Goal: Task Accomplishment & Management: Use online tool/utility

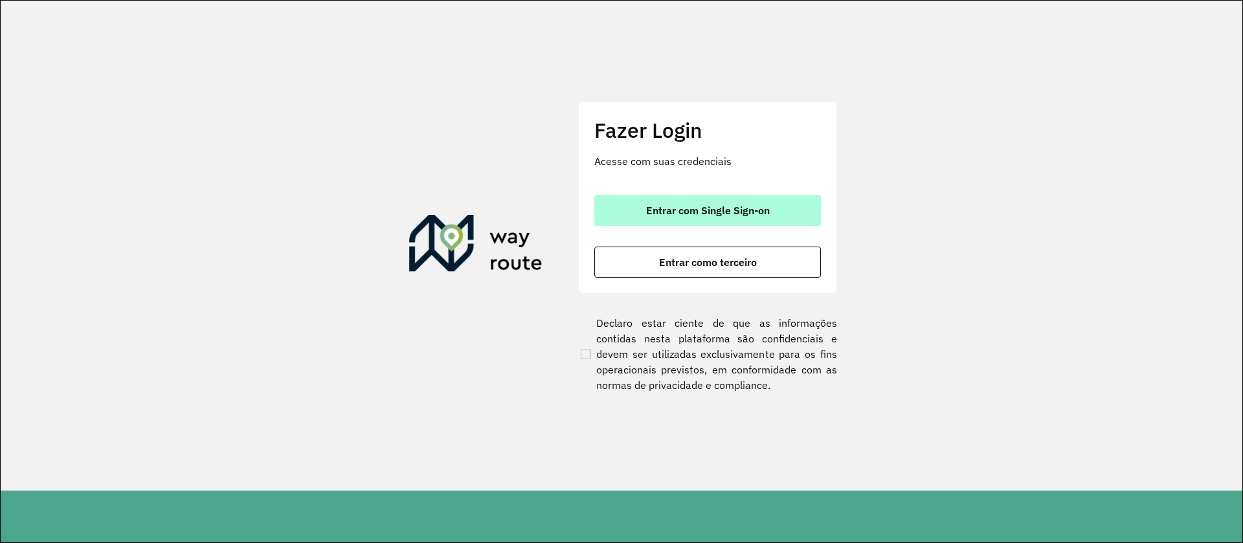
click at [699, 206] on span "Entrar com Single Sign-on" at bounding box center [708, 210] width 124 height 10
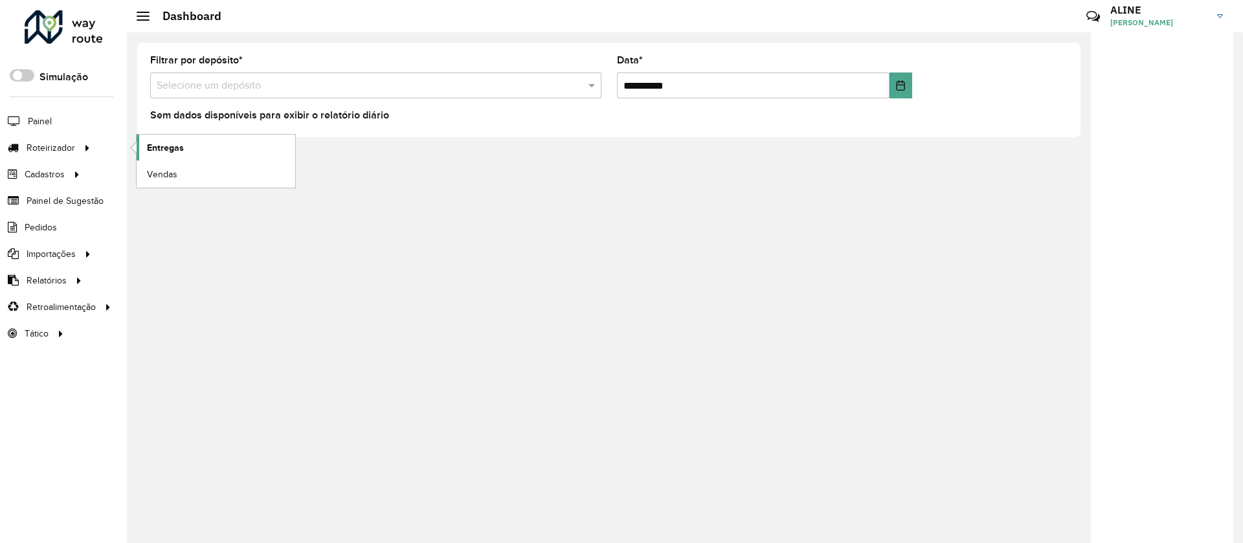
click at [173, 144] on span "Entregas" at bounding box center [165, 148] width 37 height 14
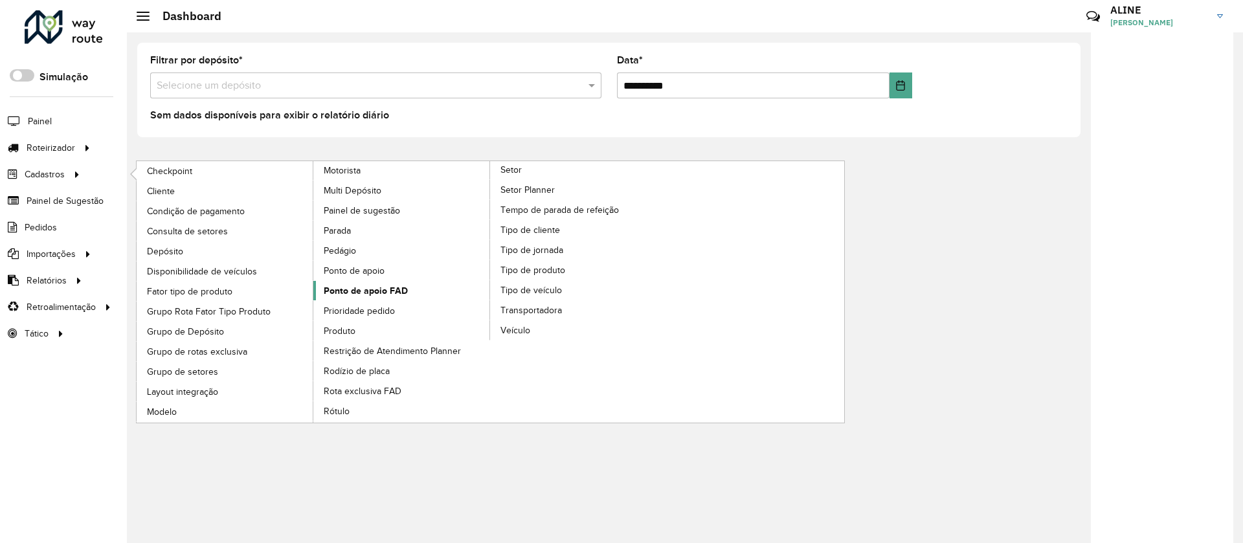
click at [381, 289] on span "Ponto de apoio FAD" at bounding box center [366, 291] width 84 height 14
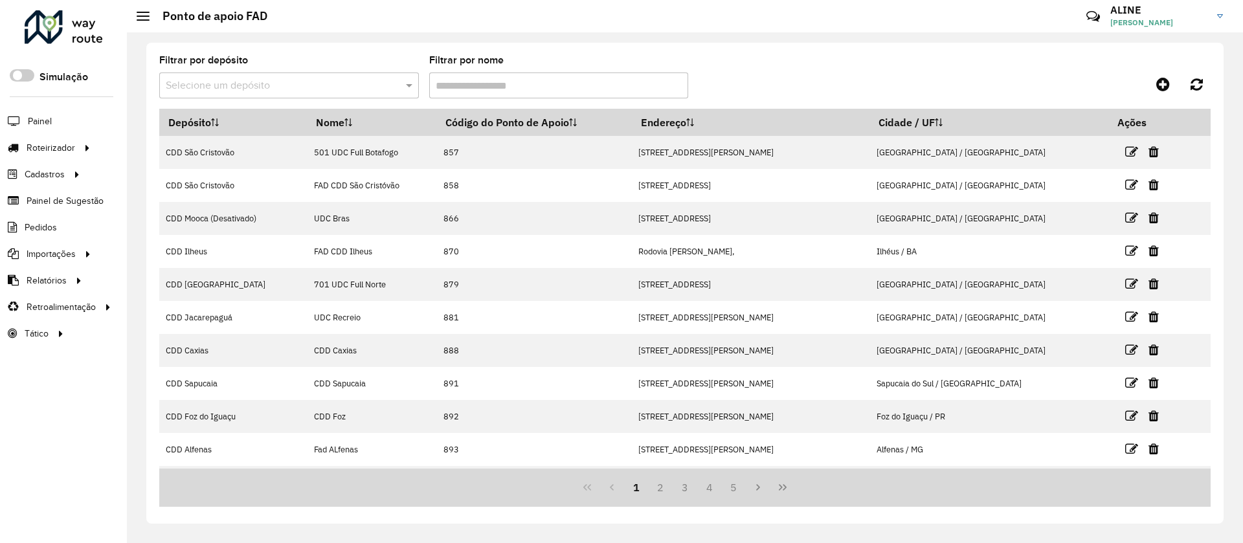
click at [300, 85] on input "text" at bounding box center [276, 86] width 221 height 16
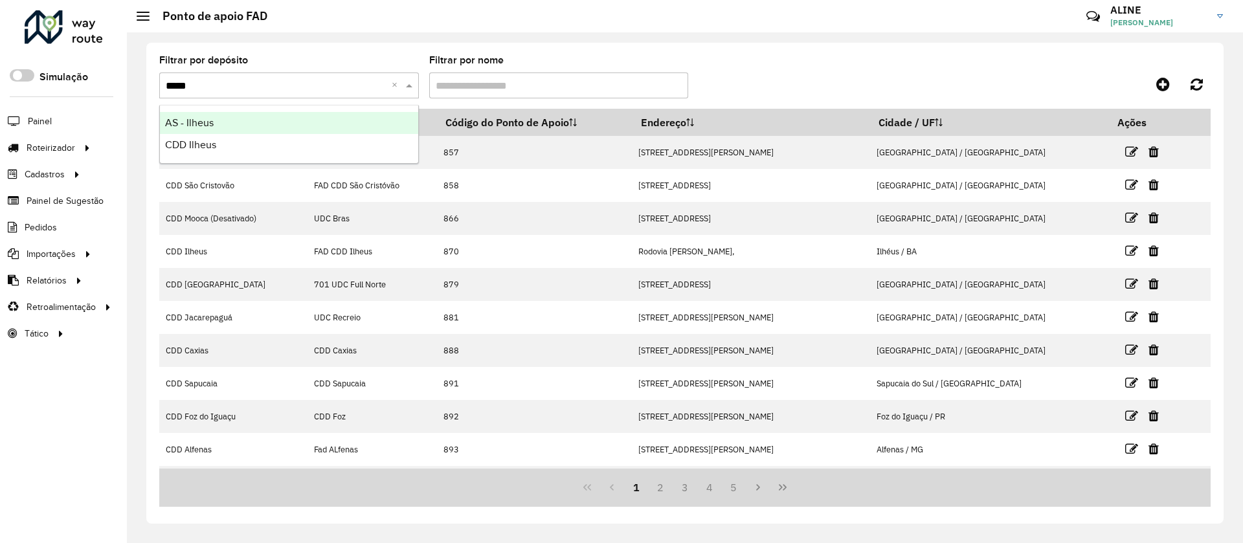
type input "******"
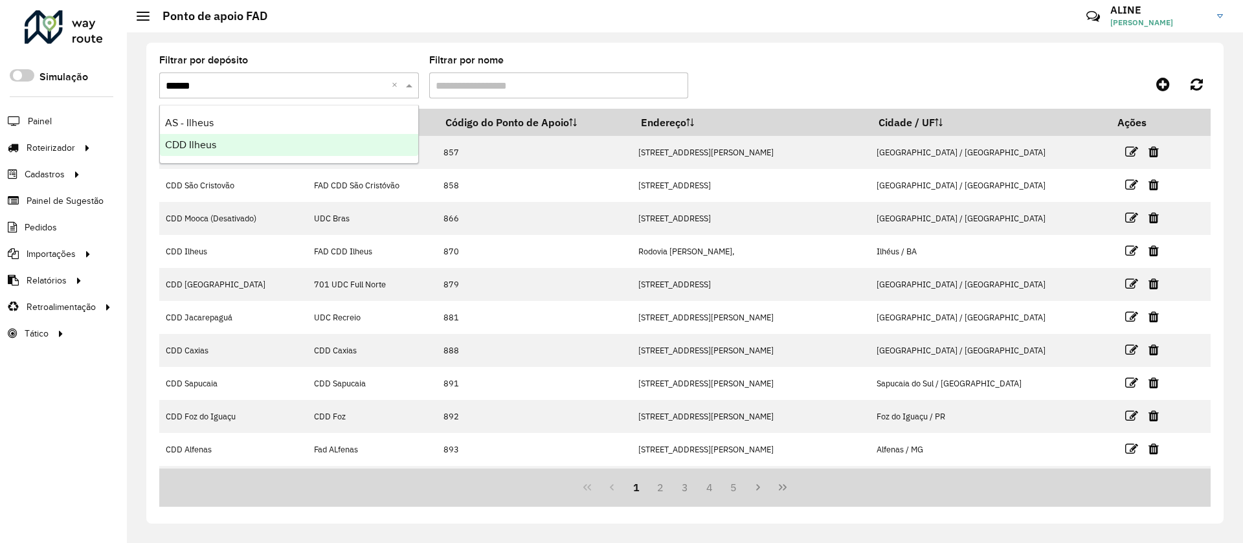
click at [208, 142] on span "CDD Ilheus" at bounding box center [190, 144] width 51 height 11
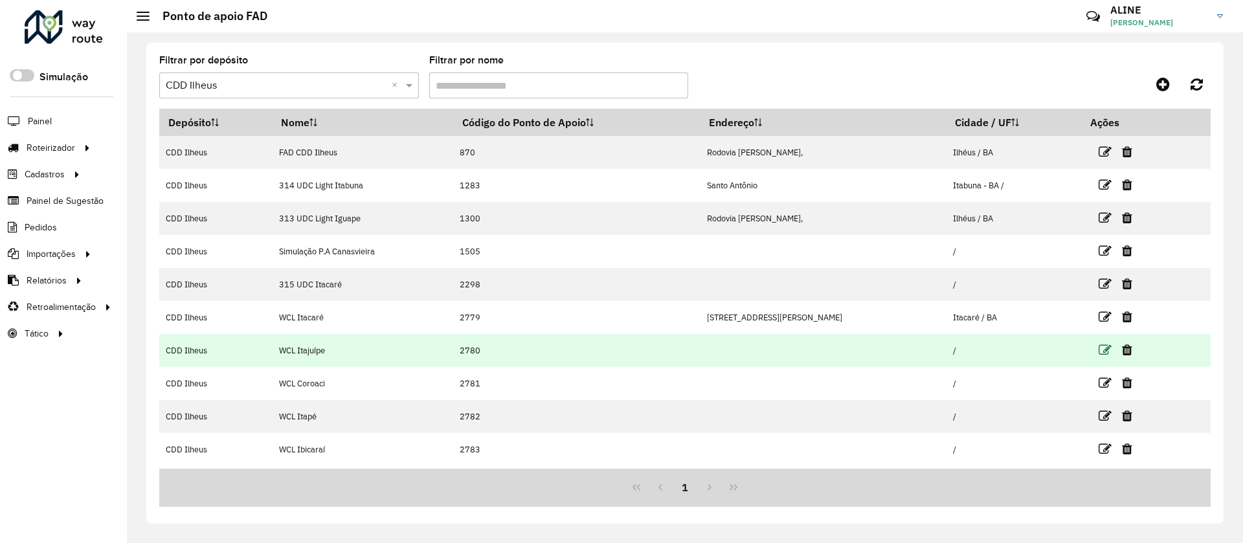
click at [1098, 350] on icon at bounding box center [1104, 350] width 13 height 13
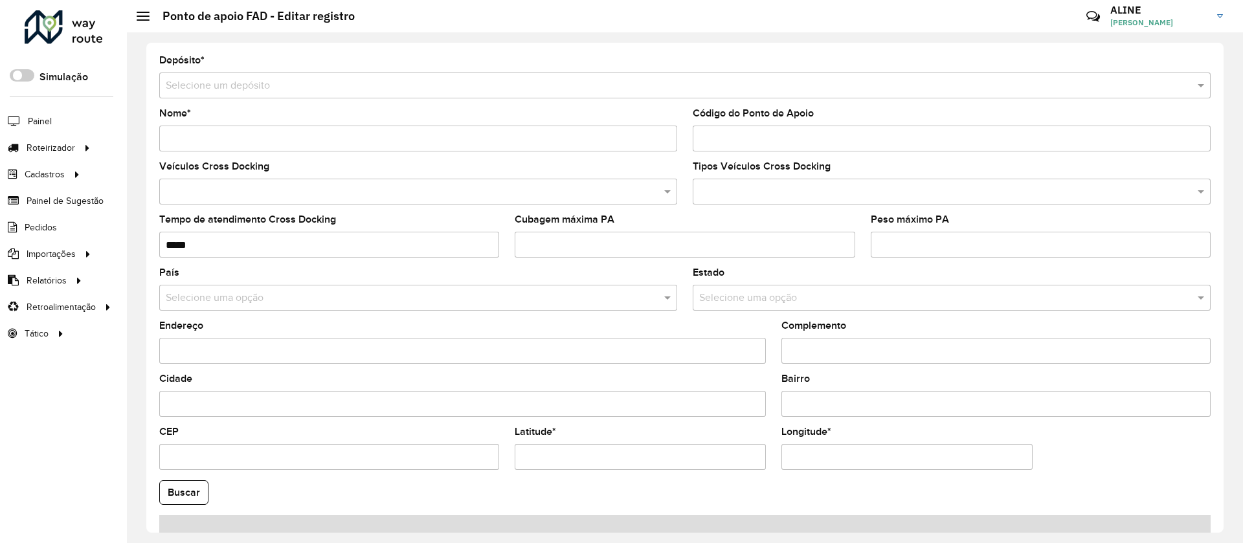
type input "**********"
type input "****"
type input "**********"
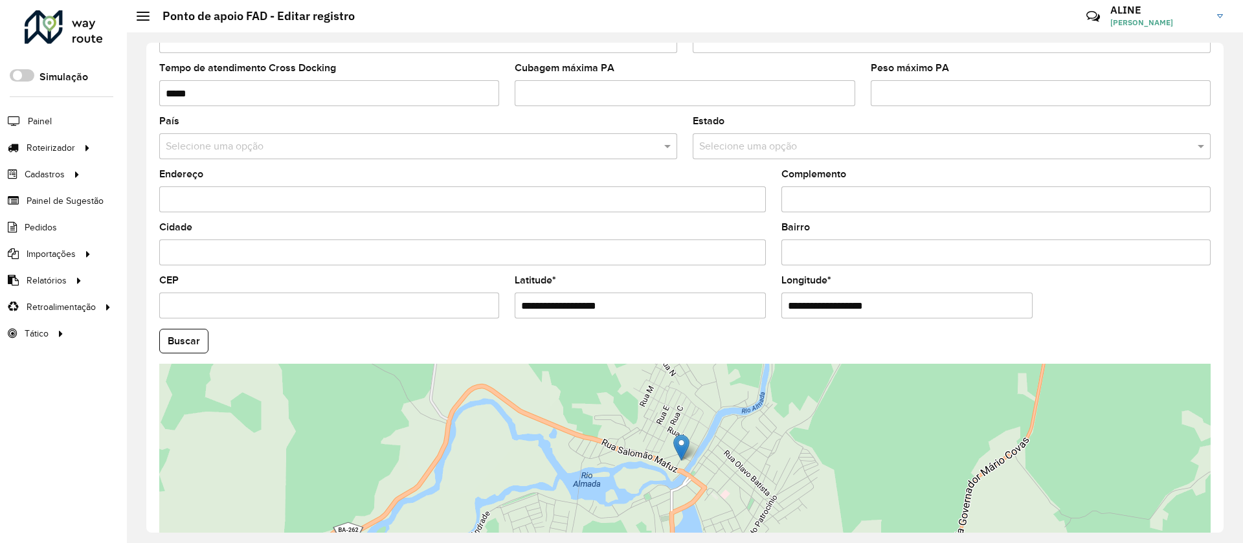
scroll to position [235, 0]
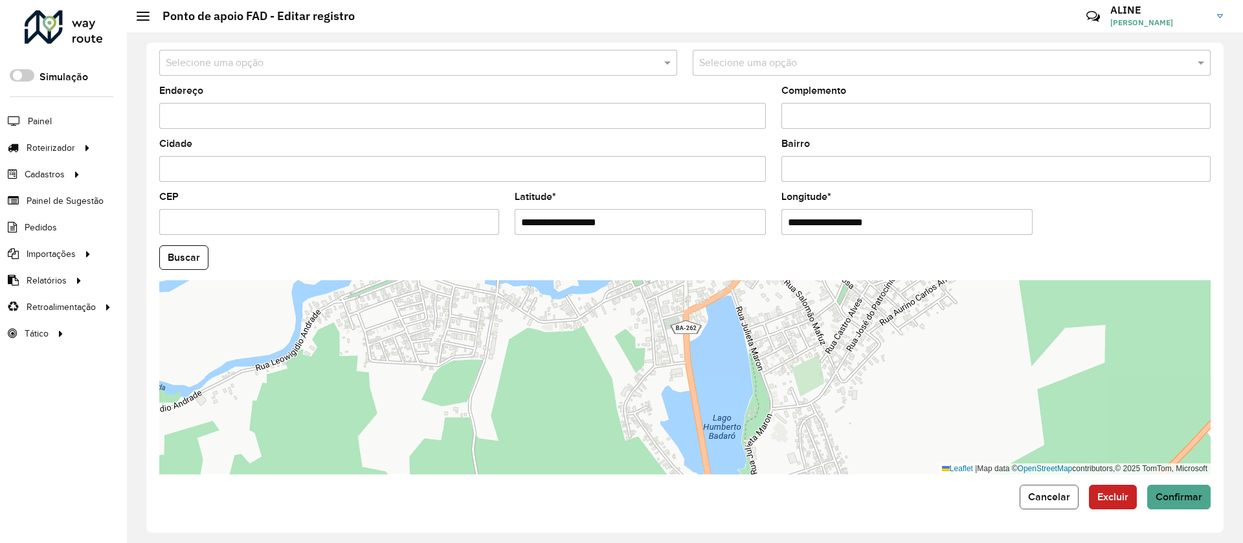
click at [1056, 496] on span "Cancelar" at bounding box center [1049, 496] width 42 height 11
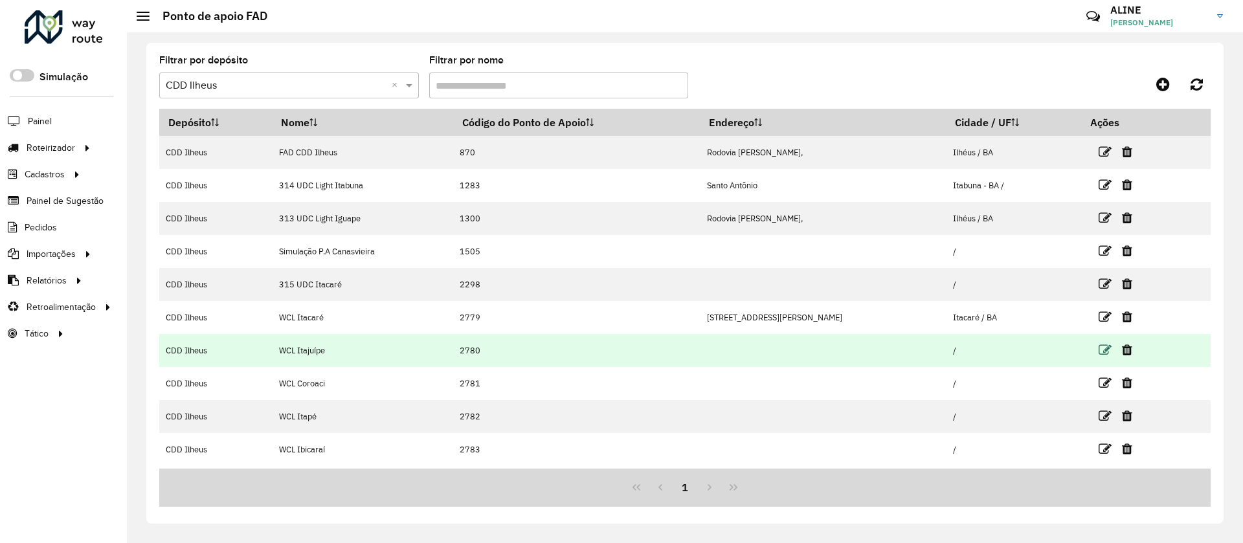
click at [1098, 345] on icon at bounding box center [1104, 350] width 13 height 13
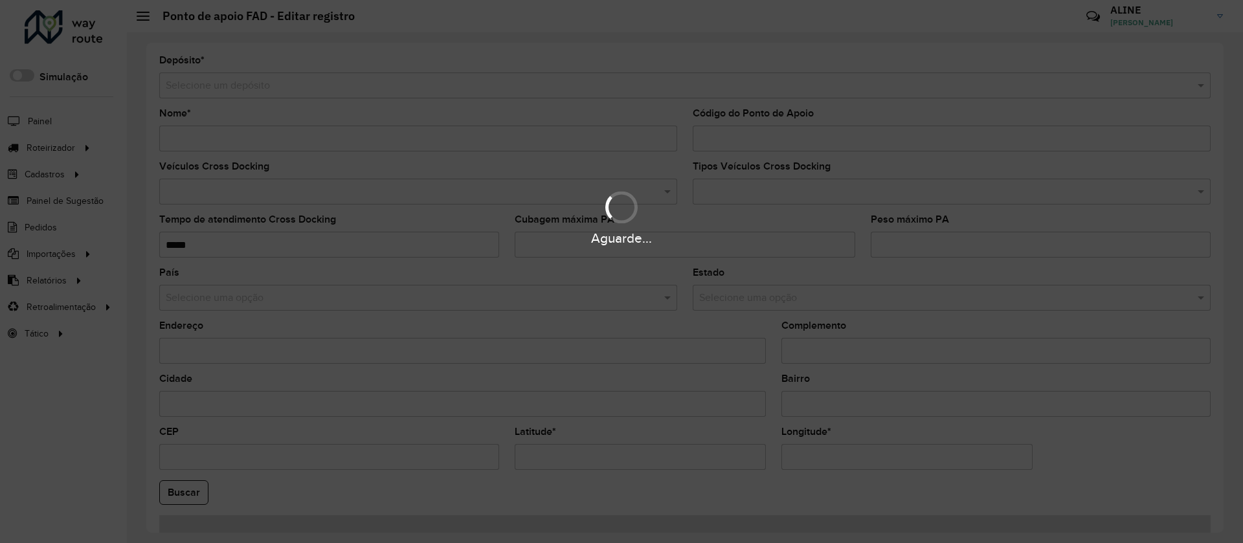
type input "**********"
type input "****"
type input "**********"
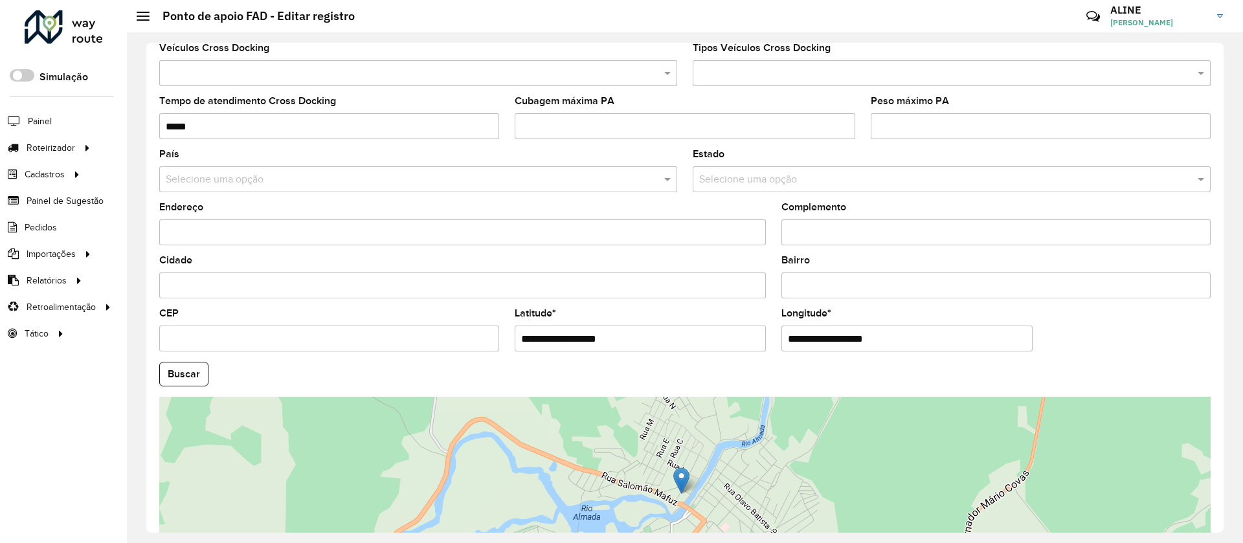
scroll to position [235, 0]
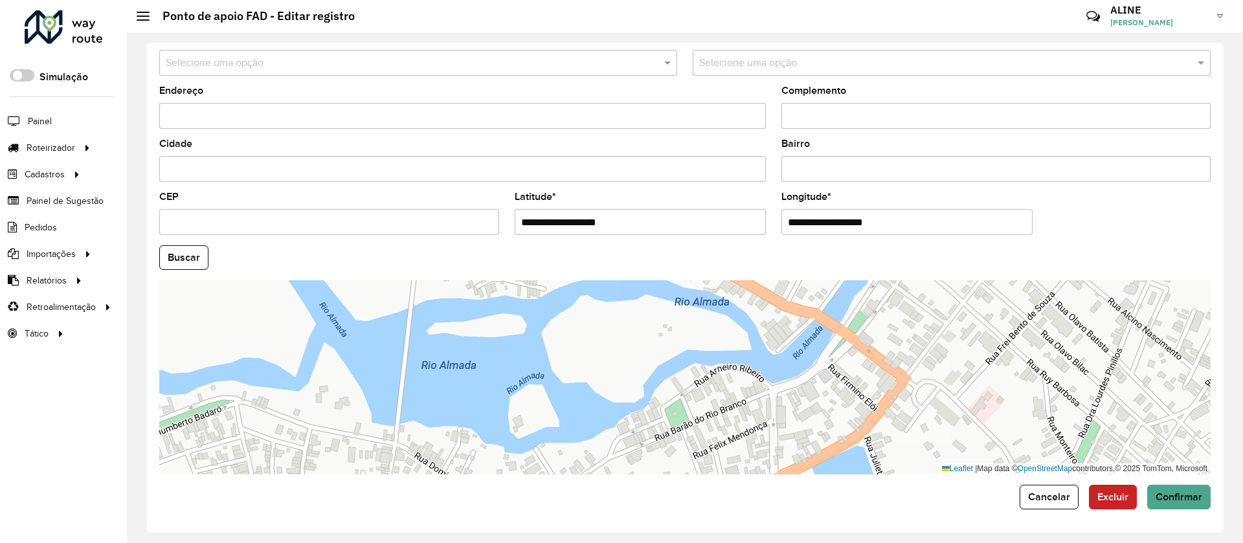
drag, startPoint x: 832, startPoint y: 395, endPoint x: 683, endPoint y: 430, distance: 153.4
click at [683, 430] on div "Leaflet | Map data © OpenStreetMap contributors,© 2025 TomTom, Microsoft" at bounding box center [684, 377] width 1051 height 194
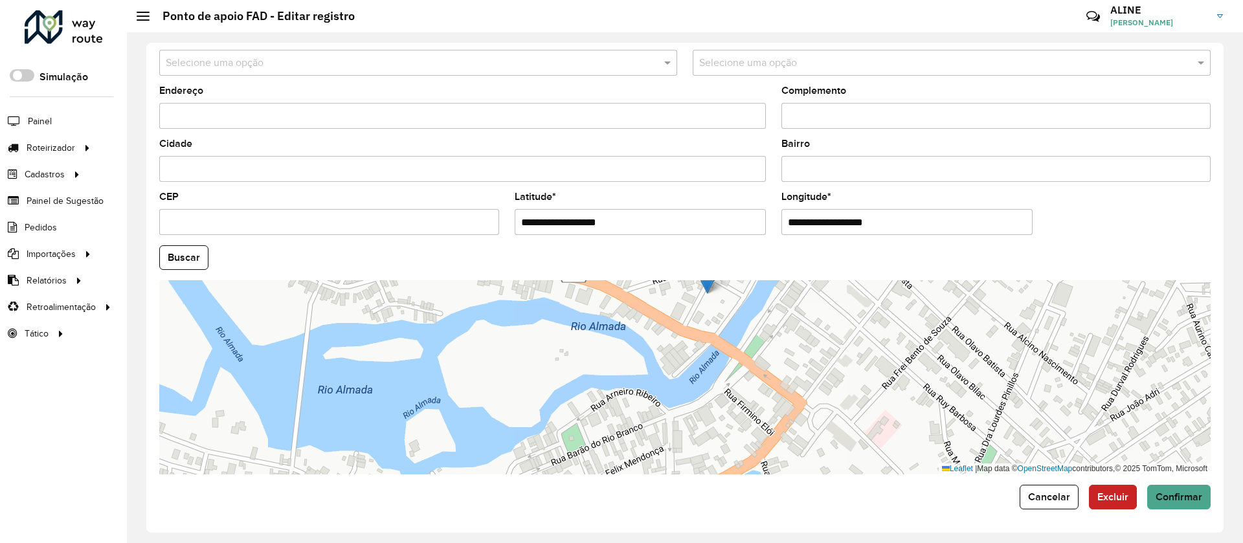
click at [763, 364] on div "Leaflet | Map data © OpenStreetMap contributors,© 2025 TomTom, Microsoft" at bounding box center [684, 377] width 1051 height 194
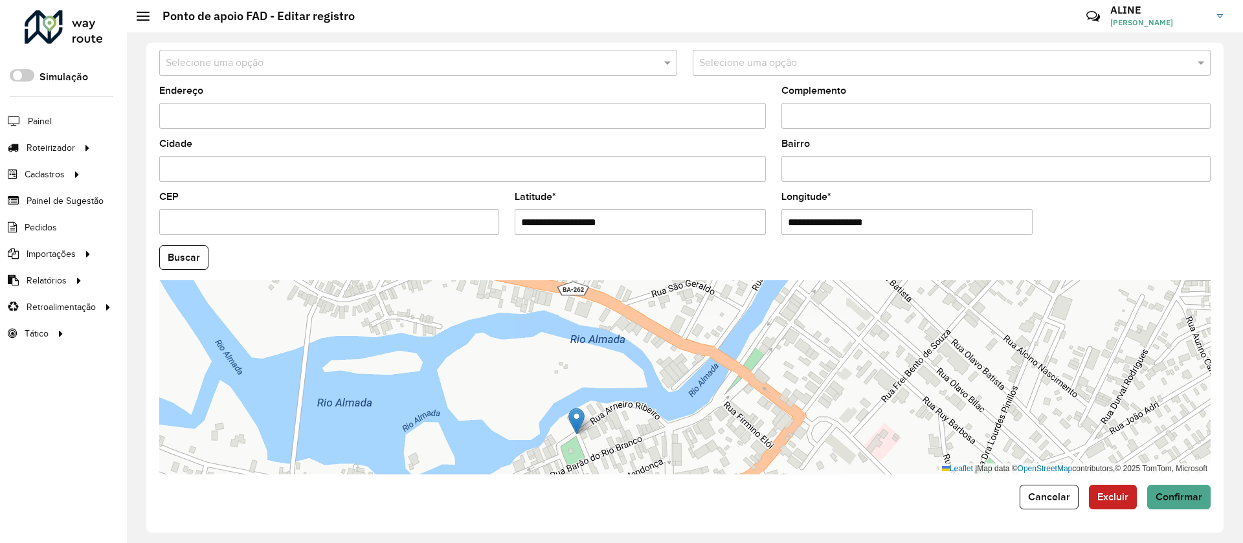
drag, startPoint x: 707, startPoint y: 283, endPoint x: 577, endPoint y: 410, distance: 182.2
click at [577, 410] on img at bounding box center [576, 421] width 16 height 27
type input "**********"
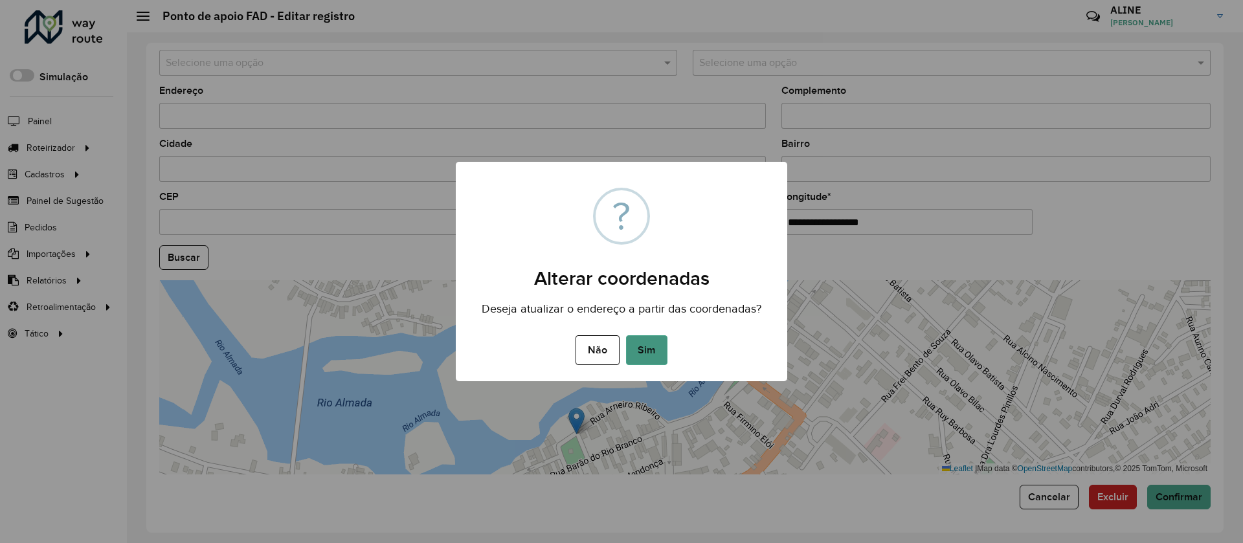
click at [652, 339] on button "Sim" at bounding box center [646, 350] width 41 height 30
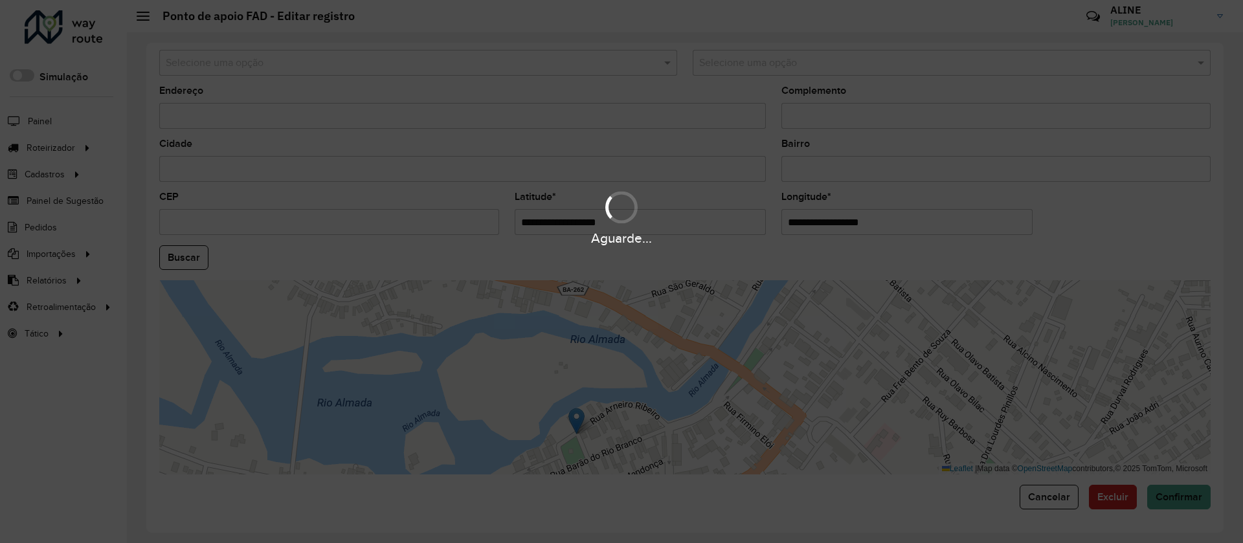
type input "**********"
type input "********"
type input "*********"
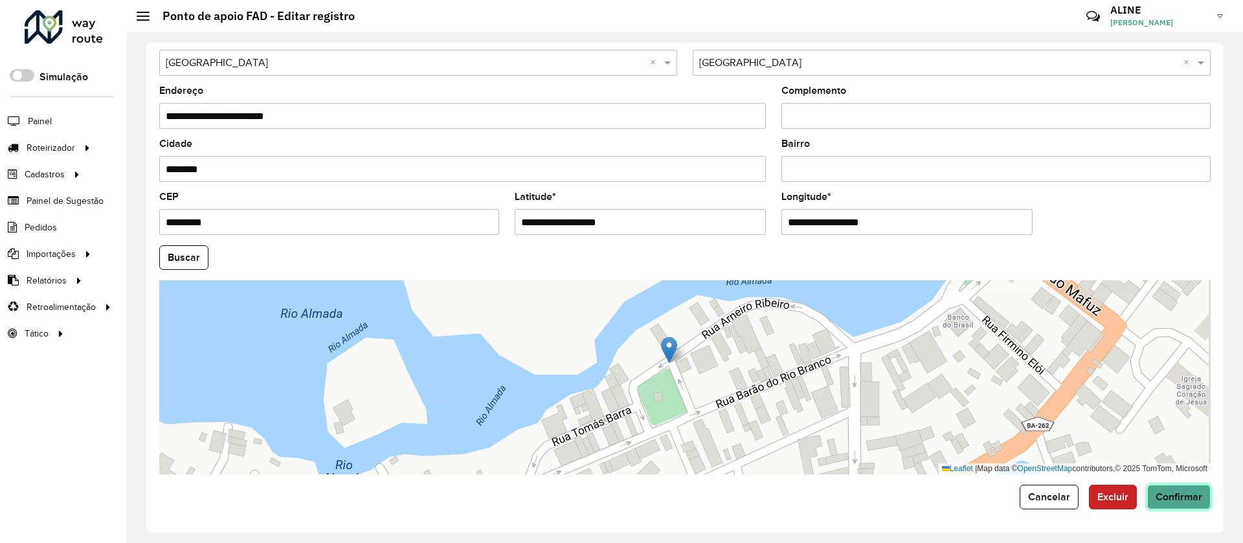
click at [1186, 495] on span "Confirmar" at bounding box center [1178, 496] width 47 height 11
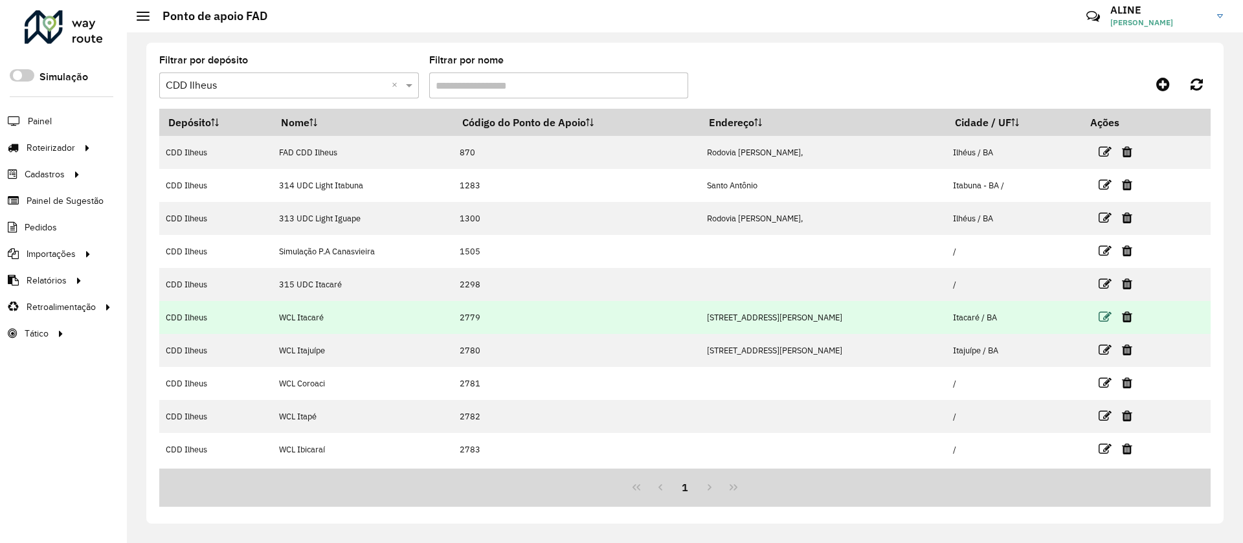
click at [1098, 311] on icon at bounding box center [1104, 317] width 13 height 13
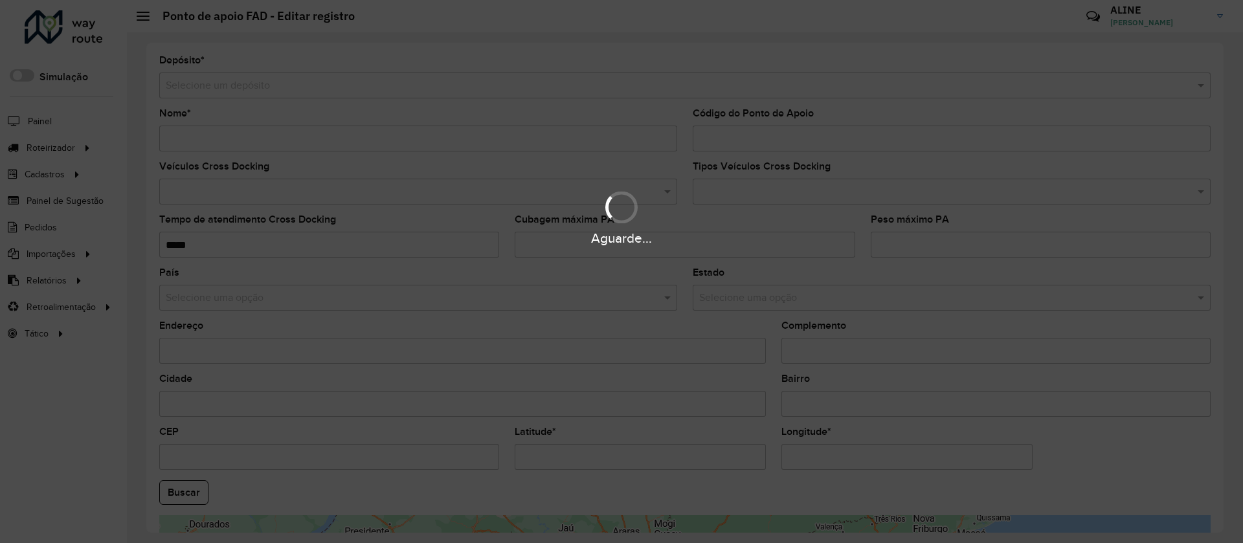
type input "**********"
type input "****"
type input "**********"
type input "*******"
type input "*********"
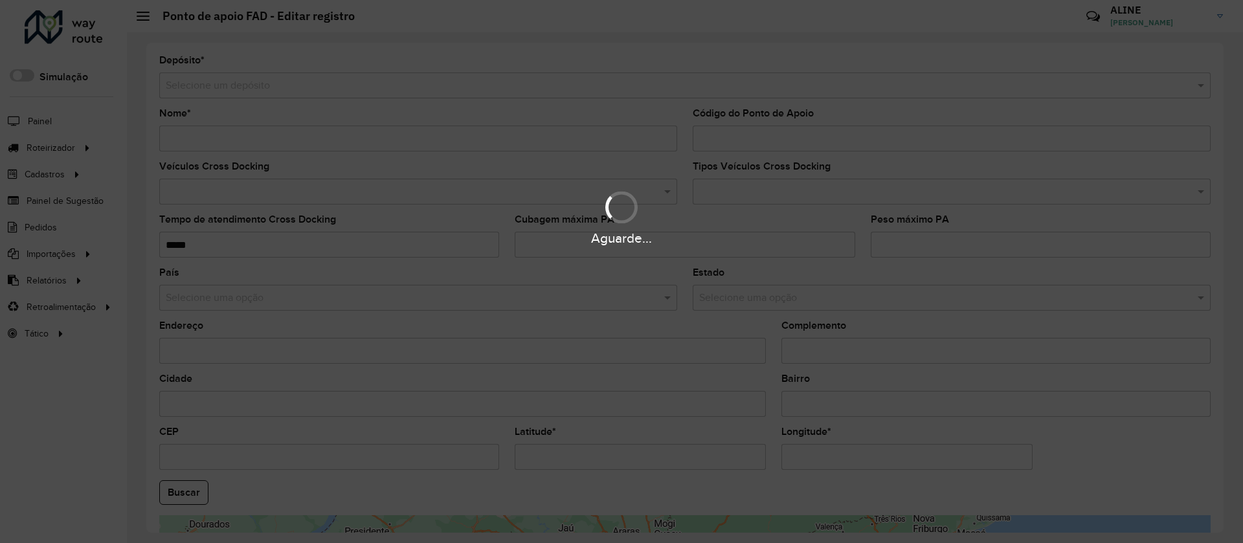
type input "**********"
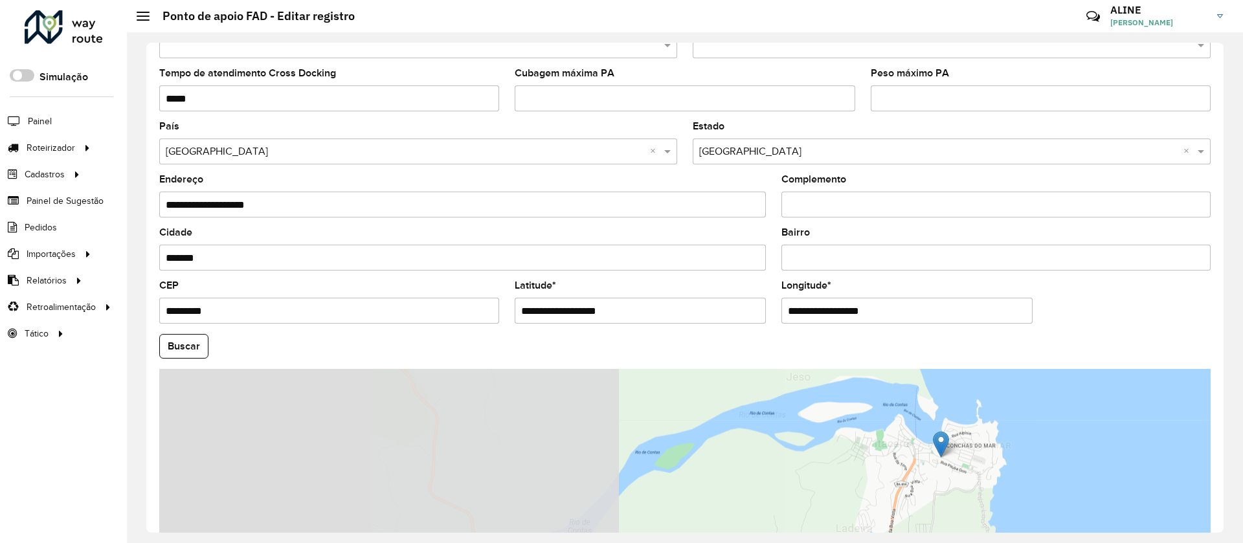
scroll to position [235, 0]
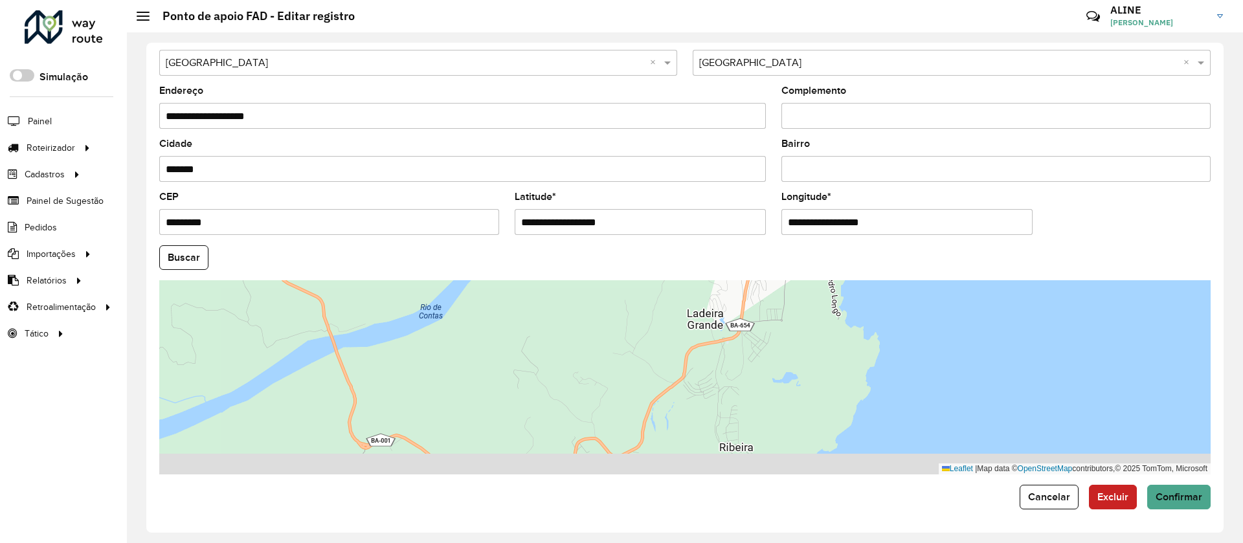
drag, startPoint x: 817, startPoint y: 403, endPoint x: 650, endPoint y: 261, distance: 219.0
click at [652, 254] on formly-group "**********" at bounding box center [684, 253] width 1067 height 441
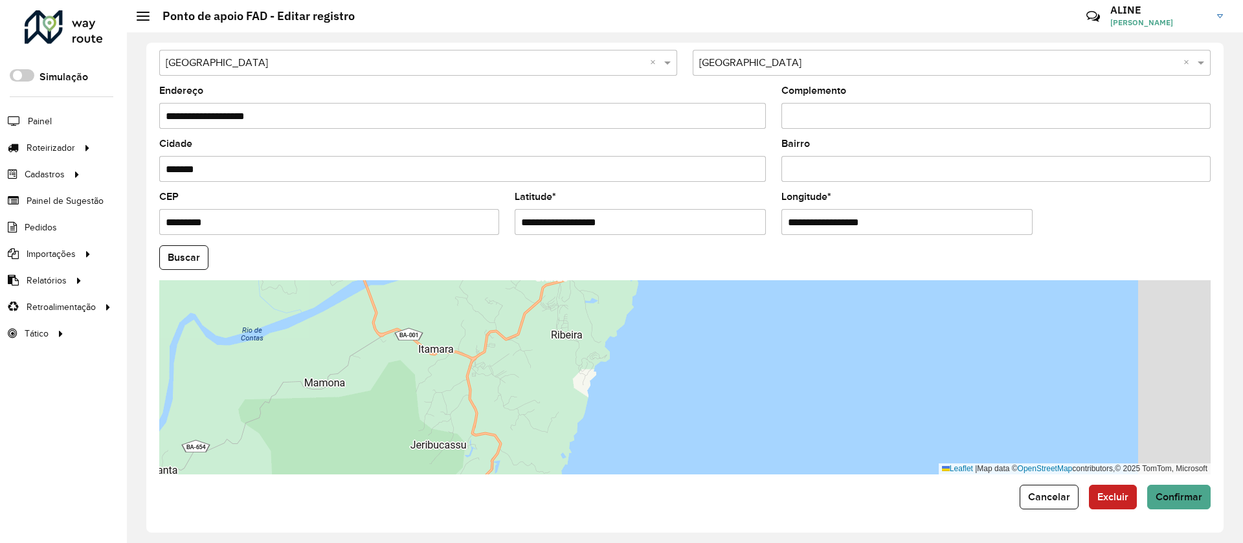
drag, startPoint x: 663, startPoint y: 386, endPoint x: 521, endPoint y: 287, distance: 173.1
click at [521, 287] on div "Leaflet | Map data © OpenStreetMap contributors,© 2025 TomTom, Microsoft" at bounding box center [684, 377] width 1051 height 194
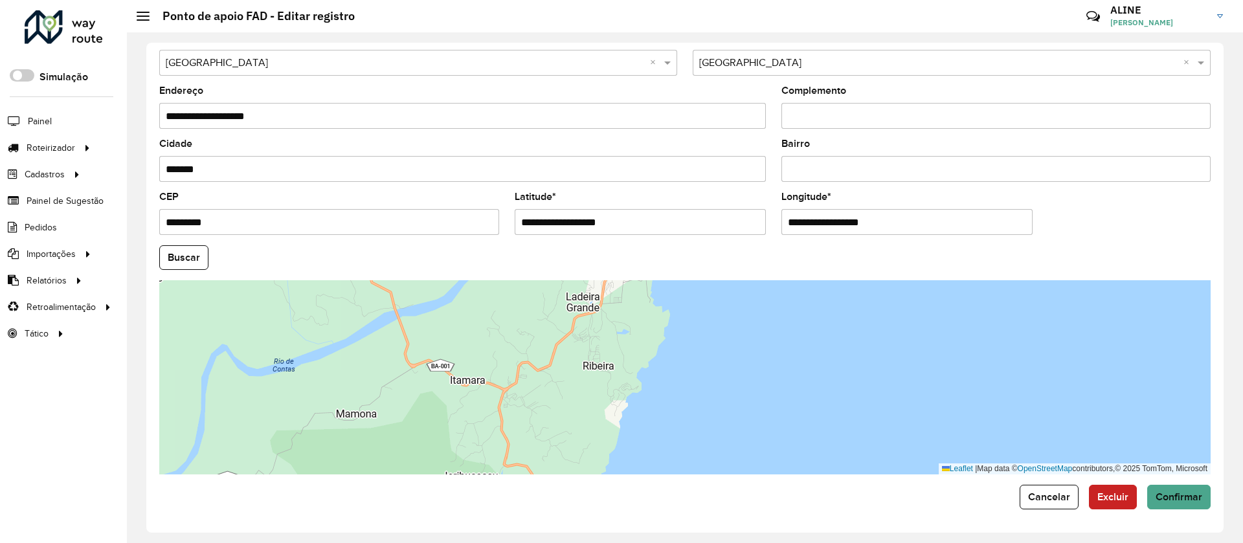
drag, startPoint x: 504, startPoint y: 358, endPoint x: 560, endPoint y: 429, distance: 90.8
click at [560, 429] on div "Leaflet | Map data © OpenStreetMap contributors,© 2025 TomTom, Microsoft" at bounding box center [684, 377] width 1051 height 194
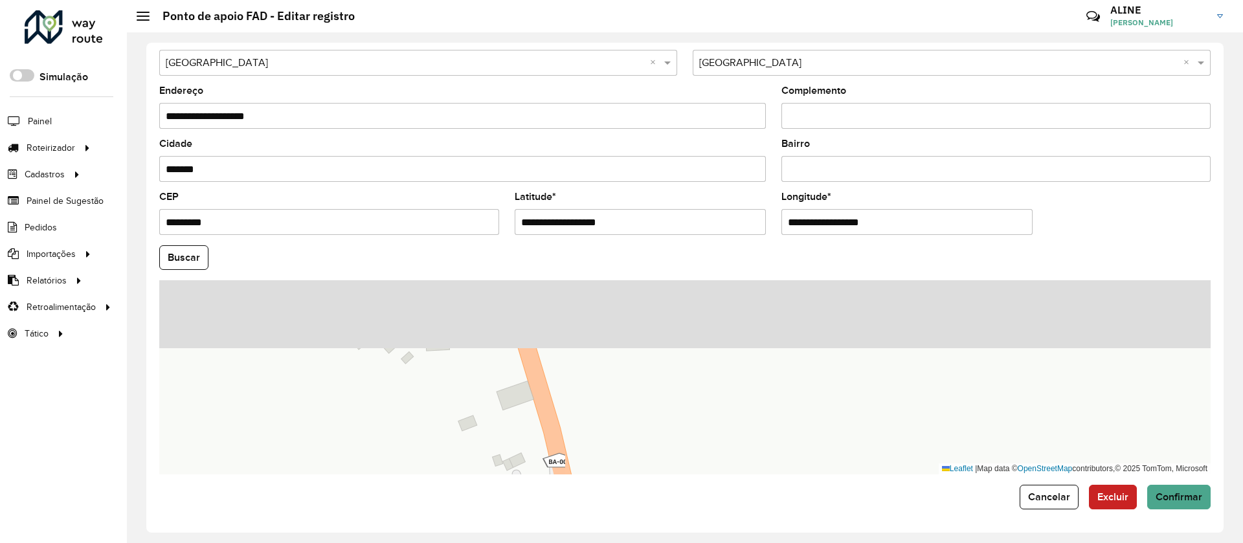
drag, startPoint x: 612, startPoint y: 333, endPoint x: 654, endPoint y: 525, distance: 196.6
click at [653, 514] on div "**********" at bounding box center [684, 288] width 1077 height 490
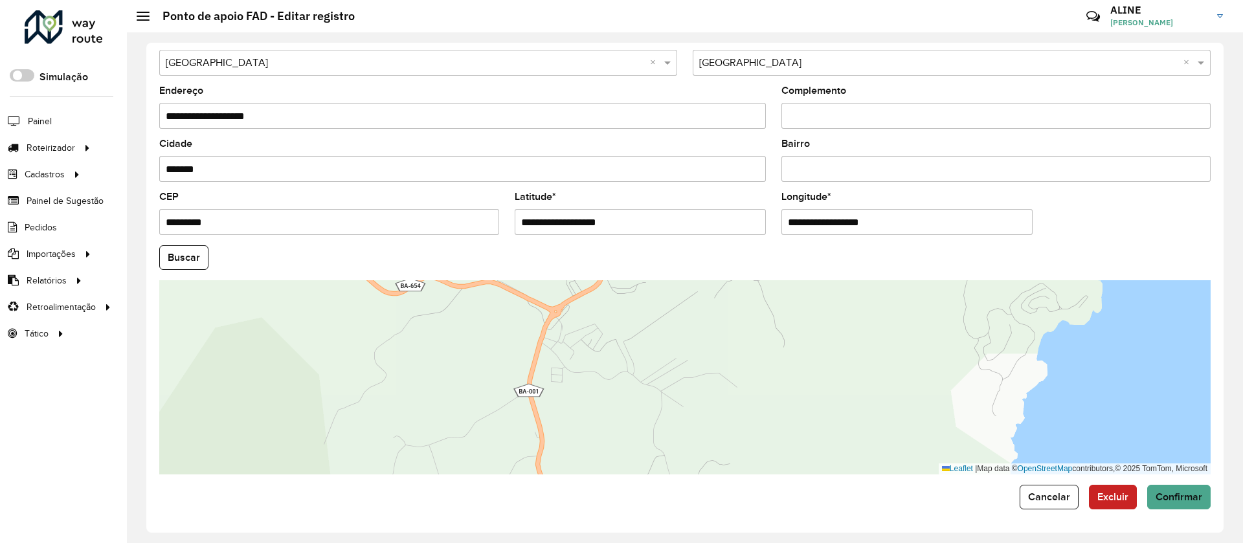
drag, startPoint x: 613, startPoint y: 346, endPoint x: 606, endPoint y: 416, distance: 70.3
click at [606, 416] on div "Leaflet | Map data © OpenStreetMap contributors,© 2025 TomTom, Microsoft" at bounding box center [684, 377] width 1051 height 194
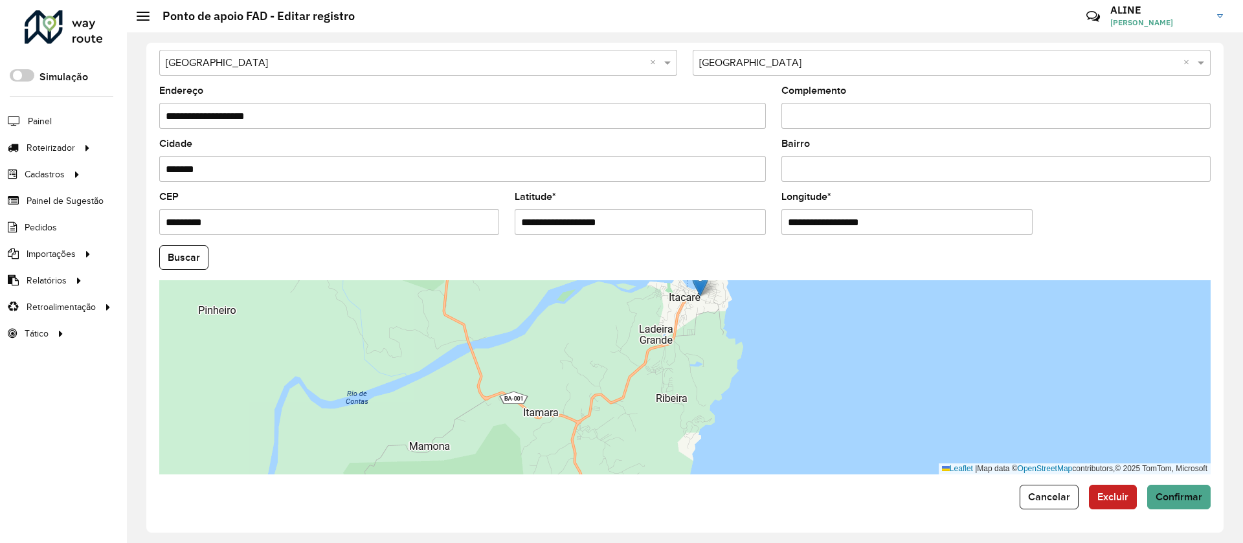
drag, startPoint x: 665, startPoint y: 339, endPoint x: 643, endPoint y: 387, distance: 52.4
click at [643, 387] on div "Leaflet | Map data © OpenStreetMap contributors,© 2025 TomTom, Microsoft" at bounding box center [684, 377] width 1051 height 194
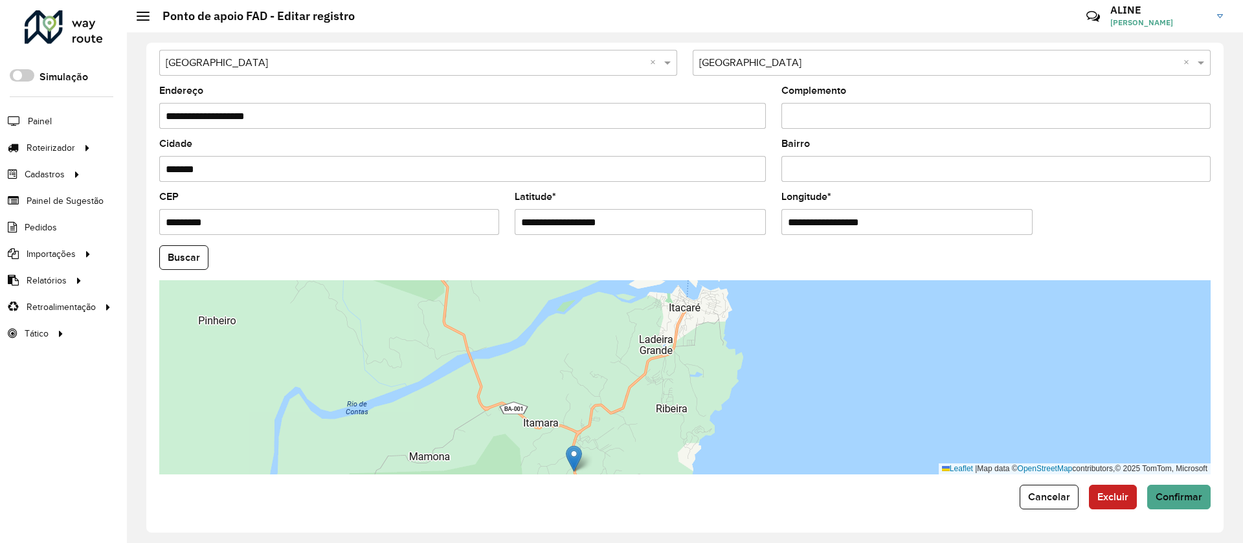
drag, startPoint x: 699, startPoint y: 282, endPoint x: 573, endPoint y: 447, distance: 207.4
click at [573, 447] on img at bounding box center [574, 458] width 16 height 27
type input "**********"
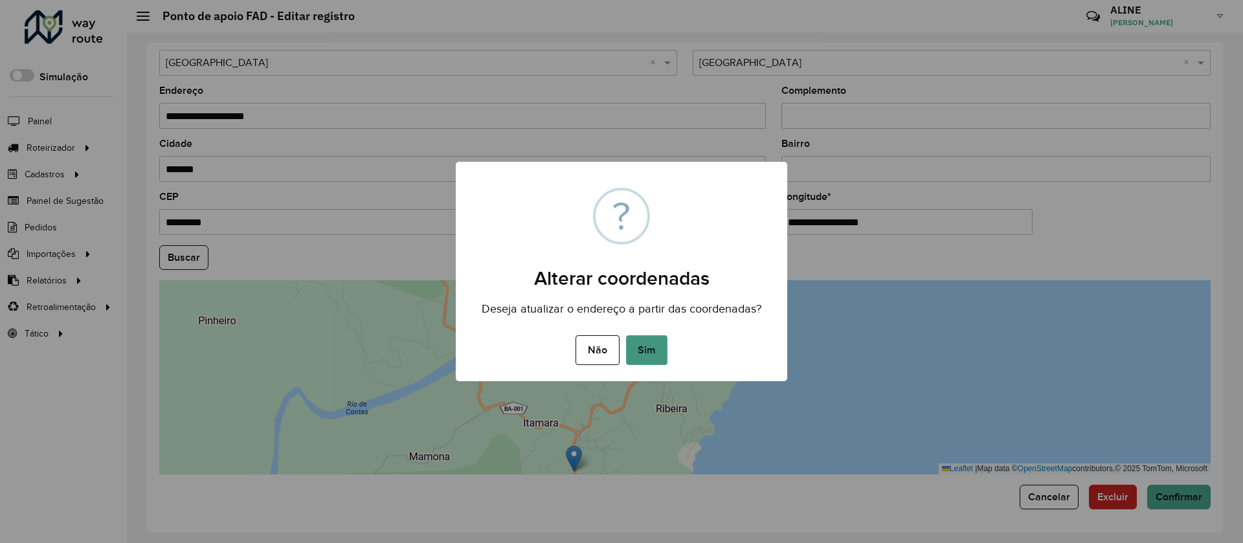
click at [648, 346] on button "Sim" at bounding box center [646, 350] width 41 height 30
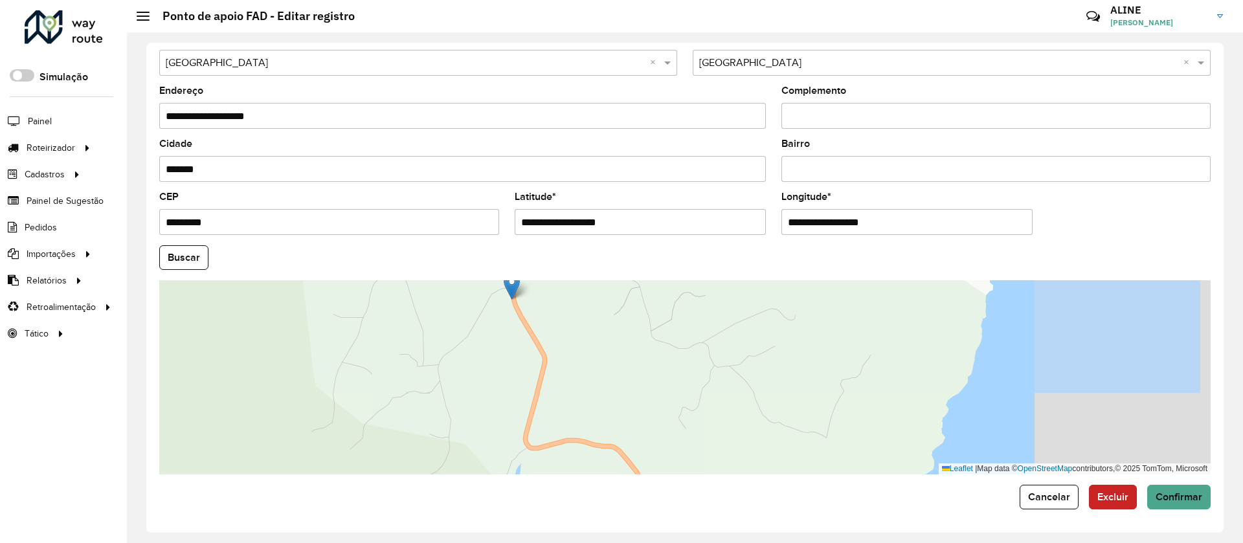
drag, startPoint x: 680, startPoint y: 382, endPoint x: 539, endPoint y: 321, distance: 153.7
click at [539, 321] on div "Leaflet | Map data © OpenStreetMap contributors,© 2025 TomTom, Microsoft" at bounding box center [684, 377] width 1051 height 194
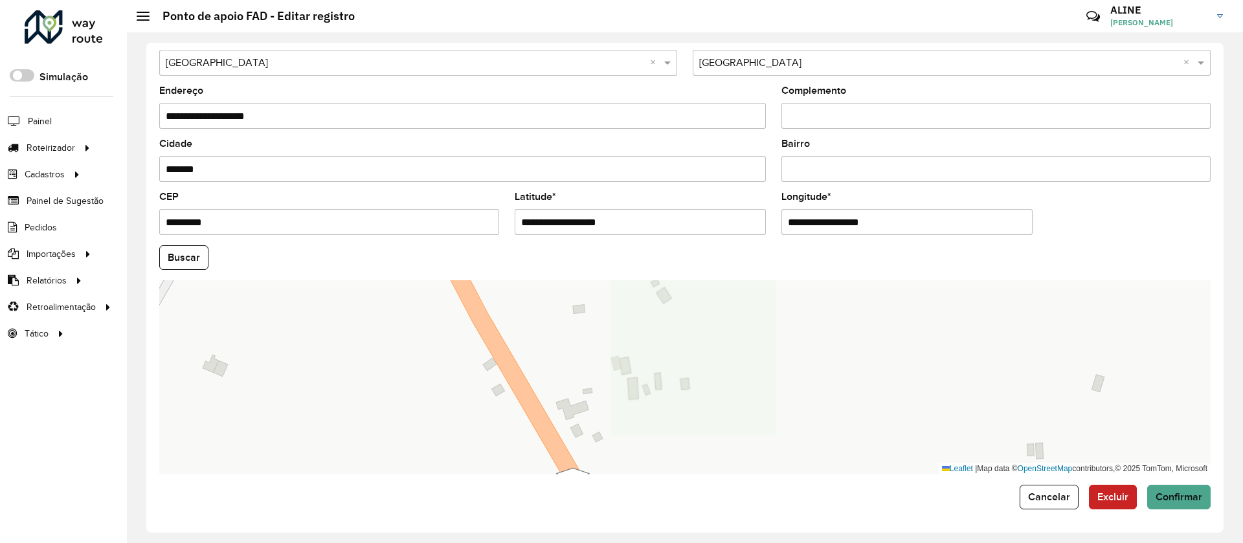
drag, startPoint x: 586, startPoint y: 390, endPoint x: 682, endPoint y: 514, distance: 156.4
click at [678, 508] on form "**********" at bounding box center [684, 165] width 1051 height 689
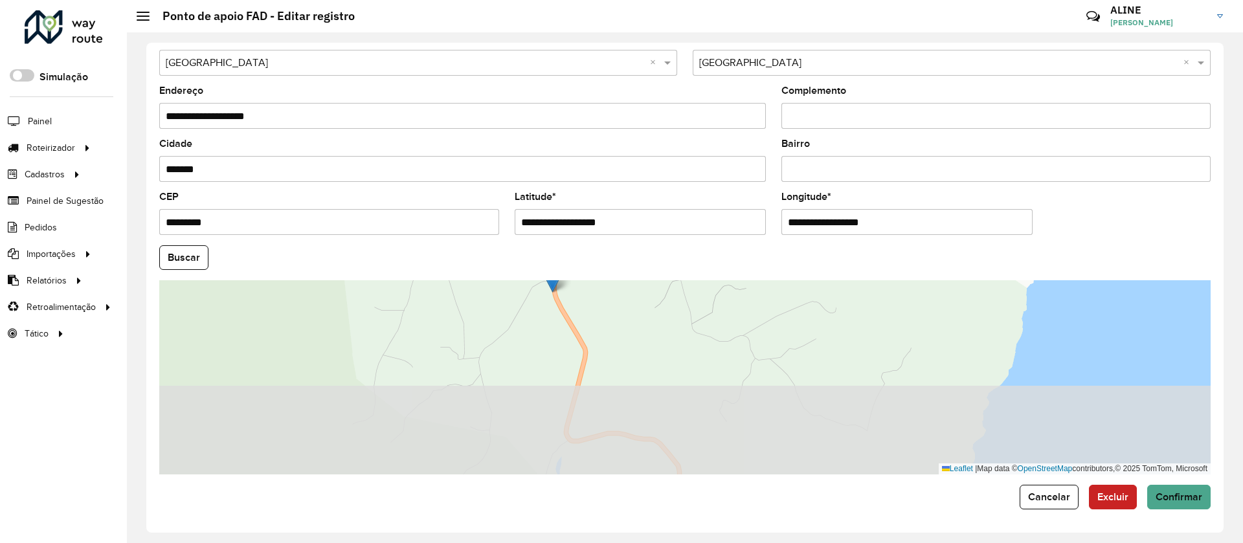
drag, startPoint x: 638, startPoint y: 357, endPoint x: 634, endPoint y: 310, distance: 46.7
click at [635, 313] on div "Leaflet | Map data © OpenStreetMap contributors,© 2025 TomTom, Microsoft" at bounding box center [684, 377] width 1051 height 194
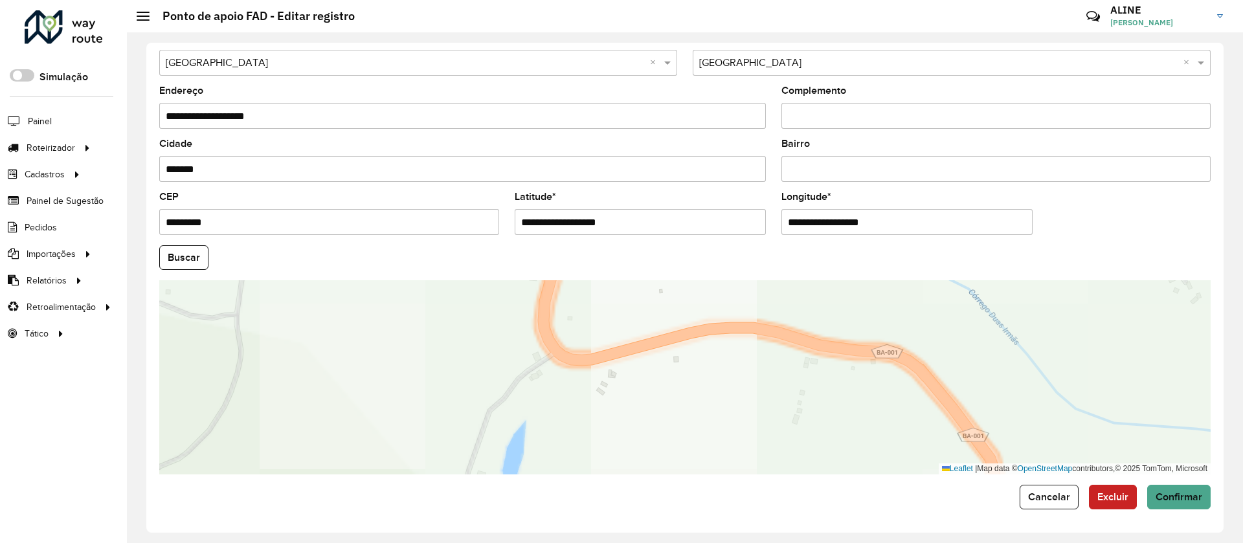
drag, startPoint x: 647, startPoint y: 328, endPoint x: 664, endPoint y: 581, distance: 253.6
click at [664, 542] on html "Aguarde... Pop-up bloqueado! Seu navegador bloqueou automáticamente a abertura …" at bounding box center [621, 271] width 1243 height 543
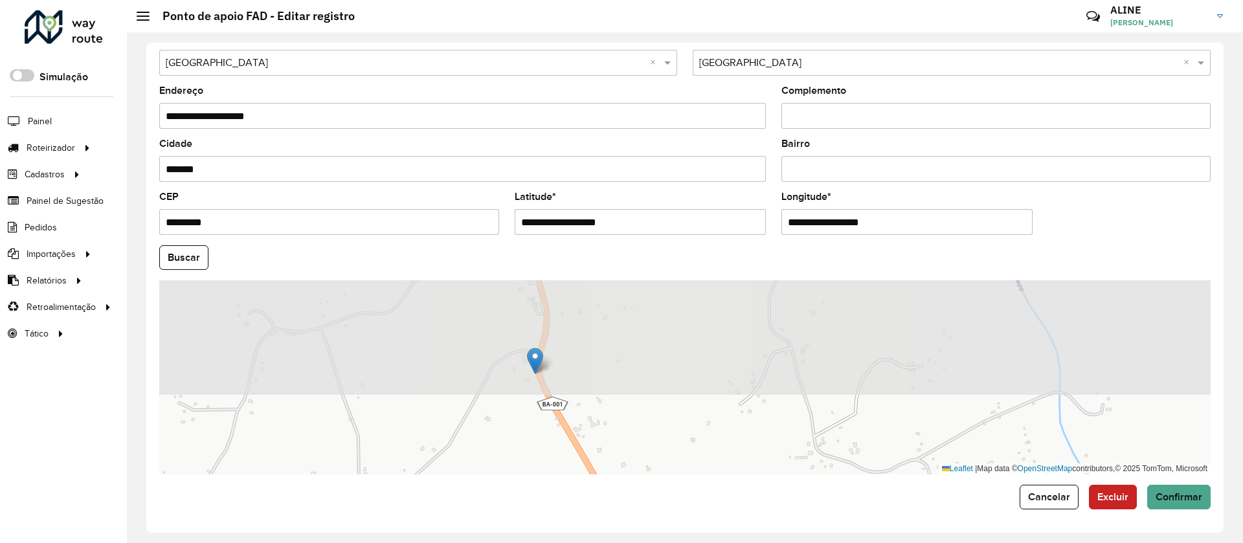
drag, startPoint x: 659, startPoint y: 304, endPoint x: 664, endPoint y: 524, distance: 220.1
click at [664, 524] on div "**********" at bounding box center [684, 288] width 1077 height 490
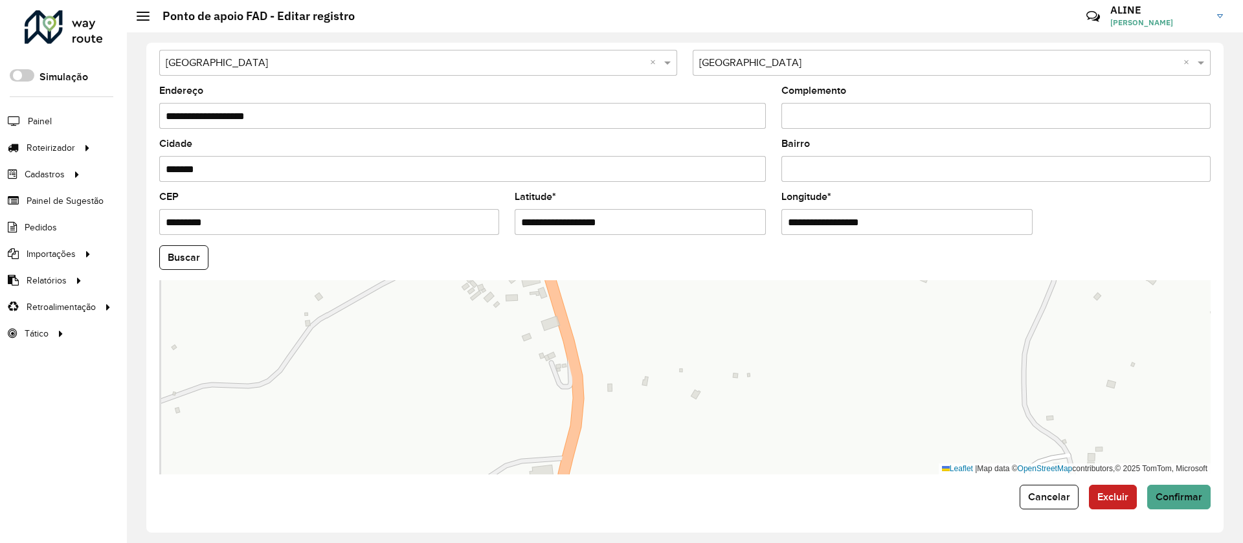
drag, startPoint x: 592, startPoint y: 379, endPoint x: 602, endPoint y: 408, distance: 30.9
click at [602, 408] on div "Leaflet | Map data © OpenStreetMap contributors,© 2025 TomTom, Microsoft" at bounding box center [684, 377] width 1051 height 194
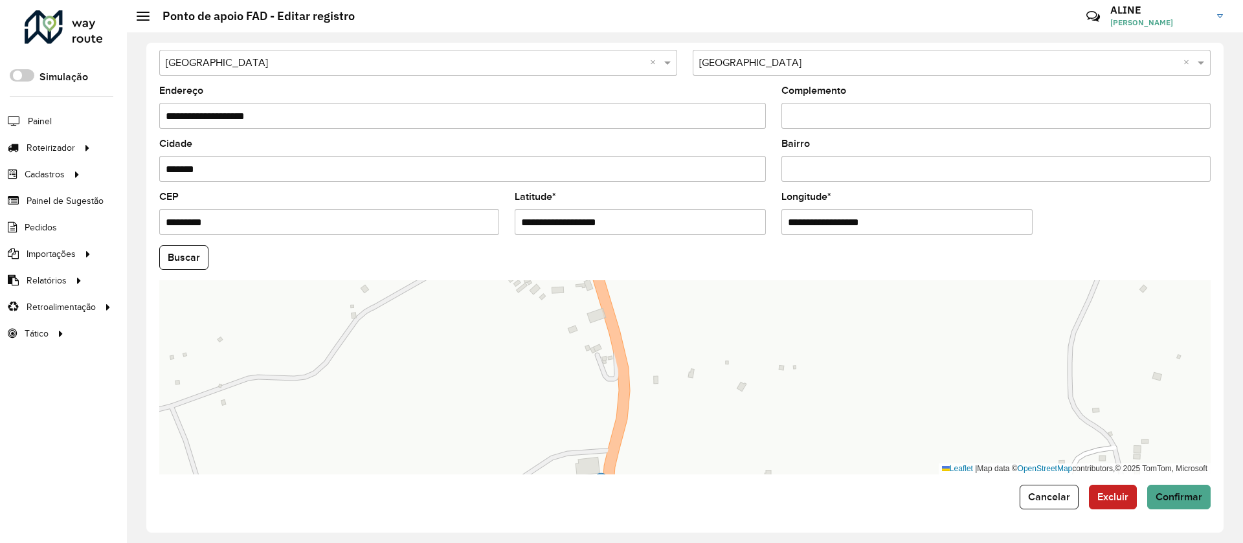
drag, startPoint x: 621, startPoint y: 363, endPoint x: 658, endPoint y: 349, distance: 39.5
click at [658, 349] on div "Leaflet | Map data © OpenStreetMap contributors,© 2025 TomTom, Microsoft" at bounding box center [684, 377] width 1051 height 194
drag, startPoint x: 602, startPoint y: 472, endPoint x: 609, endPoint y: 288, distance: 184.6
click at [609, 288] on img at bounding box center [607, 276] width 16 height 27
type input "**********"
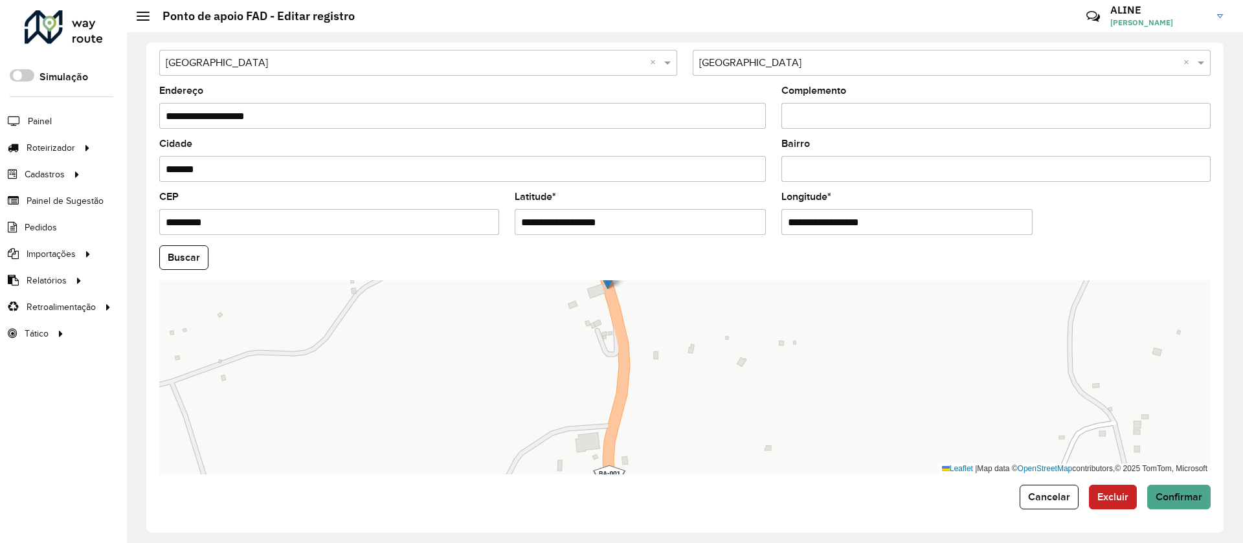
type input "**********"
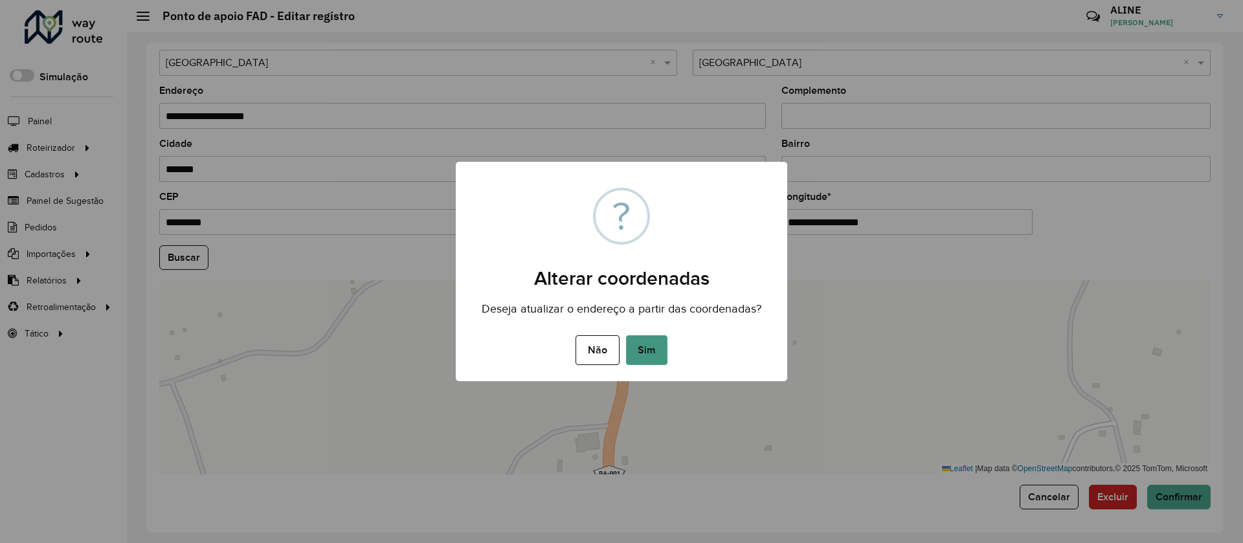
click at [661, 364] on button "Sim" at bounding box center [646, 350] width 41 height 30
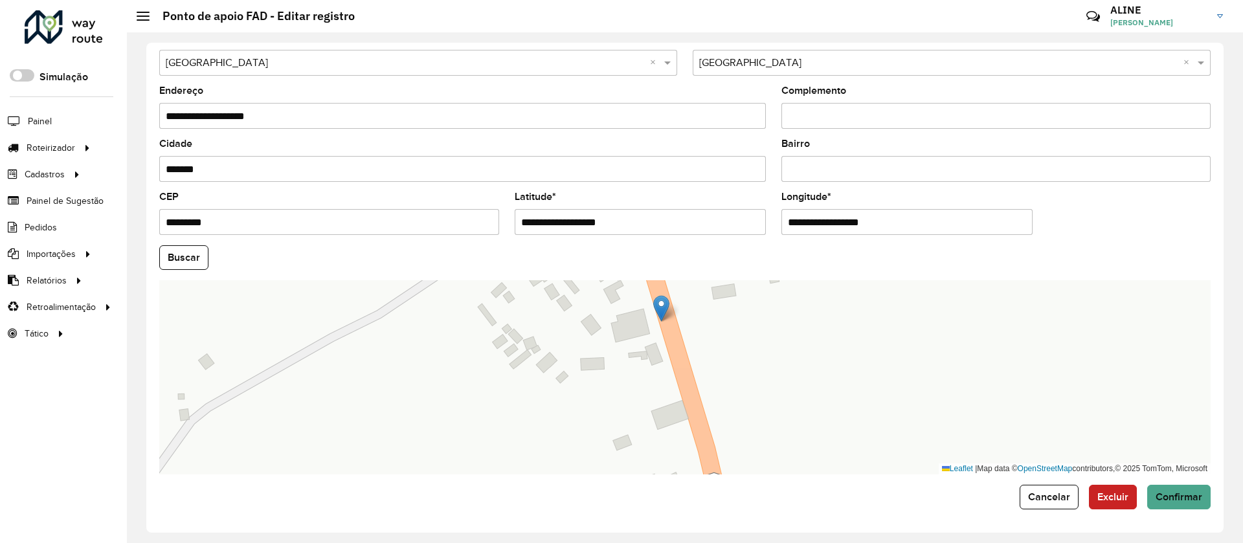
drag, startPoint x: 695, startPoint y: 403, endPoint x: 664, endPoint y: 313, distance: 95.0
click at [664, 313] on img at bounding box center [661, 308] width 16 height 27
type input "**********"
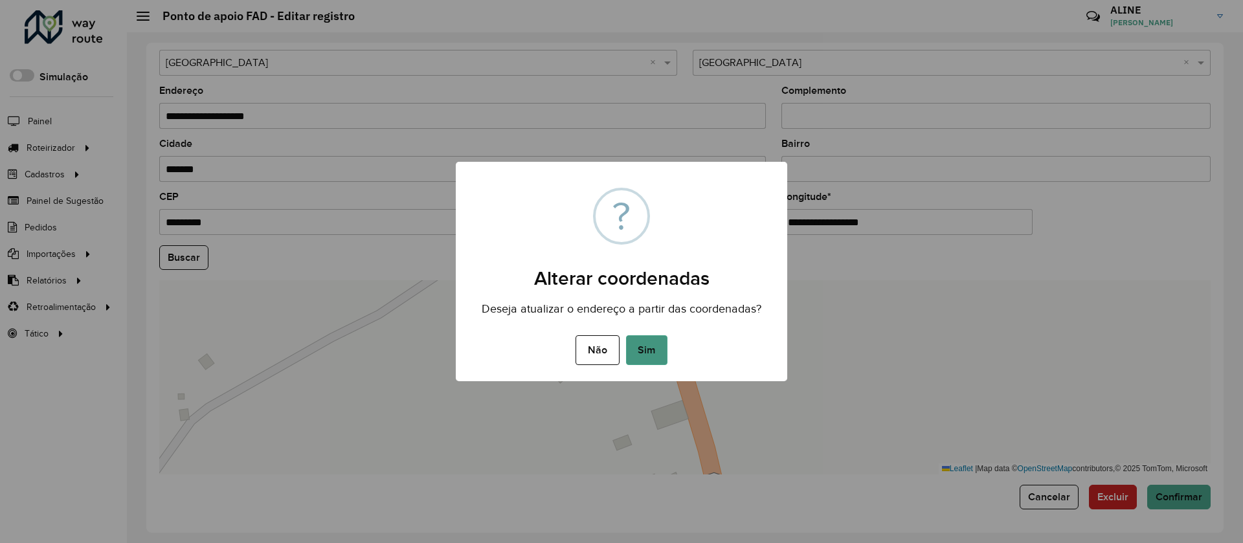
click at [648, 350] on button "Sim" at bounding box center [646, 350] width 41 height 30
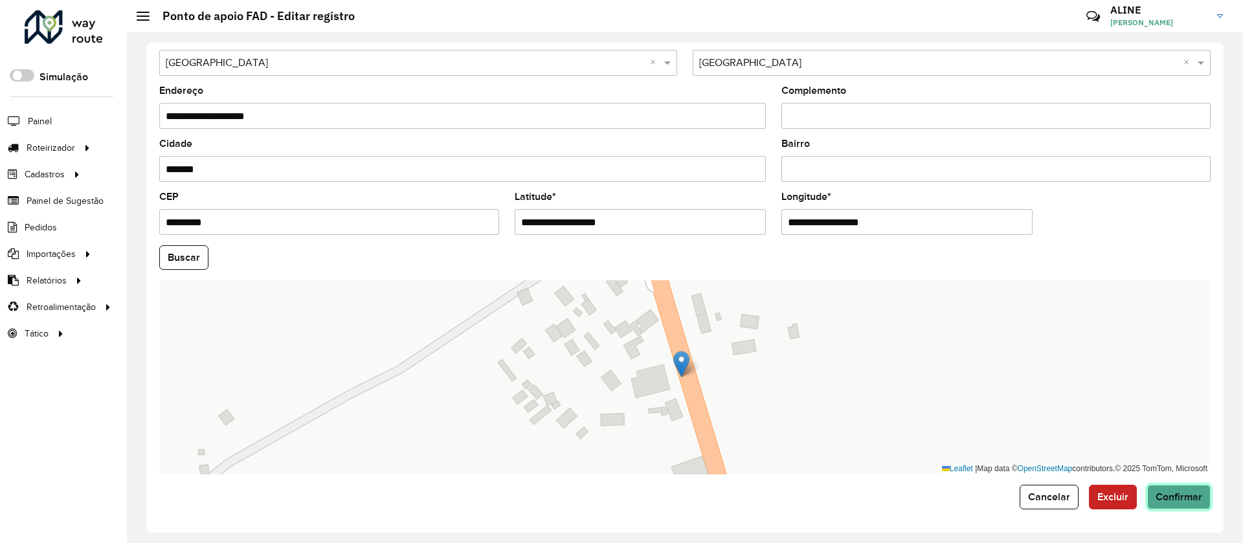
click at [1178, 490] on button "Confirmar" at bounding box center [1178, 497] width 63 height 25
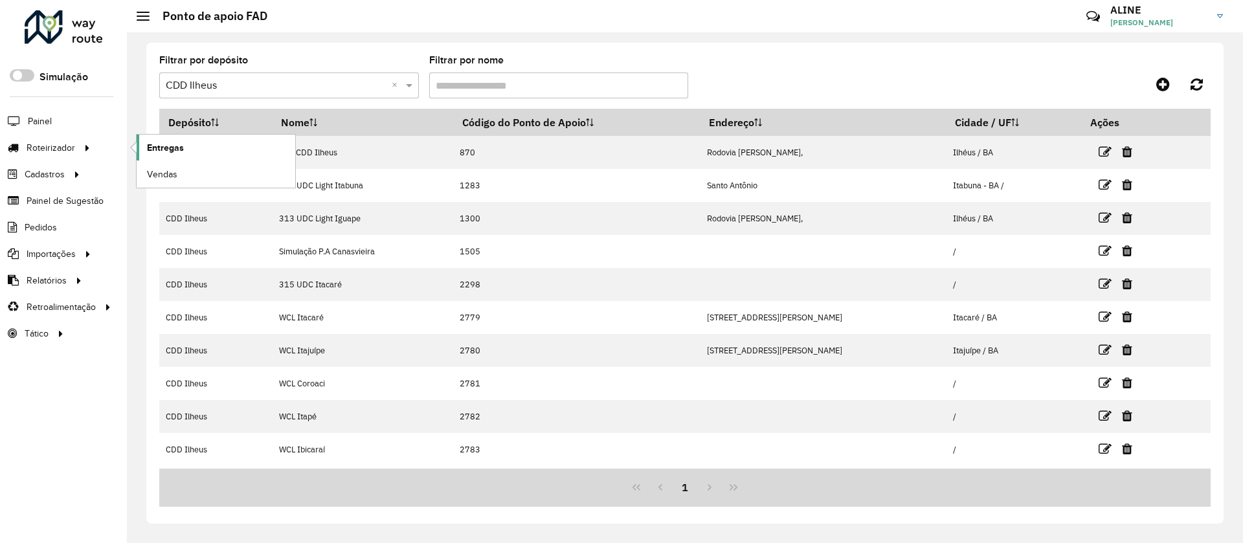
click at [181, 146] on span "Entregas" at bounding box center [165, 148] width 37 height 14
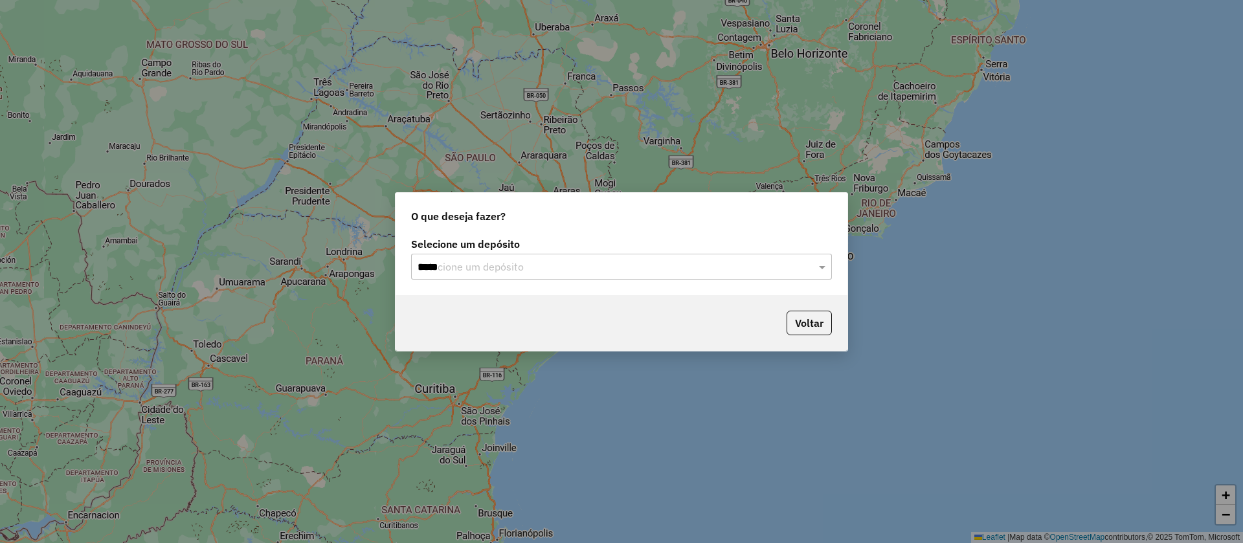
type input "******"
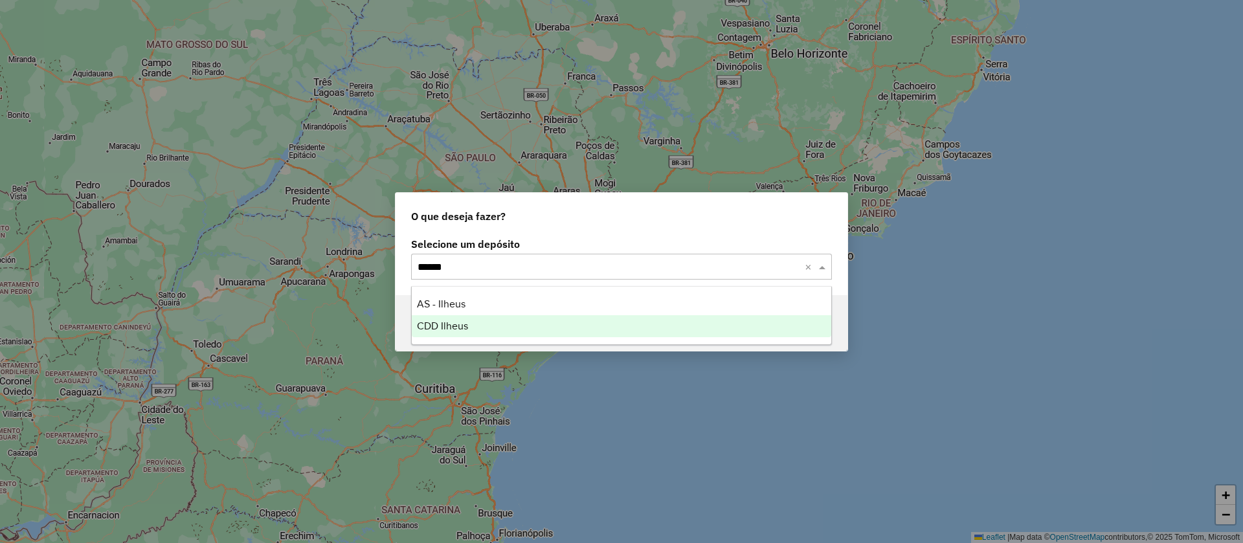
click at [449, 329] on span "CDD Ilheus" at bounding box center [442, 325] width 51 height 11
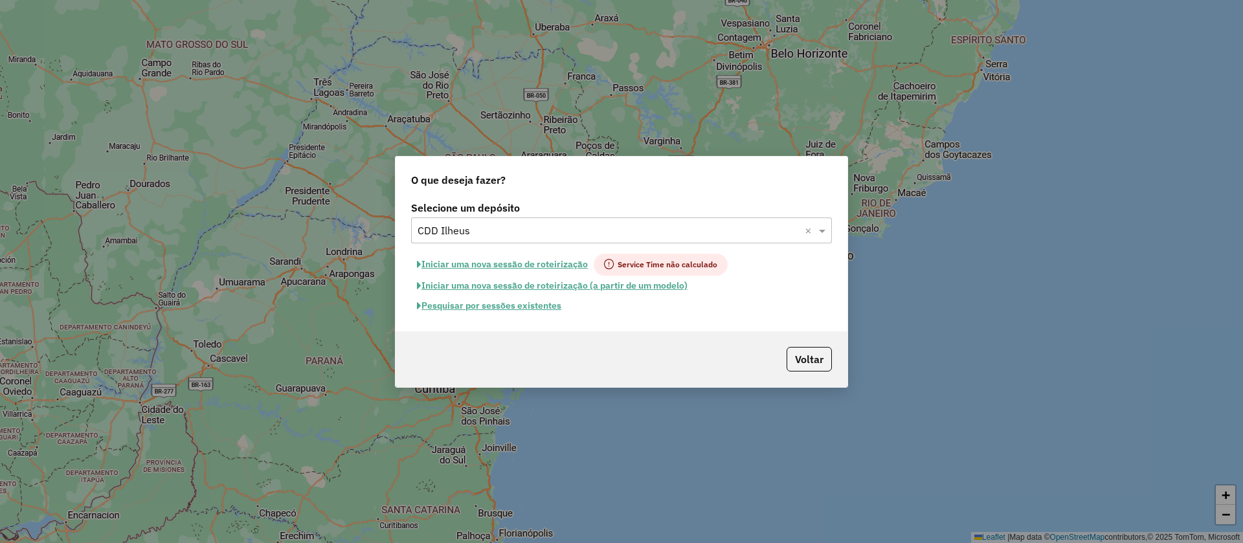
click at [498, 305] on button "Pesquisar por sessões existentes" at bounding box center [489, 306] width 156 height 20
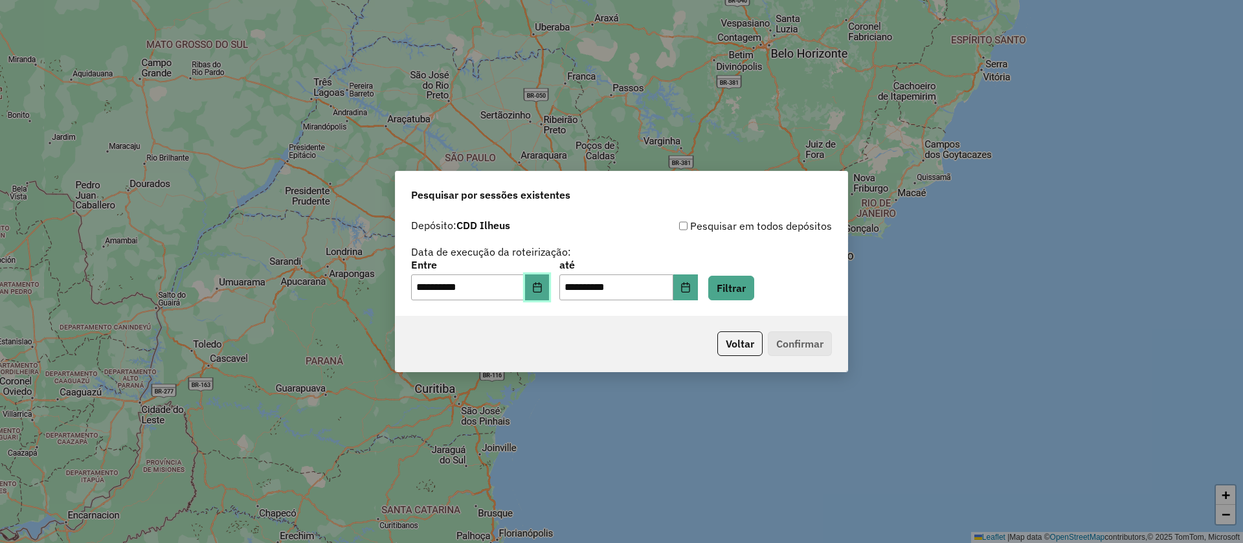
click at [542, 287] on icon "Choose Date" at bounding box center [537, 287] width 10 height 10
click at [747, 285] on button "Filtrar" at bounding box center [731, 288] width 46 height 25
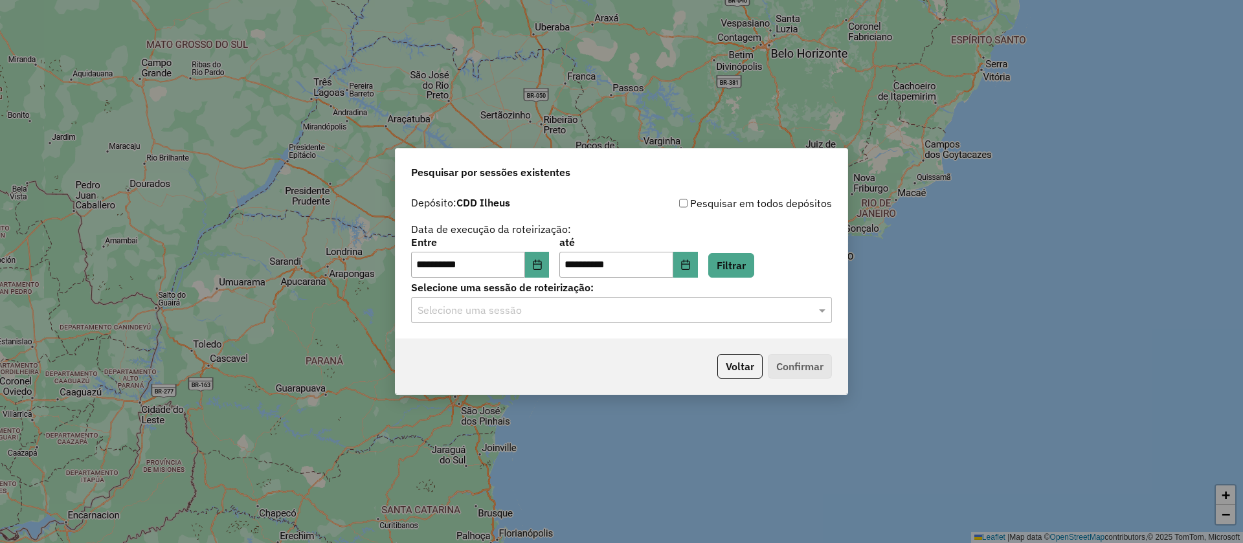
click at [528, 313] on input "text" at bounding box center [608, 311] width 382 height 16
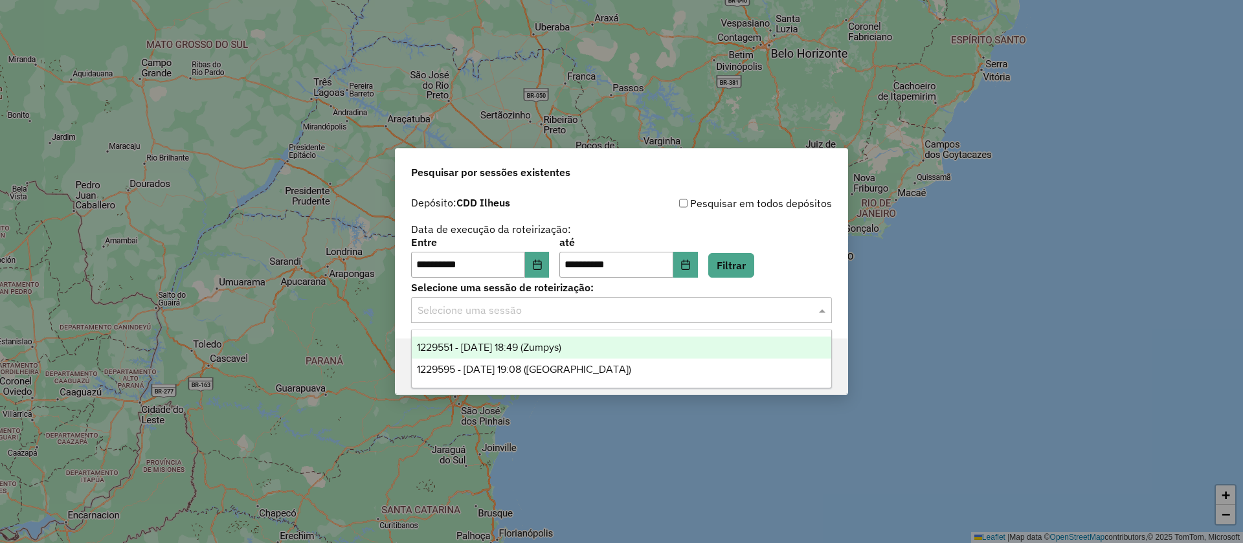
click at [661, 201] on div "Pesquisar em todos depósitos" at bounding box center [726, 203] width 210 height 16
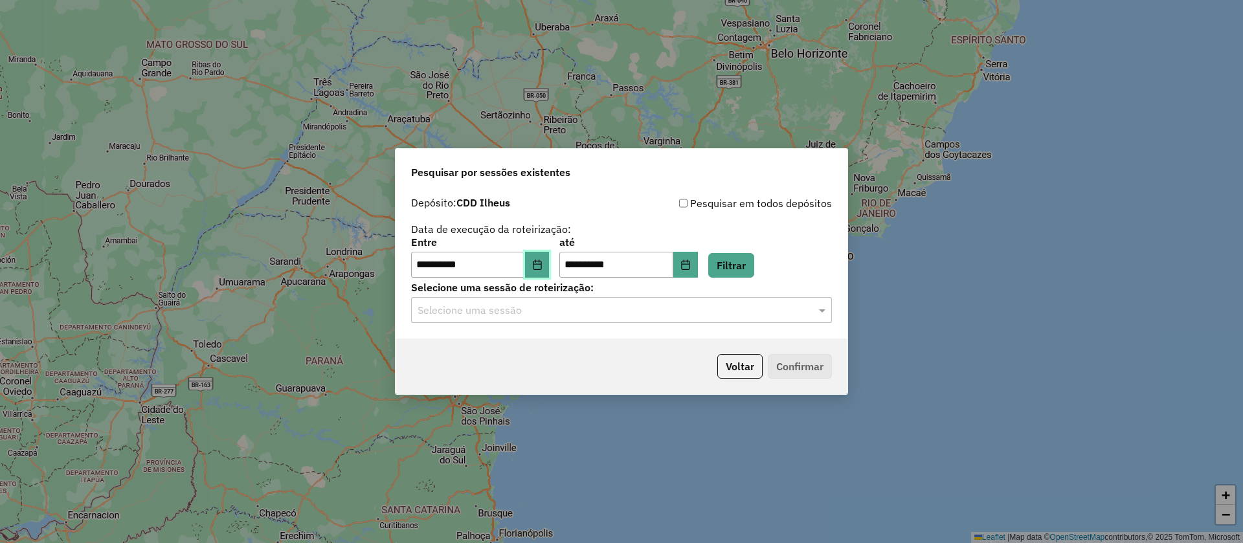
click at [542, 266] on icon "Choose Date" at bounding box center [537, 265] width 10 height 10
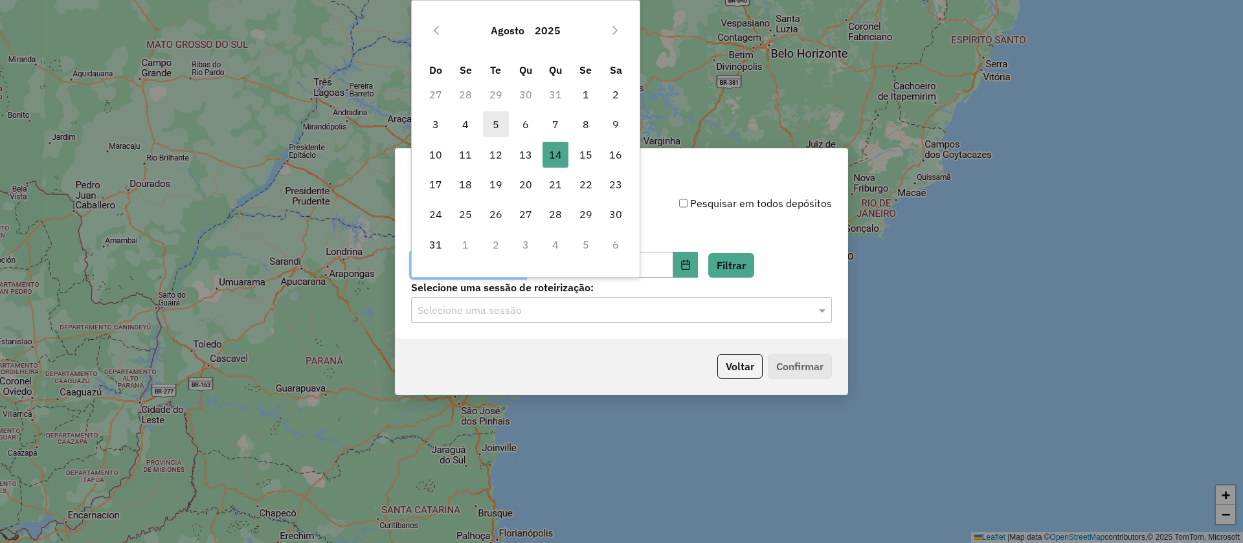
click at [492, 119] on span "5" at bounding box center [496, 124] width 26 height 26
type input "**********"
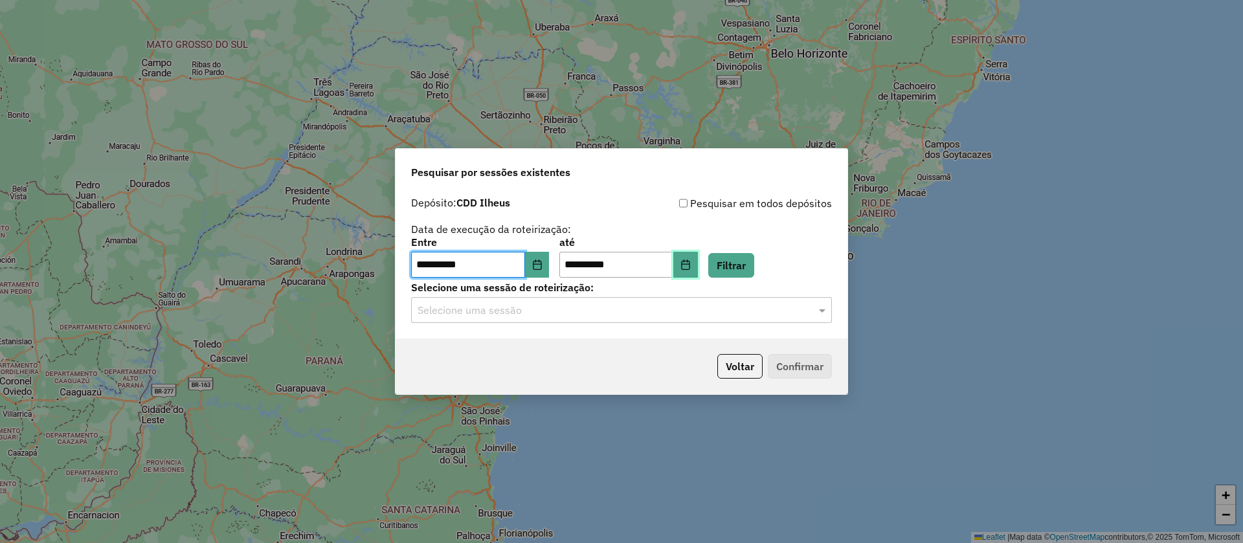
click at [698, 263] on button "Choose Date" at bounding box center [685, 265] width 25 height 26
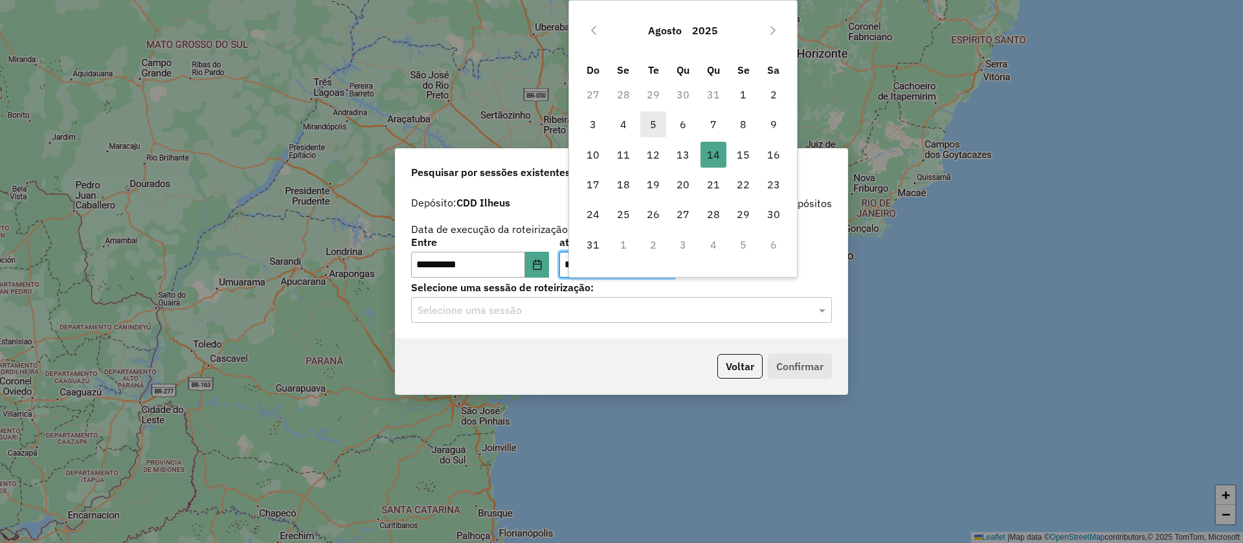
click at [658, 128] on span "5" at bounding box center [653, 124] width 26 height 26
type input "**********"
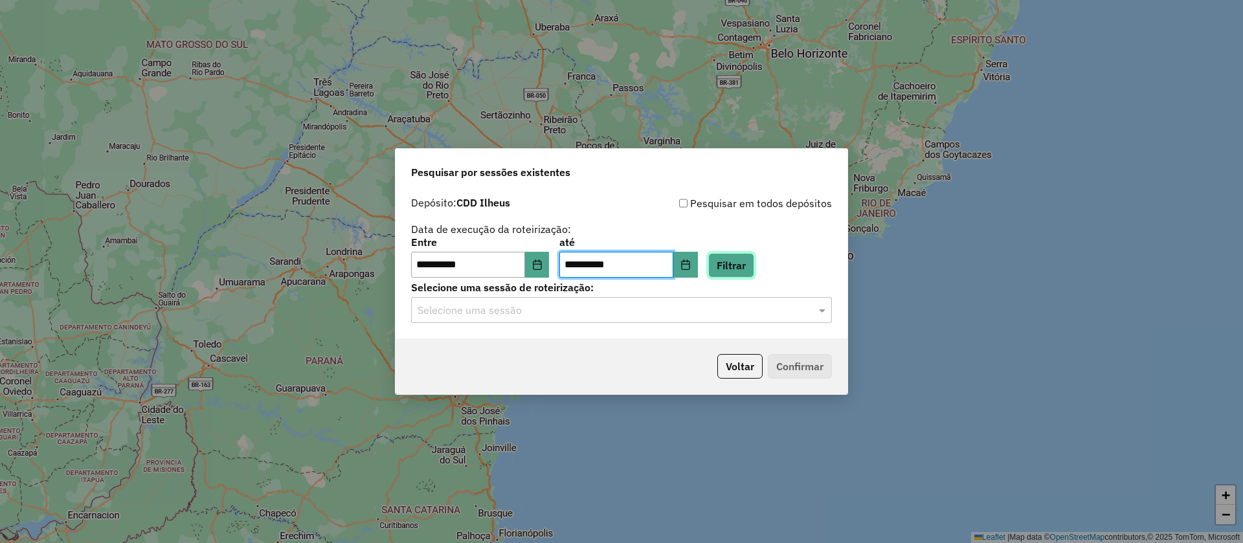
click at [753, 261] on button "Filtrar" at bounding box center [731, 265] width 46 height 25
click at [520, 309] on input "text" at bounding box center [608, 311] width 382 height 16
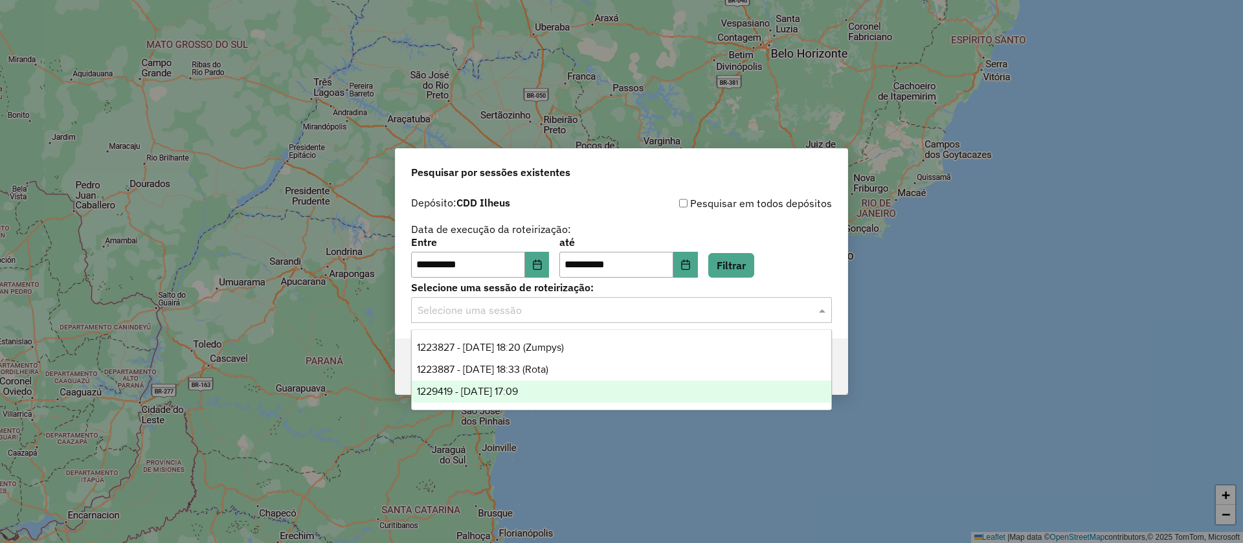
click at [518, 389] on span "1229419 - 05/08/2025 17:09" at bounding box center [467, 391] width 101 height 11
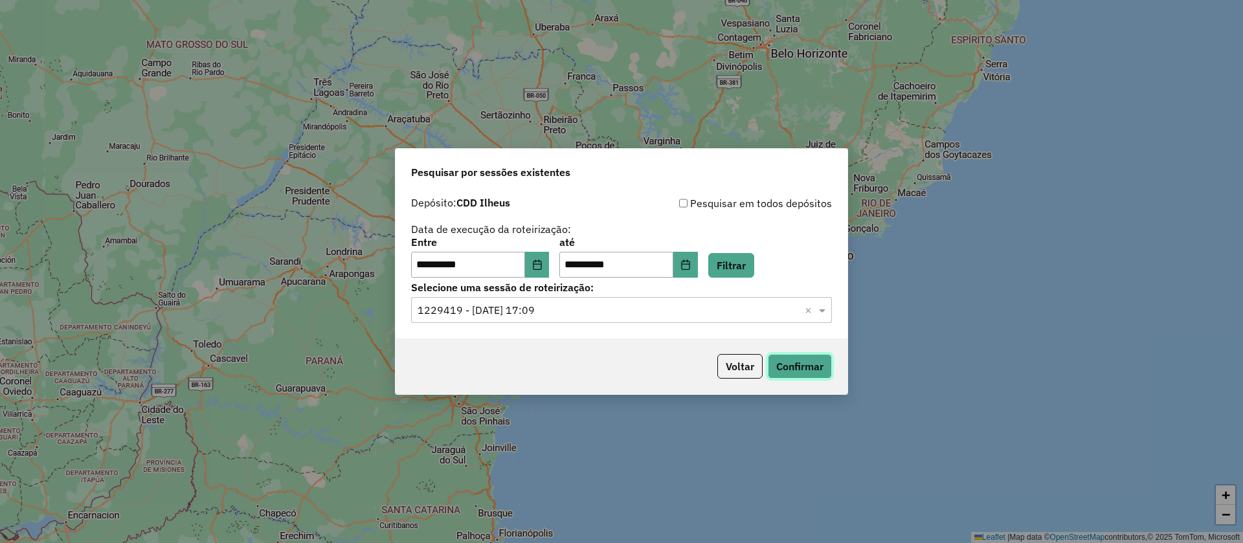
click at [794, 369] on button "Confirmar" at bounding box center [800, 366] width 64 height 25
click at [550, 265] on button "Choose Date" at bounding box center [537, 265] width 25 height 26
click at [791, 364] on button "Confirmar" at bounding box center [800, 366] width 64 height 25
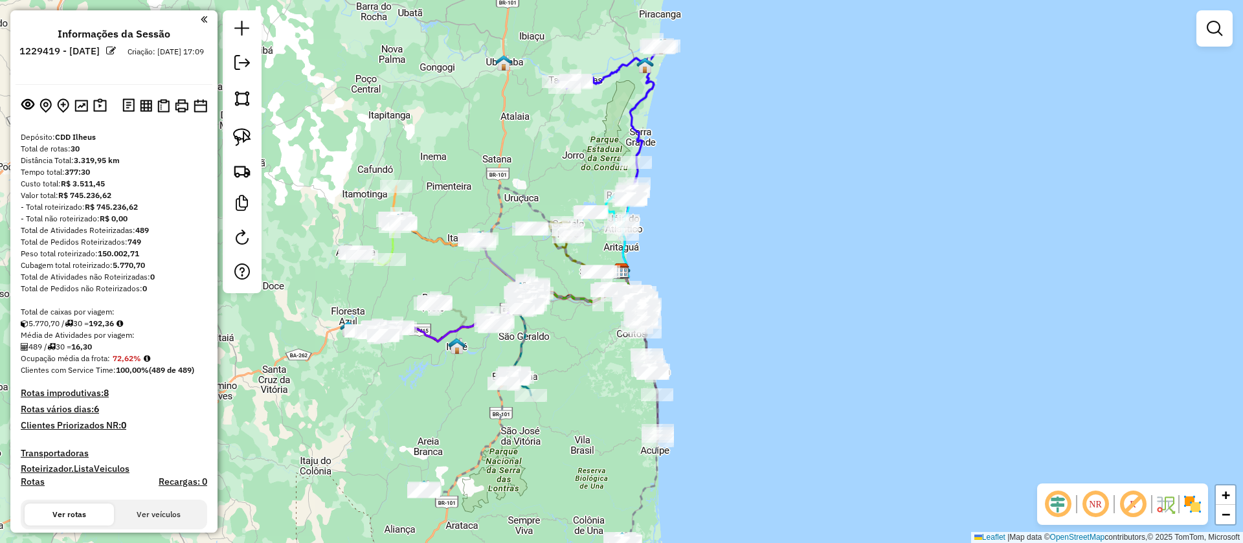
click at [116, 49] on em at bounding box center [111, 51] width 10 height 10
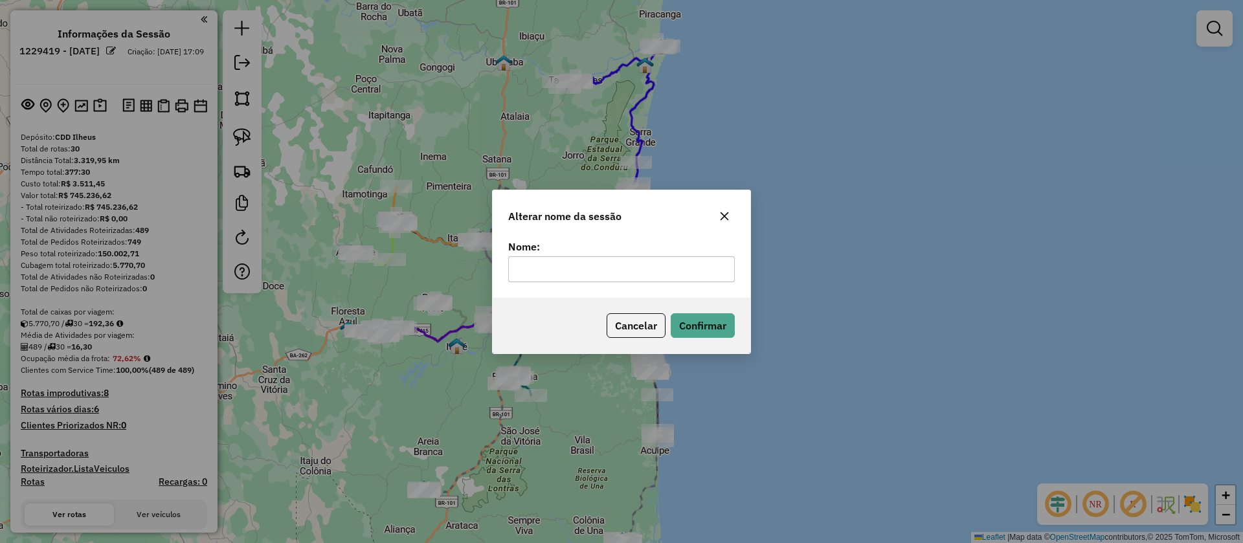
click at [719, 212] on icon "button" at bounding box center [724, 216] width 10 height 10
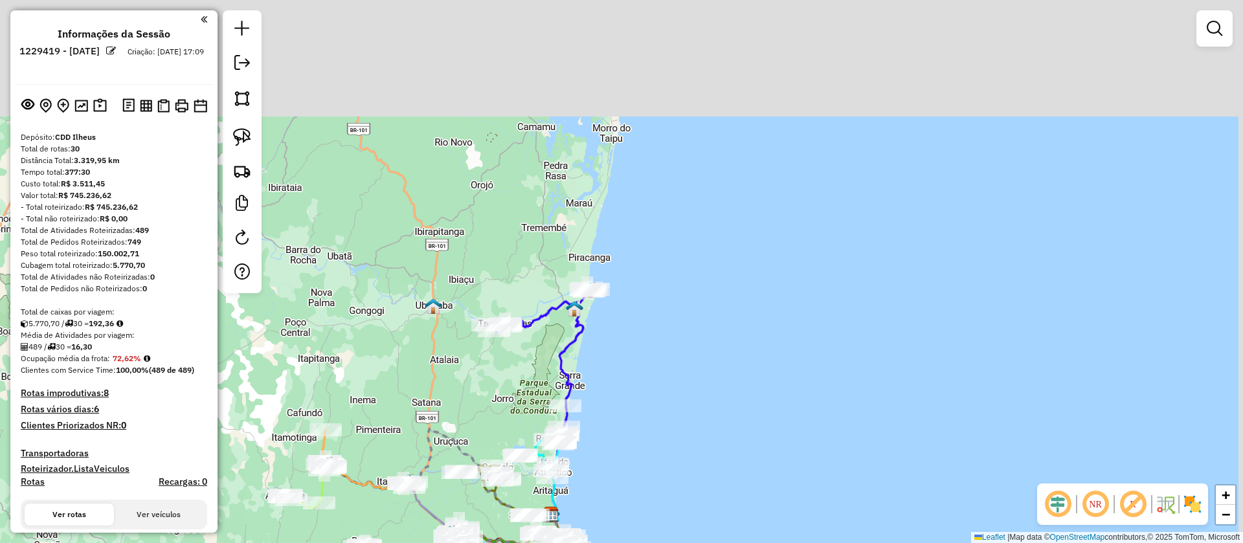
drag, startPoint x: 654, startPoint y: 267, endPoint x: 630, endPoint y: 316, distance: 53.8
click at [639, 321] on div "Janela de atendimento Grade de atendimento Capacidade Transportadoras Veículos …" at bounding box center [621, 271] width 1243 height 543
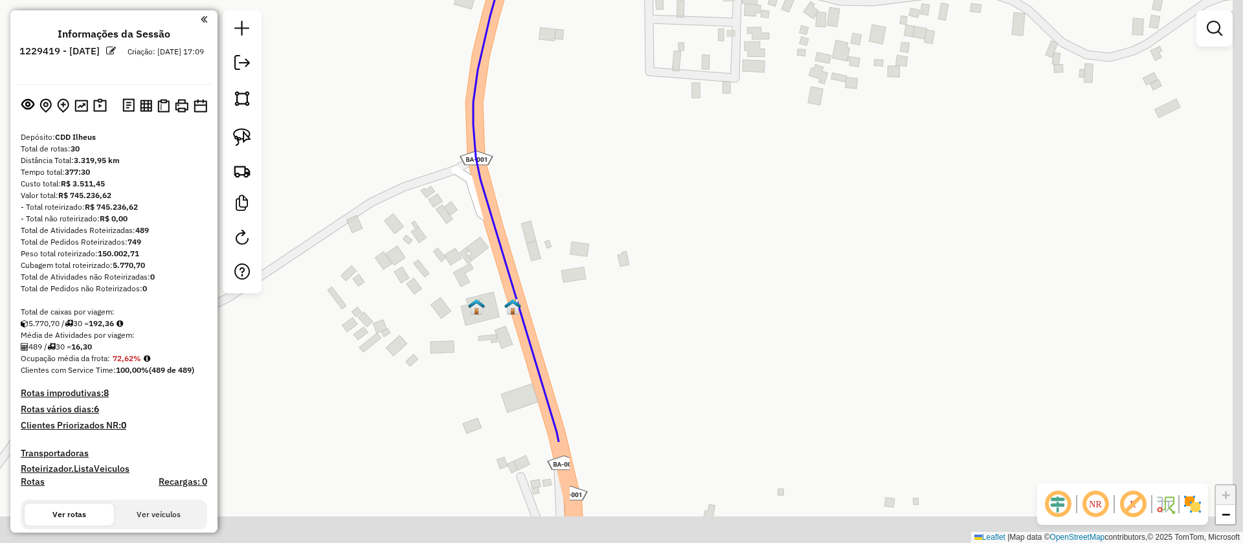
drag, startPoint x: 613, startPoint y: 422, endPoint x: 595, endPoint y: 184, distance: 238.8
click at [595, 221] on div "Janela de atendimento Grade de atendimento Capacidade Transportadoras Veículos …" at bounding box center [621, 271] width 1243 height 543
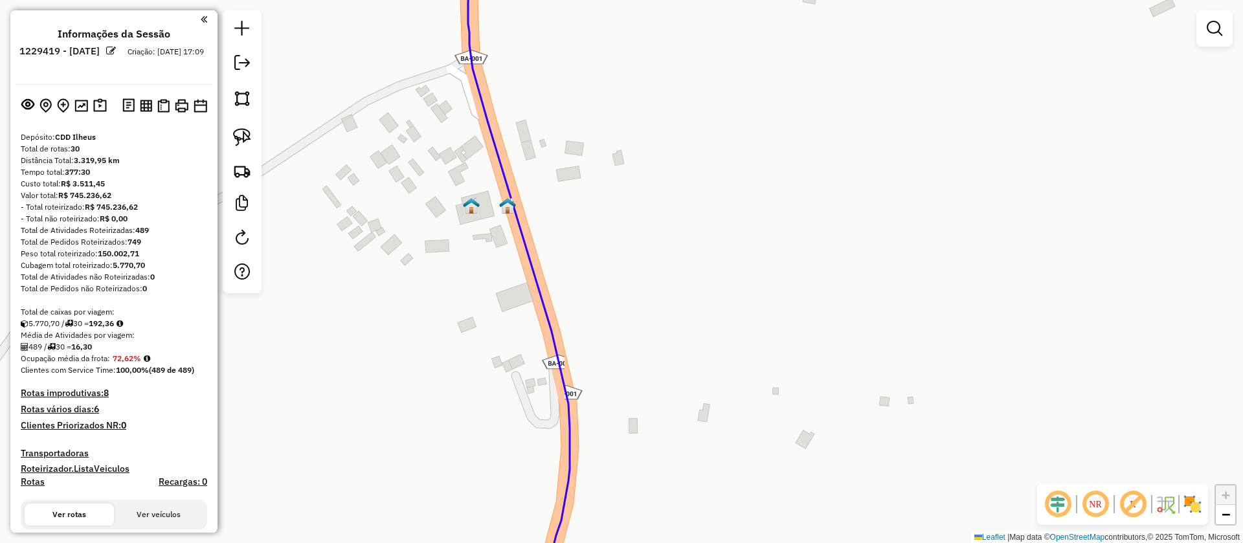
click at [504, 206] on img at bounding box center [507, 205] width 17 height 17
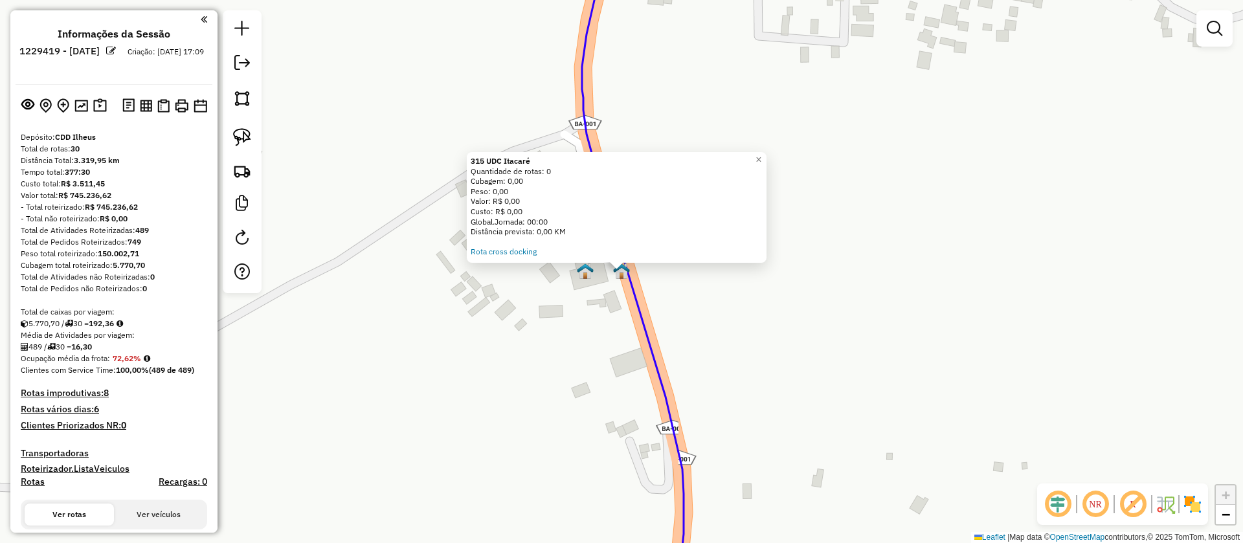
click at [586, 272] on img at bounding box center [585, 271] width 17 height 17
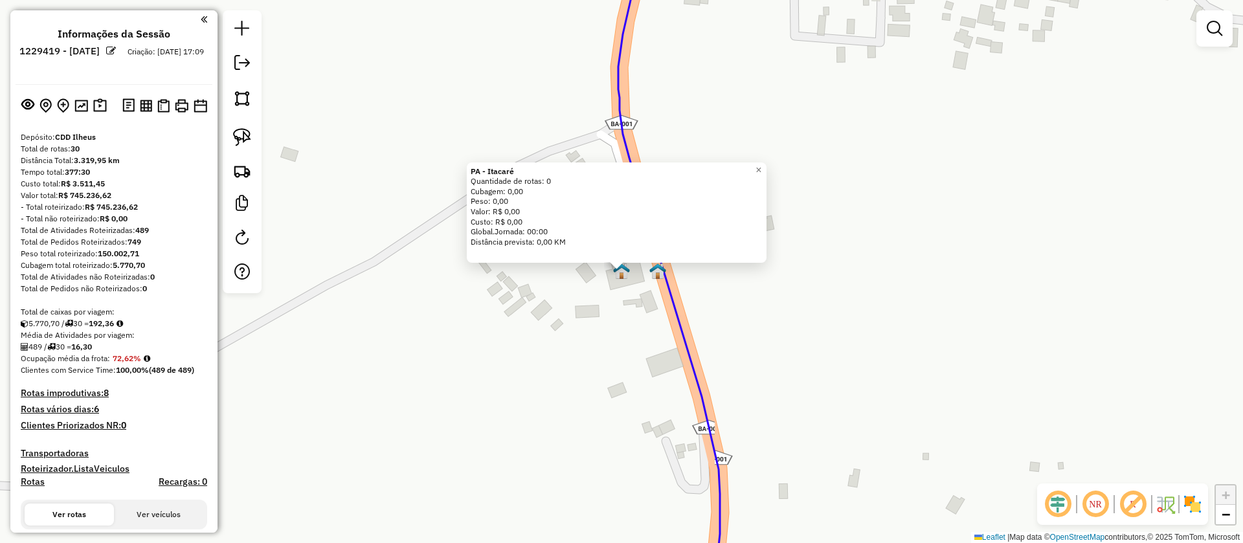
click at [631, 318] on div "PA - Itacaré Quantidade de rotas: 0 Cubagem: 0,00 Peso: 0,00 Valor: R$ 0,00 Cus…" at bounding box center [621, 271] width 1243 height 543
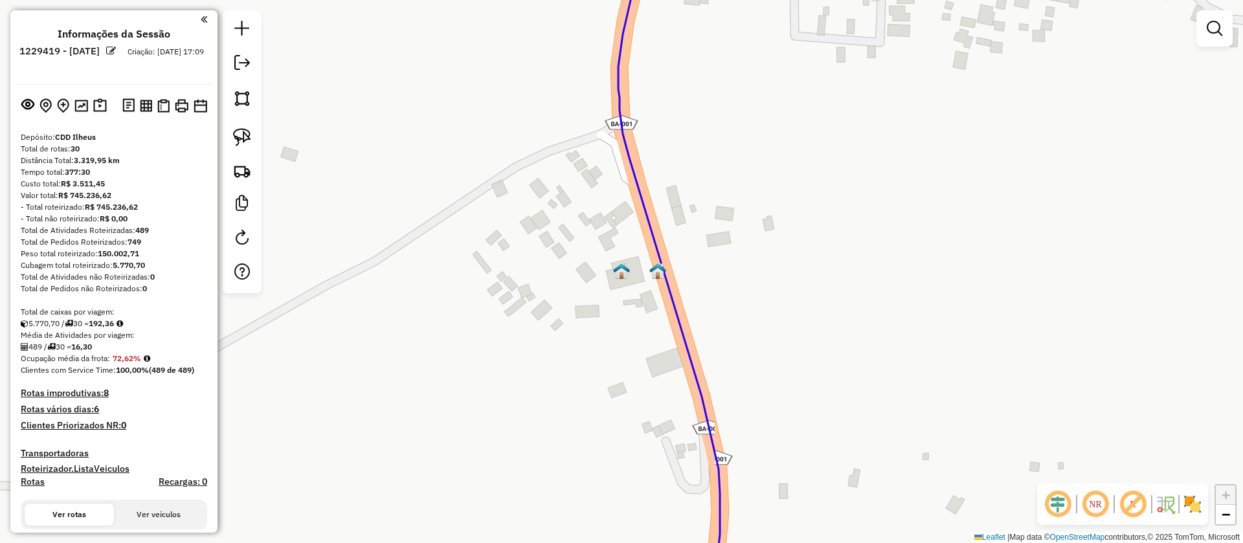
click at [658, 269] on img at bounding box center [657, 271] width 17 height 17
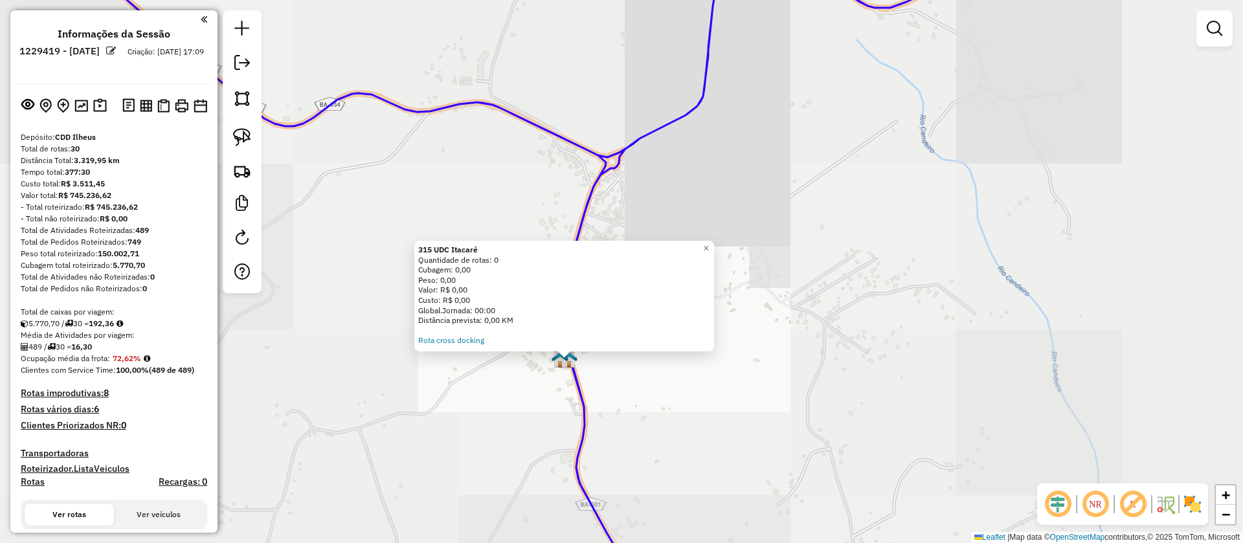
drag, startPoint x: 831, startPoint y: 172, endPoint x: 625, endPoint y: 452, distance: 347.2
click at [625, 452] on div "315 UDC Itacaré Quantidade de rotas: 0 Cubagem: 0,00 Peso: 0,00 Valor: R$ 0,00 …" at bounding box center [621, 271] width 1243 height 543
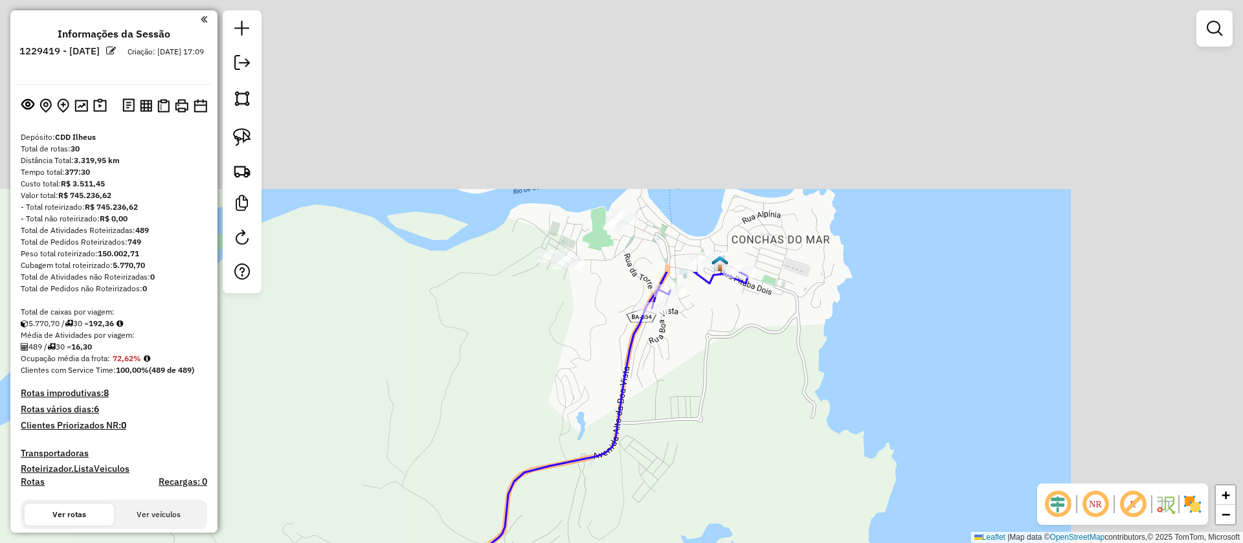
drag, startPoint x: 784, startPoint y: 249, endPoint x: 524, endPoint y: 561, distance: 406.2
click at [524, 542] on html "Aguarde... Pop-up bloqueado! Seu navegador bloqueou automáticamente a abertura …" at bounding box center [621, 271] width 1243 height 543
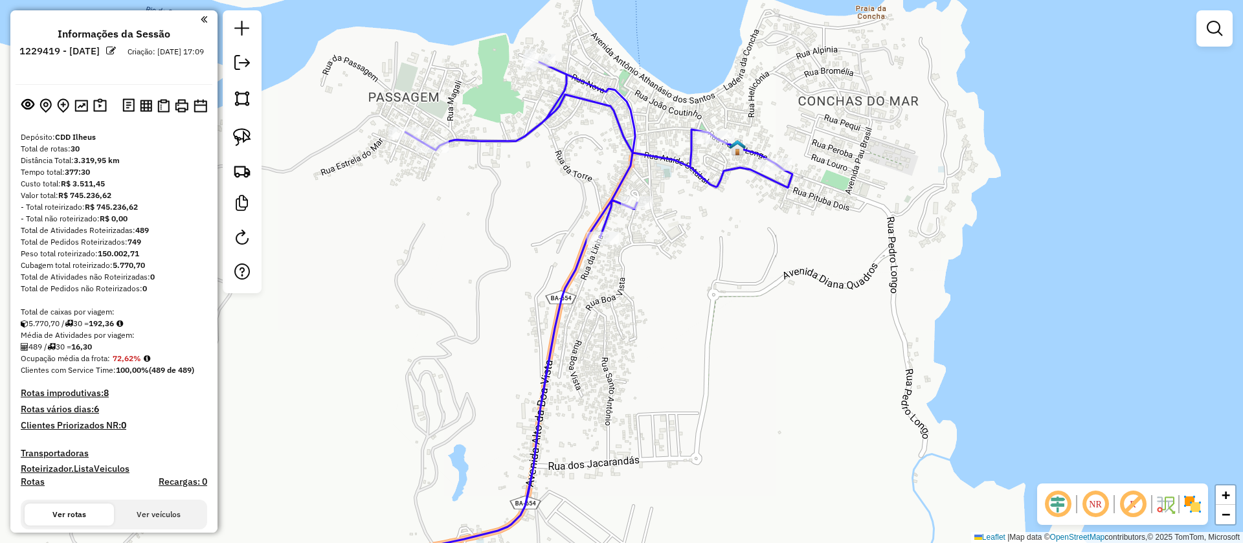
click at [742, 146] on img at bounding box center [737, 147] width 17 height 17
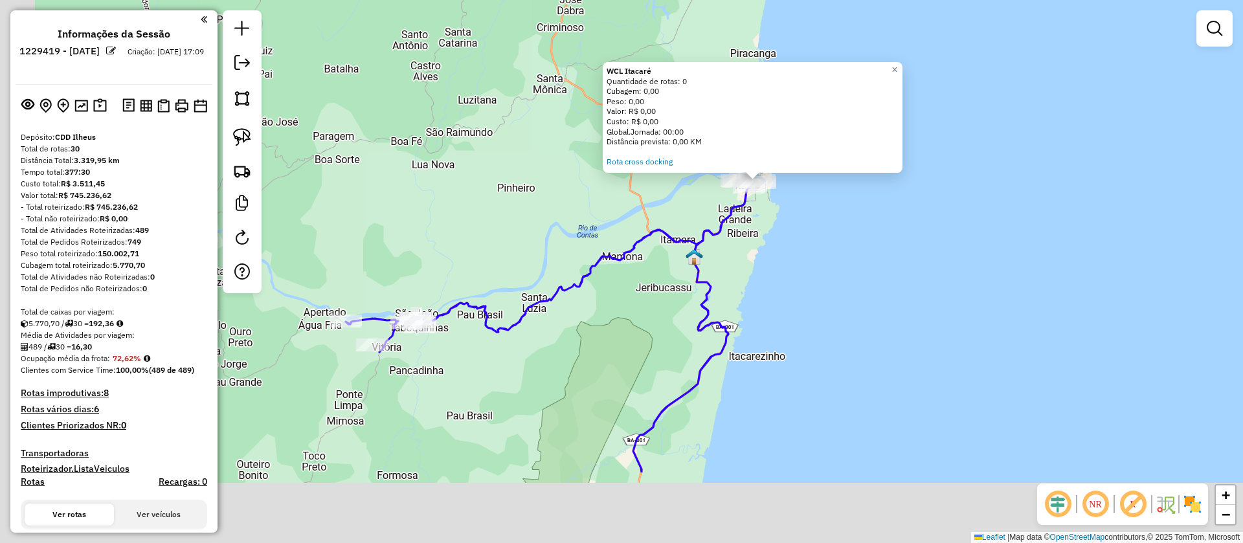
drag, startPoint x: 718, startPoint y: 411, endPoint x: 784, endPoint y: 221, distance: 201.4
click at [784, 221] on div "WCL Itacaré Quantidade de rotas: 0 Cubagem: 0,00 Peso: 0,00 Valor: R$ 0,00 Cust…" at bounding box center [621, 271] width 1243 height 543
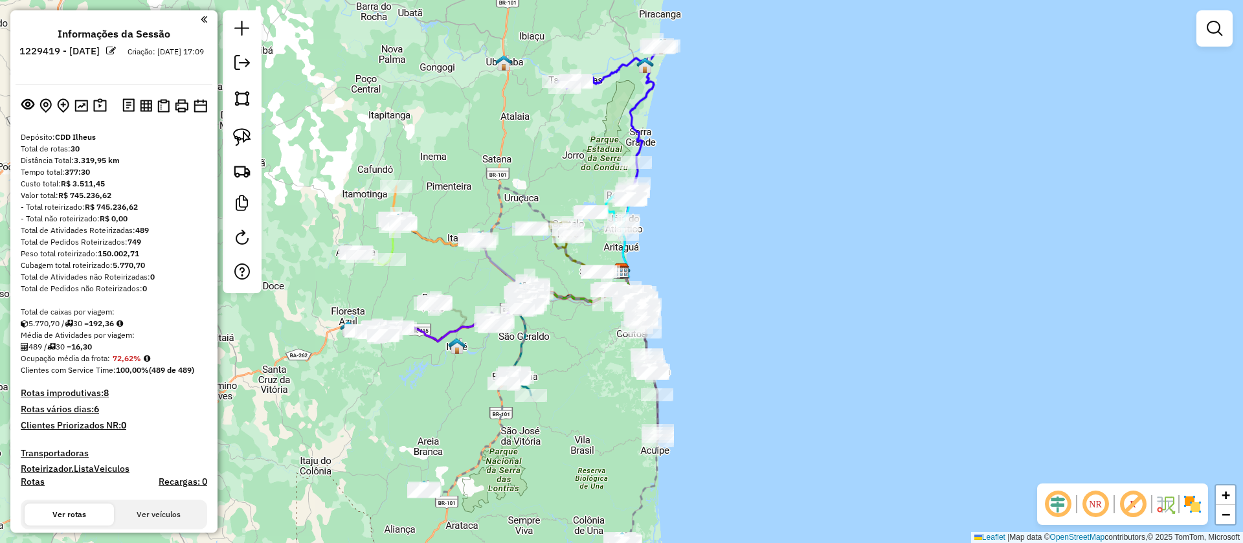
click at [116, 50] on em at bounding box center [111, 51] width 10 height 10
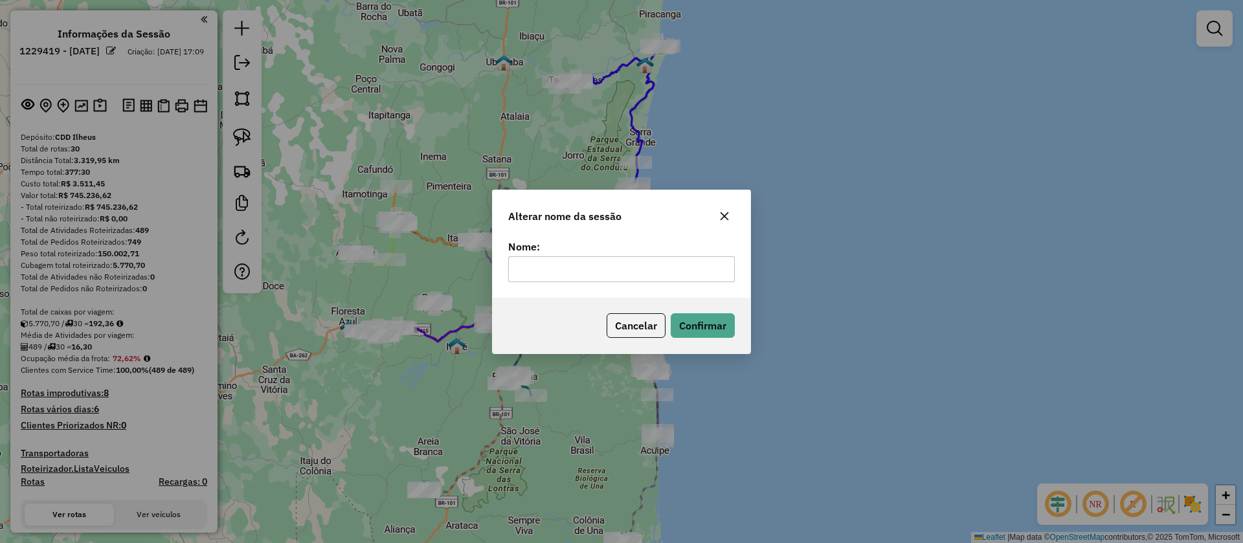
click at [599, 270] on input "text" at bounding box center [621, 269] width 227 height 26
type input "**********"
click at [717, 323] on button "Confirmar" at bounding box center [703, 325] width 64 height 25
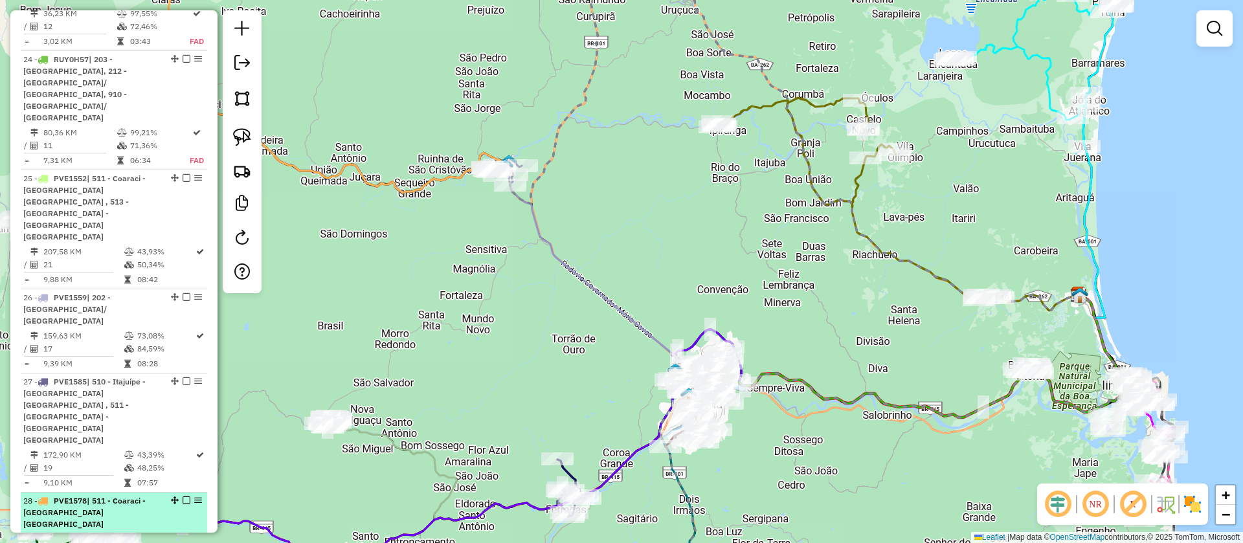
scroll to position [2446, 0]
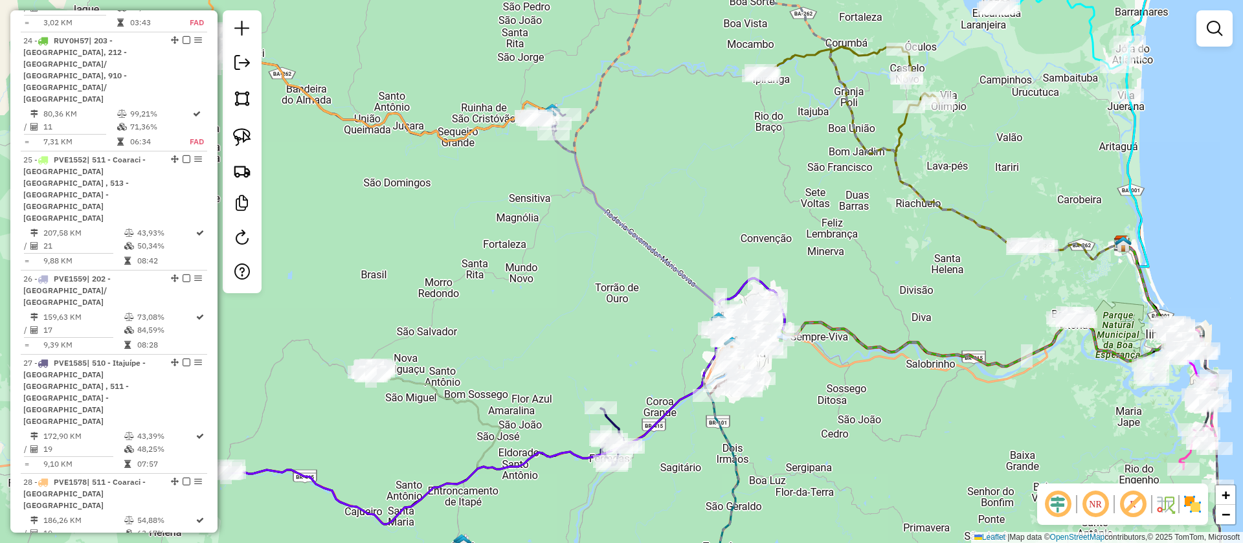
drag, startPoint x: 539, startPoint y: 258, endPoint x: 595, endPoint y: 151, distance: 120.7
click at [595, 151] on div "Janela de atendimento Grade de atendimento Capacidade Transportadoras Veículos …" at bounding box center [621, 271] width 1243 height 543
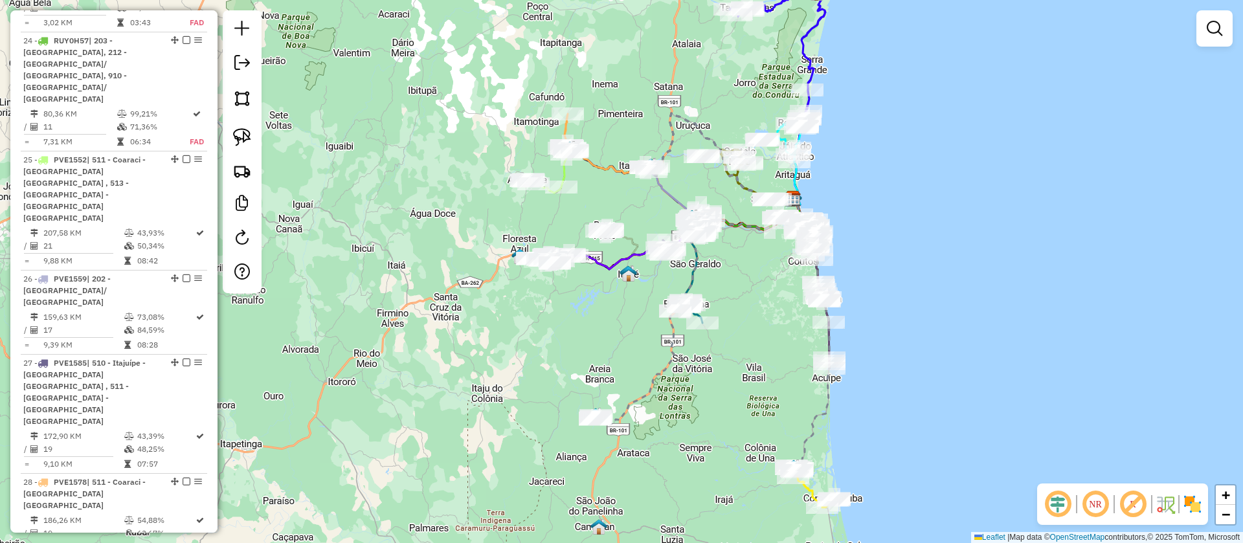
click at [1133, 503] on em at bounding box center [1132, 504] width 31 height 31
click at [1061, 501] on em at bounding box center [1057, 504] width 31 height 31
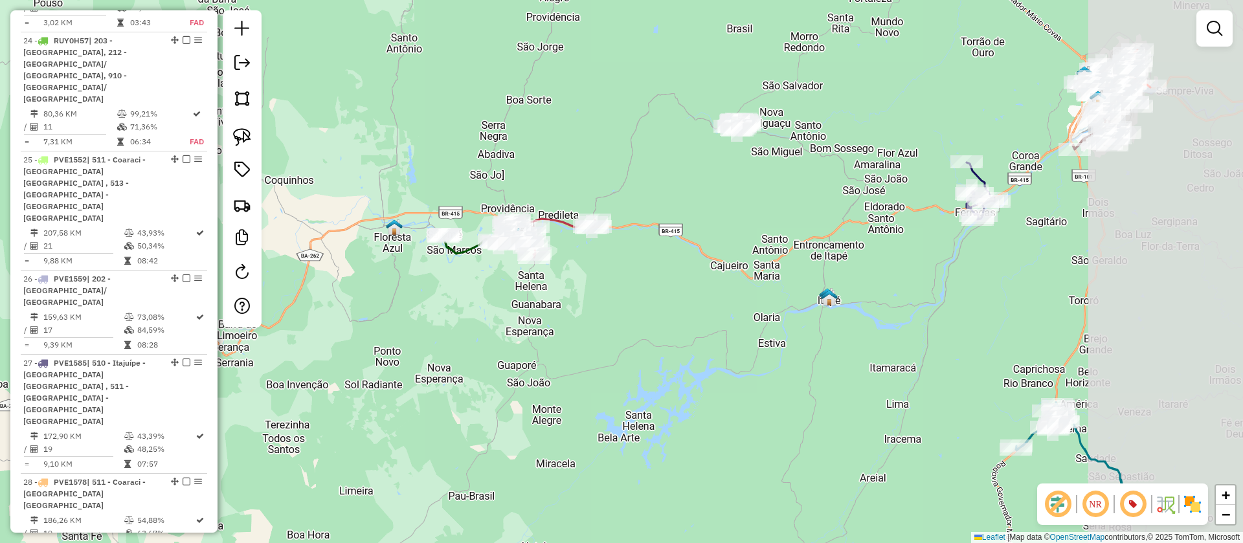
drag, startPoint x: 898, startPoint y: 362, endPoint x: 663, endPoint y: 298, distance: 243.1
click at [739, 315] on div "Janela de atendimento Grade de atendimento Capacidade Transportadoras Veículos …" at bounding box center [621, 271] width 1243 height 543
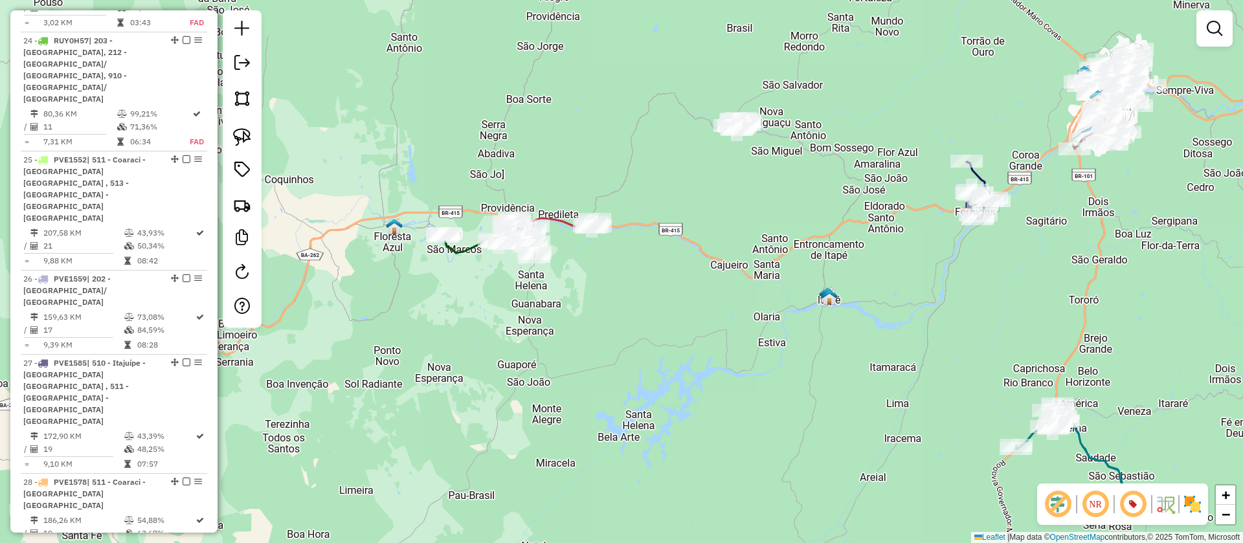
drag, startPoint x: 645, startPoint y: 261, endPoint x: 622, endPoint y: 275, distance: 26.8
click at [622, 275] on div "Janela de atendimento Grade de atendimento Capacidade Transportadoras Veículos …" at bounding box center [621, 271] width 1243 height 543
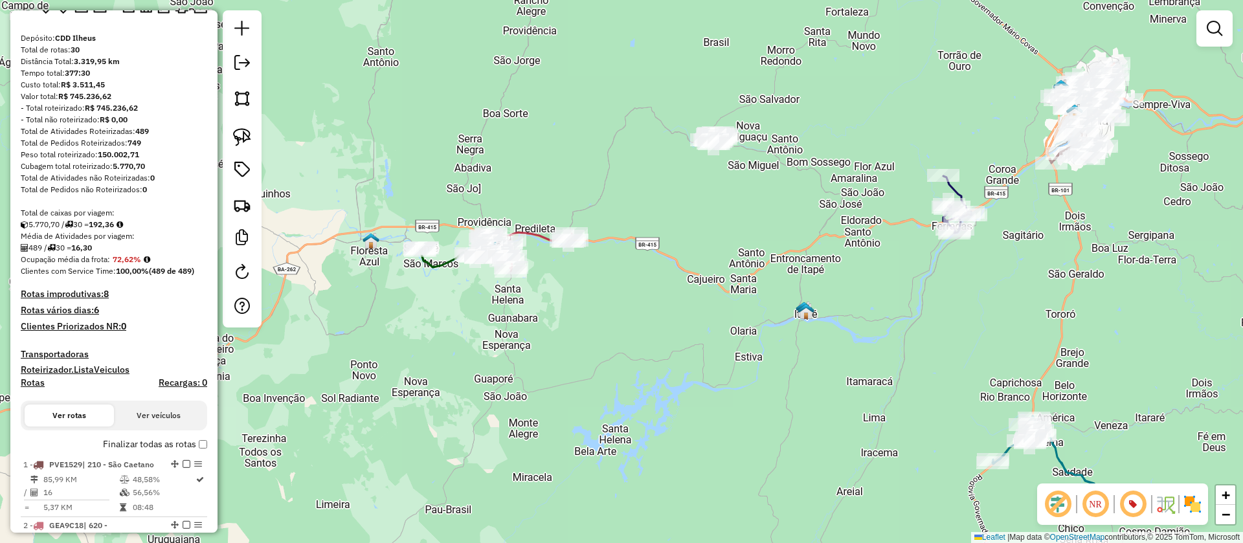
scroll to position [0, 0]
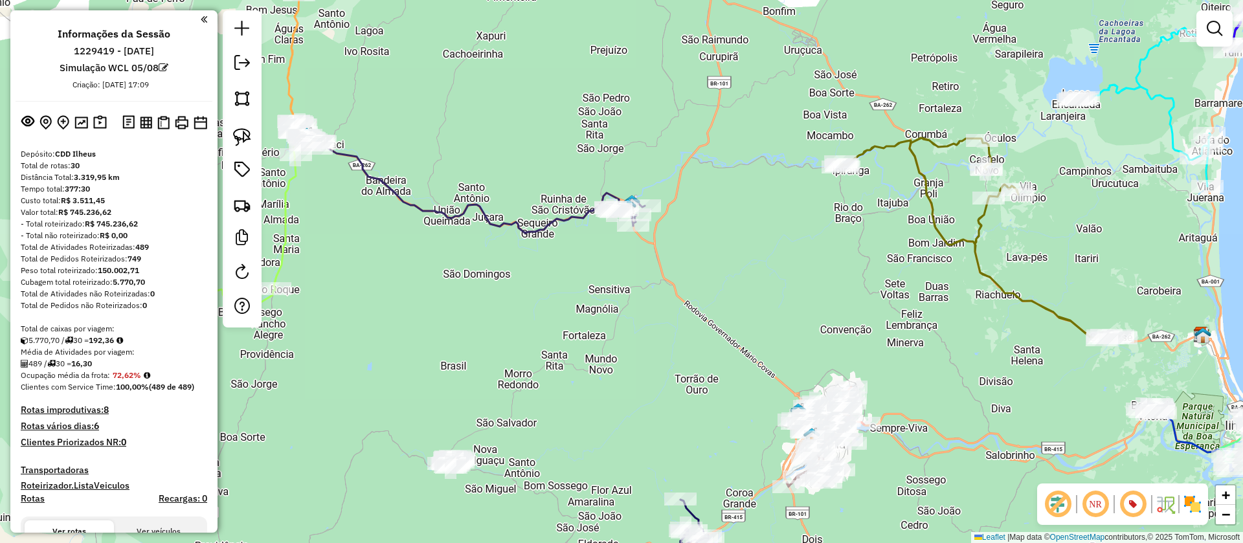
drag, startPoint x: 1219, startPoint y: 29, endPoint x: 1196, endPoint y: 38, distance: 24.8
click at [1219, 29] on em at bounding box center [1214, 29] width 16 height 16
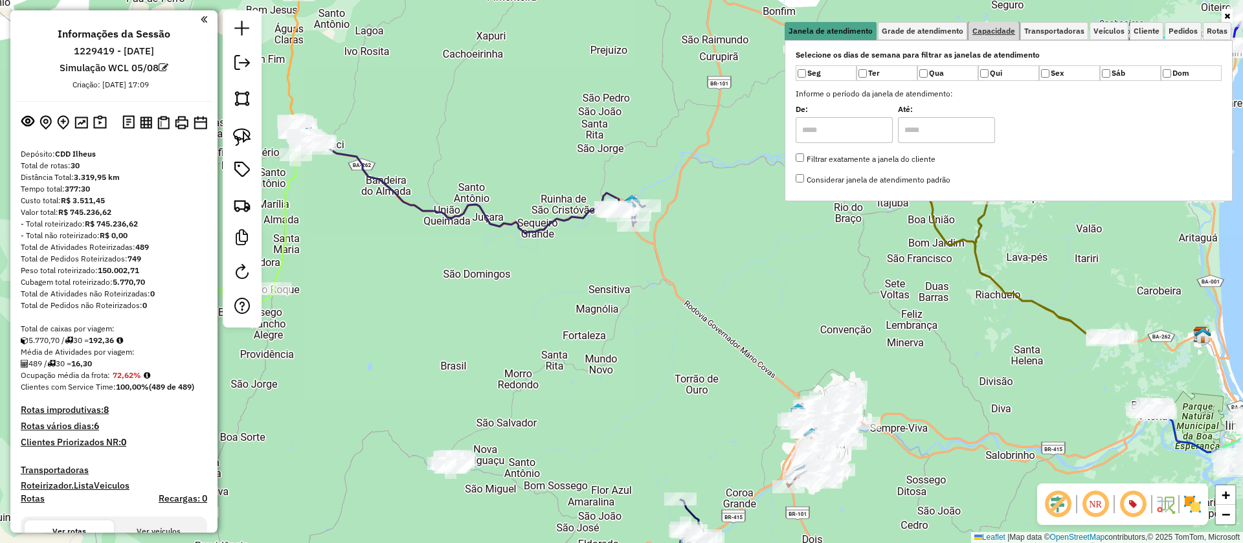
click at [985, 30] on span "Capacidade" at bounding box center [993, 31] width 43 height 8
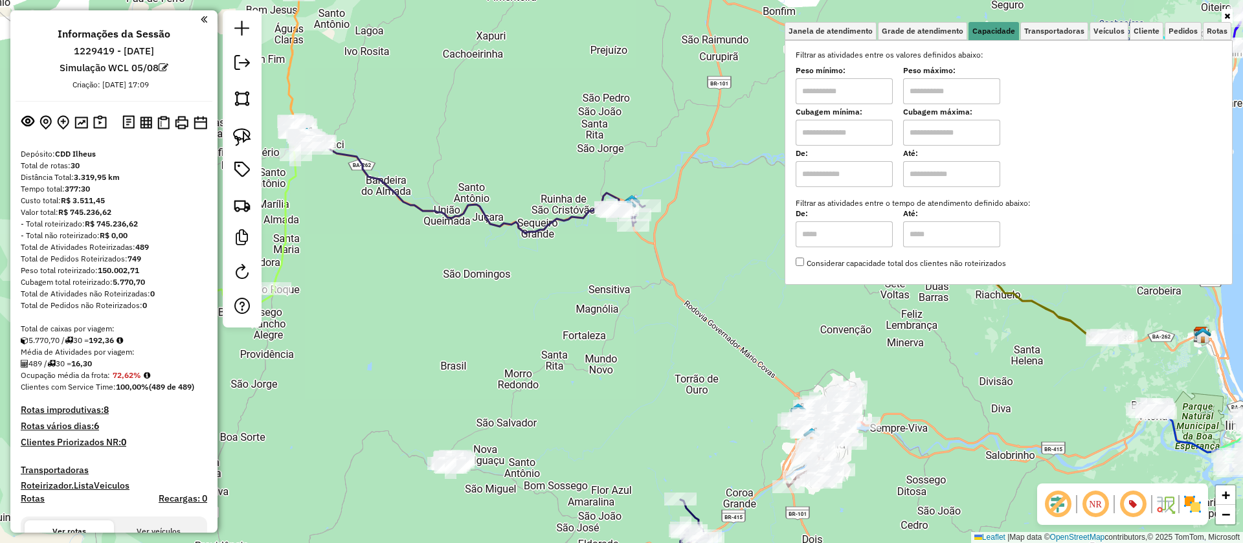
click at [863, 144] on input "text" at bounding box center [843, 133] width 97 height 26
type input "****"
click at [962, 134] on input "text" at bounding box center [951, 133] width 97 height 26
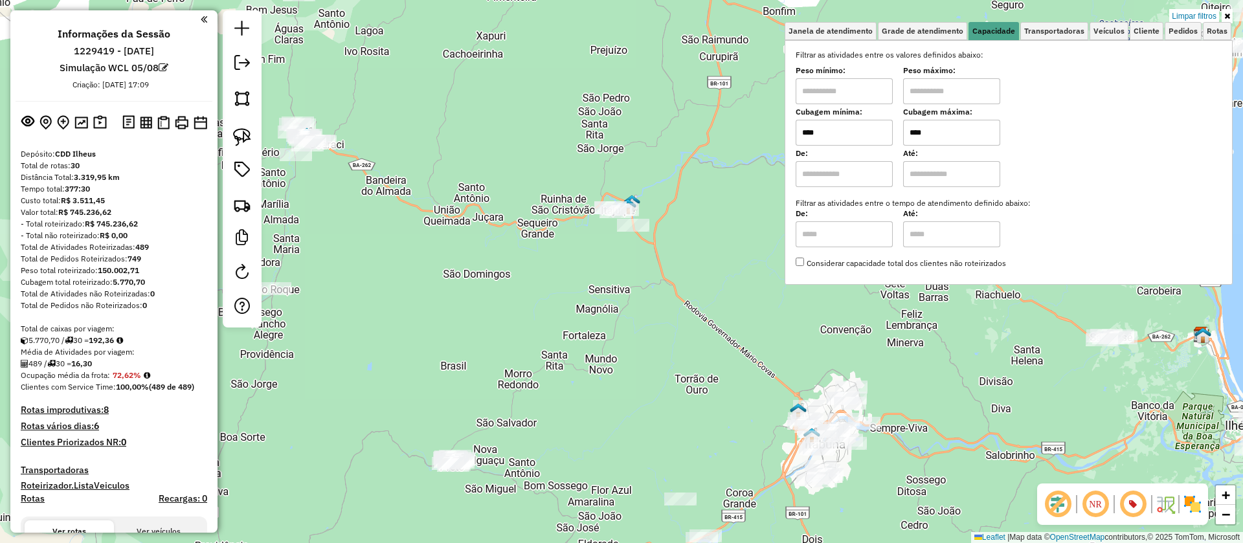
type input "****"
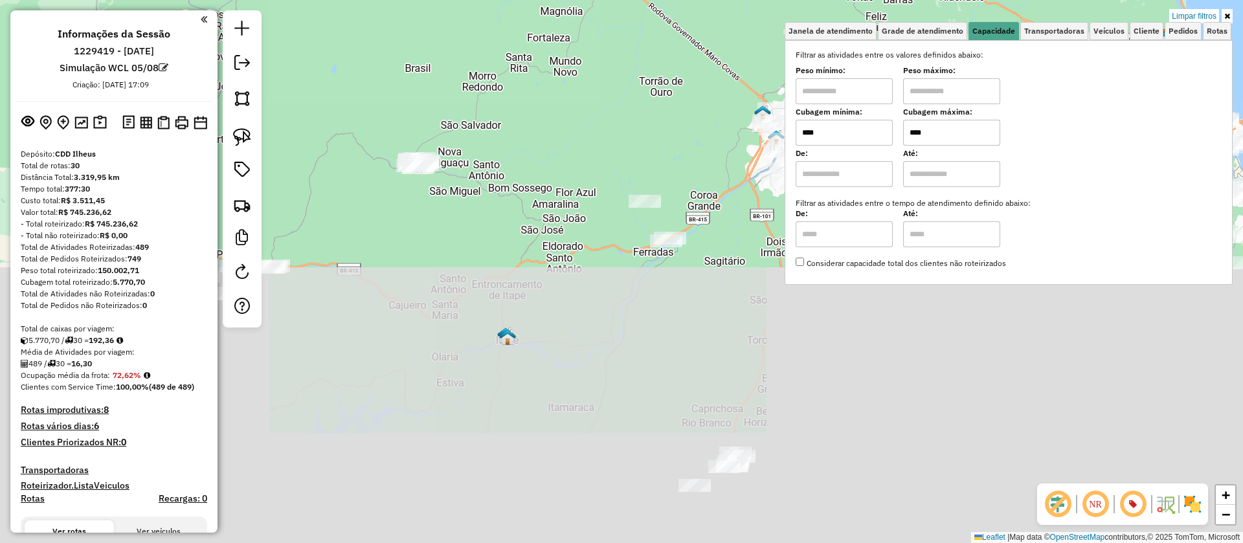
drag, startPoint x: 663, startPoint y: 282, endPoint x: 632, endPoint y: -2, distance: 285.8
click at [632, 0] on html "Aplicando filtros Pop-up bloqueado! Seu navegador bloqueou automáticamente a ab…" at bounding box center [621, 271] width 1243 height 543
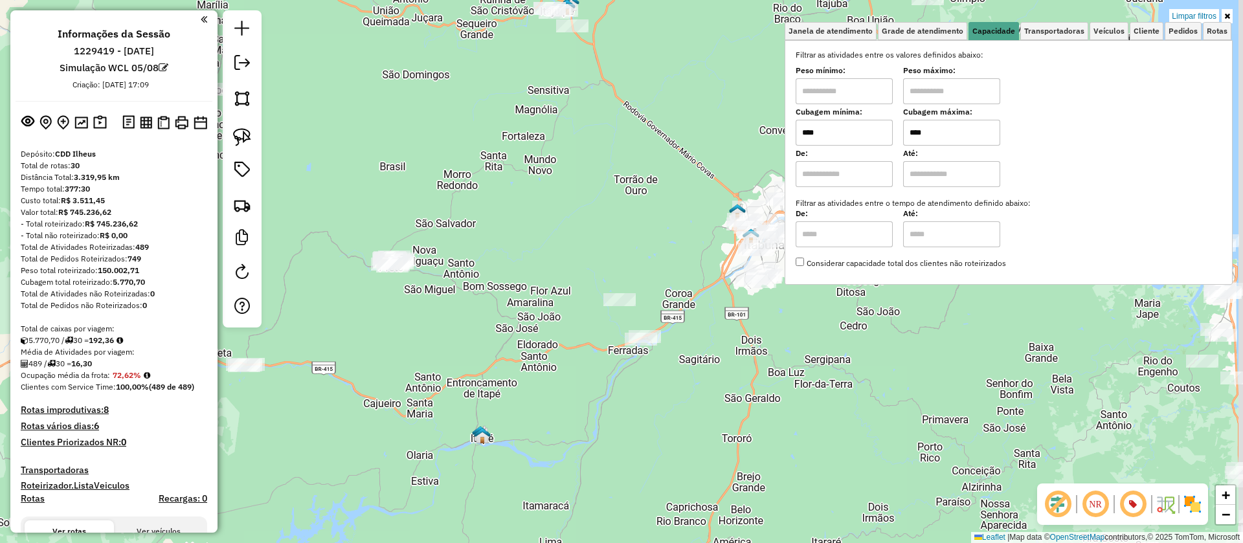
drag, startPoint x: 562, startPoint y: 295, endPoint x: 509, endPoint y: 287, distance: 53.7
click at [561, 387] on div "Limpar filtros Janela de atendimento Grade de atendimento Capacidade Transporta…" at bounding box center [621, 271] width 1243 height 543
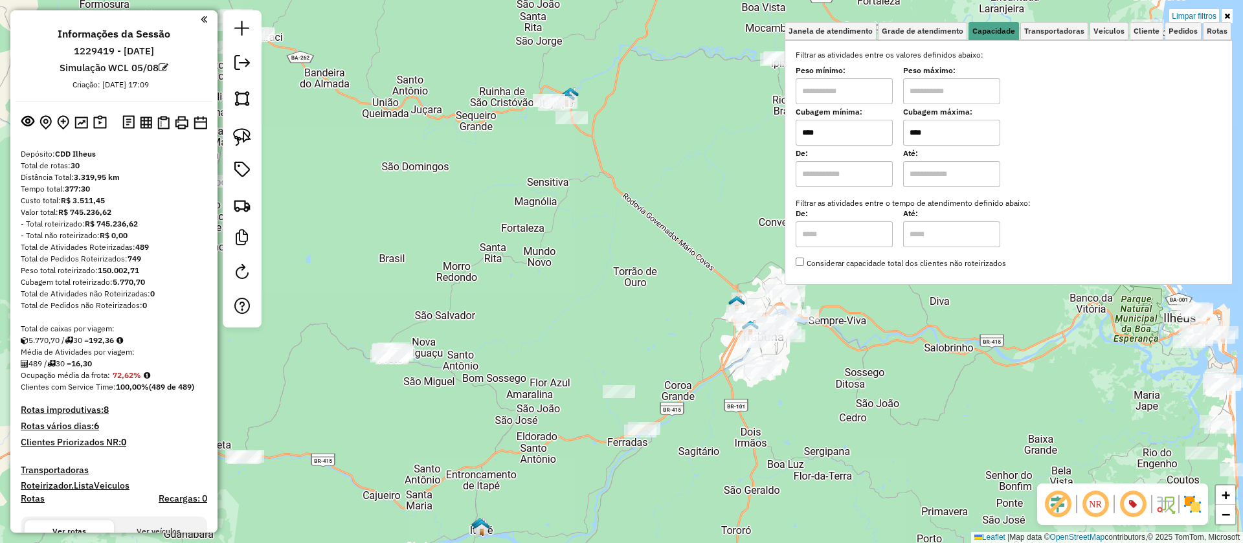
drag, startPoint x: 240, startPoint y: 135, endPoint x: 506, endPoint y: 115, distance: 266.1
click at [241, 133] on img at bounding box center [242, 137] width 18 height 18
drag, startPoint x: 482, startPoint y: 99, endPoint x: 581, endPoint y: 72, distance: 102.1
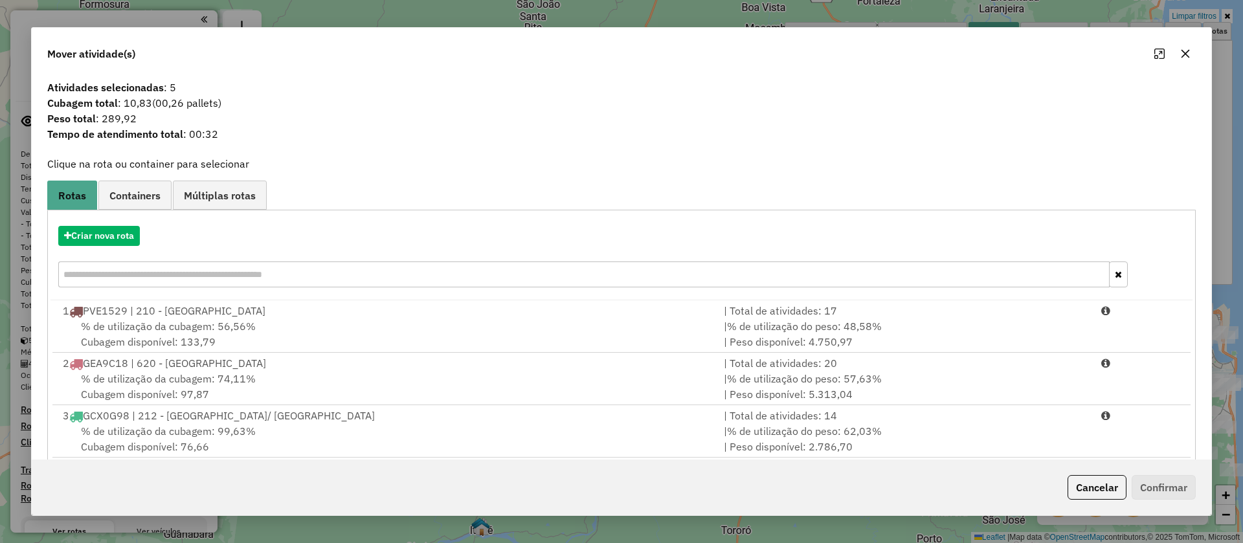
click at [1190, 43] on div at bounding box center [1172, 53] width 47 height 21
click at [1182, 49] on icon "button" at bounding box center [1185, 54] width 10 height 10
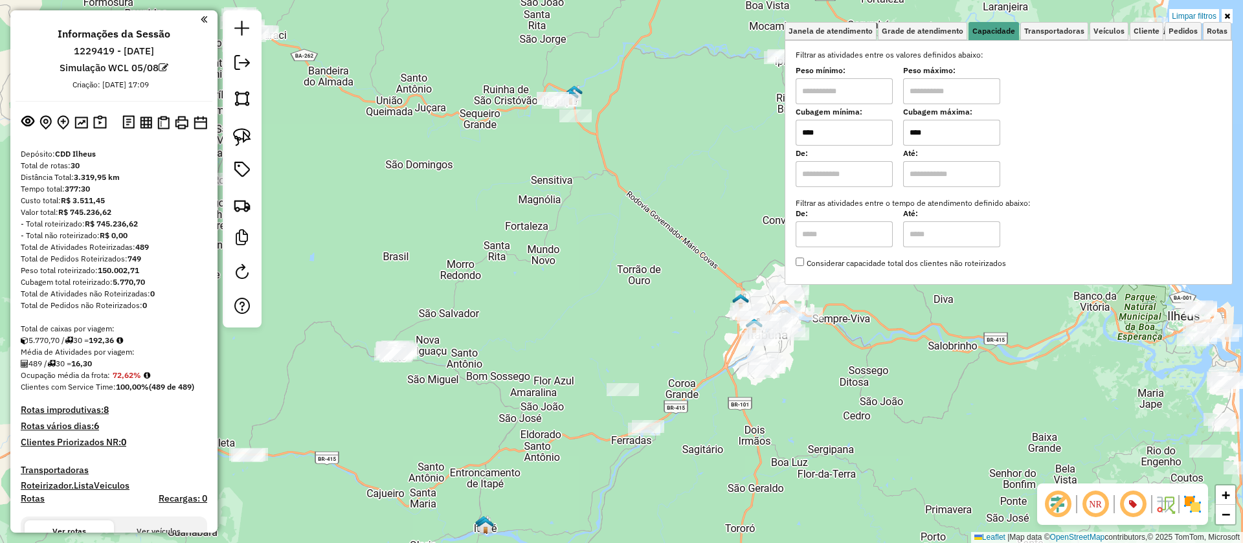
drag, startPoint x: 424, startPoint y: 239, endPoint x: 889, endPoint y: 1, distance: 522.8
click at [889, 1] on div "Limpar filtros Janela de atendimento Grade de atendimento Capacidade Transporta…" at bounding box center [621, 271] width 1243 height 543
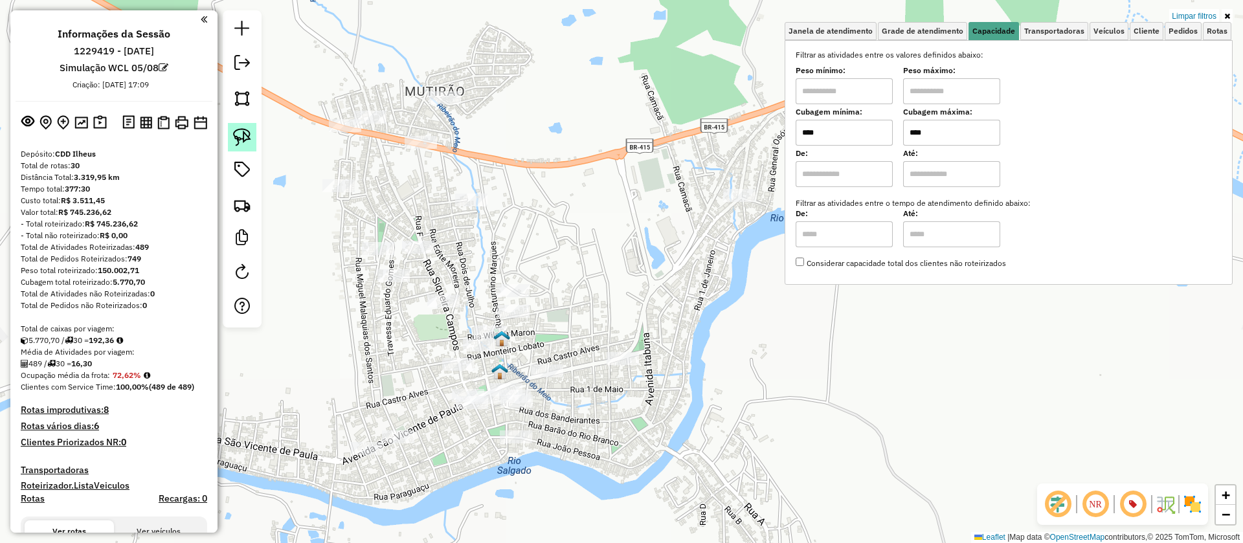
click at [232, 130] on link at bounding box center [242, 137] width 28 height 28
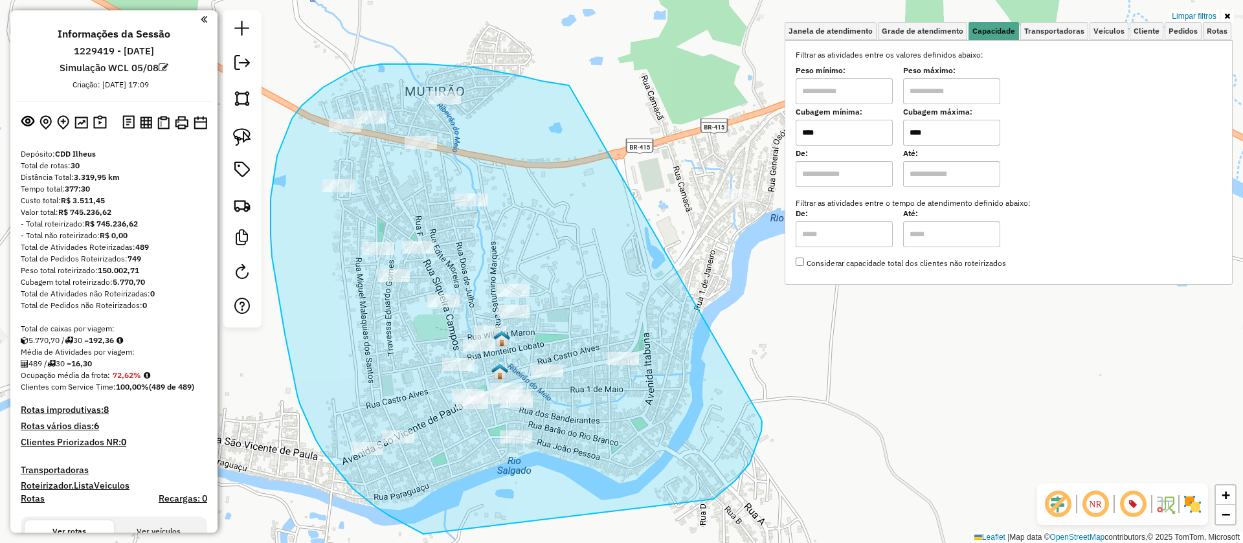
drag, startPoint x: 474, startPoint y: 67, endPoint x: 761, endPoint y: 418, distance: 453.1
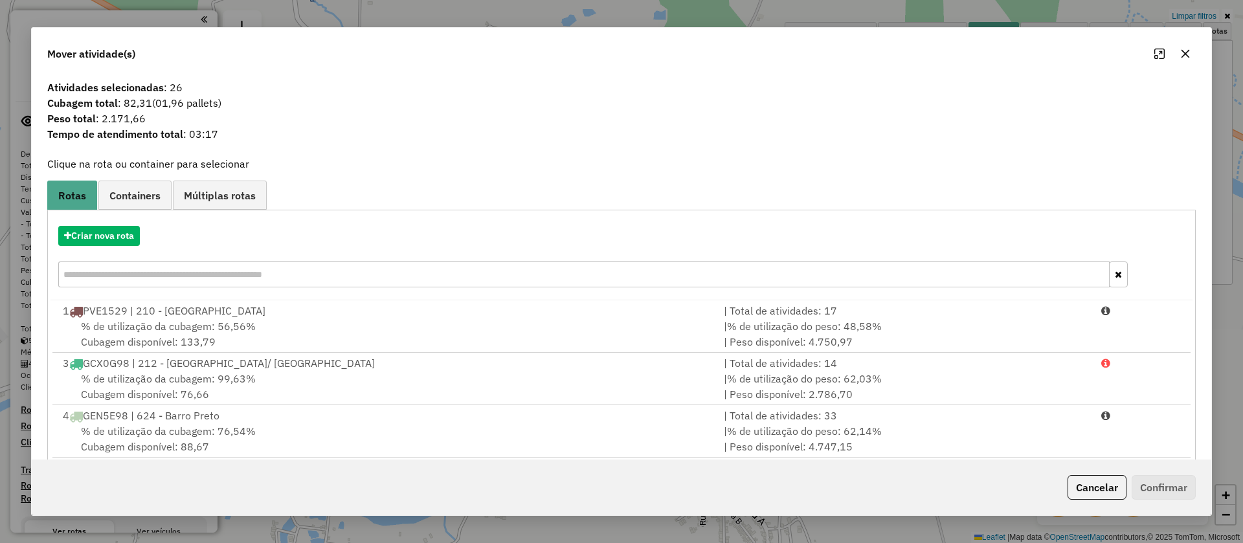
click at [1188, 54] on icon "button" at bounding box center [1185, 54] width 10 height 10
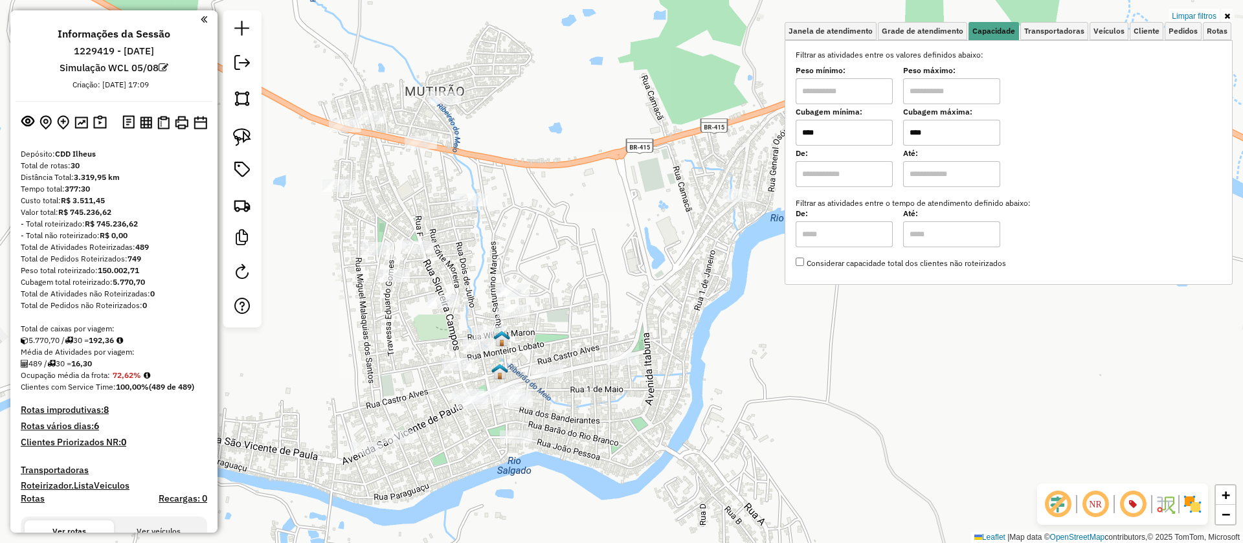
click at [1229, 16] on icon at bounding box center [1227, 16] width 6 height 8
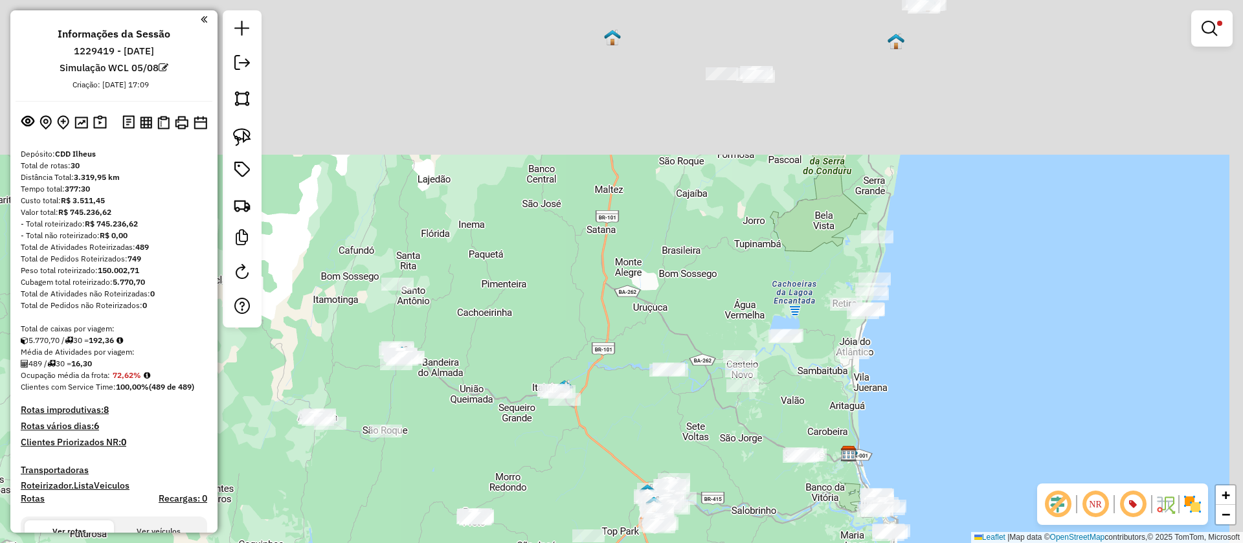
drag, startPoint x: 780, startPoint y: 175, endPoint x: 621, endPoint y: 452, distance: 319.5
click at [621, 454] on div "Limpar filtros Janela de atendimento Grade de atendimento Capacidade Transporta…" at bounding box center [621, 271] width 1243 height 543
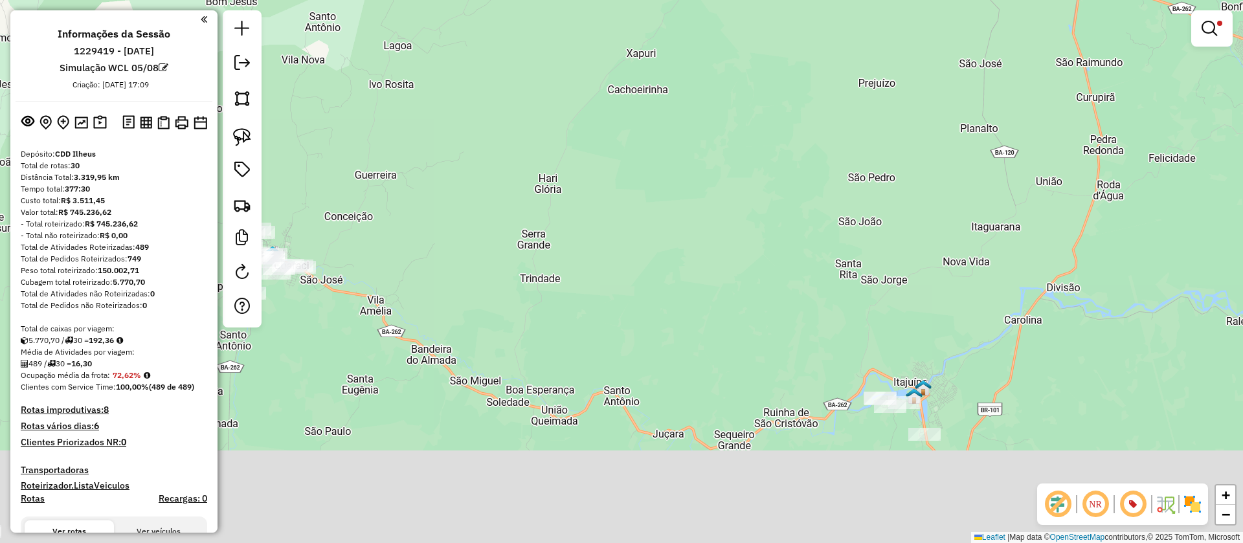
drag, startPoint x: 755, startPoint y: 410, endPoint x: 482, endPoint y: 141, distance: 382.6
click at [485, 142] on div "Limpar filtros Janela de atendimento Grade de atendimento Capacidade Transporta…" at bounding box center [621, 271] width 1243 height 543
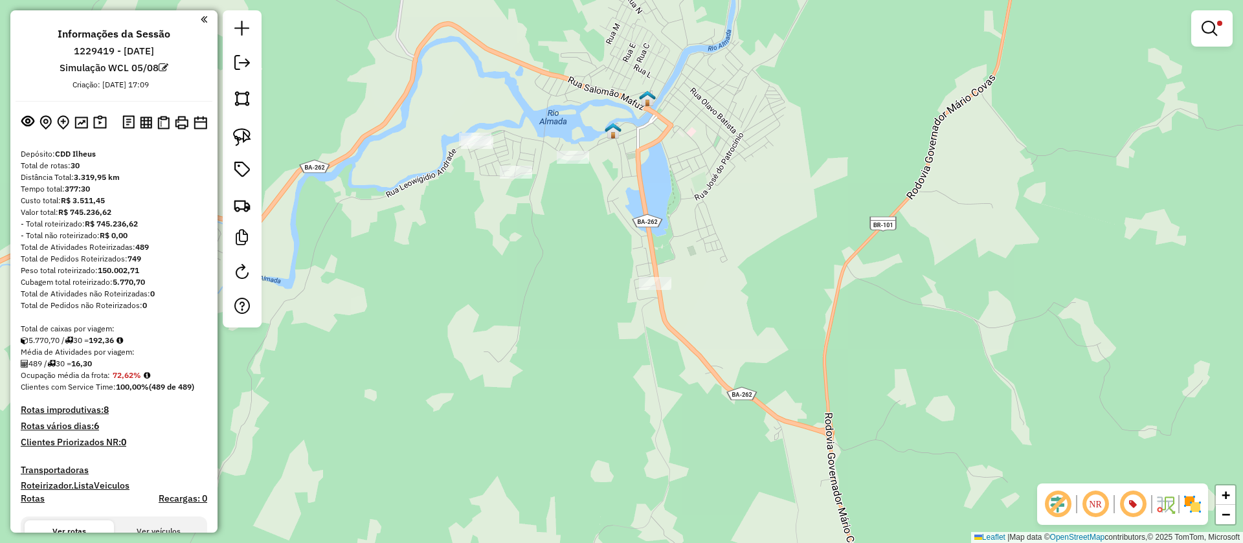
click at [610, 129] on img at bounding box center [613, 130] width 17 height 17
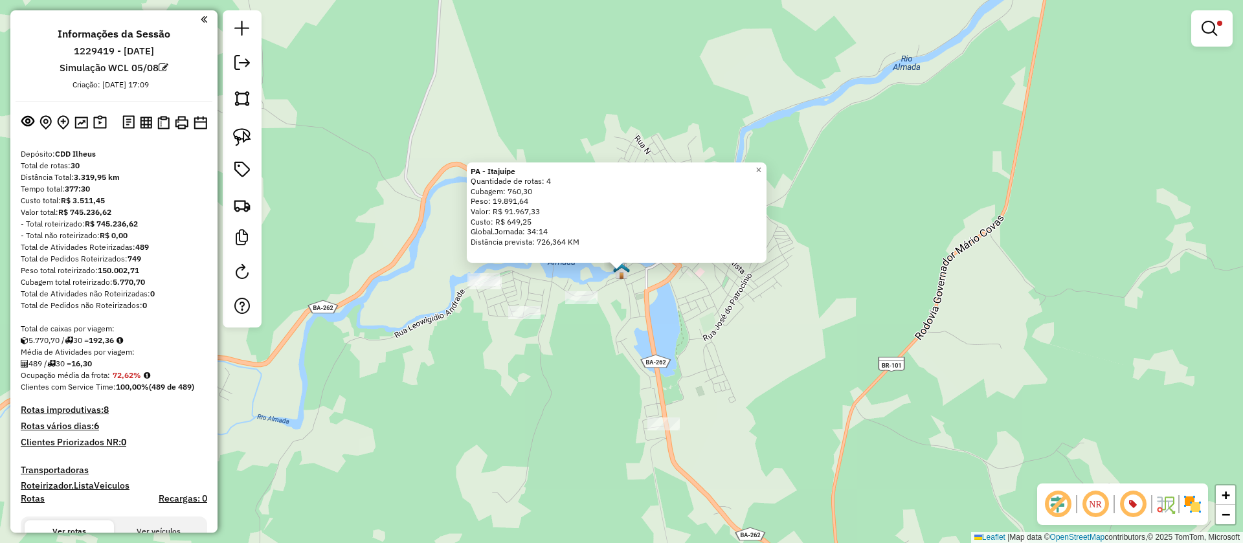
click at [649, 291] on div "PA - Itajuípe Quantidade de rotas: 4 Cubagem: 760,30 Peso: 19.891,64 Valor: R$ …" at bounding box center [621, 271] width 1243 height 543
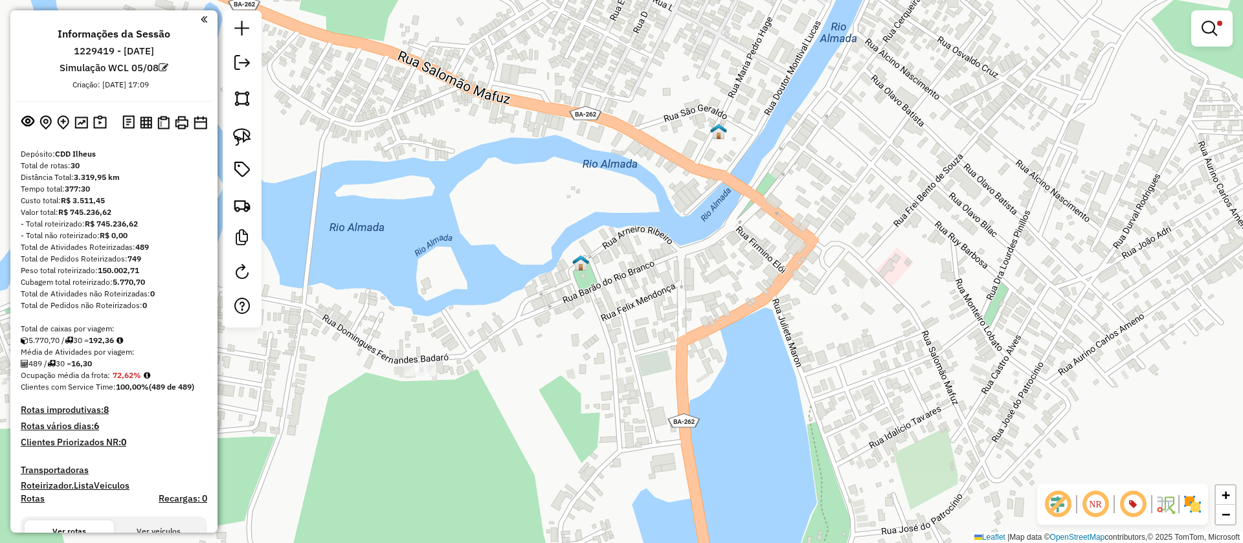
click at [579, 264] on img at bounding box center [580, 262] width 17 height 17
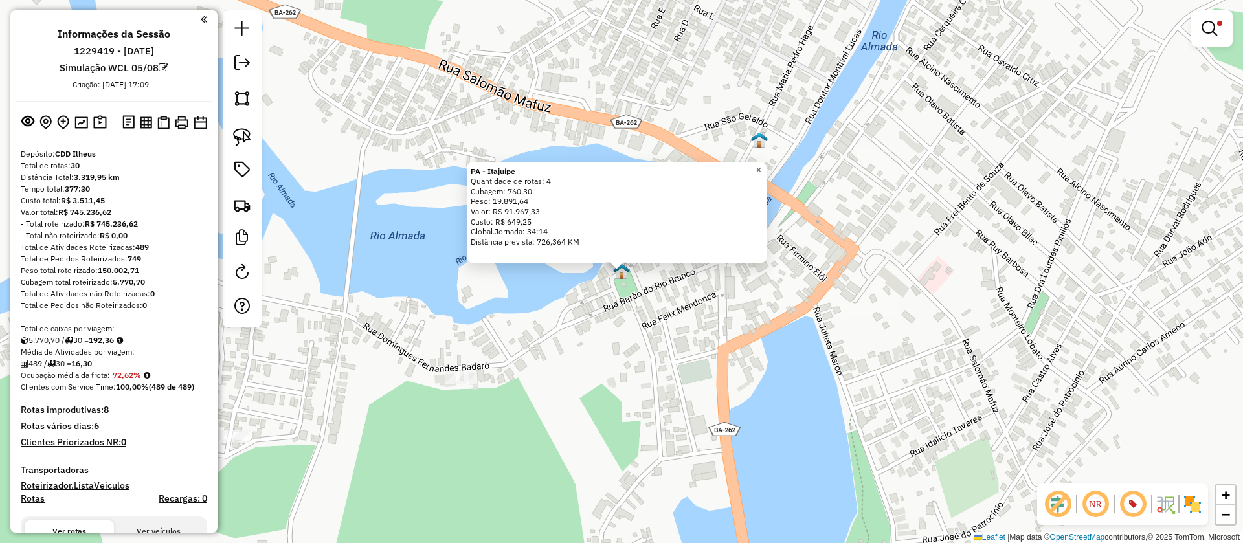
click at [761, 166] on span "×" at bounding box center [758, 169] width 6 height 11
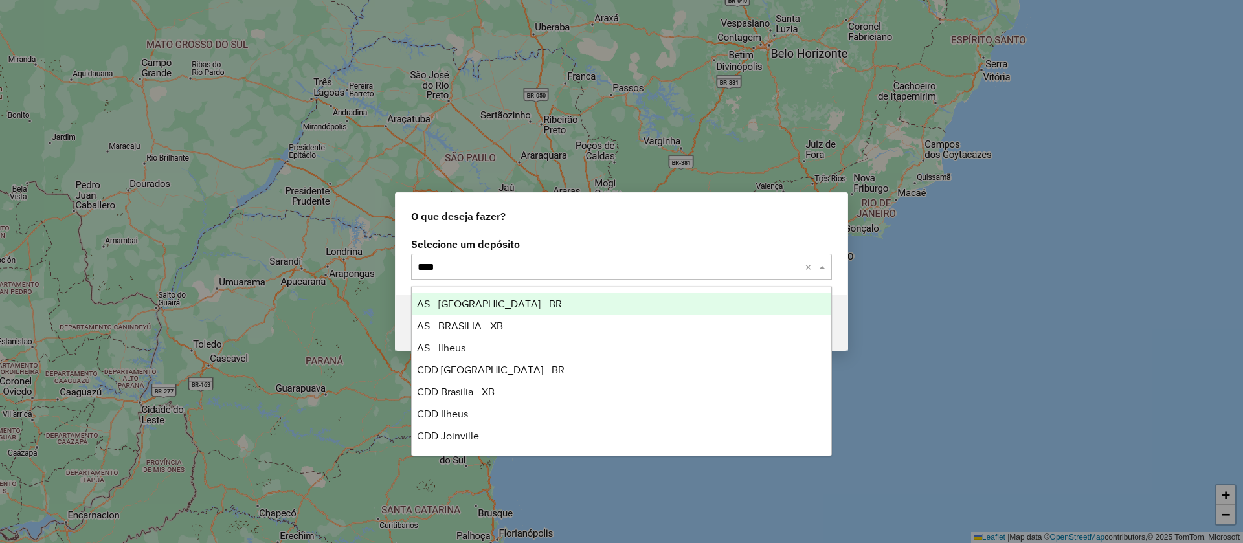
type input "*****"
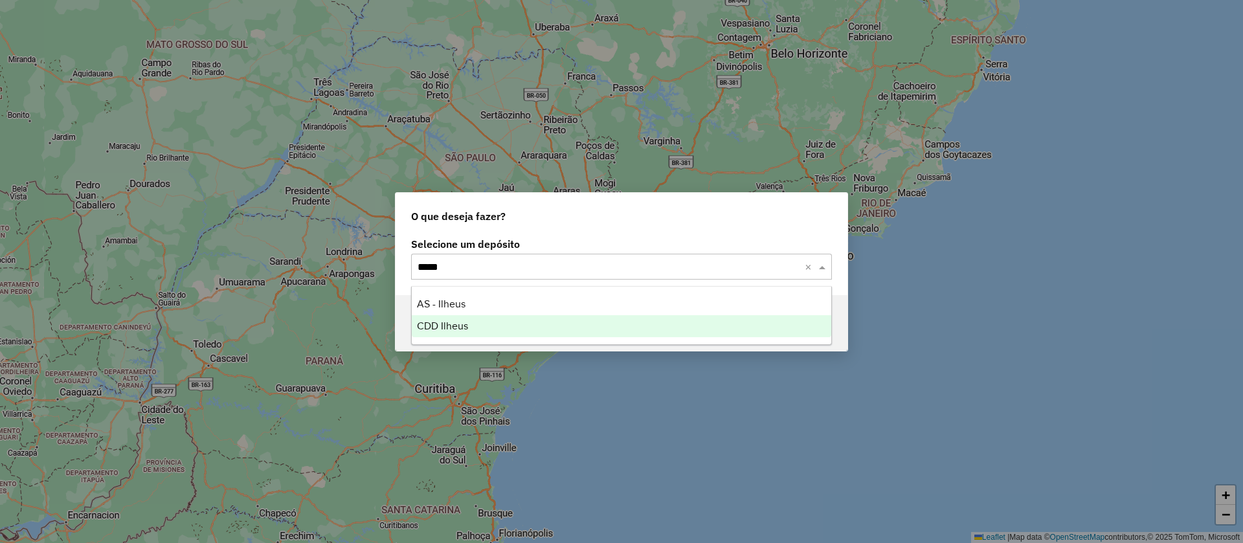
click at [439, 325] on span "CDD Ilheus" at bounding box center [442, 325] width 51 height 11
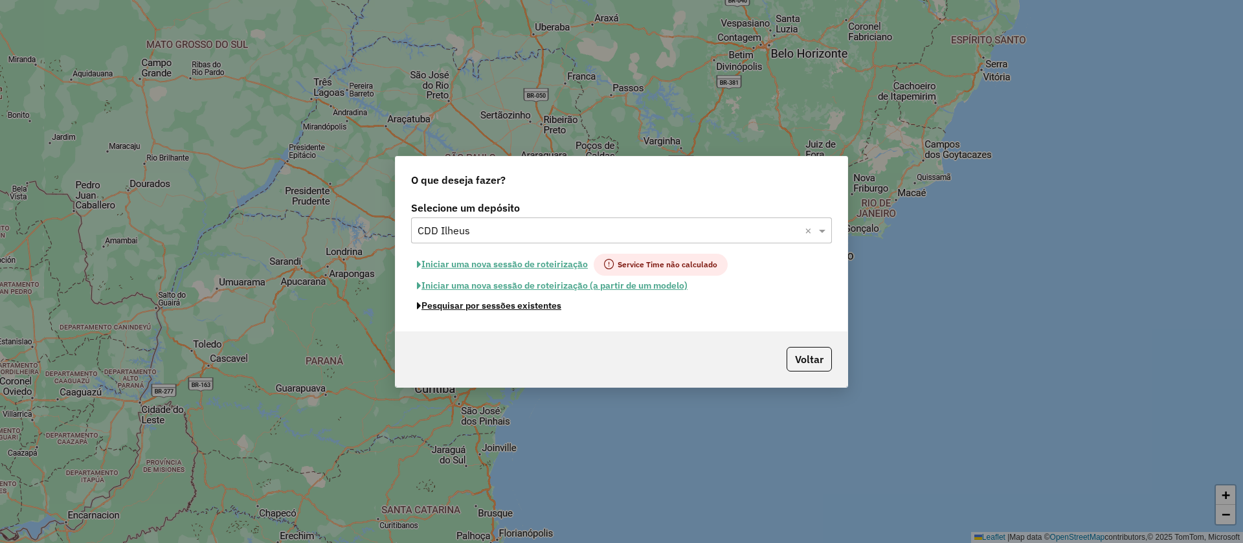
click at [529, 302] on button "Pesquisar por sessões existentes" at bounding box center [489, 306] width 156 height 20
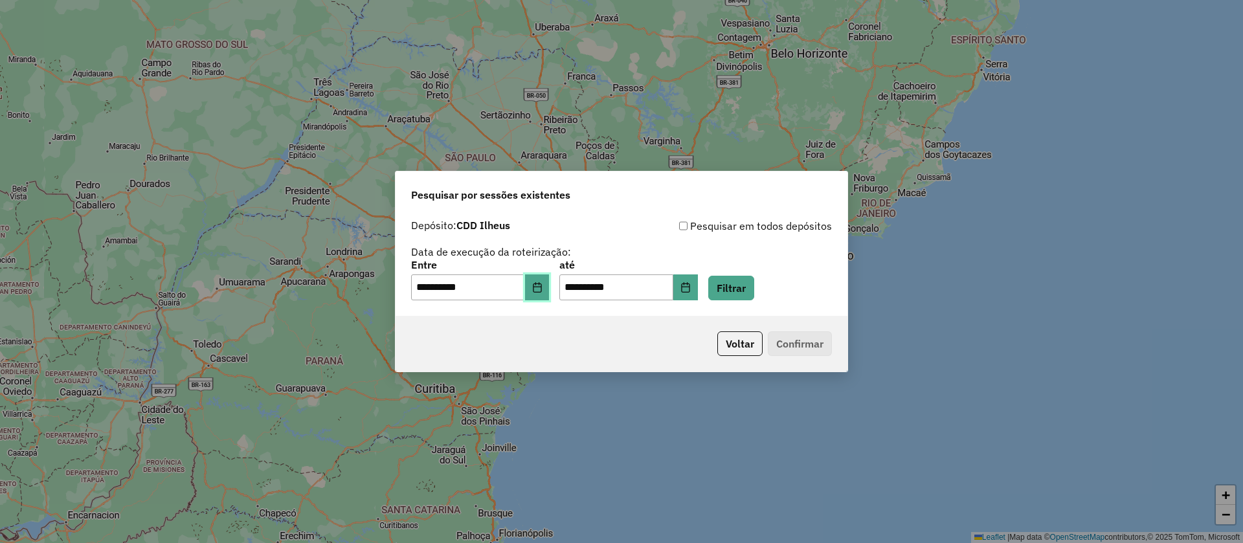
click at [542, 285] on icon "Choose Date" at bounding box center [537, 287] width 10 height 10
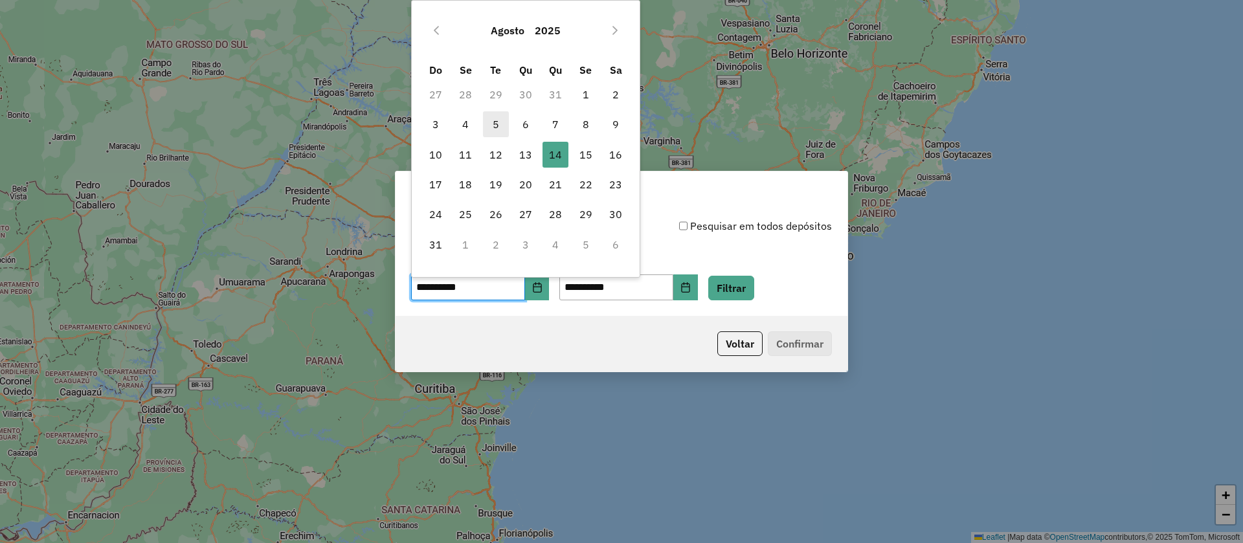
click at [492, 120] on span "5" at bounding box center [496, 124] width 26 height 26
type input "**********"
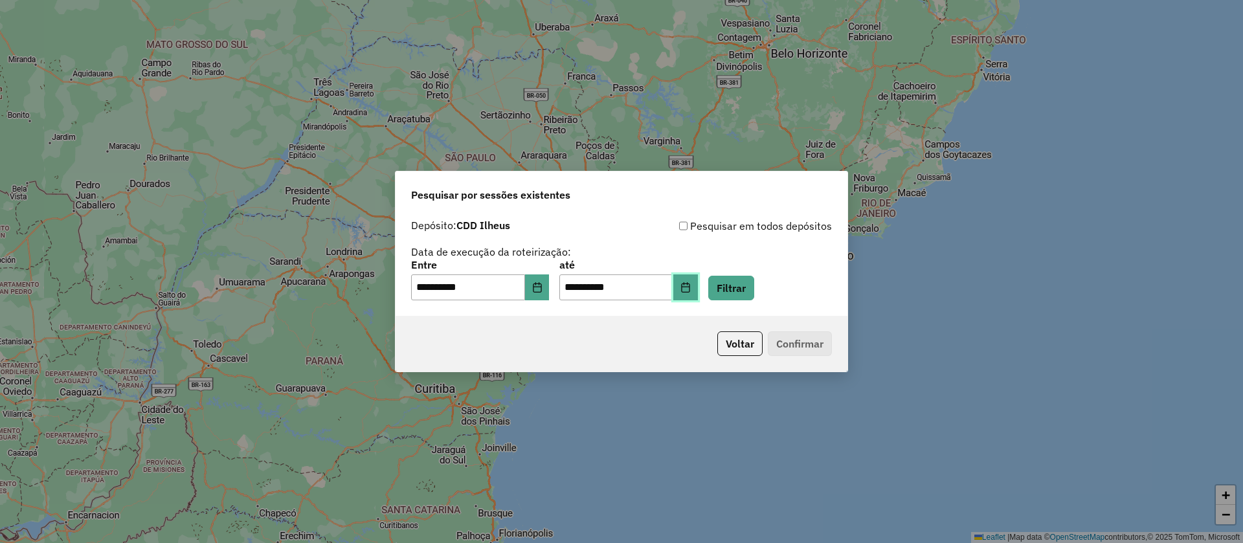
click at [691, 282] on icon "Choose Date" at bounding box center [685, 287] width 10 height 10
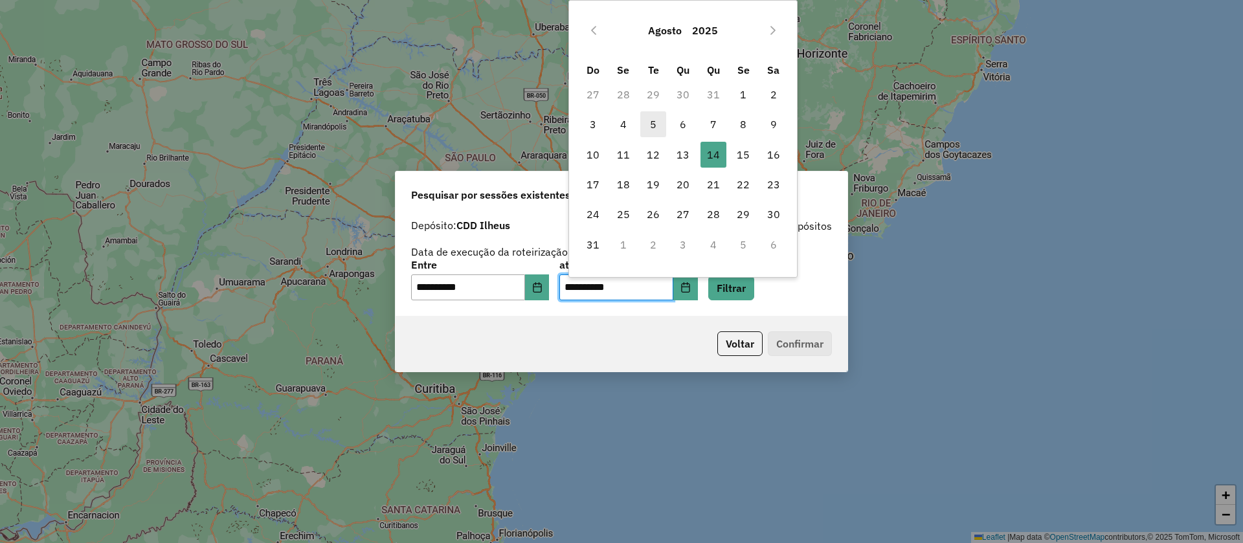
click at [653, 115] on span "5" at bounding box center [653, 124] width 26 height 26
type input "**********"
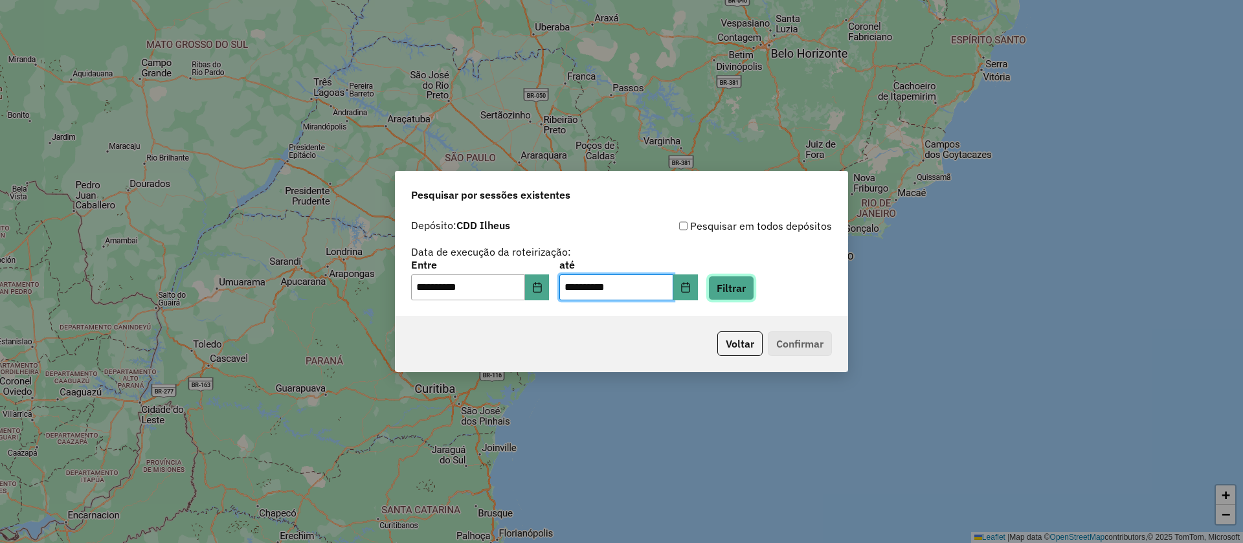
click at [754, 278] on button "Filtrar" at bounding box center [731, 288] width 46 height 25
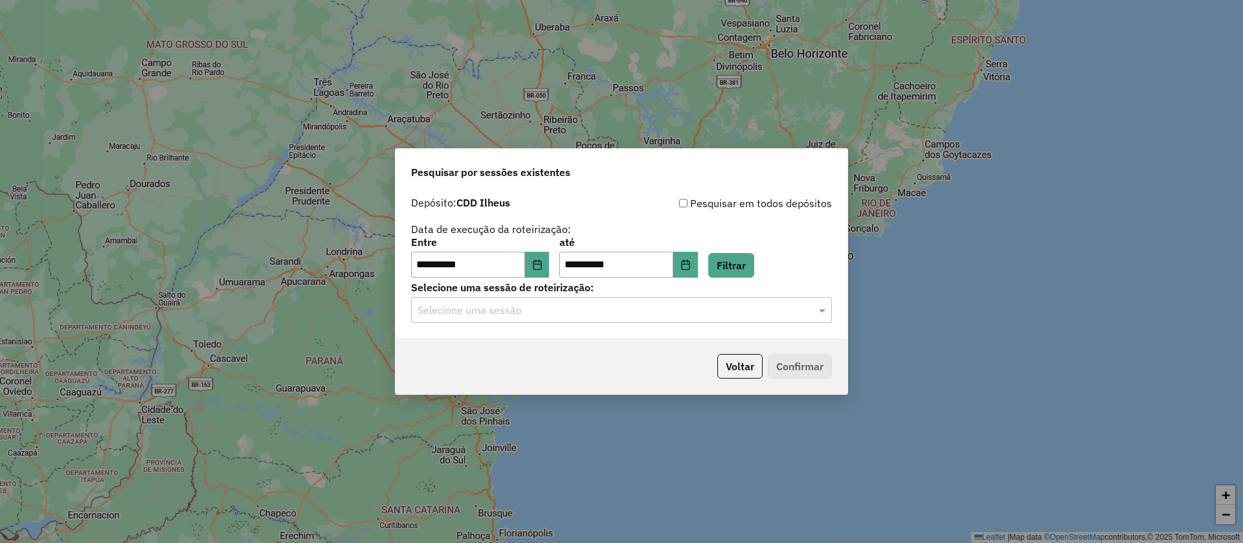
click at [554, 304] on input "text" at bounding box center [608, 311] width 382 height 16
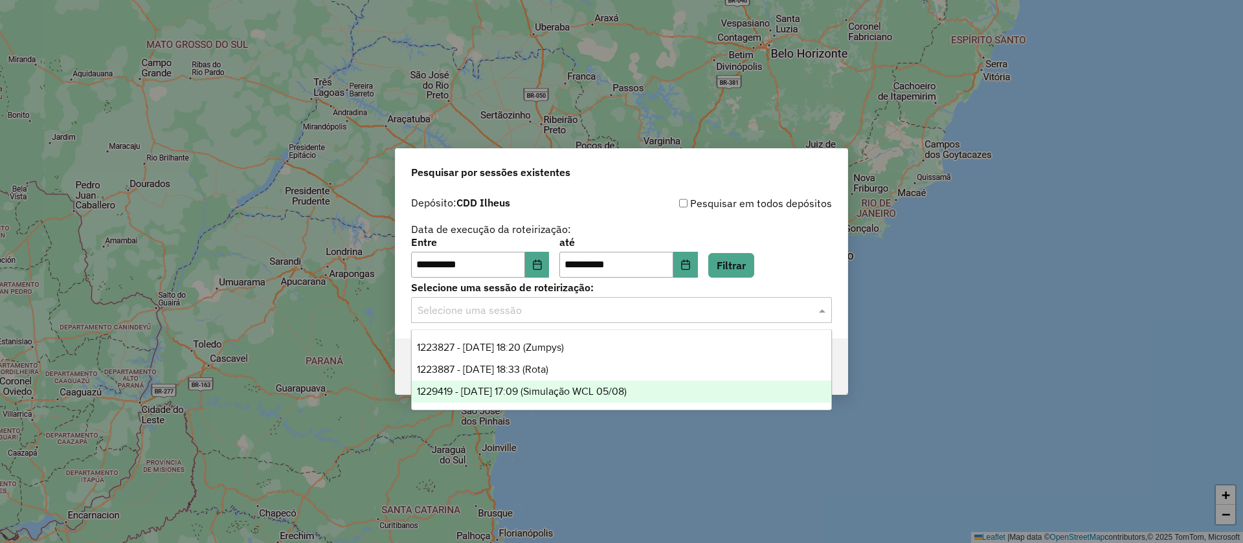
click at [545, 384] on div "1229419 - [DATE] 17:09 (Simulação WCL 05/08)" at bounding box center [621, 392] width 419 height 22
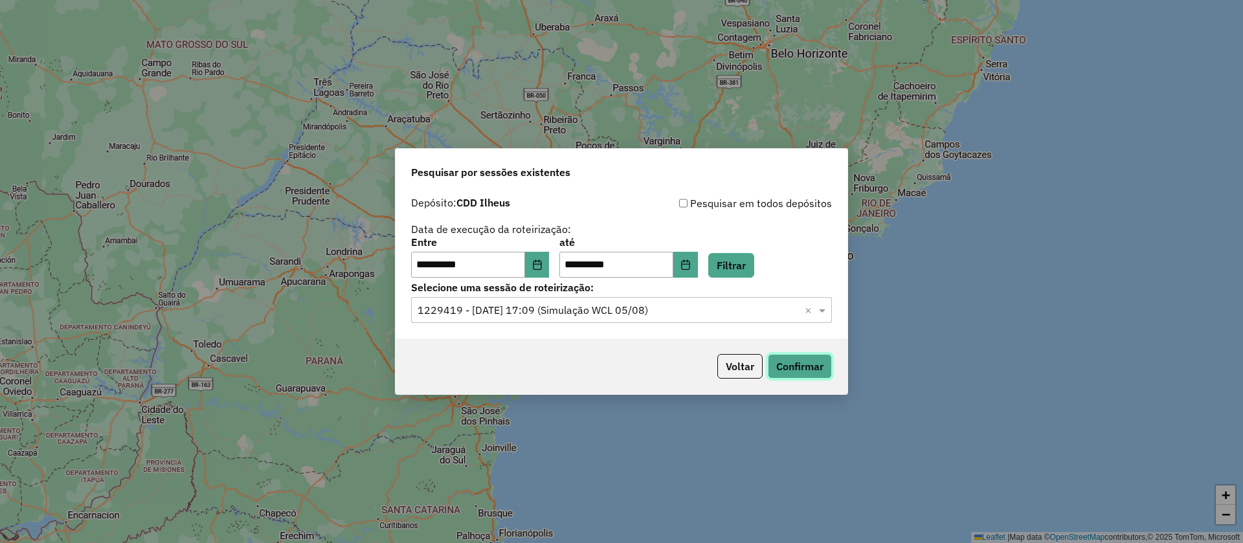
click at [808, 367] on button "Confirmar" at bounding box center [800, 366] width 64 height 25
click at [674, 308] on input "text" at bounding box center [608, 311] width 382 height 16
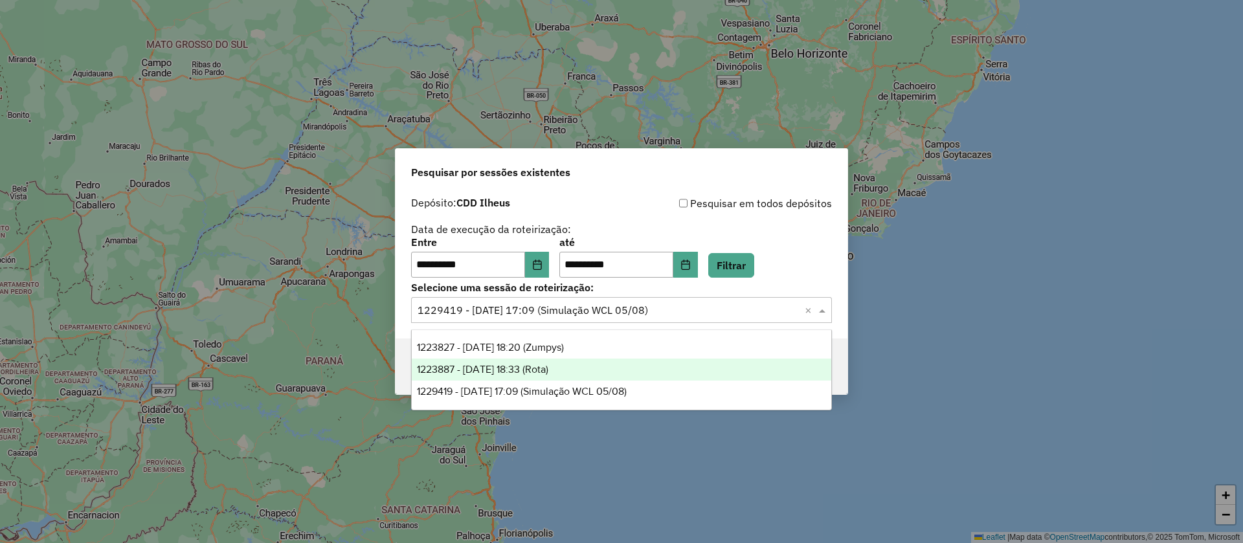
click at [548, 364] on span "1223887 - [DATE] 18:33 (Rota)" at bounding box center [482, 369] width 131 height 11
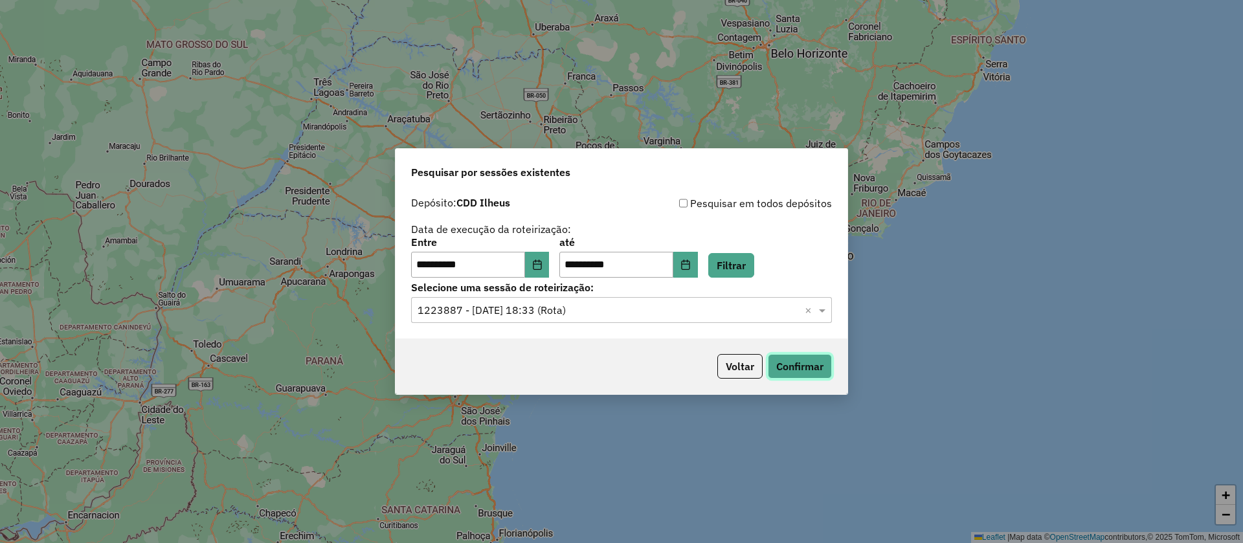
click at [820, 363] on button "Confirmar" at bounding box center [800, 366] width 64 height 25
click at [542, 262] on icon "Choose Date" at bounding box center [537, 265] width 10 height 10
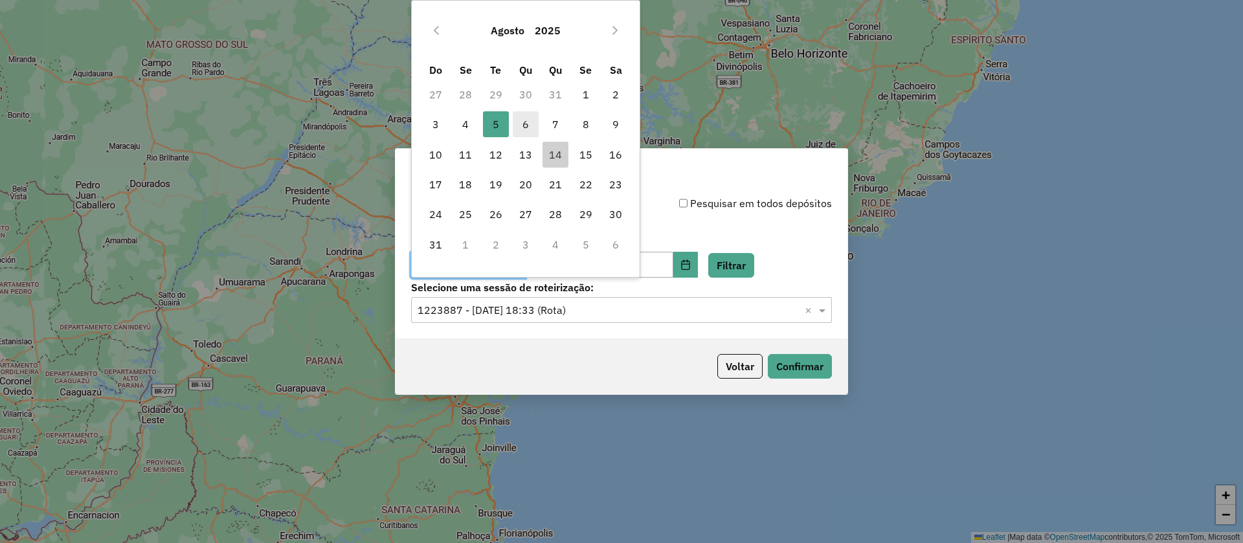
click at [523, 120] on span "6" at bounding box center [526, 124] width 26 height 26
type input "**********"
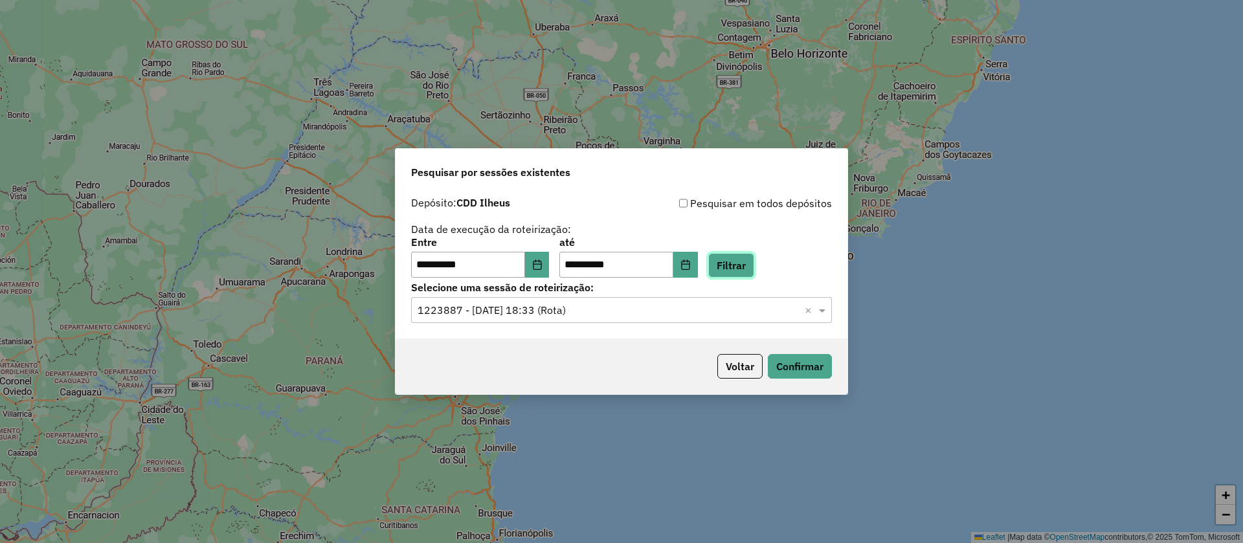
click at [751, 263] on button "Filtrar" at bounding box center [731, 265] width 46 height 25
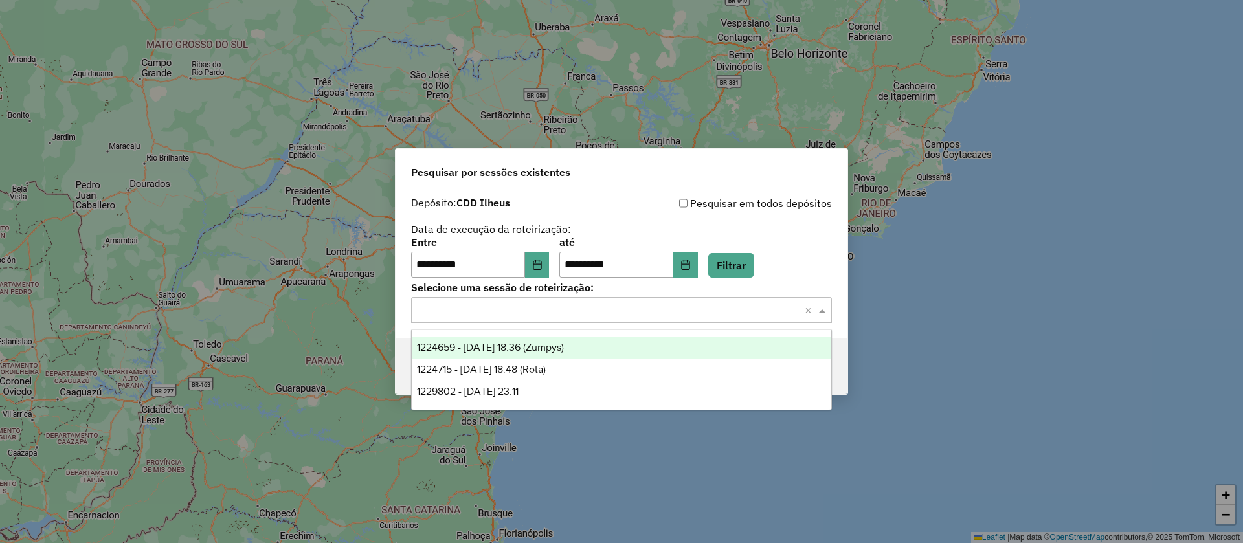
click at [539, 320] on div "Selecione uma sessão × ×" at bounding box center [621, 310] width 421 height 26
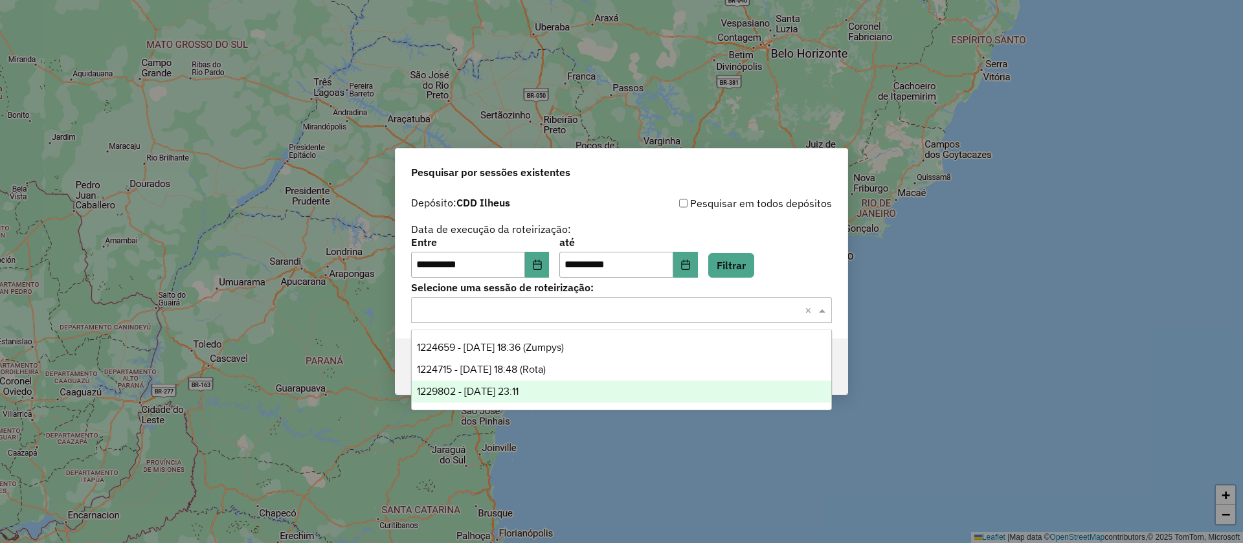
click at [518, 394] on span "1229802 - [DATE] 23:11" at bounding box center [468, 391] width 102 height 11
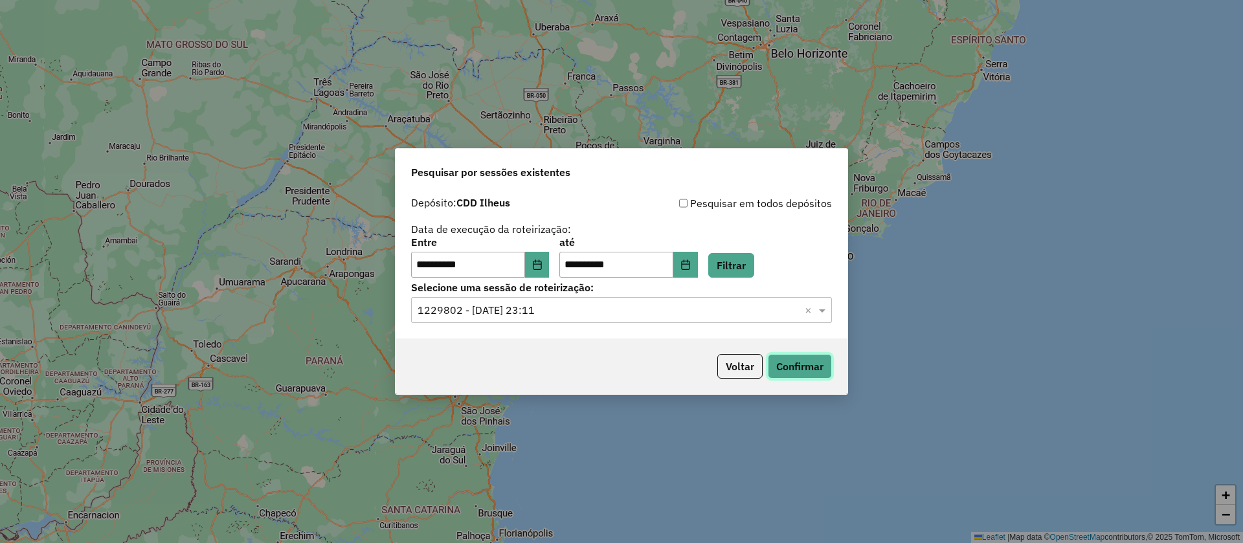
click at [816, 373] on button "Confirmar" at bounding box center [800, 366] width 64 height 25
click at [542, 261] on icon "Choose Date" at bounding box center [537, 265] width 10 height 10
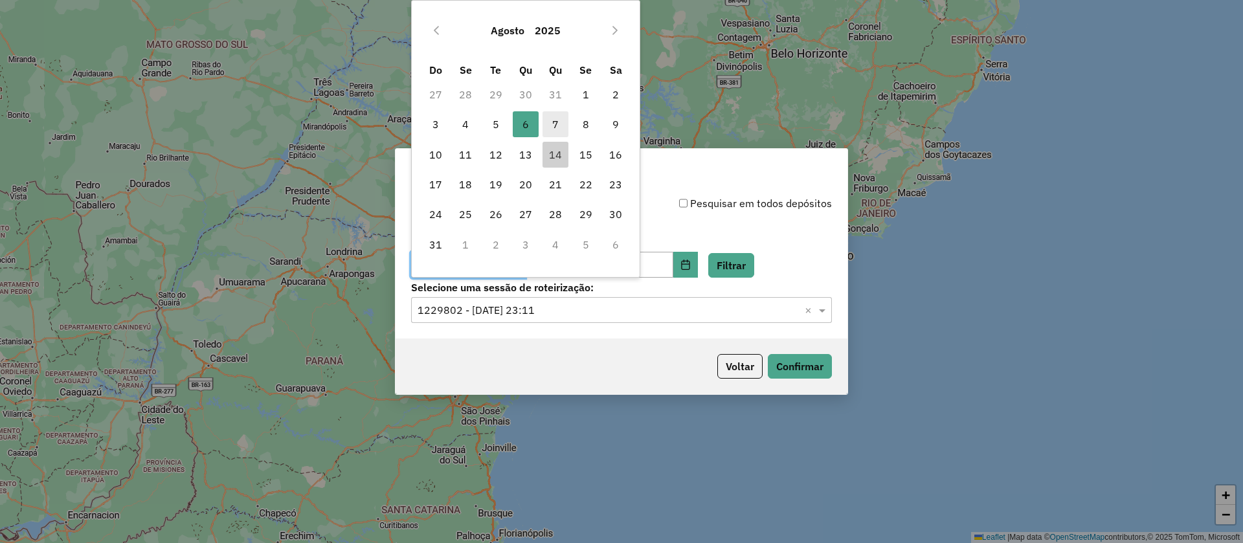
click at [555, 120] on span "7" at bounding box center [555, 124] width 26 height 26
type input "**********"
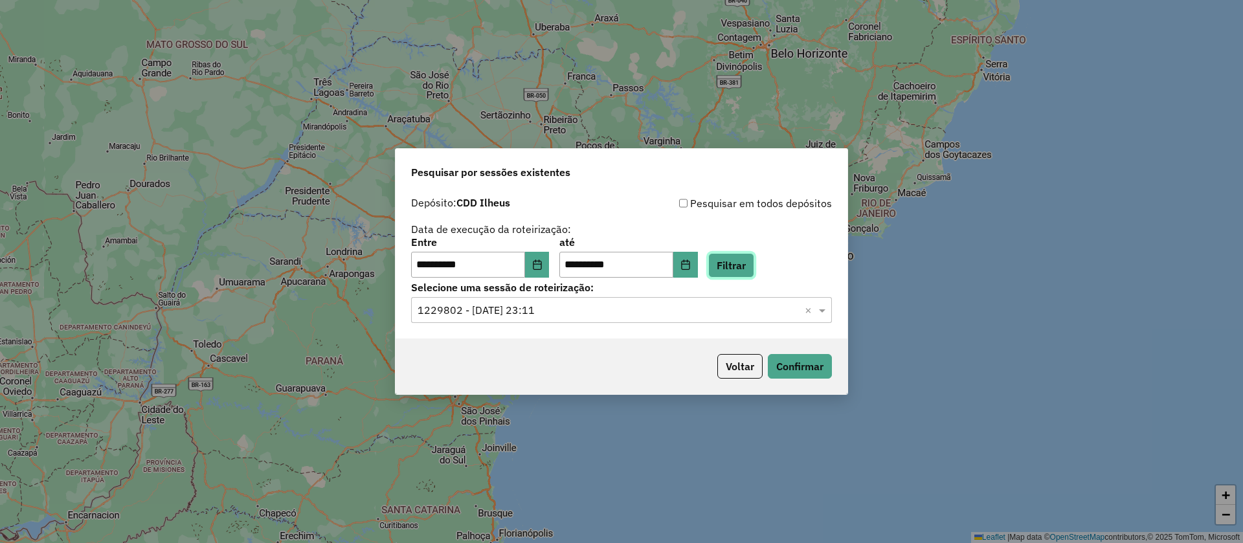
click at [750, 260] on button "Filtrar" at bounding box center [731, 265] width 46 height 25
click at [573, 308] on input "text" at bounding box center [608, 311] width 382 height 16
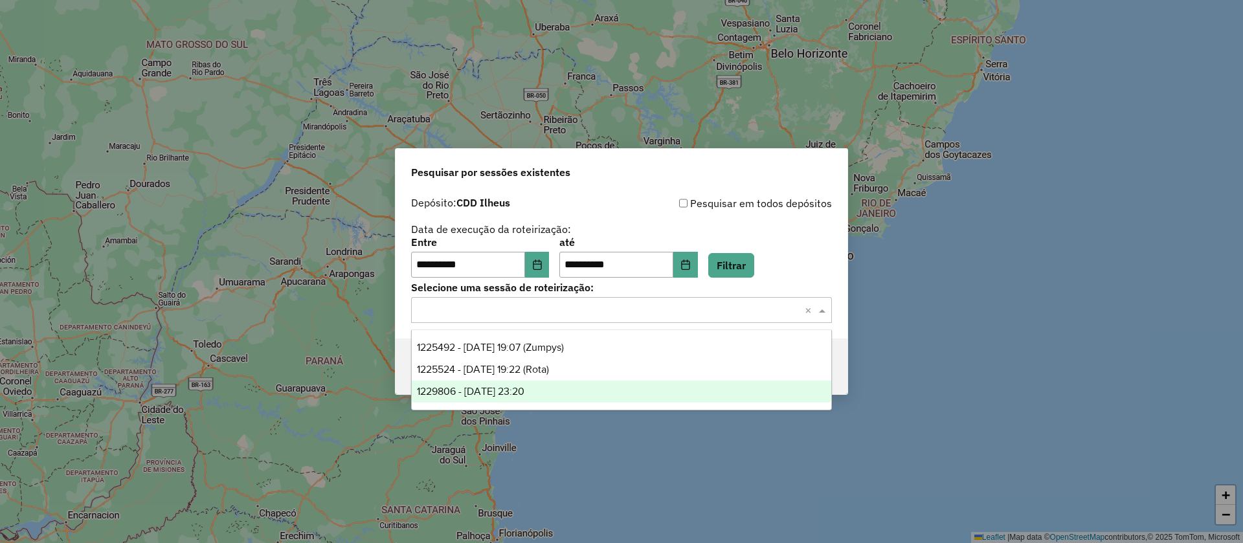
click at [524, 388] on span "1229806 - [DATE] 23:20" at bounding box center [470, 391] width 107 height 11
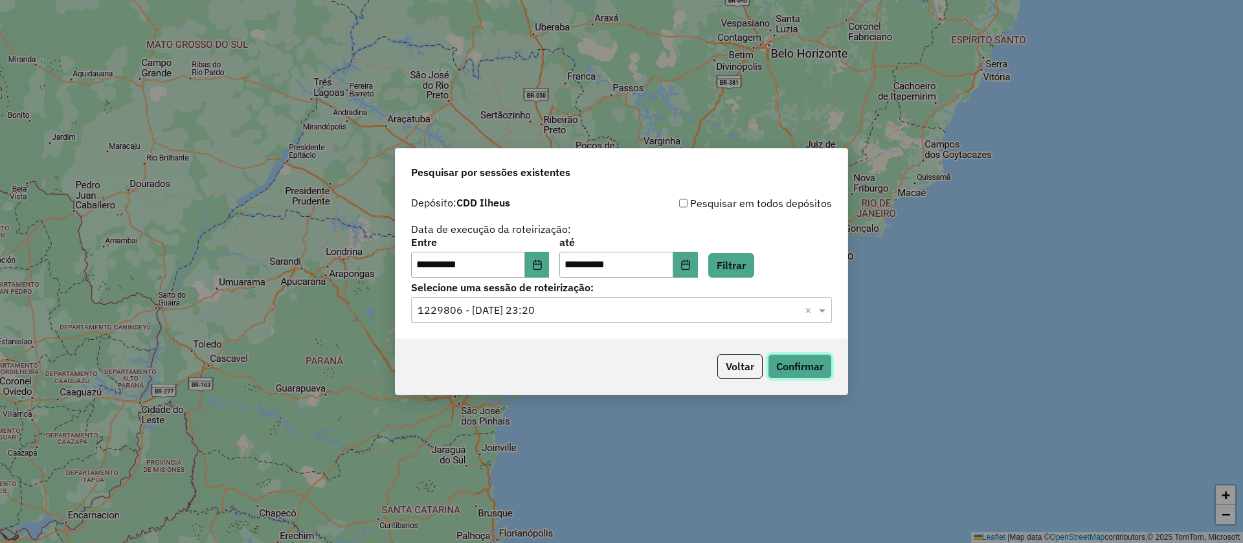
click at [799, 359] on button "Confirmar" at bounding box center [800, 366] width 64 height 25
click at [542, 260] on icon "Choose Date" at bounding box center [537, 265] width 10 height 10
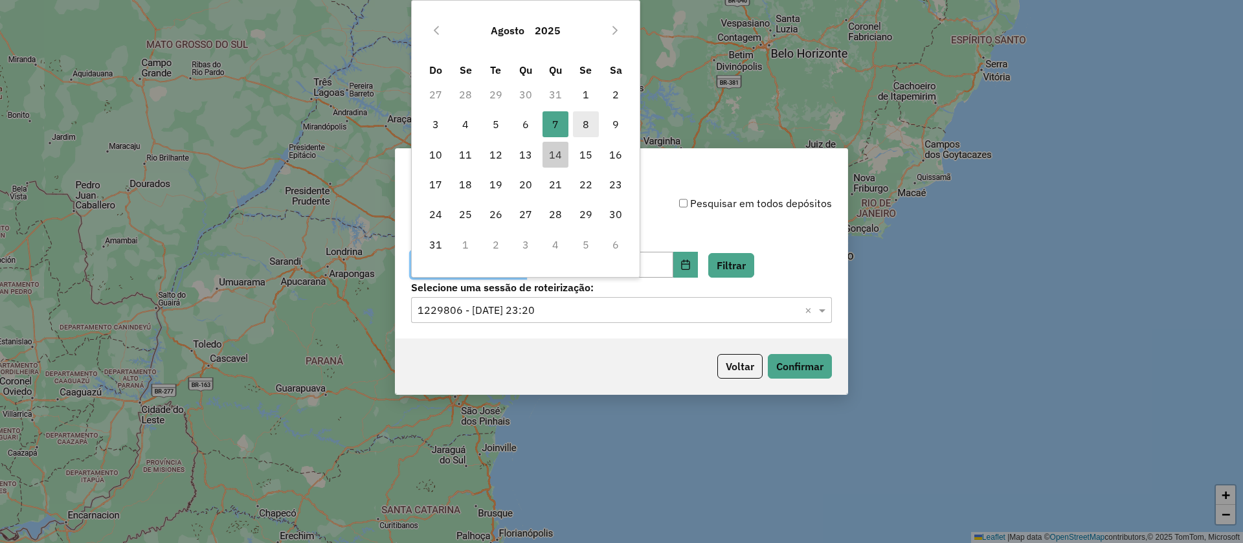
click at [584, 123] on span "8" at bounding box center [586, 124] width 26 height 26
type input "**********"
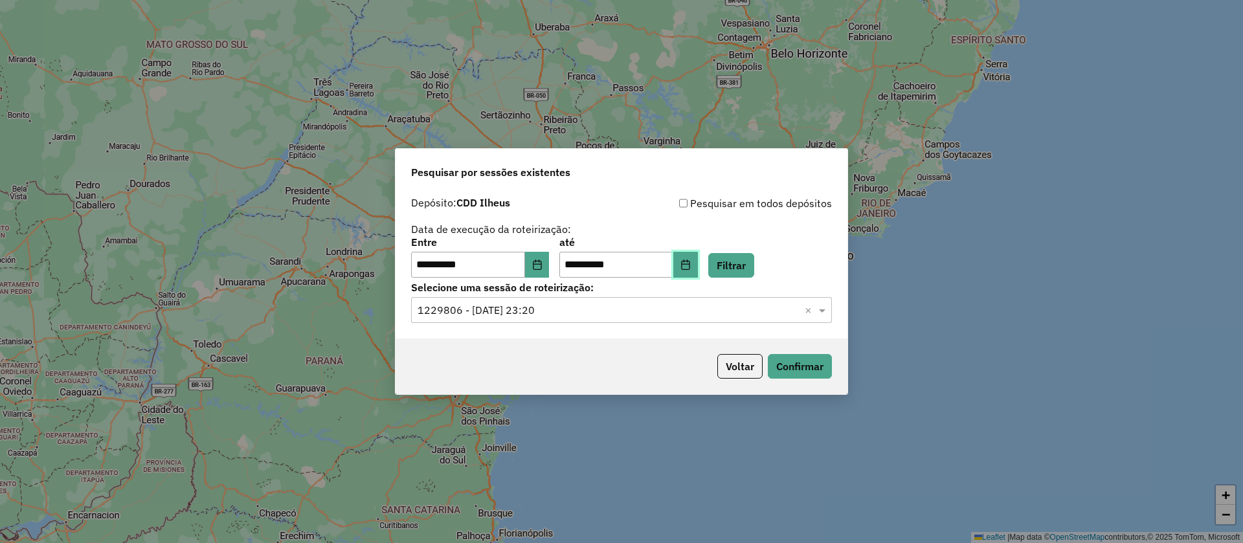
click at [691, 267] on icon "Choose Date" at bounding box center [685, 265] width 10 height 10
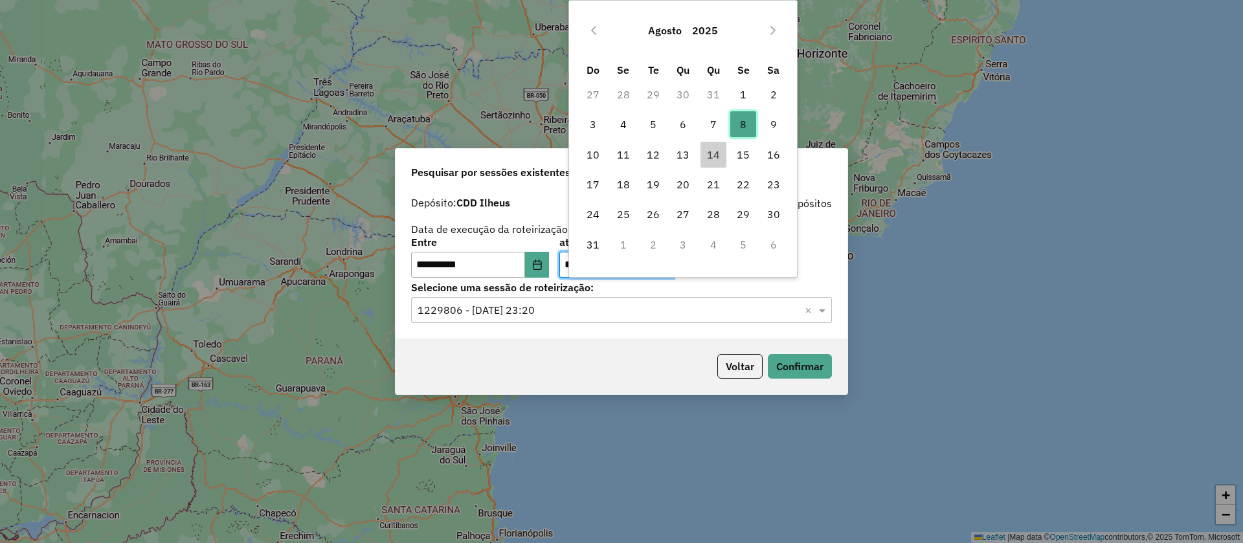
click at [742, 118] on span "8" at bounding box center [743, 124] width 26 height 26
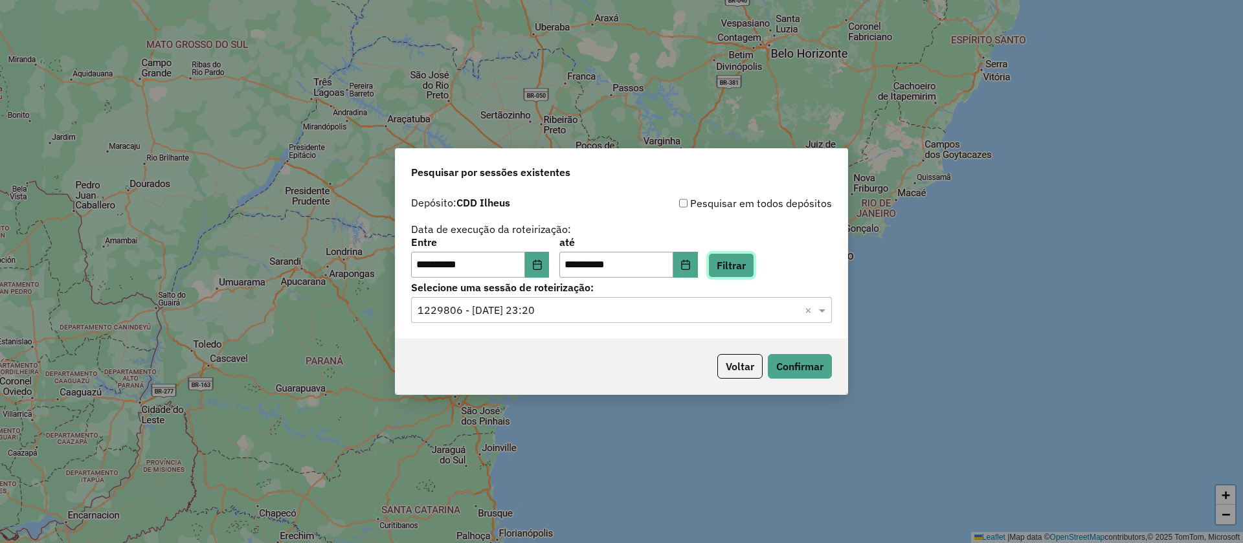
click at [748, 266] on button "Filtrar" at bounding box center [731, 265] width 46 height 25
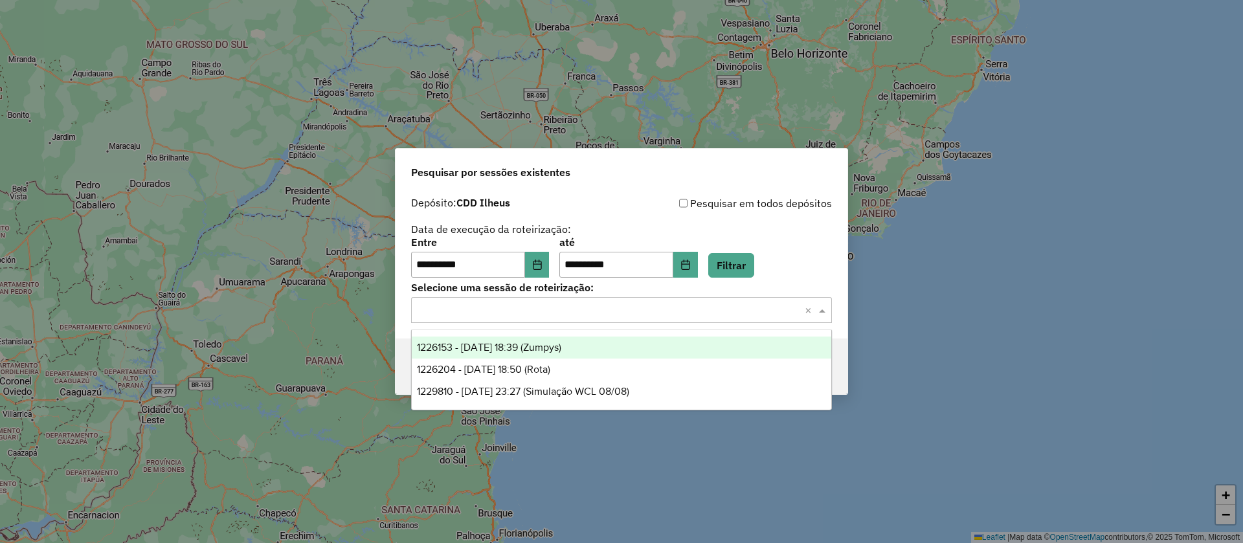
click at [583, 308] on input "text" at bounding box center [608, 311] width 382 height 16
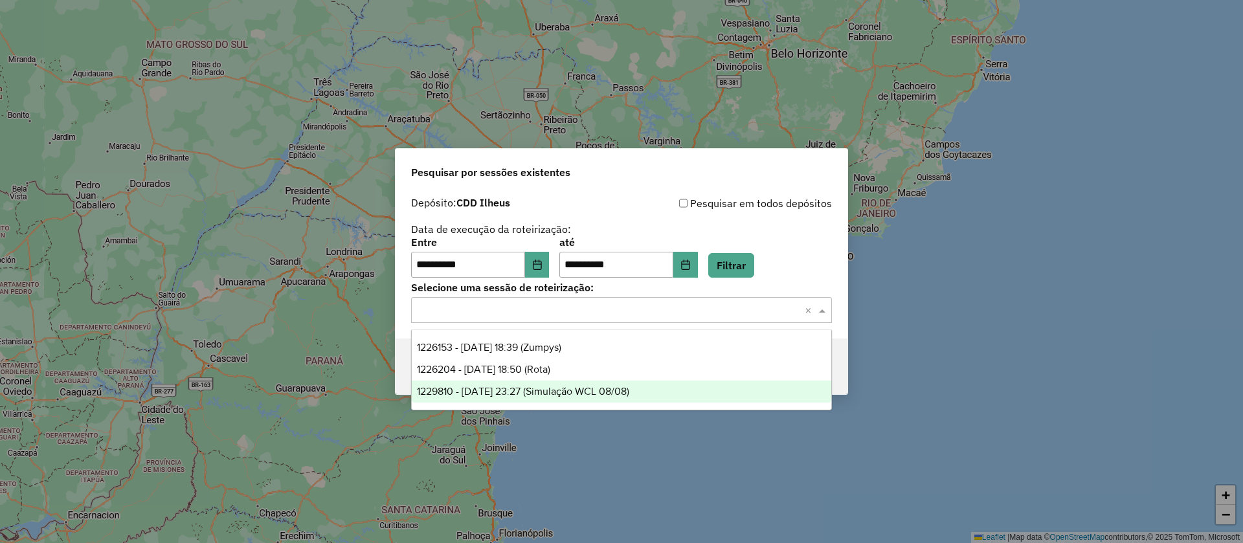
click at [558, 391] on span "1229810 - 08/08/2025 23:27 (Simulação WCL 08/08)" at bounding box center [523, 391] width 212 height 11
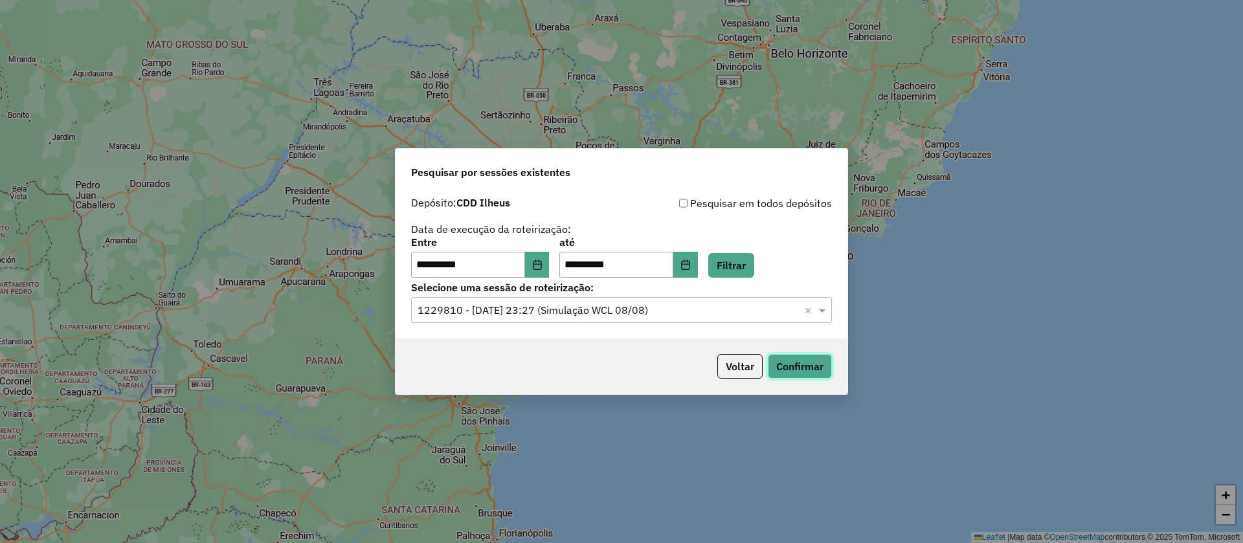
click at [819, 364] on button "Confirmar" at bounding box center [800, 366] width 64 height 25
click at [542, 260] on icon "Choose Date" at bounding box center [537, 265] width 10 height 10
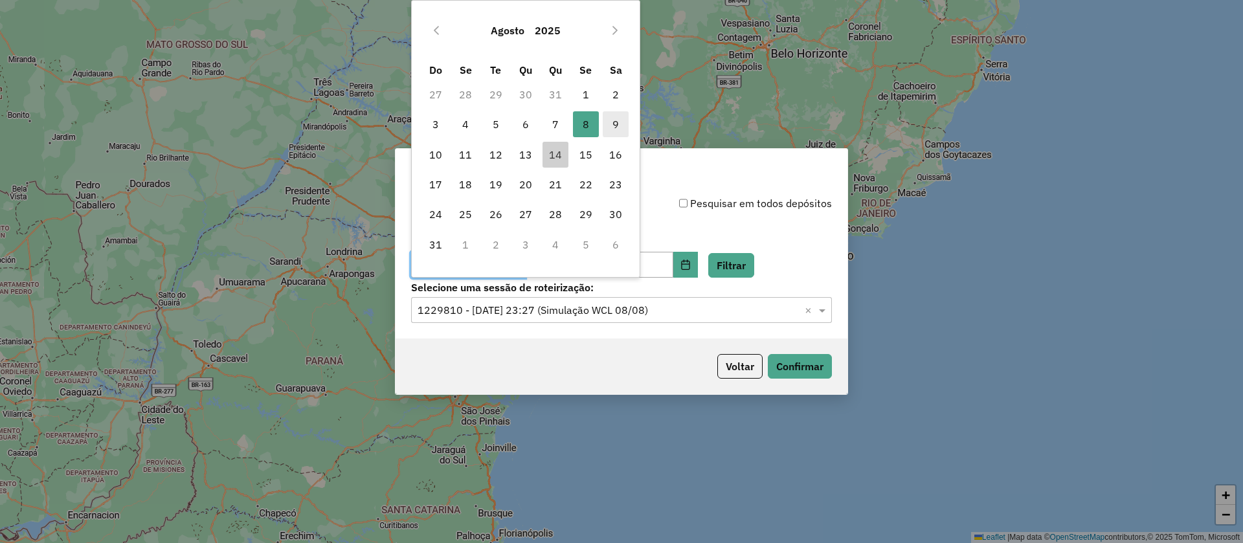
click at [612, 118] on span "9" at bounding box center [616, 124] width 26 height 26
type input "**********"
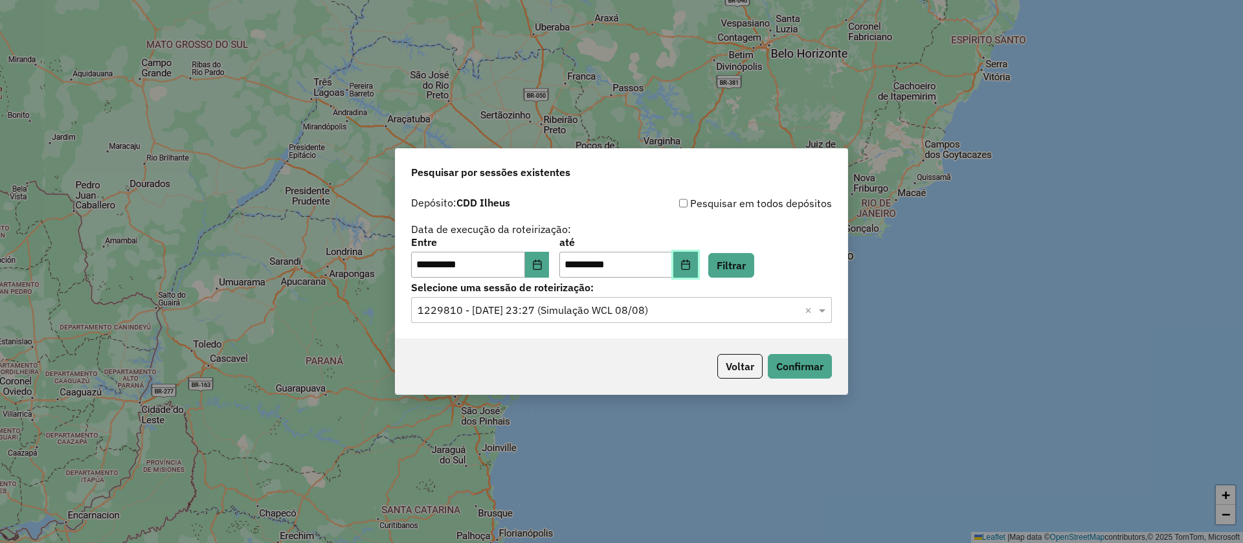
click at [696, 261] on button "Choose Date" at bounding box center [685, 265] width 25 height 26
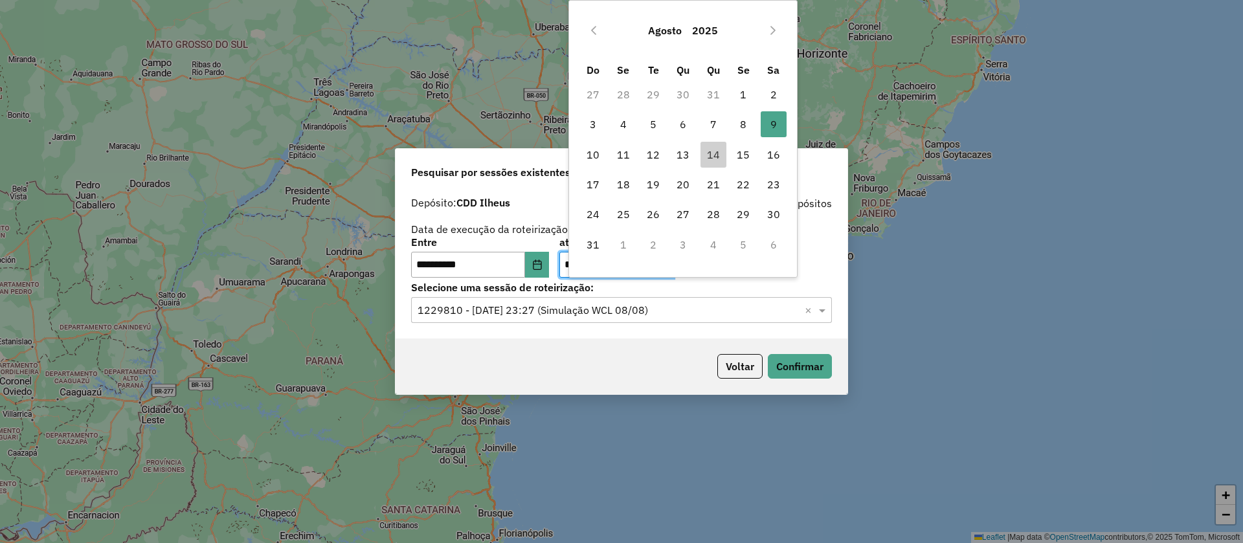
click at [863, 309] on div "**********" at bounding box center [621, 271] width 1243 height 543
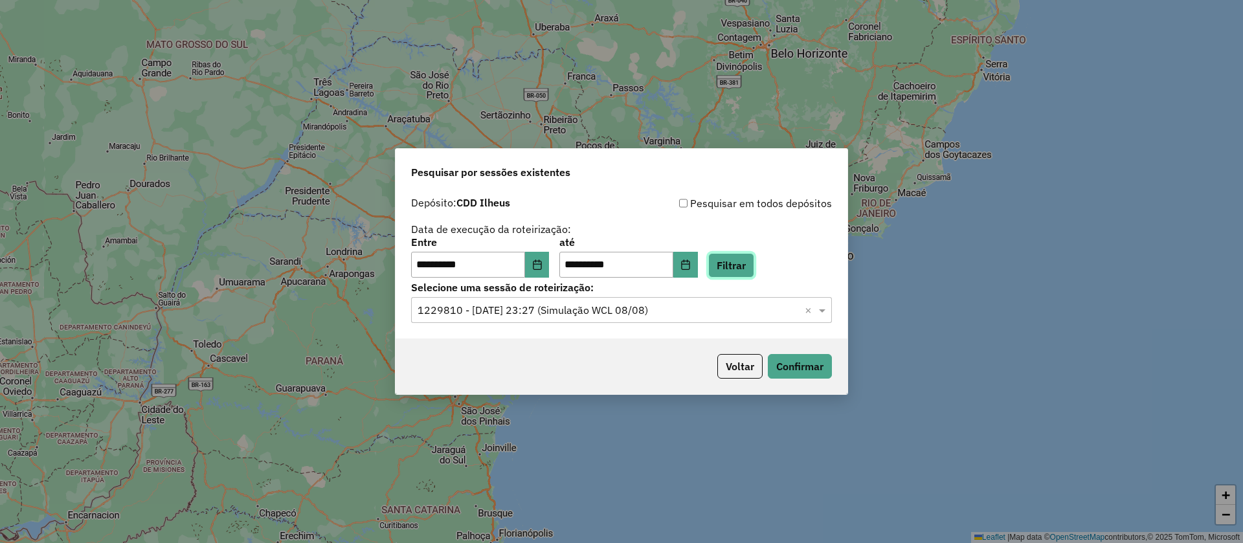
click at [748, 260] on button "Filtrar" at bounding box center [731, 265] width 46 height 25
click at [544, 306] on input "text" at bounding box center [608, 311] width 382 height 16
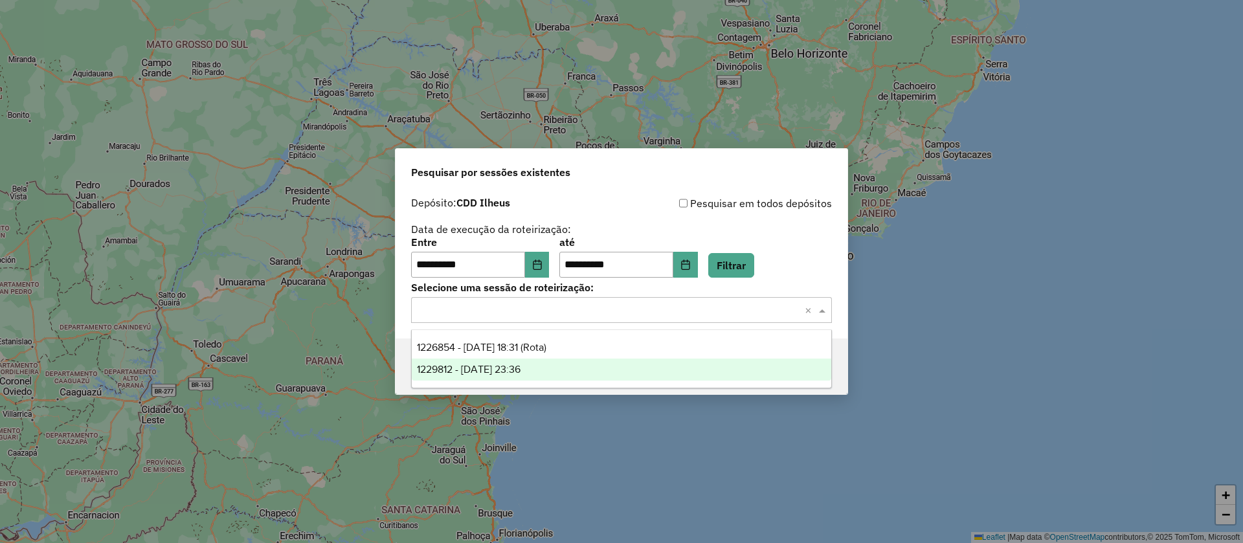
click at [520, 365] on span "1229812 - 09/08/2025 23:36" at bounding box center [469, 369] width 104 height 11
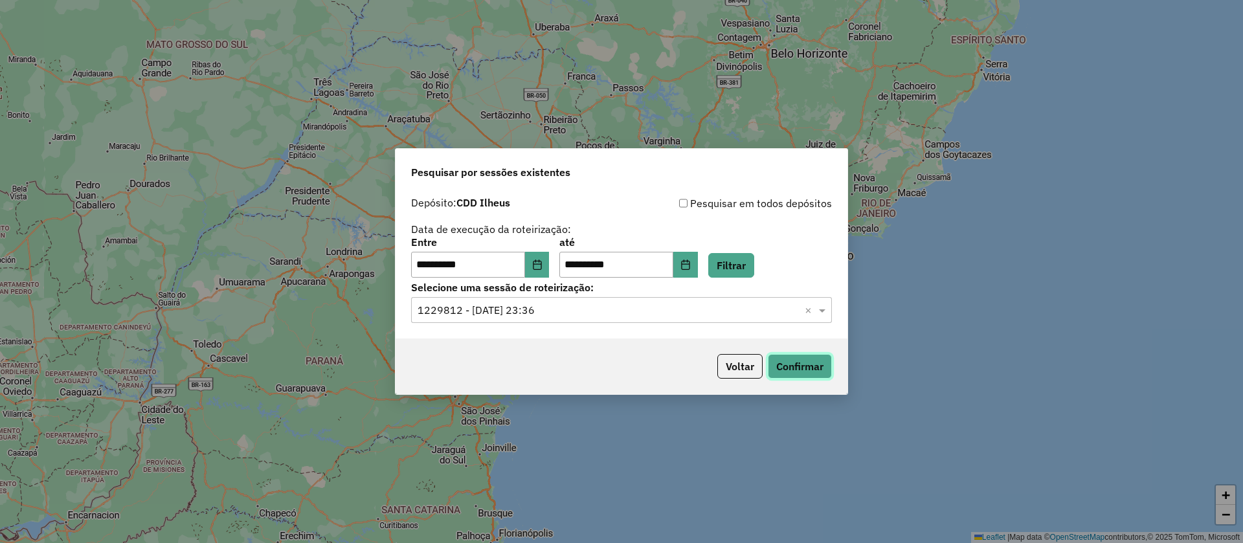
click at [805, 359] on button "Confirmar" at bounding box center [800, 366] width 64 height 25
click at [541, 261] on icon "Choose Date" at bounding box center [537, 265] width 8 height 10
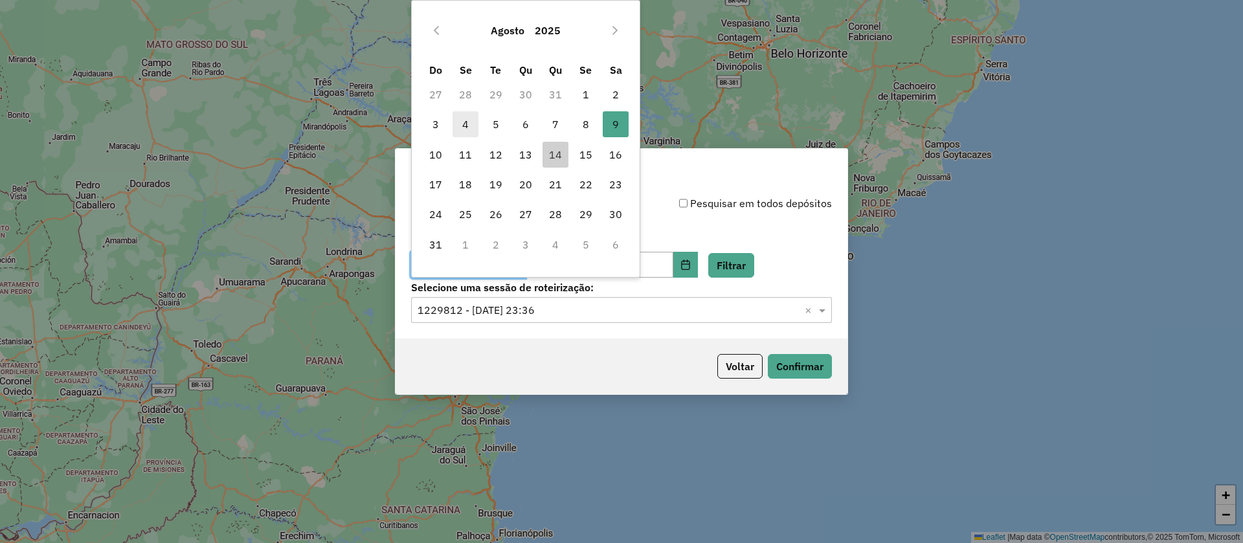
click at [465, 122] on span "4" at bounding box center [465, 124] width 26 height 26
type input "**********"
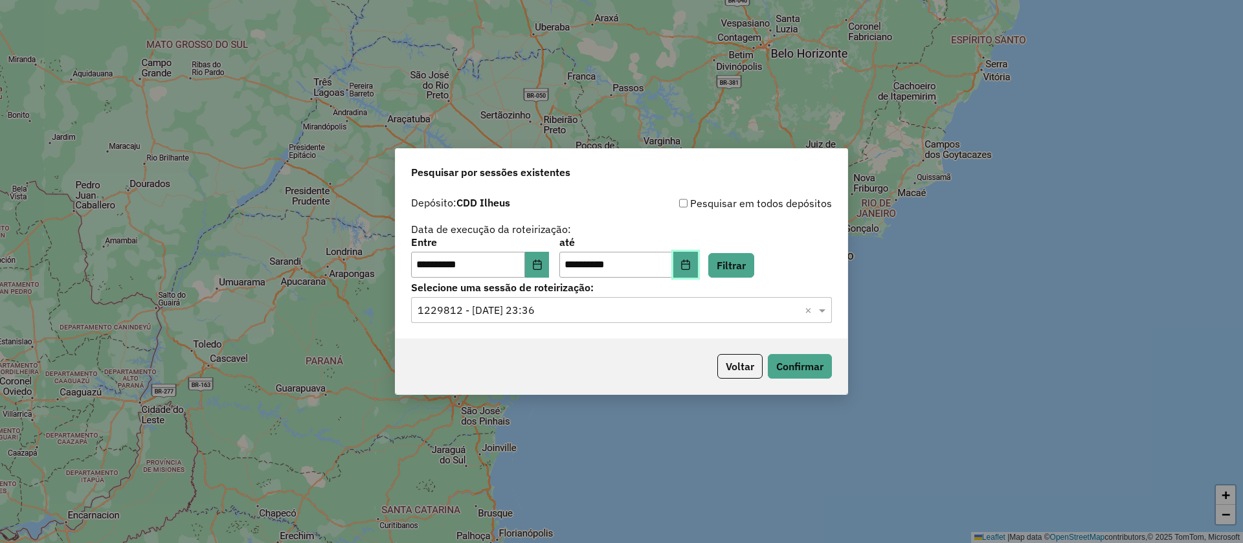
click at [691, 263] on icon "Choose Date" at bounding box center [685, 265] width 10 height 10
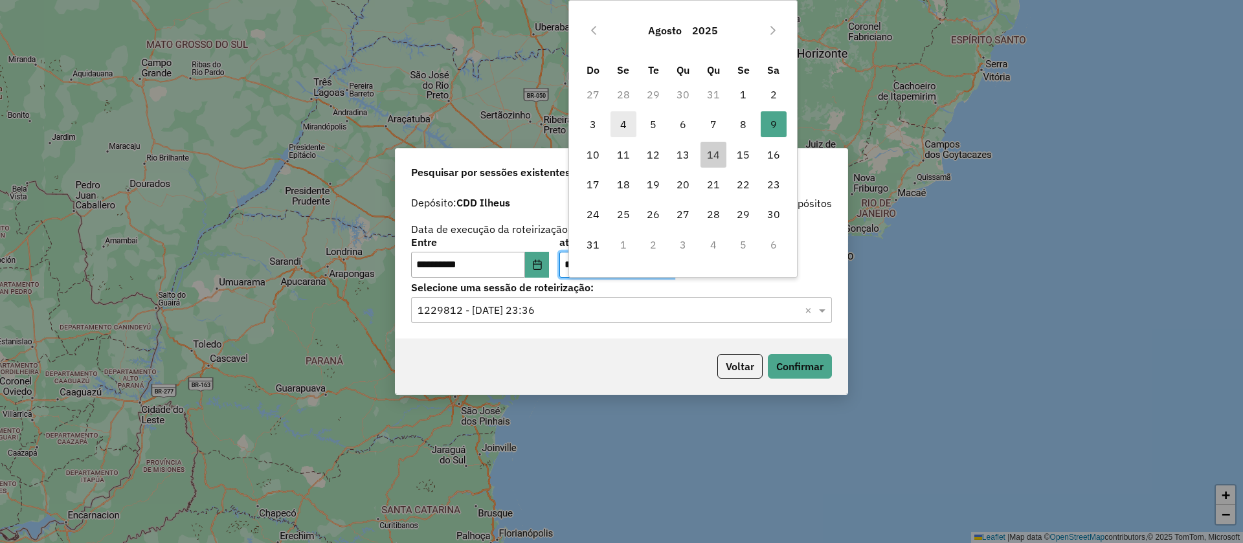
click at [619, 120] on span "4" at bounding box center [623, 124] width 26 height 26
type input "**********"
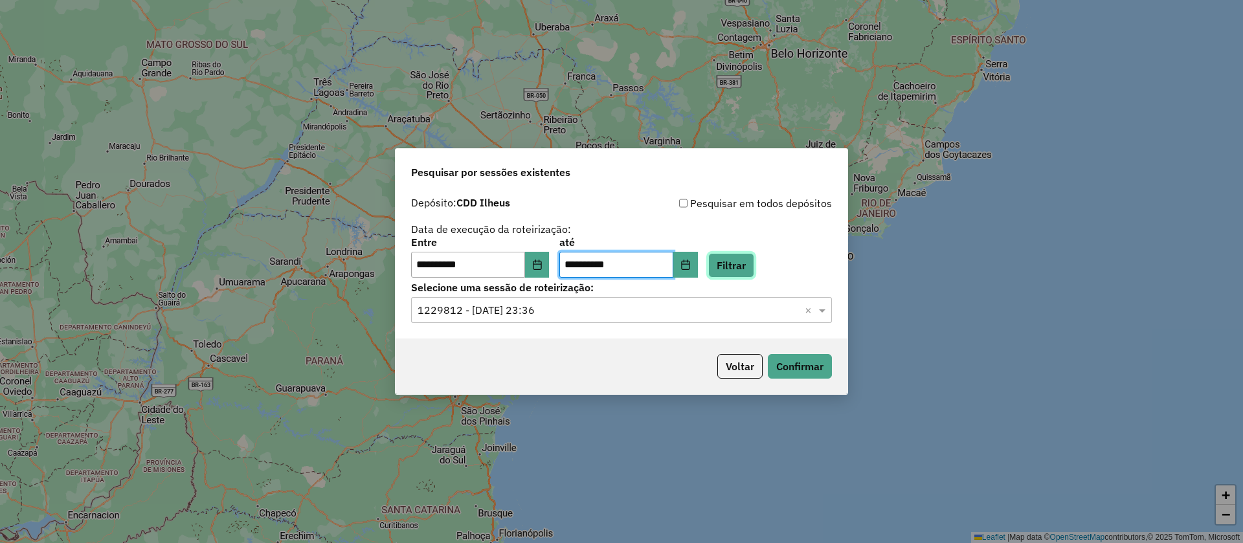
click at [753, 265] on button "Filtrar" at bounding box center [731, 265] width 46 height 25
click at [568, 309] on input "text" at bounding box center [608, 311] width 382 height 16
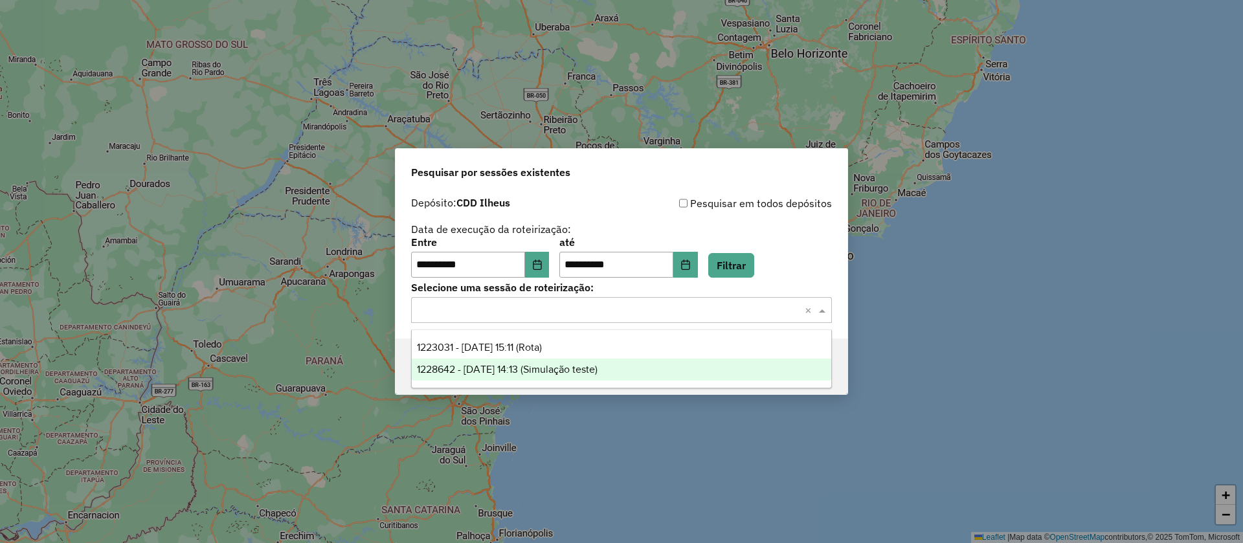
click at [539, 364] on span "1228642 - 04/08/2025 14:13 (Simulação teste)" at bounding box center [507, 369] width 181 height 11
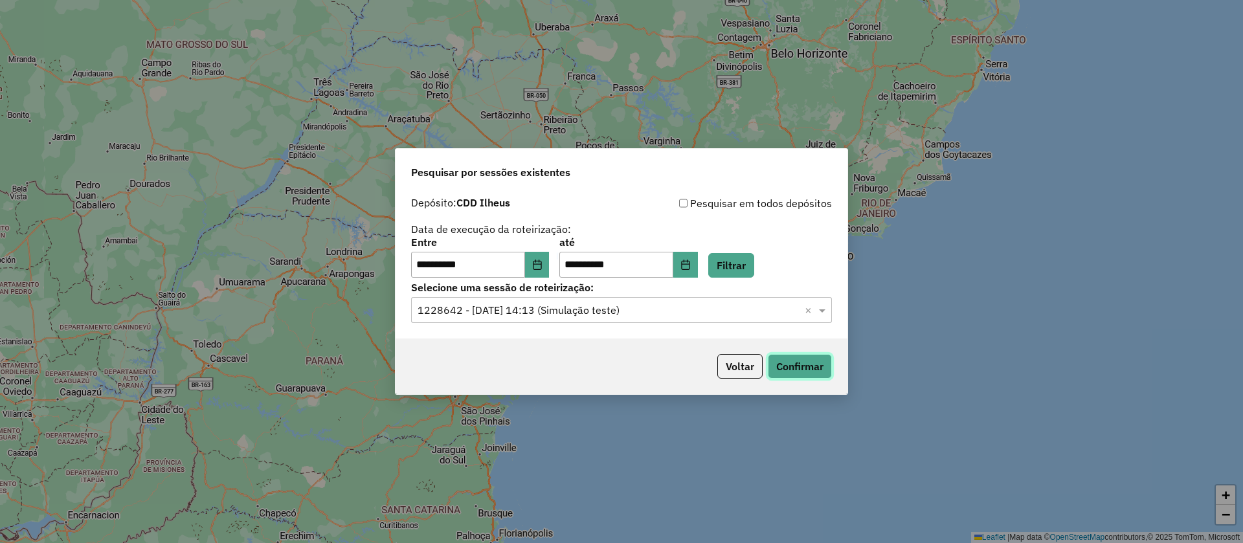
click at [800, 365] on button "Confirmar" at bounding box center [800, 366] width 64 height 25
click at [581, 305] on input "text" at bounding box center [608, 311] width 382 height 16
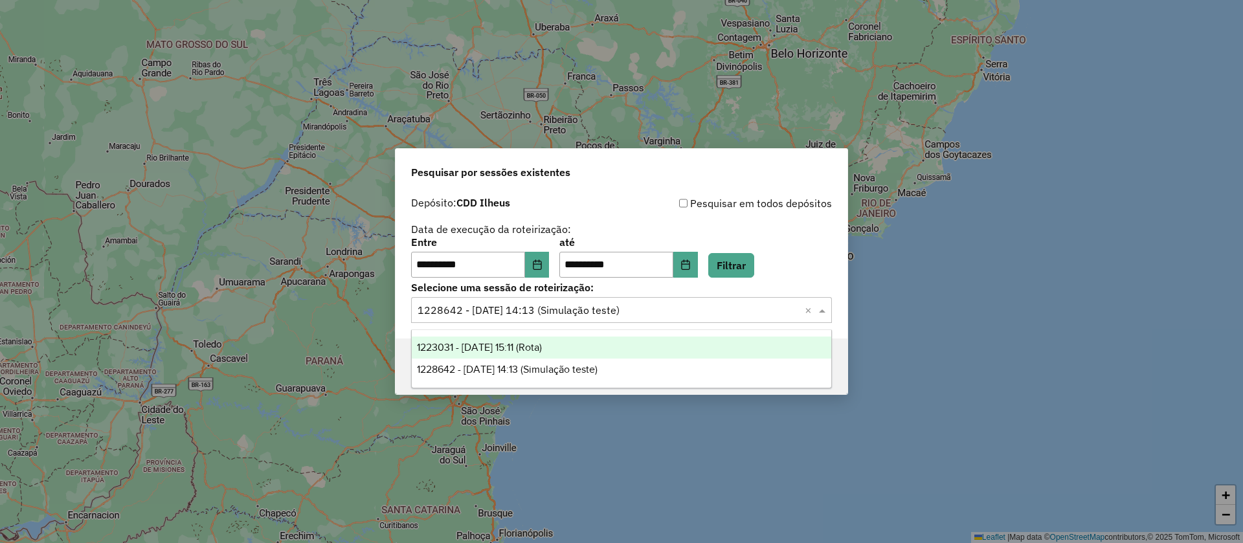
click at [542, 348] on span "1223031 - 04/08/2025 15:11 (Rota)" at bounding box center [479, 347] width 125 height 11
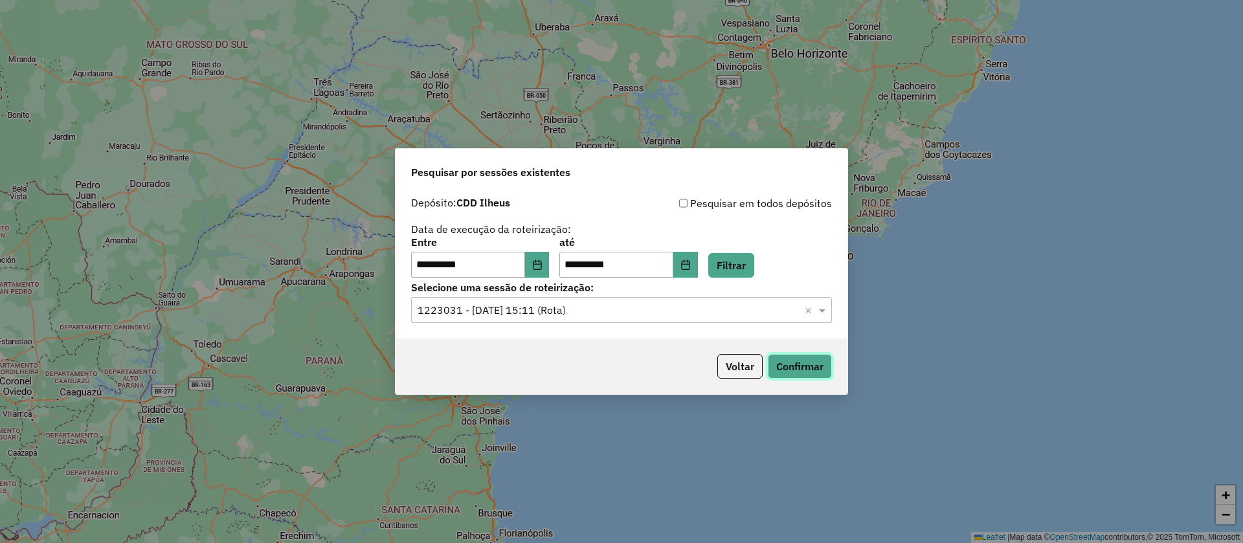
click at [807, 368] on button "Confirmar" at bounding box center [800, 366] width 64 height 25
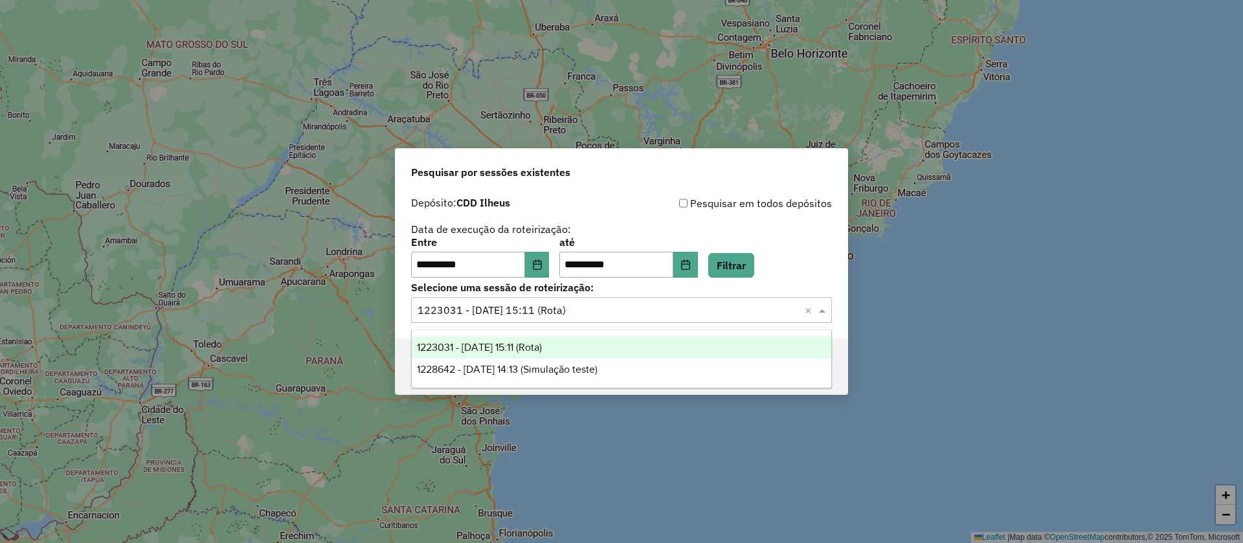
click at [592, 303] on input "text" at bounding box center [608, 311] width 382 height 16
click at [550, 260] on button "Choose Date" at bounding box center [537, 265] width 25 height 26
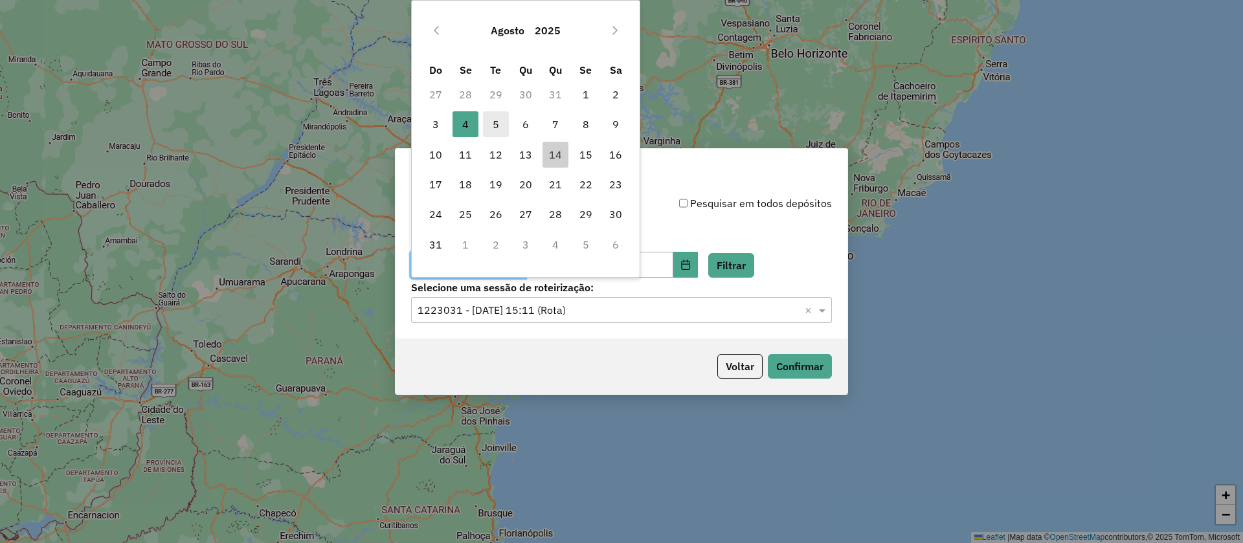
click at [491, 124] on span "5" at bounding box center [496, 124] width 26 height 26
type input "**********"
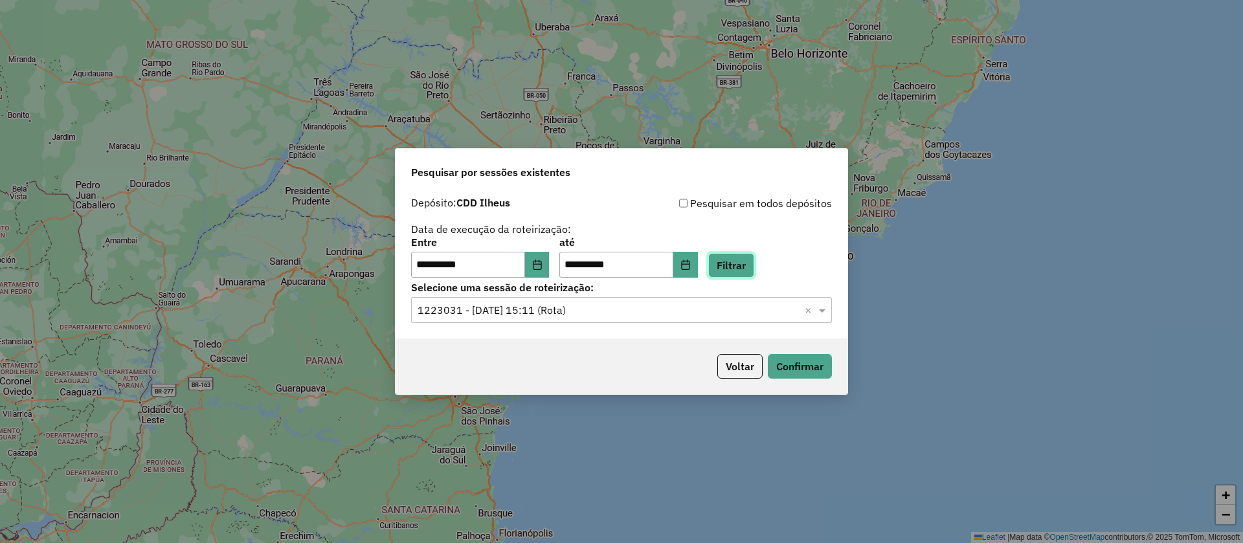
click at [752, 263] on button "Filtrar" at bounding box center [731, 265] width 46 height 25
click at [581, 307] on input "text" at bounding box center [608, 311] width 382 height 16
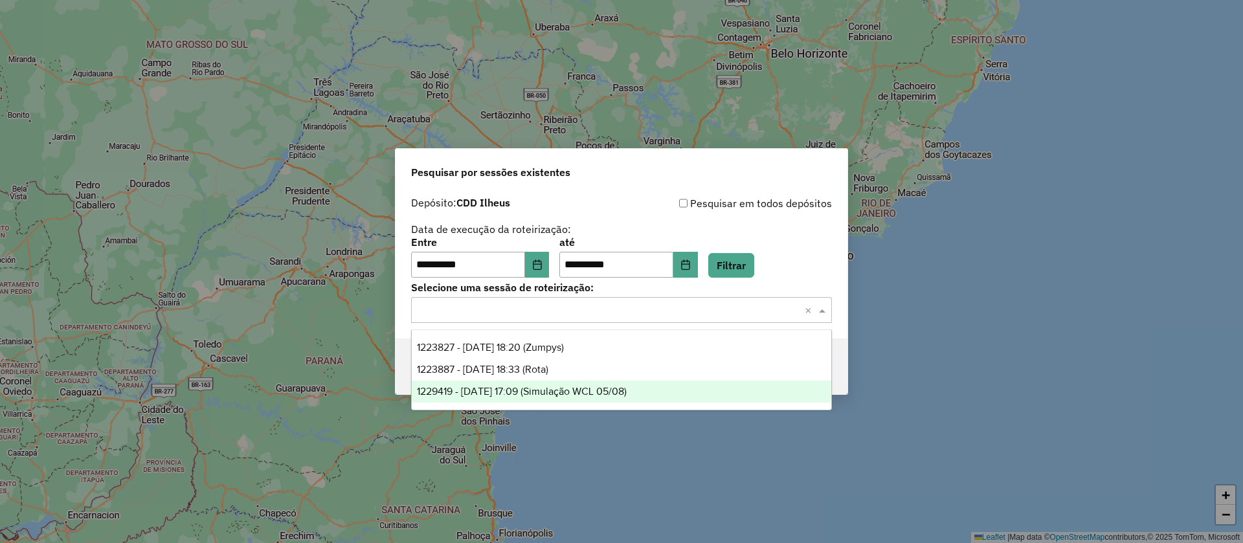
click at [573, 386] on span "1229419 - 05/08/2025 17:09 (Simulação WCL 05/08)" at bounding box center [522, 391] width 210 height 11
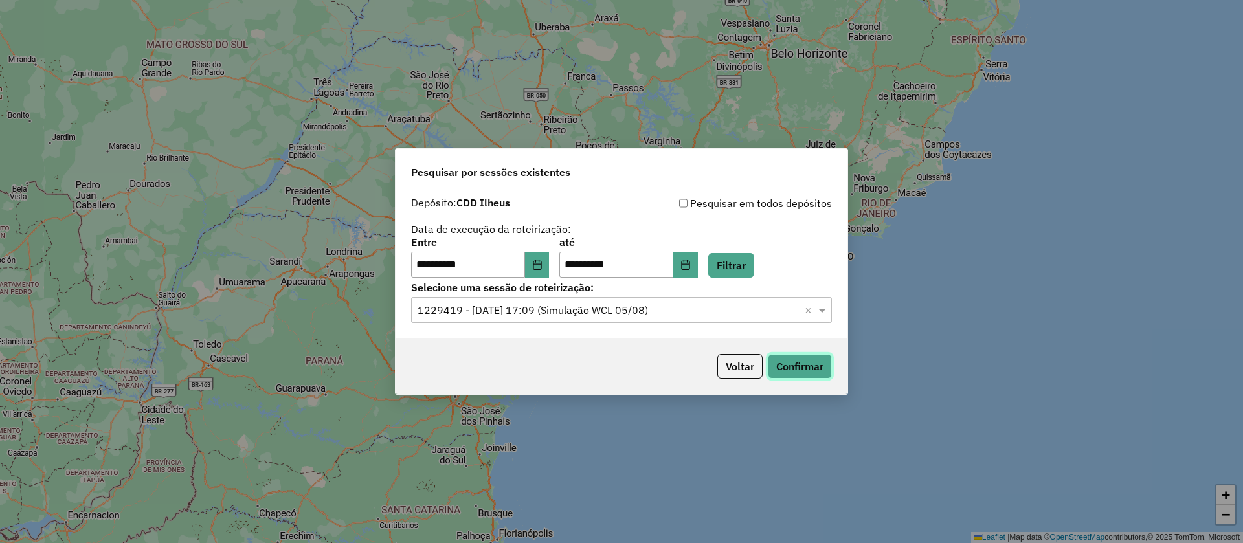
click at [797, 359] on button "Confirmar" at bounding box center [800, 366] width 64 height 25
click at [542, 260] on icon "Choose Date" at bounding box center [537, 265] width 10 height 10
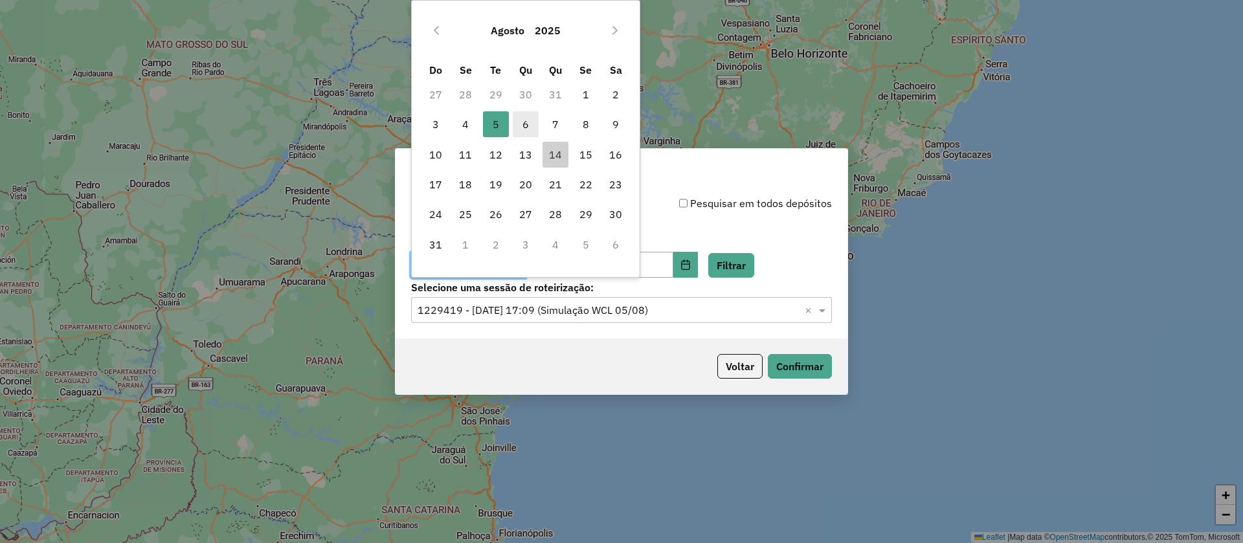
click at [522, 122] on span "6" at bounding box center [526, 124] width 26 height 26
type input "**********"
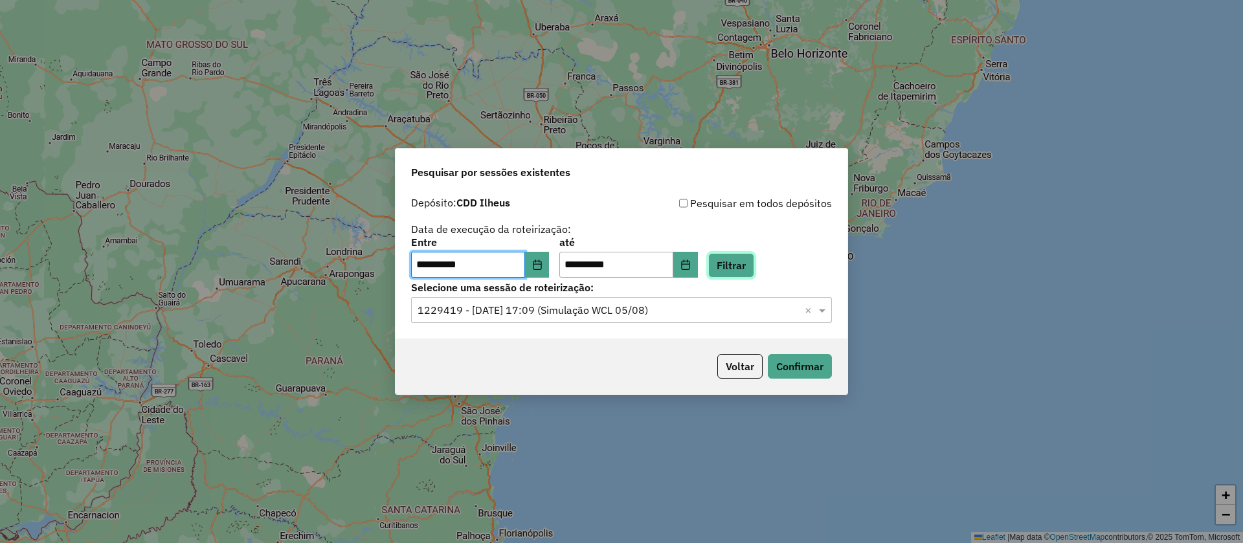
click at [741, 263] on button "Filtrar" at bounding box center [731, 265] width 46 height 25
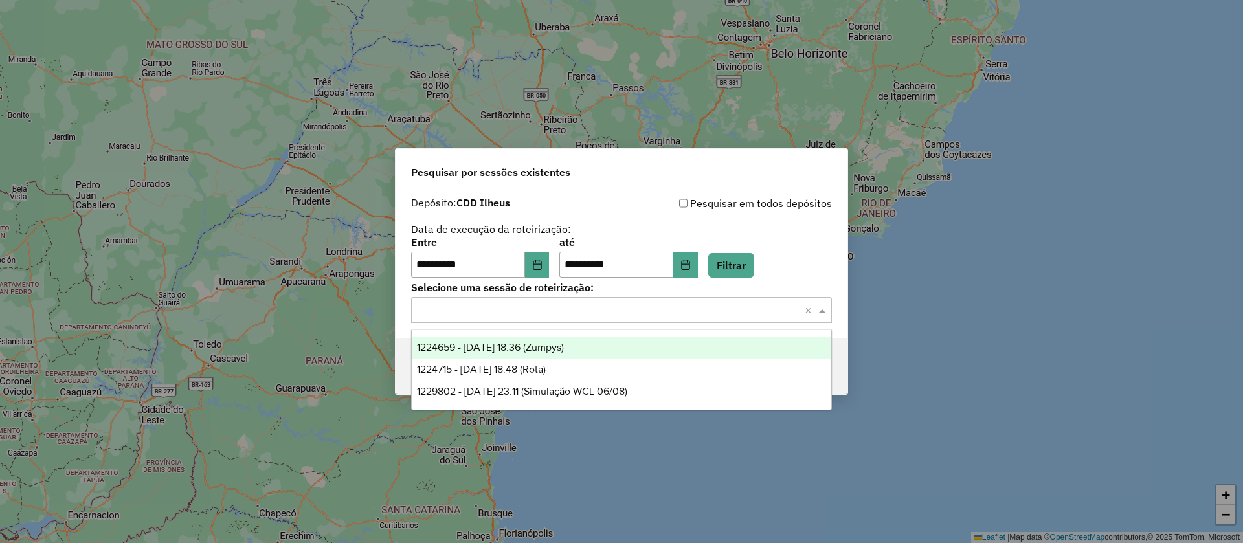
click at [547, 305] on input "text" at bounding box center [608, 311] width 382 height 16
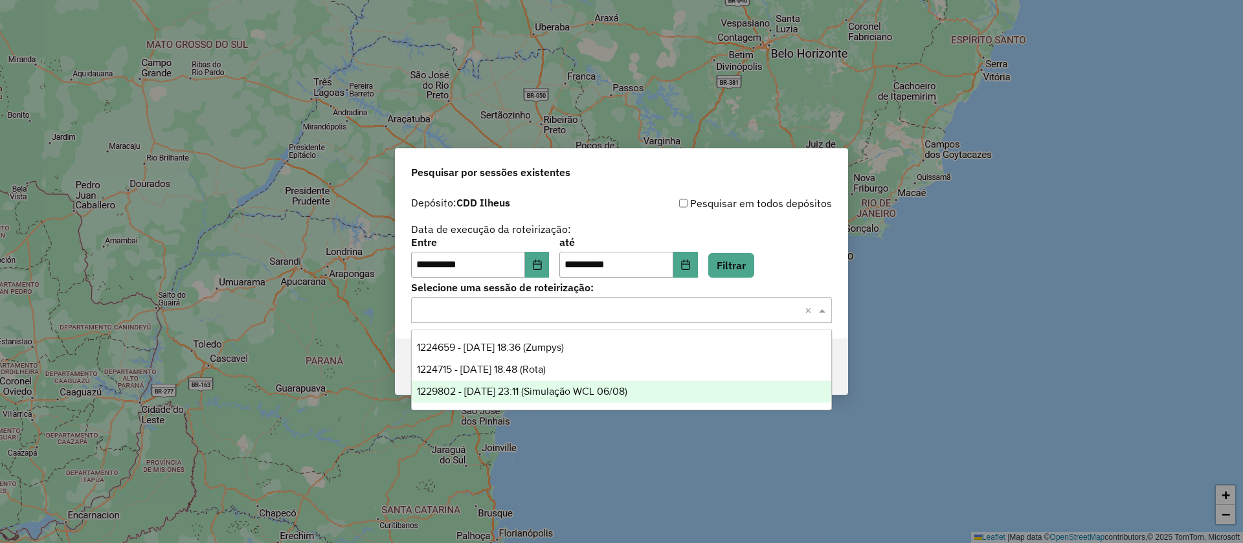
click at [542, 388] on span "1229802 - 06/08/2025 23:11 (Simulação WCL 06/08)" at bounding box center [522, 391] width 210 height 11
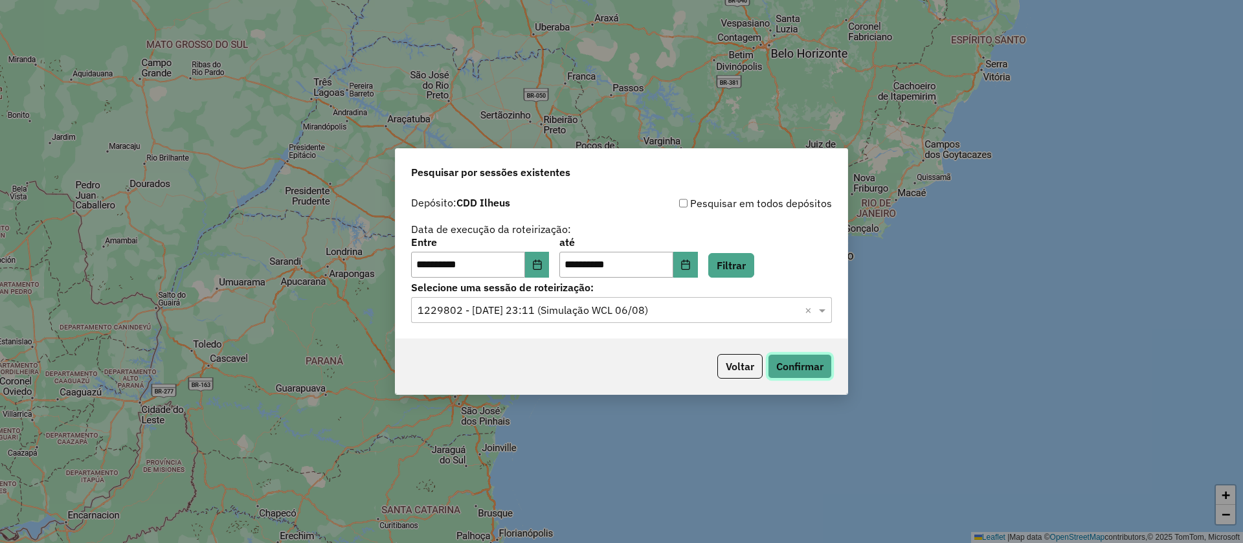
click at [793, 363] on button "Confirmar" at bounding box center [800, 366] width 64 height 25
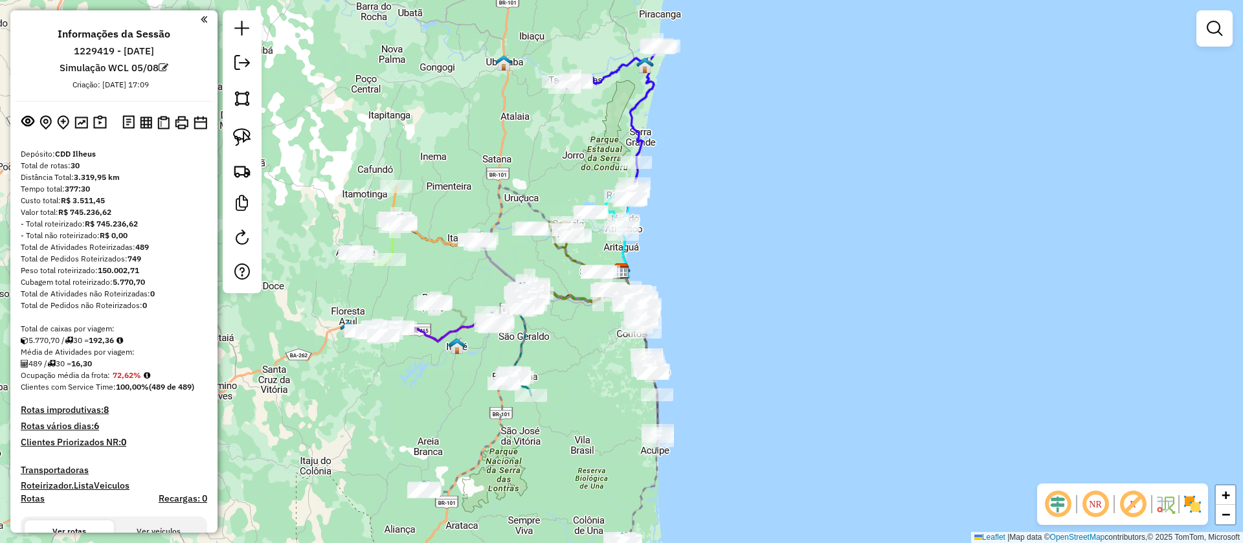
click at [1137, 498] on em at bounding box center [1132, 504] width 31 height 31
click at [1061, 506] on em at bounding box center [1057, 504] width 31 height 31
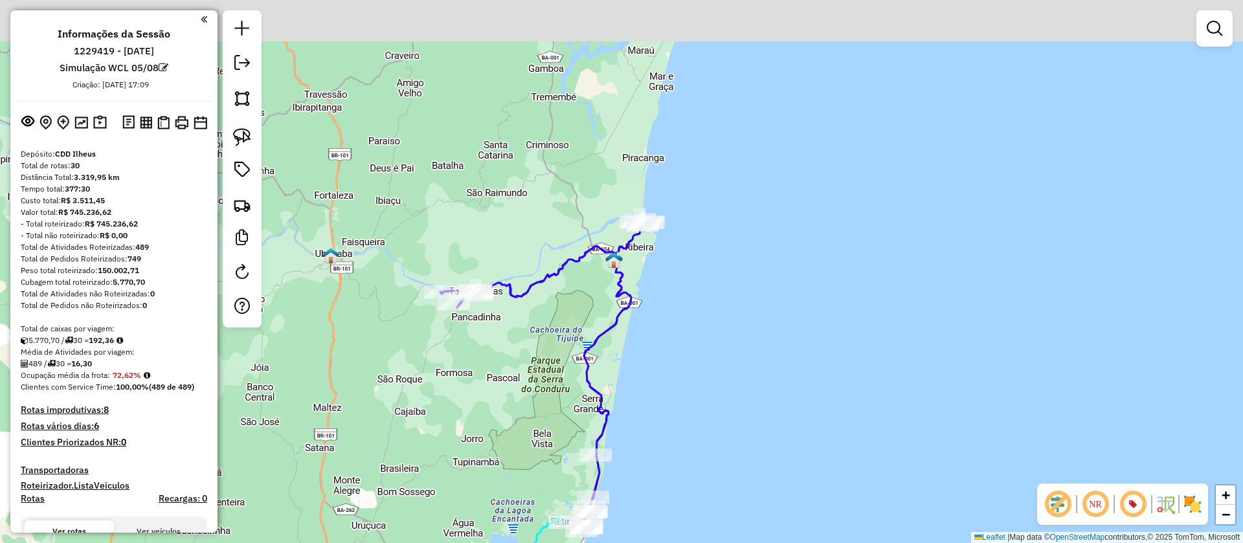
drag, startPoint x: 648, startPoint y: 203, endPoint x: 632, endPoint y: 270, distance: 68.6
click at [632, 270] on div "Janela de atendimento Grade de atendimento Capacidade Transportadoras Veículos …" at bounding box center [621, 271] width 1243 height 543
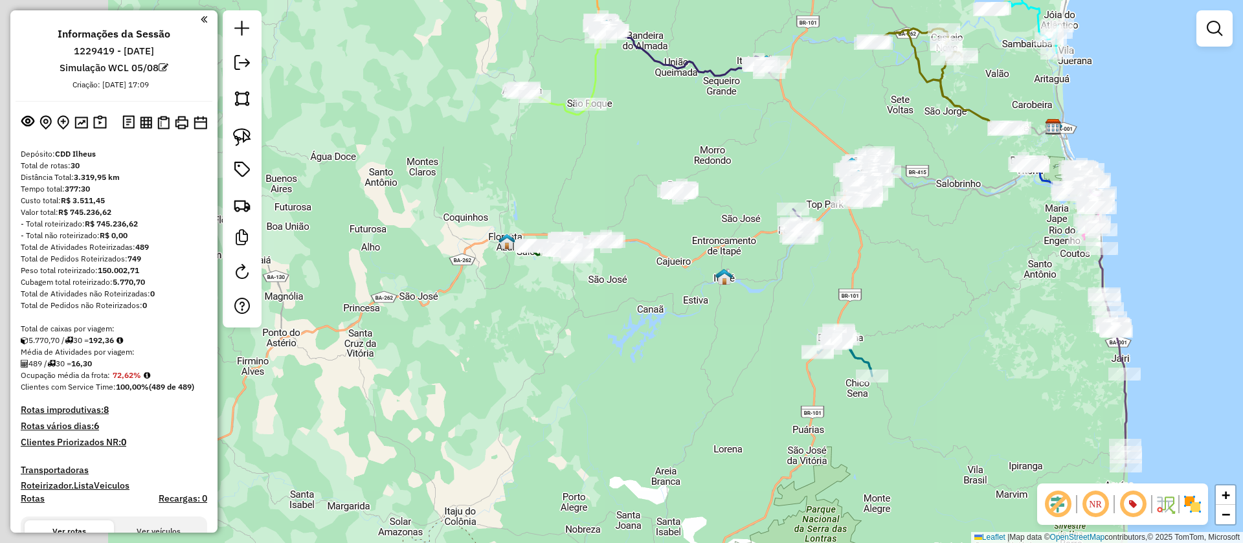
drag, startPoint x: 533, startPoint y: 331, endPoint x: 602, endPoint y: 303, distance: 74.0
click at [602, 303] on div "Janela de atendimento Grade de atendimento Capacidade Transportadoras Veículos …" at bounding box center [621, 271] width 1243 height 543
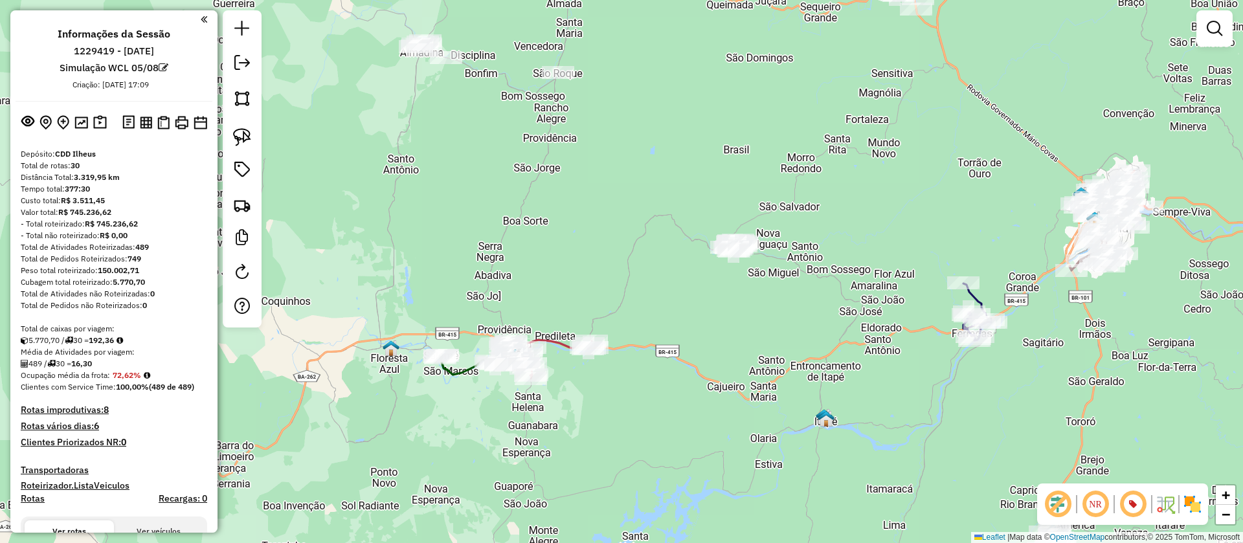
drag, startPoint x: 689, startPoint y: 159, endPoint x: 627, endPoint y: 302, distance: 155.4
click at [627, 302] on div "Janela de atendimento Grade de atendimento Capacidade Transportadoras Veículos …" at bounding box center [621, 271] width 1243 height 543
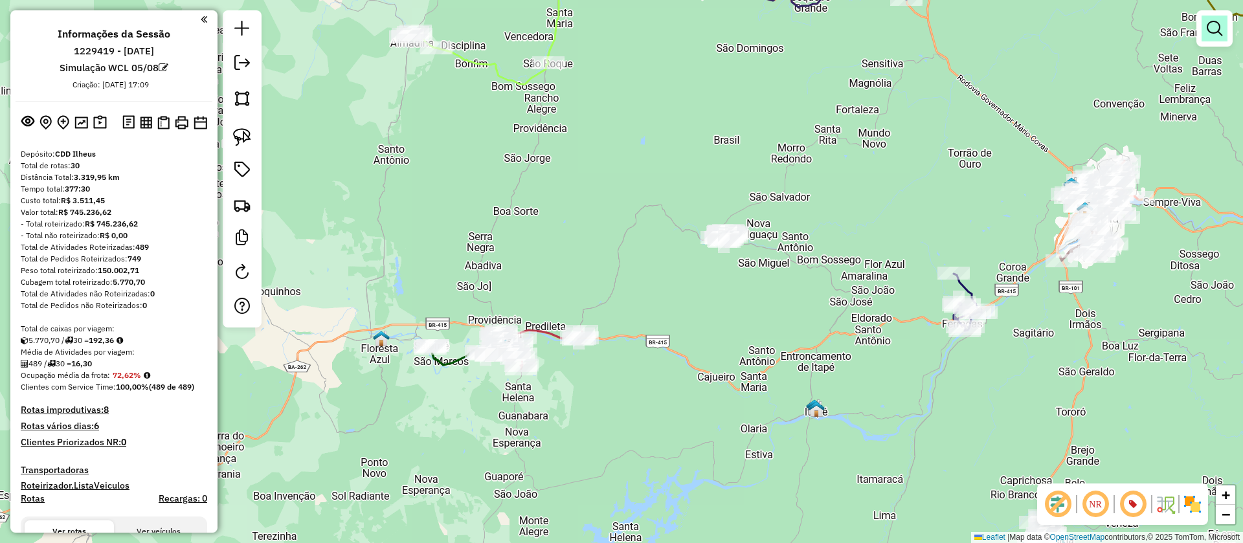
click at [1225, 21] on link at bounding box center [1214, 29] width 26 height 26
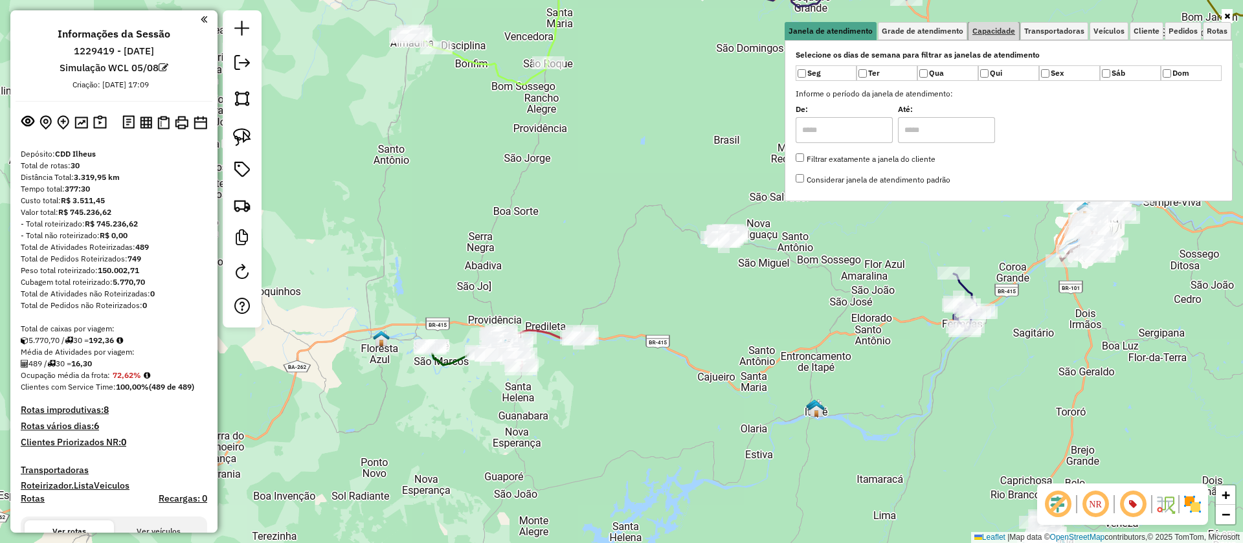
click at [1007, 27] on span "Capacidade" at bounding box center [993, 31] width 43 height 8
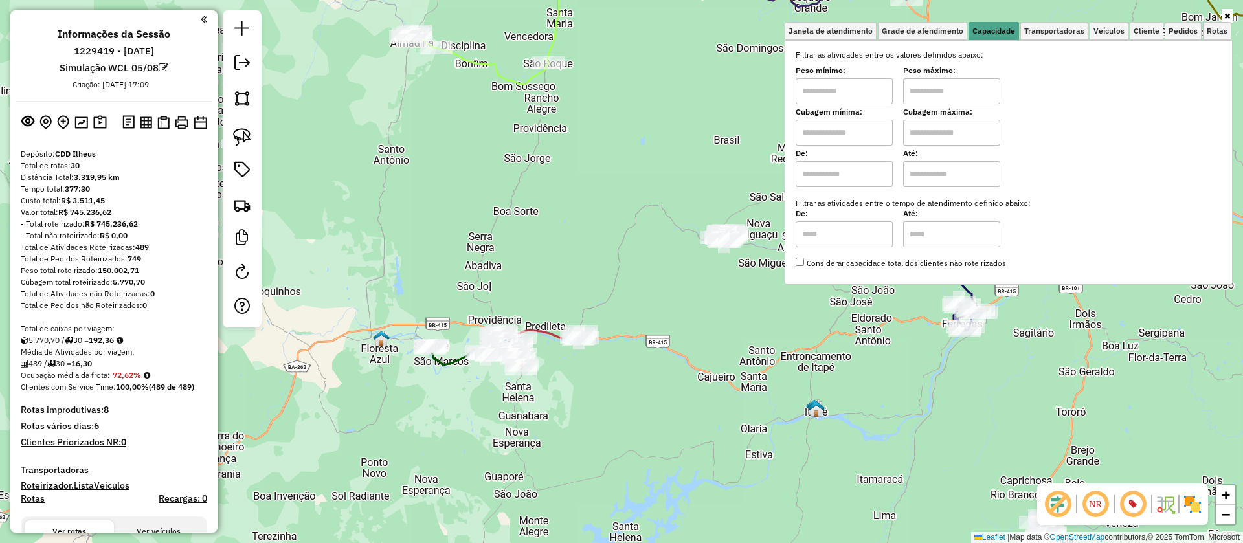
drag, startPoint x: 858, startPoint y: 137, endPoint x: 856, endPoint y: 144, distance: 7.9
click at [858, 137] on input "text" at bounding box center [843, 133] width 97 height 26
type input "****"
click at [936, 128] on input "text" at bounding box center [951, 133] width 97 height 26
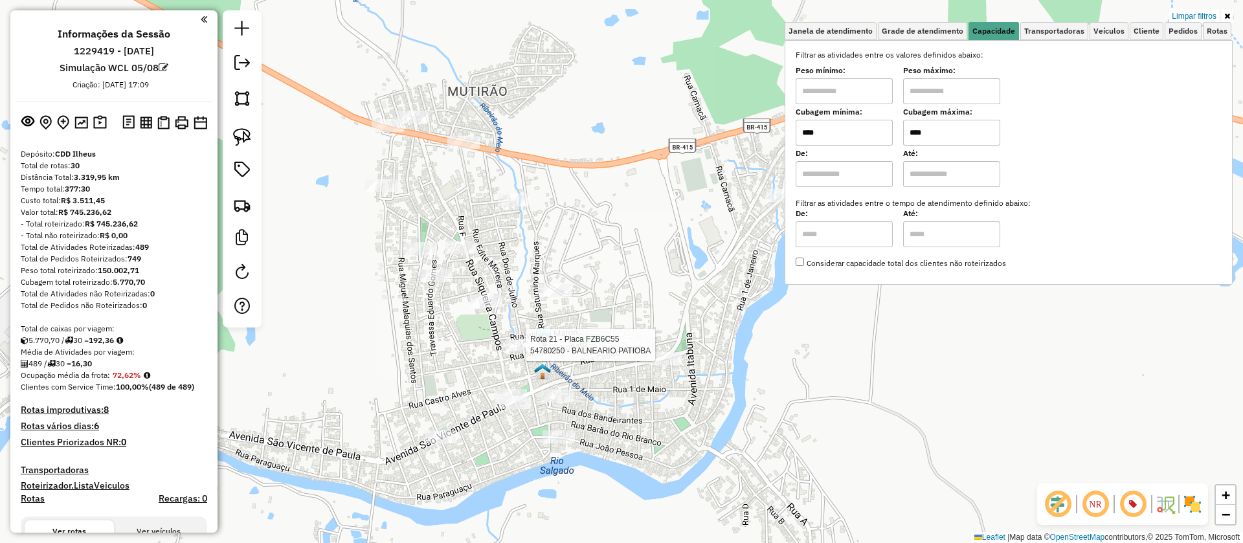
type input "****"
select select "**********"
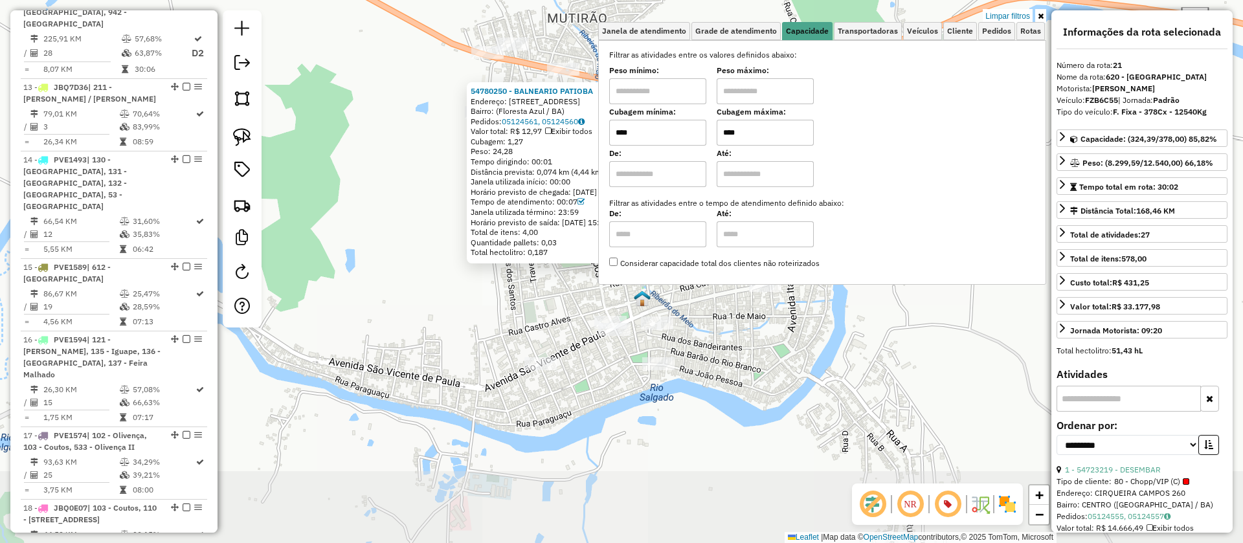
scroll to position [2061, 0]
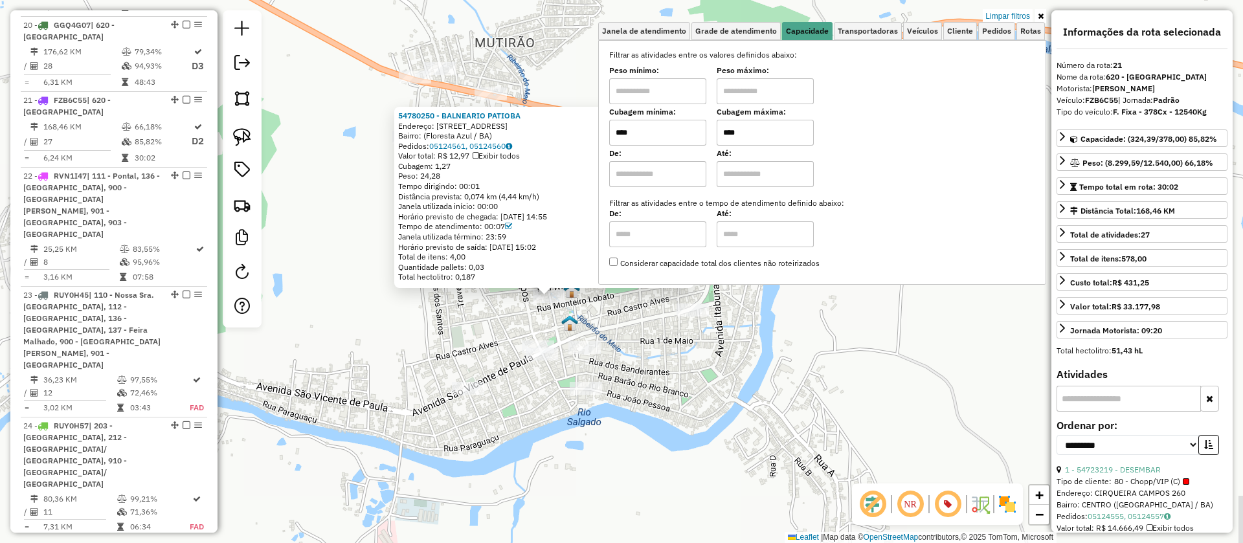
drag, startPoint x: 434, startPoint y: 372, endPoint x: 330, endPoint y: 409, distance: 110.2
click at [323, 408] on div "54780250 - BALNEARIO PATIOBA Endereço: Rua São Luís, 103 Bairro: (Floresta Azul…" at bounding box center [621, 271] width 1243 height 543
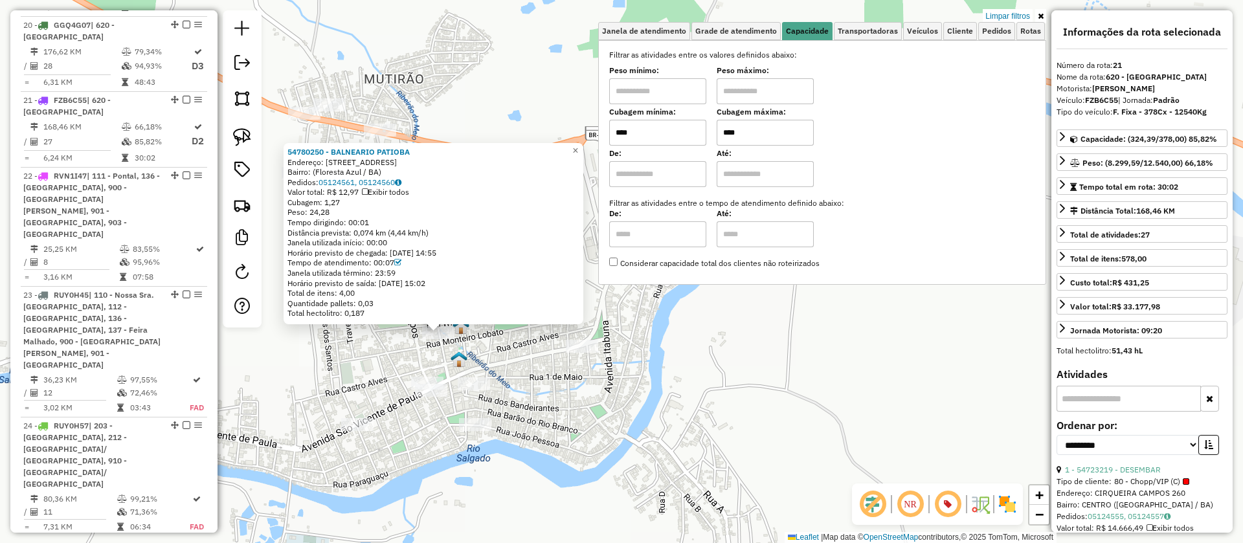
click at [511, 394] on div "54780250 - BALNEARIO PATIOBA Endereço: Rua São Luís, 103 Bairro: (Floresta Azul…" at bounding box center [621, 271] width 1243 height 543
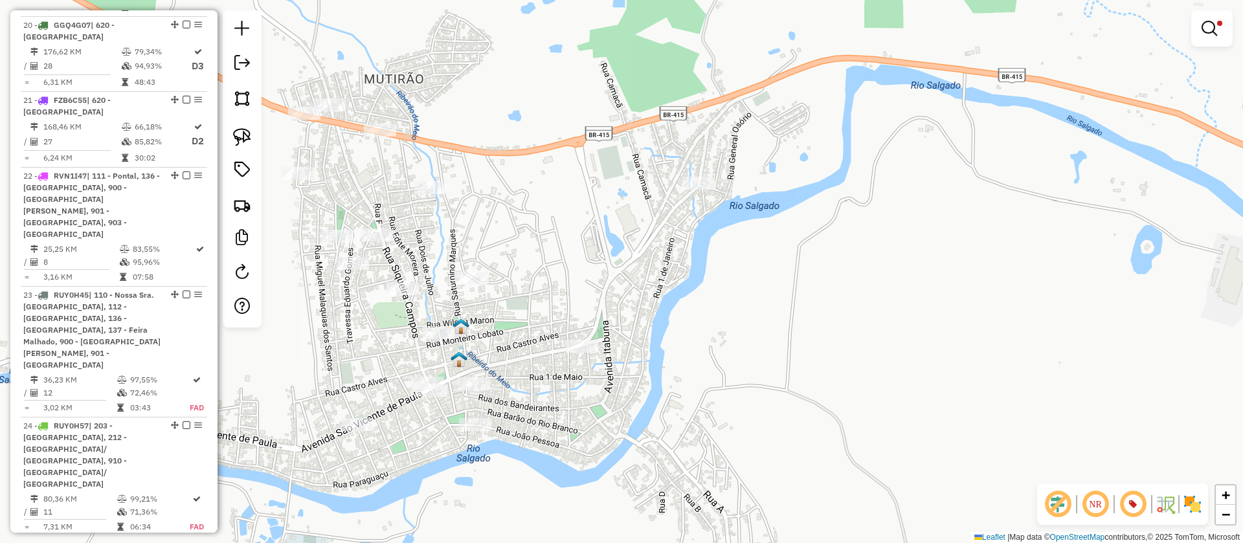
click at [464, 324] on img at bounding box center [460, 326] width 17 height 17
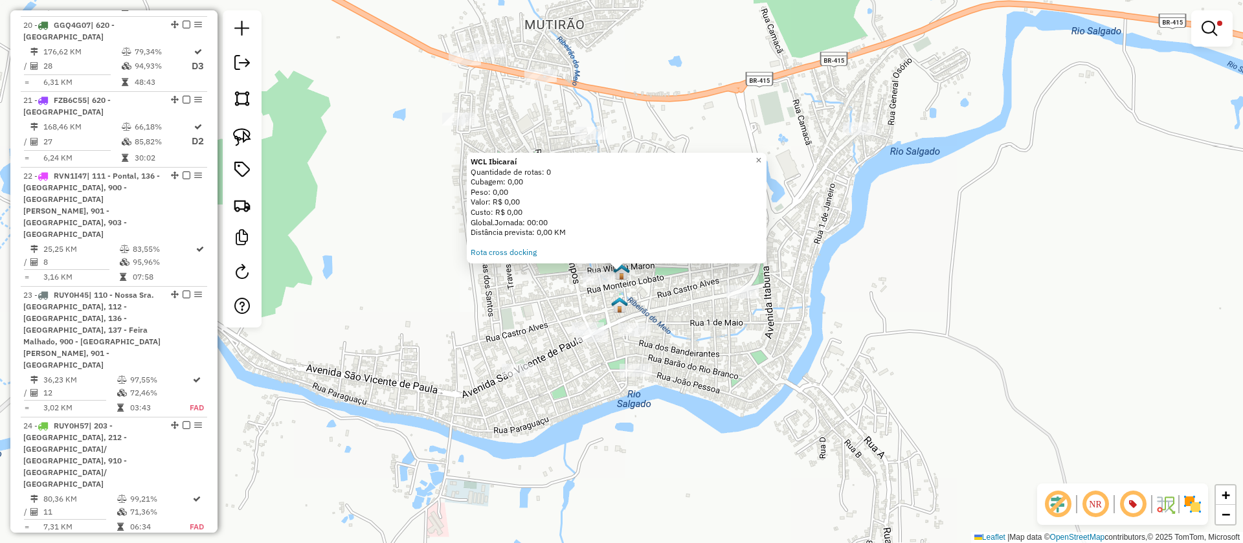
click at [618, 303] on img at bounding box center [619, 304] width 17 height 17
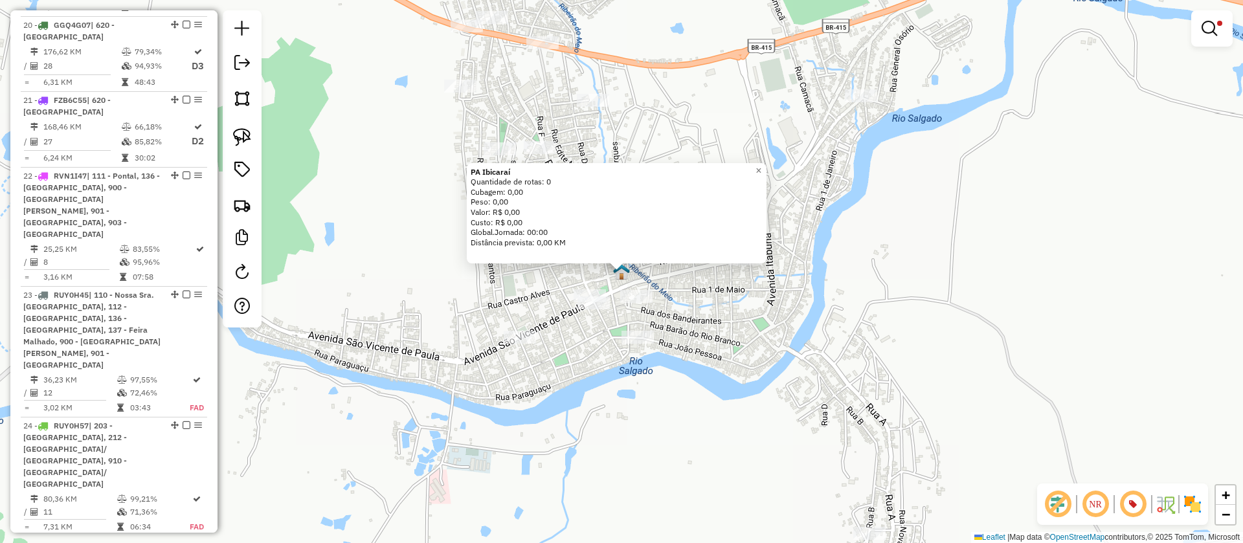
click at [601, 346] on div "PA Ibicaraí Quantidade de rotas: 0 Cubagem: 0,00 Peso: 0,00 Valor: R$ 0,00 Cust…" at bounding box center [621, 271] width 1243 height 543
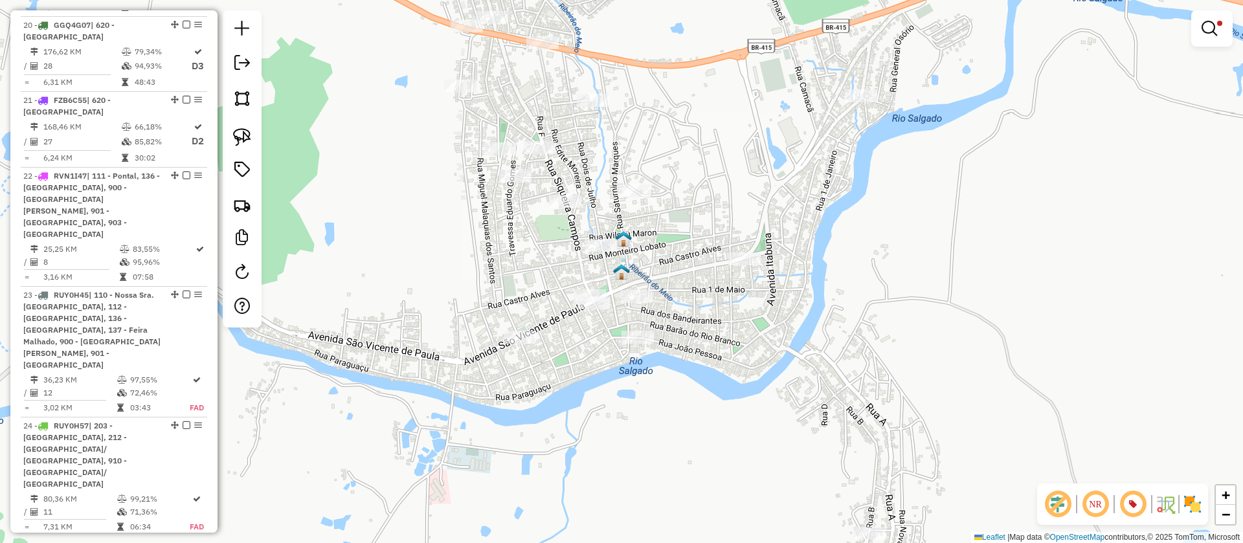
click at [628, 244] on img at bounding box center [623, 238] width 17 height 17
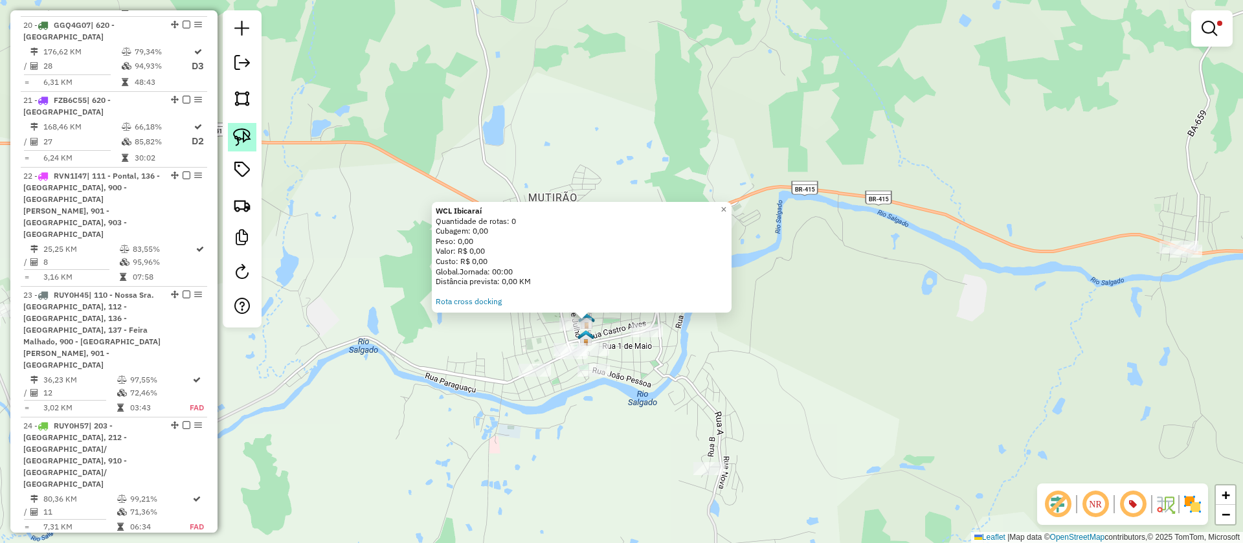
click at [233, 139] on img at bounding box center [242, 137] width 18 height 18
click at [726, 204] on span "×" at bounding box center [723, 209] width 6 height 11
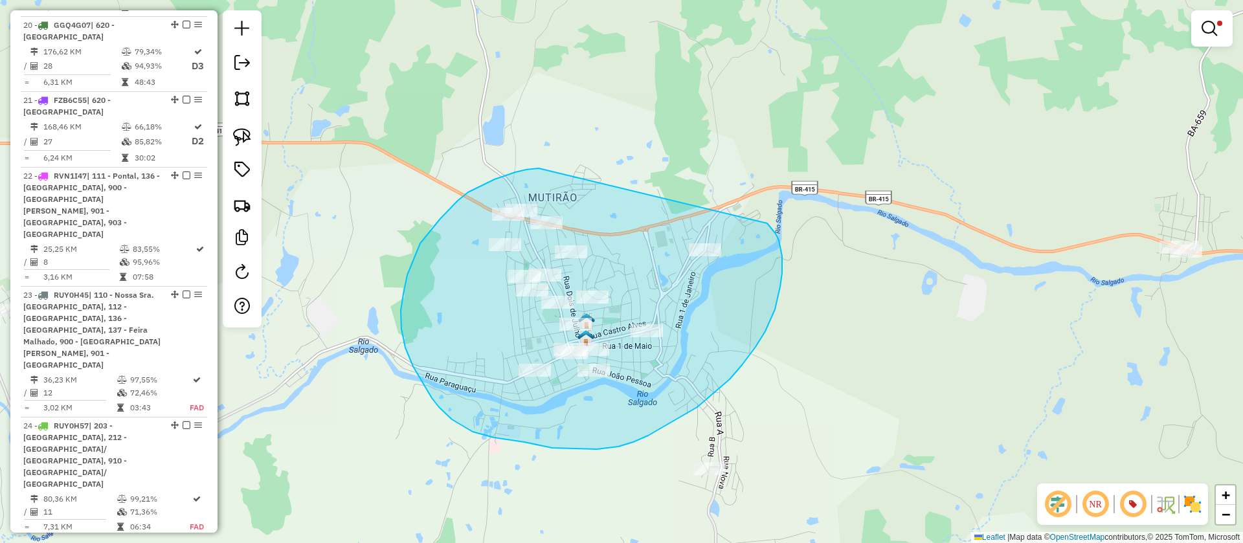
drag, startPoint x: 495, startPoint y: 179, endPoint x: 738, endPoint y: 201, distance: 244.4
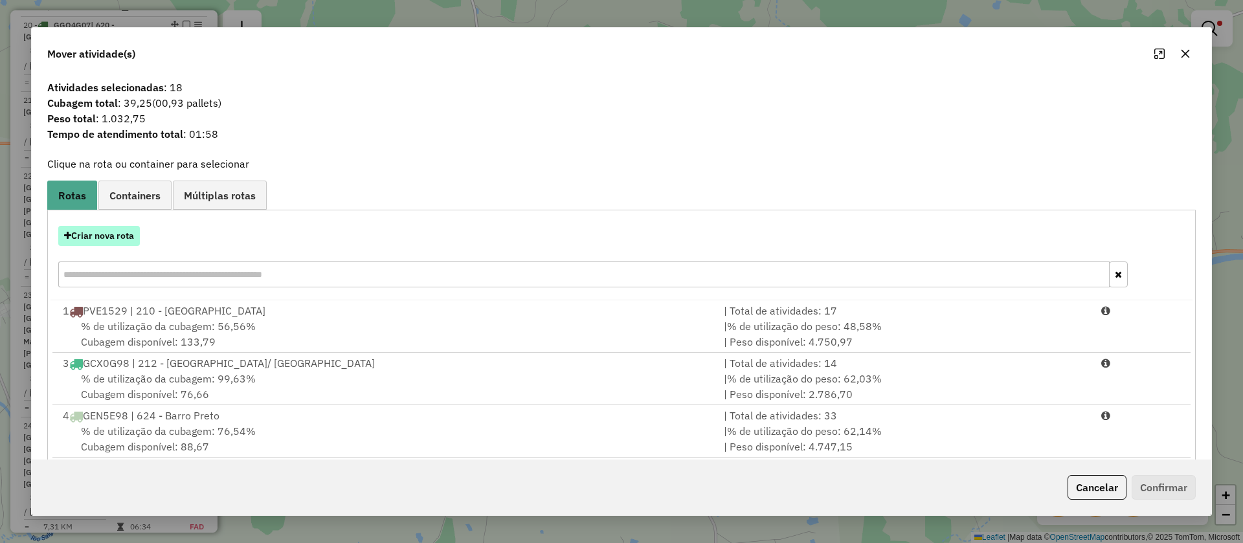
click at [107, 234] on button "Criar nova rota" at bounding box center [99, 236] width 82 height 20
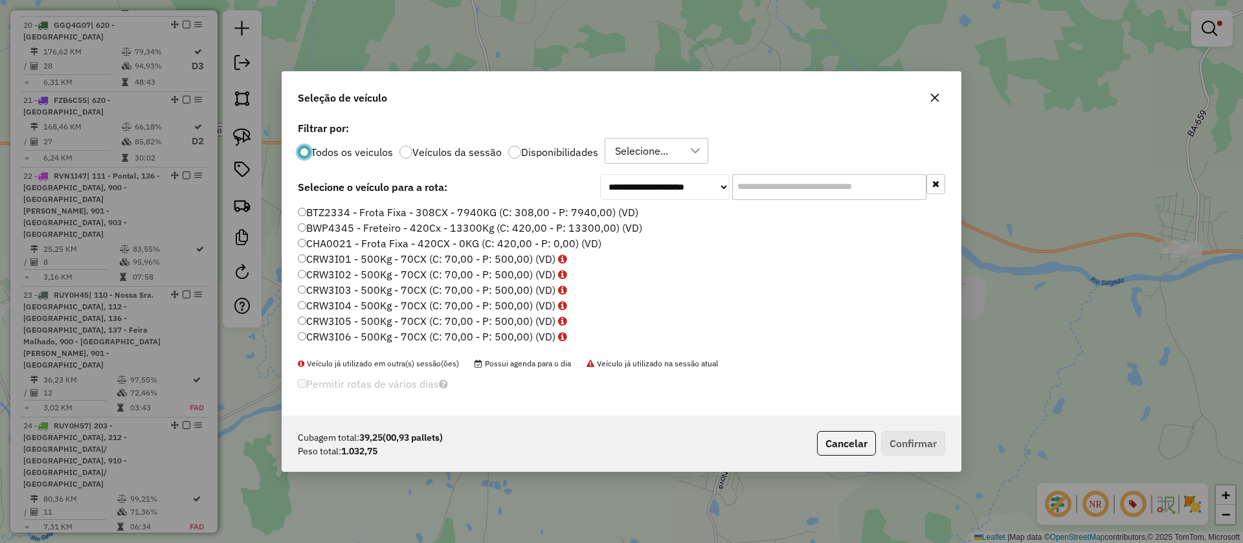
scroll to position [7, 4]
click at [774, 186] on input "text" at bounding box center [829, 187] width 194 height 26
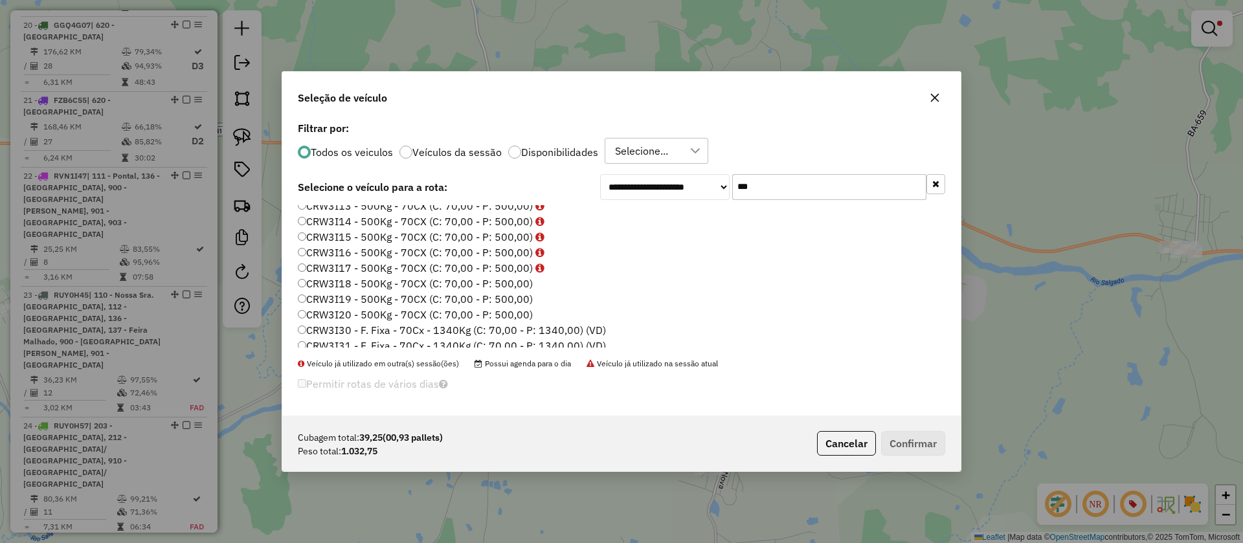
scroll to position [194, 0]
type input "***"
click at [447, 326] on label "CRW3I30 - F. Fixa - 70Cx - 1340Kg (C: 70,00 - P: 1340,00) (VD)" at bounding box center [452, 329] width 308 height 16
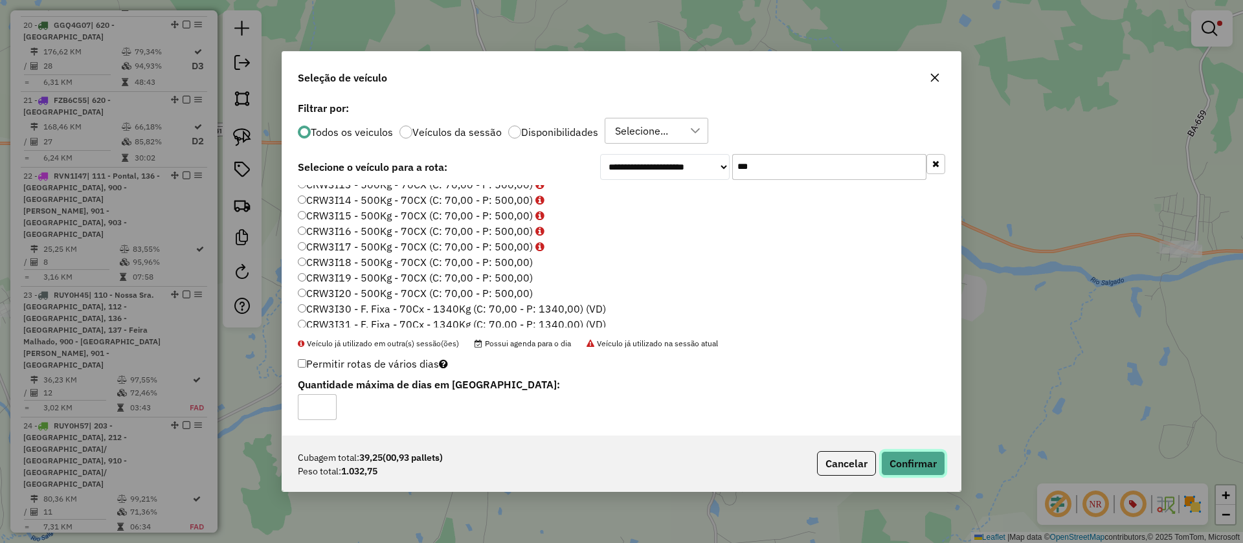
click at [921, 461] on button "Confirmar" at bounding box center [913, 463] width 64 height 25
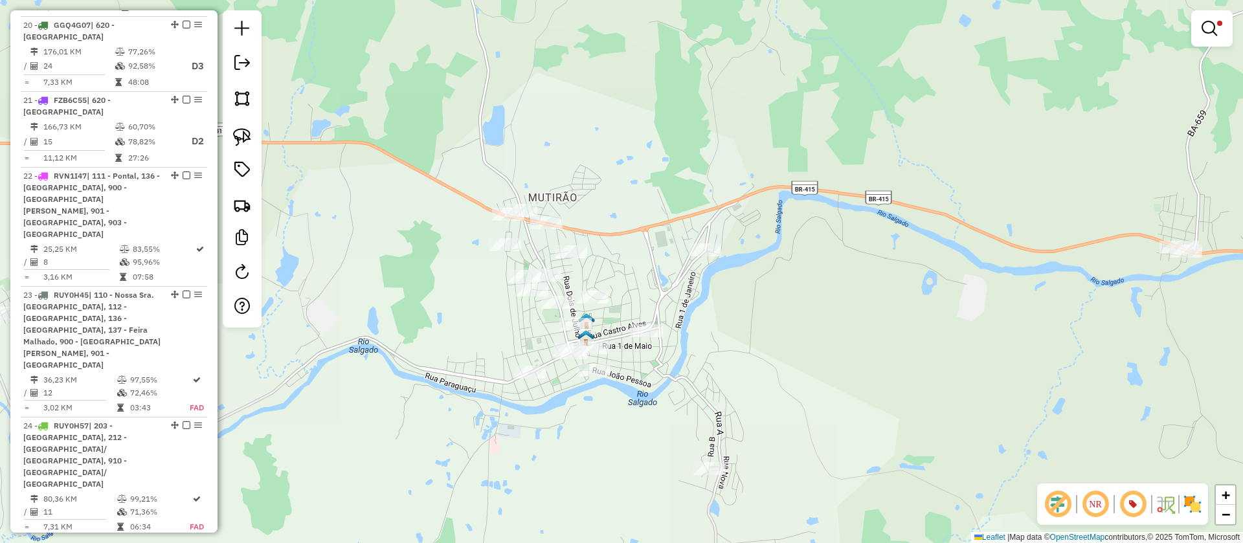
scroll to position [1933, 0]
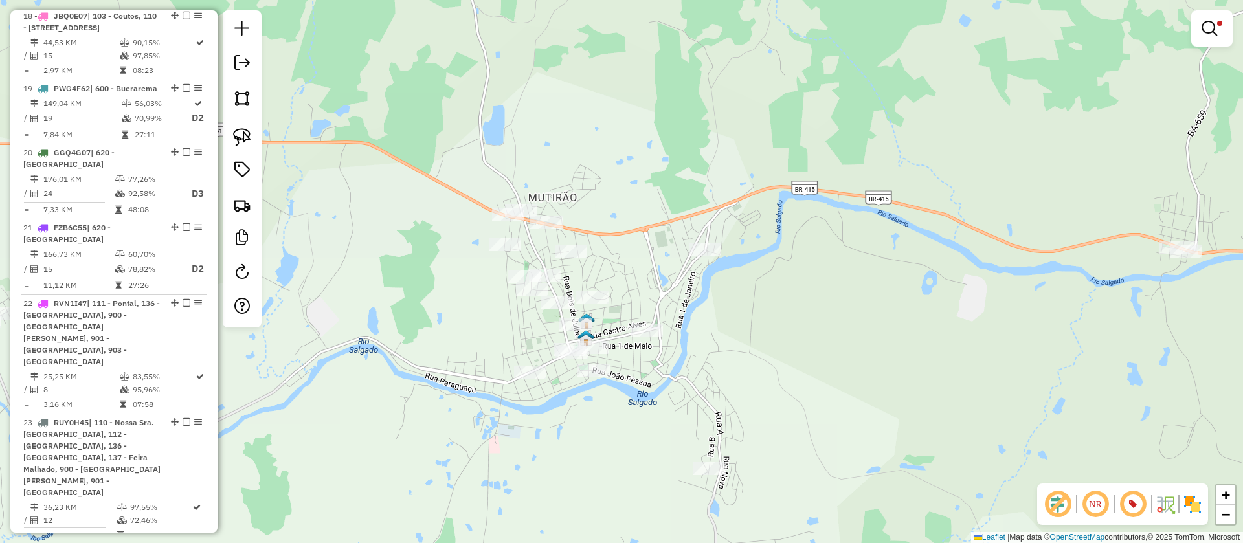
drag, startPoint x: 1216, startPoint y: 27, endPoint x: 1158, endPoint y: 67, distance: 70.6
click at [1215, 27] on em at bounding box center [1209, 29] width 16 height 16
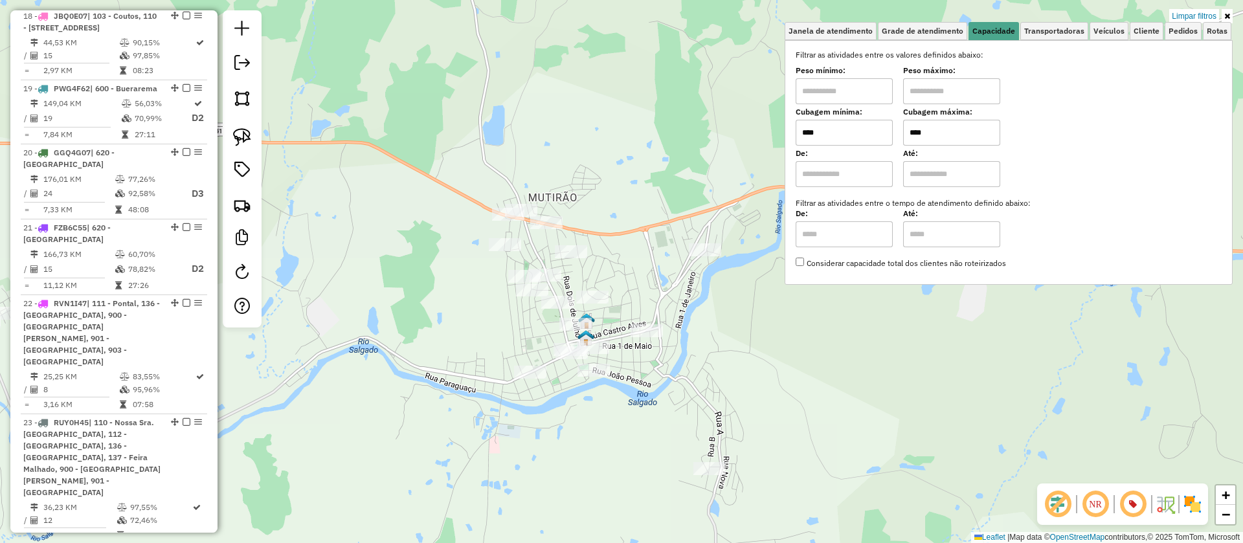
click at [950, 137] on input "****" at bounding box center [951, 133] width 97 height 26
type input "****"
click at [475, 309] on div "Limpar filtros Janela de atendimento Grade de atendimento Capacidade Transporta…" at bounding box center [621, 271] width 1243 height 543
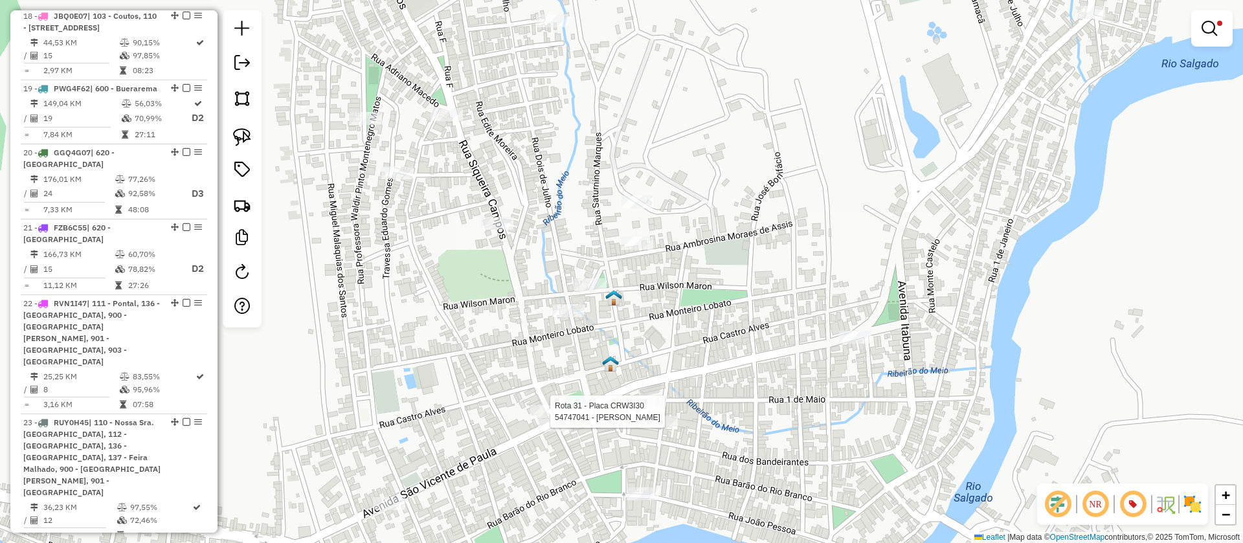
select select "**********"
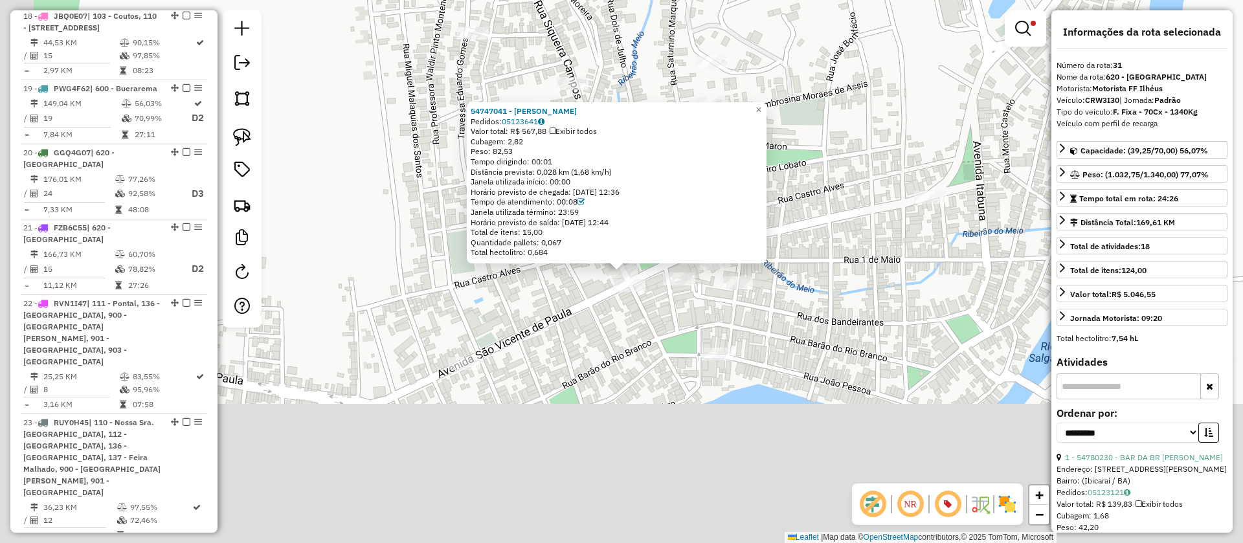
scroll to position [2509, 0]
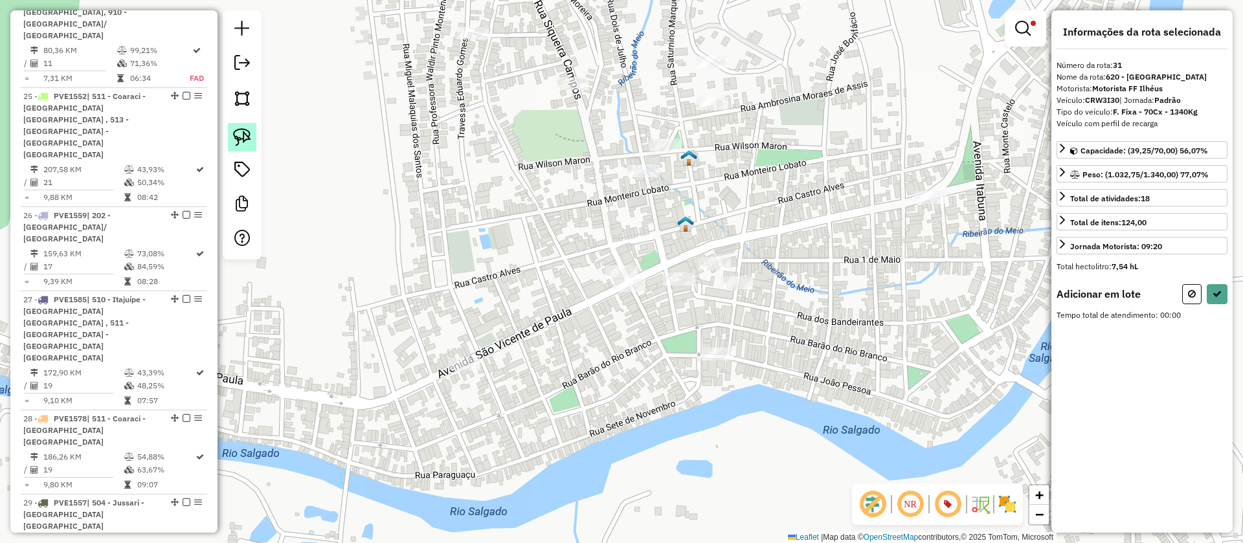
click at [245, 133] on img at bounding box center [242, 137] width 18 height 18
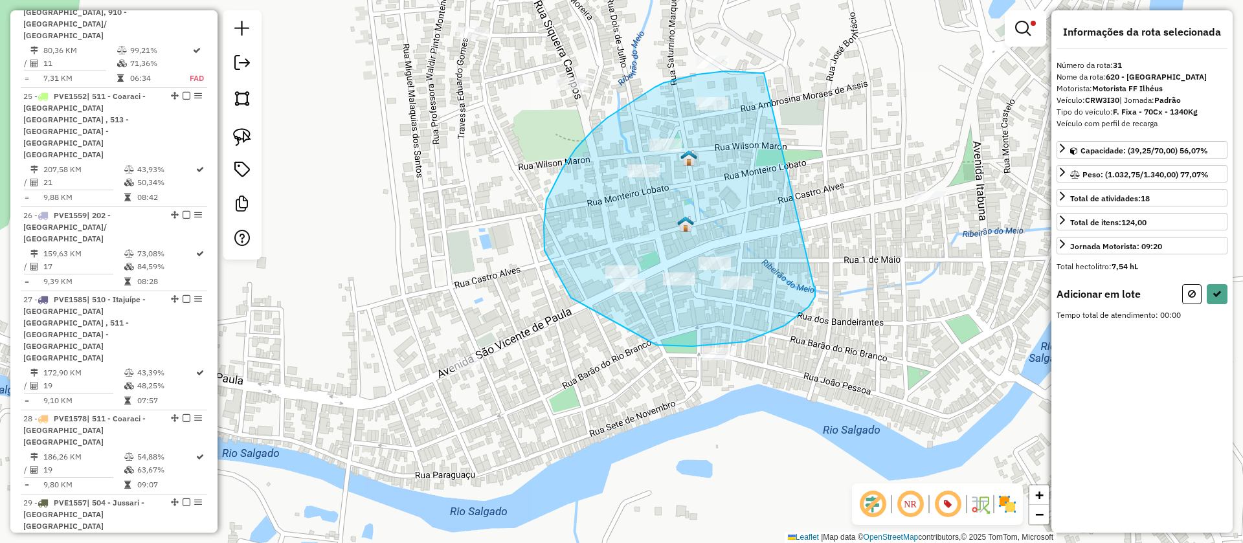
drag, startPoint x: 725, startPoint y: 71, endPoint x: 806, endPoint y: 293, distance: 235.9
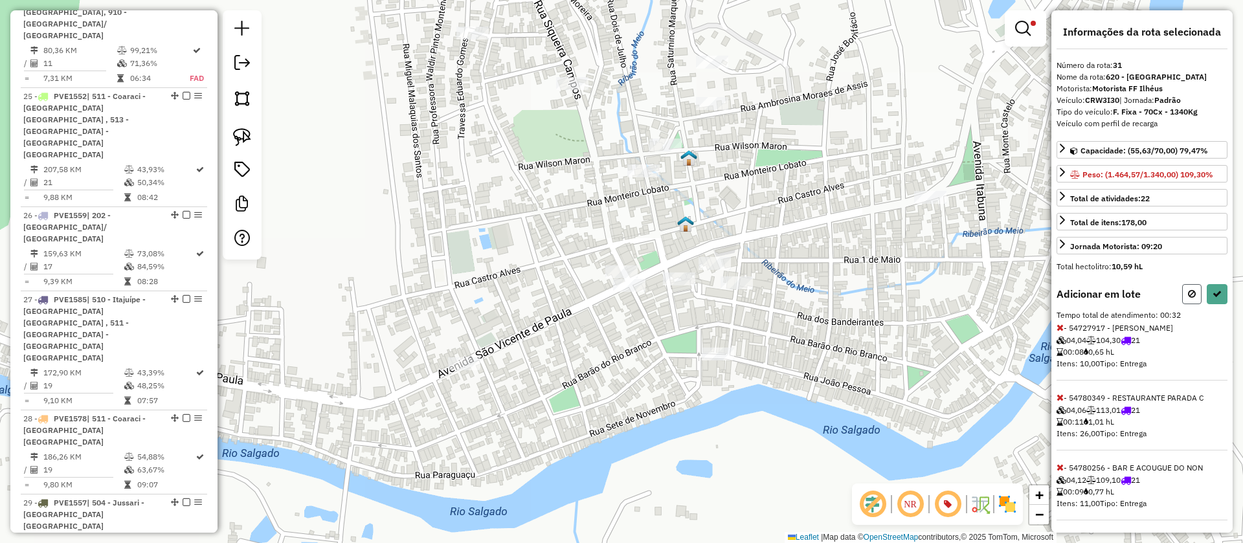
click at [1188, 294] on icon at bounding box center [1192, 293] width 8 height 9
select select "**********"
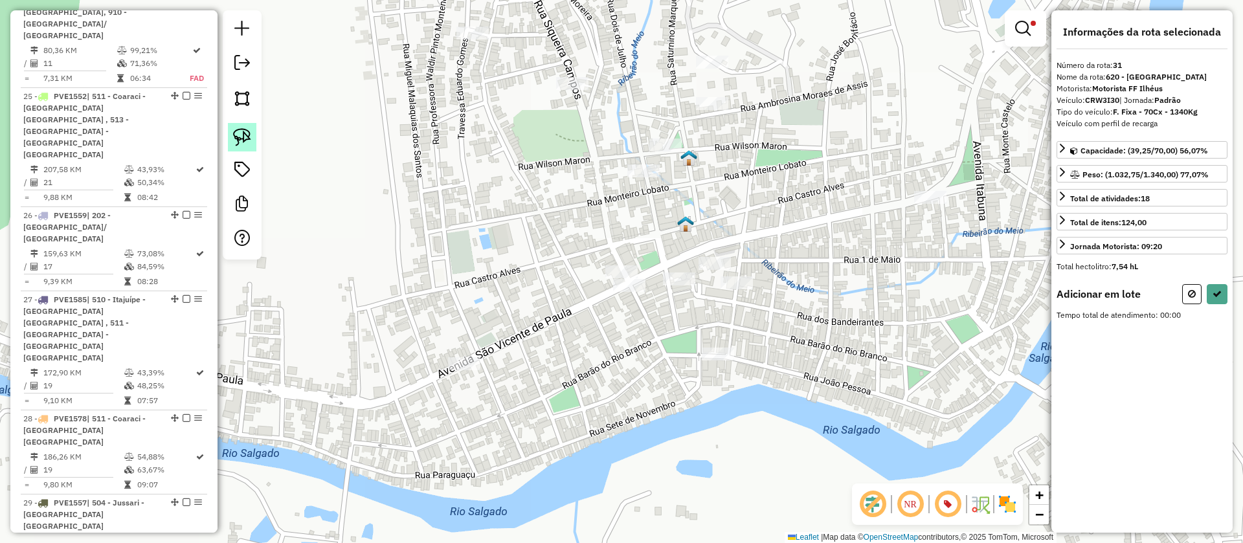
click at [246, 137] on img at bounding box center [242, 137] width 18 height 18
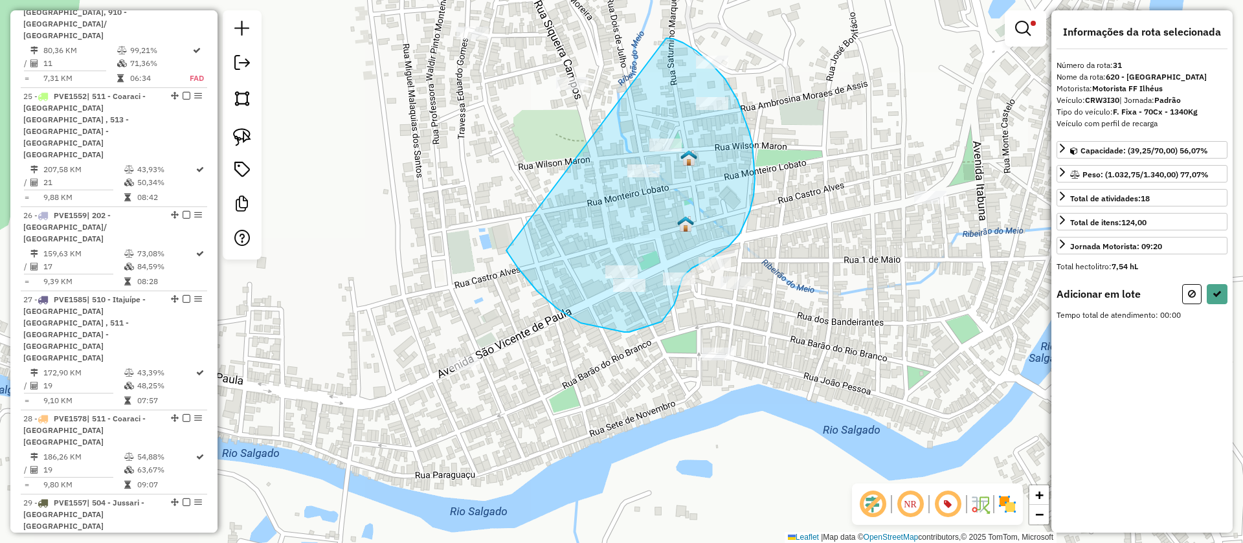
drag, startPoint x: 557, startPoint y: 309, endPoint x: 666, endPoint y: 38, distance: 291.6
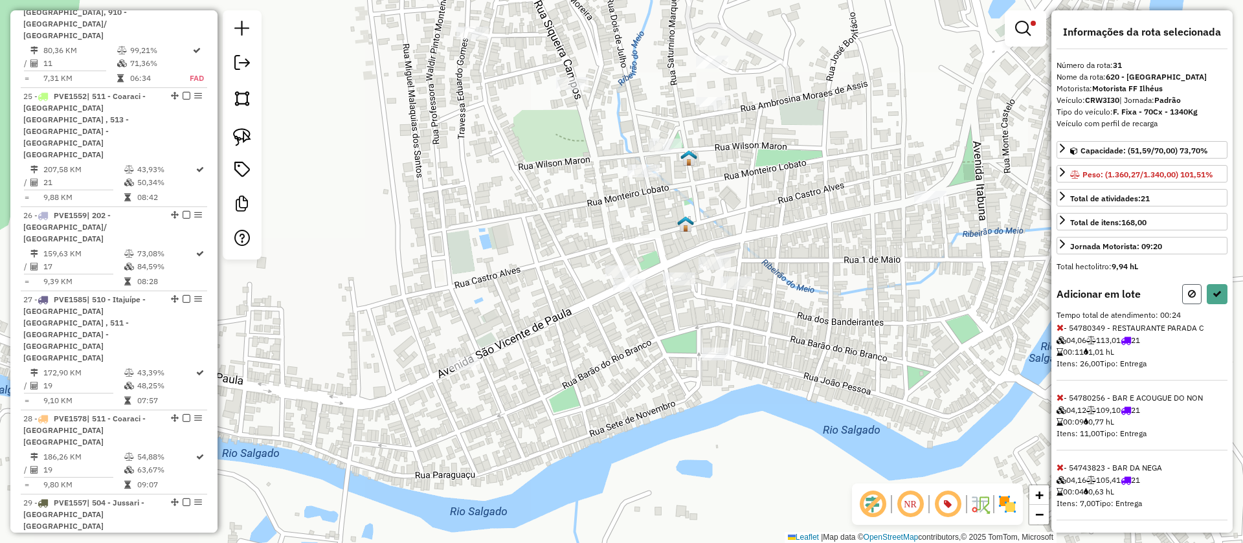
click at [1188, 290] on icon at bounding box center [1192, 293] width 8 height 9
select select "**********"
click at [1217, 289] on icon at bounding box center [1216, 293] width 9 height 9
select select "**********"
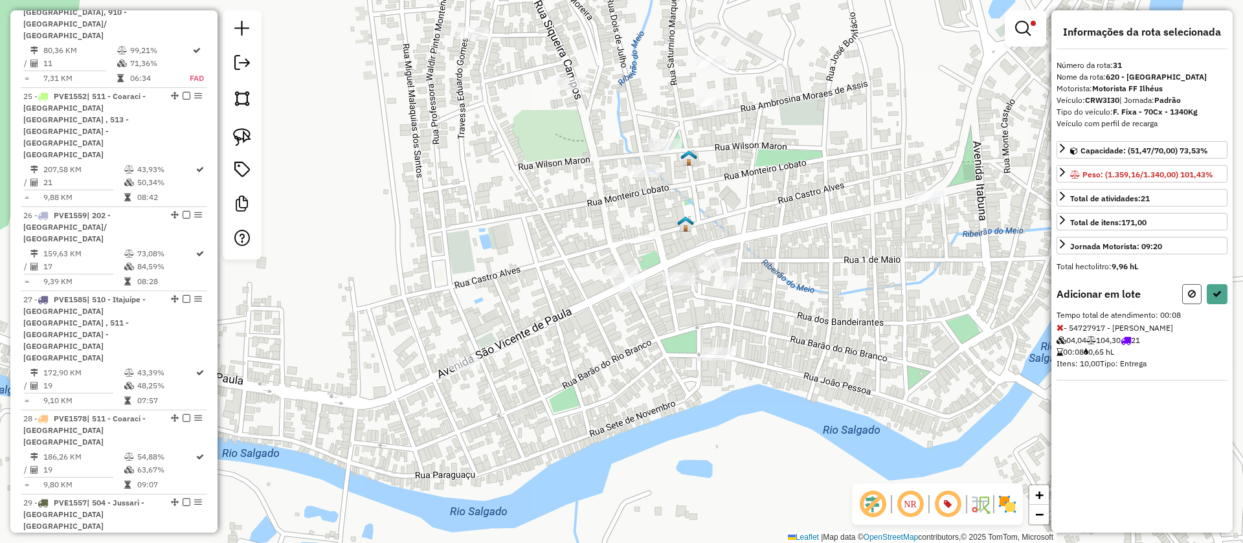
click at [1189, 289] on icon at bounding box center [1192, 293] width 8 height 9
click at [1196, 294] on button at bounding box center [1191, 294] width 19 height 20
select select "**********"
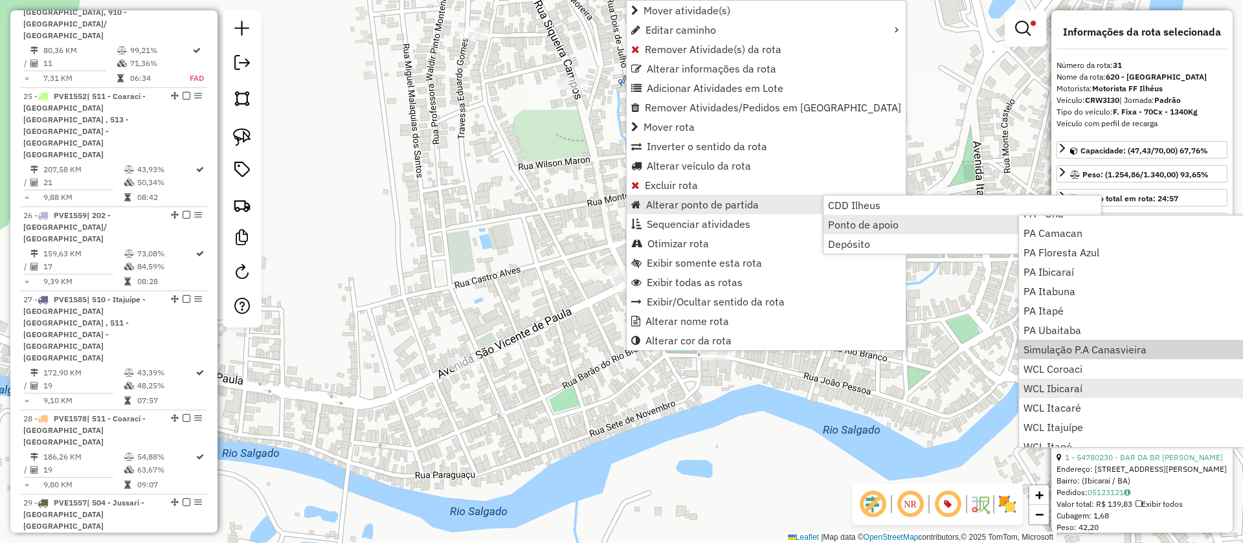
scroll to position [157, 0]
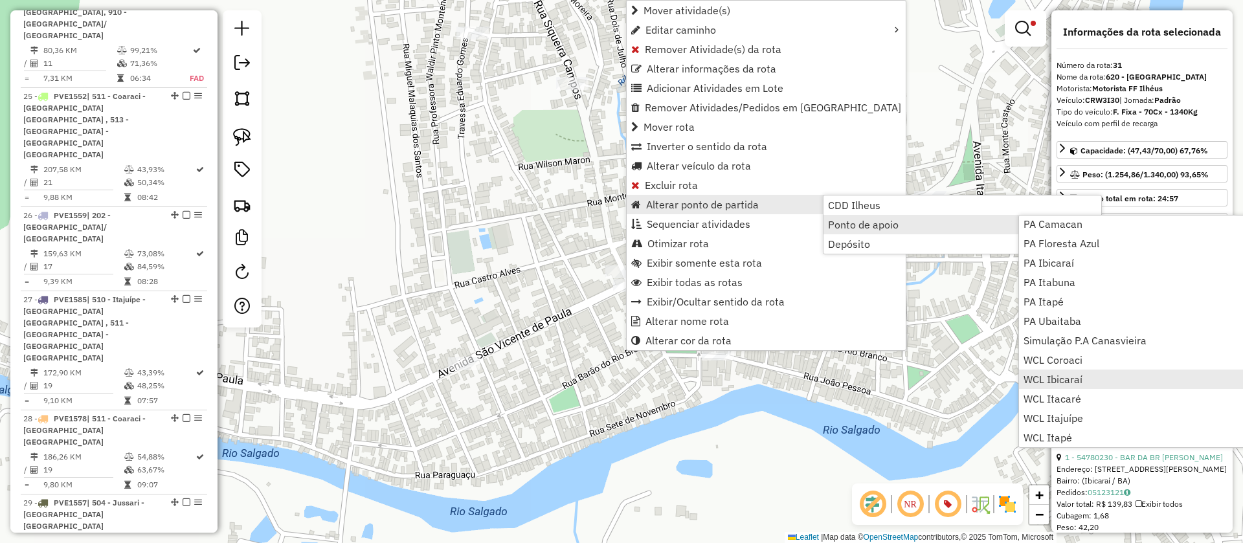
click at [1066, 377] on span "WCL Ibicaraí" at bounding box center [1052, 379] width 59 height 10
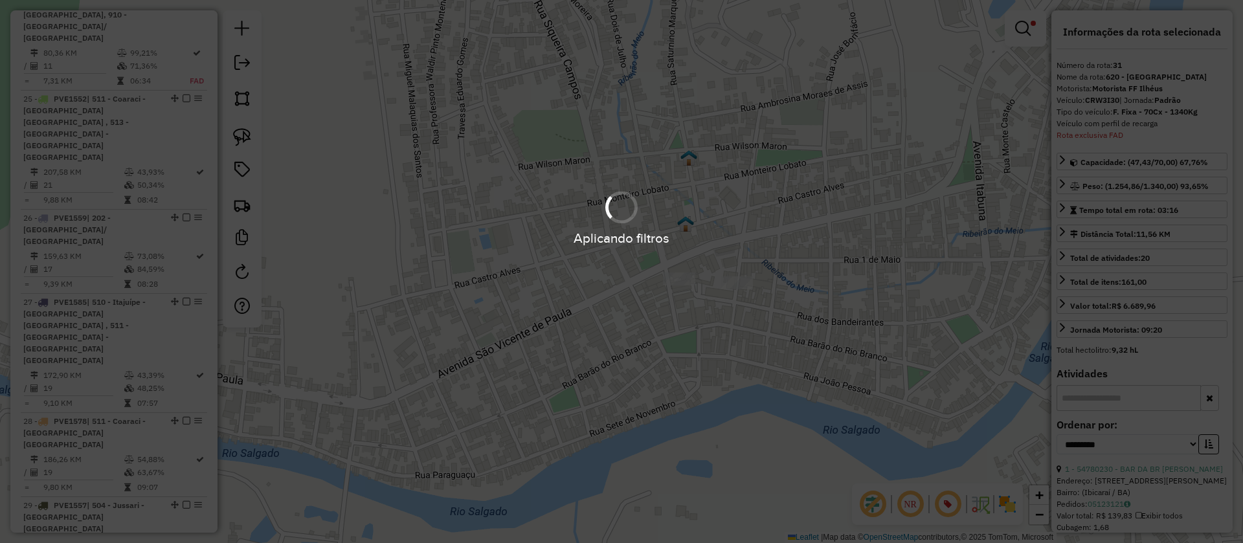
scroll to position [2463, 0]
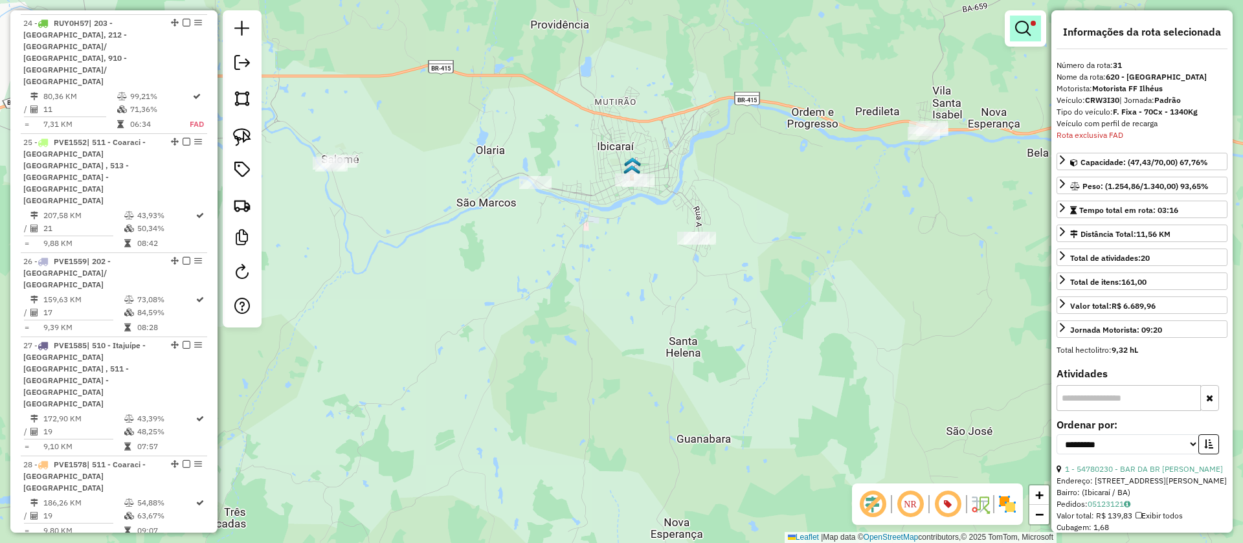
click at [1033, 25] on span at bounding box center [1032, 23] width 5 height 5
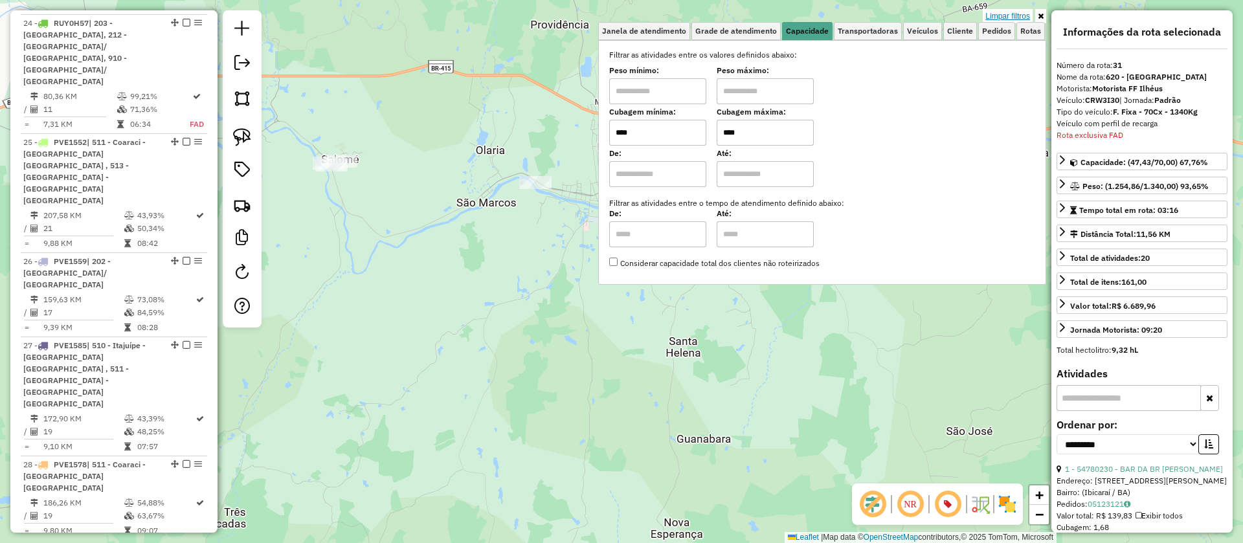
click at [995, 14] on link "Limpar filtros" at bounding box center [1008, 16] width 50 height 14
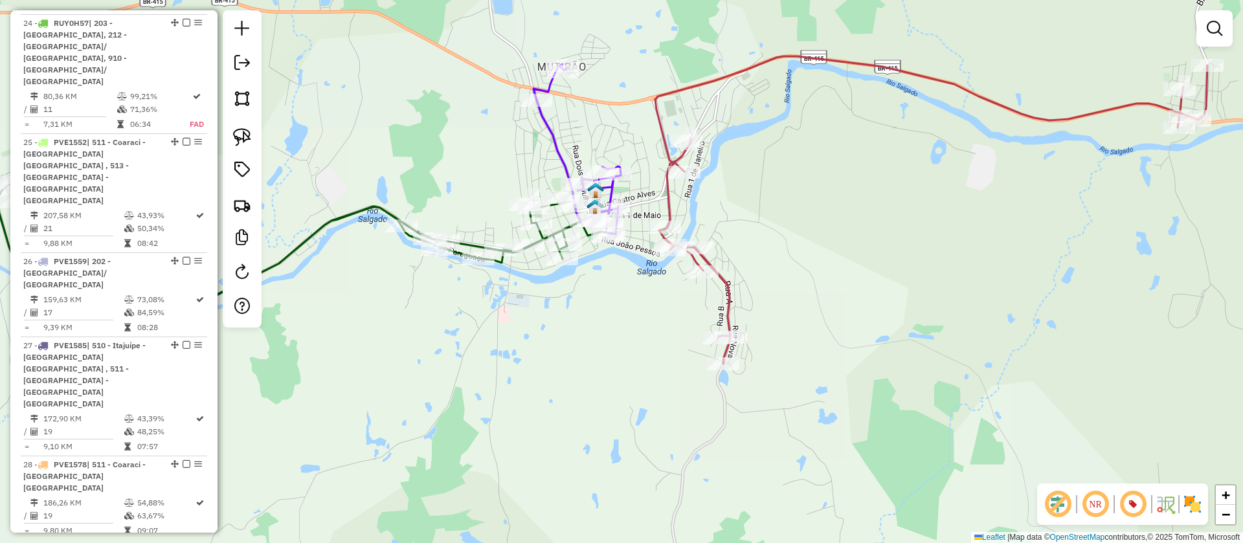
drag, startPoint x: 559, startPoint y: 311, endPoint x: 533, endPoint y: 340, distance: 39.5
click at [533, 340] on div "Janela de atendimento Grade de atendimento Capacidade Transportadoras Veículos …" at bounding box center [621, 271] width 1243 height 543
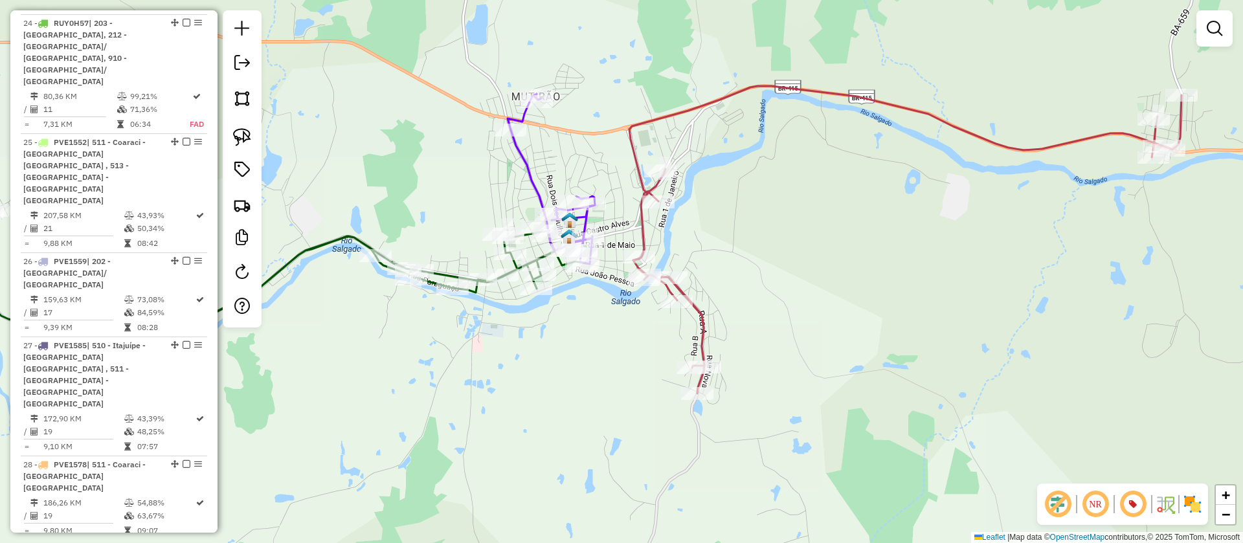
click at [640, 227] on icon at bounding box center [905, 239] width 552 height 307
select select "**********"
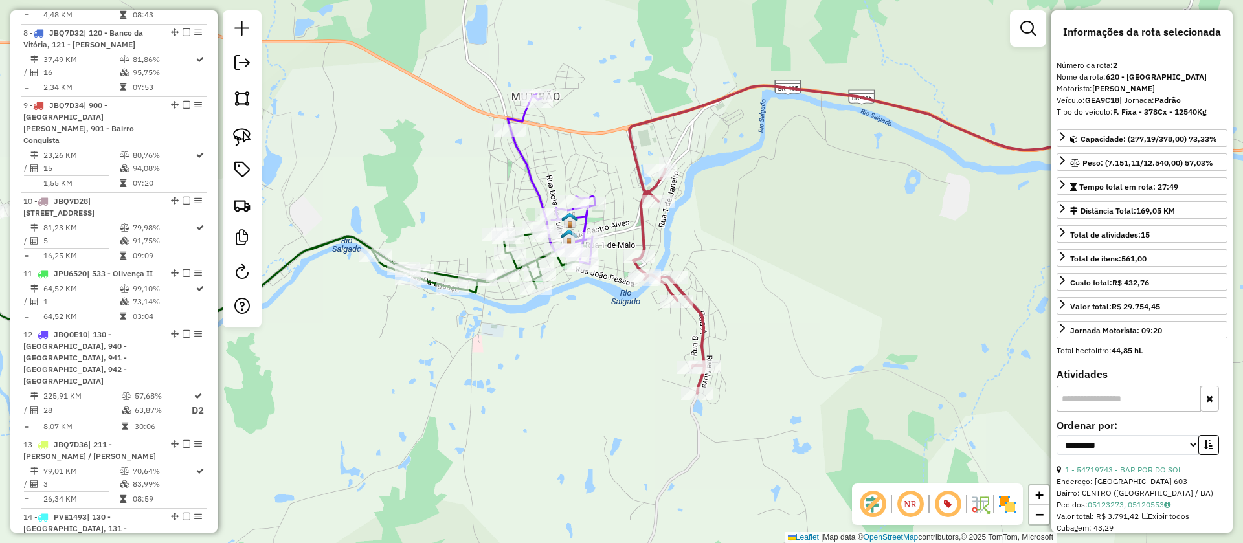
scroll to position [623, 0]
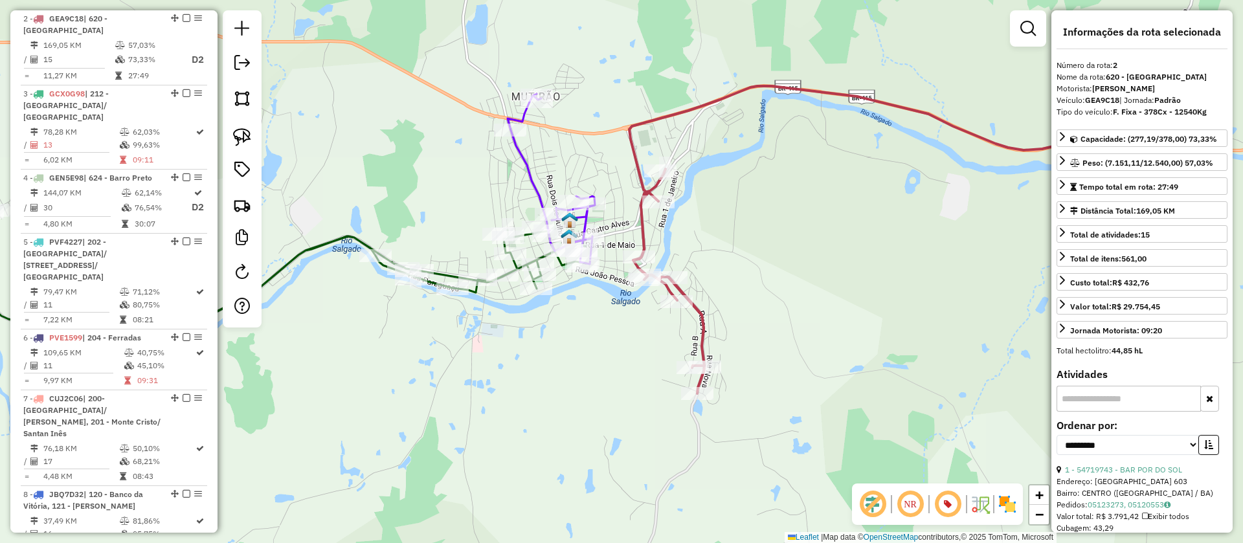
click at [528, 177] on icon at bounding box center [550, 179] width 87 height 170
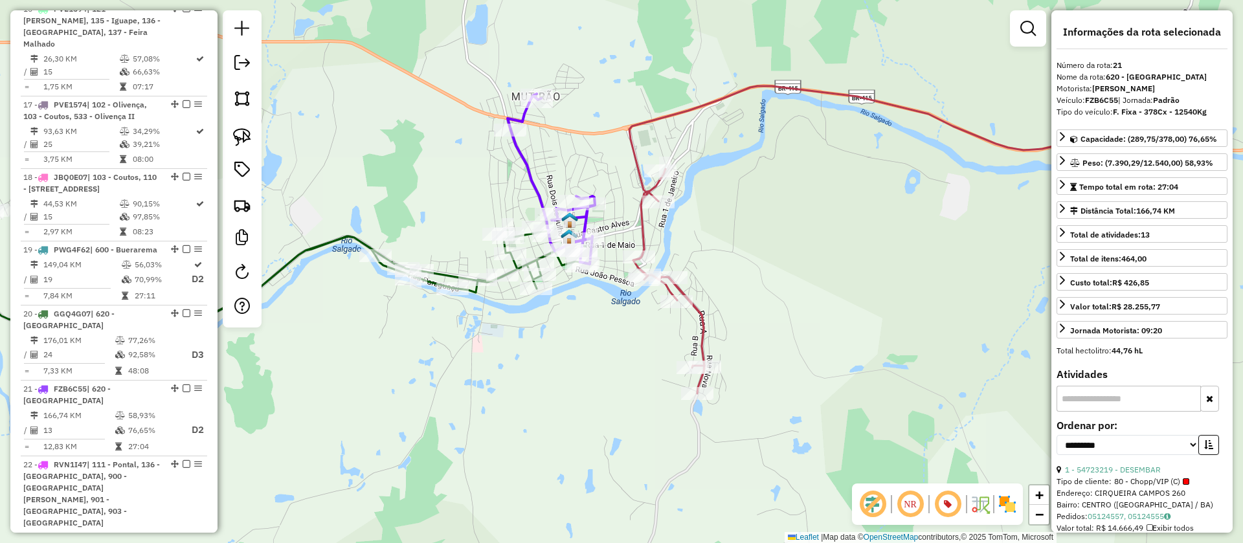
scroll to position [2061, 0]
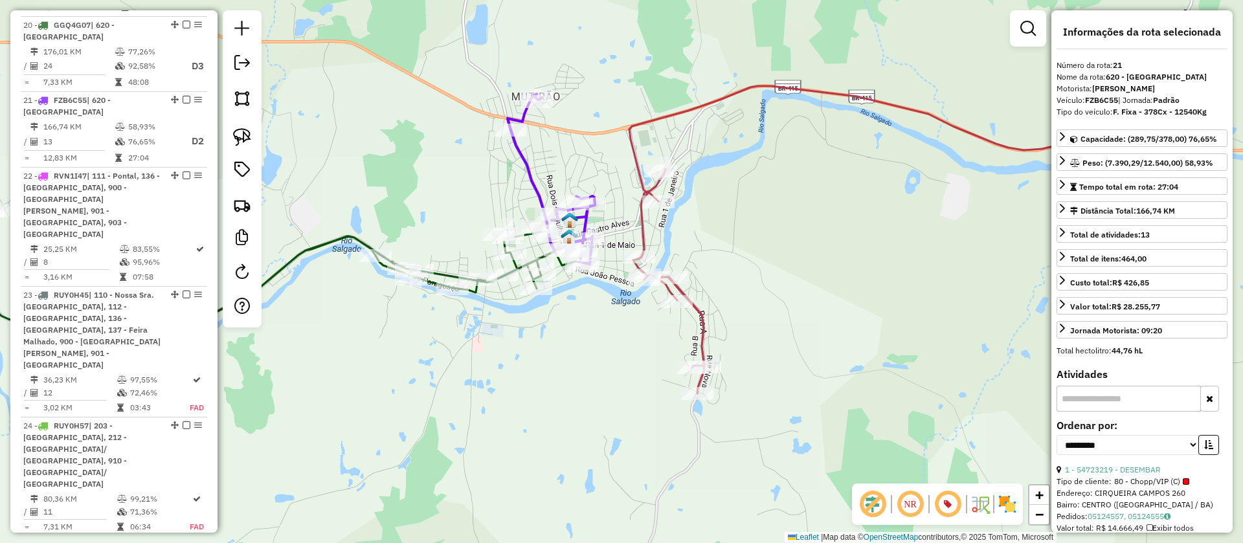
click at [361, 238] on icon at bounding box center [275, 287] width 622 height 155
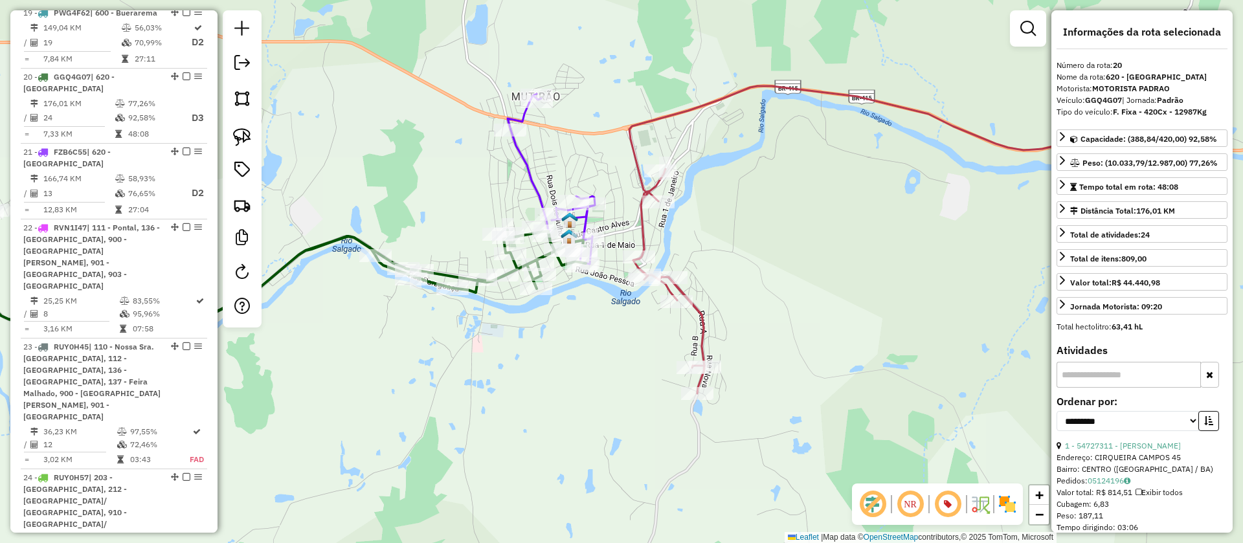
scroll to position [1997, 0]
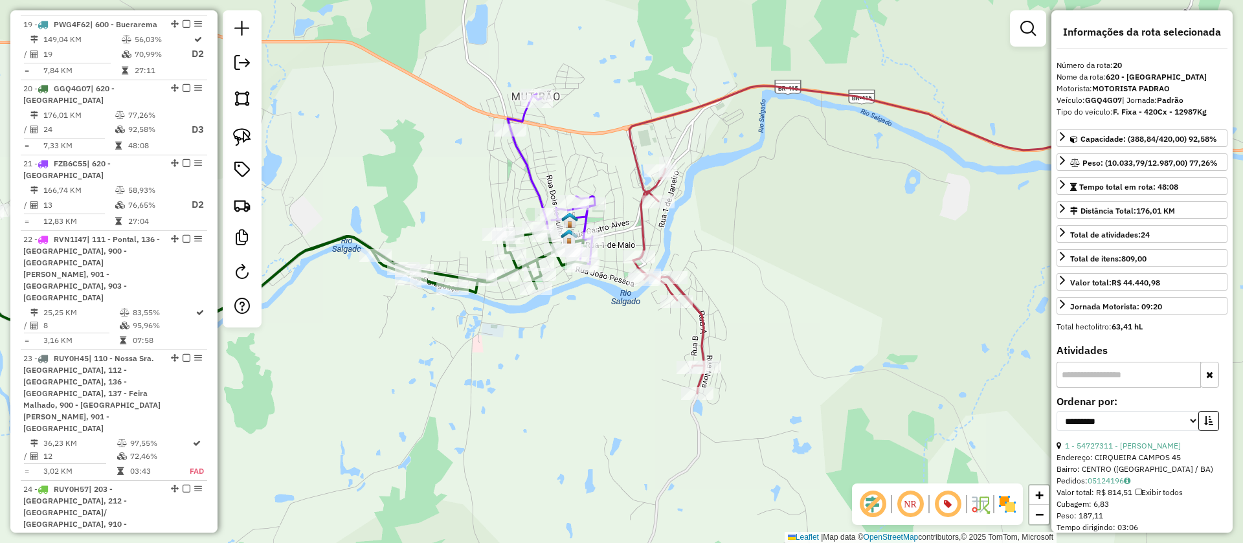
click at [520, 161] on icon at bounding box center [550, 179] width 87 height 170
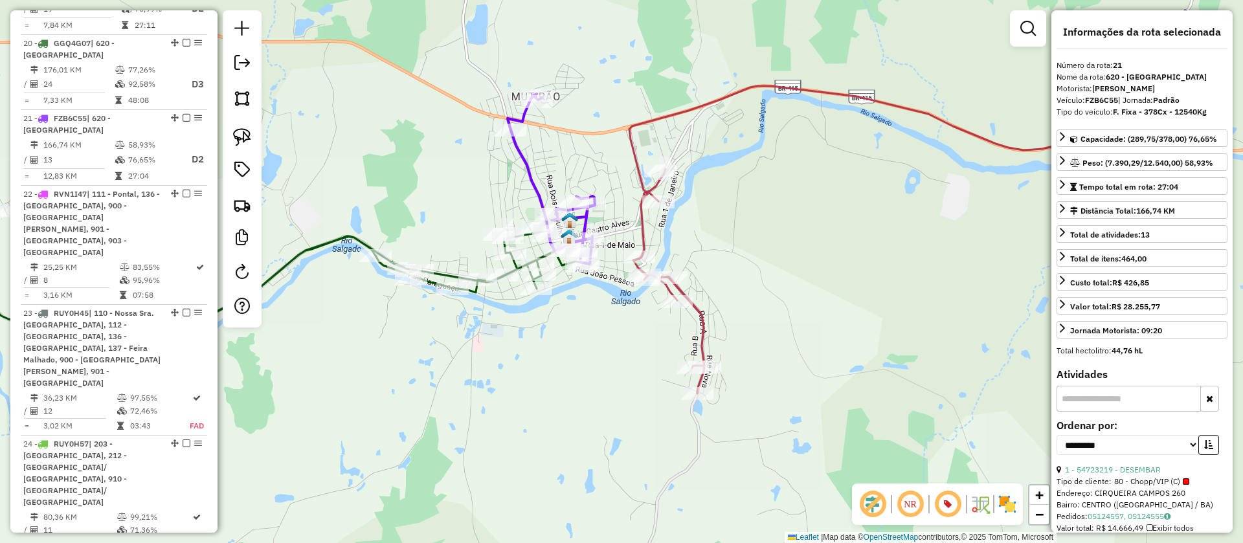
scroll to position [2061, 0]
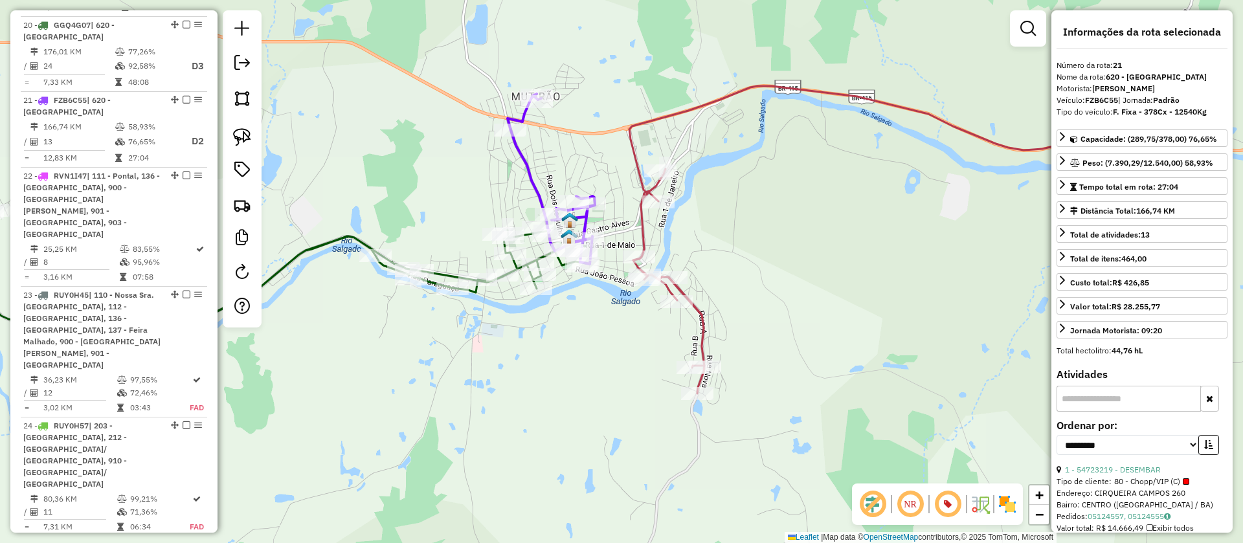
click at [636, 157] on icon at bounding box center [905, 239] width 552 height 307
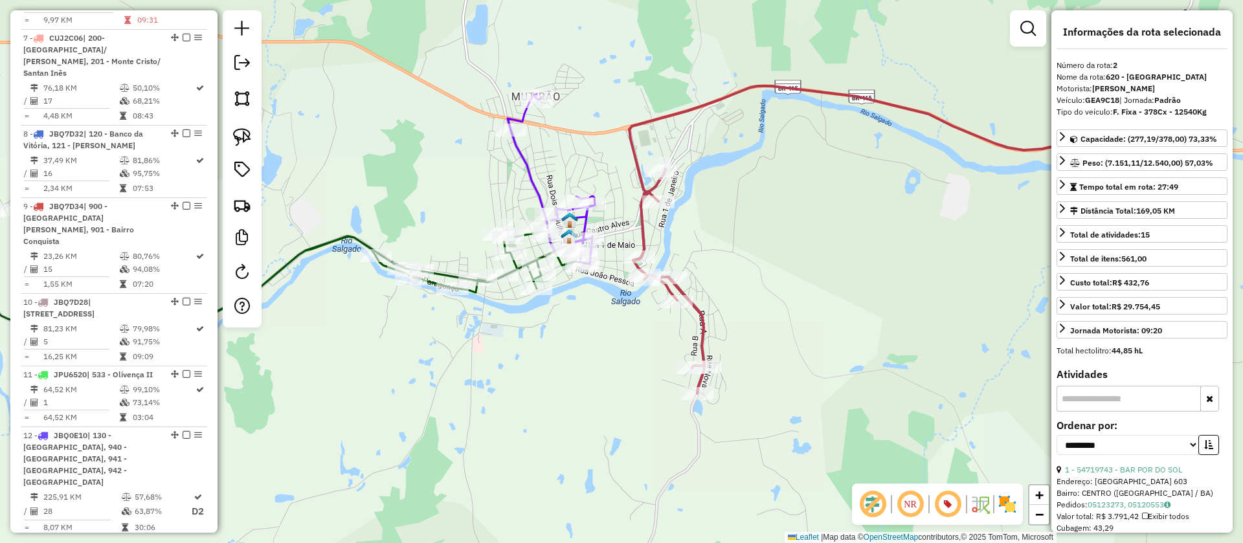
scroll to position [623, 0]
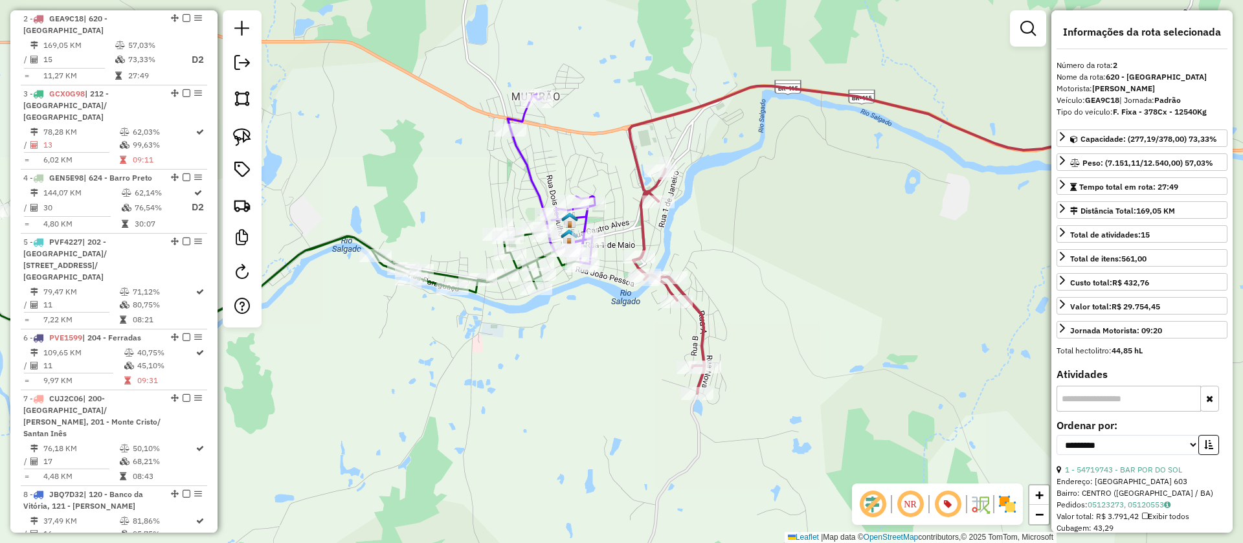
click at [528, 170] on icon at bounding box center [550, 179] width 87 height 170
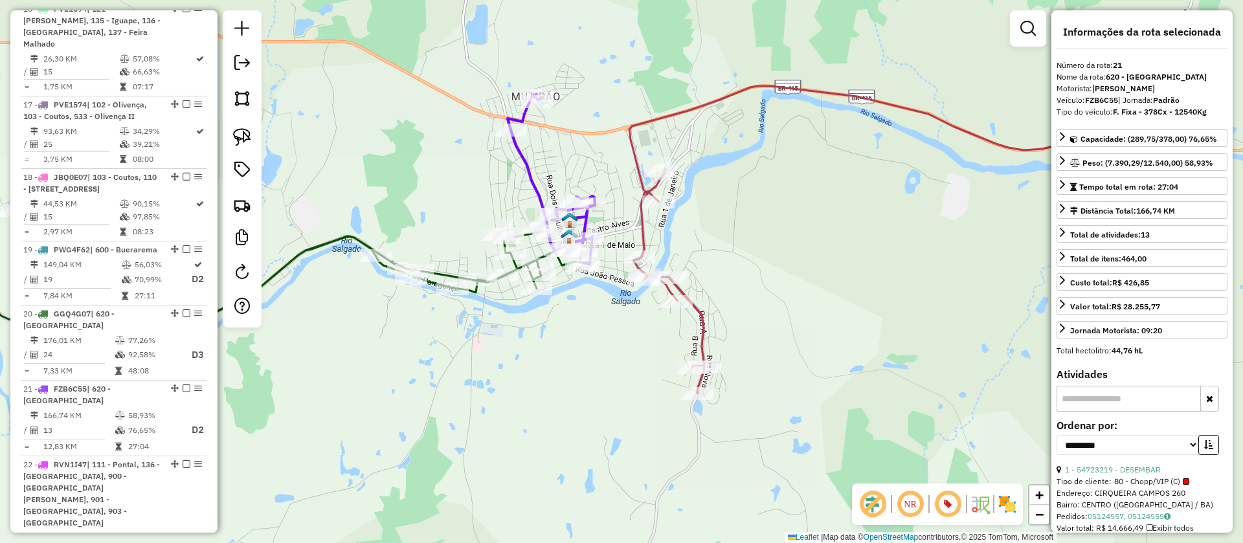
scroll to position [2061, 0]
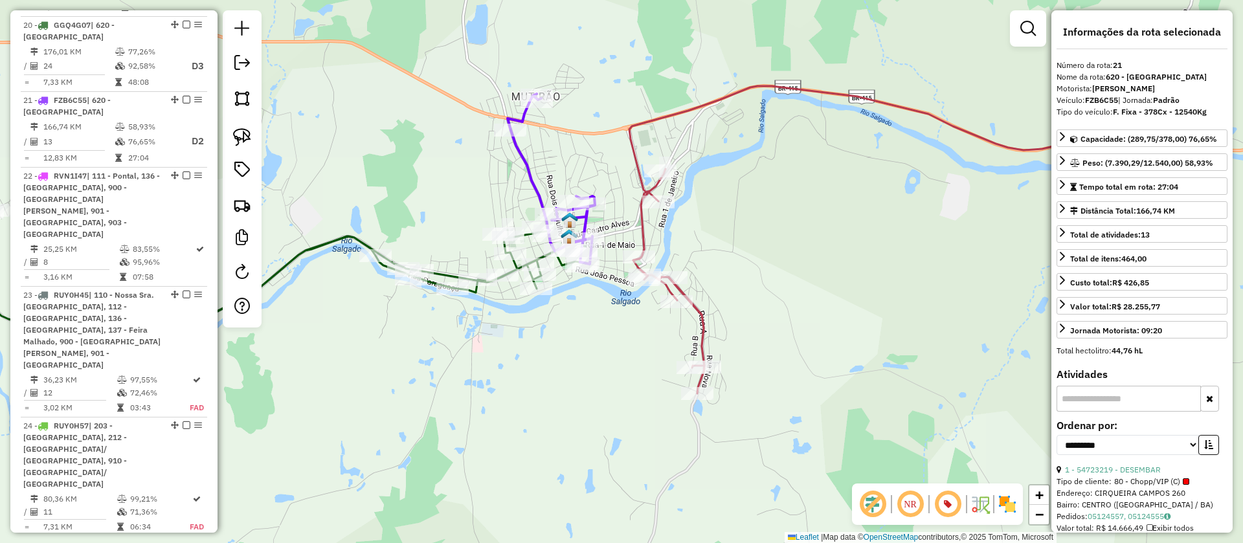
click at [636, 156] on icon at bounding box center [905, 239] width 552 height 307
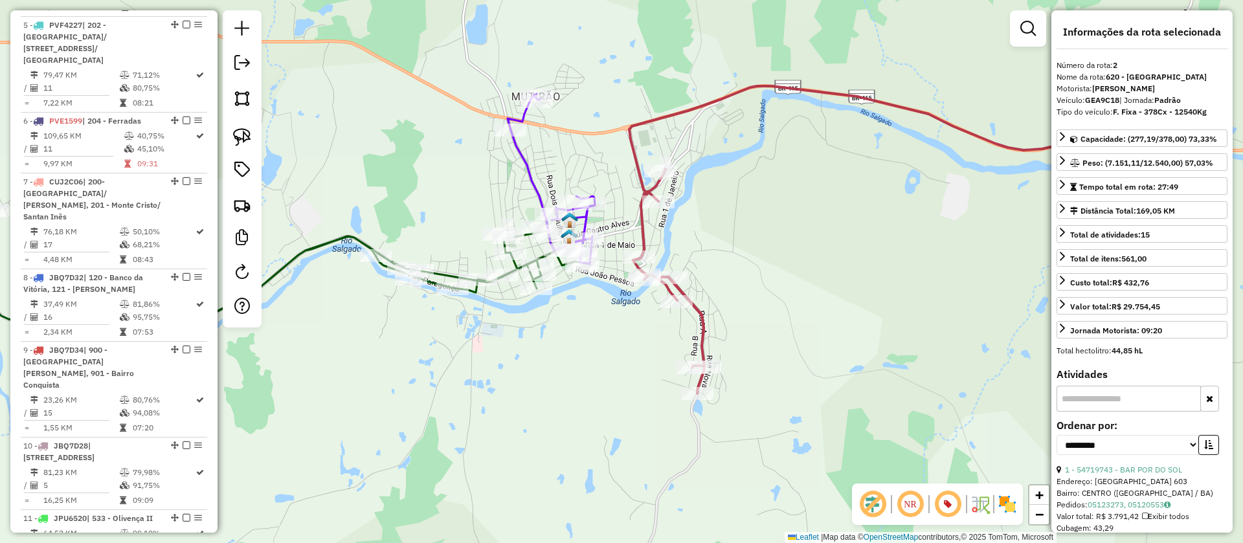
scroll to position [623, 0]
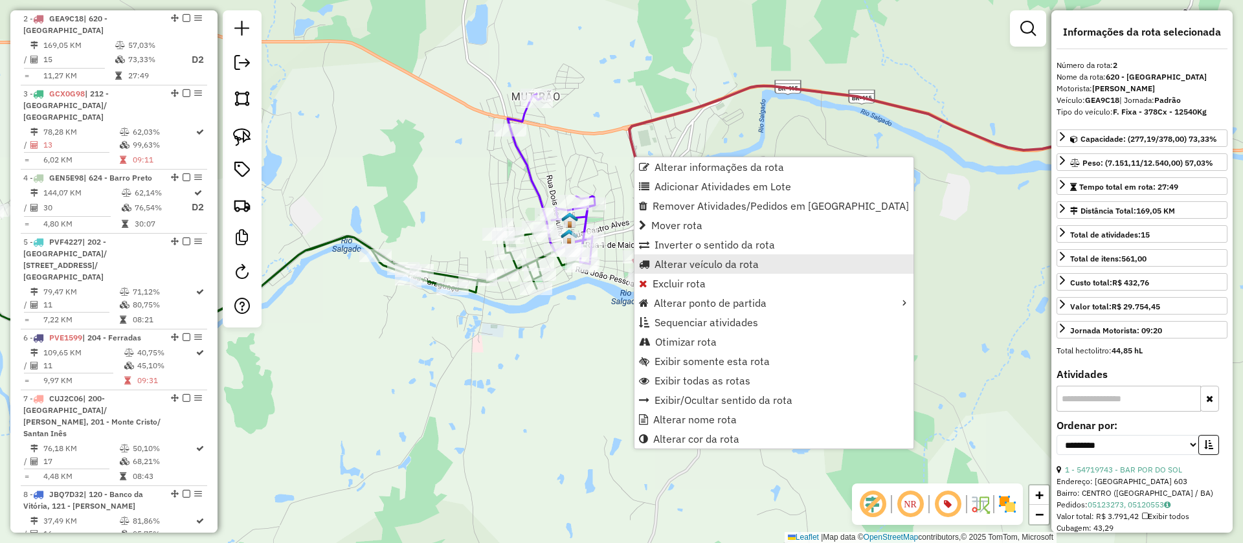
click at [707, 256] on link "Alterar veículo da rota" at bounding box center [773, 263] width 279 height 19
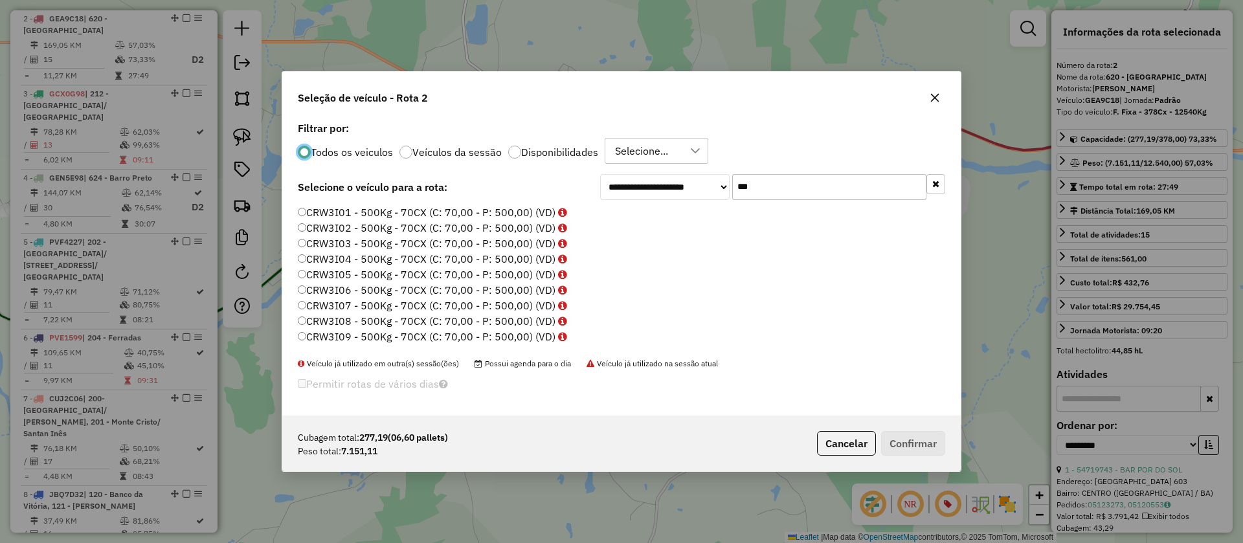
scroll to position [7, 4]
drag, startPoint x: 811, startPoint y: 188, endPoint x: 584, endPoint y: 178, distance: 227.4
click at [584, 178] on div "**********" at bounding box center [621, 187] width 647 height 26
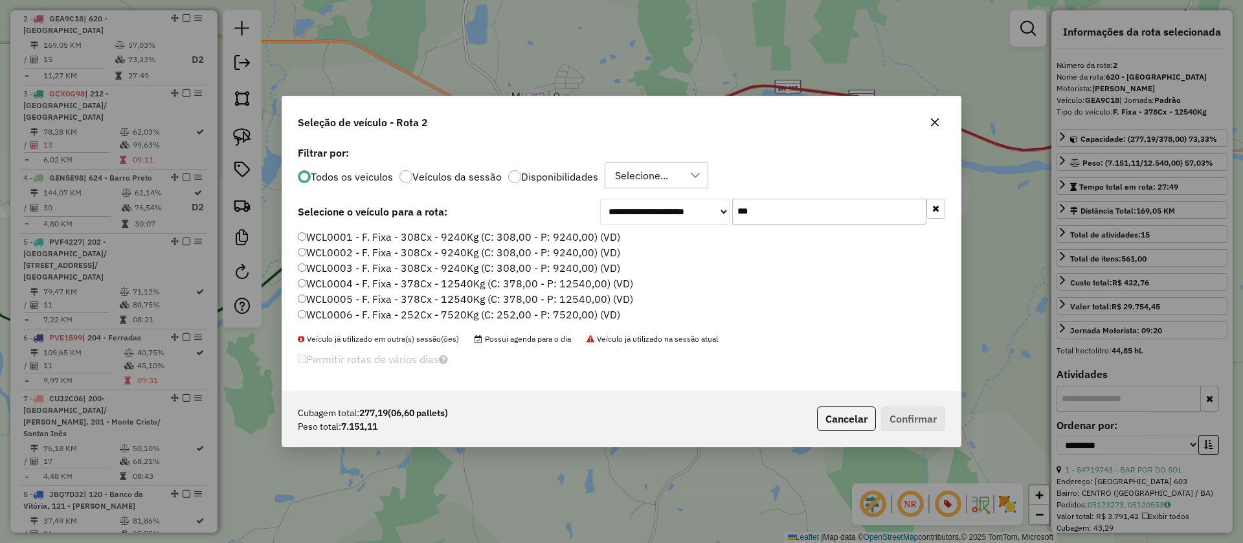
type input "***"
click at [383, 284] on label "WCL0004 - F. Fixa - 378Cx - 12540Kg (C: 378,00 - P: 12540,00) (VD)" at bounding box center [465, 284] width 335 height 16
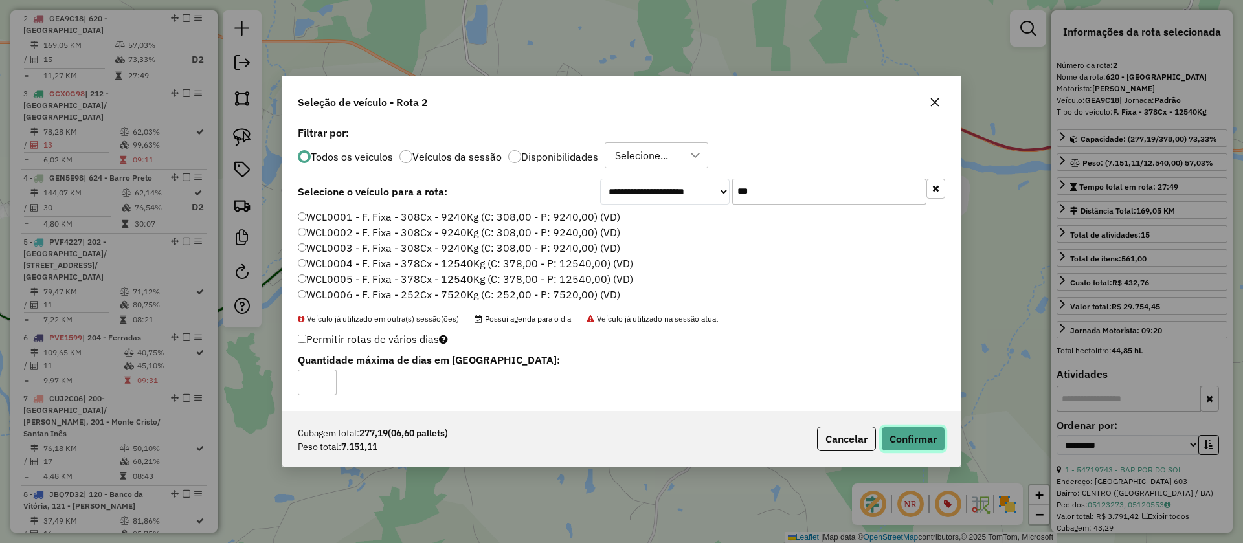
click at [920, 432] on button "Confirmar" at bounding box center [913, 439] width 64 height 25
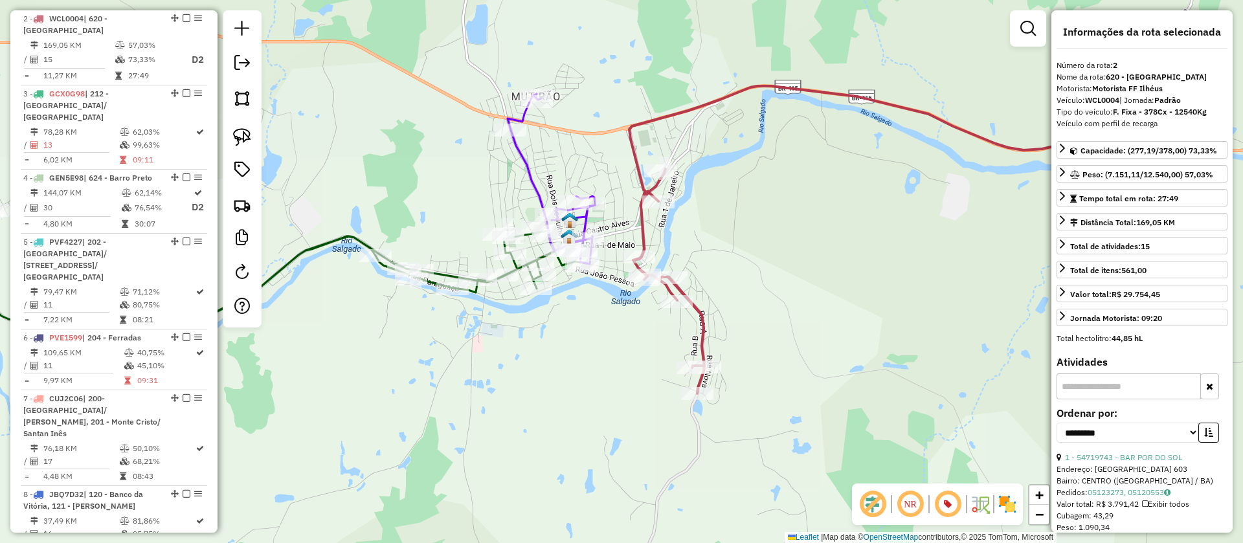
click at [649, 224] on icon at bounding box center [905, 239] width 552 height 307
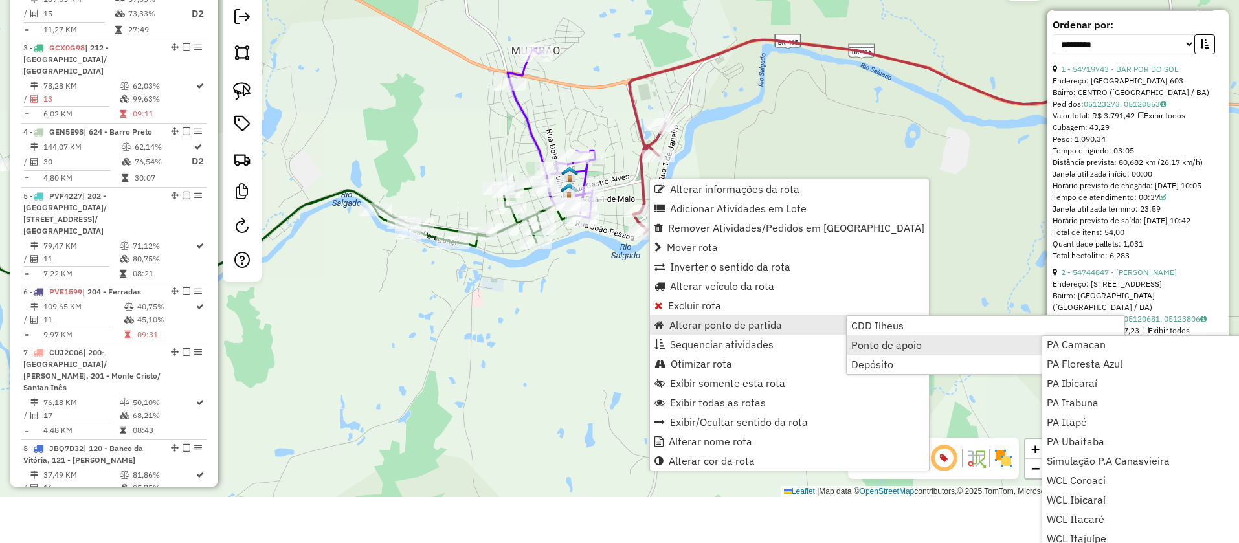
scroll to position [71, 0]
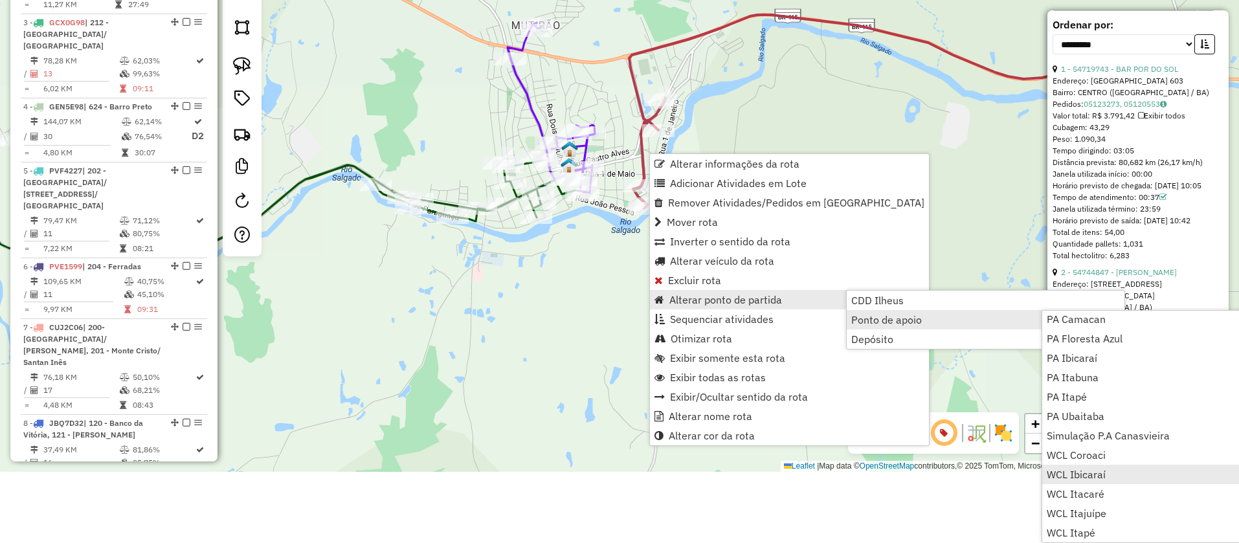
click at [1082, 476] on span "WCL Ibicaraí" at bounding box center [1076, 474] width 59 height 10
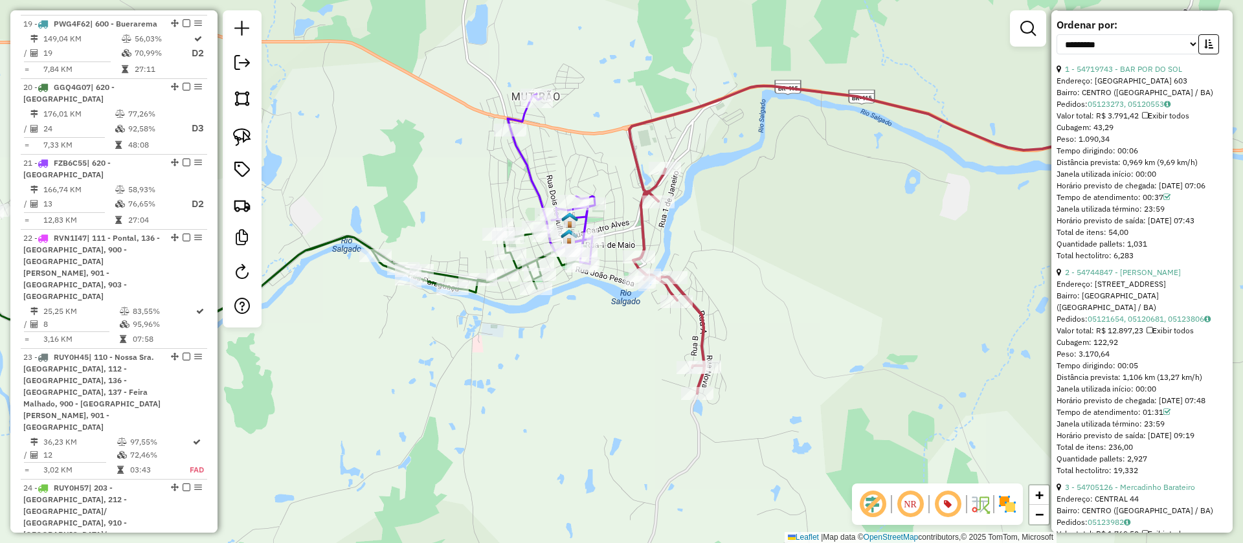
scroll to position [2072, 0]
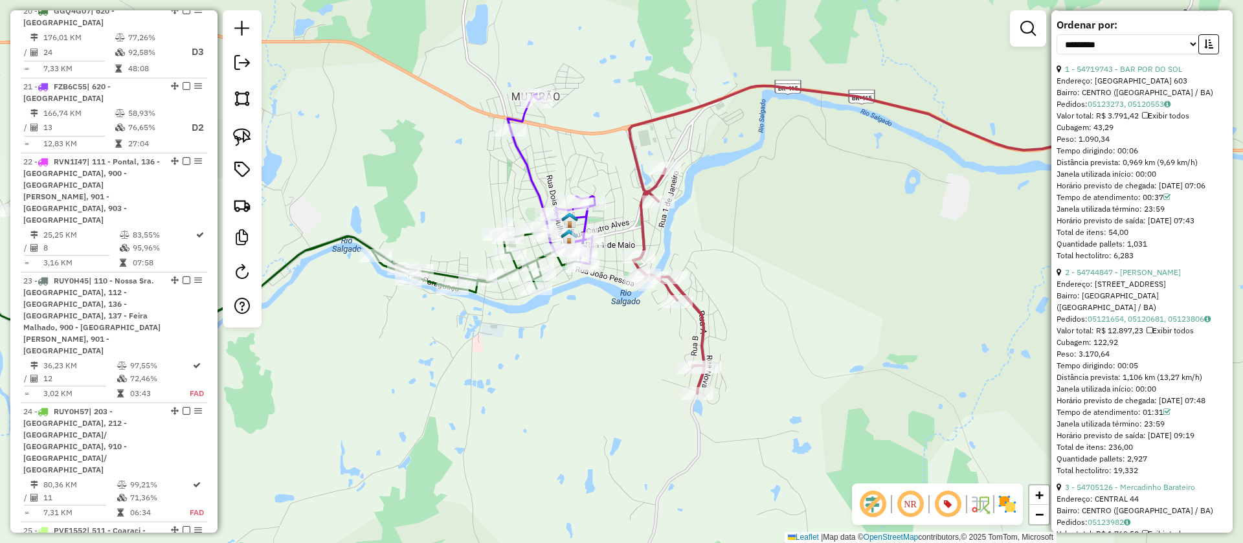
click at [631, 140] on icon at bounding box center [905, 239] width 552 height 307
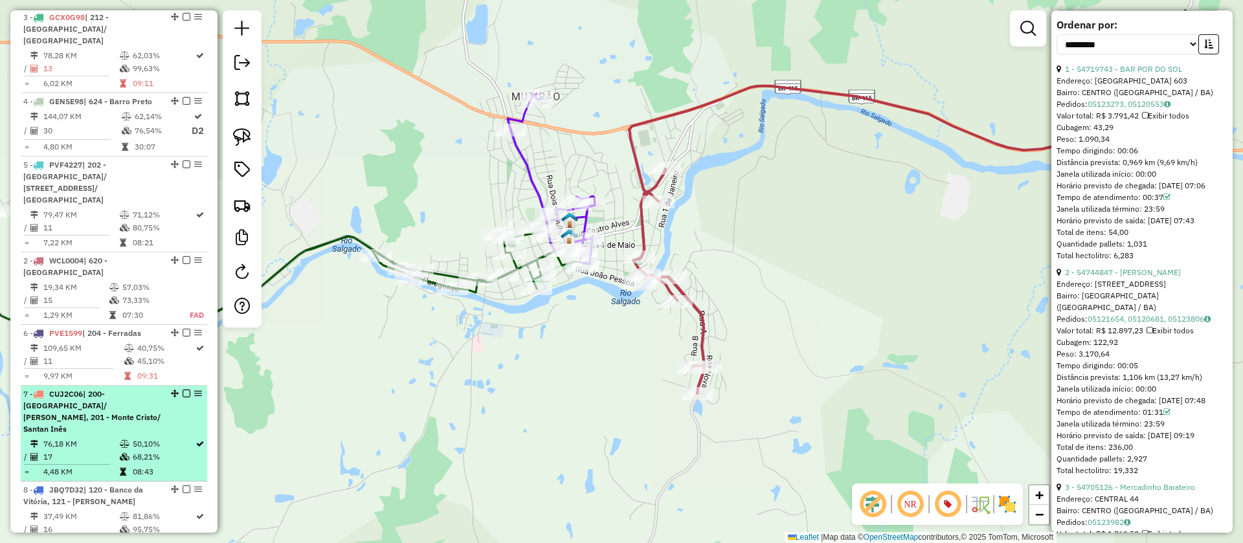
scroll to position [563, 0]
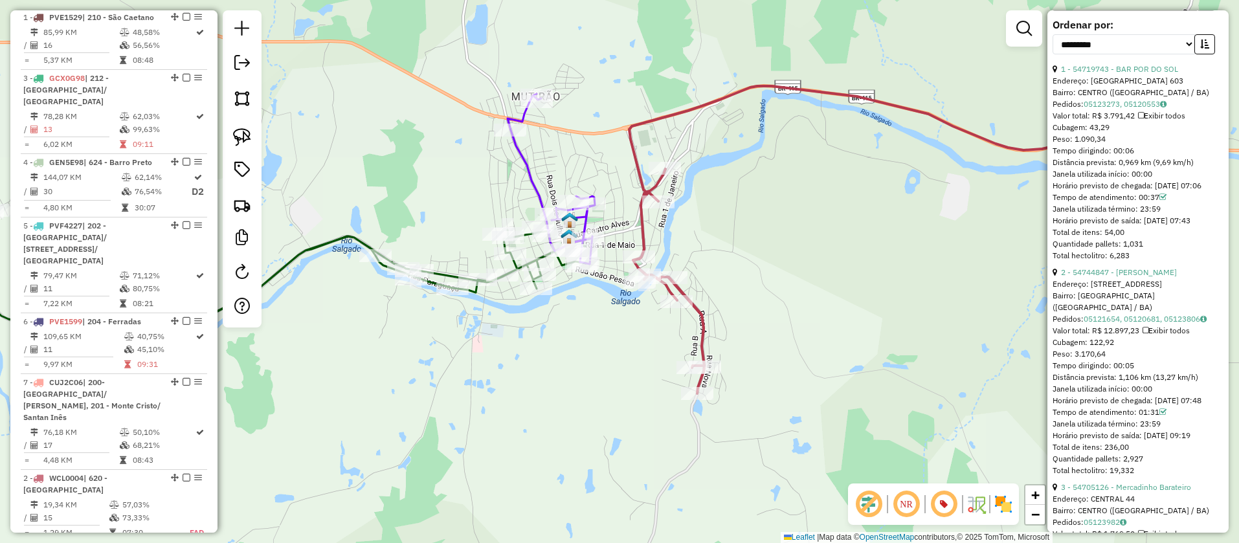
drag, startPoint x: 172, startPoint y: 17, endPoint x: 185, endPoint y: 537, distance: 519.9
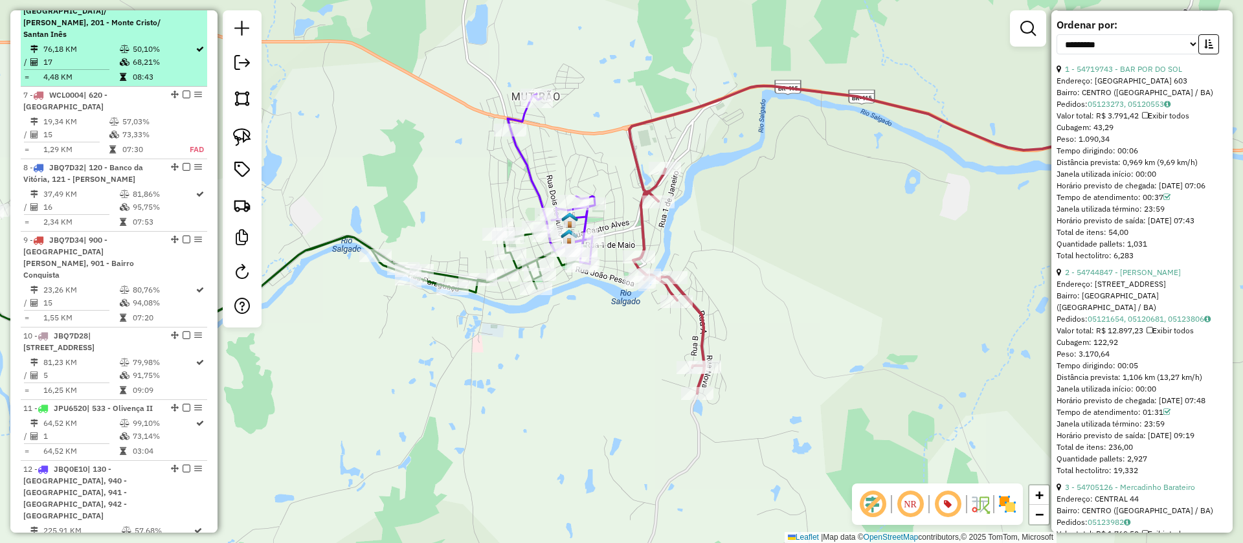
scroll to position [951, 0]
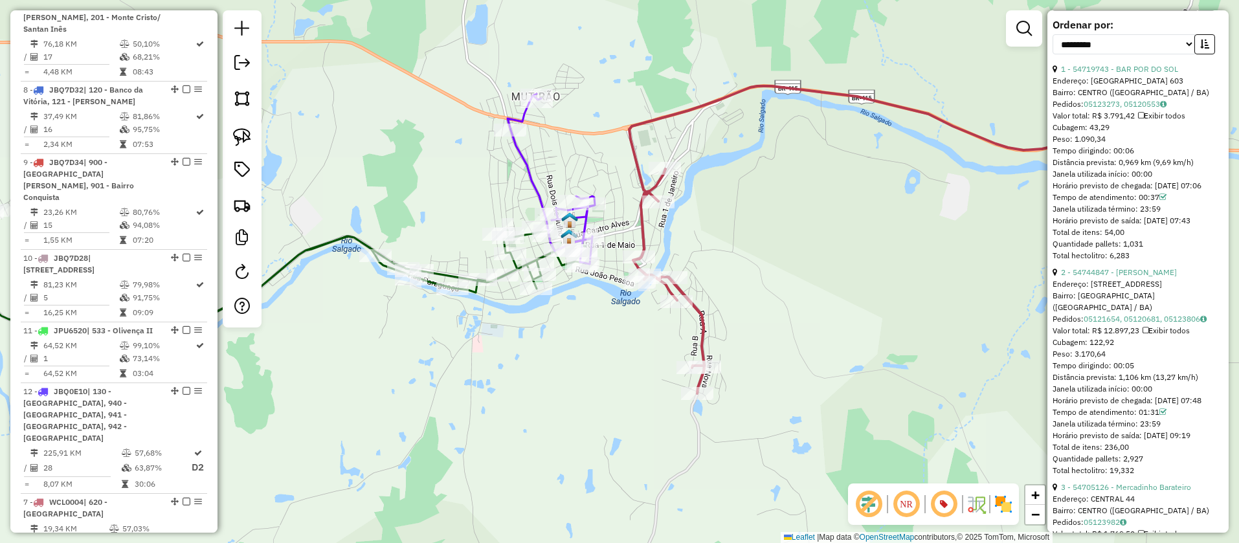
drag, startPoint x: 171, startPoint y: 65, endPoint x: 166, endPoint y: 523, distance: 457.6
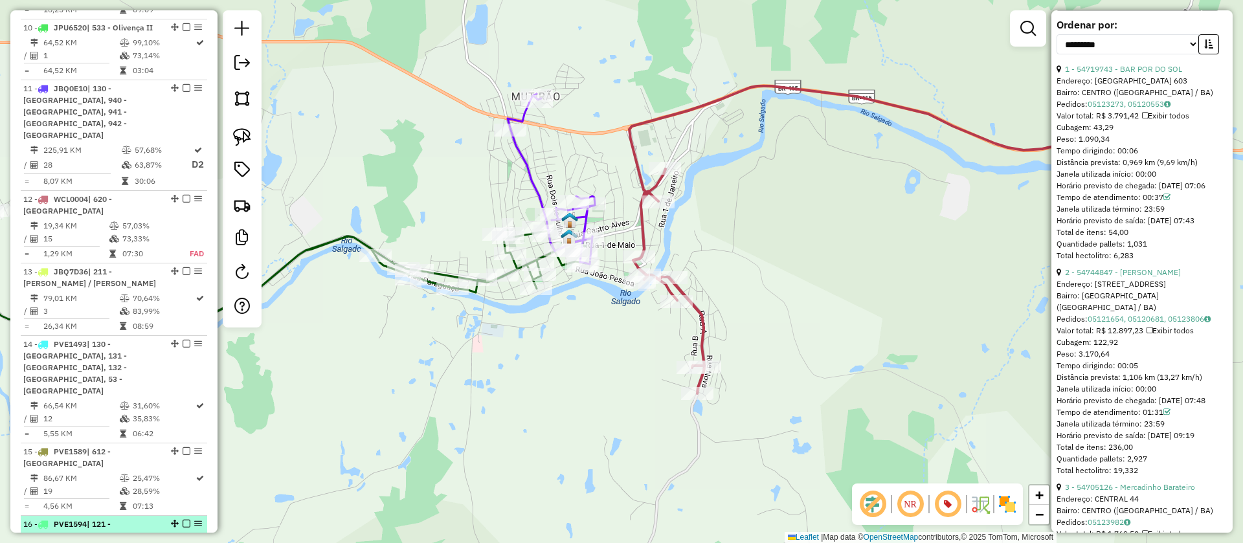
scroll to position [1340, 0]
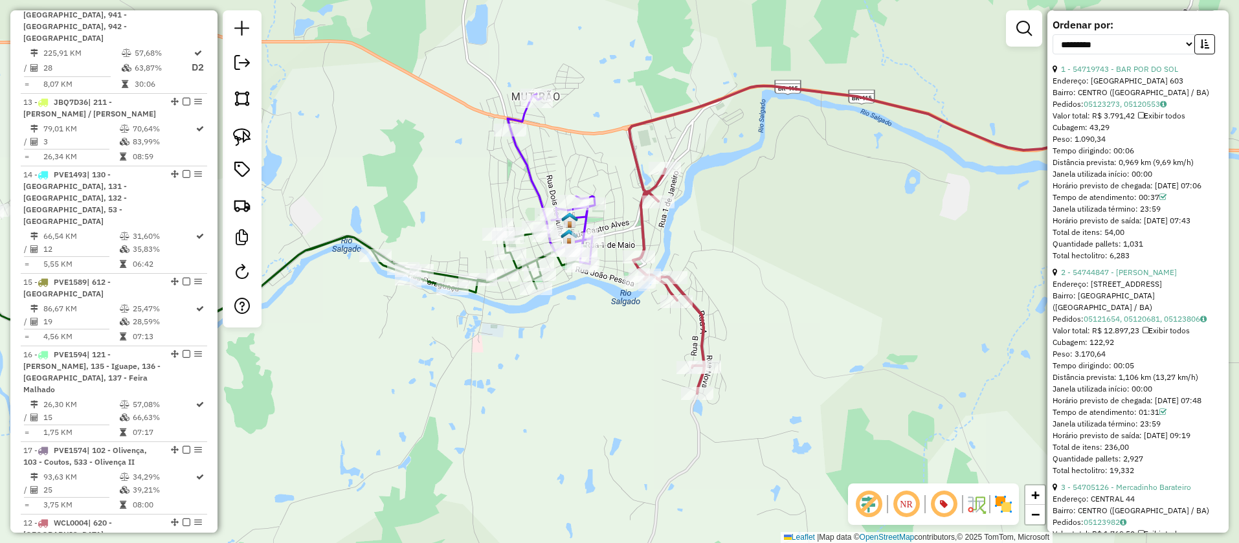
drag, startPoint x: 173, startPoint y: 65, endPoint x: 170, endPoint y: 507, distance: 442.1
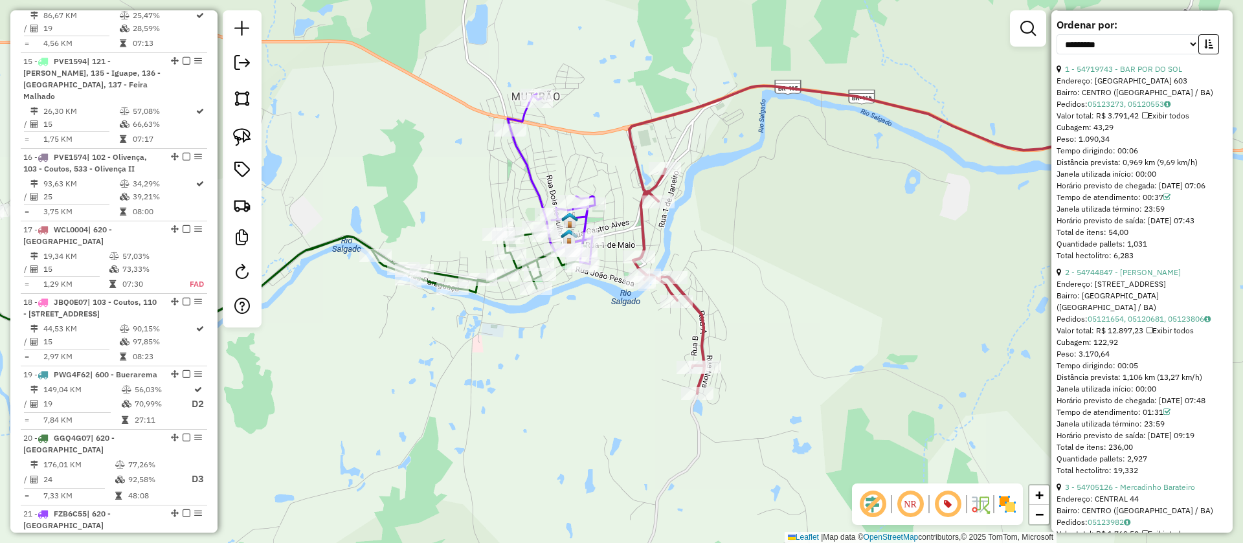
scroll to position [1728, 0]
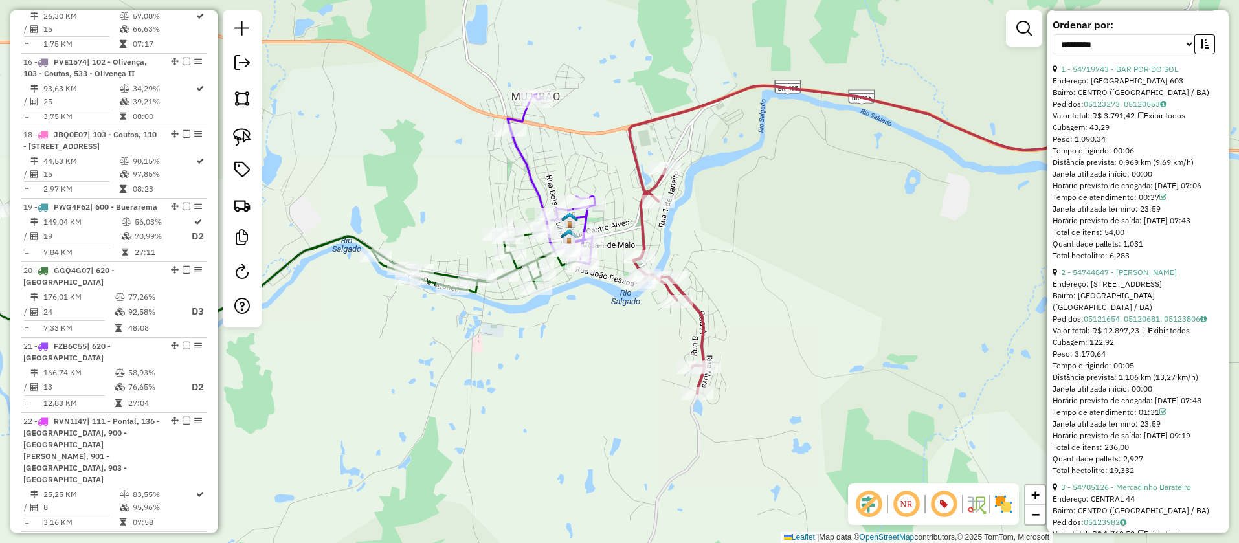
drag, startPoint x: 172, startPoint y: 63, endPoint x: 162, endPoint y: 517, distance: 453.8
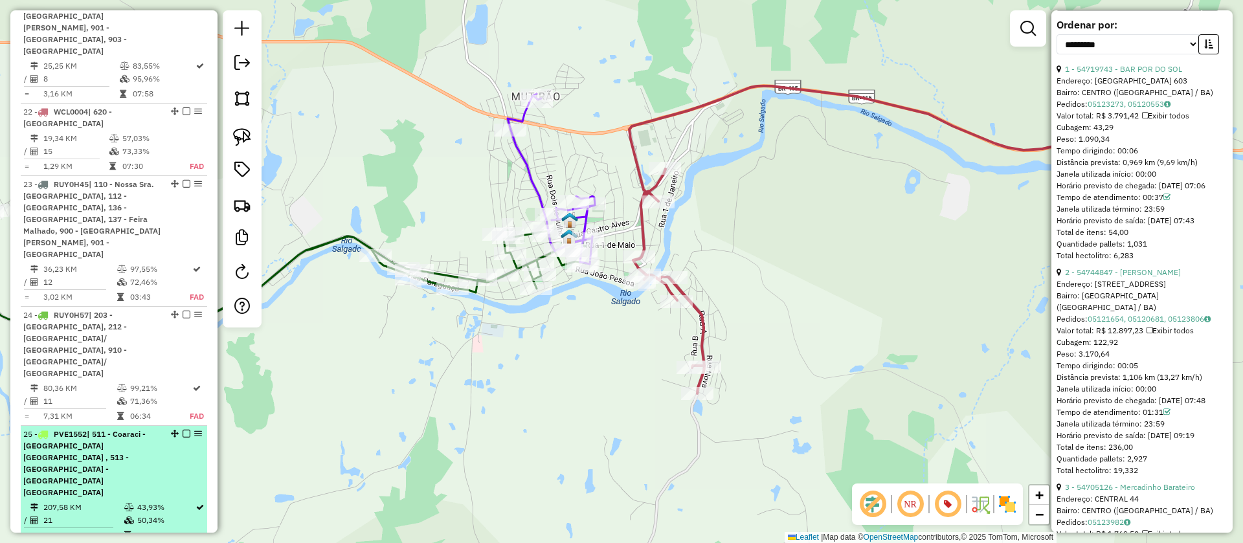
scroll to position [2117, 0]
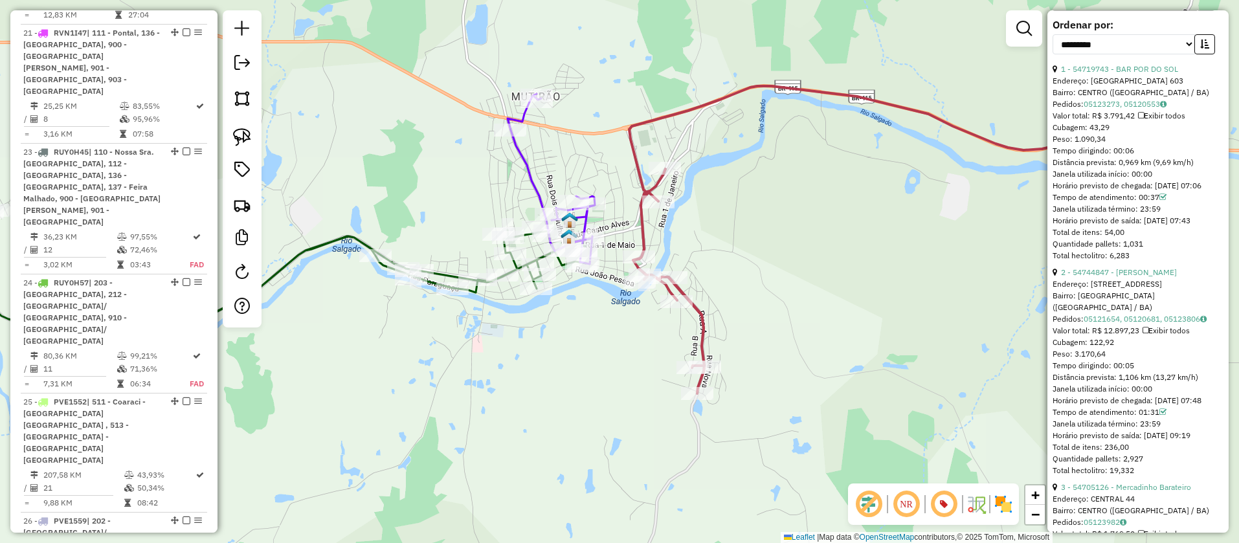
drag, startPoint x: 170, startPoint y: 58, endPoint x: 153, endPoint y: 536, distance: 478.0
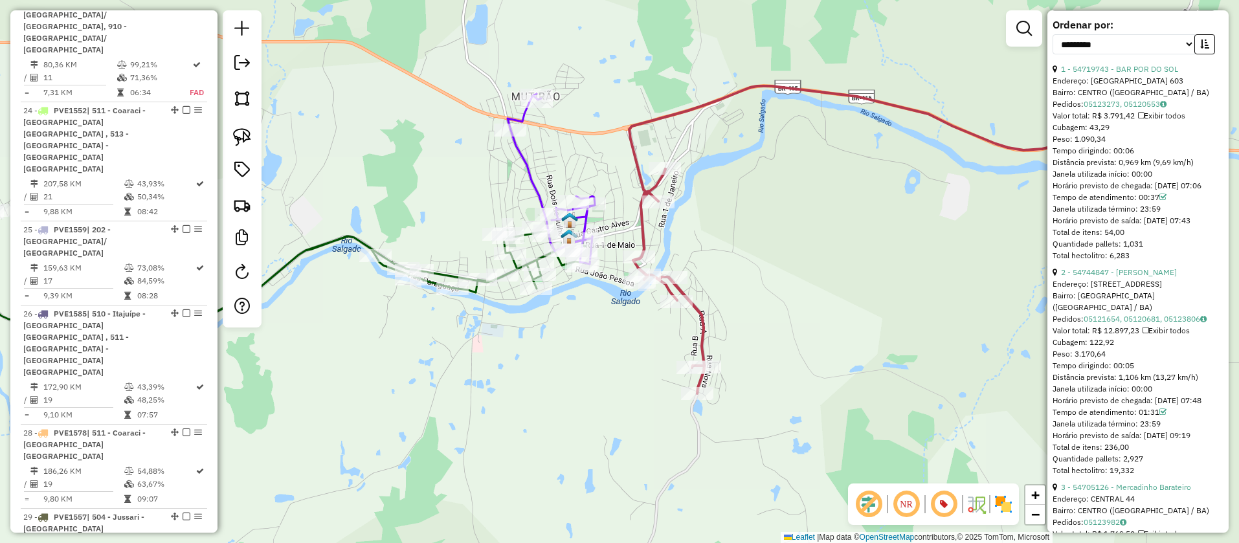
drag, startPoint x: 170, startPoint y: 208, endPoint x: 158, endPoint y: 514, distance: 305.7
click at [639, 161] on icon at bounding box center [905, 239] width 552 height 307
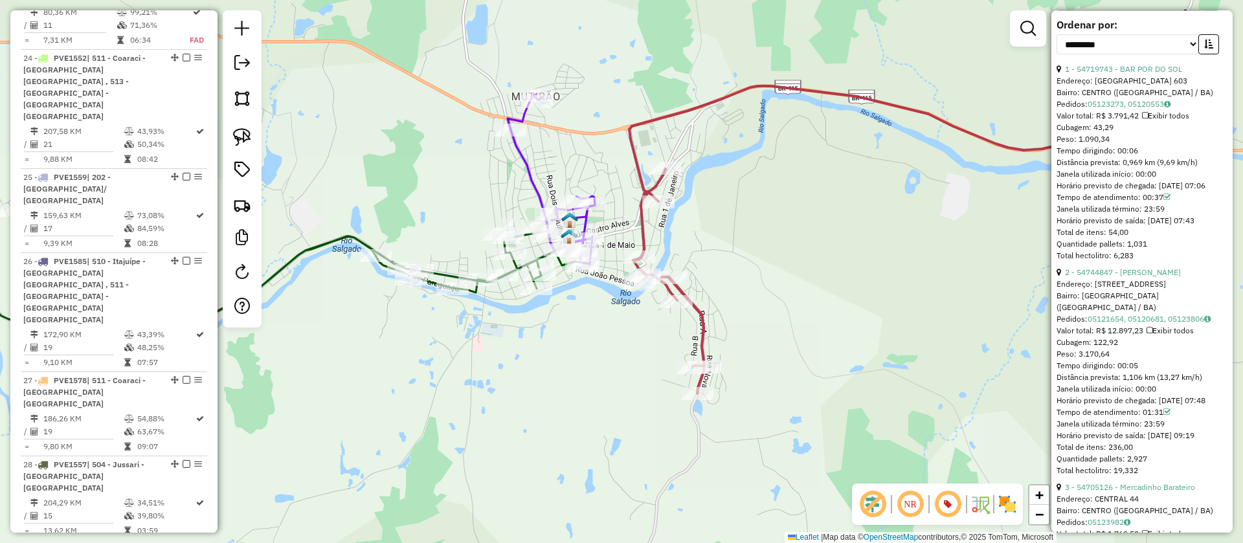
click at [436, 271] on icon at bounding box center [275, 287] width 622 height 155
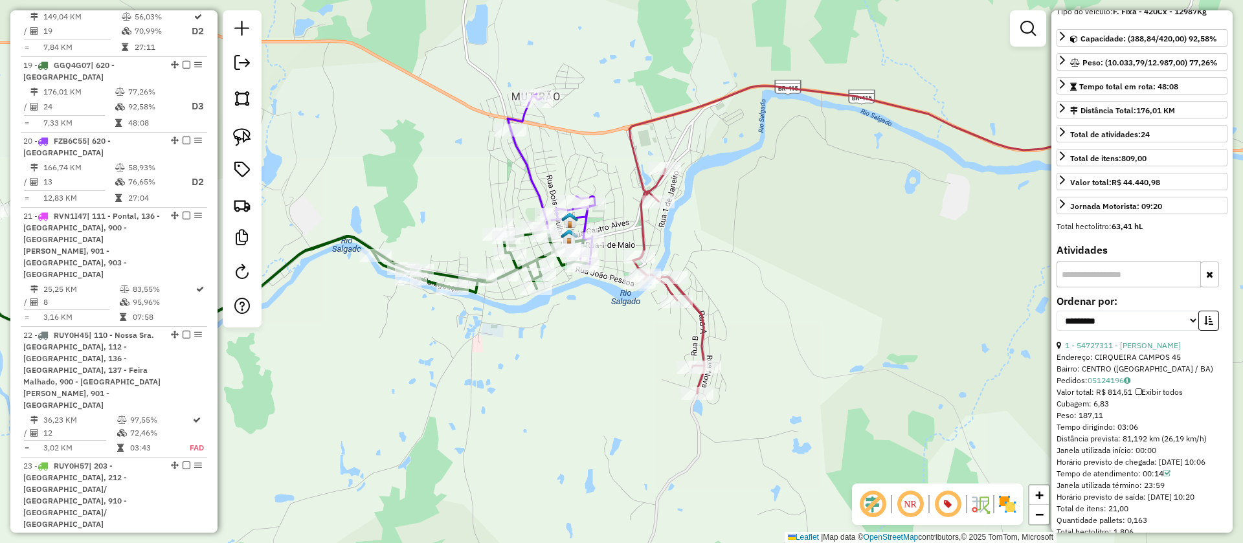
scroll to position [0, 0]
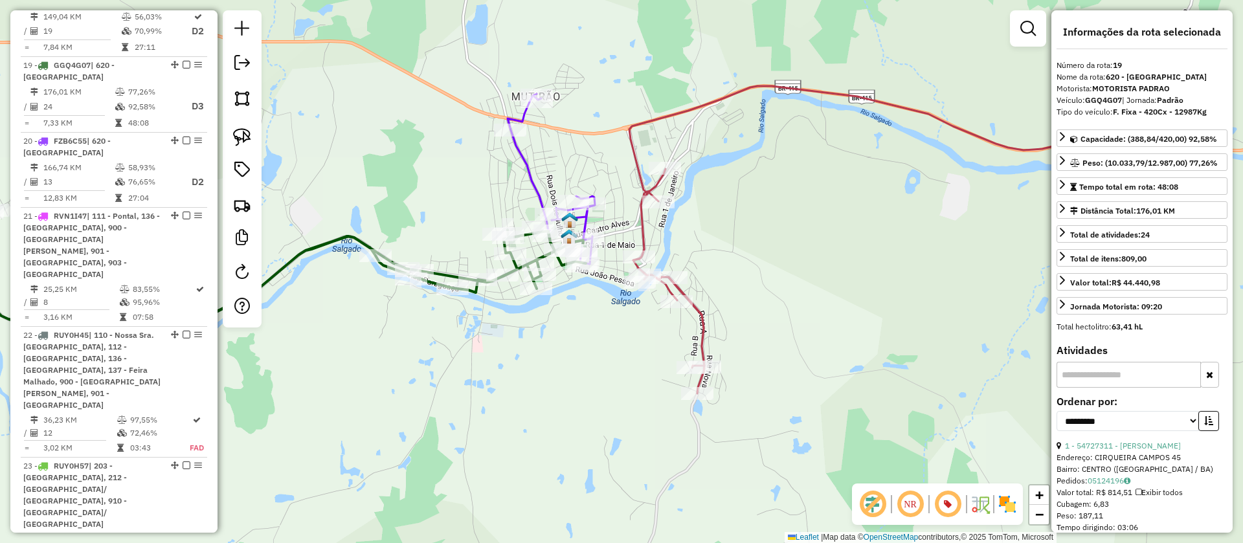
click at [644, 232] on icon at bounding box center [905, 239] width 552 height 307
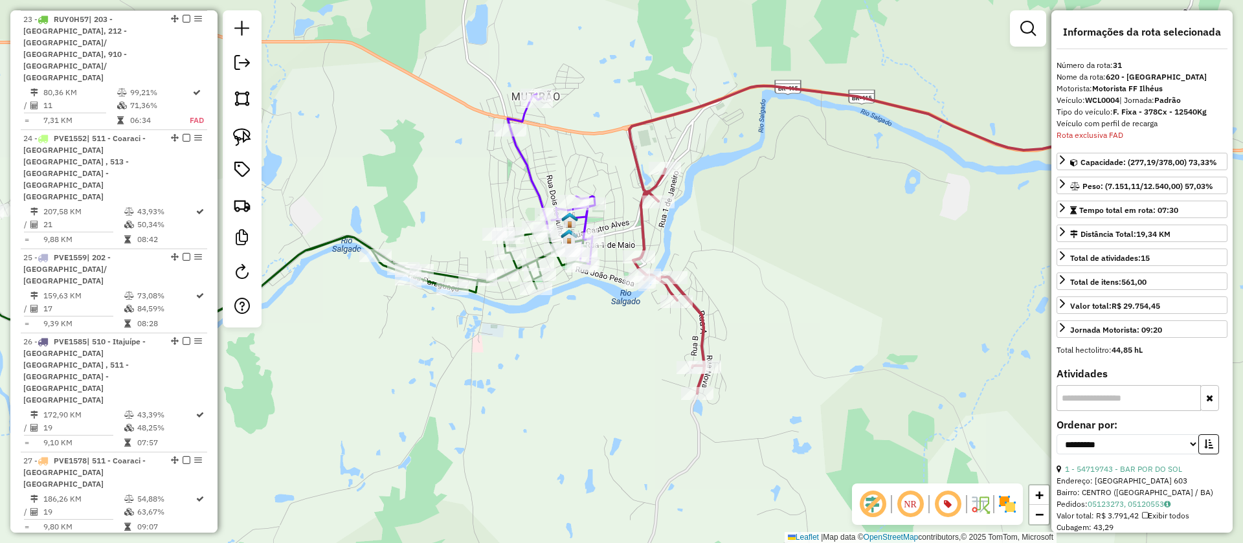
scroll to position [2460, 0]
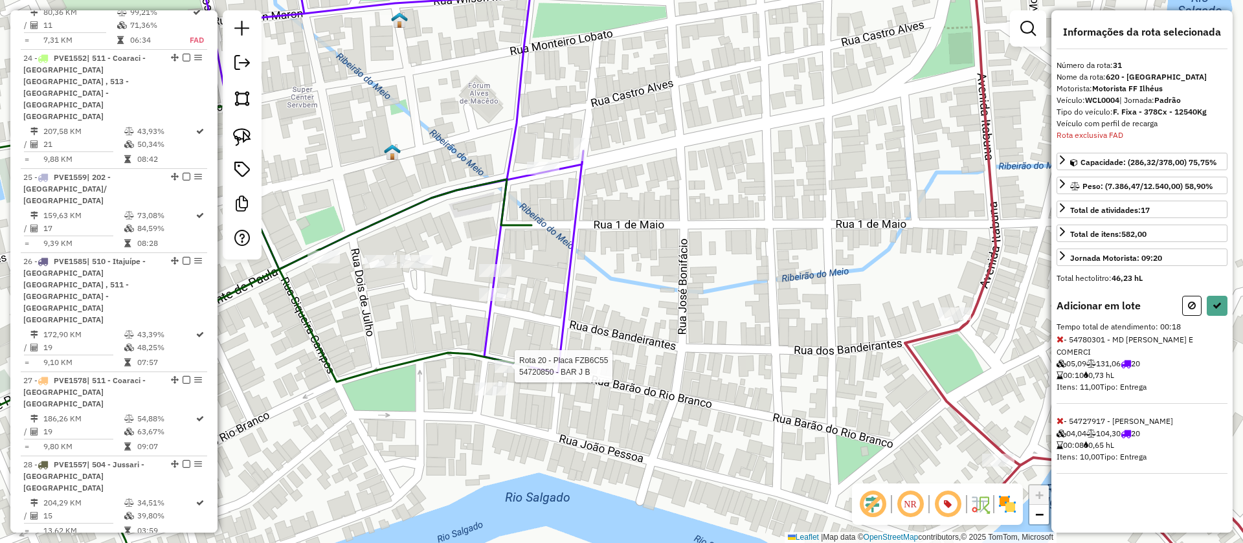
click at [511, 373] on div at bounding box center [511, 366] width 32 height 13
click at [1214, 296] on button at bounding box center [1216, 306] width 21 height 20
select select "**********"
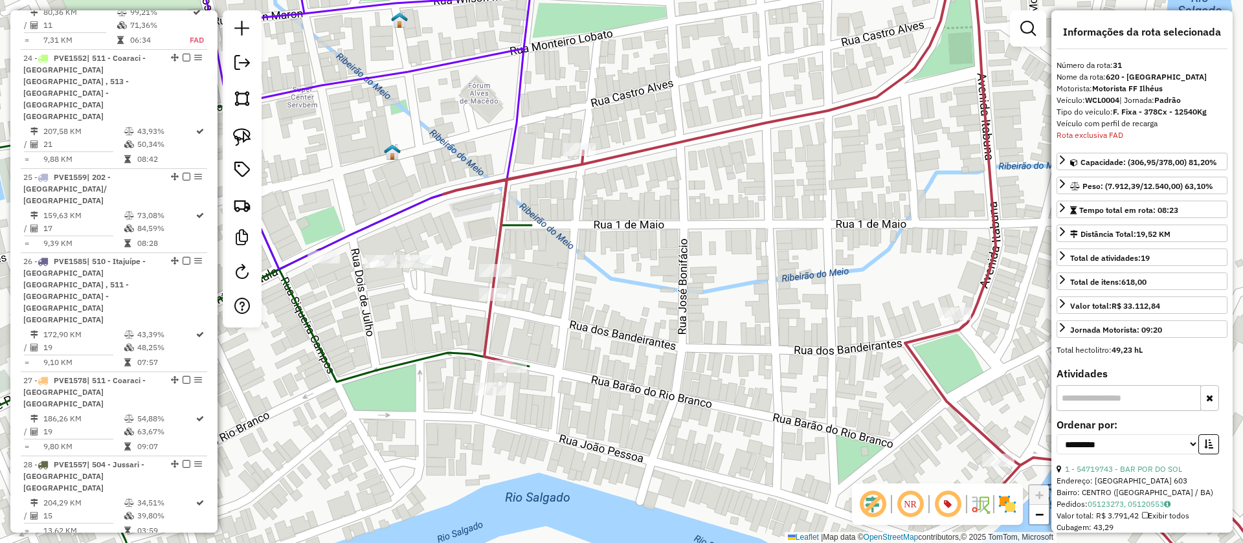
click at [389, 151] on img at bounding box center [392, 152] width 17 height 17
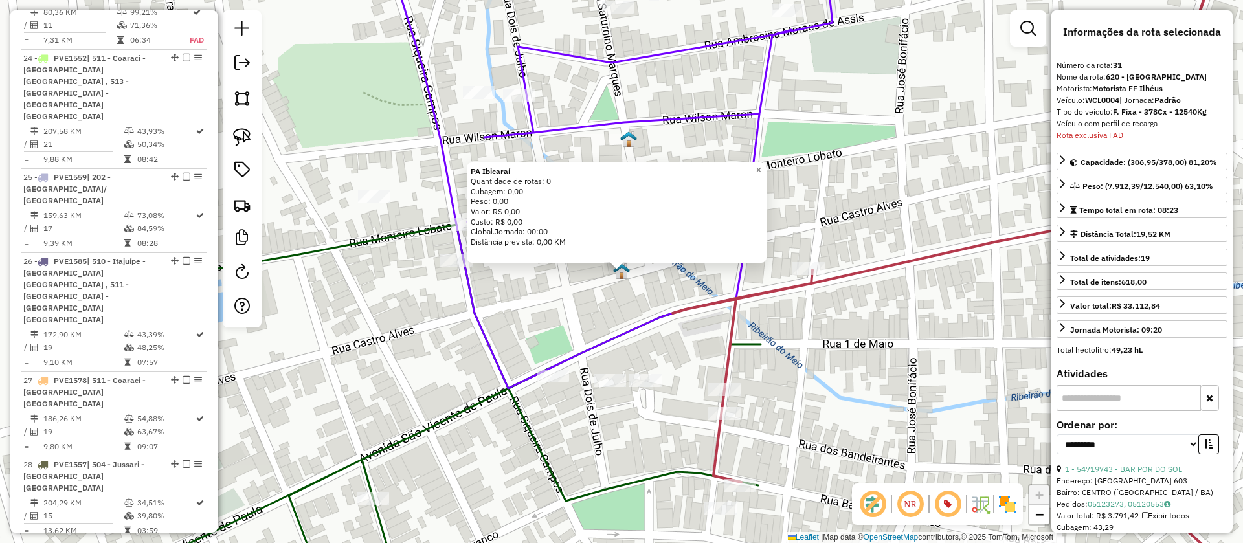
click at [578, 326] on div "PA Ibicaraí Quantidade de rotas: 0 Cubagem: 0,00 Peso: 0,00 Valor: R$ 0,00 Cust…" at bounding box center [621, 271] width 1243 height 543
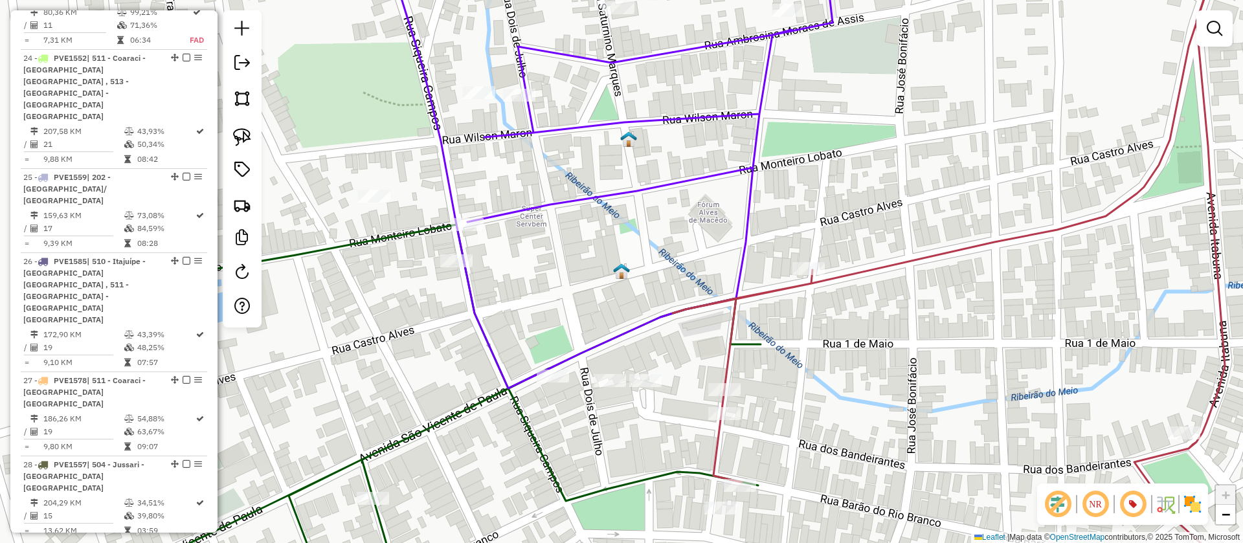
click at [629, 138] on img at bounding box center [628, 139] width 17 height 17
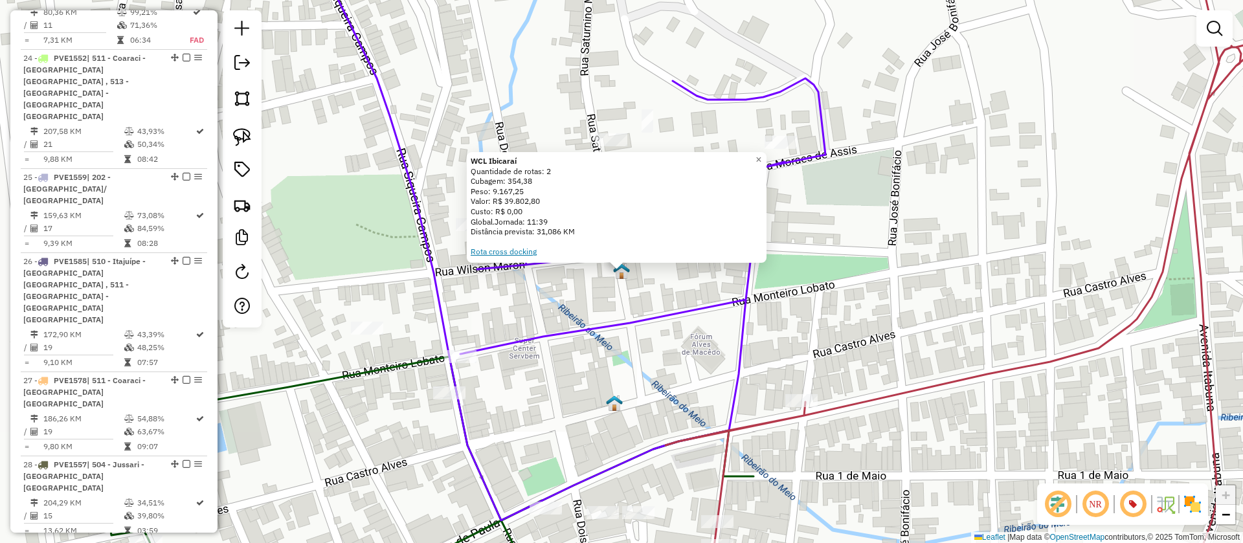
click at [501, 250] on link "Rota cross docking" at bounding box center [504, 252] width 66 height 10
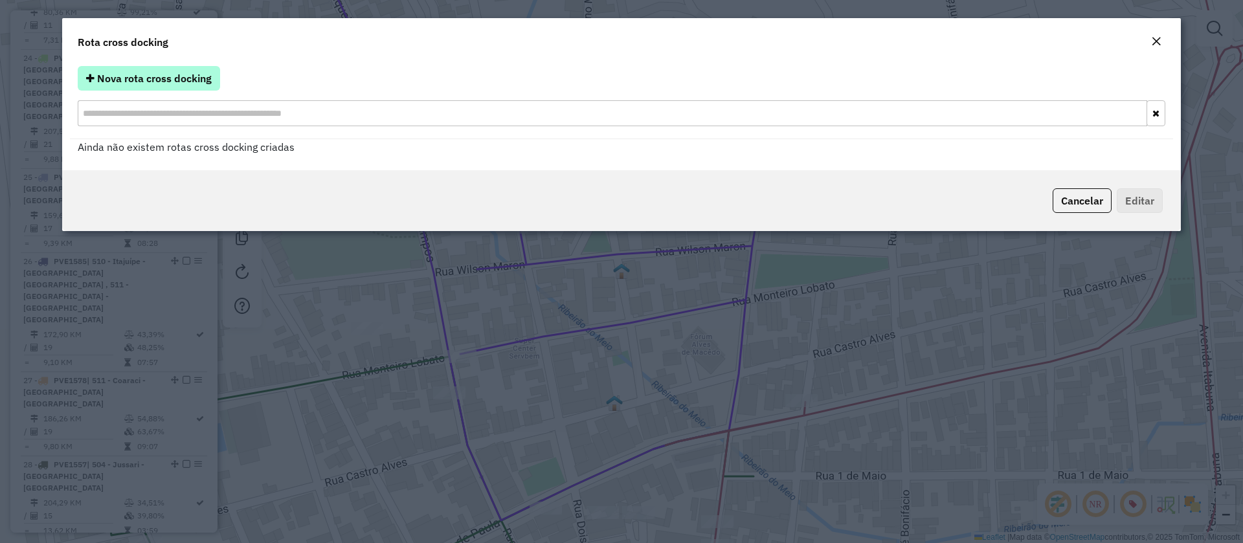
click at [122, 72] on span "Nova rota cross docking" at bounding box center [154, 78] width 115 height 13
select select "*"
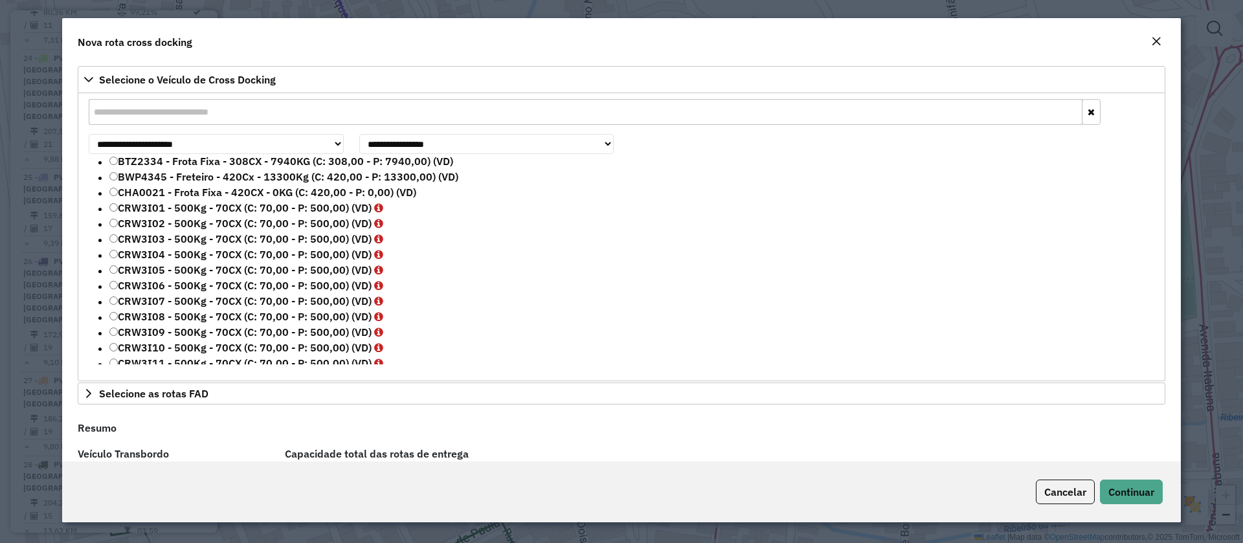
click at [226, 111] on input "text" at bounding box center [586, 112] width 994 height 26
paste input "*******"
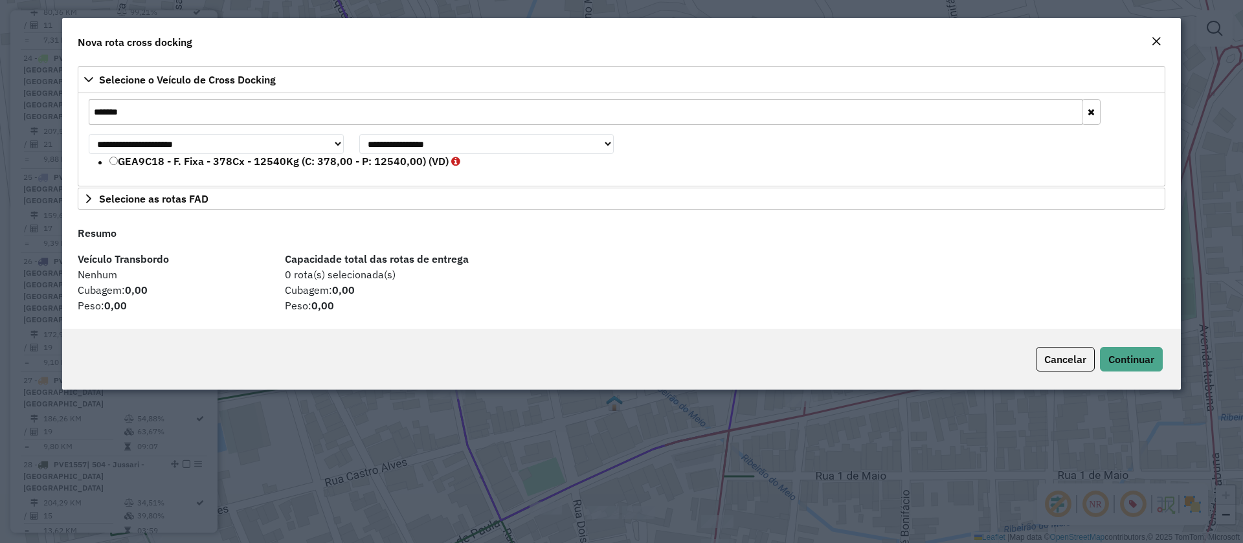
type input "*******"
click at [168, 161] on label "GEA9C18 - F. Fixa - 378Cx - 12540Kg (C: 378,00 - P: 12540,00) (VD)" at bounding box center [284, 161] width 351 height 16
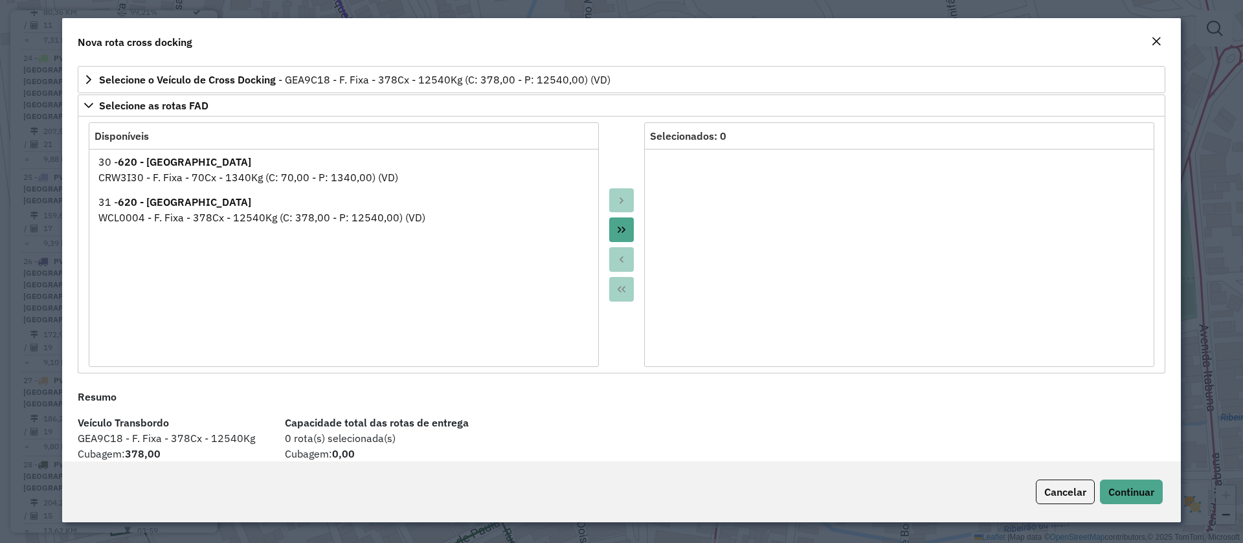
click at [616, 225] on icon "Move All to Target" at bounding box center [621, 230] width 10 height 10
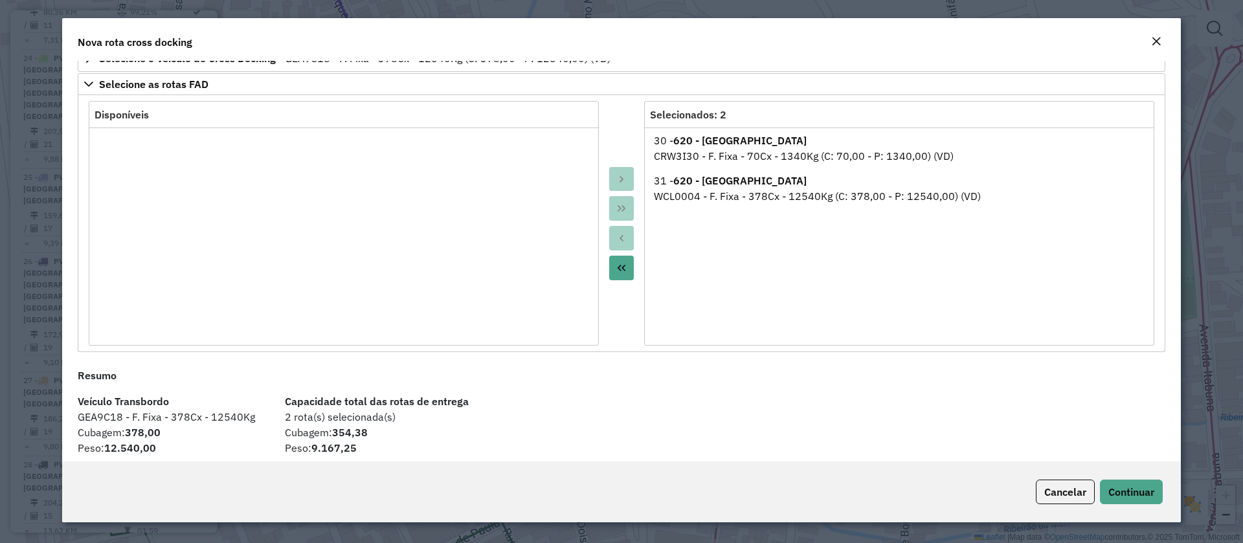
scroll to position [31, 0]
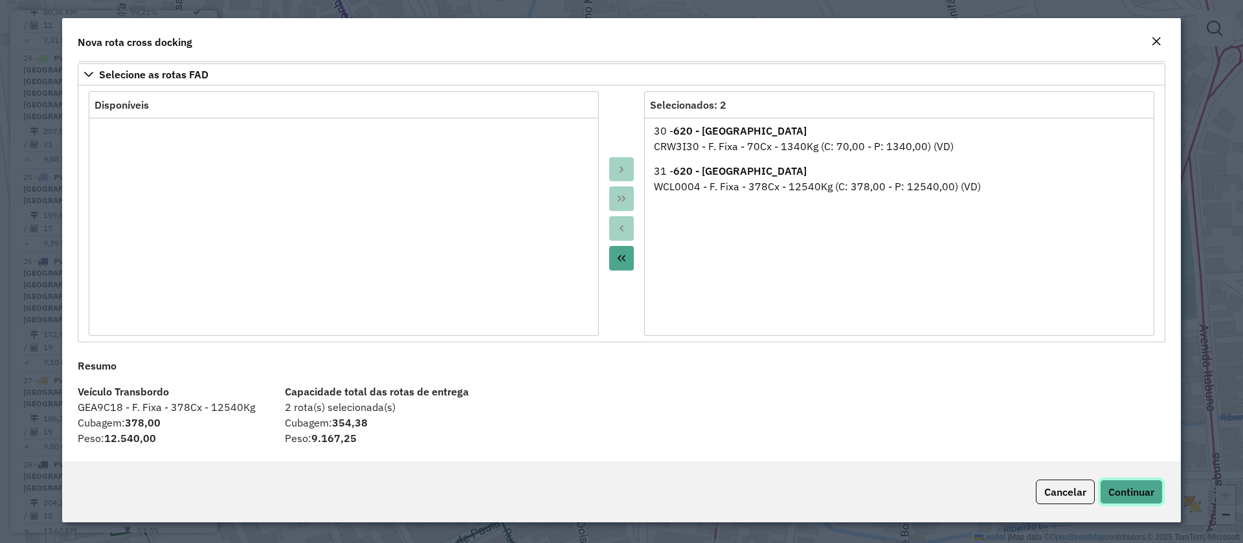
click at [1140, 489] on span "Continuar" at bounding box center [1131, 491] width 46 height 13
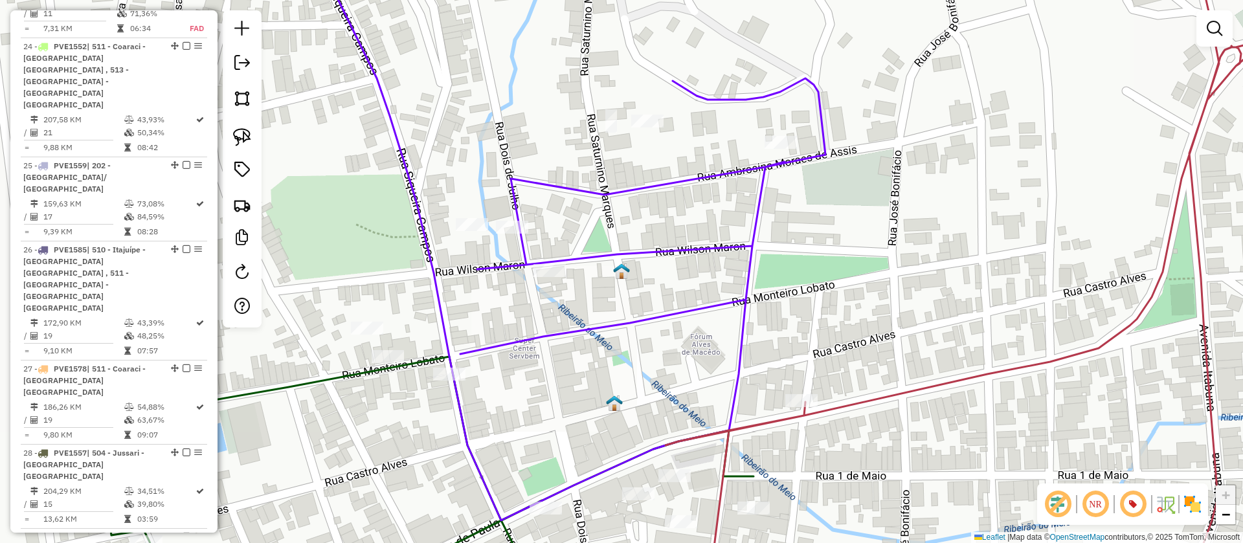
scroll to position [2533, 0]
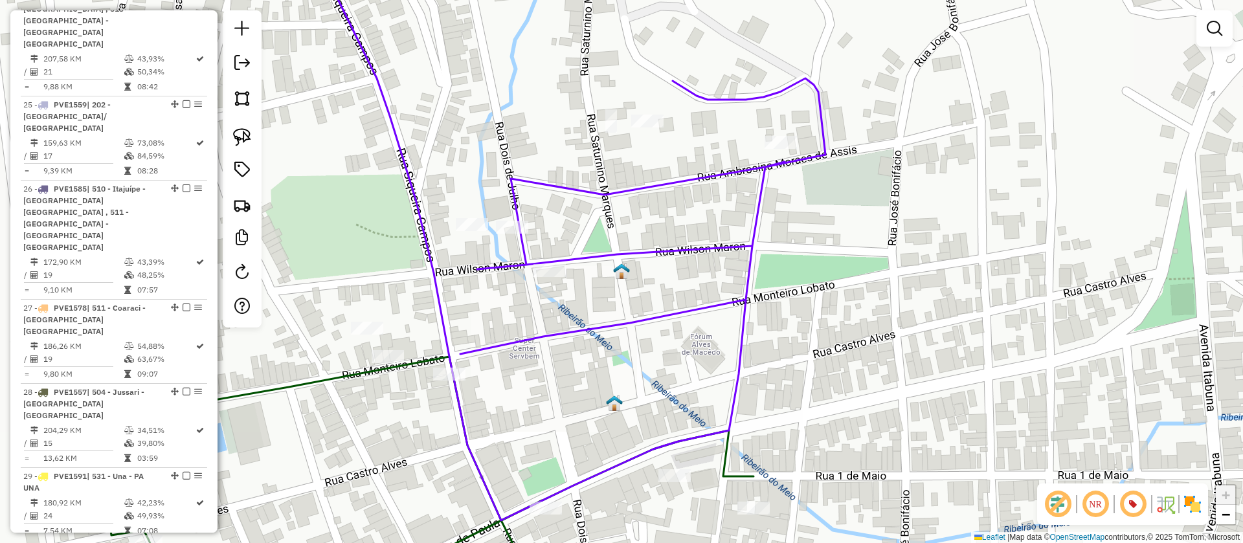
scroll to position [2489, 0]
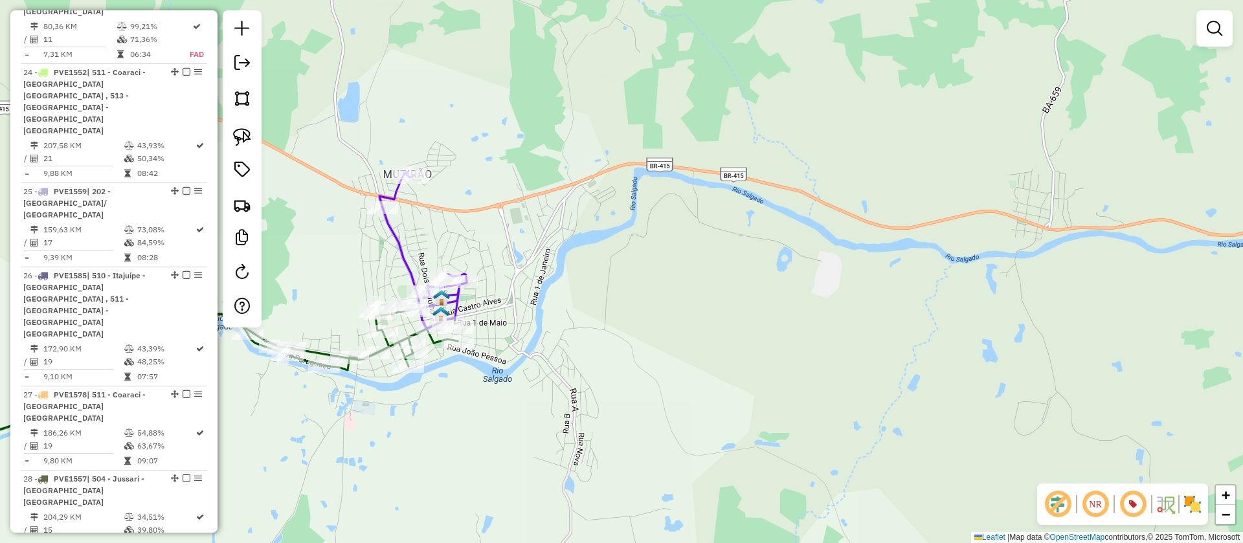
click at [407, 249] on icon at bounding box center [422, 250] width 87 height 157
select select "**********"
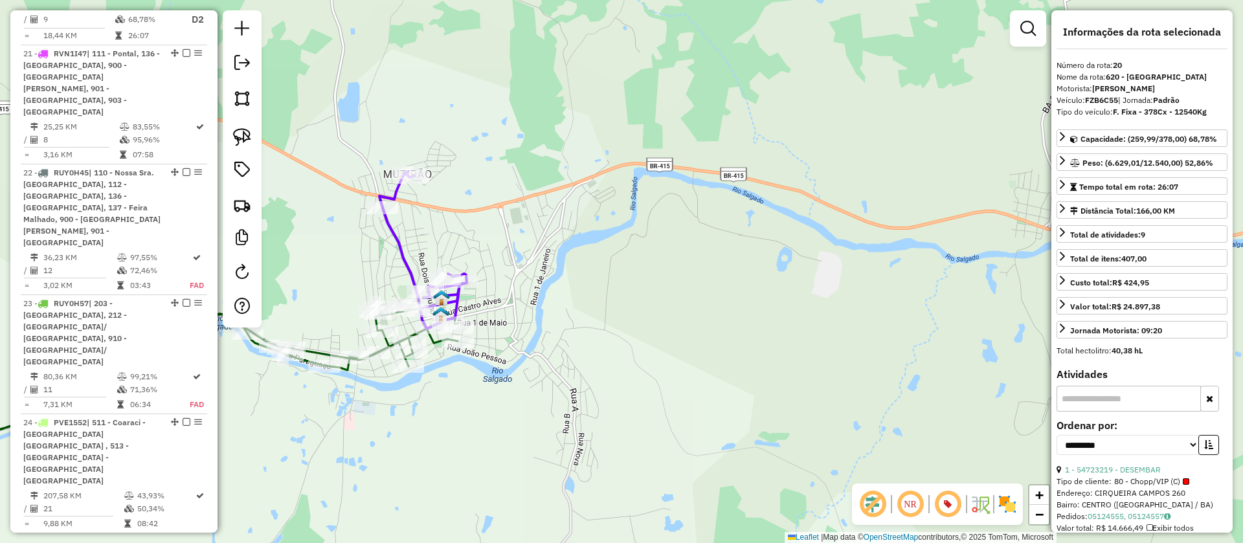
scroll to position [2009, 0]
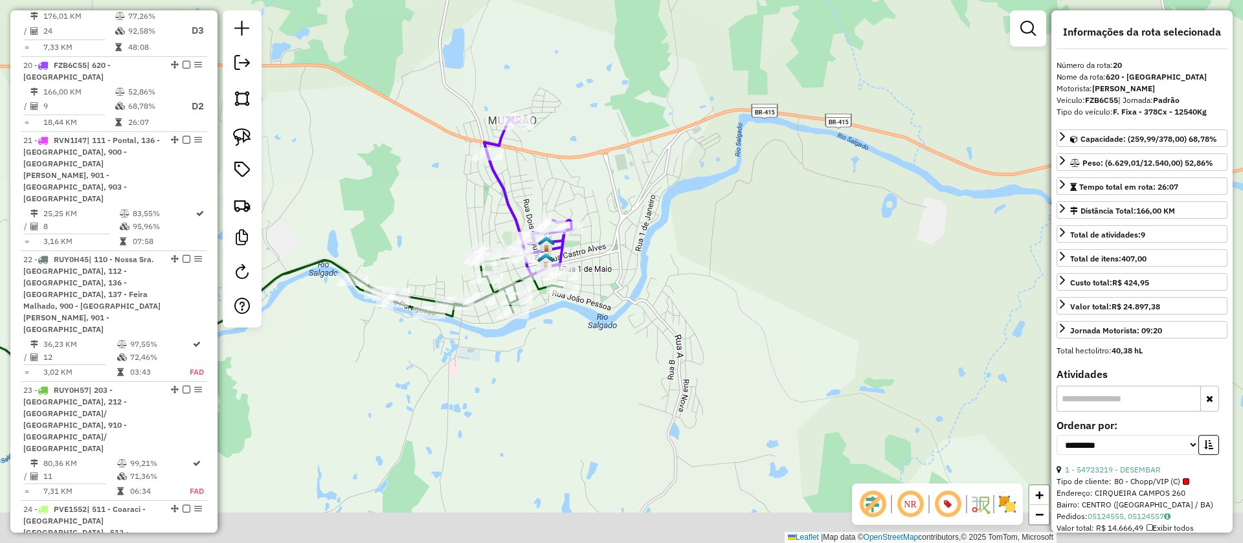
drag, startPoint x: 435, startPoint y: 238, endPoint x: 681, endPoint y: 110, distance: 277.0
click at [681, 110] on div "Janela de atendimento Grade de atendimento Capacidade Transportadoras Veículos …" at bounding box center [621, 271] width 1243 height 543
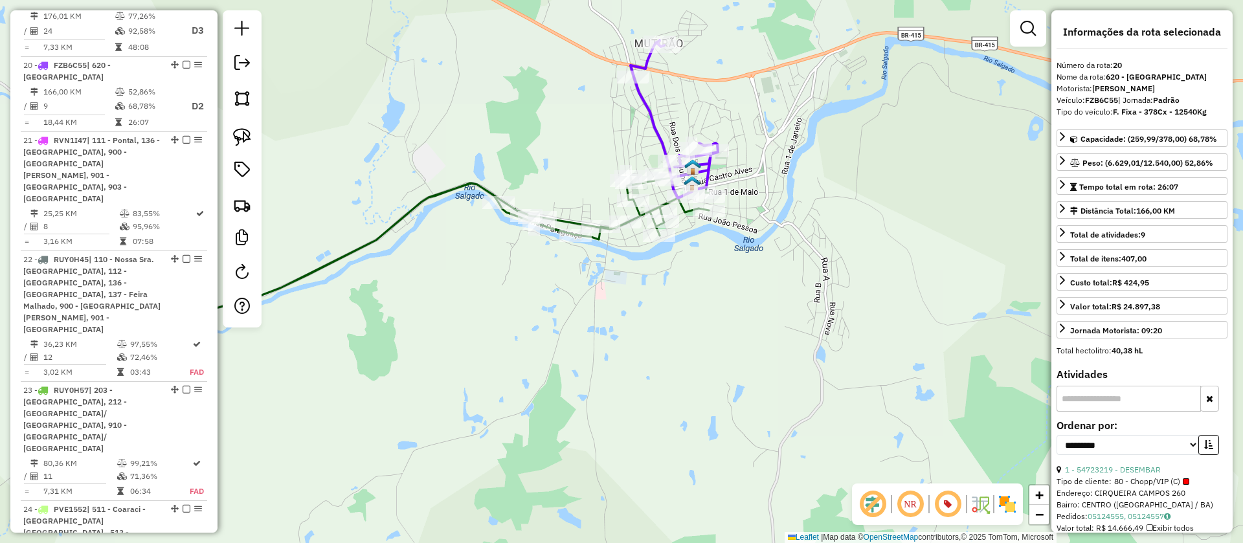
click at [465, 181] on icon at bounding box center [398, 234] width 622 height 155
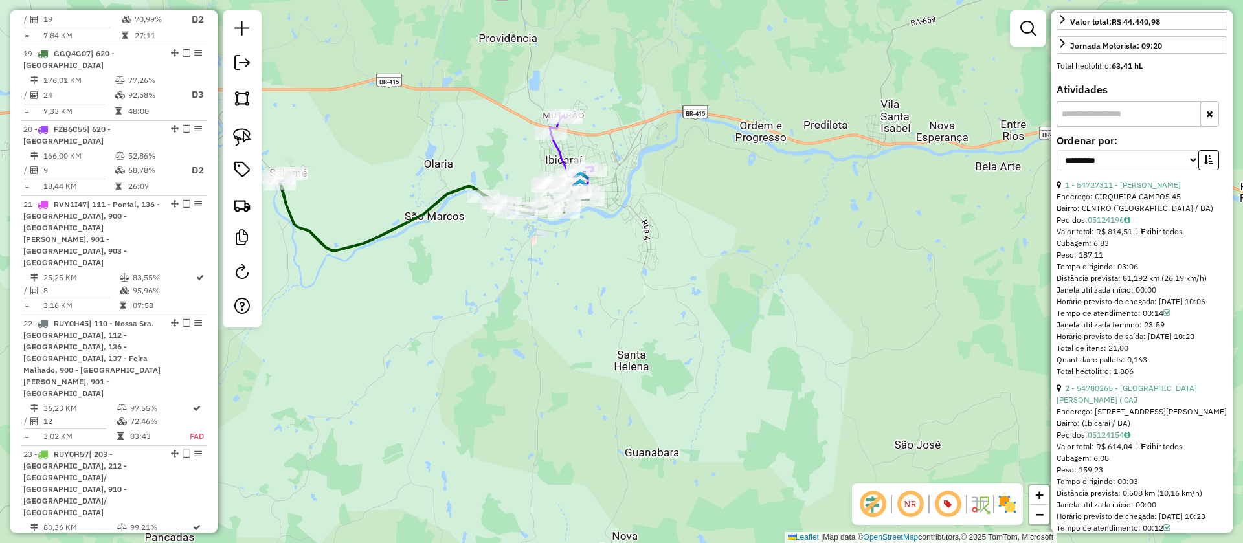
scroll to position [291, 0]
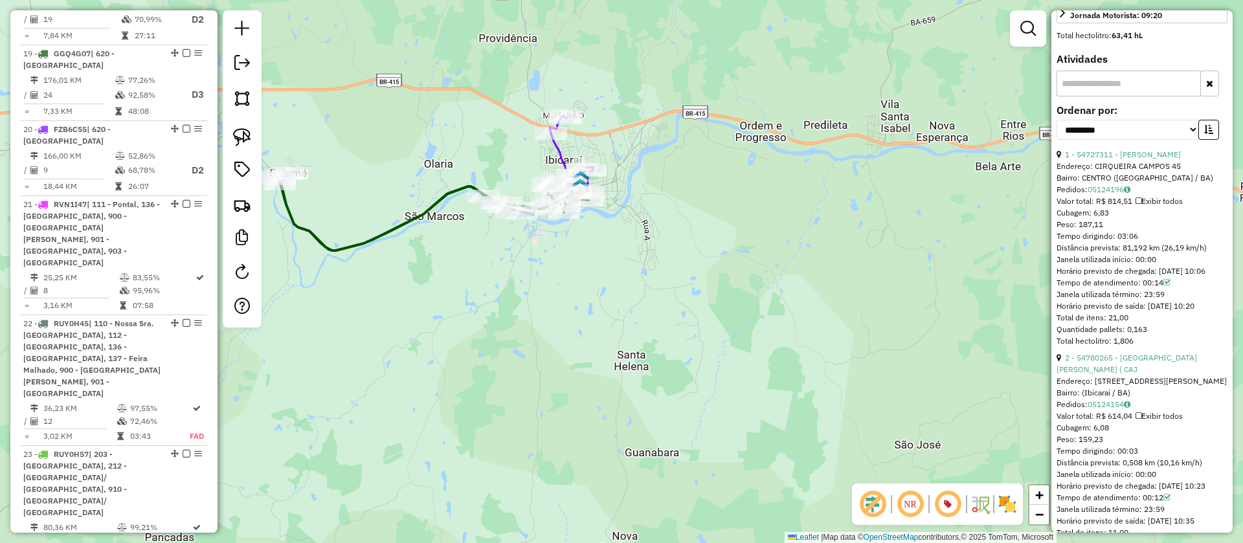
click at [430, 199] on icon at bounding box center [432, 212] width 311 height 78
click at [555, 150] on icon at bounding box center [571, 154] width 43 height 79
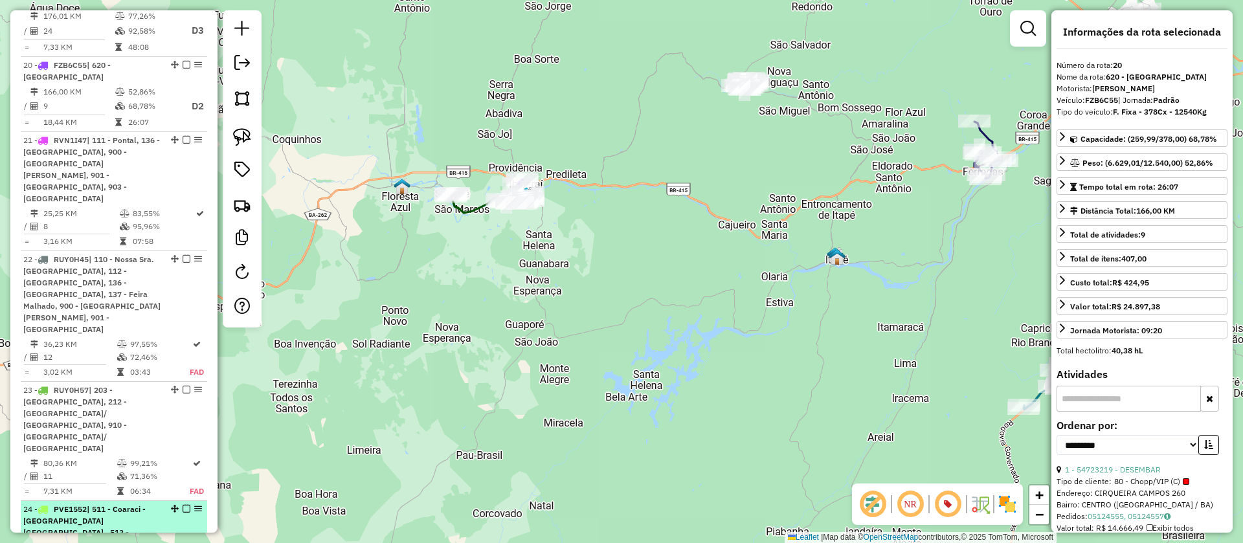
scroll to position [2397, 0]
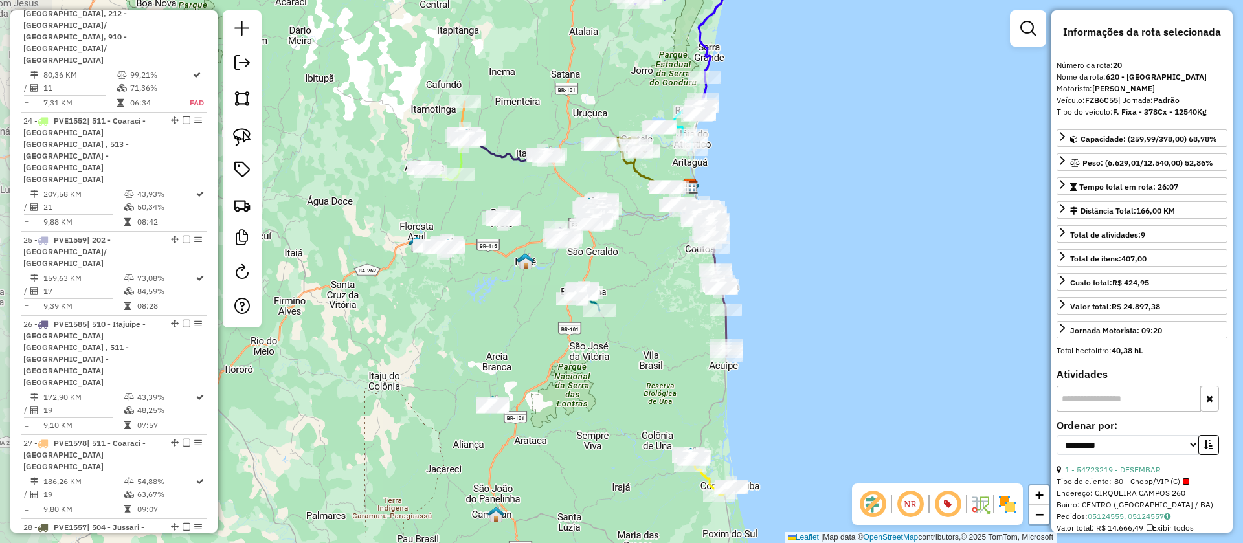
drag, startPoint x: 373, startPoint y: 280, endPoint x: 489, endPoint y: 294, distance: 116.7
click at [489, 294] on div "Janela de atendimento Grade de atendimento Capacidade Transportadoras Veículos …" at bounding box center [621, 271] width 1243 height 543
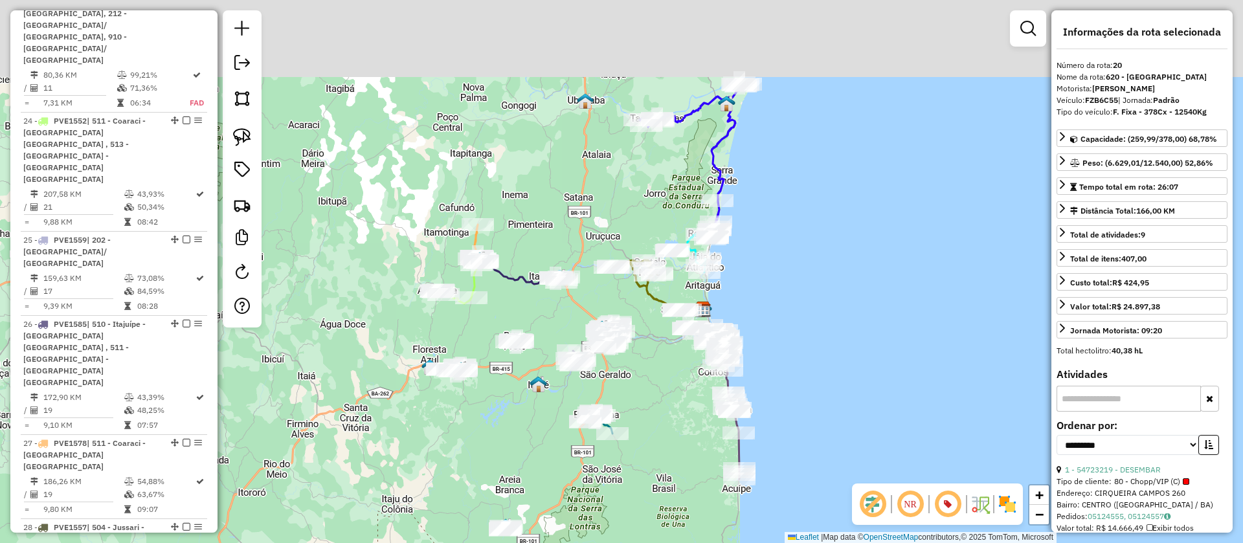
drag, startPoint x: 525, startPoint y: 105, endPoint x: 535, endPoint y: 216, distance: 111.2
click at [535, 216] on div "Janela de atendimento Grade de atendimento Capacidade Transportadoras Veículos …" at bounding box center [621, 271] width 1243 height 543
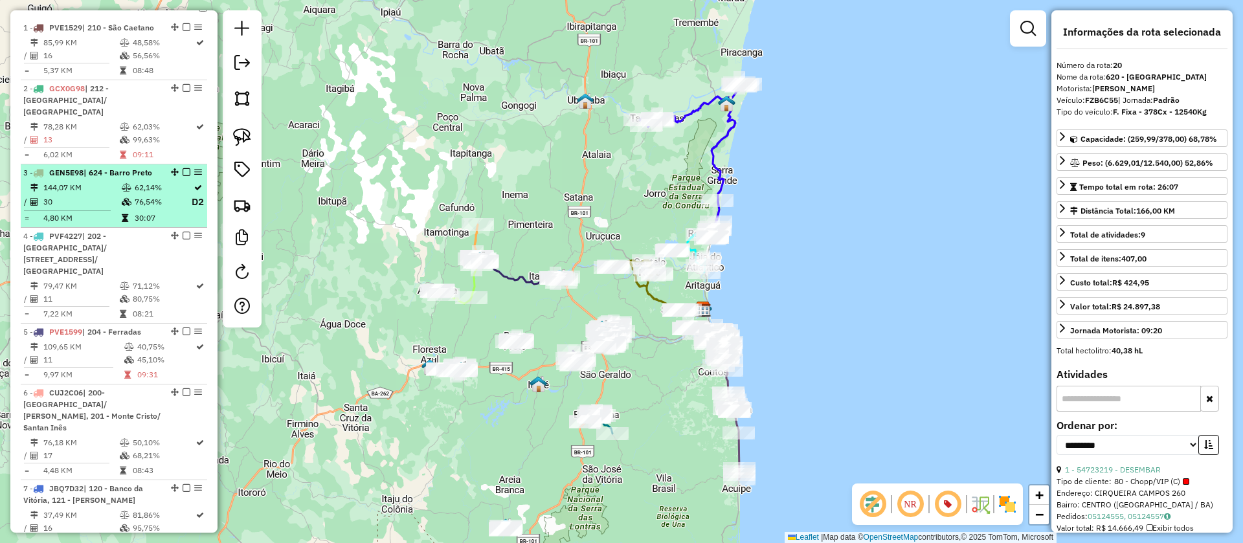
scroll to position [0, 0]
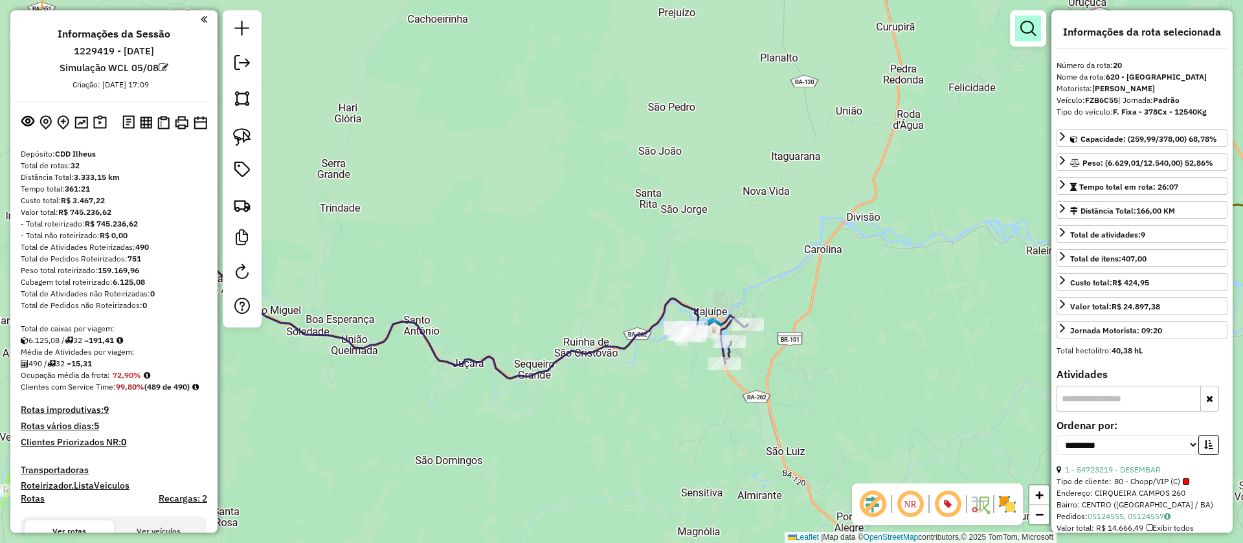
click at [1026, 21] on em at bounding box center [1028, 29] width 16 height 16
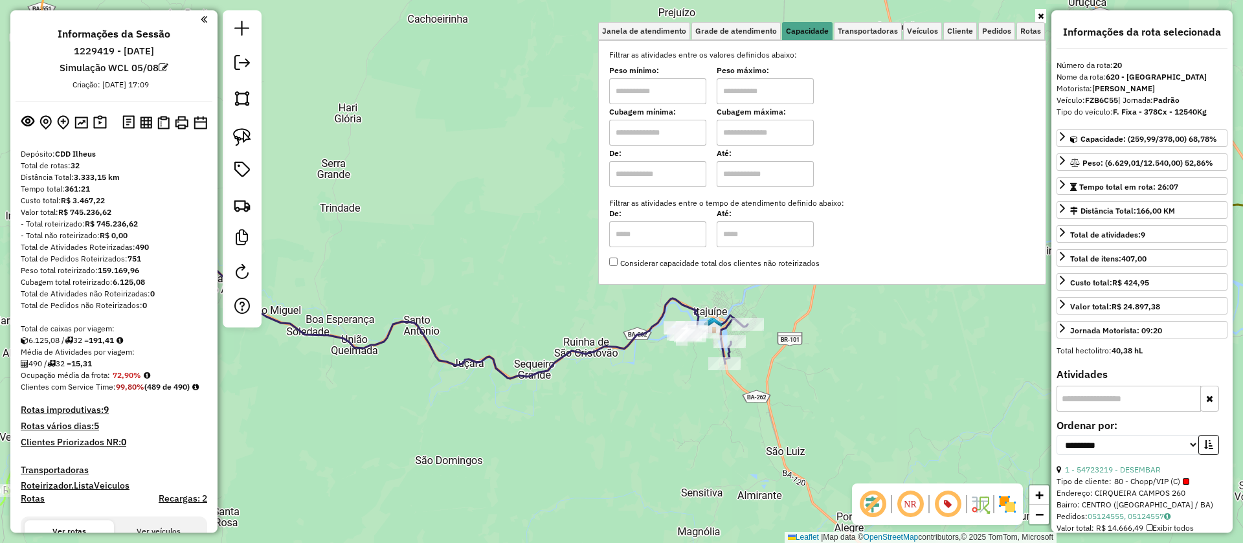
drag, startPoint x: 676, startPoint y: 126, endPoint x: 685, endPoint y: 145, distance: 21.4
click at [676, 126] on input "text" at bounding box center [657, 133] width 97 height 26
type input "****"
click at [399, 271] on div "Janela de atendimento Grade de atendimento Capacidade Transportadoras Veículos …" at bounding box center [621, 271] width 1243 height 543
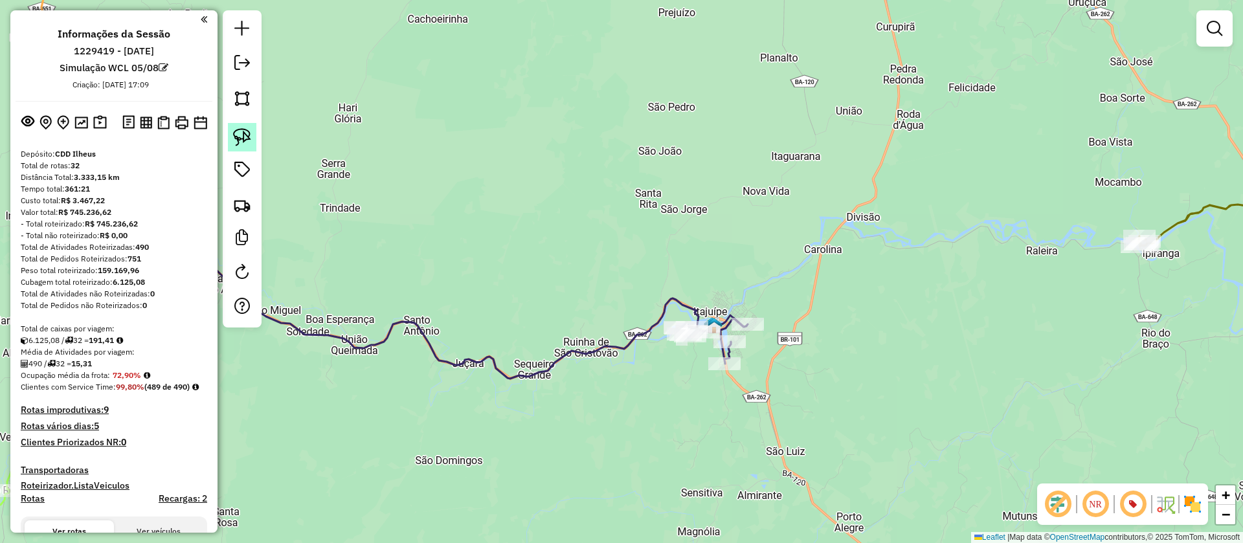
click at [228, 135] on link at bounding box center [242, 137] width 28 height 28
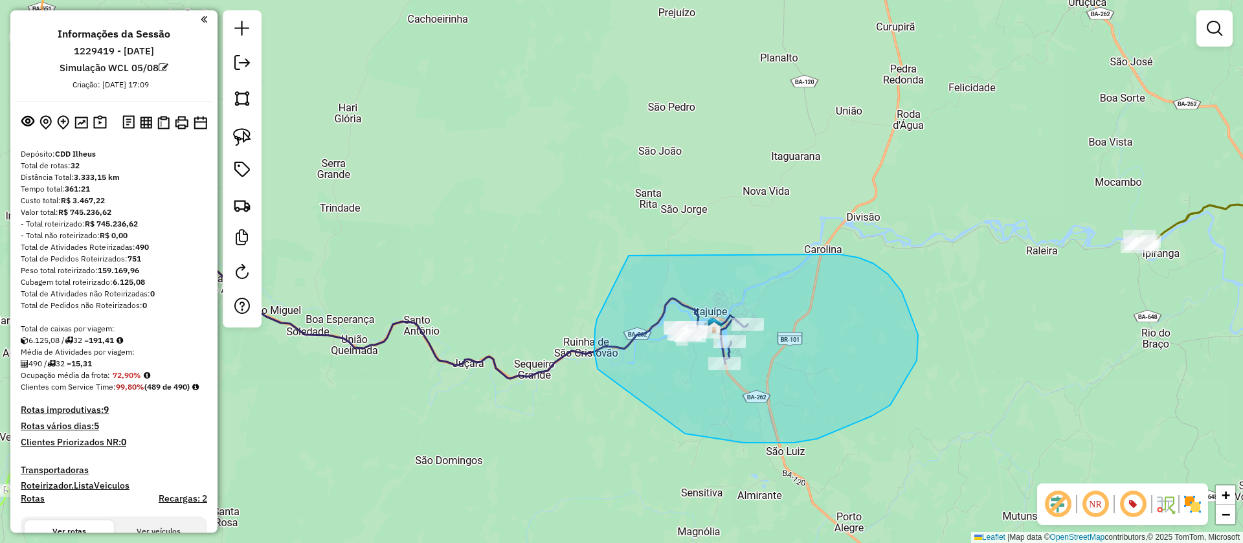
drag, startPoint x: 597, startPoint y: 369, endPoint x: 827, endPoint y: 254, distance: 257.0
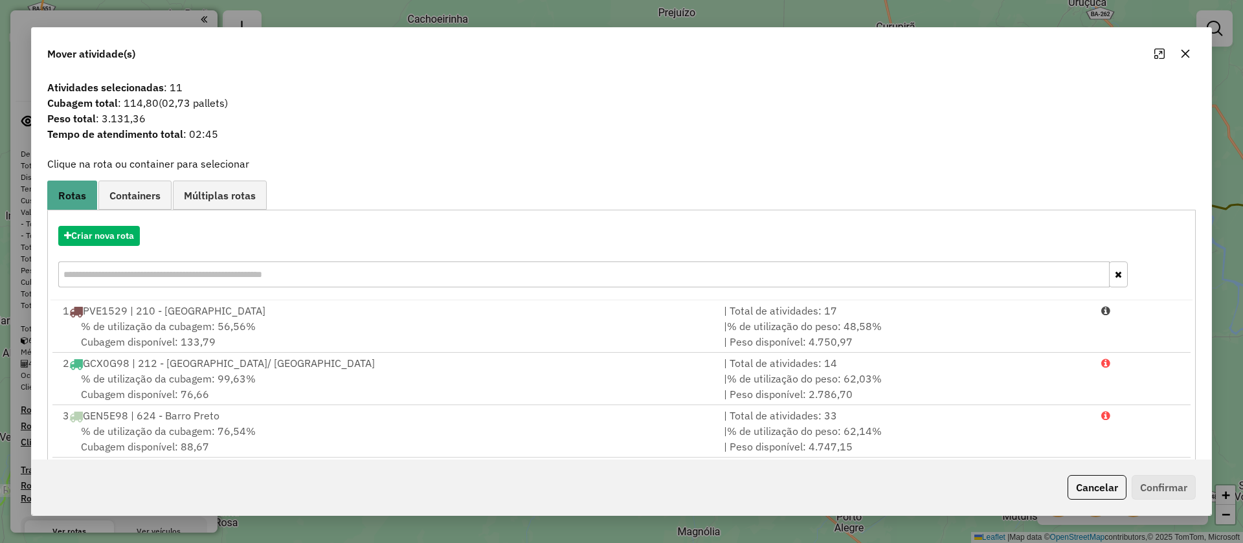
click at [1186, 45] on button "button" at bounding box center [1185, 53] width 21 height 21
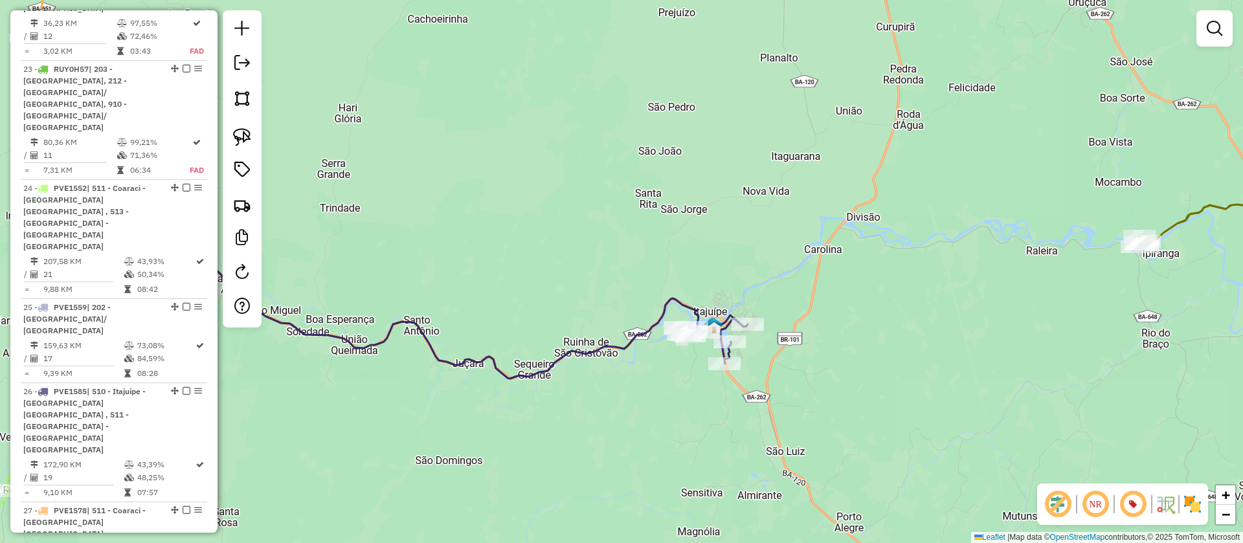
scroll to position [2446, 0]
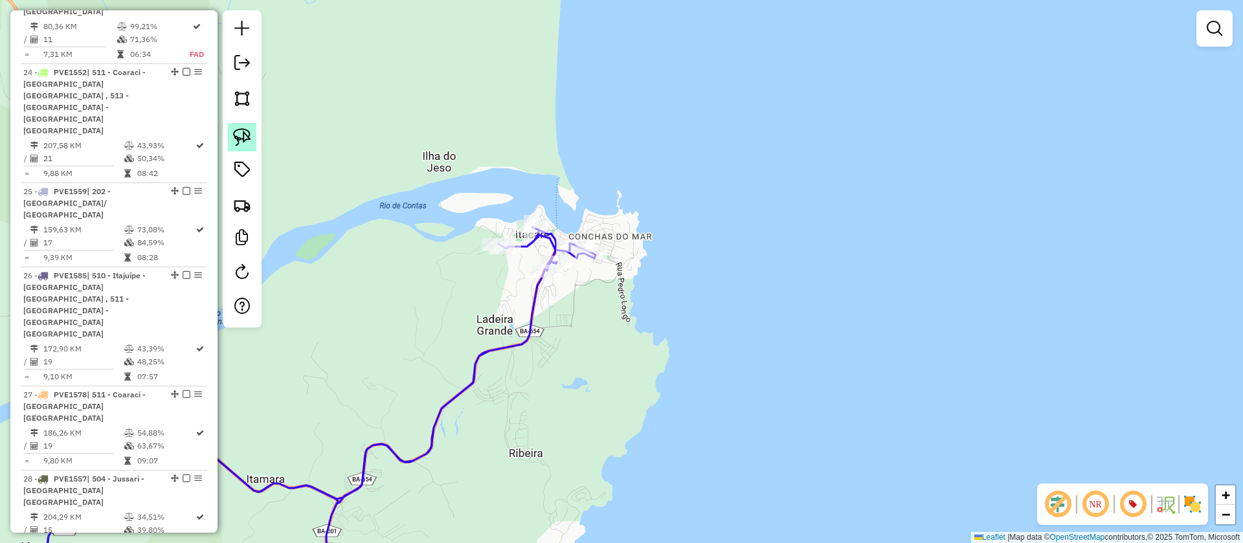
click at [245, 133] on img at bounding box center [242, 137] width 18 height 18
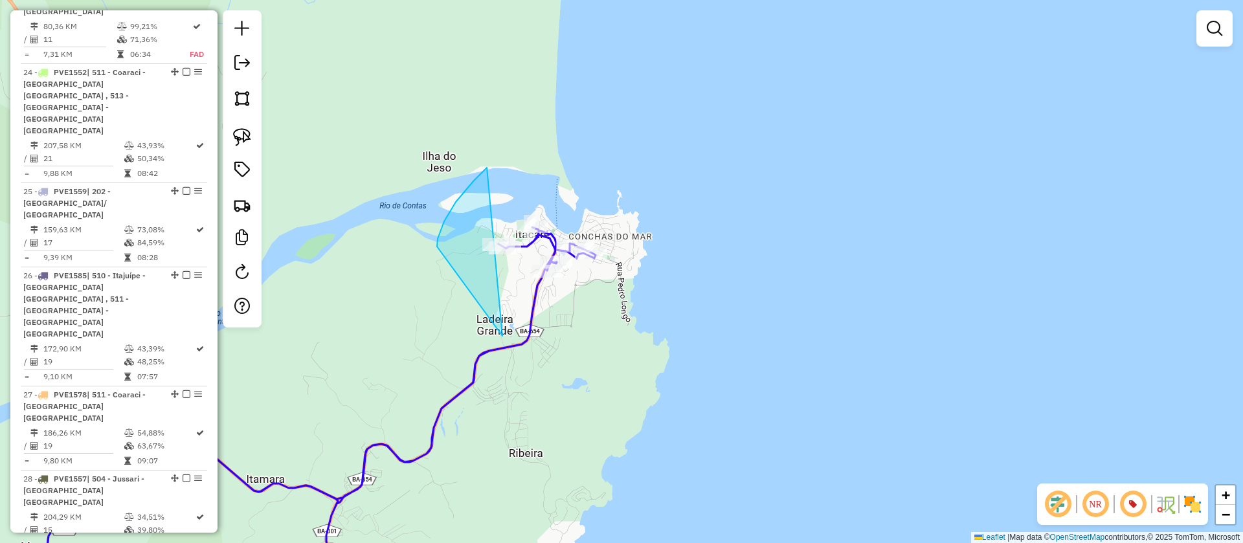
drag, startPoint x: 474, startPoint y: 181, endPoint x: 724, endPoint y: 249, distance: 259.5
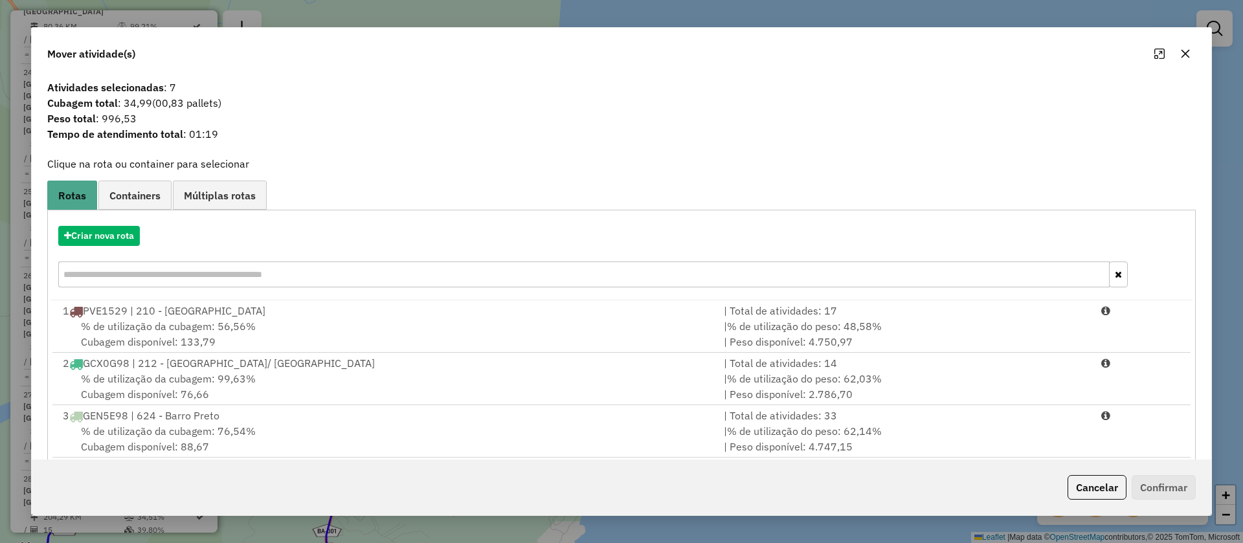
click at [1189, 49] on icon "button" at bounding box center [1185, 54] width 10 height 10
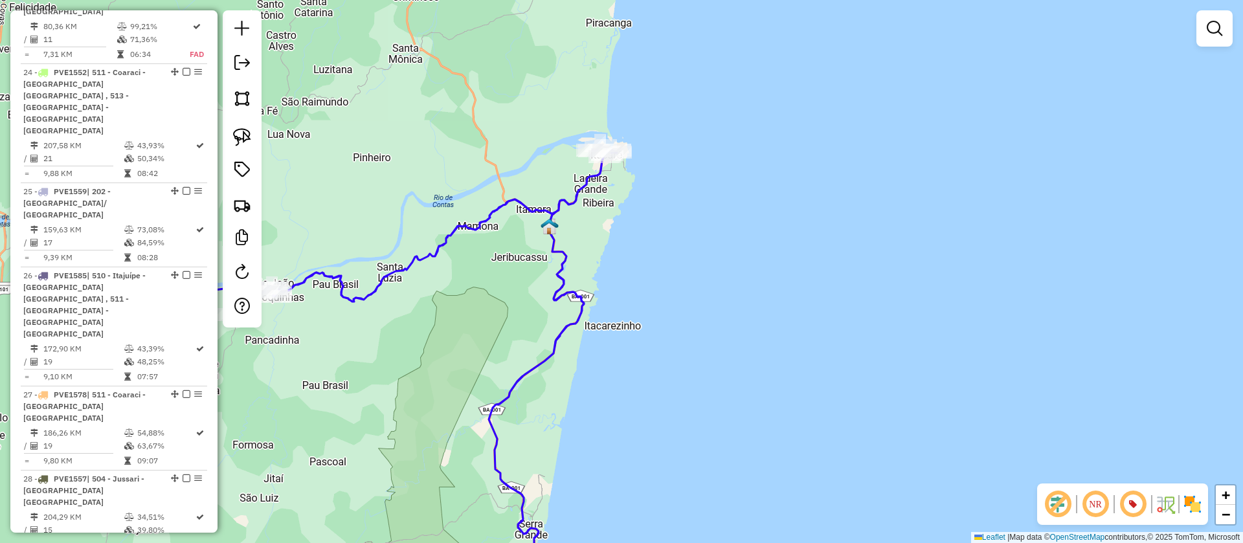
drag, startPoint x: 612, startPoint y: 297, endPoint x: 707, endPoint y: 170, distance: 158.2
click at [691, 187] on div "Janela de atendimento Grade de atendimento Capacidade Transportadoras Veículos …" at bounding box center [621, 271] width 1243 height 543
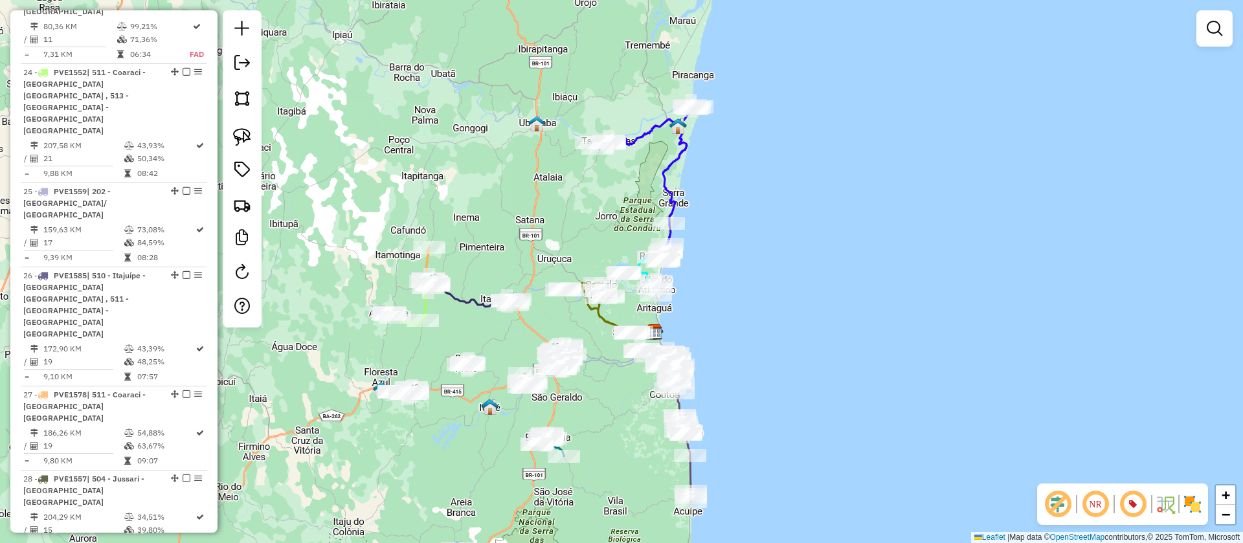
drag, startPoint x: 550, startPoint y: 250, endPoint x: 599, endPoint y: 113, distance: 145.8
click at [599, 113] on div "Janela de atendimento Grade de atendimento Capacidade Transportadoras Veículos …" at bounding box center [621, 271] width 1243 height 543
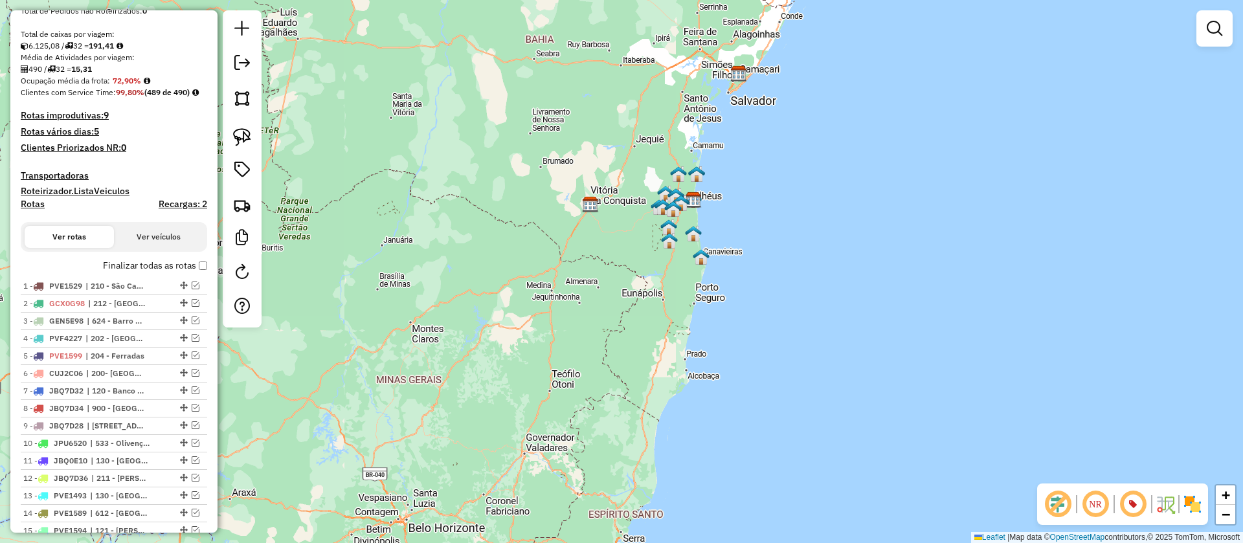
scroll to position [291, 0]
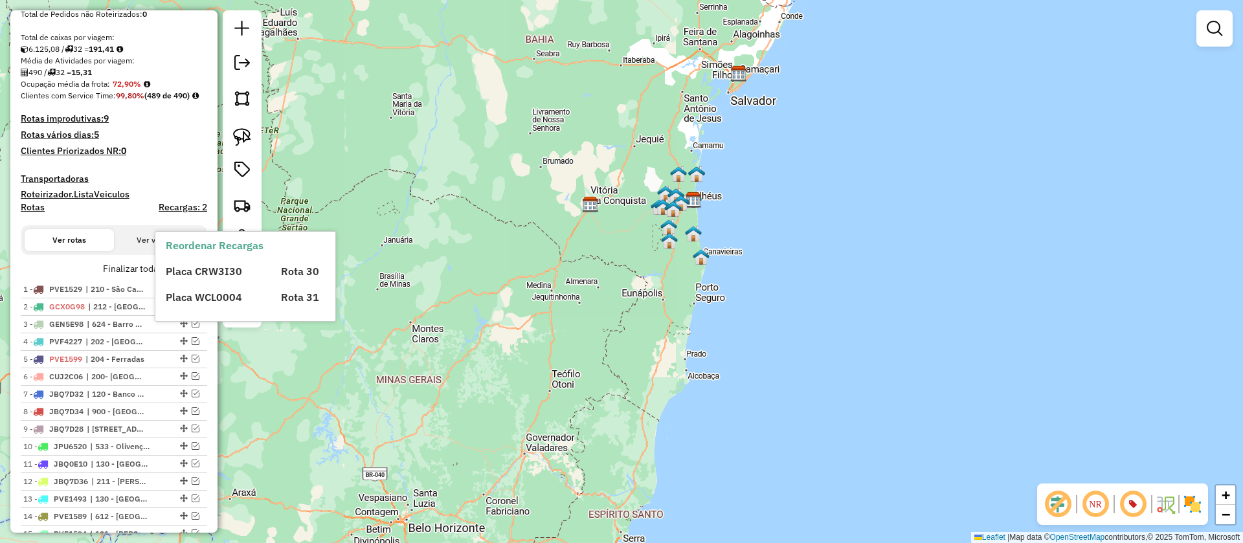
click at [197, 281] on div "Placa CRW3I30 Rota 30 Placa WCL0004 Rota 31" at bounding box center [256, 279] width 181 height 52
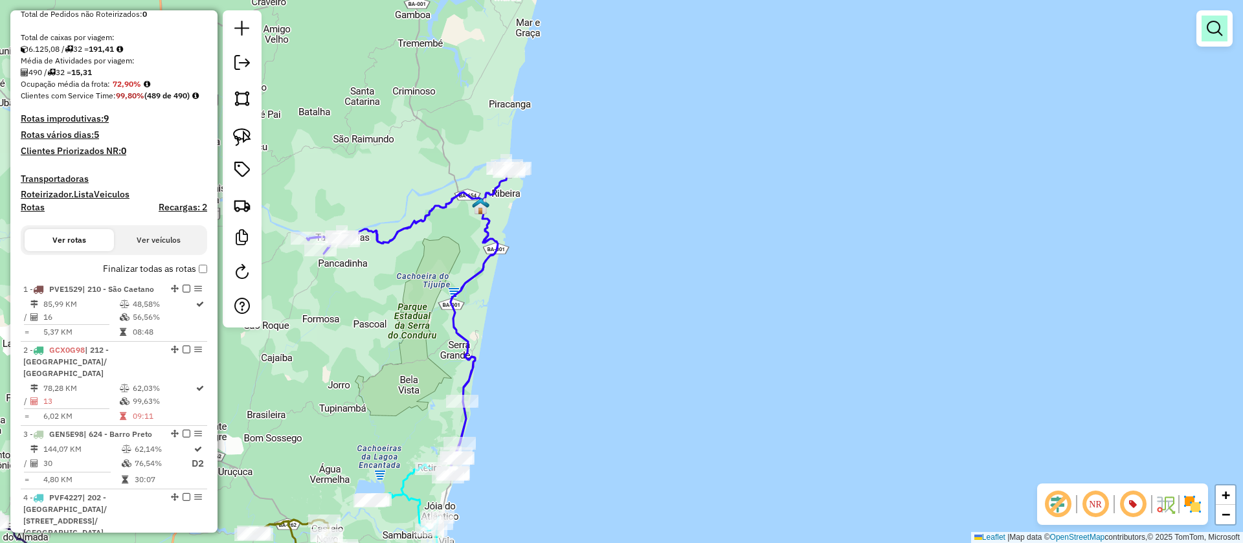
click at [1209, 35] on em at bounding box center [1214, 29] width 16 height 16
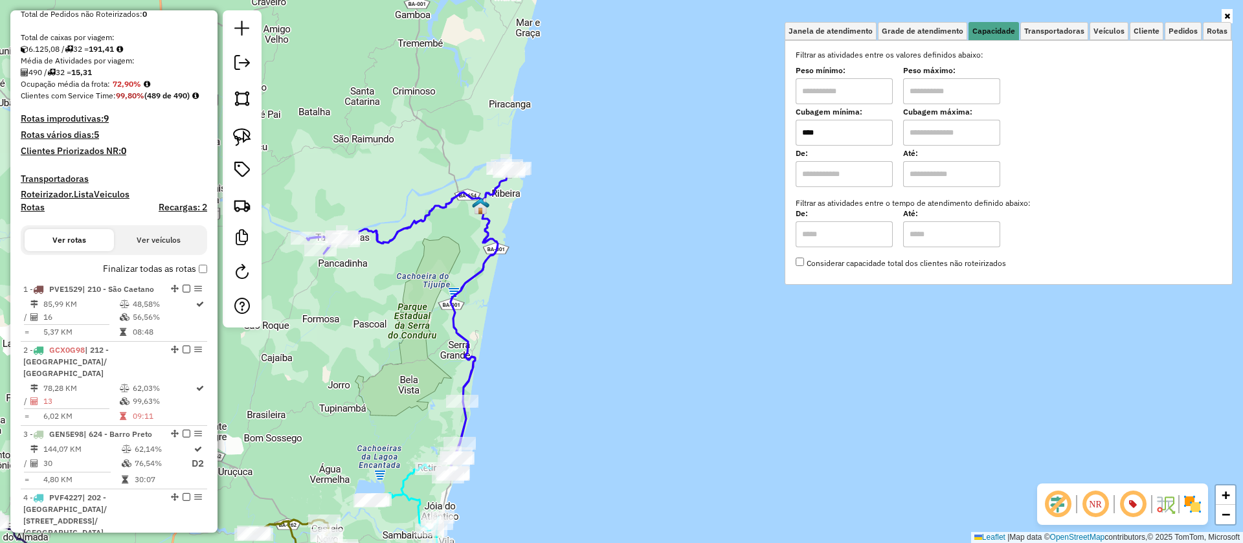
click at [962, 128] on input "text" at bounding box center [951, 133] width 97 height 26
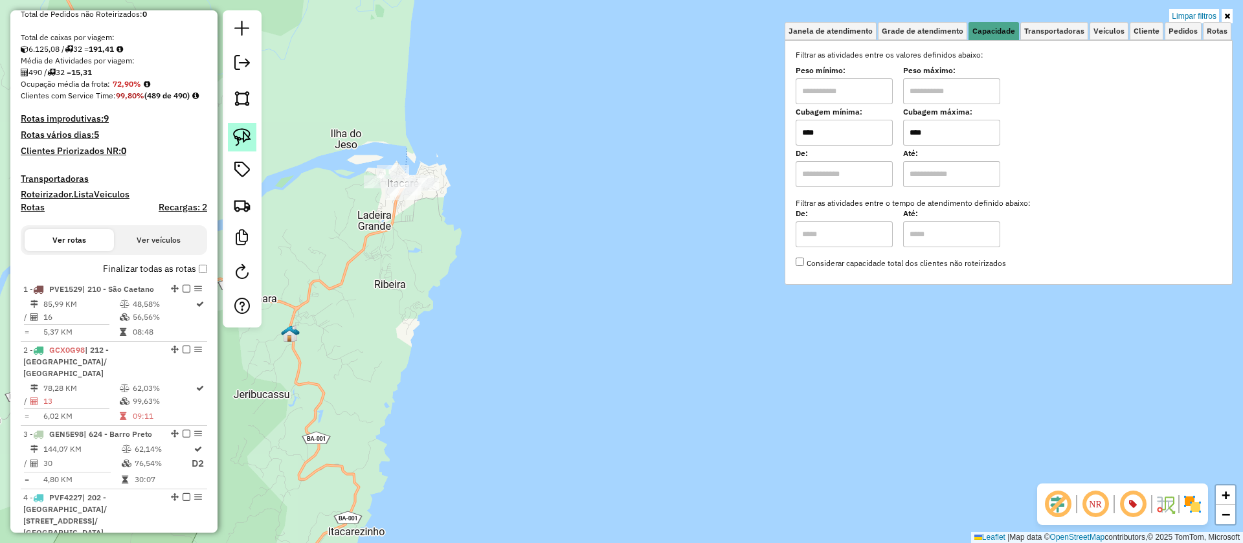
type input "****"
click at [236, 135] on img at bounding box center [242, 137] width 18 height 18
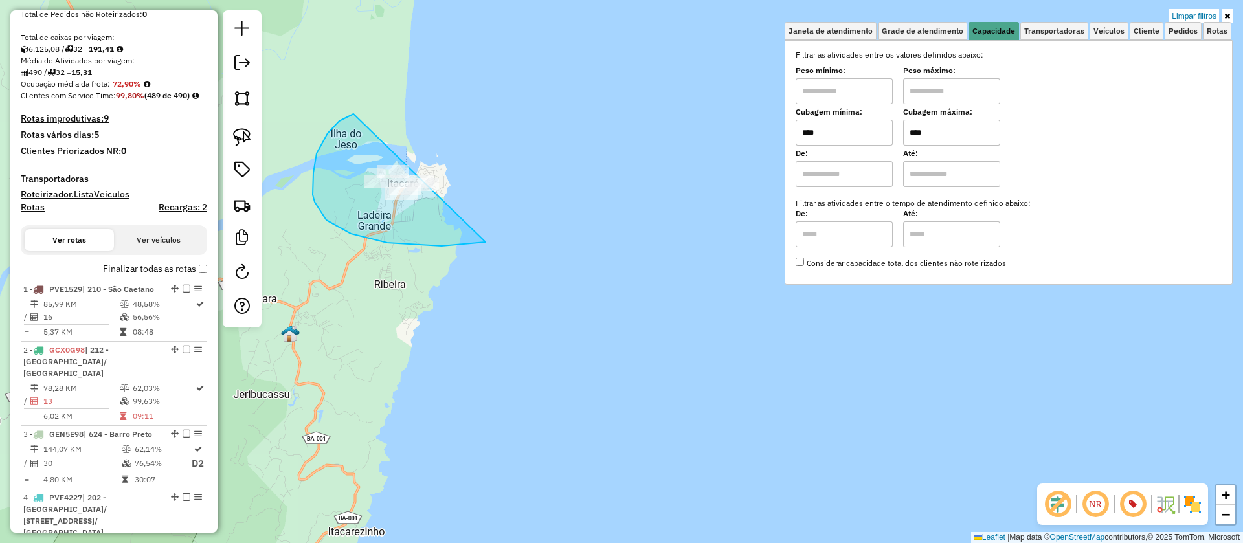
drag, startPoint x: 313, startPoint y: 186, endPoint x: 533, endPoint y: 132, distance: 226.5
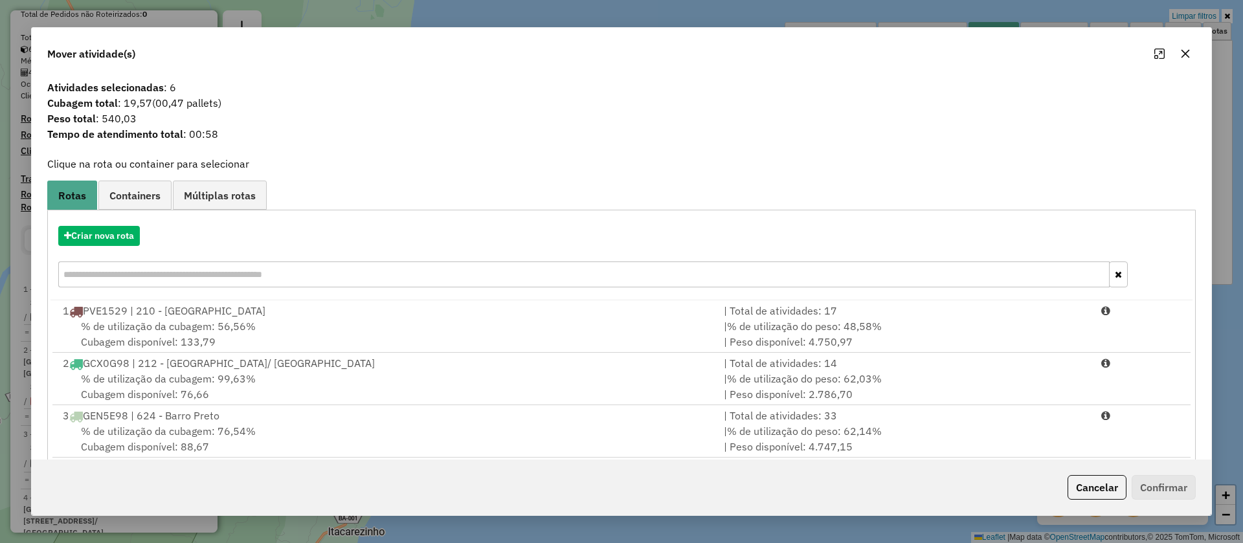
click at [1188, 53] on icon "button" at bounding box center [1185, 54] width 10 height 10
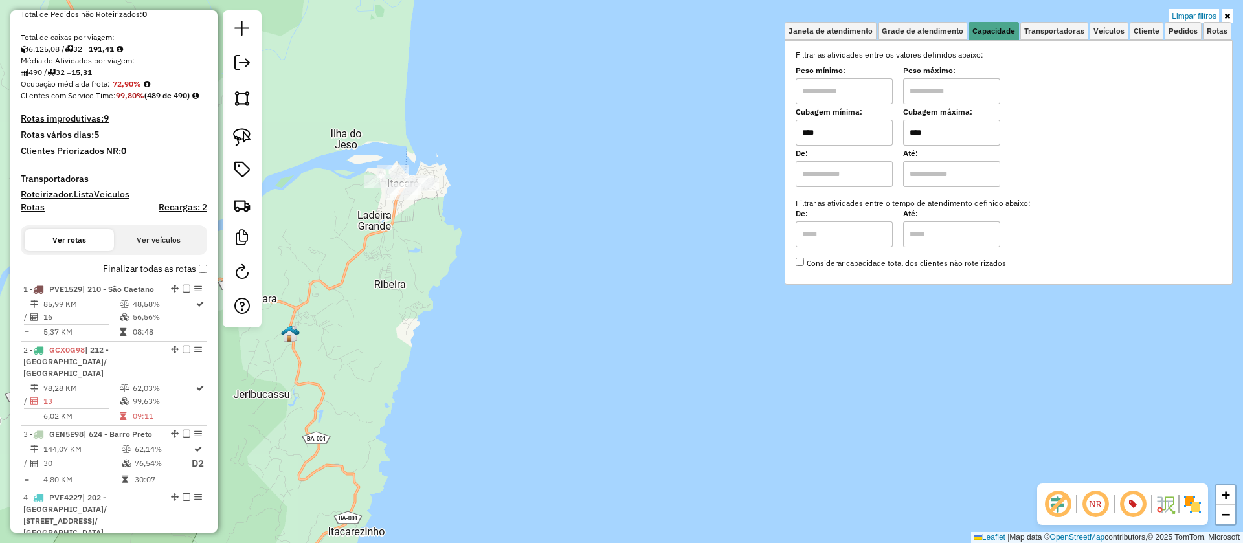
click at [1226, 13] on icon at bounding box center [1227, 16] width 6 height 8
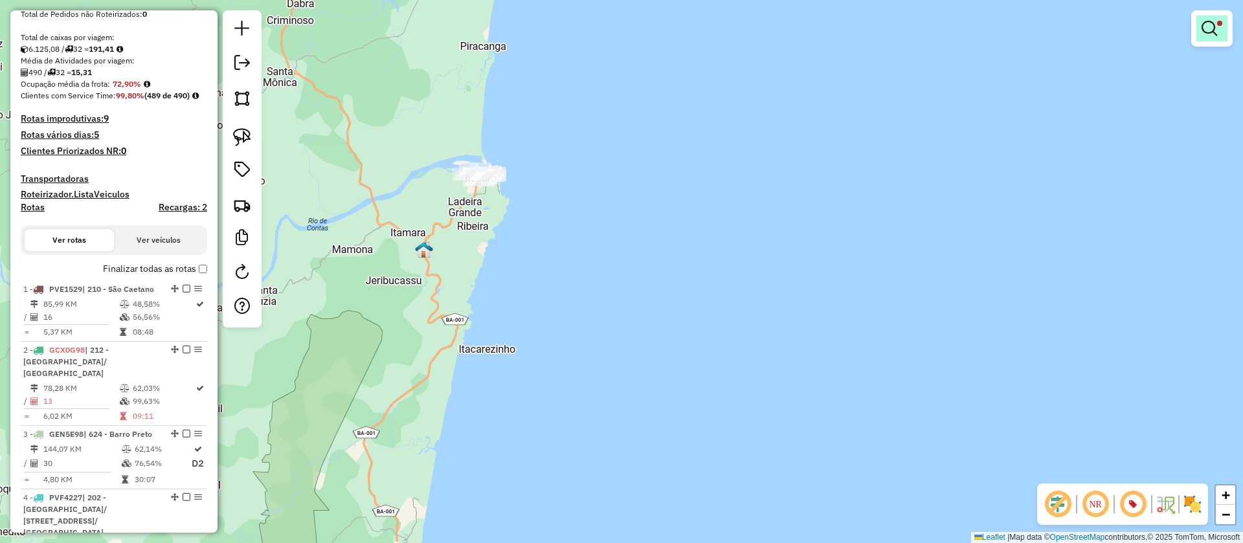
click at [1222, 21] on link at bounding box center [1211, 29] width 31 height 26
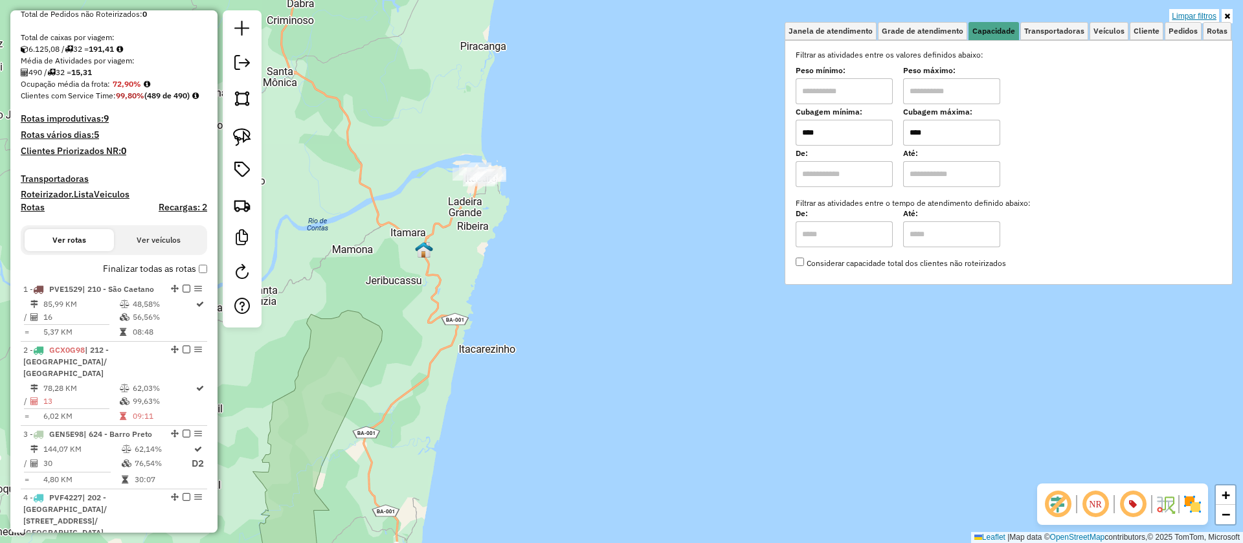
click at [1206, 13] on link "Limpar filtros" at bounding box center [1194, 16] width 50 height 14
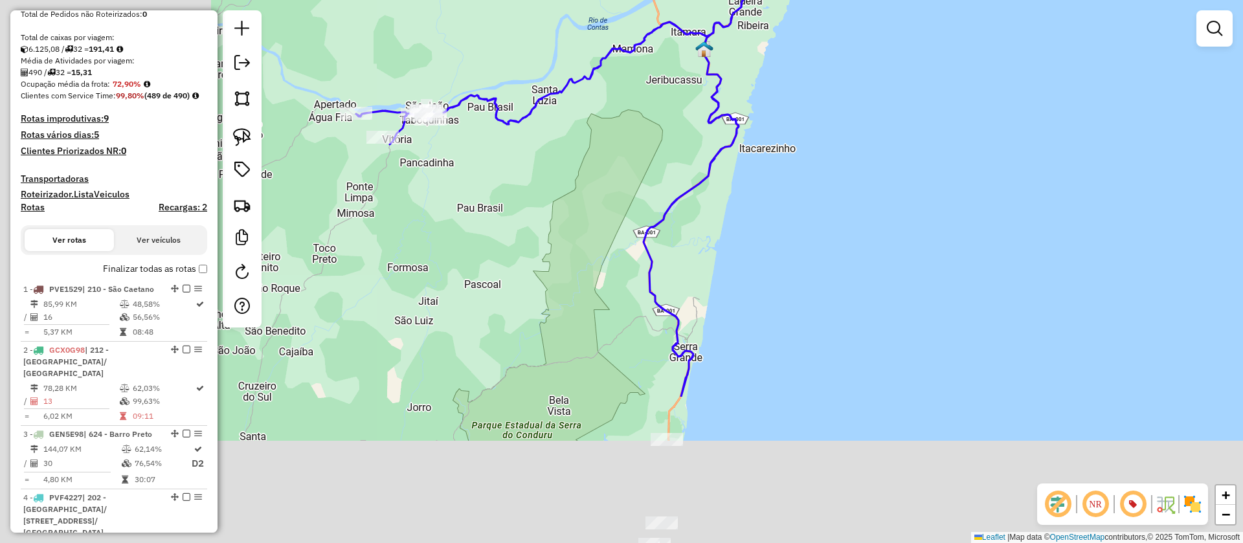
drag, startPoint x: 486, startPoint y: 225, endPoint x: 773, endPoint y: 34, distance: 345.0
click at [792, 12] on div "Janela de atendimento Grade de atendimento Capacidade Transportadoras Veículos …" at bounding box center [621, 271] width 1243 height 543
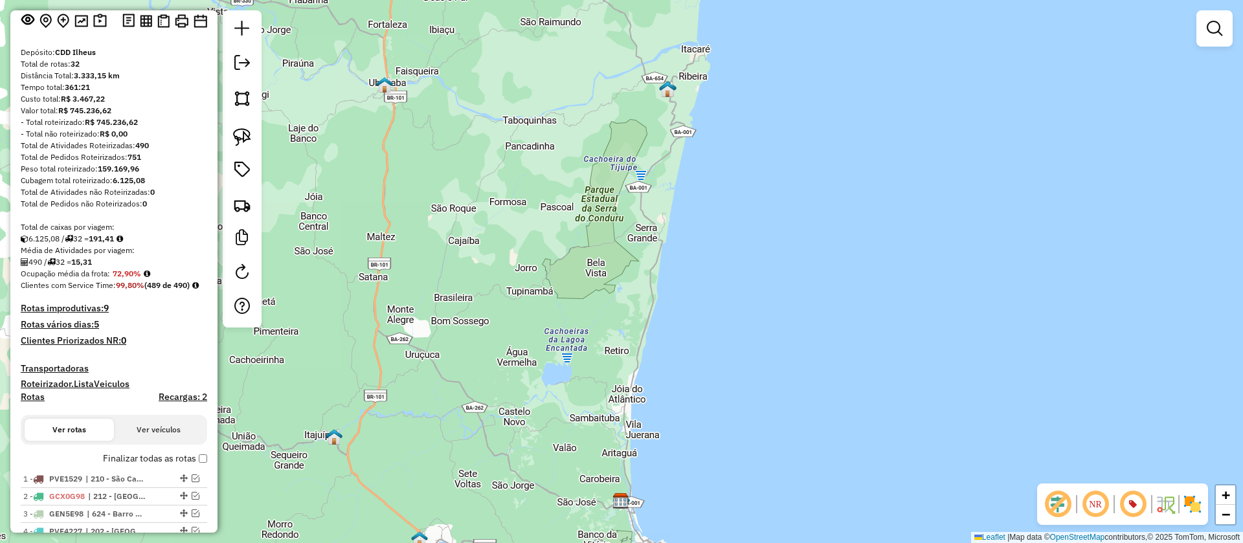
scroll to position [0, 0]
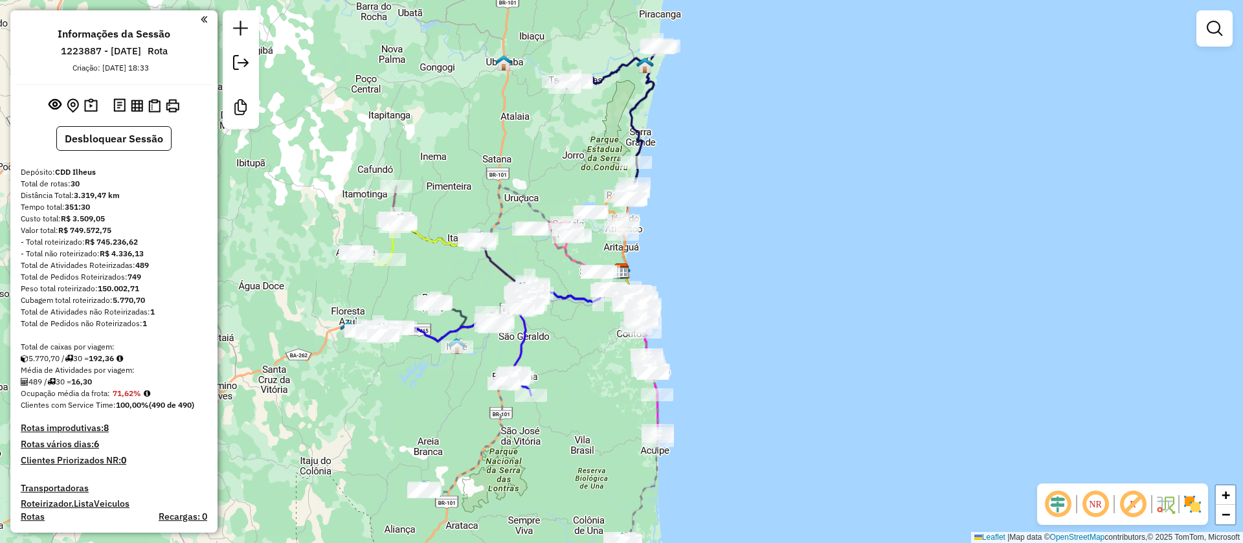
click at [1139, 502] on em at bounding box center [1132, 504] width 31 height 31
click at [1061, 507] on em at bounding box center [1057, 504] width 31 height 31
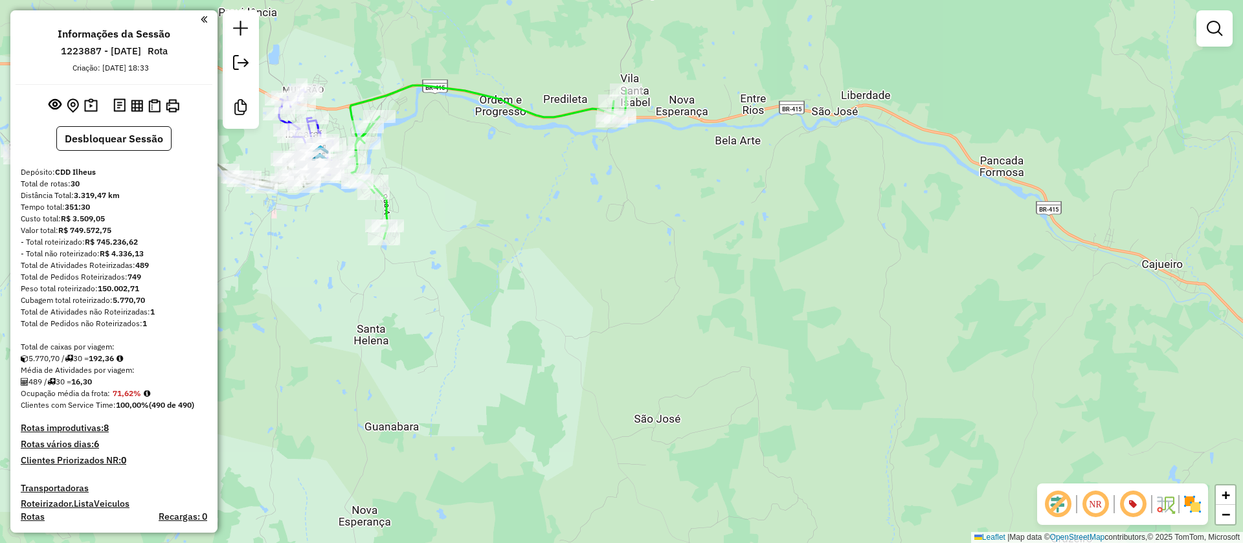
click at [397, 87] on icon at bounding box center [488, 161] width 276 height 153
select select "**********"
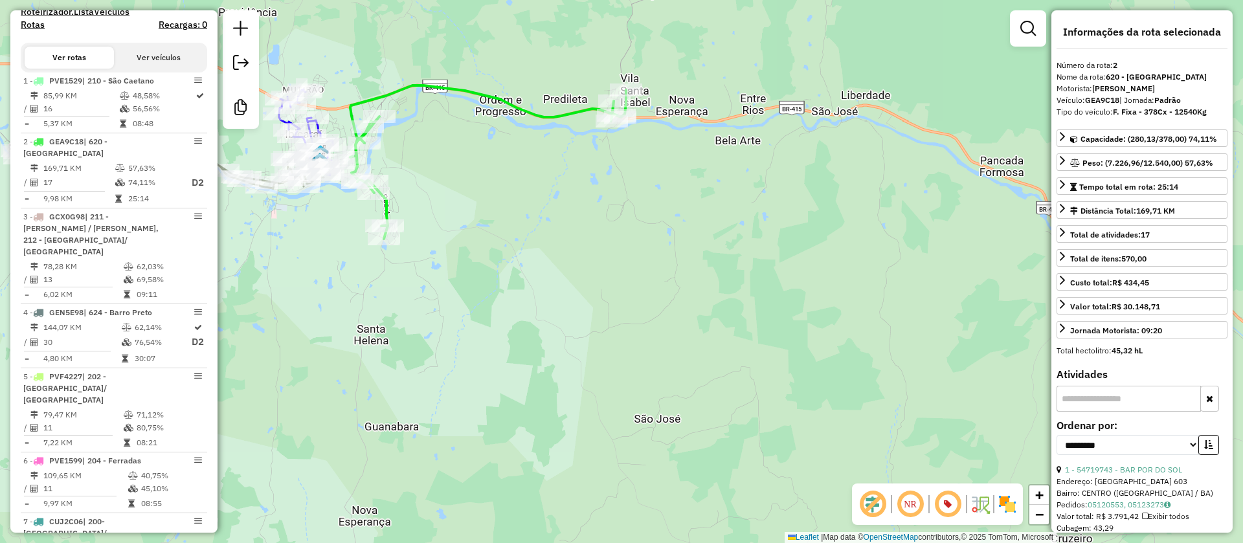
scroll to position [615, 0]
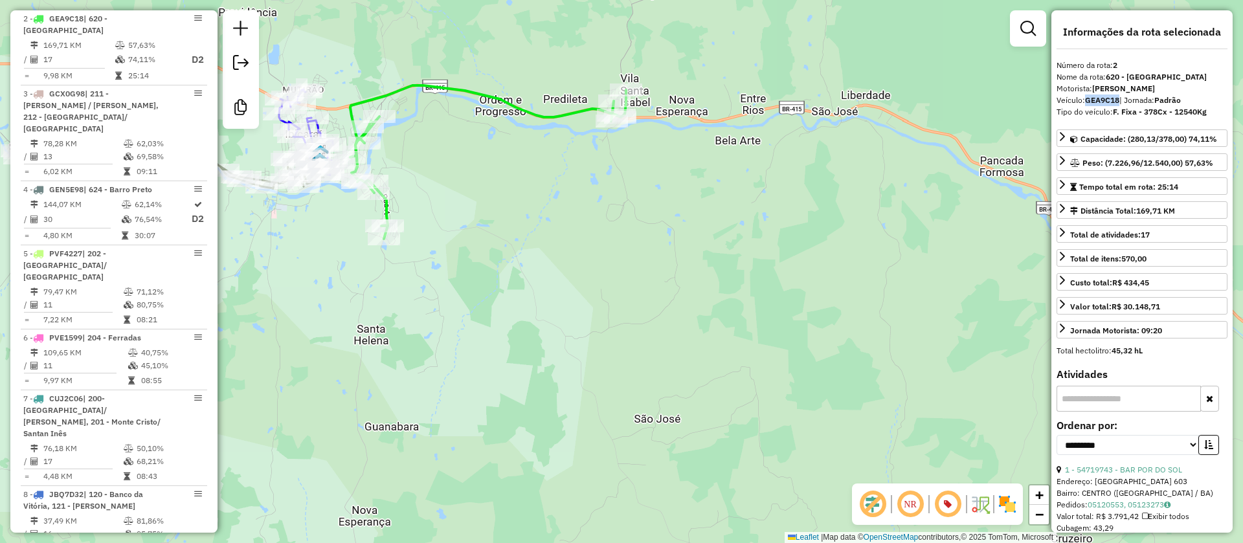
drag, startPoint x: 1120, startPoint y: 98, endPoint x: 1087, endPoint y: 99, distance: 32.4
click at [1087, 99] on div "Veículo: GEA9C18 | Jornada: Padrão" at bounding box center [1141, 100] width 171 height 12
copy strong "GEA9C18"
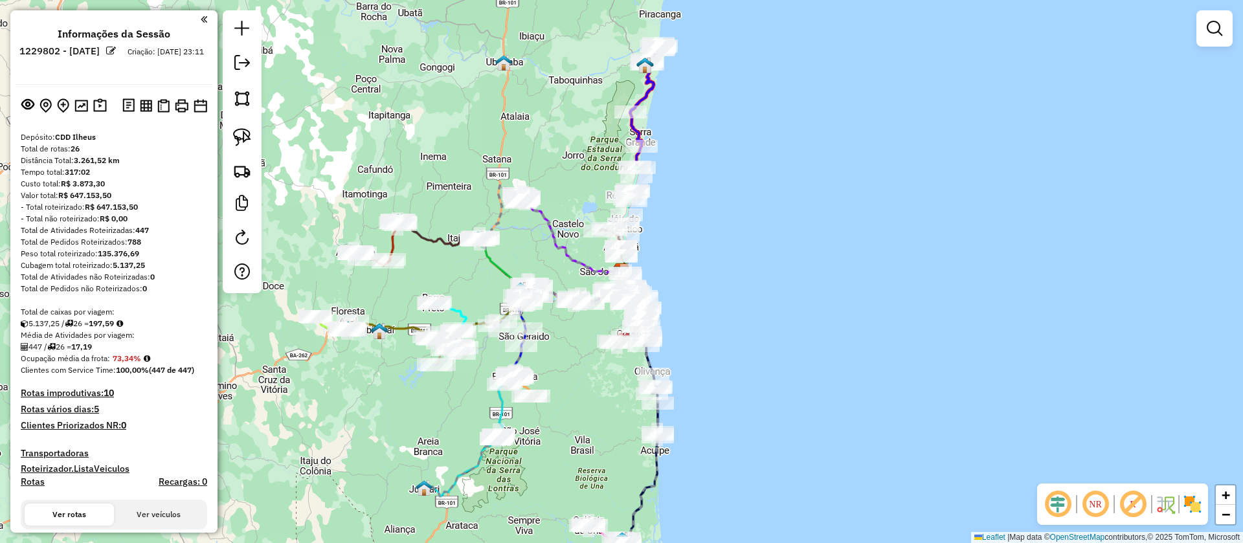
click at [1131, 505] on em at bounding box center [1132, 504] width 31 height 31
click at [1060, 504] on em at bounding box center [1057, 504] width 31 height 31
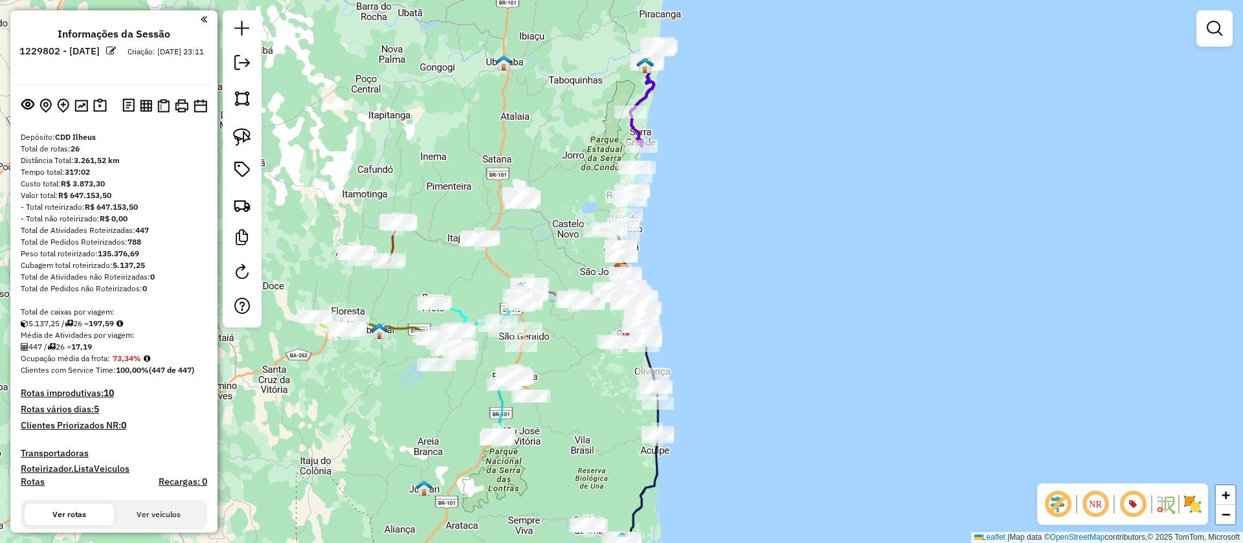
click at [116, 52] on em at bounding box center [111, 51] width 10 height 10
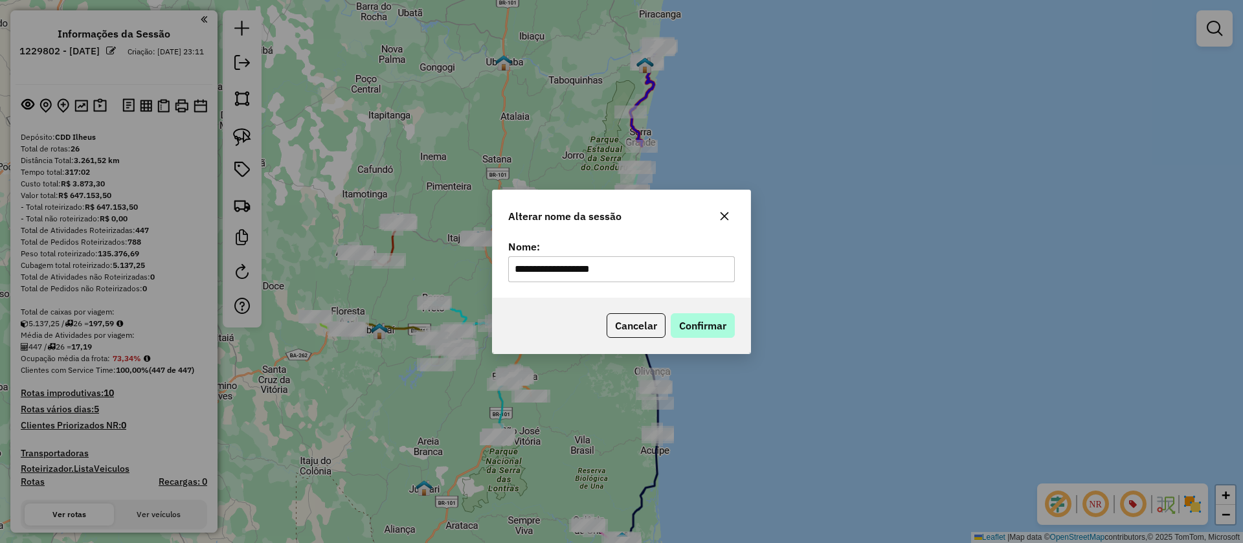
type input "**********"
click at [695, 331] on button "Confirmar" at bounding box center [703, 325] width 64 height 25
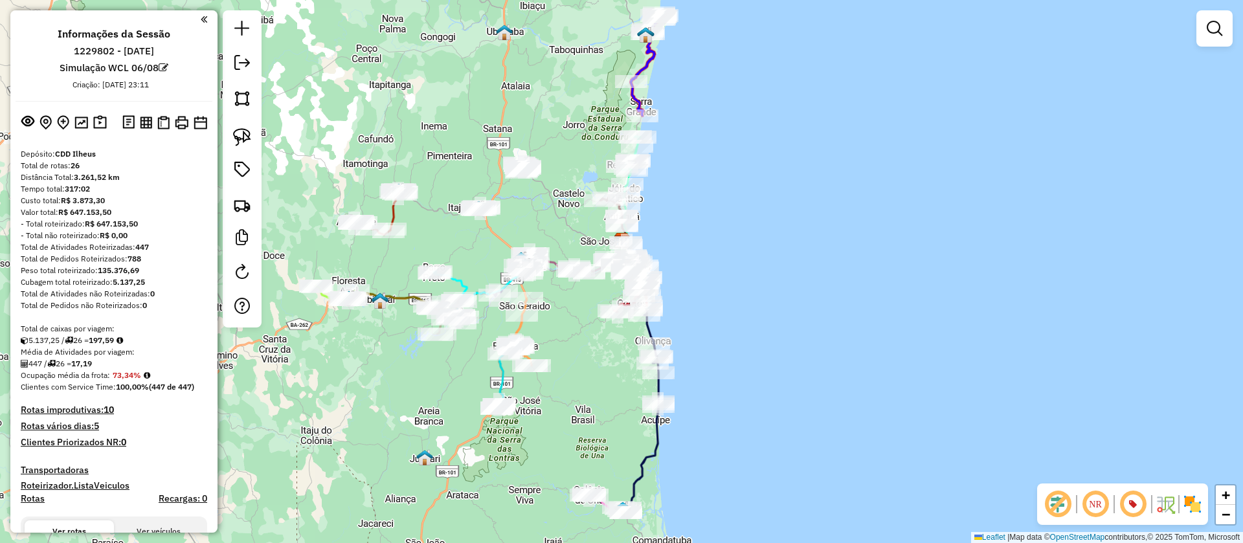
drag, startPoint x: 772, startPoint y: 351, endPoint x: 797, endPoint y: 243, distance: 111.1
click at [796, 240] on div "Janela de atendimento Grade de atendimento Capacidade Transportadoras Veículos …" at bounding box center [621, 271] width 1243 height 543
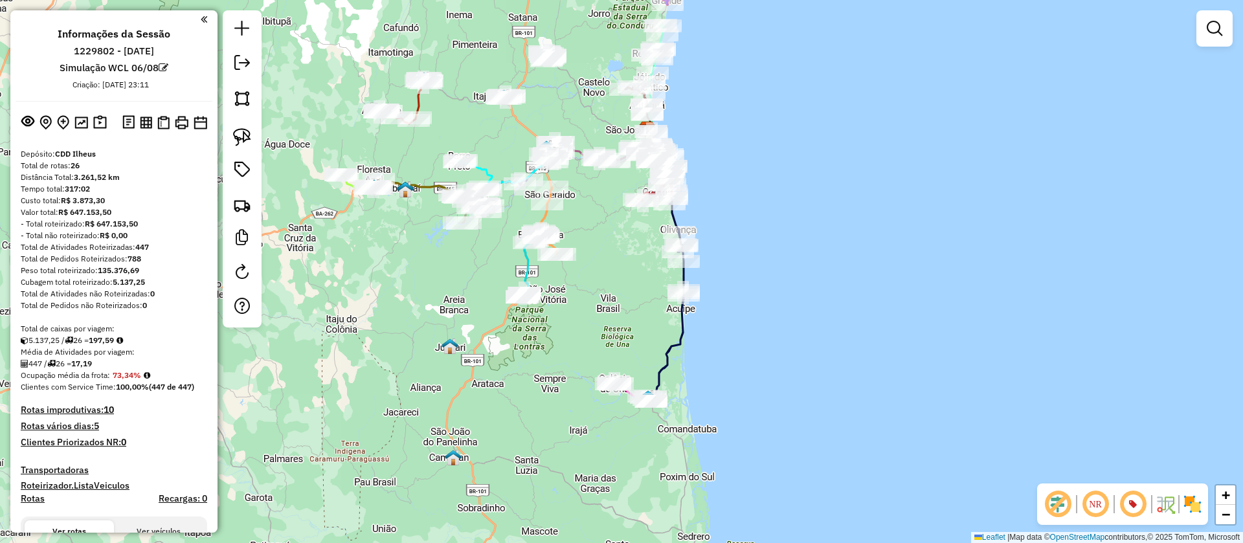
click at [1137, 502] on em at bounding box center [1132, 504] width 31 height 31
click at [1060, 504] on em at bounding box center [1057, 504] width 31 height 31
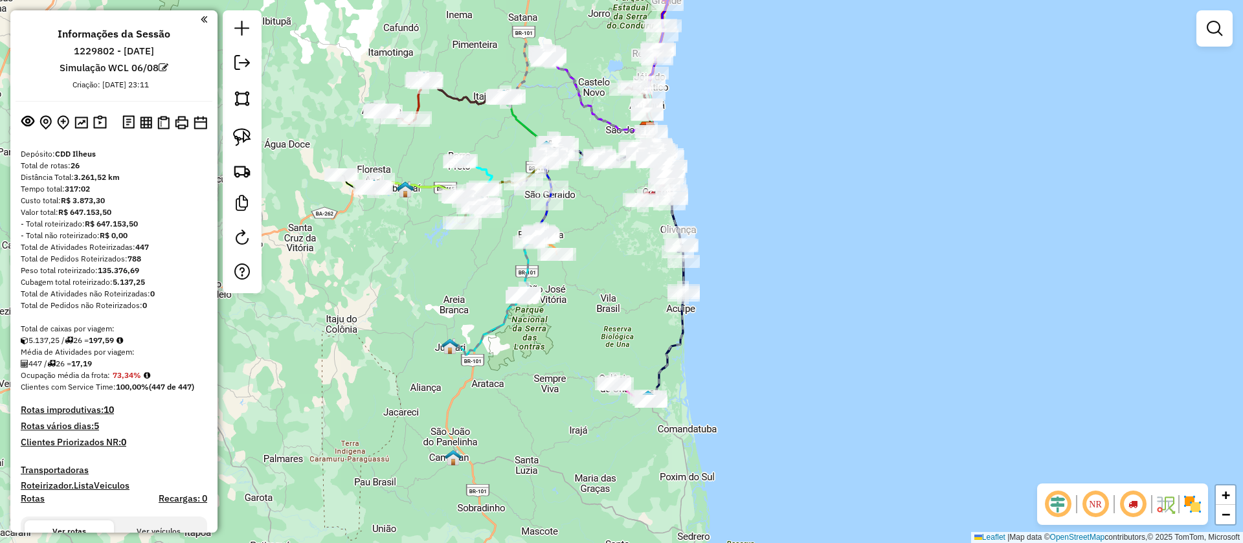
click at [1050, 504] on em at bounding box center [1057, 504] width 31 height 31
click at [1137, 504] on em at bounding box center [1132, 504] width 31 height 31
click at [1136, 502] on em at bounding box center [1132, 504] width 31 height 31
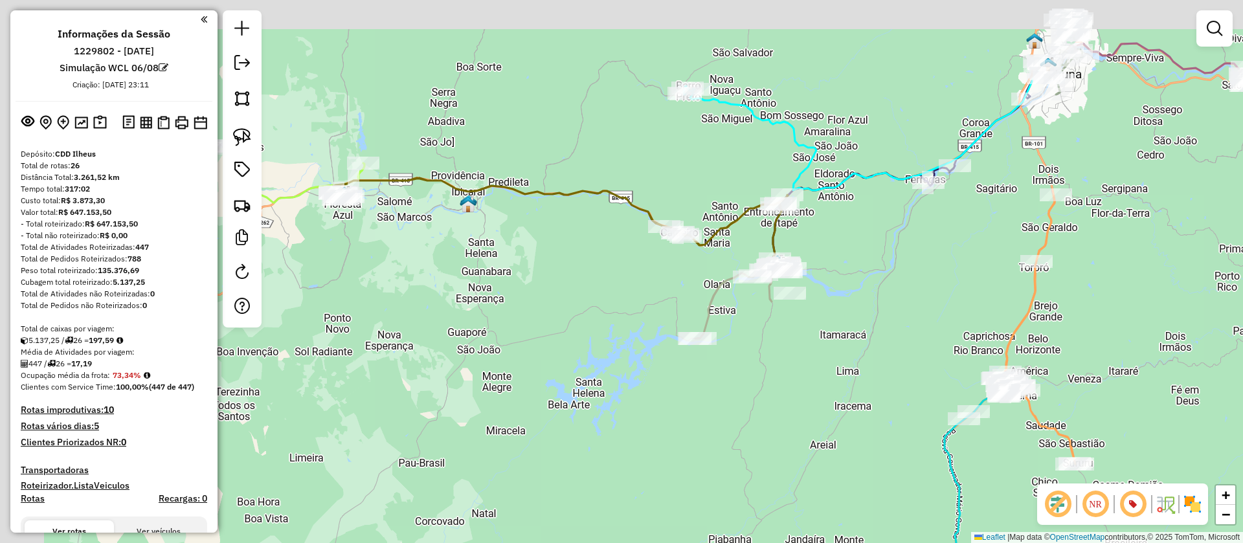
drag, startPoint x: 412, startPoint y: 239, endPoint x: 656, endPoint y: 300, distance: 251.0
click at [650, 296] on div "Janela de atendimento Grade de atendimento Capacidade Transportadoras Veículos …" at bounding box center [621, 271] width 1243 height 543
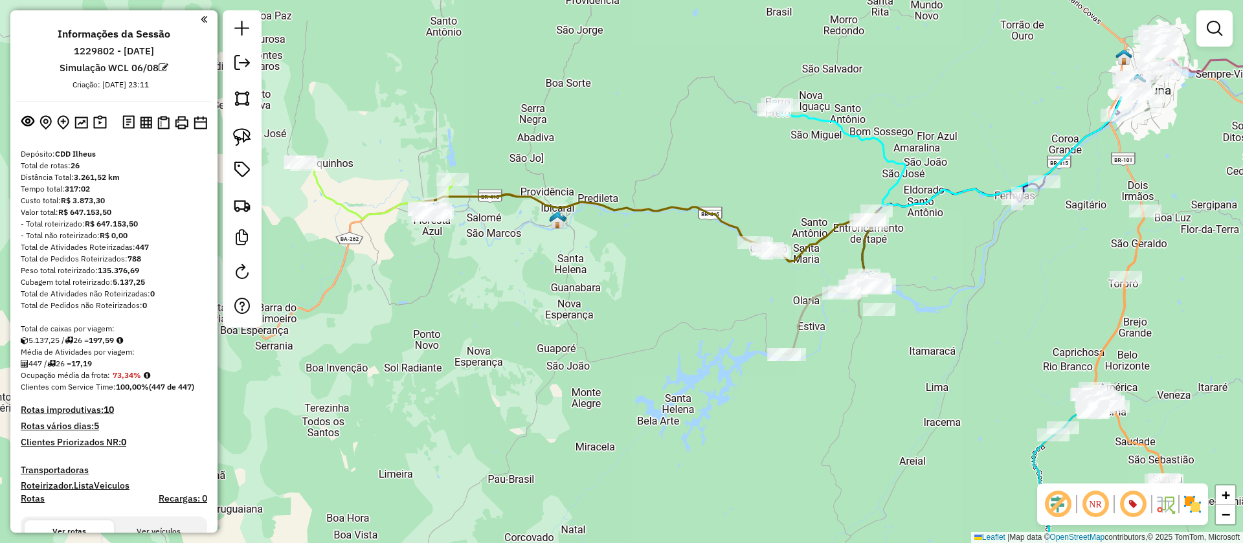
drag, startPoint x: 544, startPoint y: 291, endPoint x: 597, endPoint y: 297, distance: 54.0
click at [597, 297] on div "Janela de atendimento Grade de atendimento Capacidade Transportadoras Veículos …" at bounding box center [621, 271] width 1243 height 543
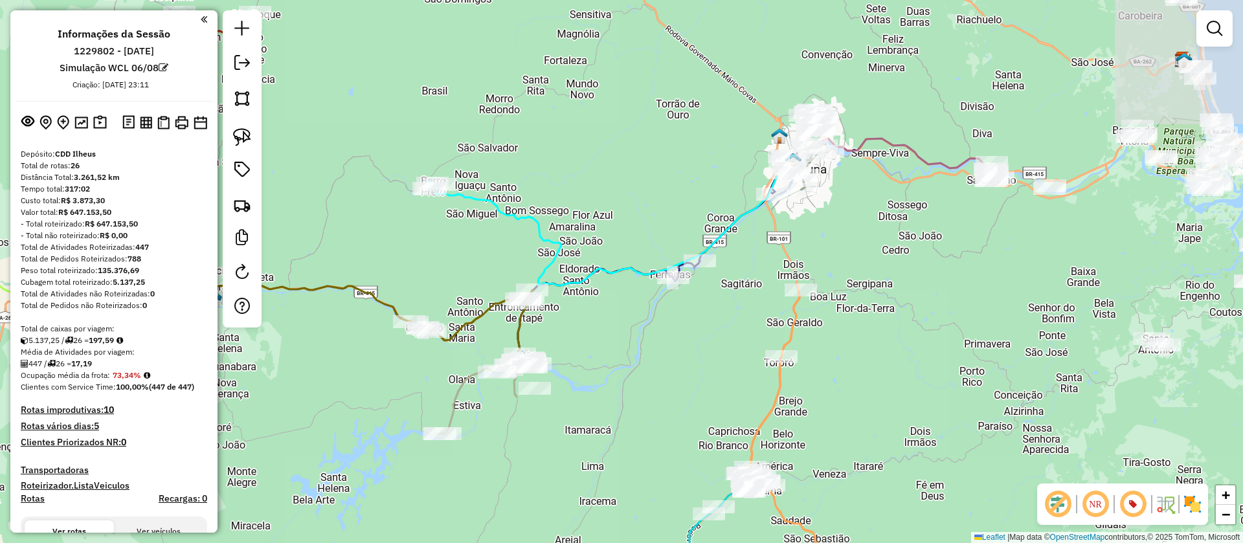
drag, startPoint x: 646, startPoint y: 299, endPoint x: 373, endPoint y: 384, distance: 286.2
click at [373, 384] on div "Janela de atendimento Grade de atendimento Capacidade Transportadoras Veículos …" at bounding box center [621, 271] width 1243 height 543
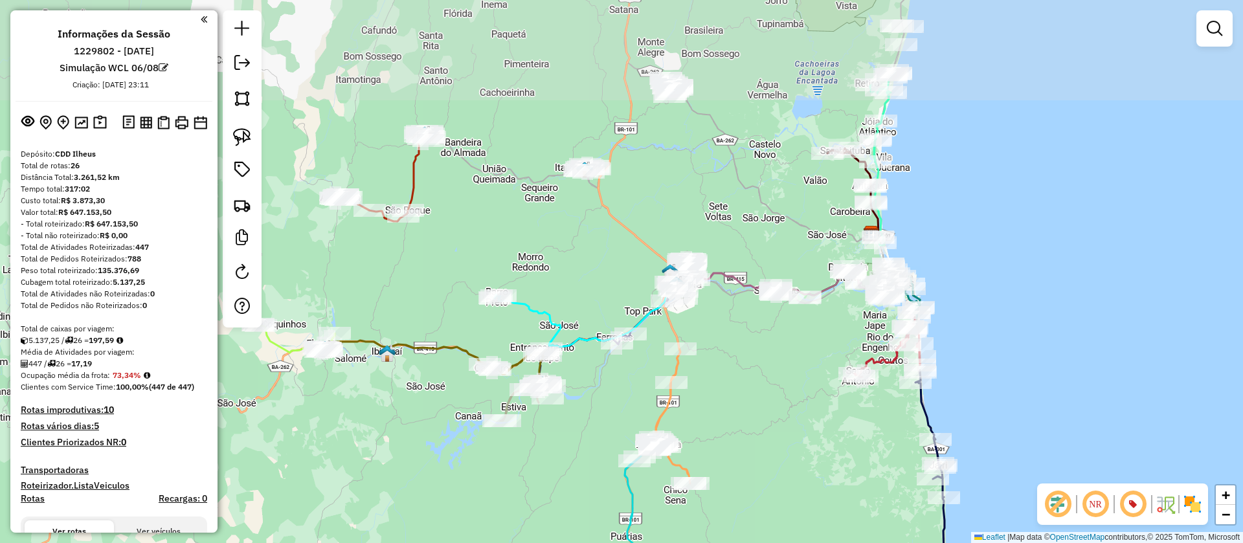
drag, startPoint x: 597, startPoint y: 210, endPoint x: 594, endPoint y: 258, distance: 48.0
click at [594, 258] on div "Janela de atendimento Grade de atendimento Capacidade Transportadoras Veículos …" at bounding box center [621, 271] width 1243 height 543
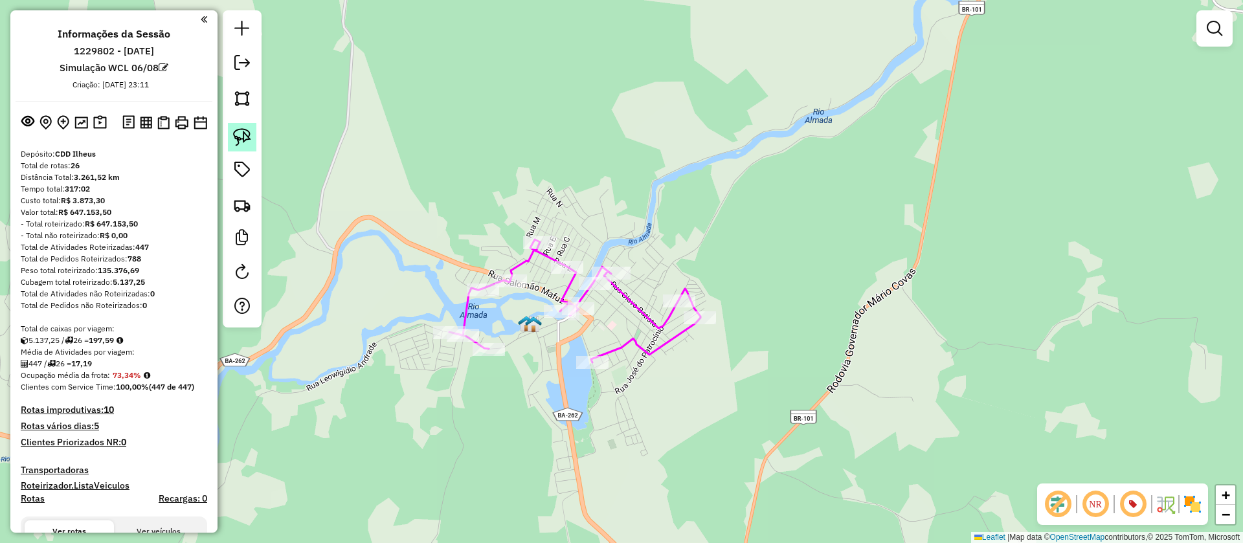
click at [249, 141] on img at bounding box center [242, 137] width 18 height 18
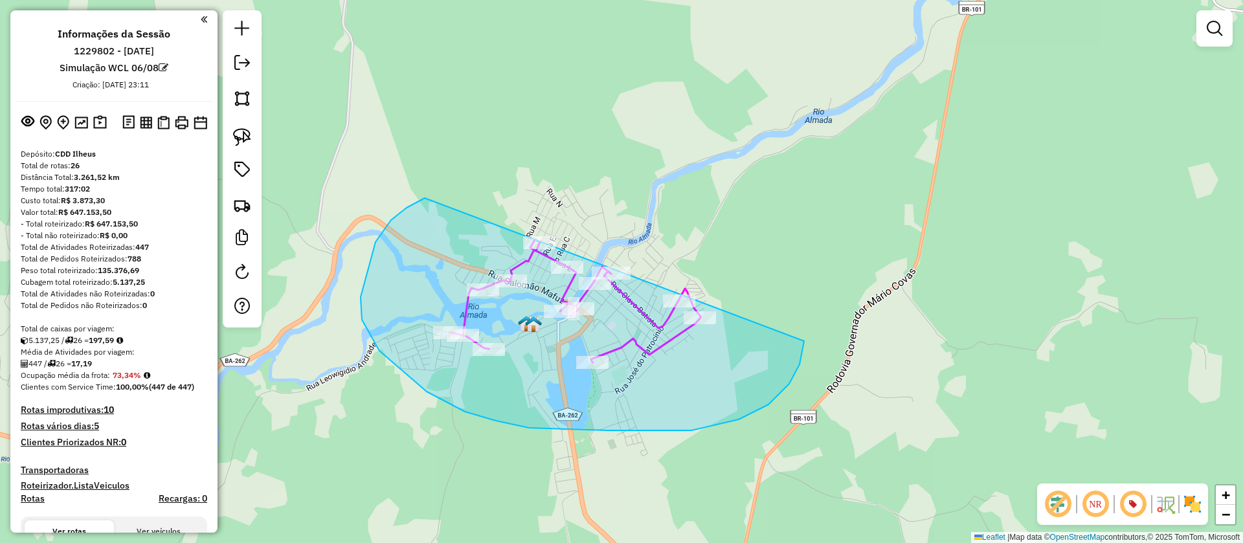
drag, startPoint x: 375, startPoint y: 242, endPoint x: 724, endPoint y: 199, distance: 350.8
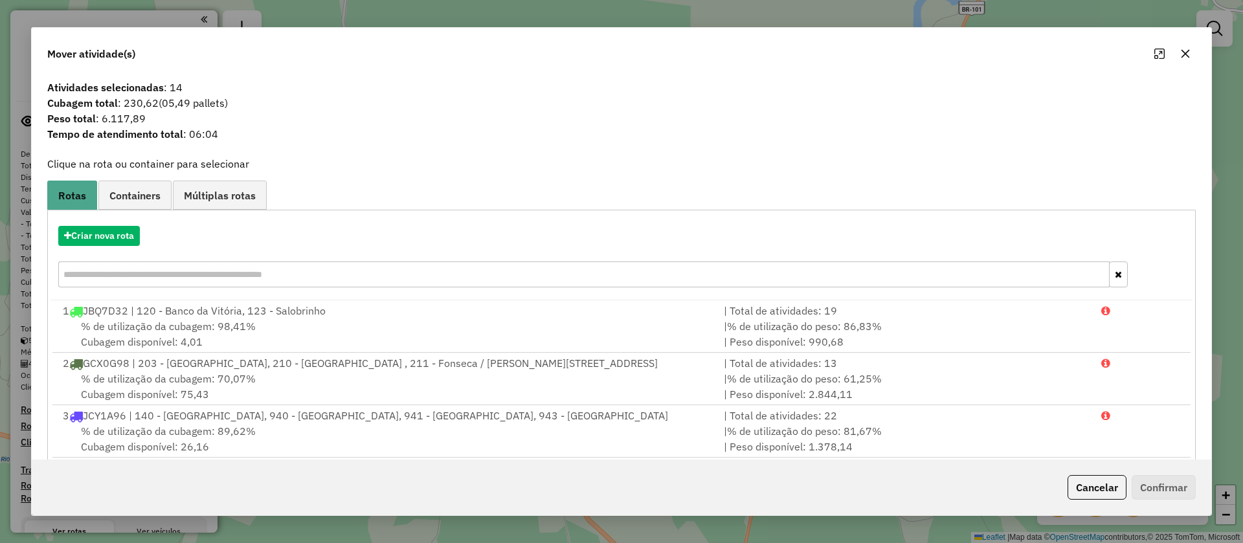
click at [1186, 49] on icon "button" at bounding box center [1185, 54] width 10 height 10
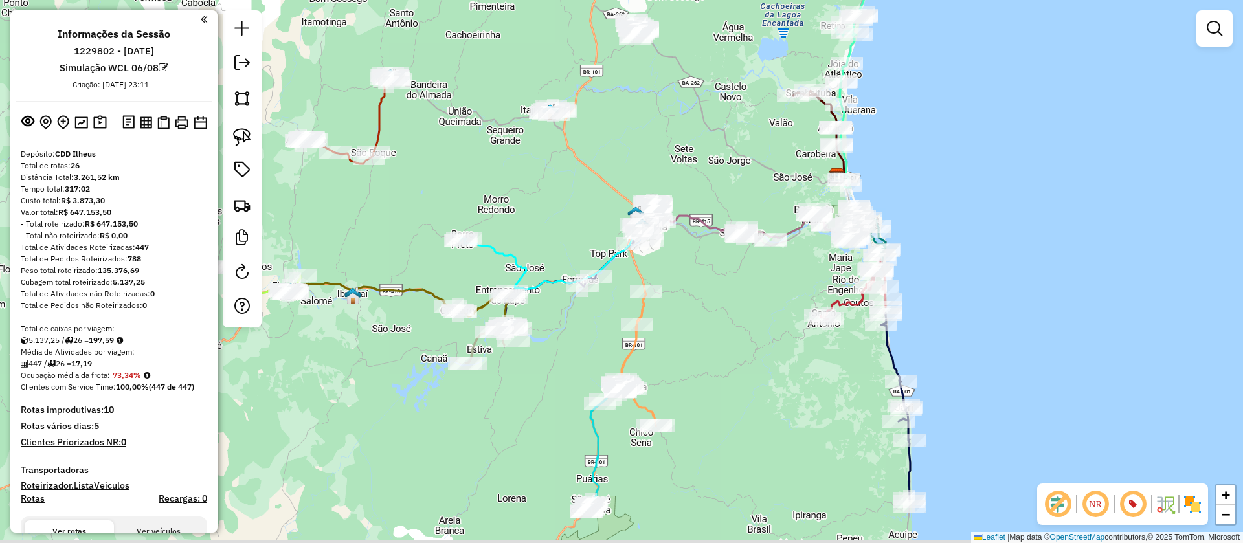
drag, startPoint x: 536, startPoint y: 231, endPoint x: 545, endPoint y: 99, distance: 132.3
click at [545, 99] on div "Janela de atendimento Grade de atendimento Capacidade Transportadoras Veículos …" at bounding box center [621, 271] width 1243 height 543
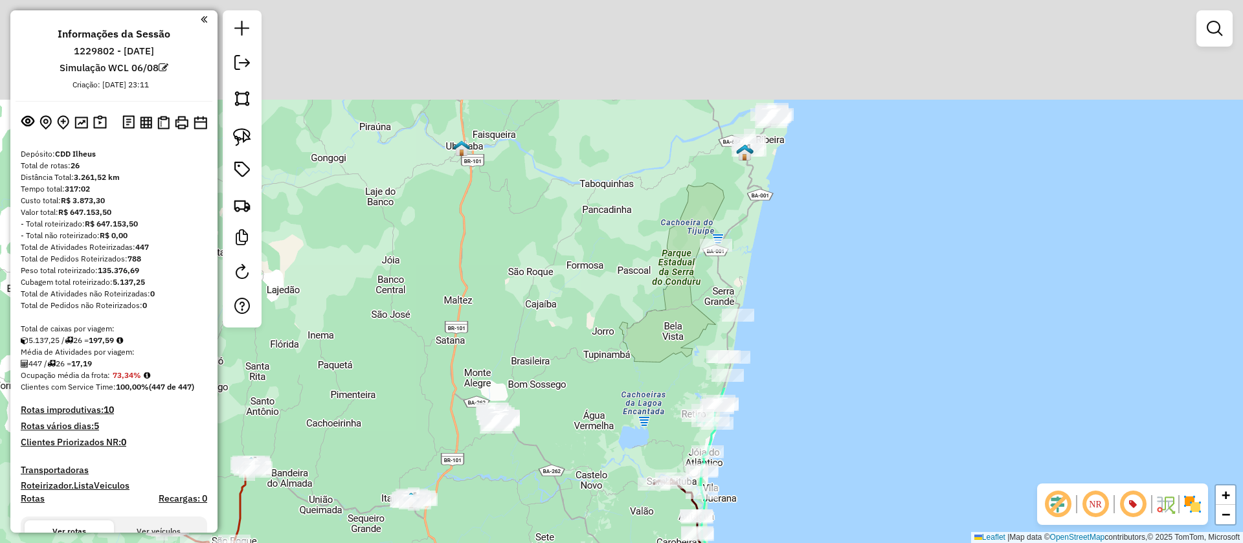
drag, startPoint x: 642, startPoint y: 155, endPoint x: 467, endPoint y: 528, distance: 412.6
click at [458, 542] on html "Aguarde... Pop-up bloqueado! Seu navegador bloqueou automáticamente a abertura …" at bounding box center [621, 271] width 1243 height 543
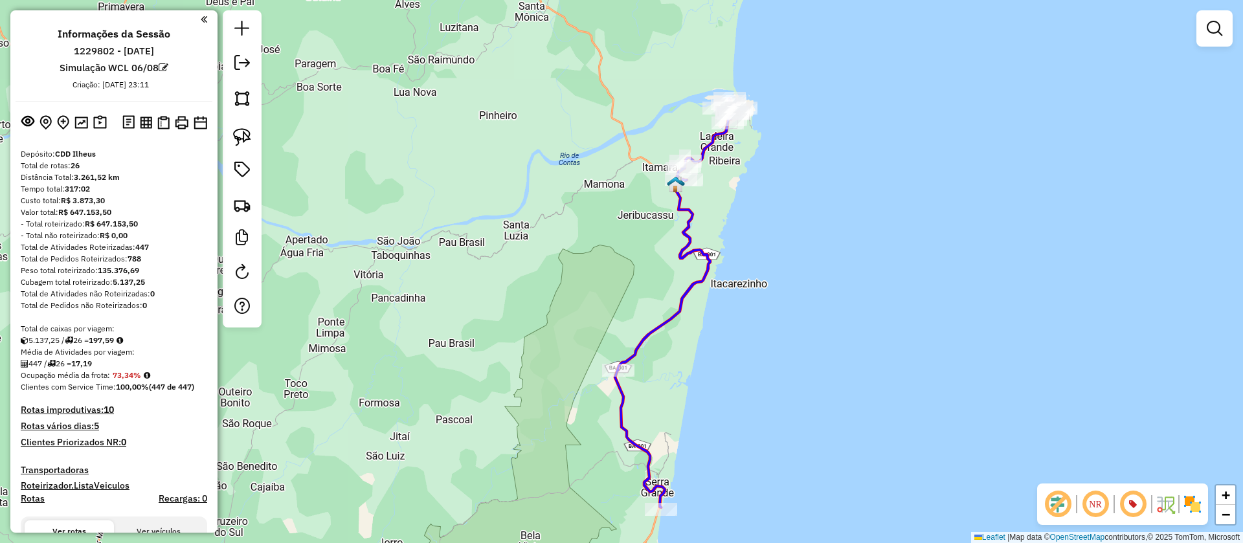
click at [1230, 25] on div at bounding box center [1214, 28] width 36 height 36
drag, startPoint x: 1221, startPoint y: 25, endPoint x: 1203, endPoint y: 34, distance: 20.6
click at [1220, 25] on em at bounding box center [1214, 29] width 16 height 16
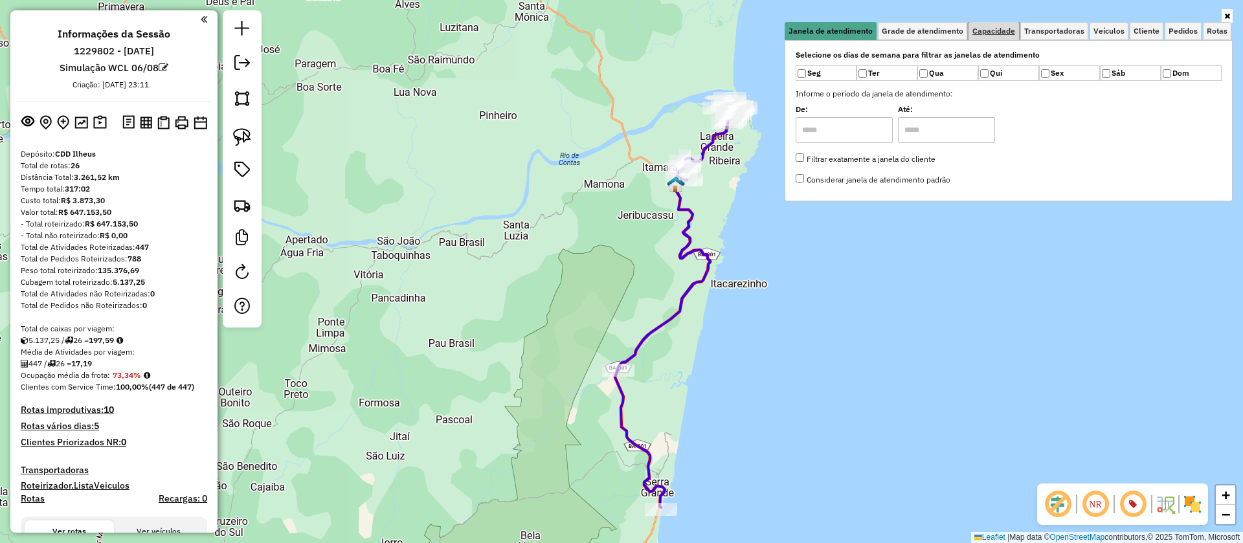
click at [999, 29] on span "Capacidade" at bounding box center [993, 31] width 43 height 8
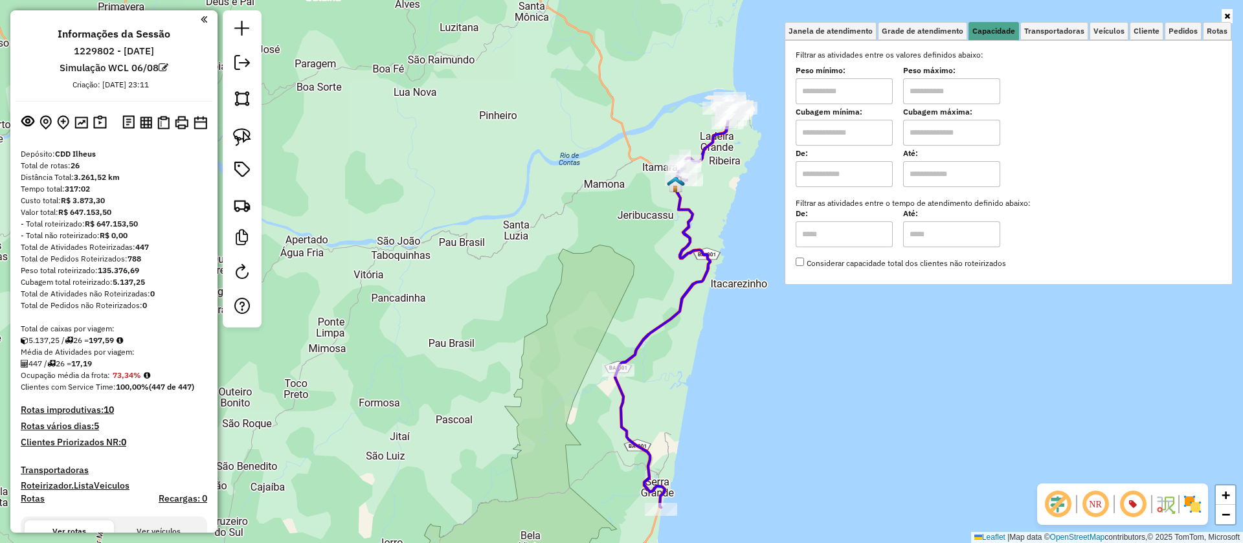
click at [847, 126] on input "text" at bounding box center [843, 133] width 97 height 26
type input "****"
click at [961, 122] on input "text" at bounding box center [951, 133] width 97 height 26
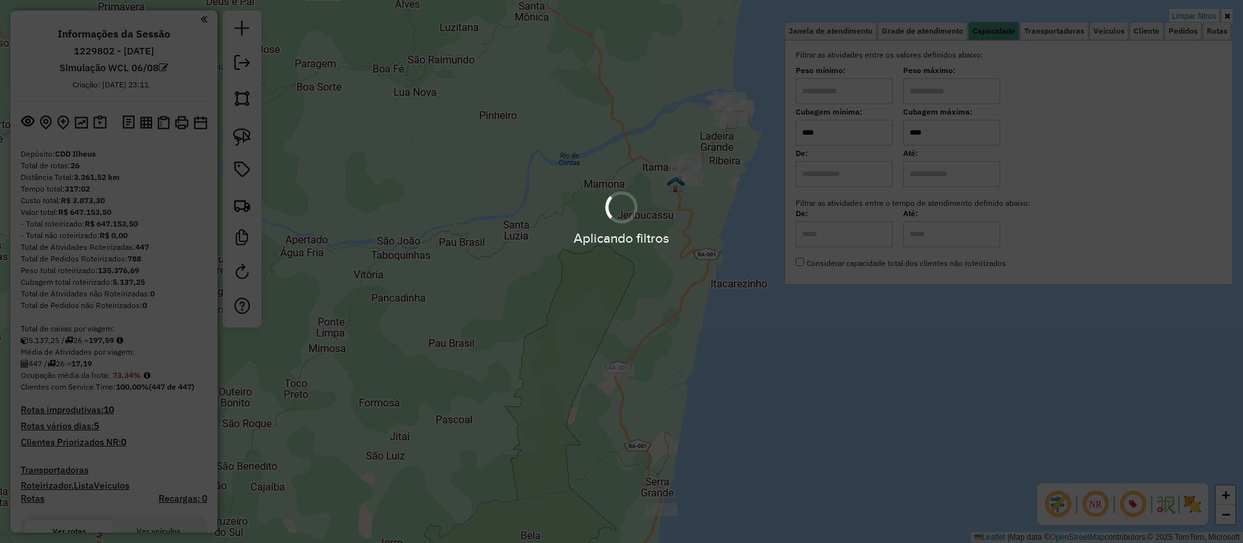
type input "****"
click at [652, 140] on div "Limpar filtros Janela de atendimento Grade de atendimento Capacidade Transporta…" at bounding box center [621, 271] width 1243 height 543
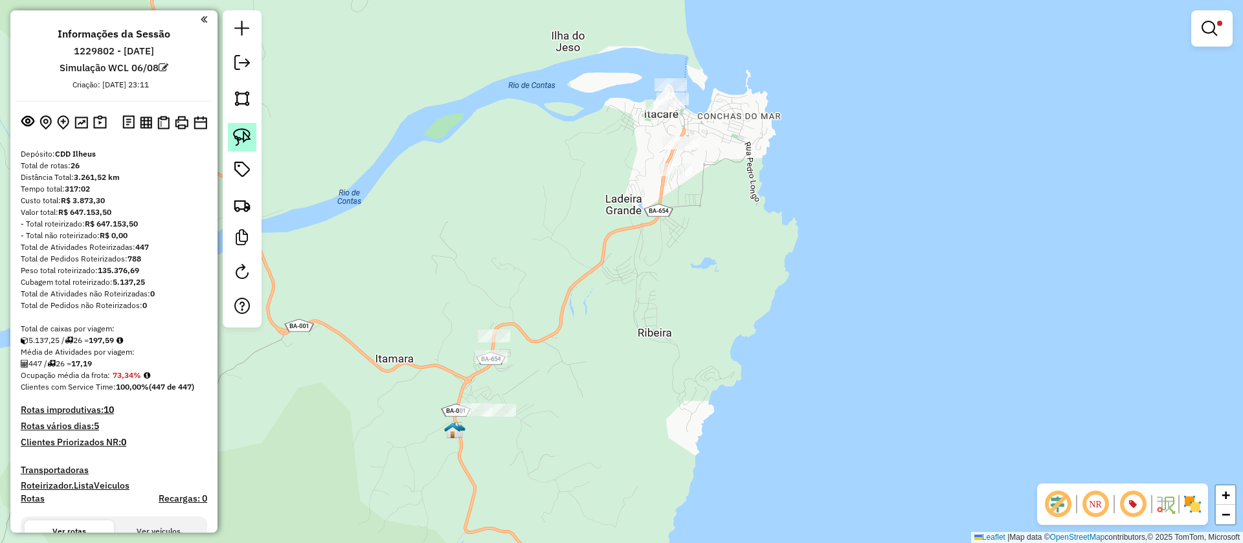
click at [235, 133] on img at bounding box center [242, 137] width 18 height 18
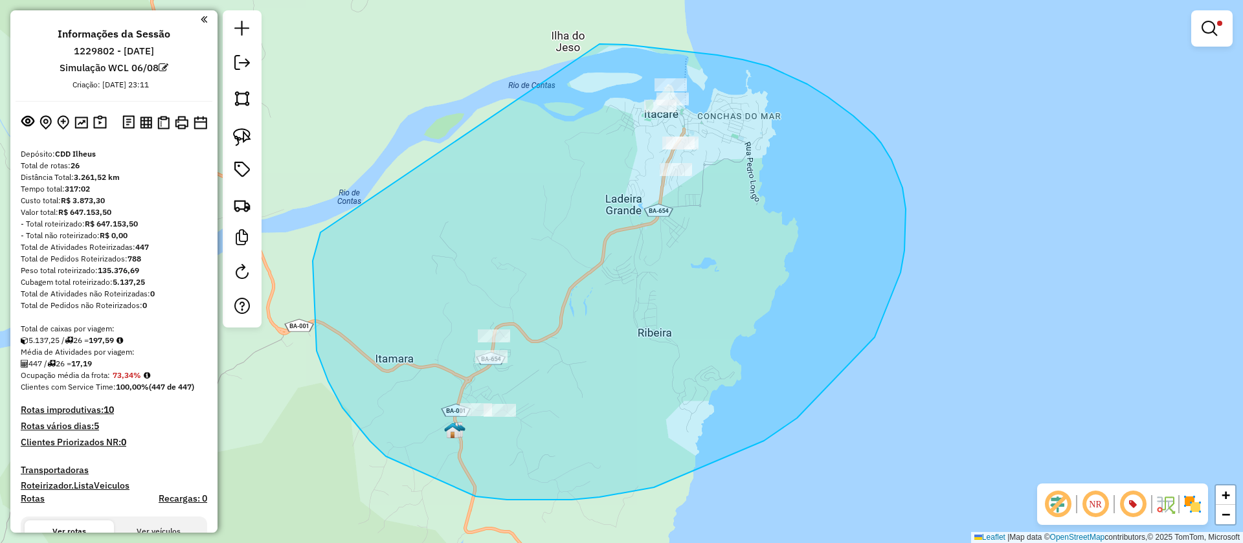
drag, startPoint x: 313, startPoint y: 261, endPoint x: 520, endPoint y: 91, distance: 267.7
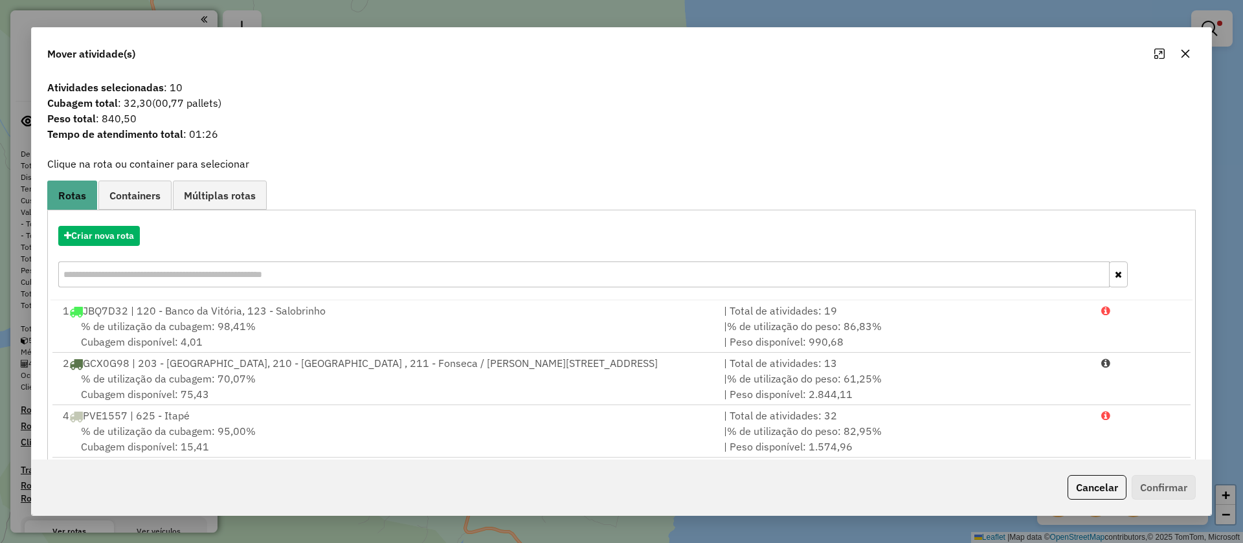
click at [1185, 52] on icon "button" at bounding box center [1185, 54] width 10 height 10
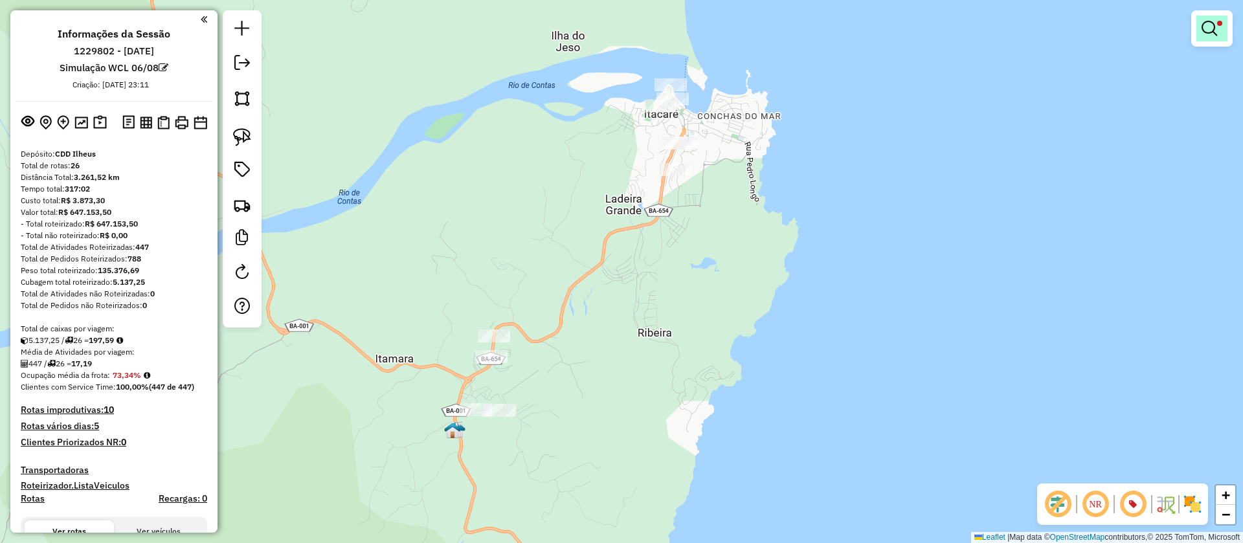
click at [1225, 16] on link at bounding box center [1211, 29] width 31 height 26
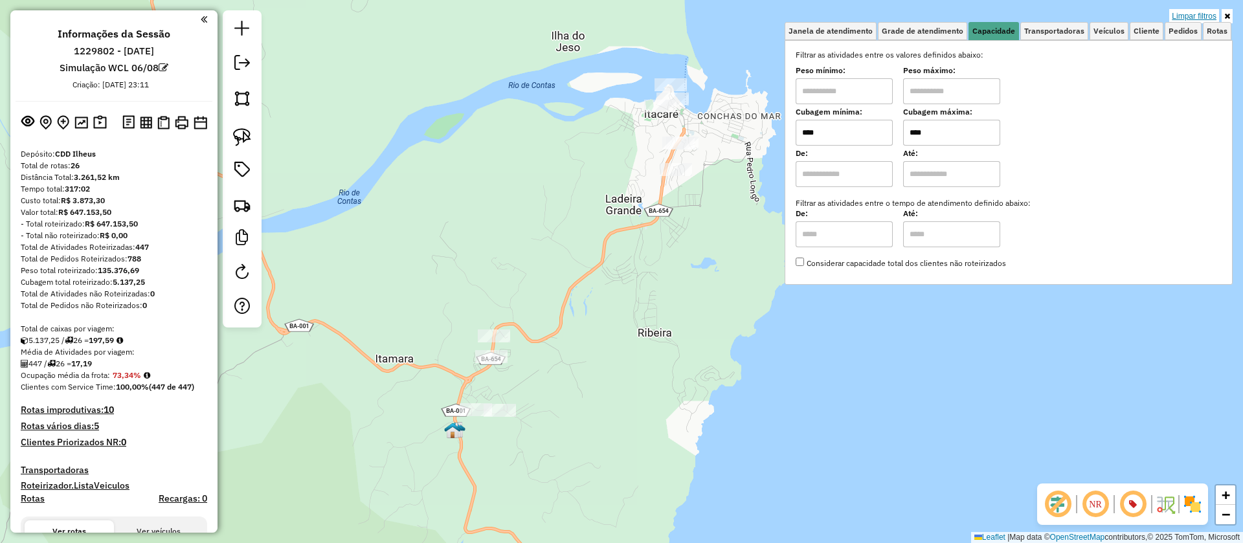
click at [1197, 11] on link "Limpar filtros" at bounding box center [1194, 16] width 50 height 14
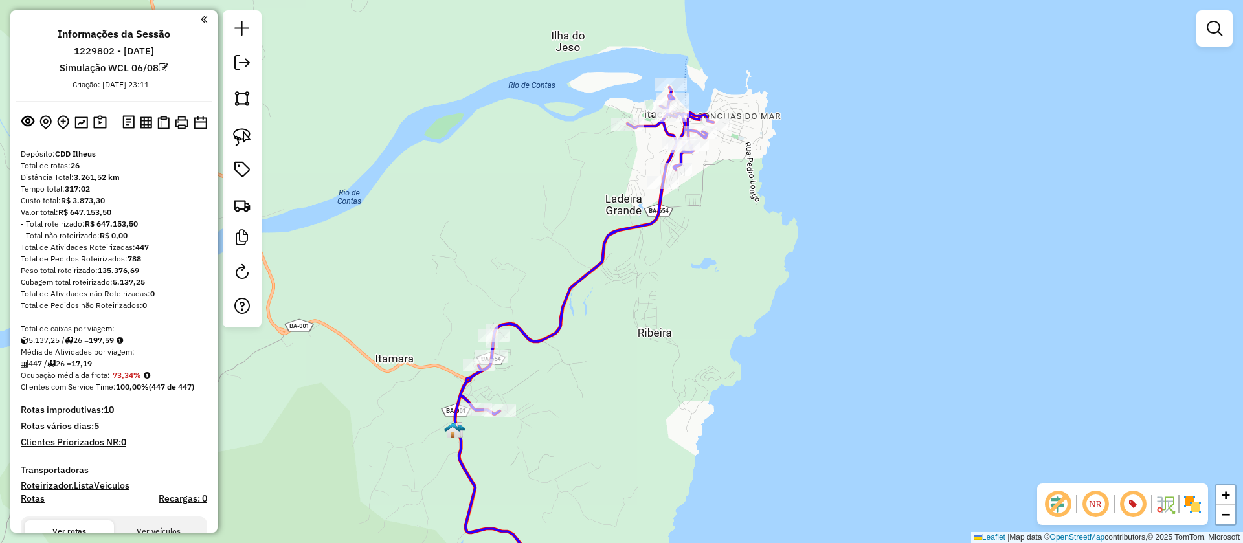
click at [597, 259] on icon at bounding box center [584, 342] width 258 height 510
select select "**********"
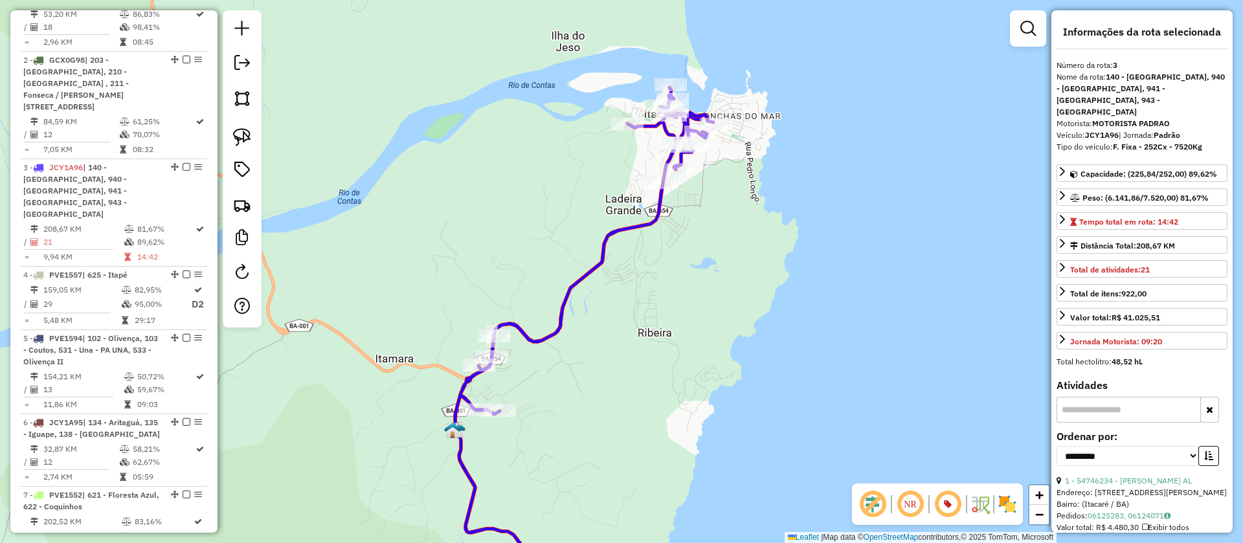
scroll to position [742, 0]
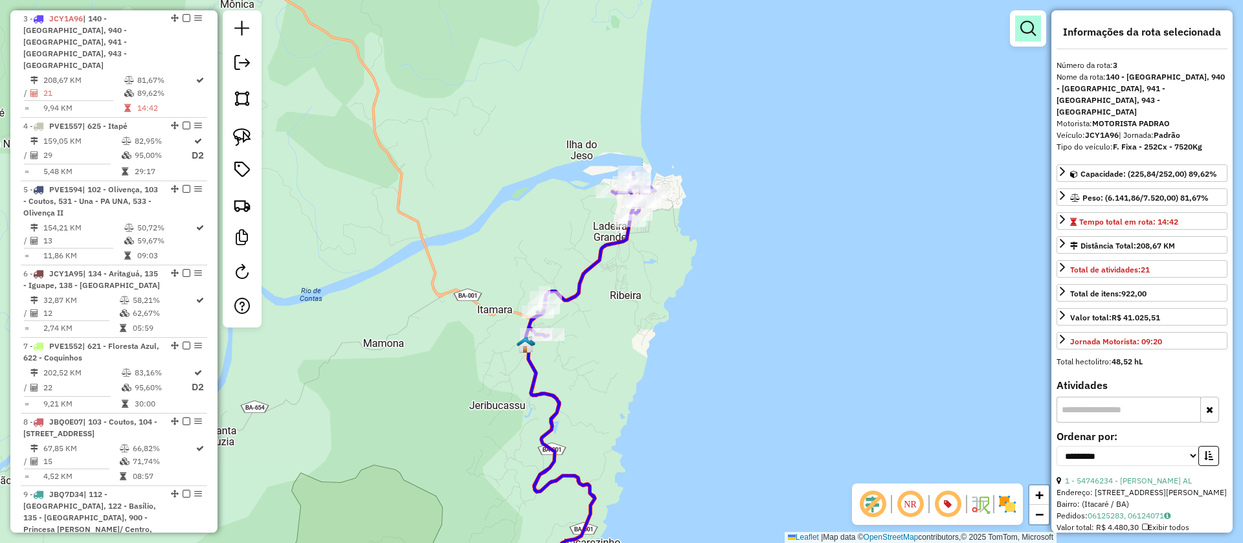
click at [1032, 22] on em at bounding box center [1028, 29] width 16 height 16
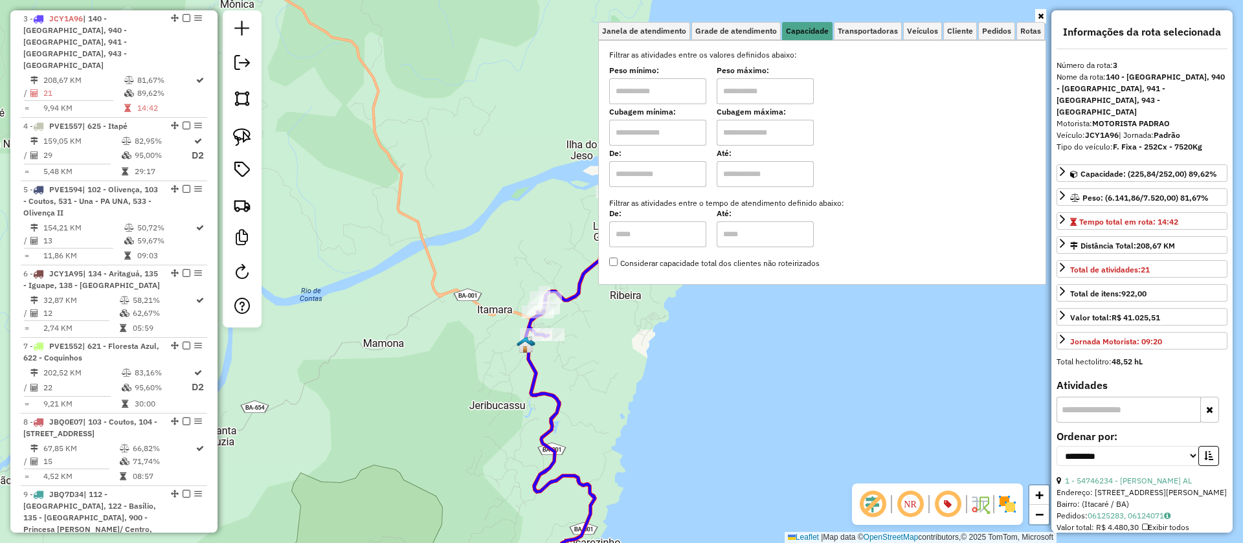
drag, startPoint x: 658, startPoint y: 130, endPoint x: 665, endPoint y: 145, distance: 16.5
click at [658, 130] on input "text" at bounding box center [657, 133] width 97 height 26
type input "****"
click at [755, 138] on input "text" at bounding box center [765, 133] width 97 height 26
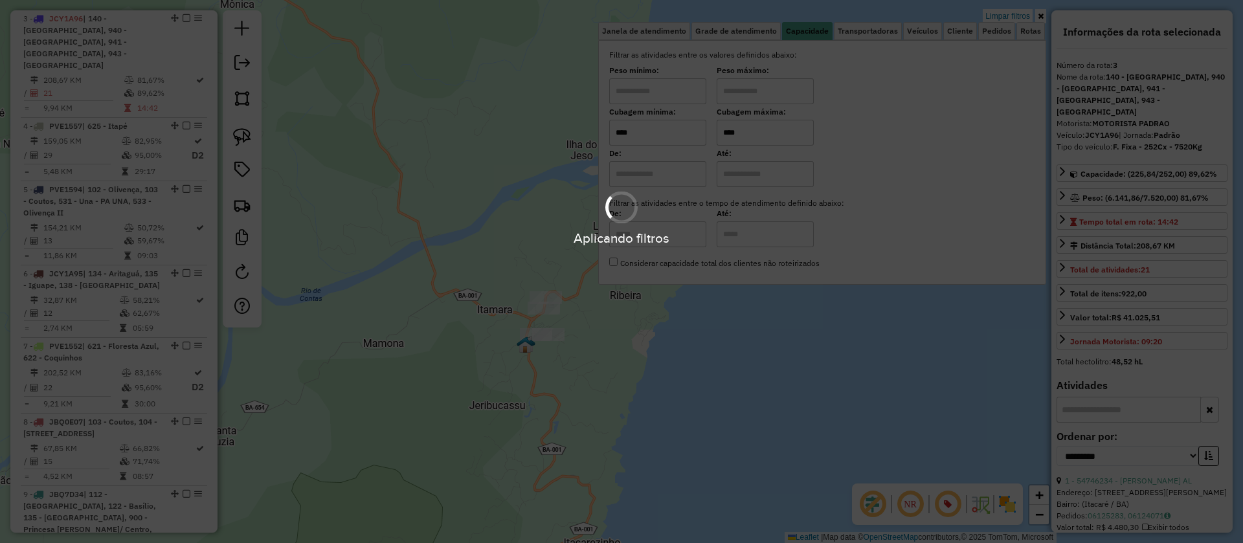
type input "****"
click at [464, 194] on div "Limpar filtros Janela de atendimento Grade de atendimento Capacidade Transporta…" at bounding box center [621, 271] width 1243 height 543
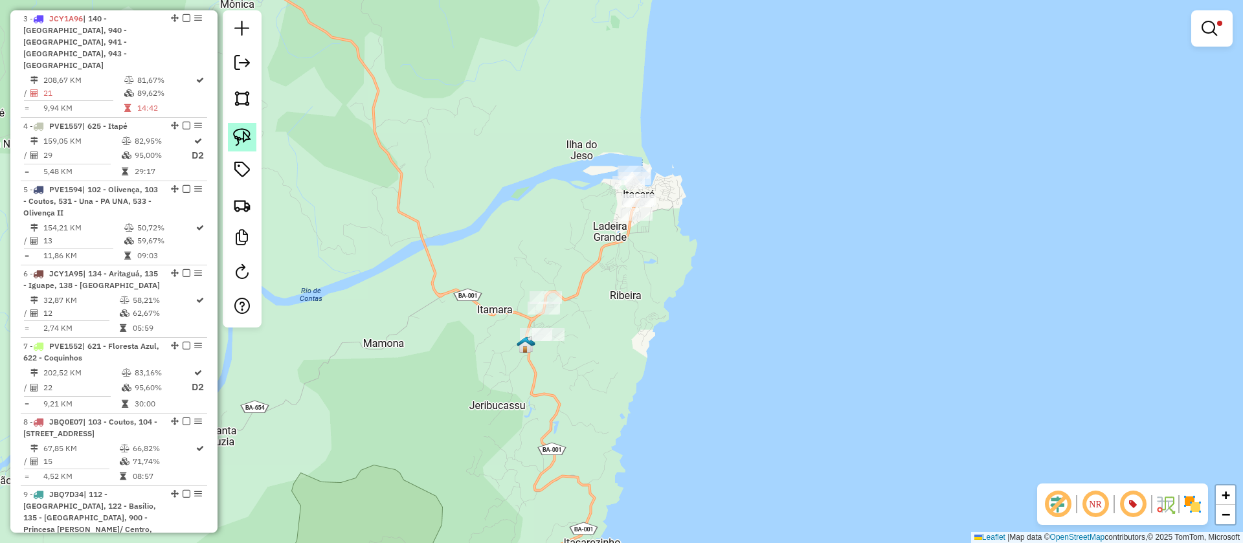
click at [252, 131] on link at bounding box center [242, 137] width 28 height 28
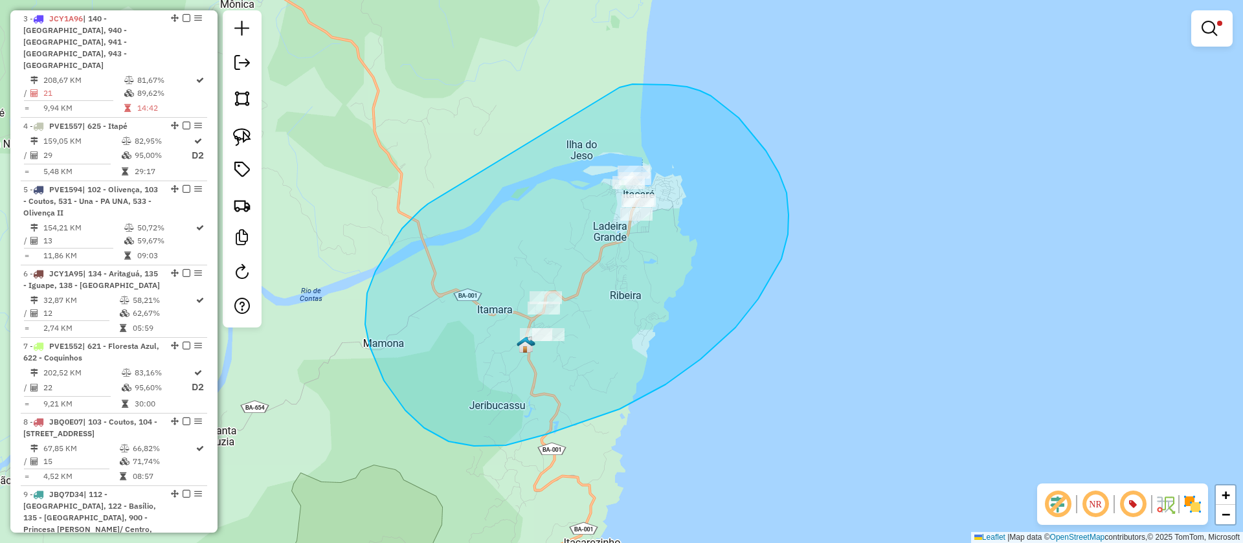
drag, startPoint x: 402, startPoint y: 228, endPoint x: 613, endPoint y: 89, distance: 252.8
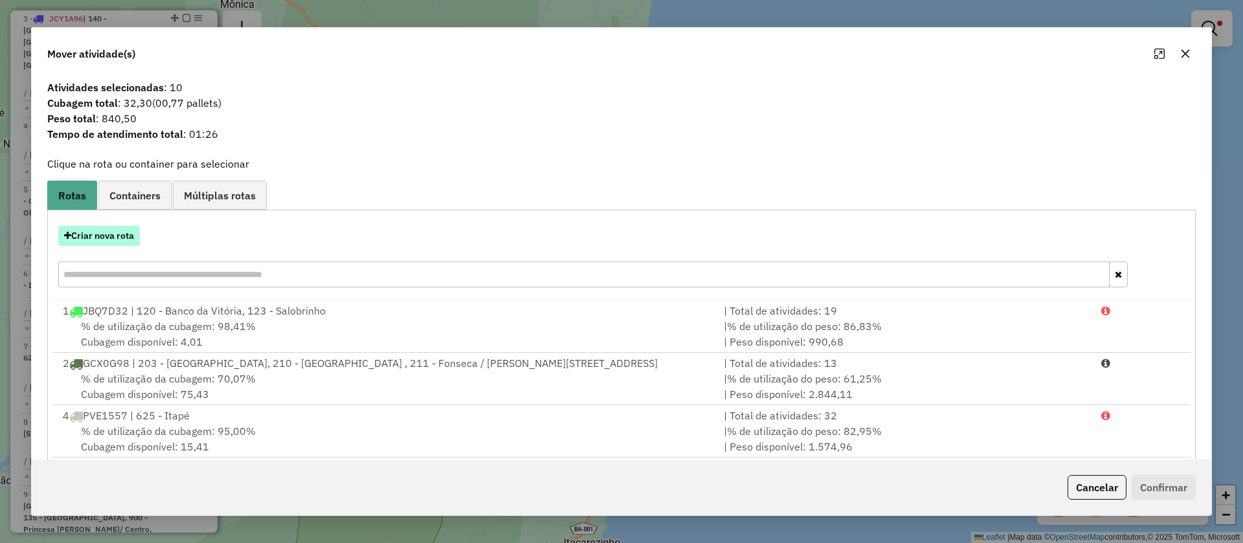
click at [110, 236] on button "Criar nova rota" at bounding box center [99, 236] width 82 height 20
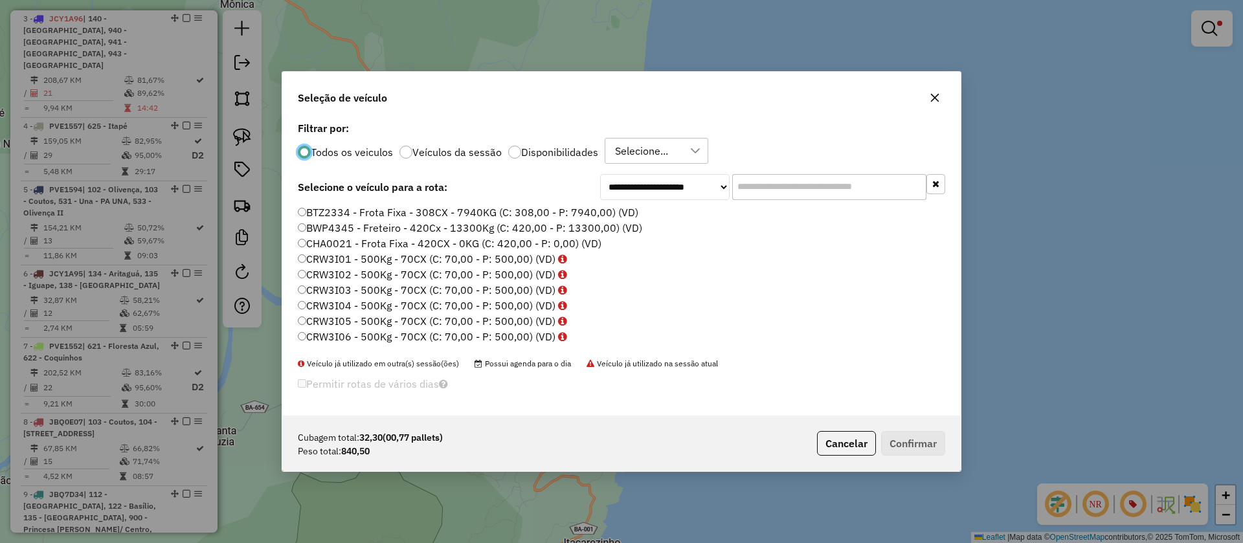
scroll to position [7, 4]
drag, startPoint x: 823, startPoint y: 184, endPoint x: 695, endPoint y: 185, distance: 128.2
click at [695, 185] on div "**********" at bounding box center [772, 187] width 345 height 26
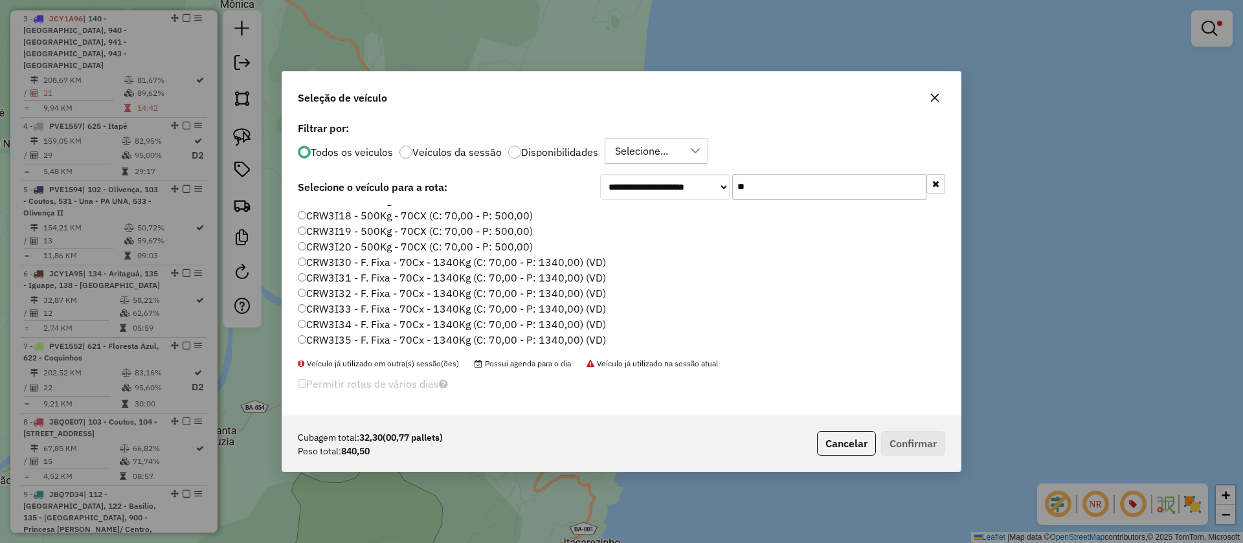
scroll to position [261, 0]
type input "**"
click at [471, 265] on label "CRW3I30 - F. Fixa - 70Cx - 1340Kg (C: 70,00 - P: 1340,00) (VD)" at bounding box center [452, 262] width 308 height 16
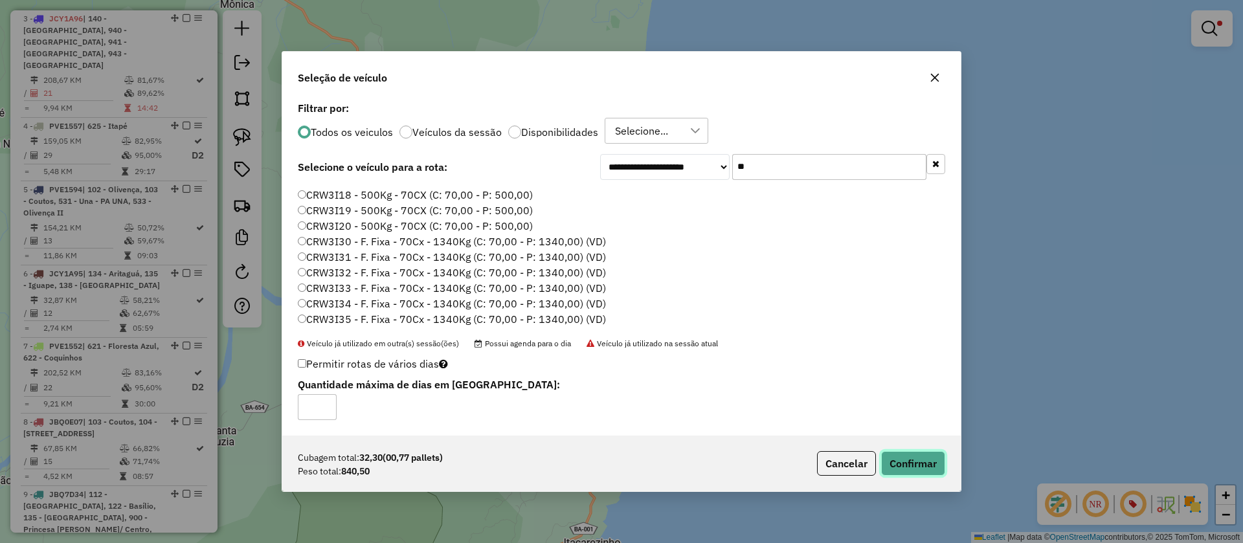
click at [906, 461] on button "Confirmar" at bounding box center [913, 463] width 64 height 25
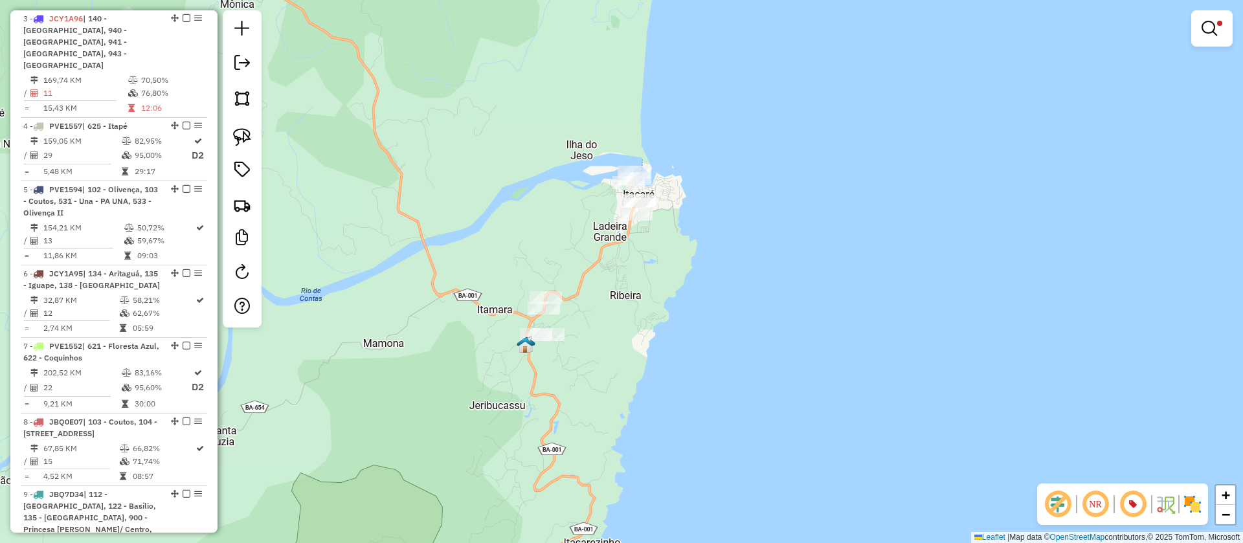
scroll to position [658, 0]
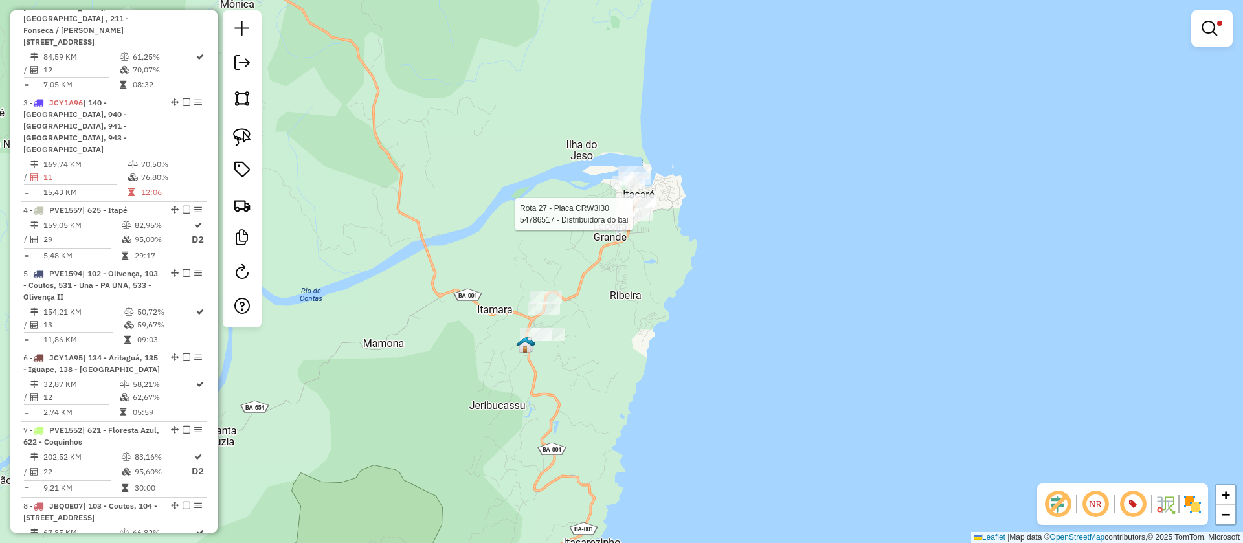
select select "**********"
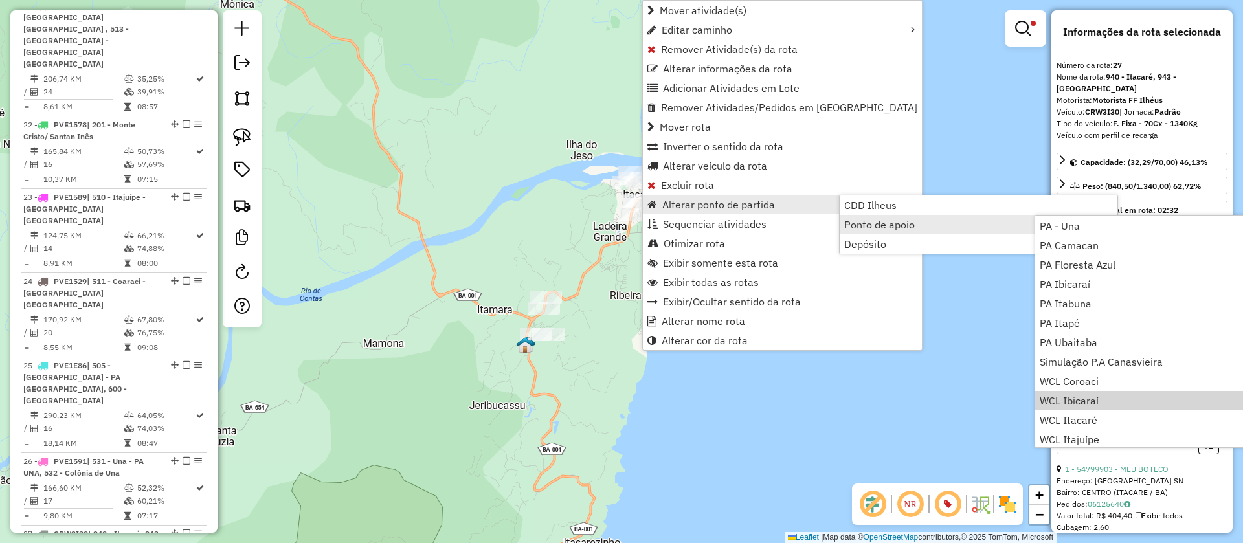
scroll to position [157, 0]
click at [1077, 399] on span "WCL Itacaré" at bounding box center [1068, 399] width 58 height 10
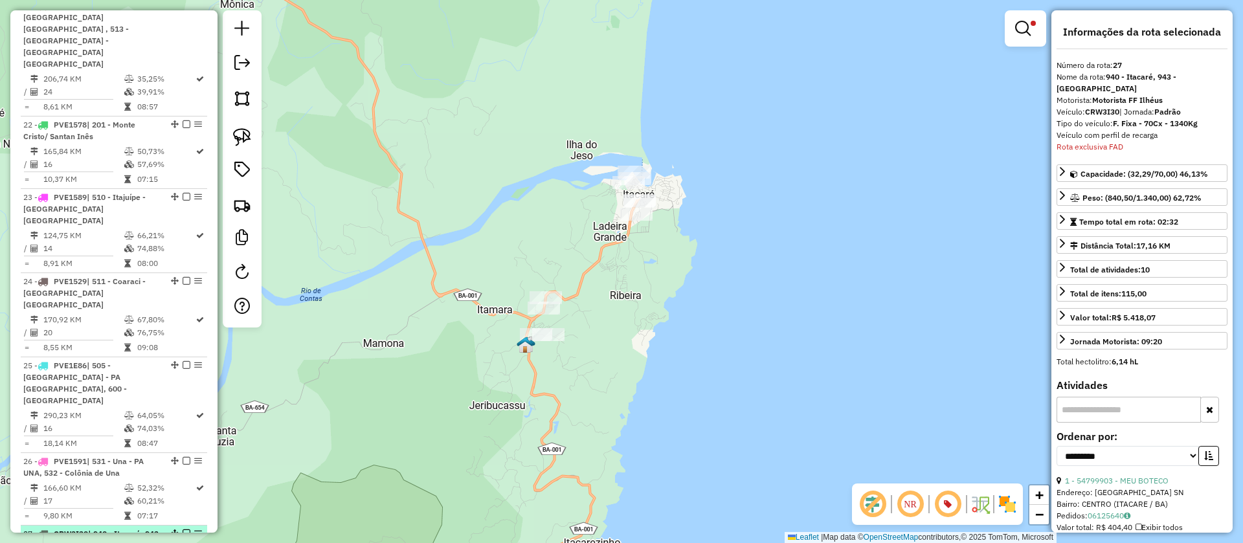
click at [184, 529] on em at bounding box center [187, 533] width 8 height 8
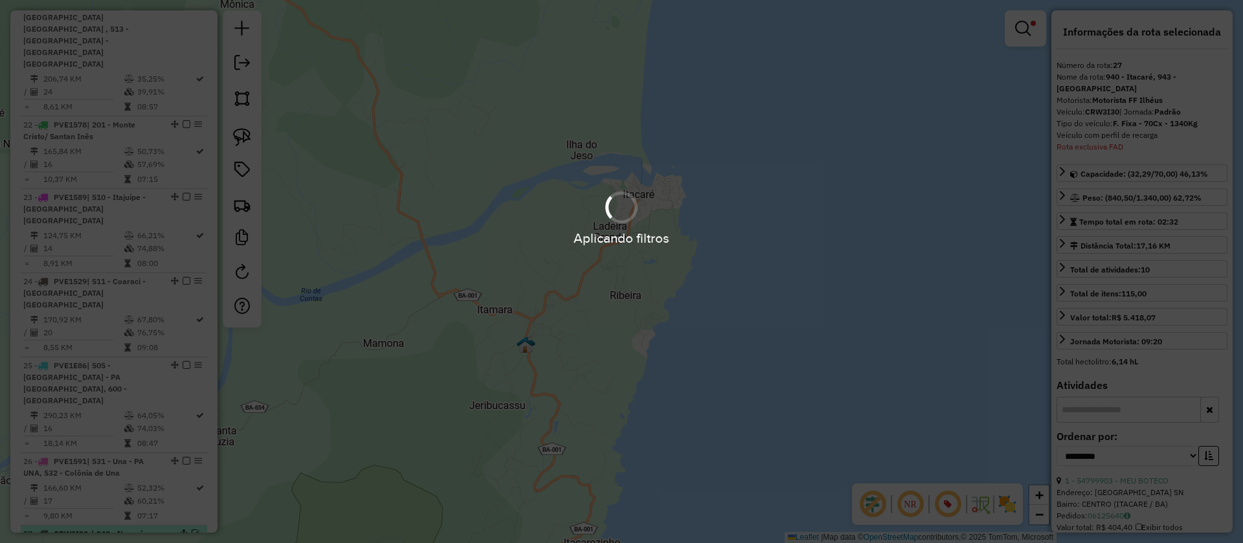
scroll to position [2170, 0]
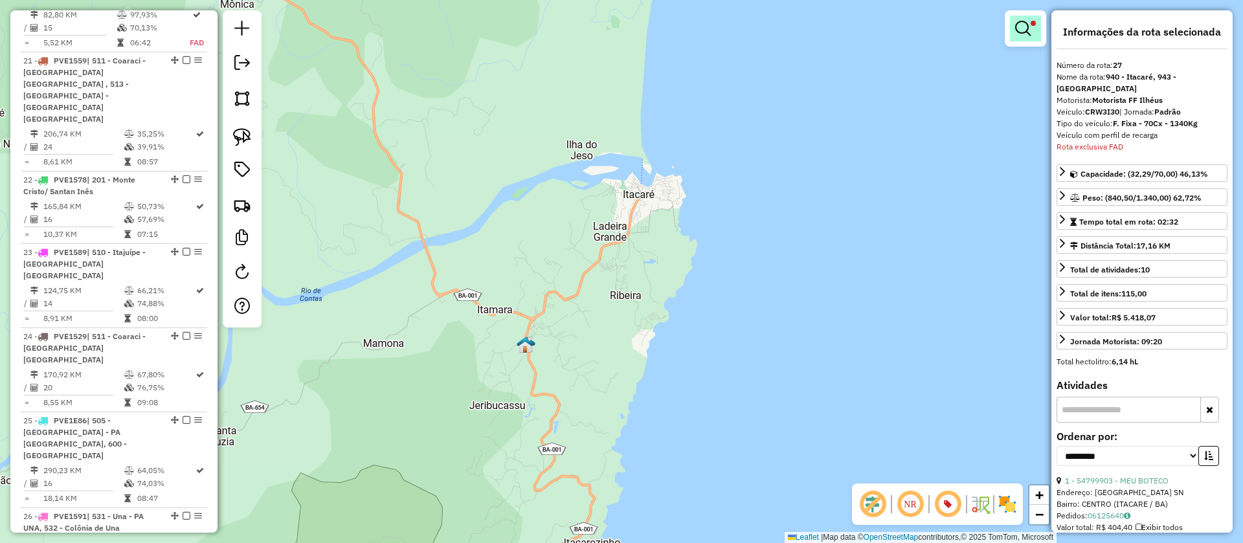
click at [1035, 25] on link at bounding box center [1025, 29] width 31 height 26
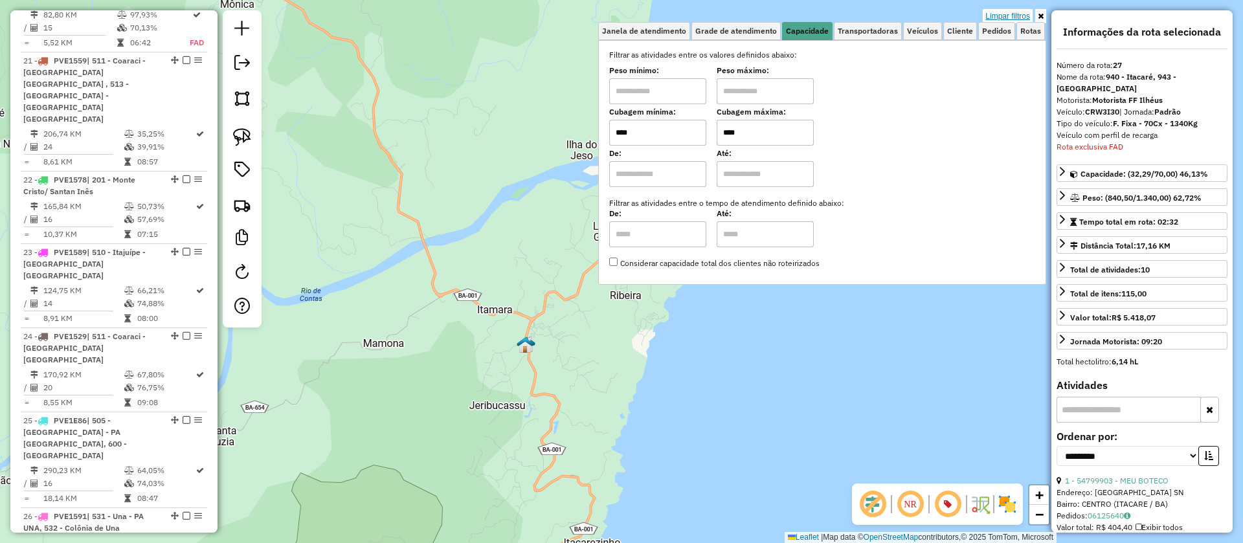
click at [1027, 14] on link "Limpar filtros" at bounding box center [1008, 16] width 50 height 14
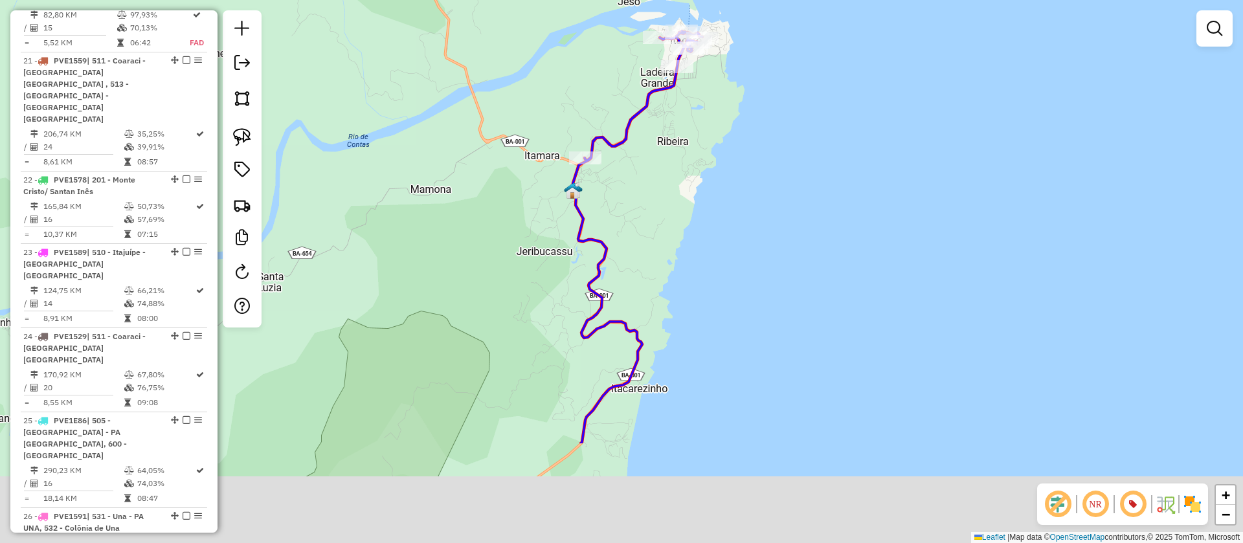
drag, startPoint x: 635, startPoint y: 197, endPoint x: 647, endPoint y: 180, distance: 20.8
click at [638, 190] on div "Janela de atendimento Grade de atendimento Capacidade Transportadoras Veículos …" at bounding box center [621, 271] width 1243 height 543
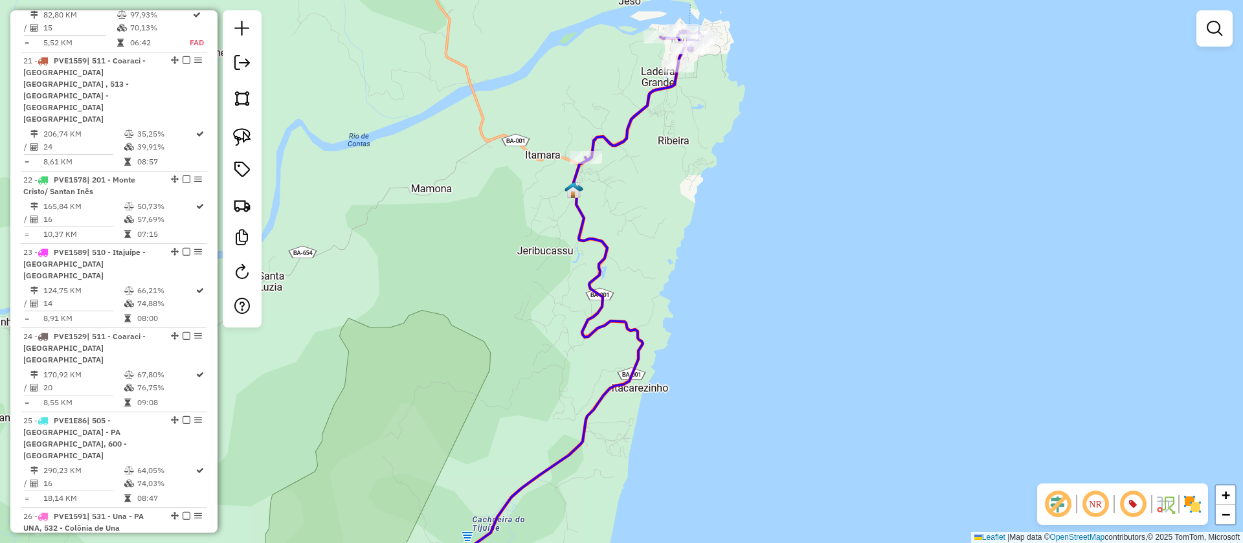
click at [637, 113] on icon at bounding box center [578, 313] width 250 height 567
select select "**********"
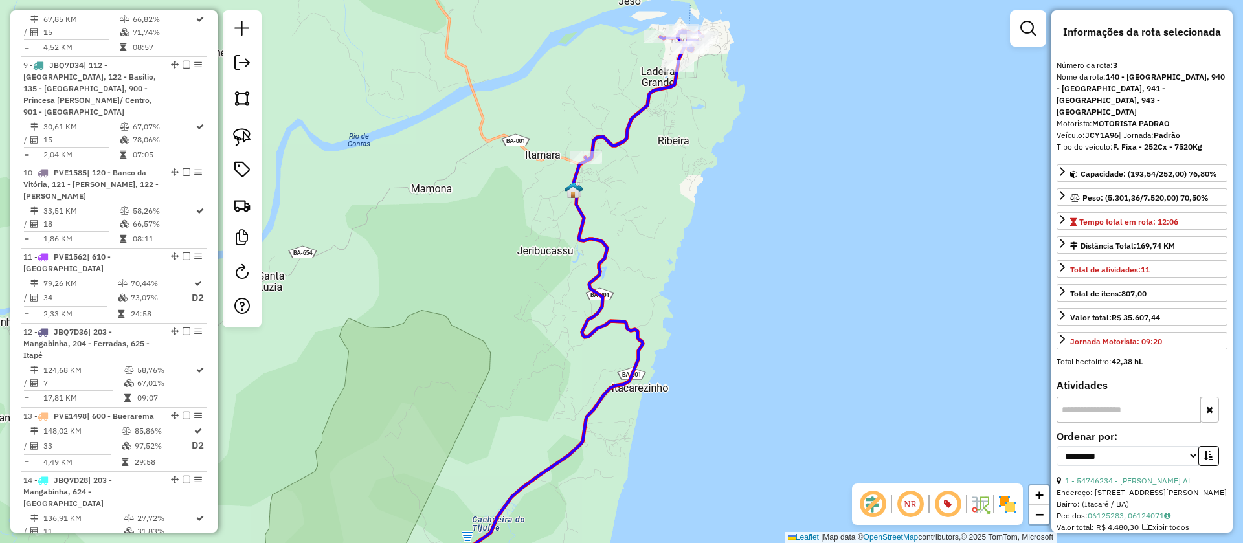
scroll to position [742, 0]
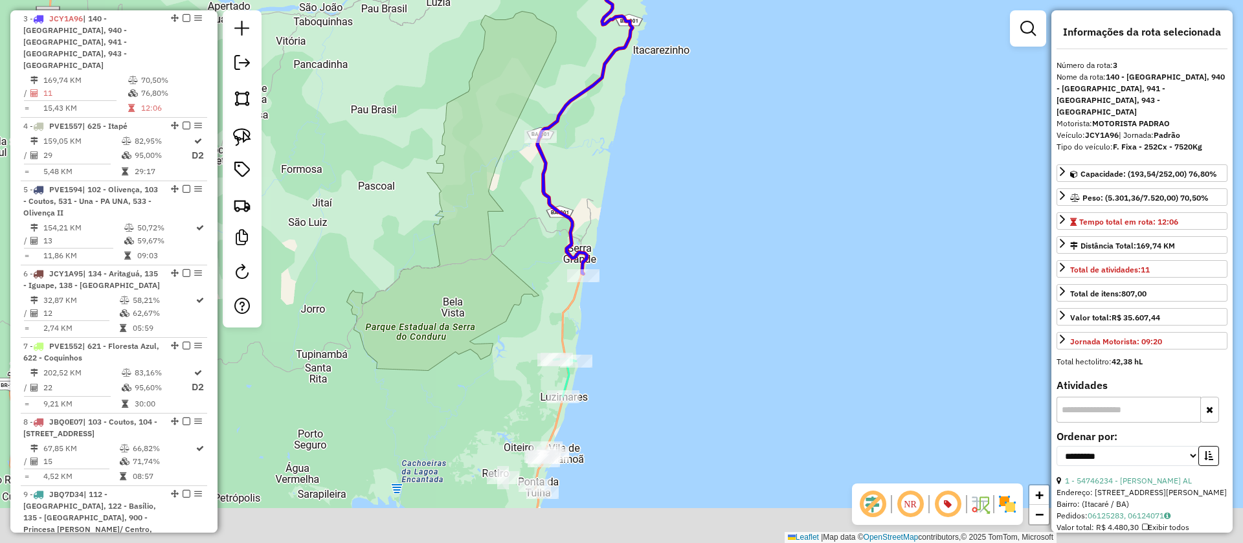
drag, startPoint x: 650, startPoint y: 156, endPoint x: 650, endPoint y: 67, distance: 88.7
click at [650, 82] on div "Janela de atendimento Grade de atendimento Capacidade Transportadoras Veículos …" at bounding box center [621, 271] width 1243 height 543
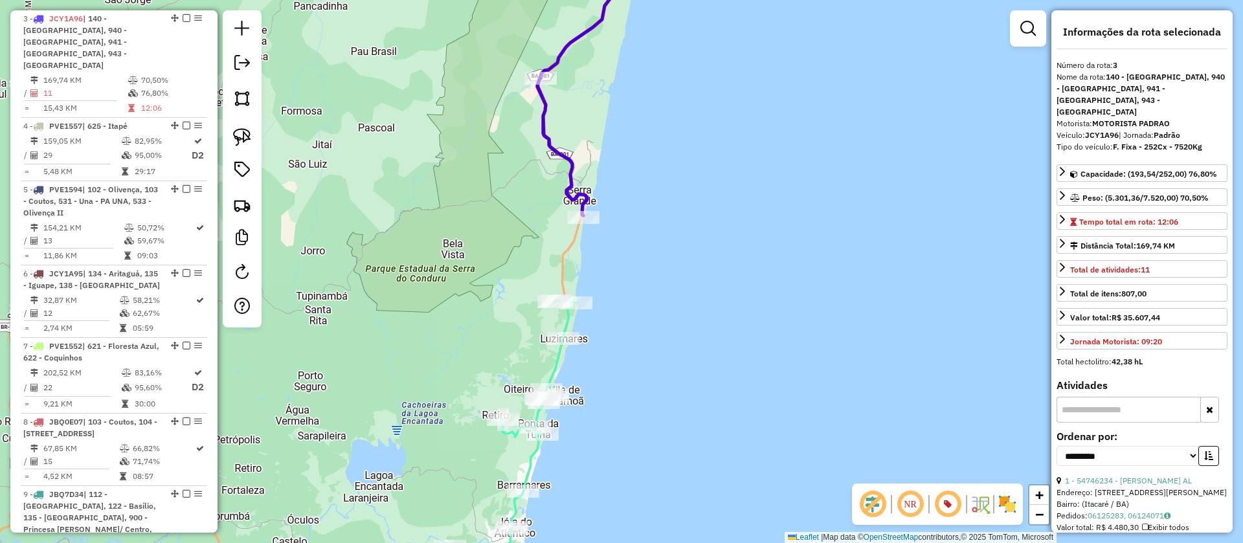
click at [569, 323] on icon at bounding box center [538, 448] width 76 height 297
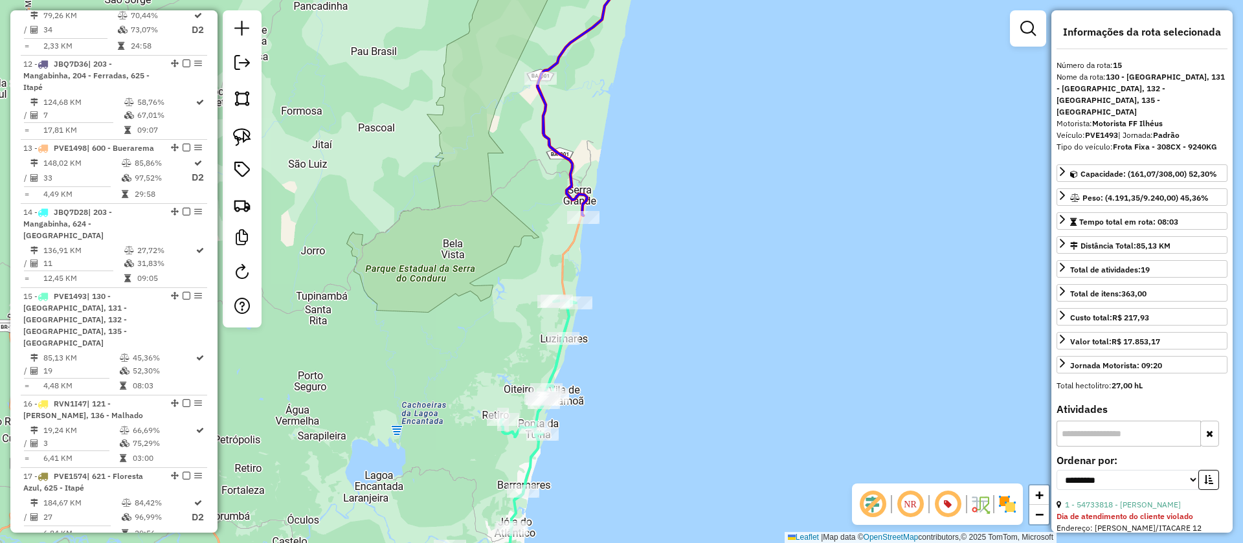
scroll to position [1670, 0]
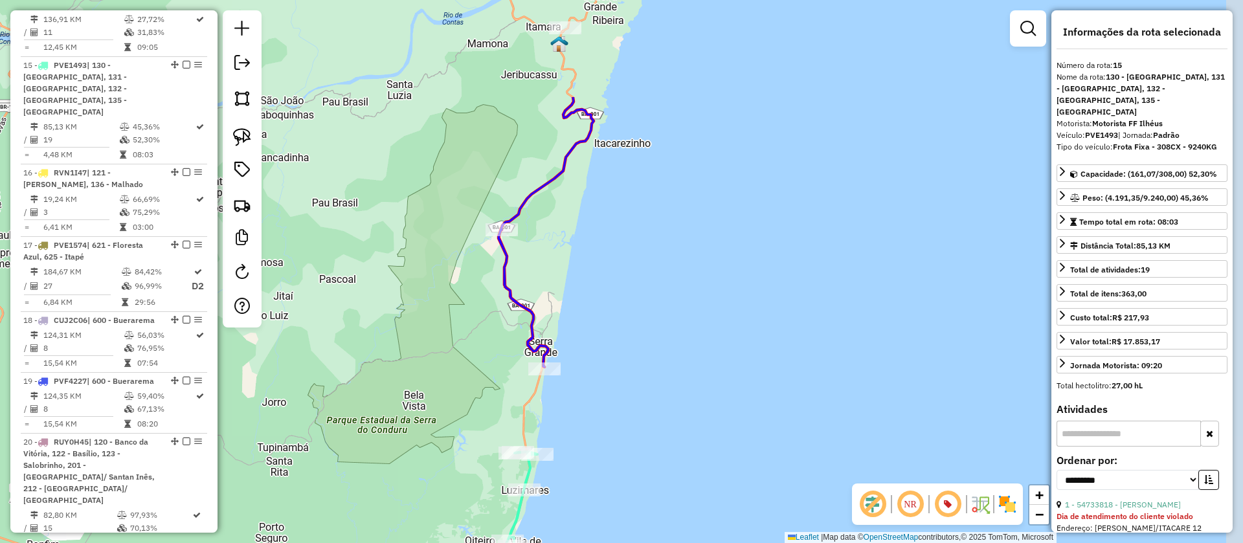
drag, startPoint x: 674, startPoint y: 116, endPoint x: 623, endPoint y: 278, distance: 169.7
click at [633, 278] on div "Janela de atendimento Grade de atendimento Capacidade Transportadoras Veículos …" at bounding box center [621, 271] width 1243 height 543
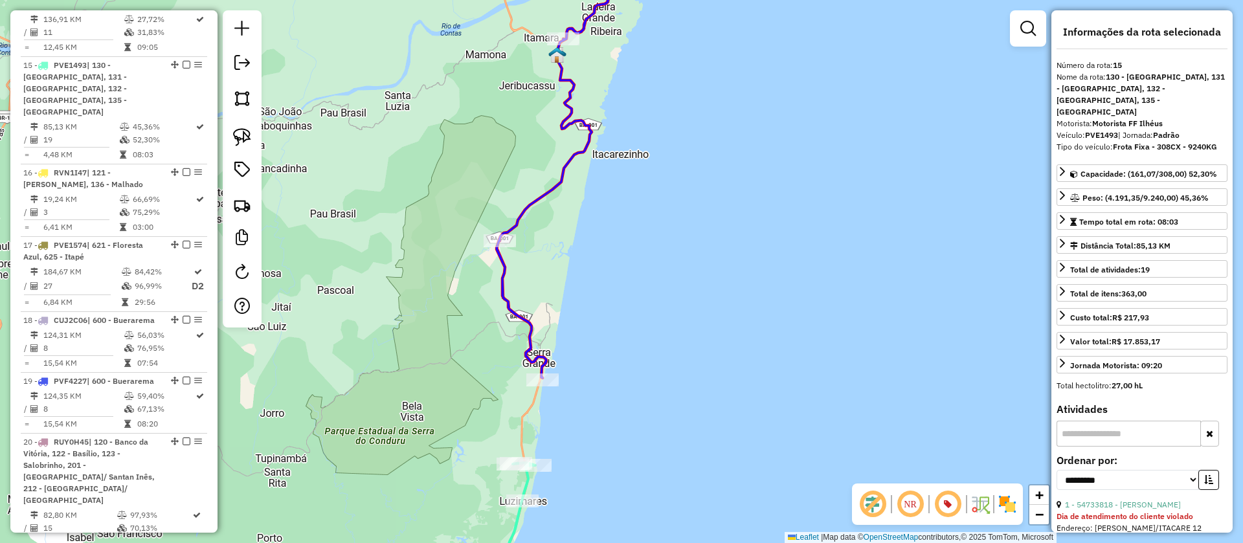
click at [548, 186] on icon at bounding box center [559, 176] width 126 height 403
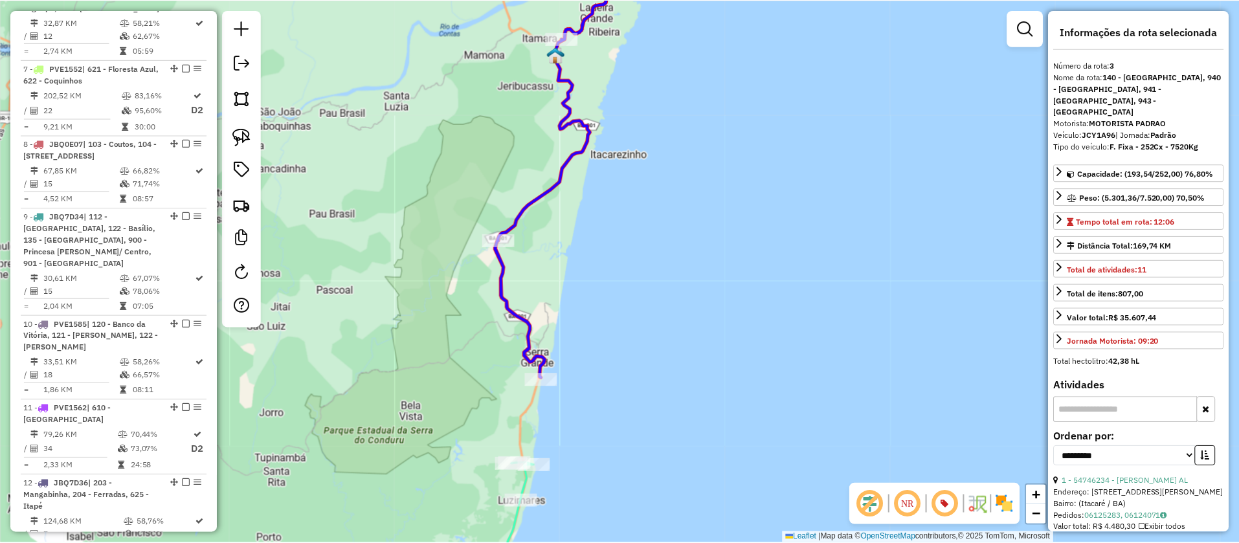
scroll to position [742, 0]
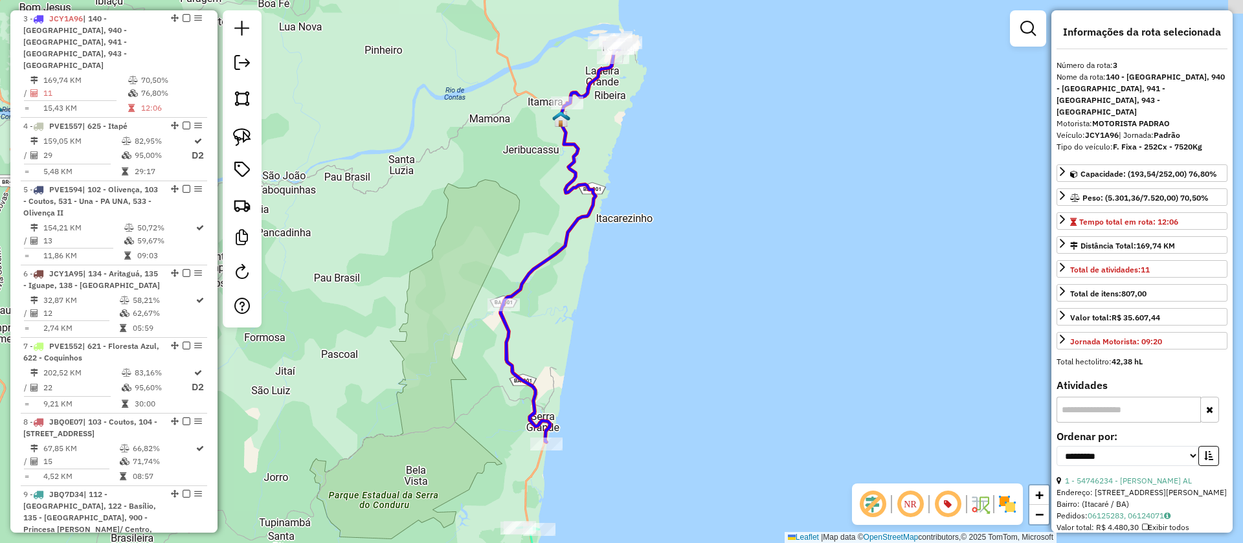
drag, startPoint x: 623, startPoint y: 203, endPoint x: 685, endPoint y: 256, distance: 81.2
click at [625, 261] on div "Janela de atendimento Grade de atendimento Capacidade Transportadoras Veículos …" at bounding box center [621, 271] width 1243 height 543
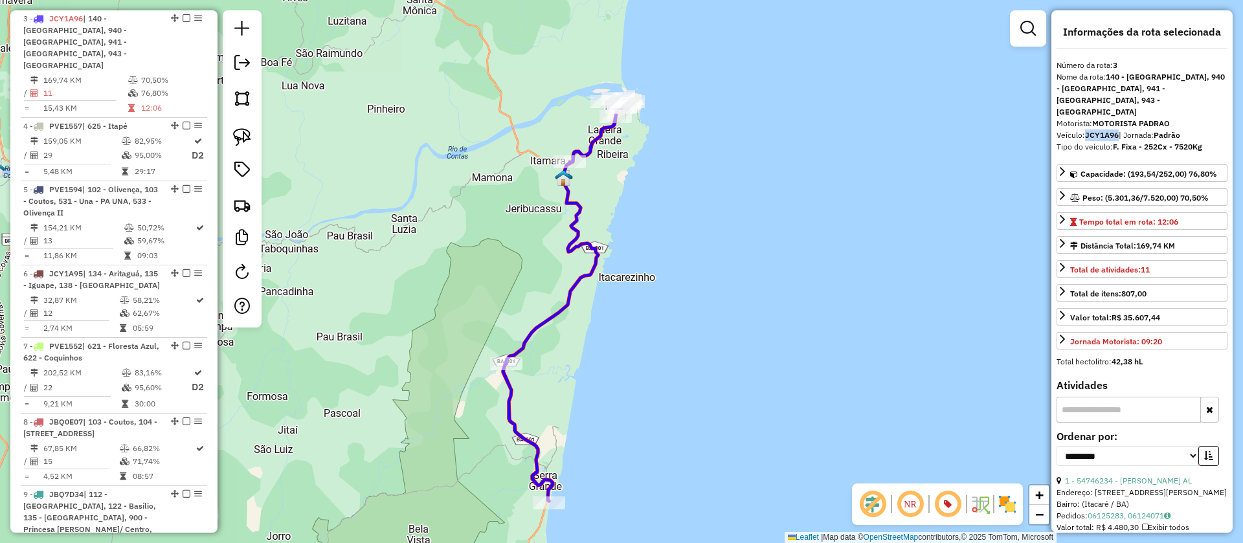
drag, startPoint x: 1119, startPoint y: 120, endPoint x: 1087, endPoint y: 122, distance: 31.8
click at [1087, 129] on div "Veículo: JCY1A96 | Jornada: Padrão" at bounding box center [1141, 135] width 171 height 12
copy strong "JCY1A96"
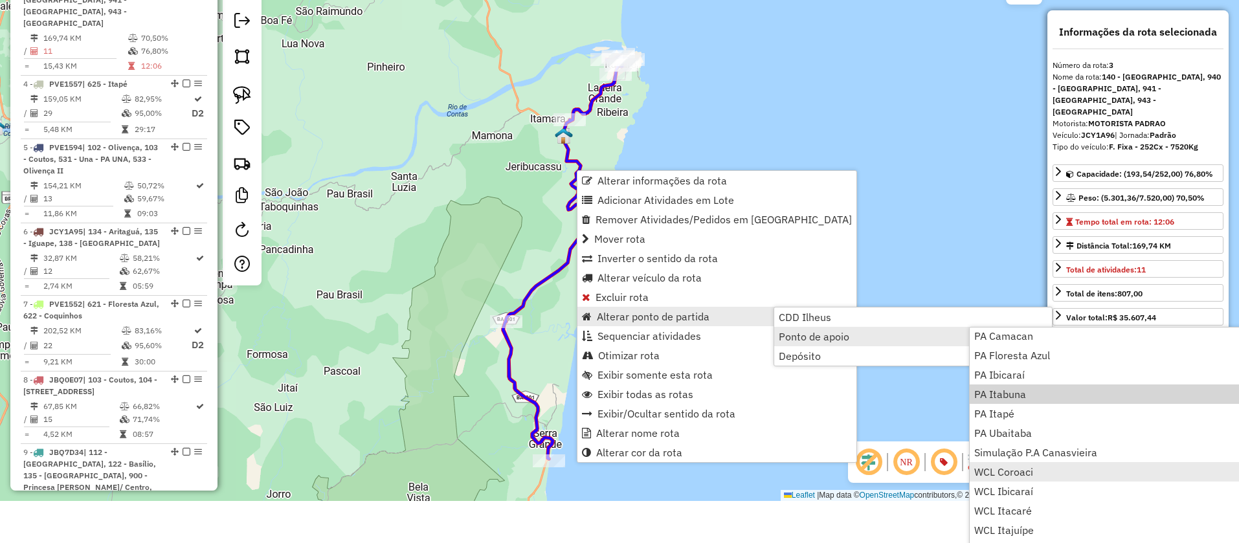
scroll to position [59, 0]
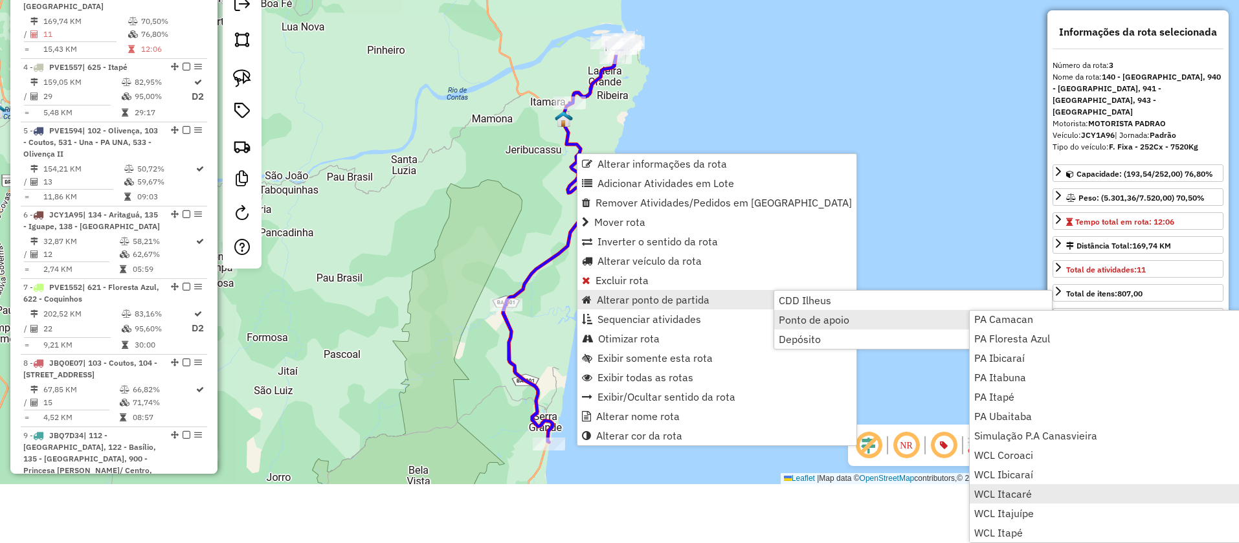
click at [1013, 492] on span "WCL Itacaré" at bounding box center [1003, 494] width 58 height 10
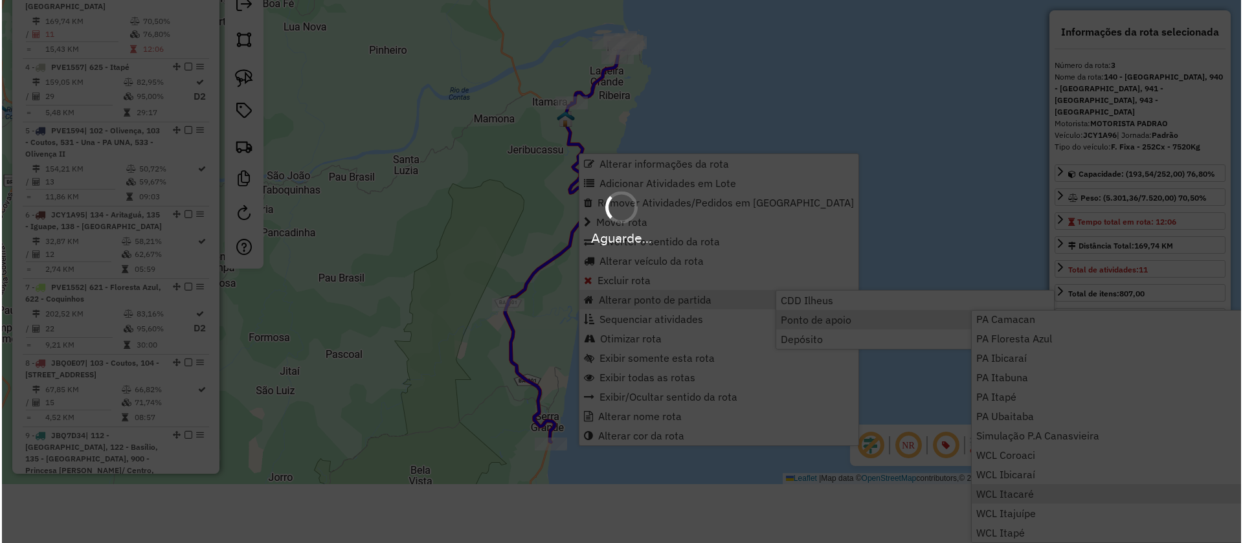
scroll to position [0, 0]
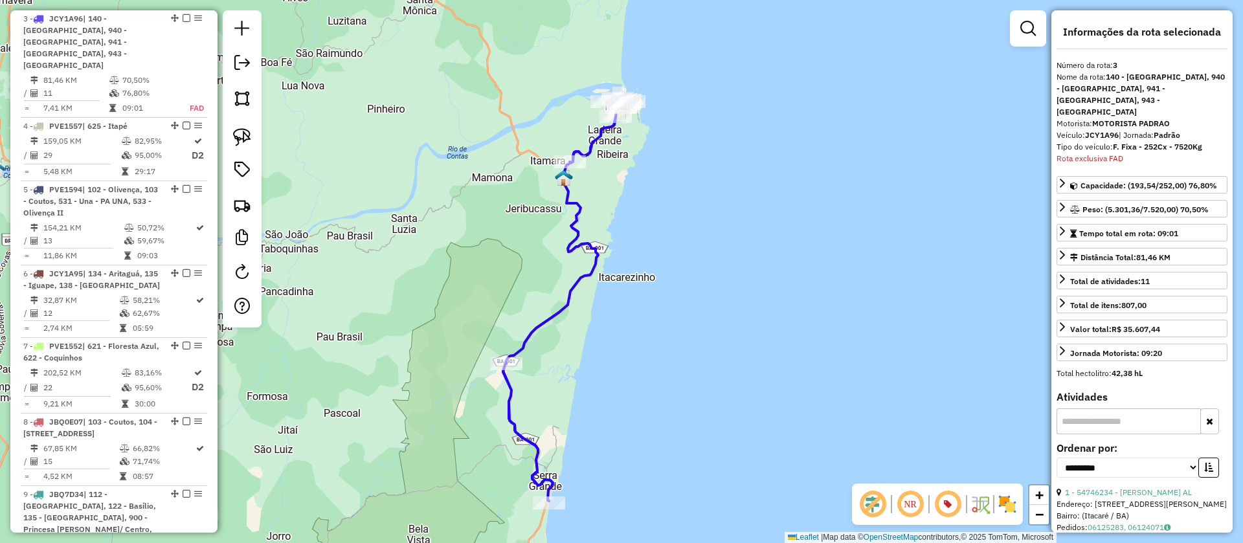
click at [713, 162] on div "Janela de atendimento Grade de atendimento Capacidade Transportadoras Veículos …" at bounding box center [621, 271] width 1243 height 543
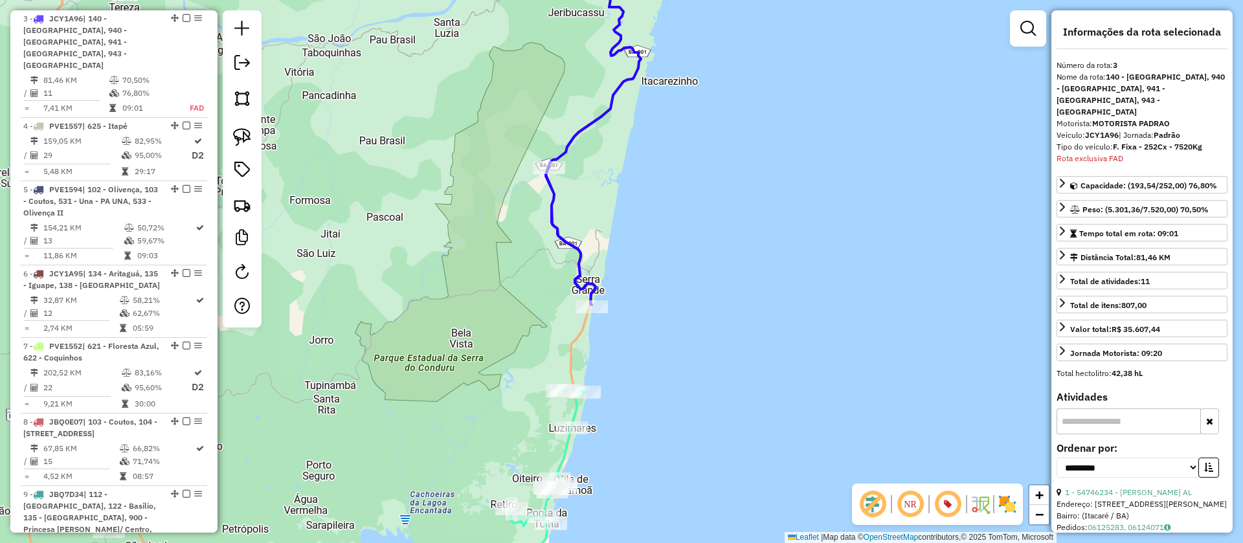
click at [573, 410] on icon at bounding box center [547, 494] width 76 height 208
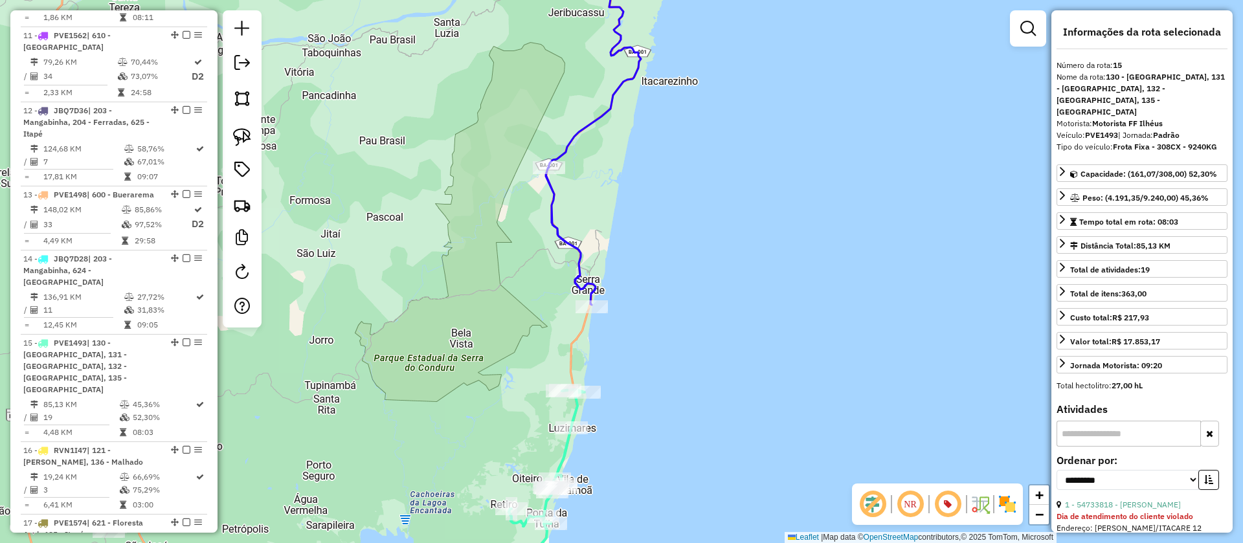
scroll to position [1670, 0]
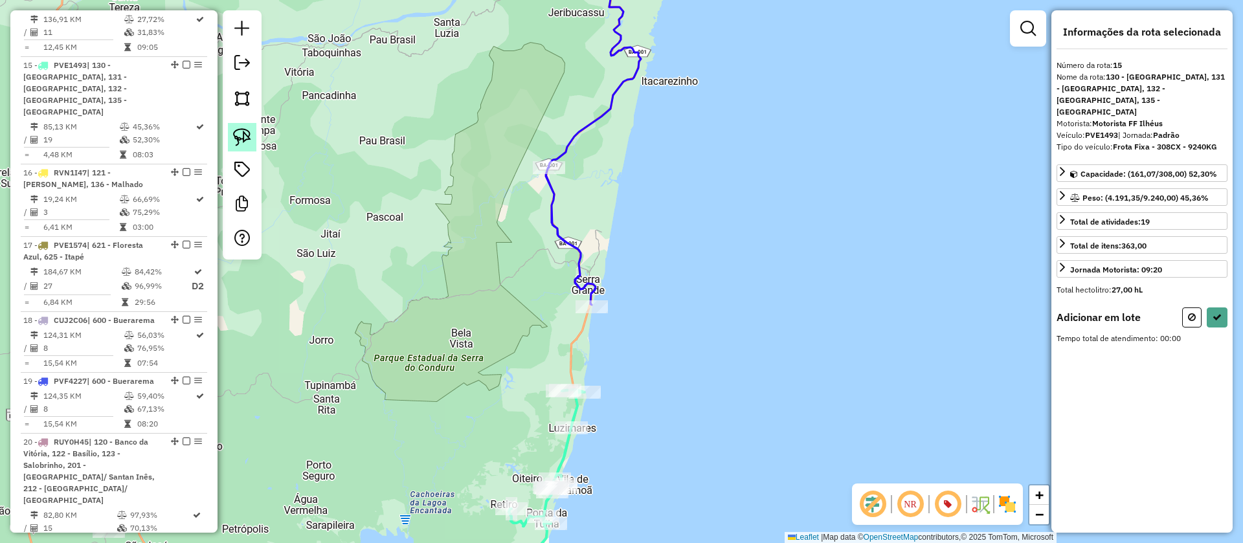
click at [247, 131] on img at bounding box center [242, 137] width 18 height 18
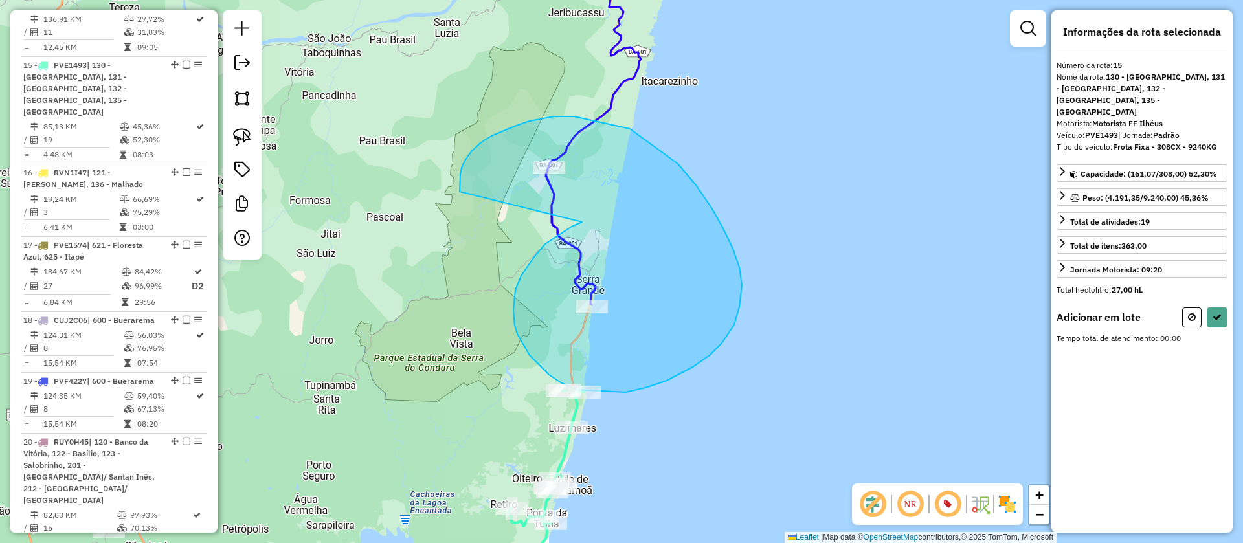
drag, startPoint x: 572, startPoint y: 227, endPoint x: 479, endPoint y: 203, distance: 95.4
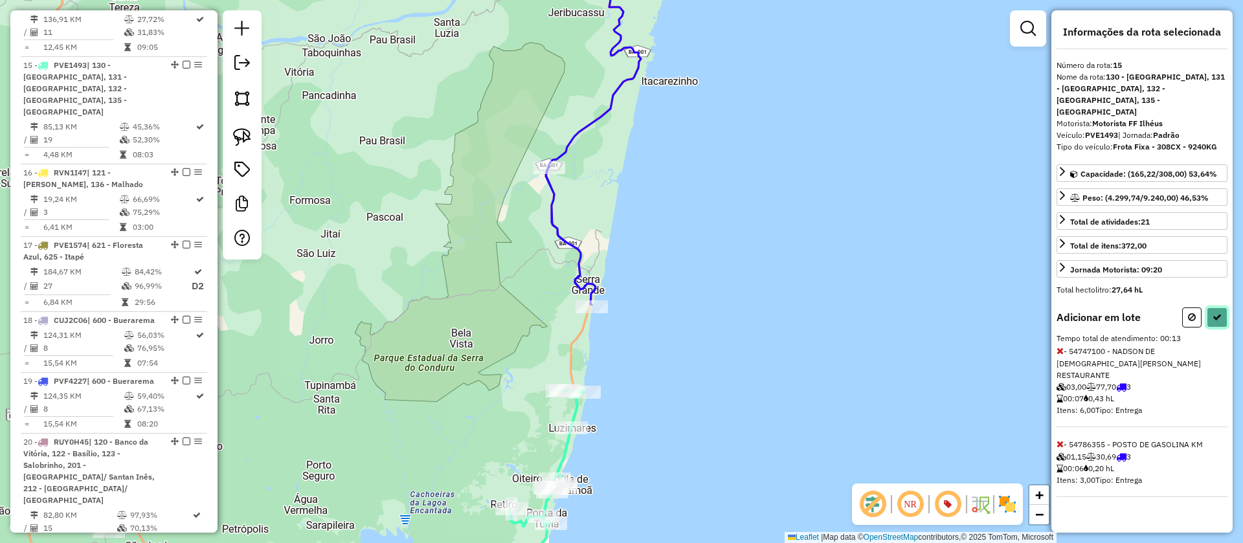
click at [1219, 313] on icon at bounding box center [1216, 317] width 9 height 9
select select "**********"
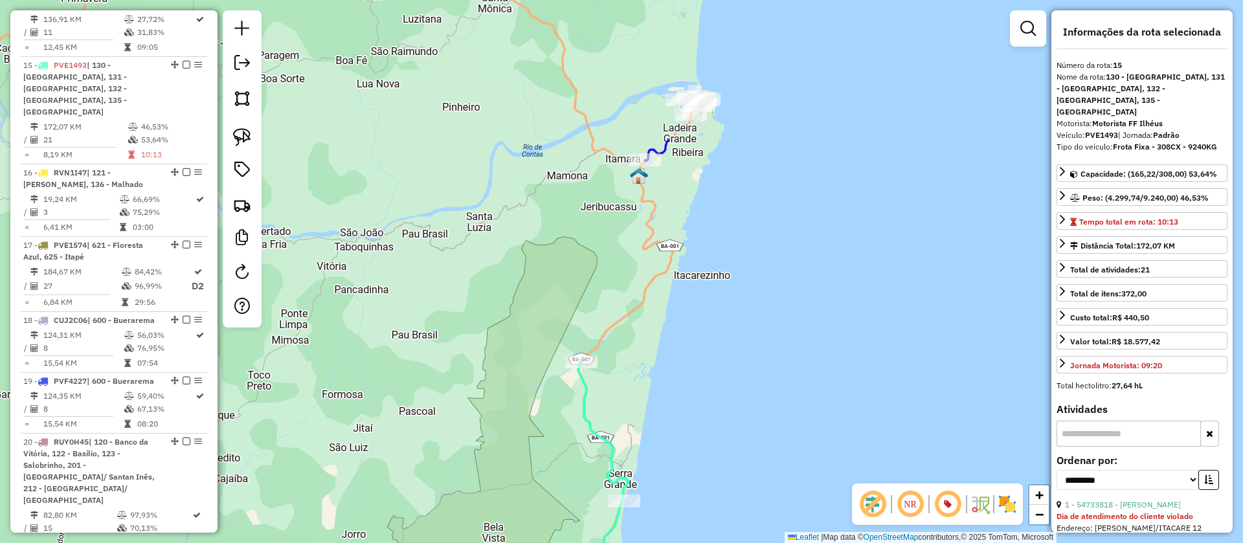
drag, startPoint x: 677, startPoint y: 115, endPoint x: 684, endPoint y: 263, distance: 147.7
click at [709, 311] on div "Janela de atendimento Grade de atendimento Capacidade Transportadoras Veículos …" at bounding box center [621, 271] width 1243 height 543
click at [667, 139] on icon at bounding box center [674, 130] width 59 height 65
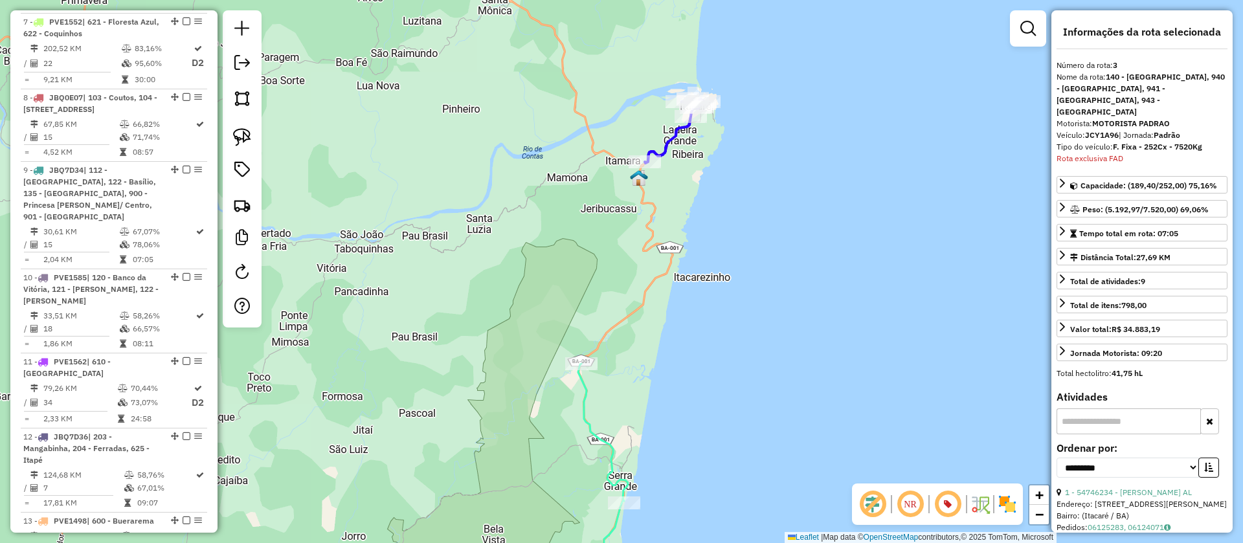
scroll to position [742, 0]
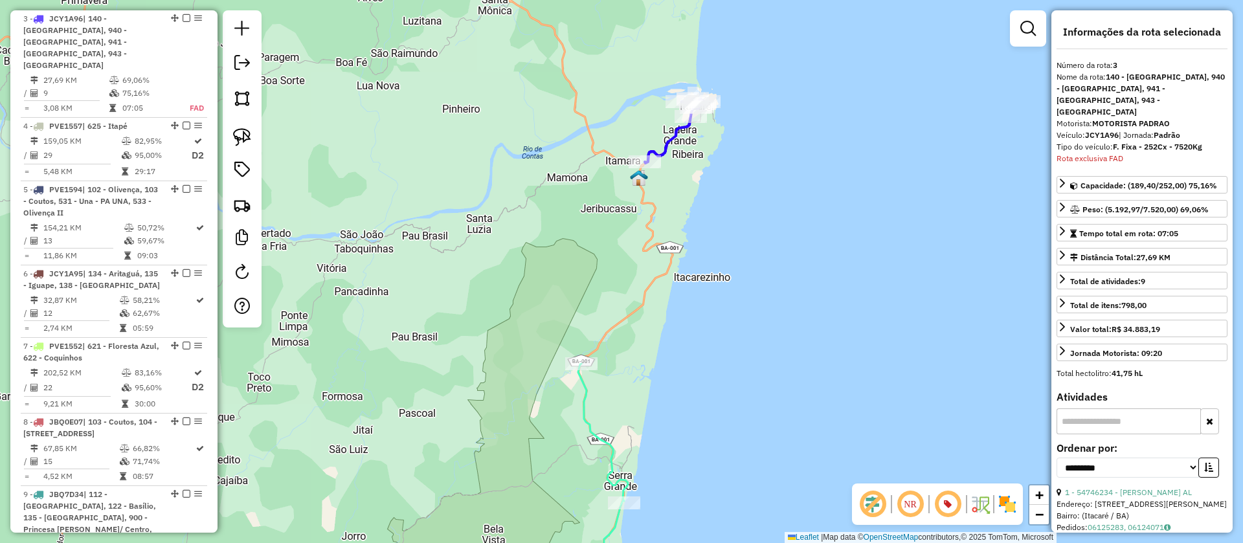
click at [667, 139] on icon at bounding box center [674, 130] width 59 height 65
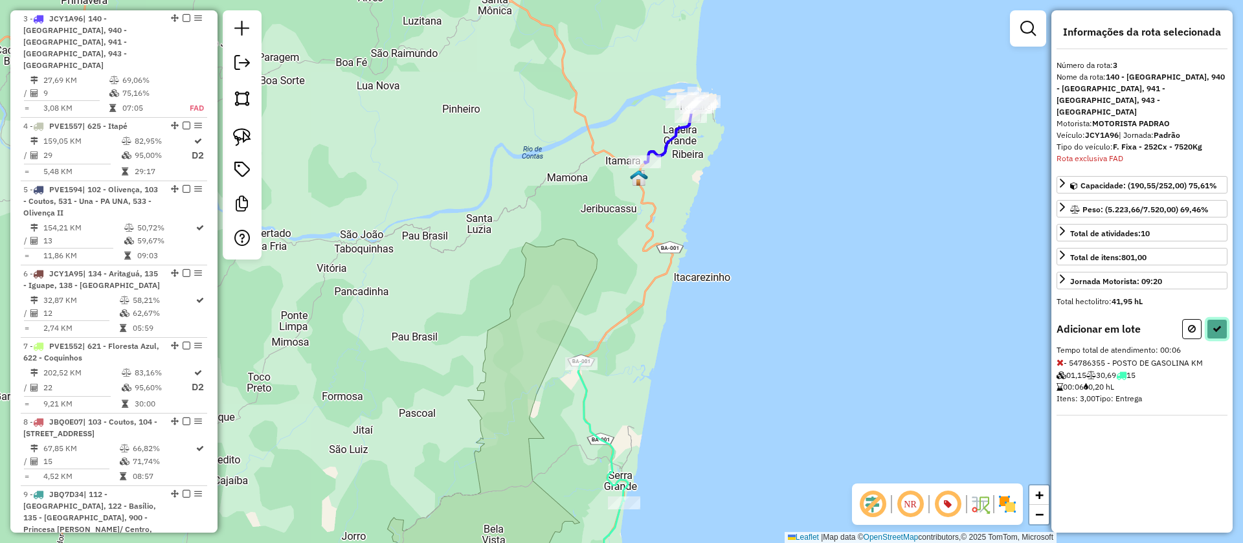
click at [1221, 319] on button at bounding box center [1216, 329] width 21 height 20
select select "**********"
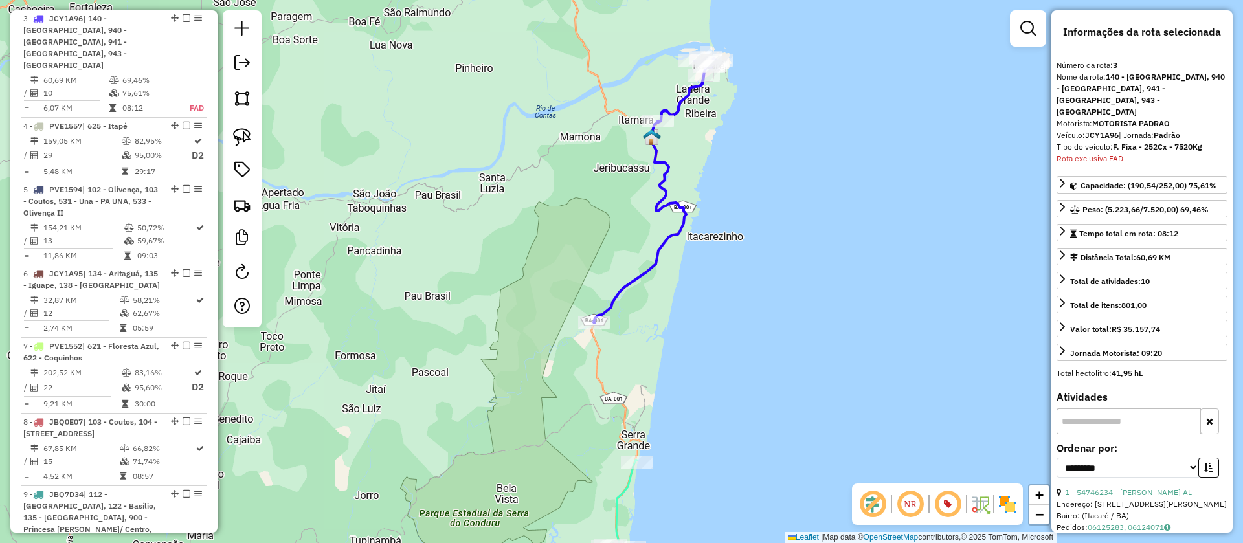
drag, startPoint x: 725, startPoint y: 288, endPoint x: 787, endPoint y: 33, distance: 262.5
click at [786, 38] on div "Janela de atendimento Grade de atendimento Capacidade Transportadoras Veículos …" at bounding box center [621, 271] width 1243 height 543
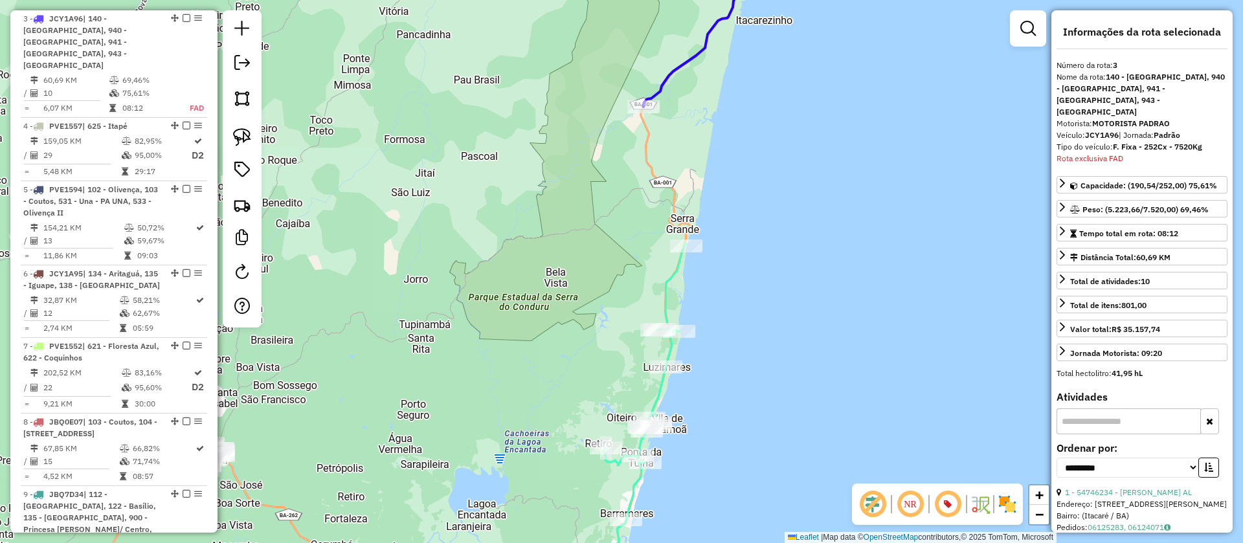
click at [671, 277] on icon at bounding box center [644, 420] width 83 height 354
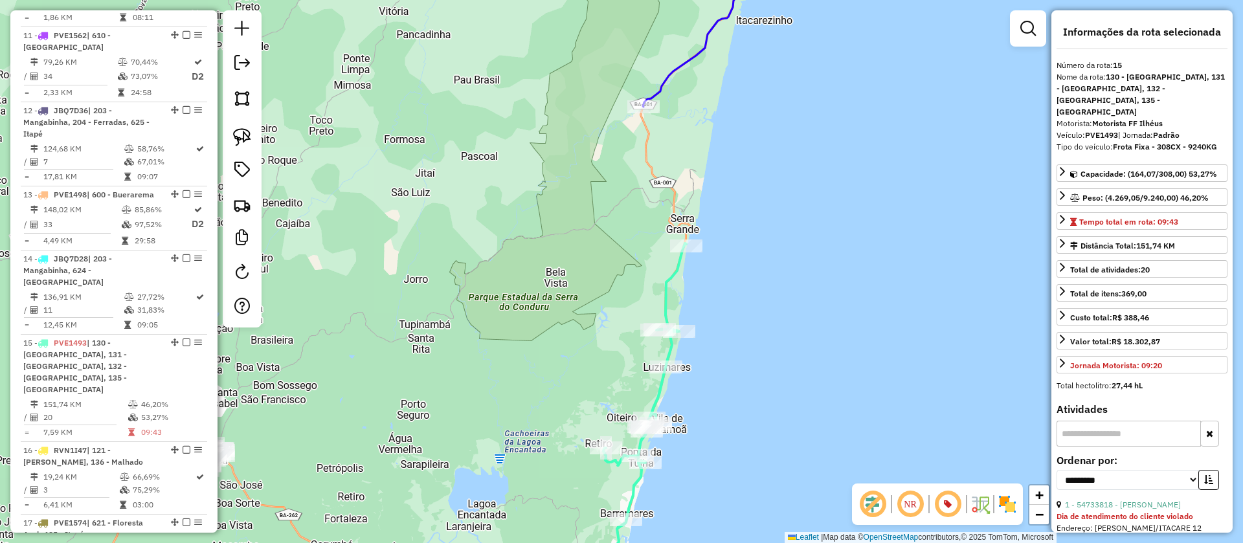
scroll to position [1670, 0]
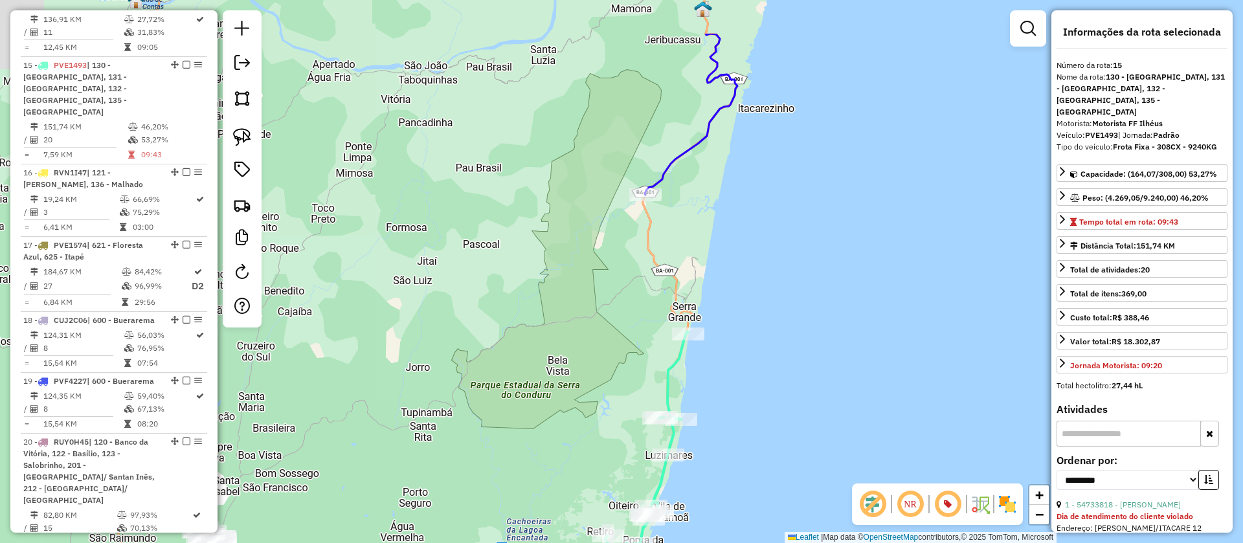
drag, startPoint x: 747, startPoint y: 177, endPoint x: 746, endPoint y: 289, distance: 112.0
click at [746, 289] on div "Janela de atendimento Grade de atendimento Capacidade Transportadoras Veículos …" at bounding box center [621, 271] width 1243 height 543
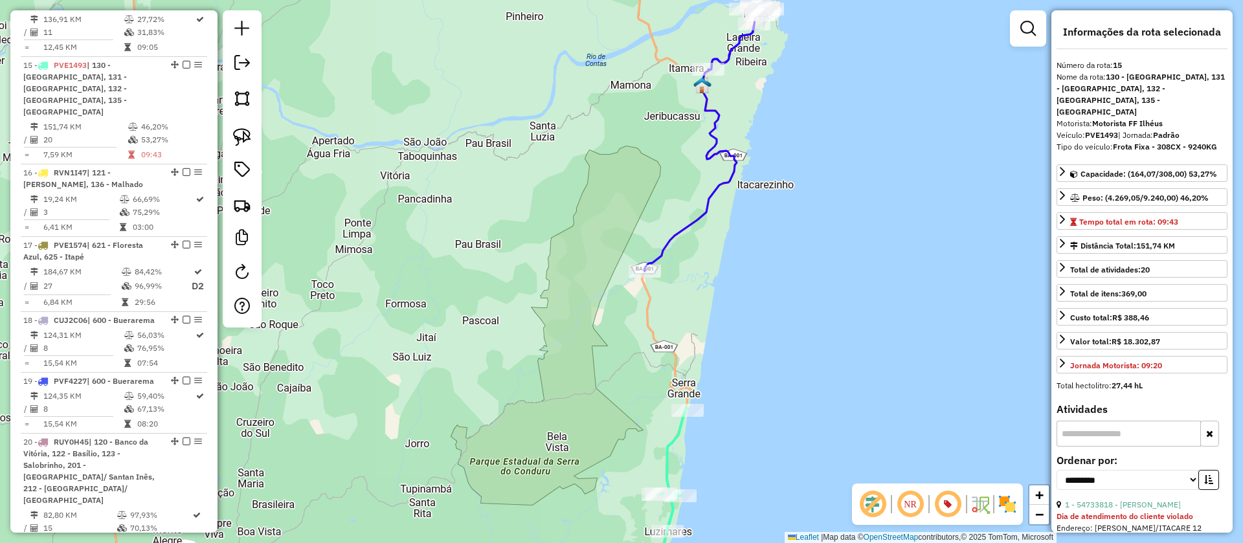
click at [713, 197] on icon at bounding box center [705, 138] width 123 height 265
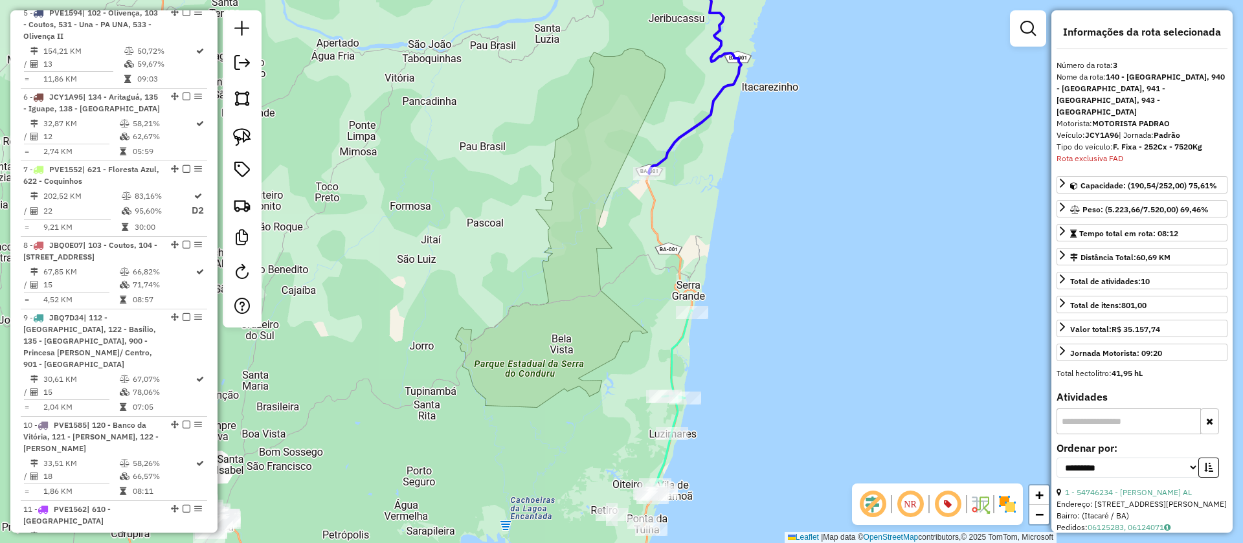
drag, startPoint x: 710, startPoint y: 225, endPoint x: 717, endPoint y: -36, distance: 260.3
click at [717, 0] on html "Aguarde... Pop-up bloqueado! Seu navegador bloqueou automáticamente a abertura …" at bounding box center [621, 271] width 1243 height 543
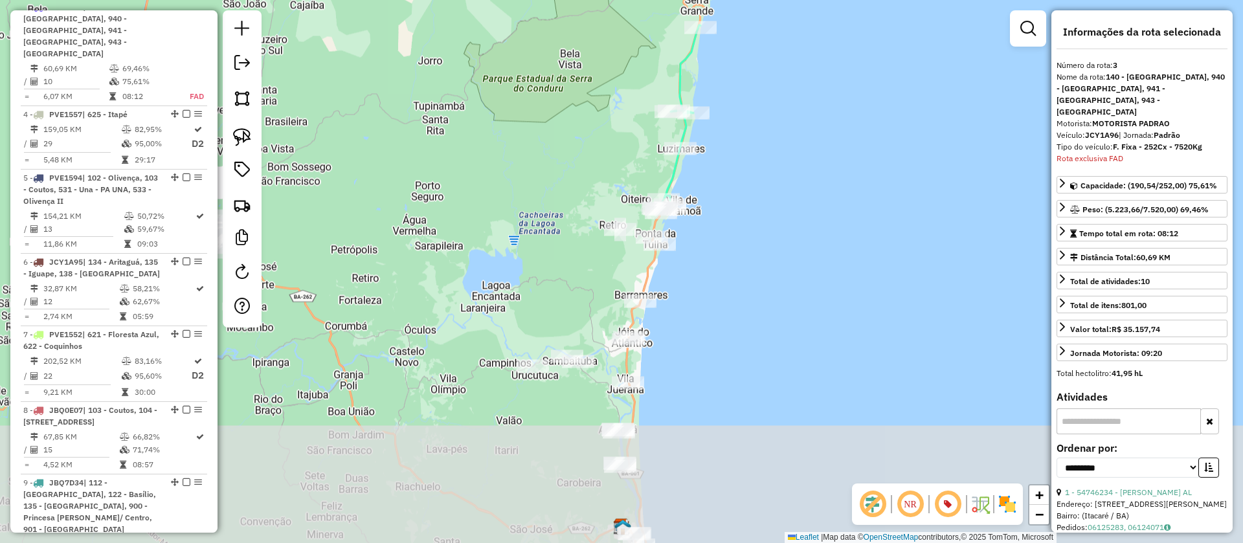
scroll to position [742, 0]
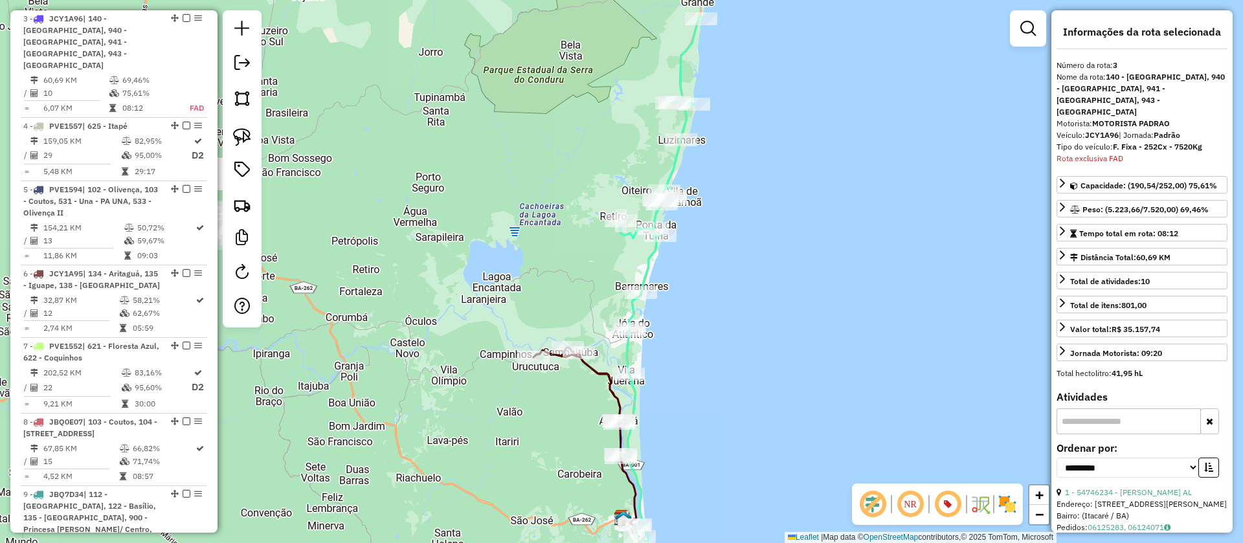
click at [689, 42] on icon at bounding box center [659, 279] width 83 height 526
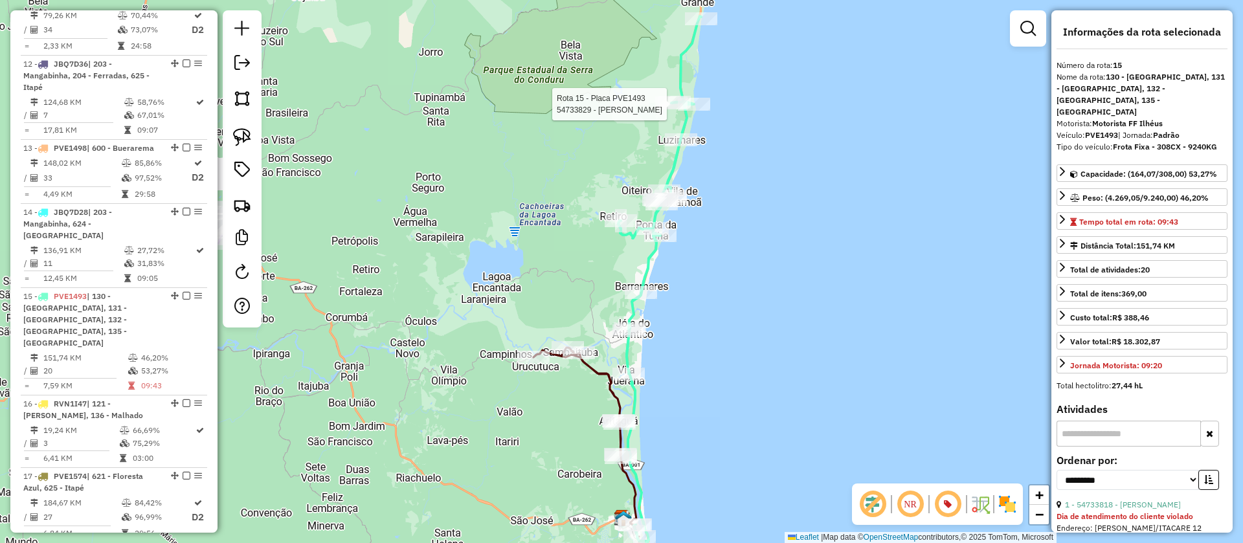
scroll to position [1670, 0]
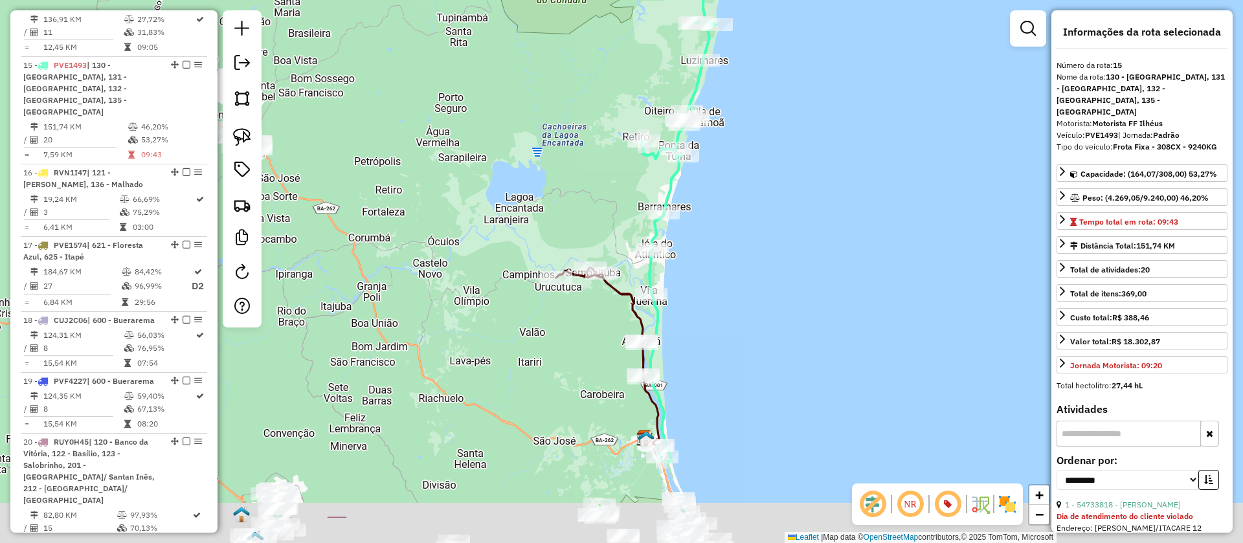
drag, startPoint x: 744, startPoint y: 320, endPoint x: 762, endPoint y: 67, distance: 254.3
click at [766, 63] on div "Janela de atendimento Grade de atendimento Capacidade Transportadoras Veículos …" at bounding box center [621, 271] width 1243 height 543
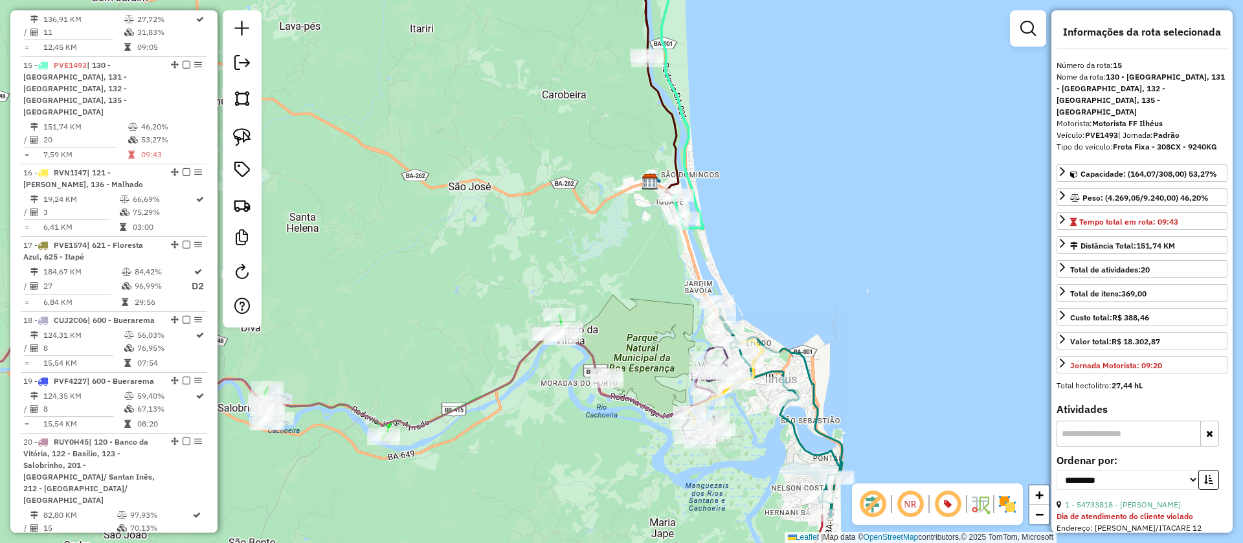
click at [674, 129] on icon at bounding box center [662, 85] width 43 height 278
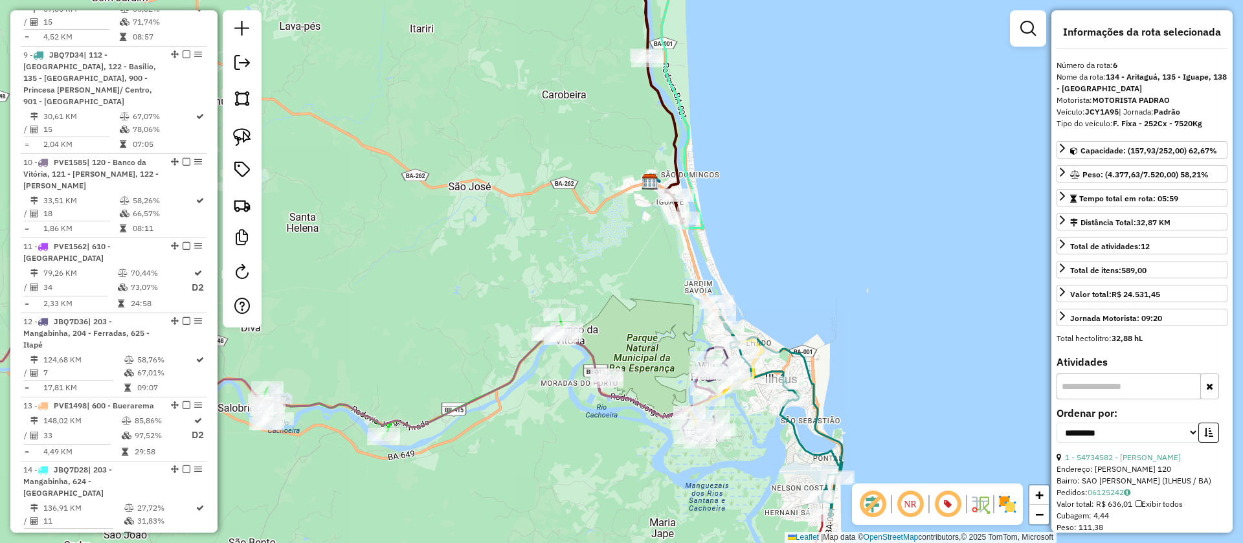
scroll to position [973, 0]
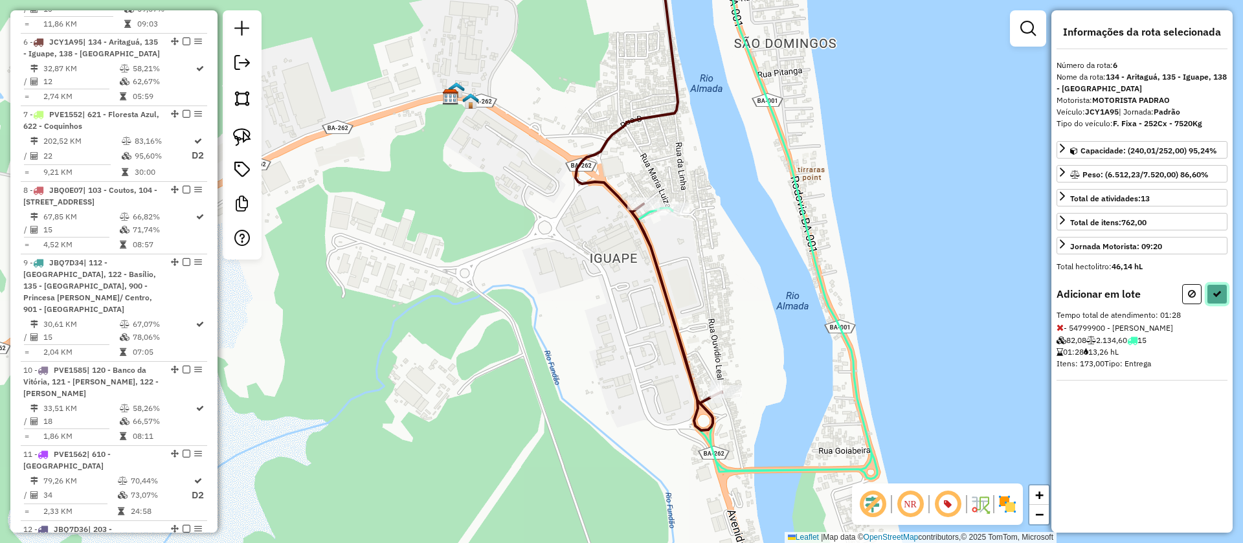
click at [1215, 293] on icon at bounding box center [1216, 293] width 9 height 9
select select "**********"
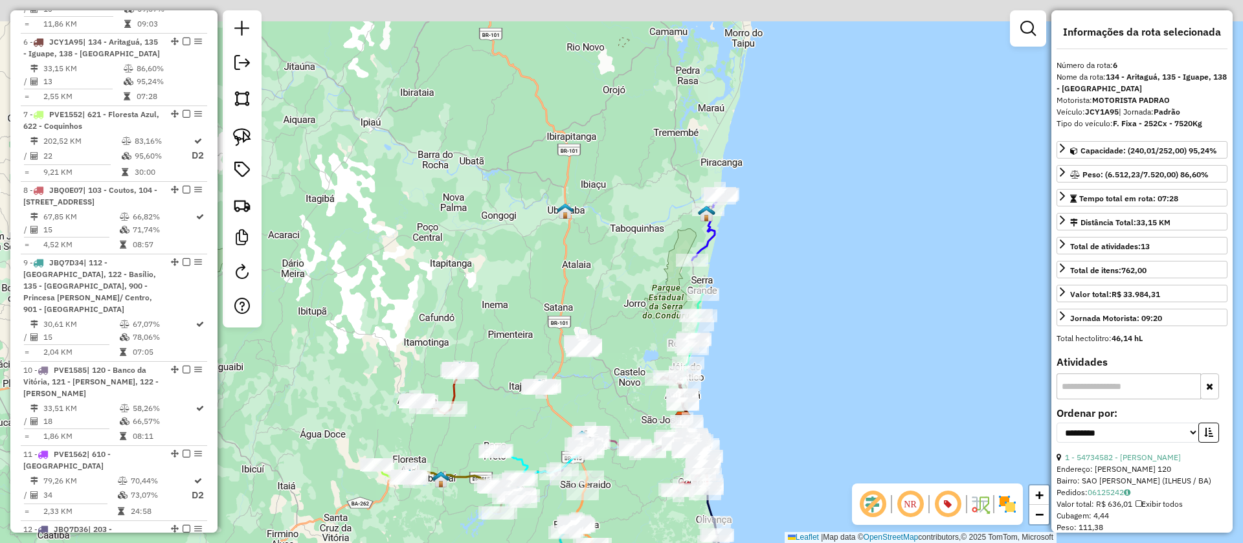
drag, startPoint x: 762, startPoint y: 181, endPoint x: 744, endPoint y: 287, distance: 107.6
click at [749, 287] on div "Janela de atendimento Grade de atendimento Capacidade Transportadoras Veículos …" at bounding box center [621, 271] width 1243 height 543
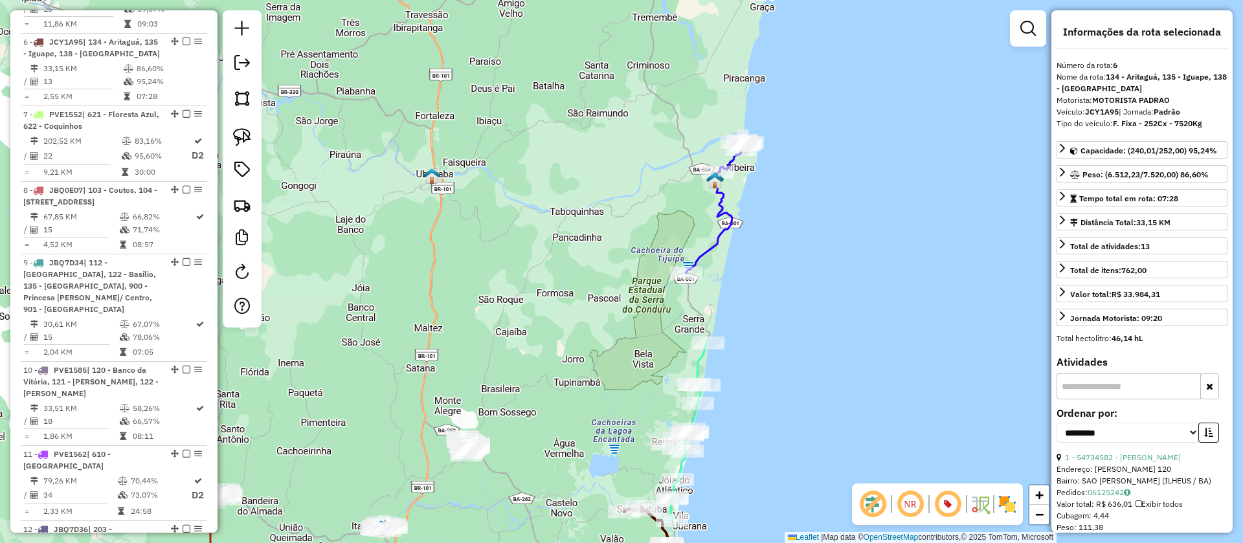
click at [728, 212] on icon at bounding box center [716, 206] width 61 height 133
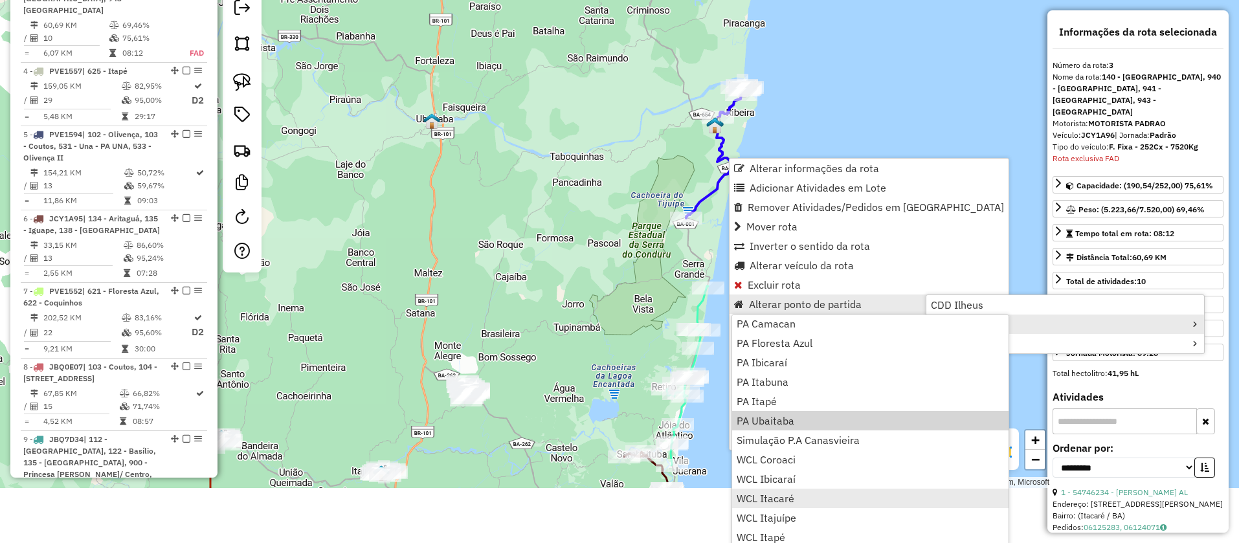
scroll to position [60, 0]
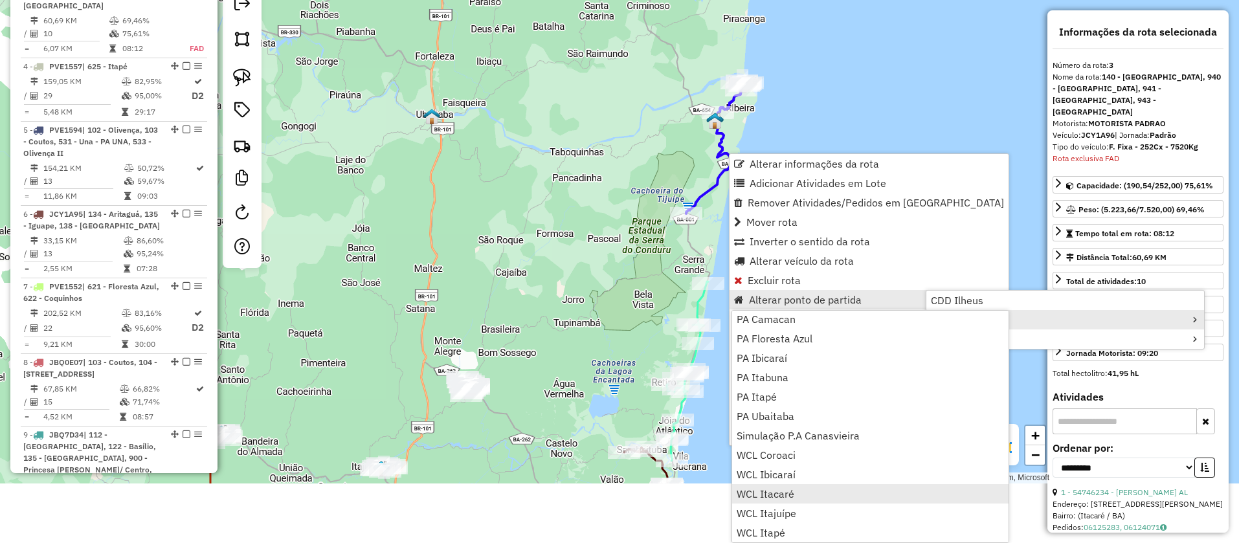
click at [778, 493] on span "WCL Itacaré" at bounding box center [766, 494] width 58 height 10
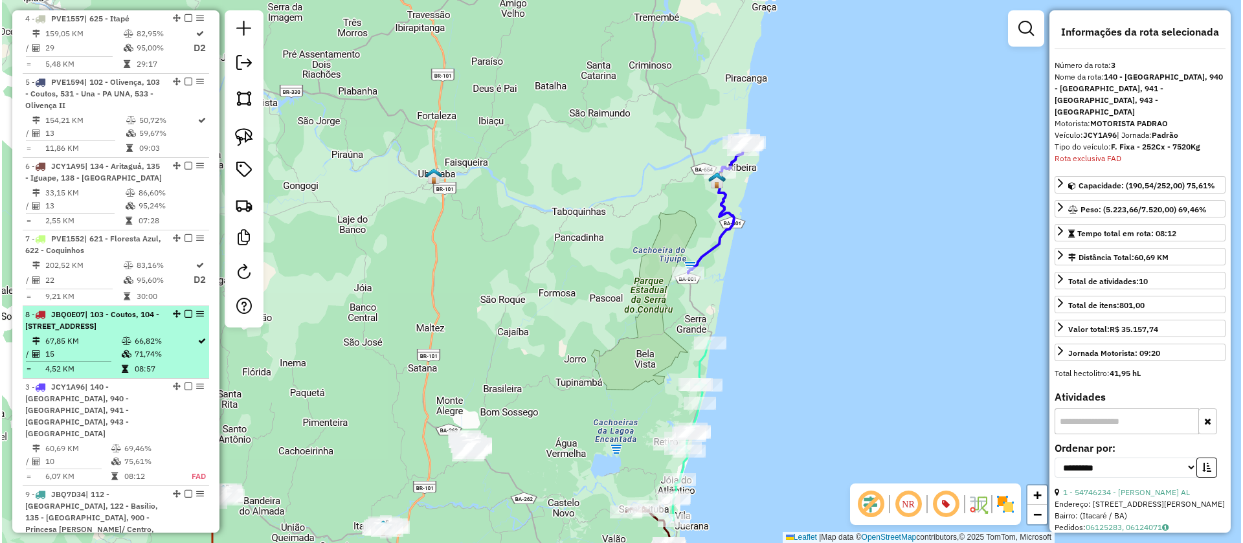
scroll to position [658, 0]
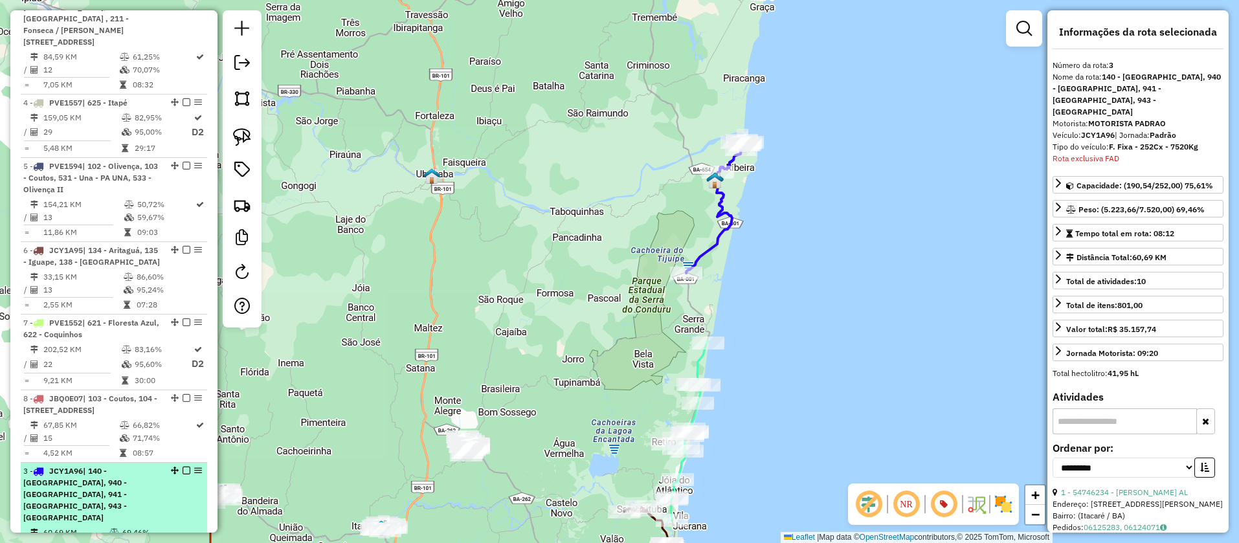
drag, startPoint x: 170, startPoint y: 19, endPoint x: 131, endPoint y: 524, distance: 506.4
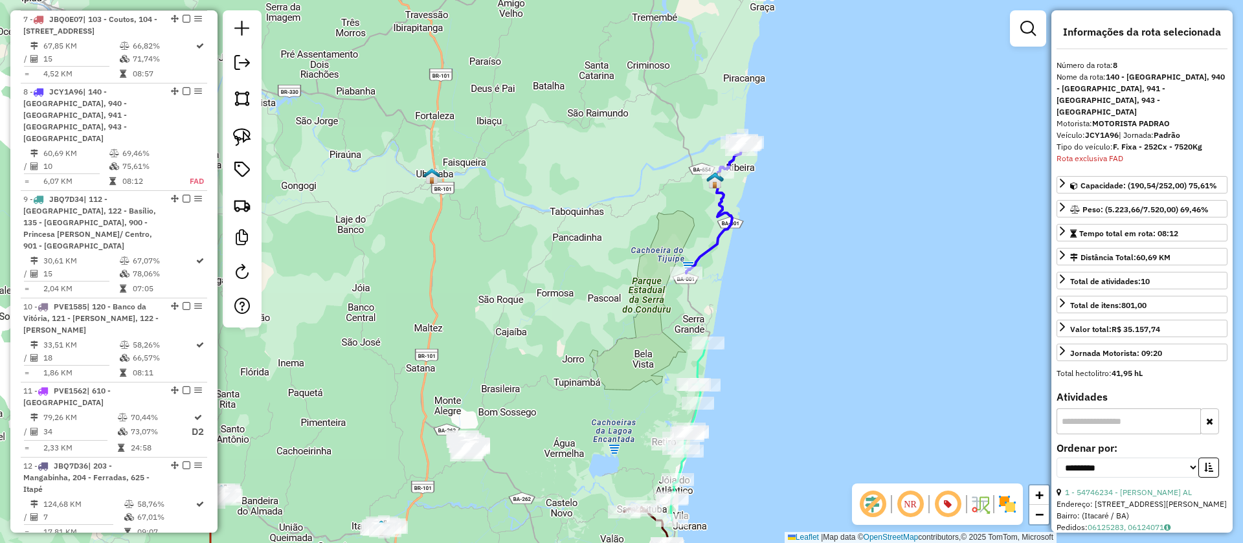
scroll to position [1046, 0]
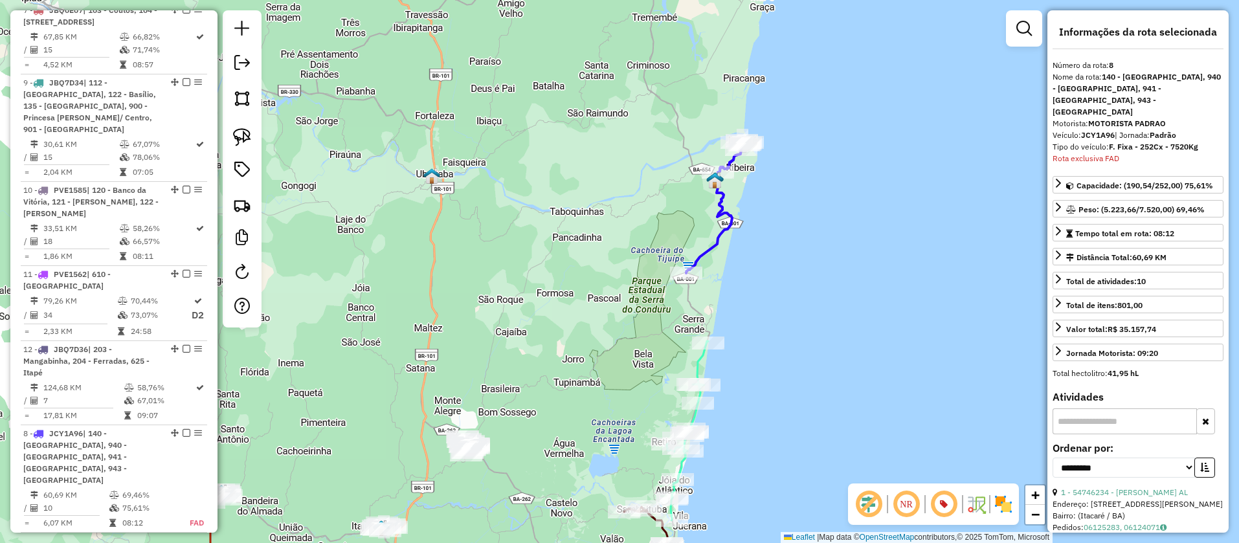
drag, startPoint x: 171, startPoint y: 94, endPoint x: 155, endPoint y: 513, distance: 418.4
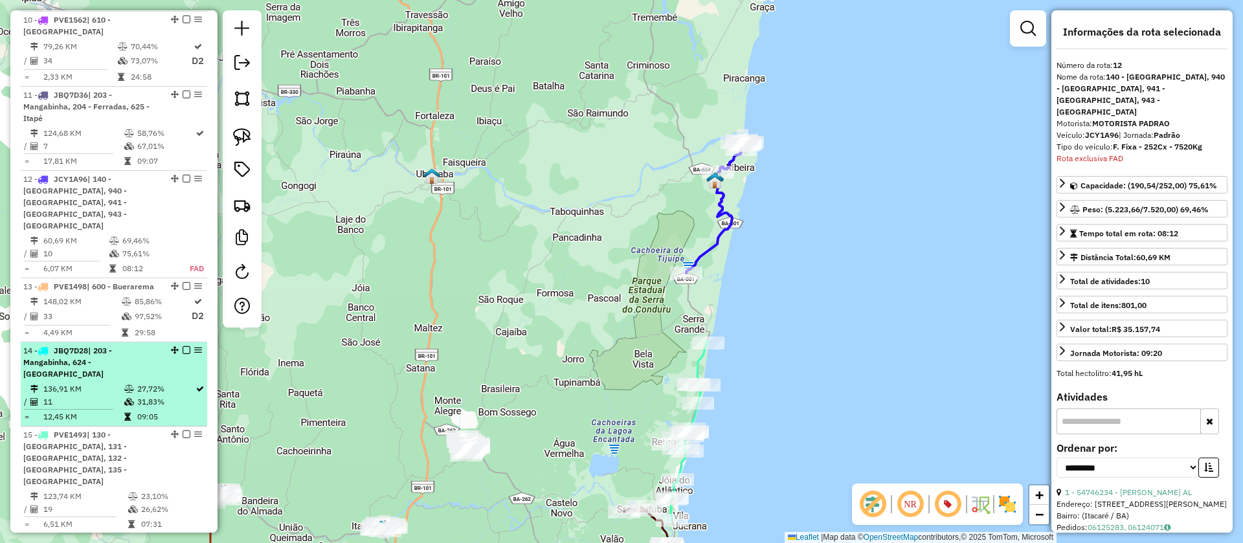
scroll to position [1337, 0]
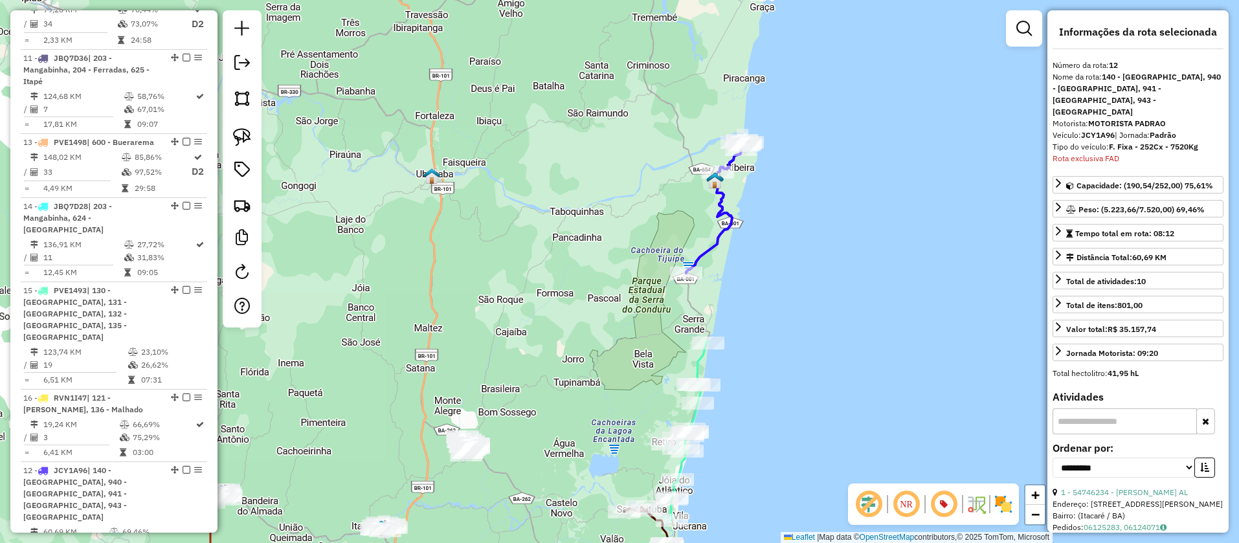
drag, startPoint x: 170, startPoint y: 130, endPoint x: 170, endPoint y: 539, distance: 408.4
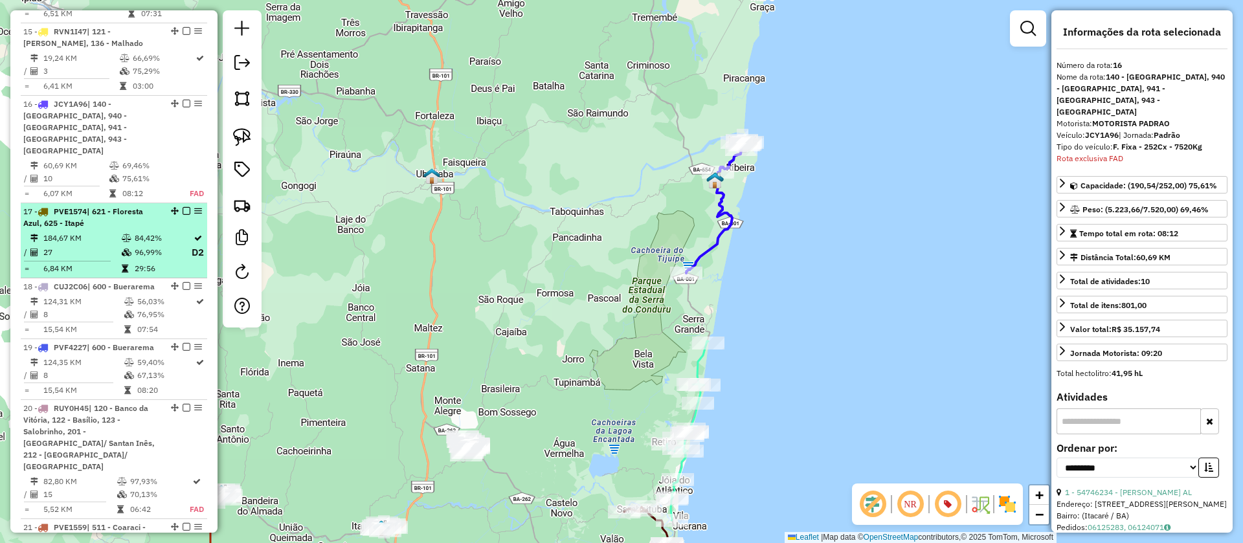
scroll to position [1726, 0]
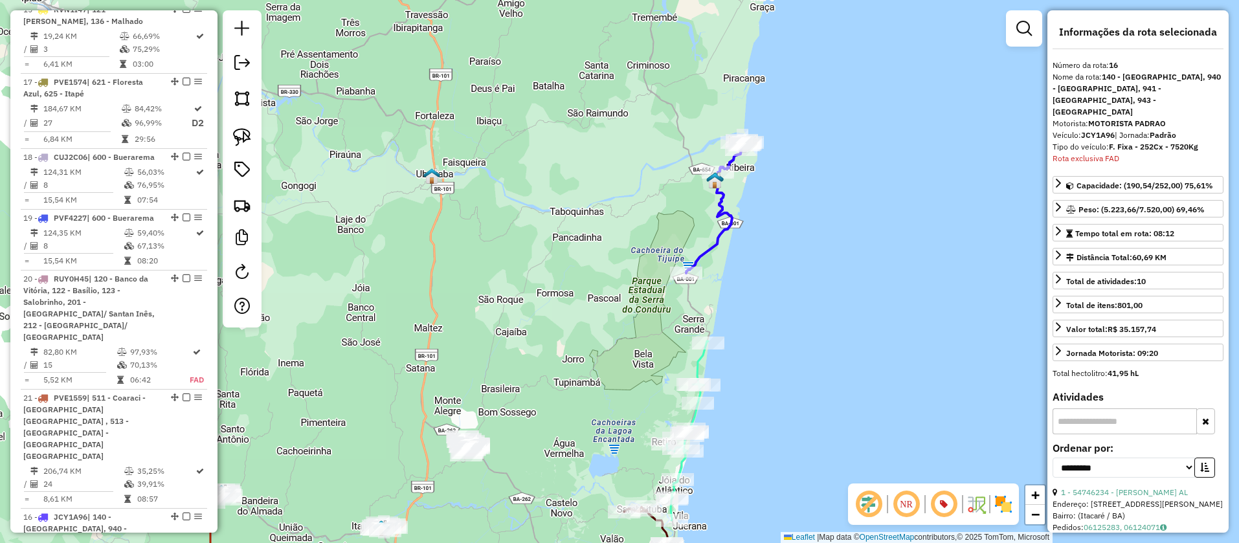
drag, startPoint x: 170, startPoint y: 34, endPoint x: 137, endPoint y: 529, distance: 496.3
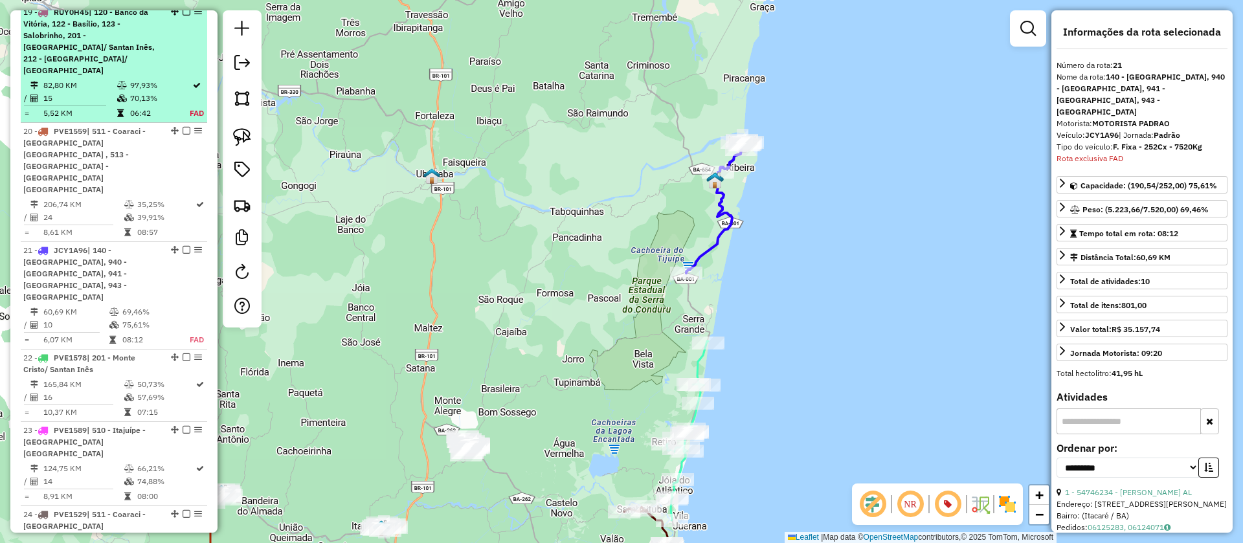
scroll to position [2017, 0]
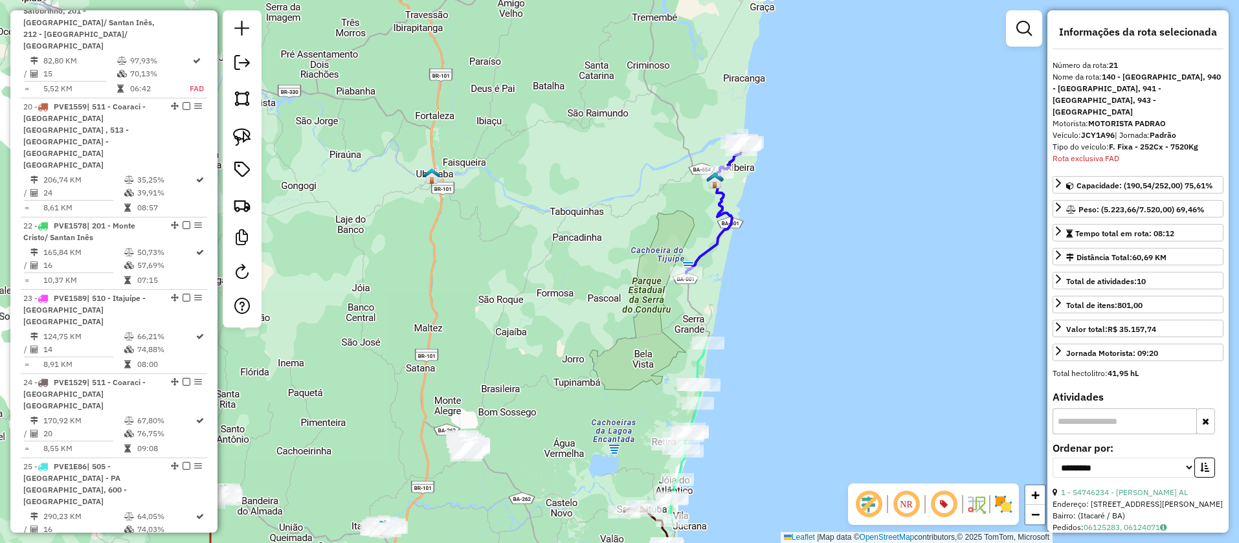
drag, startPoint x: 173, startPoint y: 131, endPoint x: 159, endPoint y: 535, distance: 403.5
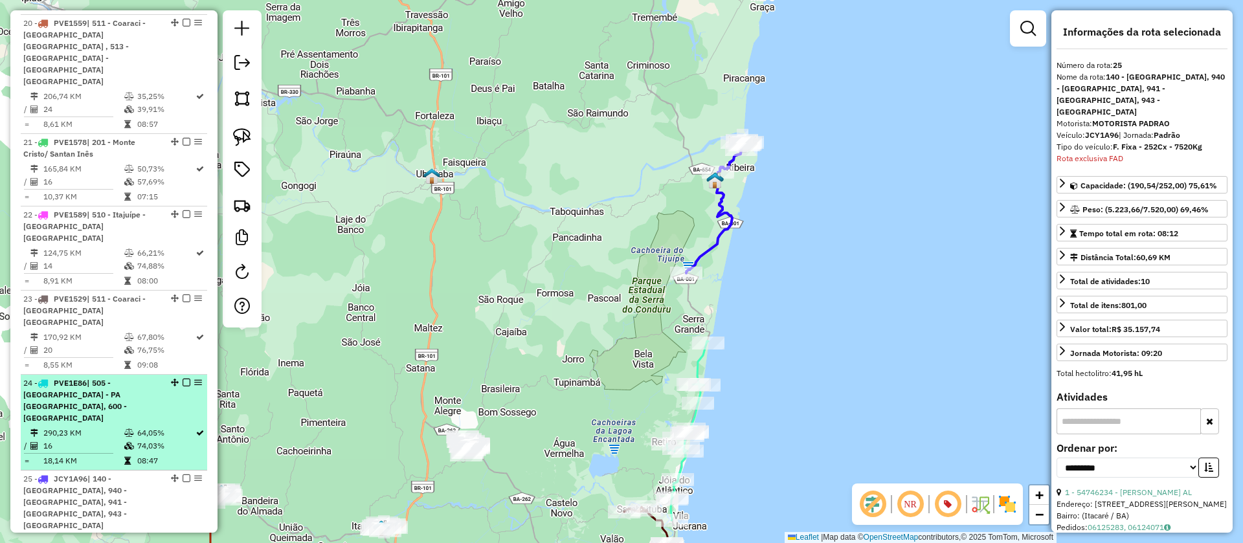
scroll to position [2170, 0]
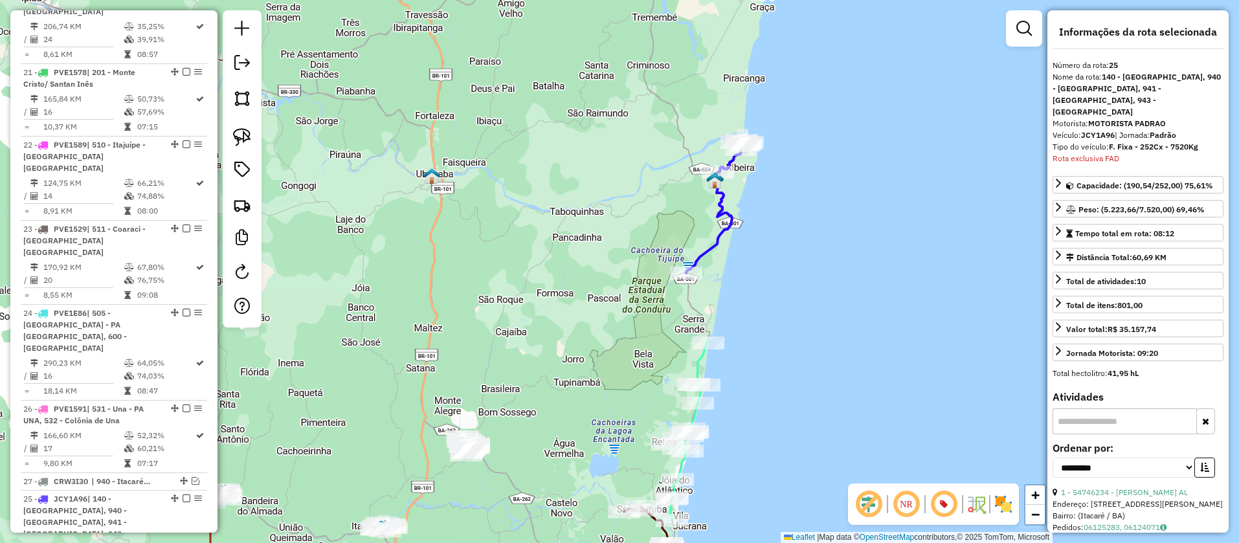
drag, startPoint x: 168, startPoint y: 280, endPoint x: 177, endPoint y: 461, distance: 182.1
drag, startPoint x: 1118, startPoint y: 122, endPoint x: 1087, endPoint y: 123, distance: 31.1
click at [1087, 130] on strong "JCY1A96" at bounding box center [1102, 135] width 34 height 10
copy strong "JCY1A96"
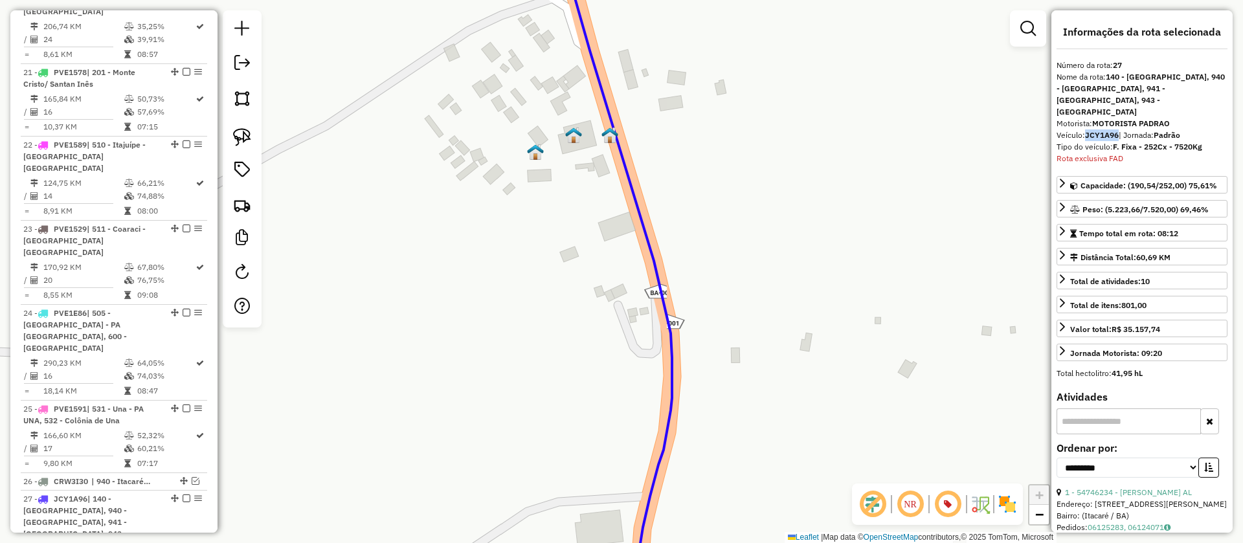
click at [608, 135] on img at bounding box center [609, 135] width 17 height 17
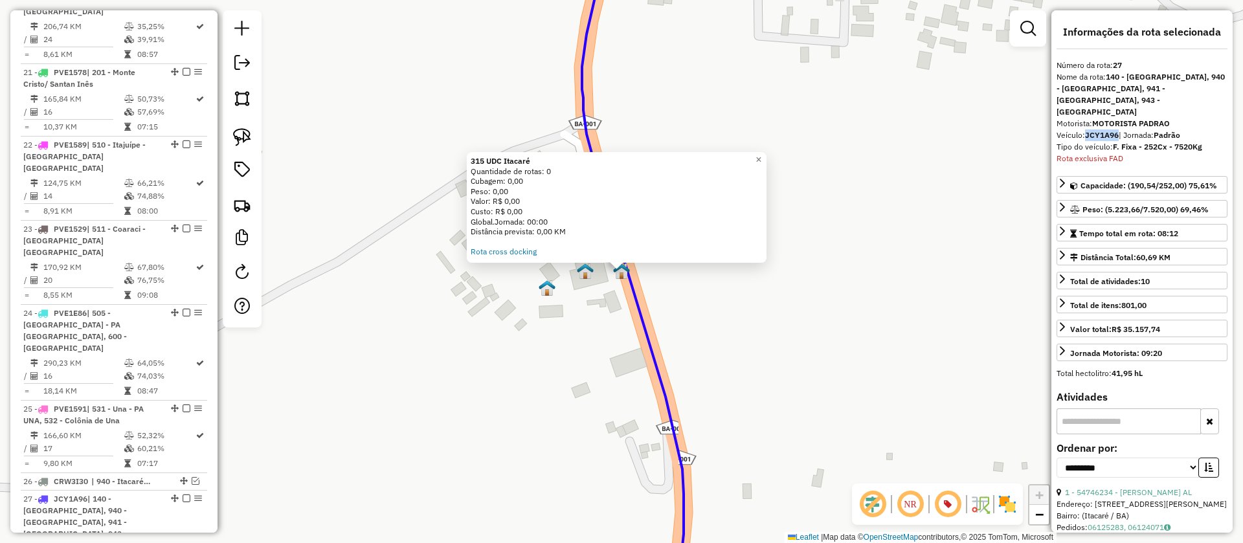
click at [606, 327] on div "315 UDC Itacaré Quantidade de rotas: 0 Cubagem: 0,00 Peso: 0,00 Valor: R$ 0,00 …" at bounding box center [621, 271] width 1243 height 543
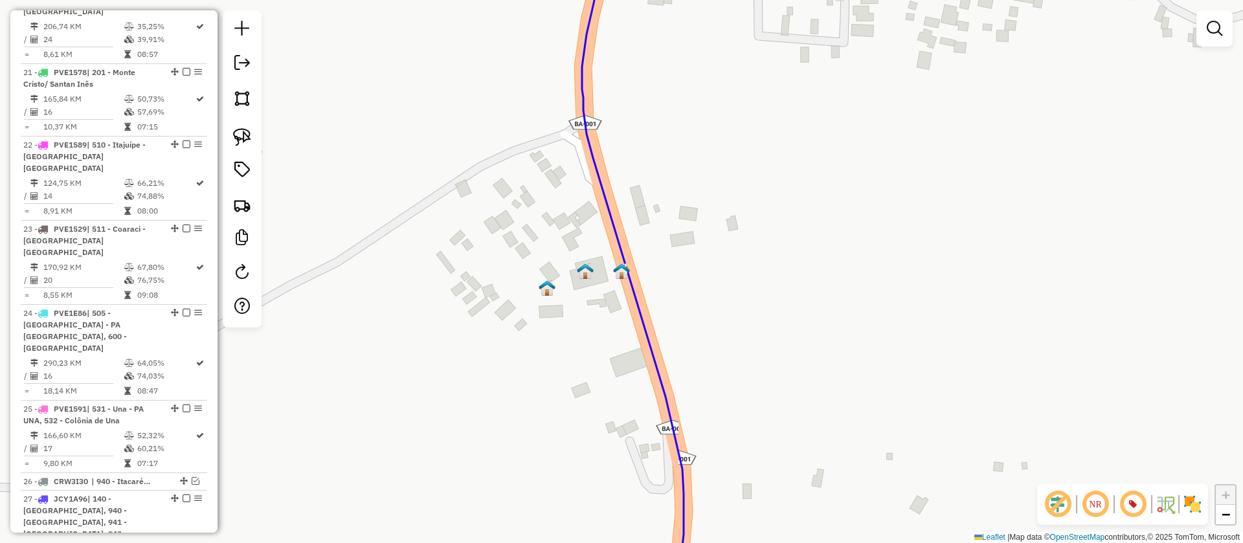
click at [586, 268] on img at bounding box center [585, 271] width 17 height 17
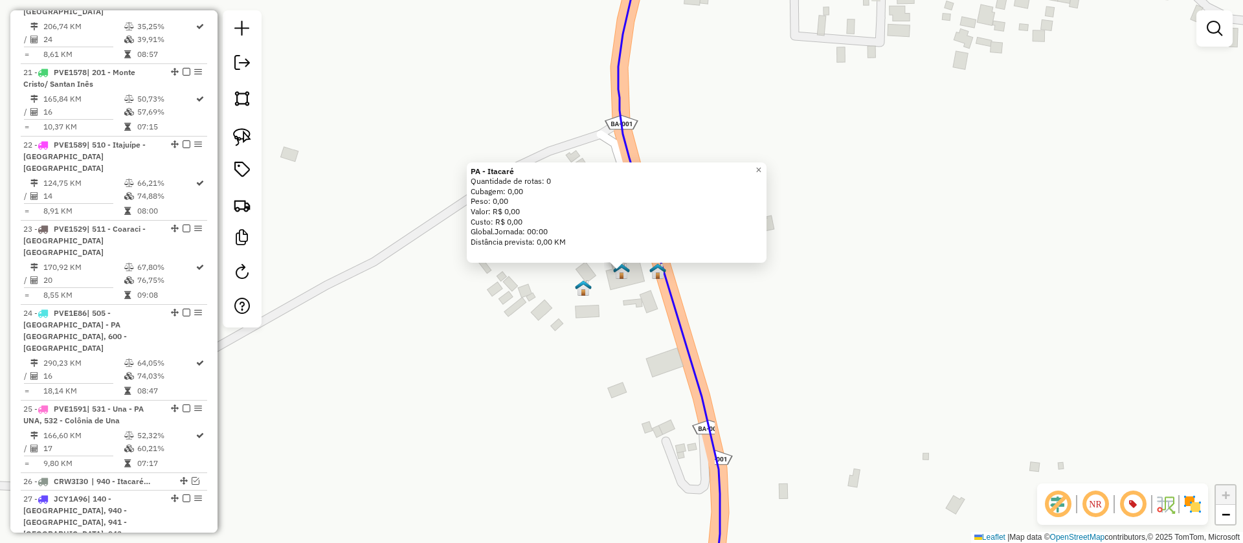
click at [581, 287] on img at bounding box center [583, 288] width 17 height 17
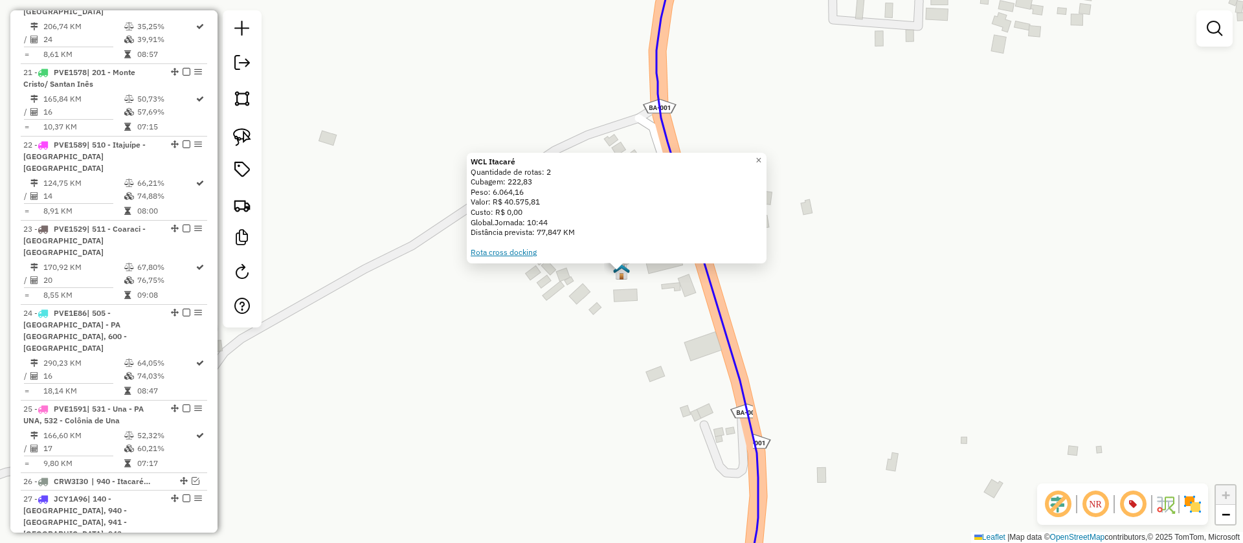
click at [504, 253] on link "Rota cross docking" at bounding box center [504, 252] width 66 height 10
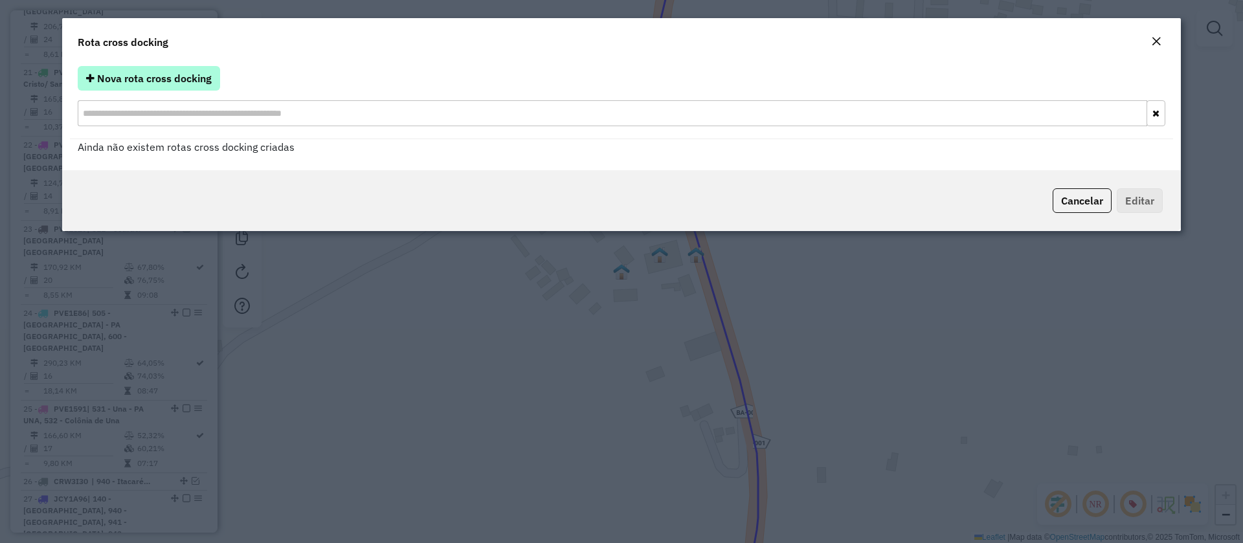
click at [175, 72] on span "Nova rota cross docking" at bounding box center [154, 78] width 115 height 13
select select "*"
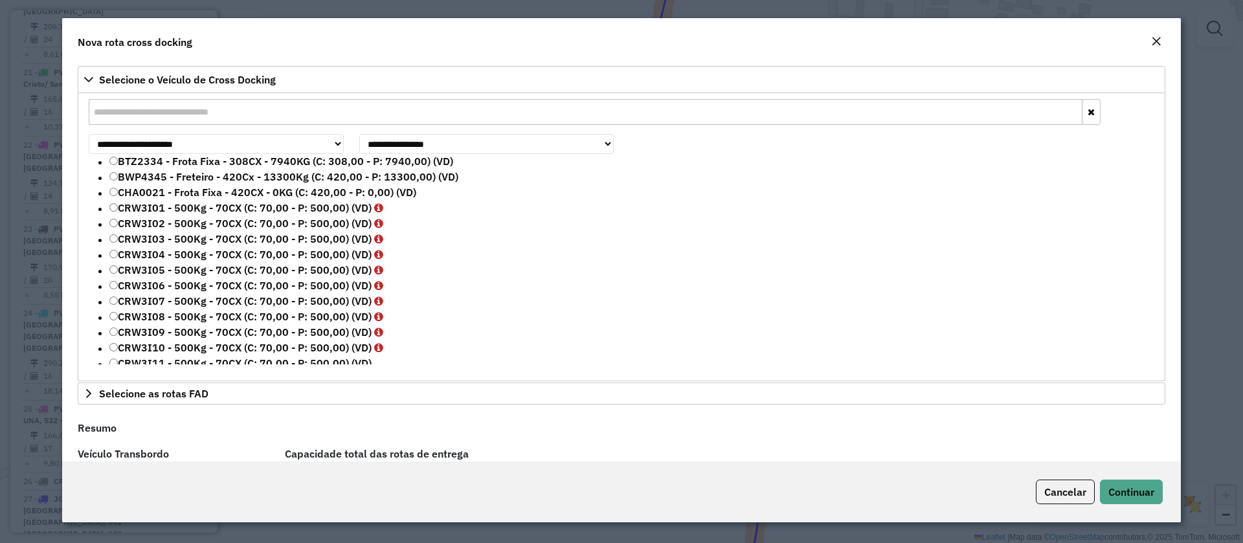
click at [173, 109] on input "text" at bounding box center [586, 112] width 994 height 26
paste input "*******"
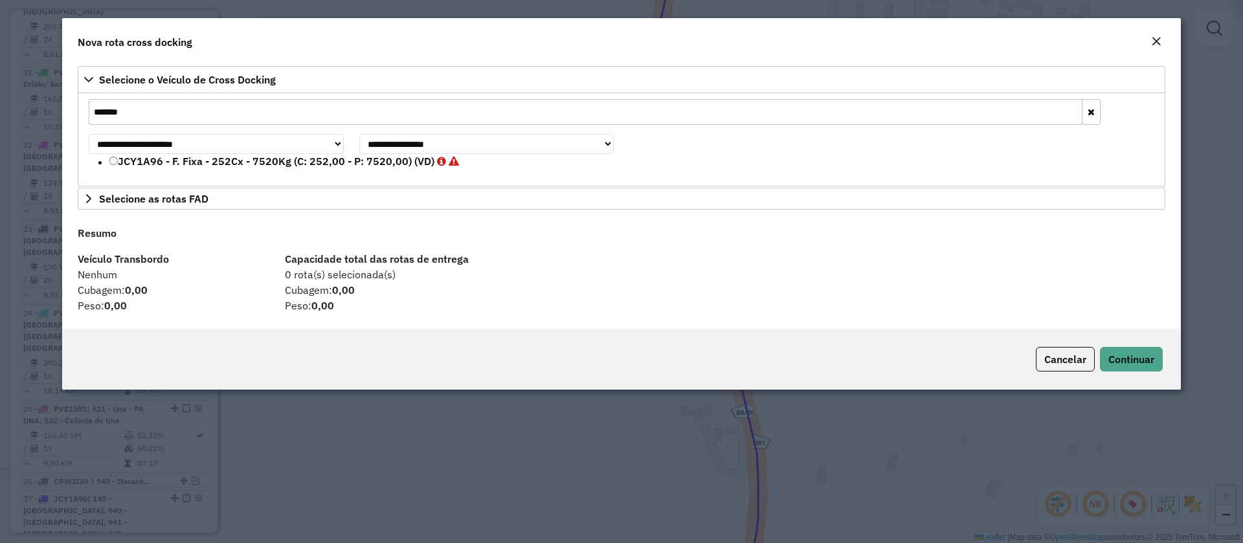
type input "*******"
click at [153, 160] on label "JCY1A96 - F. Fixa - 252Cx - 7520Kg (C: 252,00 - P: 7520,00) (VD)" at bounding box center [284, 161] width 350 height 16
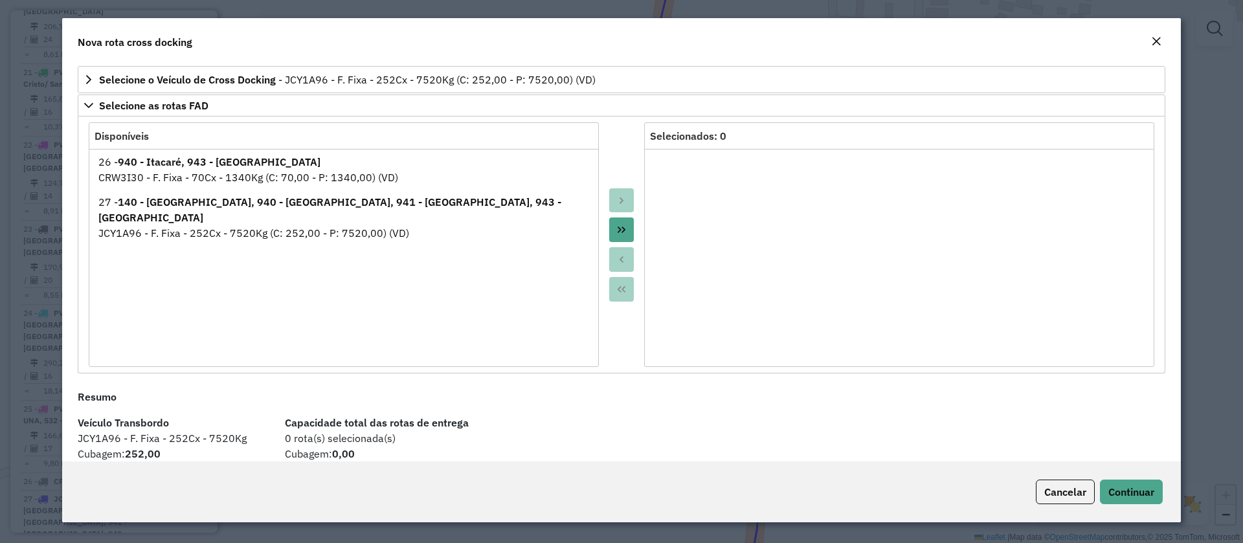
click at [609, 228] on button "Move All to Target" at bounding box center [621, 229] width 25 height 25
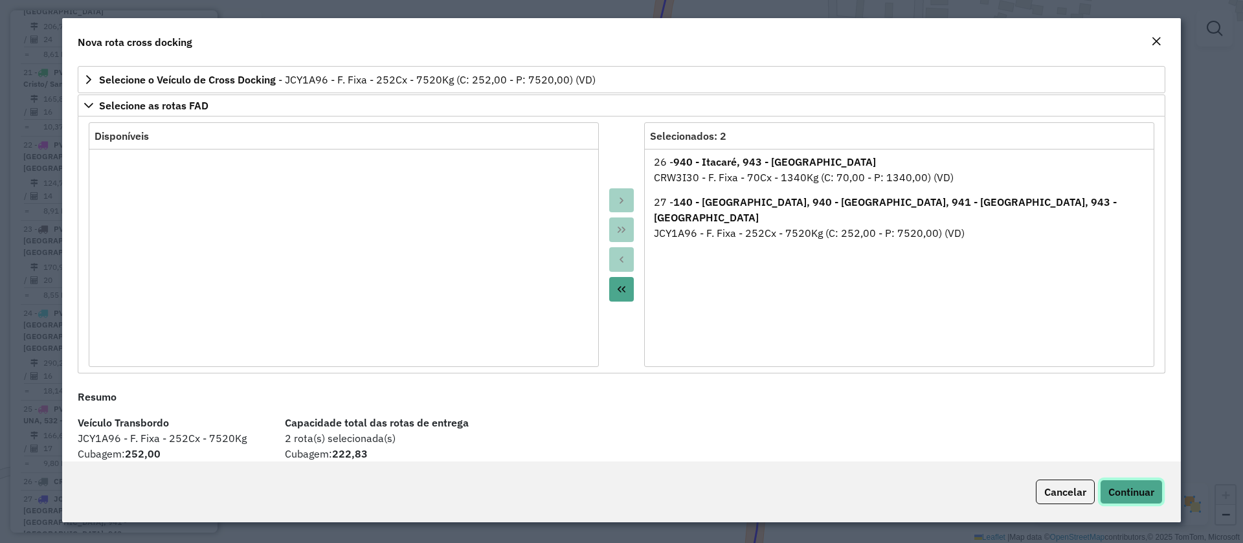
click at [1146, 490] on span "Continuar" at bounding box center [1131, 491] width 46 height 13
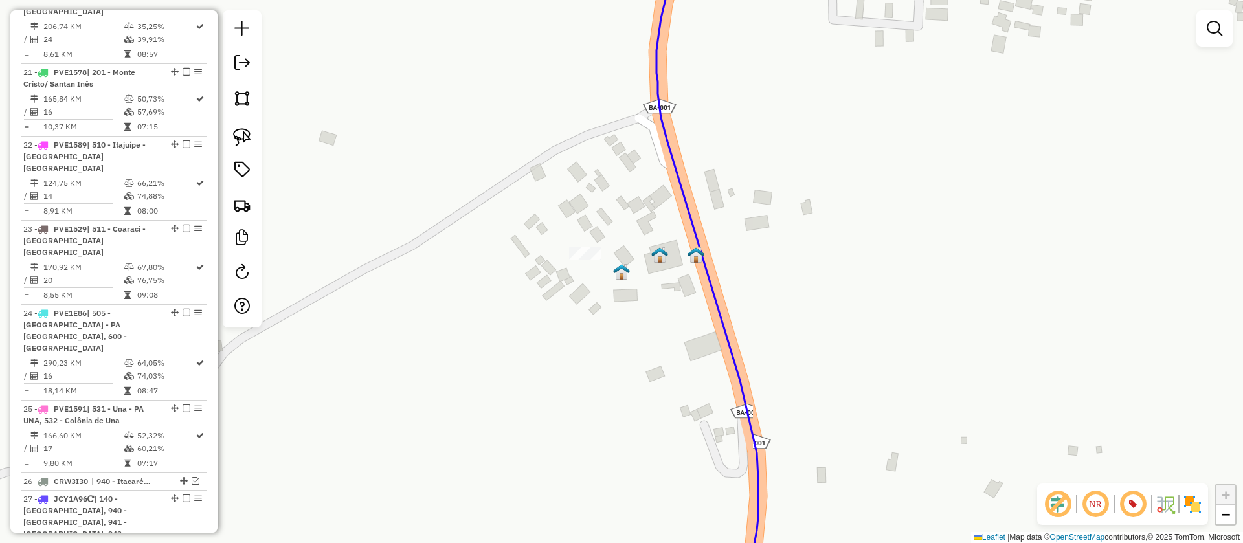
scroll to position [2182, 0]
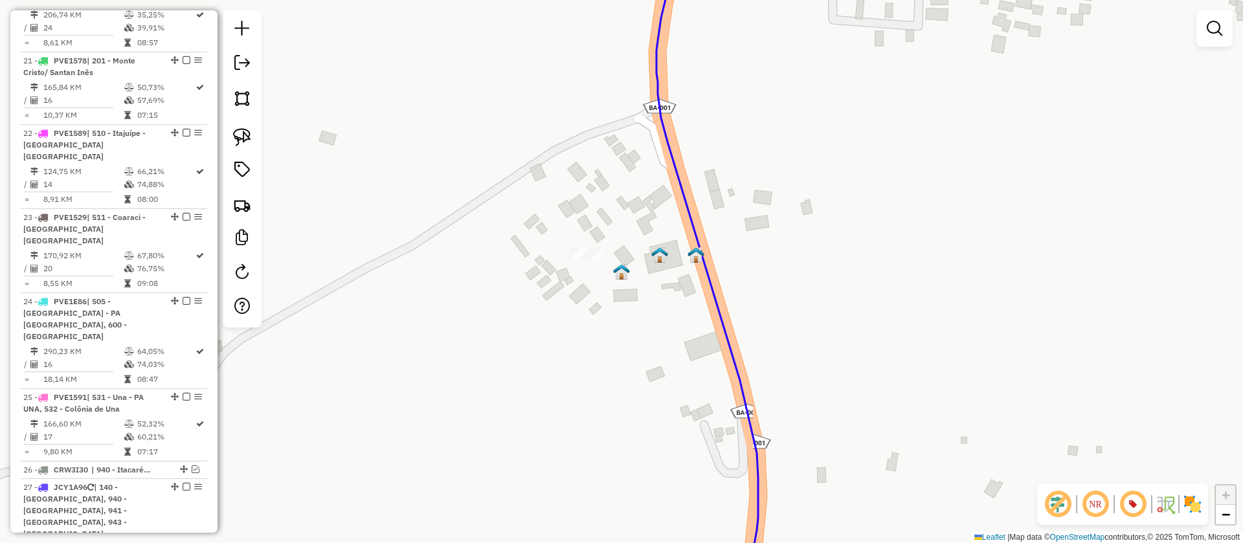
drag, startPoint x: 190, startPoint y: 368, endPoint x: 816, endPoint y: 268, distance: 634.5
click at [861, 262] on div "Janela de atendimento Grade de atendimento Capacidade Transportadoras Veículos …" at bounding box center [621, 271] width 1243 height 543
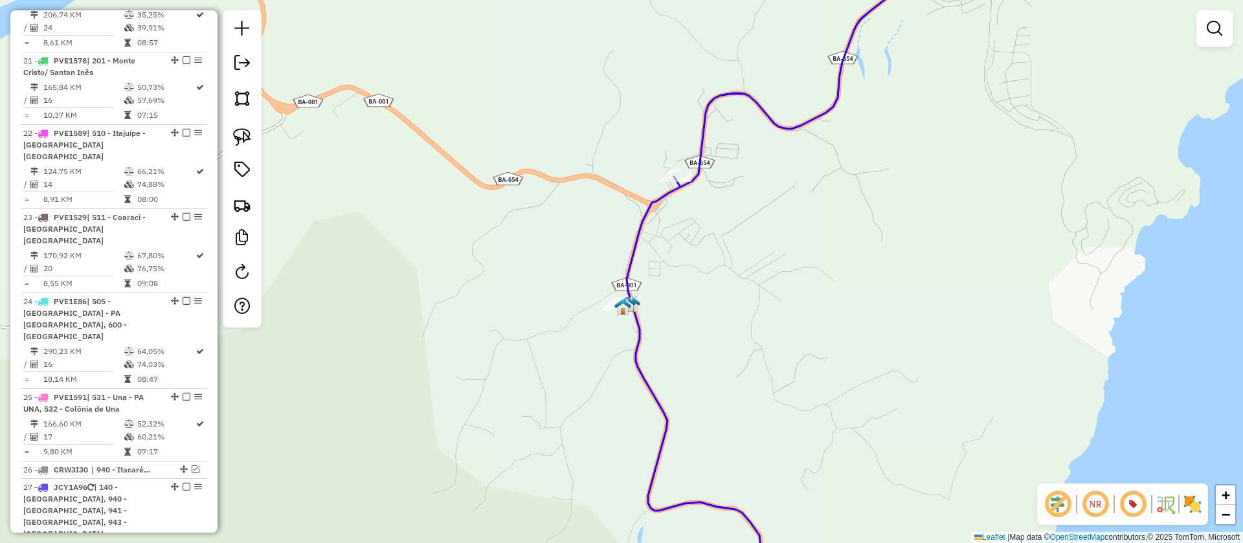
select select "**********"
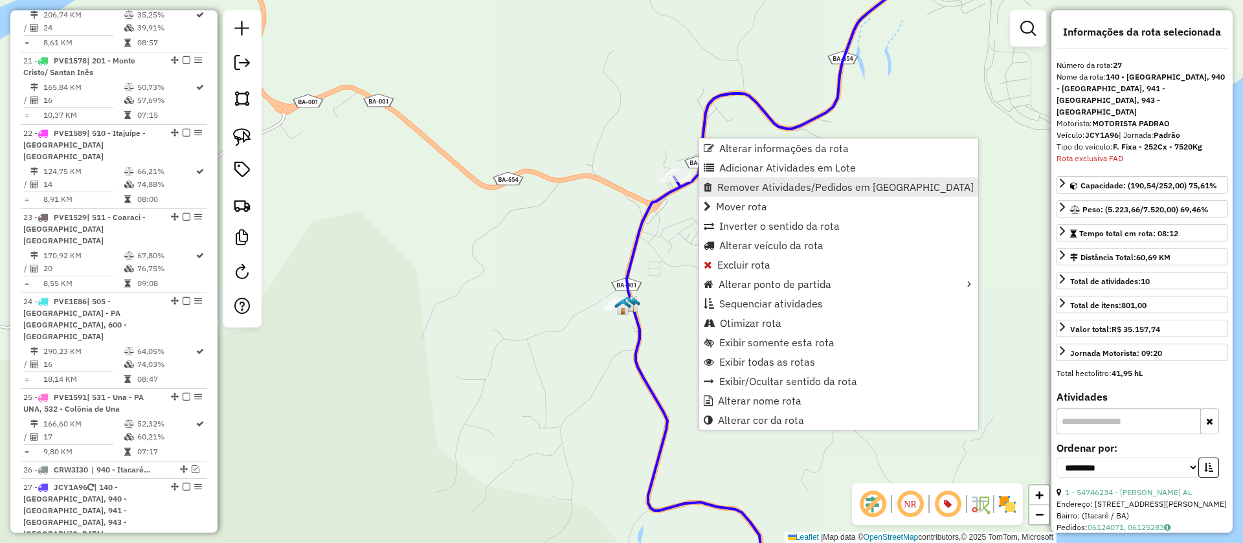
scroll to position [2243, 0]
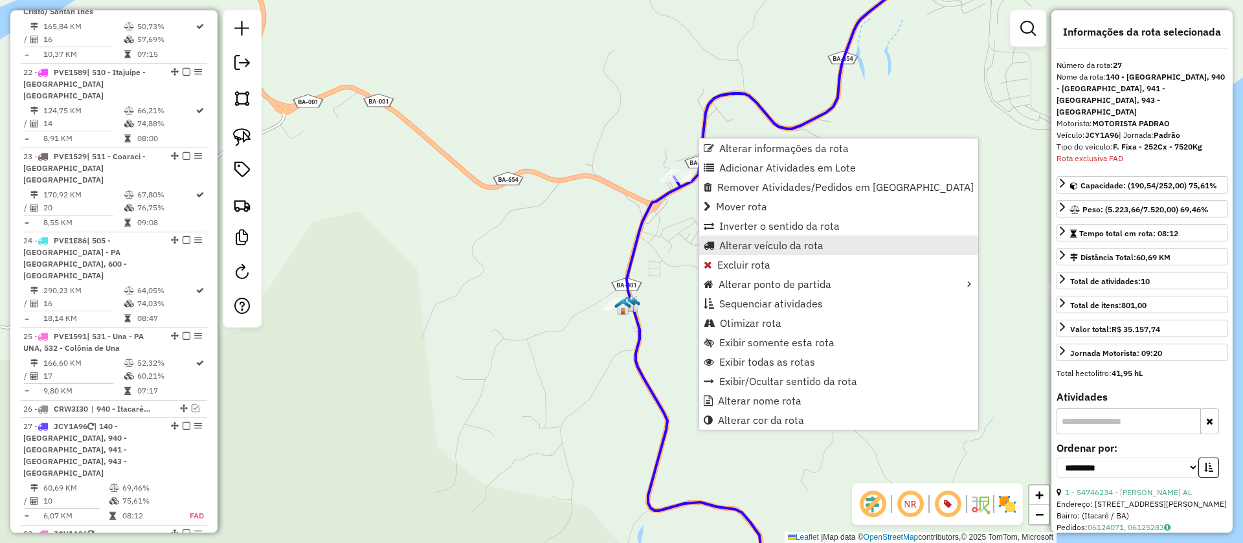
click at [773, 246] on span "Alterar veículo da rota" at bounding box center [771, 245] width 104 height 10
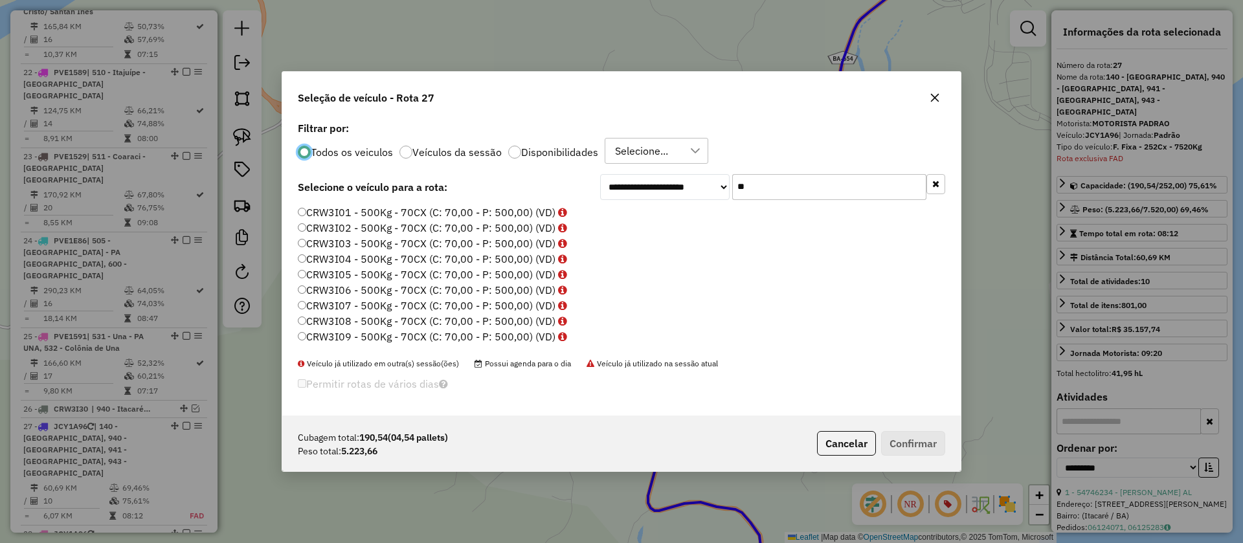
scroll to position [7, 4]
drag, startPoint x: 781, startPoint y: 182, endPoint x: 700, endPoint y: 186, distance: 81.7
click at [700, 186] on div "**********" at bounding box center [772, 187] width 345 height 26
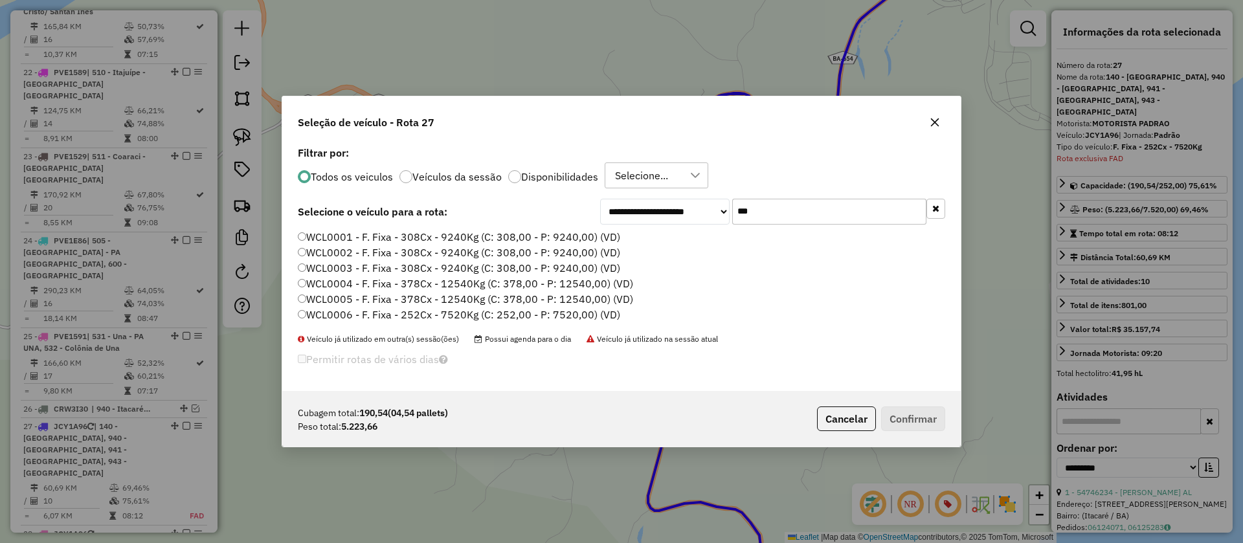
type input "***"
click at [389, 312] on label "WCL0006 - F. Fixa - 252Cx - 7520Kg (C: 252,00 - P: 7520,00) (VD)" at bounding box center [459, 315] width 322 height 16
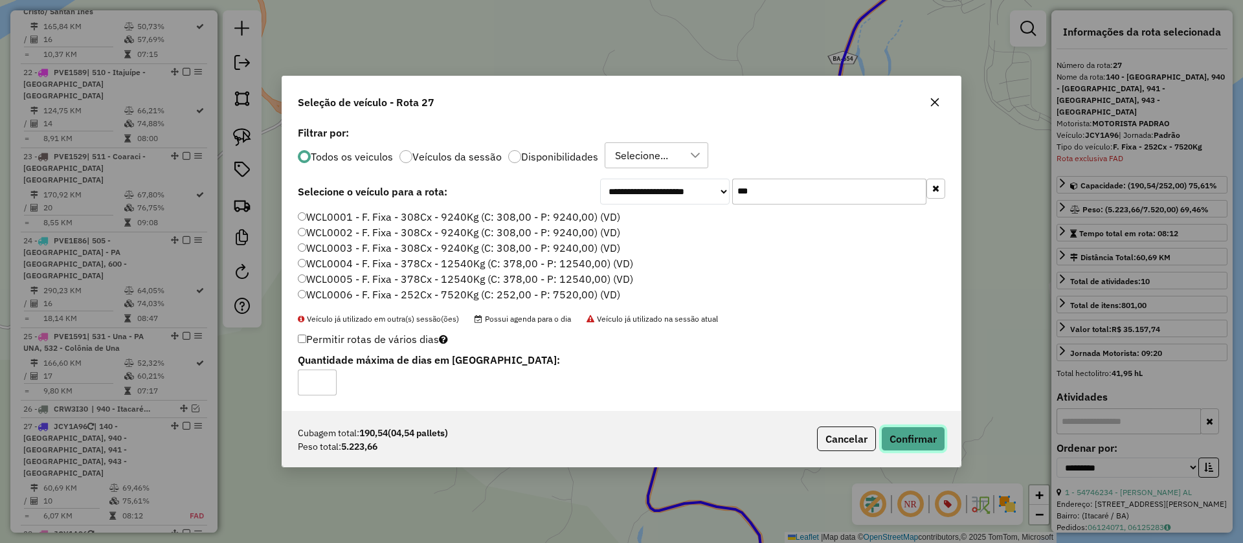
click at [910, 434] on button "Confirmar" at bounding box center [913, 439] width 64 height 25
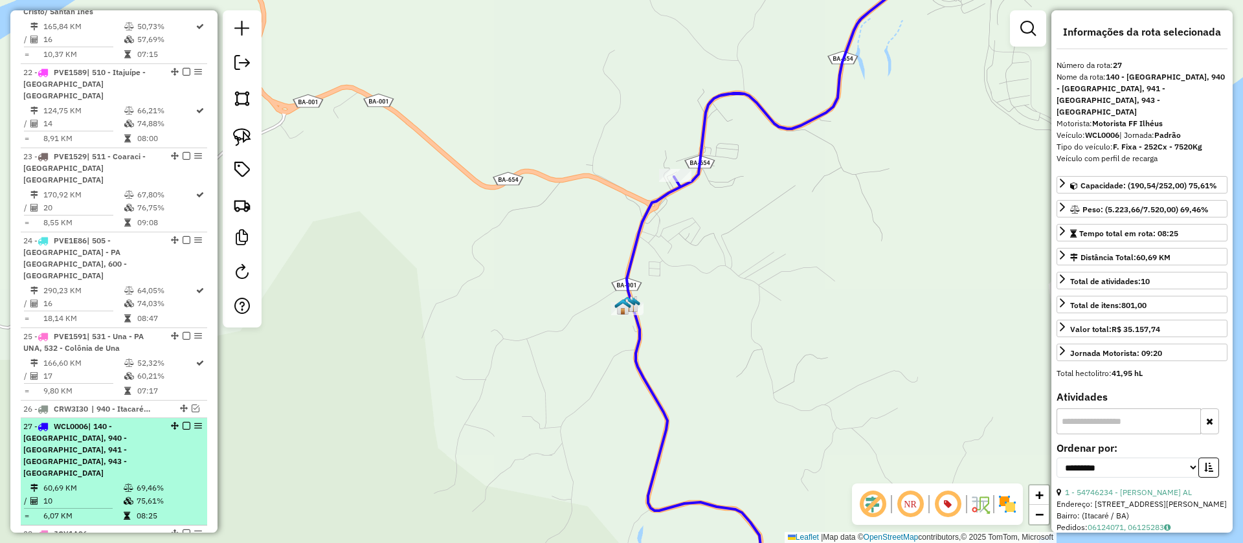
click at [183, 422] on em at bounding box center [187, 426] width 8 height 8
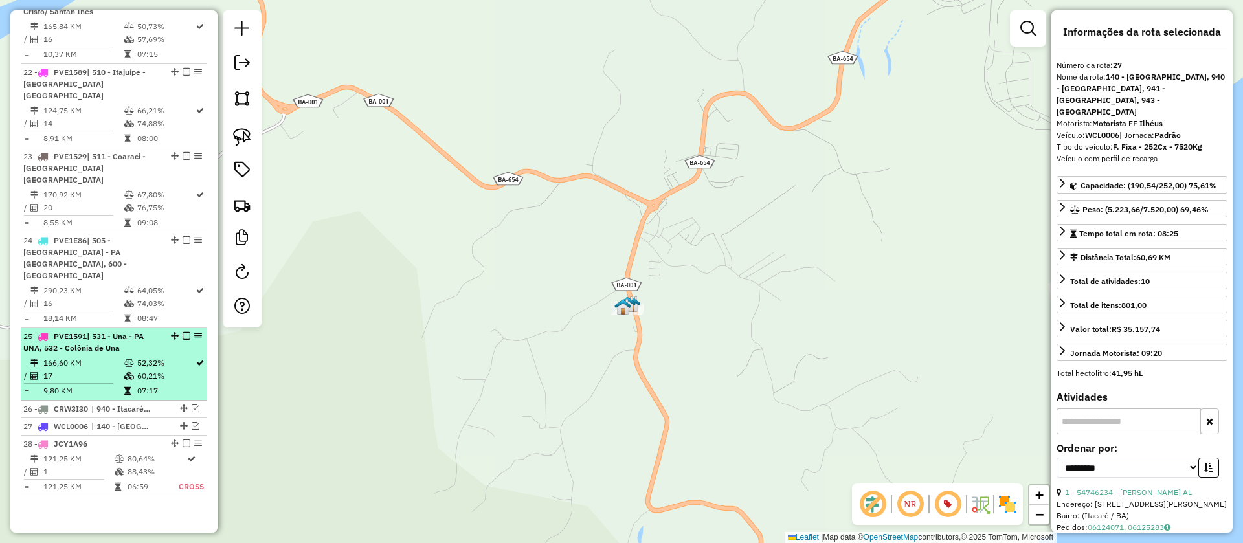
scroll to position [2176, 0]
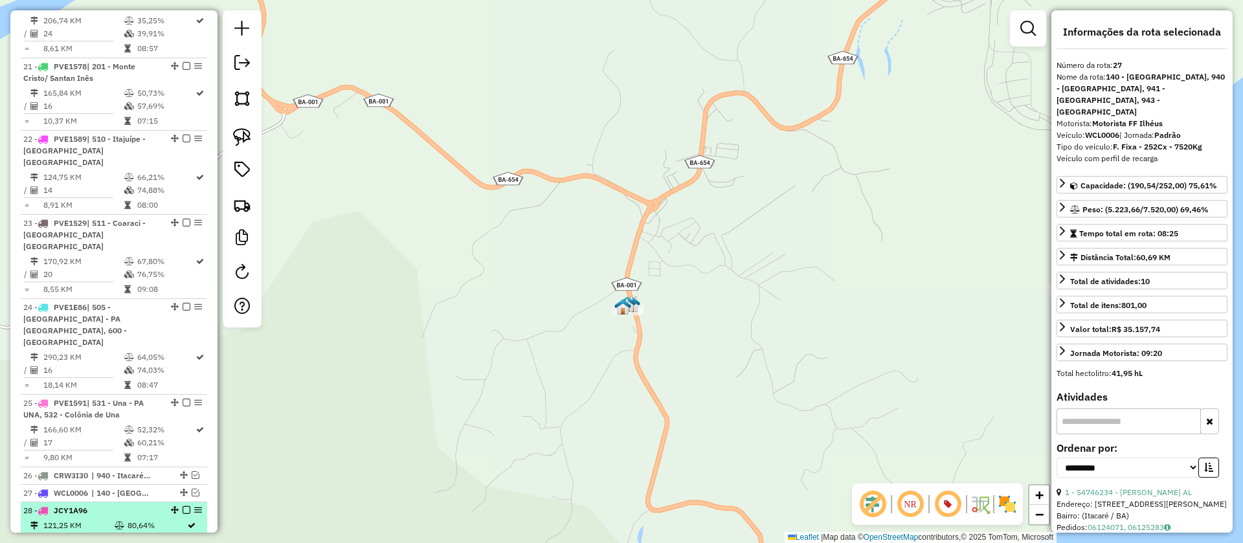
click at [183, 506] on em at bounding box center [187, 510] width 8 height 8
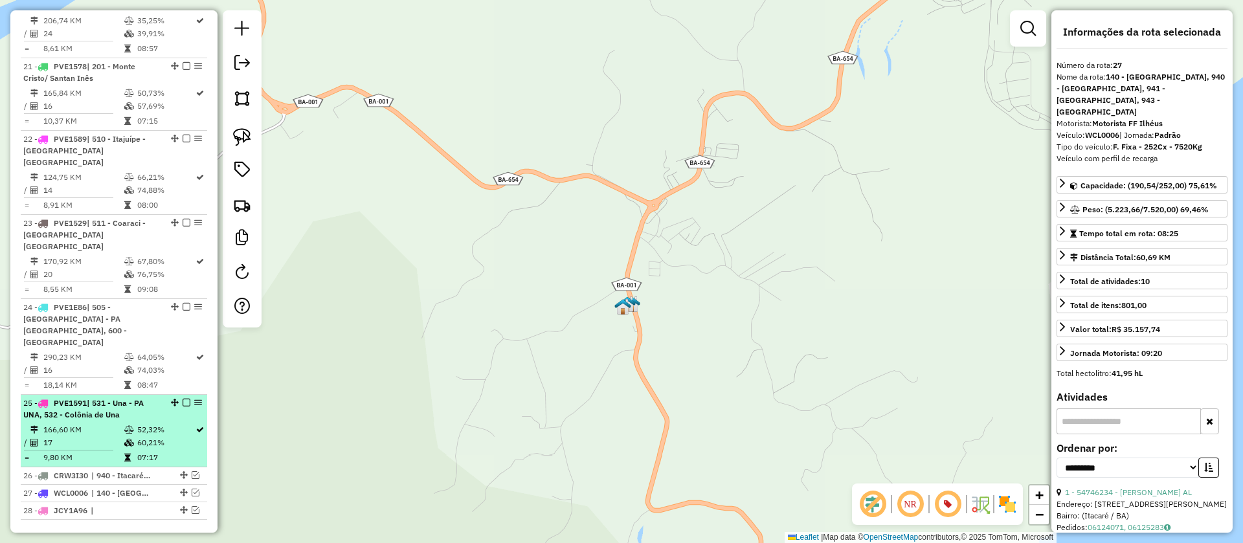
scroll to position [2133, 0]
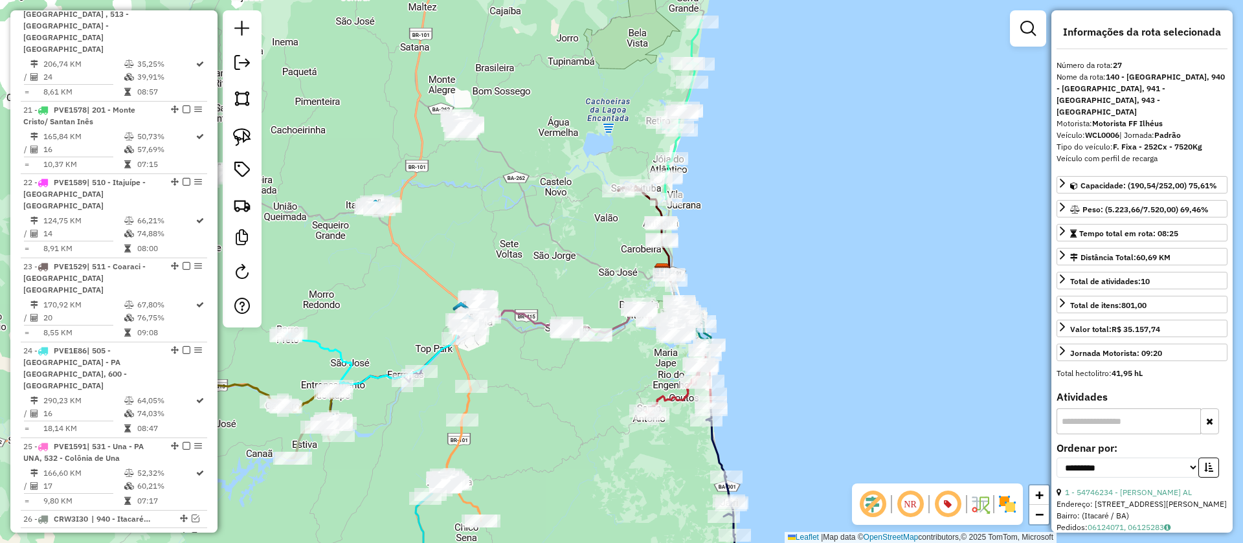
click at [692, 50] on icon at bounding box center [681, 109] width 41 height 179
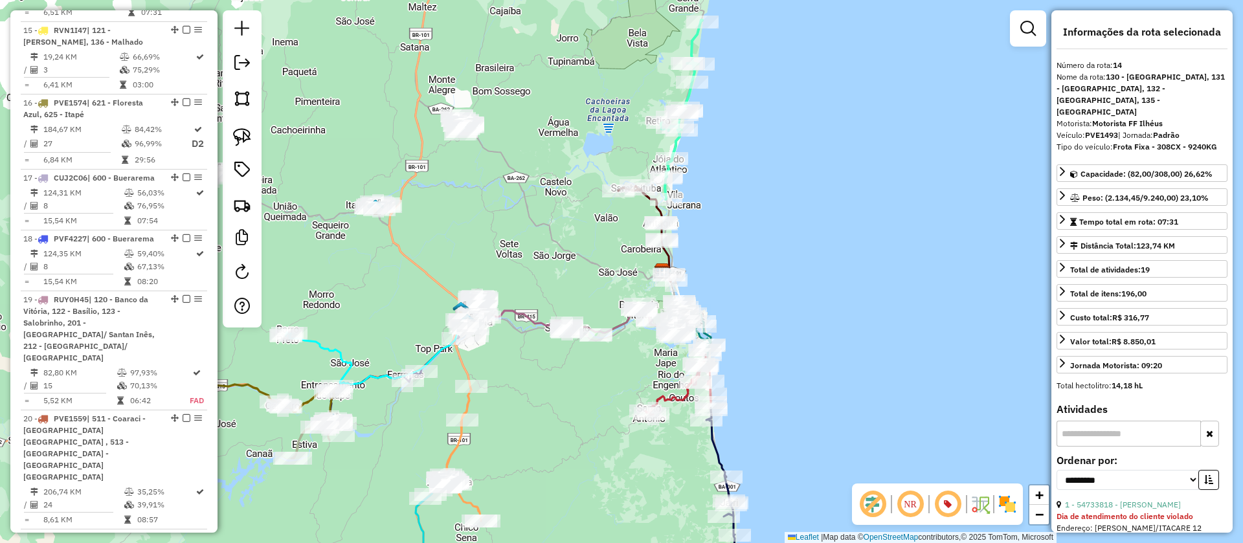
scroll to position [1597, 0]
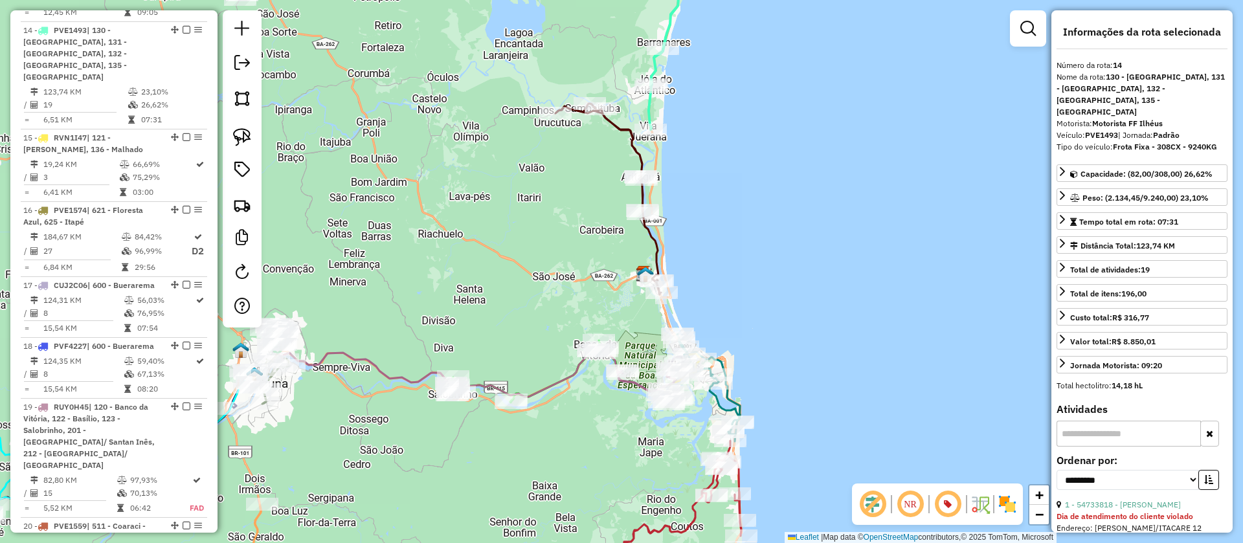
click at [654, 246] on icon at bounding box center [608, 199] width 106 height 191
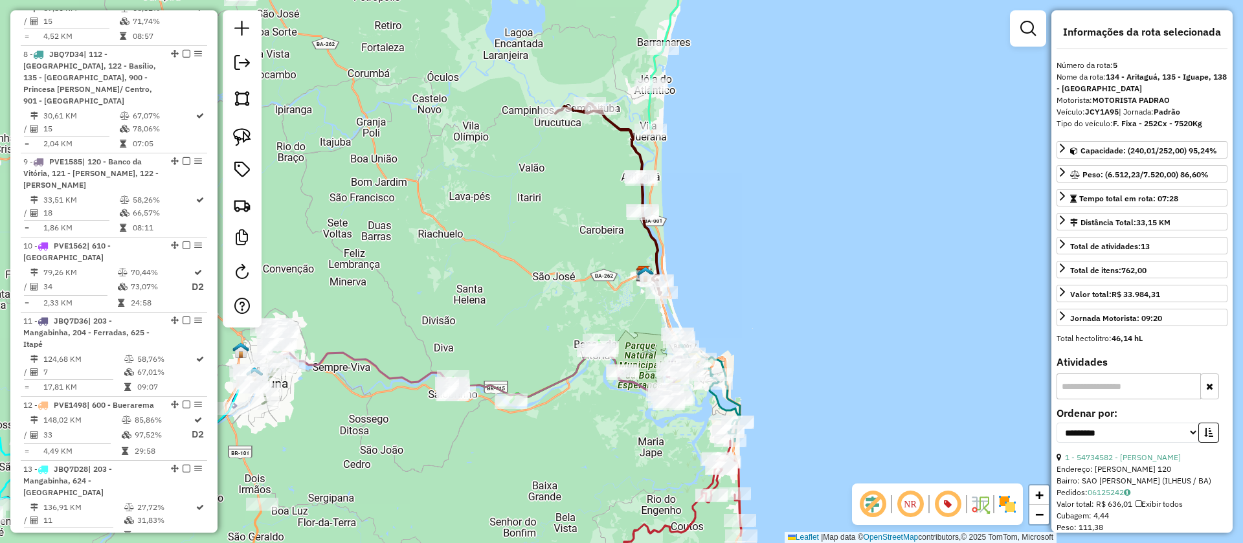
scroll to position [901, 0]
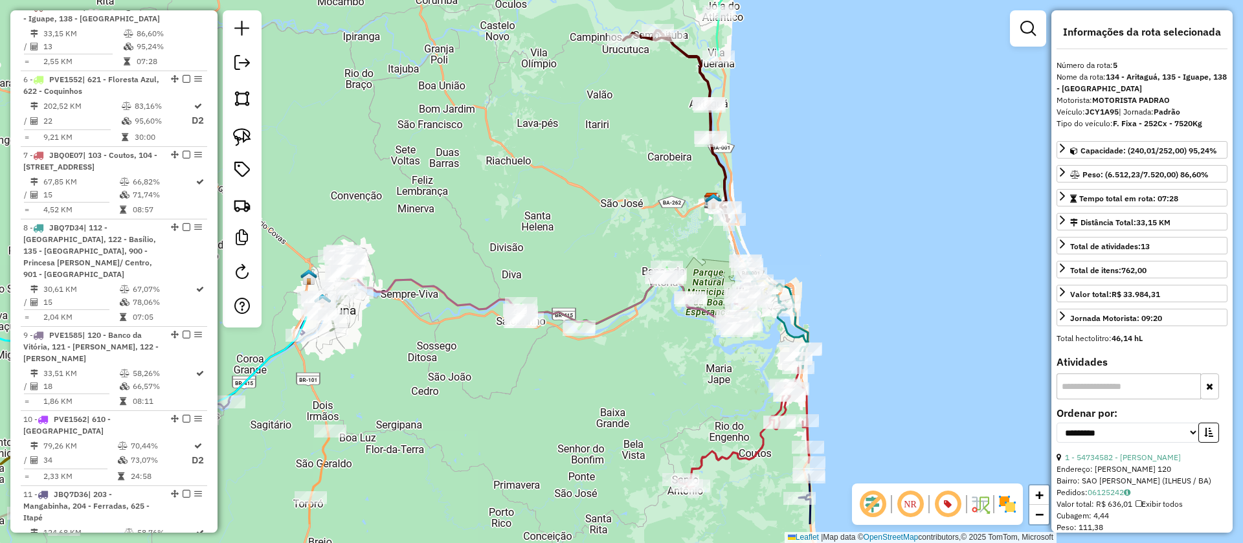
drag, startPoint x: 519, startPoint y: 267, endPoint x: 833, endPoint y: 46, distance: 384.1
click at [797, 62] on div "Janela de atendimento Grade de atendimento Capacidade Transportadoras Veículos …" at bounding box center [621, 271] width 1243 height 543
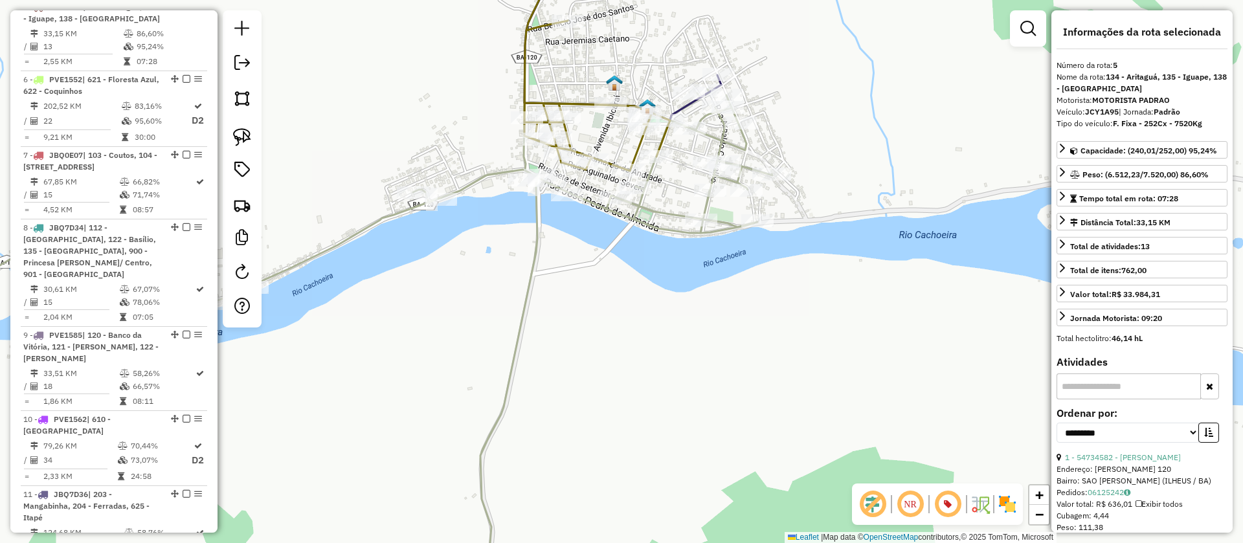
click at [645, 104] on img at bounding box center [647, 106] width 17 height 17
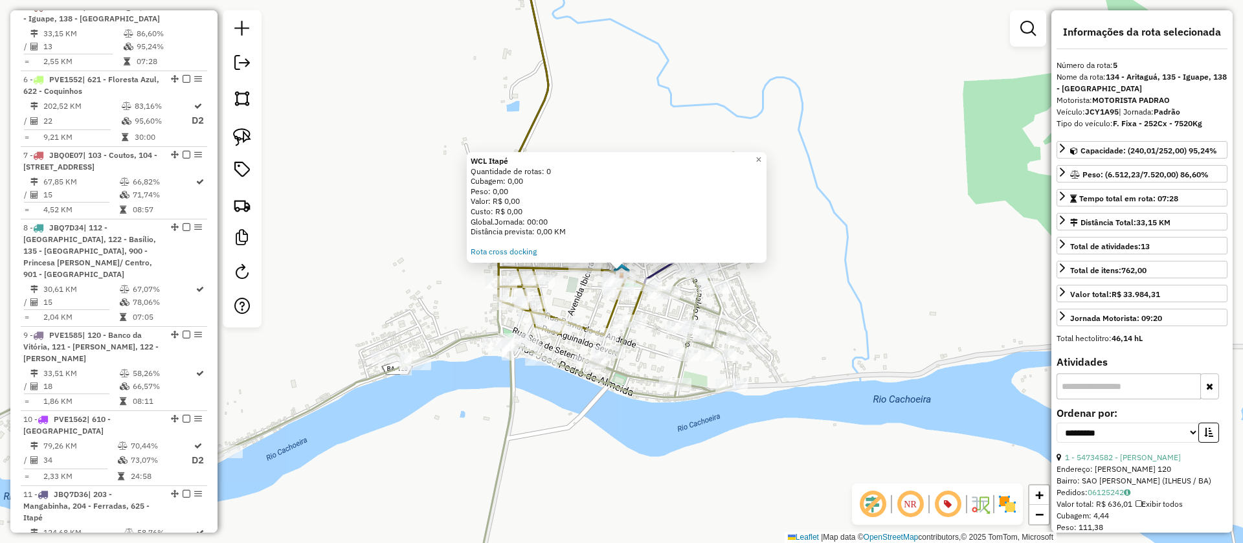
click at [558, 397] on div "WCL Itapé Quantidade de rotas: 0 Cubagem: 0,00 Peso: 0,00 Valor: R$ 0,00 Custo:…" at bounding box center [621, 271] width 1243 height 543
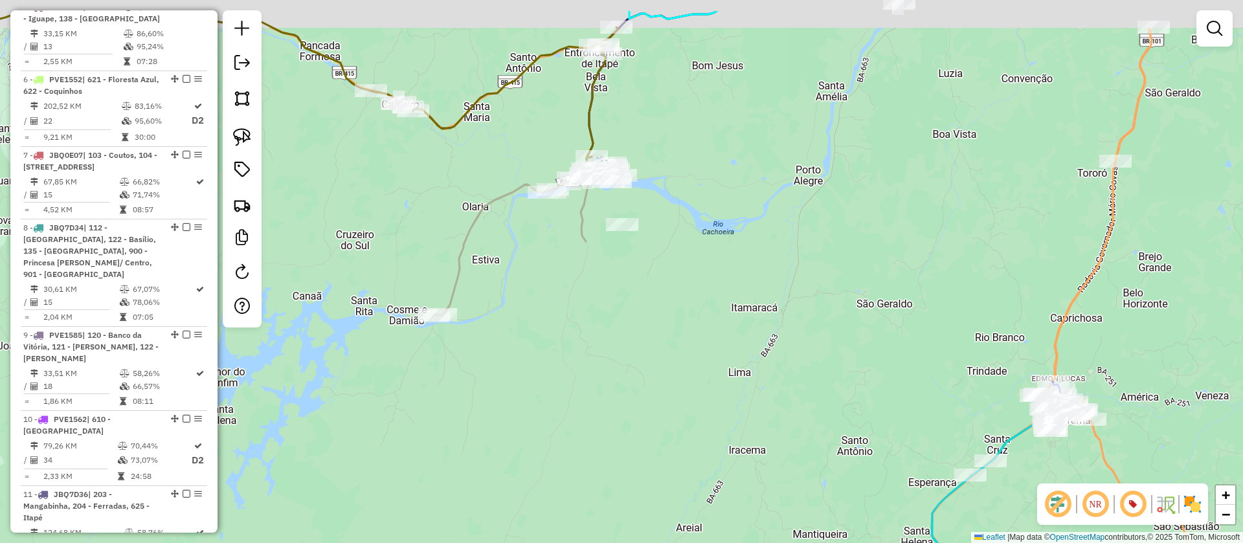
drag, startPoint x: 756, startPoint y: 239, endPoint x: 680, endPoint y: 322, distance: 112.2
click at [678, 326] on div "Janela de atendimento Grade de atendimento Capacidade Transportadoras Veículos …" at bounding box center [621, 271] width 1243 height 543
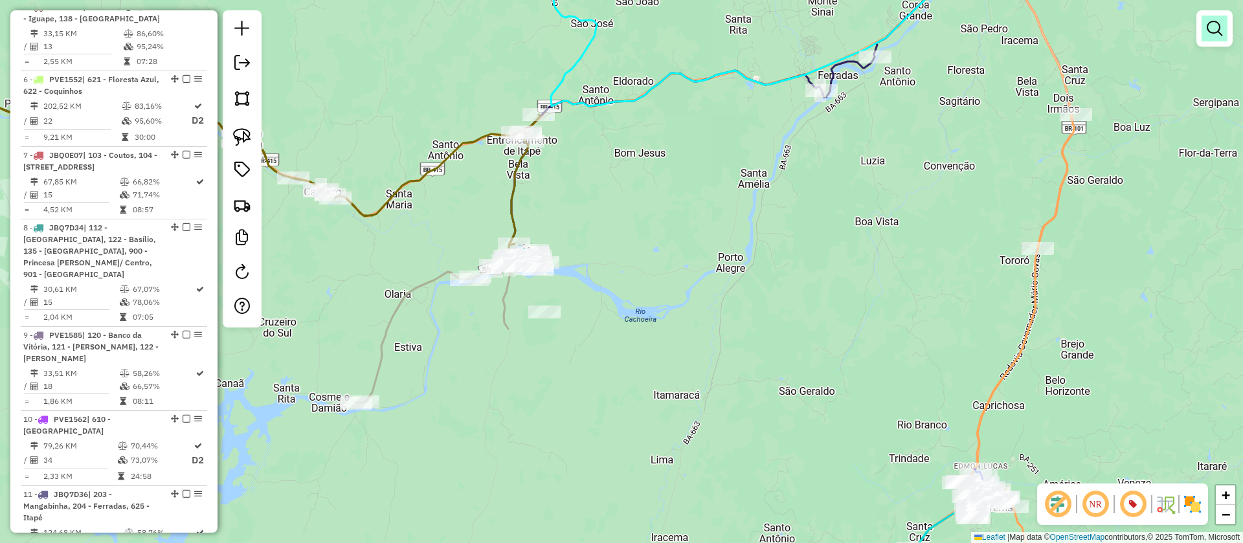
click at [1219, 21] on em at bounding box center [1214, 29] width 16 height 16
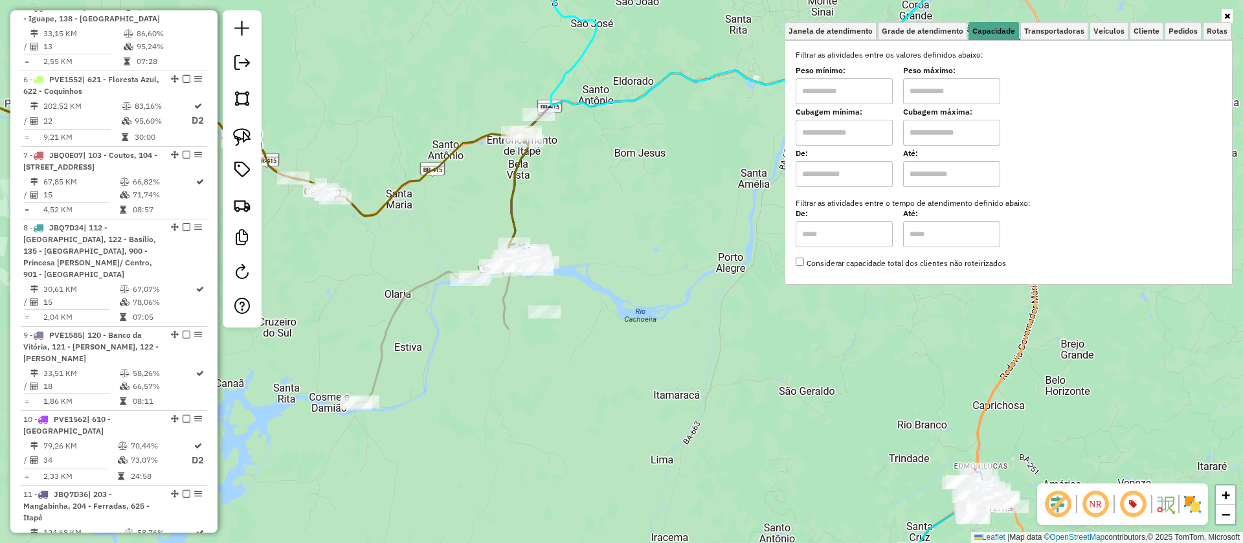
click at [858, 128] on input "text" at bounding box center [843, 133] width 97 height 26
type input "****"
click at [931, 132] on input "text" at bounding box center [951, 133] width 97 height 26
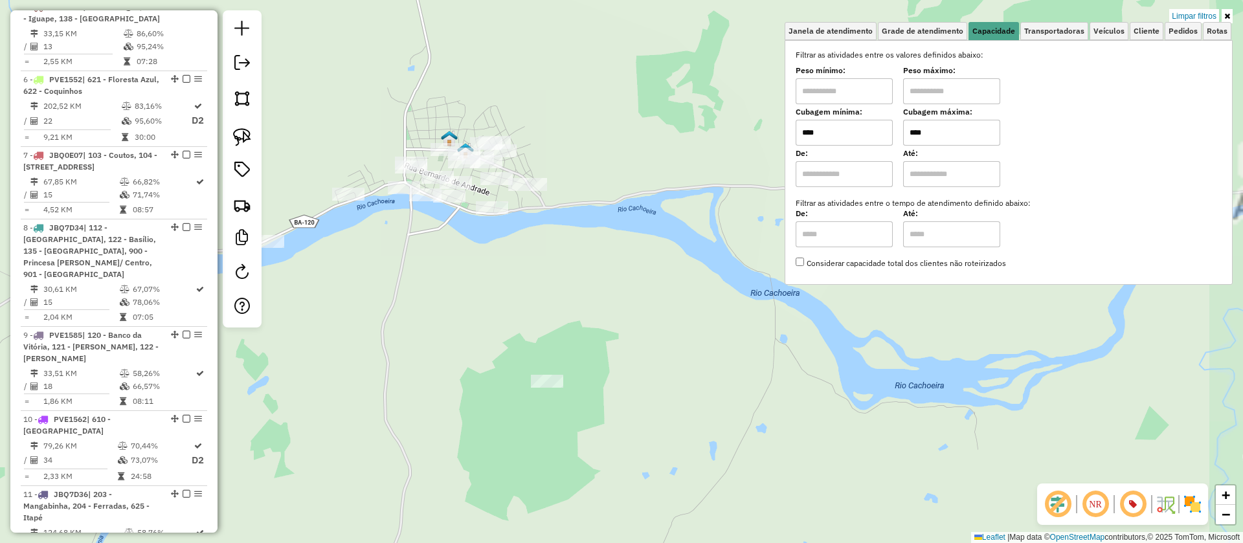
type input "****"
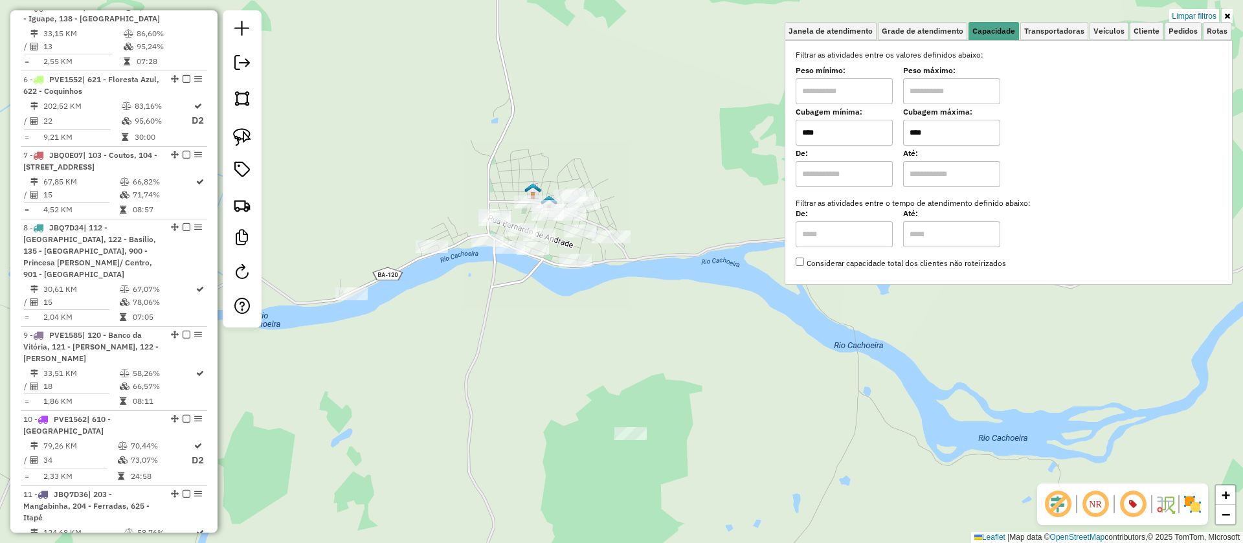
drag, startPoint x: 405, startPoint y: 277, endPoint x: 491, endPoint y: 307, distance: 91.1
click at [500, 311] on div "Limpar filtros Janela de atendimento Grade de atendimento Capacidade Transporta…" at bounding box center [621, 271] width 1243 height 543
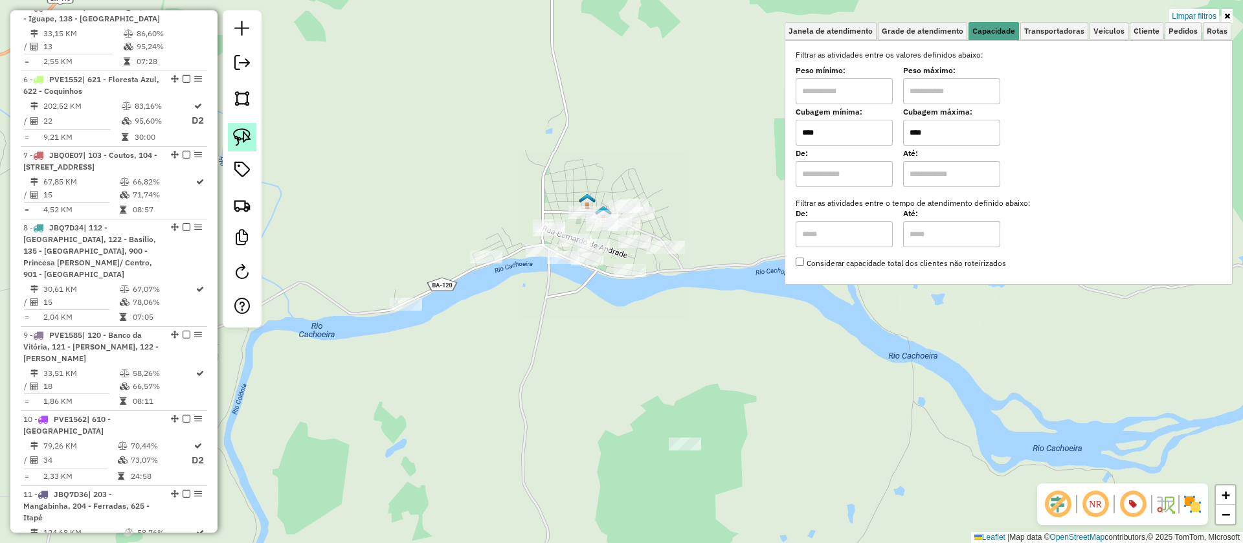
click at [236, 133] on img at bounding box center [242, 137] width 18 height 18
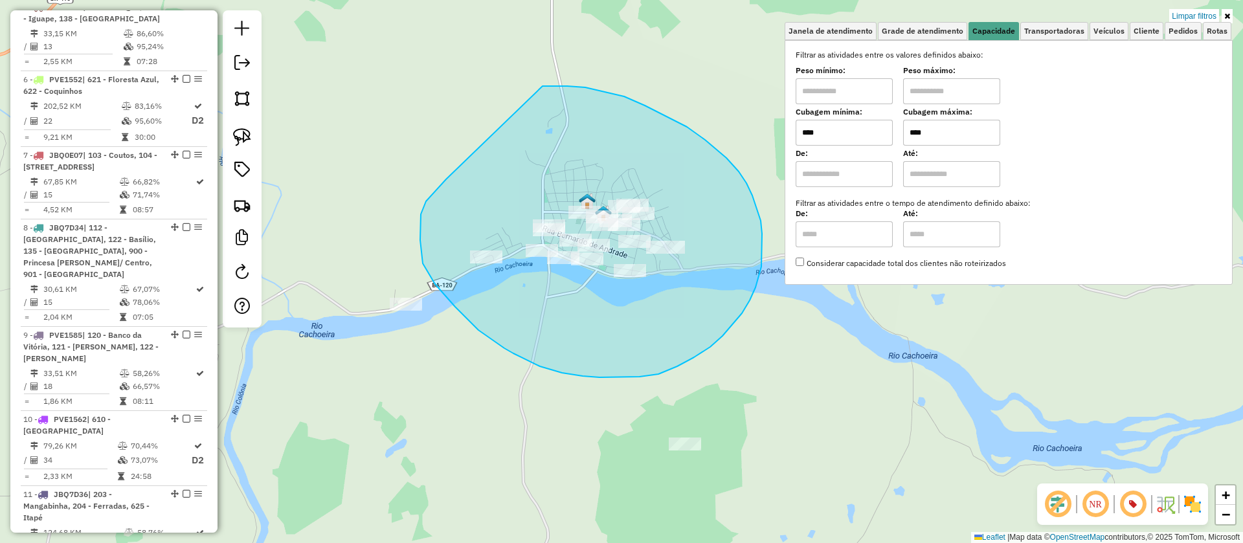
drag, startPoint x: 420, startPoint y: 240, endPoint x: 542, endPoint y: 86, distance: 196.7
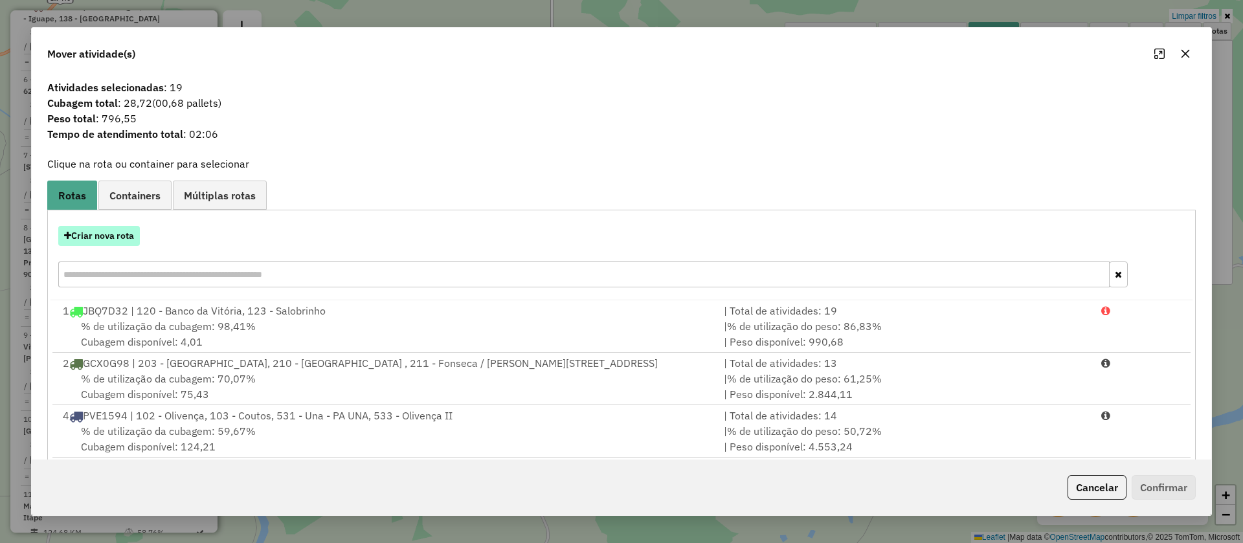
click at [108, 234] on button "Criar nova rota" at bounding box center [99, 236] width 82 height 20
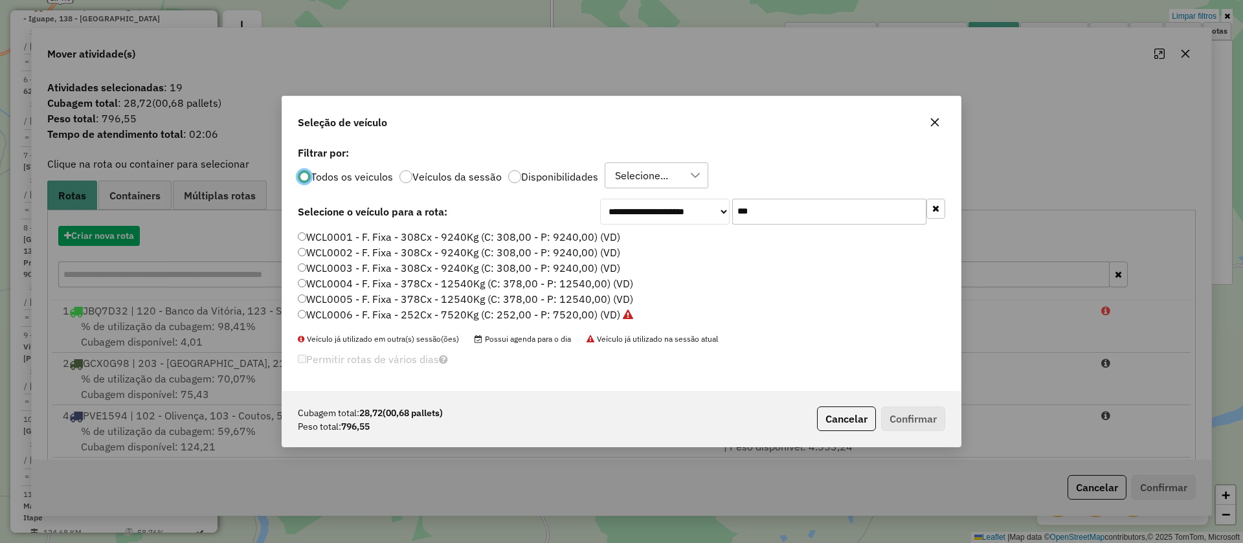
scroll to position [7, 4]
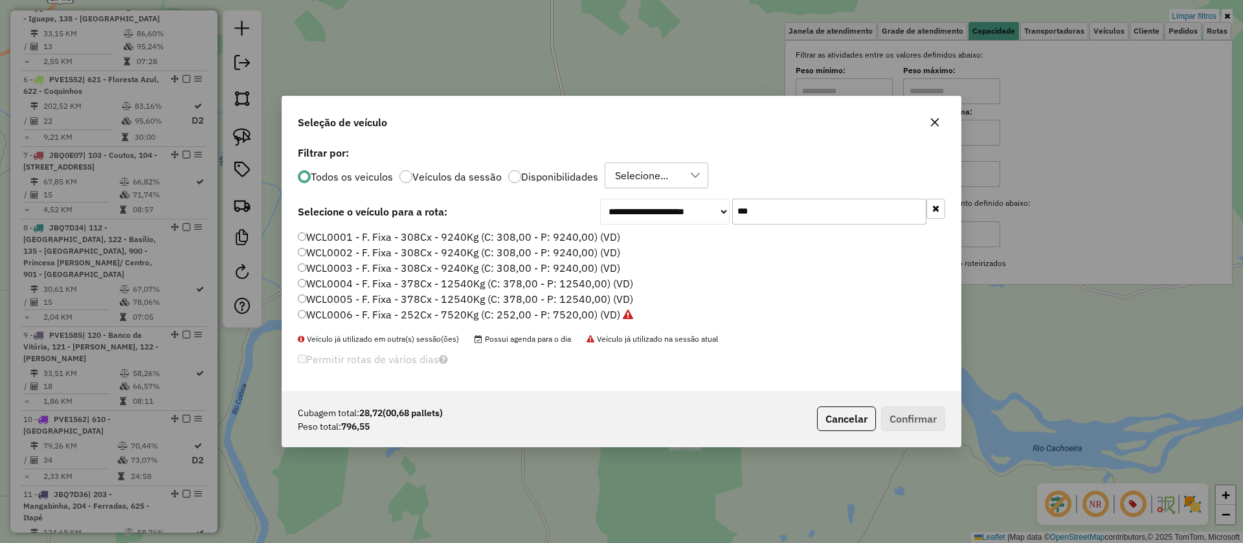
drag, startPoint x: 754, startPoint y: 211, endPoint x: 664, endPoint y: 211, distance: 90.0
click at [664, 211] on div "**********" at bounding box center [772, 212] width 345 height 26
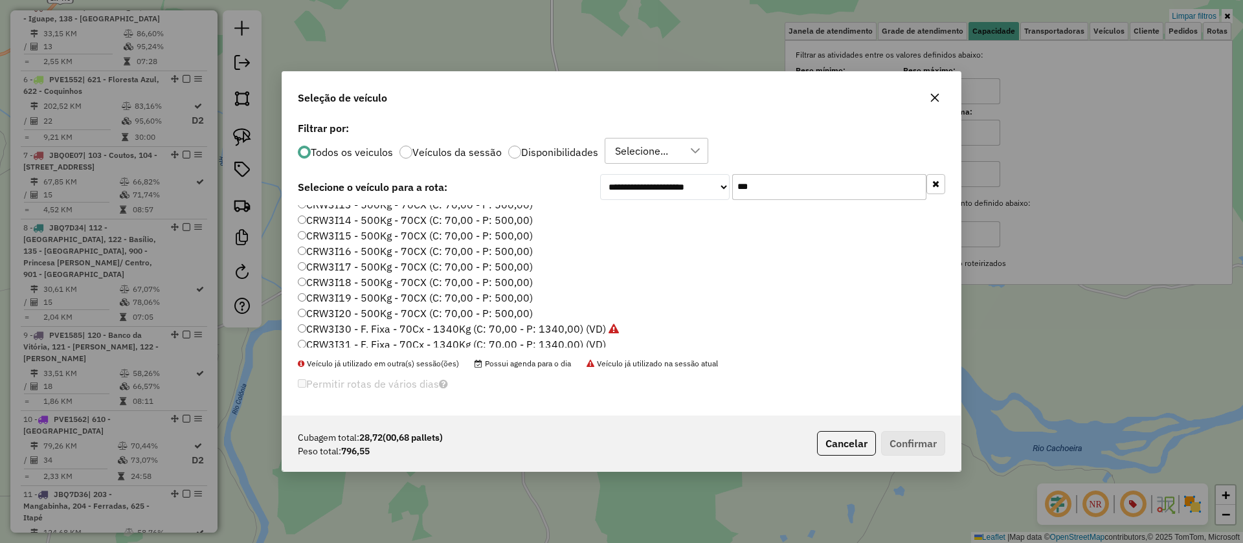
scroll to position [261, 0]
type input "***"
click at [521, 274] on label "CRW3I31 - F. Fixa - 70Cx - 1340Kg (C: 70,00 - P: 1340,00) (VD)" at bounding box center [452, 277] width 308 height 16
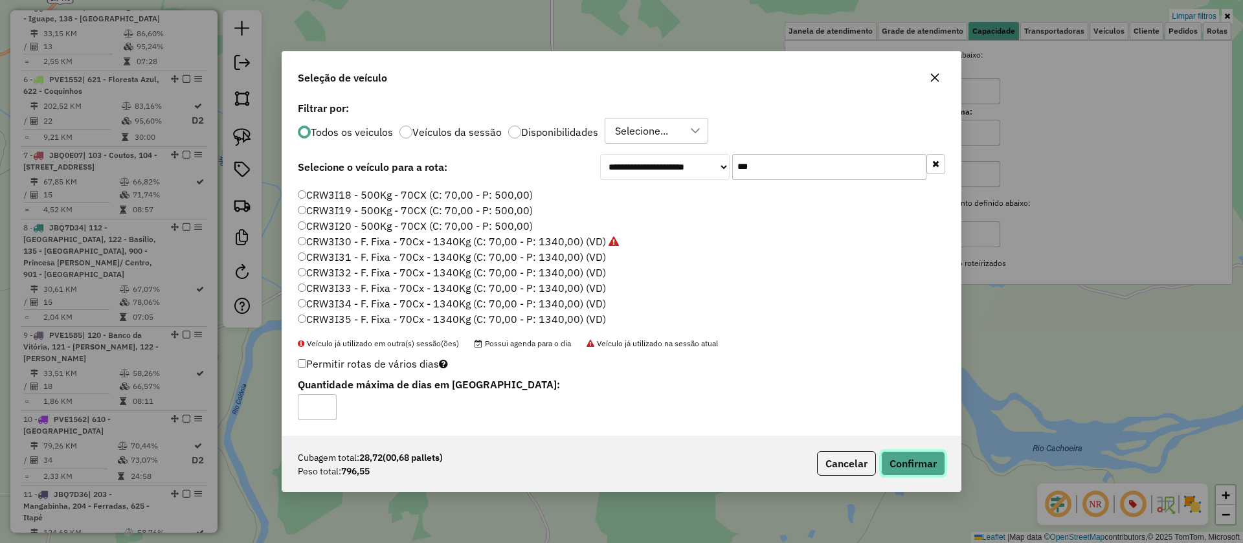
click at [903, 456] on button "Confirmar" at bounding box center [913, 463] width 64 height 25
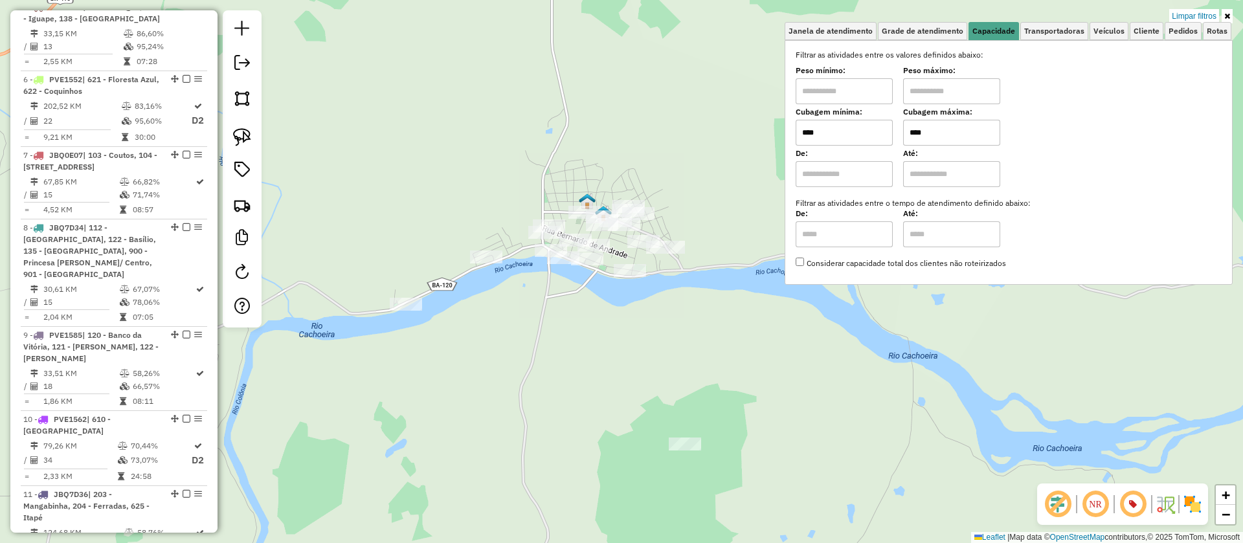
click at [956, 133] on input "****" at bounding box center [951, 133] width 97 height 26
click at [955, 133] on input "****" at bounding box center [951, 133] width 97 height 26
click at [982, 130] on input "****" at bounding box center [951, 133] width 97 height 26
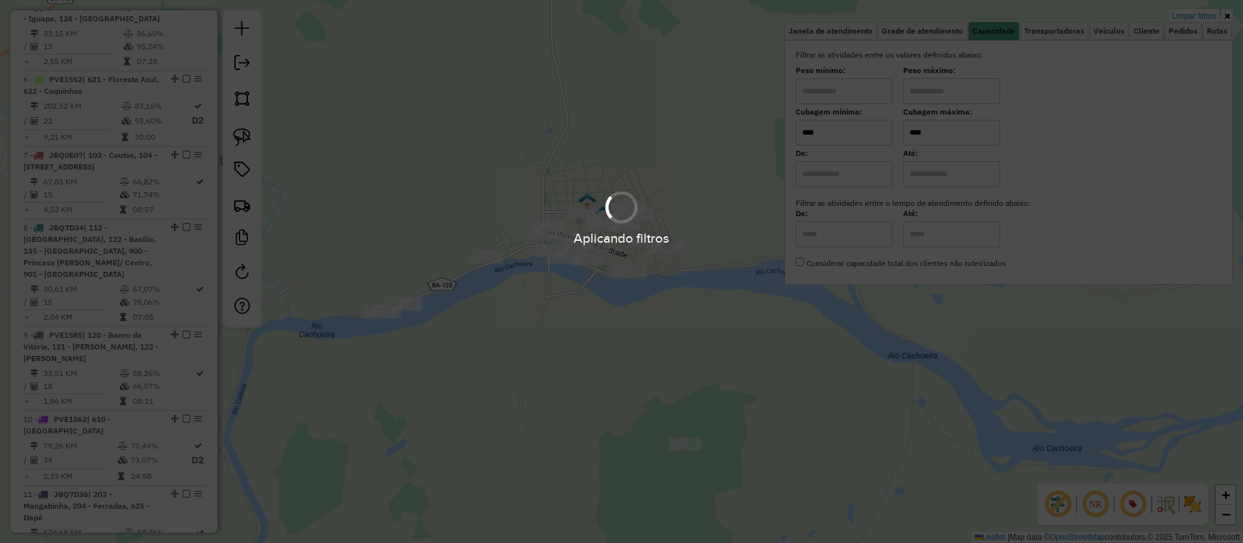
type input "****"
click at [590, 319] on div "Limpar filtros Janela de atendimento Grade de atendimento Capacidade Transporta…" at bounding box center [621, 271] width 1243 height 543
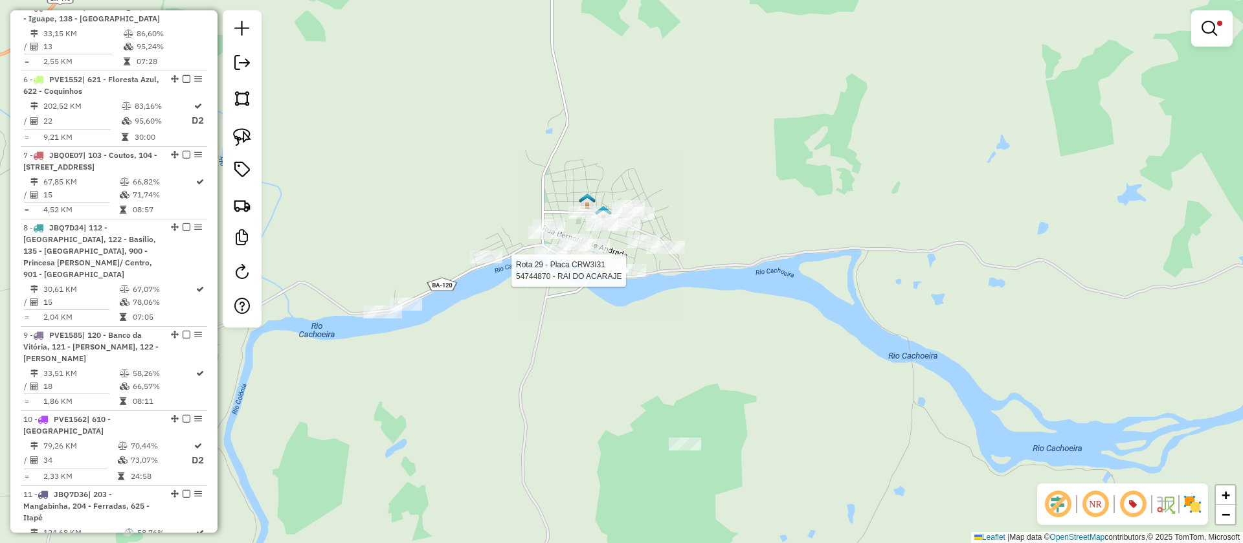
select select "**********"
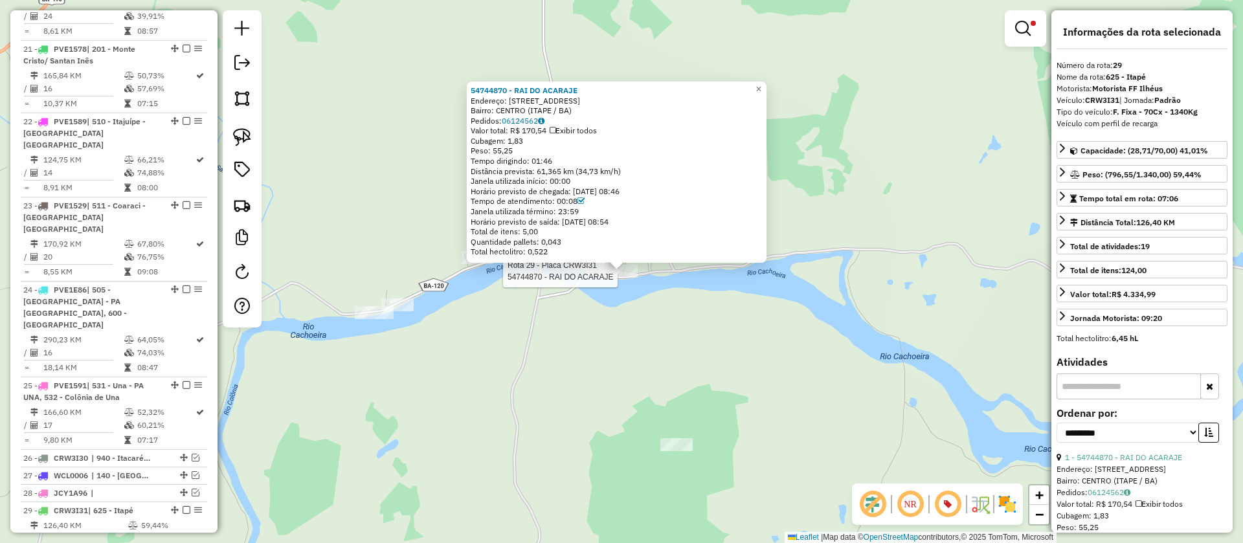
scroll to position [2194, 0]
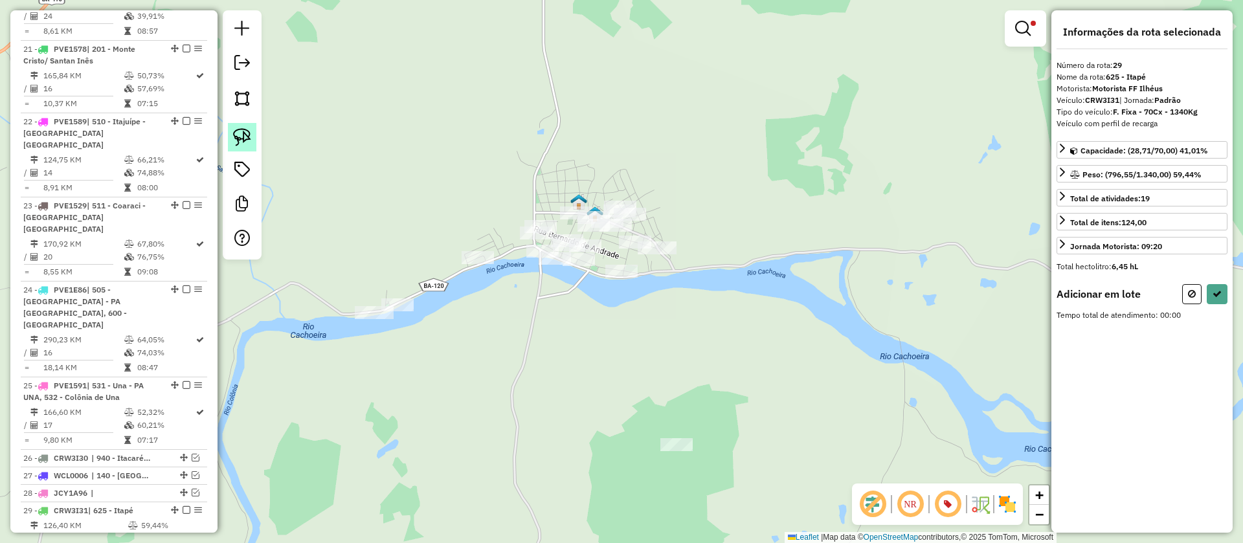
click at [239, 136] on img at bounding box center [242, 137] width 18 height 18
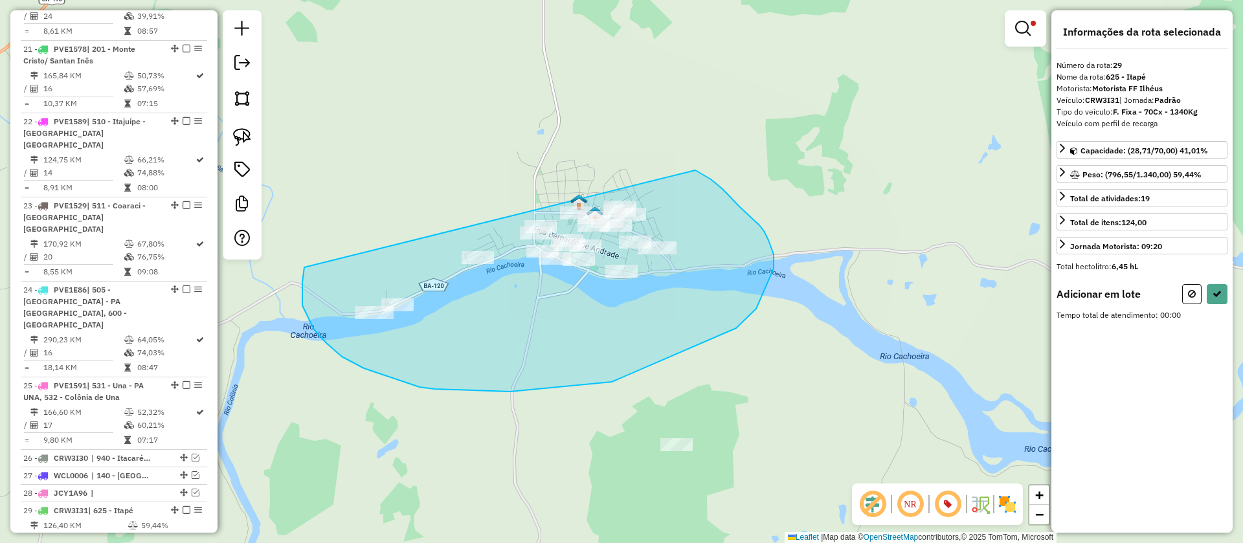
drag, startPoint x: 302, startPoint y: 306, endPoint x: 693, endPoint y: 170, distance: 413.3
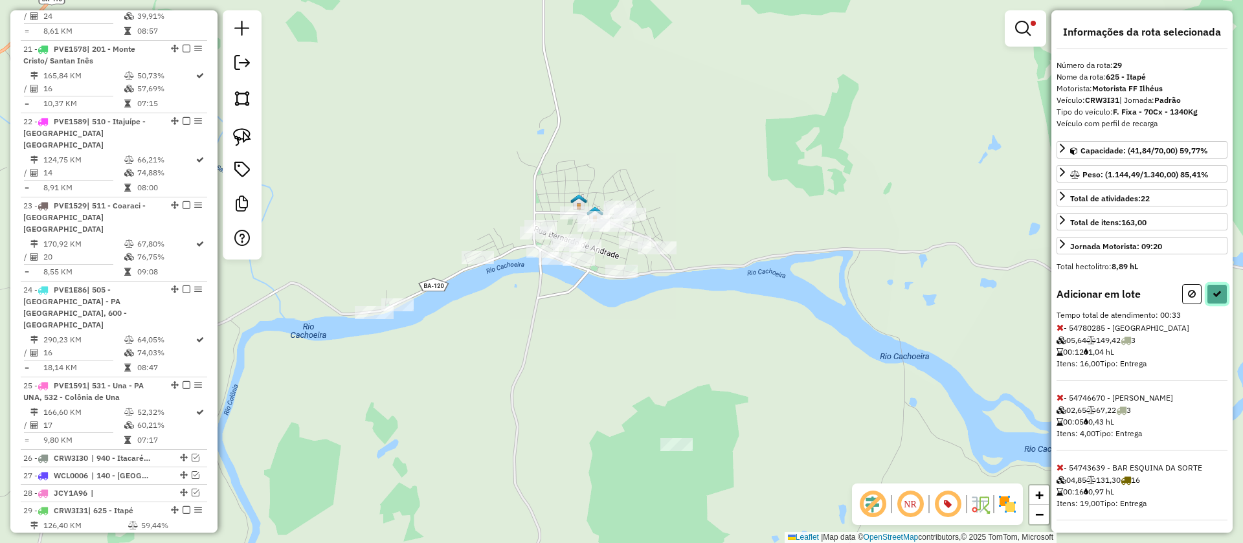
click at [1212, 294] on icon at bounding box center [1216, 293] width 9 height 9
select select "**********"
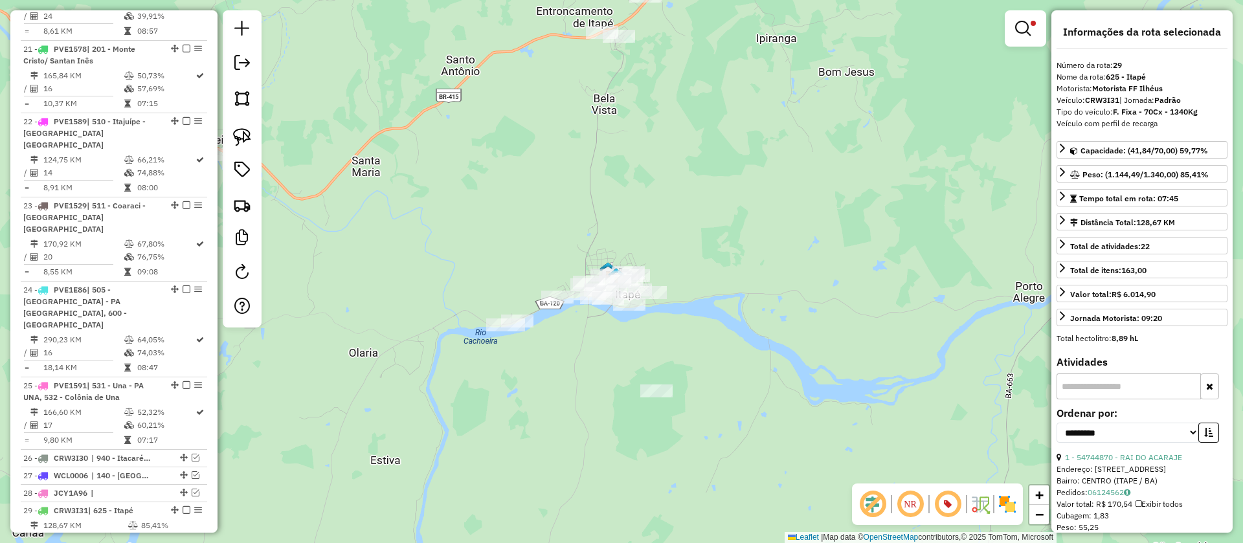
drag, startPoint x: 660, startPoint y: 258, endPoint x: 687, endPoint y: 319, distance: 67.0
click at [687, 319] on div "Limpar filtros Janela de atendimento Grade de atendimento Capacidade Transporta…" at bounding box center [621, 271] width 1243 height 543
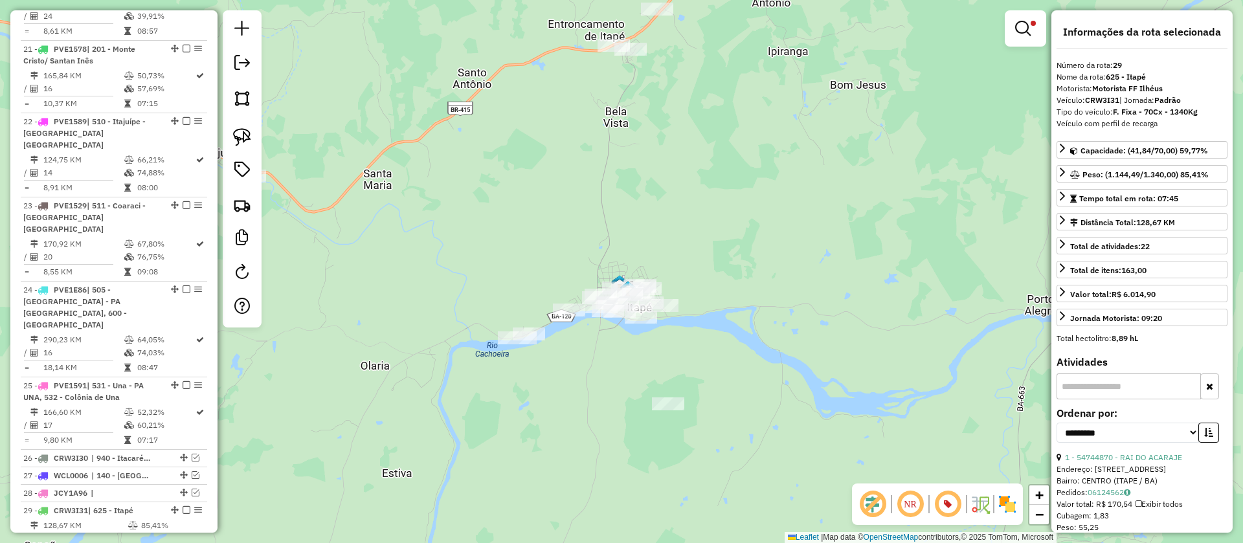
click at [623, 229] on div "Limpar filtros Janela de atendimento Grade de atendimento Capacidade Transporta…" at bounding box center [621, 271] width 1243 height 543
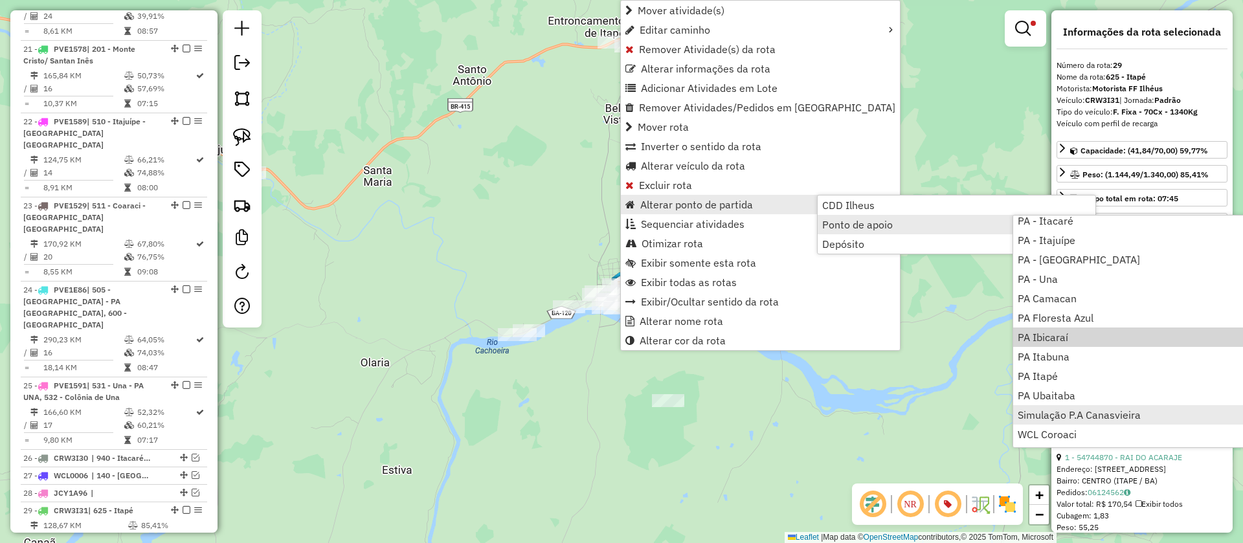
scroll to position [157, 0]
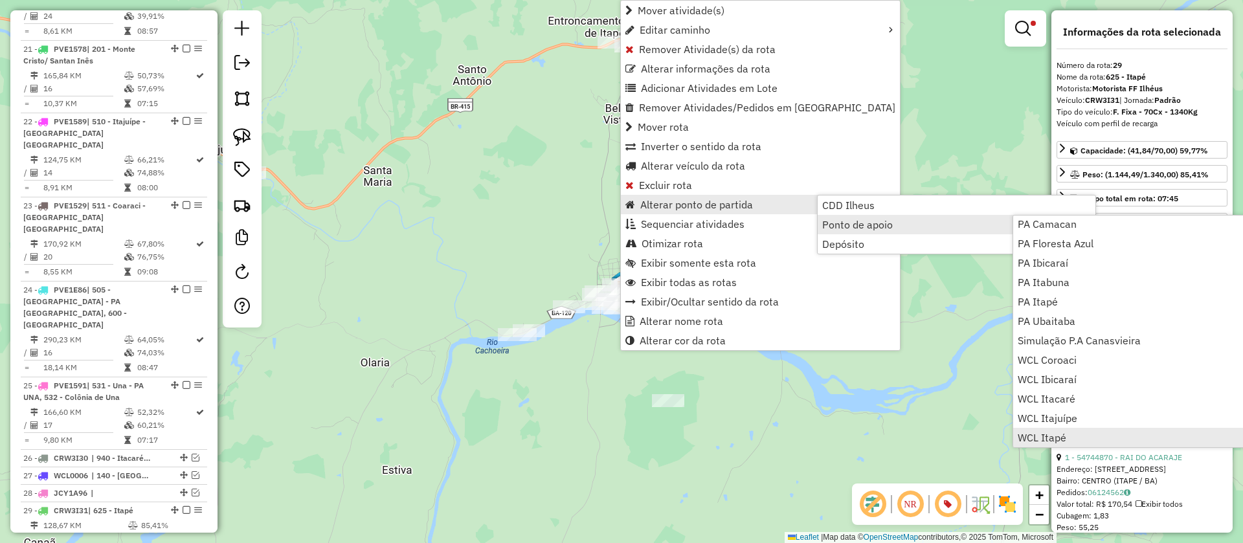
click at [1054, 434] on span "WCL Itapé" at bounding box center [1041, 437] width 49 height 10
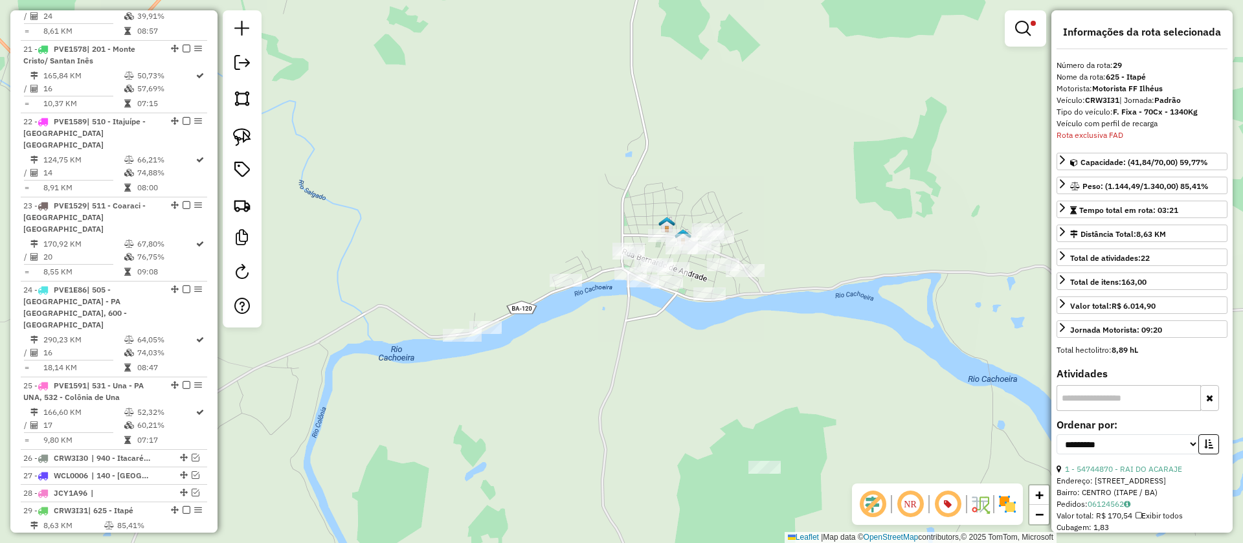
drag, startPoint x: 506, startPoint y: 261, endPoint x: 554, endPoint y: 214, distance: 67.7
click at [554, 214] on div "Limpar filtros Janela de atendimento Grade de atendimento Capacidade Transporta…" at bounding box center [621, 271] width 1243 height 543
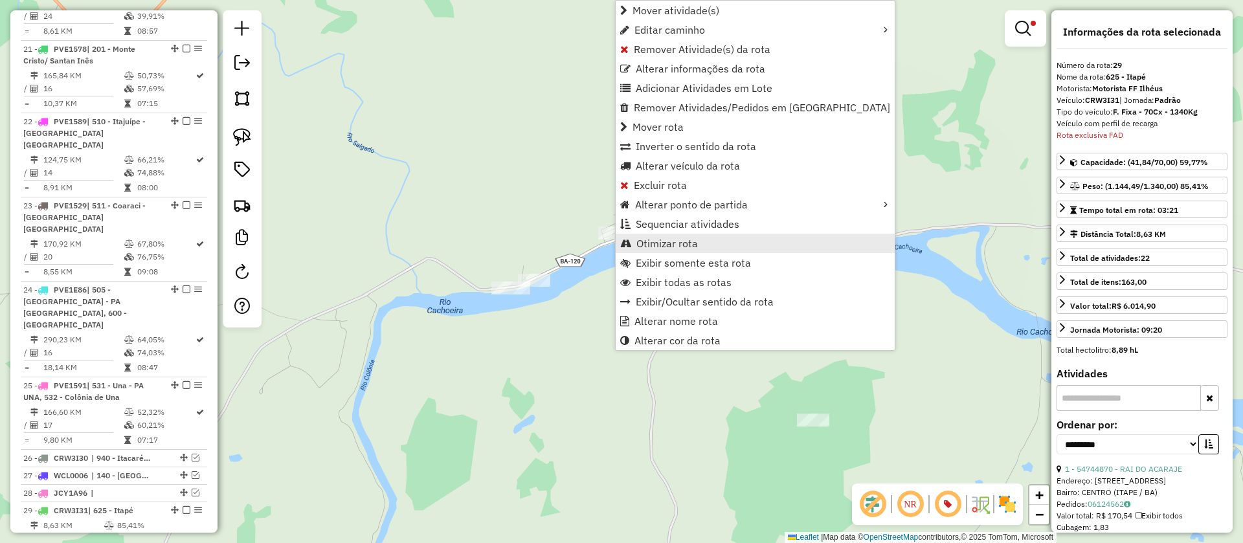
click at [675, 242] on span "Otimizar rota" at bounding box center [666, 243] width 61 height 10
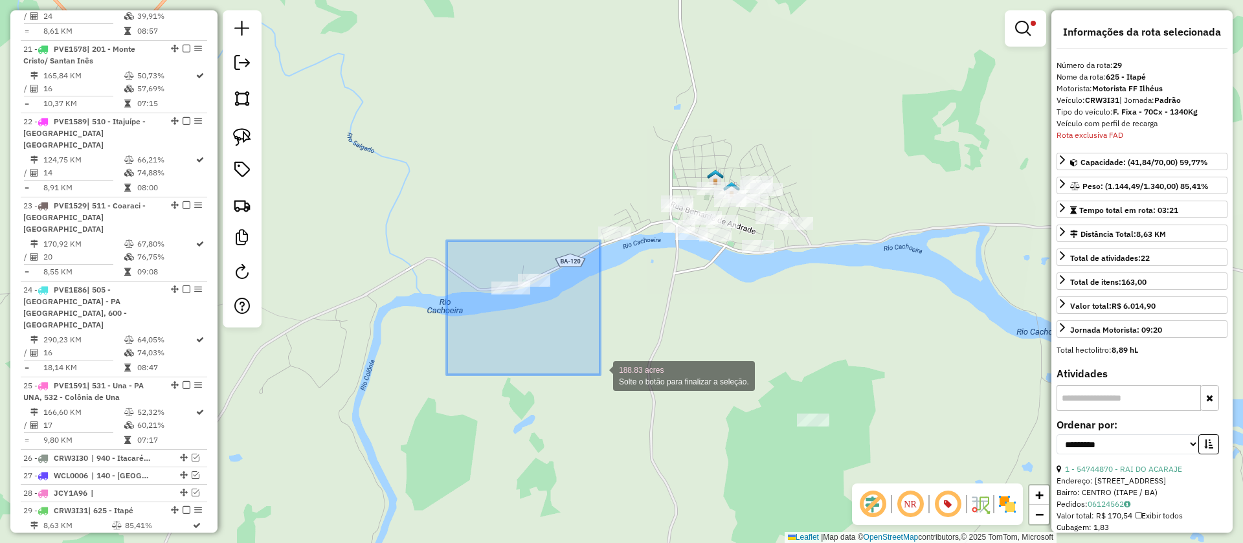
drag, startPoint x: 455, startPoint y: 252, endPoint x: 588, endPoint y: 367, distance: 175.3
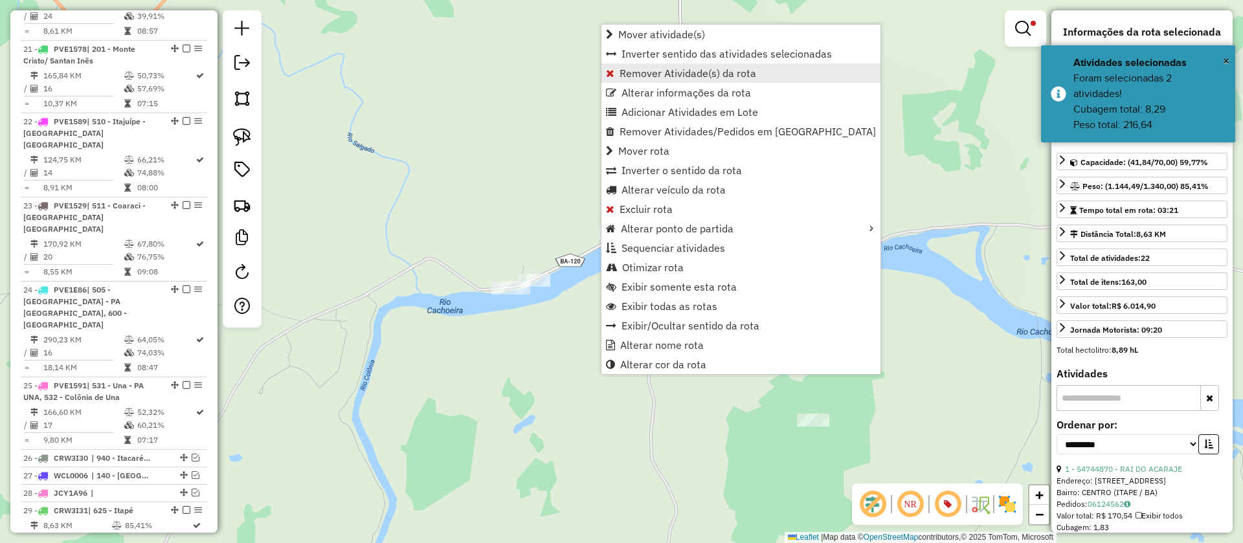
click at [629, 68] on span "Remover Atividade(s) da rota" at bounding box center [687, 73] width 137 height 10
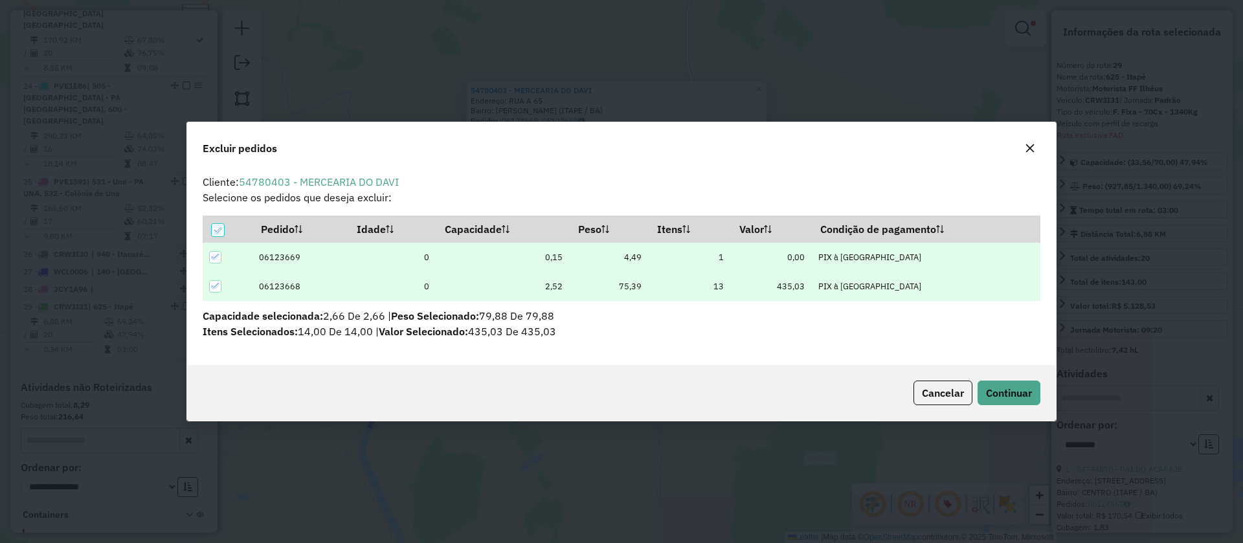
scroll to position [0, 0]
click at [1021, 389] on span "Continuar" at bounding box center [1009, 392] width 46 height 13
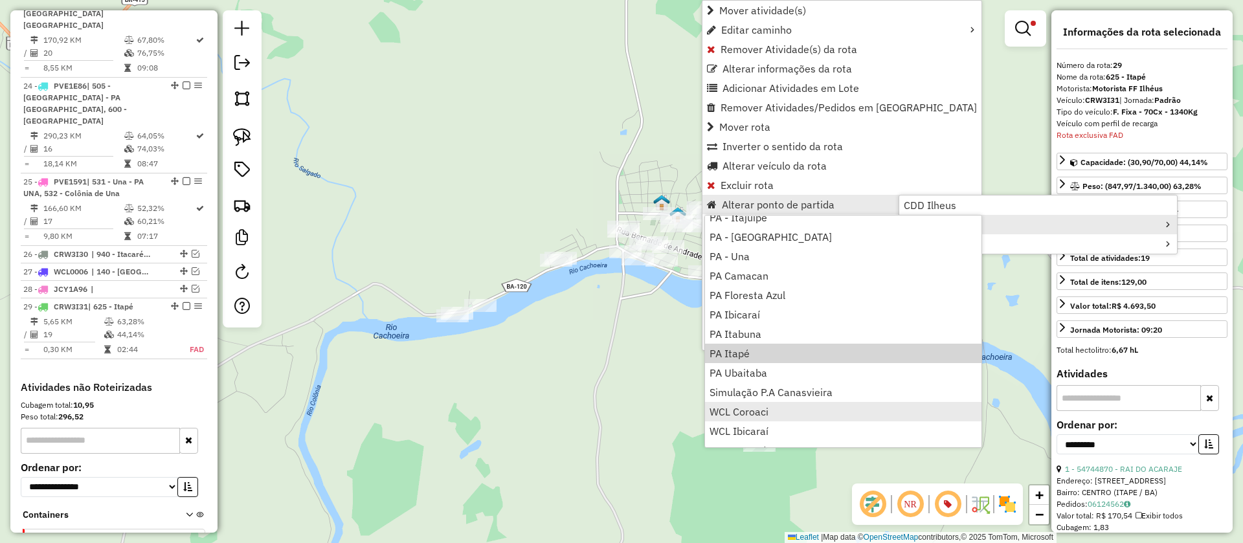
scroll to position [157, 0]
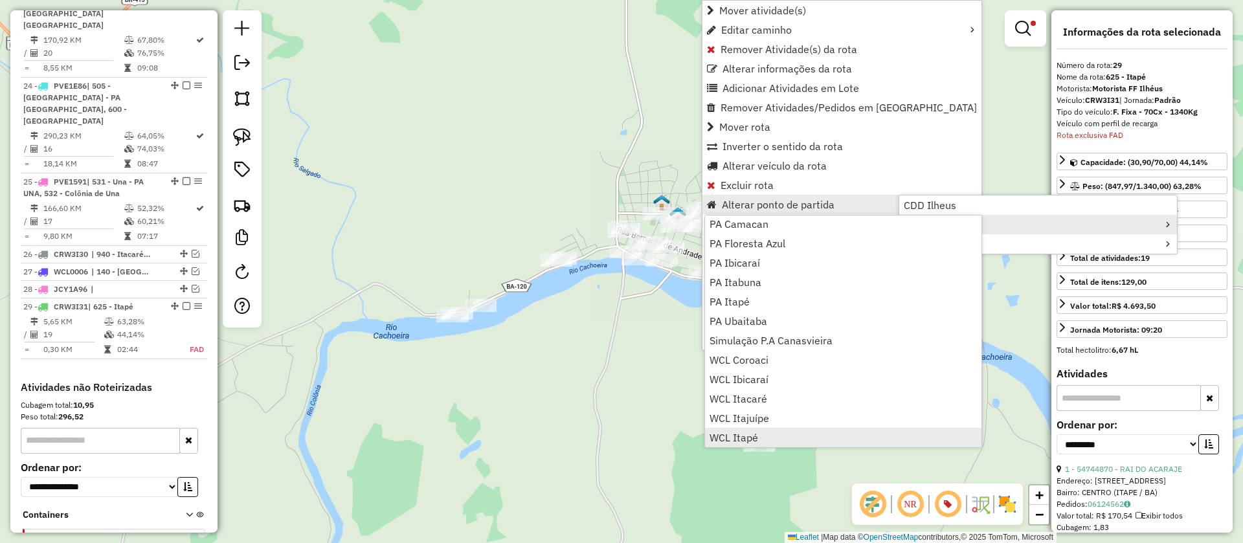
click at [746, 436] on span "WCL Itapé" at bounding box center [733, 437] width 49 height 10
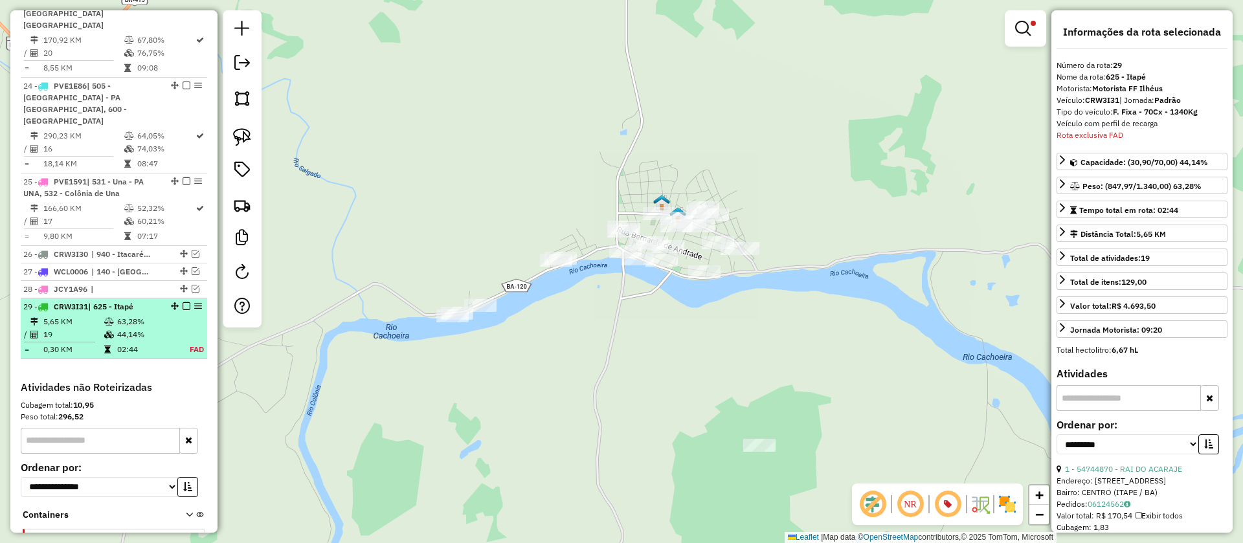
click at [183, 302] on em at bounding box center [187, 306] width 8 height 8
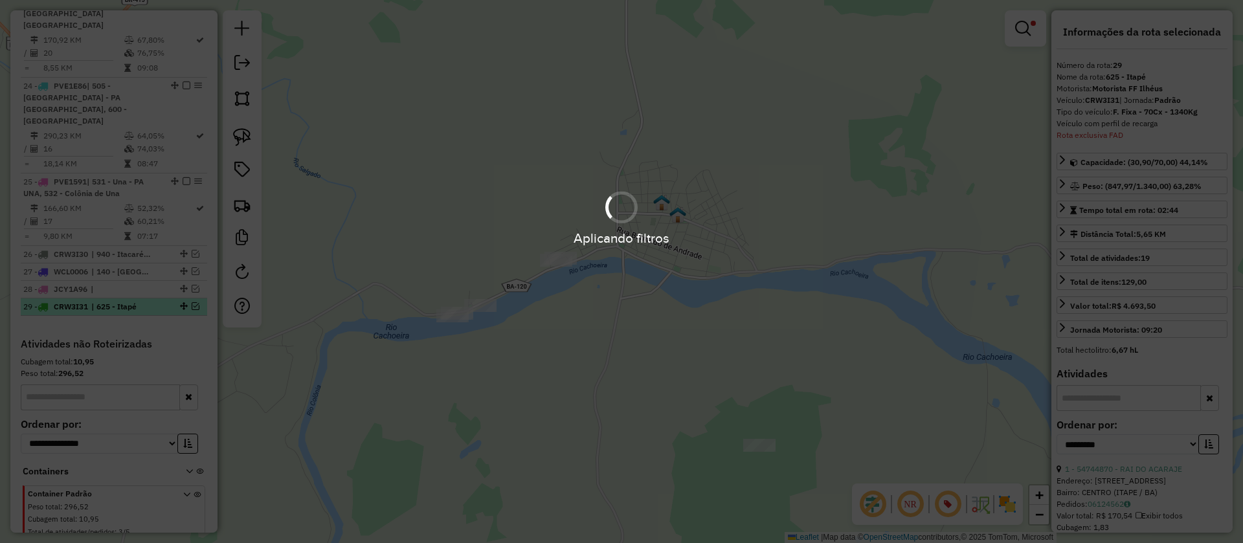
scroll to position [2354, 0]
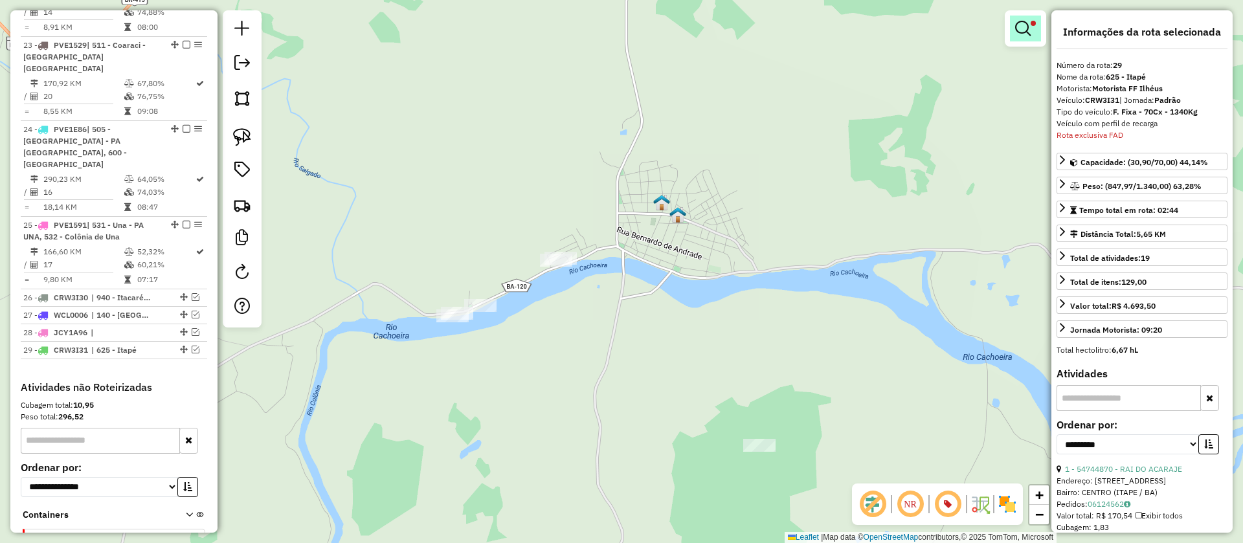
click at [1027, 21] on em at bounding box center [1023, 29] width 16 height 16
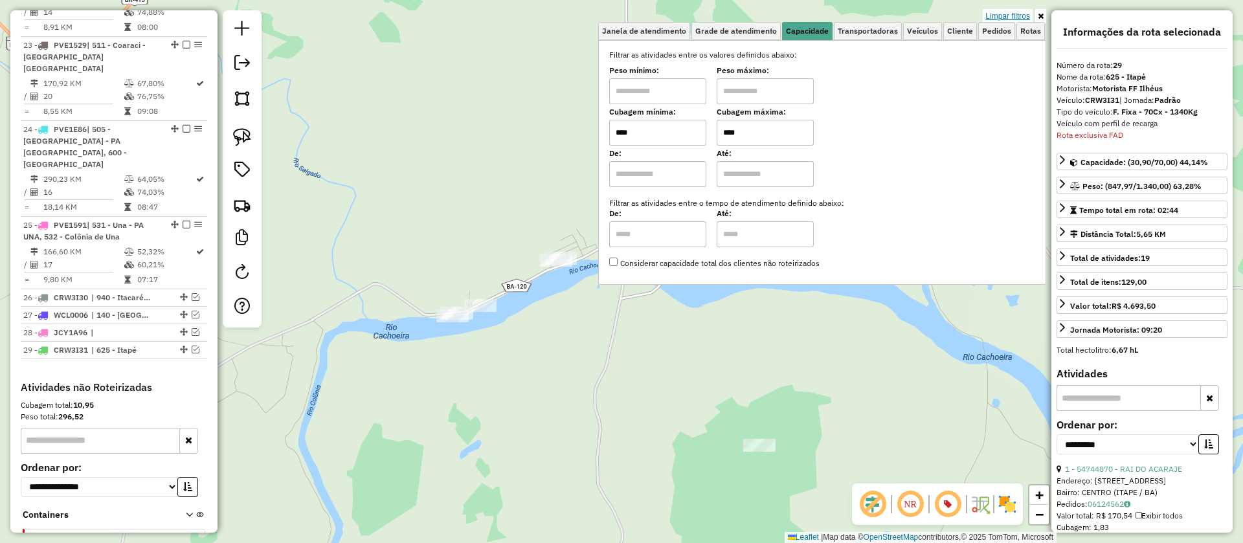
click at [1008, 11] on link "Limpar filtros" at bounding box center [1008, 16] width 50 height 14
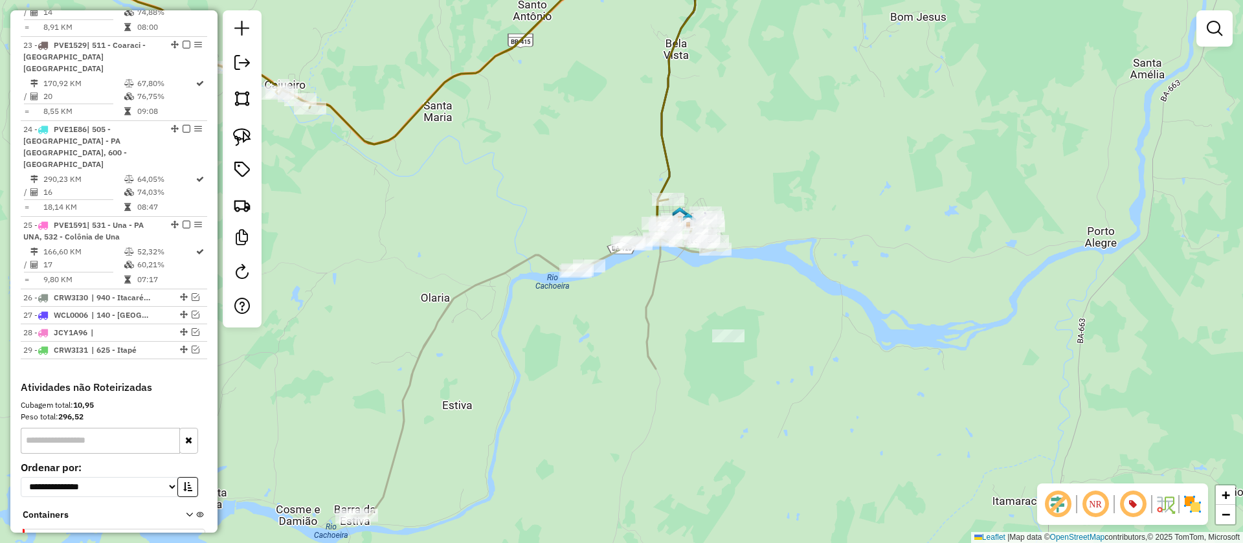
click at [490, 276] on icon at bounding box center [533, 367] width 364 height 298
select select "**********"
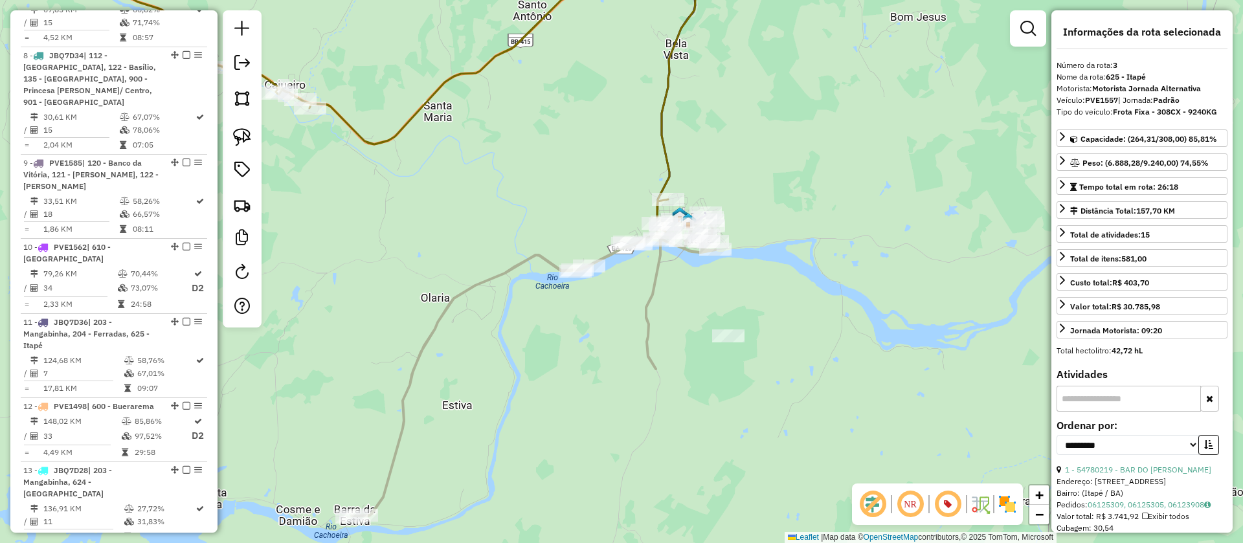
scroll to position [753, 0]
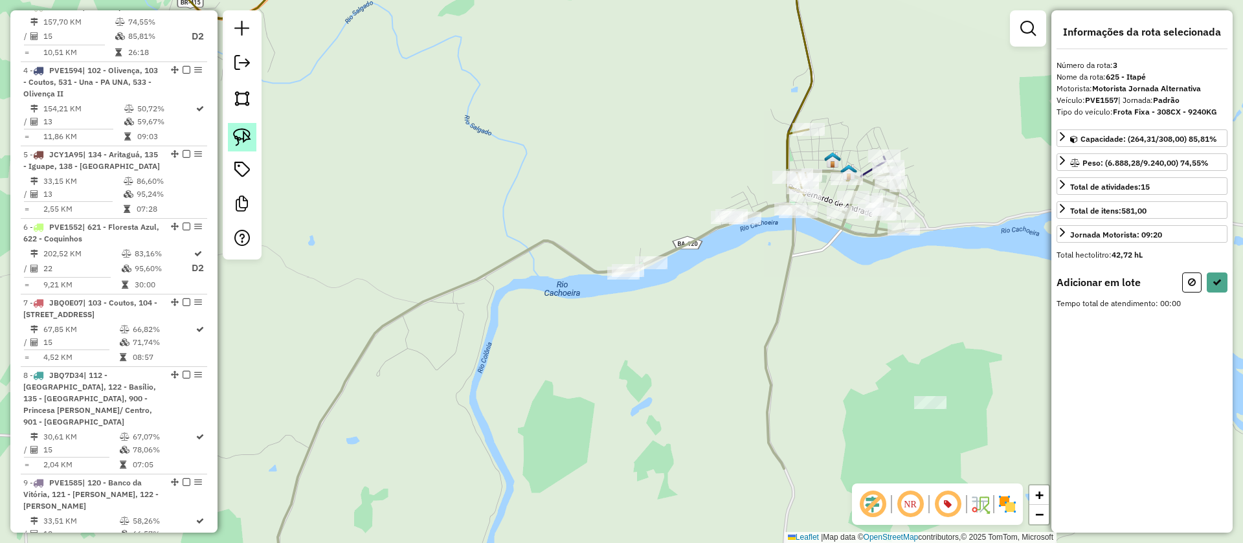
click at [237, 129] on img at bounding box center [242, 137] width 18 height 18
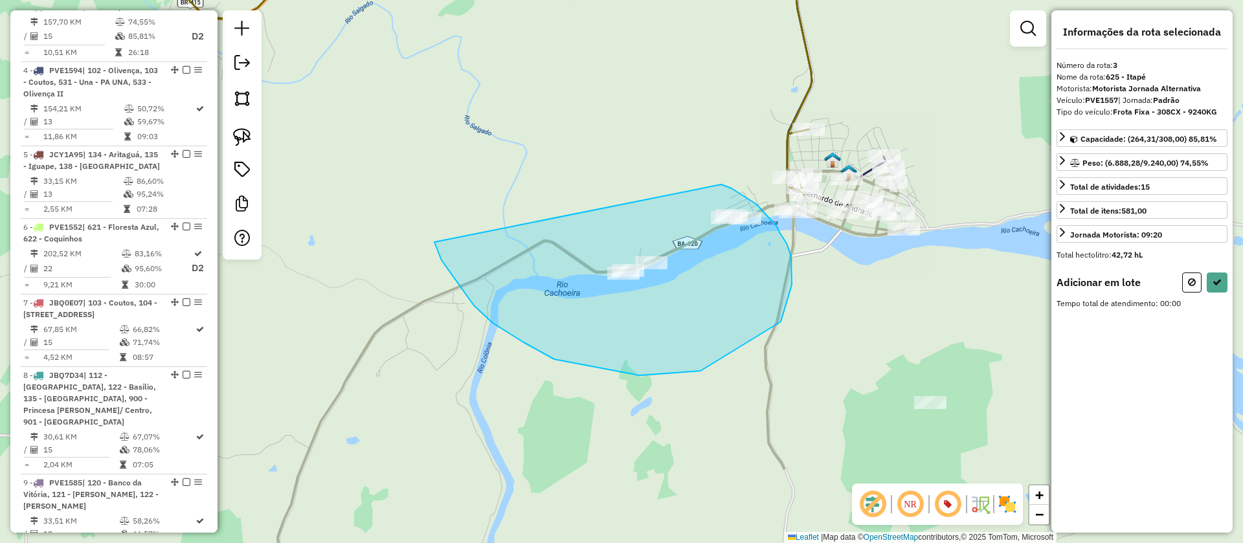
drag, startPoint x: 441, startPoint y: 260, endPoint x: 721, endPoint y: 184, distance: 289.7
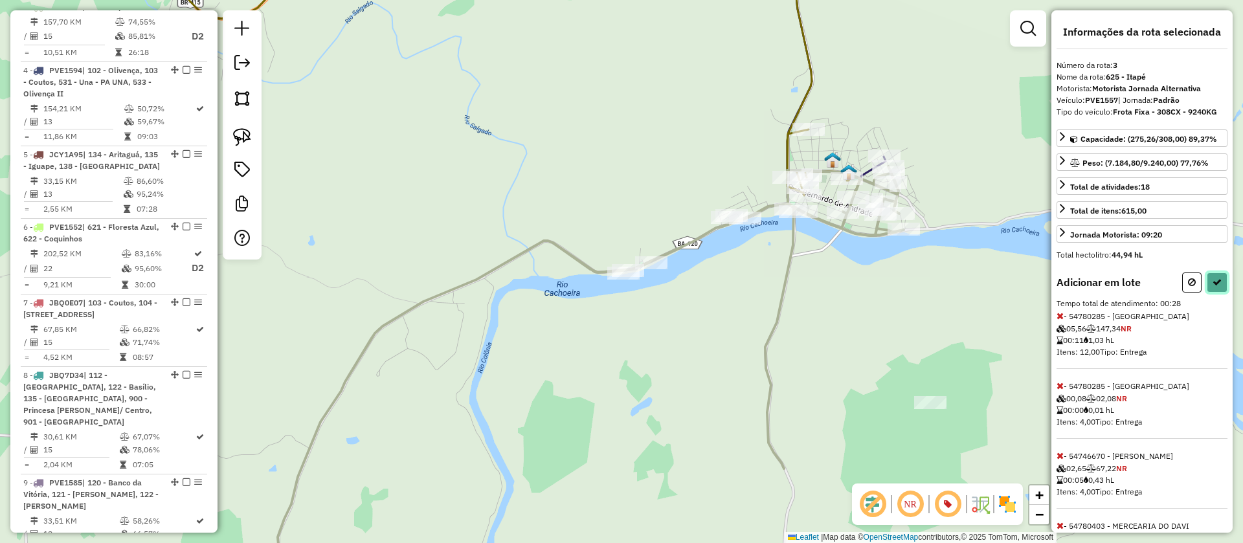
click at [1212, 280] on icon at bounding box center [1216, 282] width 9 height 9
select select "**********"
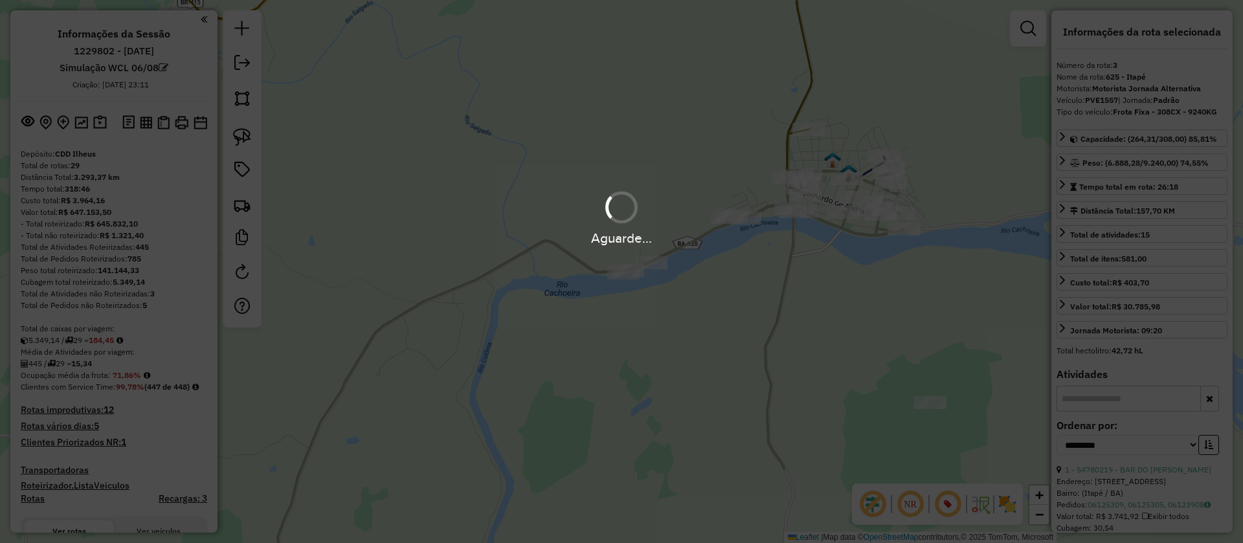
select select "**********"
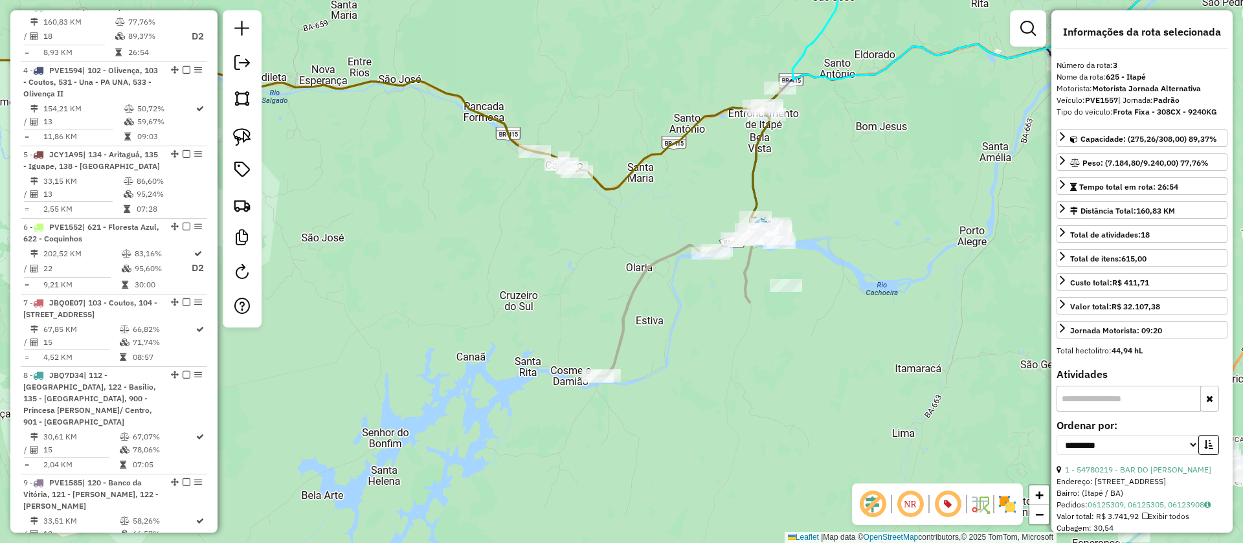
click at [755, 175] on icon at bounding box center [329, 144] width 906 height 180
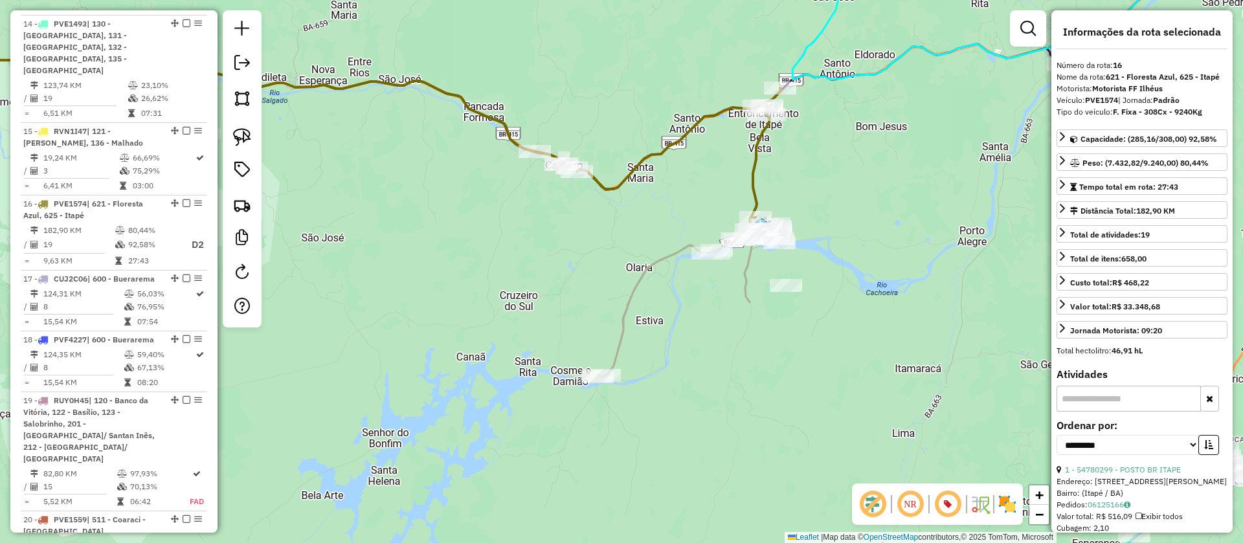
scroll to position [1754, 0]
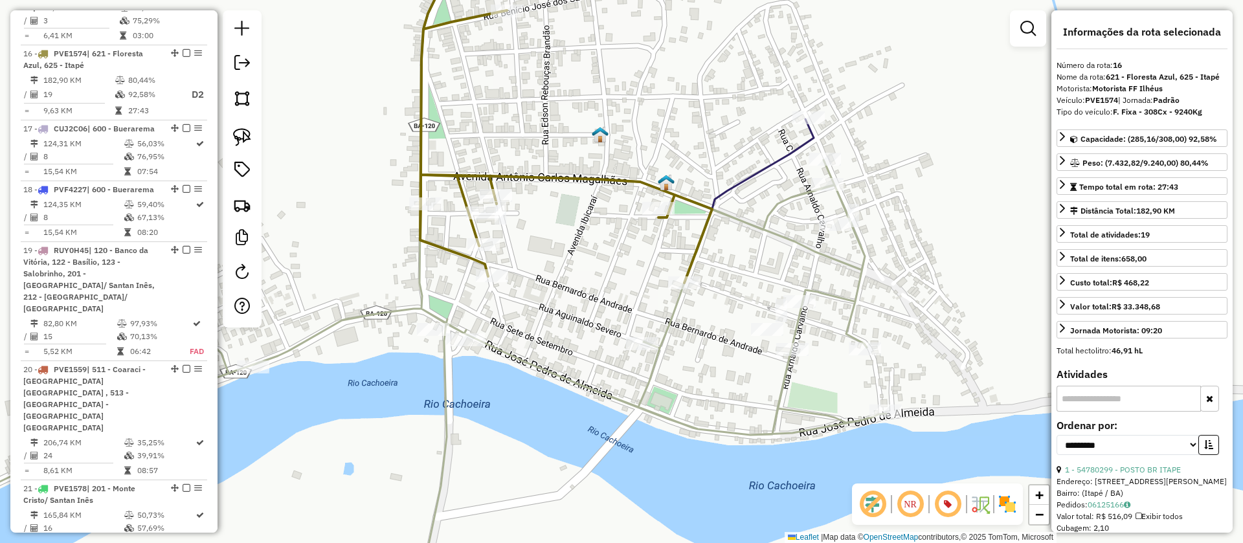
click at [786, 155] on icon at bounding box center [617, 77] width 393 height 263
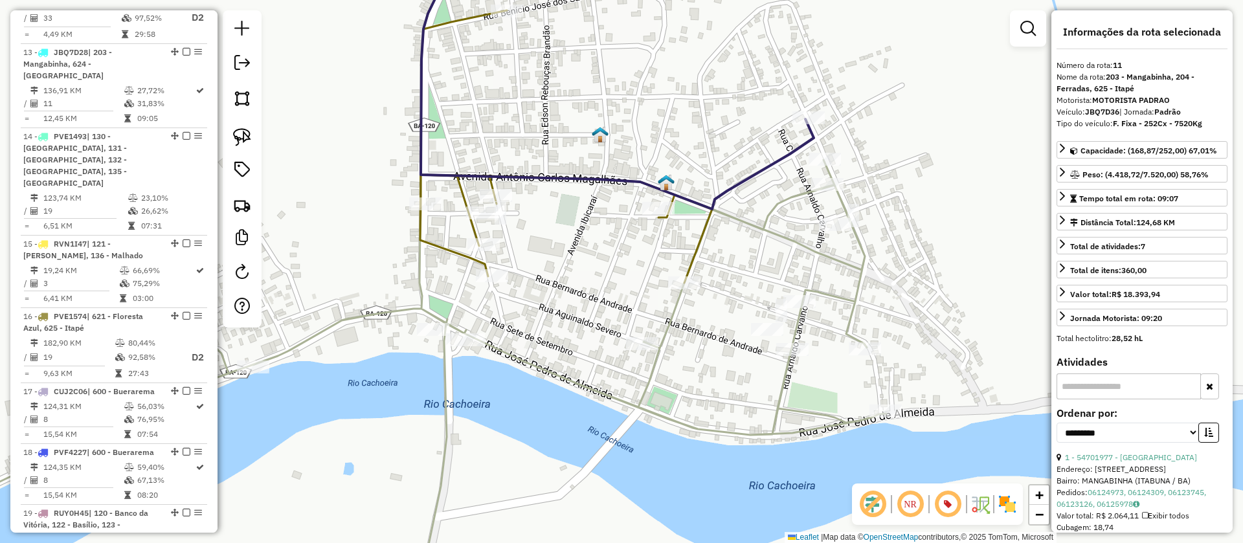
scroll to position [1377, 0]
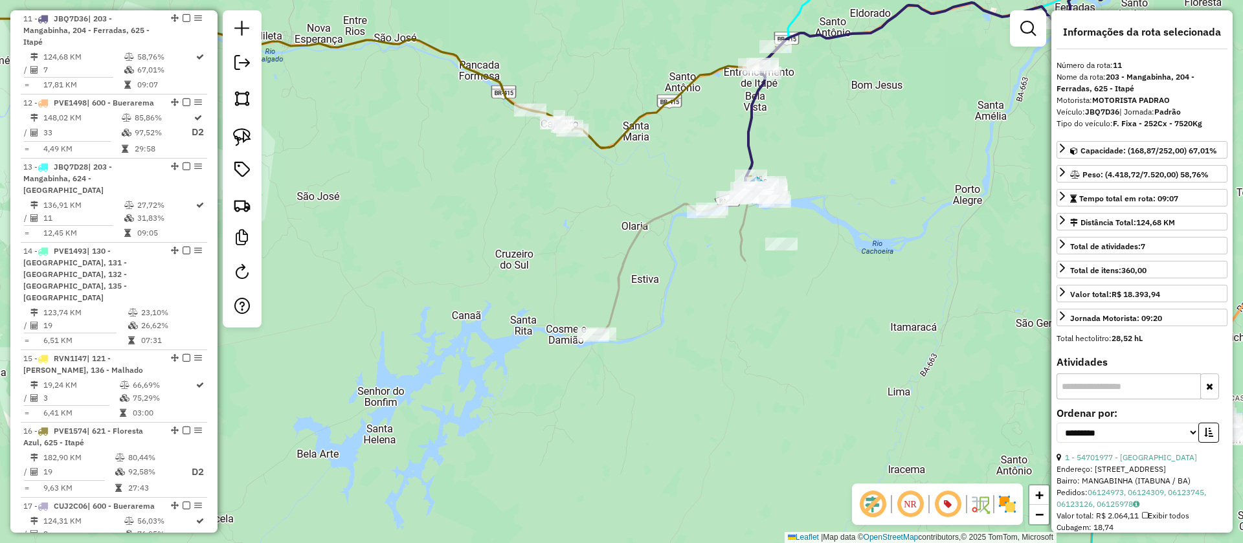
click at [658, 225] on icon at bounding box center [684, 260] width 182 height 150
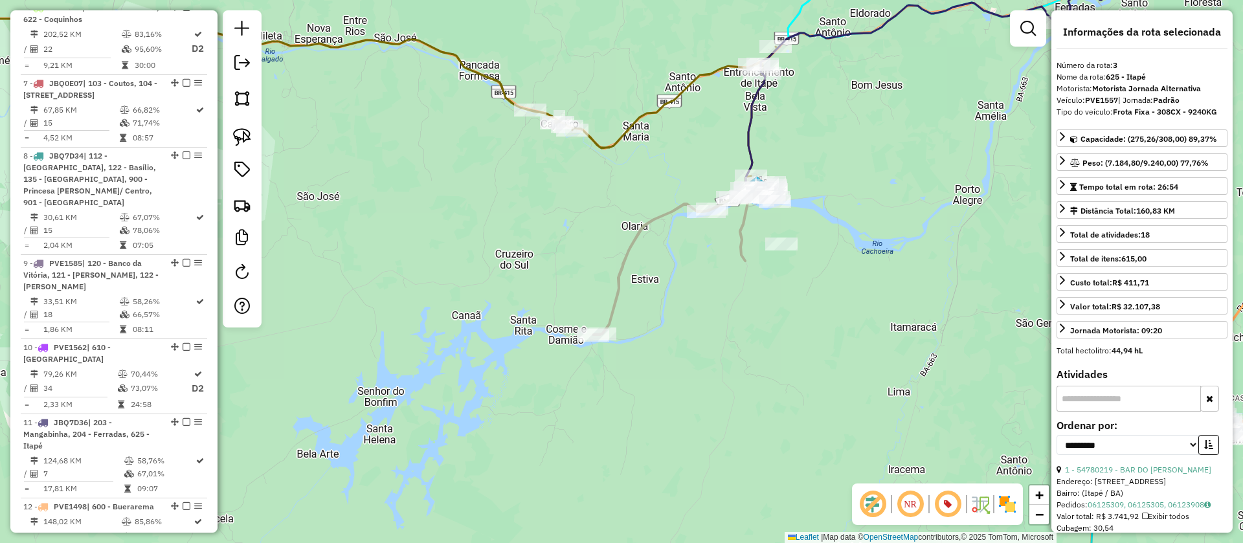
scroll to position [753, 0]
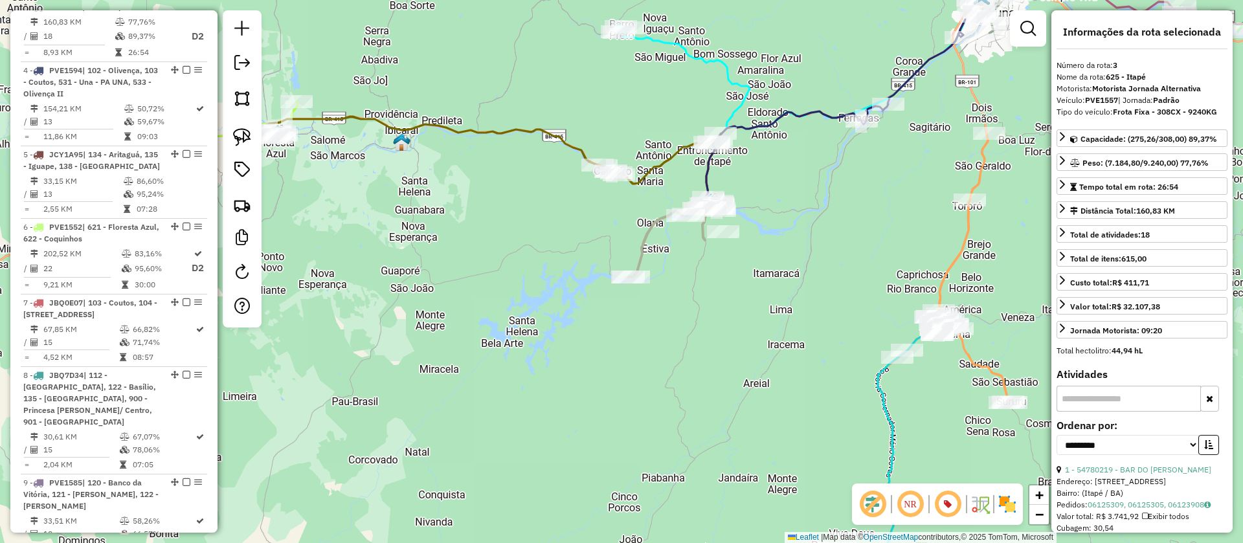
click at [665, 161] on icon at bounding box center [494, 162] width 454 height 90
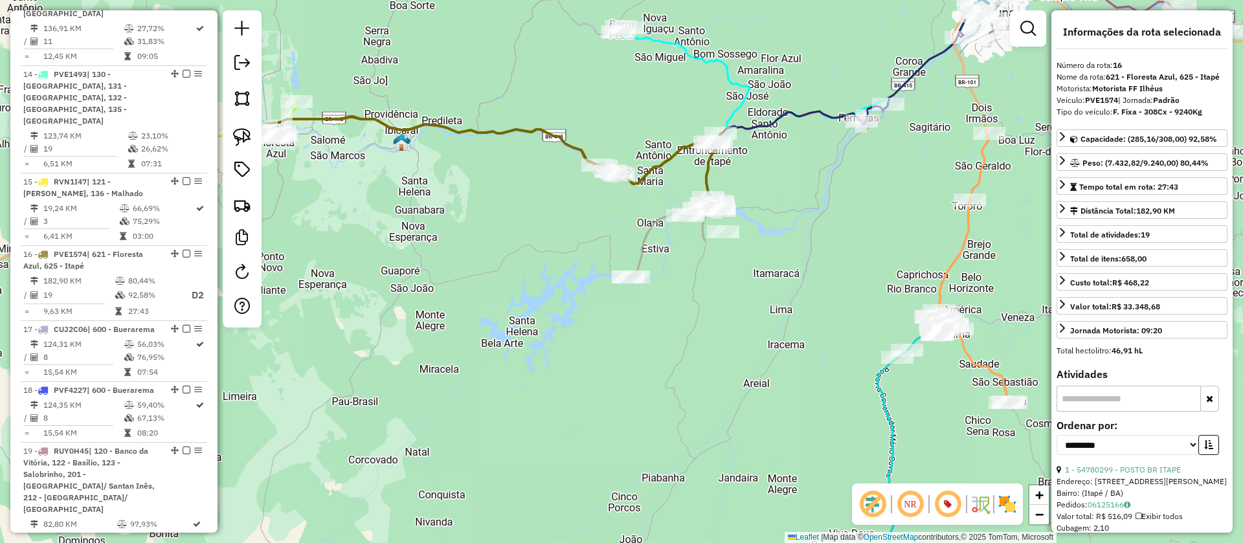
scroll to position [1754, 0]
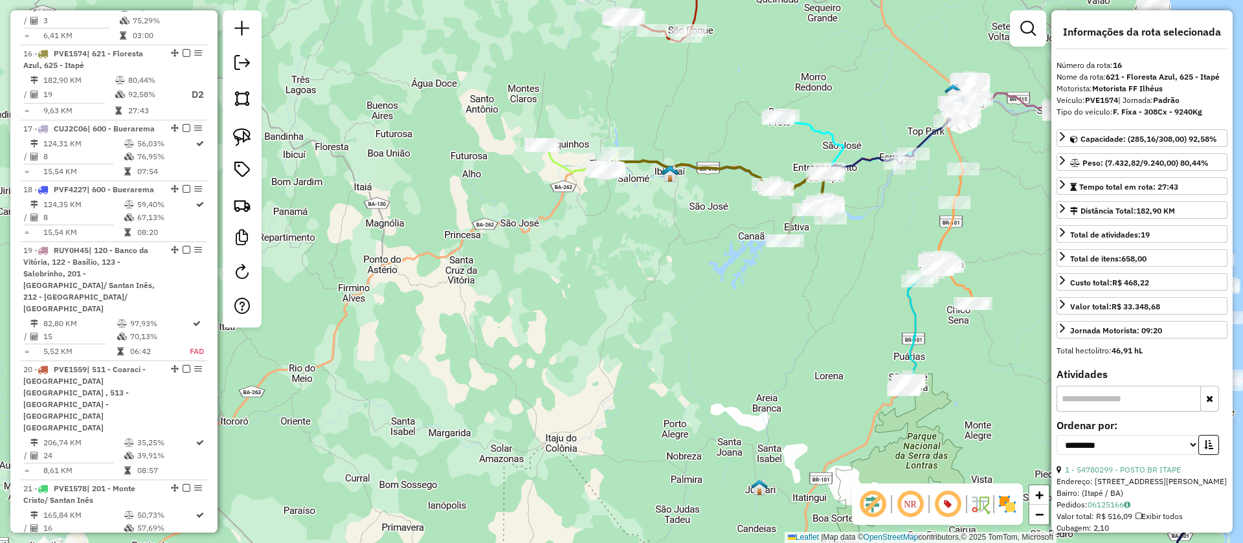
click at [831, 140] on icon at bounding box center [867, 134] width 180 height 65
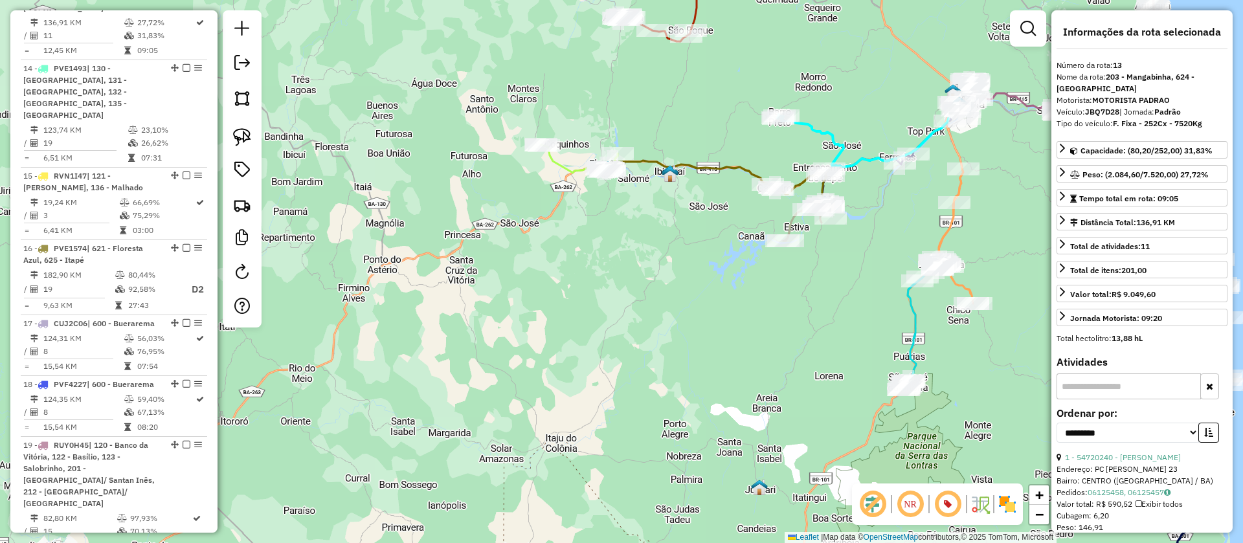
scroll to position [1525, 0]
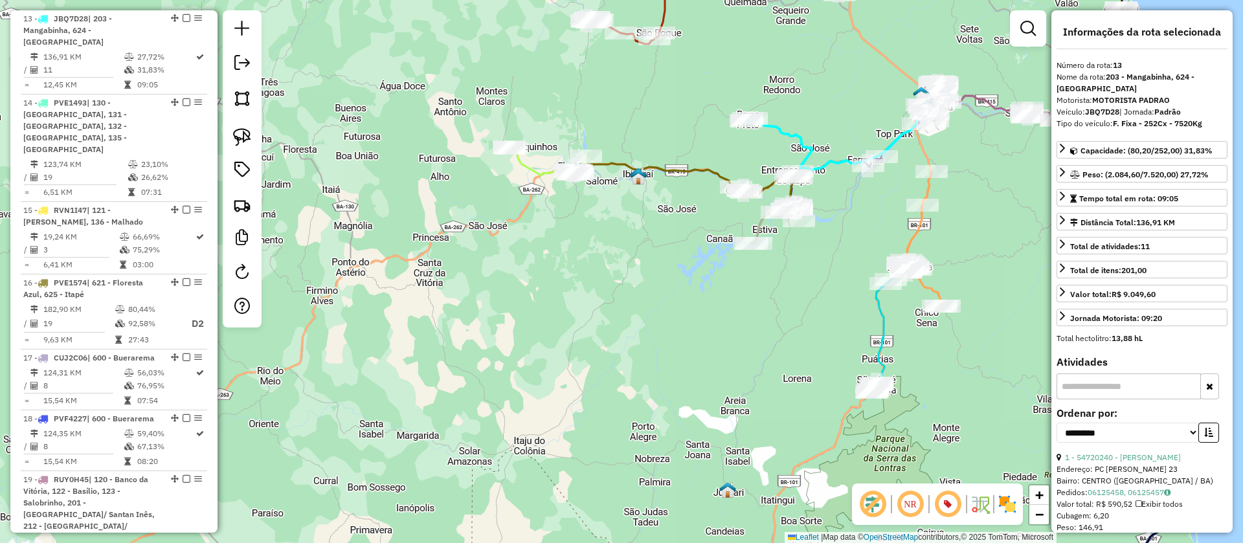
click at [532, 168] on icon at bounding box center [547, 161] width 77 height 28
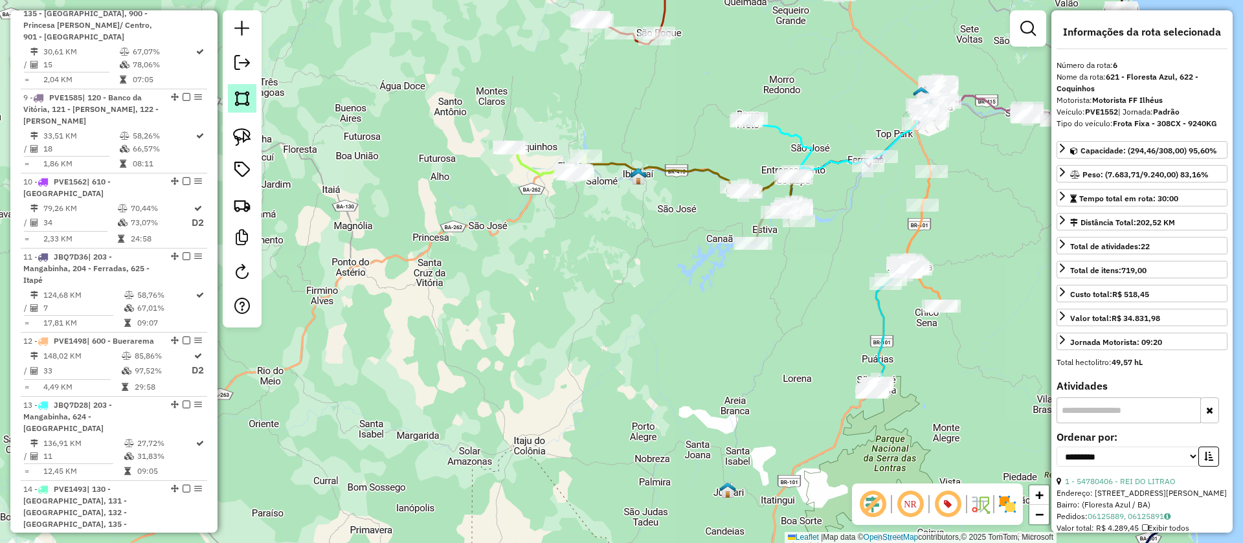
scroll to position [973, 0]
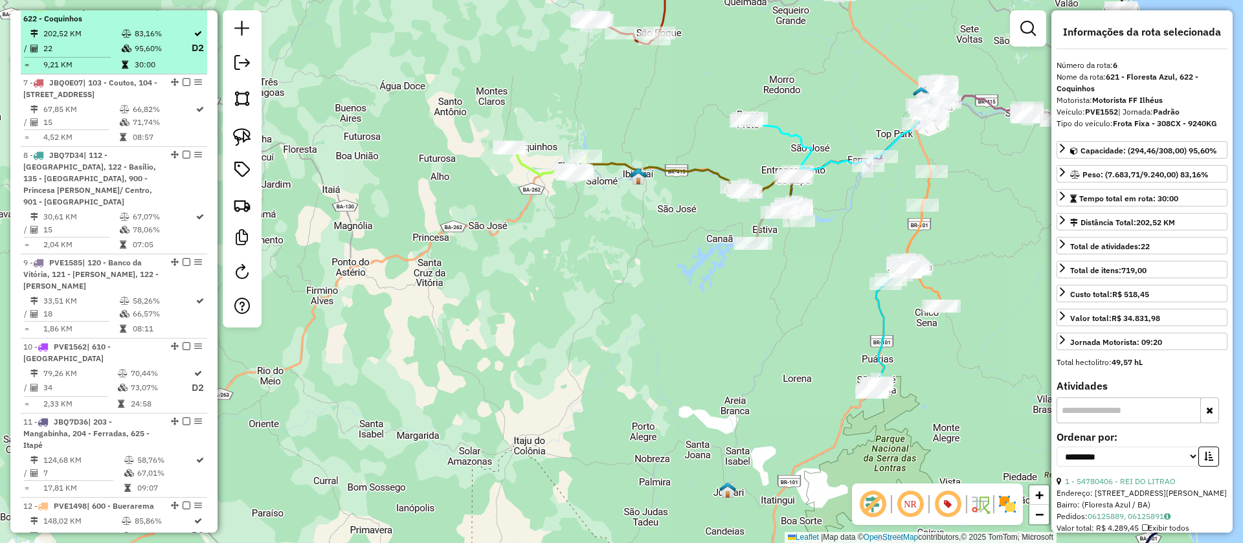
click at [183, 10] on em at bounding box center [187, 7] width 8 height 8
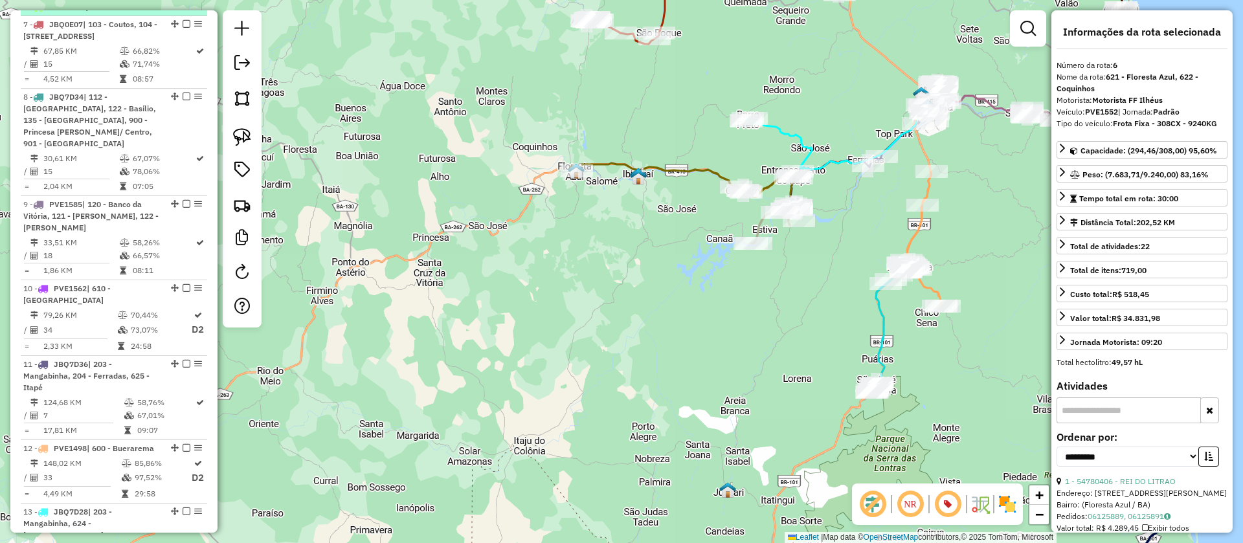
click at [192, 10] on em at bounding box center [196, 7] width 8 height 8
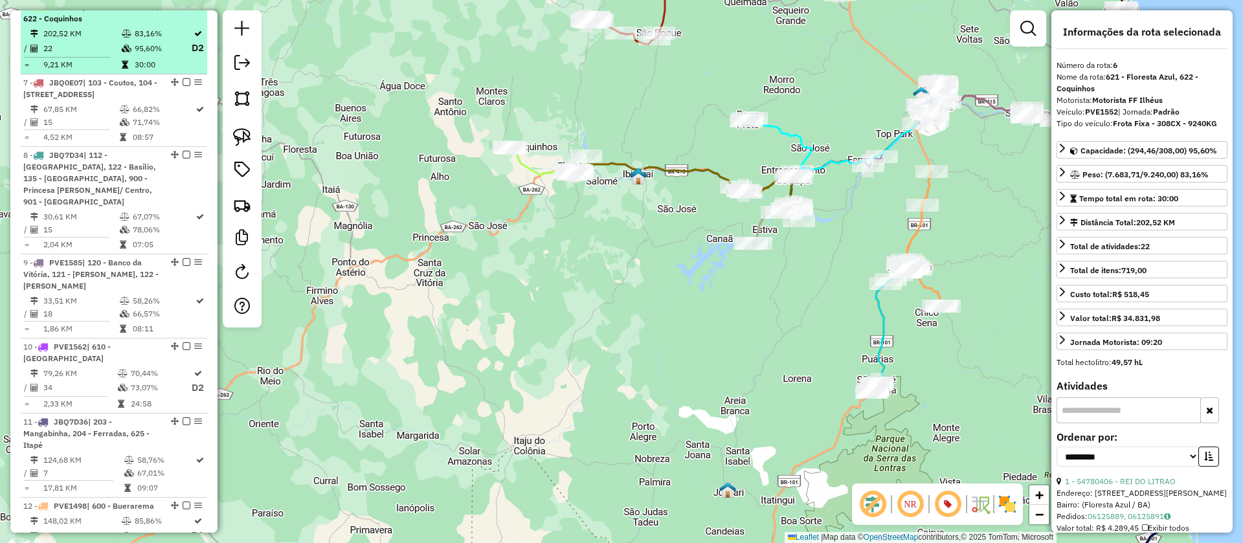
click at [184, 10] on em at bounding box center [187, 7] width 8 height 8
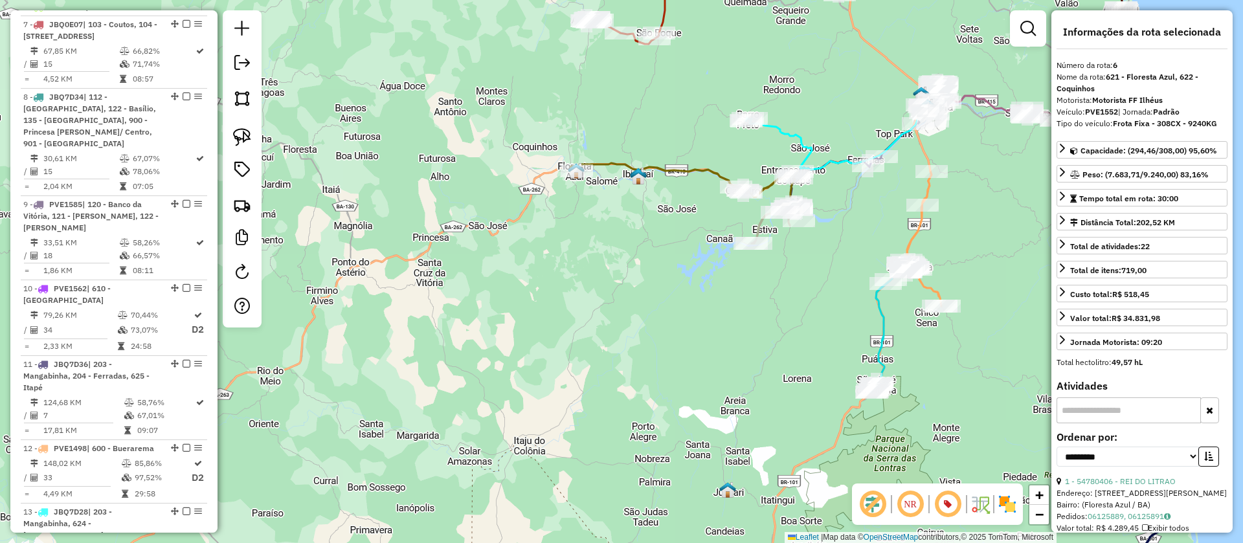
drag, startPoint x: 556, startPoint y: 190, endPoint x: 540, endPoint y: 175, distance: 22.4
click at [540, 179] on div "Janela de atendimento Grade de atendimento Capacidade Transportadoras Veículos …" at bounding box center [621, 271] width 1243 height 543
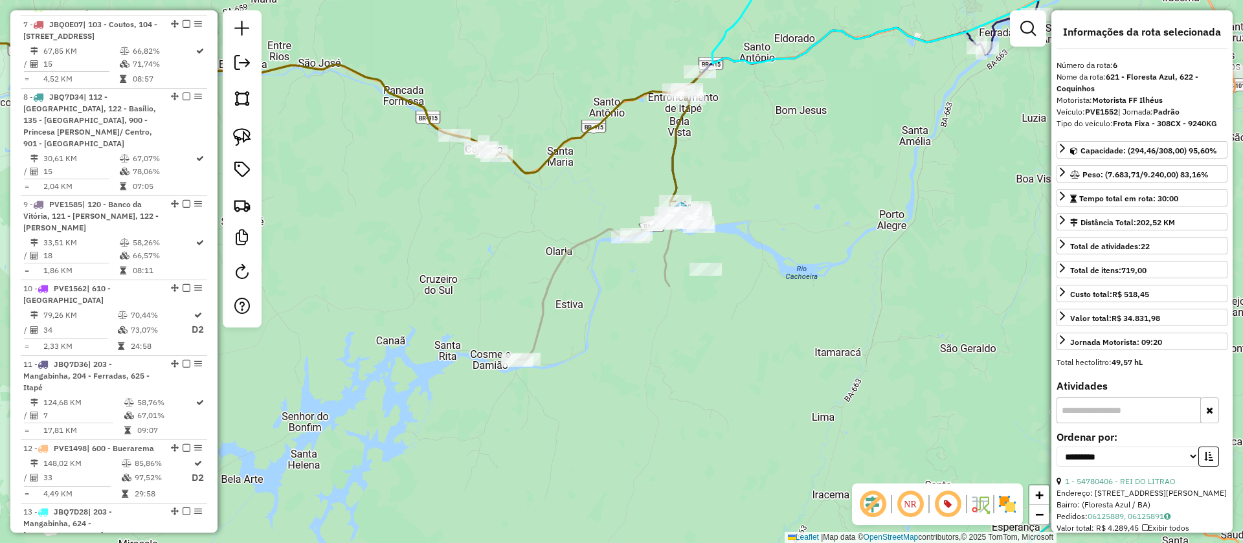
click at [577, 243] on icon at bounding box center [608, 285] width 182 height 150
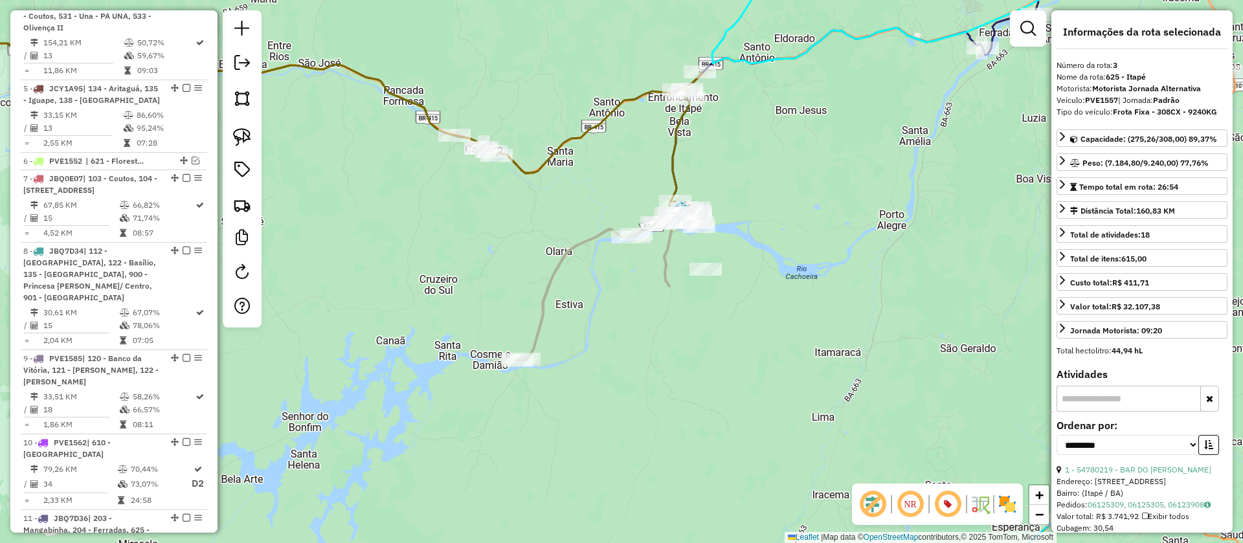
scroll to position [753, 0]
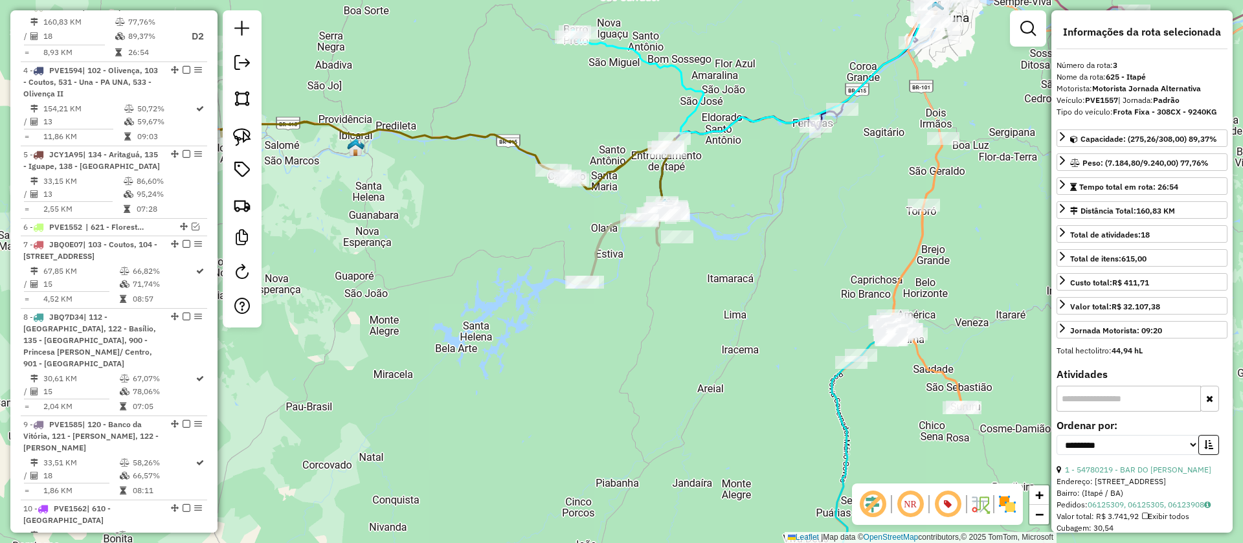
drag, startPoint x: 685, startPoint y: 278, endPoint x: 781, endPoint y: 181, distance: 136.4
click at [798, 172] on div "Janela de atendimento Grade de atendimento Capacidade Transportadoras Veículos …" at bounding box center [621, 271] width 1243 height 543
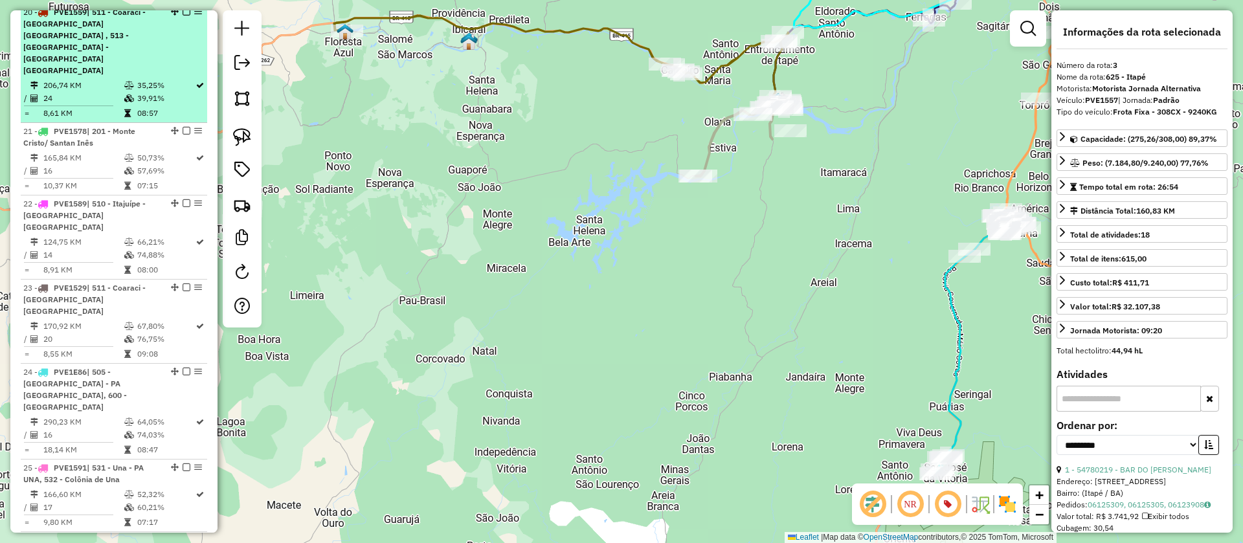
scroll to position [2093, 0]
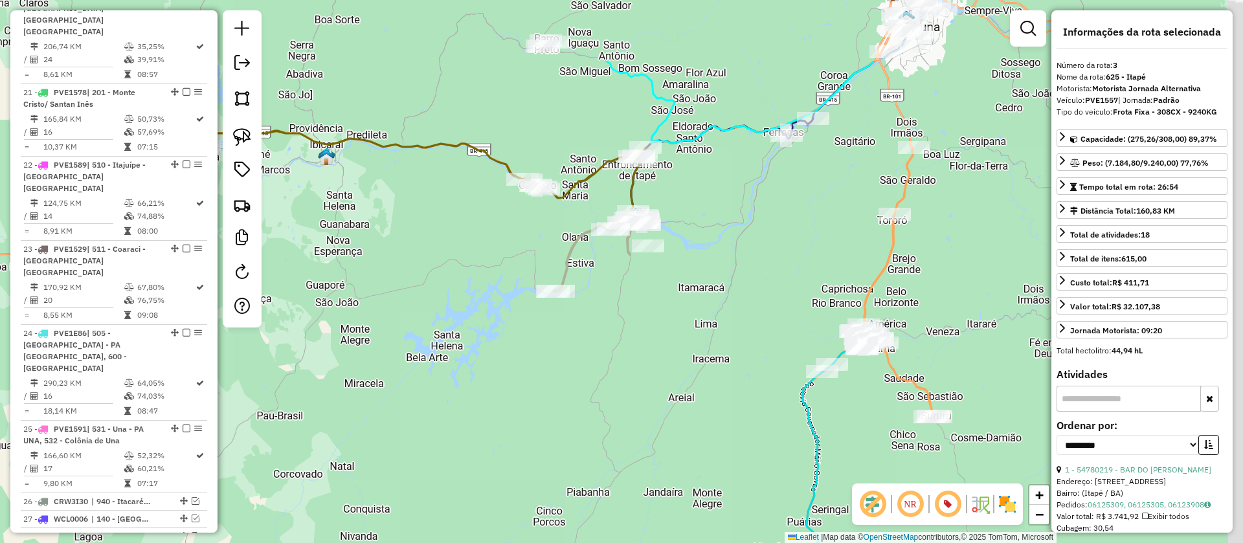
drag, startPoint x: 802, startPoint y: 249, endPoint x: 657, endPoint y: 360, distance: 182.4
click at [660, 361] on div "Janela de atendimento Grade de atendimento Capacidade Transportadoras Veículos …" at bounding box center [621, 271] width 1243 height 543
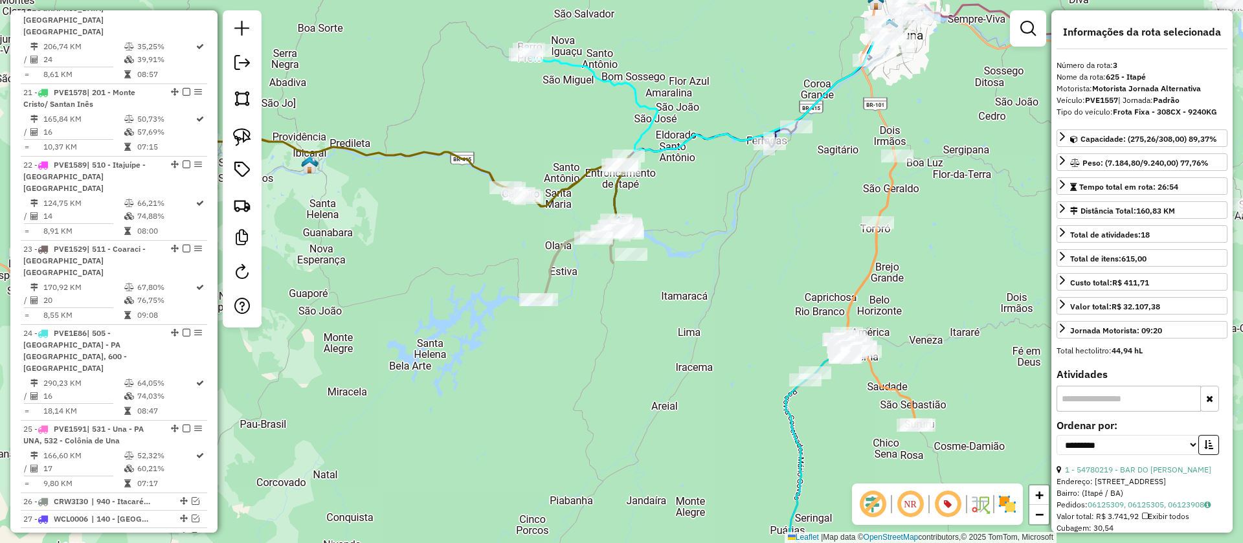
click at [550, 257] on icon at bounding box center [582, 262] width 91 height 74
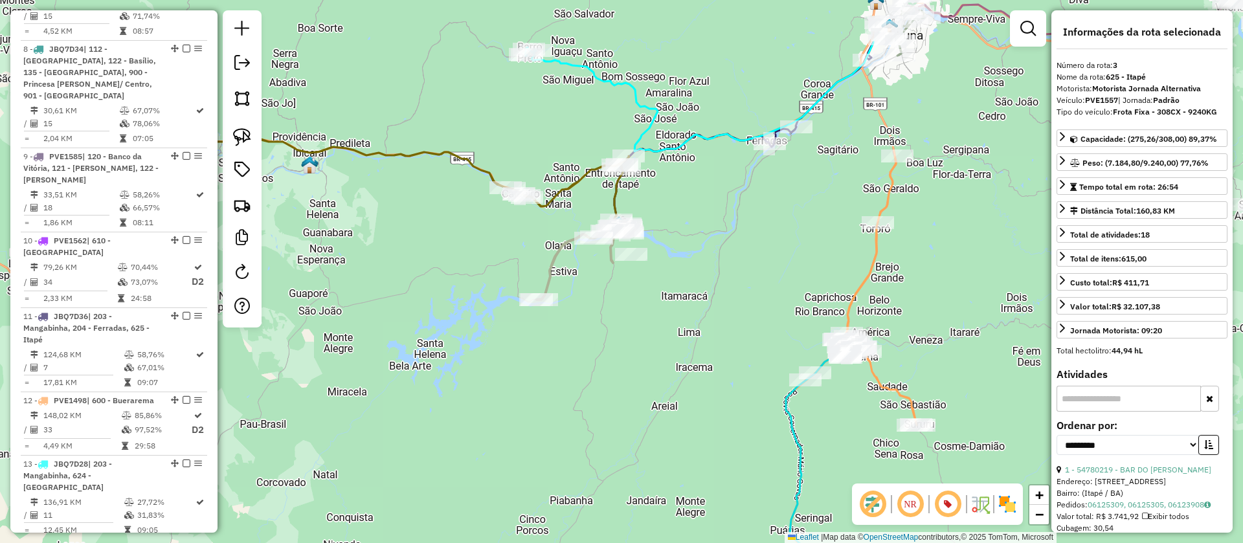
scroll to position [753, 0]
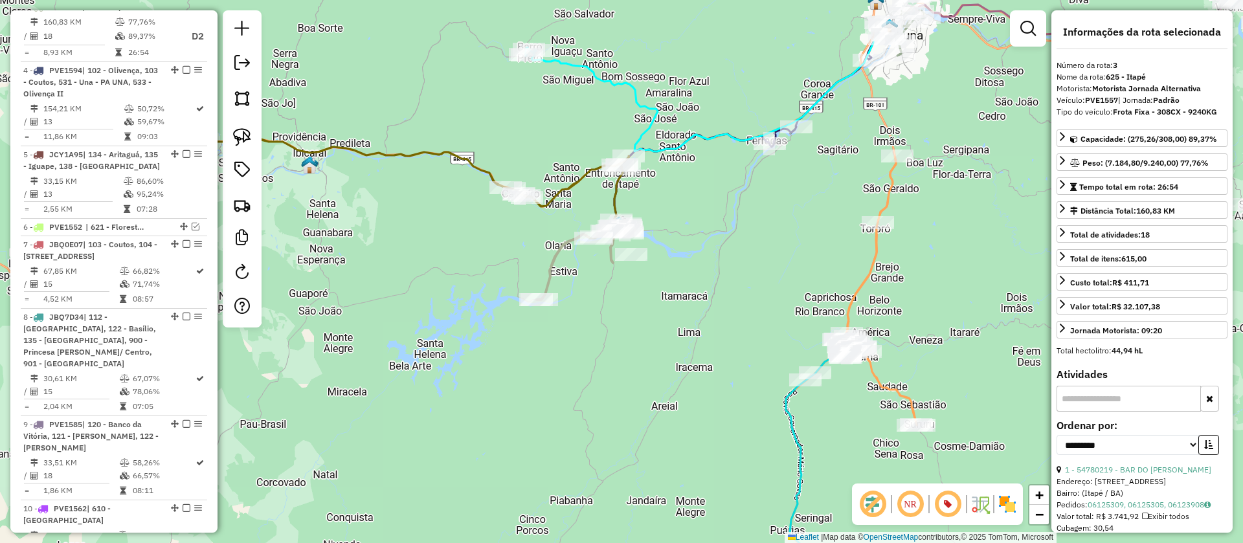
click at [614, 193] on icon at bounding box center [402, 184] width 454 height 90
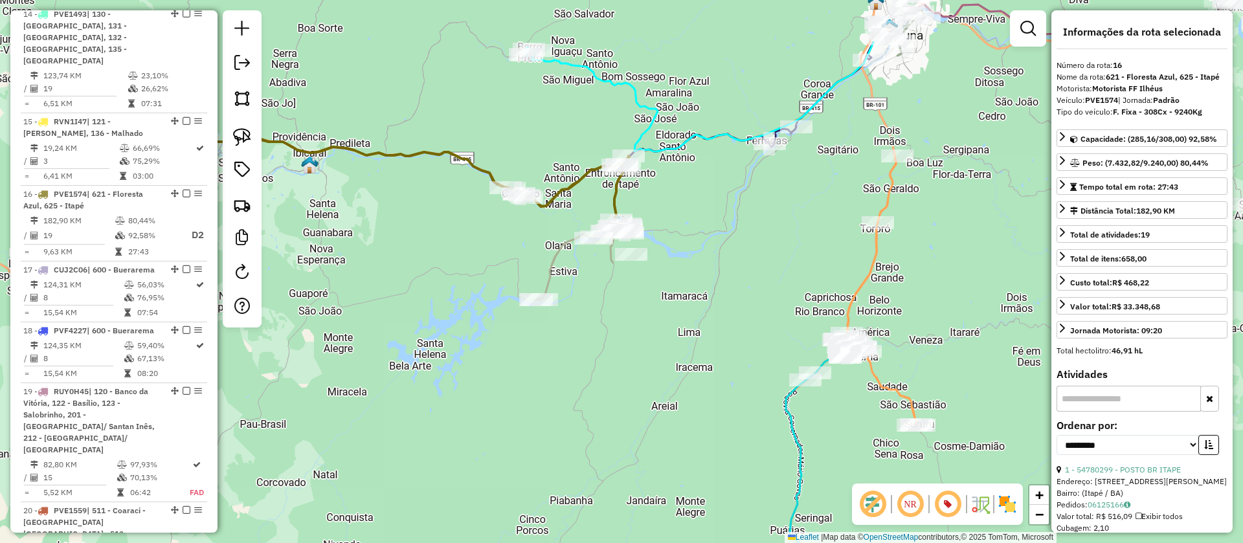
scroll to position [1696, 0]
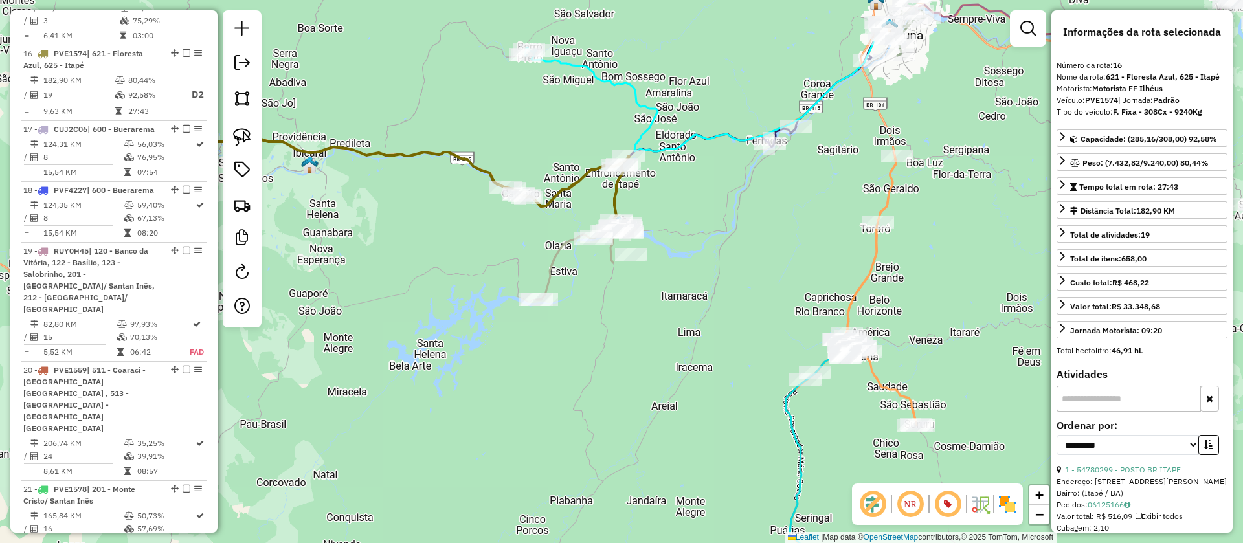
click at [566, 241] on icon at bounding box center [582, 262] width 91 height 74
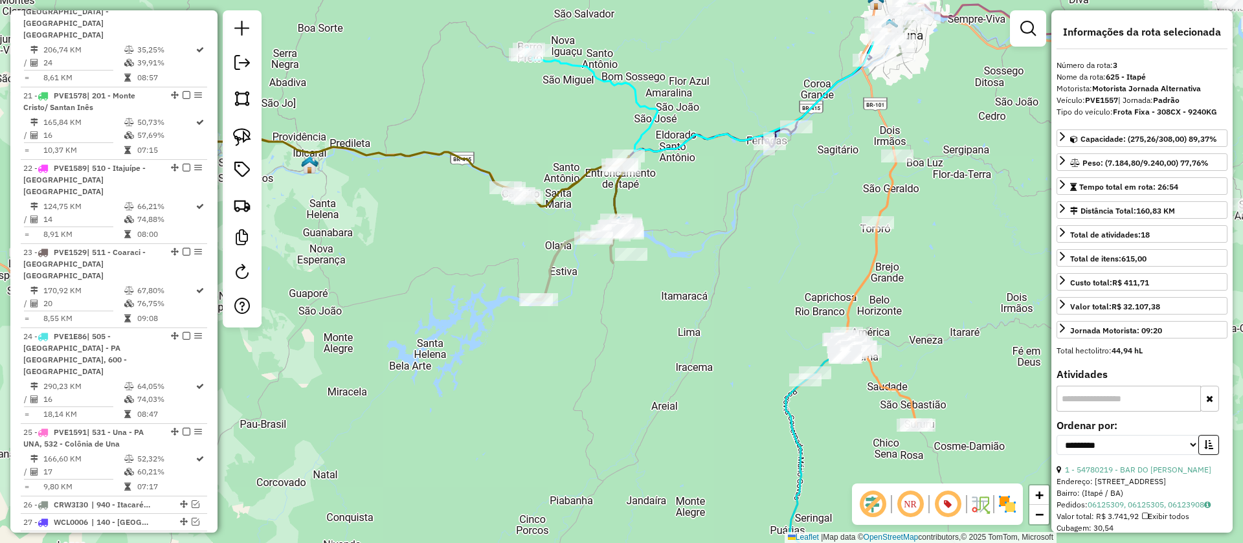
scroll to position [2093, 0]
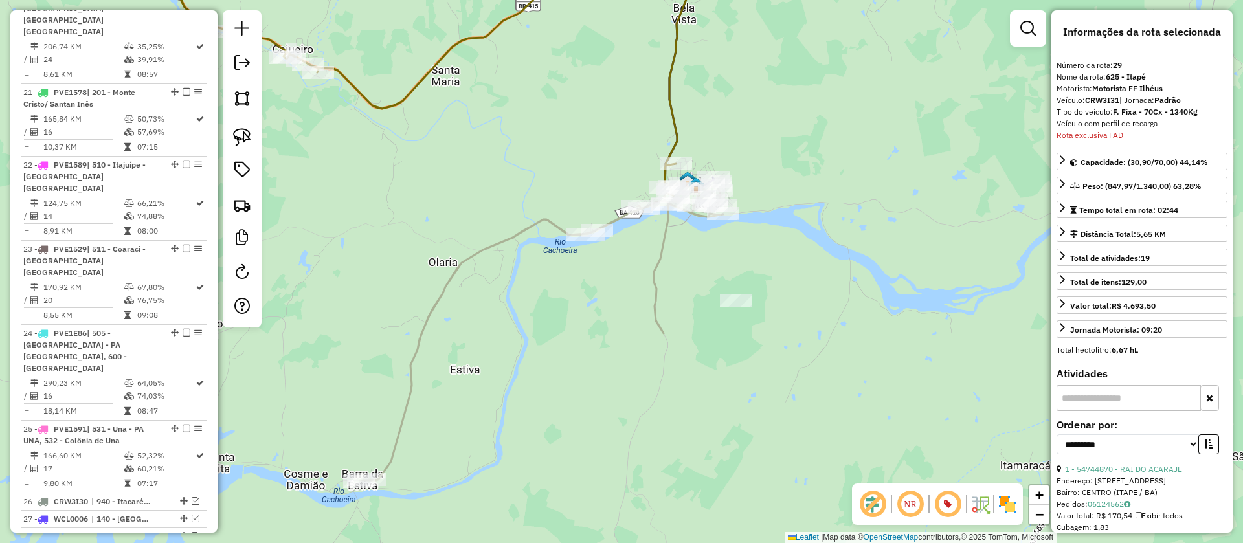
click at [555, 228] on icon at bounding box center [541, 332] width 364 height 298
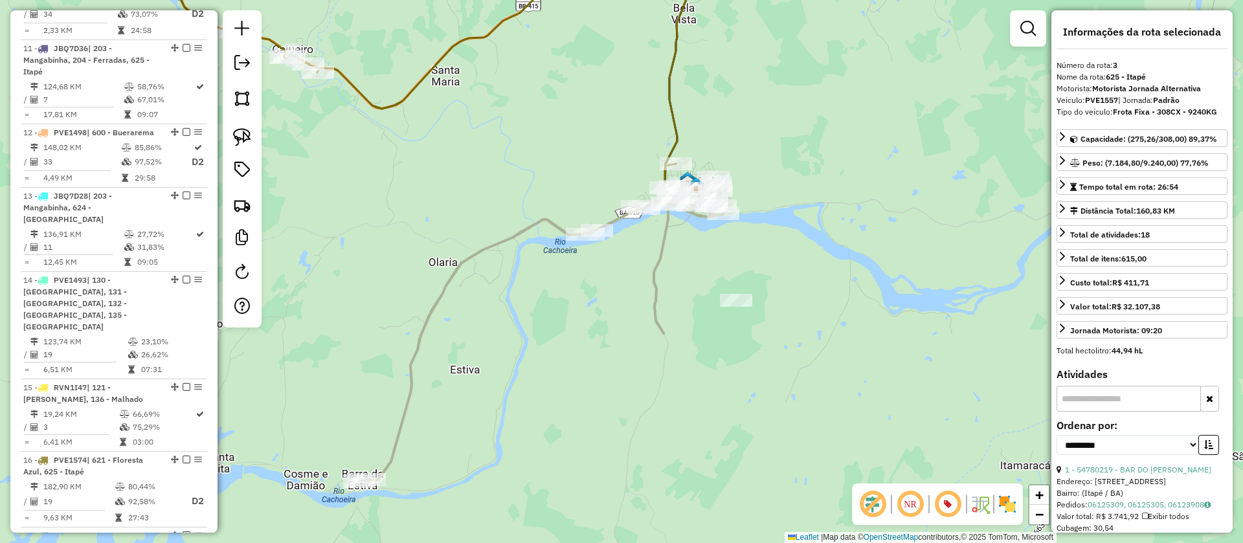
scroll to position [753, 0]
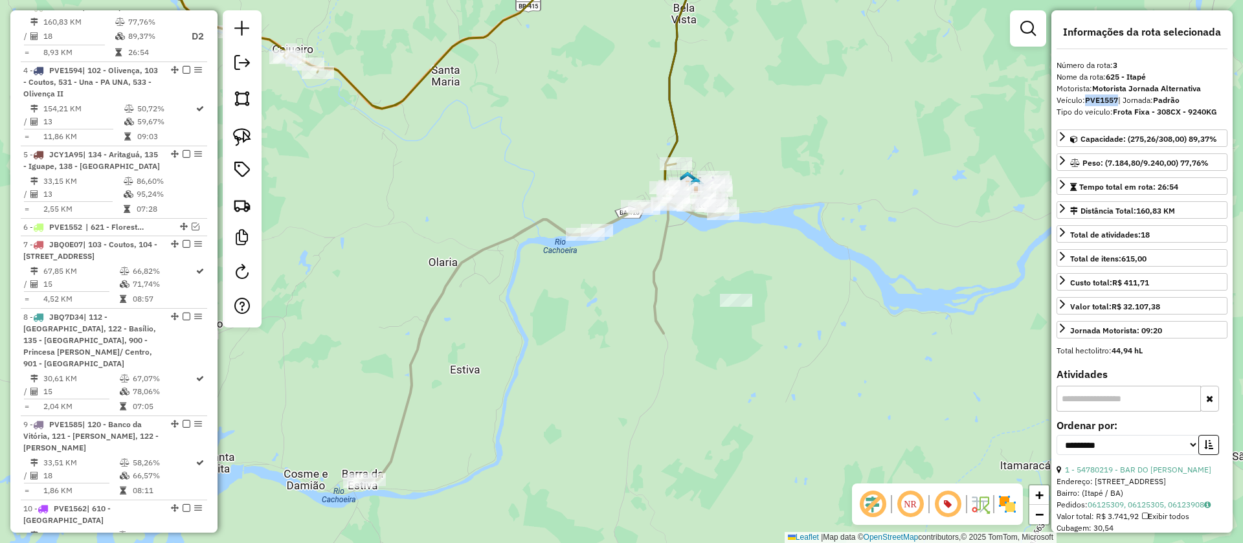
drag, startPoint x: 1118, startPoint y: 100, endPoint x: 1086, endPoint y: 100, distance: 32.4
click at [1086, 100] on strong "PVE1557" at bounding box center [1101, 100] width 33 height 10
copy strong "PVE1557"
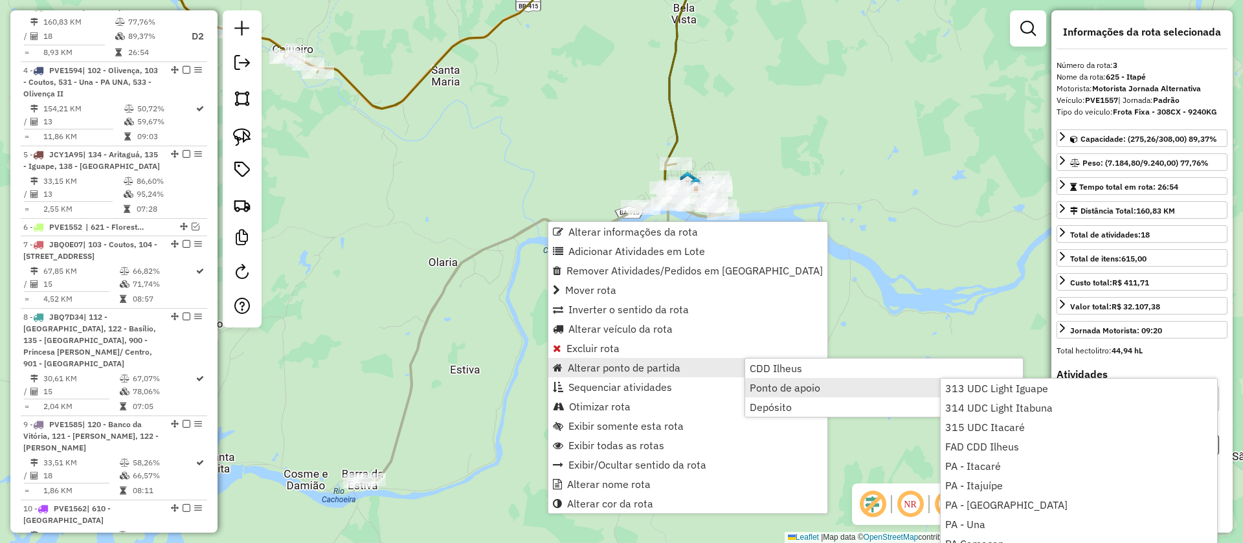
scroll to position [157, 0]
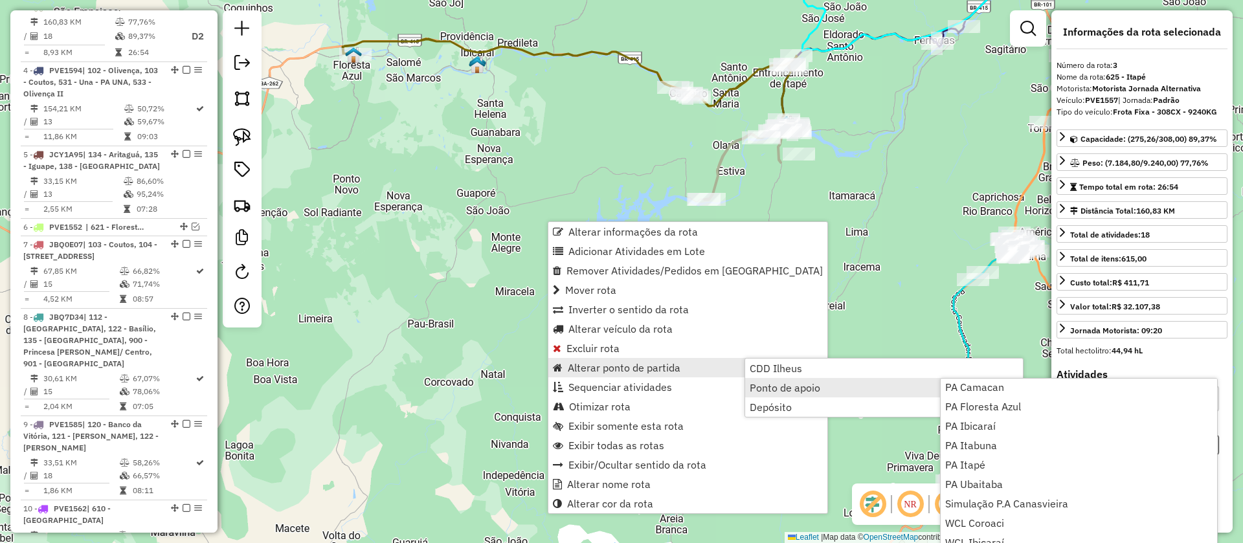
click at [976, 186] on div "Janela de atendimento Grade de atendimento Capacidade Transportadoras Veículos …" at bounding box center [621, 271] width 1243 height 543
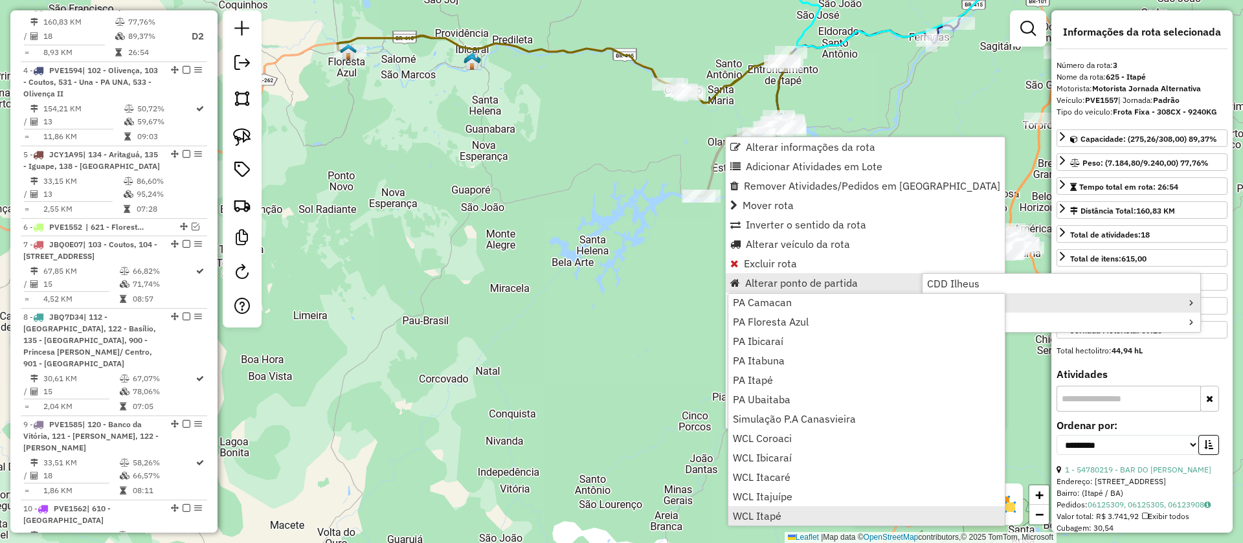
click at [768, 511] on span "WCL Itapé" at bounding box center [757, 516] width 49 height 10
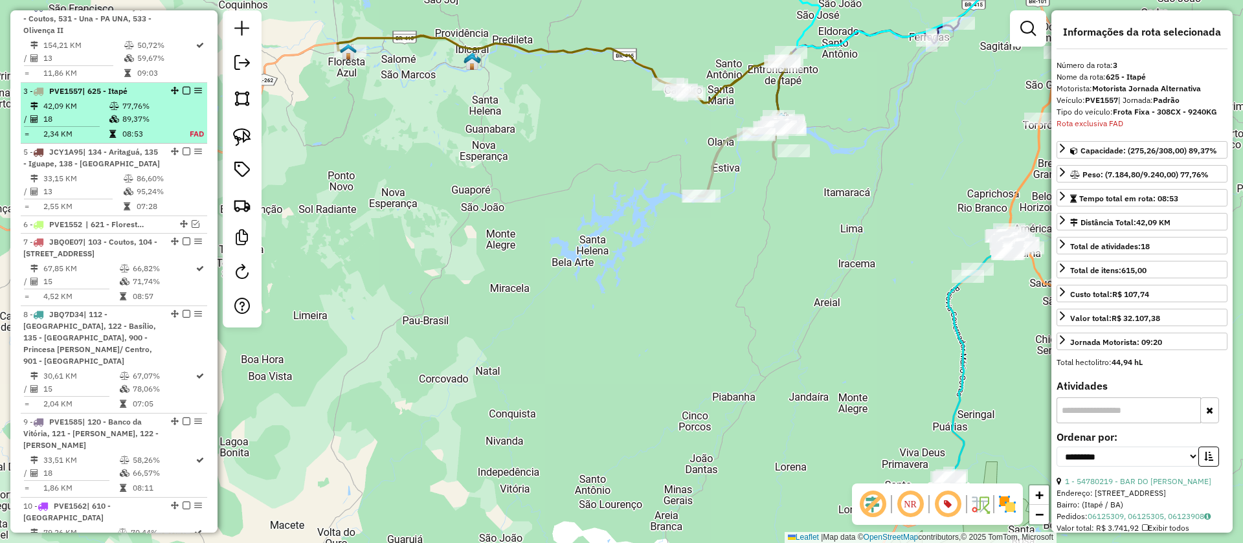
scroll to position [693, 0]
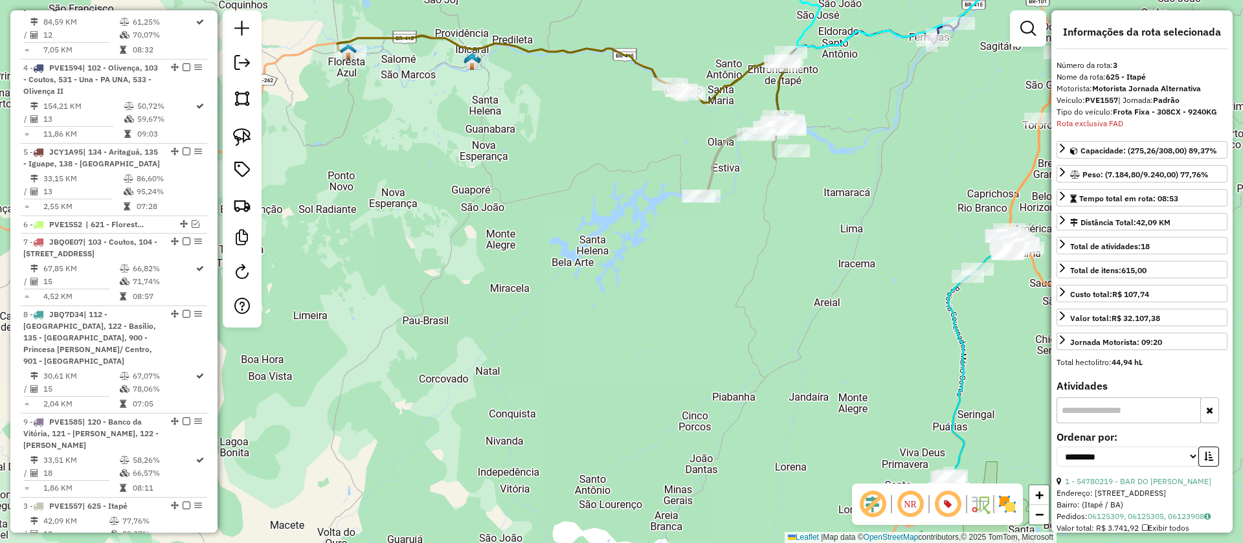
drag, startPoint x: 170, startPoint y: 17, endPoint x: 100, endPoint y: 535, distance: 521.9
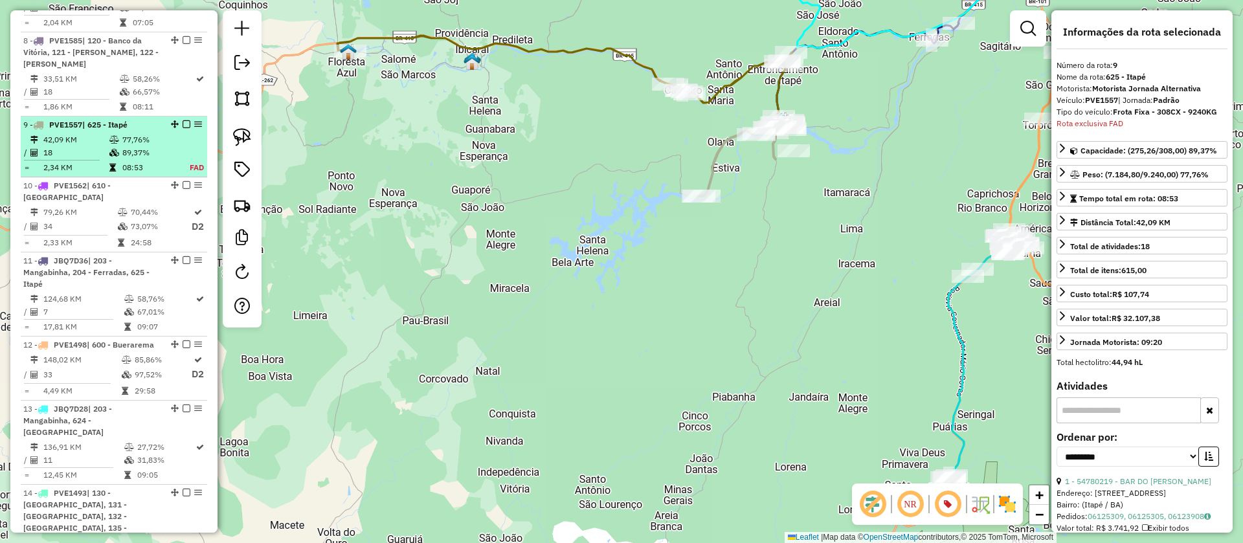
scroll to position [1178, 0]
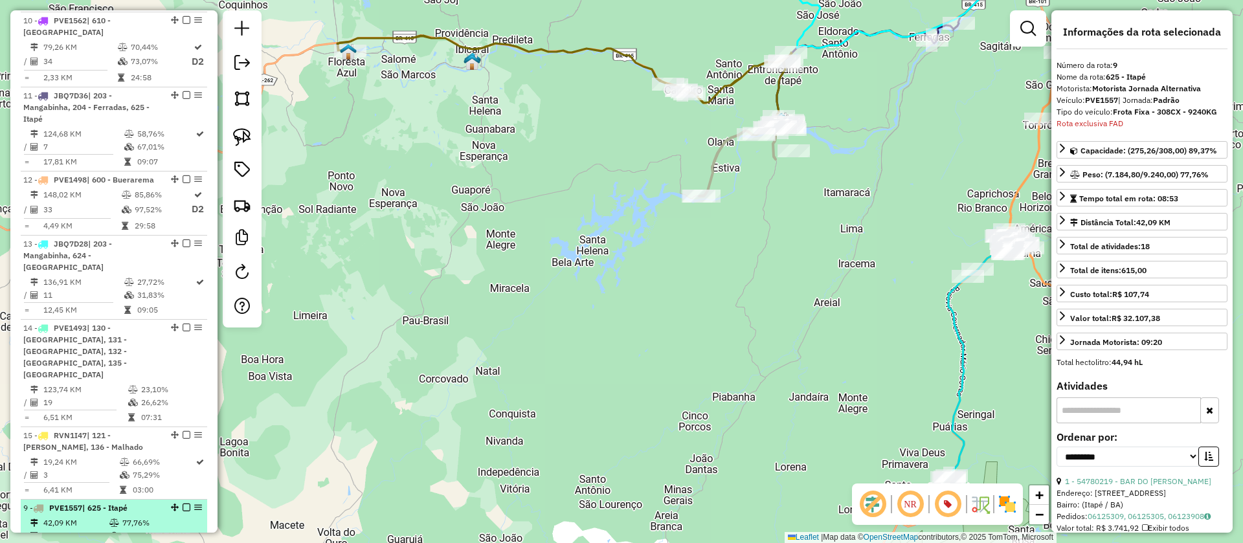
drag, startPoint x: 172, startPoint y: 34, endPoint x: 159, endPoint y: 510, distance: 475.9
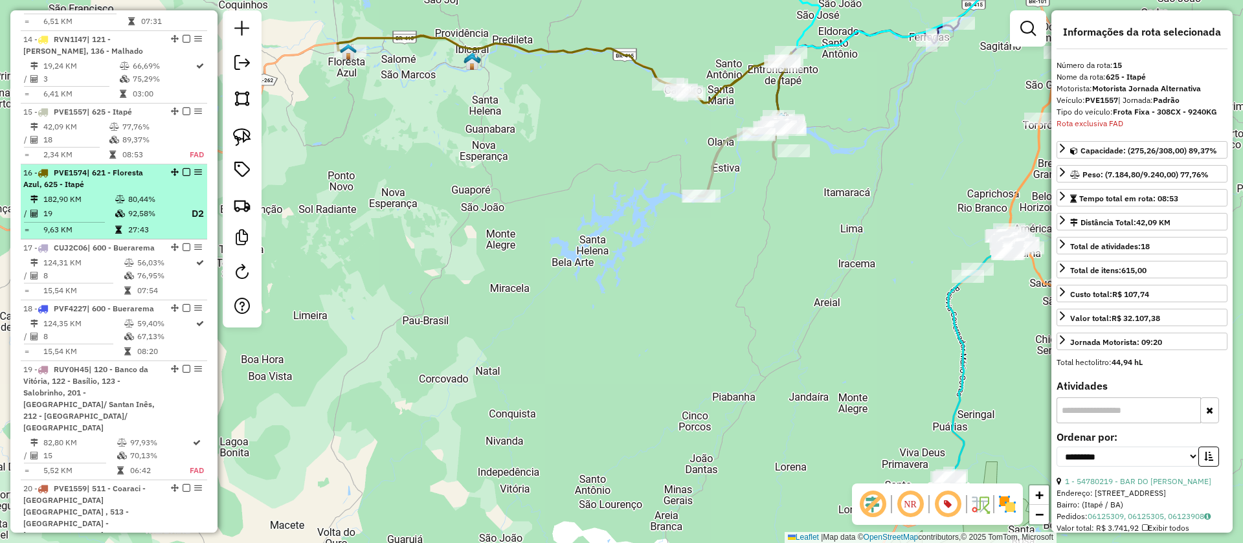
scroll to position [1566, 0]
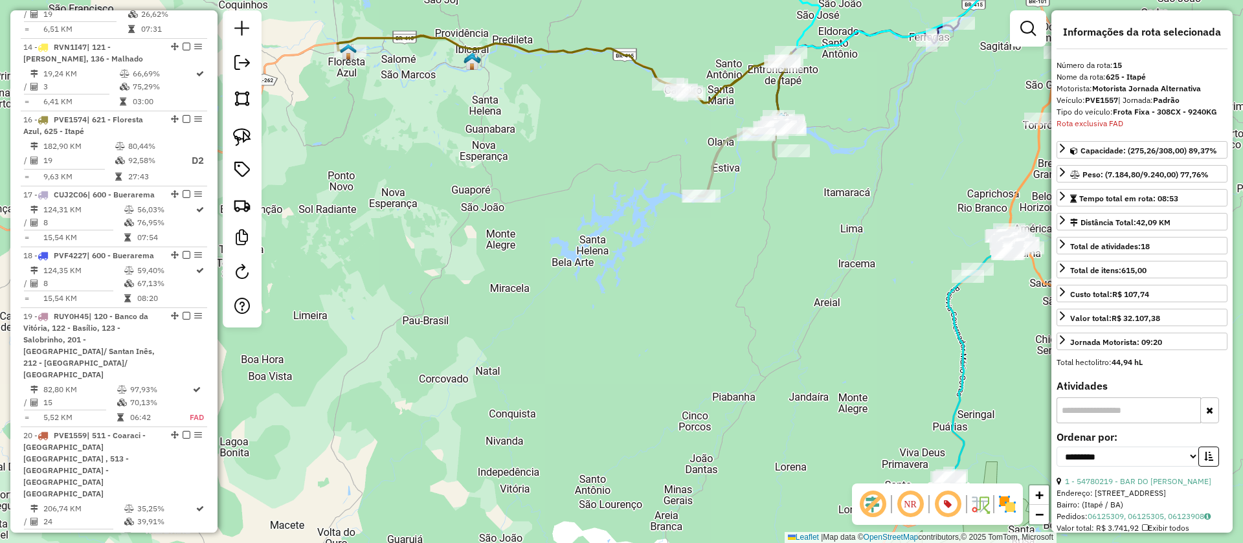
drag, startPoint x: 169, startPoint y: 86, endPoint x: 161, endPoint y: 533, distance: 446.7
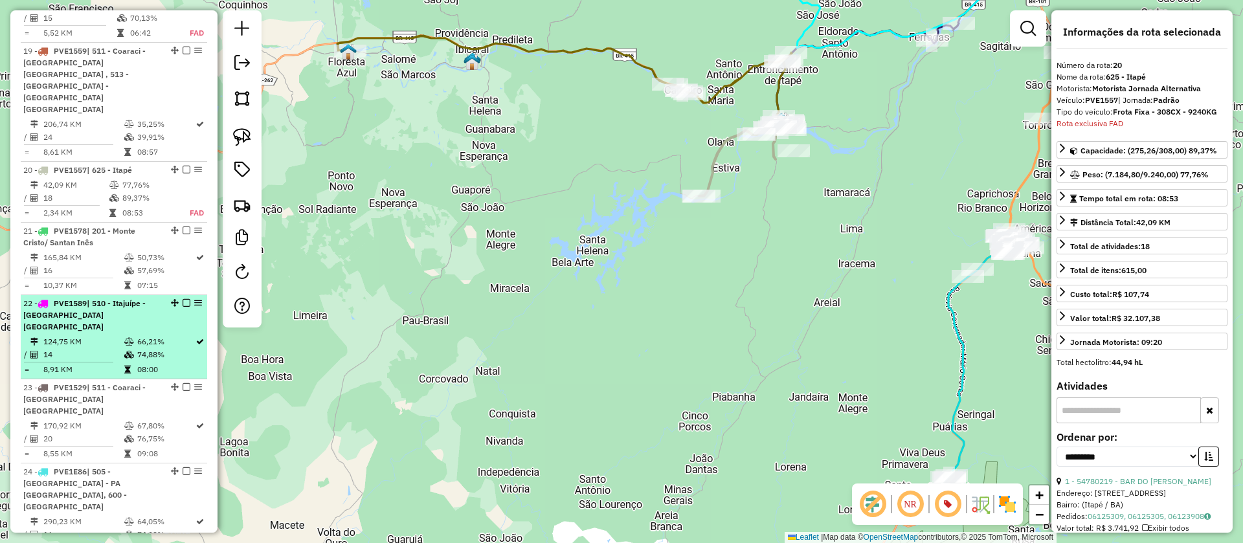
scroll to position [1955, 0]
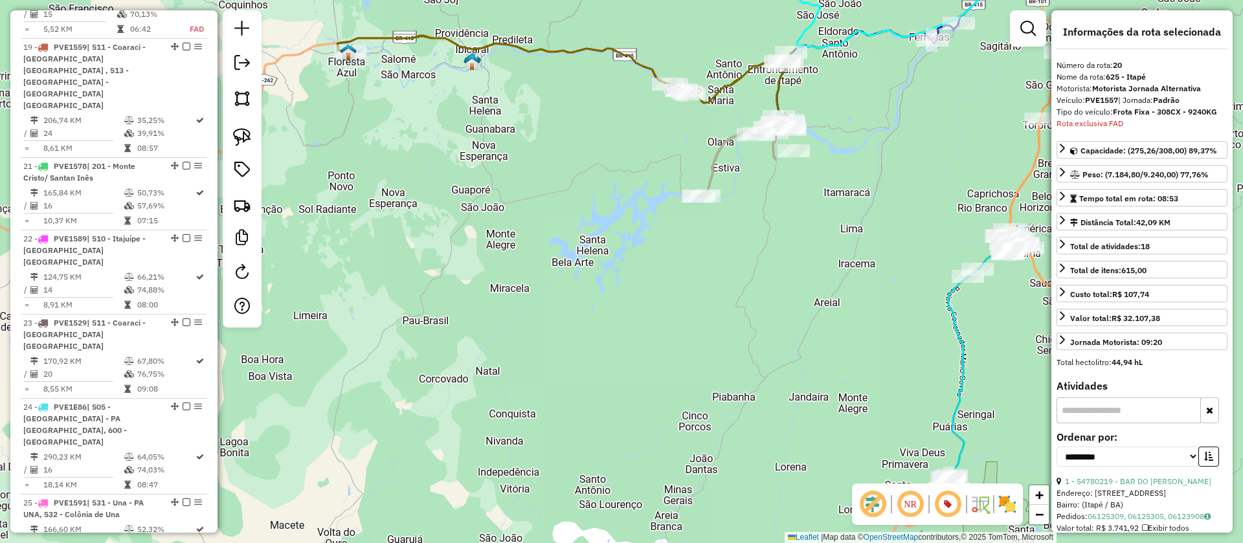
drag, startPoint x: 172, startPoint y: 85, endPoint x: 162, endPoint y: 499, distance: 413.7
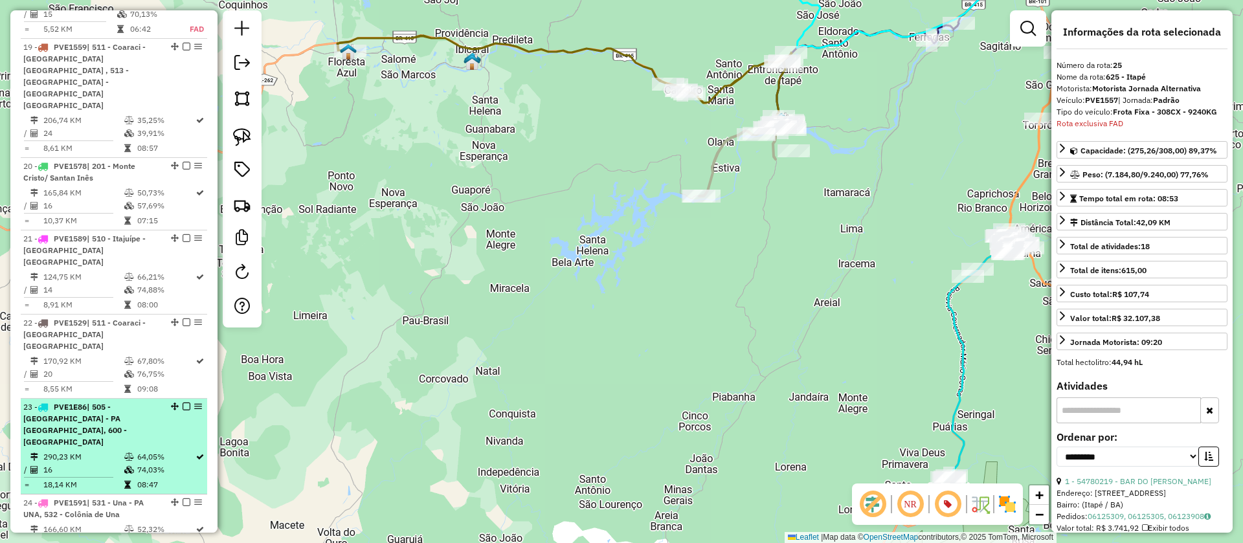
scroll to position [2089, 0]
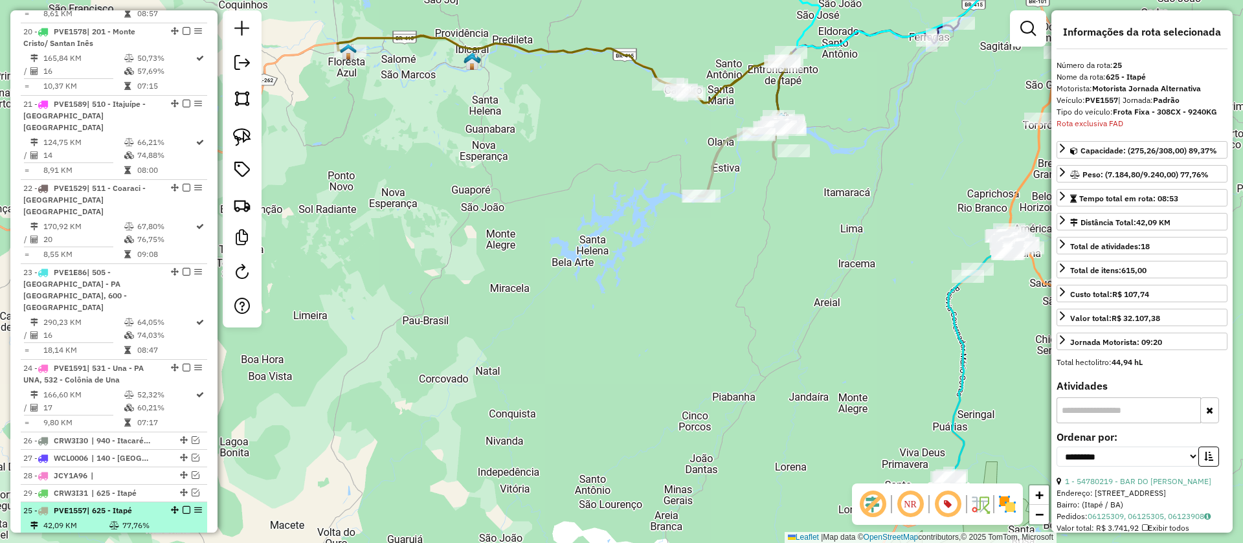
drag, startPoint x: 170, startPoint y: 323, endPoint x: 165, endPoint y: 446, distance: 123.1
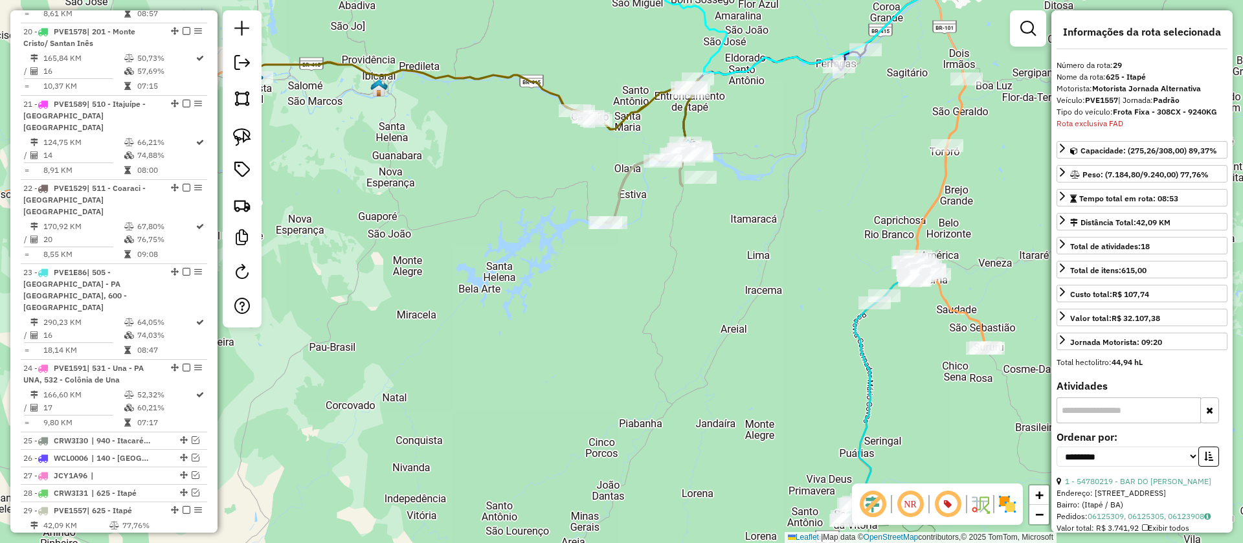
drag, startPoint x: 672, startPoint y: 287, endPoint x: 600, endPoint y: 285, distance: 72.5
click at [607, 289] on div "Janela de atendimento Grade de atendimento Capacidade Transportadoras Veículos …" at bounding box center [621, 271] width 1243 height 543
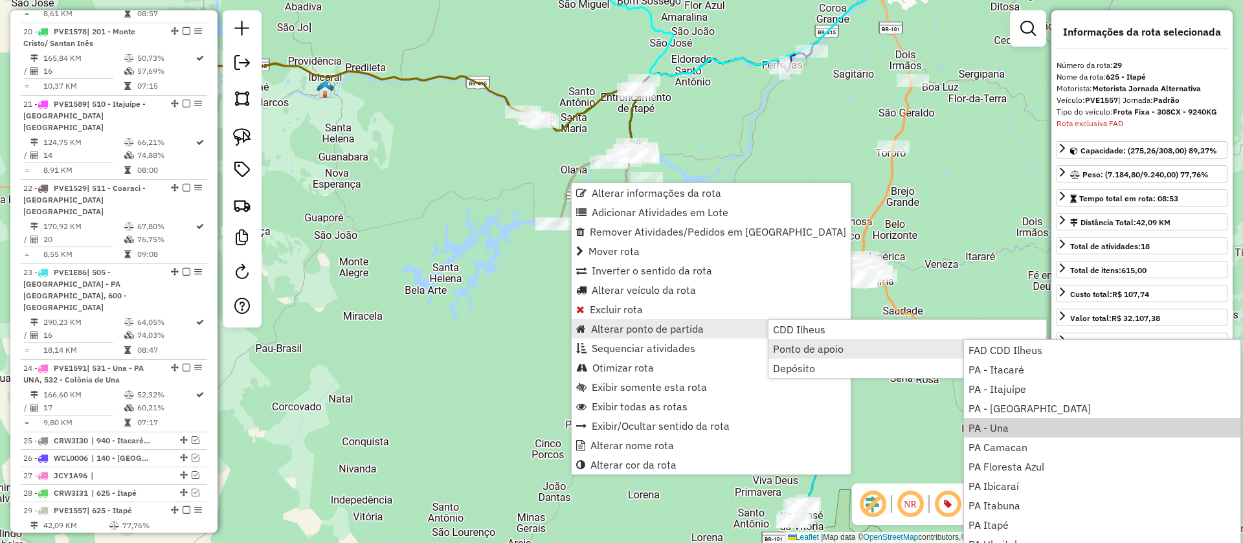
scroll to position [157, 0]
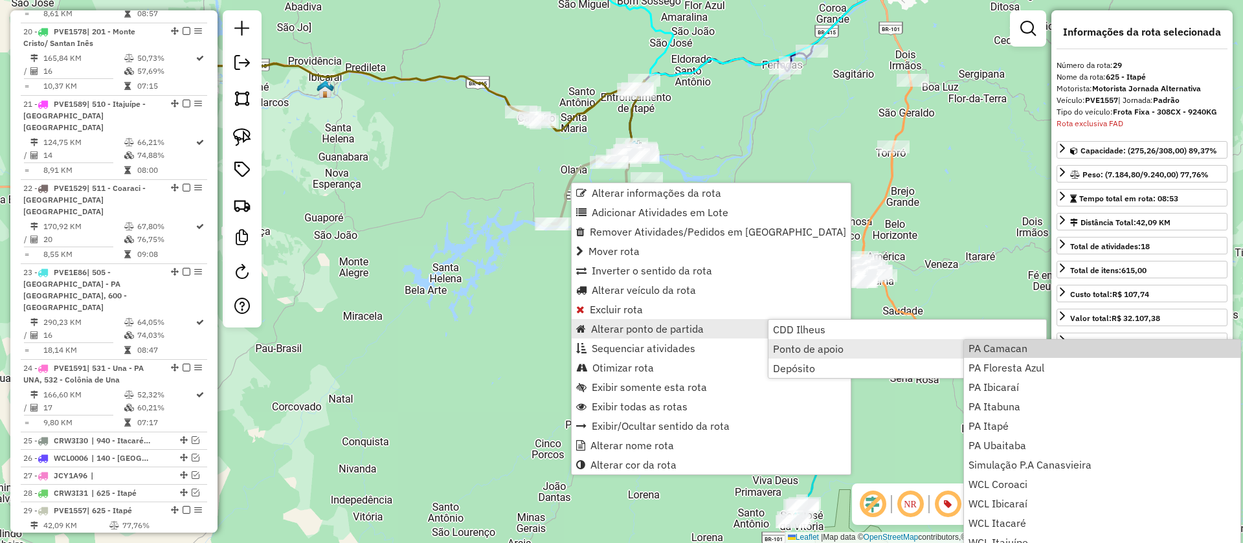
click at [767, 79] on div "Janela de atendimento Grade de atendimento Capacidade Transportadoras Veículos …" at bounding box center [621, 271] width 1243 height 543
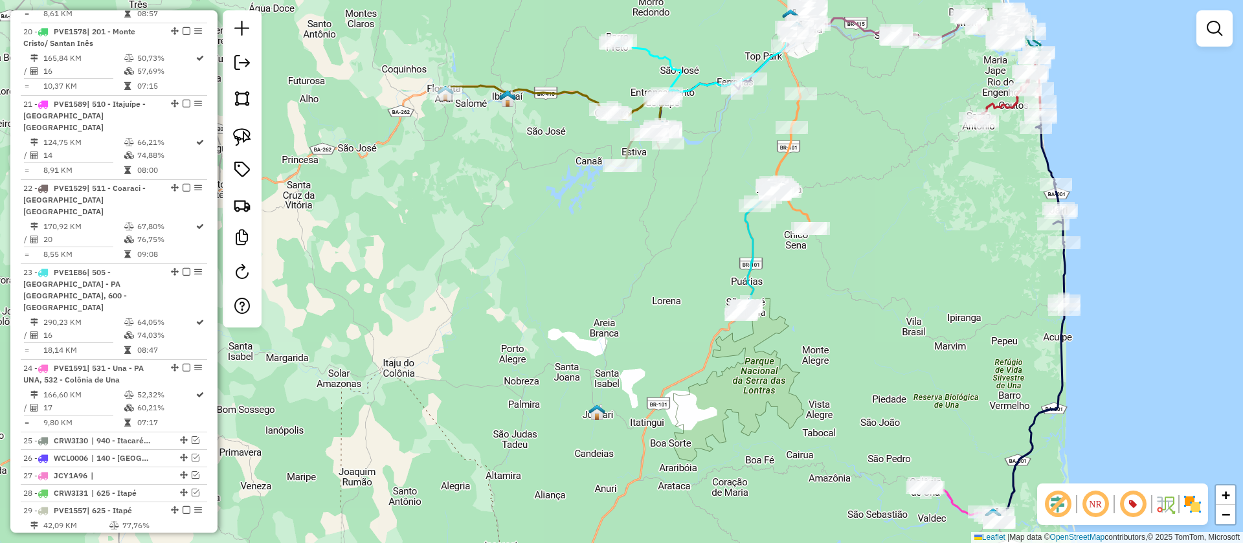
select select "**********"
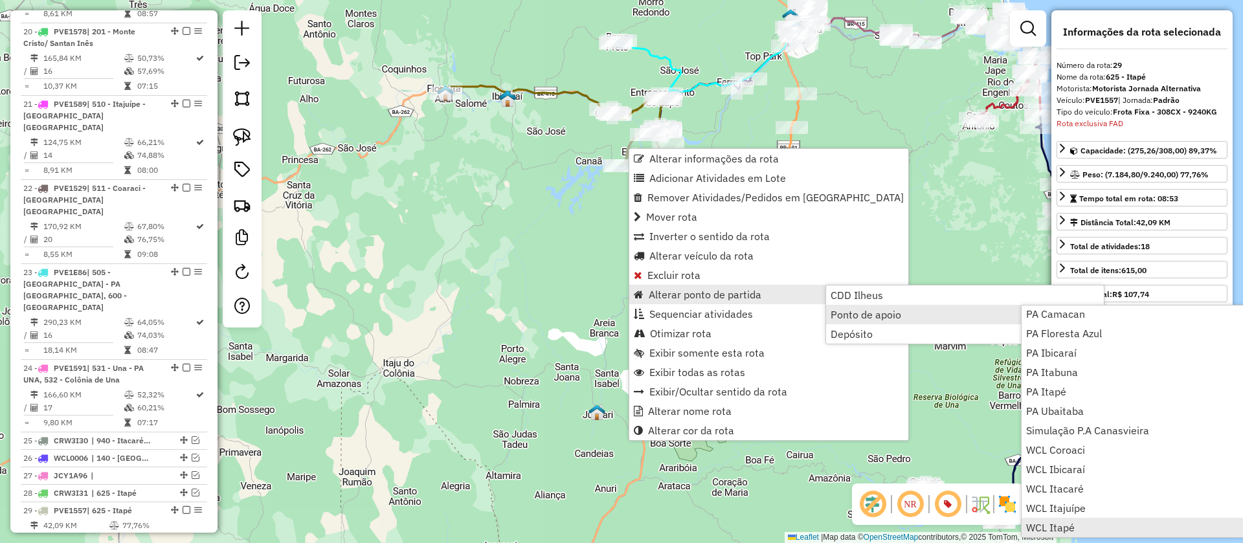
click at [1068, 525] on span "WCL Itapé" at bounding box center [1050, 527] width 49 height 10
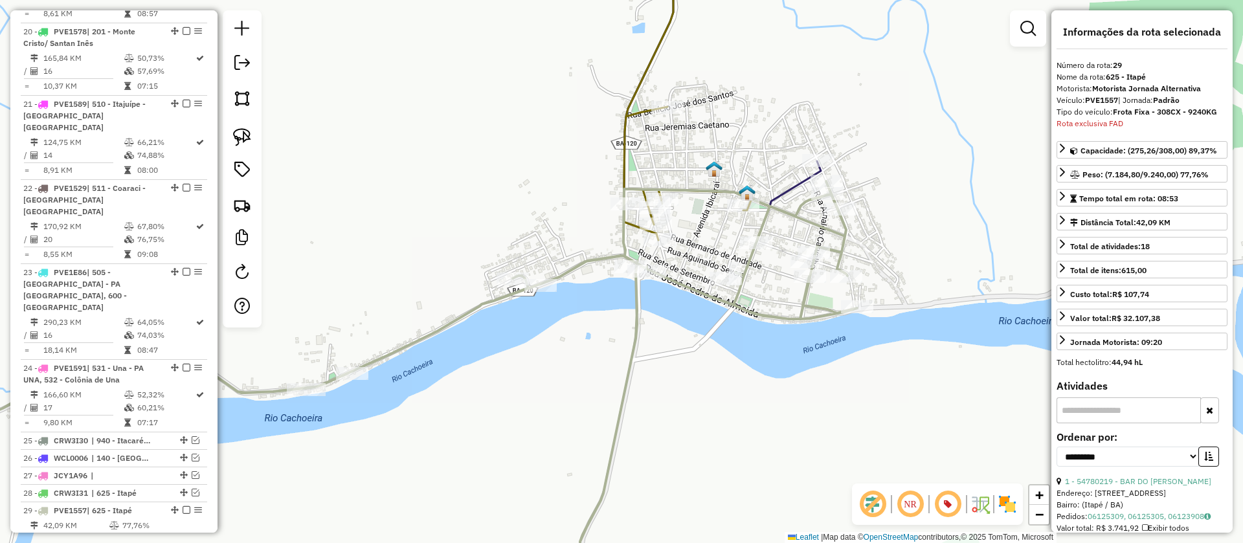
click at [717, 166] on img at bounding box center [714, 169] width 17 height 17
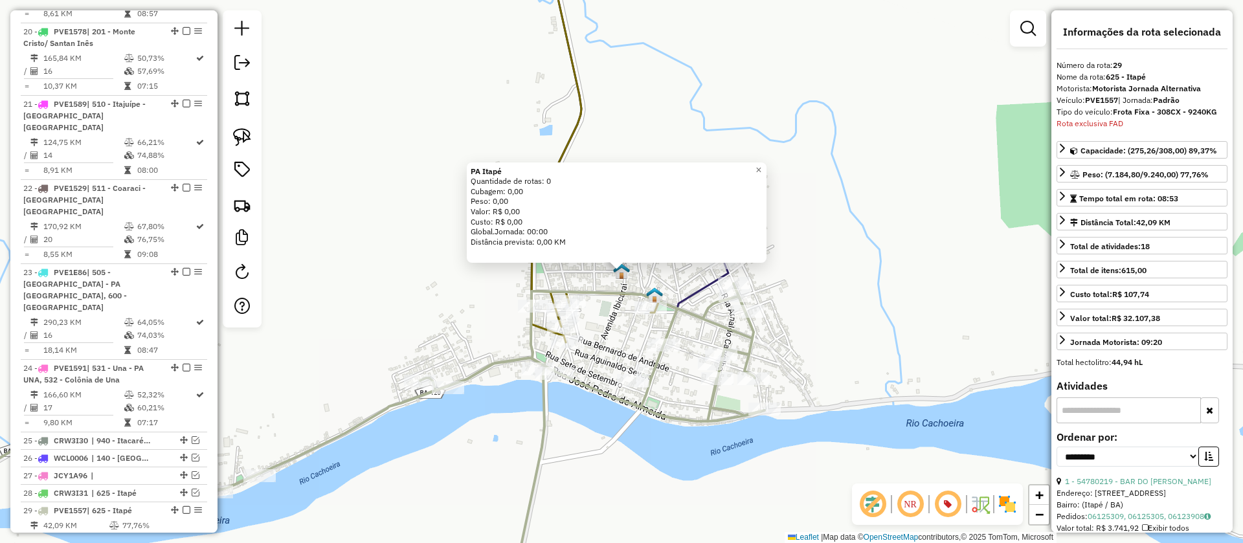
click at [660, 292] on img at bounding box center [654, 295] width 17 height 17
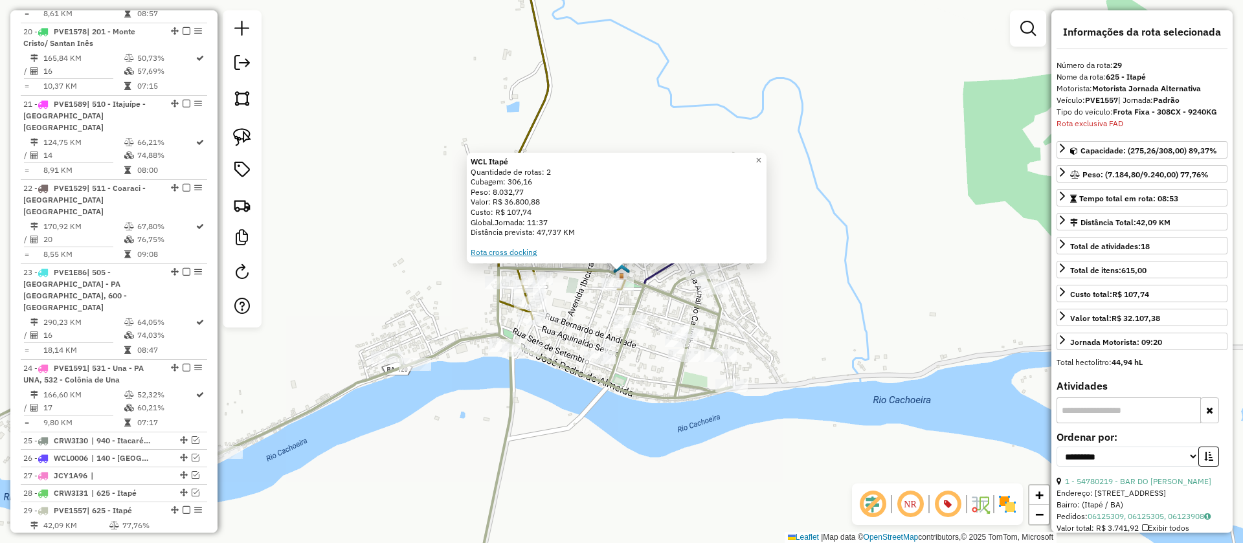
click at [498, 252] on link "Rota cross docking" at bounding box center [504, 252] width 66 height 10
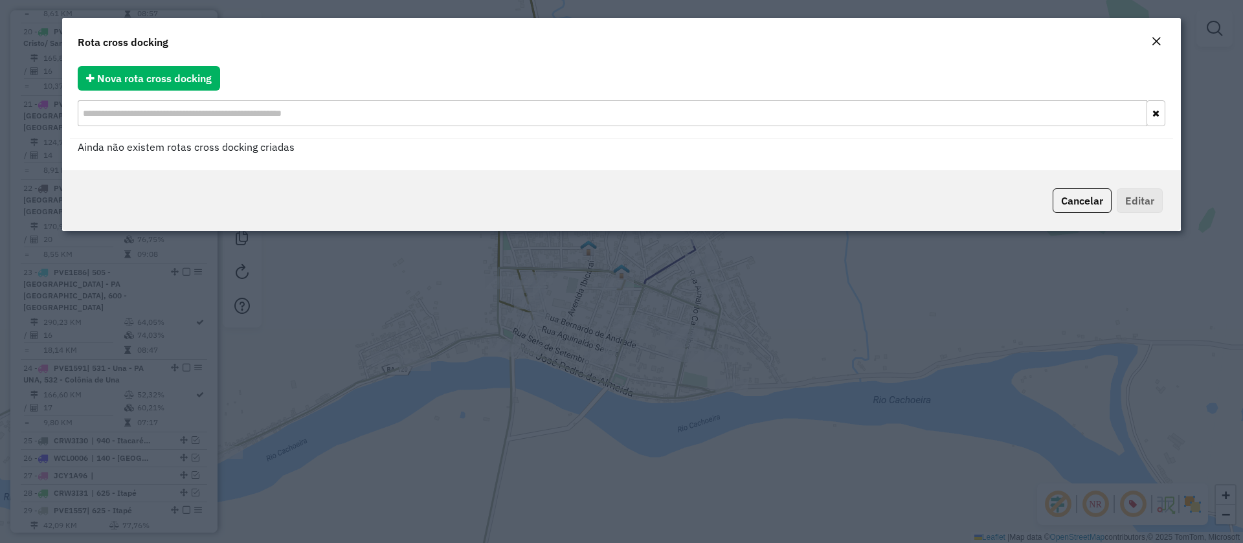
click at [142, 56] on div "Rota cross docking" at bounding box center [621, 39] width 1118 height 43
click at [137, 72] on span "Nova rota cross docking" at bounding box center [154, 78] width 115 height 13
select select "*"
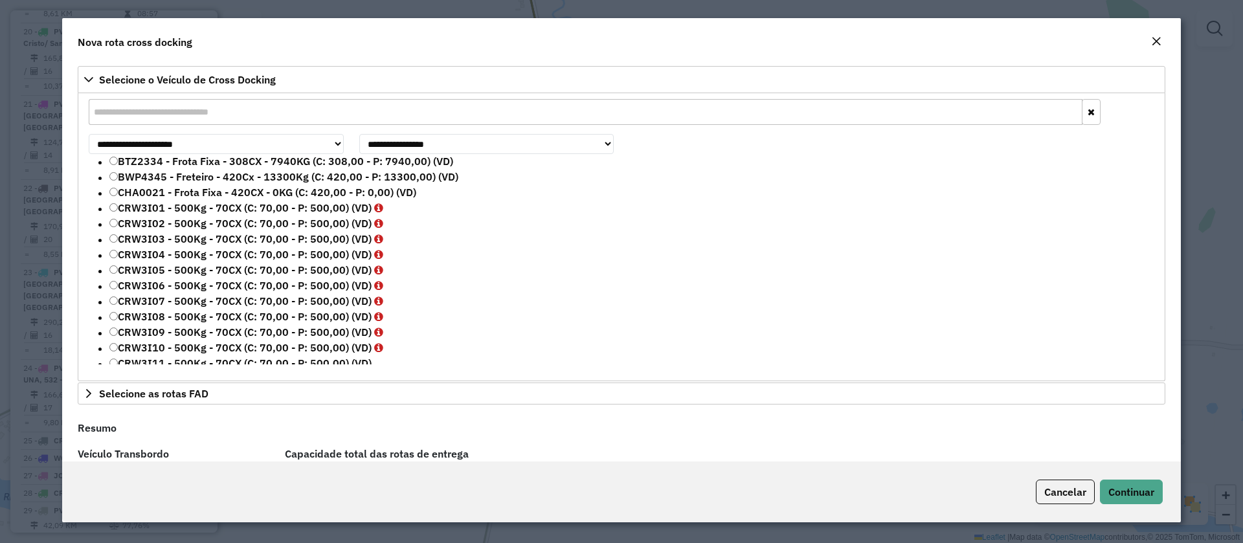
click at [158, 110] on input "text" at bounding box center [586, 112] width 994 height 26
paste input "*******"
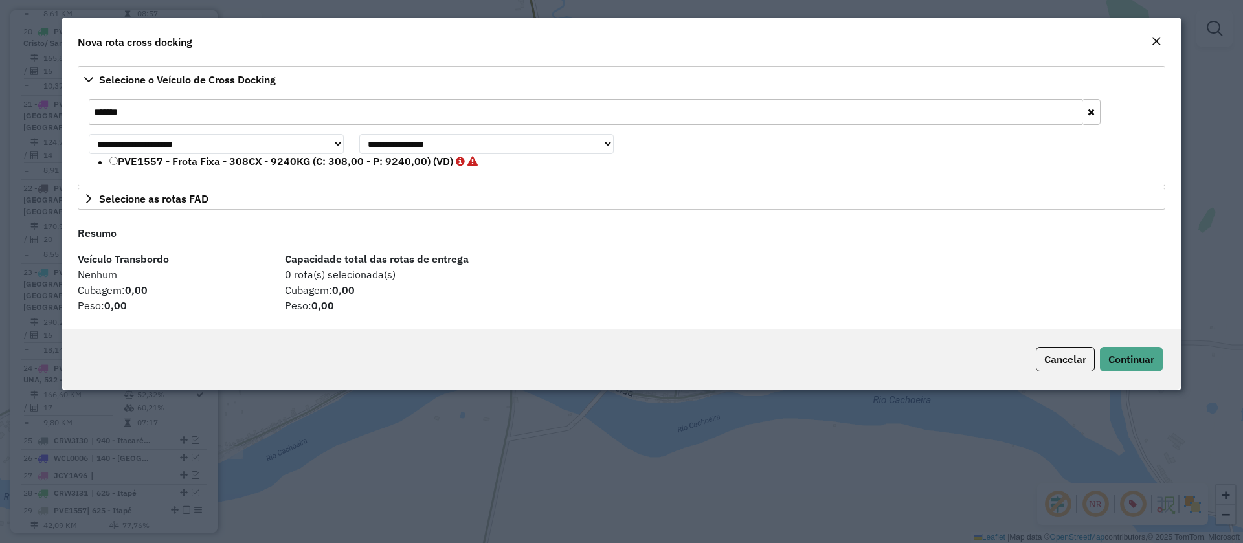
type input "*******"
click at [129, 155] on label "PVE1557 - Frota Fixa - 308CX - 9240KG (C: 308,00 - P: 9240,00) (VD)" at bounding box center [293, 161] width 368 height 16
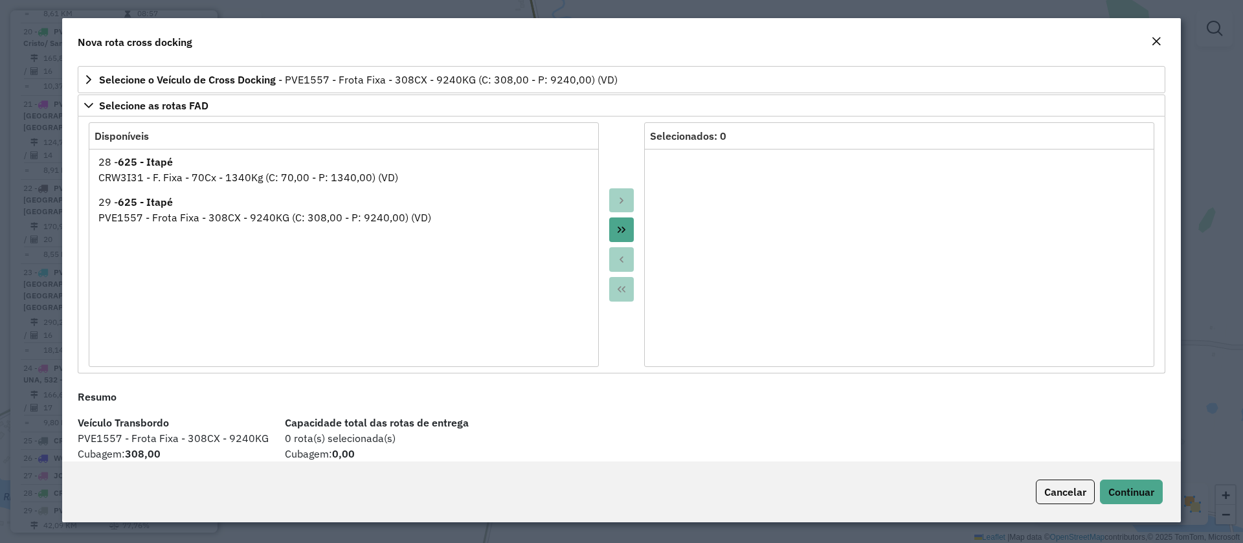
click at [620, 233] on icon "Move All to Target" at bounding box center [621, 230] width 10 height 10
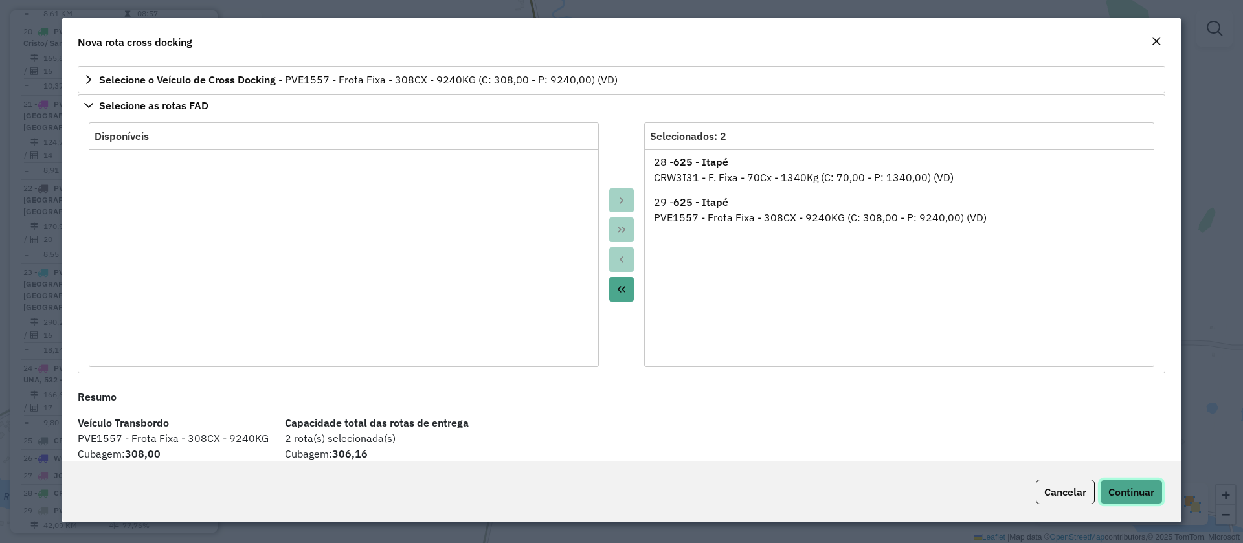
click at [1120, 496] on span "Continuar" at bounding box center [1131, 491] width 46 height 13
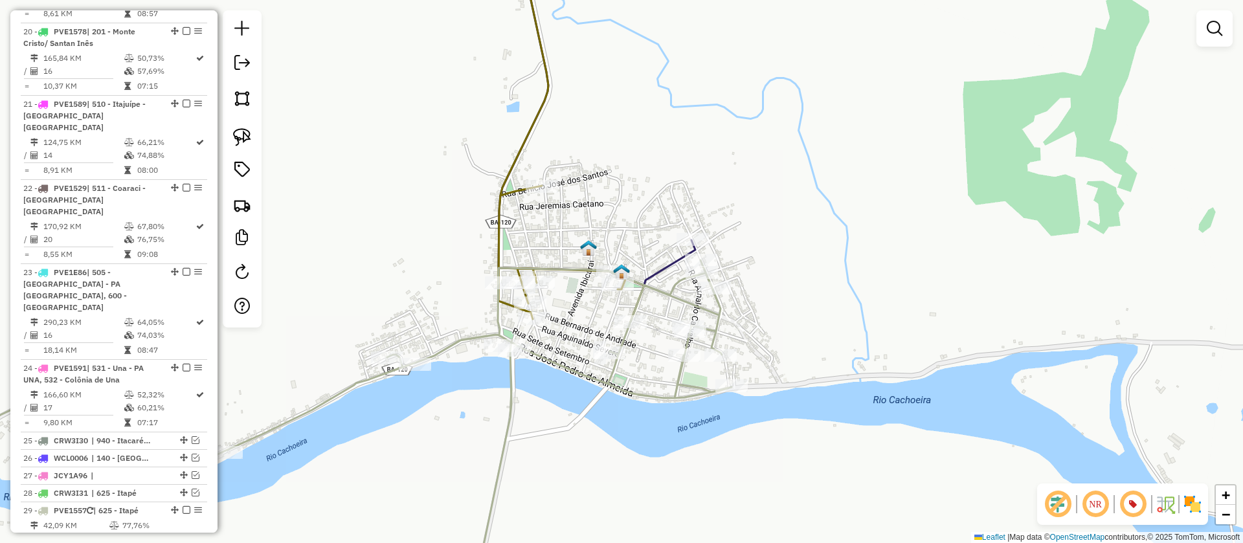
select select "**********"
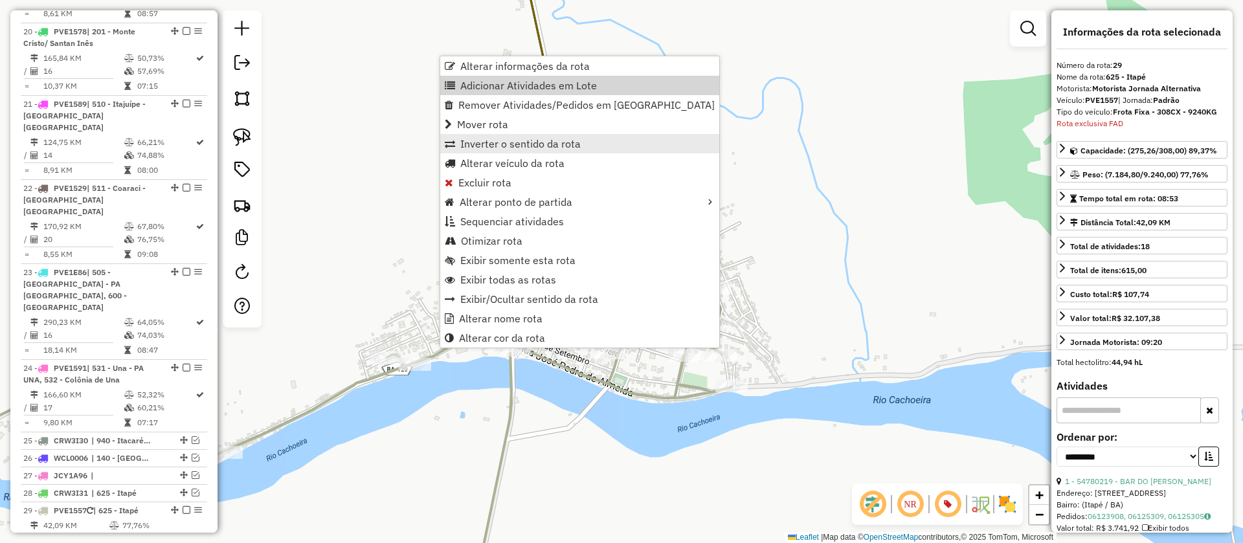
scroll to position [2150, 0]
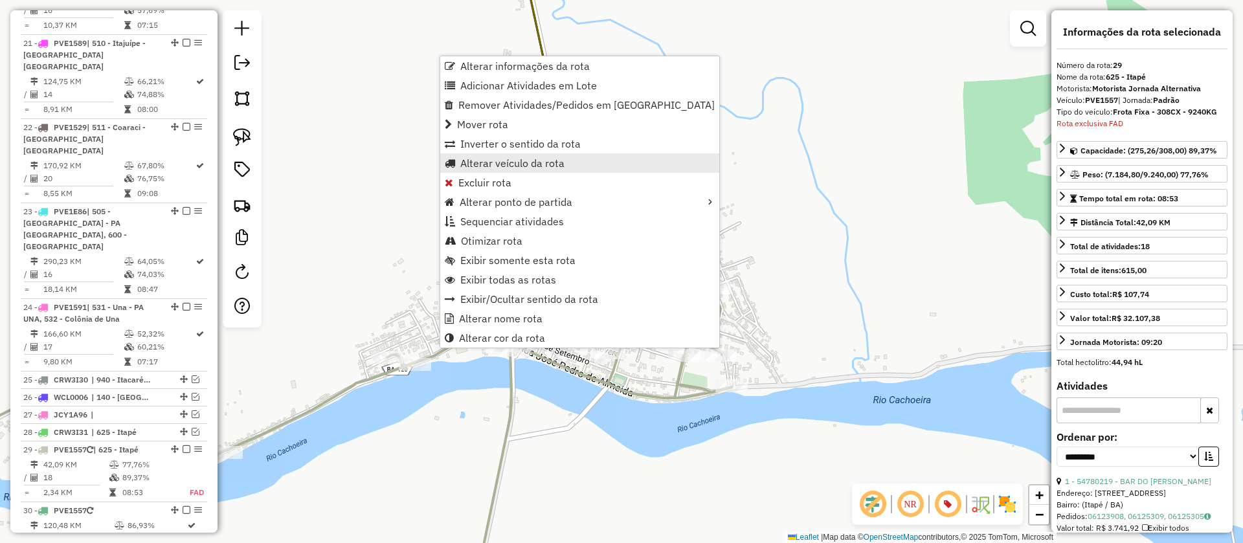
click at [509, 164] on span "Alterar veículo da rota" at bounding box center [512, 163] width 104 height 10
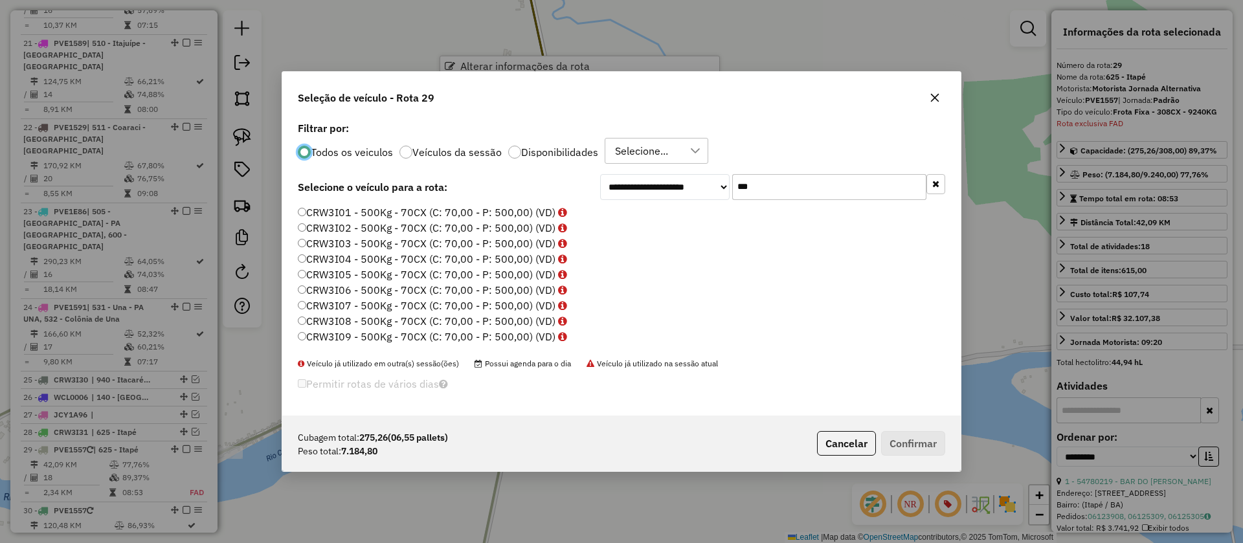
scroll to position [7, 4]
drag, startPoint x: 814, startPoint y: 179, endPoint x: 609, endPoint y: 179, distance: 205.2
click at [609, 179] on div "**********" at bounding box center [772, 187] width 345 height 26
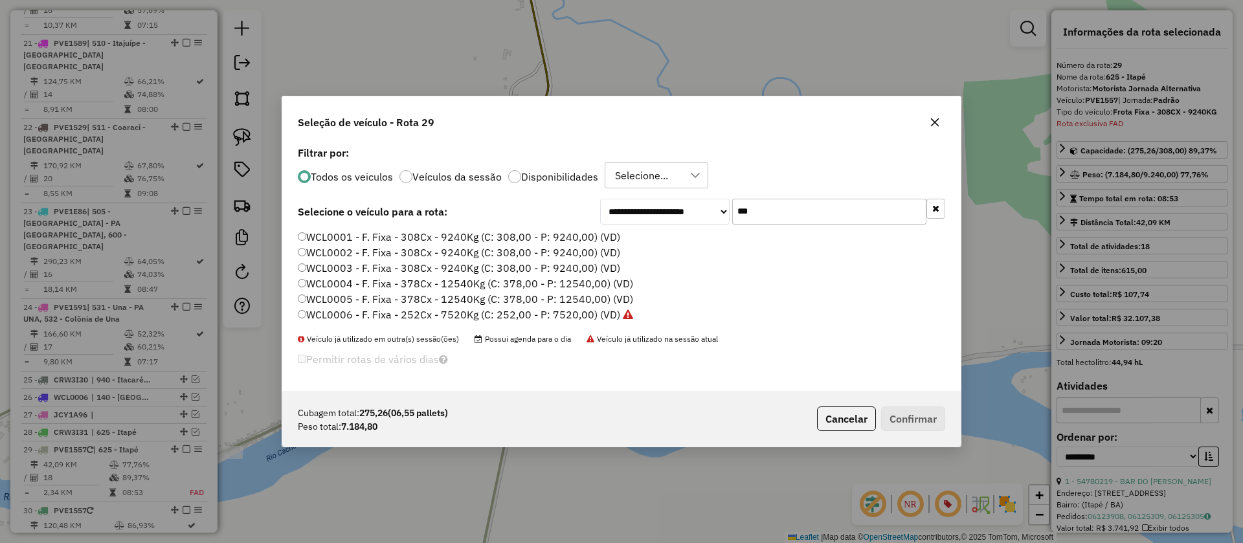
type input "***"
click at [446, 274] on label "WCL0003 - F. Fixa - 308Cx - 9240Kg (C: 308,00 - P: 9240,00) (VD)" at bounding box center [459, 268] width 322 height 16
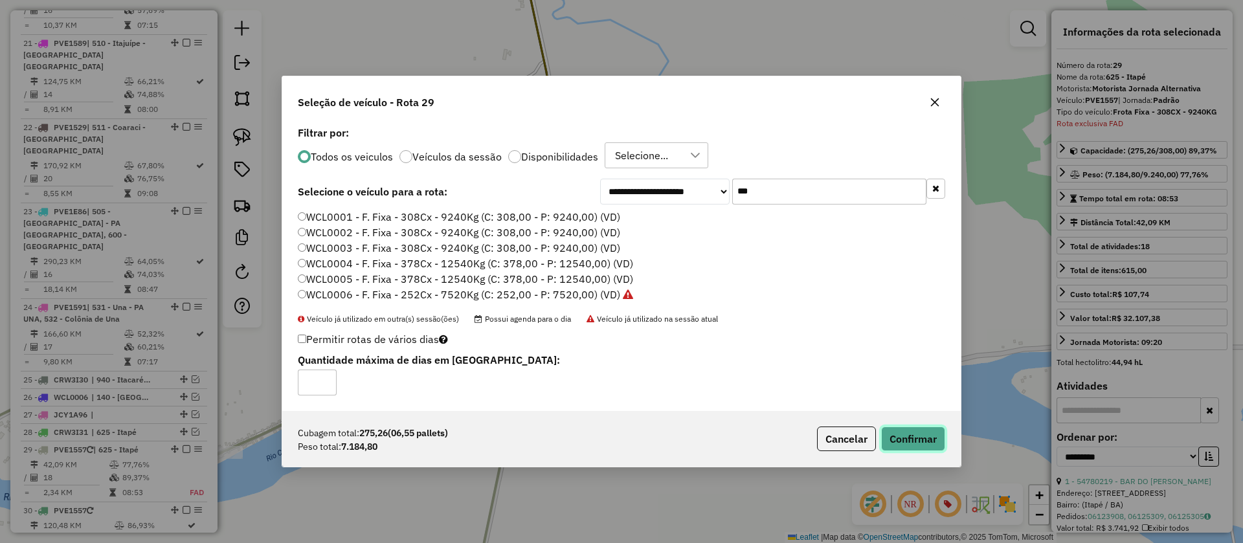
click at [911, 439] on button "Confirmar" at bounding box center [913, 439] width 64 height 25
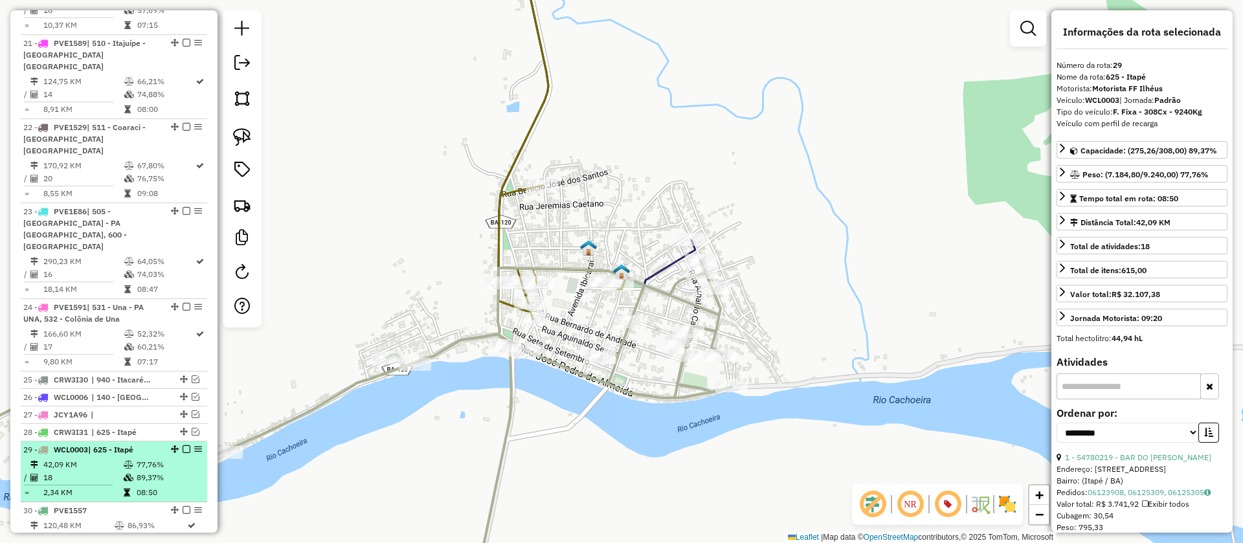
click at [183, 445] on em at bounding box center [187, 449] width 8 height 8
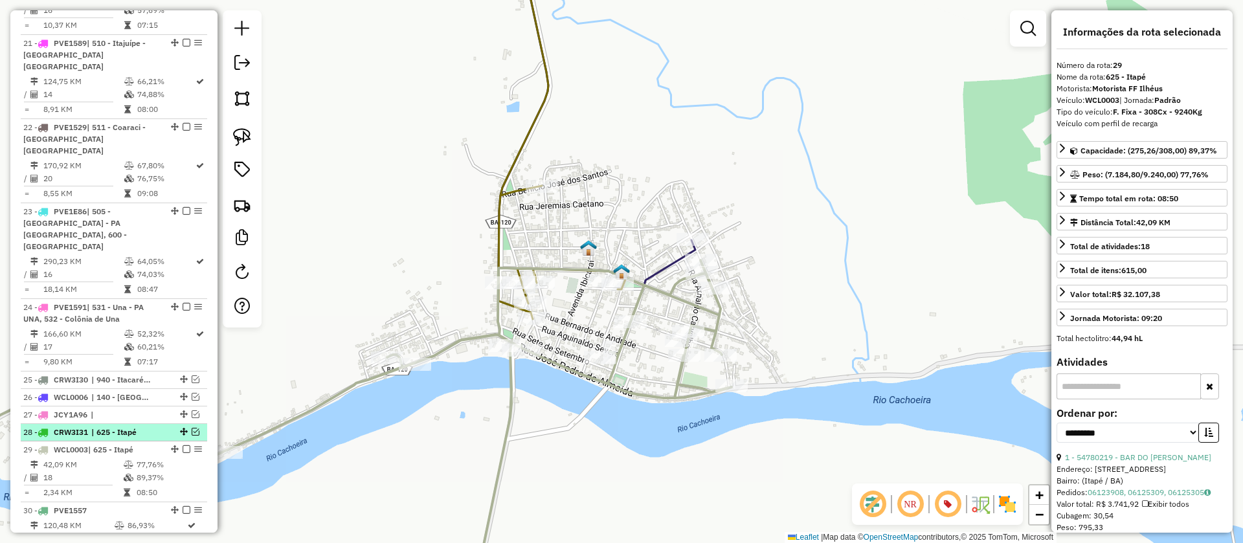
scroll to position [2107, 0]
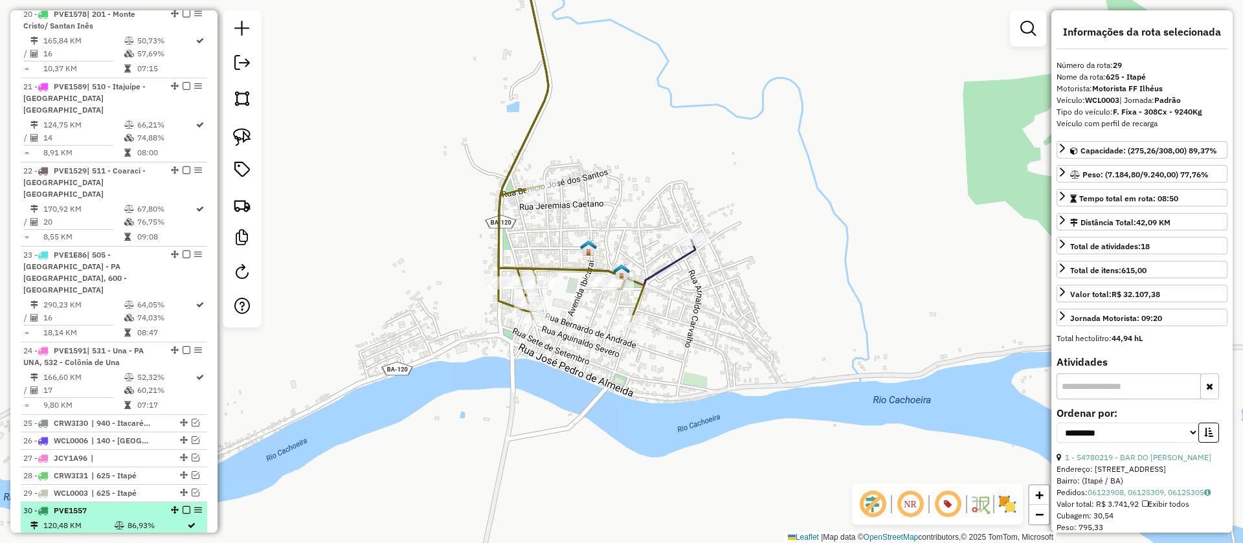
click at [184, 506] on em at bounding box center [187, 510] width 8 height 8
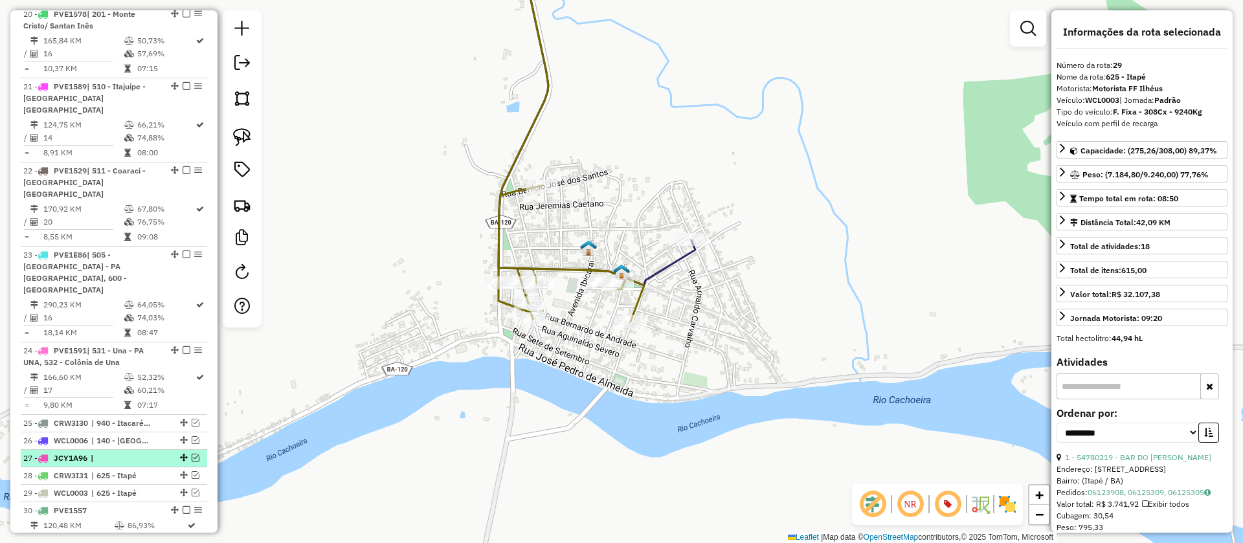
scroll to position [2063, 0]
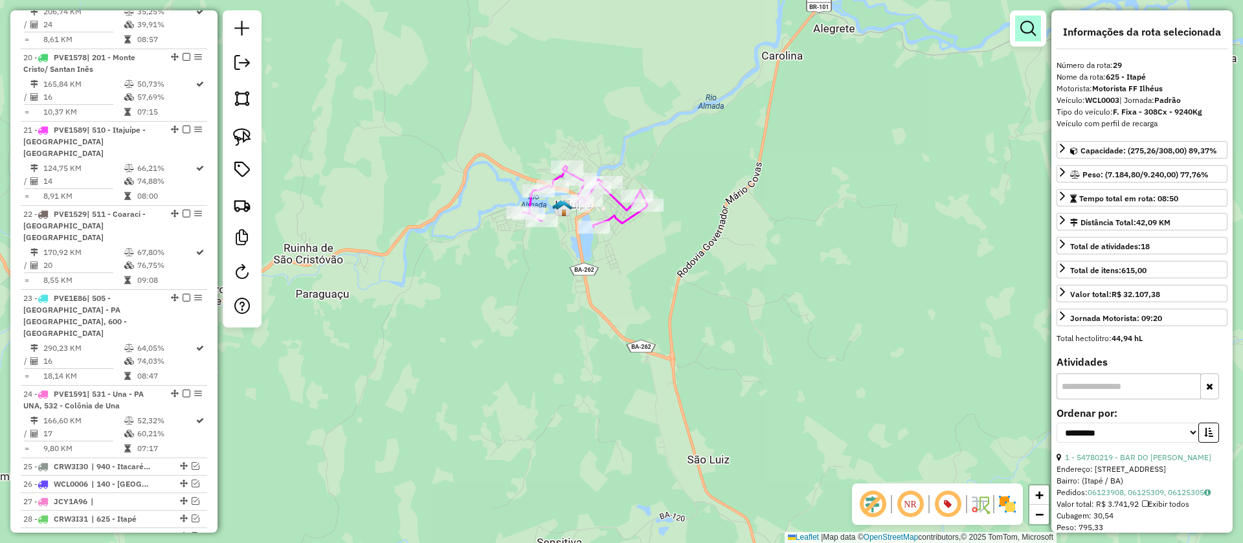
click at [1032, 28] on em at bounding box center [1028, 29] width 16 height 16
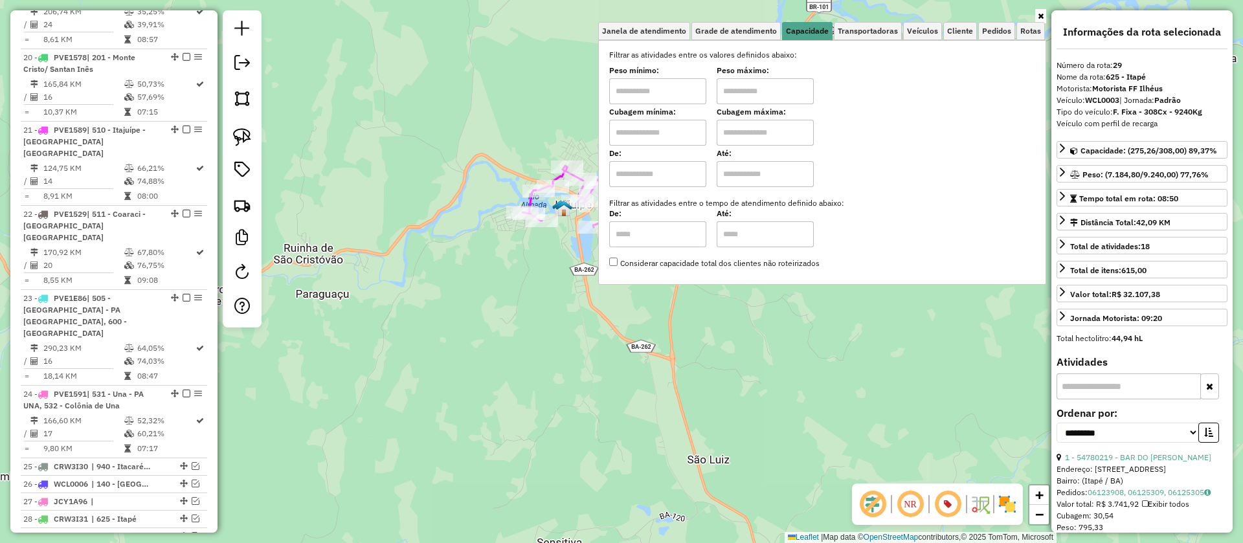
drag, startPoint x: 686, startPoint y: 129, endPoint x: 685, endPoint y: 145, distance: 15.5
click at [685, 129] on input "text" at bounding box center [657, 133] width 97 height 26
type input "****"
click at [756, 137] on input "text" at bounding box center [765, 133] width 97 height 26
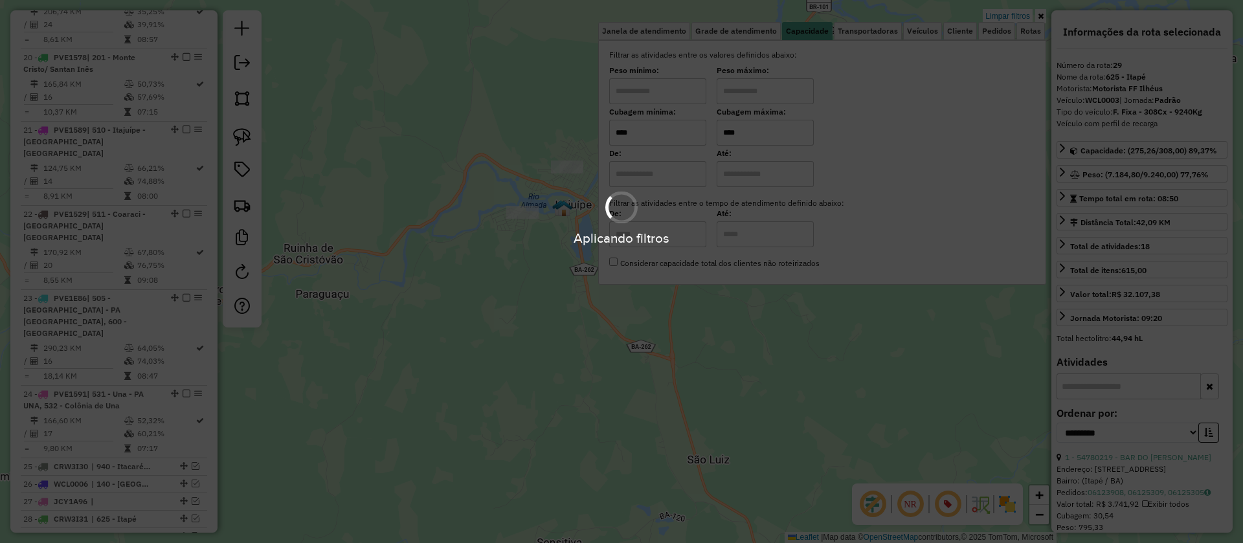
type input "****"
click at [453, 147] on hb-app "Aplicando filtros Pop-up bloqueado! Seu navegador bloqueou automáticamente a ab…" at bounding box center [621, 271] width 1243 height 543
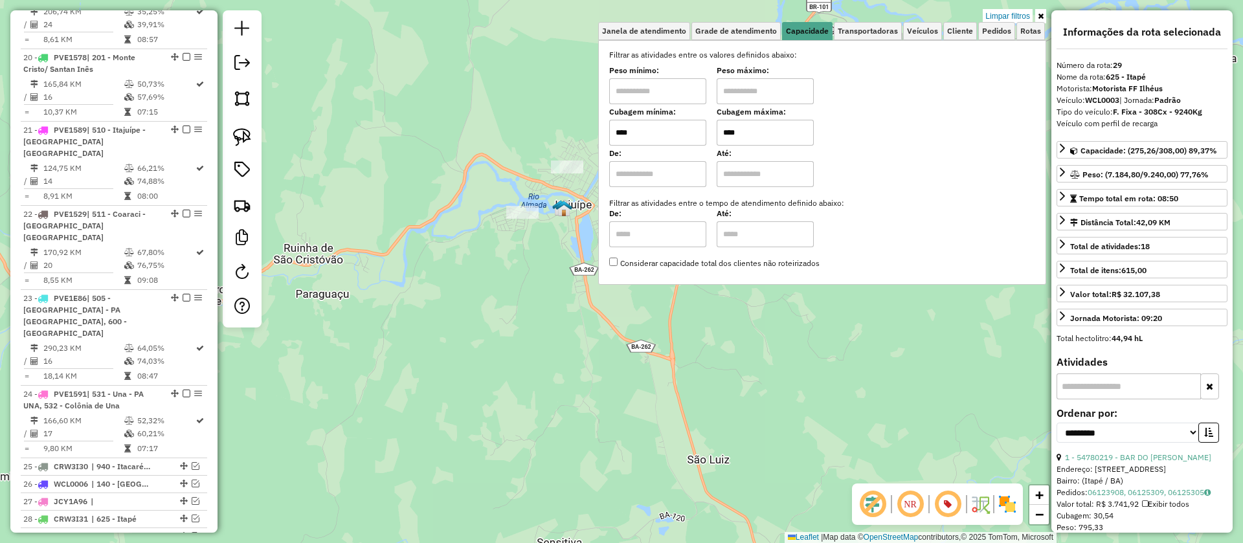
click at [431, 226] on div "Limpar filtros Janela de atendimento Grade de atendimento Capacidade Transporta…" at bounding box center [621, 271] width 1243 height 543
click at [614, 406] on div "Limpar filtros Janela de atendimento Grade de atendimento Capacidade Transporta…" at bounding box center [621, 271] width 1243 height 543
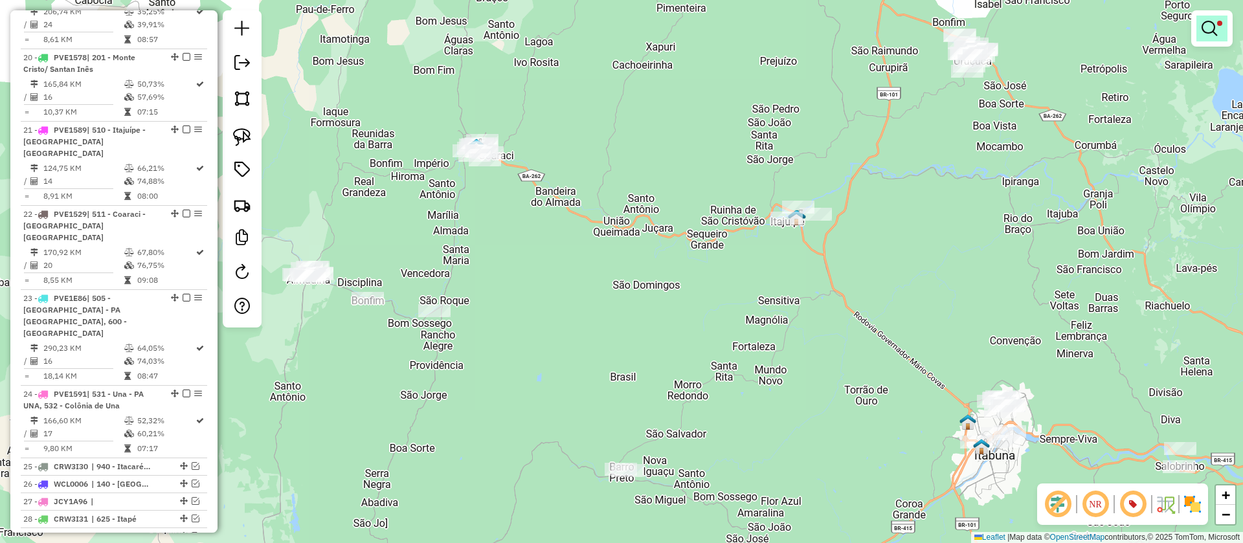
click at [1213, 21] on em at bounding box center [1209, 29] width 16 height 16
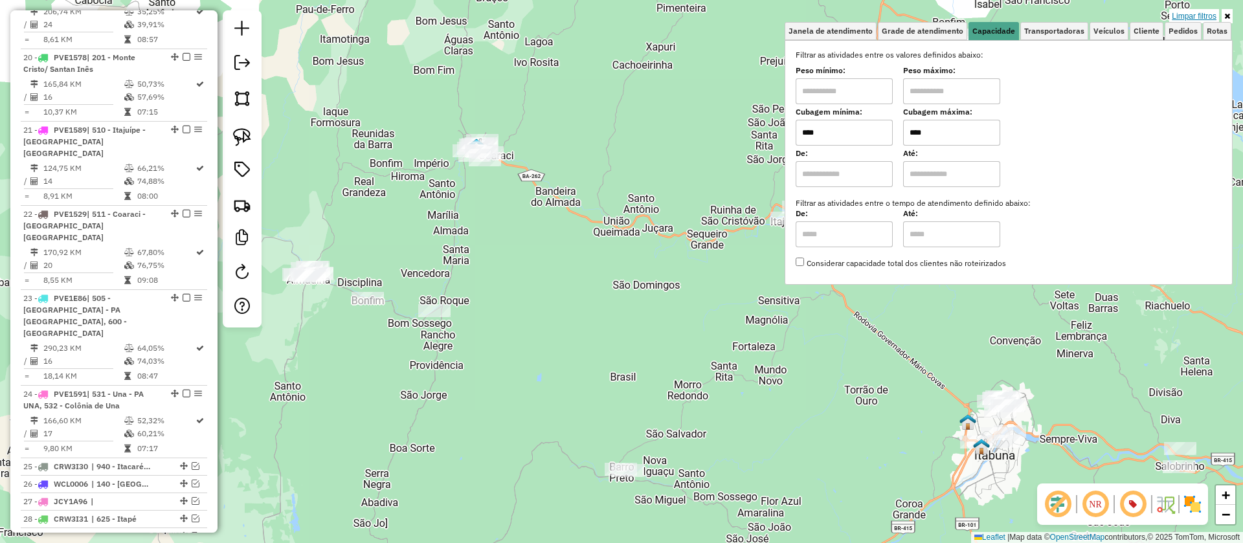
click at [1206, 12] on link "Limpar filtros" at bounding box center [1194, 16] width 50 height 14
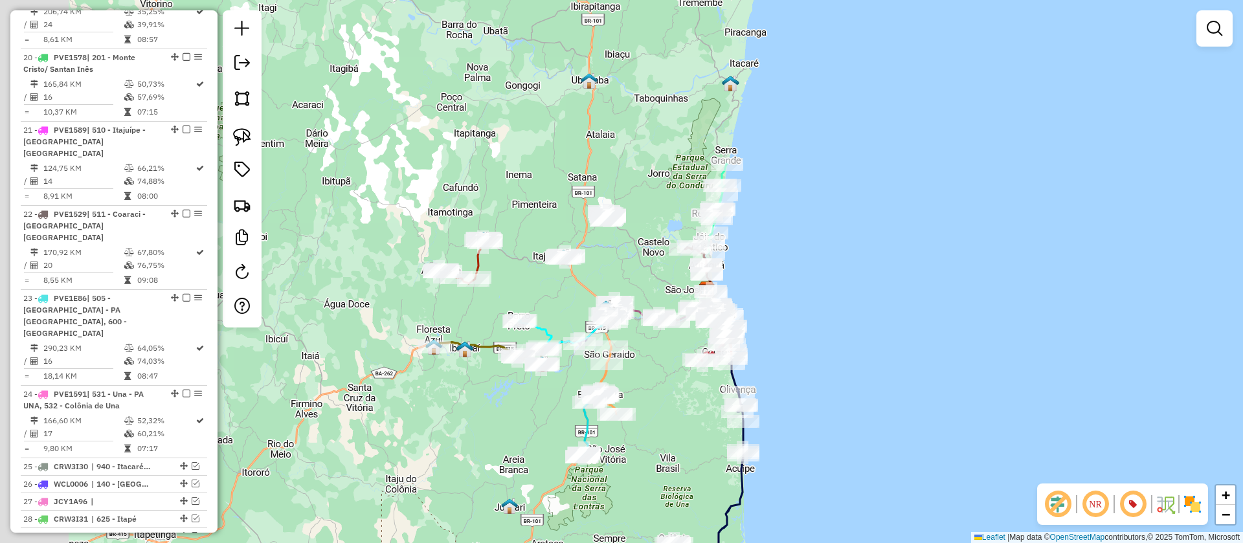
drag, startPoint x: 401, startPoint y: 405, endPoint x: 499, endPoint y: 397, distance: 98.6
click at [499, 397] on div "Janela de atendimento Grade de atendimento Capacidade Transportadoras Veículos …" at bounding box center [621, 271] width 1243 height 543
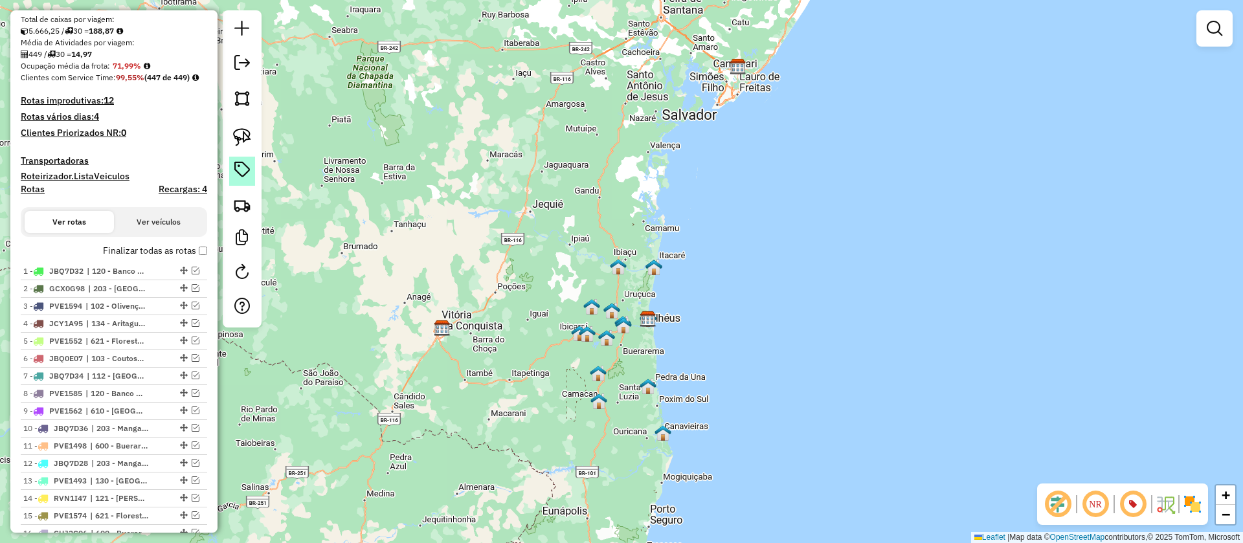
scroll to position [176, 0]
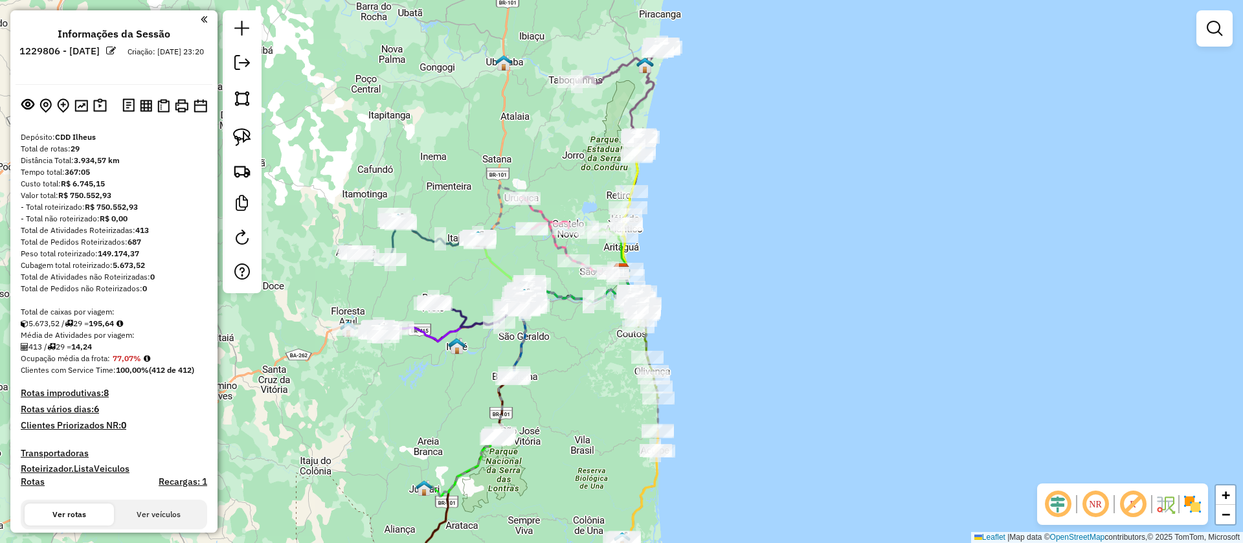
click at [116, 46] on em at bounding box center [111, 51] width 10 height 10
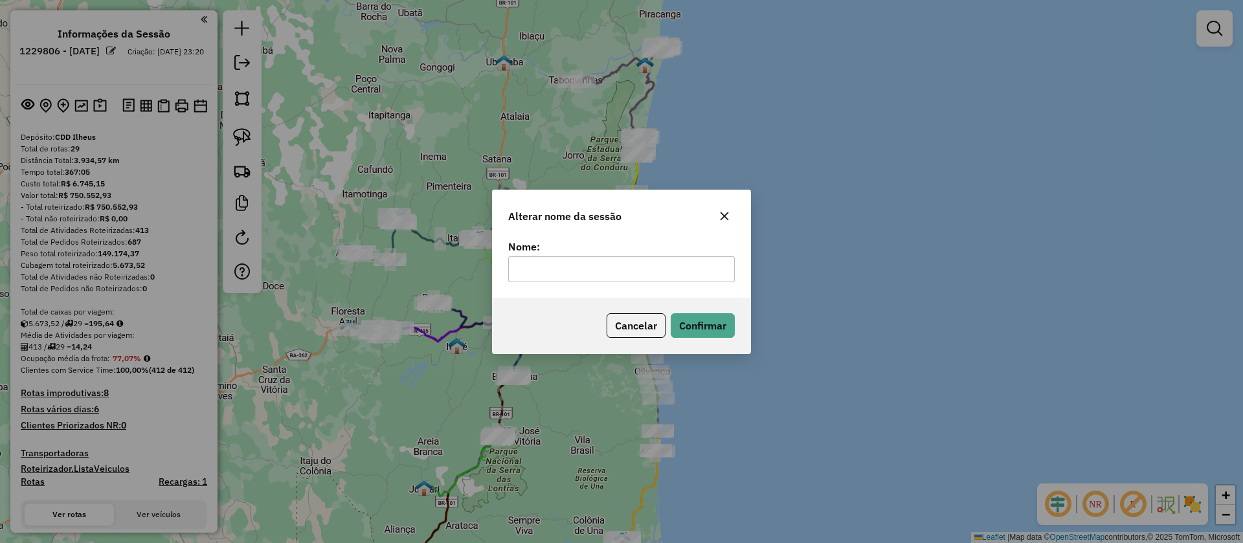
click at [693, 267] on input "text" at bounding box center [621, 269] width 227 height 26
type input "*"
type input "**********"
click at [682, 334] on button "Confirmar" at bounding box center [703, 325] width 64 height 25
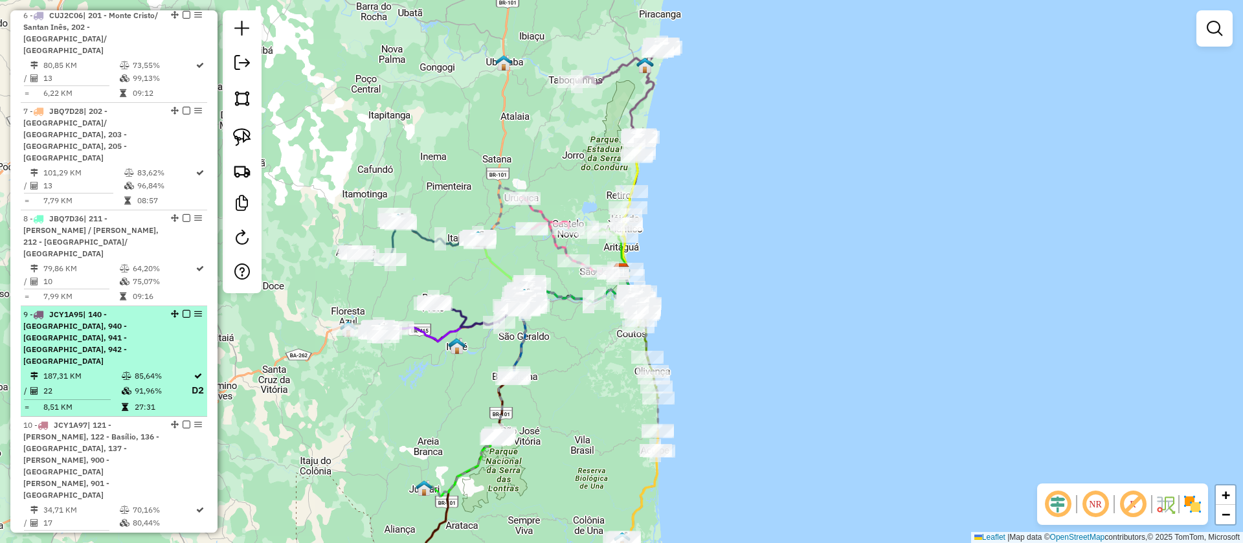
scroll to position [1068, 0]
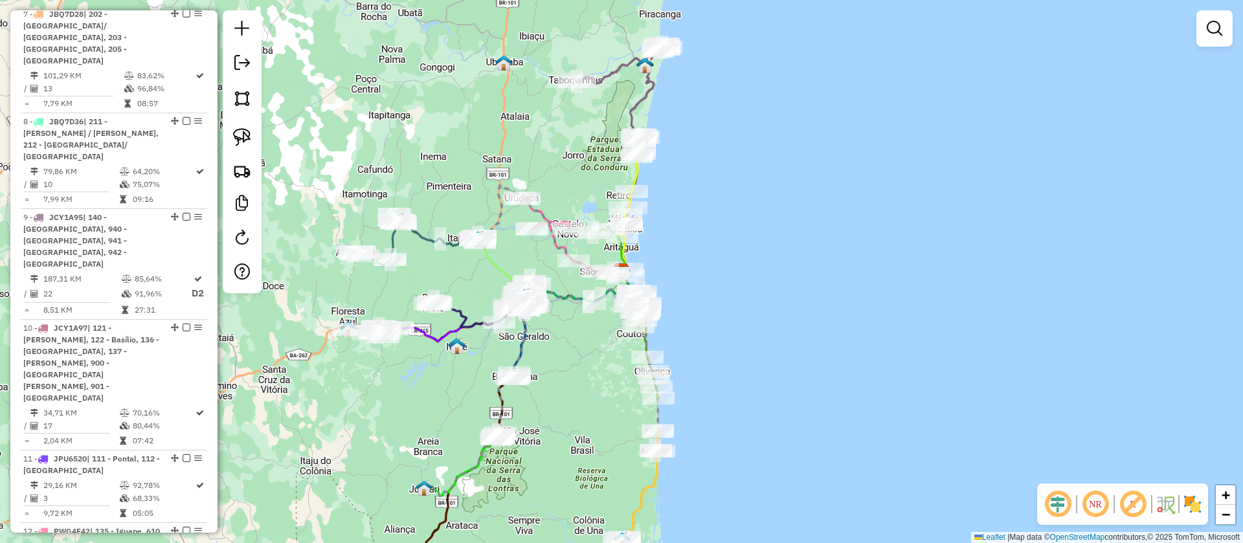
click at [1135, 499] on em at bounding box center [1132, 504] width 31 height 31
click at [1056, 503] on em at bounding box center [1057, 504] width 31 height 31
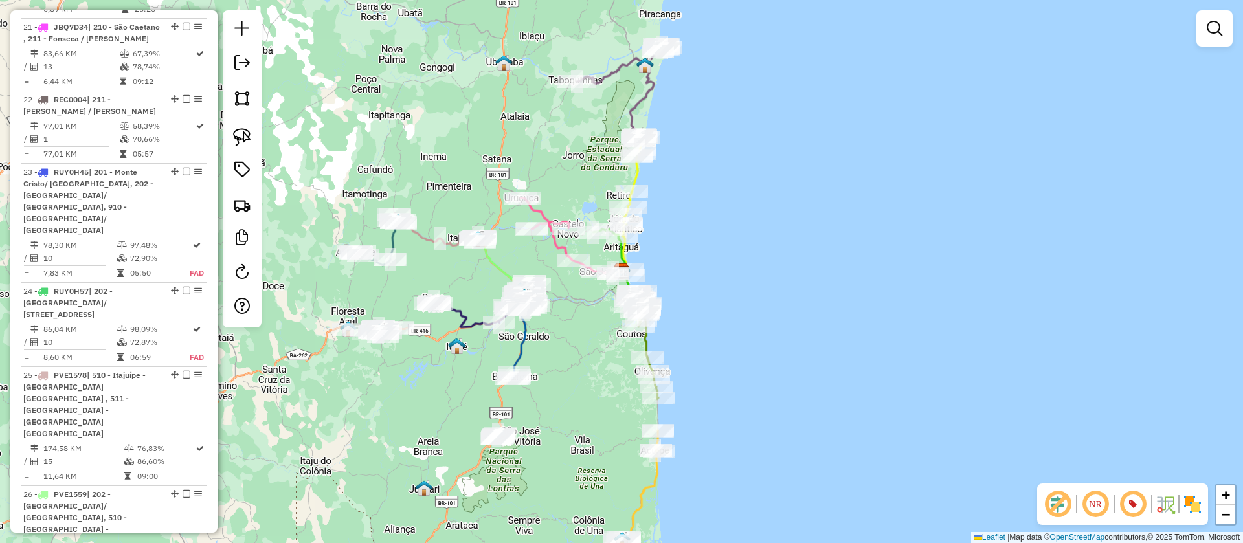
scroll to position [2478, 0]
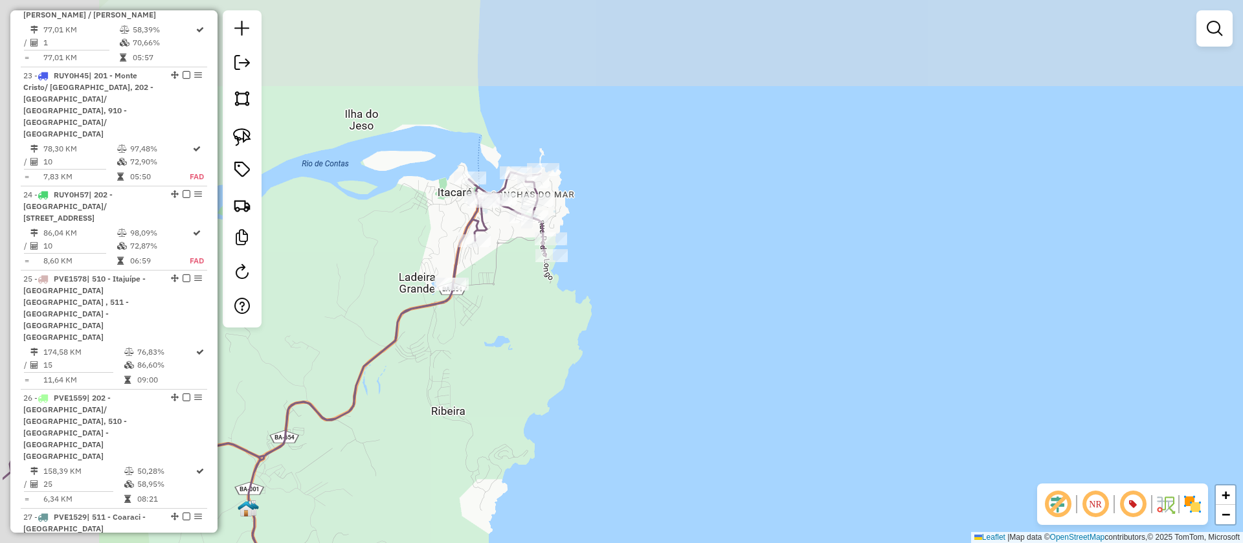
drag, startPoint x: 679, startPoint y: 156, endPoint x: 891, endPoint y: 188, distance: 214.8
click at [817, 197] on div "Janela de atendimento Grade de atendimento Capacidade Transportadoras Veículos …" at bounding box center [621, 271] width 1243 height 543
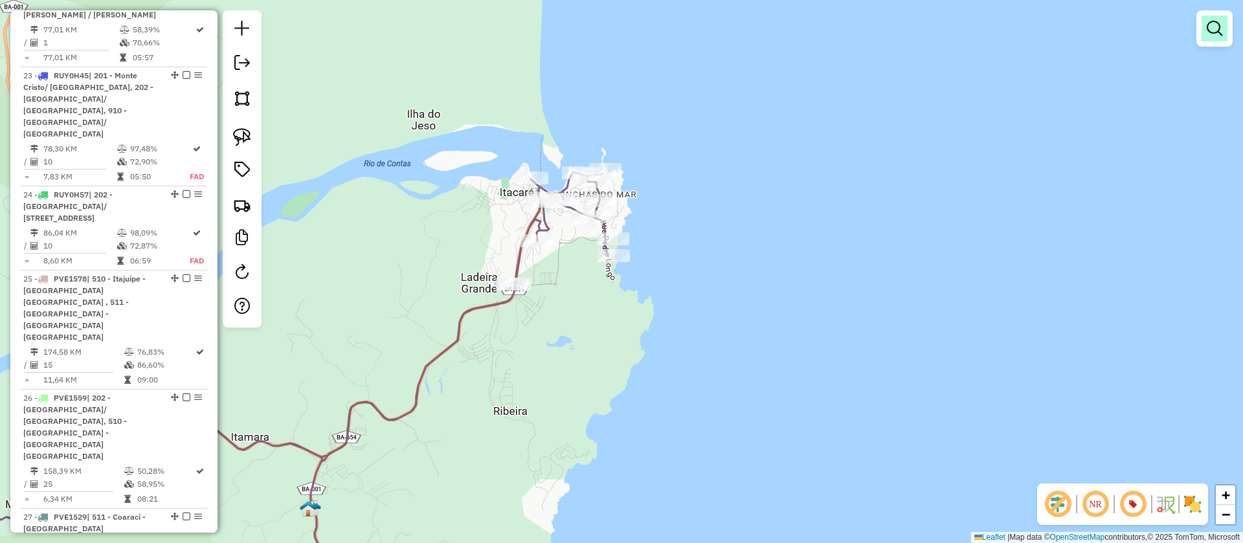
click at [1215, 23] on em at bounding box center [1214, 29] width 16 height 16
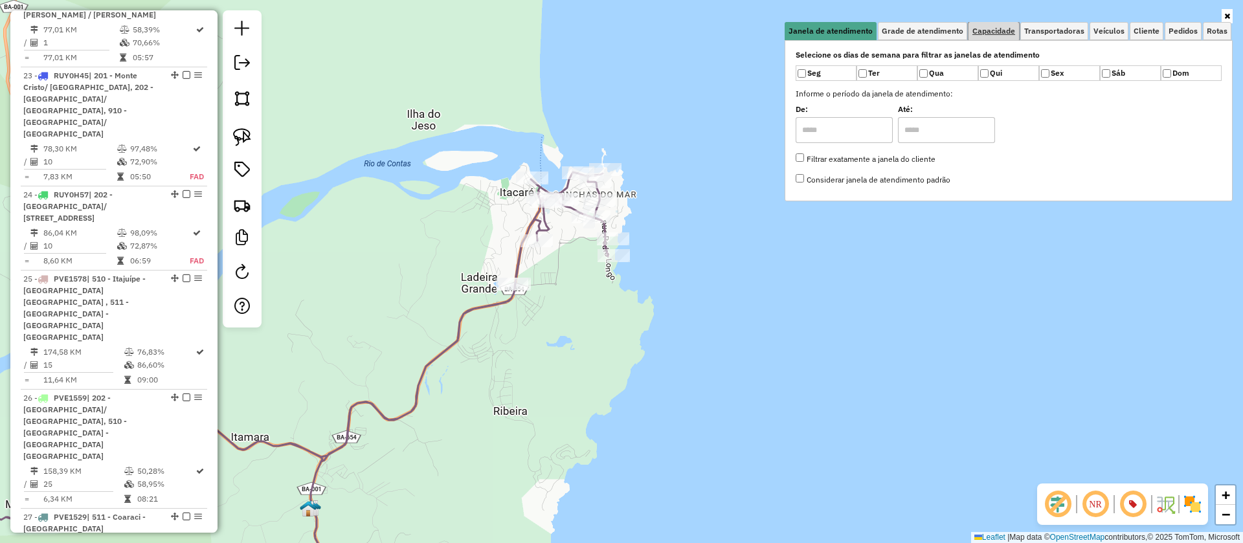
click at [979, 23] on link "Capacidade" at bounding box center [993, 31] width 50 height 18
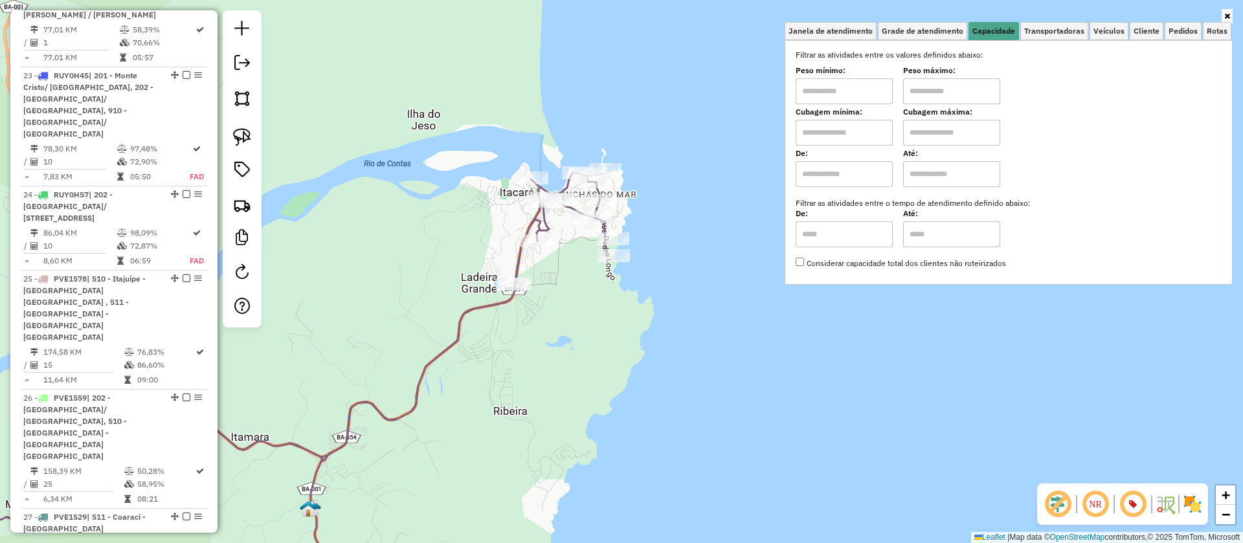
click at [838, 130] on input "text" at bounding box center [843, 133] width 97 height 26
type input "****"
click at [941, 114] on label "Cubagem máxima:" at bounding box center [951, 112] width 97 height 12
click at [936, 125] on input "text" at bounding box center [951, 133] width 97 height 26
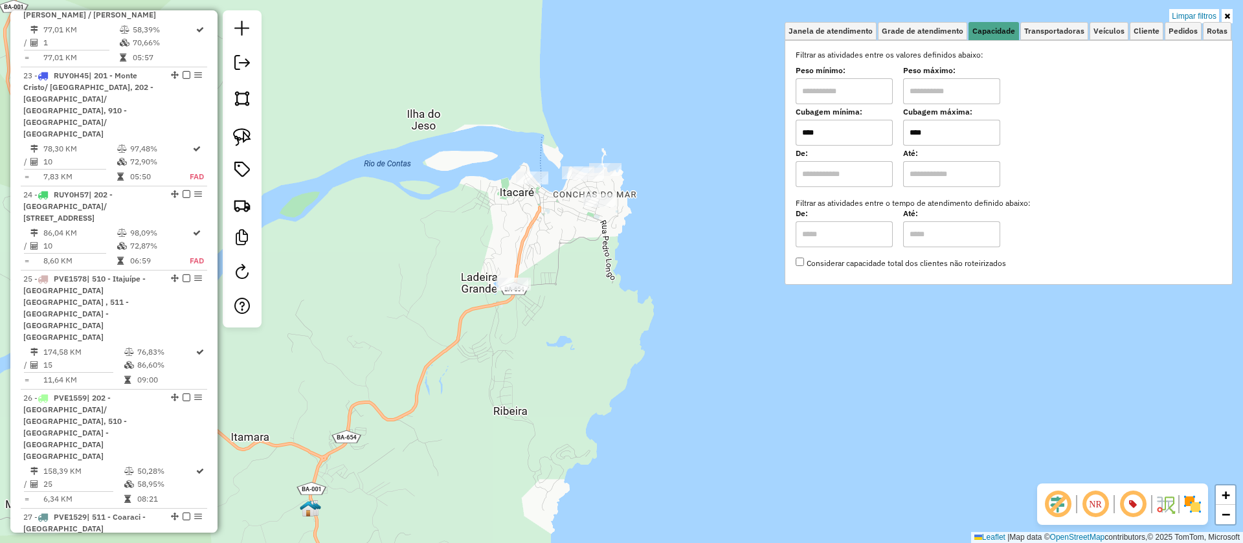
type input "****"
click at [462, 193] on div "Limpar filtros Janela de atendimento Grade de atendimento Capacidade Transporta…" at bounding box center [621, 271] width 1243 height 543
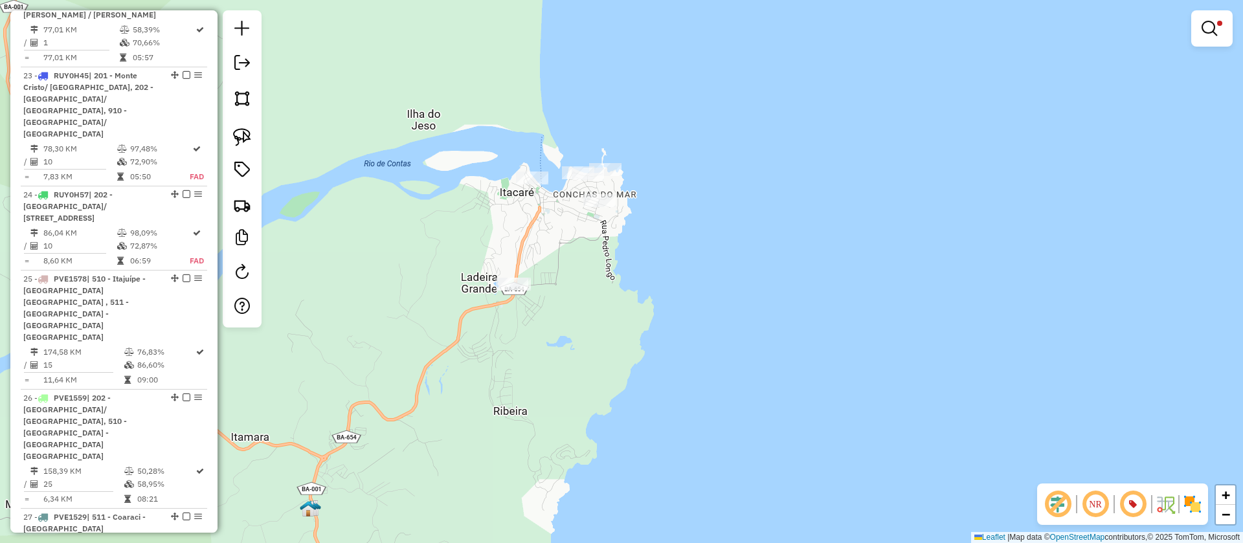
click at [246, 137] on img at bounding box center [242, 137] width 18 height 18
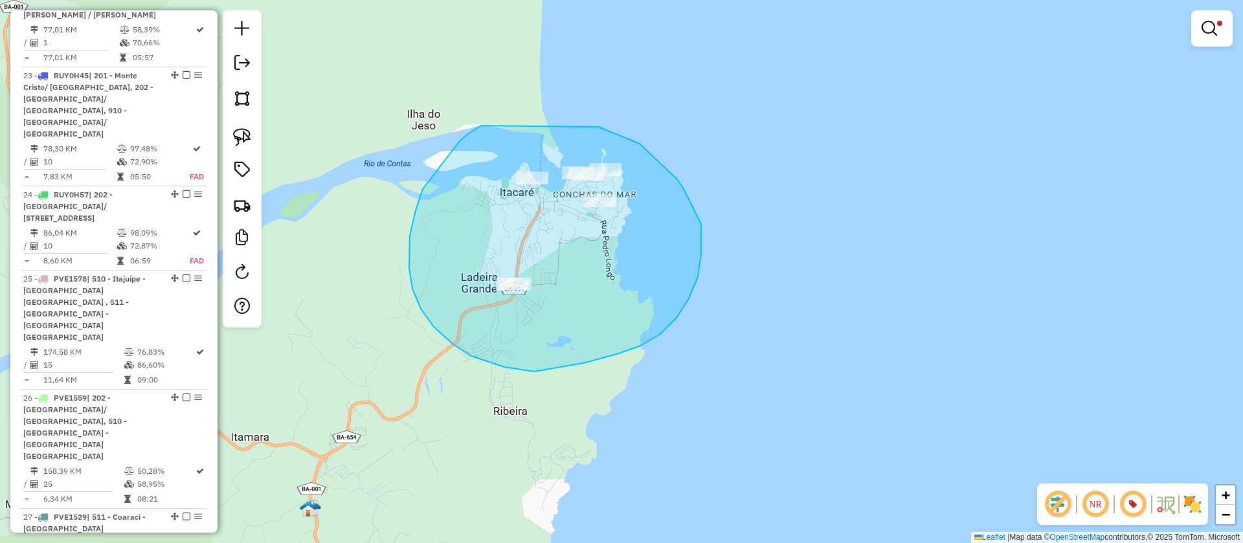
drag, startPoint x: 460, startPoint y: 141, endPoint x: 567, endPoint y: 127, distance: 108.4
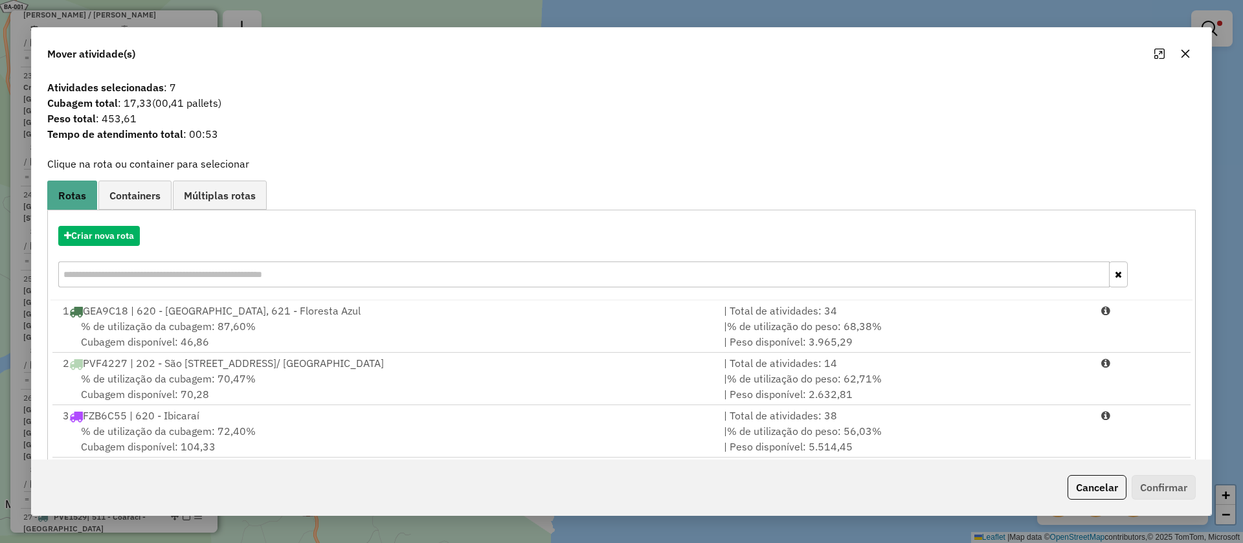
click at [1181, 41] on div "Mover atividade(s)" at bounding box center [621, 51] width 1179 height 47
click at [1188, 51] on icon "button" at bounding box center [1185, 54] width 10 height 10
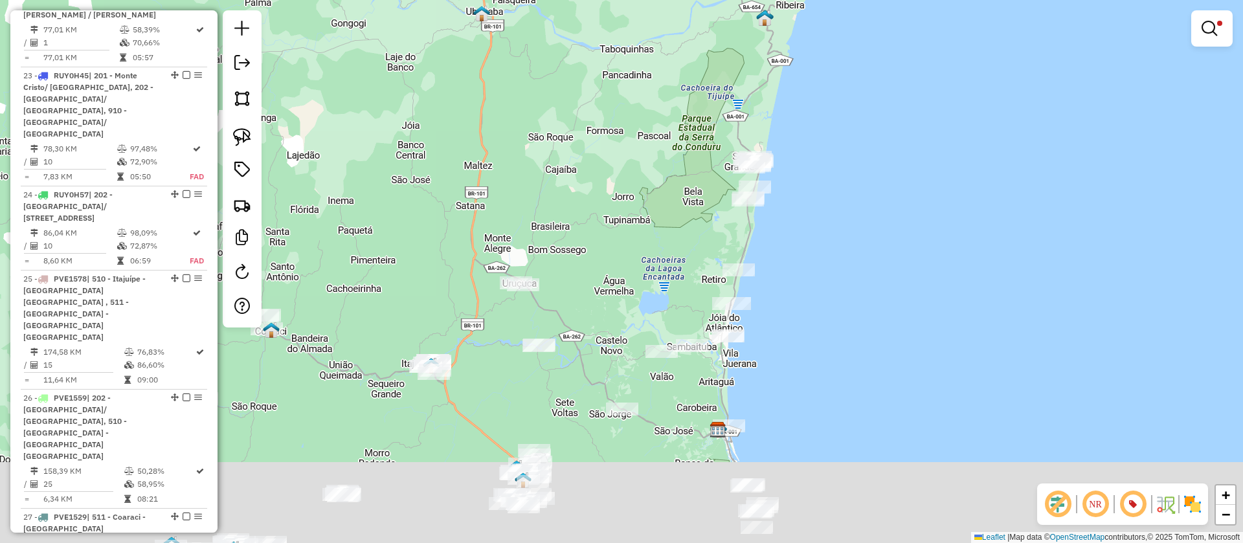
drag, startPoint x: 654, startPoint y: 274, endPoint x: 693, endPoint y: 120, distance: 159.7
click at [693, 120] on div "Limpar filtros Janela de atendimento Grade de atendimento Capacidade Transporta…" at bounding box center [621, 271] width 1243 height 543
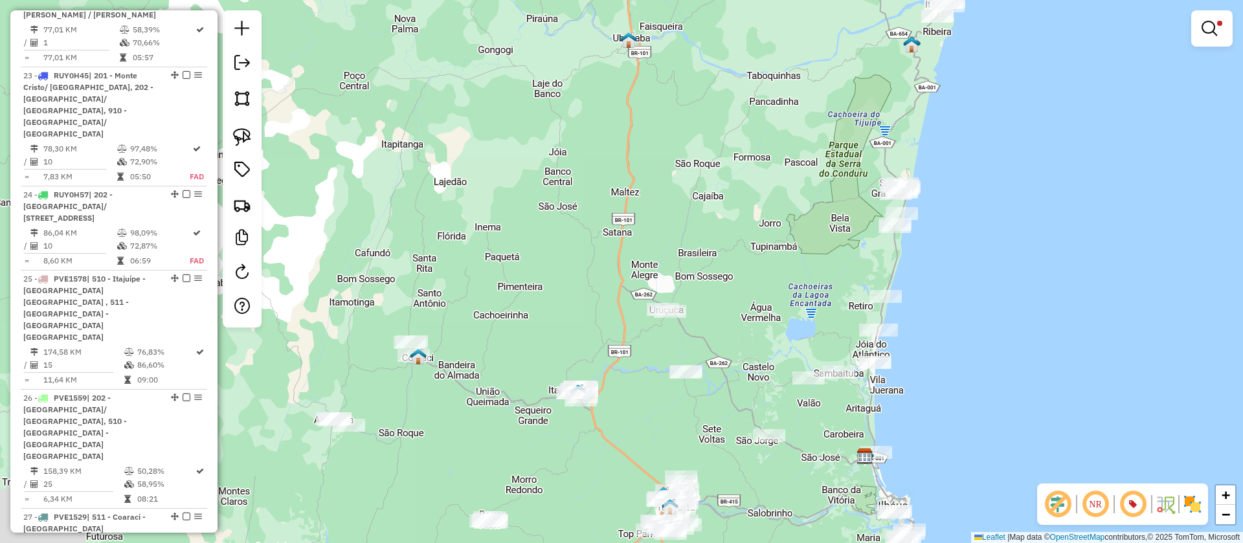
drag, startPoint x: 660, startPoint y: 176, endPoint x: 915, endPoint y: 93, distance: 267.7
click at [915, 93] on div "Limpar filtros Janela de atendimento Grade de atendimento Capacidade Transporta…" at bounding box center [621, 271] width 1243 height 543
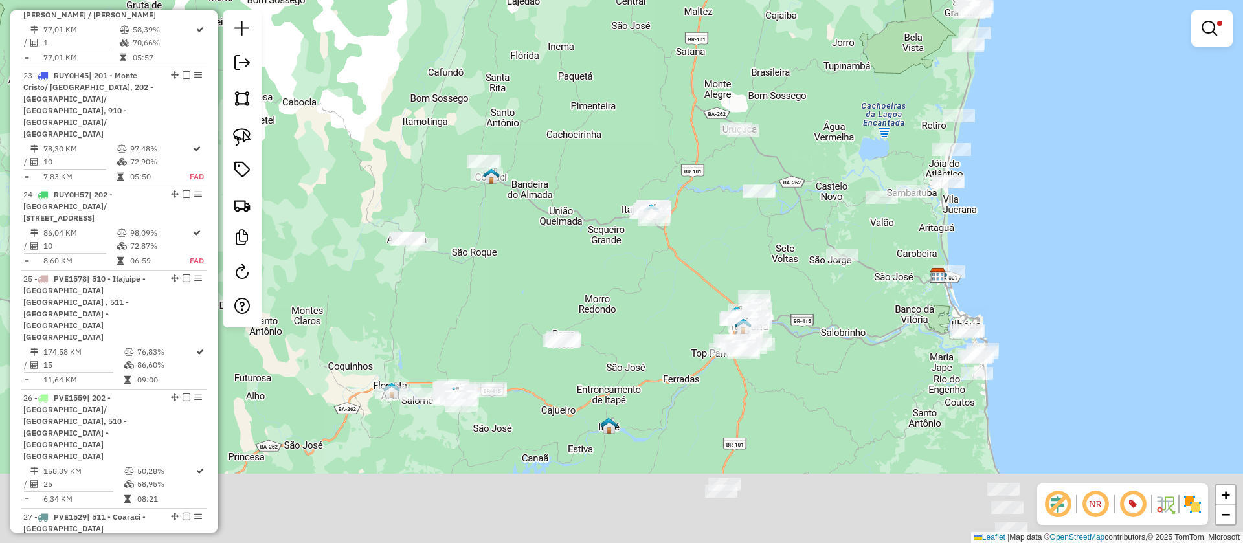
drag, startPoint x: 692, startPoint y: 304, endPoint x: 664, endPoint y: 247, distance: 63.4
click at [668, 256] on div "Limpar filtros Janela de atendimento Grade de atendimento Capacidade Transporta…" at bounding box center [621, 271] width 1243 height 543
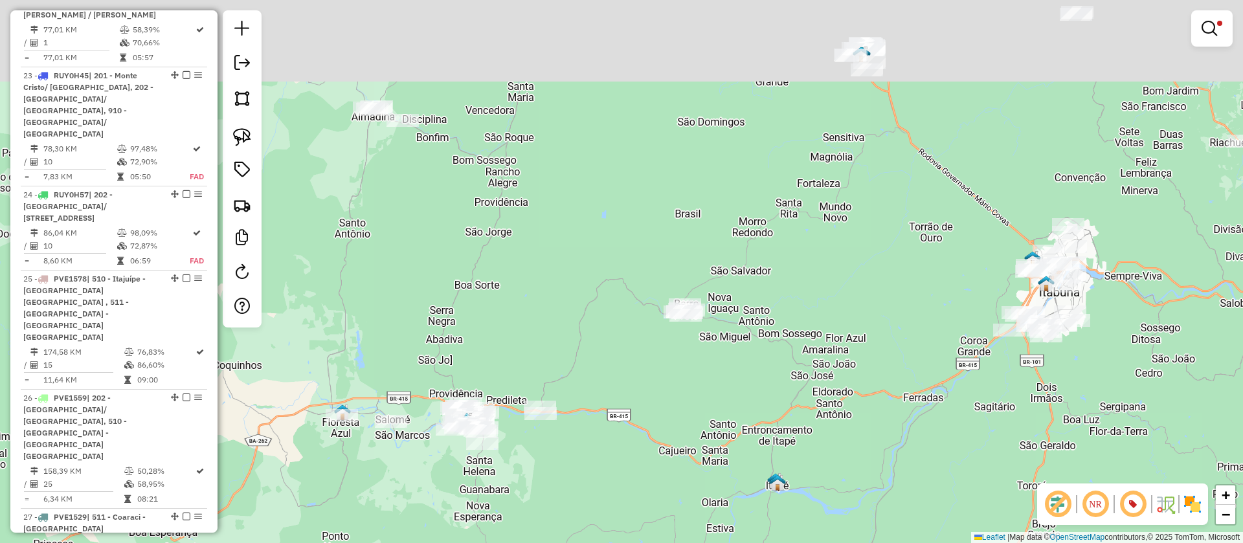
drag, startPoint x: 759, startPoint y: 340, endPoint x: 724, endPoint y: 454, distance: 119.2
click at [724, 454] on div "Limpar filtros Janela de atendimento Grade de atendimento Capacidade Transporta…" at bounding box center [621, 271] width 1243 height 543
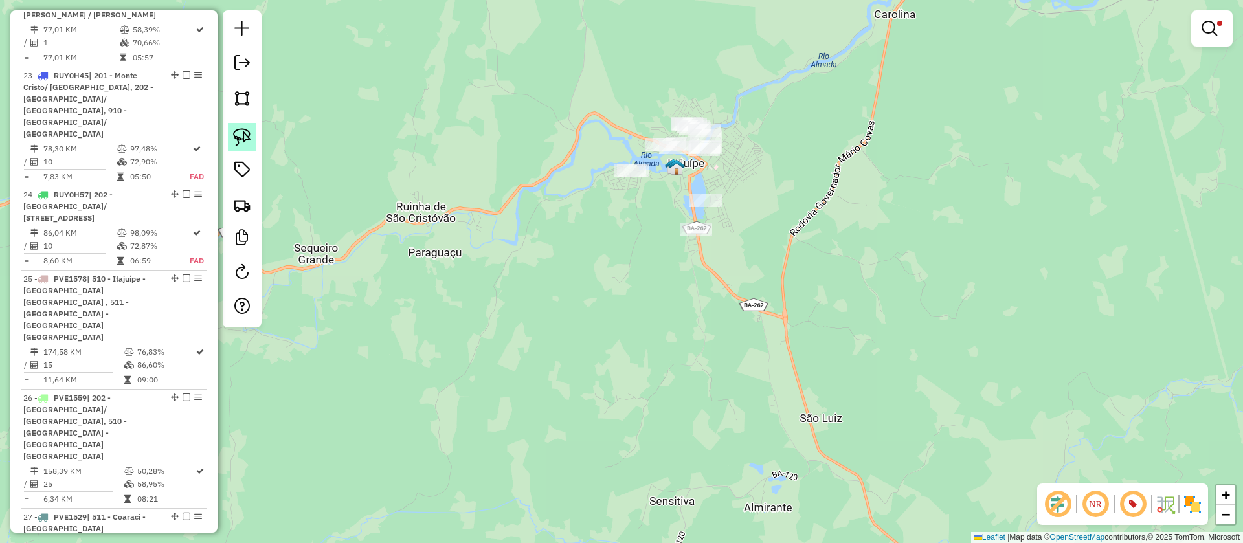
click at [243, 127] on link at bounding box center [242, 137] width 28 height 28
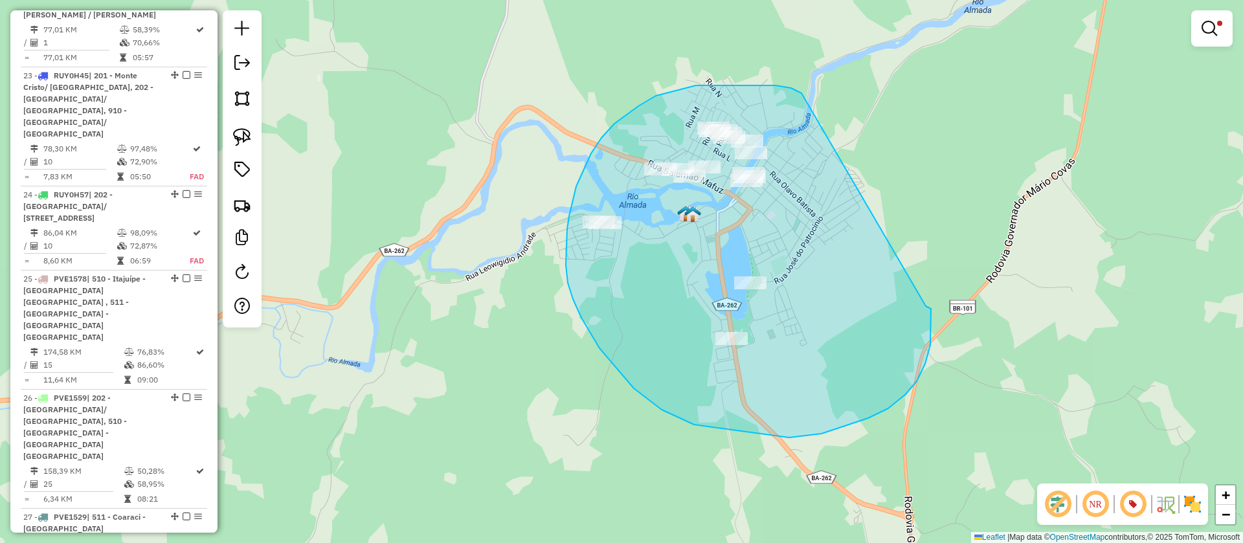
drag, startPoint x: 796, startPoint y: 91, endPoint x: 923, endPoint y: 305, distance: 249.0
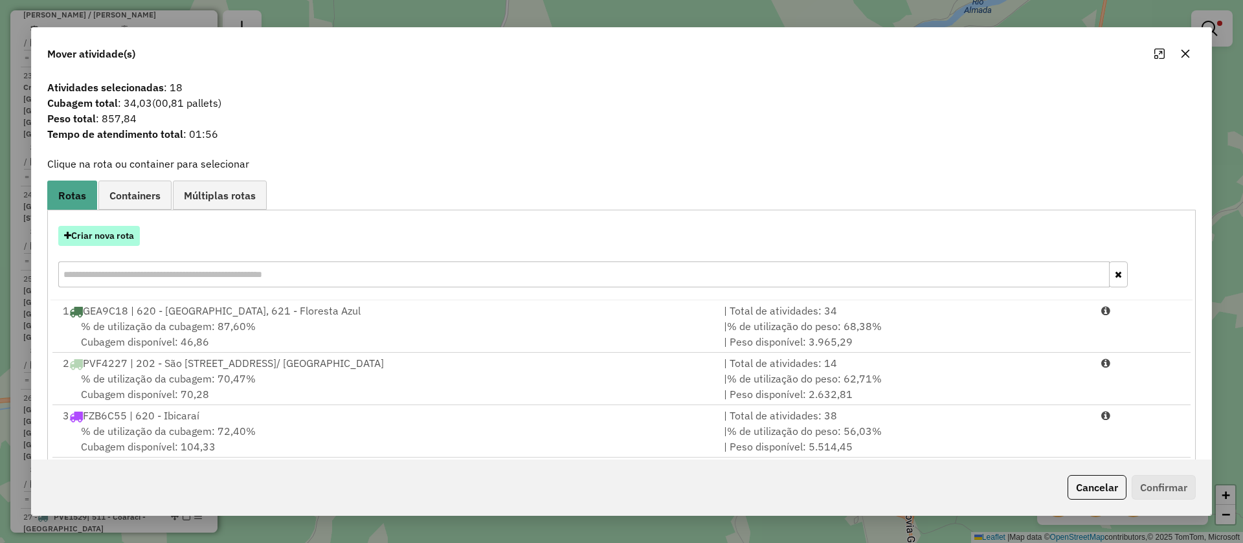
click at [113, 236] on button "Criar nova rota" at bounding box center [99, 236] width 82 height 20
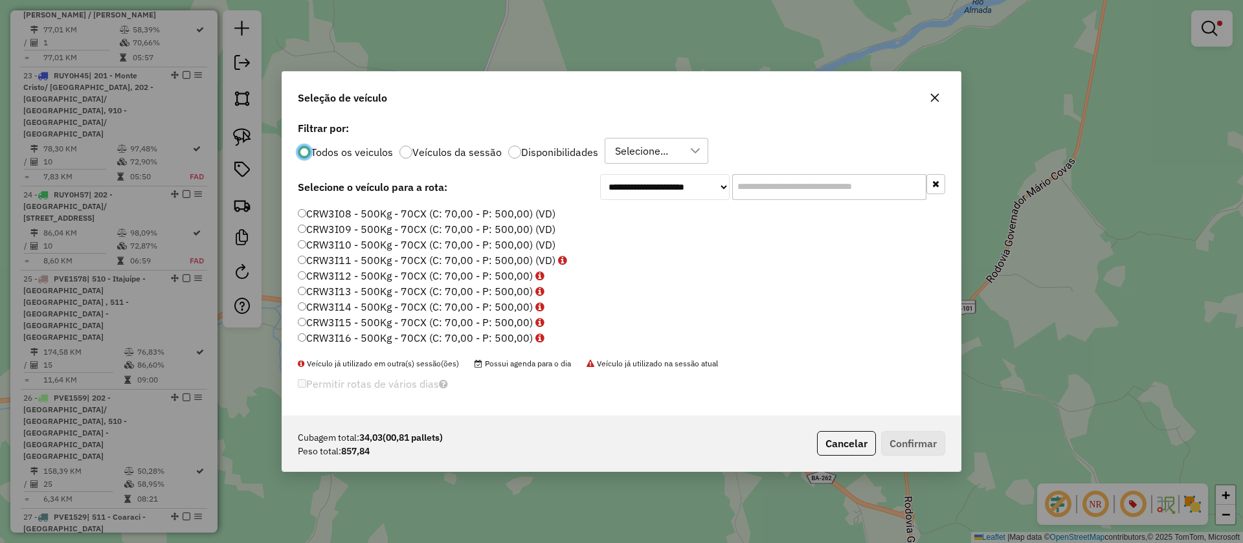
scroll to position [194, 0]
click at [782, 181] on input "text" at bounding box center [829, 187] width 194 height 26
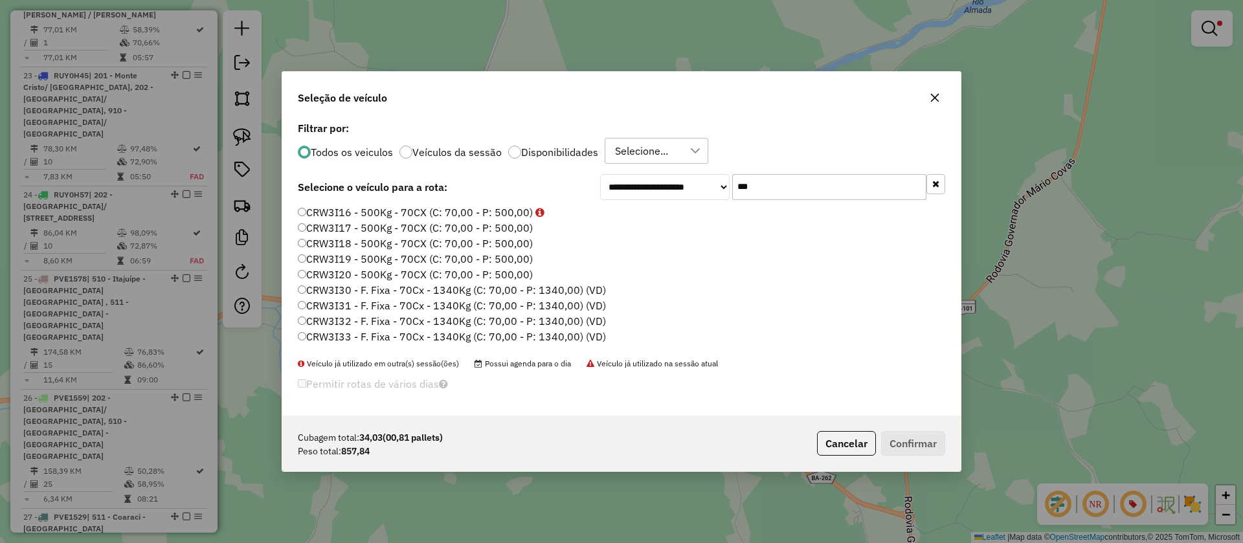
scroll to position [245, 0]
type input "***"
click at [460, 276] on label "CRW3I30 - F. Fixa - 70Cx - 1340Kg (C: 70,00 - P: 1340,00) (VD)" at bounding box center [452, 279] width 308 height 16
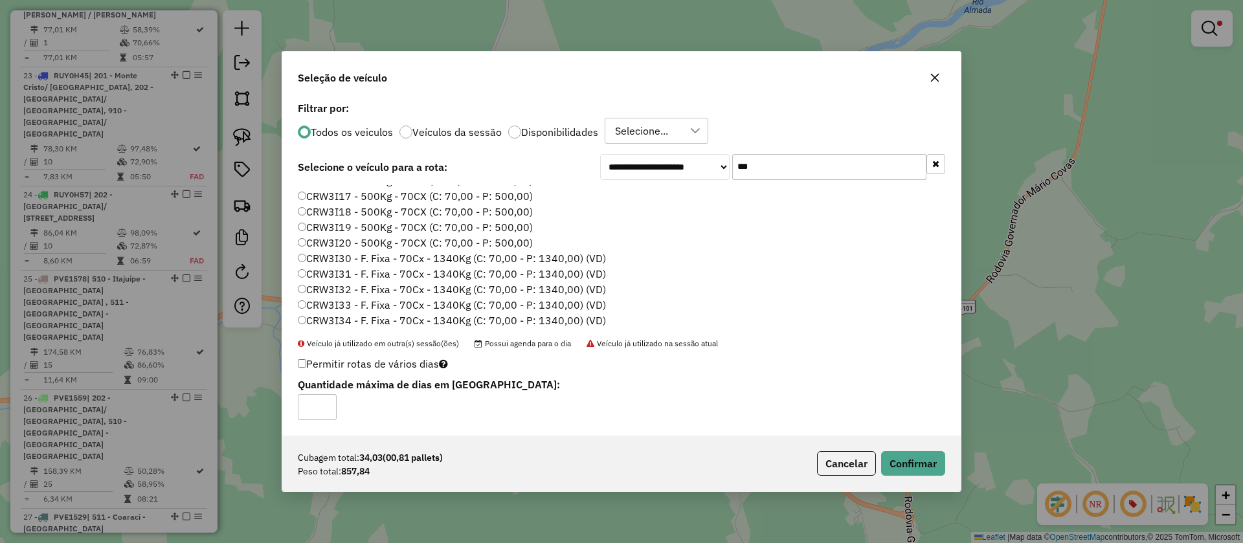
click at [392, 273] on label "CRW3I31 - F. Fixa - 70Cx - 1340Kg (C: 70,00 - P: 1340,00) (VD)" at bounding box center [452, 274] width 308 height 16
click at [379, 298] on label "CRW3I33 - F. Fixa - 70Cx - 1340Kg (C: 70,00 - P: 1340,00) (VD)" at bounding box center [452, 305] width 308 height 16
click at [383, 292] on label "CRW3I32 - F. Fixa - 70Cx - 1340Kg (C: 70,00 - P: 1340,00) (VD)" at bounding box center [452, 290] width 308 height 16
click at [918, 462] on button "Confirmar" at bounding box center [913, 463] width 64 height 25
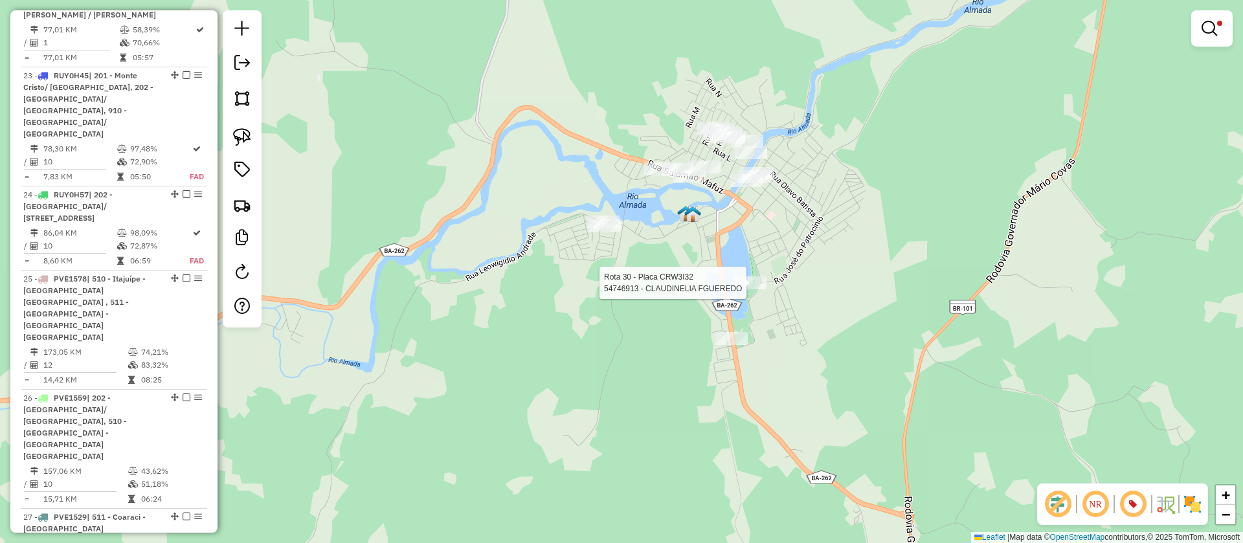
select select "**********"
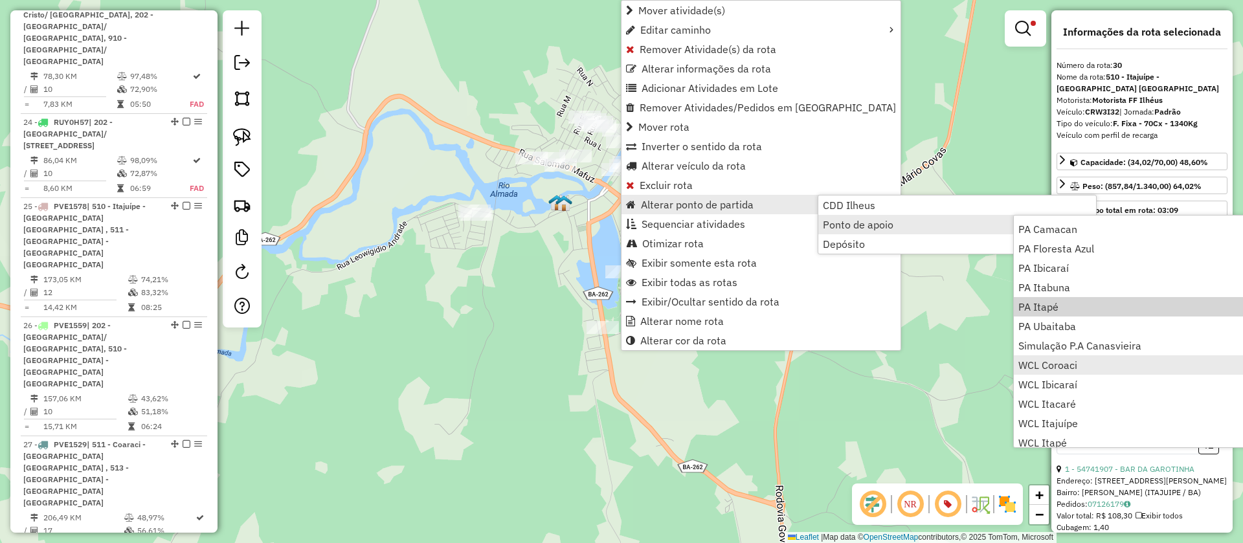
scroll to position [157, 0]
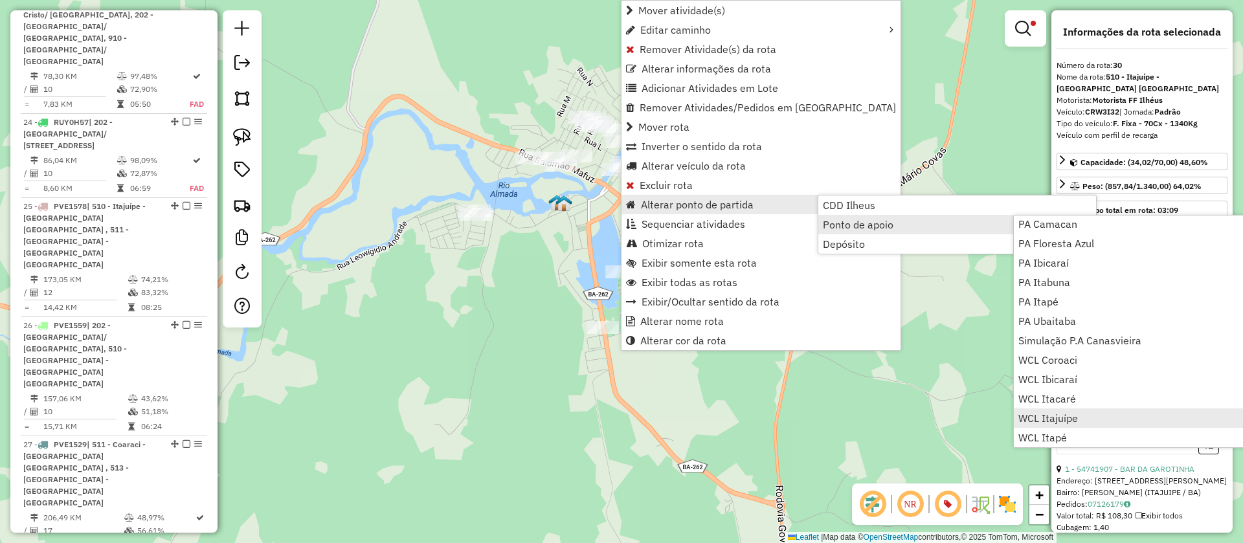
click at [1068, 416] on span "WCL Itajuípe" at bounding box center [1048, 418] width 60 height 10
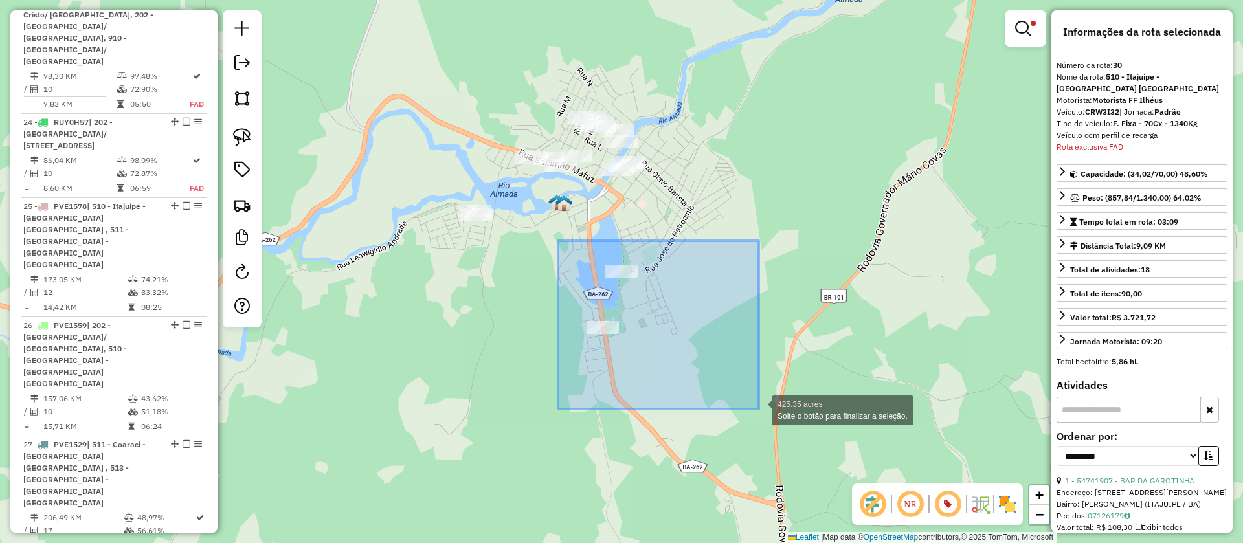
drag, startPoint x: 558, startPoint y: 241, endPoint x: 794, endPoint y: 252, distance: 235.9
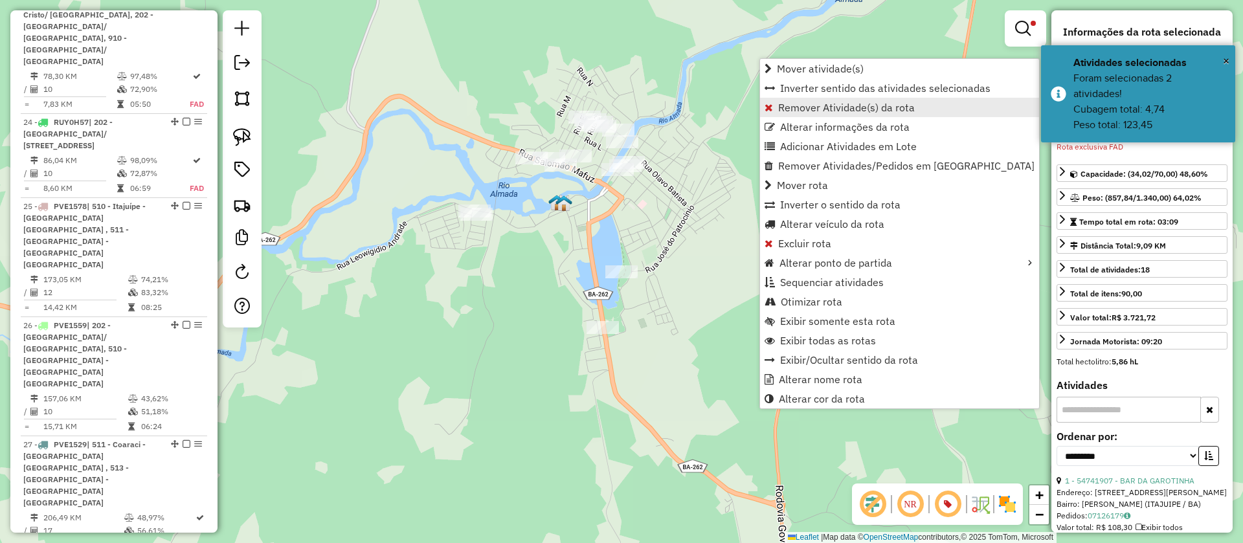
click at [826, 103] on span "Remover Atividade(s) da rota" at bounding box center [846, 107] width 137 height 10
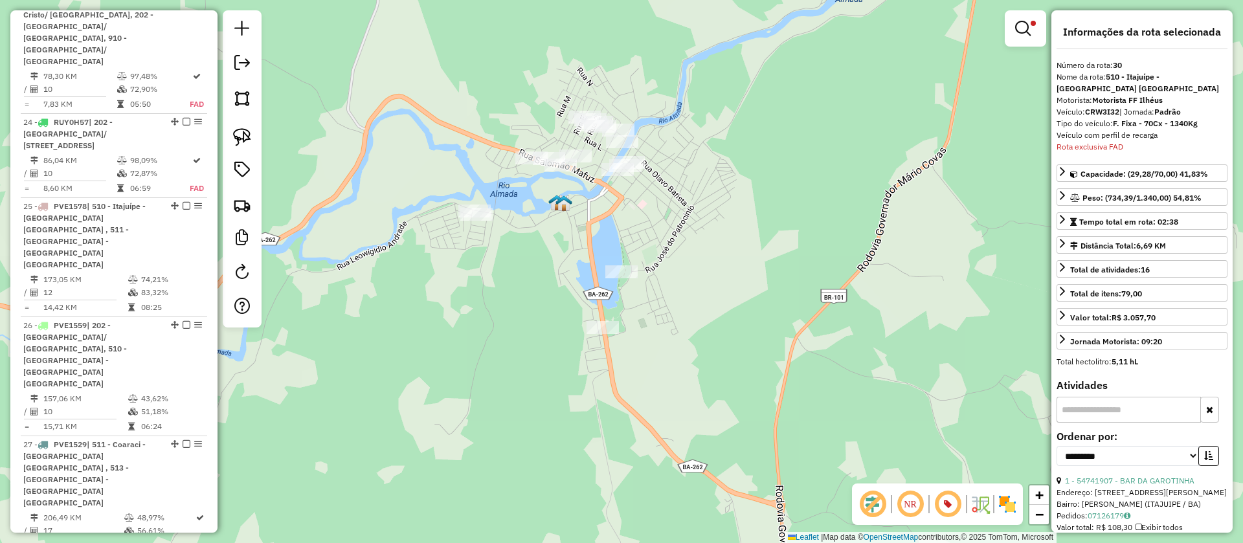
scroll to position [2755, 0]
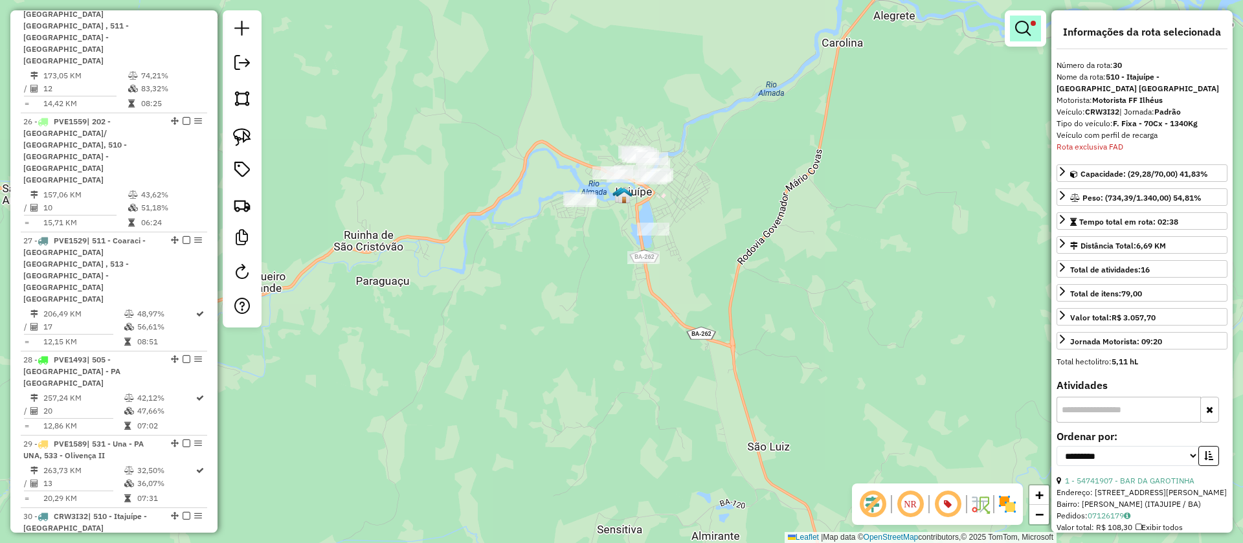
click at [1030, 28] on link at bounding box center [1025, 29] width 31 height 26
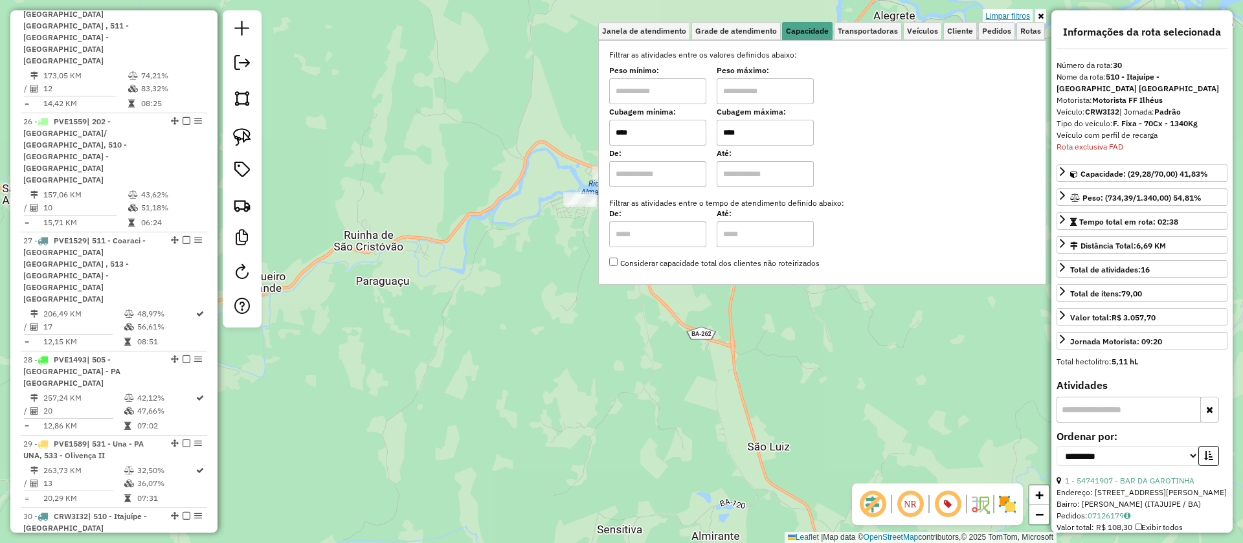
click at [1003, 14] on link "Limpar filtros" at bounding box center [1008, 16] width 50 height 14
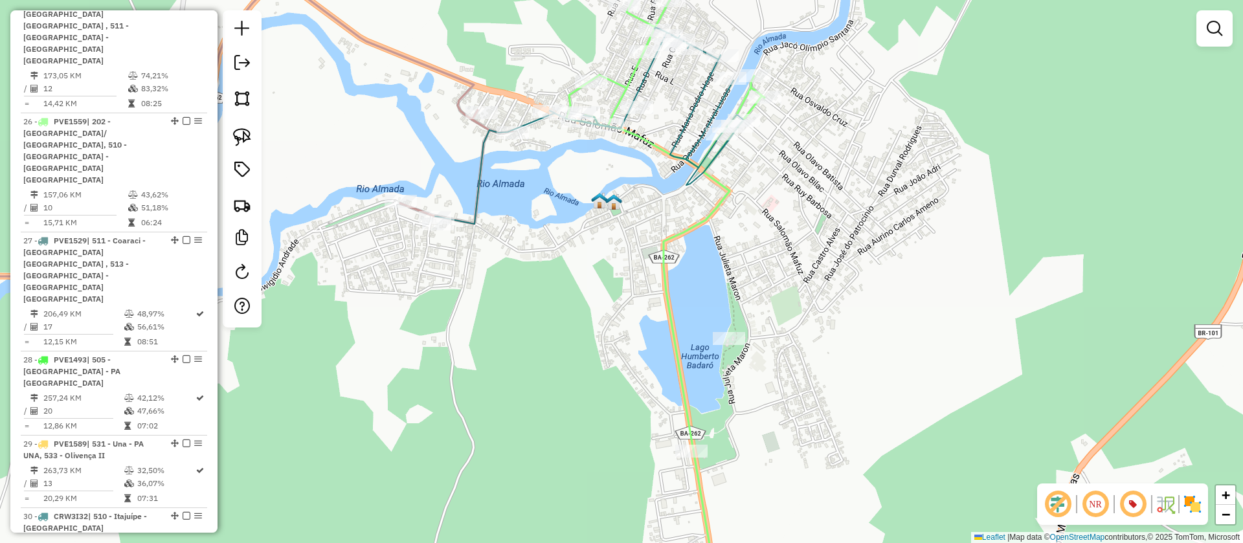
click at [645, 86] on icon at bounding box center [589, 125] width 309 height 197
select select "**********"
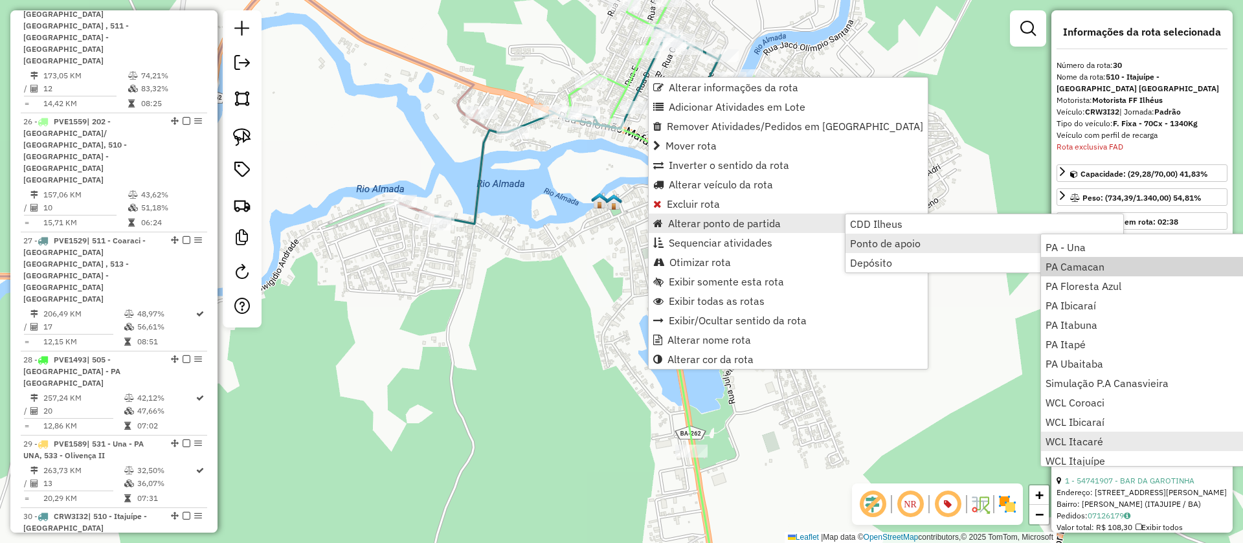
scroll to position [157, 0]
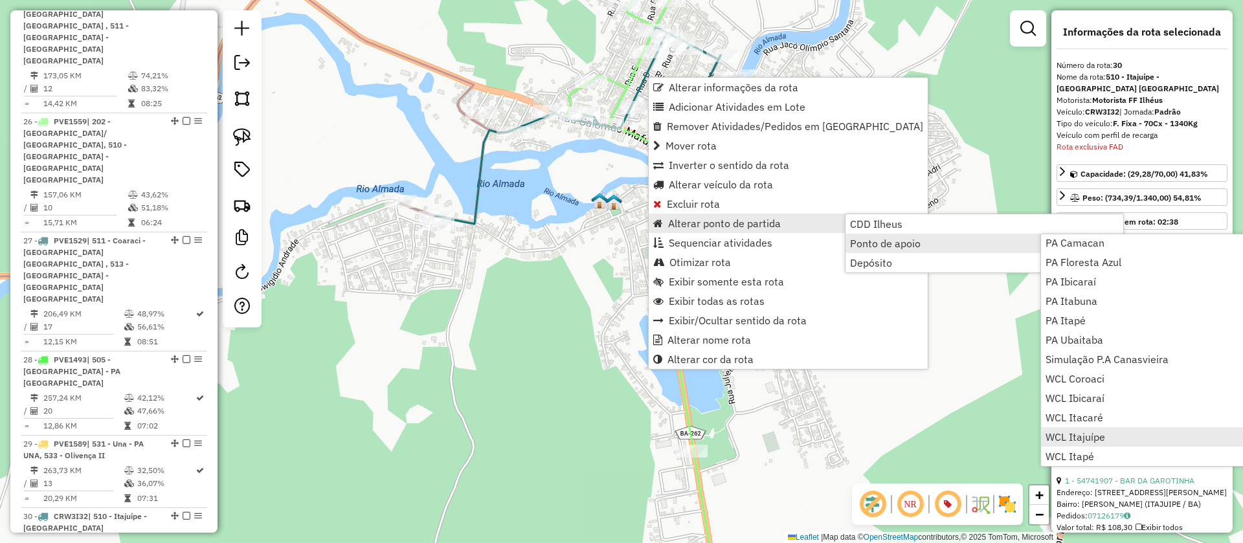
click at [1076, 438] on span "WCL Itajuípe" at bounding box center [1075, 437] width 60 height 10
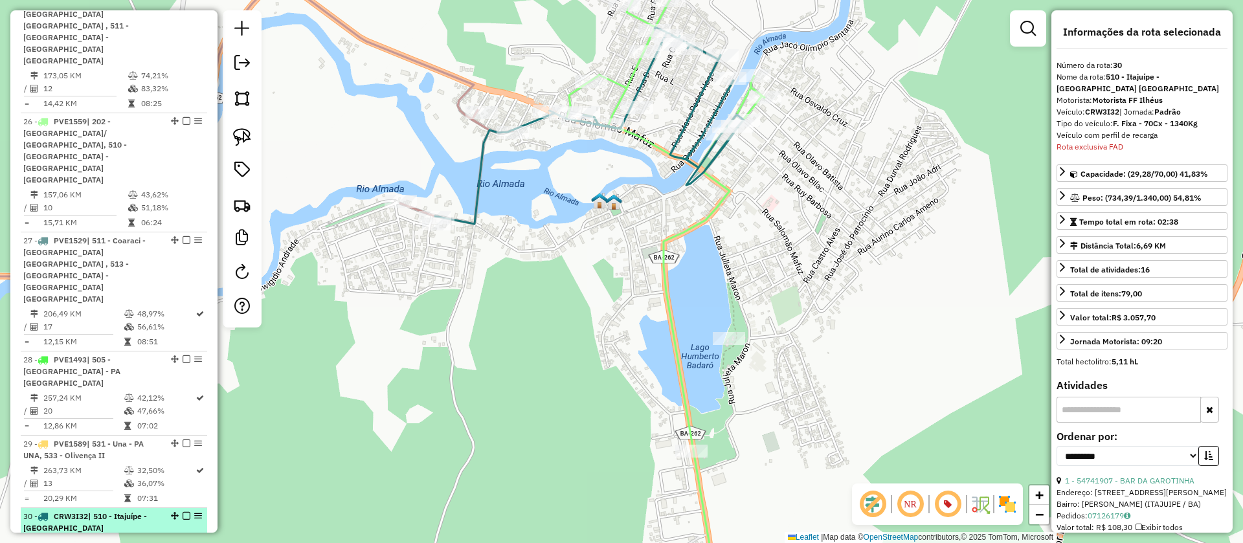
click at [183, 512] on em at bounding box center [187, 516] width 8 height 8
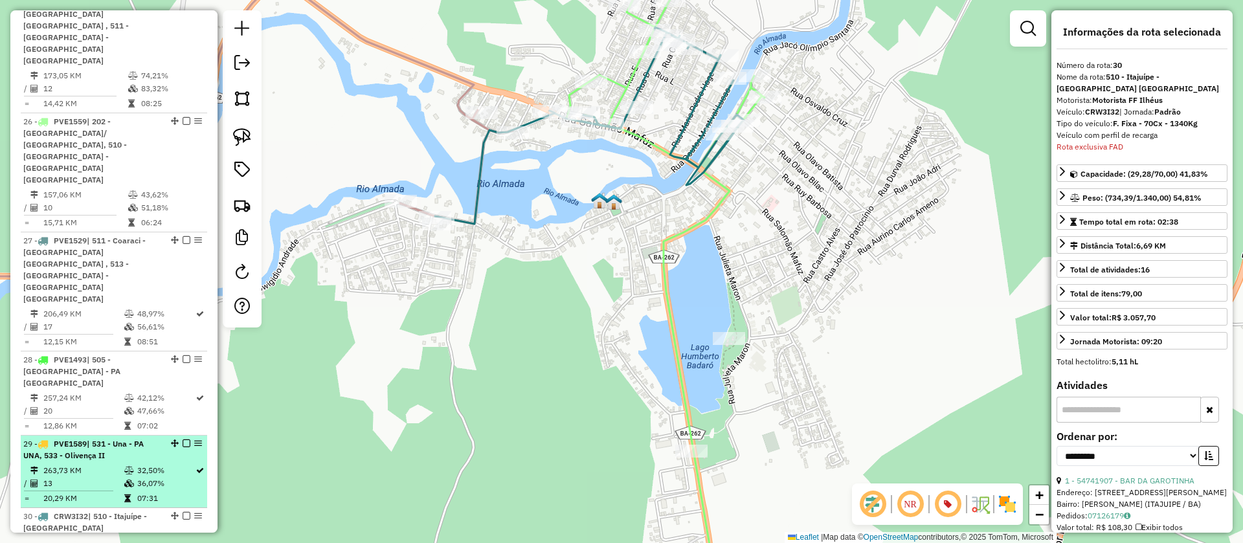
scroll to position [2700, 0]
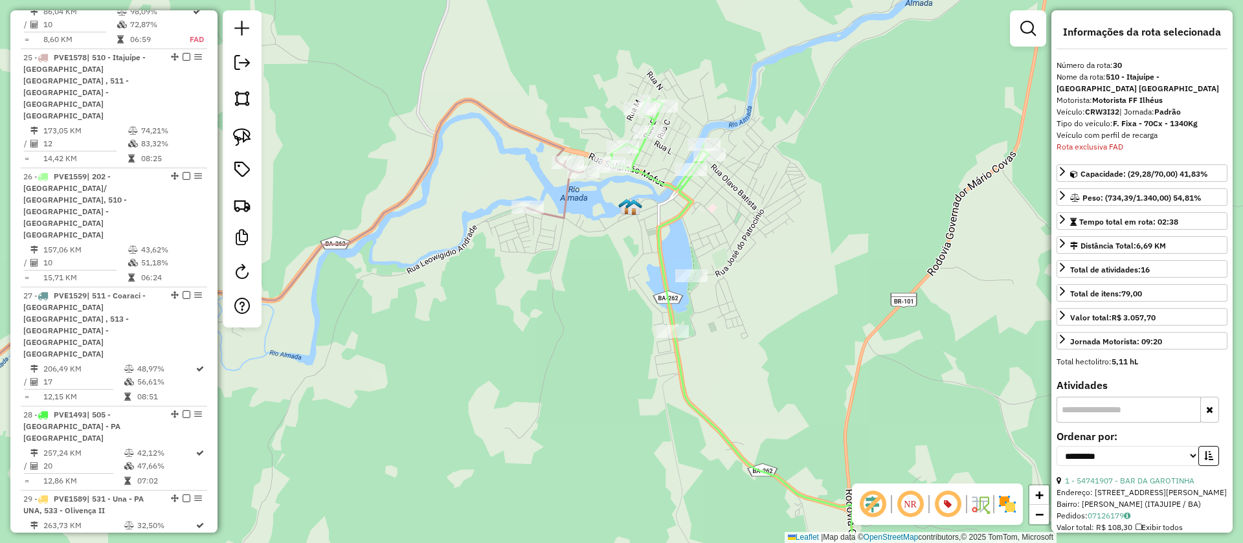
click at [653, 174] on icon at bounding box center [738, 349] width 256 height 498
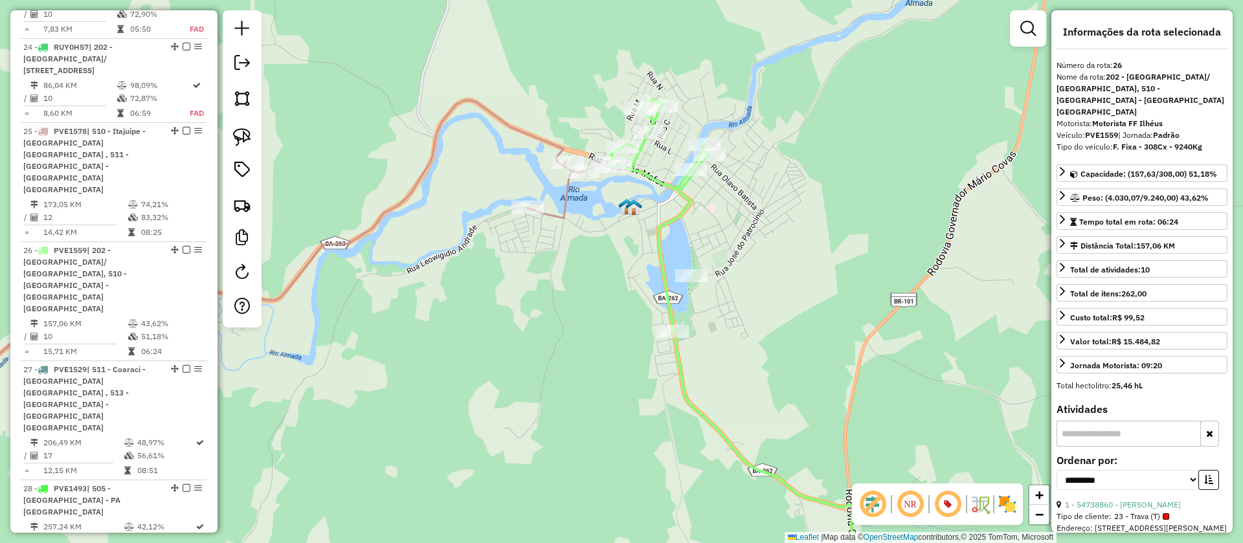
scroll to position [2601, 0]
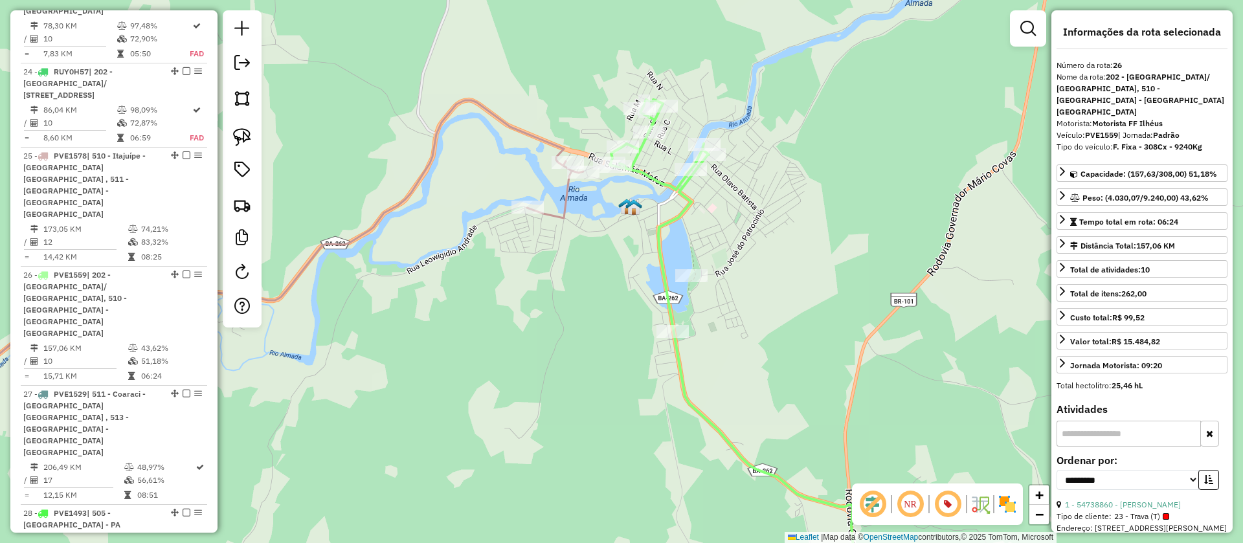
click at [538, 146] on icon at bounding box center [229, 255] width 707 height 311
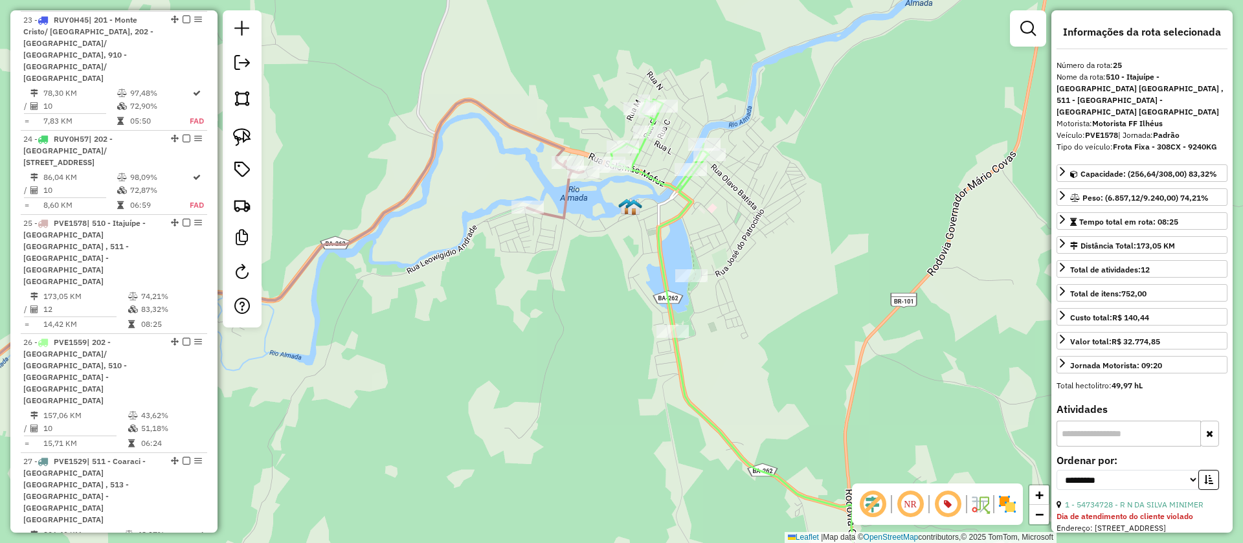
scroll to position [2517, 0]
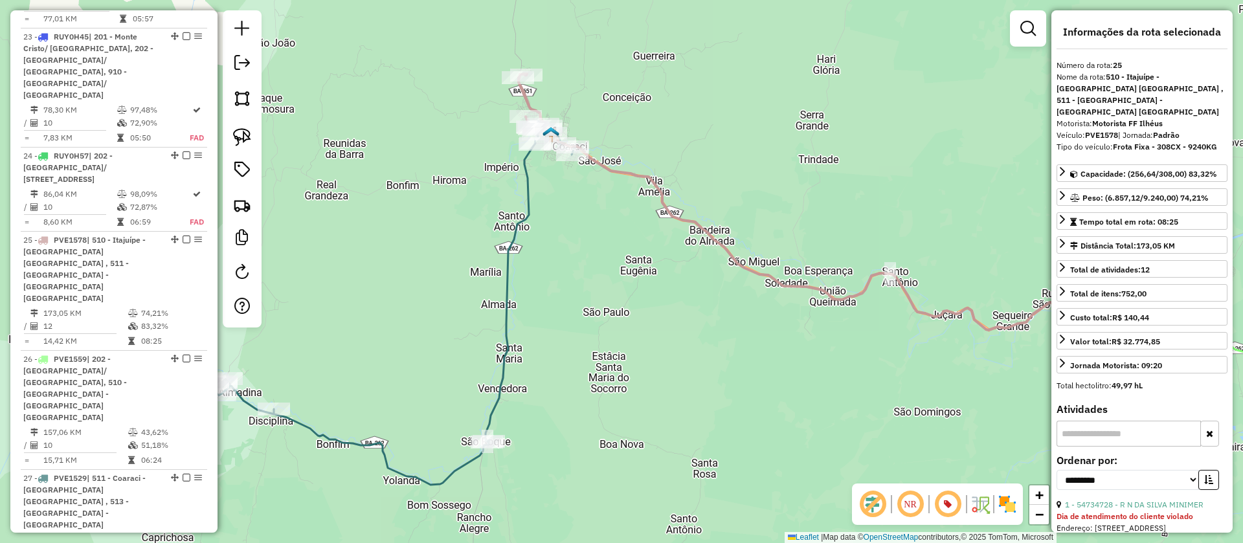
click at [526, 194] on icon at bounding box center [390, 306] width 368 height 355
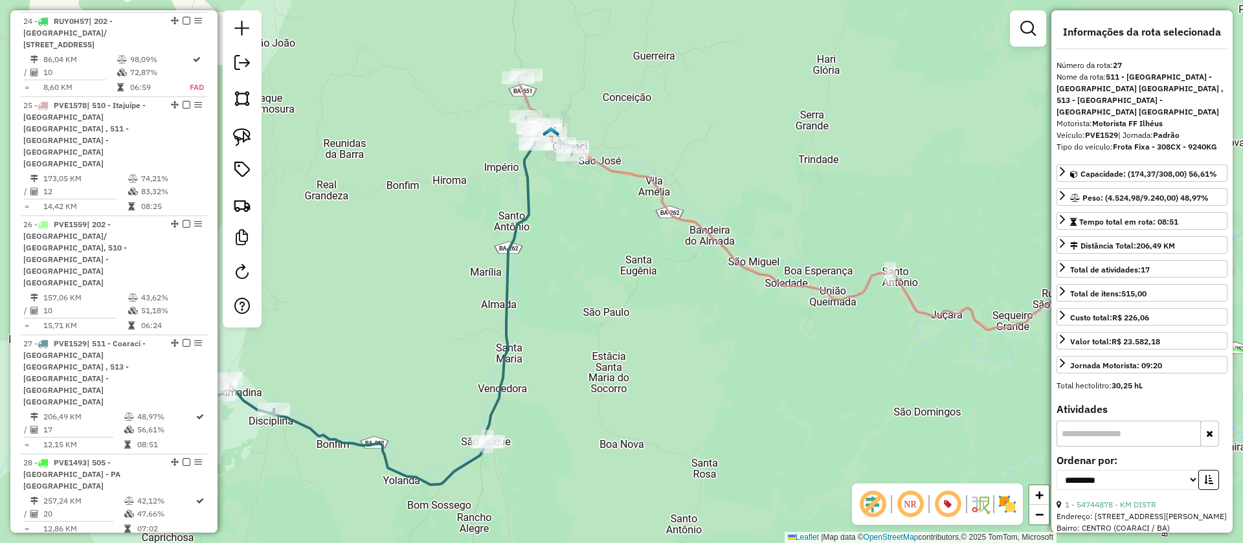
scroll to position [2685, 0]
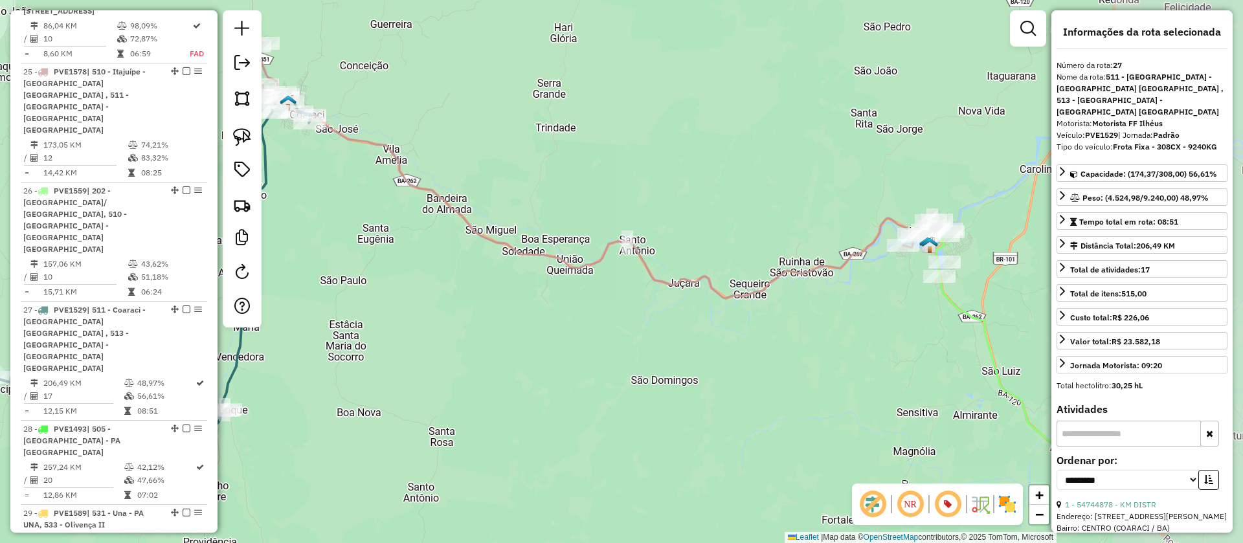
drag, startPoint x: 627, startPoint y: 219, endPoint x: 356, endPoint y: 184, distance: 272.9
click at [357, 184] on div "Janela de atendimento Grade de atendimento Capacidade Transportadoras Veículos …" at bounding box center [621, 271] width 1243 height 543
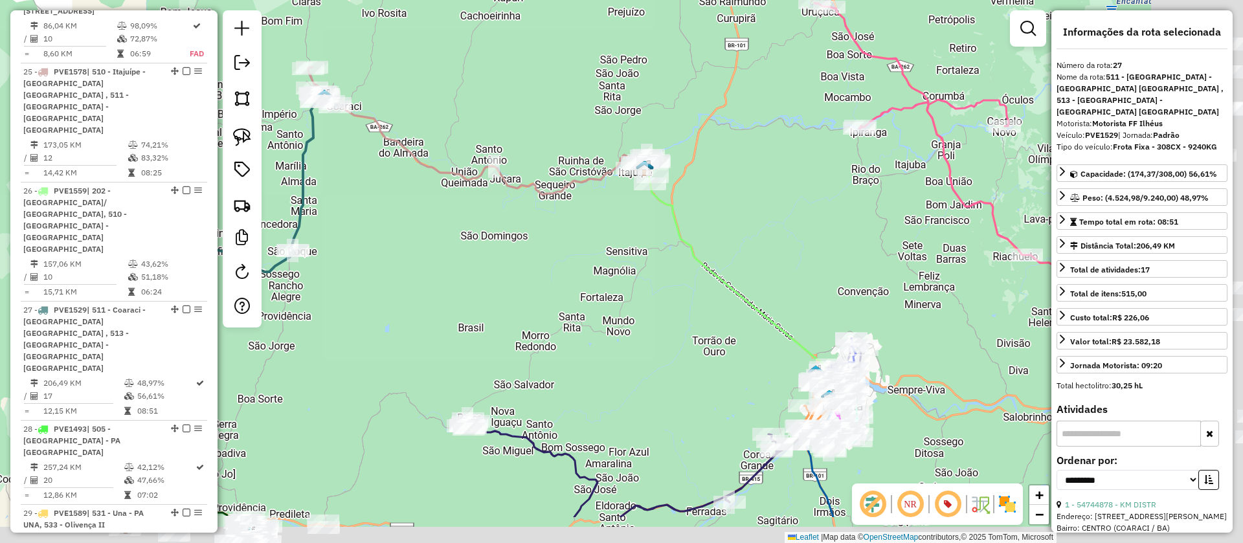
drag, startPoint x: 788, startPoint y: 331, endPoint x: 583, endPoint y: 250, distance: 220.0
click at [584, 252] on div "Janela de atendimento Grade de atendimento Capacidade Transportadoras Veículos …" at bounding box center [621, 271] width 1243 height 543
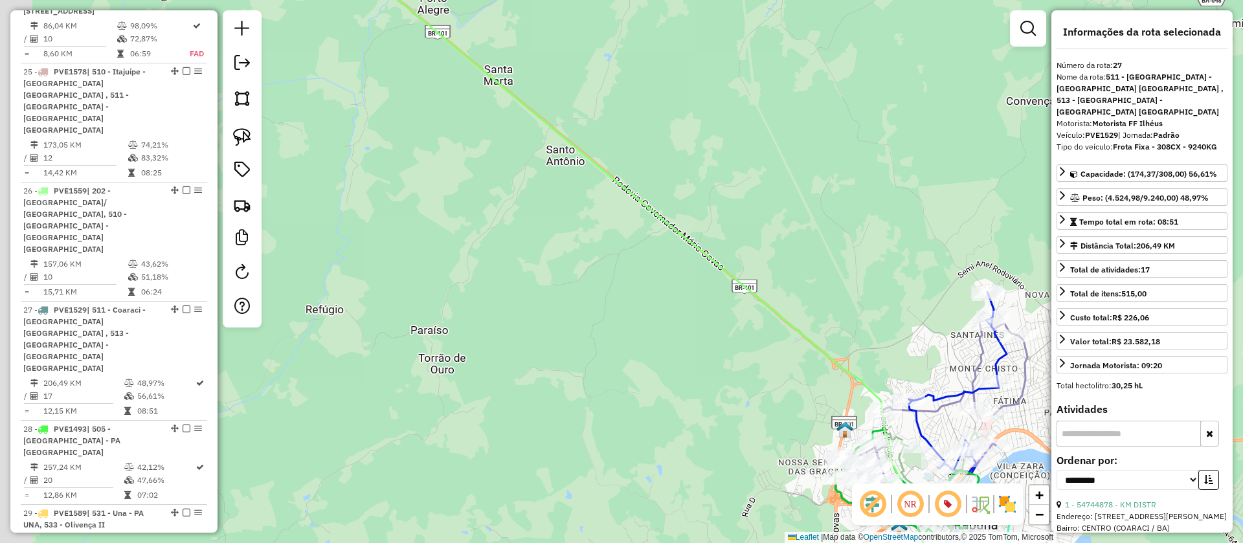
drag, startPoint x: 603, startPoint y: 253, endPoint x: 835, endPoint y: 419, distance: 285.4
click at [817, 412] on div "Janela de atendimento Grade de atendimento Capacidade Transportadoras Veículos …" at bounding box center [621, 271] width 1243 height 543
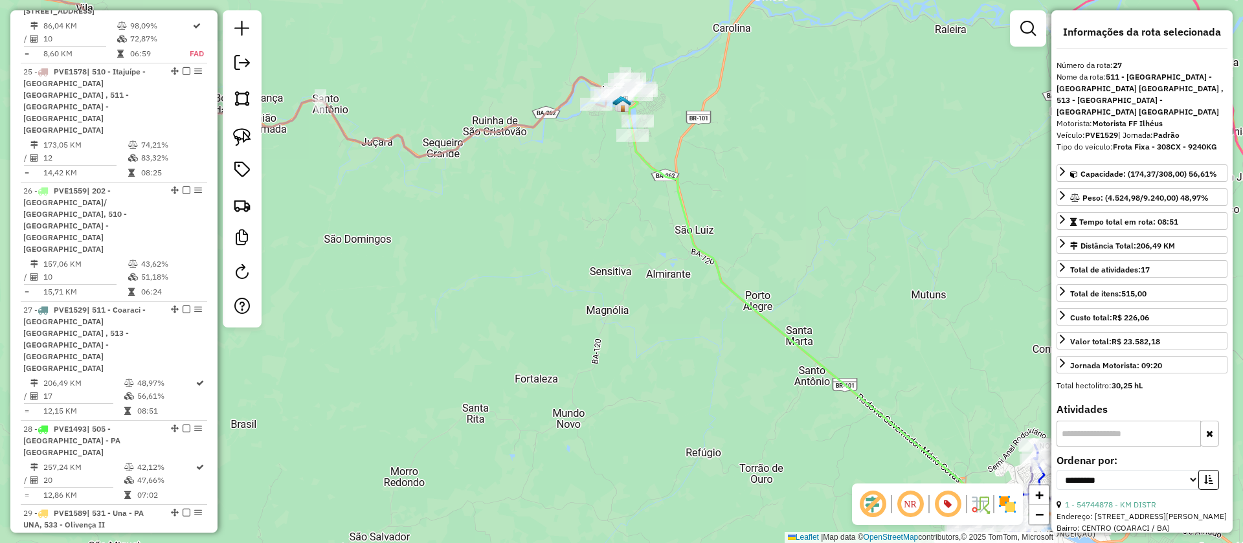
click at [667, 176] on icon at bounding box center [803, 308] width 373 height 463
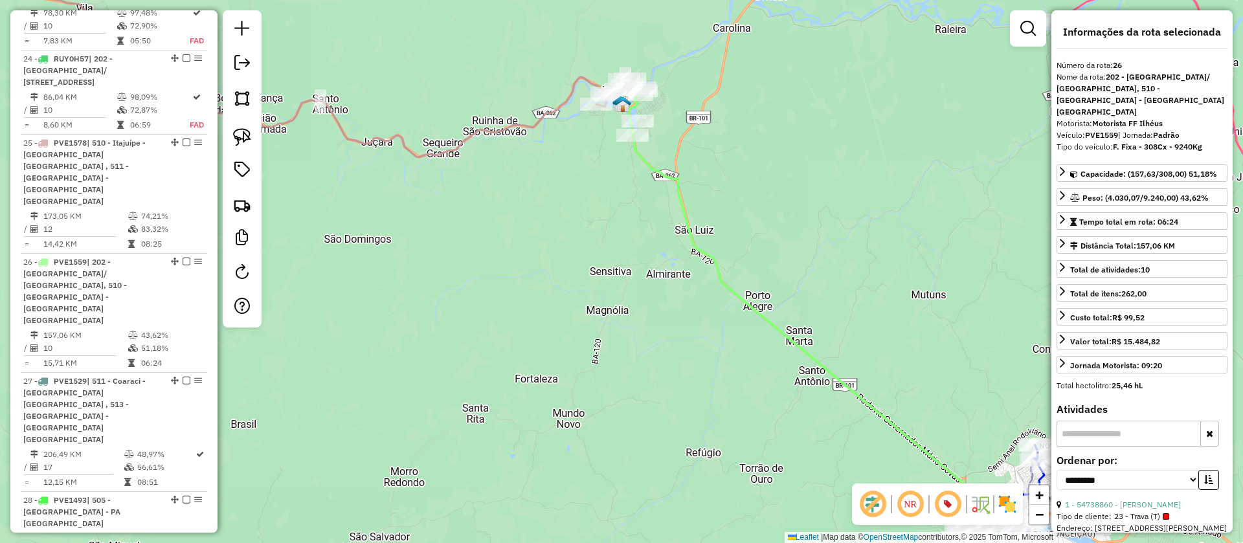
scroll to position [2601, 0]
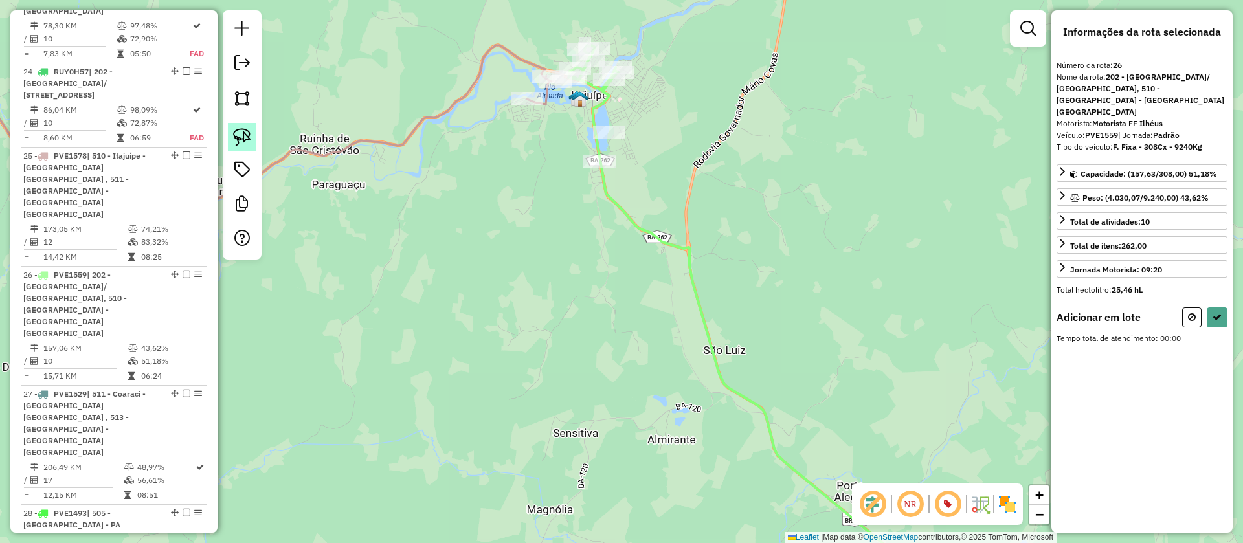
click at [243, 129] on img at bounding box center [242, 137] width 18 height 18
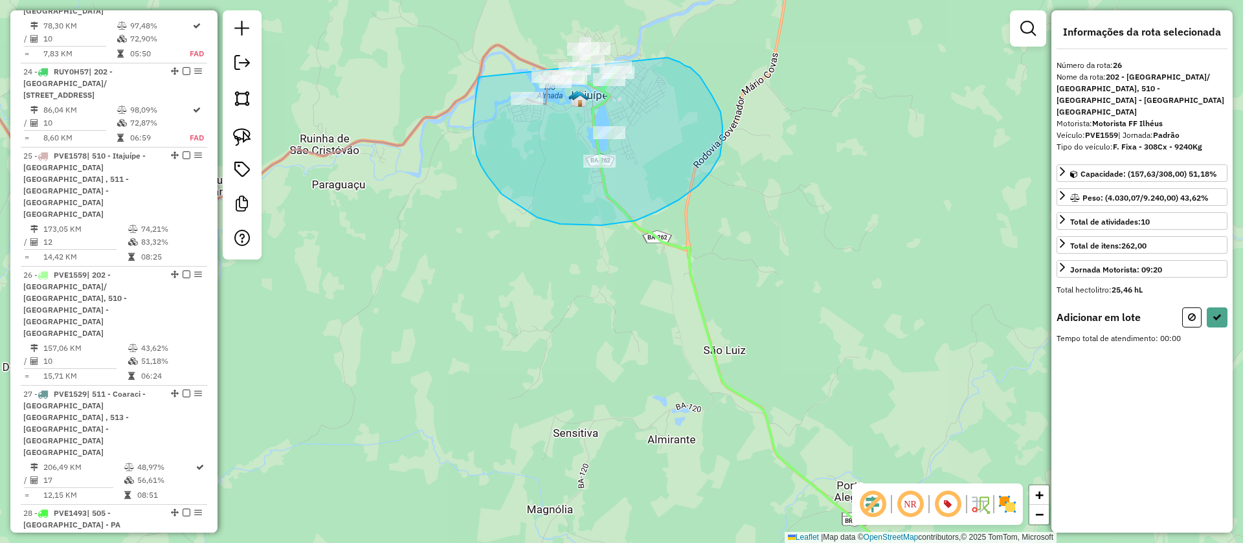
drag, startPoint x: 481, startPoint y: 166, endPoint x: 663, endPoint y: 56, distance: 213.1
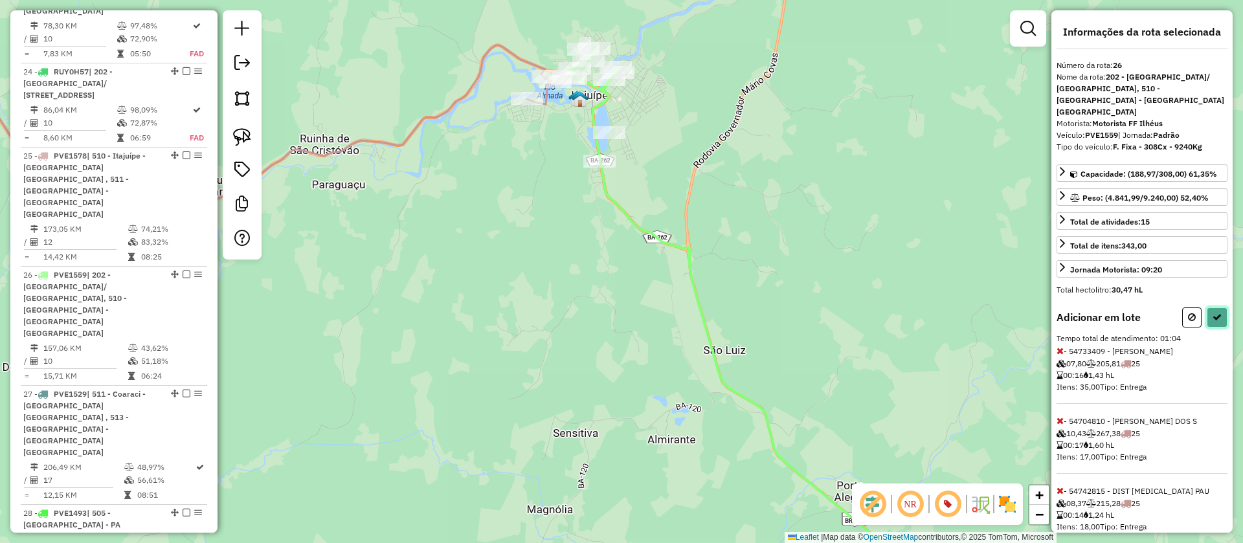
click at [1215, 313] on icon at bounding box center [1216, 317] width 9 height 9
select select "**********"
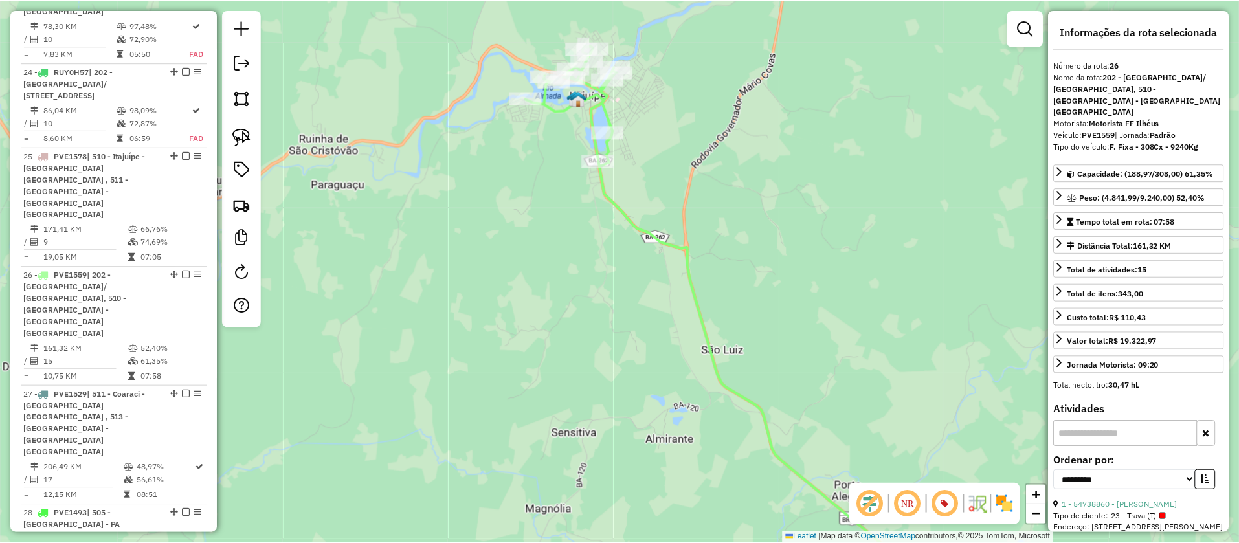
scroll to position [2496, 0]
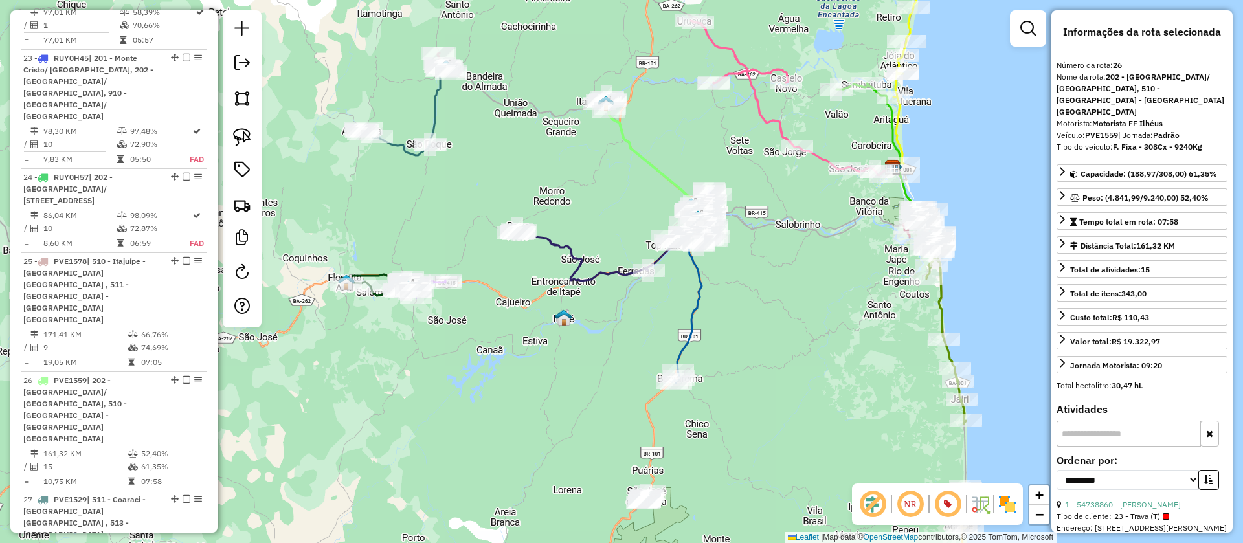
click at [442, 98] on icon at bounding box center [405, 111] width 91 height 89
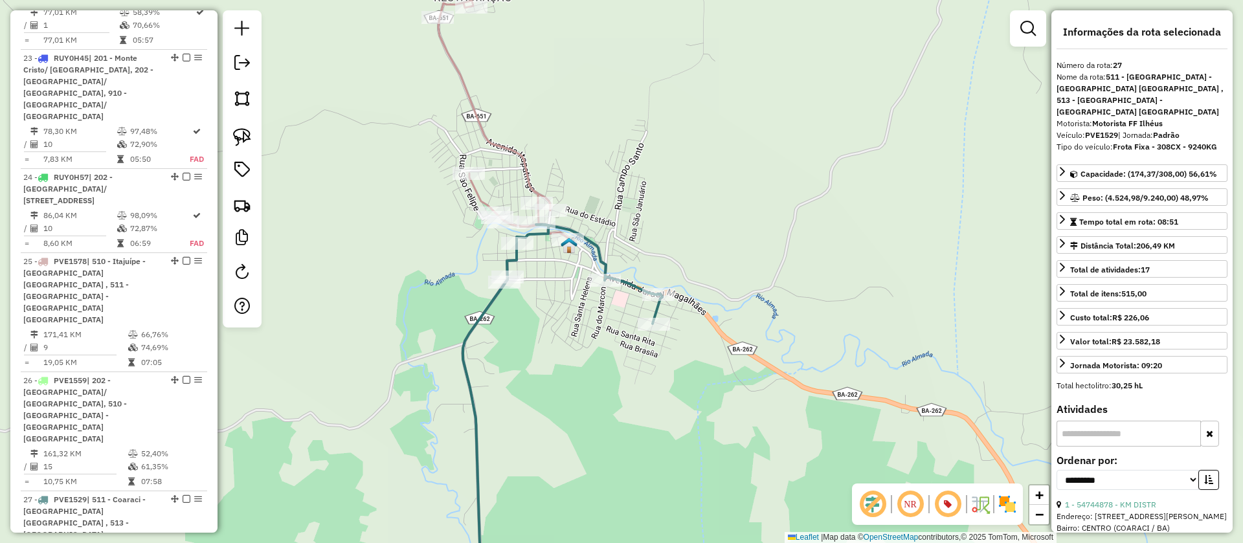
click at [484, 130] on icon at bounding box center [503, 120] width 130 height 238
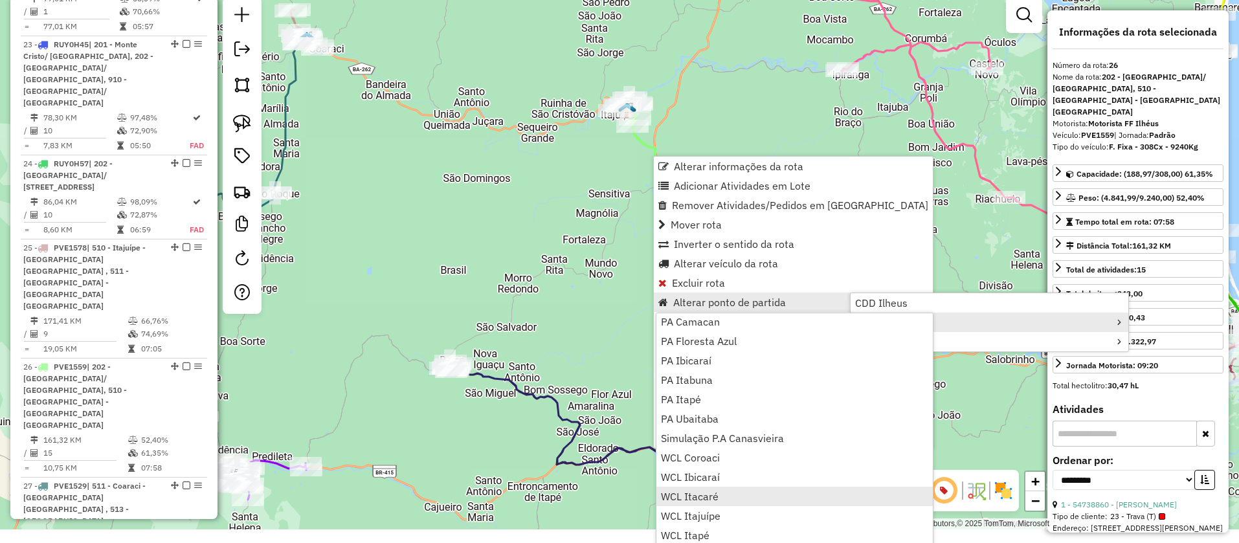
scroll to position [16, 0]
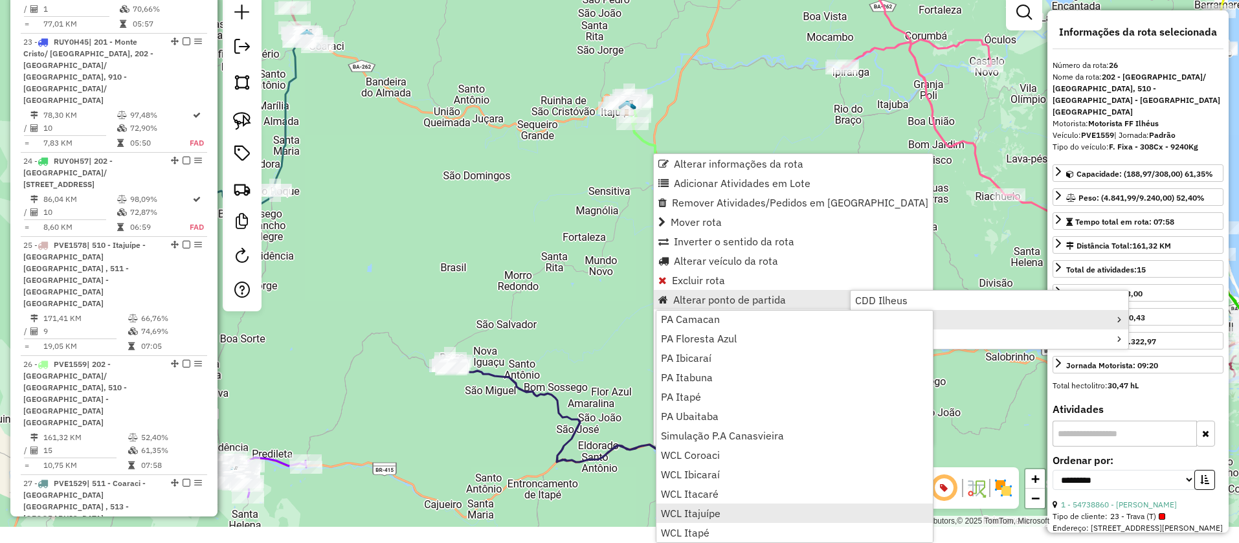
click at [709, 513] on span "WCL Itajuípe" at bounding box center [691, 513] width 60 height 10
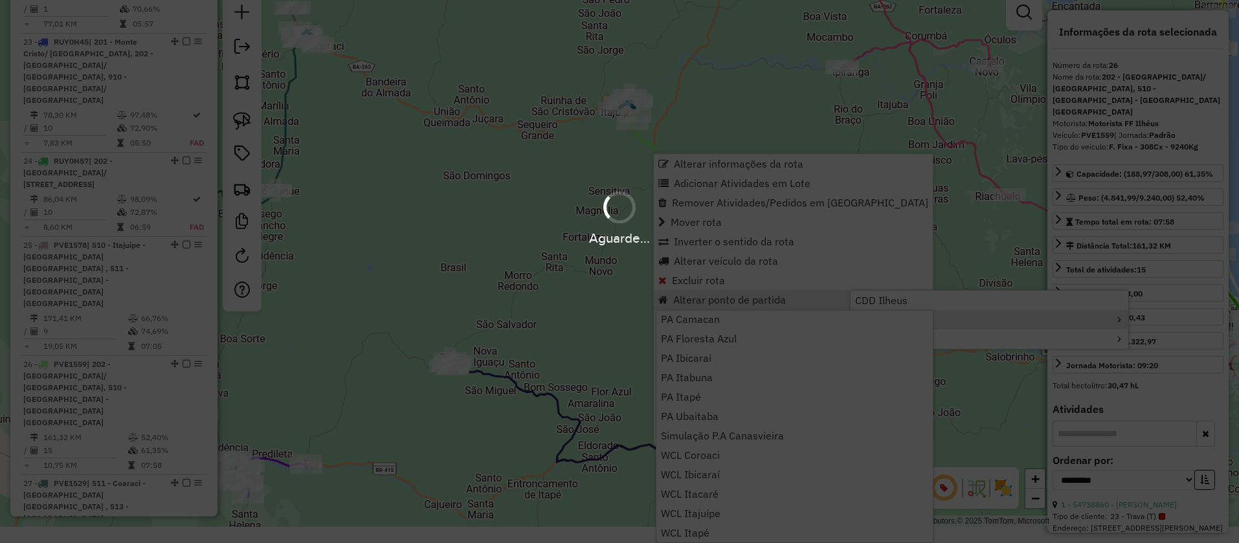
scroll to position [0, 0]
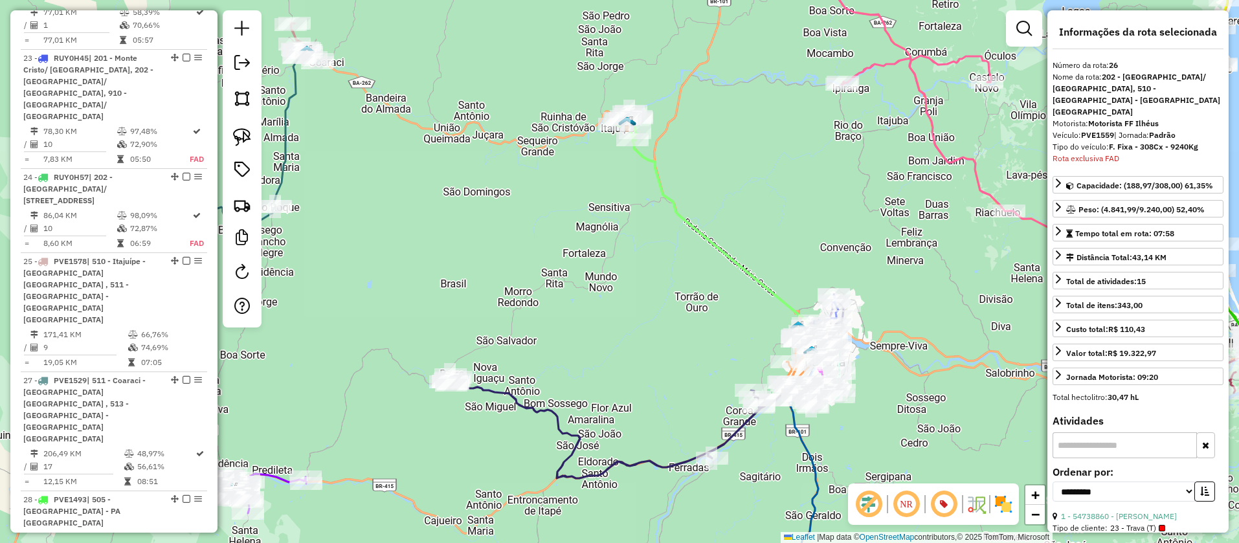
drag, startPoint x: 170, startPoint y: 124, endPoint x: 148, endPoint y: 441, distance: 318.6
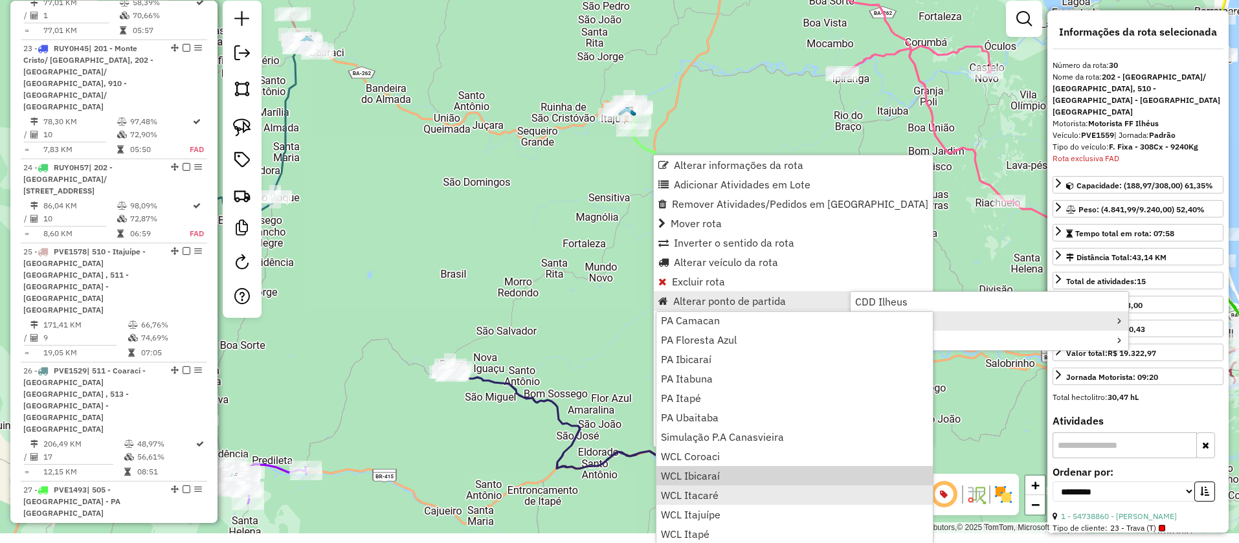
scroll to position [11, 0]
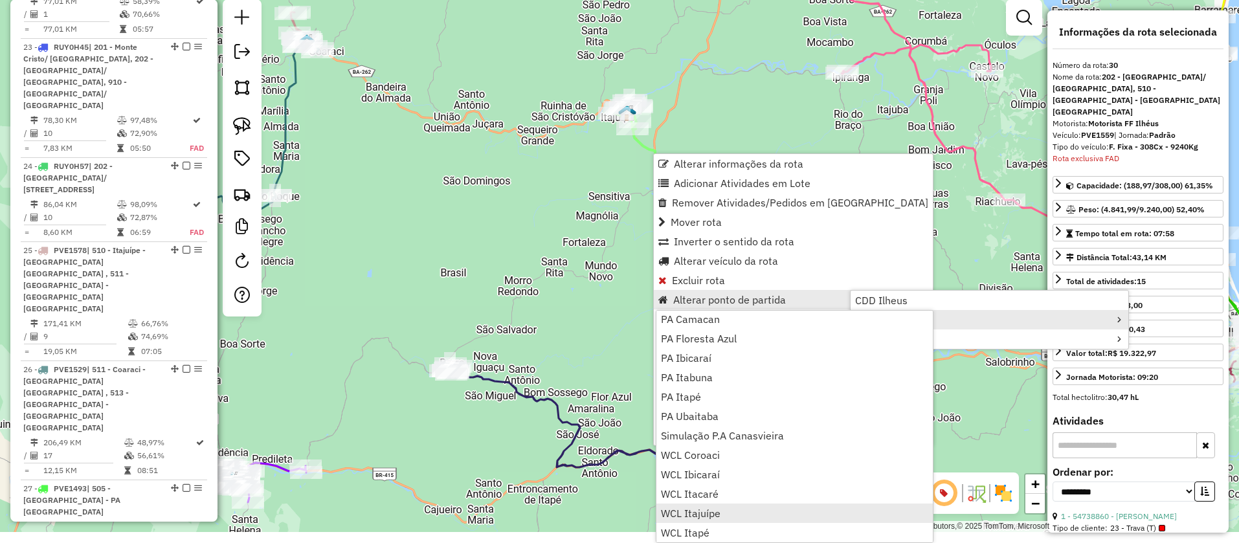
click at [700, 513] on span "WCL Itajuípe" at bounding box center [691, 513] width 60 height 10
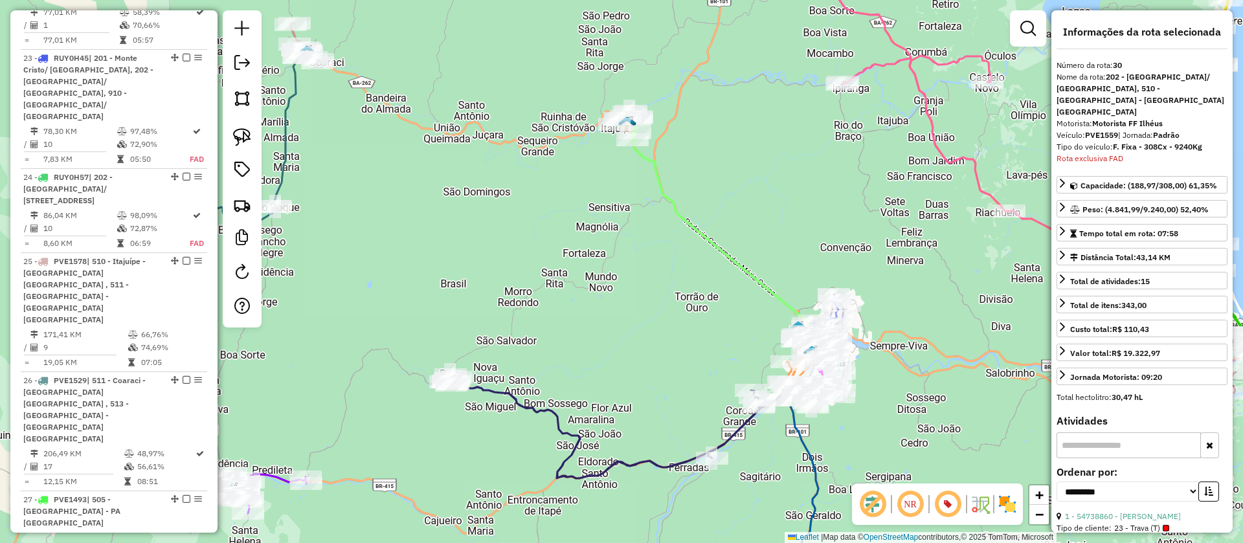
drag, startPoint x: 1120, startPoint y: 114, endPoint x: 1085, endPoint y: 114, distance: 35.0
click at [1085, 129] on div "Veículo: PVE1559 | Jornada: Padrão" at bounding box center [1141, 135] width 171 height 12
copy div "PVE1559"
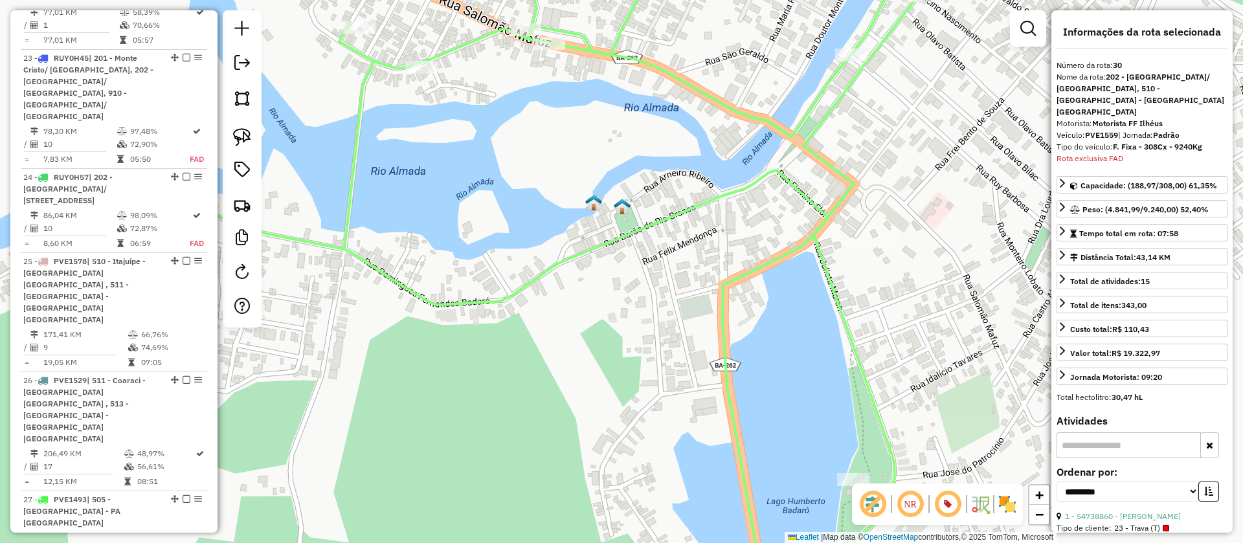
click at [628, 214] on img at bounding box center [622, 206] width 17 height 17
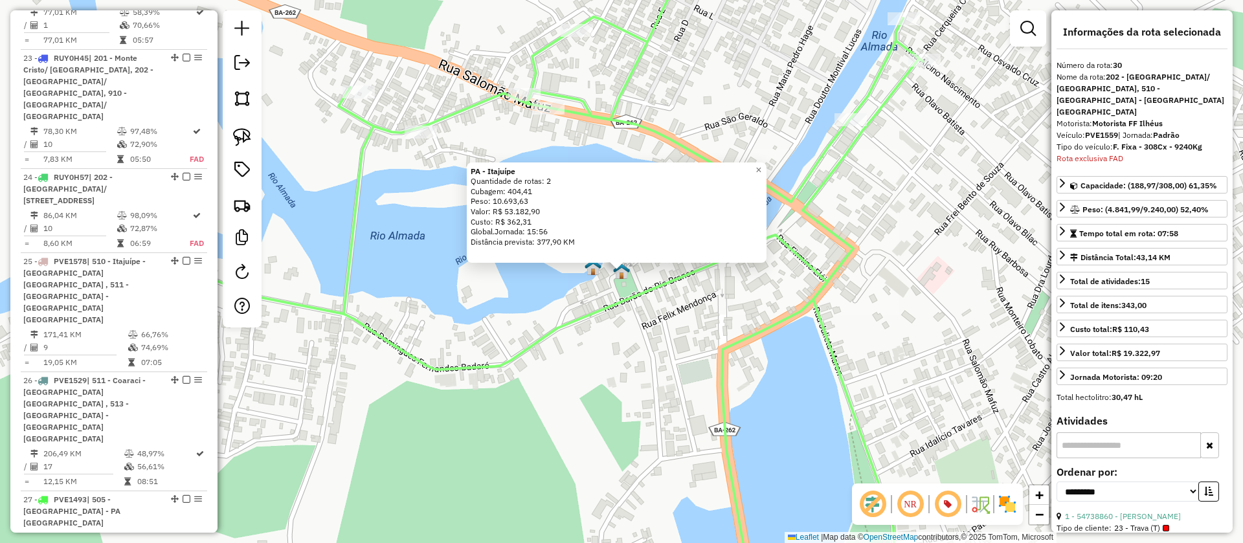
click at [589, 268] on img at bounding box center [592, 267] width 17 height 17
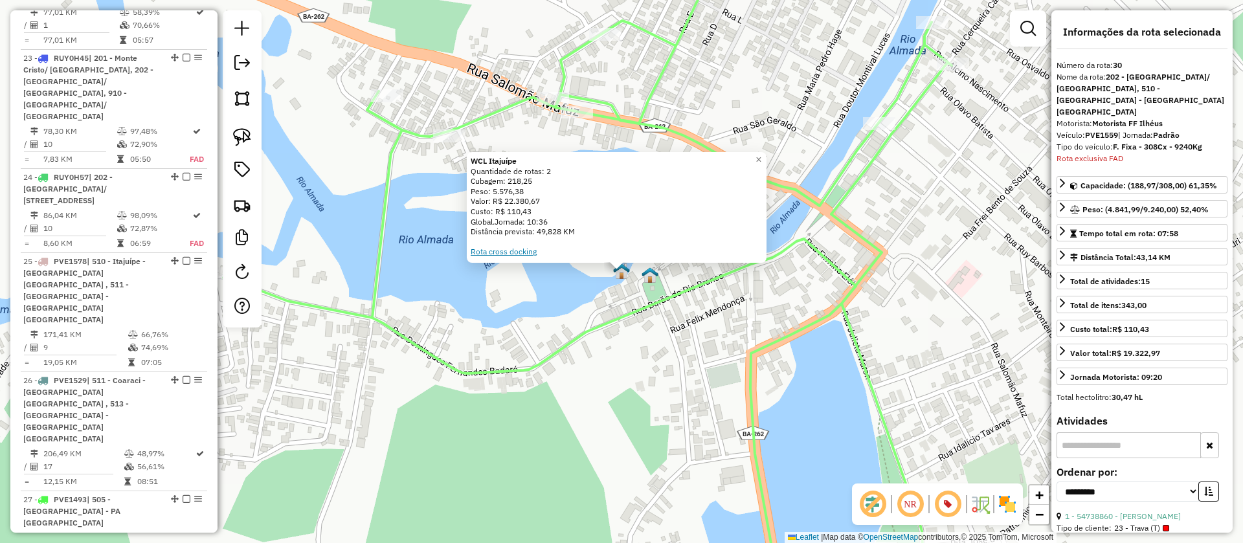
click at [500, 247] on link "Rota cross docking" at bounding box center [504, 252] width 66 height 10
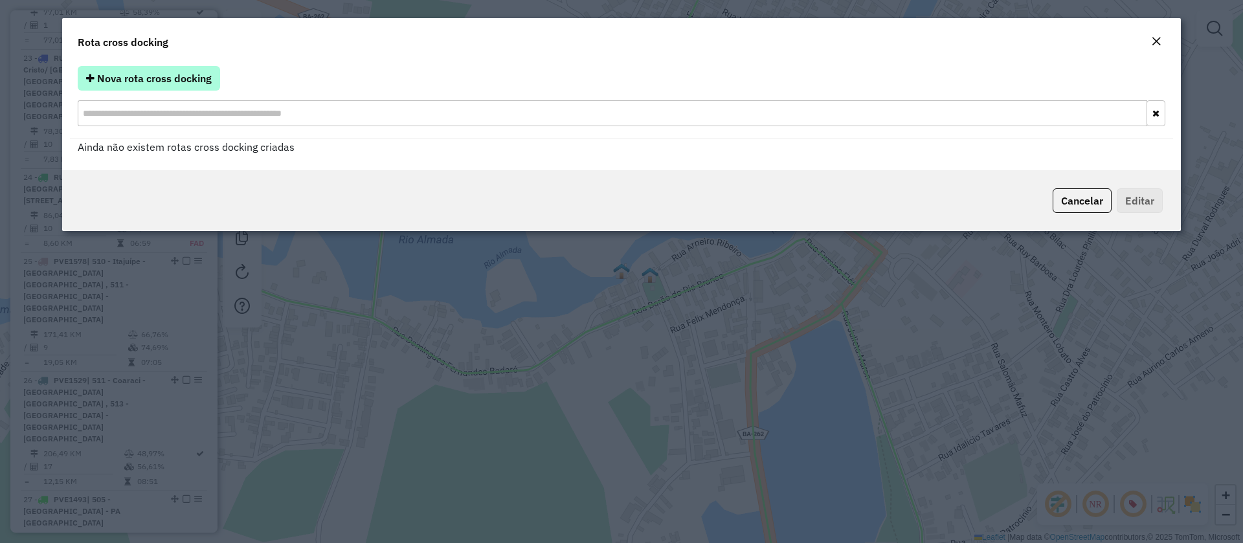
click at [155, 68] on button "Nova rota cross docking" at bounding box center [149, 78] width 142 height 25
select select "*"
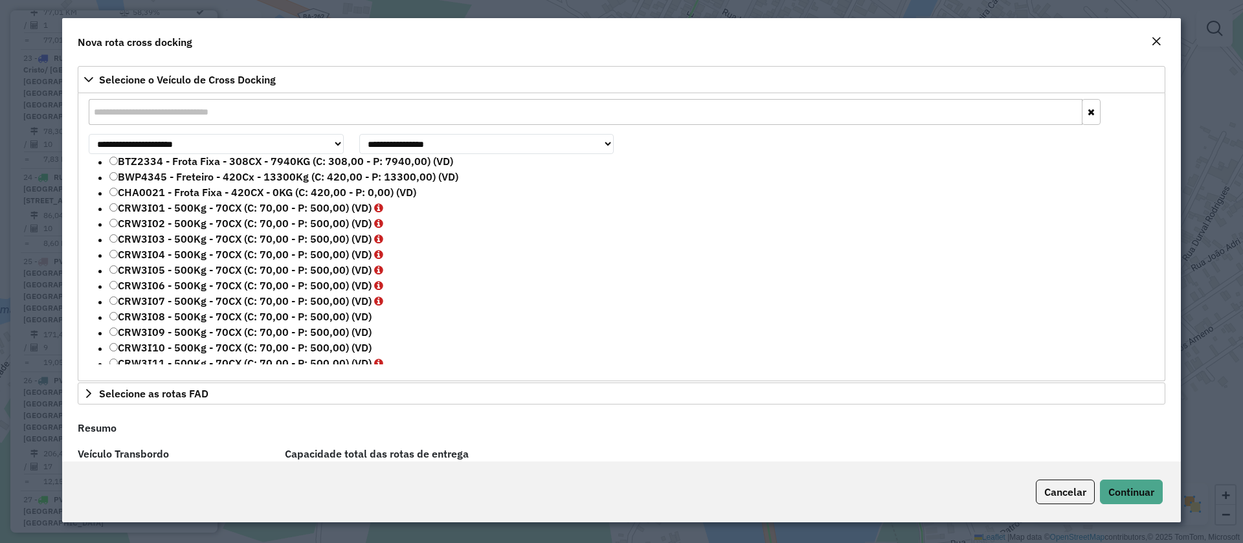
click at [190, 111] on input "text" at bounding box center [586, 112] width 994 height 26
paste input "*******"
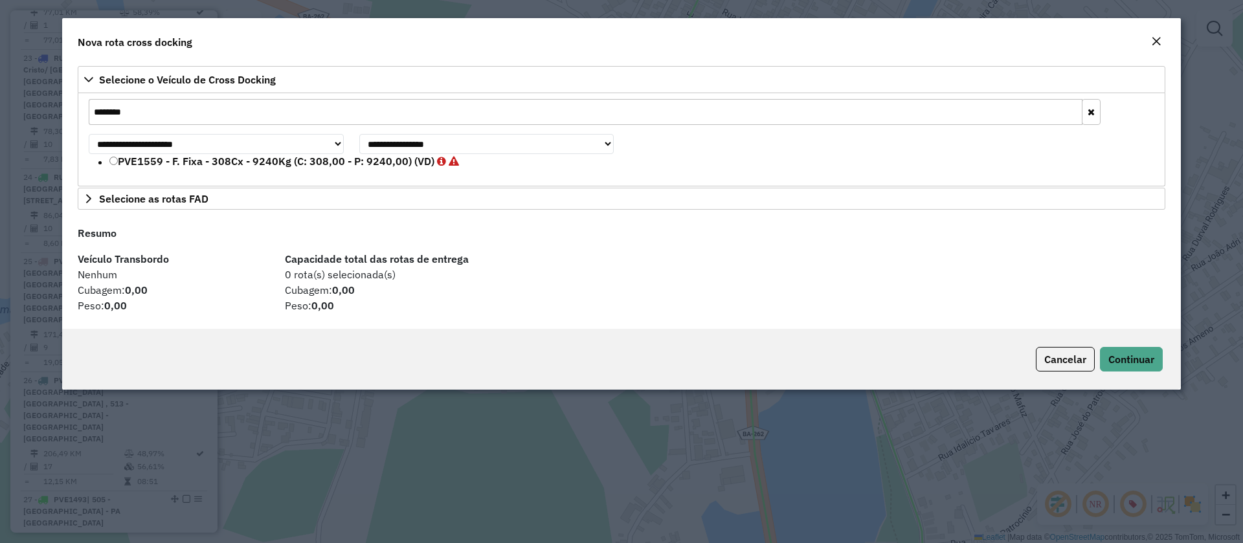
type input "*******"
click at [181, 166] on label "PVE1559 - F. Fixa - 308Cx - 9240Kg (C: 308,00 - P: 9240,00) (VD)" at bounding box center [284, 161] width 350 height 16
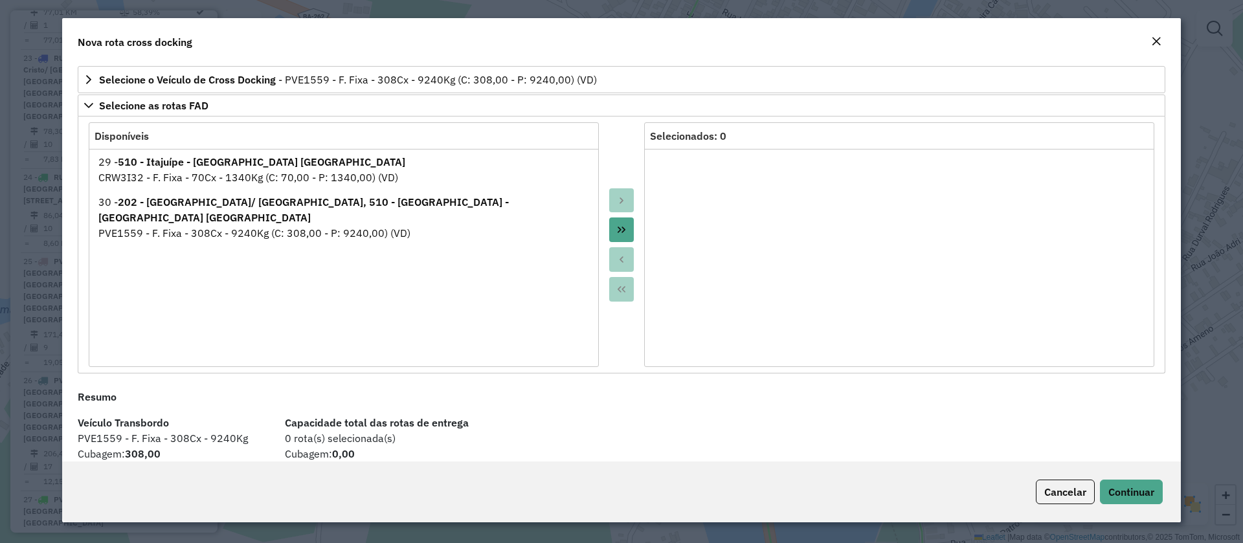
click at [621, 230] on icon "Move All to Target" at bounding box center [621, 230] width 8 height 6
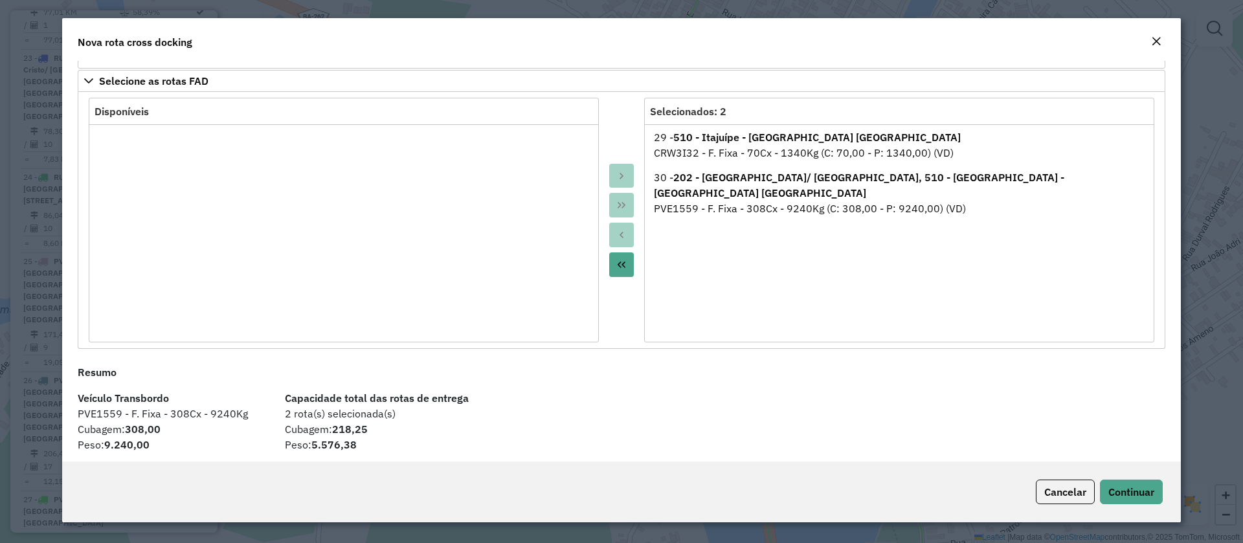
scroll to position [31, 0]
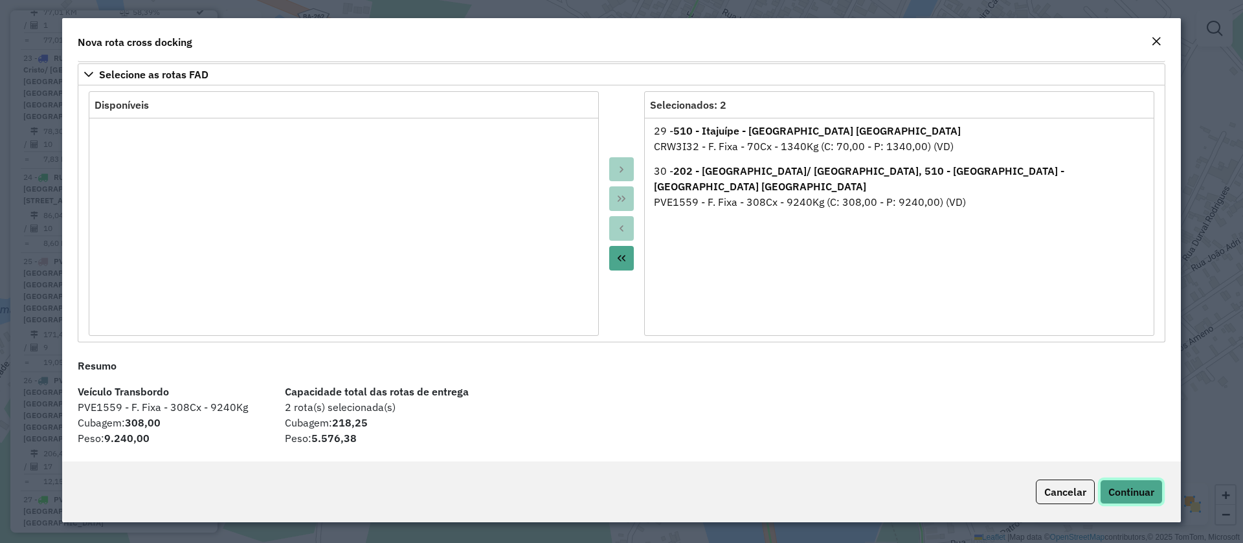
click at [1129, 491] on span "Continuar" at bounding box center [1131, 491] width 46 height 13
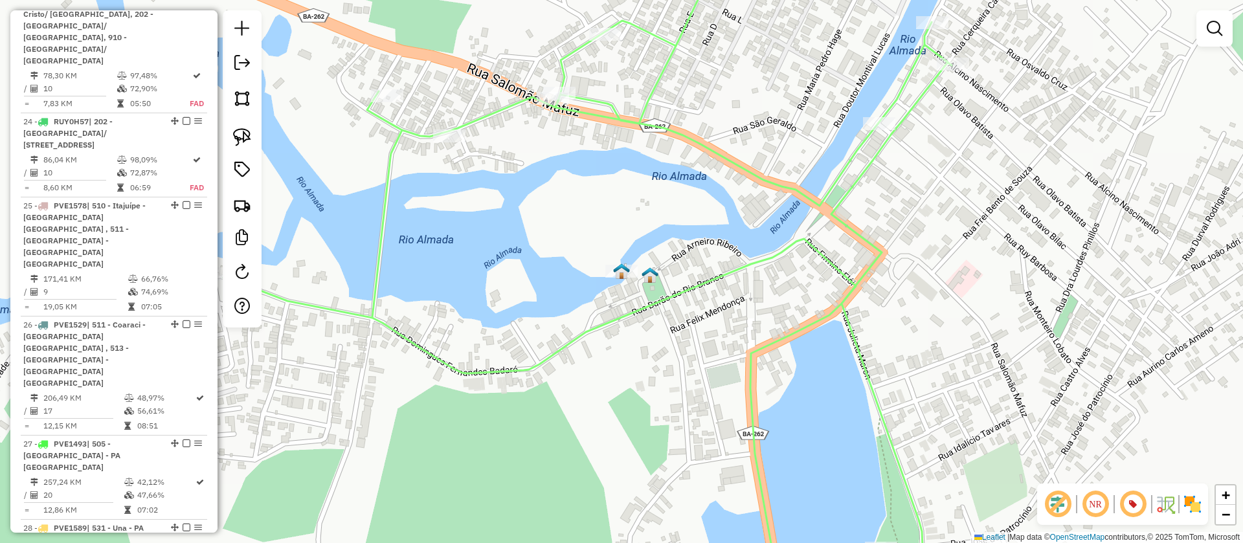
scroll to position [2568, 0]
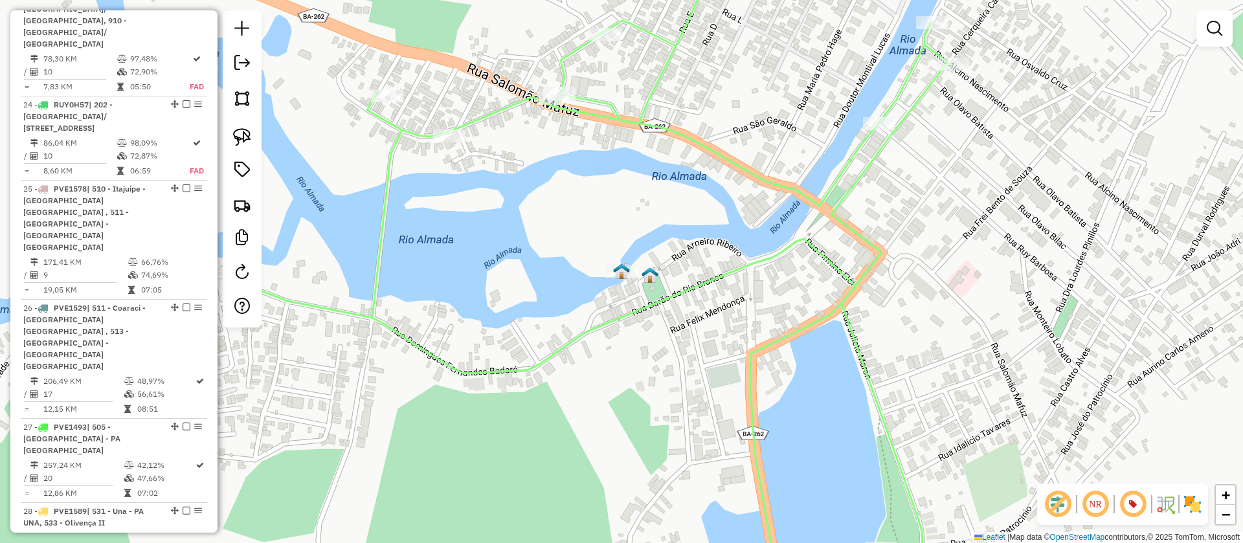
select select "**********"
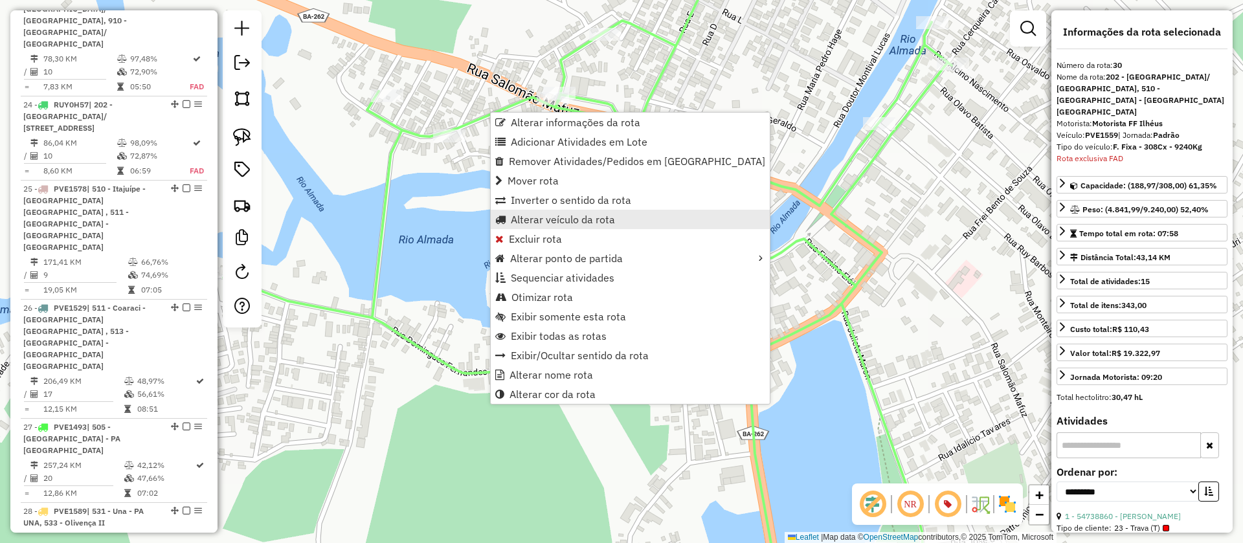
click at [563, 221] on span "Alterar veículo da rota" at bounding box center [563, 219] width 104 height 10
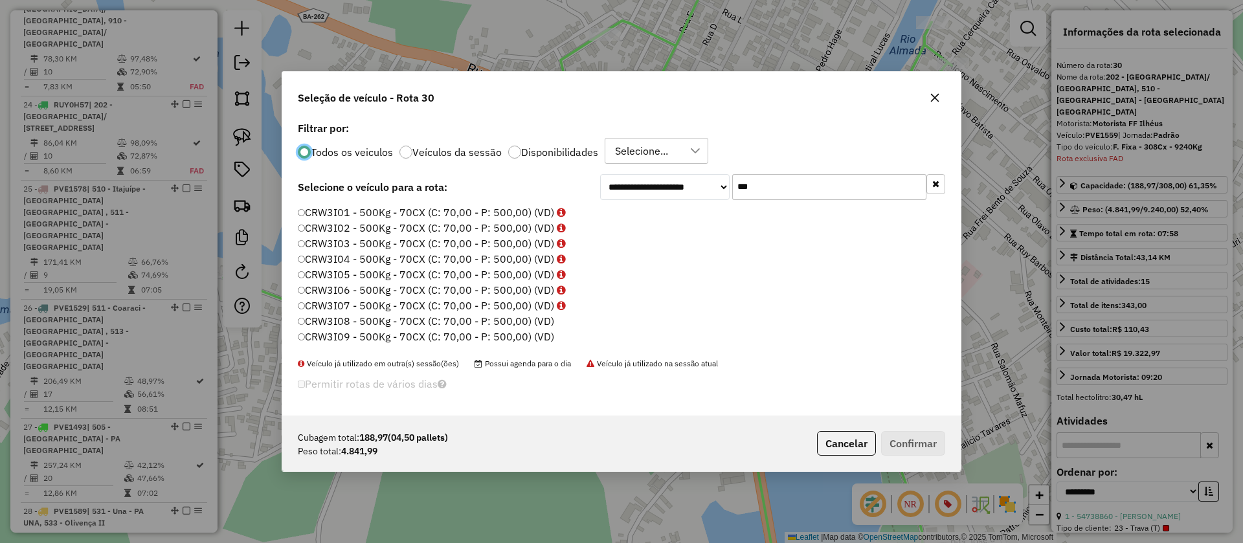
scroll to position [7, 4]
drag, startPoint x: 580, startPoint y: 157, endPoint x: 464, endPoint y: 147, distance: 116.3
click at [468, 150] on div "**********" at bounding box center [621, 266] width 678 height 297
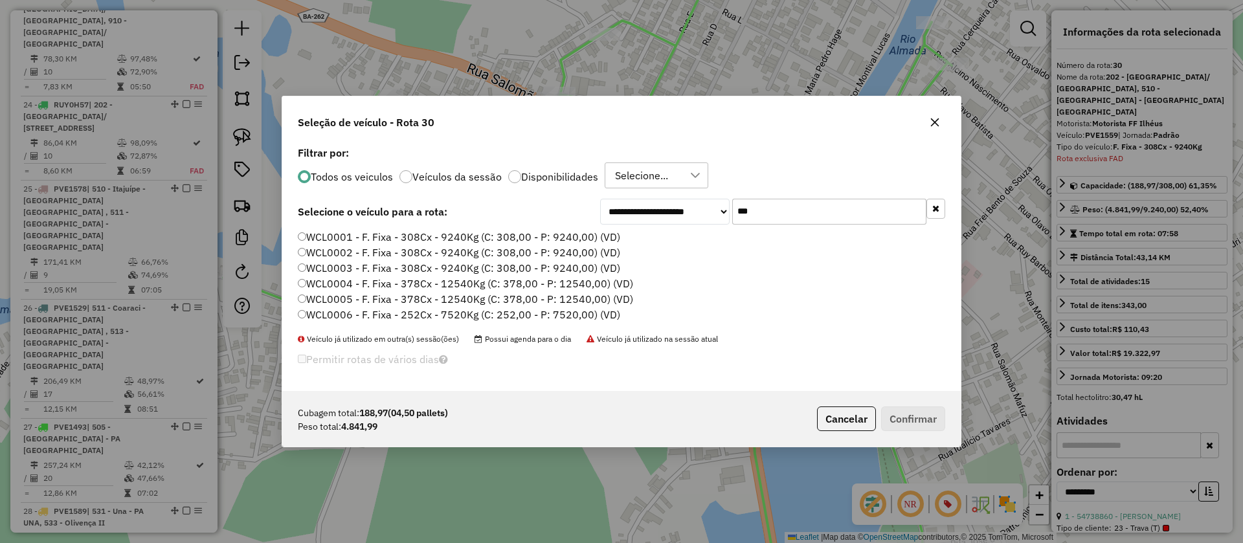
type input "***"
click at [399, 271] on label "WCL0003 - F. Fixa - 308Cx - 9240Kg (C: 308,00 - P: 9240,00) (VD)" at bounding box center [459, 268] width 322 height 16
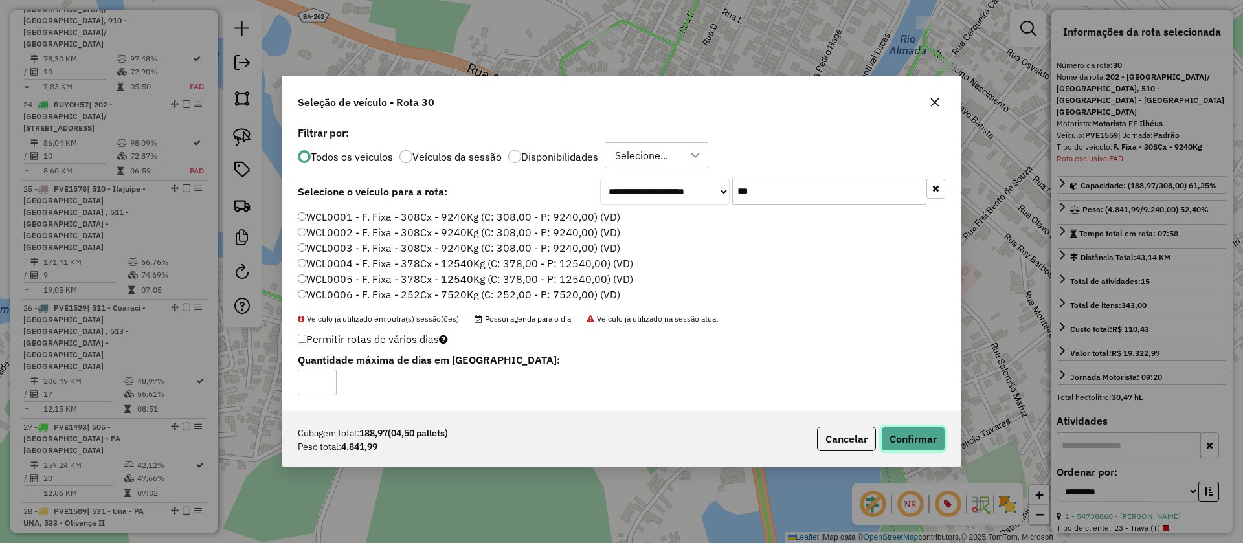
click at [920, 442] on button "Confirmar" at bounding box center [913, 439] width 64 height 25
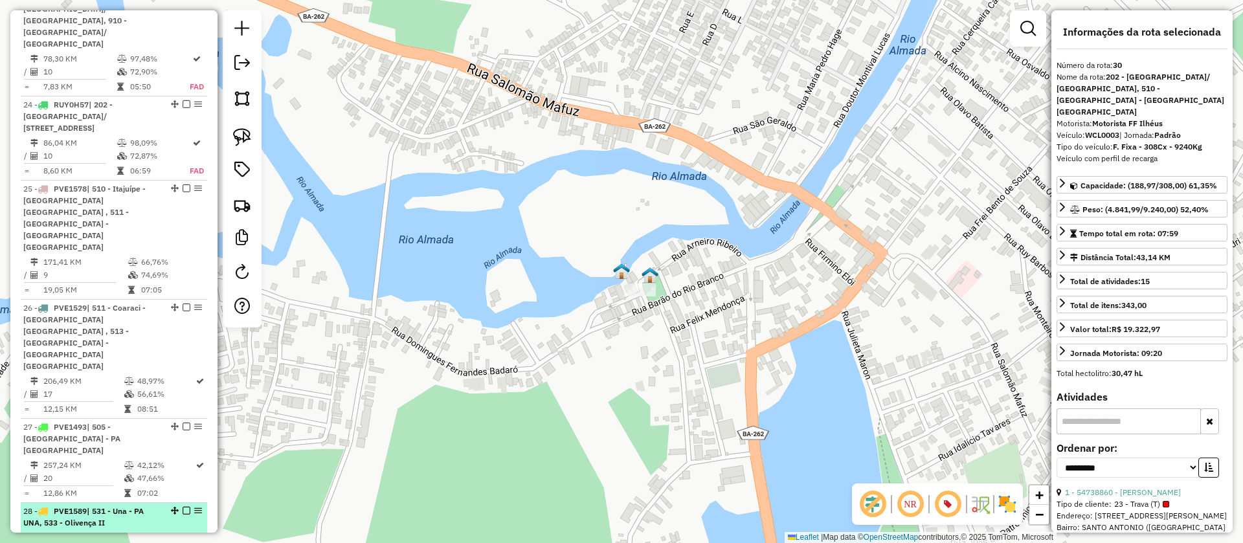
scroll to position [2502, 0]
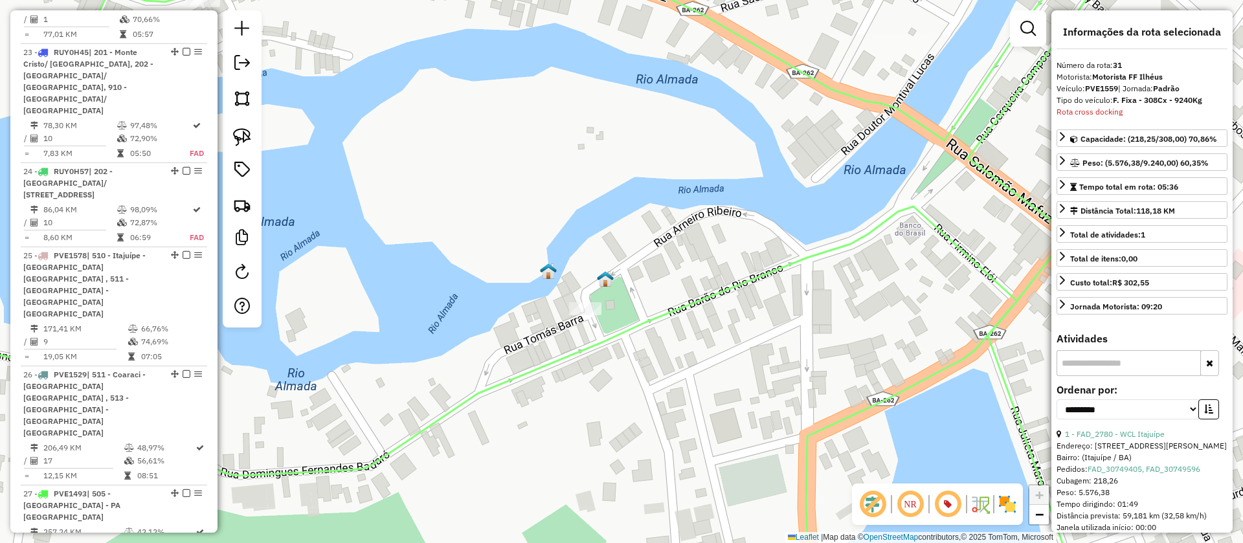
scroll to position [2568, 0]
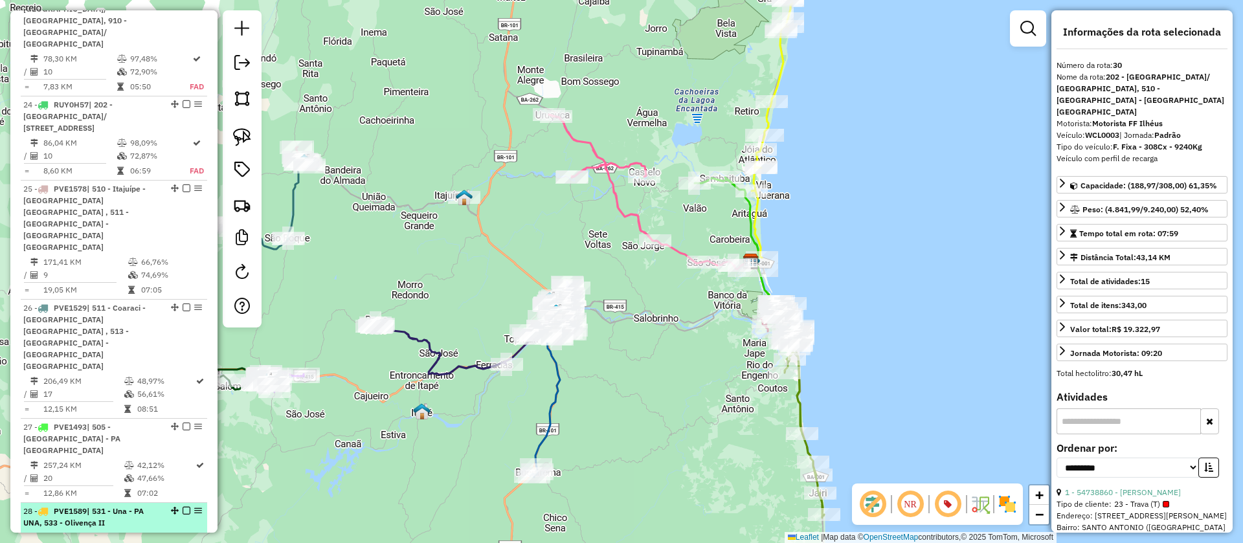
scroll to position [2502, 0]
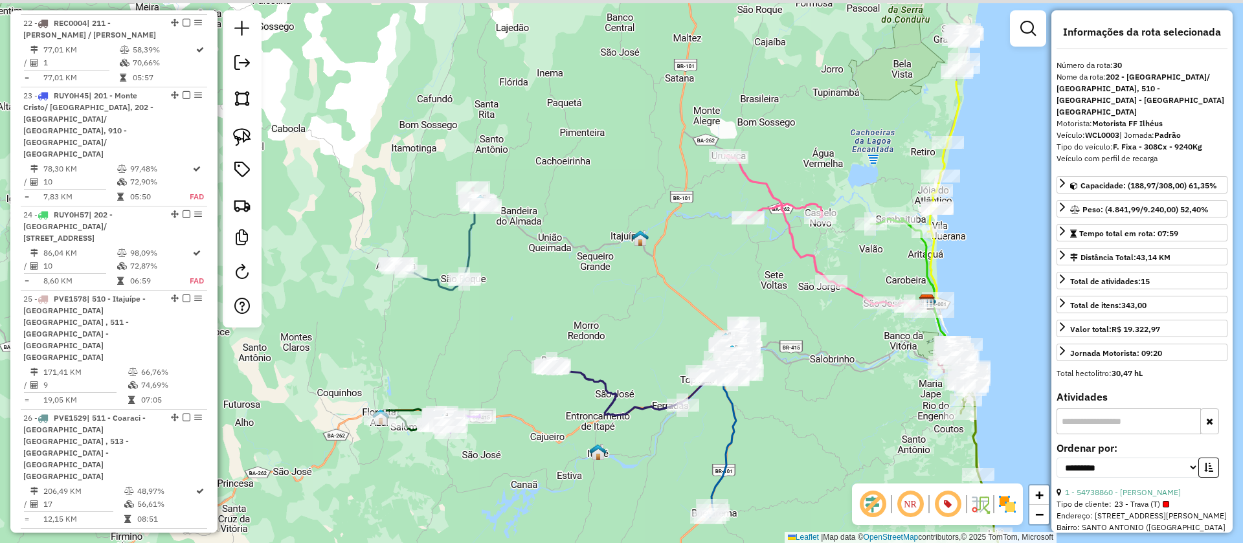
drag, startPoint x: 496, startPoint y: 195, endPoint x: 381, endPoint y: 425, distance: 257.6
click at [386, 435] on div "Janela de atendimento Grade de atendimento Capacidade Transportadoras Veículos …" at bounding box center [621, 271] width 1243 height 543
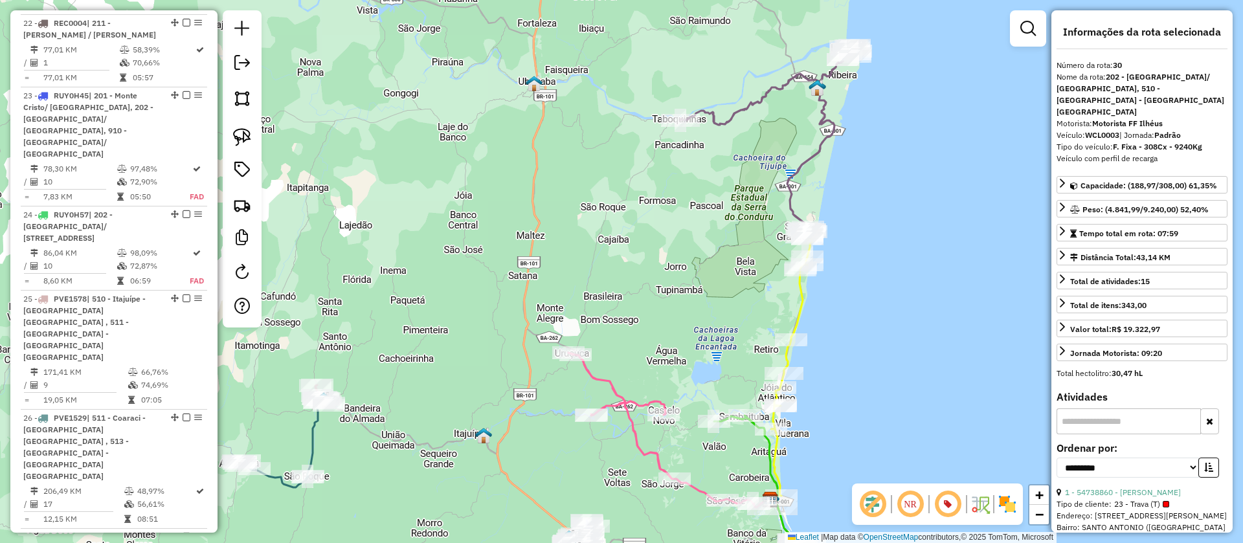
drag, startPoint x: 676, startPoint y: 192, endPoint x: 403, endPoint y: 371, distance: 326.9
click at [396, 377] on div "Janela de atendimento Grade de atendimento Capacidade Transportadoras Veículos …" at bounding box center [621, 271] width 1243 height 543
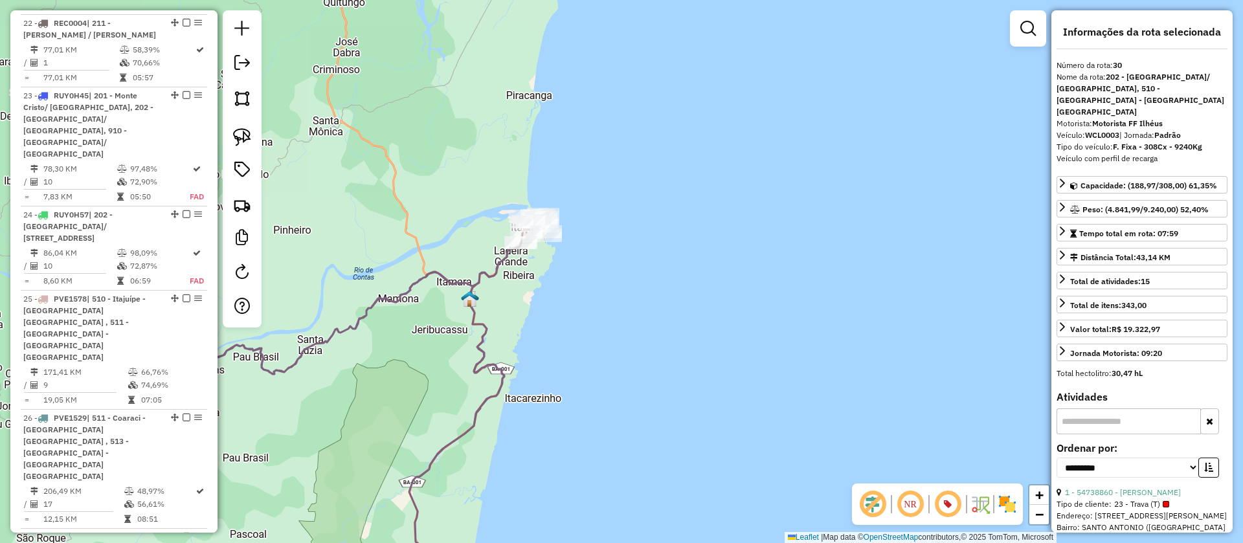
click at [493, 276] on icon at bounding box center [370, 400] width 348 height 370
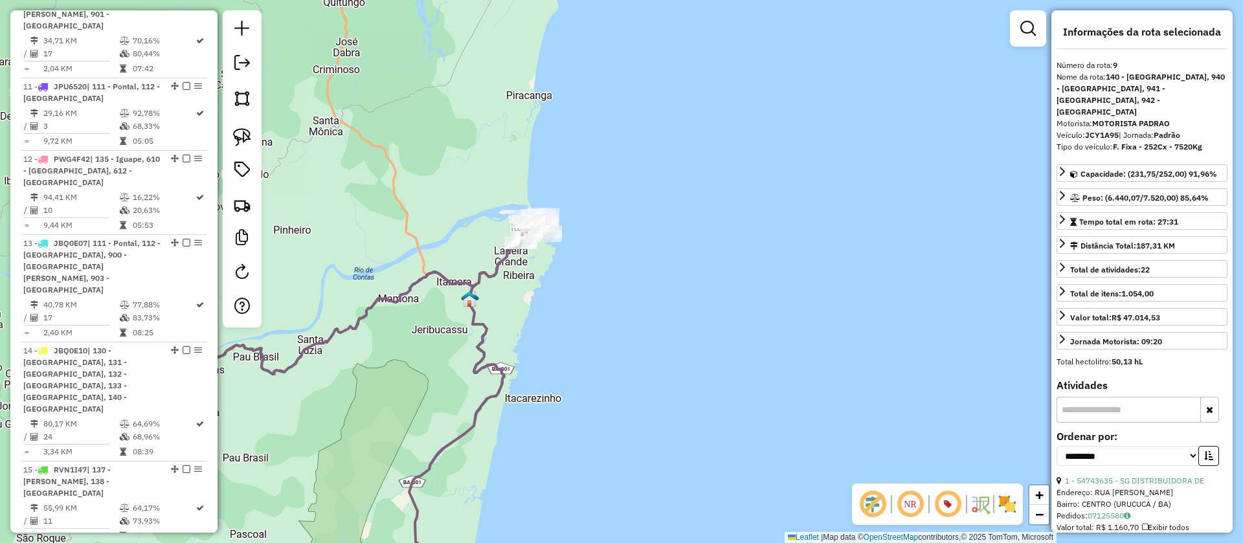
scroll to position [1185, 0]
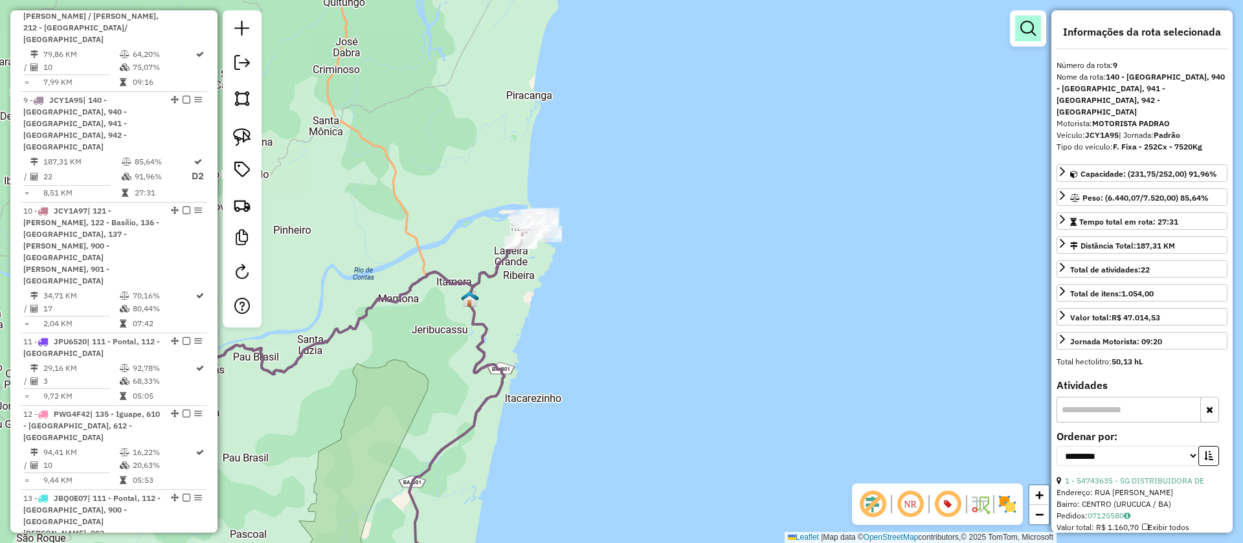
click at [1037, 27] on link at bounding box center [1028, 29] width 26 height 26
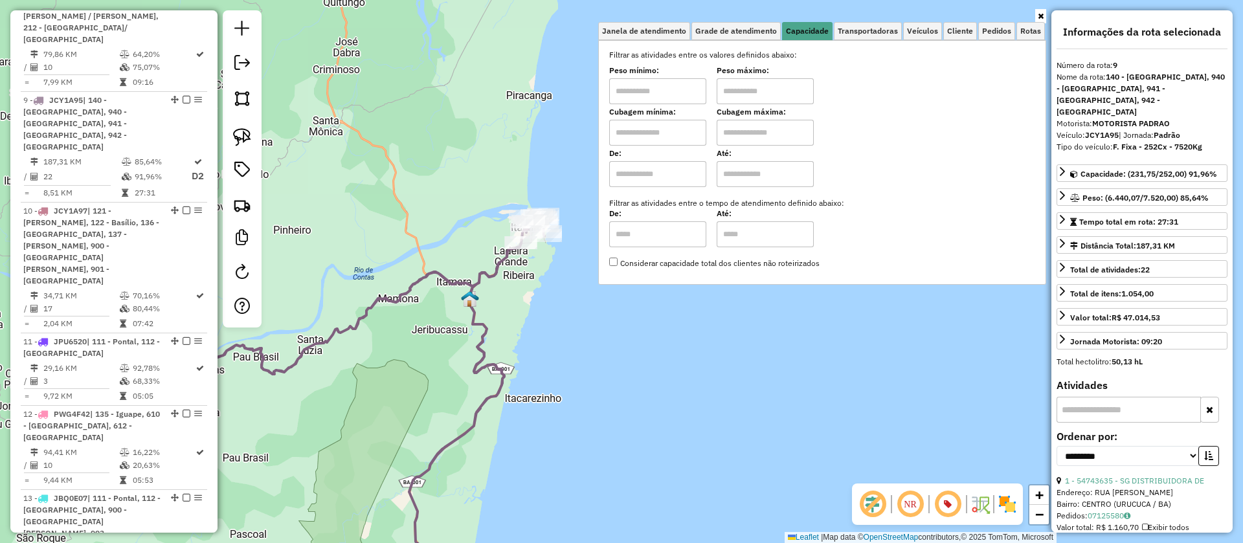
drag, startPoint x: 649, startPoint y: 123, endPoint x: 662, endPoint y: 142, distance: 23.2
click at [649, 123] on input "text" at bounding box center [657, 133] width 97 height 26
type input "****"
click at [751, 133] on input "text" at bounding box center [765, 133] width 97 height 26
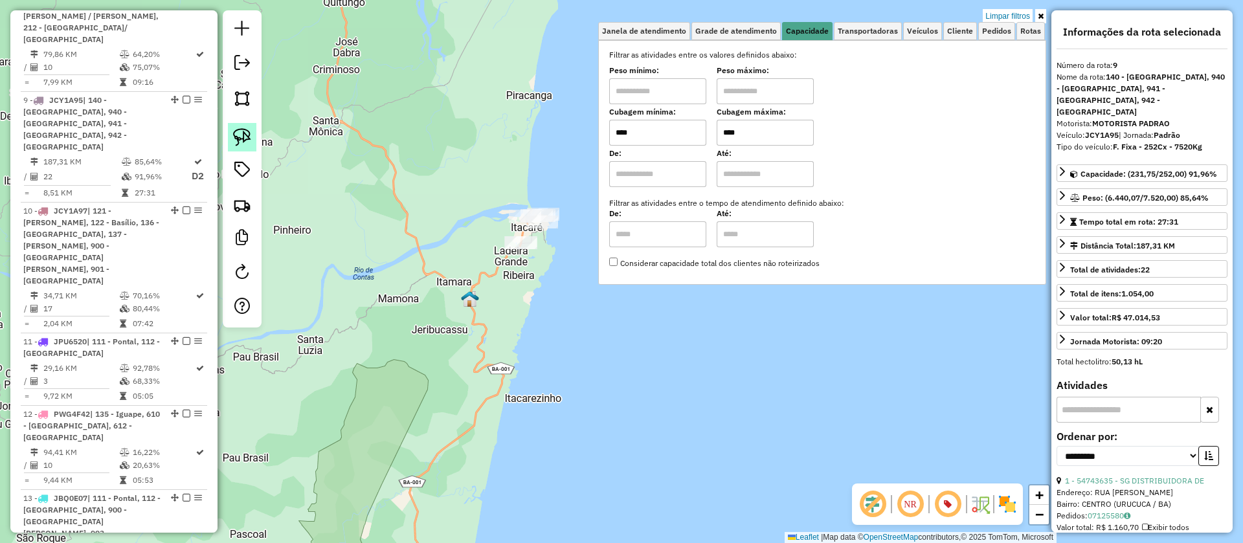
type input "****"
click at [239, 135] on img at bounding box center [242, 137] width 18 height 18
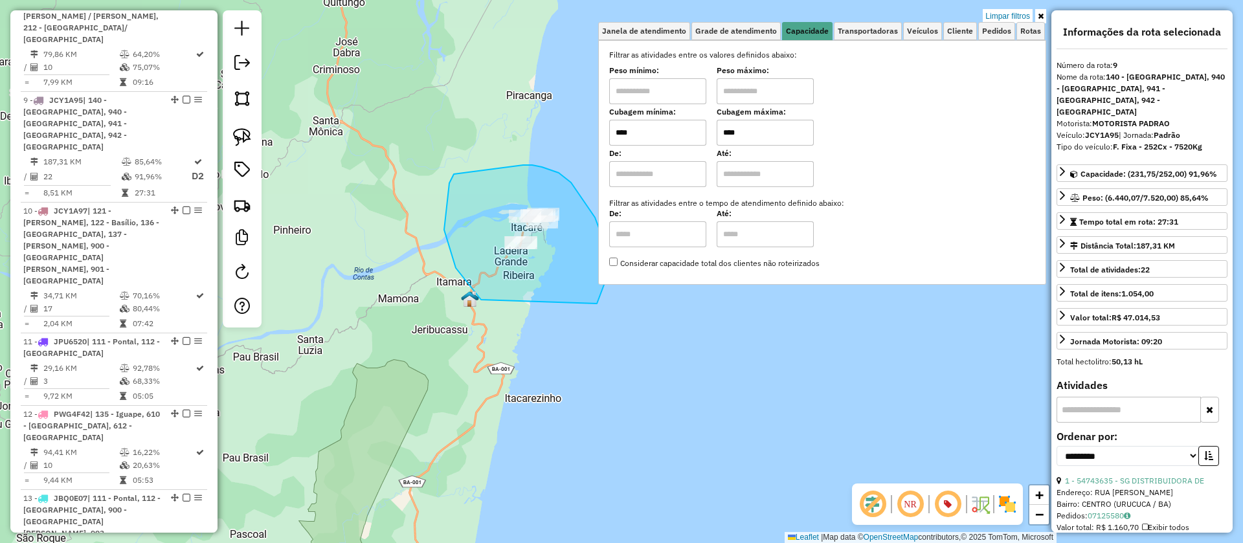
drag, startPoint x: 449, startPoint y: 188, endPoint x: 520, endPoint y: 166, distance: 74.3
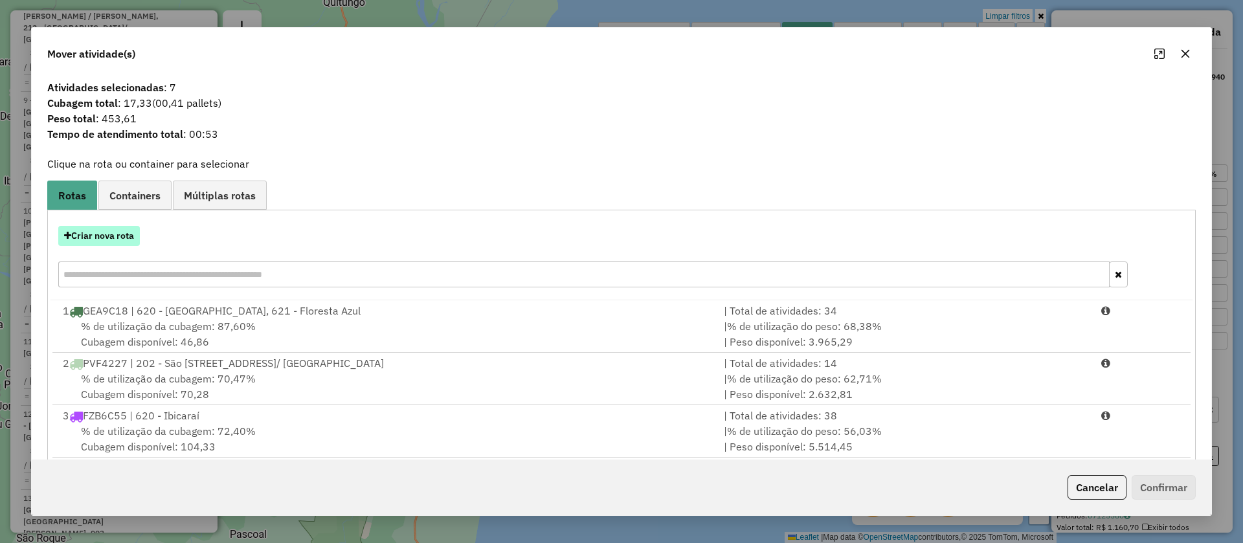
click at [118, 229] on button "Criar nova rota" at bounding box center [99, 236] width 82 height 20
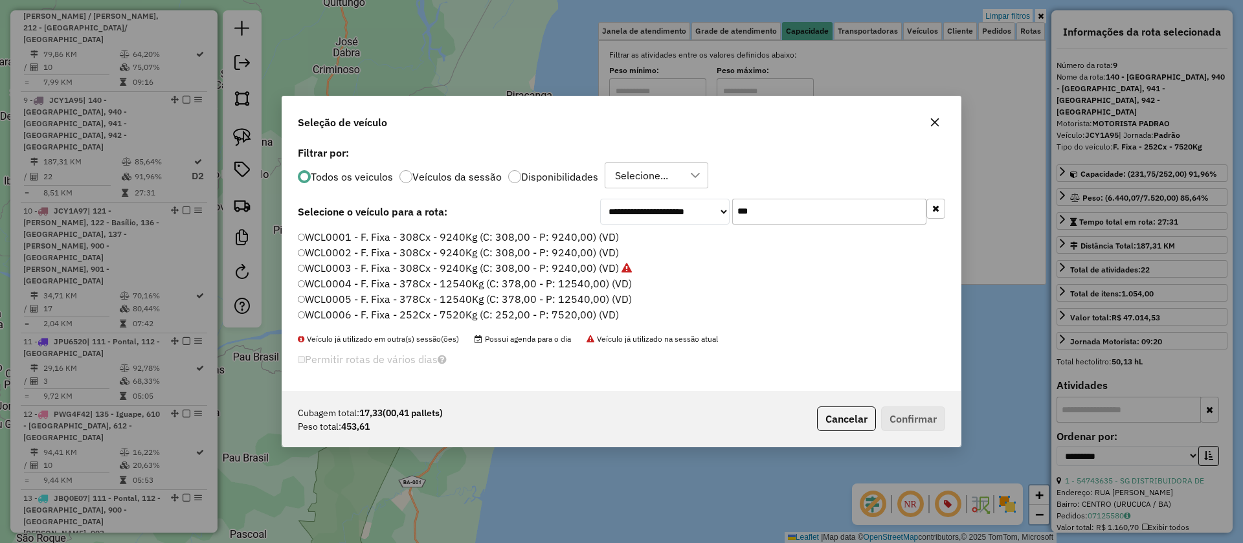
scroll to position [7, 4]
drag, startPoint x: 691, startPoint y: 211, endPoint x: 597, endPoint y: 207, distance: 94.6
click at [597, 207] on div "**********" at bounding box center [621, 212] width 647 height 26
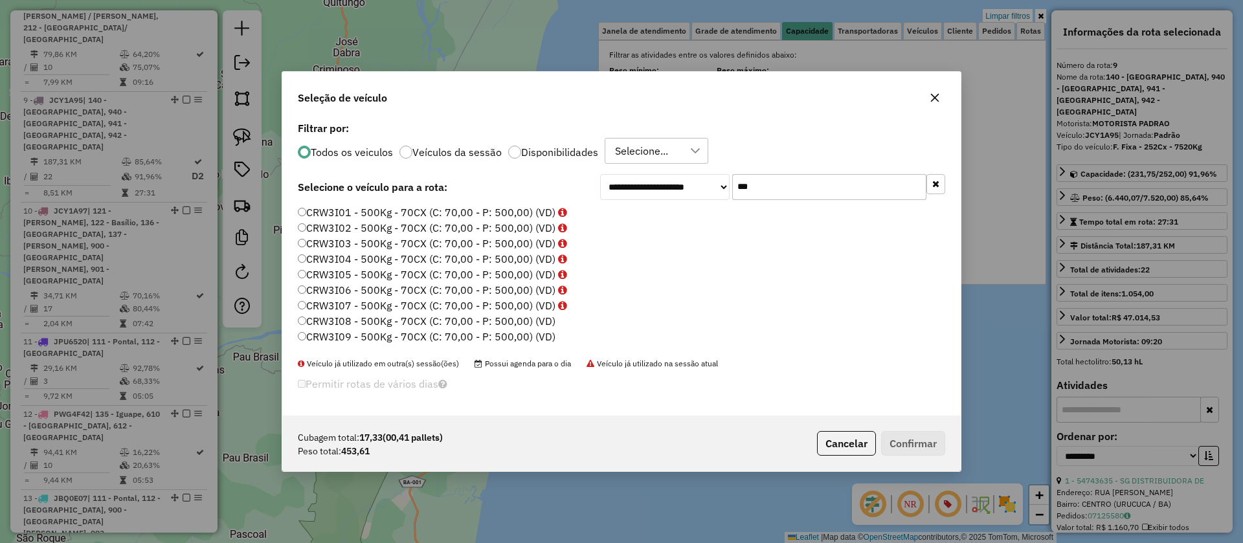
scroll to position [194, 0]
type input "***"
click at [520, 331] on label "CRW3I30 - F. Fixa - 70Cx - 1340Kg (C: 70,00 - P: 1340,00) (VD)" at bounding box center [452, 329] width 308 height 16
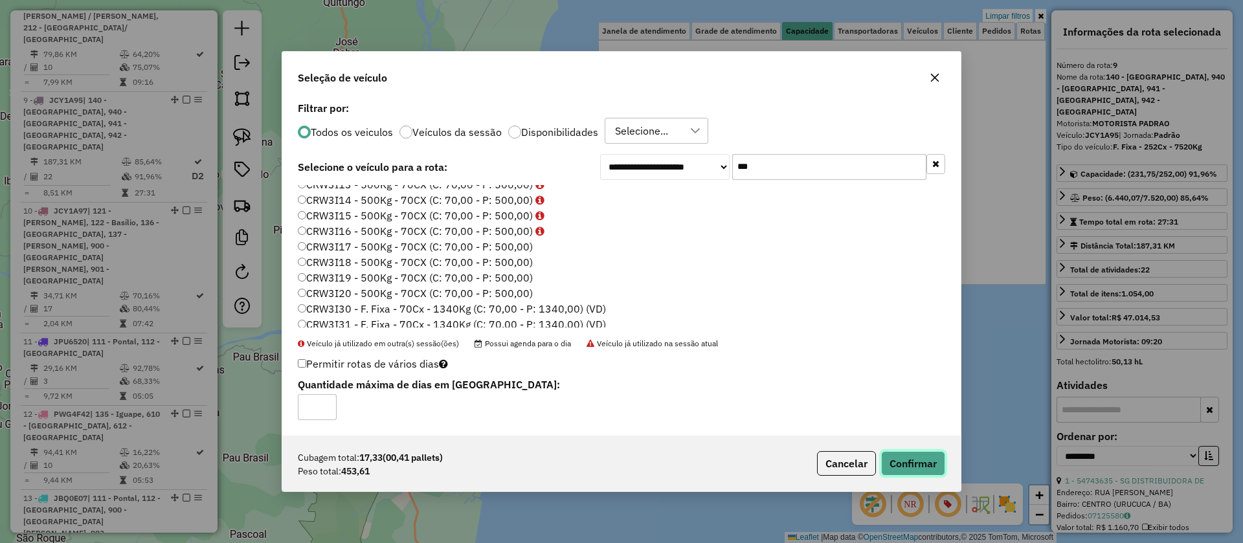
click at [902, 460] on button "Confirmar" at bounding box center [913, 463] width 64 height 25
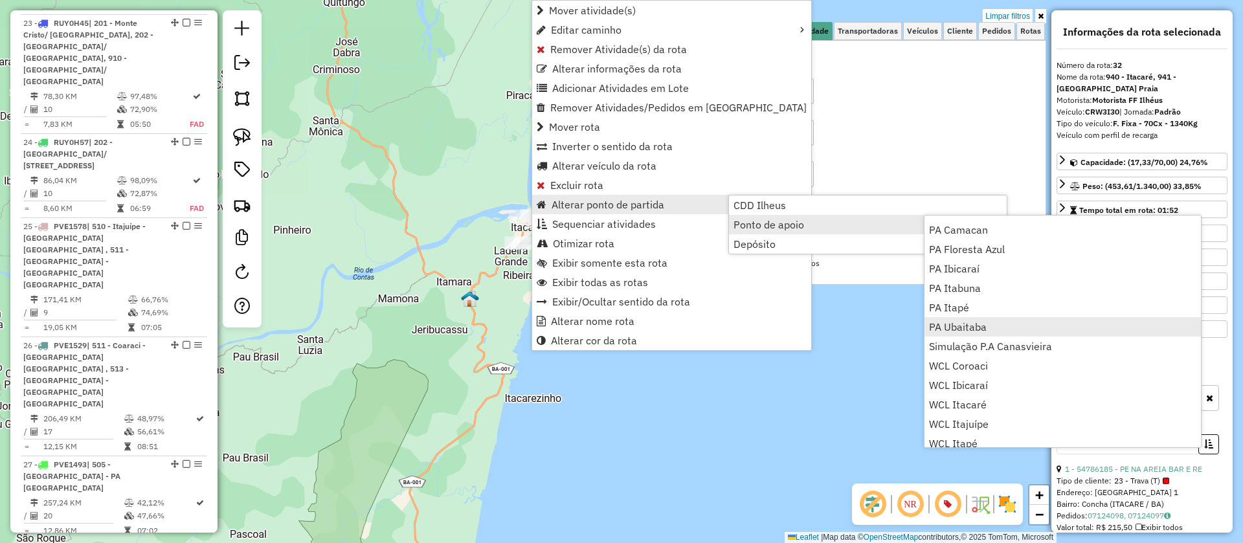
scroll to position [157, 0]
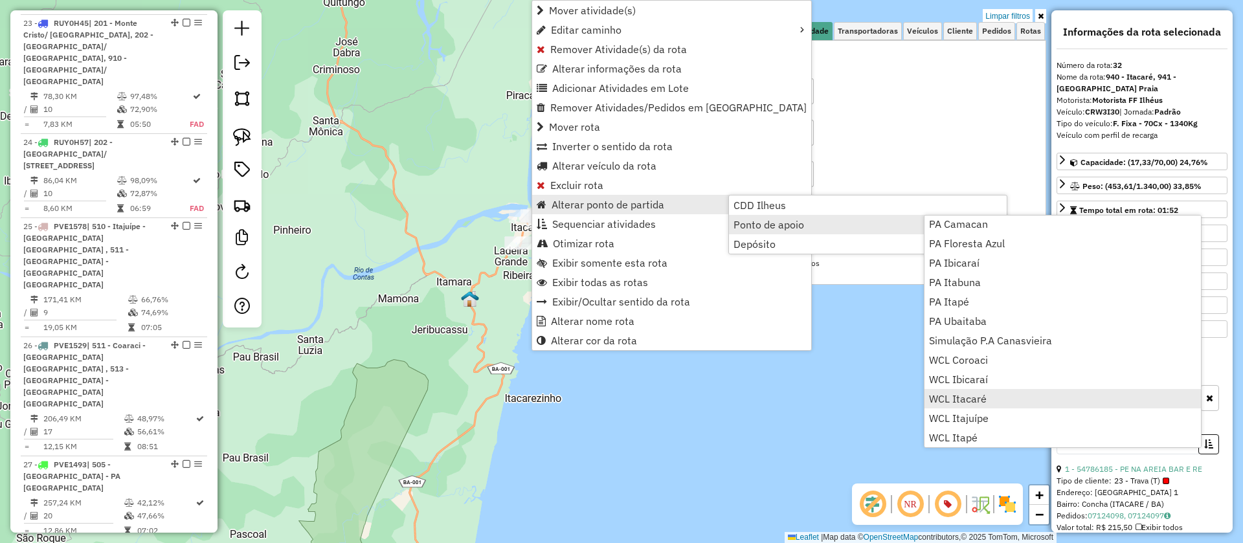
click at [968, 395] on span "WCL Itacaré" at bounding box center [958, 399] width 58 height 10
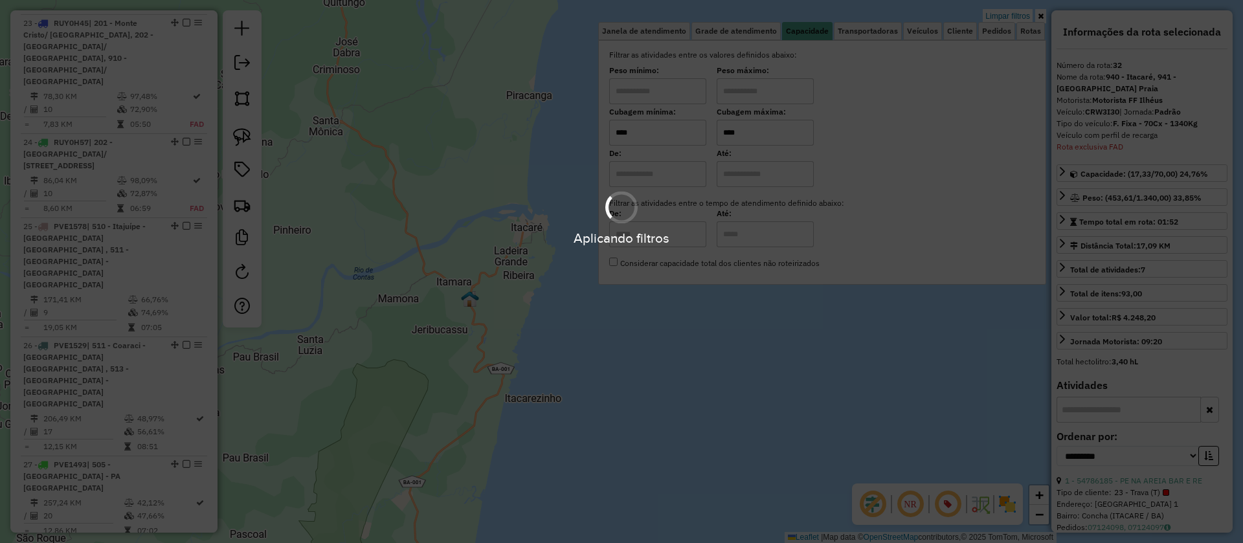
scroll to position [2476, 0]
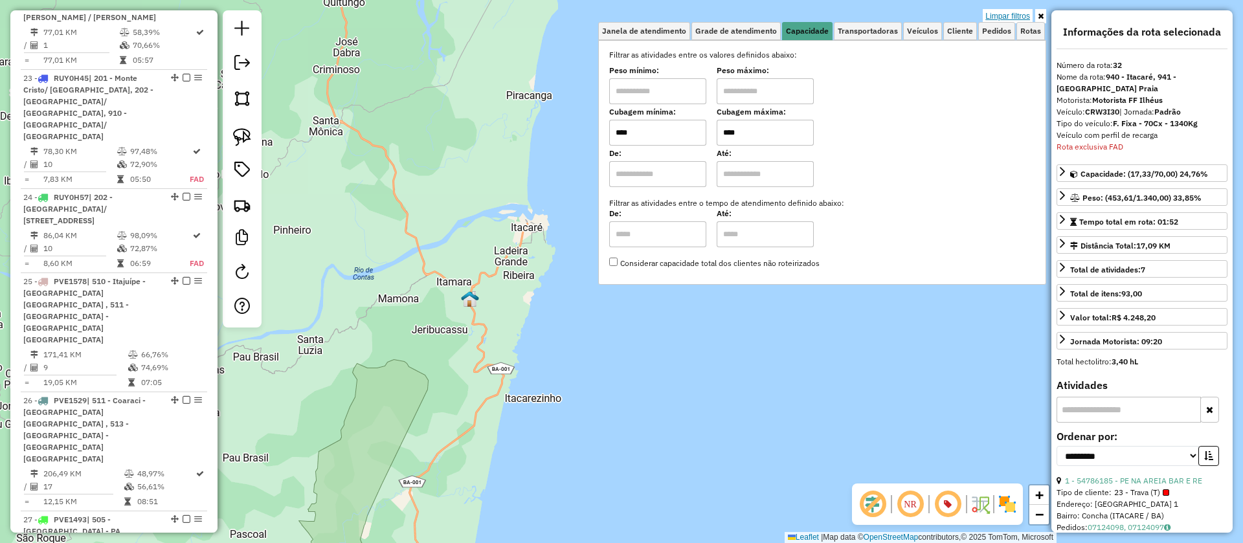
click at [1015, 13] on link "Limpar filtros" at bounding box center [1008, 16] width 50 height 14
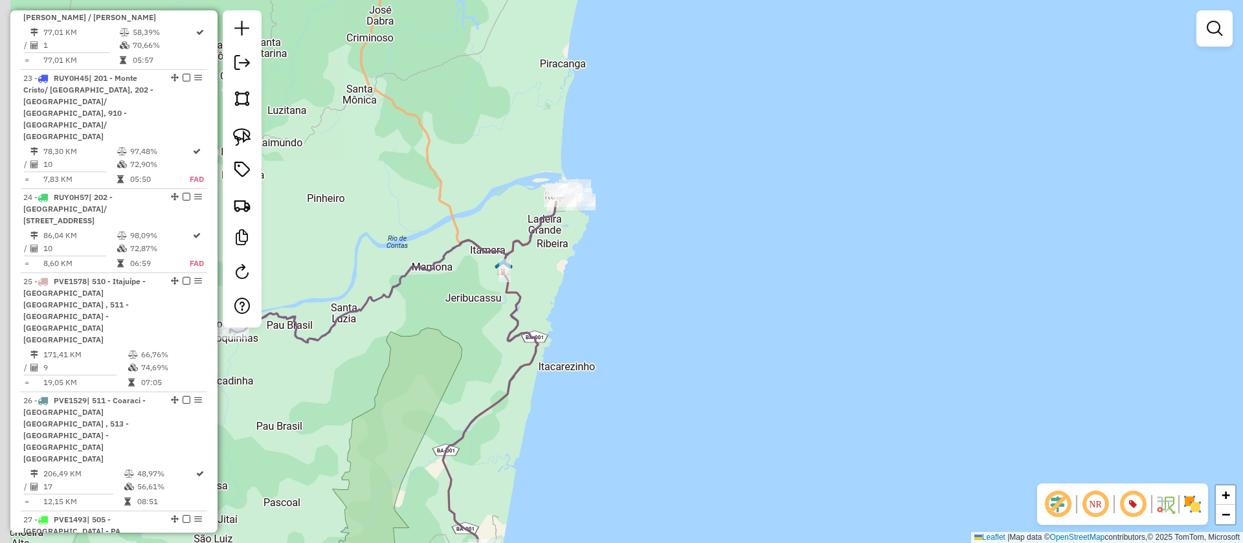
drag, startPoint x: 556, startPoint y: 252, endPoint x: 641, endPoint y: 133, distance: 146.2
click at [641, 133] on div "Janela de atendimento Grade de atendimento Capacidade Transportadoras Veículos …" at bounding box center [621, 271] width 1243 height 543
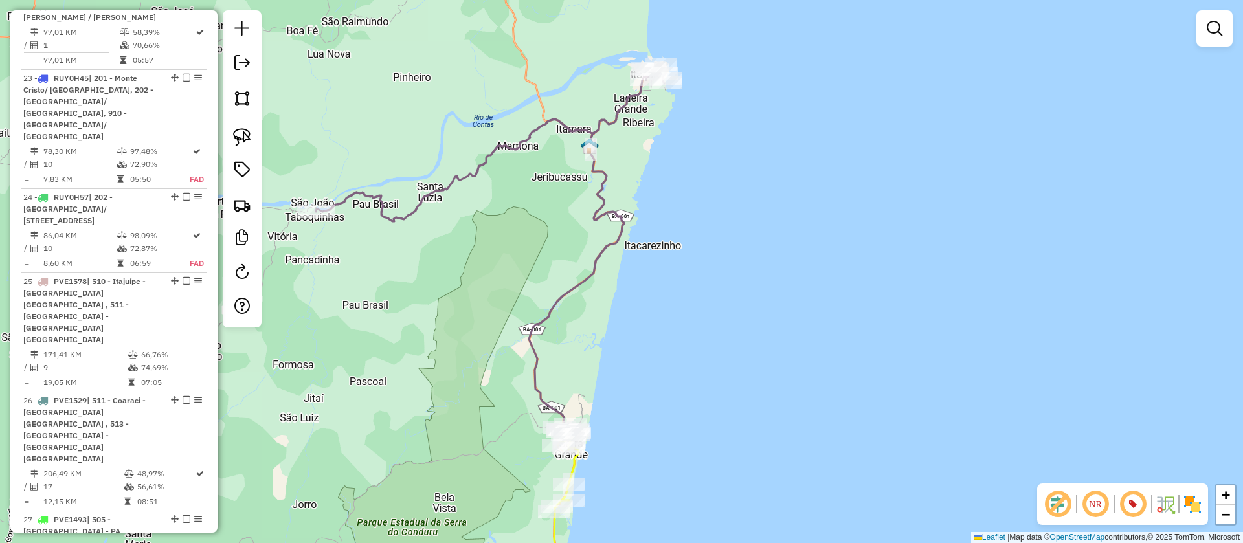
click at [616, 117] on icon at bounding box center [490, 247] width 348 height 368
select select "**********"
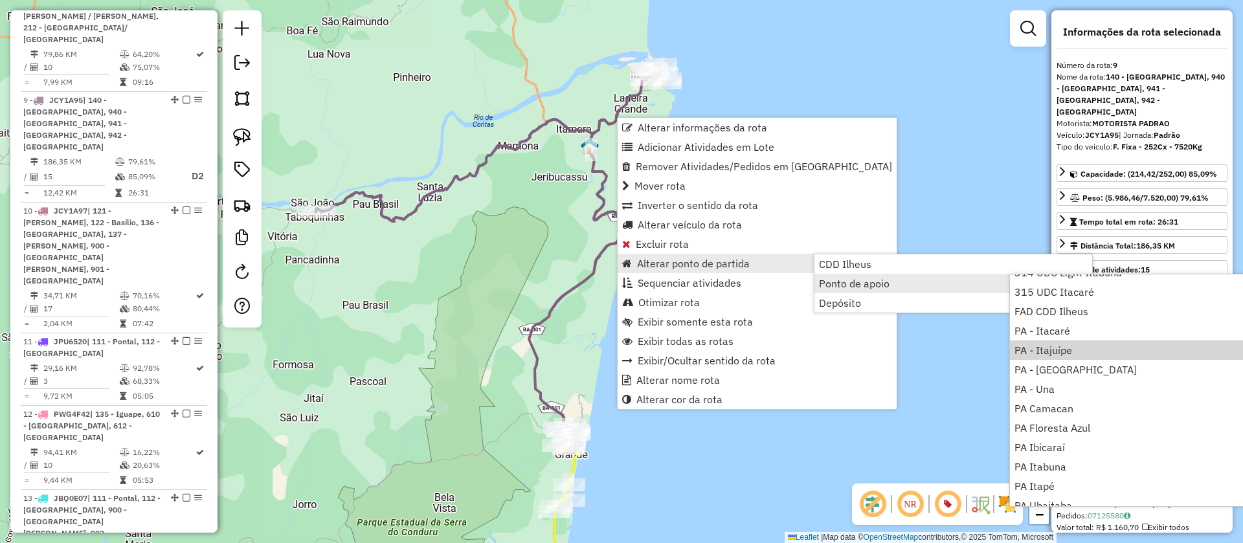
scroll to position [157, 0]
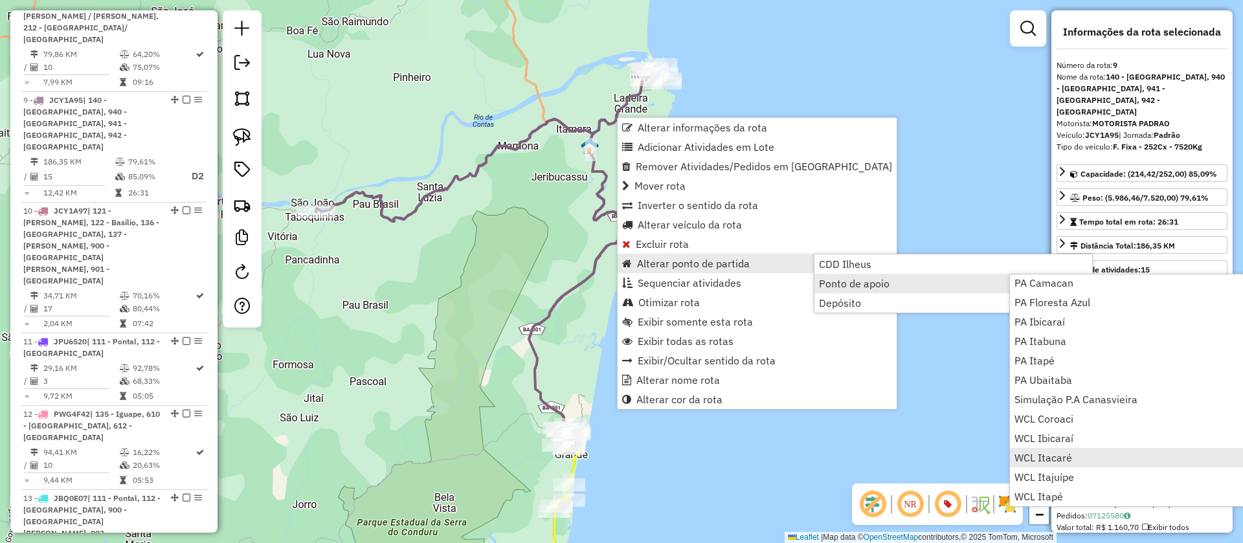
click at [1056, 454] on span "WCL Itacaré" at bounding box center [1043, 457] width 58 height 10
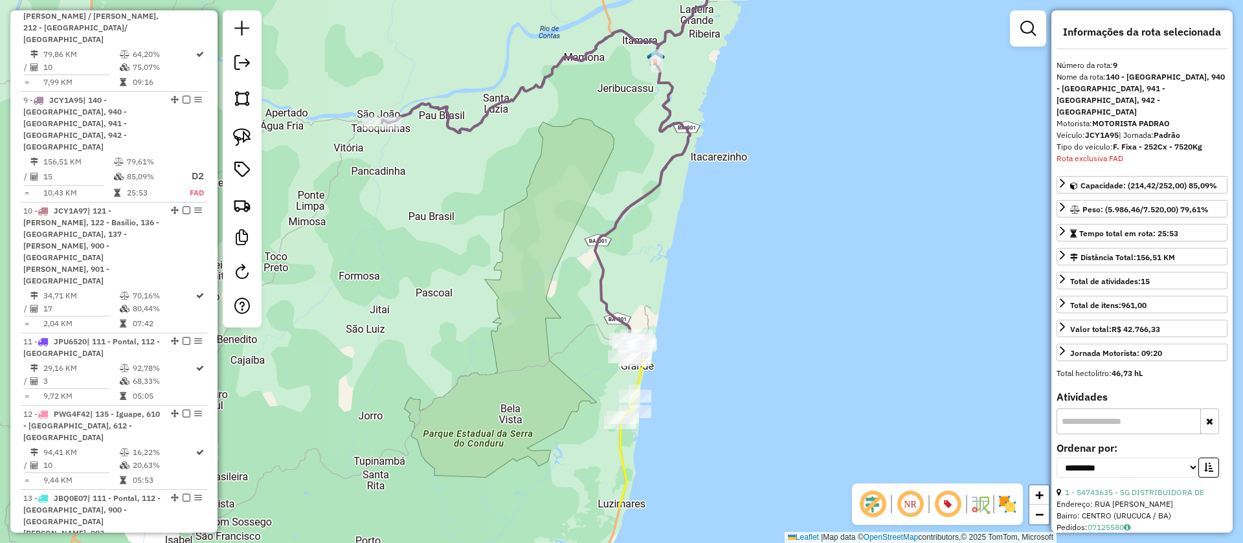
drag, startPoint x: 458, startPoint y: 159, endPoint x: 478, endPoint y: 131, distance: 35.2
click at [478, 131] on icon at bounding box center [556, 159] width 348 height 368
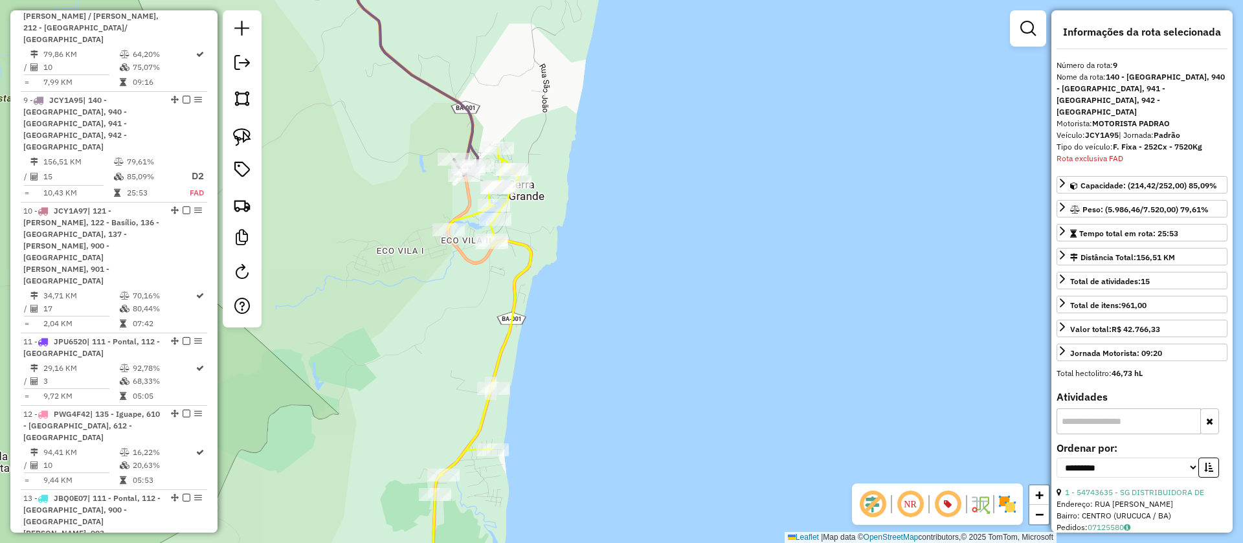
click at [526, 254] on icon at bounding box center [482, 372] width 98 height 449
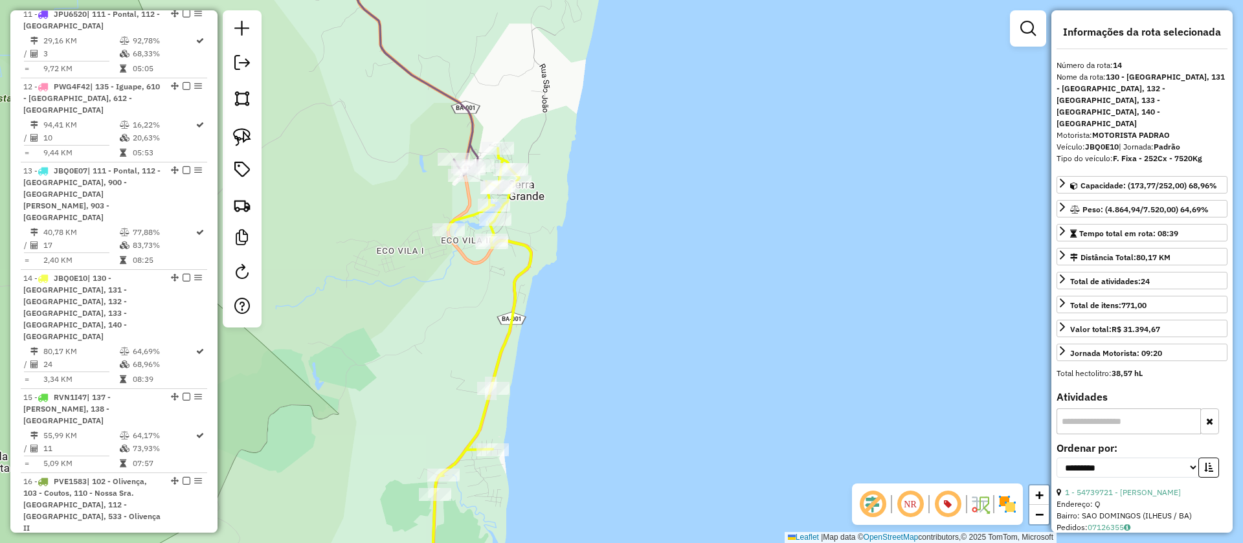
scroll to position [1621, 0]
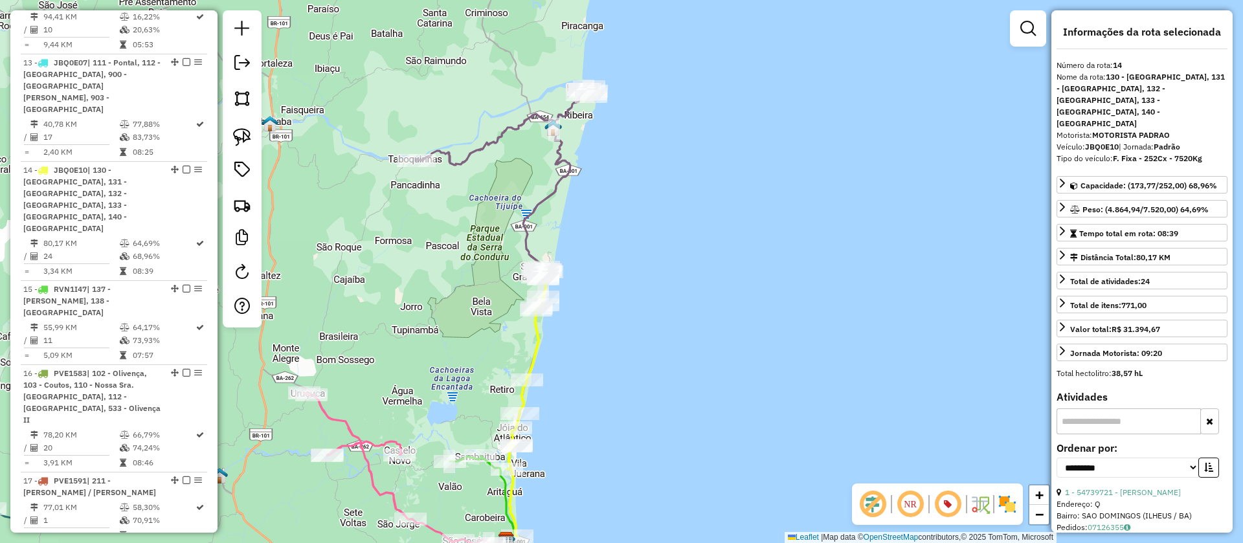
click at [542, 329] on icon at bounding box center [527, 401] width 41 height 269
drag, startPoint x: 592, startPoint y: 333, endPoint x: 630, endPoint y: 170, distance: 167.5
click at [627, 184] on div "Janela de atendimento Grade de atendimento Capacidade Transportadoras Veículos …" at bounding box center [621, 271] width 1243 height 543
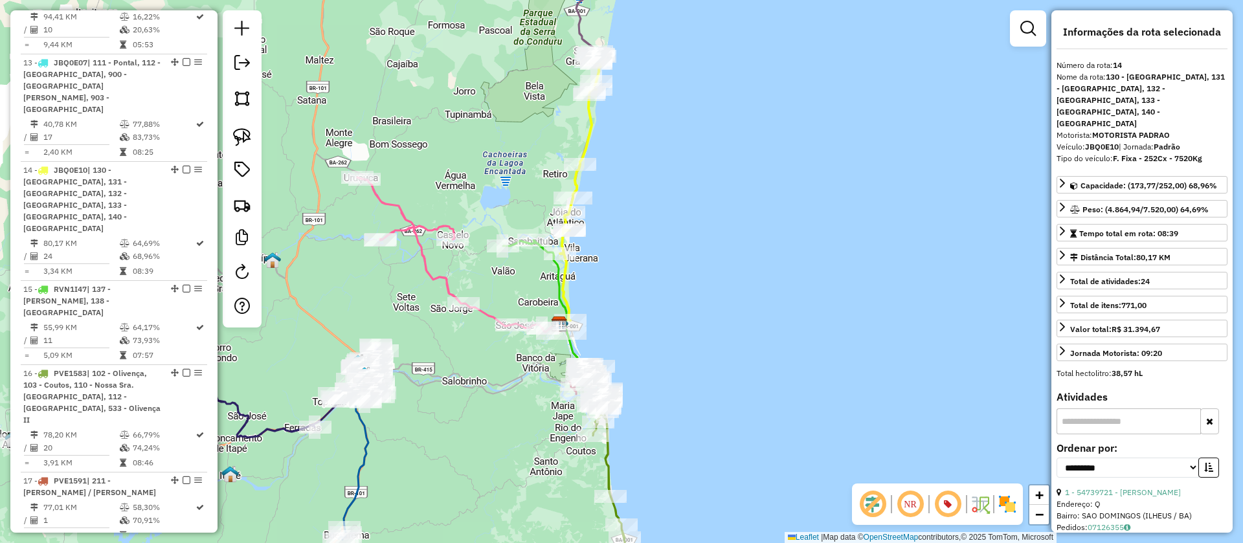
click at [555, 280] on icon at bounding box center [545, 304] width 84 height 129
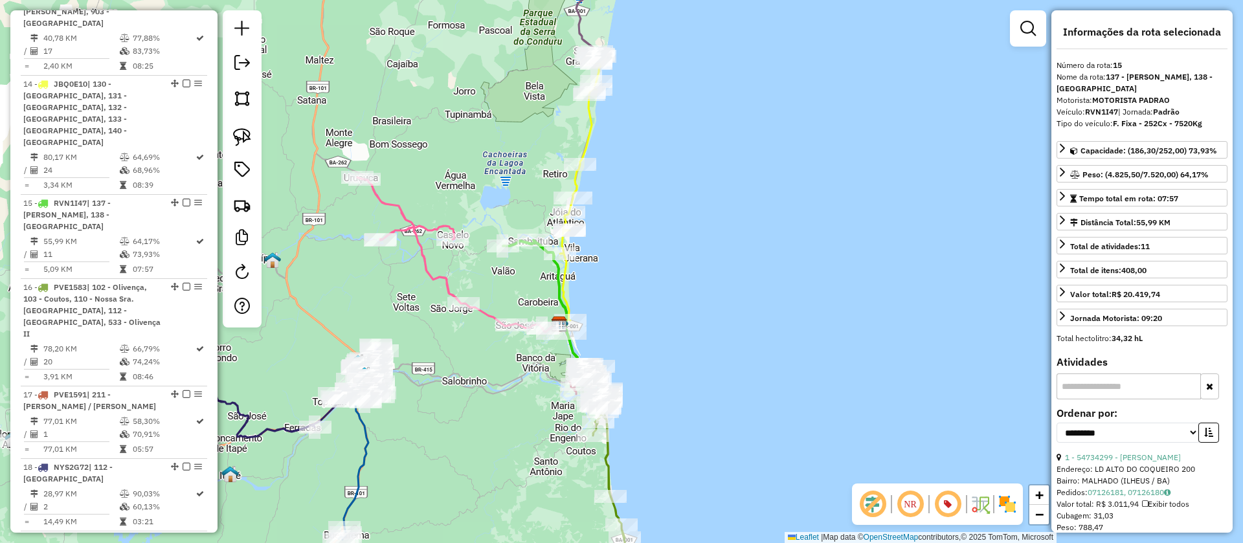
scroll to position [1717, 0]
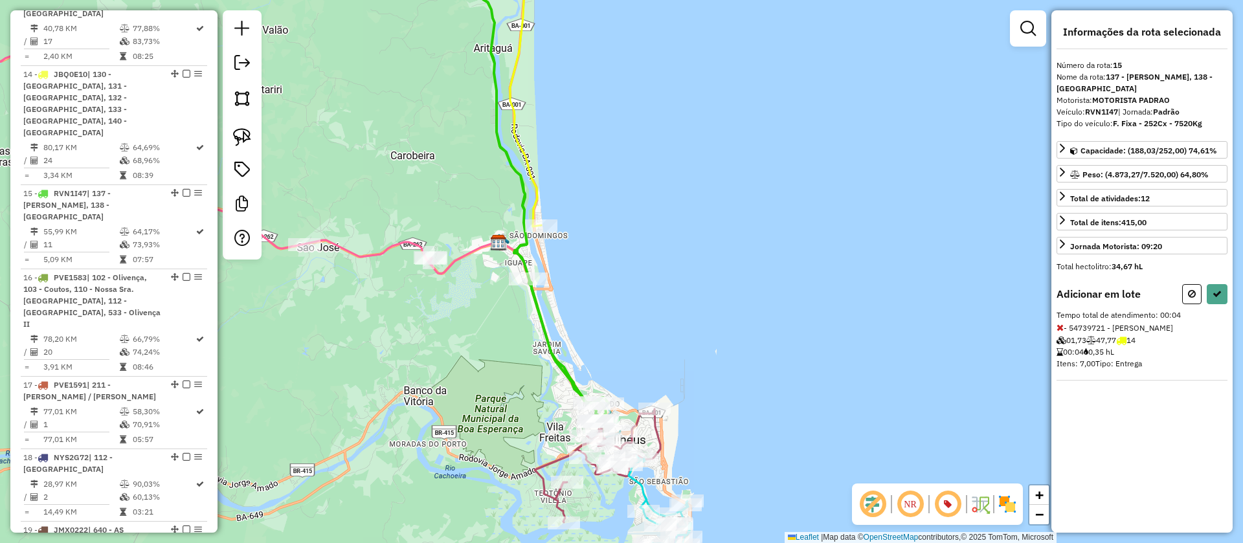
drag, startPoint x: 621, startPoint y: 141, endPoint x: 731, endPoint y: 269, distance: 168.0
click at [639, 225] on div "Janela de atendimento Grade de atendimento Capacidade Transportadoras Veículos …" at bounding box center [621, 271] width 1243 height 543
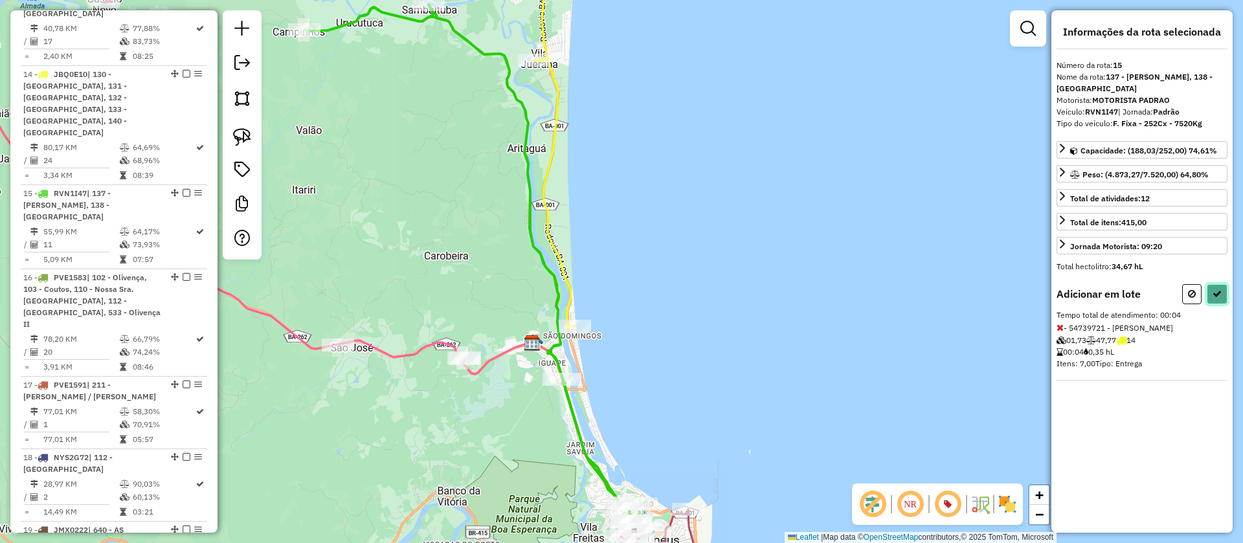
click at [1220, 287] on button at bounding box center [1216, 294] width 21 height 20
select select "**********"
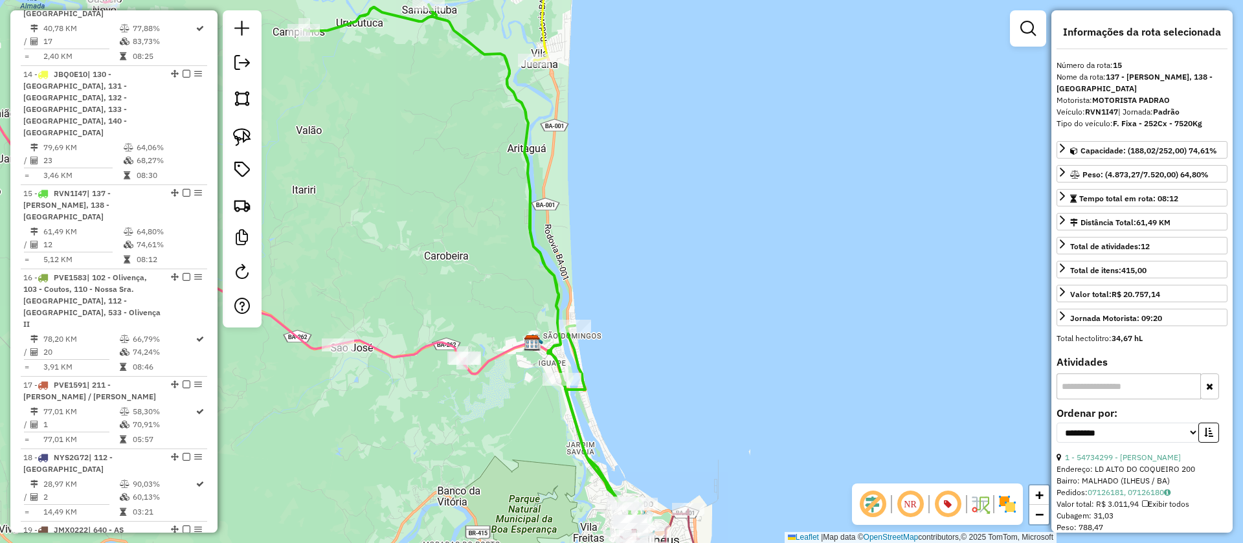
click at [473, 41] on icon at bounding box center [473, 264] width 338 height 519
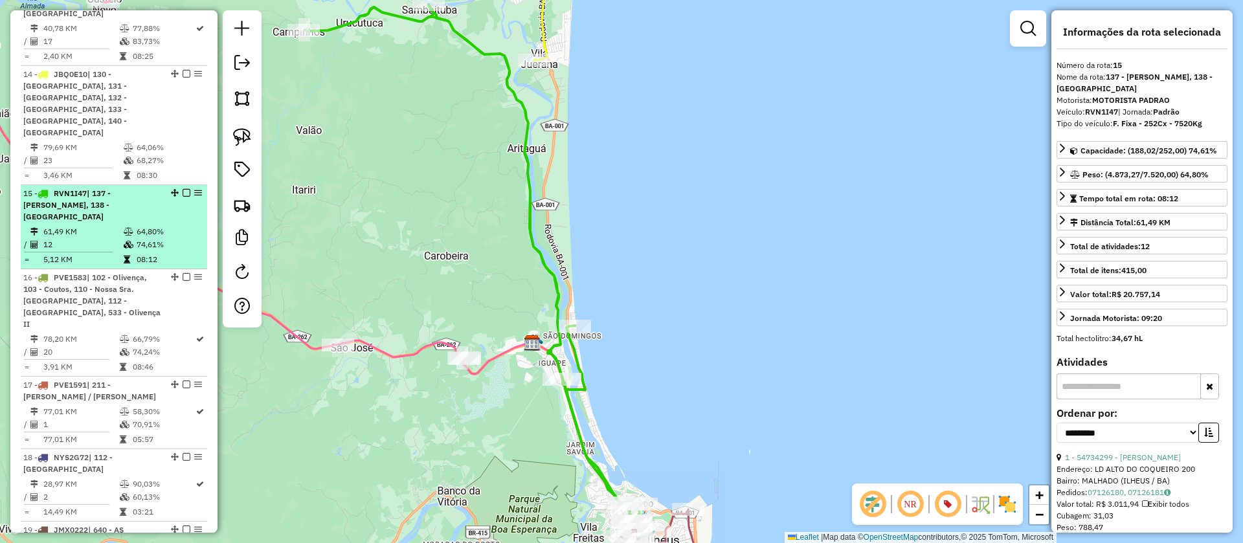
click at [183, 189] on em at bounding box center [187, 193] width 8 height 8
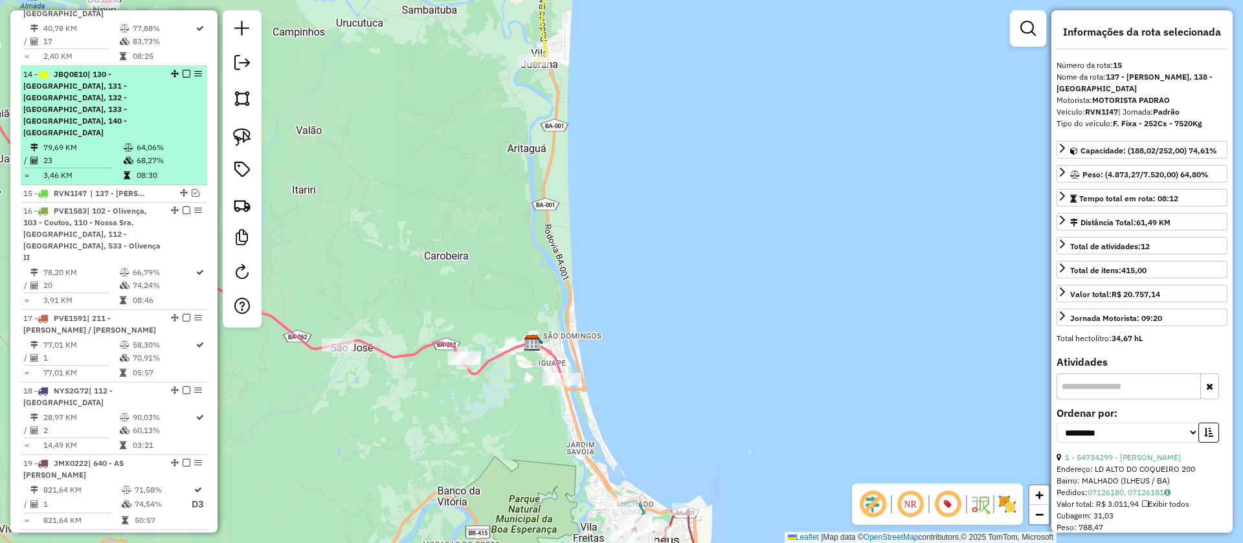
scroll to position [1661, 0]
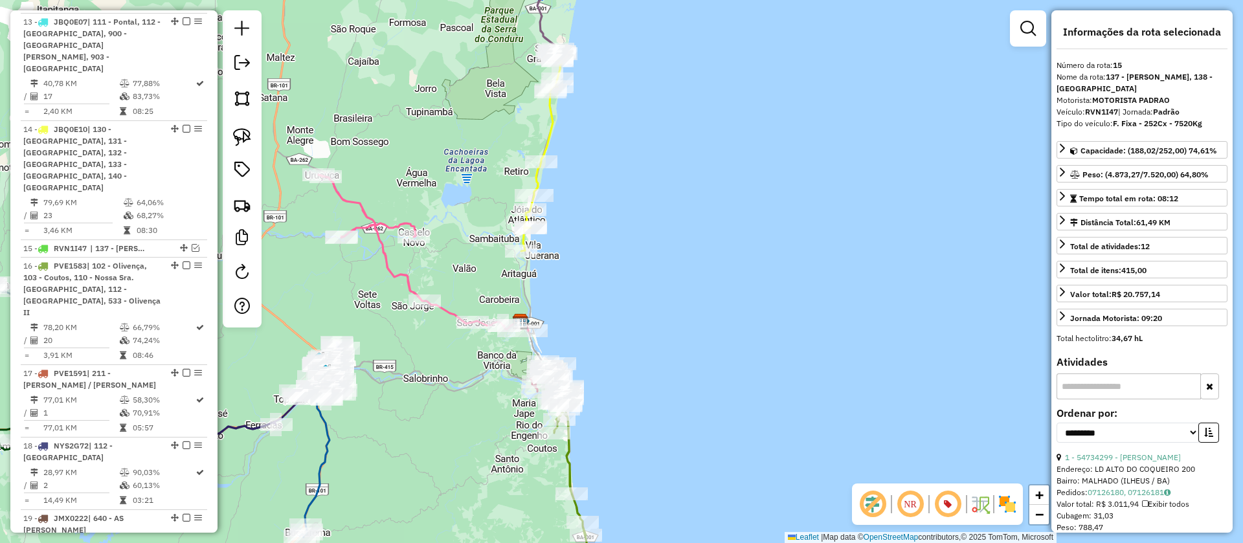
click at [549, 128] on icon at bounding box center [541, 150] width 41 height 202
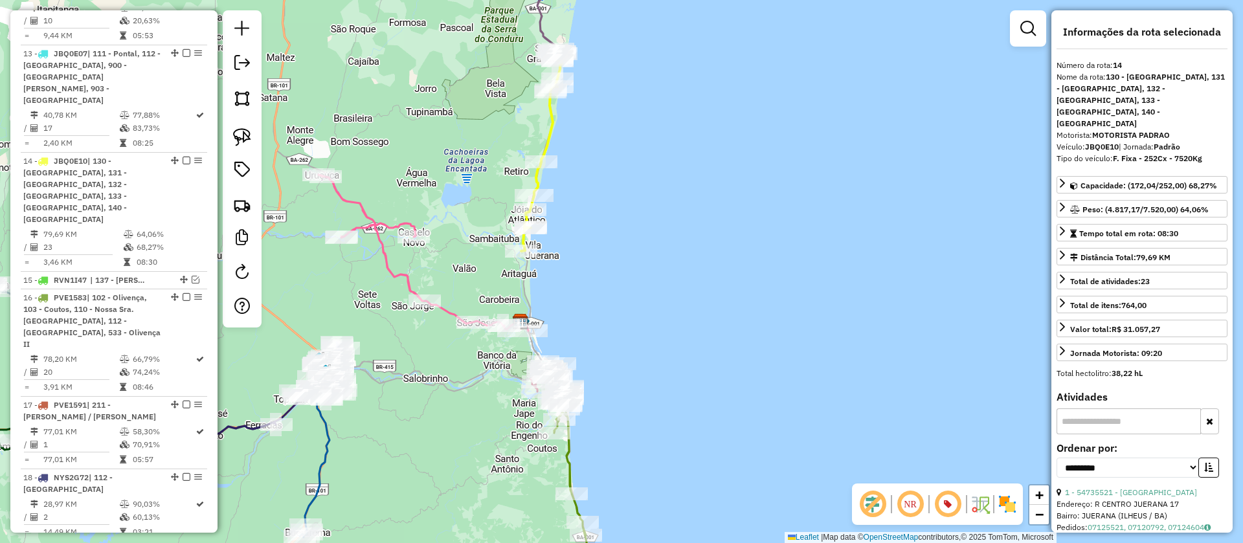
scroll to position [1621, 0]
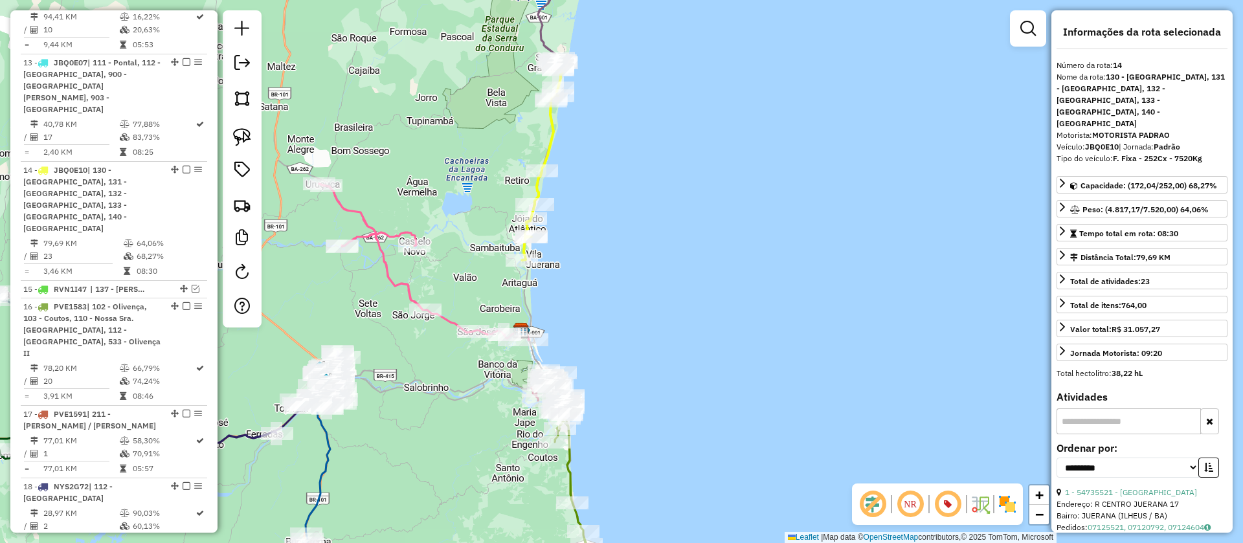
drag, startPoint x: 661, startPoint y: 110, endPoint x: 657, endPoint y: 302, distance: 192.3
click at [658, 302] on div "Janela de atendimento Grade de atendimento Capacidade Transportadoras Veículos …" at bounding box center [621, 271] width 1243 height 543
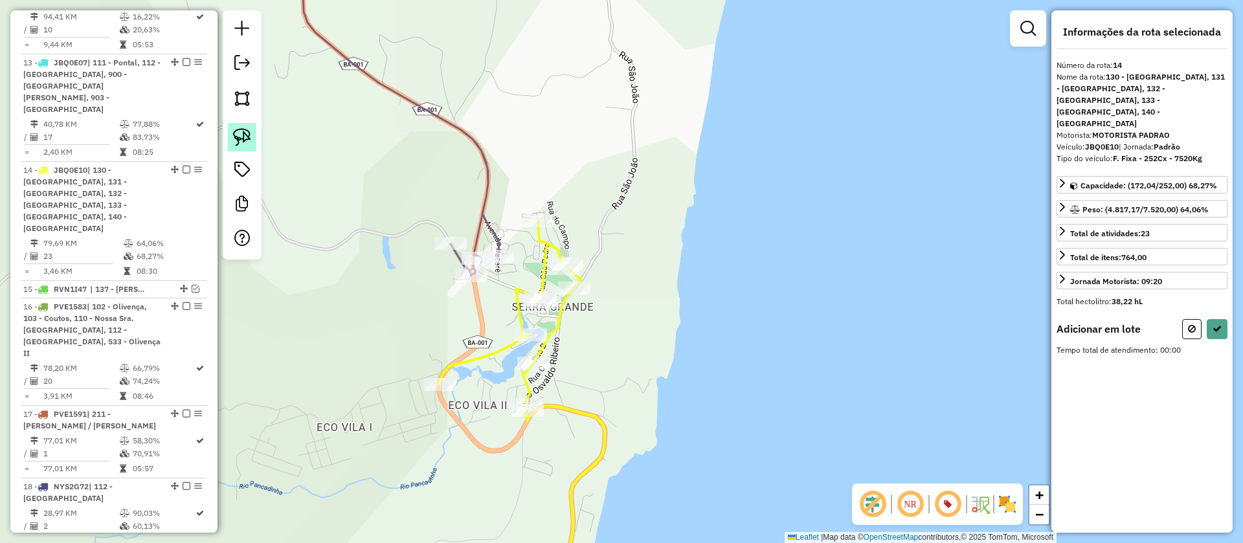
click at [239, 139] on img at bounding box center [242, 137] width 18 height 18
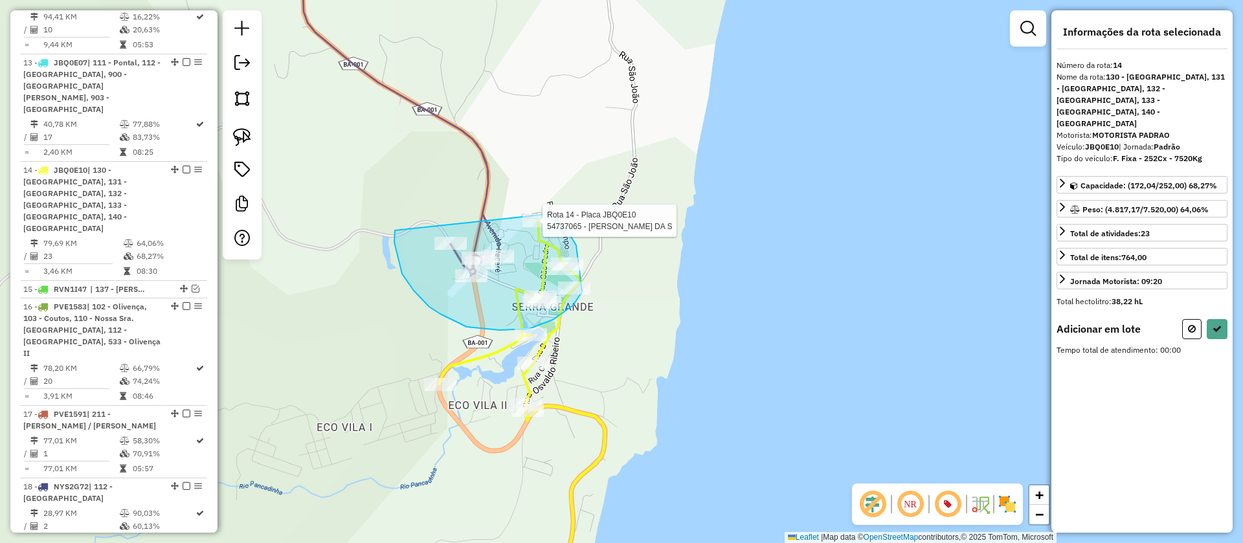
click at [548, 215] on div "Rota 14 - Placa JBQ0E10 54735996 - JOSE ORLANDO FERNAND Rota 14 - Placa JBQ0E10…" at bounding box center [621, 271] width 1243 height 543
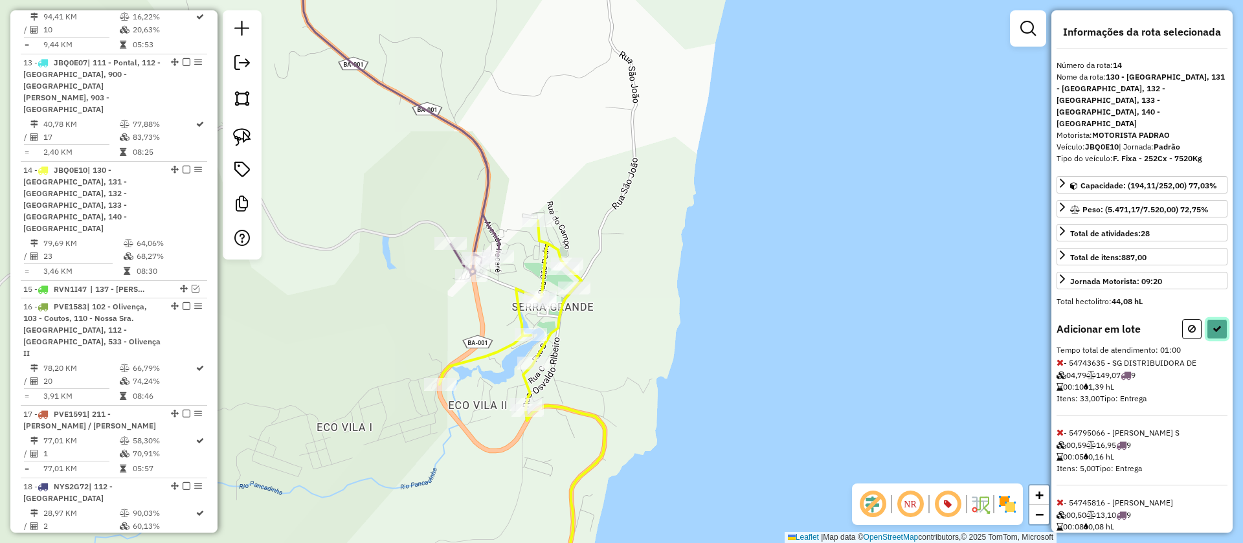
click at [1212, 324] on icon at bounding box center [1216, 328] width 9 height 9
select select "**********"
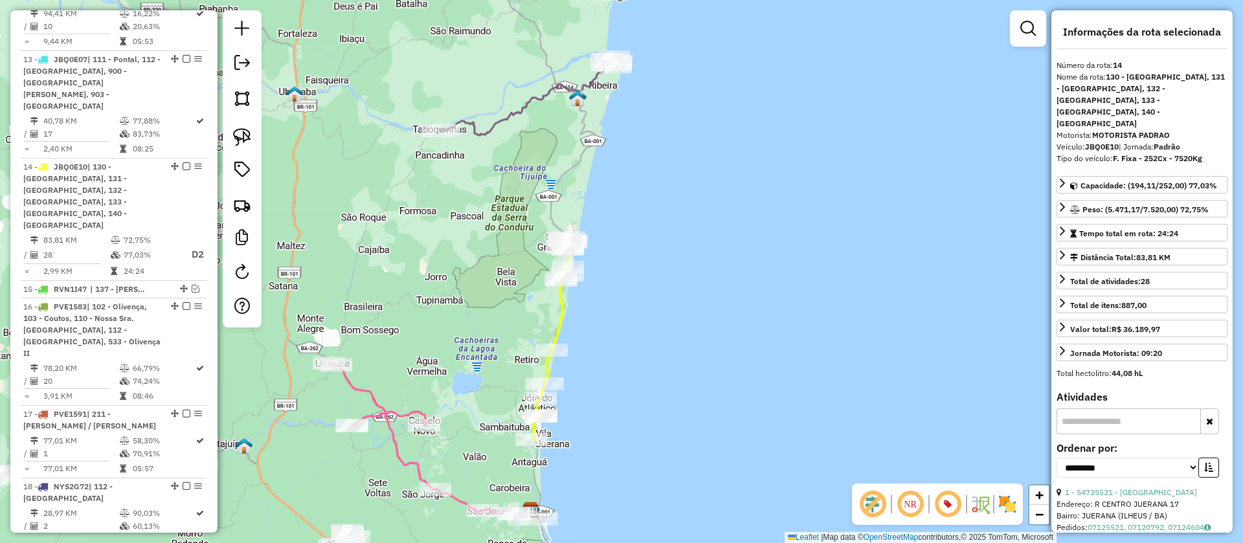
click at [524, 99] on icon at bounding box center [528, 96] width 174 height 78
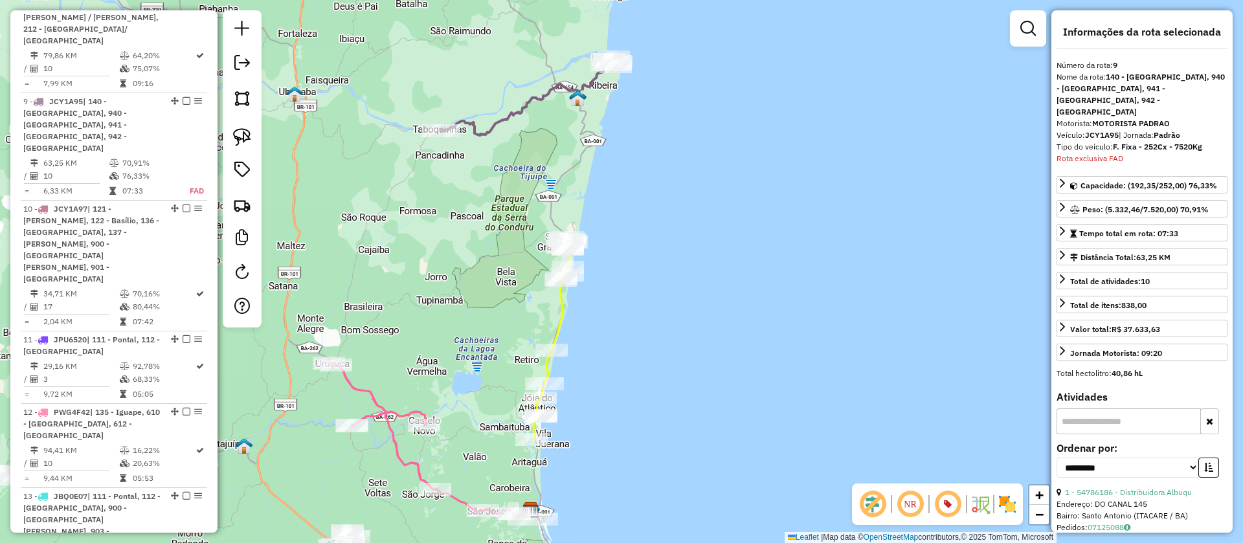
scroll to position [1185, 0]
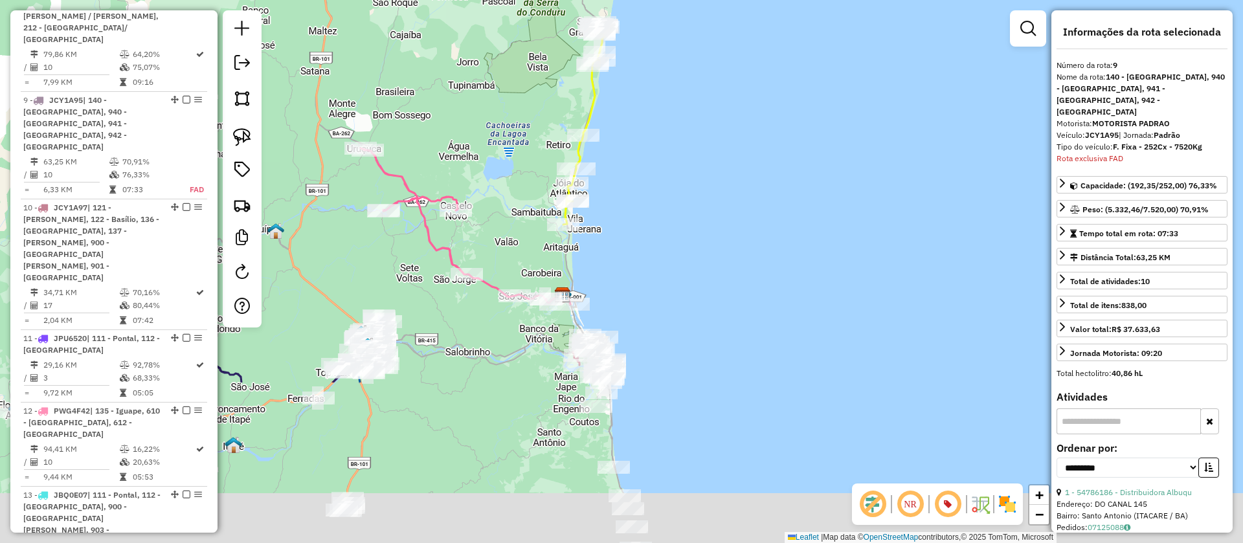
drag, startPoint x: 660, startPoint y: 432, endPoint x: 705, endPoint y: 240, distance: 197.4
click at [702, 244] on div "Janela de atendimento Grade de atendimento Capacidade Transportadoras Veículos …" at bounding box center [621, 271] width 1243 height 543
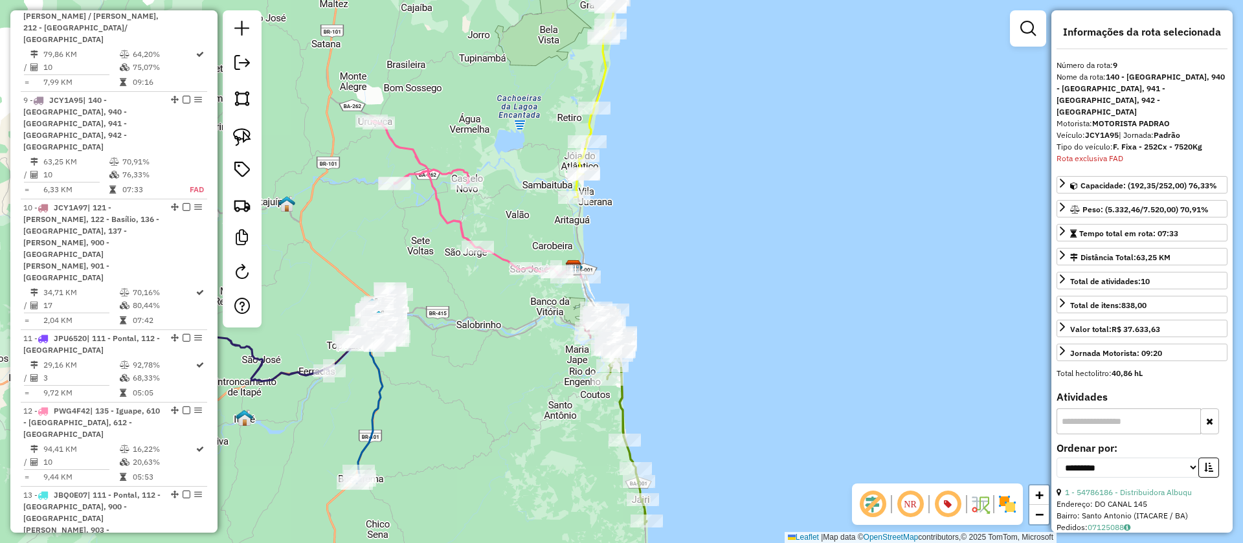
click at [608, 91] on icon at bounding box center [594, 96] width 41 height 202
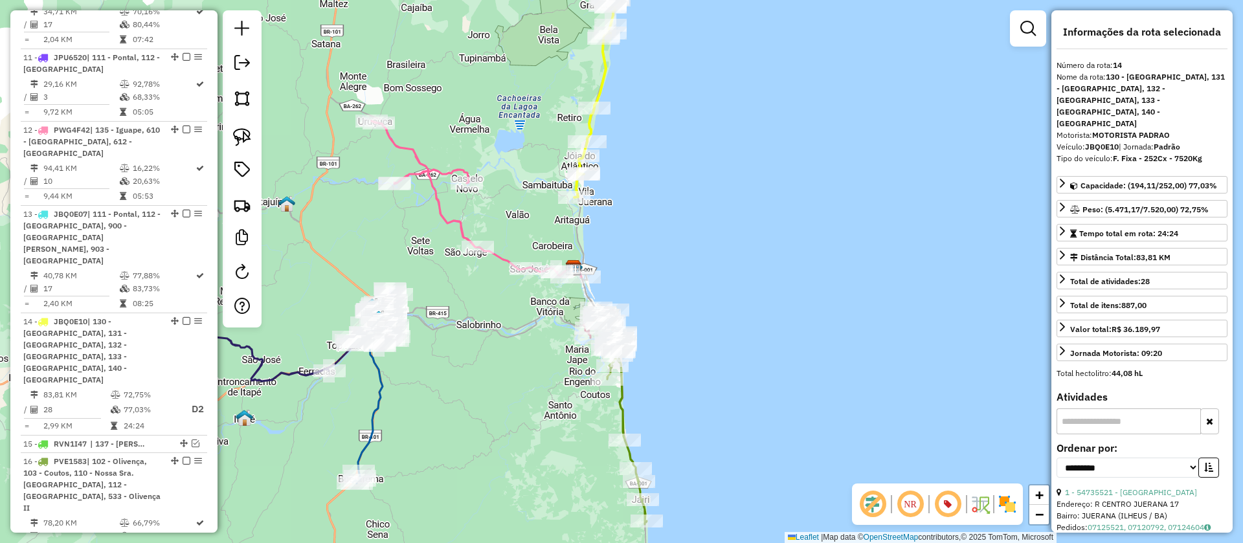
scroll to position [1617, 0]
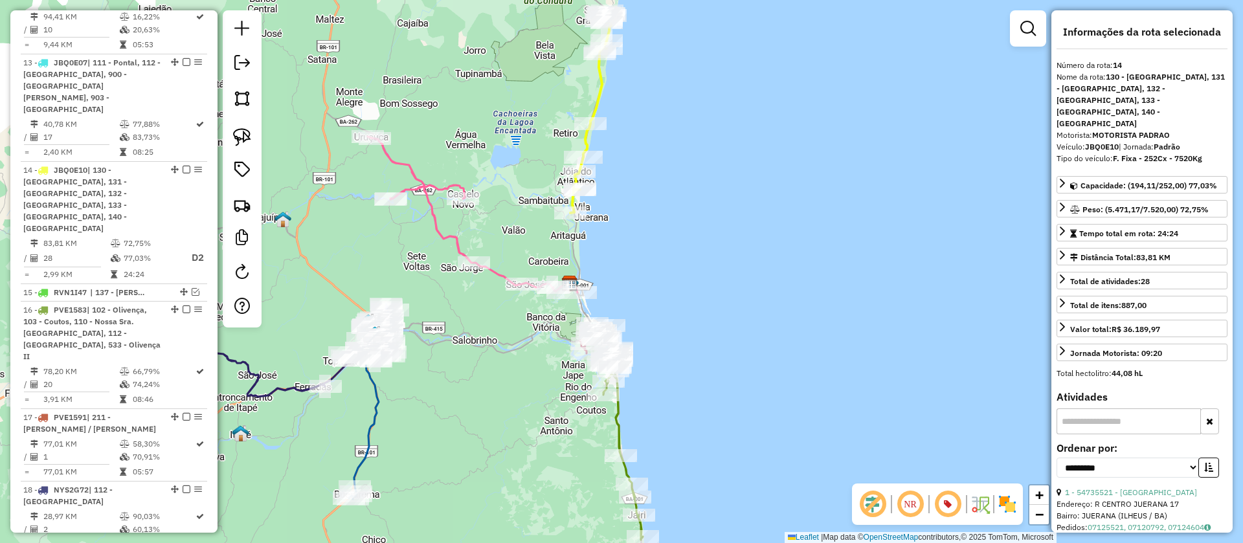
drag, startPoint x: 701, startPoint y: 149, endPoint x: 647, endPoint y: 494, distance: 349.2
click at [656, 518] on div "Janela de atendimento Grade de atendimento Capacidade Transportadoras Veículos …" at bounding box center [621, 271] width 1243 height 543
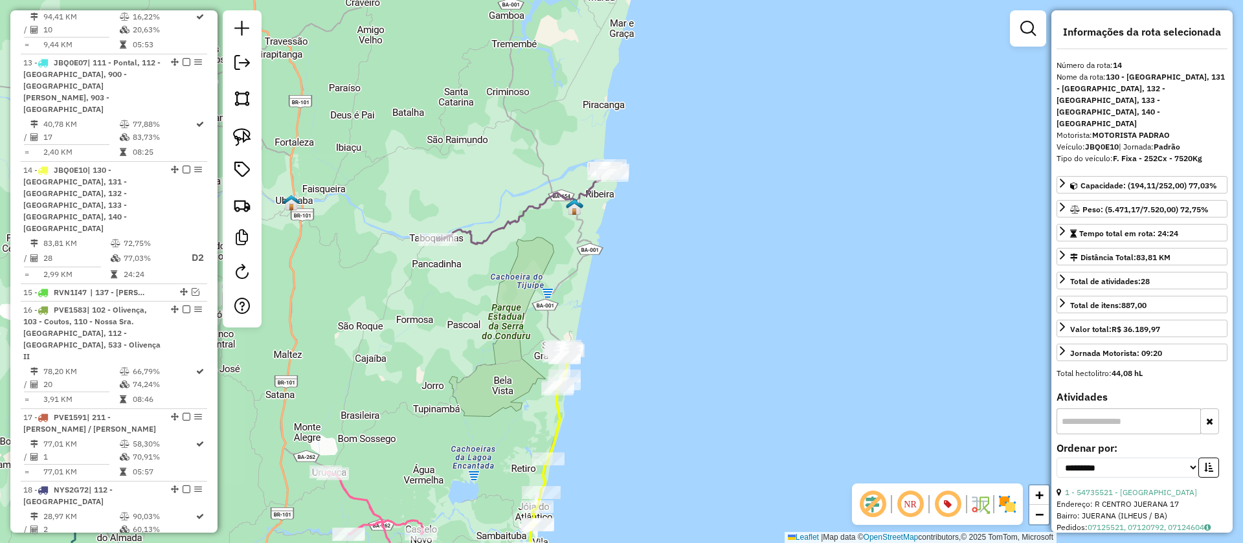
click at [550, 428] on icon at bounding box center [548, 447] width 41 height 202
click at [591, 184] on icon at bounding box center [525, 205] width 174 height 78
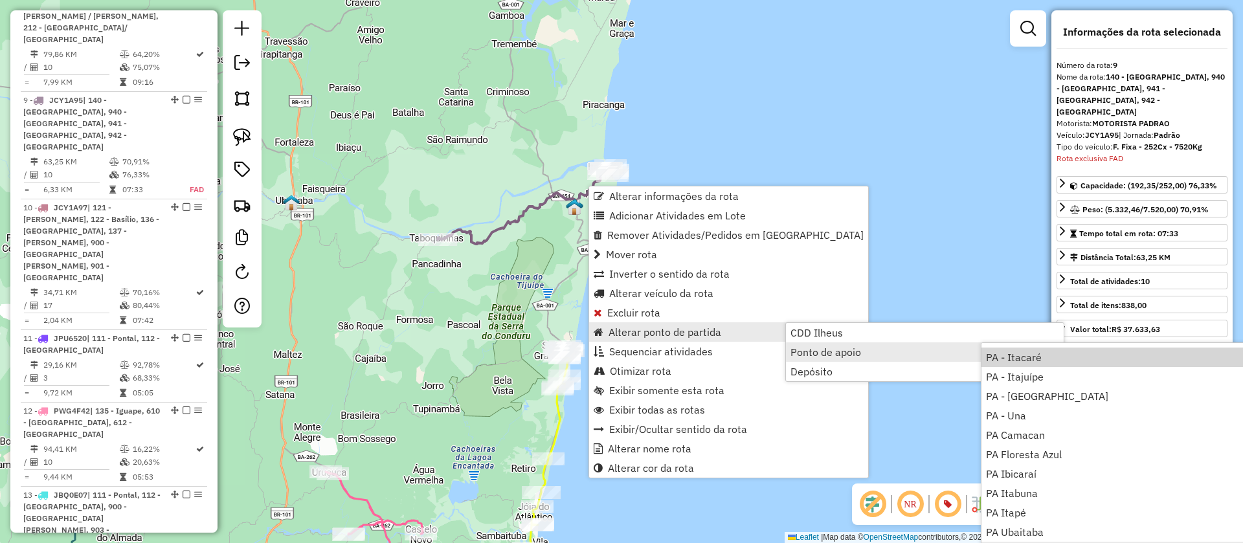
scroll to position [157, 0]
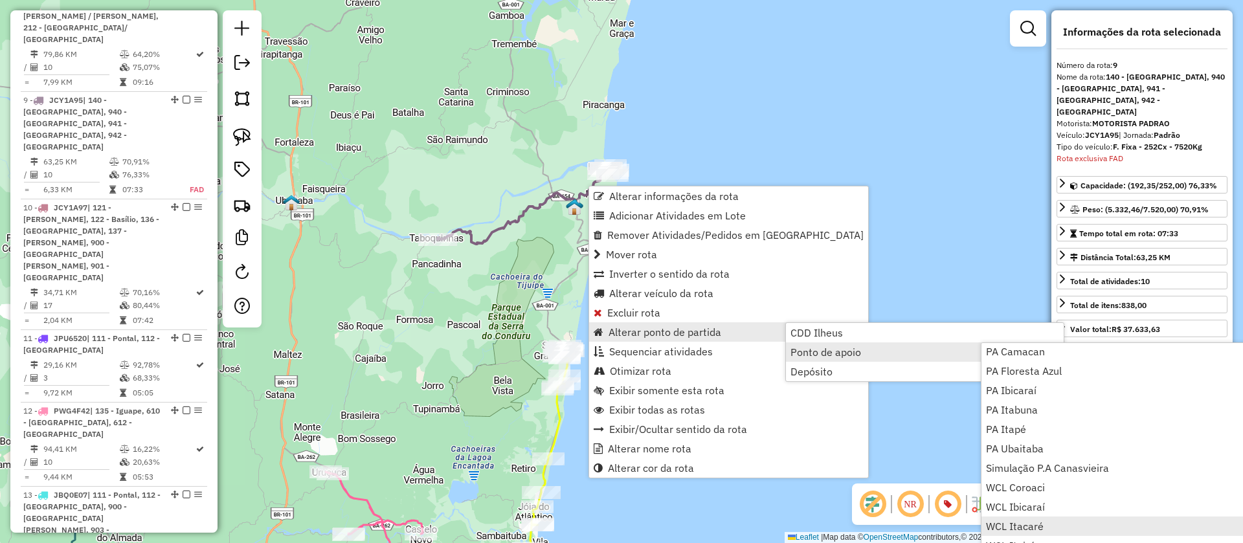
click at [1027, 526] on span "WCL Itacaré" at bounding box center [1015, 526] width 58 height 10
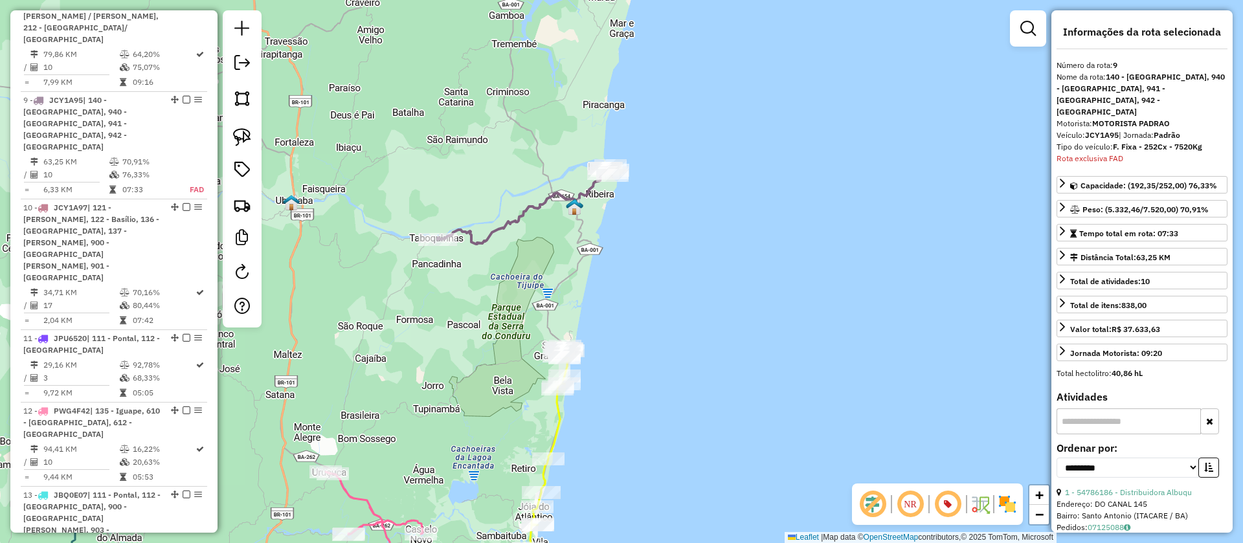
click at [583, 192] on icon at bounding box center [525, 205] width 174 height 78
drag, startPoint x: 1119, startPoint y: 126, endPoint x: 1085, endPoint y: 124, distance: 34.3
click at [1085, 129] on div "Veículo: JCY1A95 | Jornada: Padrão" at bounding box center [1141, 135] width 171 height 12
copy div "JCY1A95"
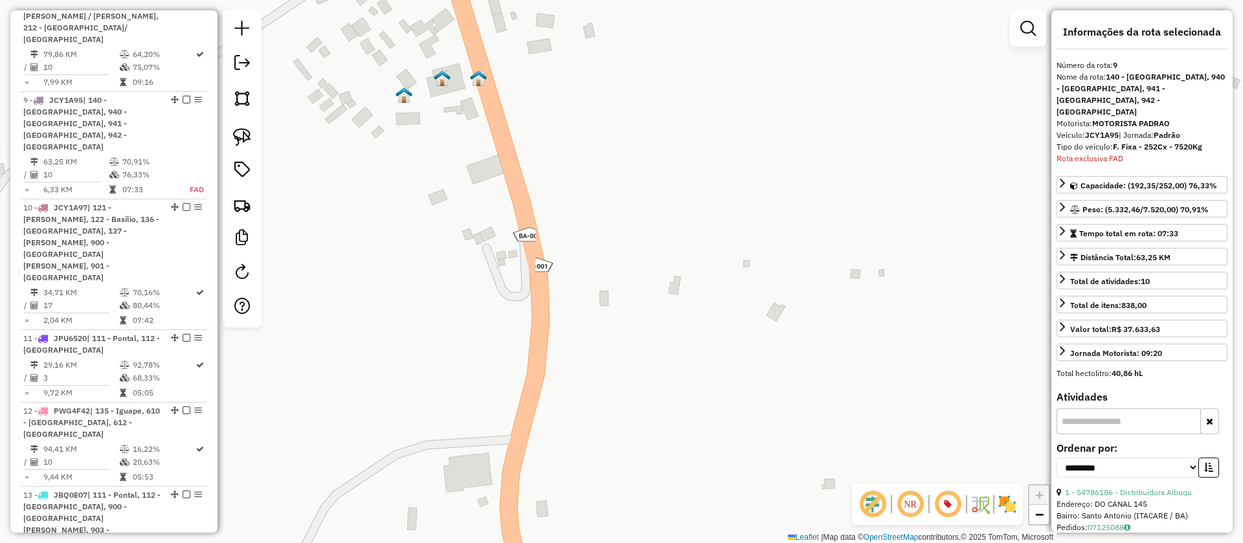
click at [408, 95] on img at bounding box center [403, 95] width 17 height 17
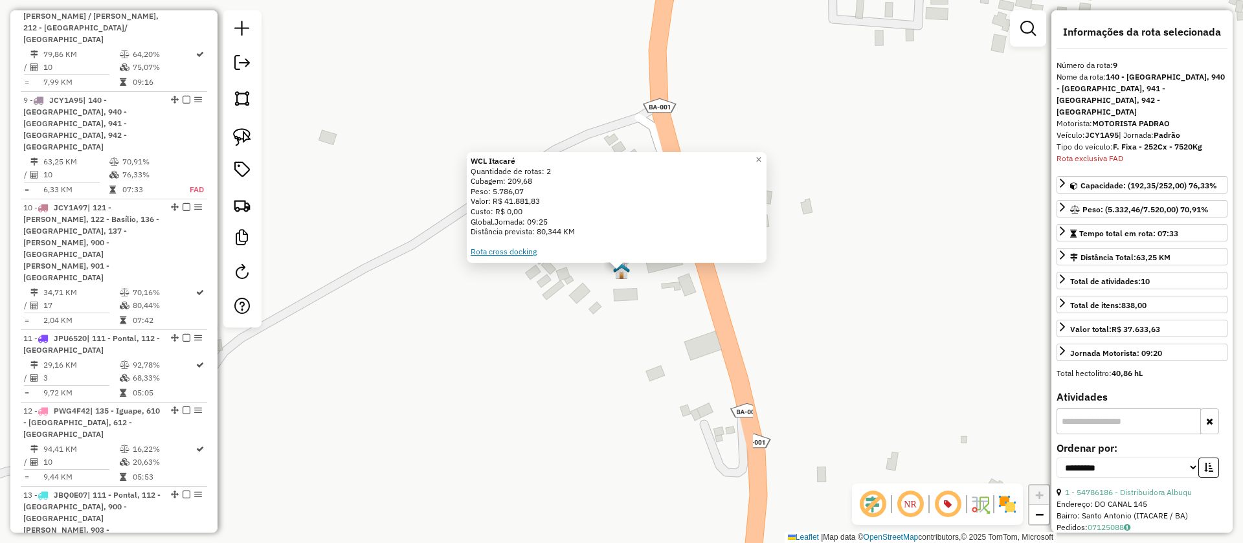
click at [511, 249] on link "Rota cross docking" at bounding box center [504, 252] width 66 height 10
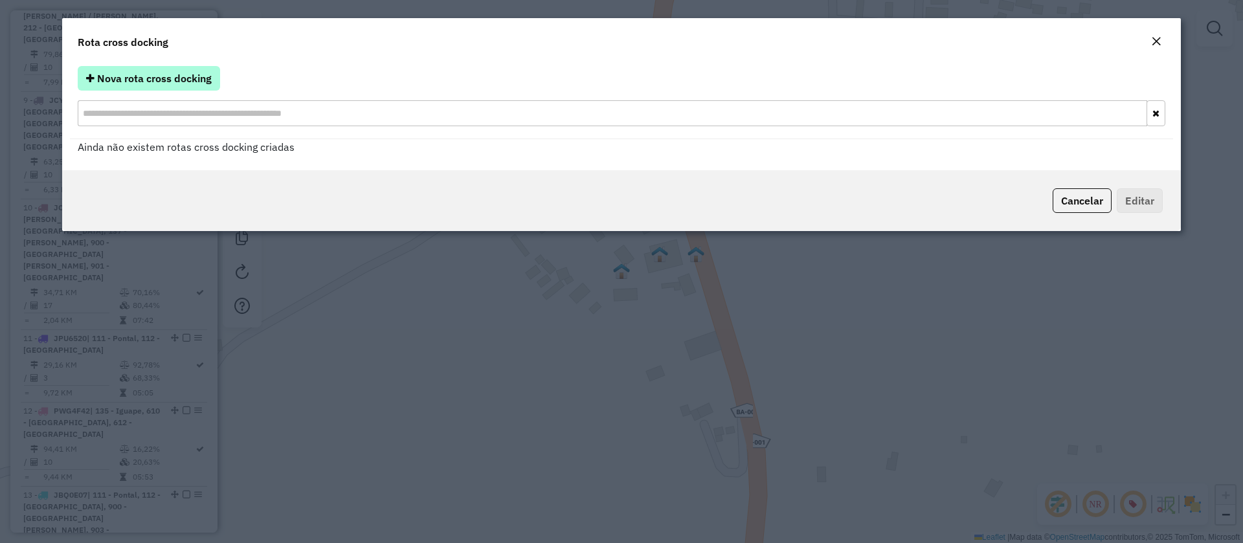
click at [144, 77] on span "Nova rota cross docking" at bounding box center [154, 78] width 115 height 13
select select "*"
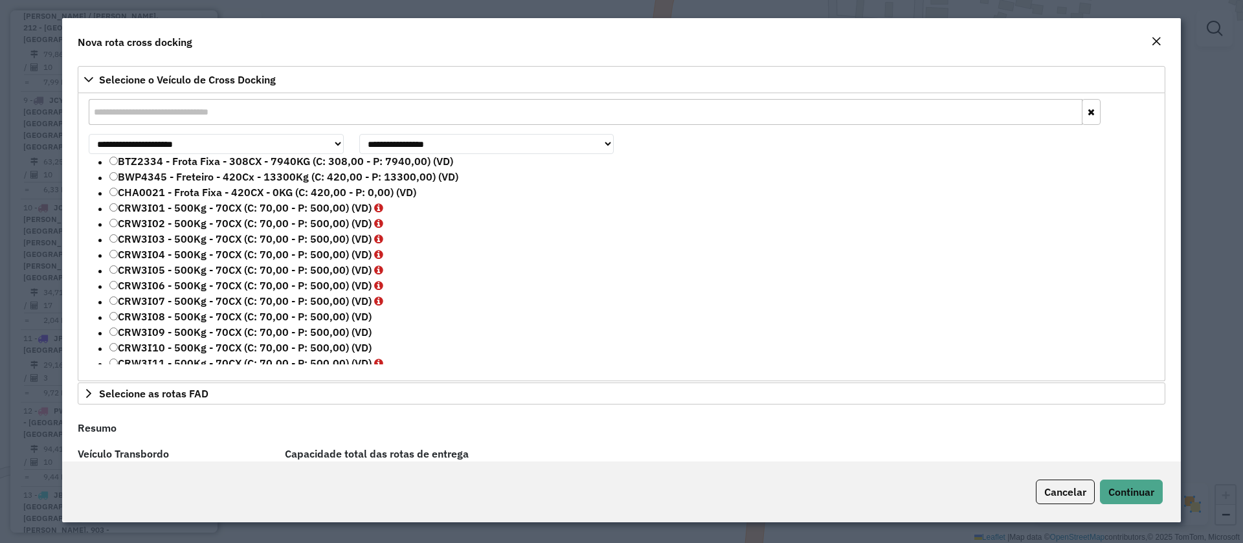
drag, startPoint x: 160, startPoint y: 117, endPoint x: 157, endPoint y: 124, distance: 8.4
click at [160, 117] on input "text" at bounding box center [586, 112] width 994 height 26
paste input "*******"
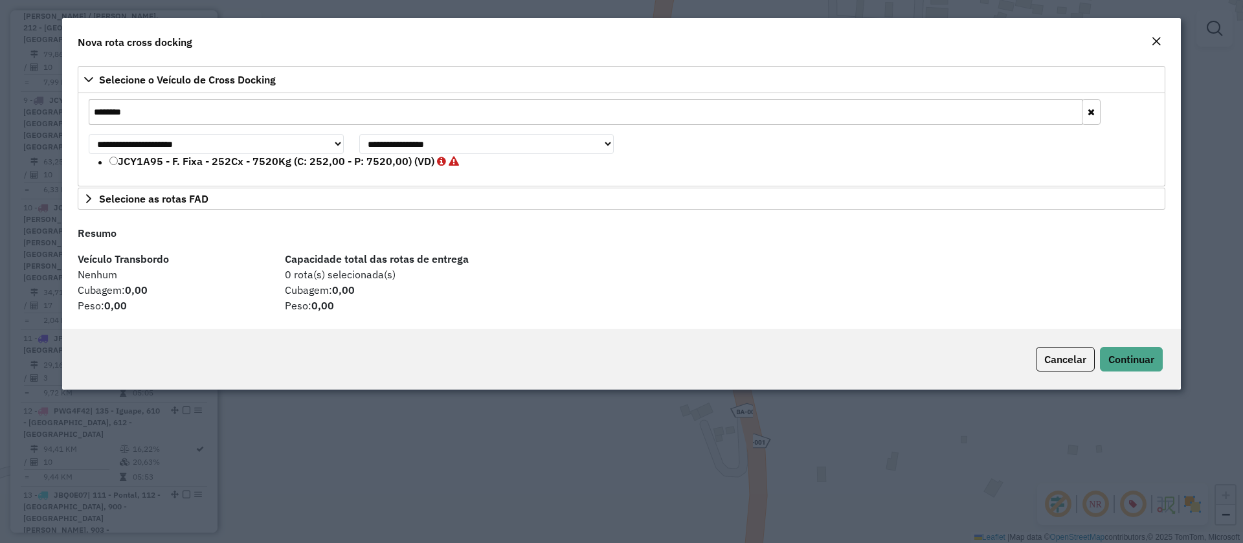
type input "*******"
click at [127, 160] on label "JCY1A95 - F. Fixa - 252Cx - 7520Kg (C: 252,00 - P: 7520,00) (VD)" at bounding box center [284, 161] width 350 height 16
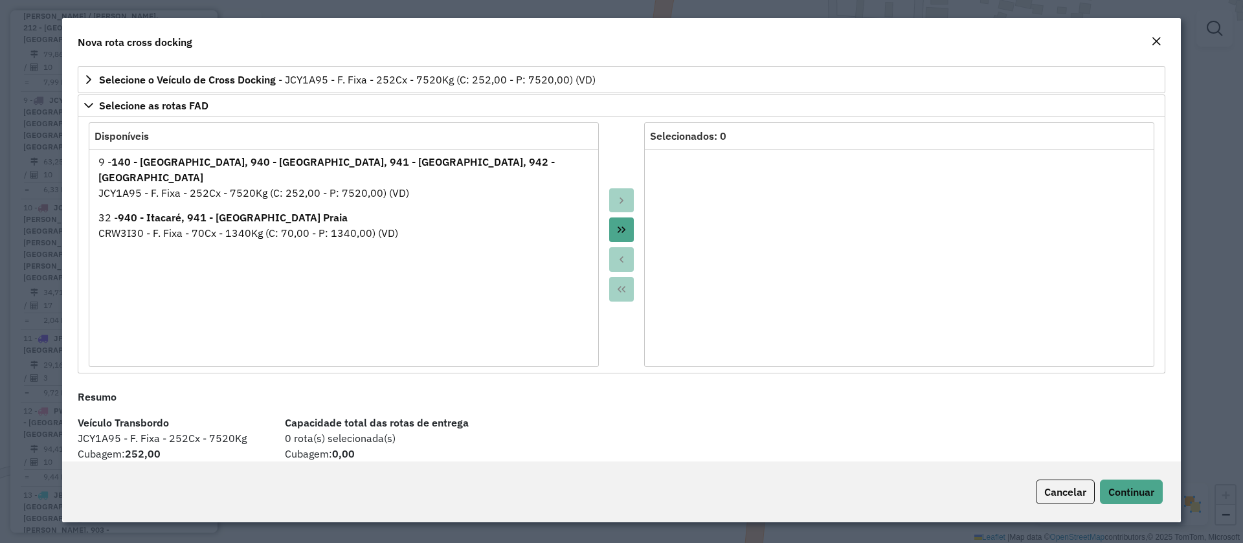
click at [623, 222] on button "Move All to Target" at bounding box center [621, 229] width 25 height 25
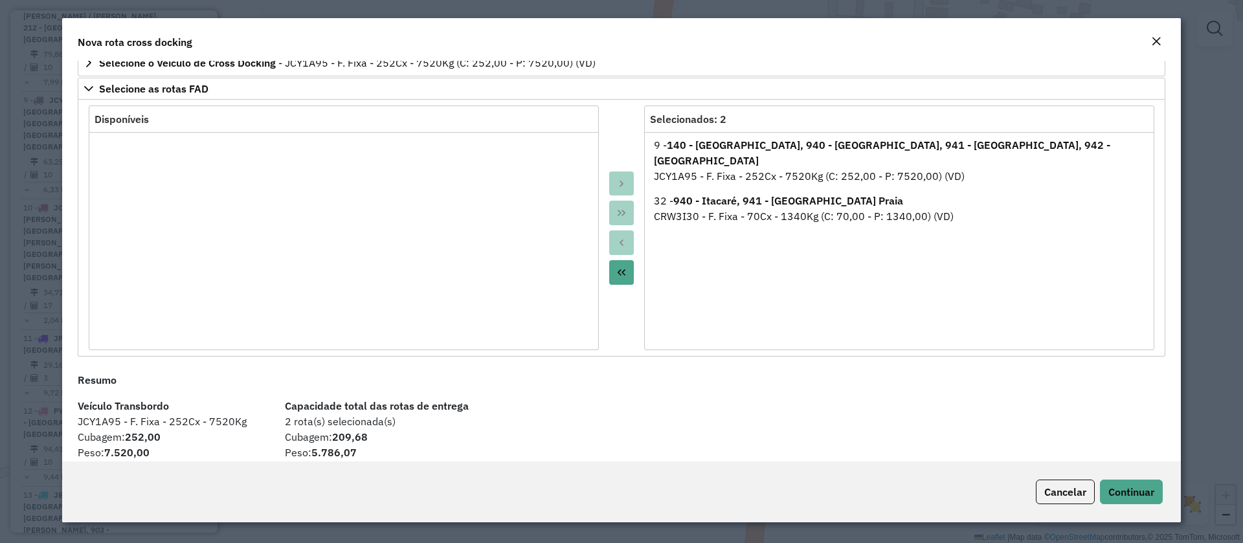
scroll to position [31, 0]
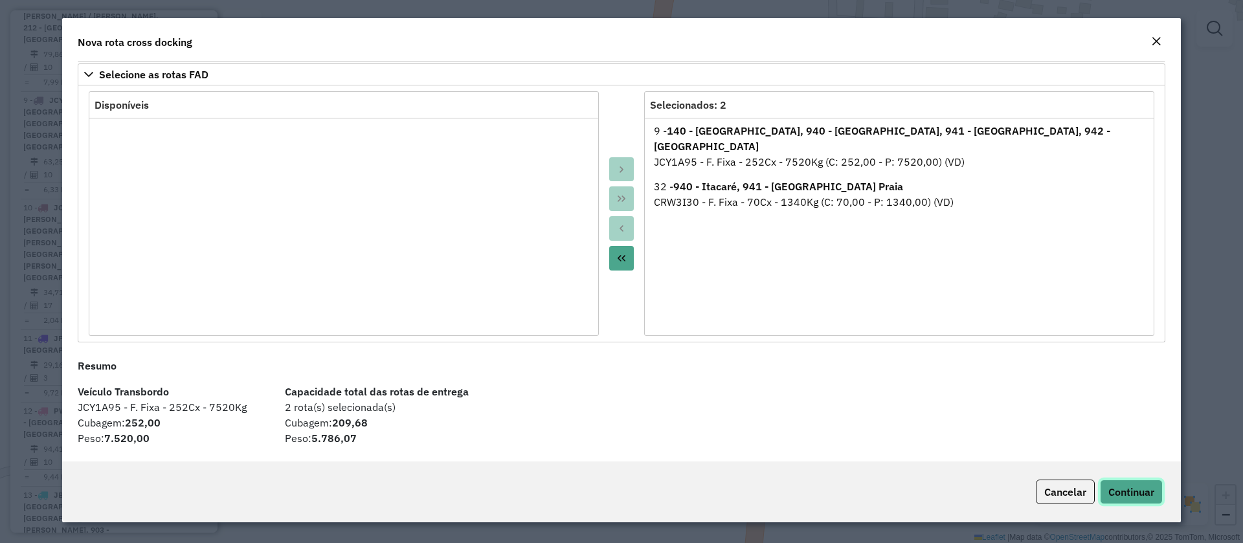
click at [1126, 490] on span "Continuar" at bounding box center [1131, 491] width 46 height 13
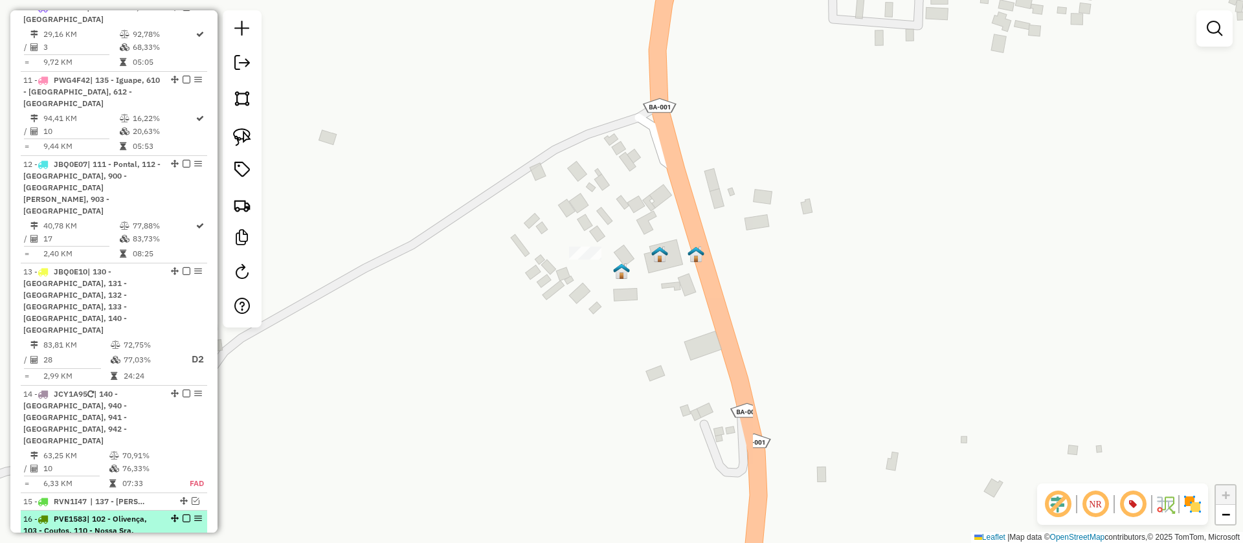
scroll to position [1573, 0]
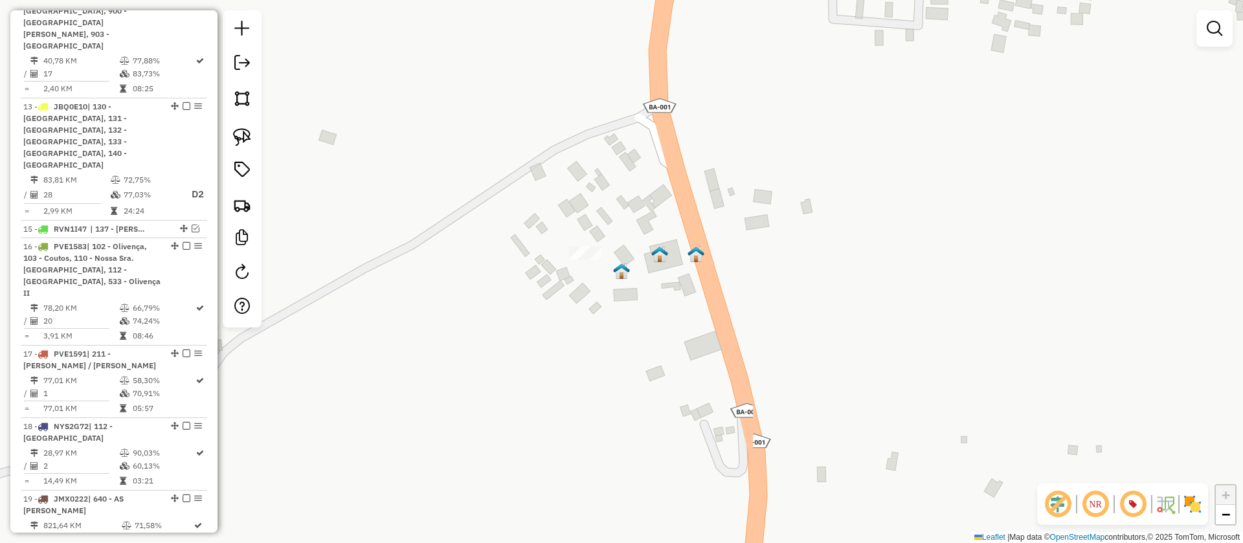
drag, startPoint x: 172, startPoint y: 76, endPoint x: 134, endPoint y: 544, distance: 468.8
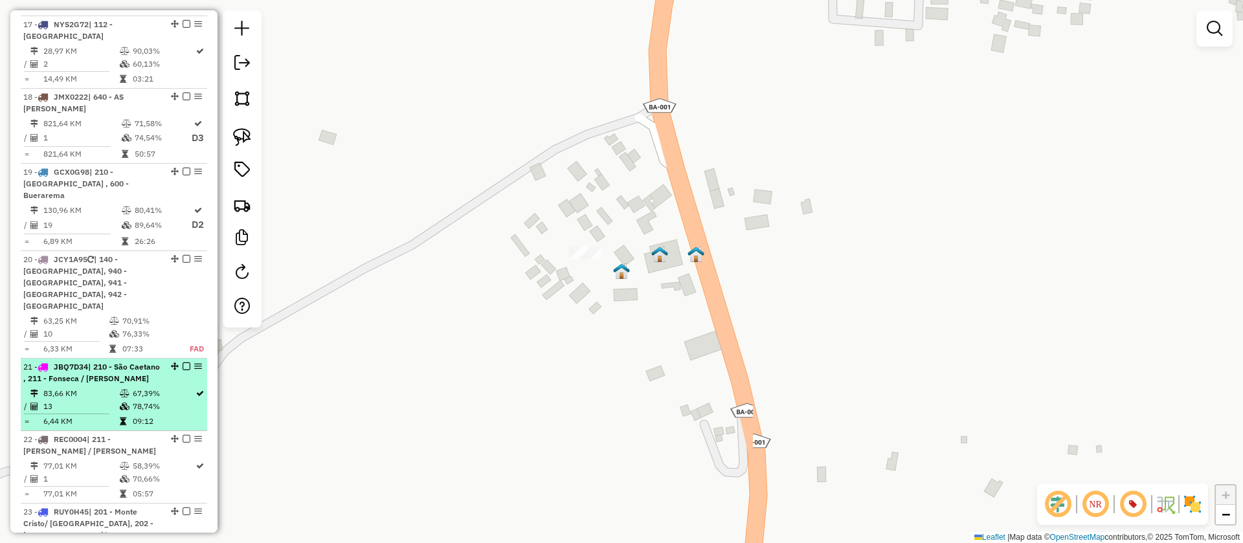
scroll to position [1962, 0]
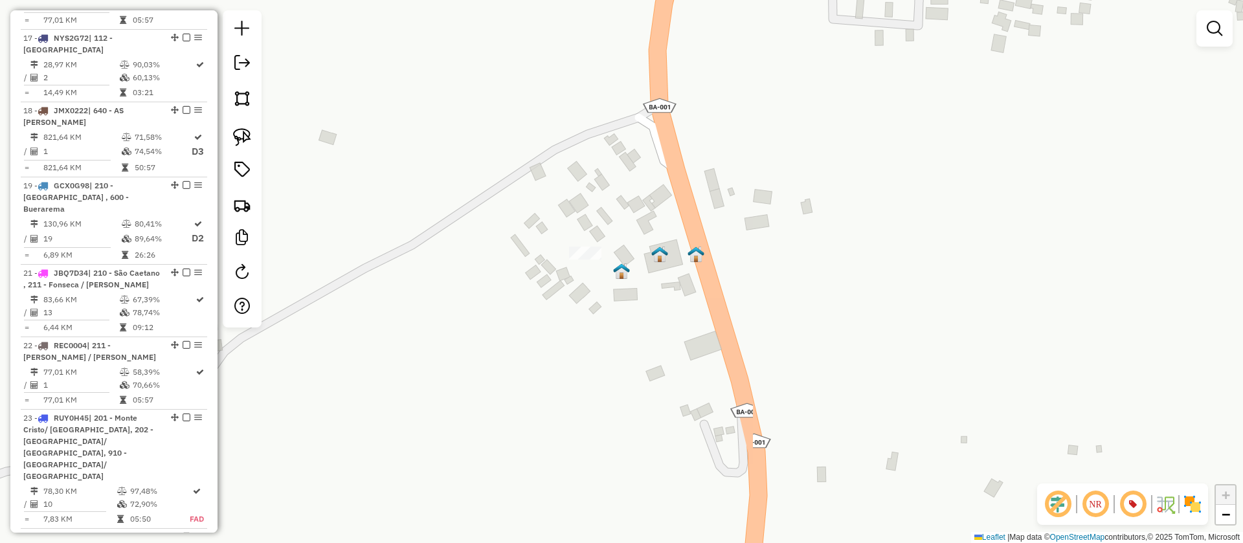
drag, startPoint x: 170, startPoint y: 98, endPoint x: 133, endPoint y: 570, distance: 473.2
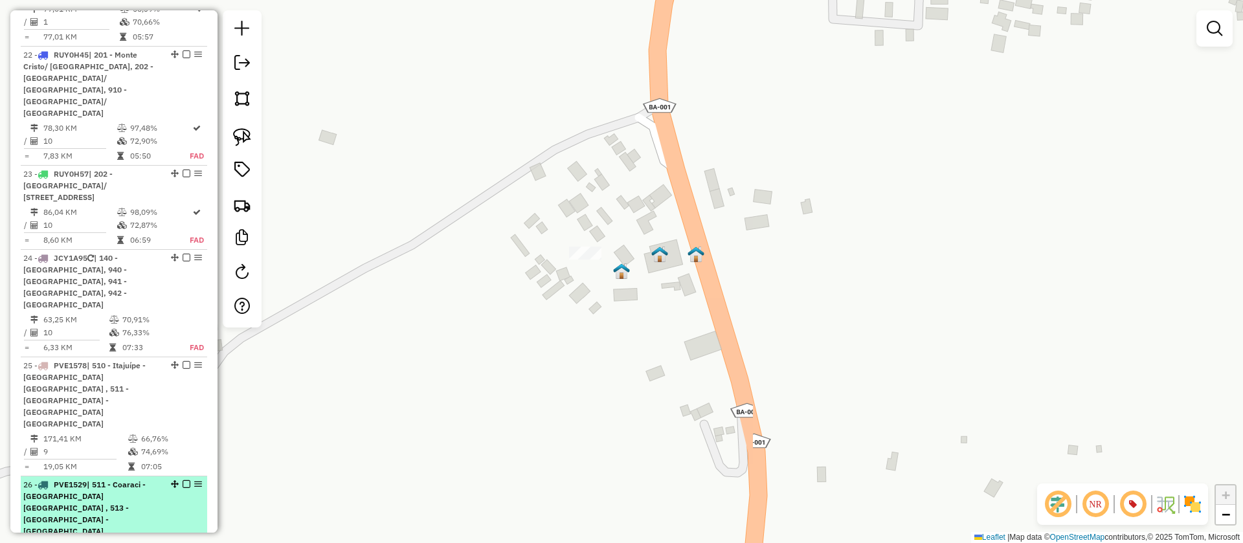
scroll to position [2350, 0]
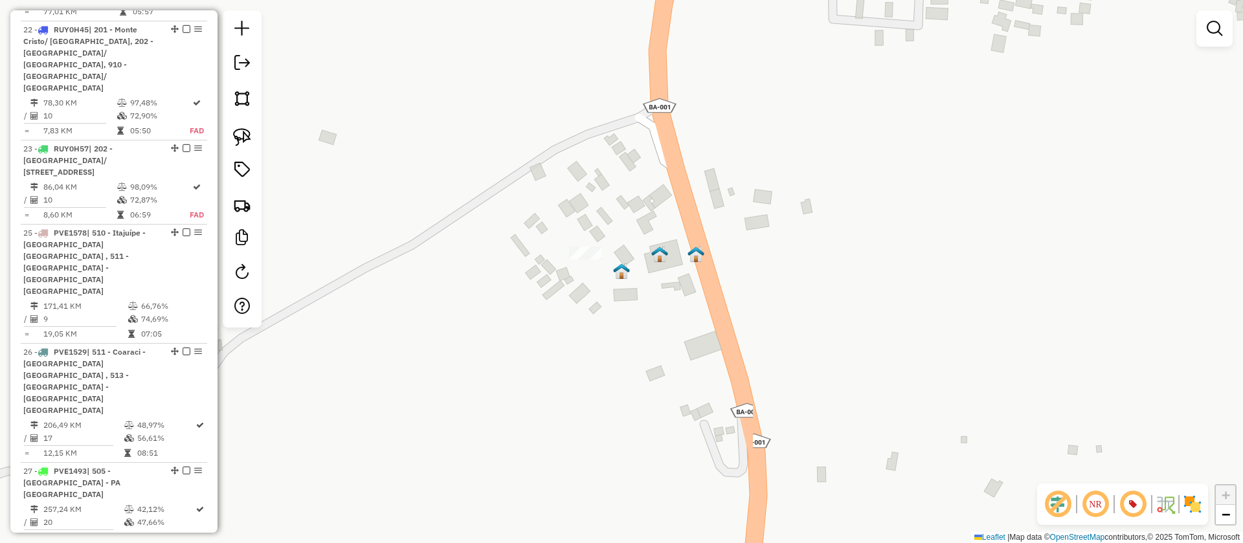
drag, startPoint x: 171, startPoint y: 58, endPoint x: 144, endPoint y: 550, distance: 493.3
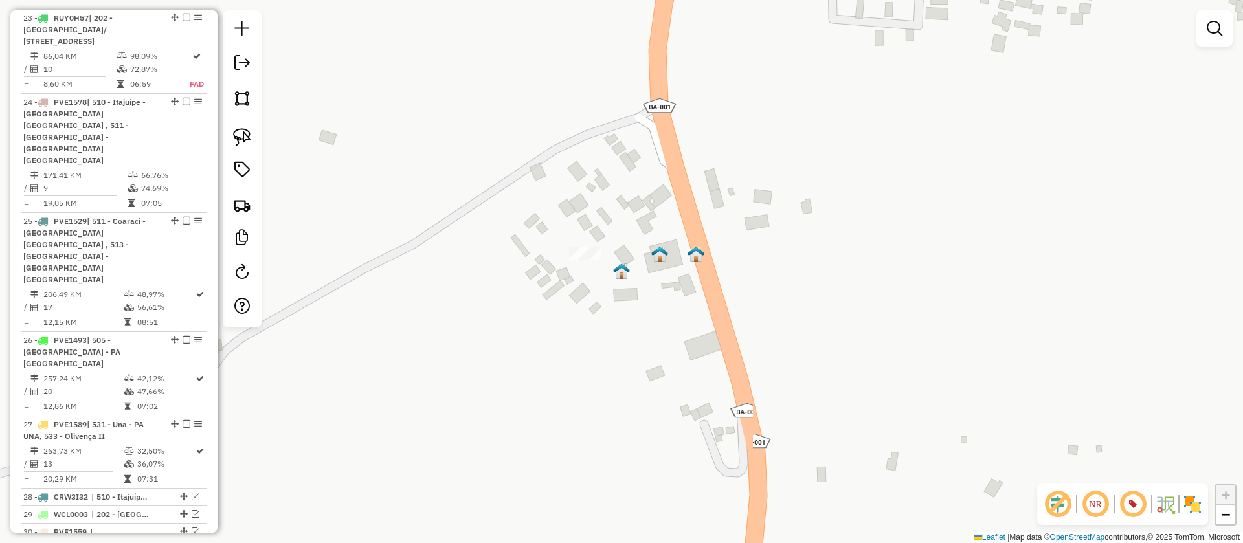
scroll to position [2482, 0]
select select "**********"
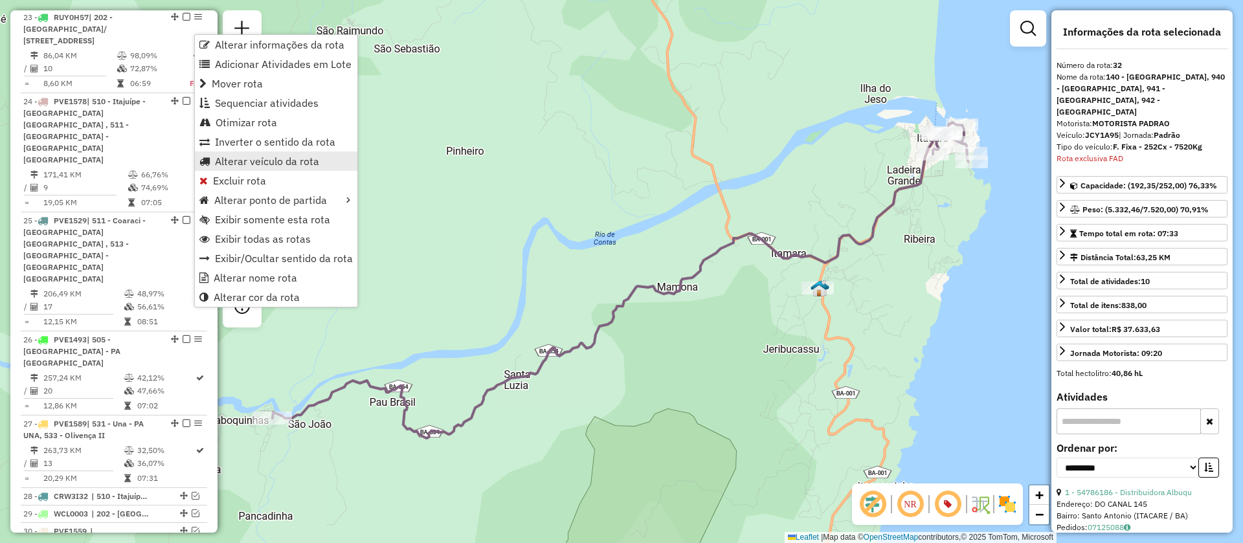
click at [282, 157] on span "Alterar veículo da rota" at bounding box center [267, 161] width 104 height 10
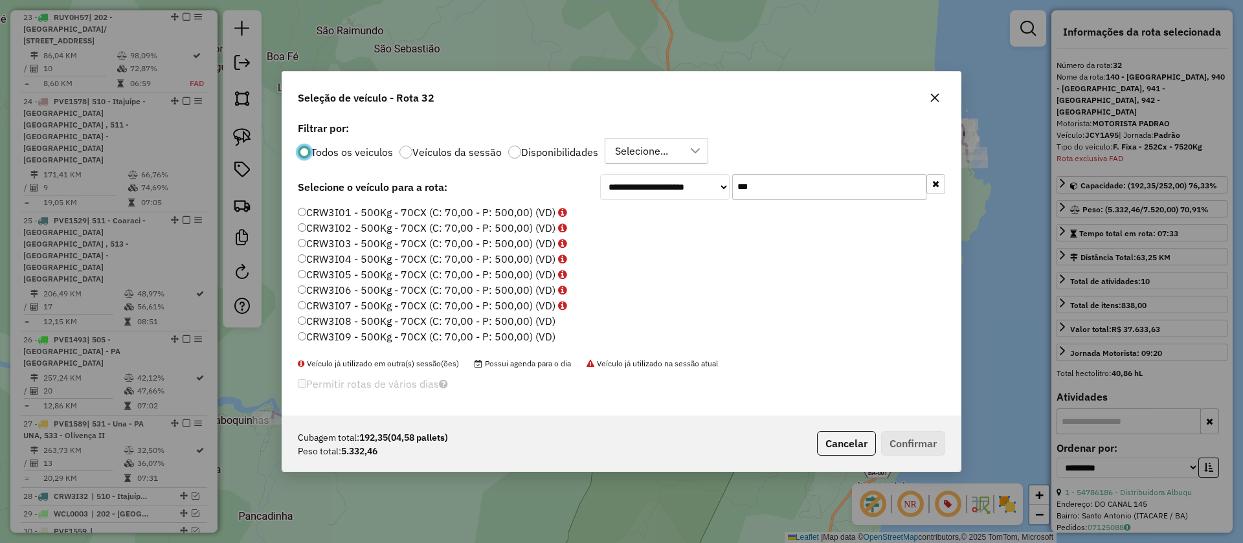
scroll to position [7, 4]
drag, startPoint x: 778, startPoint y: 186, endPoint x: 573, endPoint y: 210, distance: 206.6
click at [573, 210] on div "**********" at bounding box center [621, 266] width 678 height 297
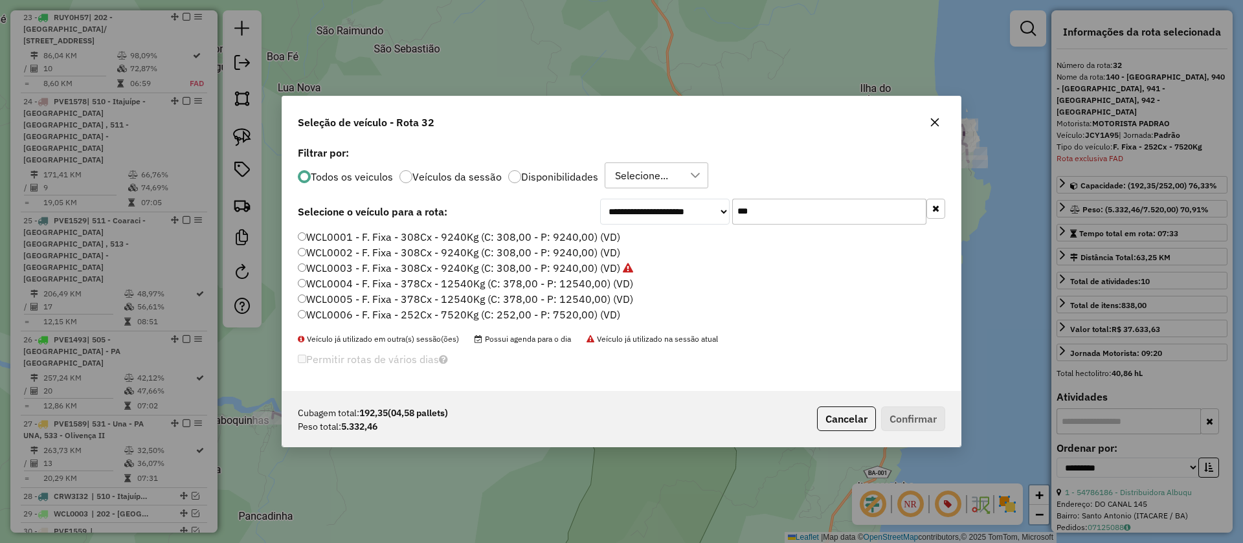
type input "***"
click at [385, 310] on label "WCL0006 - F. Fixa - 252Cx - 7520Kg (C: 252,00 - P: 7520,00) (VD)" at bounding box center [459, 315] width 322 height 16
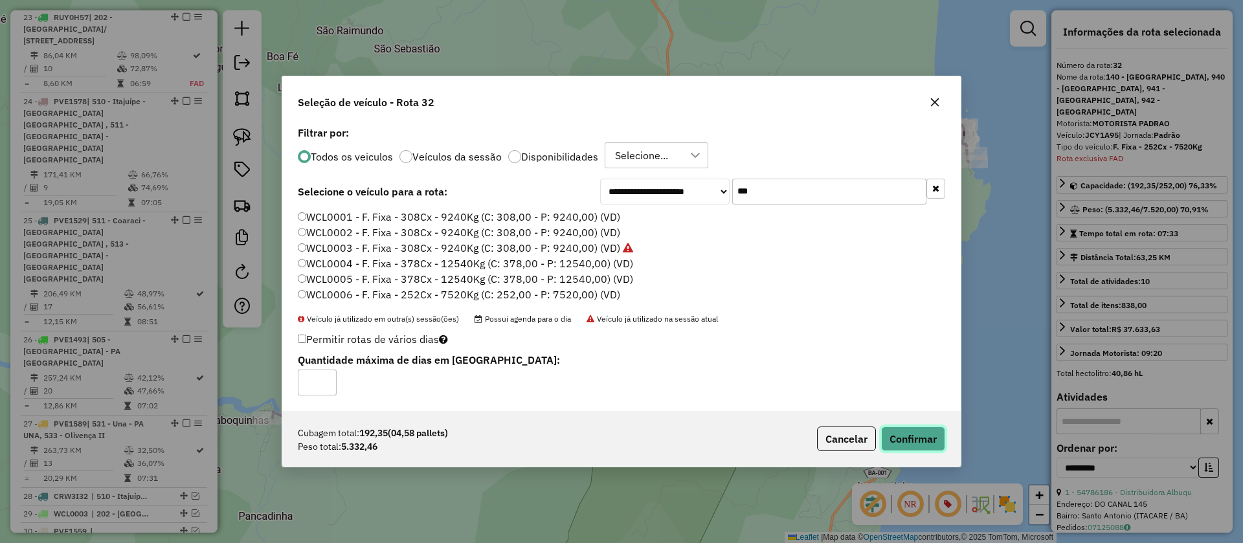
click at [919, 434] on button "Confirmar" at bounding box center [913, 439] width 64 height 25
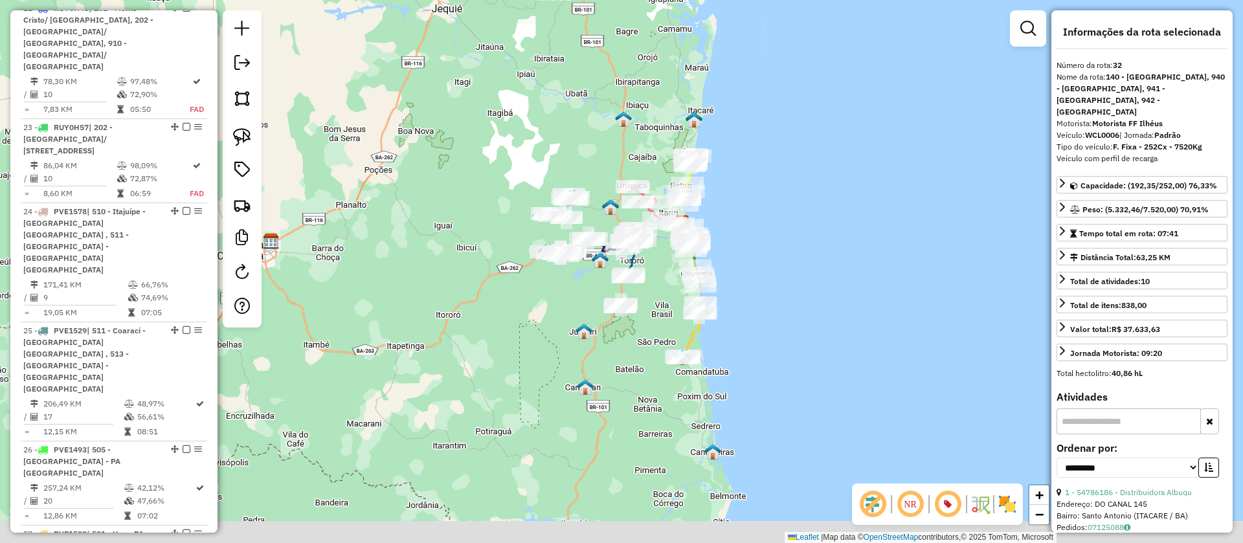
drag, startPoint x: 677, startPoint y: 360, endPoint x: 769, endPoint y: 192, distance: 191.2
click at [769, 193] on div "Janela de atendimento Grade de atendimento Capacidade Transportadoras Veículos …" at bounding box center [621, 271] width 1243 height 543
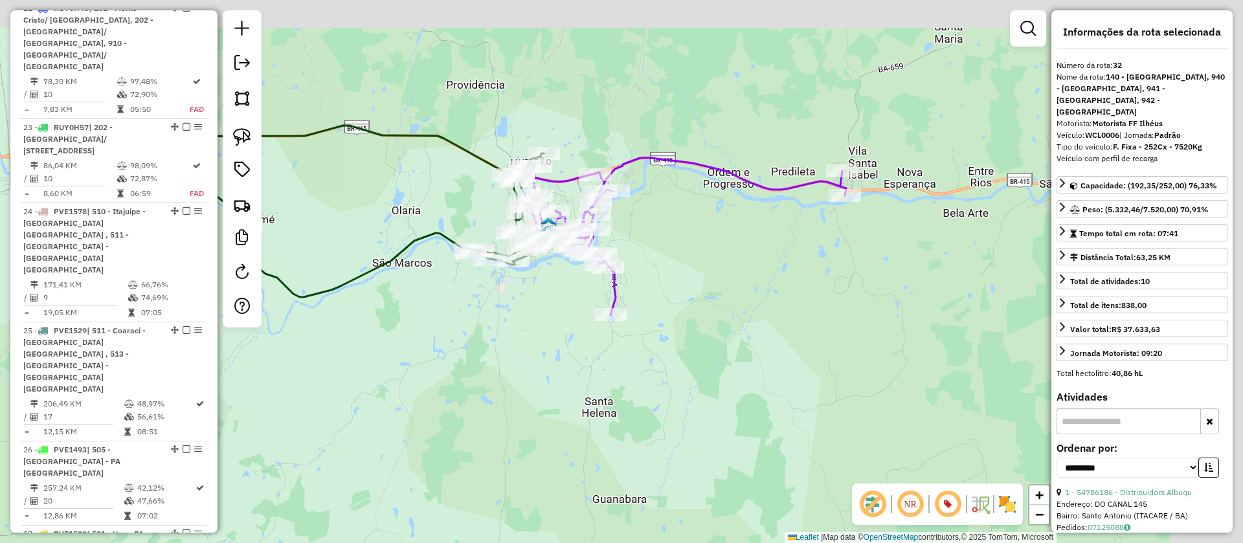
drag, startPoint x: 645, startPoint y: 213, endPoint x: 469, endPoint y: 370, distance: 236.6
click at [464, 373] on div "Janela de atendimento Grade de atendimento Capacidade Transportadoras Veículos …" at bounding box center [621, 271] width 1243 height 543
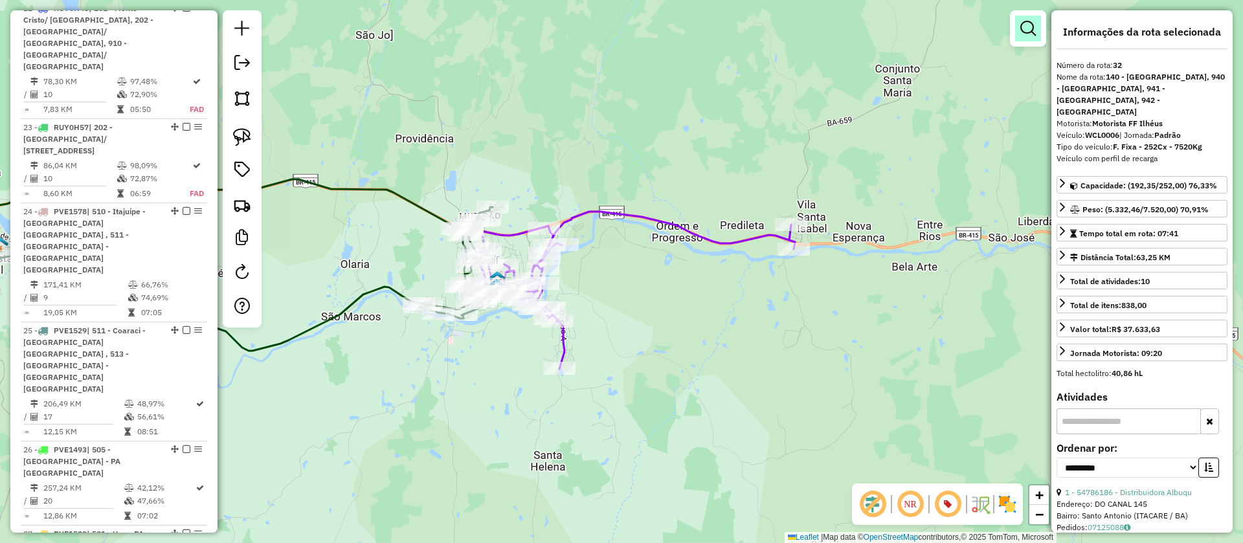
click at [1033, 27] on em at bounding box center [1028, 29] width 16 height 16
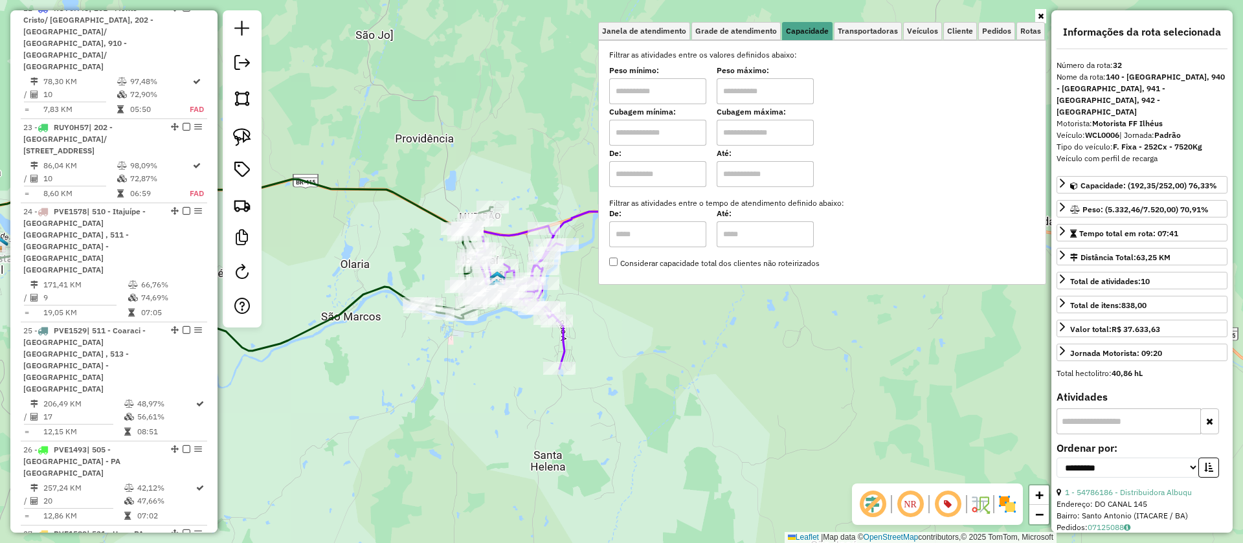
click at [669, 131] on input "text" at bounding box center [657, 133] width 97 height 26
type input "****"
click at [760, 133] on input "text" at bounding box center [765, 133] width 97 height 26
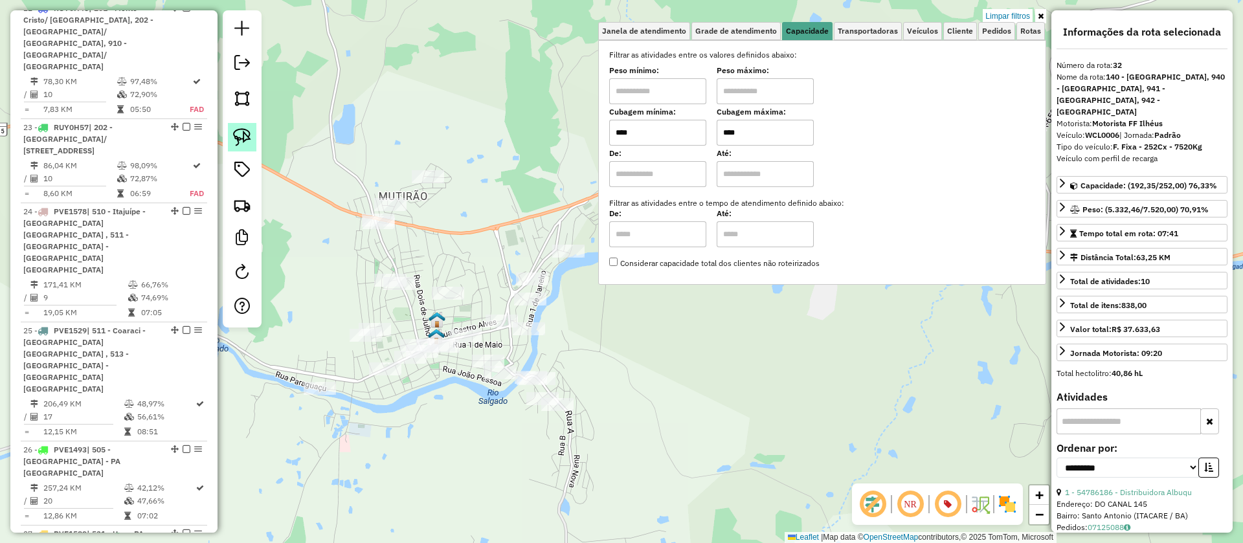
type input "****"
click at [246, 142] on img at bounding box center [242, 137] width 18 height 18
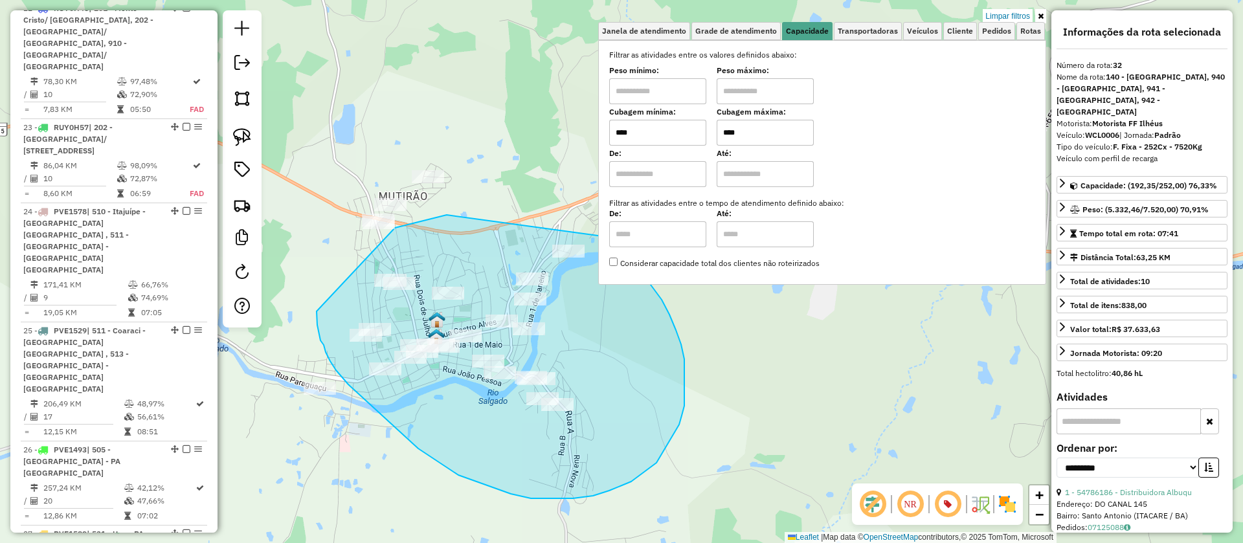
drag, startPoint x: 324, startPoint y: 345, endPoint x: 395, endPoint y: 228, distance: 137.1
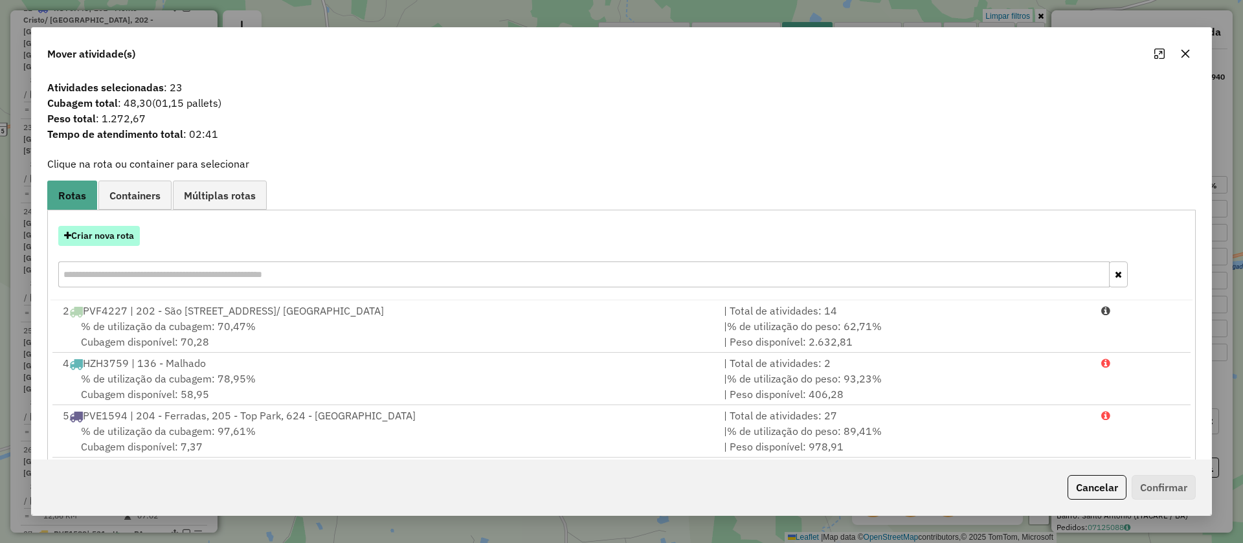
click at [114, 234] on button "Criar nova rota" at bounding box center [99, 236] width 82 height 20
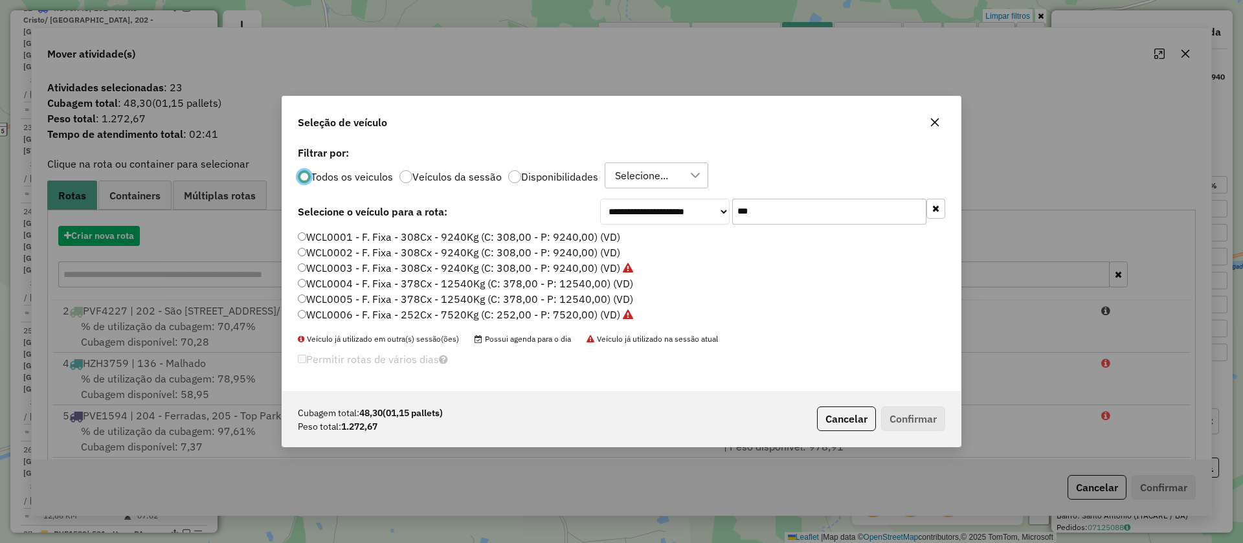
scroll to position [7, 4]
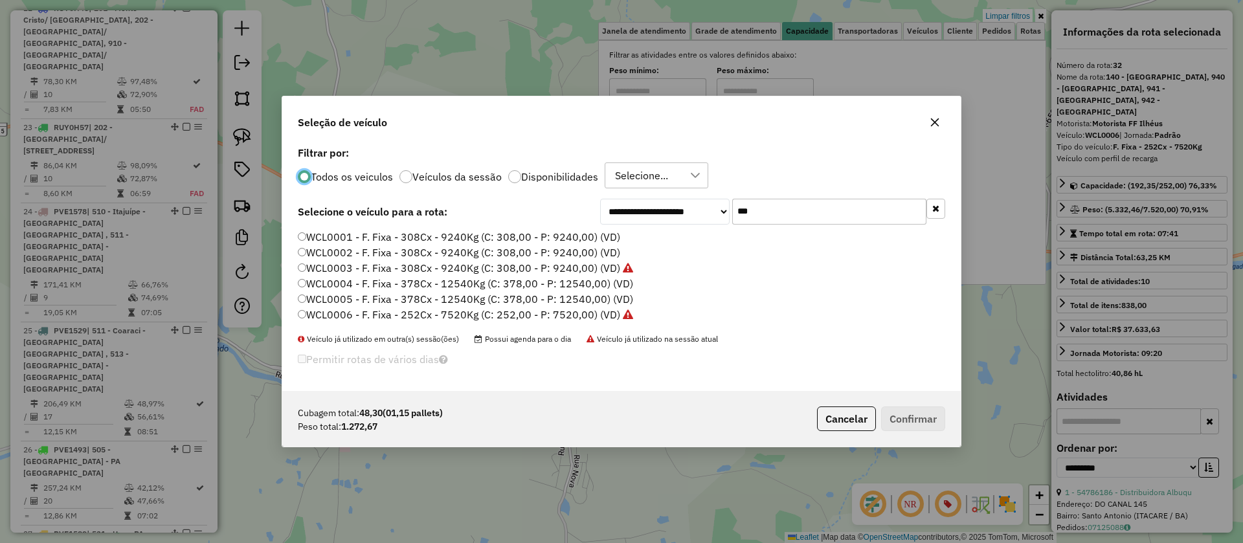
drag, startPoint x: 796, startPoint y: 210, endPoint x: 579, endPoint y: 205, distance: 216.9
click at [581, 205] on div "**********" at bounding box center [621, 212] width 647 height 26
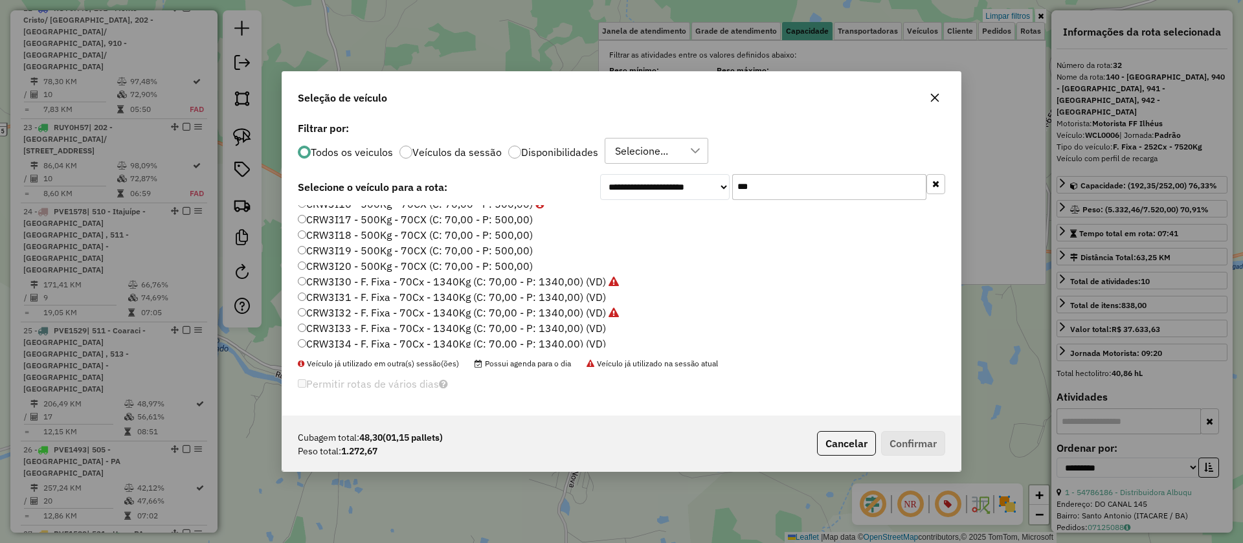
scroll to position [261, 0]
type input "***"
click at [507, 276] on label "CRW3I31 - F. Fixa - 70Cx - 1340Kg (C: 70,00 - P: 1340,00) (VD)" at bounding box center [452, 277] width 308 height 16
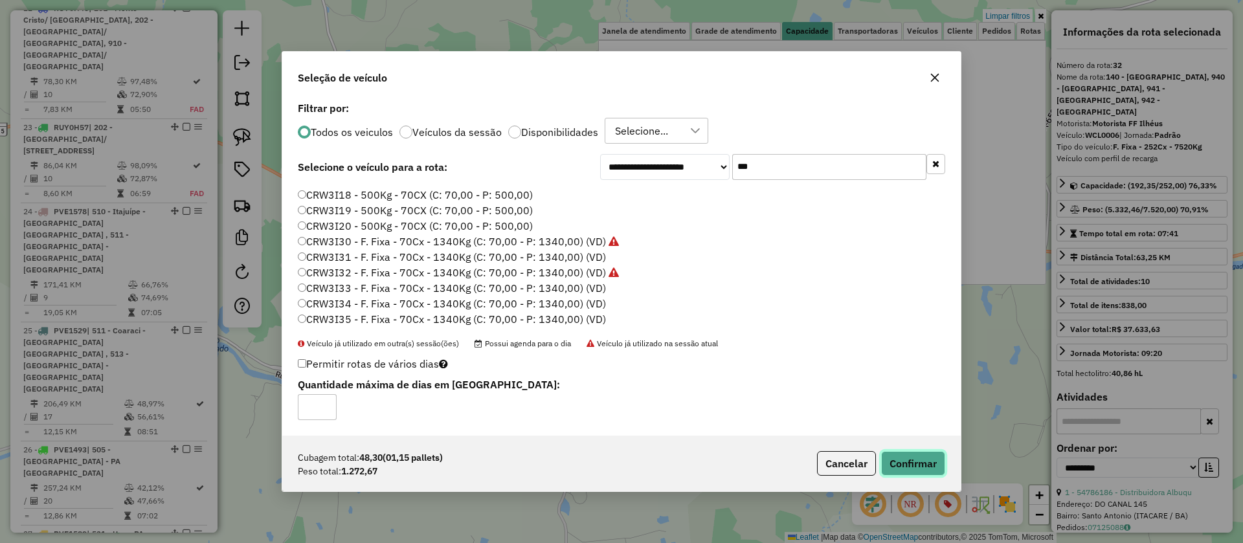
click at [909, 453] on button "Confirmar" at bounding box center [913, 463] width 64 height 25
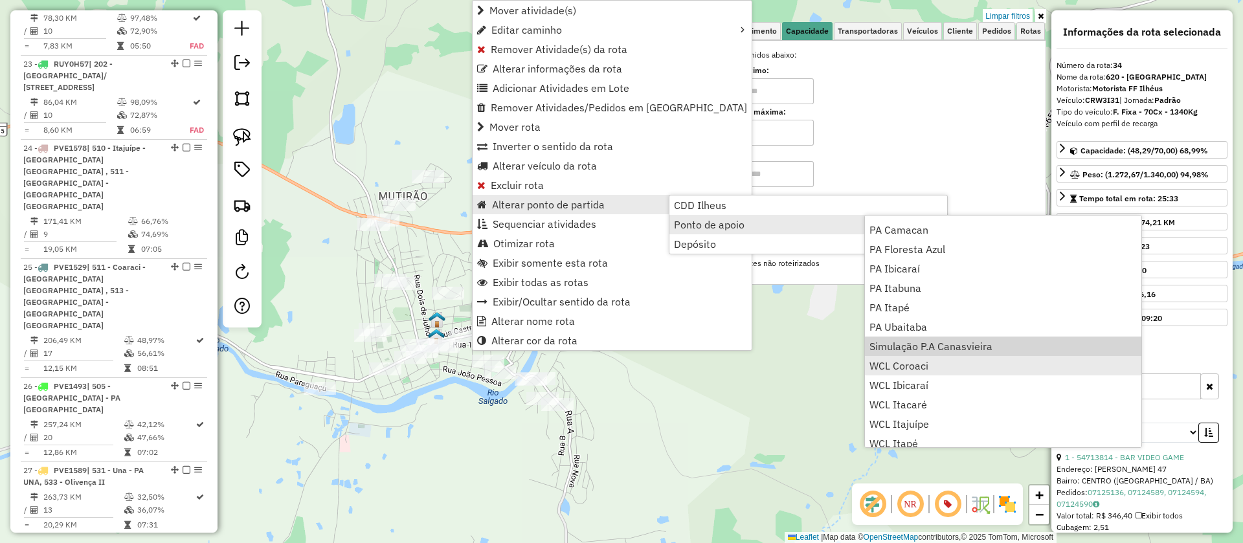
scroll to position [157, 0]
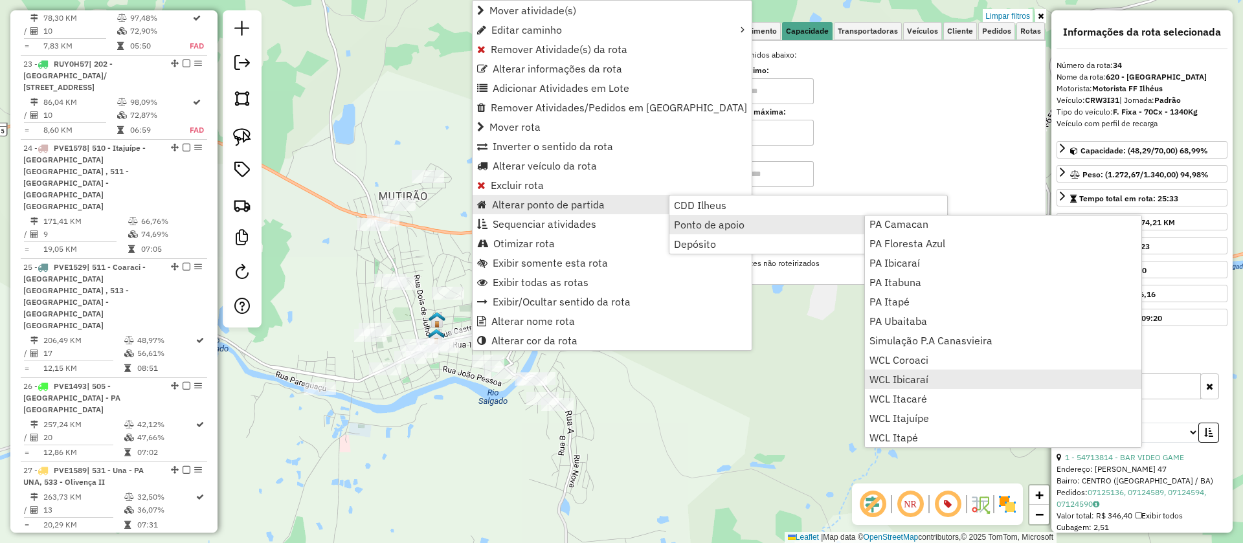
click at [909, 379] on span "WCL Ibicaraí" at bounding box center [898, 379] width 59 height 10
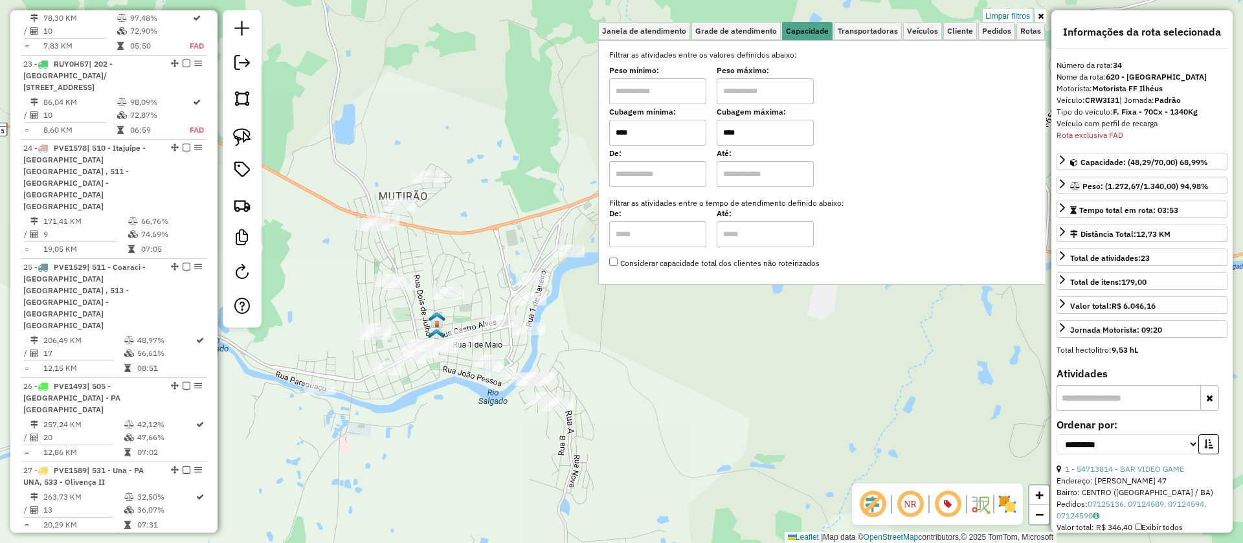
scroll to position [2432, 0]
click at [752, 128] on input "****" at bounding box center [765, 133] width 97 height 26
type input "****"
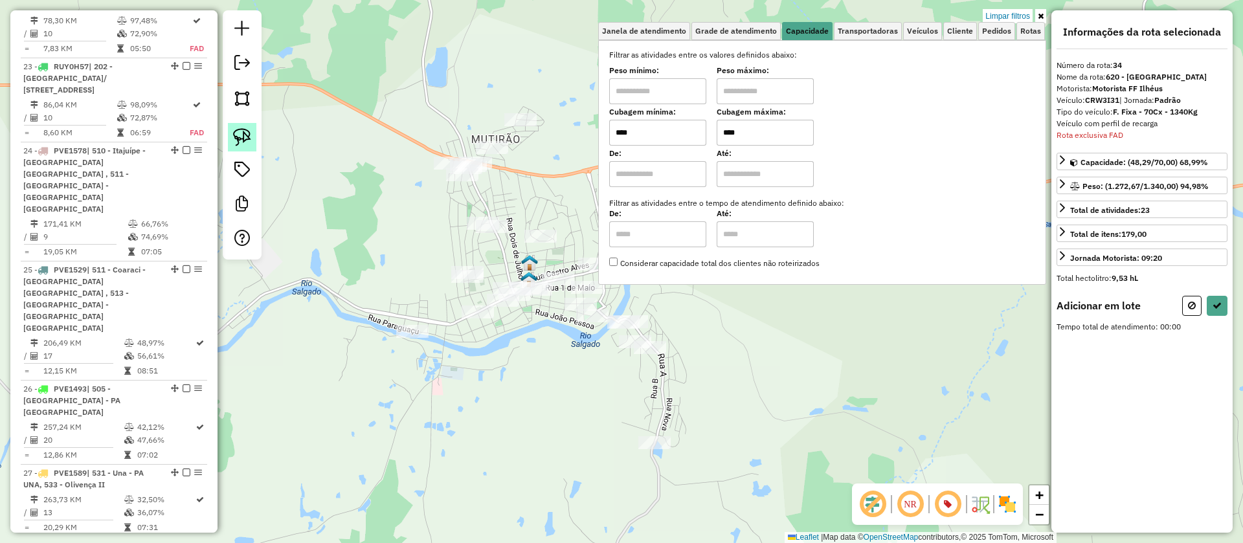
click at [240, 135] on img at bounding box center [242, 137] width 18 height 18
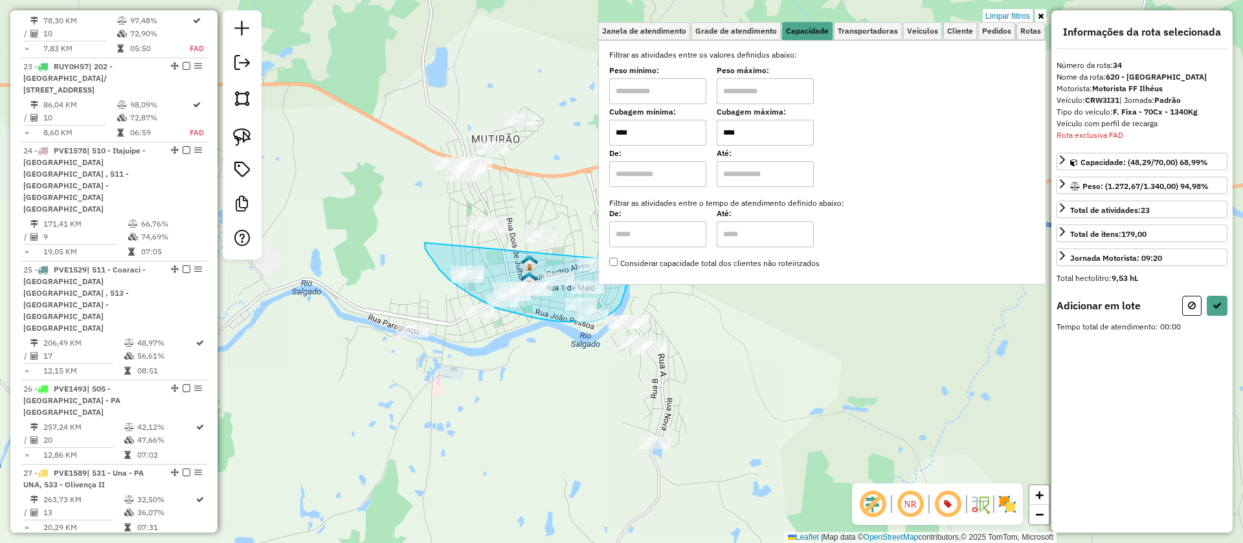
drag, startPoint x: 425, startPoint y: 249, endPoint x: 631, endPoint y: 261, distance: 206.2
click at [631, 261] on div "Limpar filtros Janela de atendimento Grade de atendimento Capacidade Transporta…" at bounding box center [621, 271] width 1243 height 543
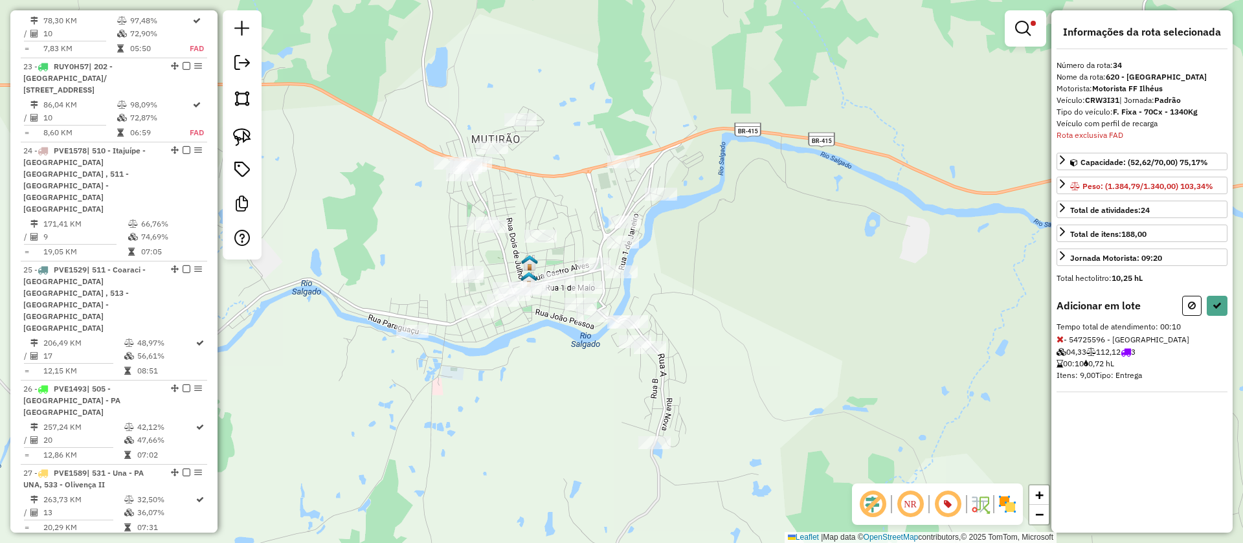
click at [1196, 307] on button at bounding box center [1191, 306] width 19 height 20
select select "**********"
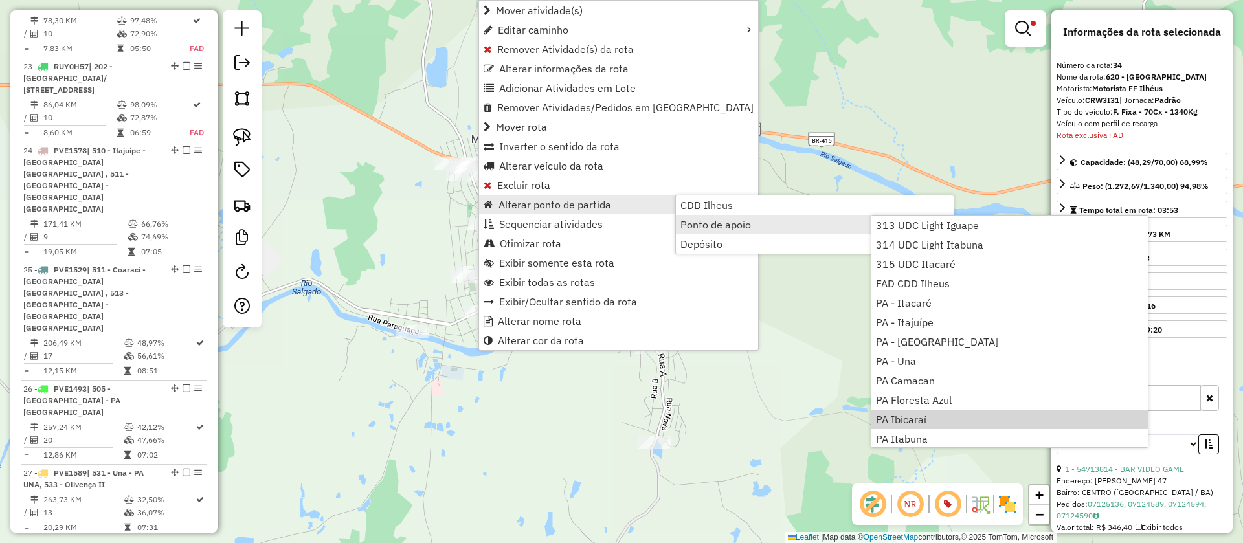
scroll to position [157, 0]
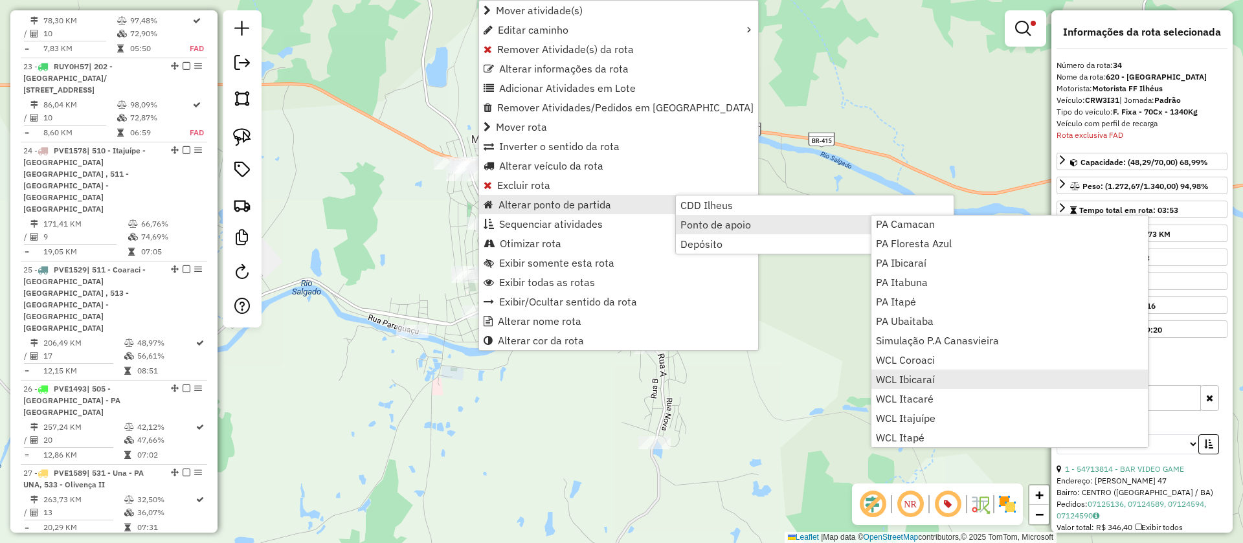
click at [911, 379] on span "WCL Ibicaraí" at bounding box center [905, 379] width 59 height 10
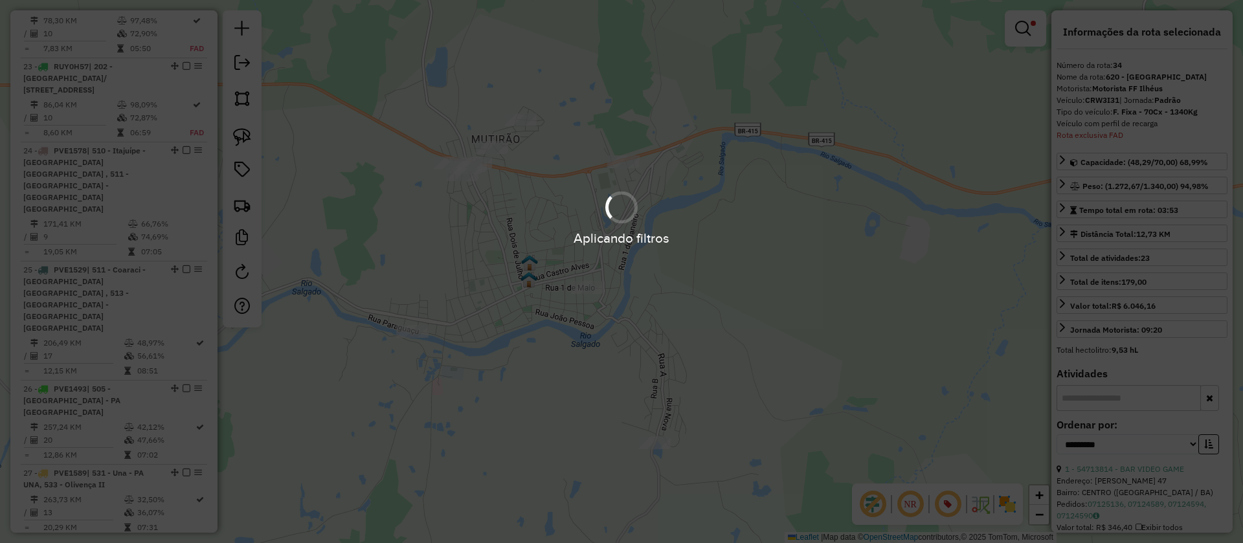
scroll to position [2389, 0]
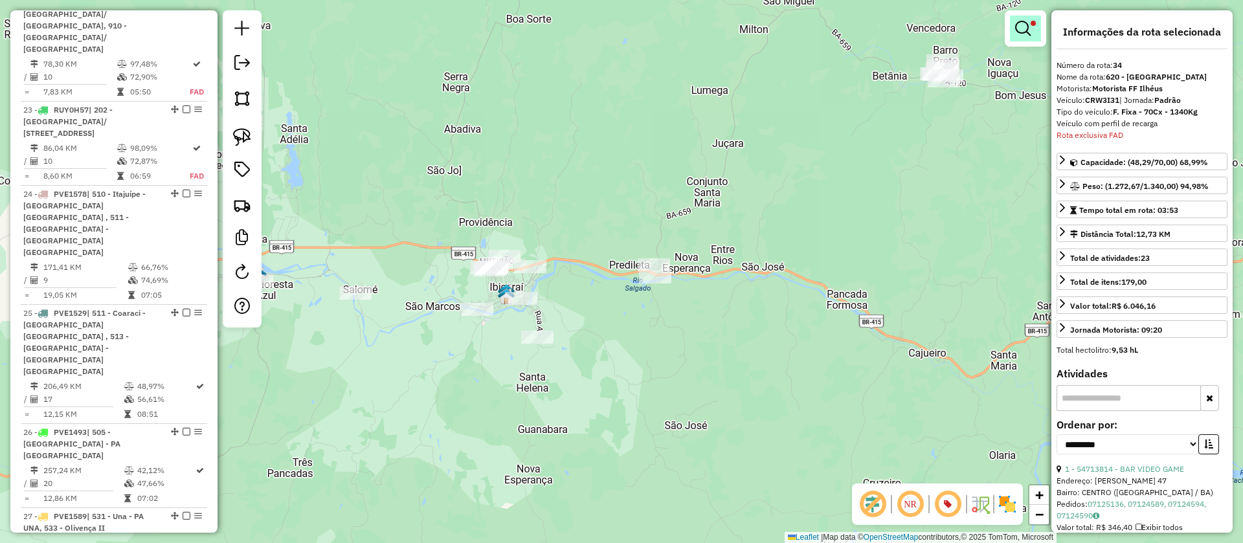
click at [1039, 32] on link at bounding box center [1025, 29] width 31 height 26
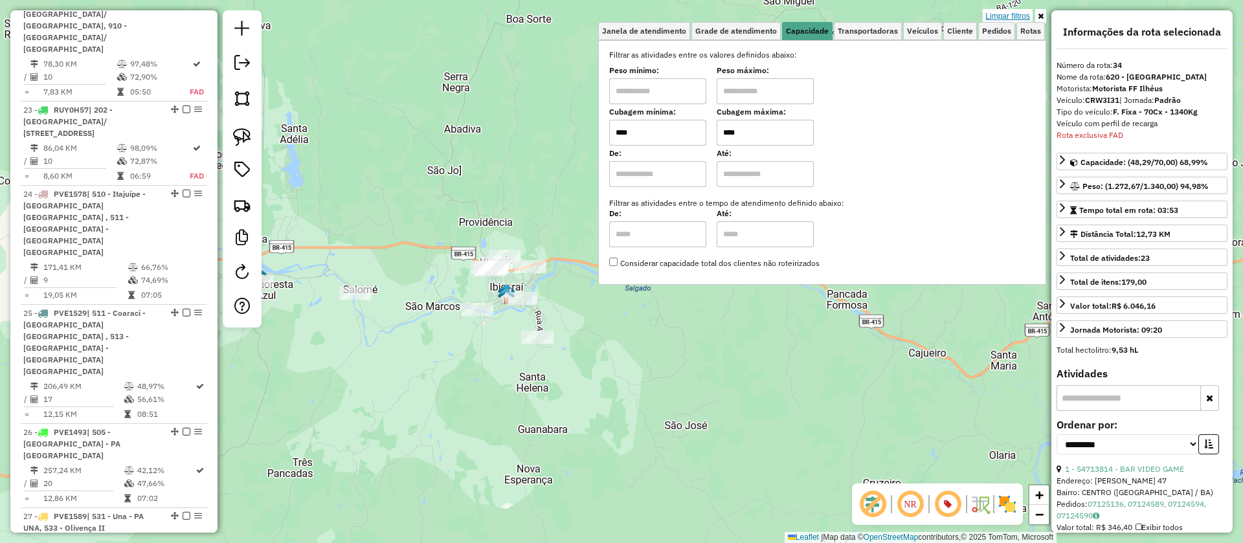
click at [1011, 14] on link "Limpar filtros" at bounding box center [1008, 16] width 50 height 14
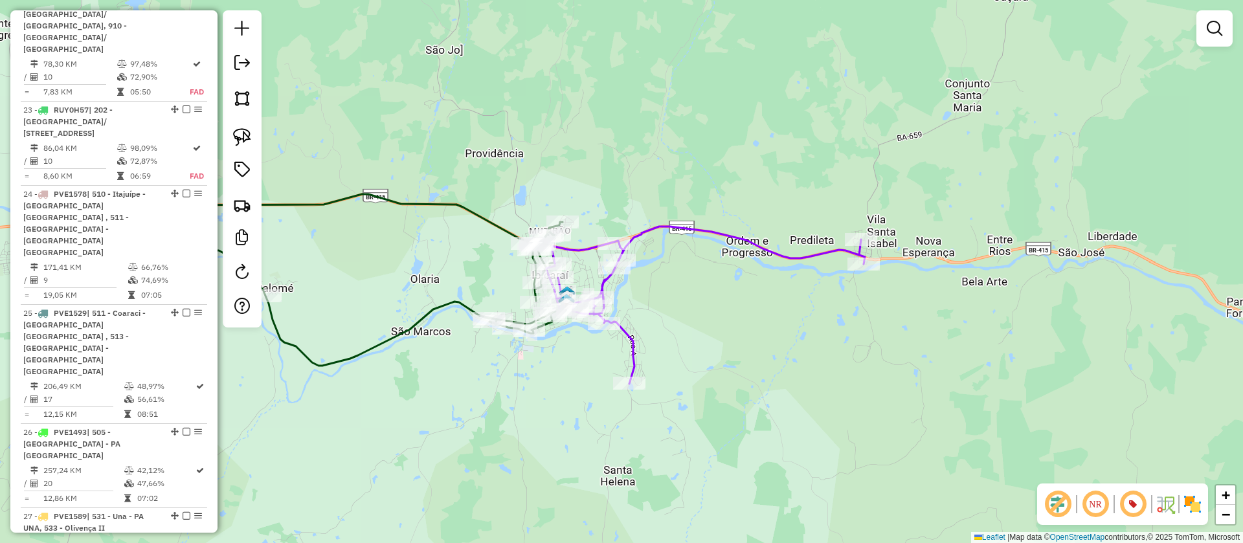
click at [448, 300] on icon at bounding box center [296, 280] width 533 height 172
select select "**********"
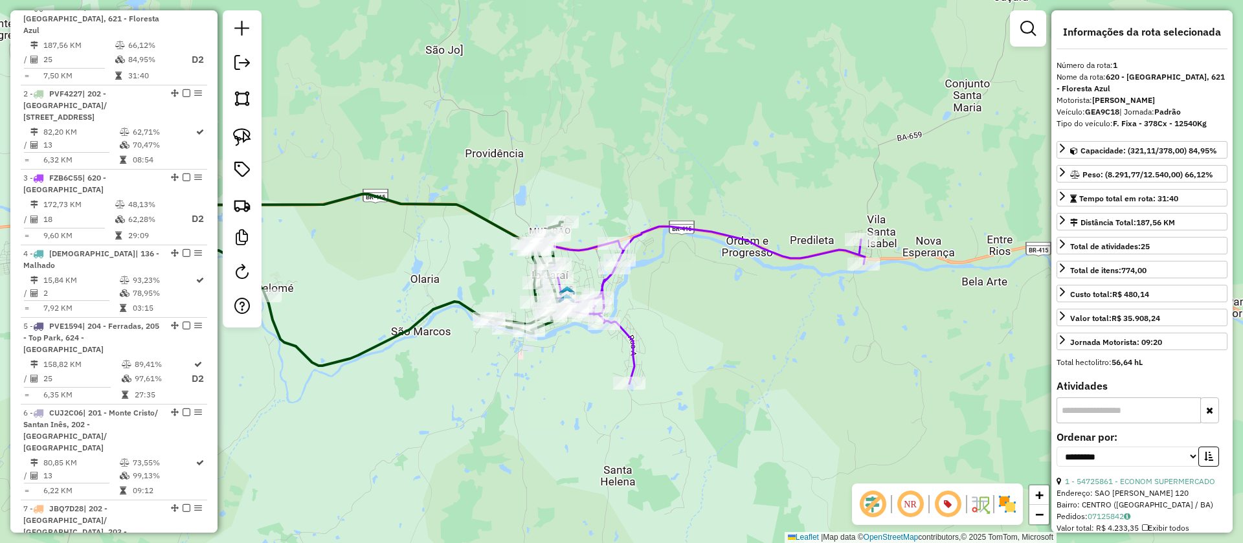
click at [623, 335] on icon at bounding box center [705, 305] width 318 height 157
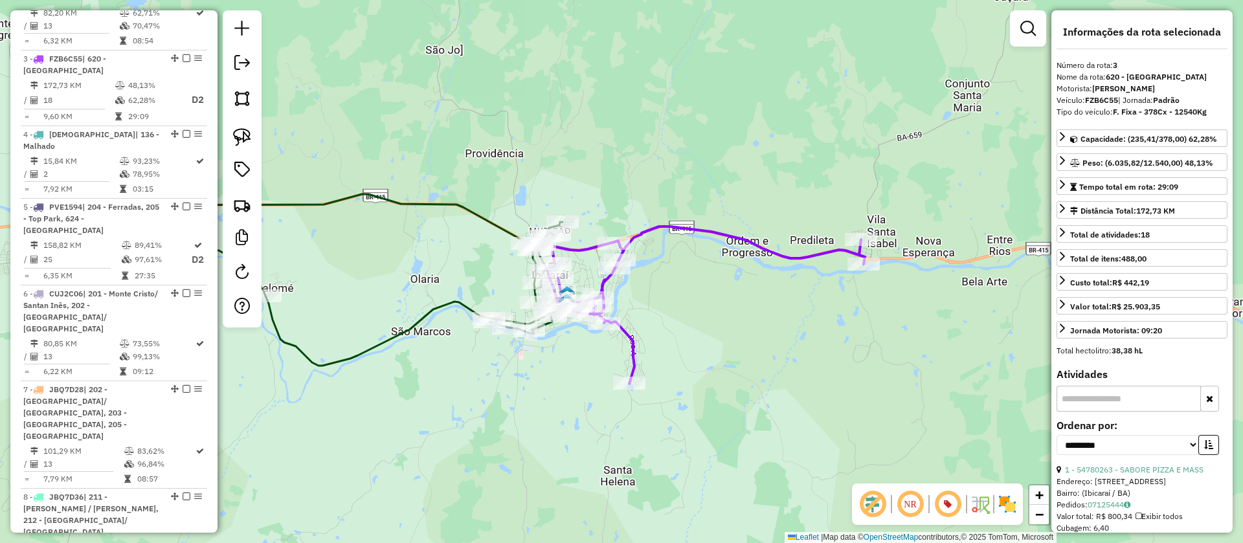
scroll to position [733, 0]
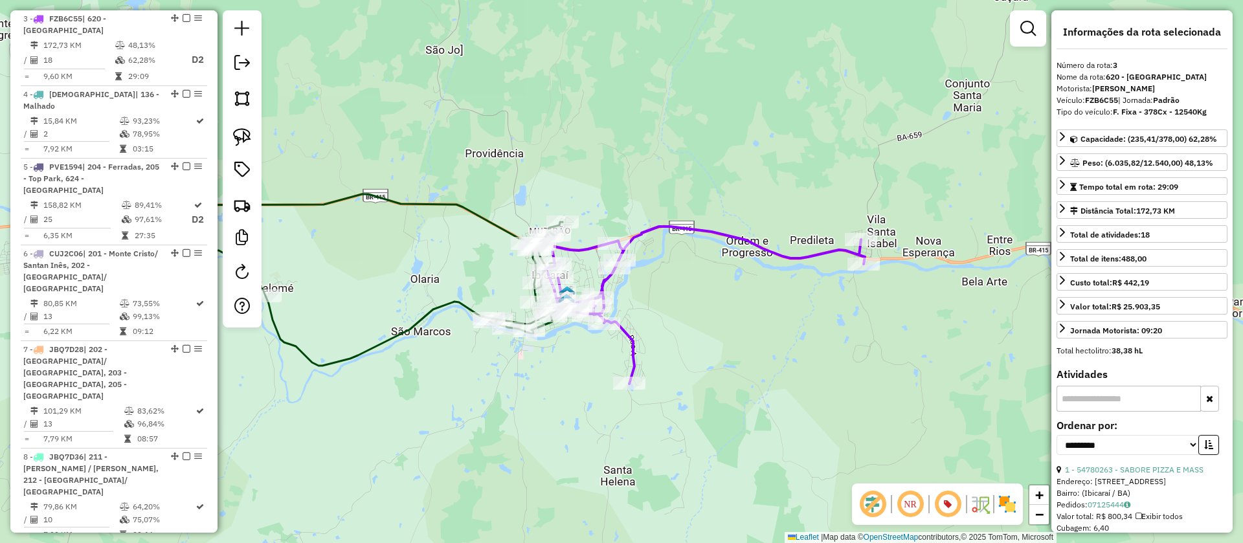
click at [463, 304] on icon at bounding box center [296, 280] width 533 height 172
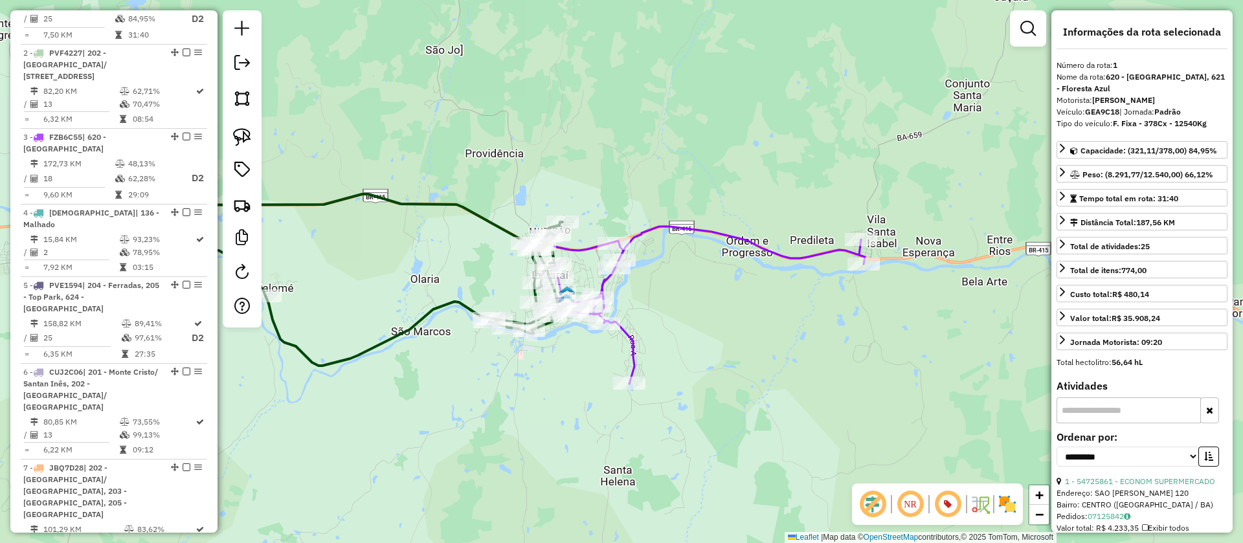
scroll to position [573, 0]
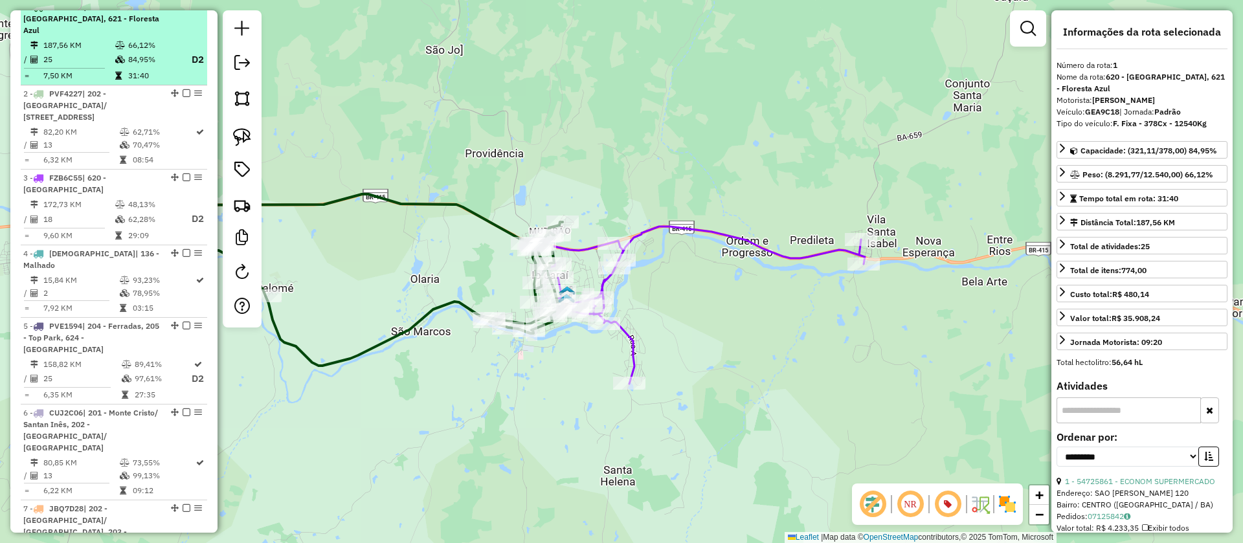
click at [183, 10] on em at bounding box center [187, 7] width 8 height 8
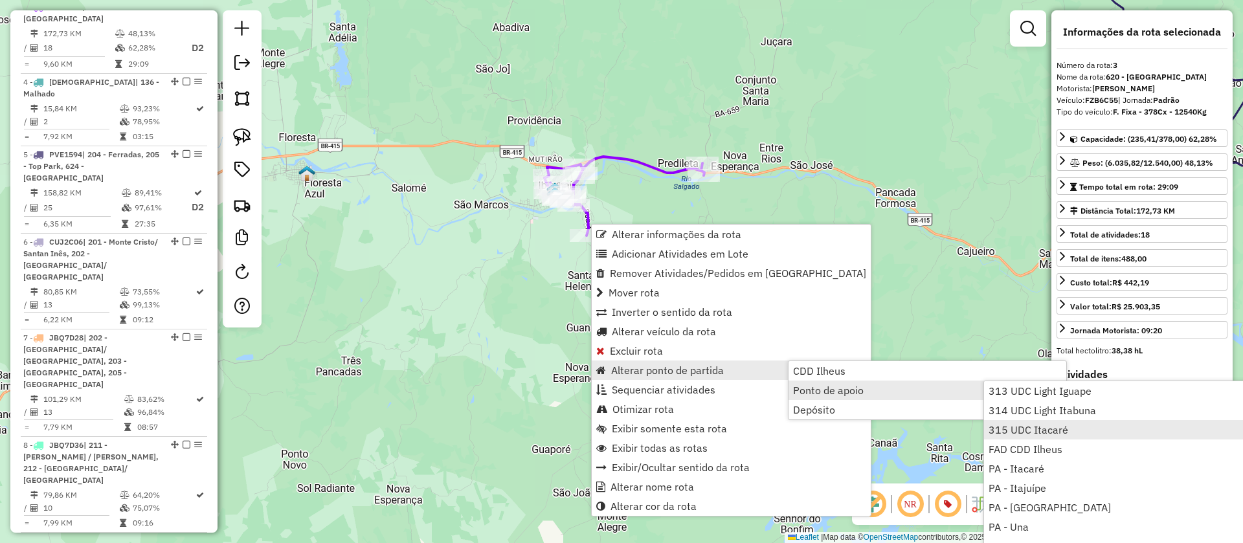
scroll to position [157, 0]
click at [762, 81] on div "Janela de atendimento Grade de atendimento Capacidade Transportadoras Veículos …" at bounding box center [621, 271] width 1243 height 543
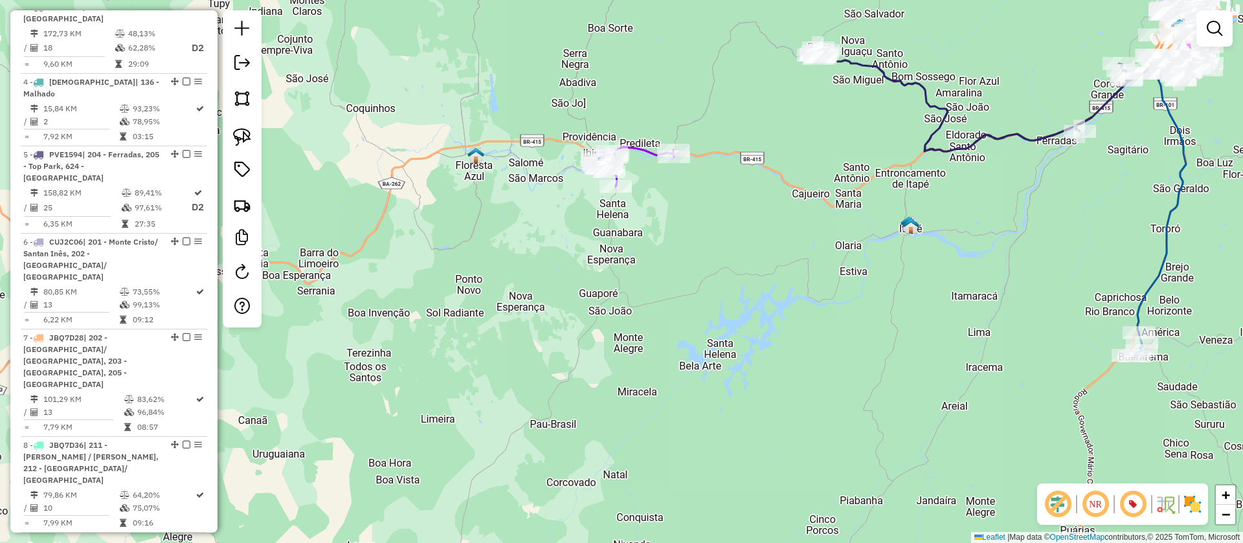
select select "**********"
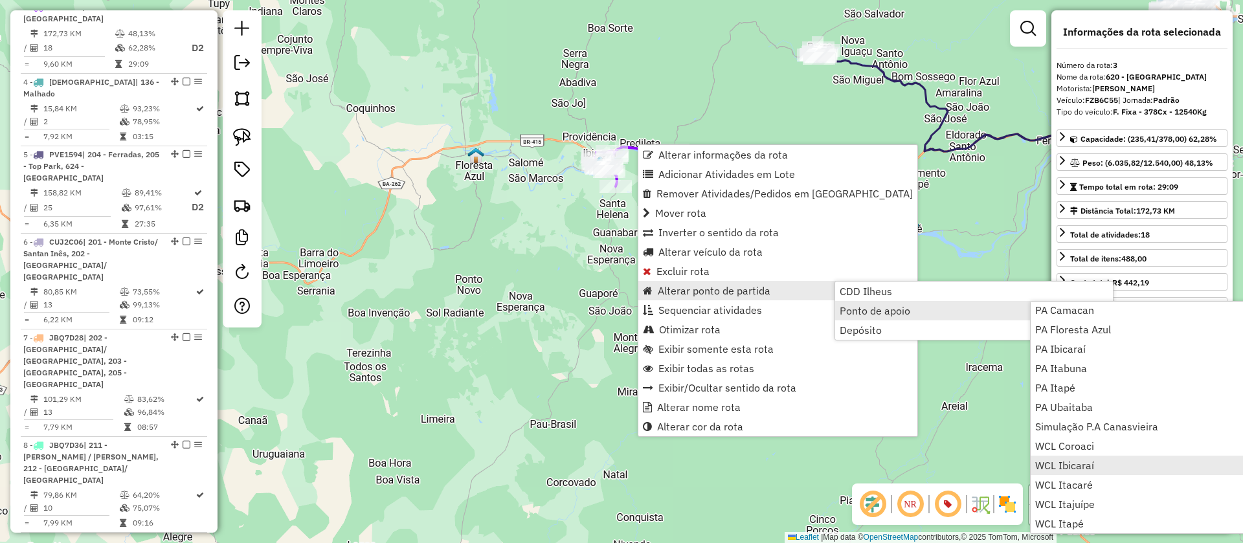
click at [1070, 465] on span "WCL Ibicaraí" at bounding box center [1064, 465] width 59 height 10
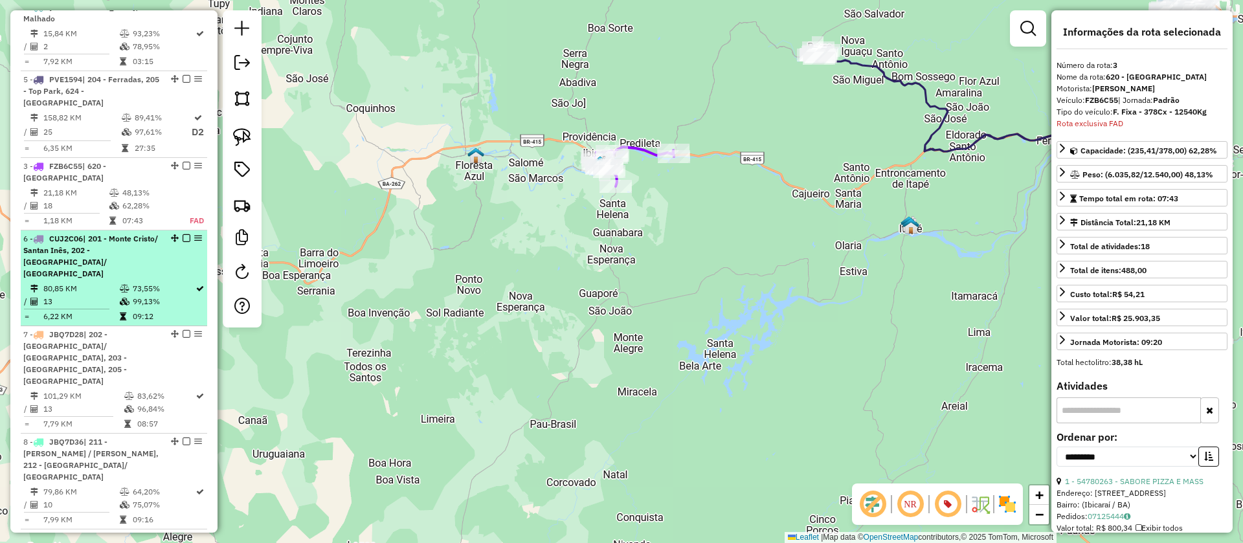
scroll to position [614, 0]
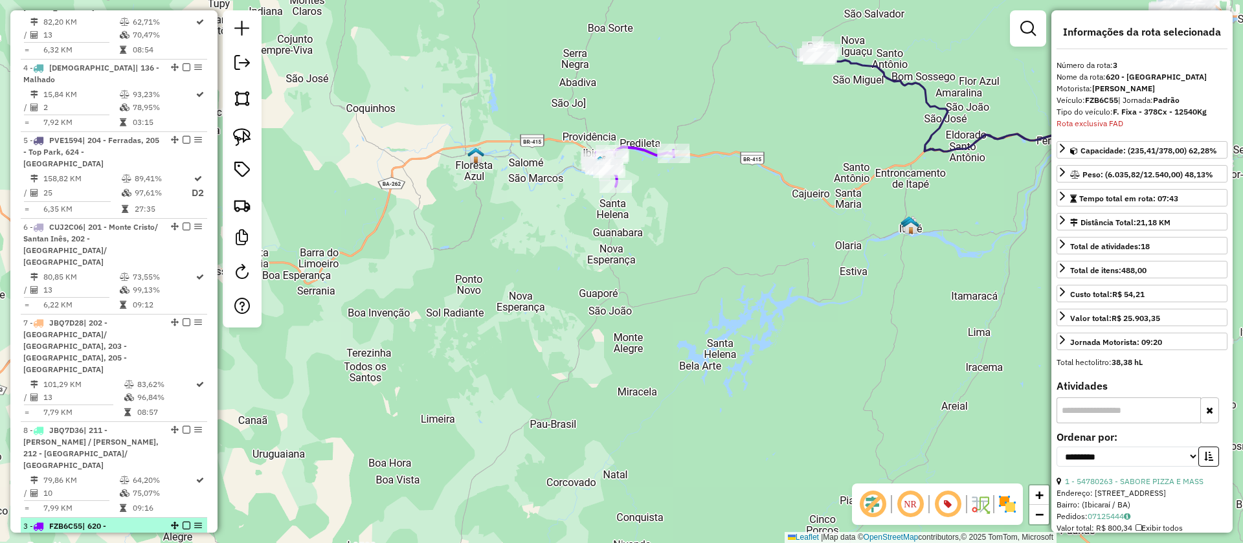
drag, startPoint x: 169, startPoint y: 19, endPoint x: 146, endPoint y: 498, distance: 480.1
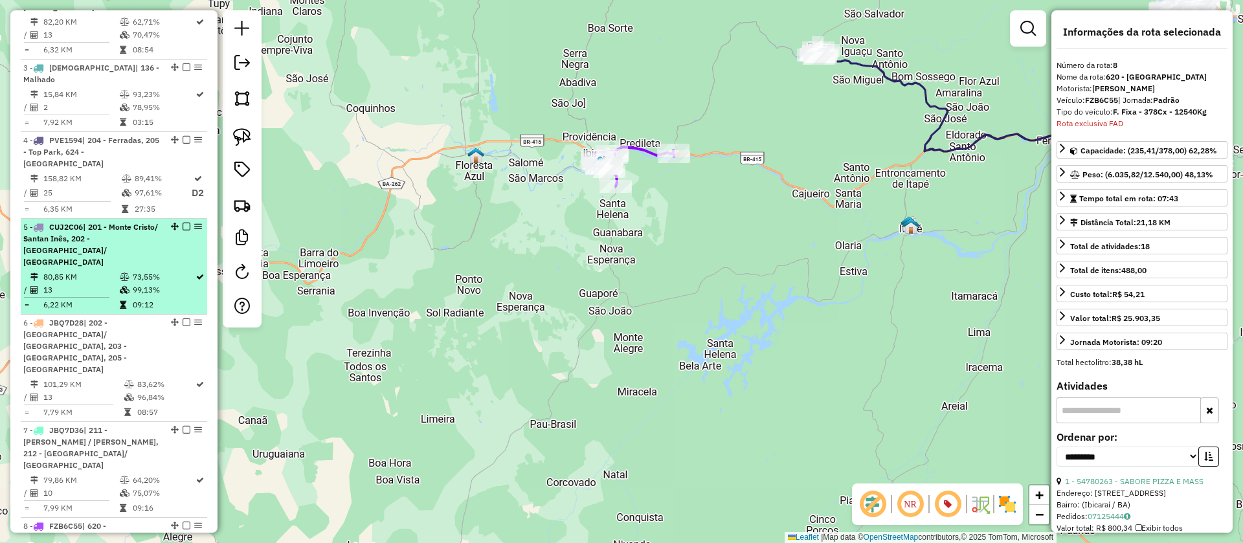
scroll to position [1003, 0]
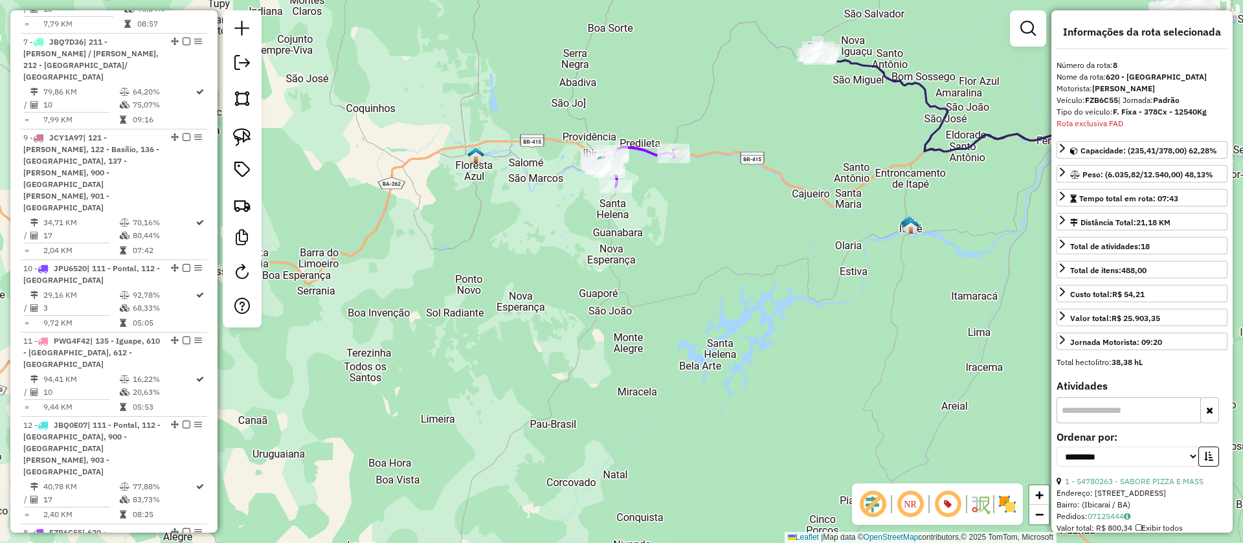
drag, startPoint x: 170, startPoint y: 77, endPoint x: 145, endPoint y: 491, distance: 415.0
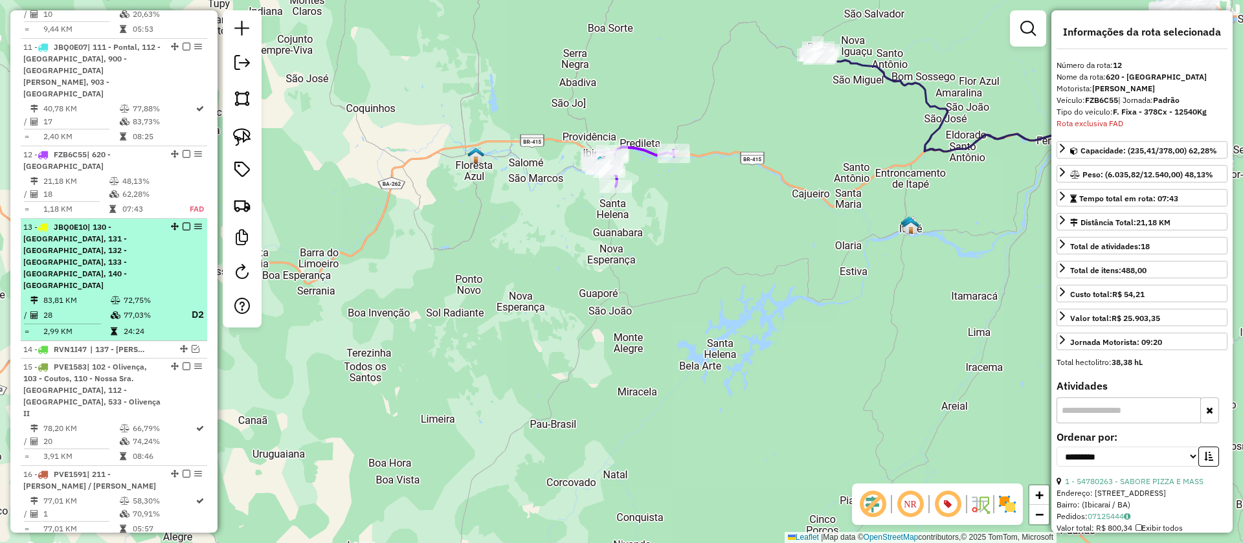
scroll to position [1391, 0]
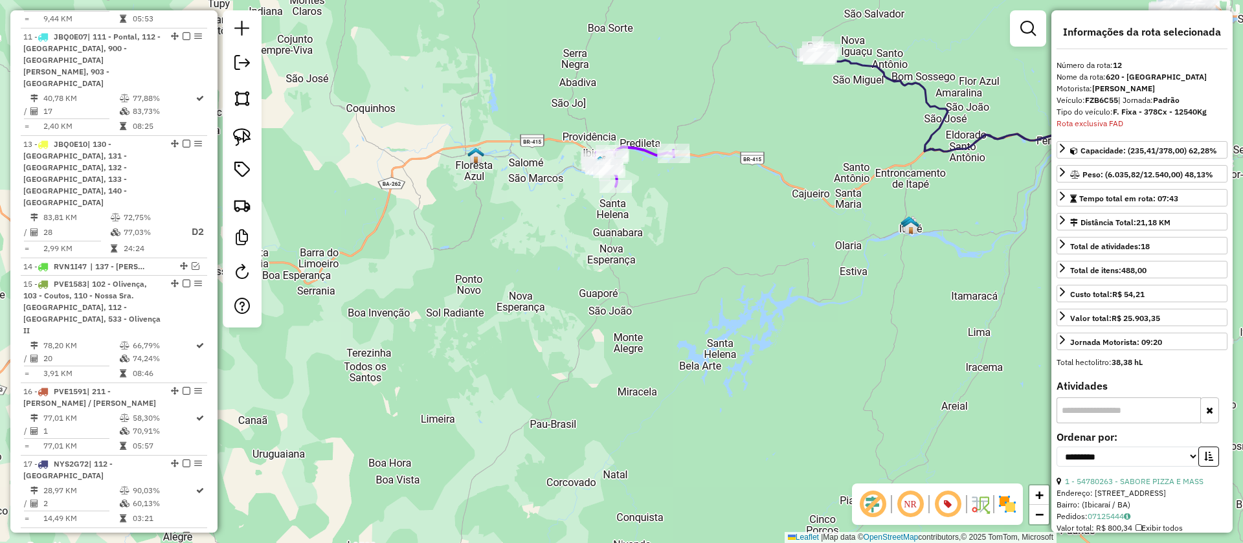
drag, startPoint x: 169, startPoint y: 36, endPoint x: 146, endPoint y: 528, distance: 492.4
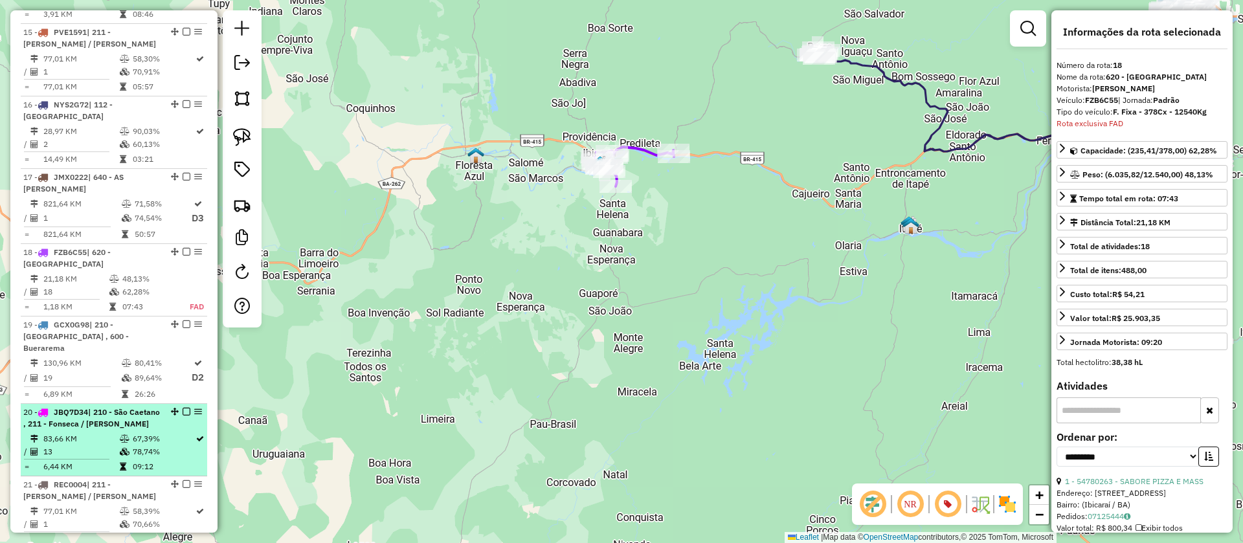
scroll to position [1779, 0]
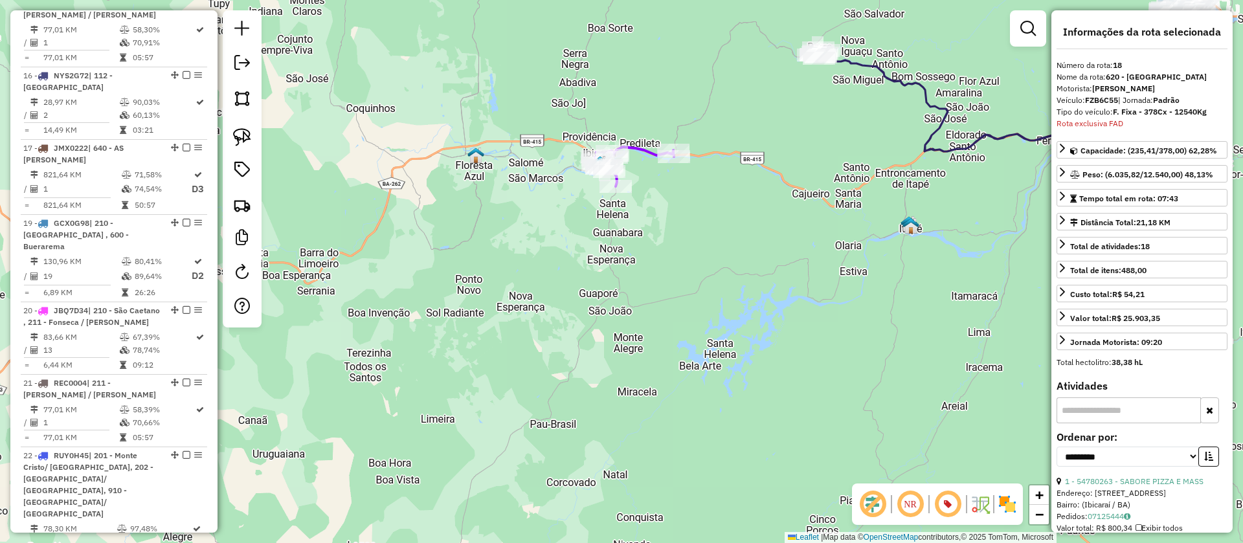
drag, startPoint x: 170, startPoint y: 81, endPoint x: 160, endPoint y: 520, distance: 439.0
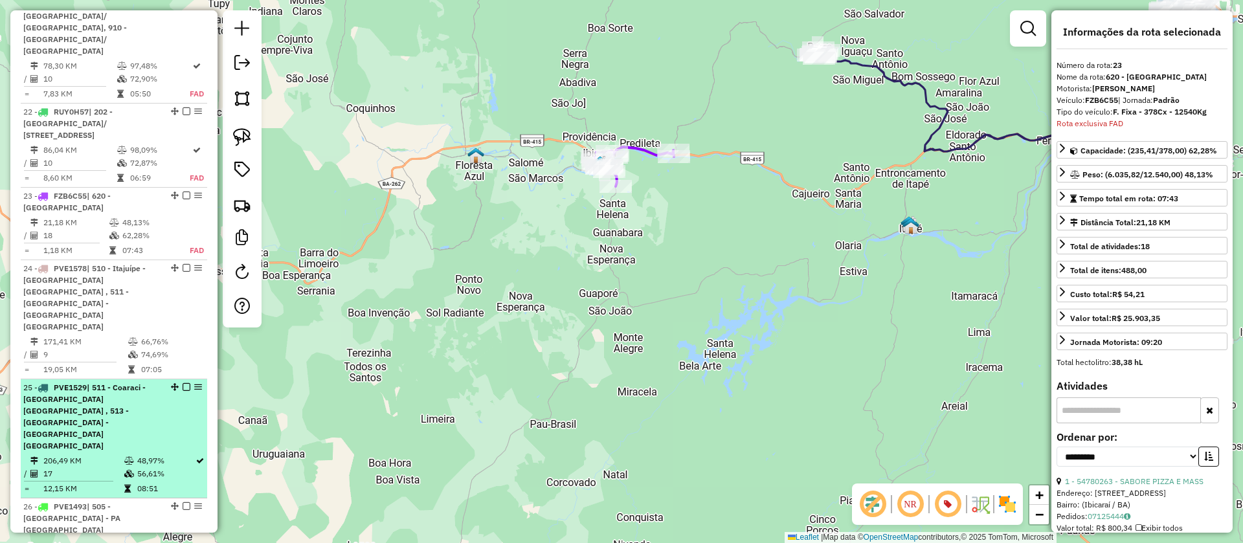
scroll to position [2265, 0]
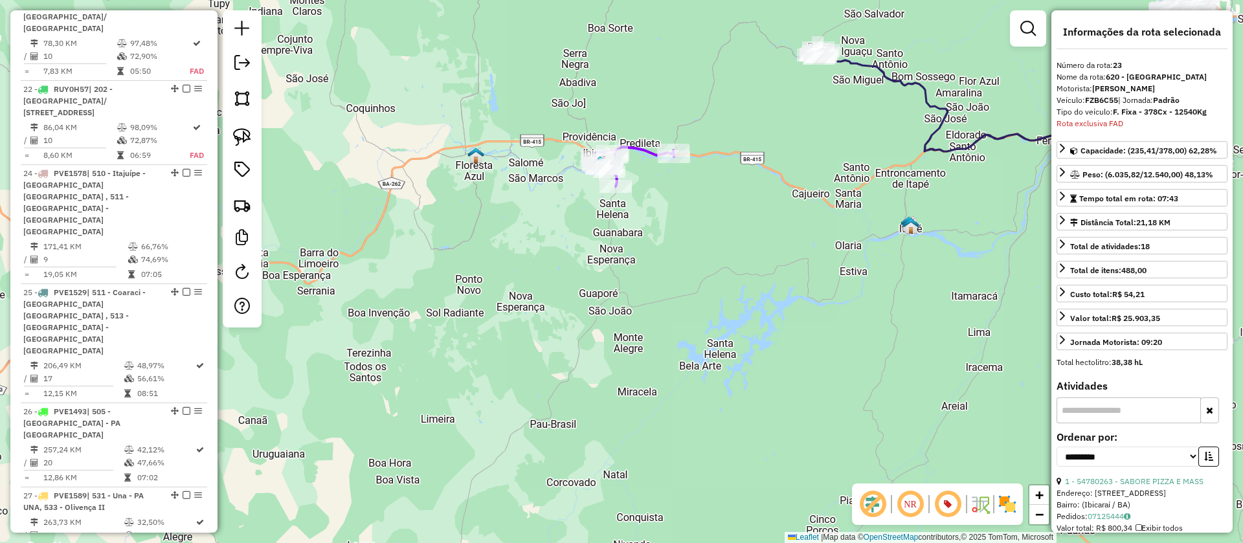
drag, startPoint x: 170, startPoint y: 19, endPoint x: 144, endPoint y: 520, distance: 501.6
drag, startPoint x: 1119, startPoint y: 100, endPoint x: 1087, endPoint y: 104, distance: 32.6
click at [1087, 104] on strong "FZB6C55" at bounding box center [1101, 100] width 33 height 10
copy strong "FZB6C55"
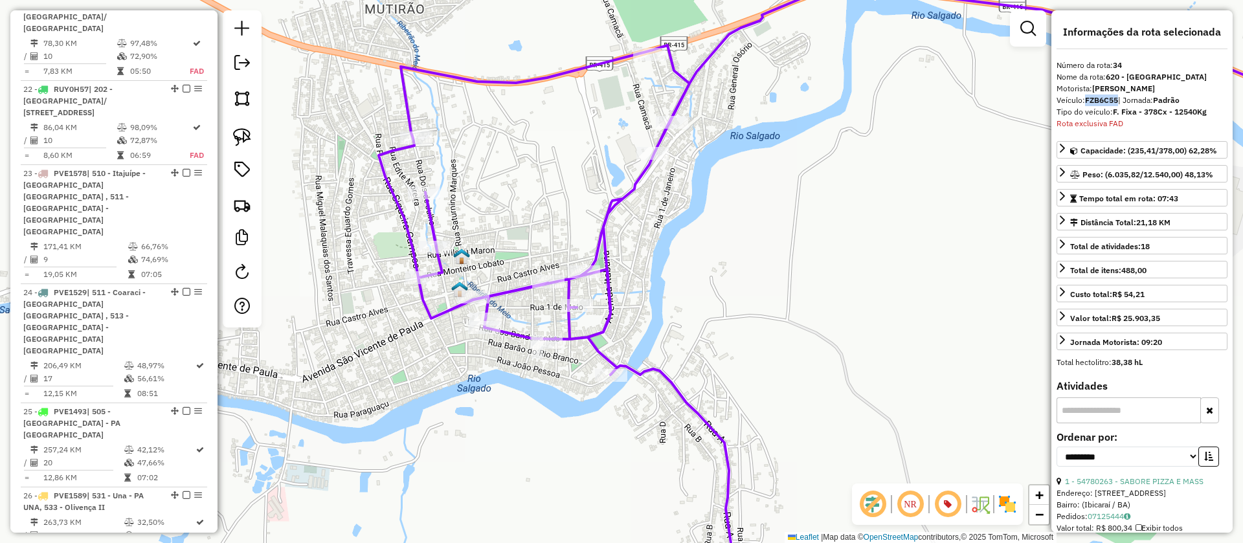
click at [460, 256] on img at bounding box center [461, 256] width 17 height 17
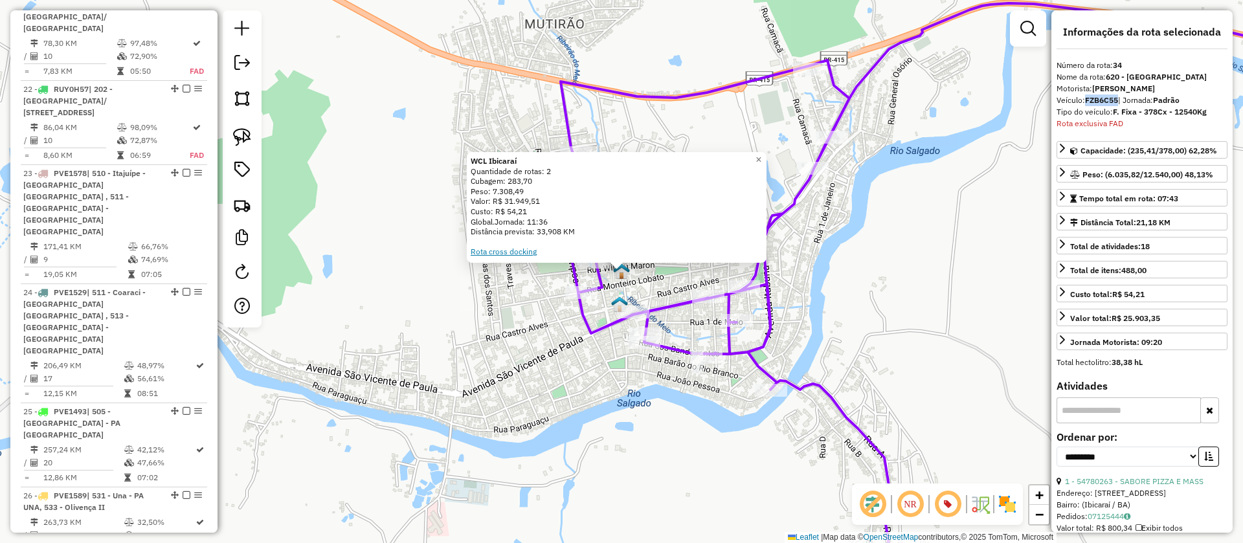
click at [525, 252] on link "Rota cross docking" at bounding box center [504, 252] width 66 height 10
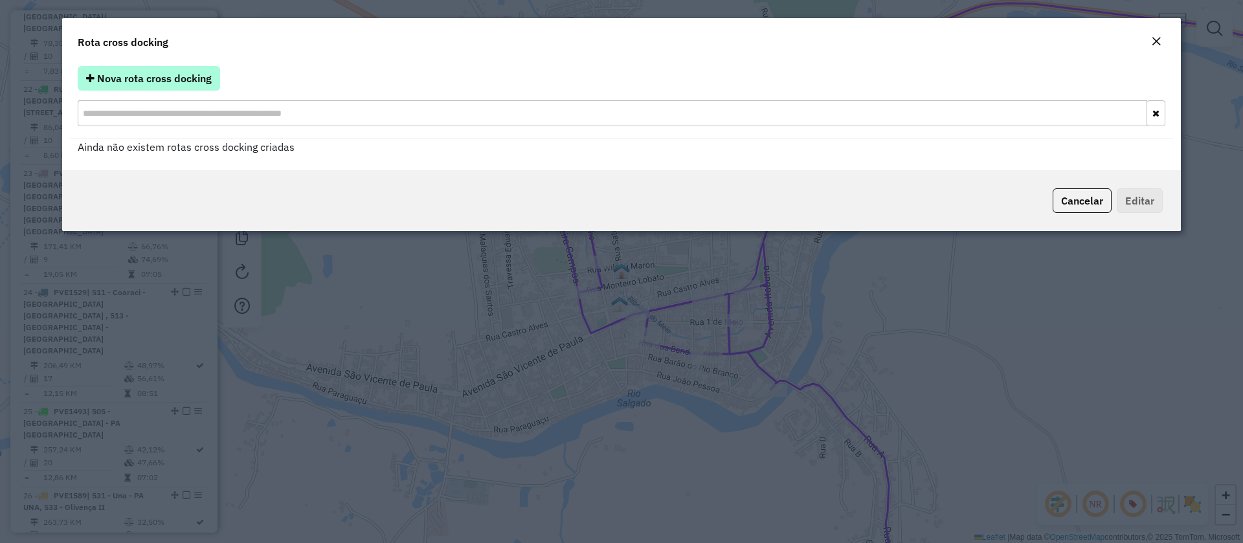
click at [172, 80] on span "Nova rota cross docking" at bounding box center [154, 78] width 115 height 13
select select "*"
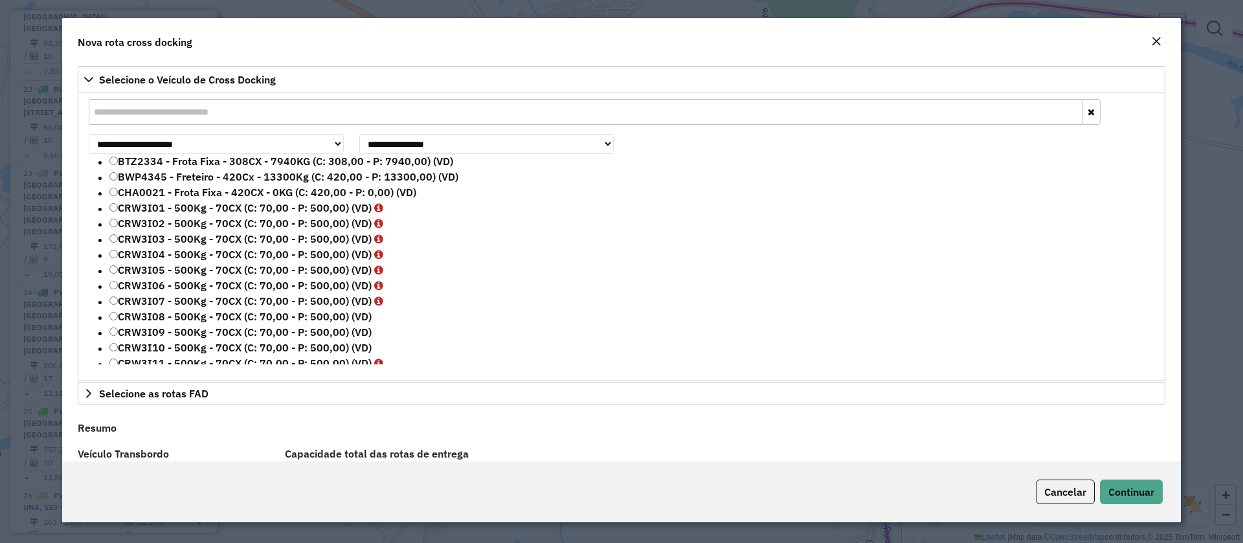
click at [164, 112] on input "text" at bounding box center [586, 112] width 994 height 26
paste input "*******"
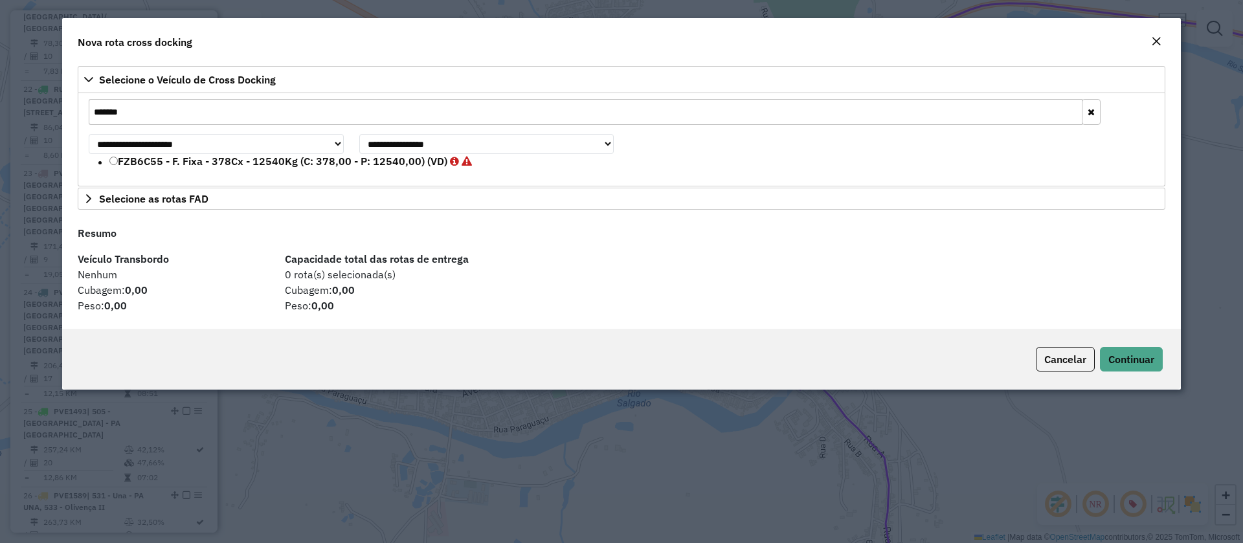
type input "*******"
click at [144, 160] on label "FZB6C55 - F. Fixa - 378Cx - 12540Kg (C: 378,00 - P: 12540,00) (VD)" at bounding box center [290, 161] width 362 height 16
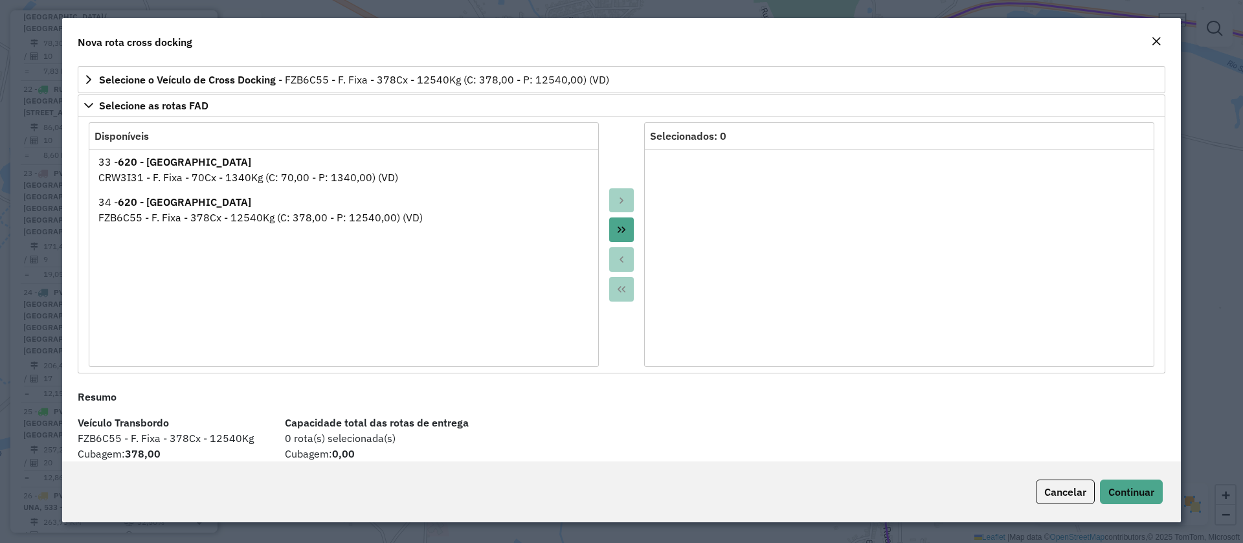
click at [617, 232] on icon "Move All to Target" at bounding box center [621, 230] width 10 height 10
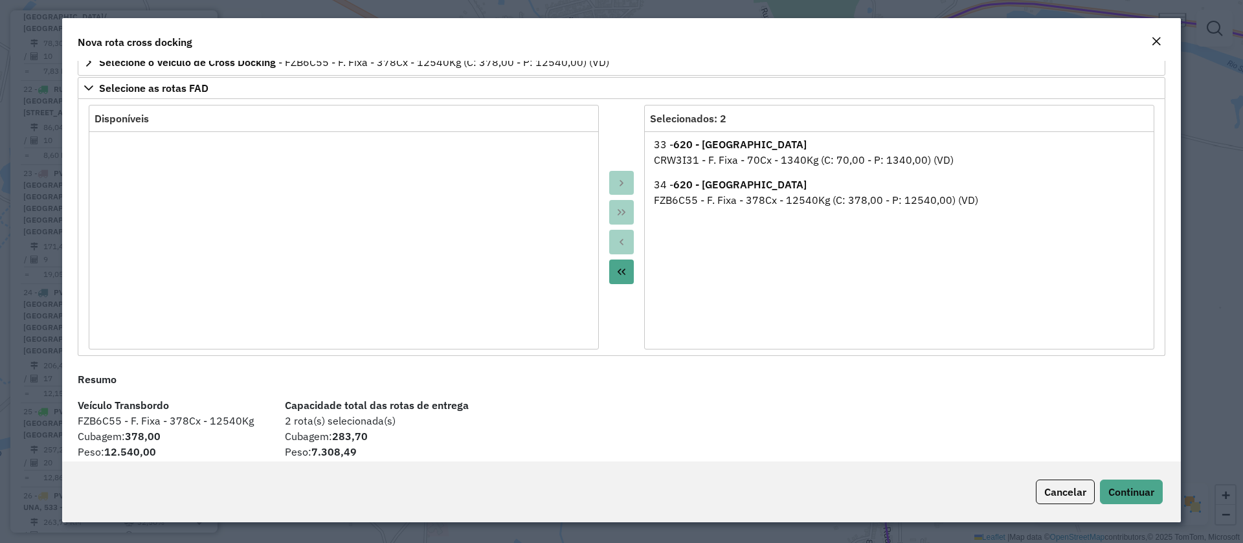
scroll to position [31, 0]
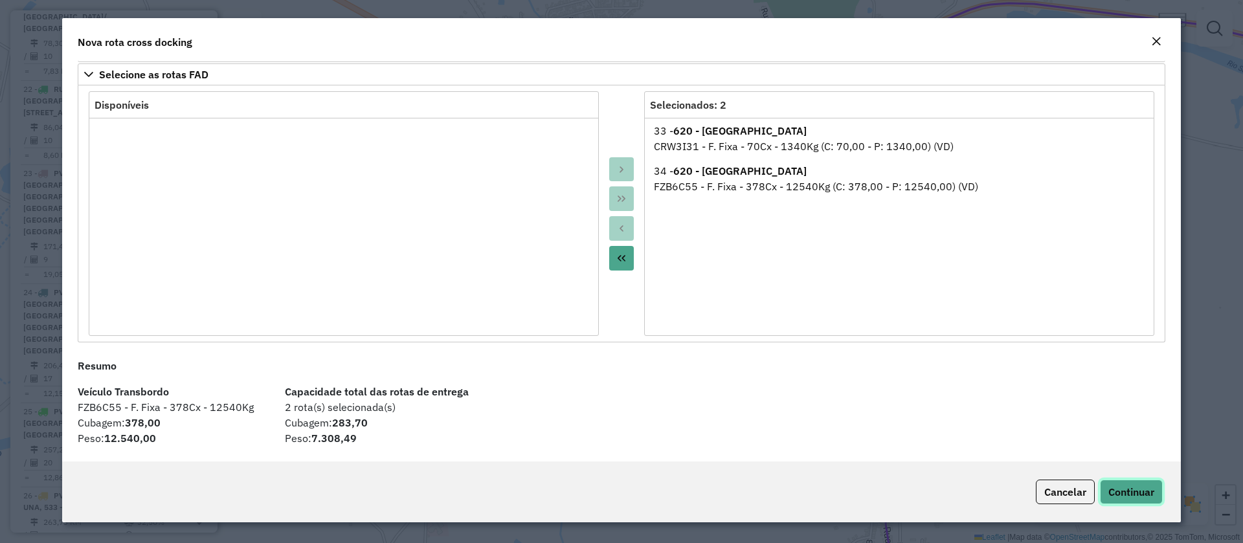
click at [1134, 490] on span "Continuar" at bounding box center [1131, 491] width 46 height 13
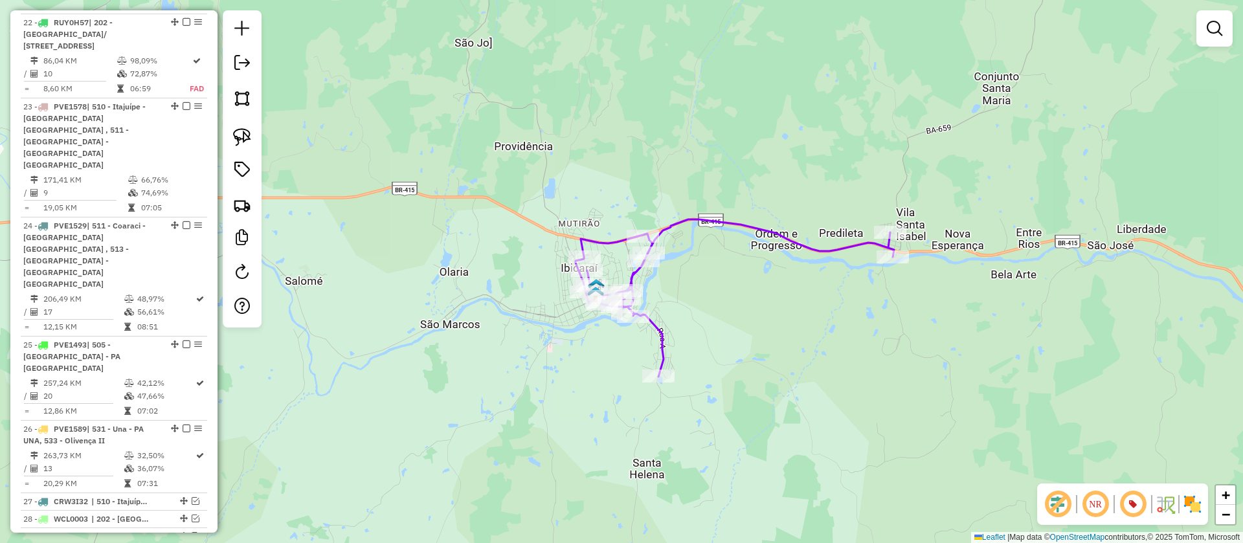
scroll to position [2389, 0]
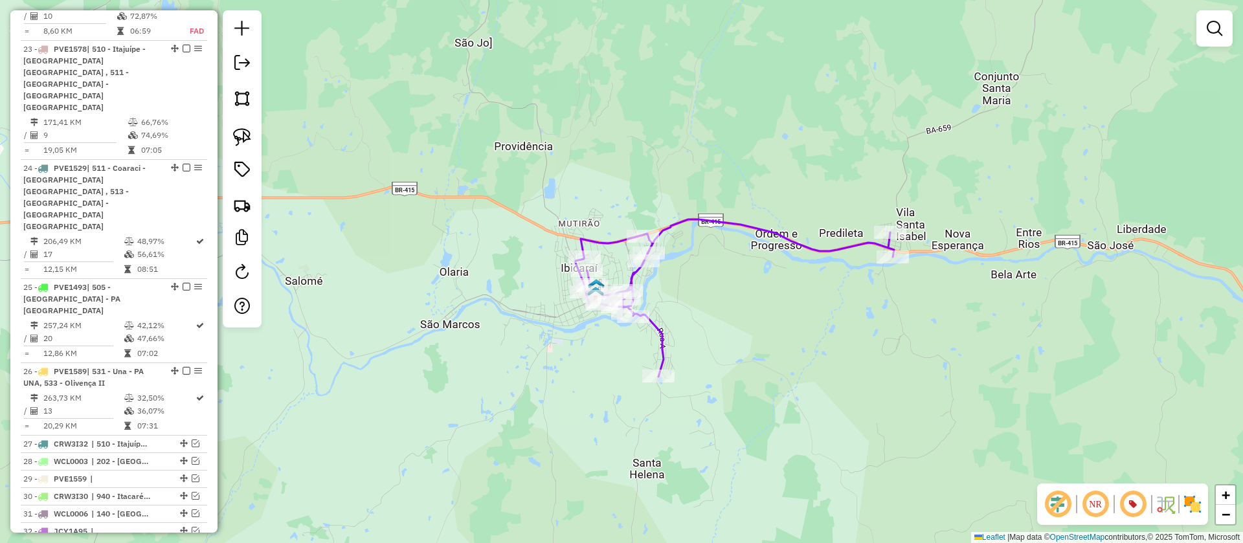
select select "**********"
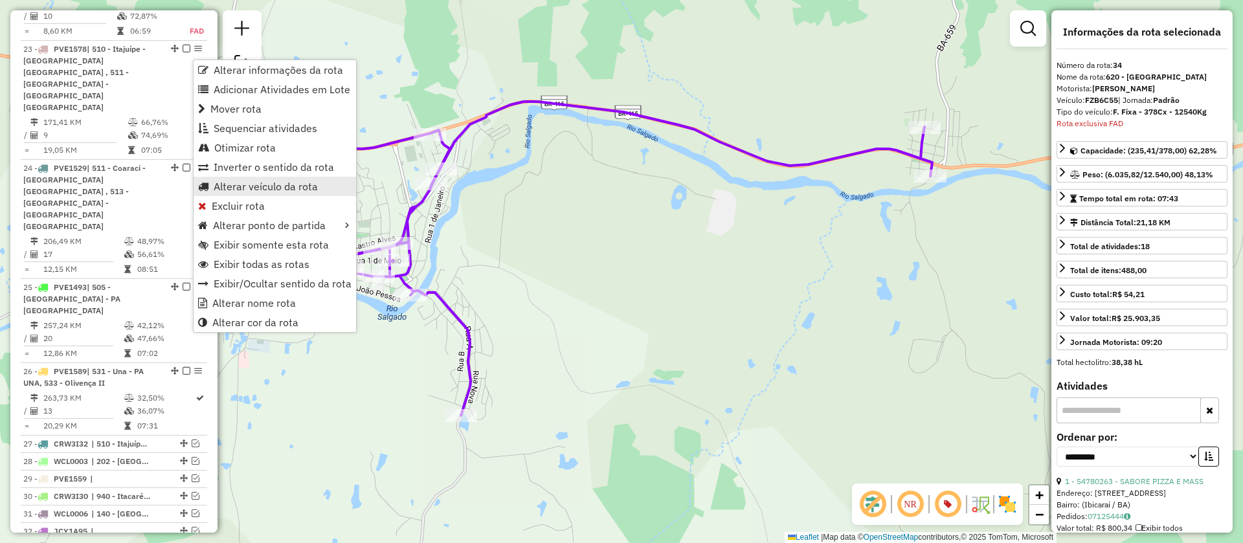
click at [265, 188] on span "Alterar veículo da rota" at bounding box center [266, 186] width 104 height 10
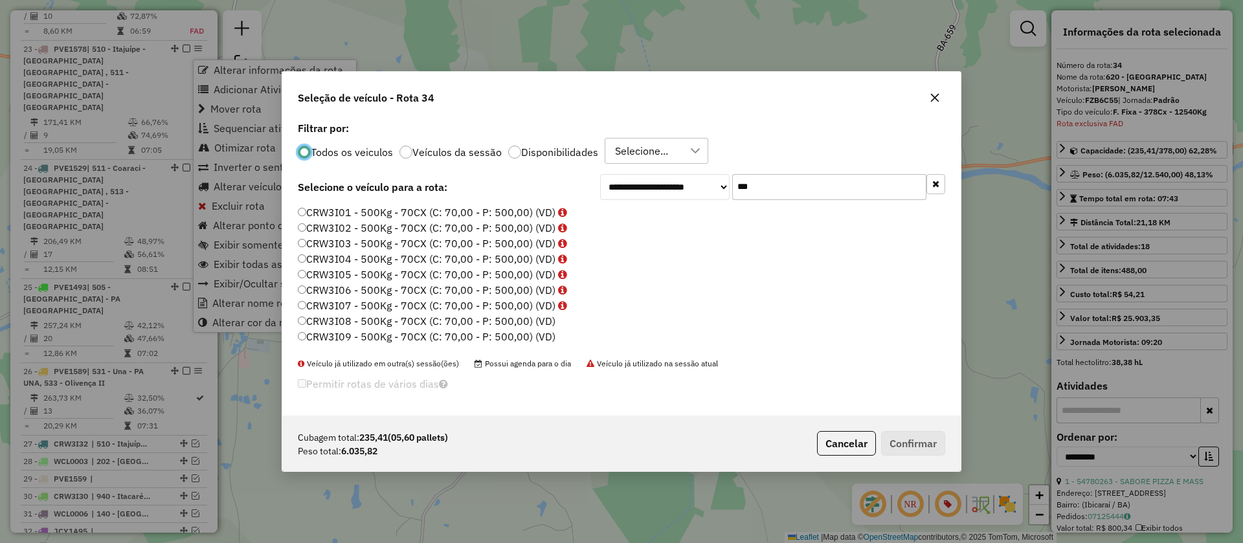
scroll to position [7, 4]
drag, startPoint x: 700, startPoint y: 177, endPoint x: 614, endPoint y: 174, distance: 85.5
click at [616, 174] on div "**********" at bounding box center [772, 187] width 345 height 26
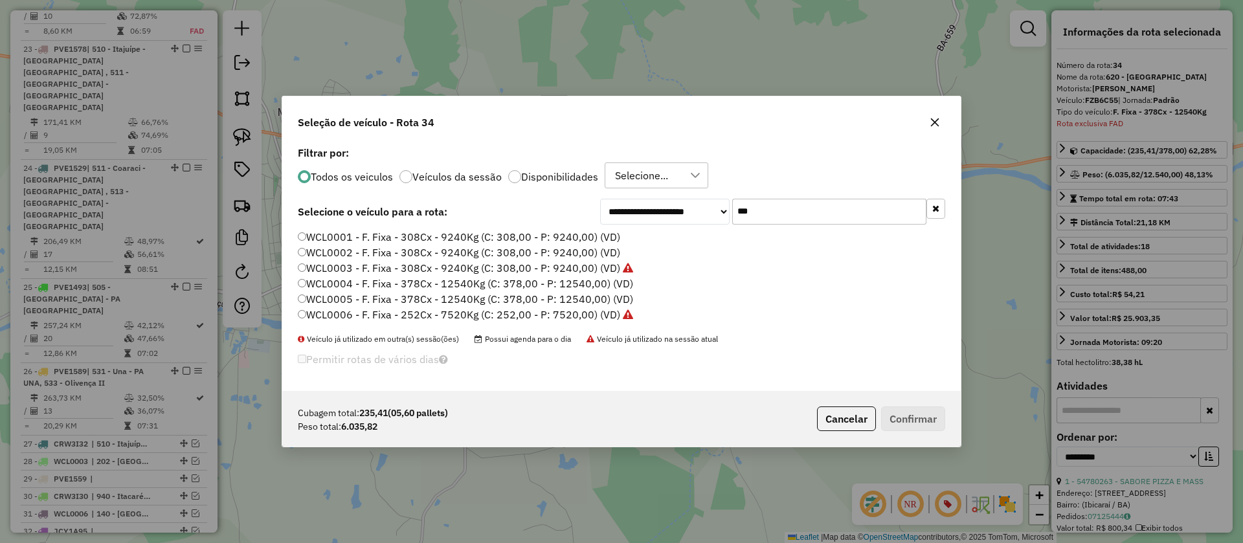
type input "***"
click at [428, 279] on label "WCL0004 - F. Fixa - 378Cx - 12540Kg (C: 378,00 - P: 12540,00) (VD)" at bounding box center [465, 284] width 335 height 16
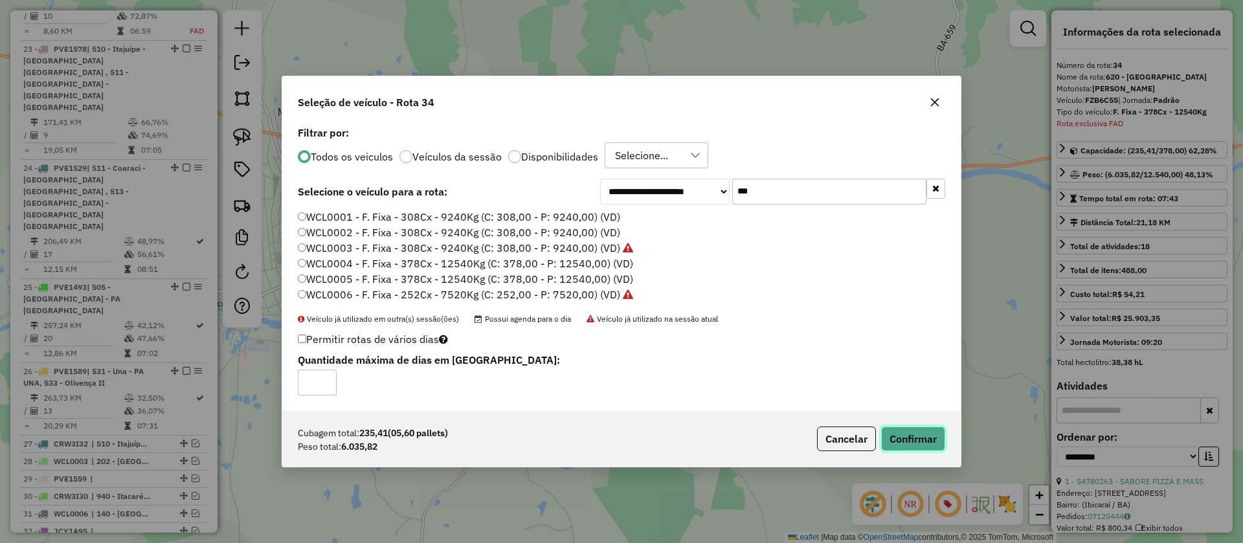
click at [921, 434] on button "Confirmar" at bounding box center [913, 439] width 64 height 25
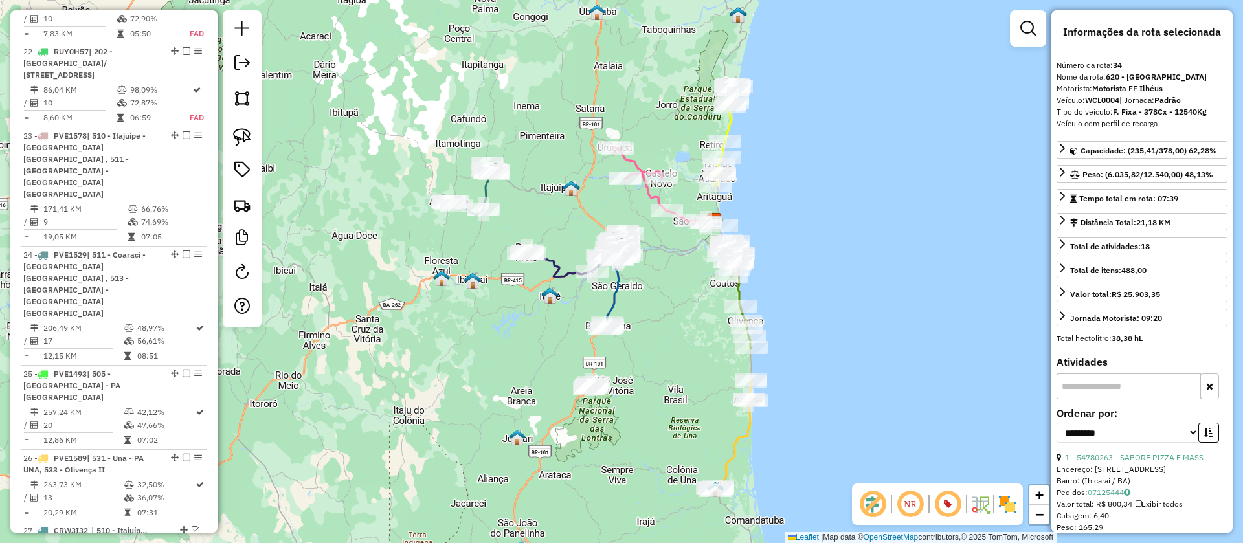
drag, startPoint x: 595, startPoint y: 200, endPoint x: 663, endPoint y: 115, distance: 109.2
click at [678, 102] on div "Janela de atendimento Grade de atendimento Capacidade Transportadoras Veículos …" at bounding box center [621, 271] width 1243 height 543
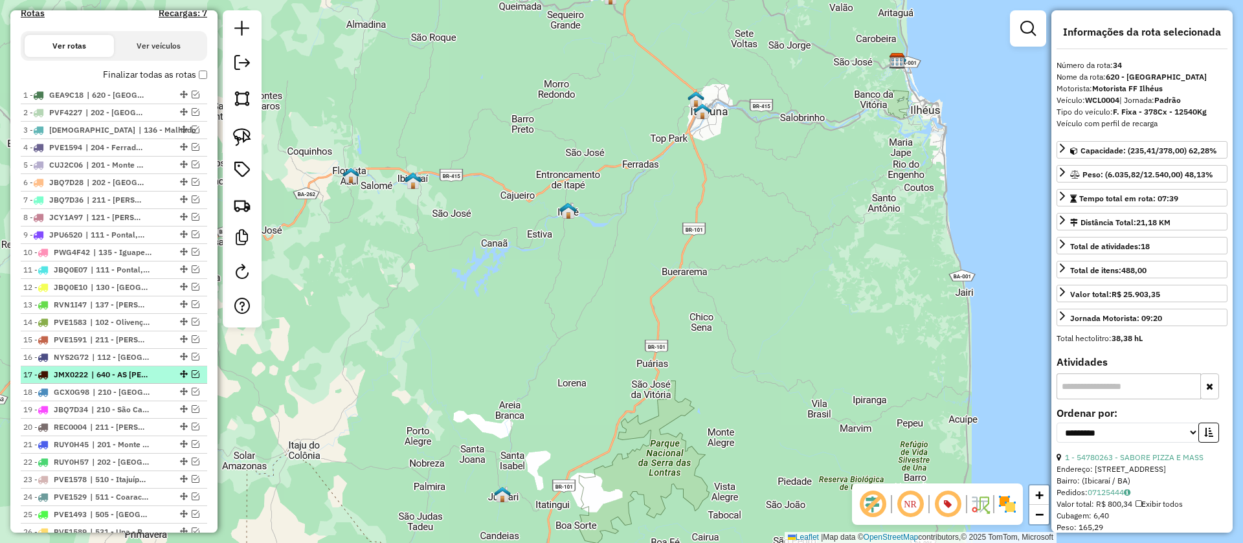
scroll to position [749, 0]
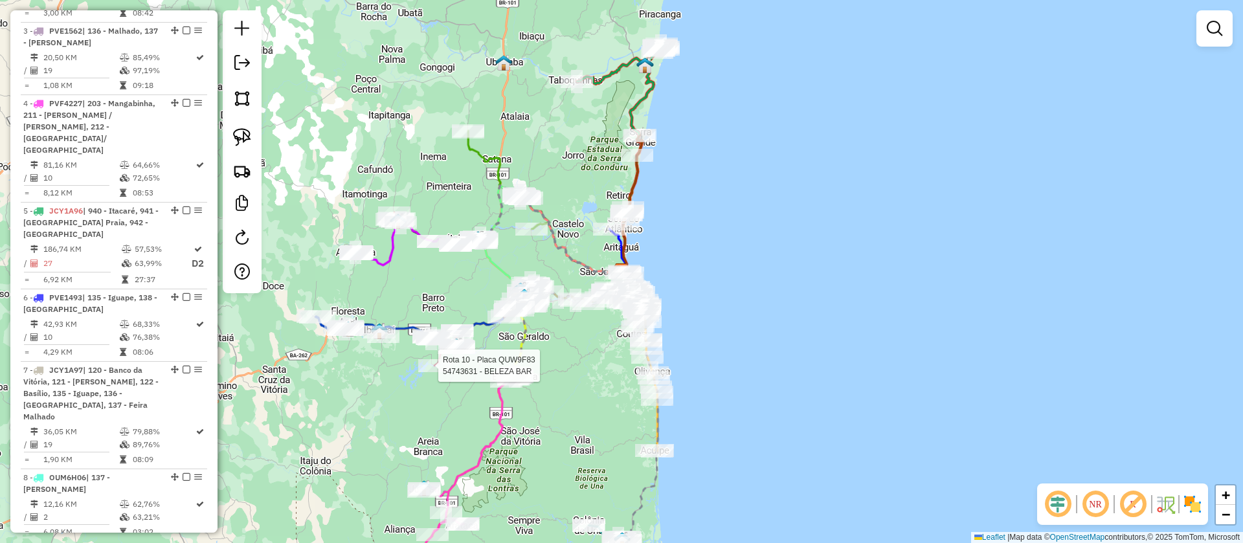
scroll to position [738, 0]
click at [1128, 496] on em at bounding box center [1132, 504] width 31 height 31
click at [1060, 498] on em at bounding box center [1057, 504] width 31 height 31
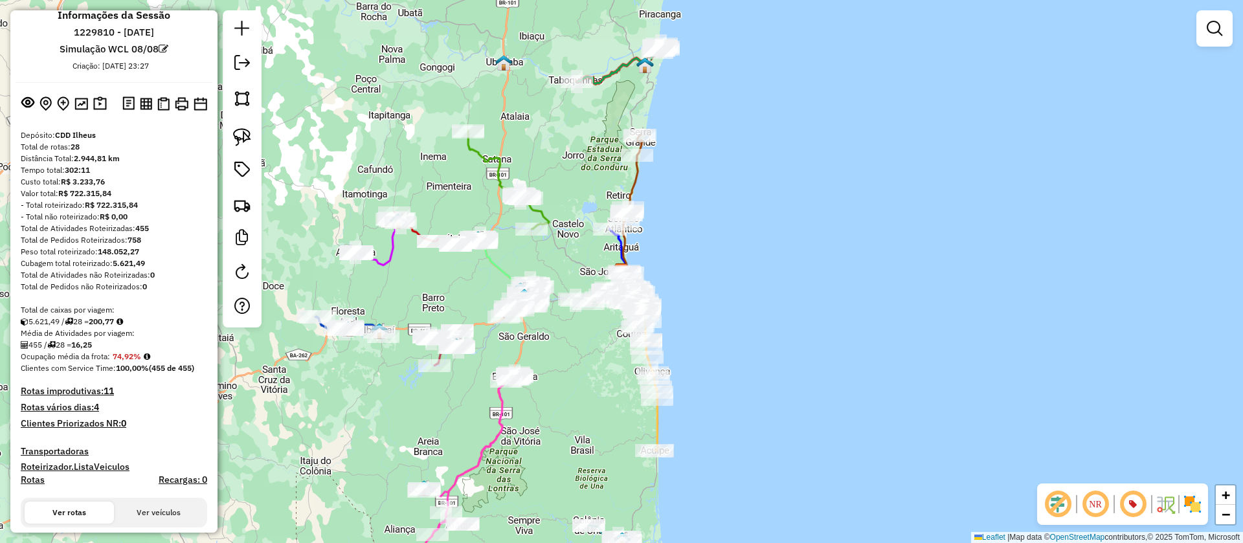
scroll to position [0, 0]
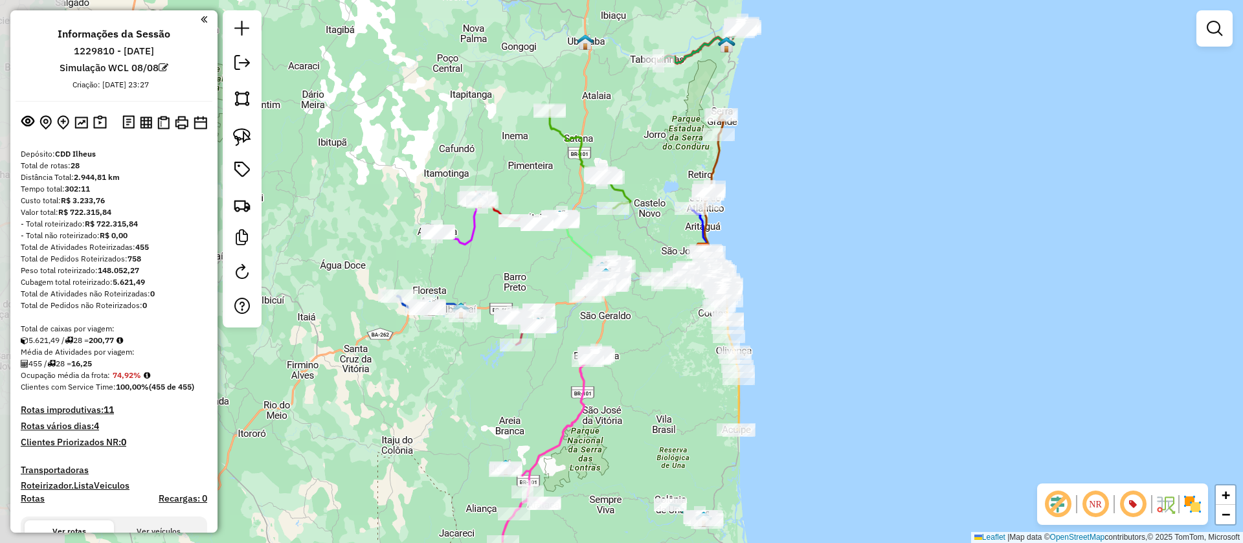
drag, startPoint x: 708, startPoint y: 154, endPoint x: 791, endPoint y: 120, distance: 89.4
click at [793, 118] on div "Janela de atendimento Grade de atendimento Capacidade Transportadoras Veículos …" at bounding box center [621, 271] width 1243 height 543
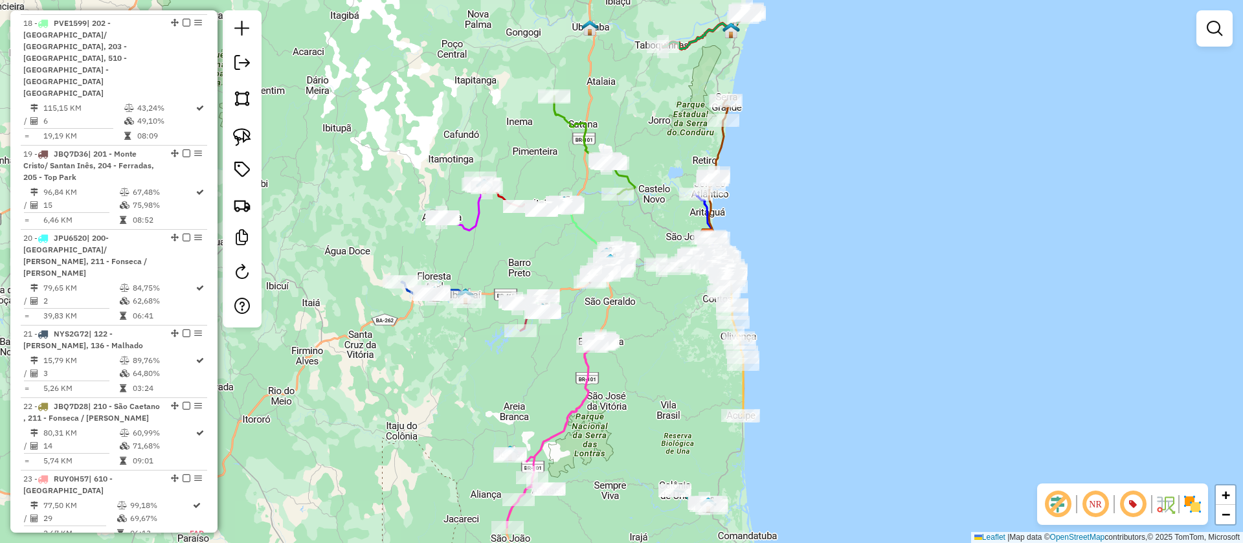
scroll to position [2039, 0]
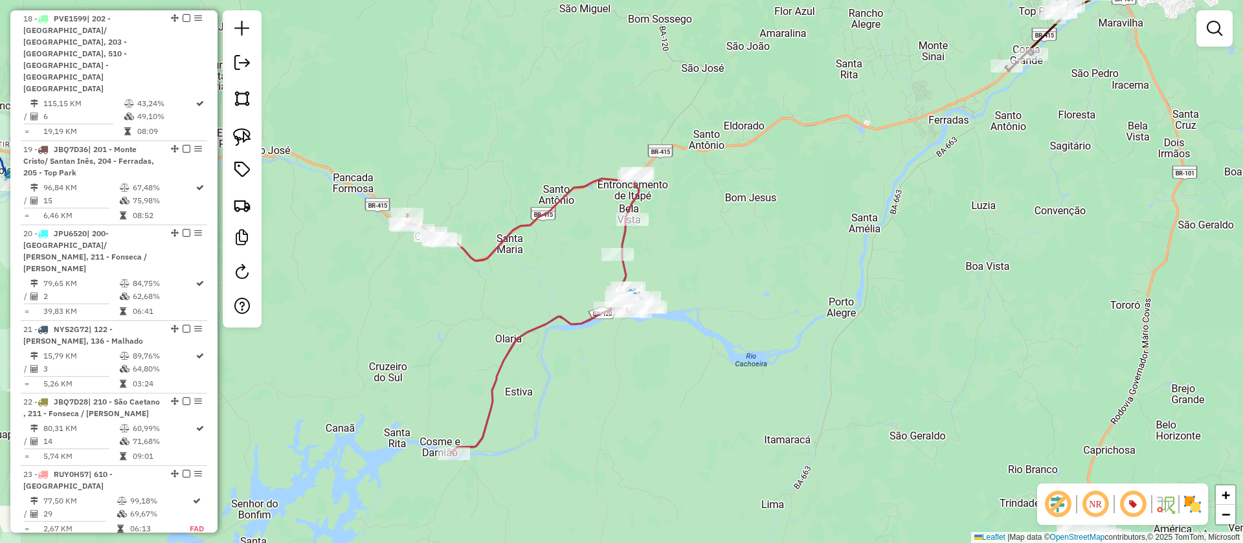
drag, startPoint x: 809, startPoint y: 322, endPoint x: 702, endPoint y: 303, distance: 109.1
click at [682, 322] on div "Janela de atendimento Grade de atendimento Capacidade Transportadoras Veículos …" at bounding box center [621, 271] width 1243 height 543
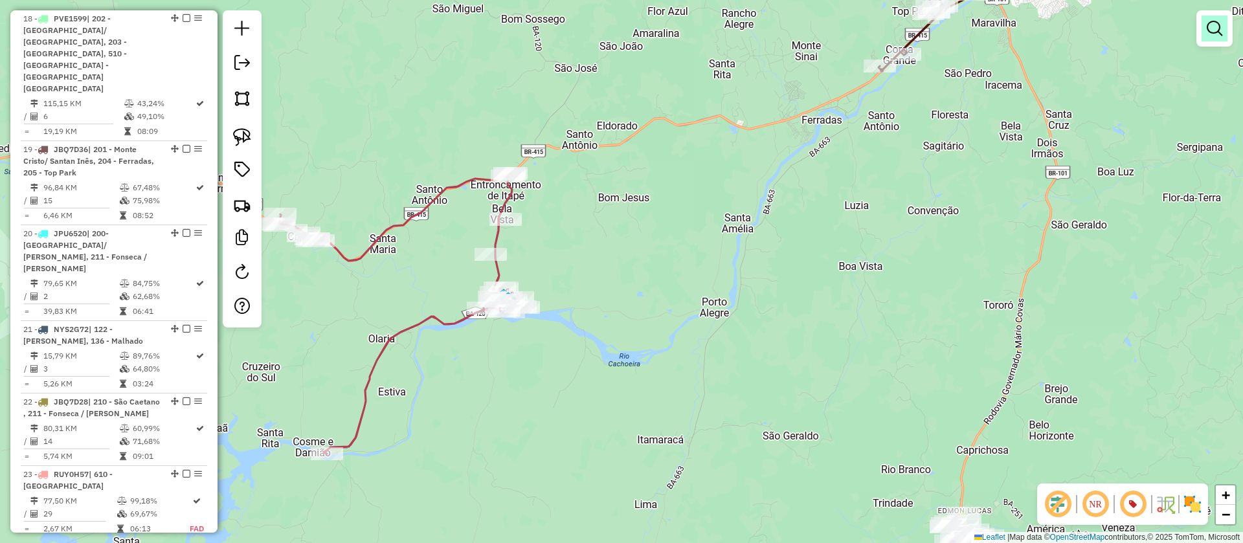
click at [1218, 23] on em at bounding box center [1214, 29] width 16 height 16
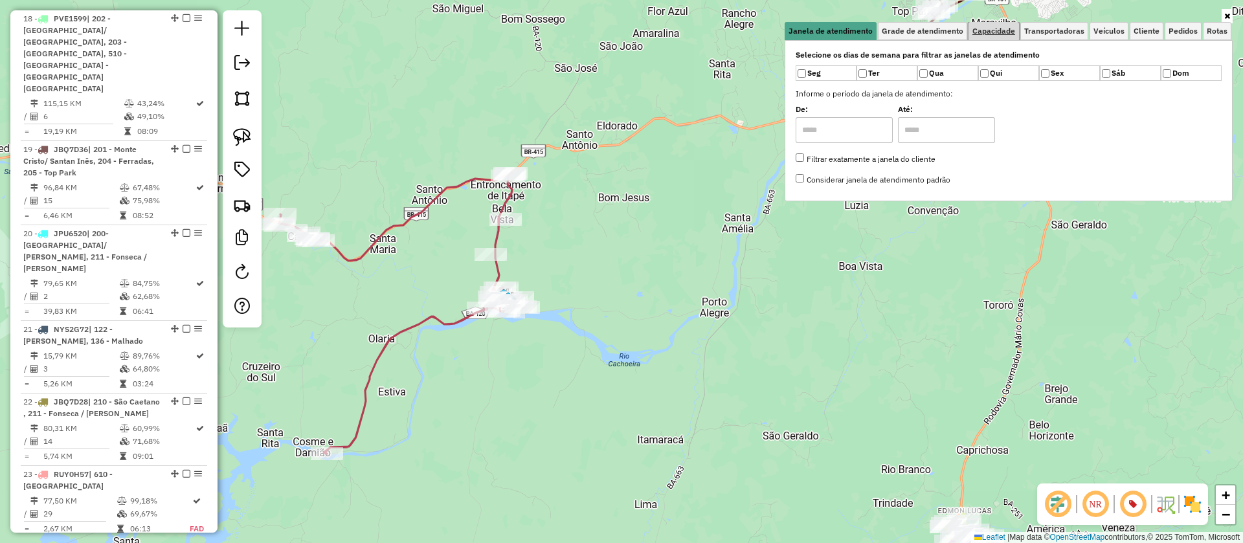
click at [995, 30] on span "Capacidade" at bounding box center [993, 31] width 43 height 8
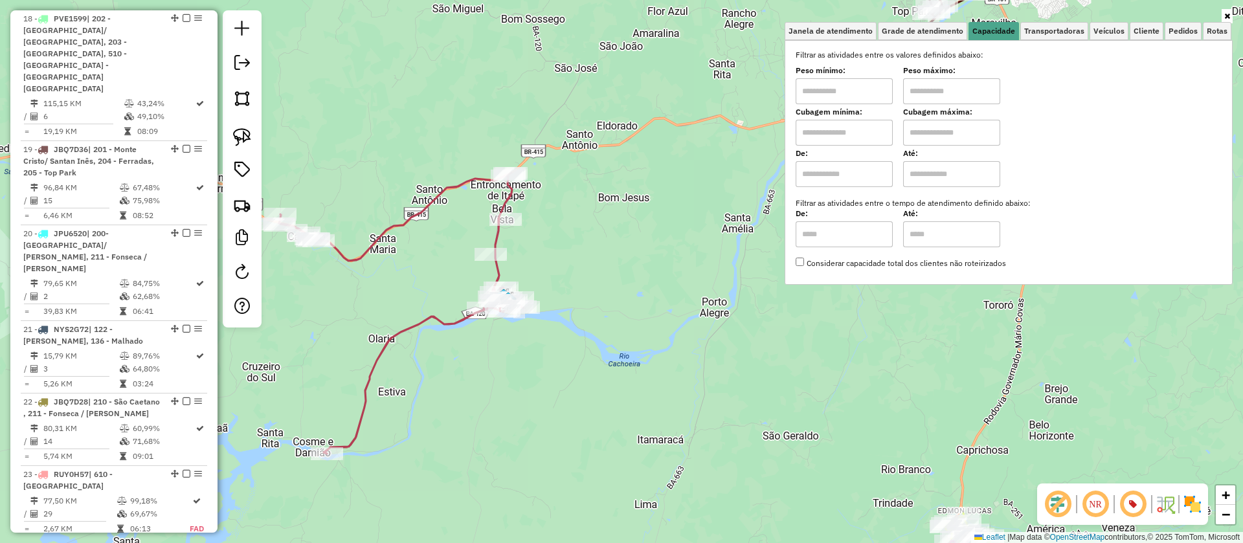
click at [839, 135] on input "text" at bounding box center [843, 133] width 97 height 26
type input "****"
click at [937, 133] on input "text" at bounding box center [951, 133] width 97 height 26
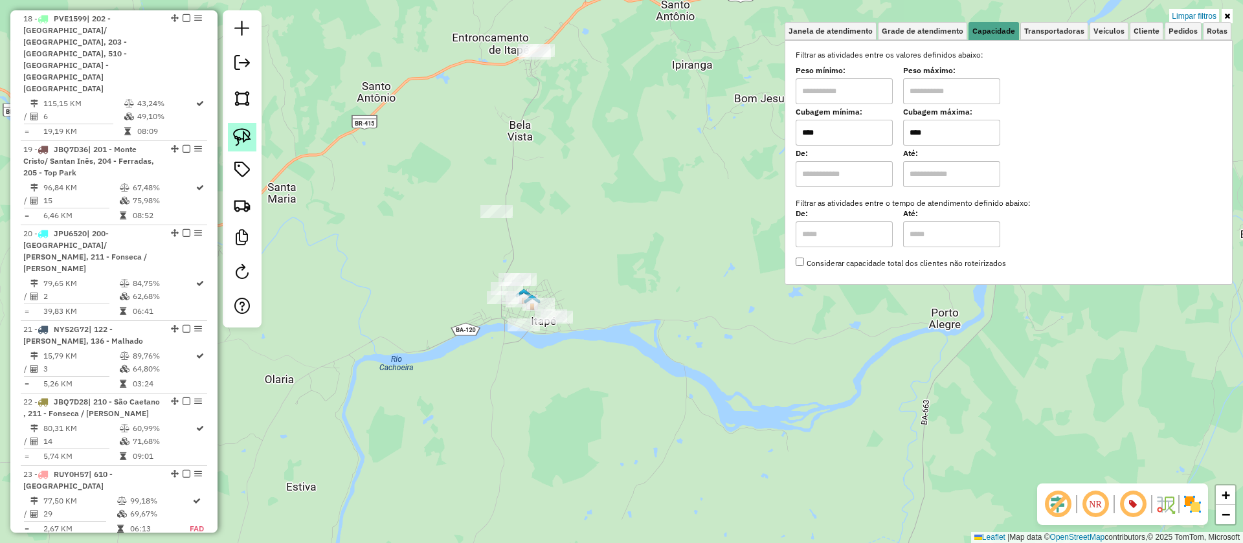
type input "****"
click at [236, 131] on img at bounding box center [242, 137] width 18 height 18
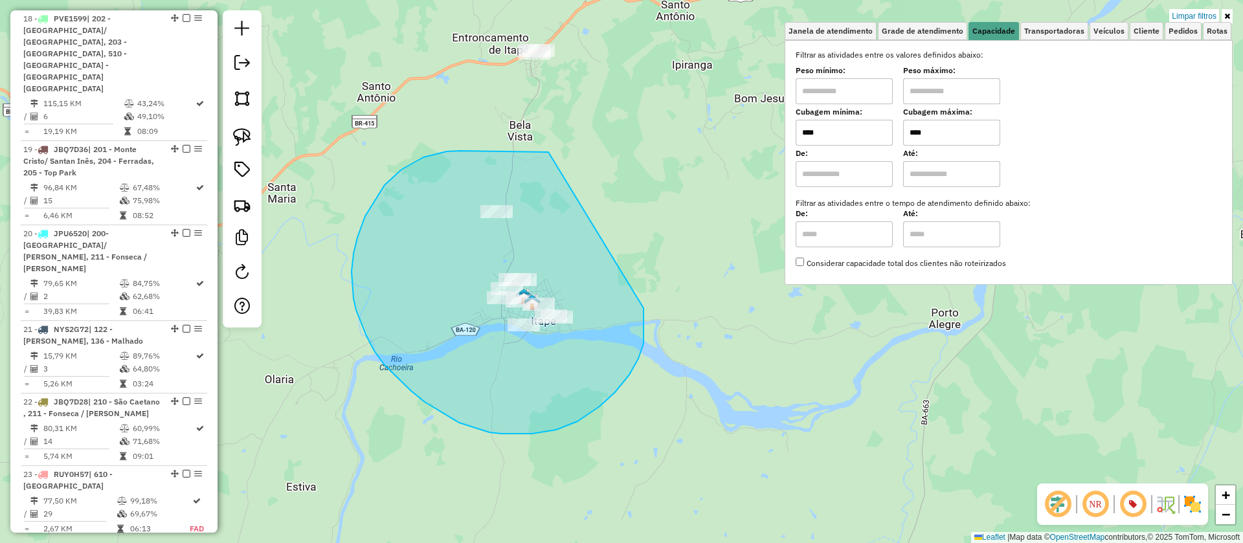
drag, startPoint x: 543, startPoint y: 151, endPoint x: 640, endPoint y: 300, distance: 177.7
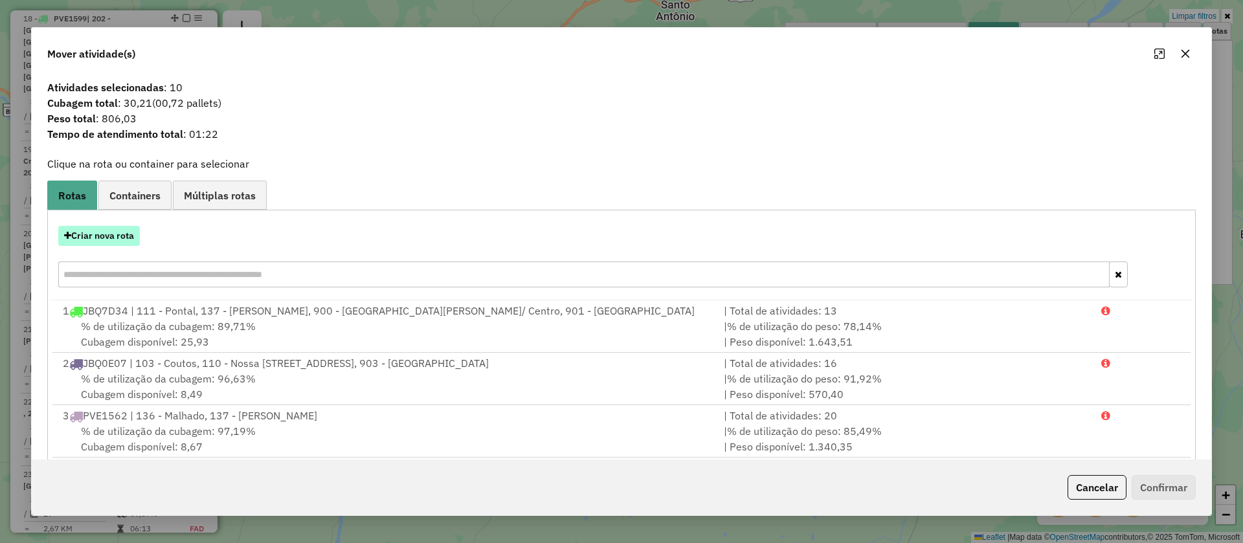
click at [109, 241] on button "Criar nova rota" at bounding box center [99, 236] width 82 height 20
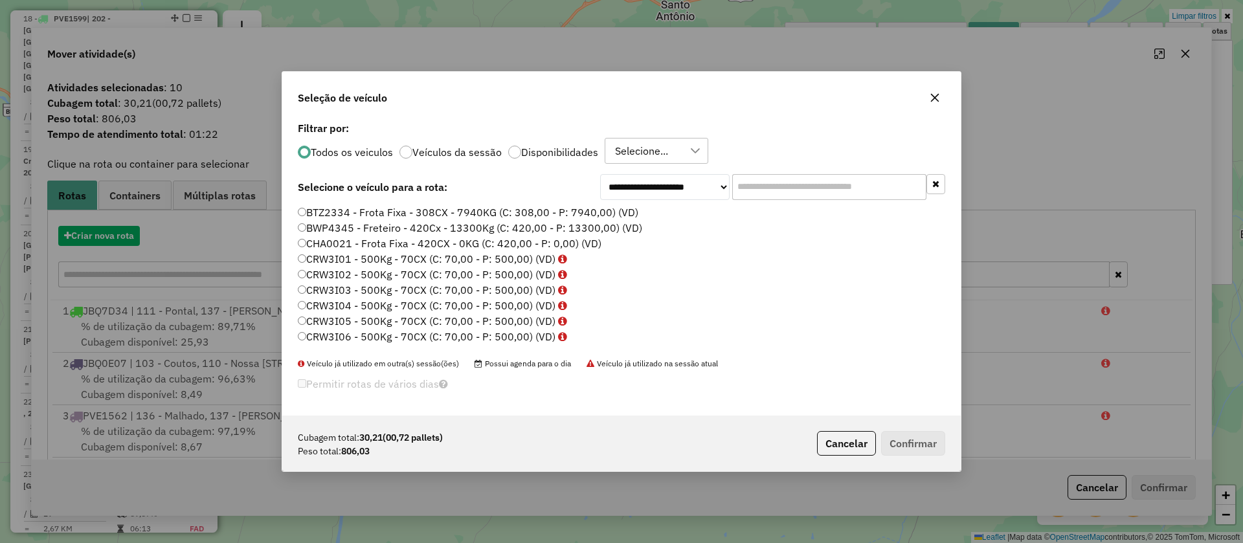
scroll to position [7, 4]
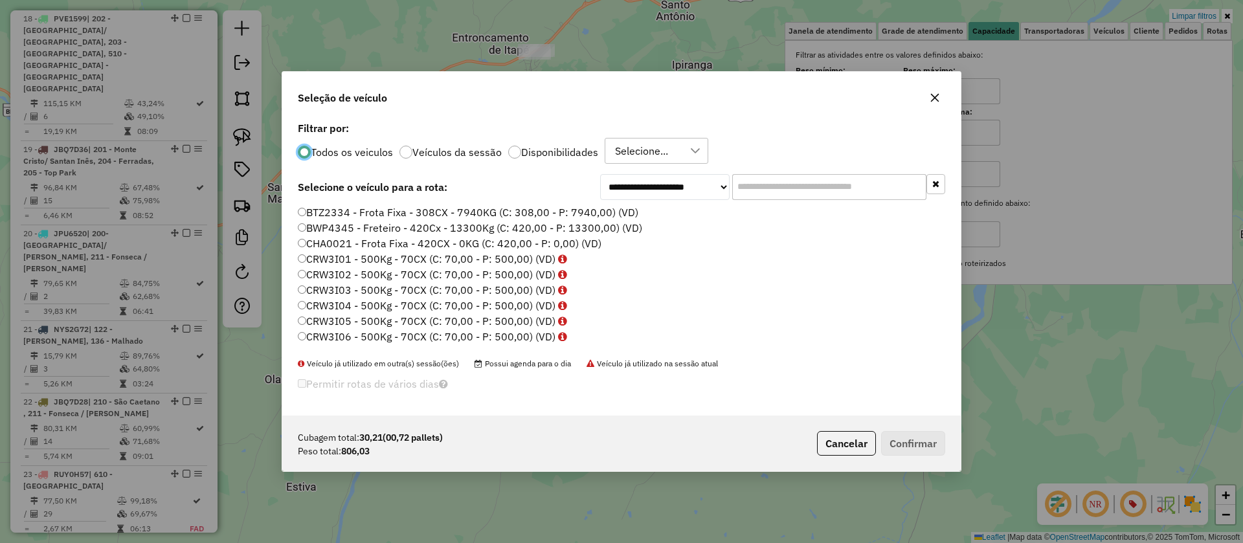
click at [796, 190] on input "text" at bounding box center [829, 187] width 194 height 26
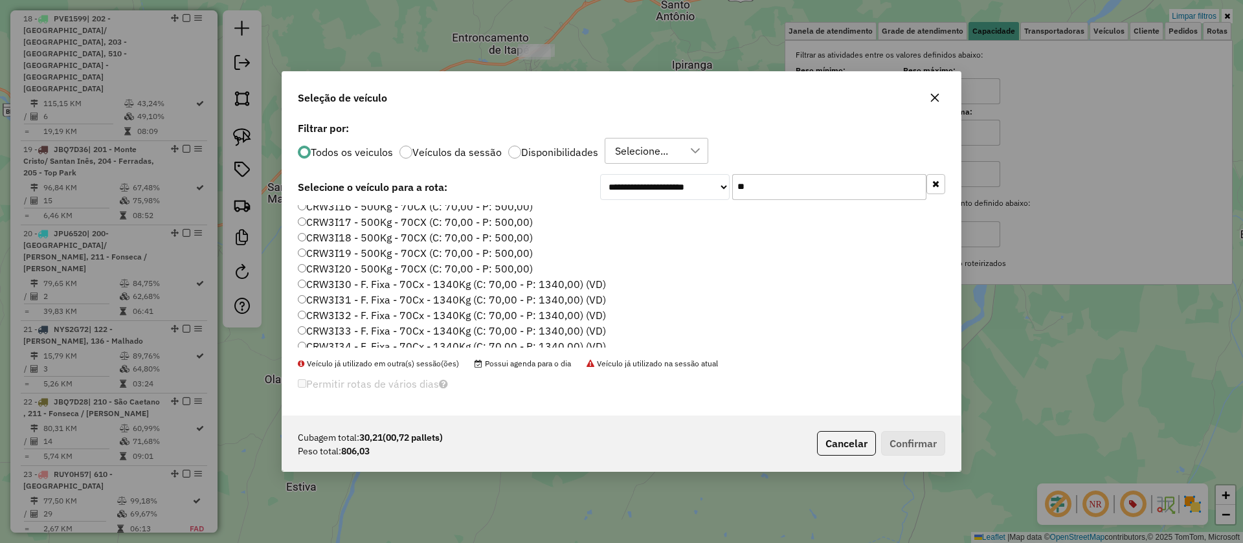
scroll to position [261, 0]
type input "**"
click at [496, 261] on label "CRW3I30 - F. Fixa - 70Cx - 1340Kg (C: 70,00 - P: 1340,00) (VD)" at bounding box center [452, 262] width 308 height 16
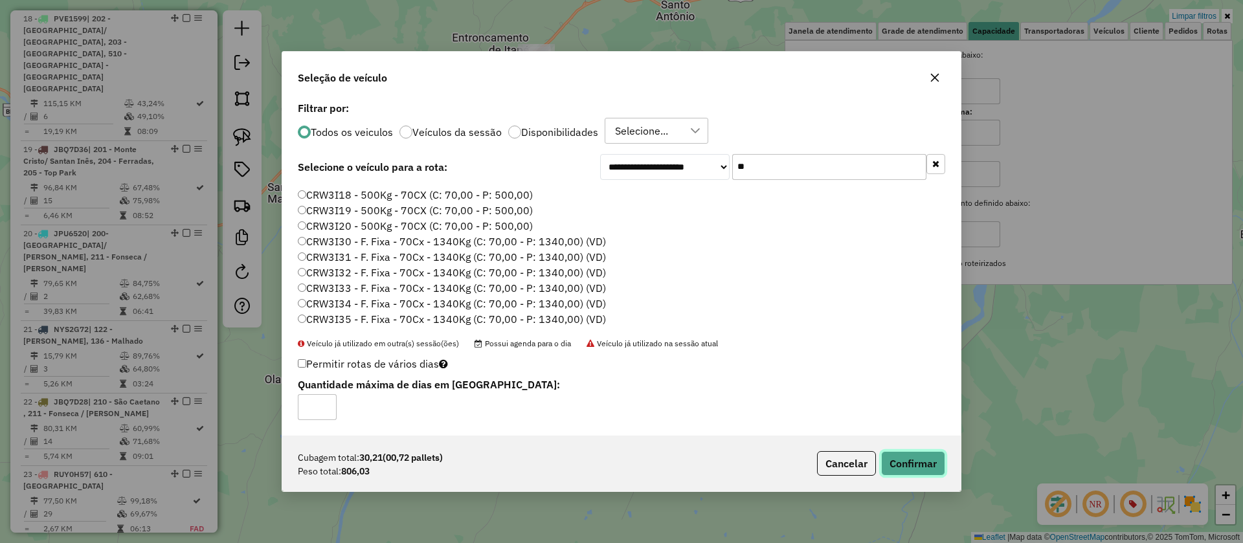
click at [910, 458] on button "Confirmar" at bounding box center [913, 463] width 64 height 25
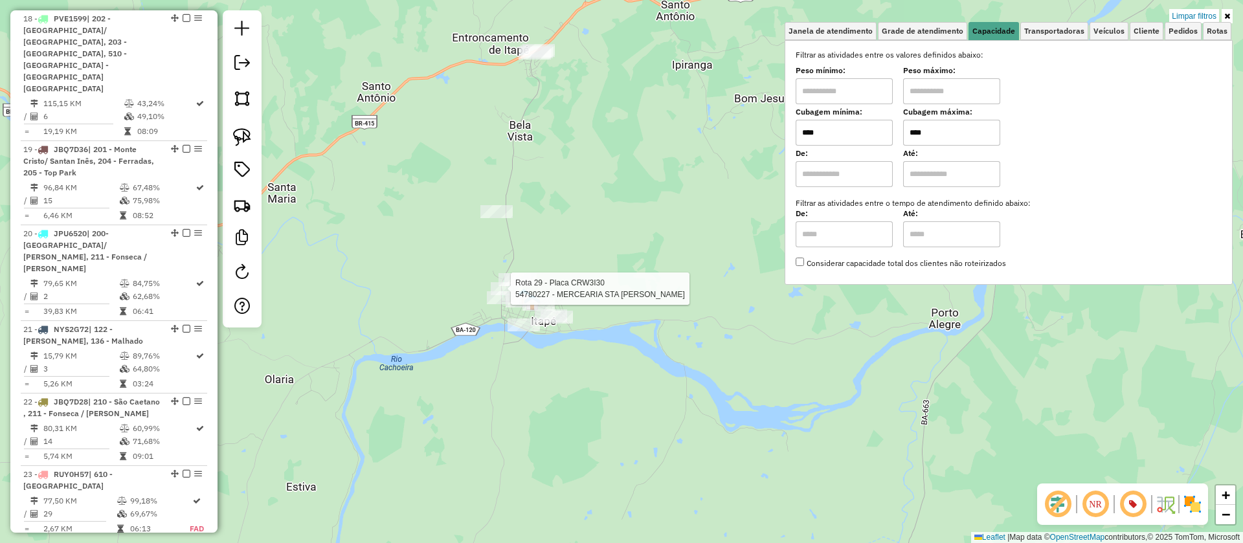
select select "**********"
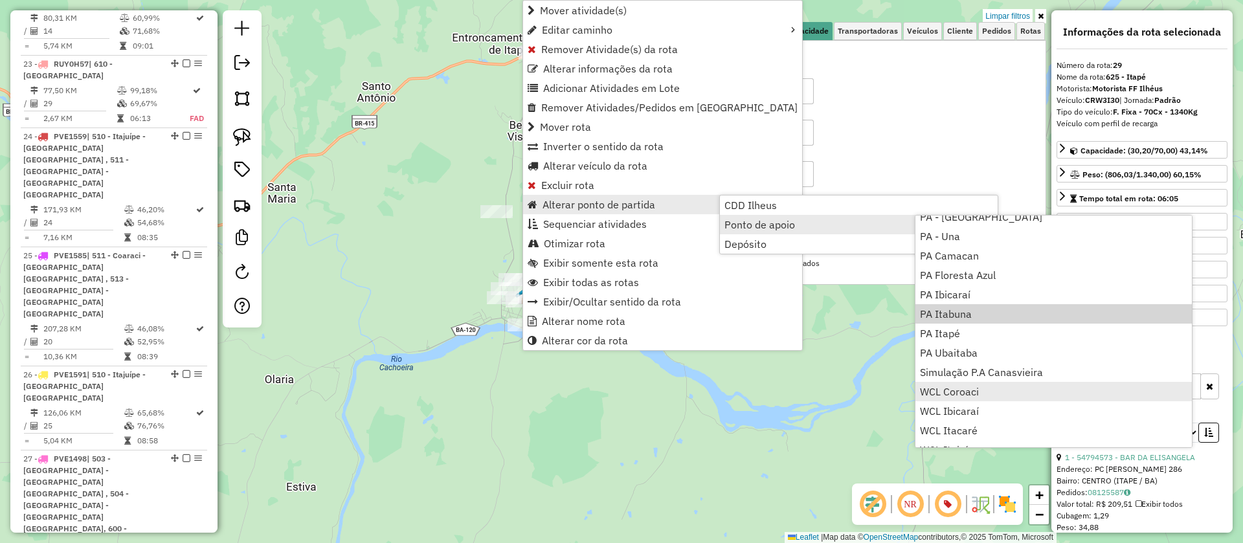
scroll to position [157, 0]
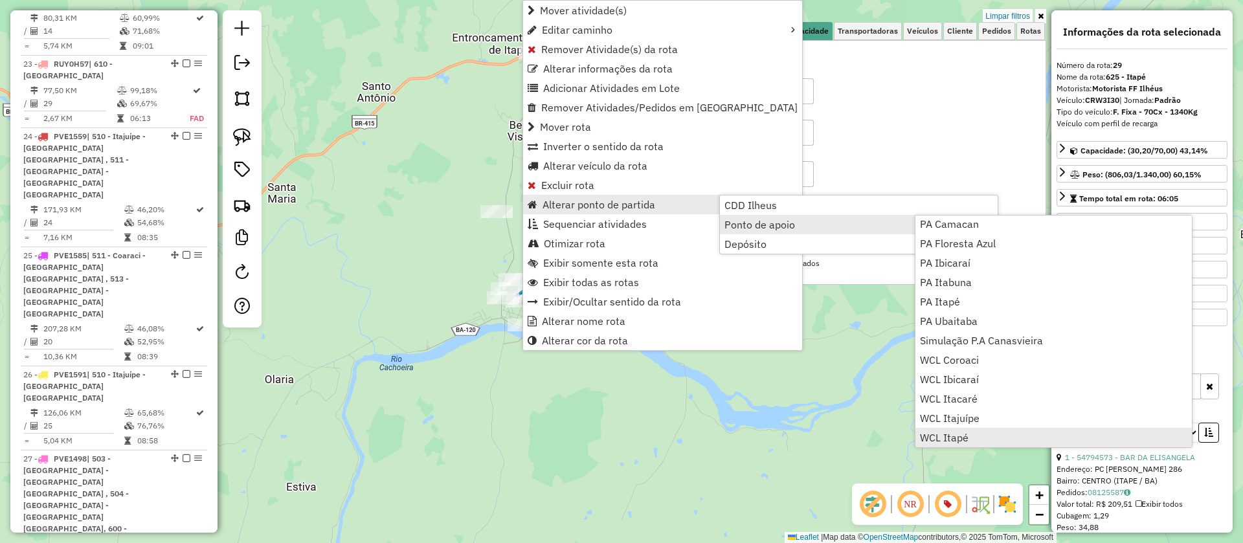
click at [967, 432] on span "WCL Itapé" at bounding box center [944, 437] width 49 height 10
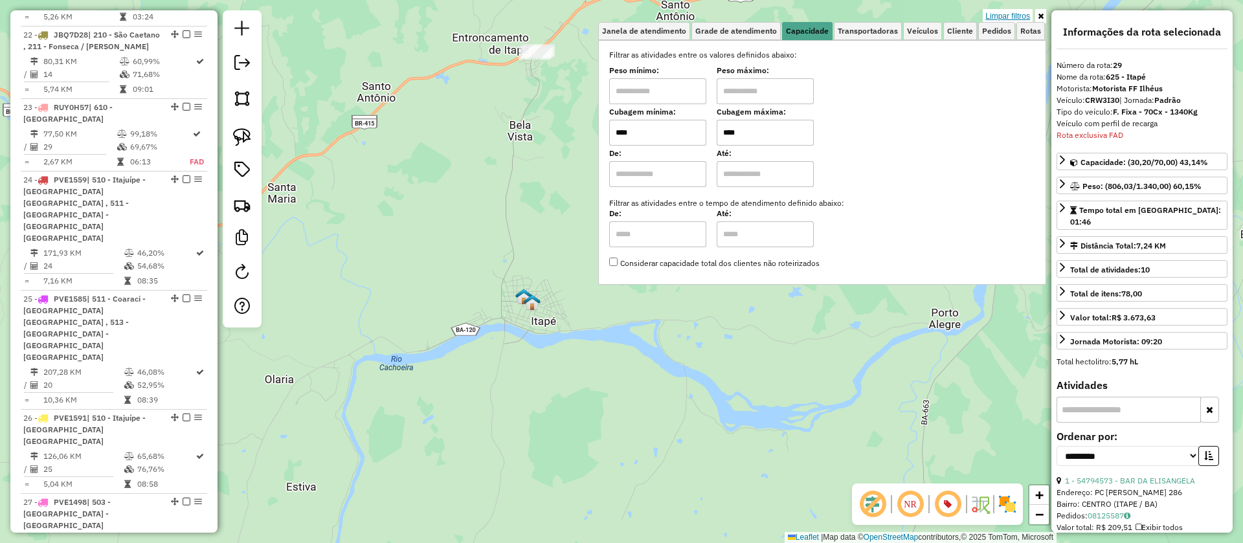
click at [1014, 15] on link "Limpar filtros" at bounding box center [1008, 16] width 50 height 14
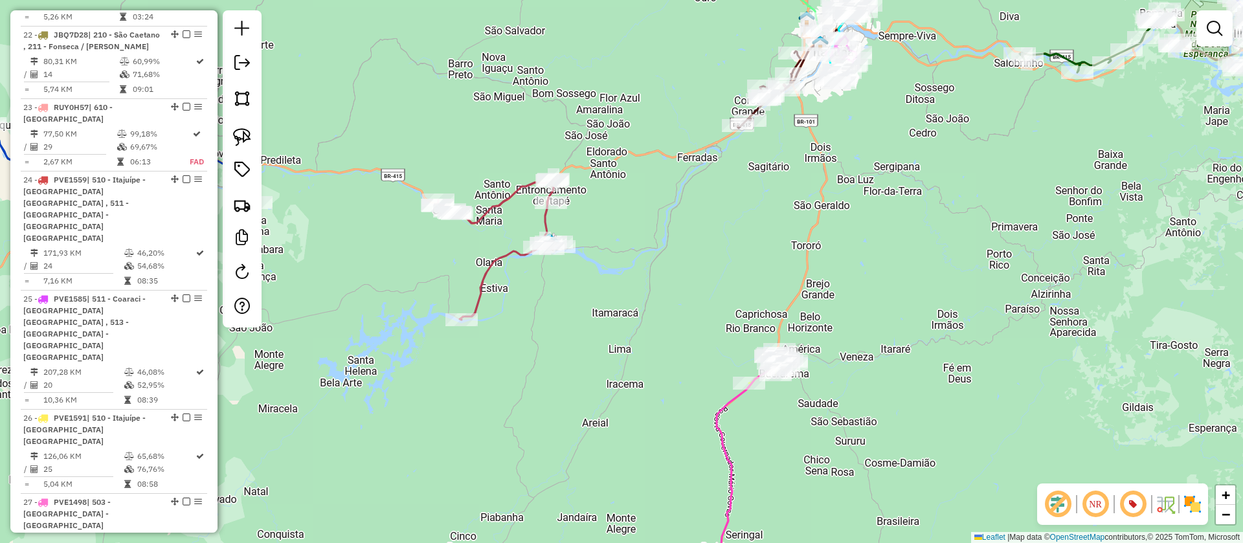
click at [506, 252] on icon at bounding box center [499, 249] width 122 height 140
select select "**********"
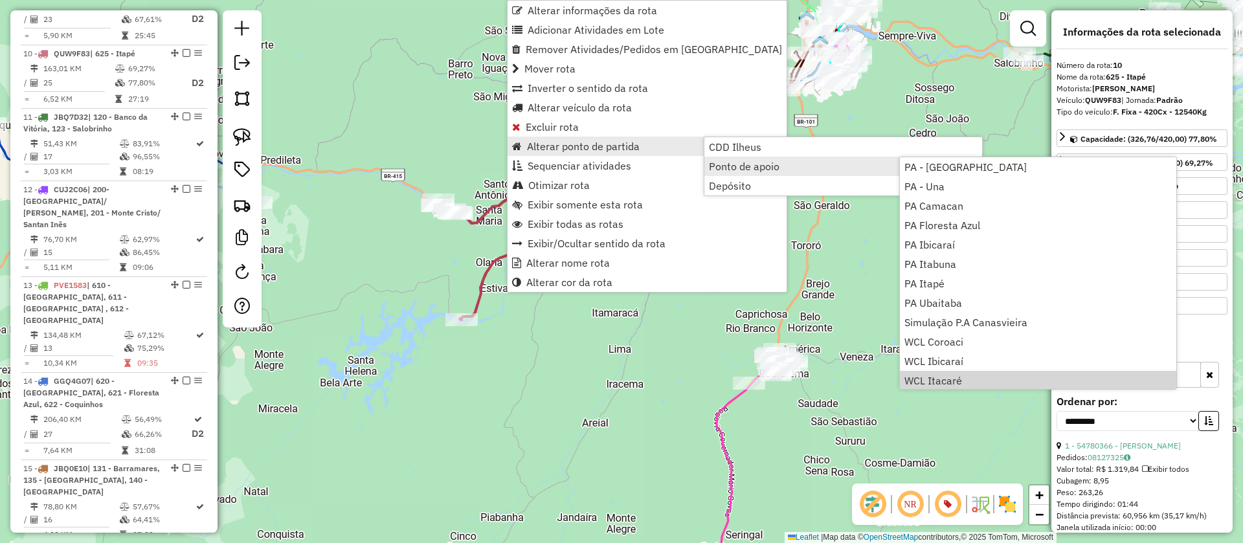
scroll to position [157, 0]
click at [942, 378] on span "WCL Itapé" at bounding box center [928, 379] width 49 height 10
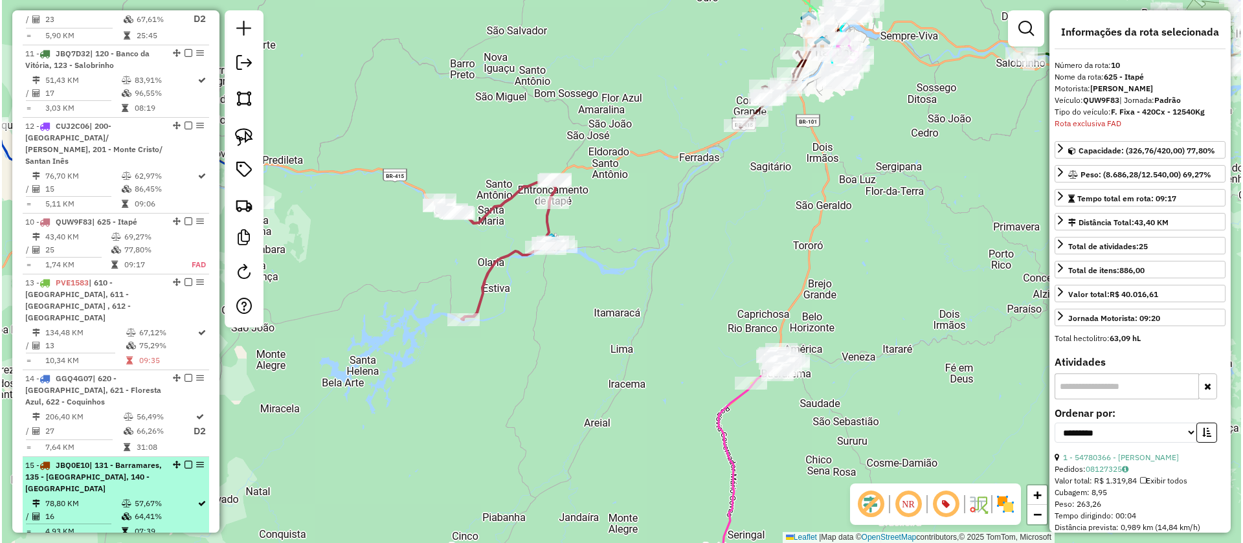
scroll to position [1241, 0]
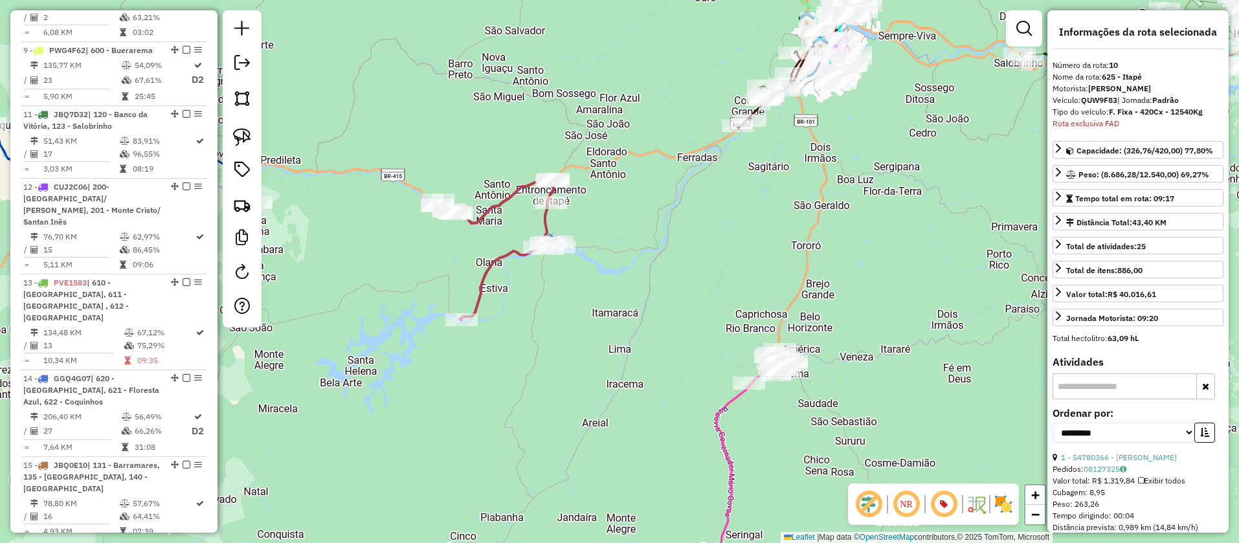
drag, startPoint x: 172, startPoint y: 18, endPoint x: 137, endPoint y: 536, distance: 518.9
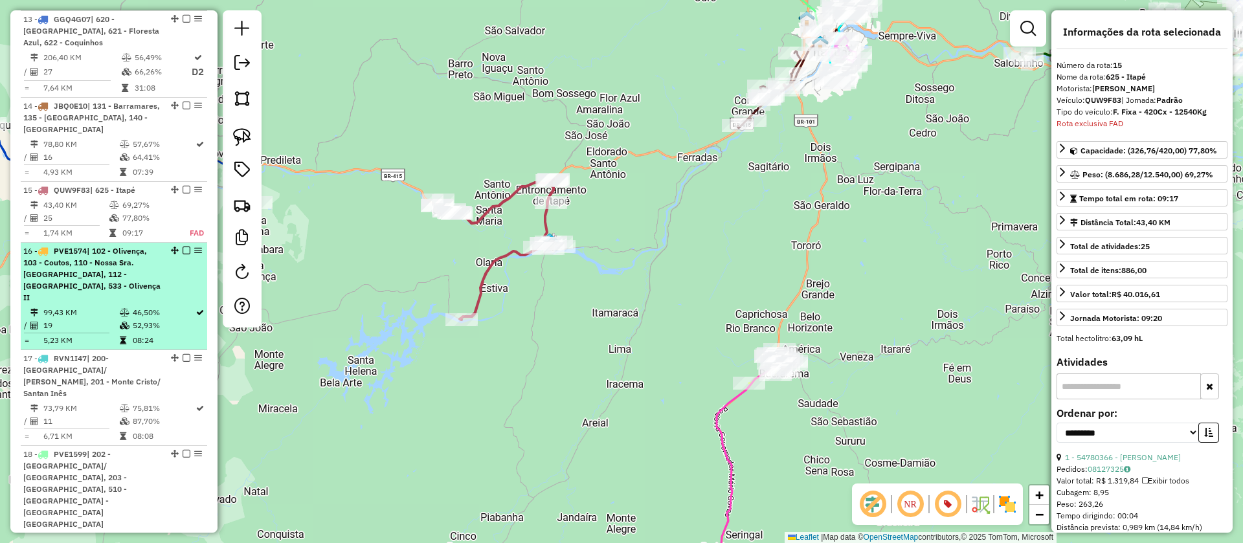
scroll to position [1629, 0]
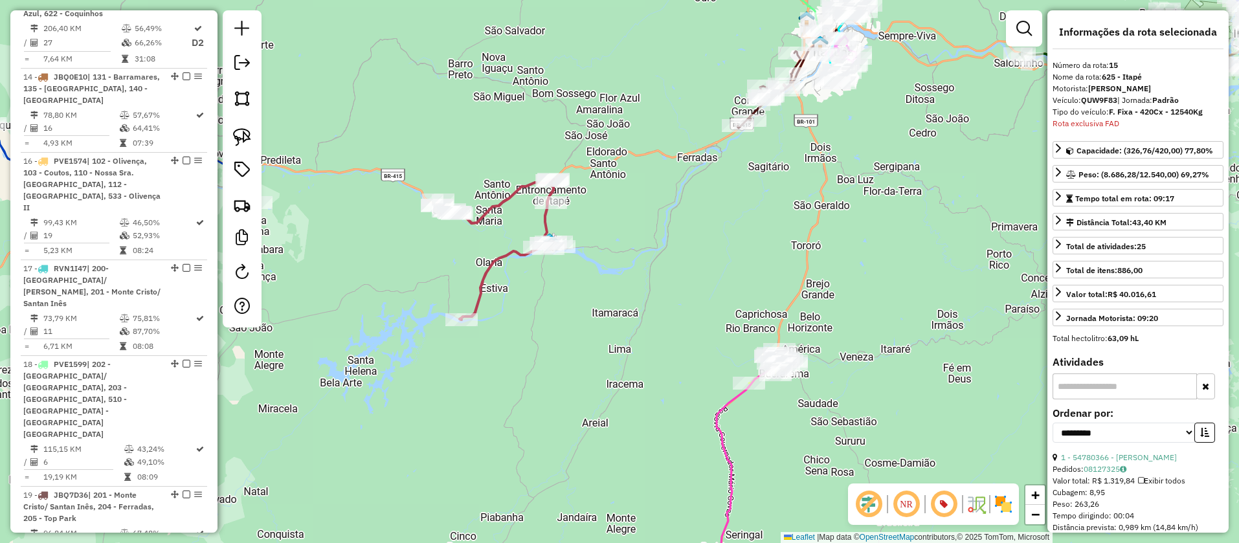
drag, startPoint x: 172, startPoint y: 90, endPoint x: 157, endPoint y: 532, distance: 442.3
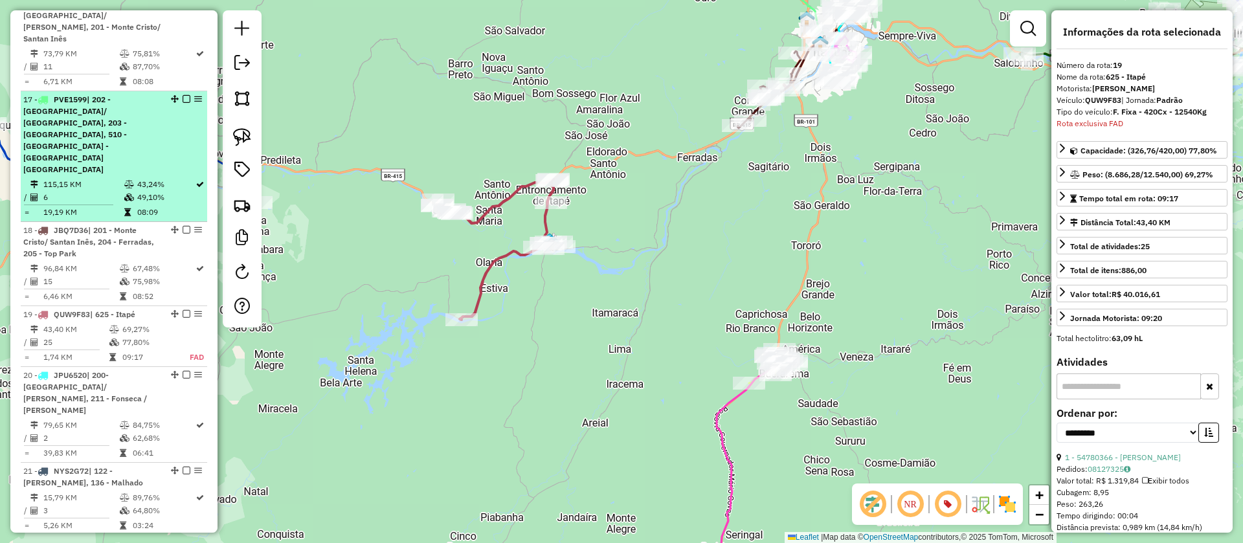
scroll to position [1920, 0]
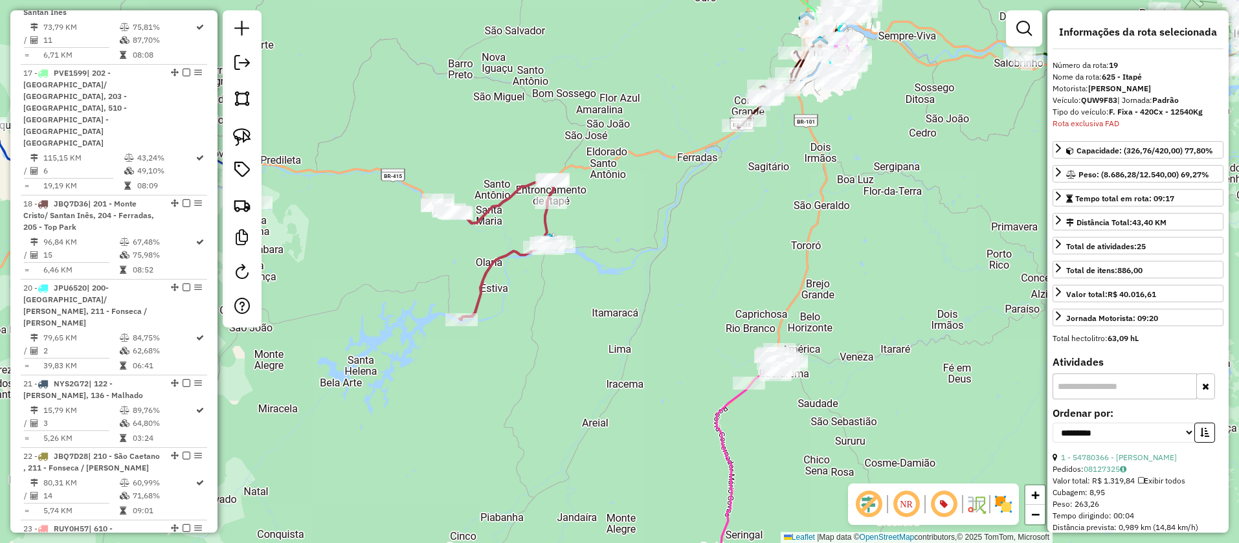
drag, startPoint x: 172, startPoint y: 158, endPoint x: 170, endPoint y: 507, distance: 349.5
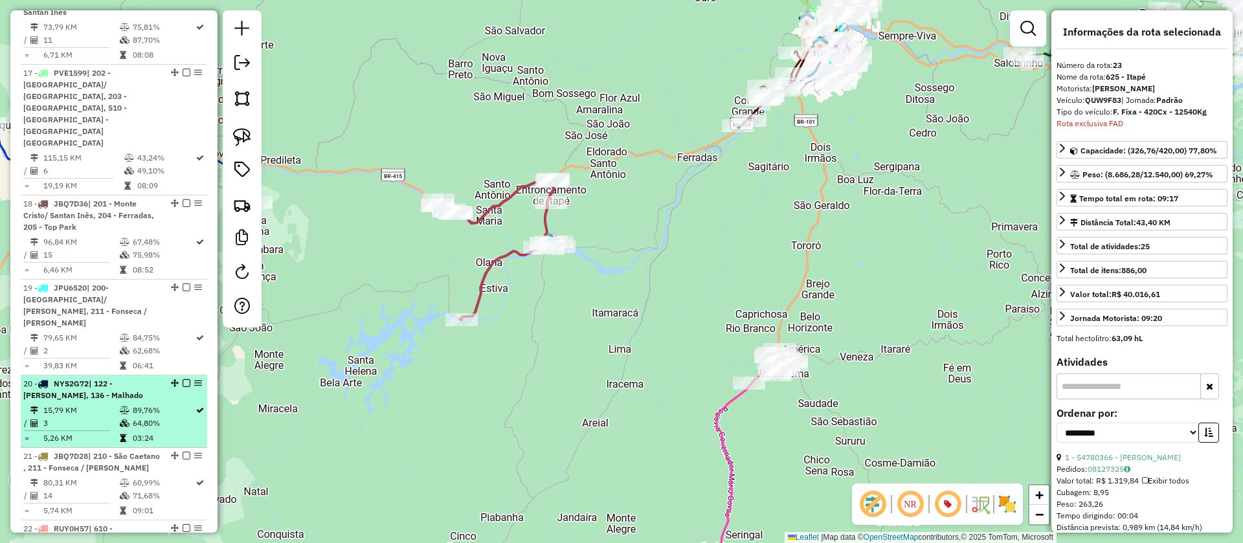
scroll to position [2212, 0]
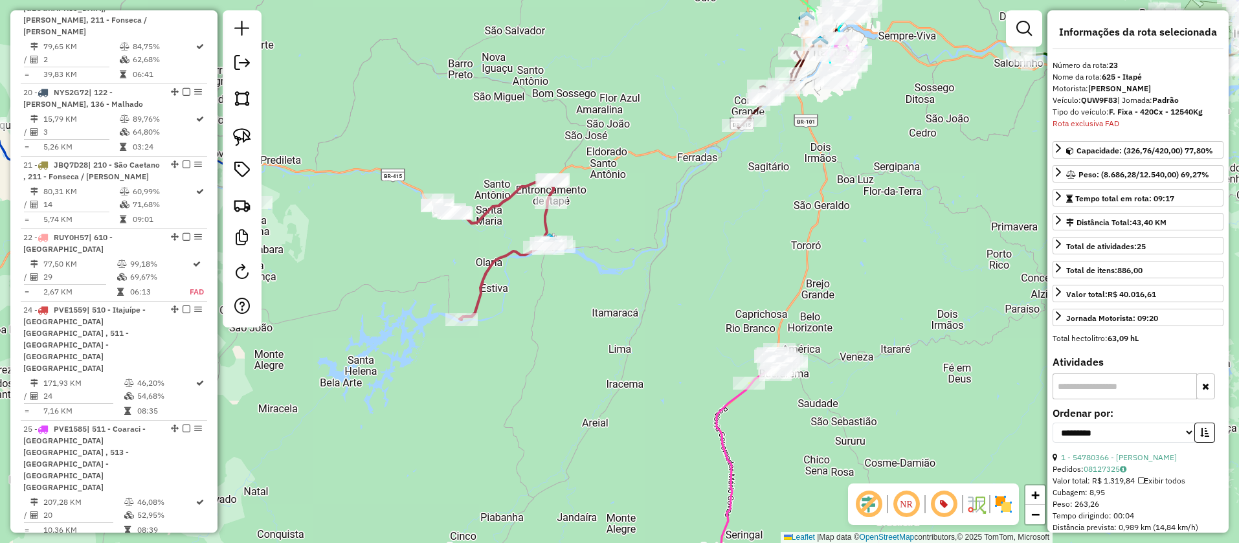
drag, startPoint x: 172, startPoint y: 168, endPoint x: 161, endPoint y: 506, distance: 338.0
drag, startPoint x: 1122, startPoint y: 113, endPoint x: 1085, endPoint y: 113, distance: 36.9
click at [1085, 106] on div "Veículo: QUW9F83 | Jornada: Padrão" at bounding box center [1141, 100] width 171 height 12
copy strong "QUW9F83"
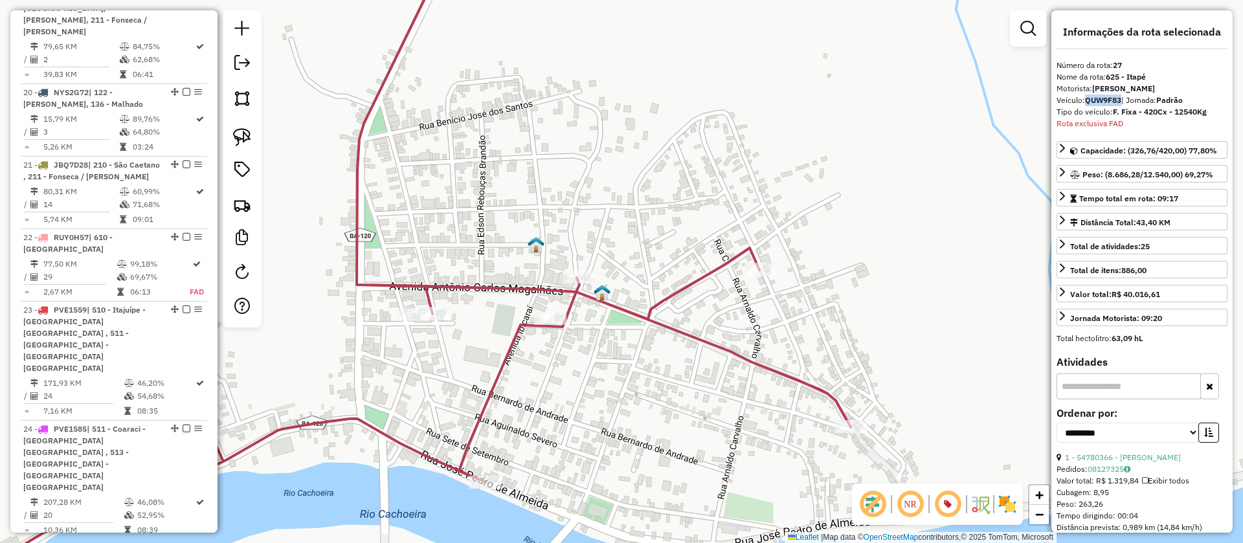
click at [537, 239] on img at bounding box center [536, 244] width 17 height 17
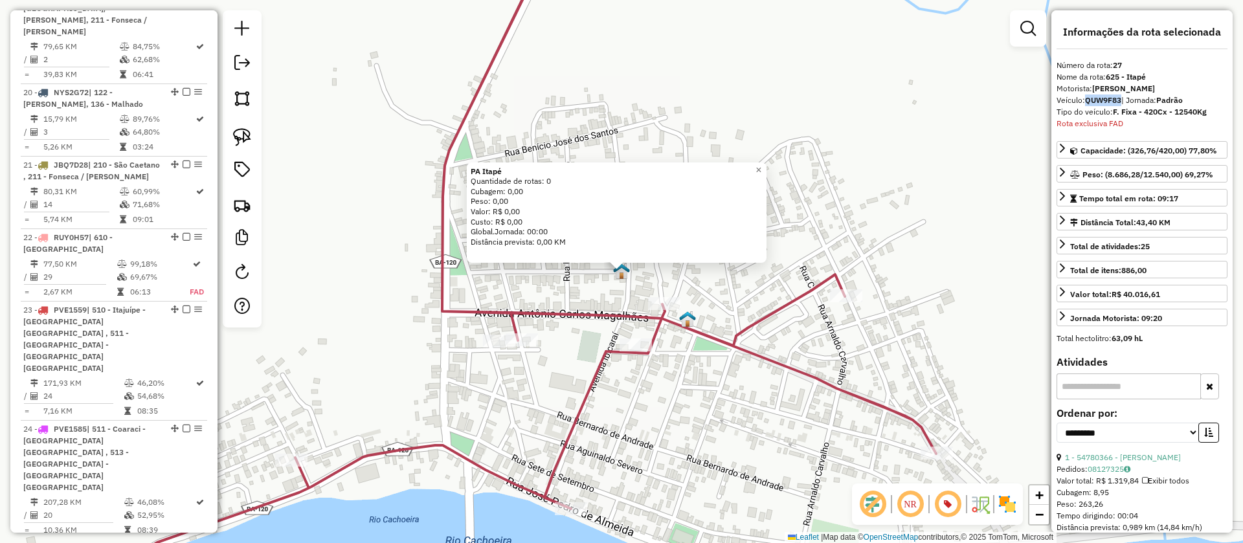
click at [689, 316] on img at bounding box center [687, 319] width 17 height 17
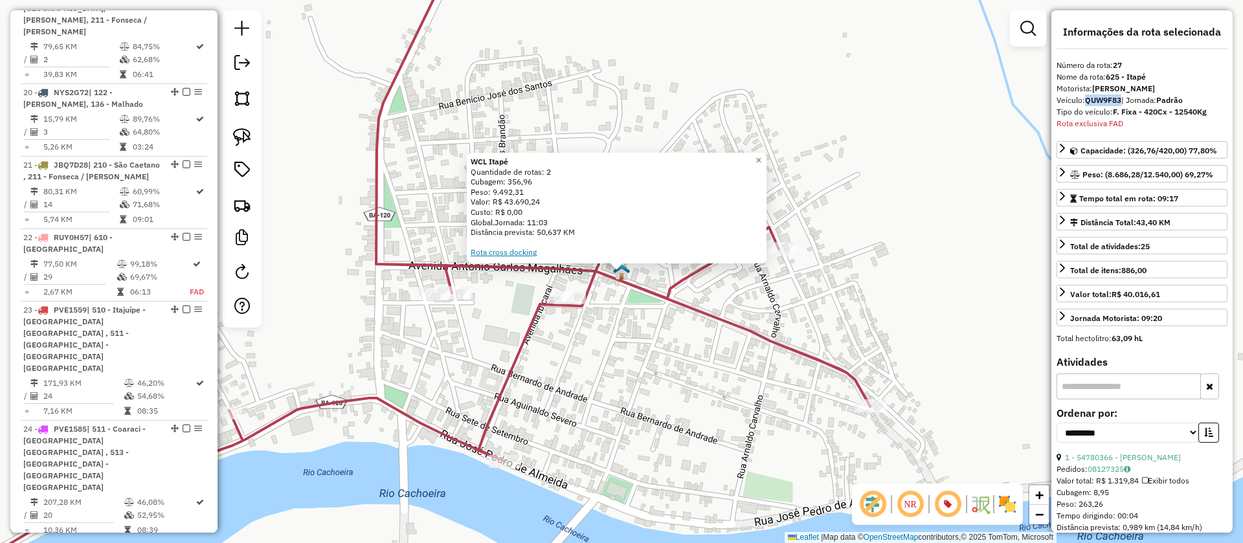
click at [507, 252] on link "Rota cross docking" at bounding box center [504, 252] width 66 height 10
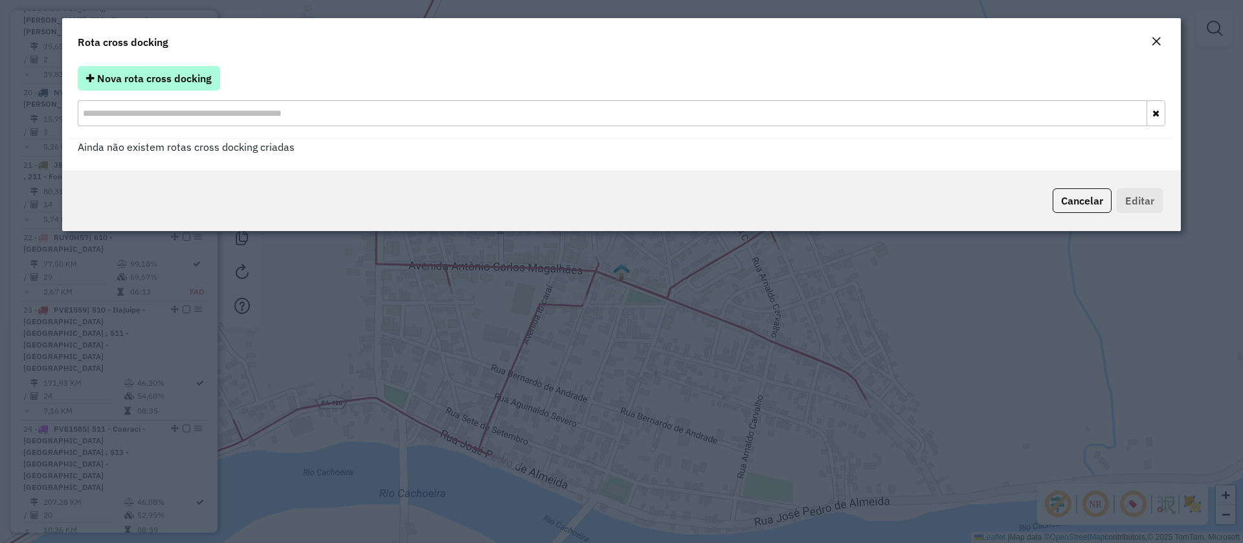
click at [178, 73] on span "Nova rota cross docking" at bounding box center [154, 78] width 115 height 13
select select "*"
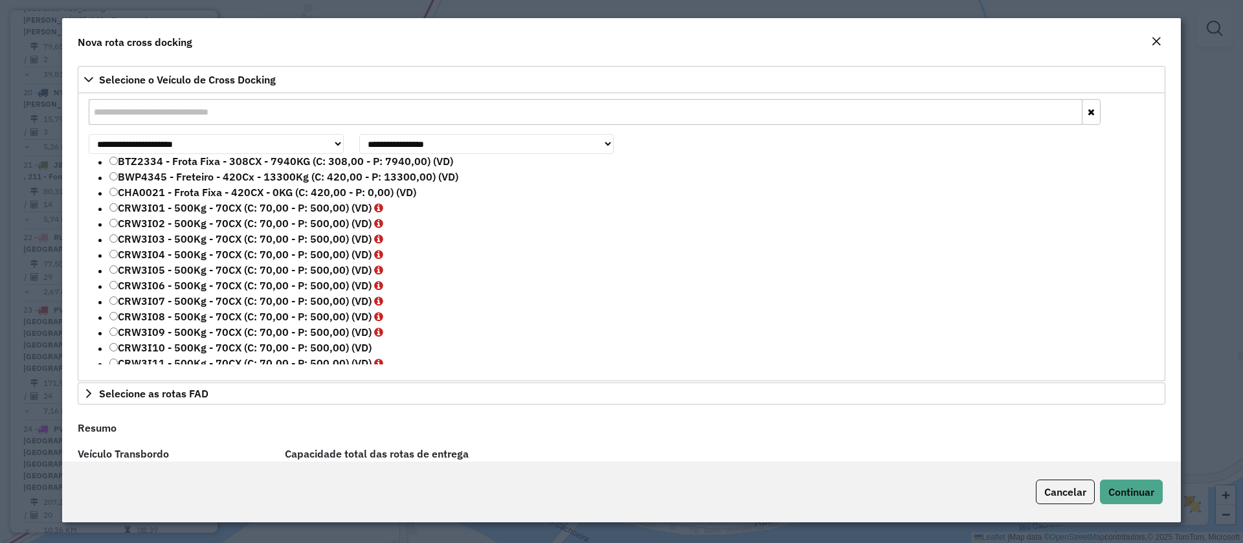
click at [178, 117] on input "text" at bounding box center [586, 112] width 994 height 26
paste input "*******"
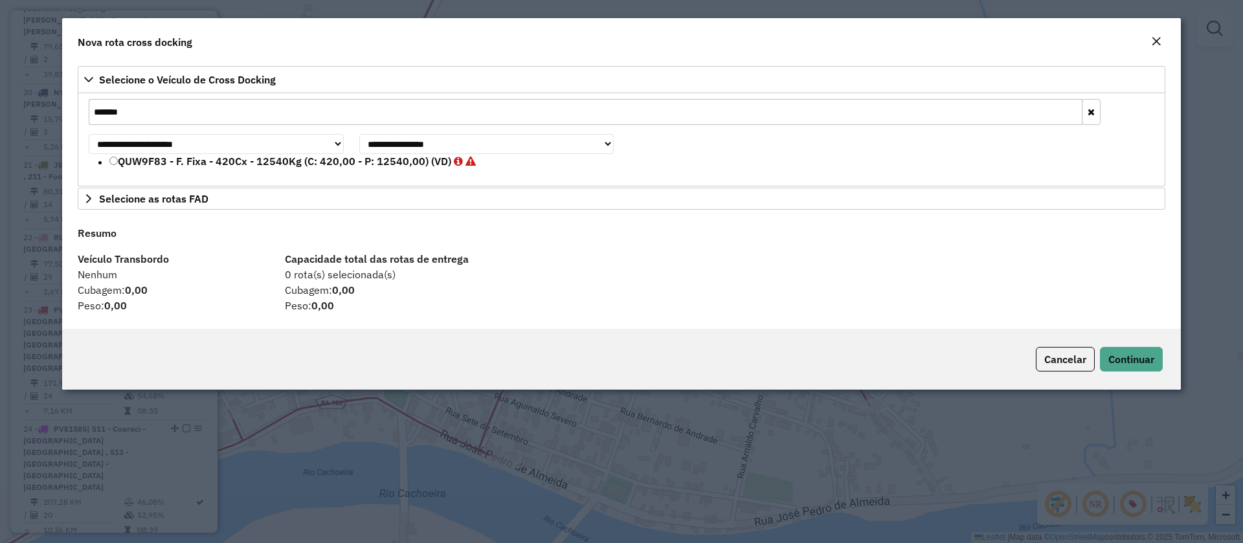
type input "*******"
click at [149, 161] on label "QUW9F83 - F. Fixa - 420Cx - 12540Kg (C: 420,00 - P: 12540,00) (VD)" at bounding box center [292, 161] width 366 height 16
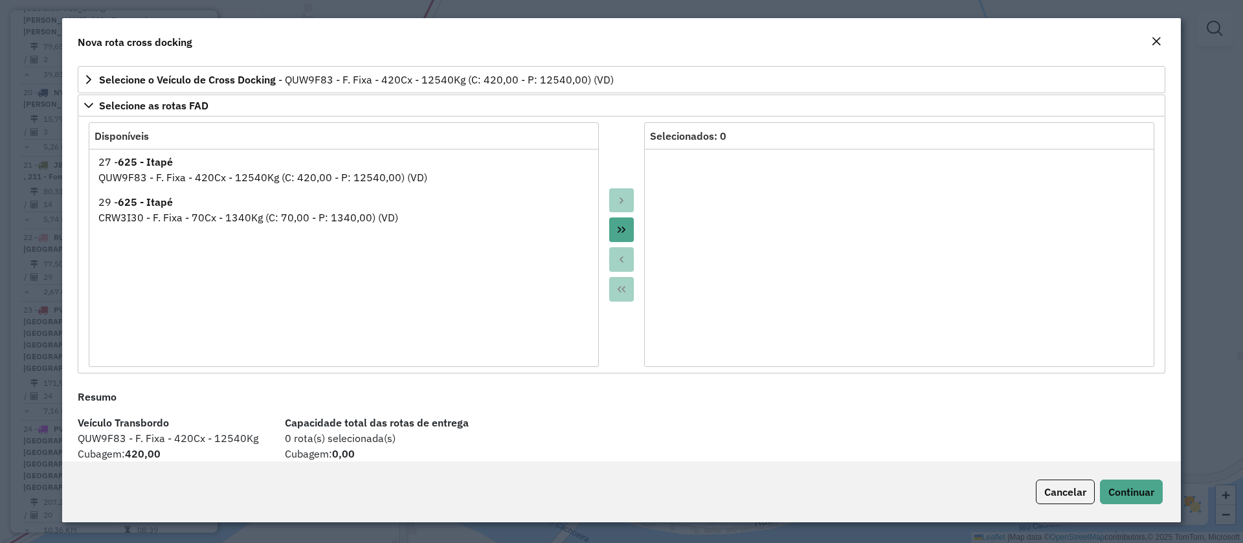
click at [619, 225] on icon "Move All to Target" at bounding box center [621, 230] width 10 height 10
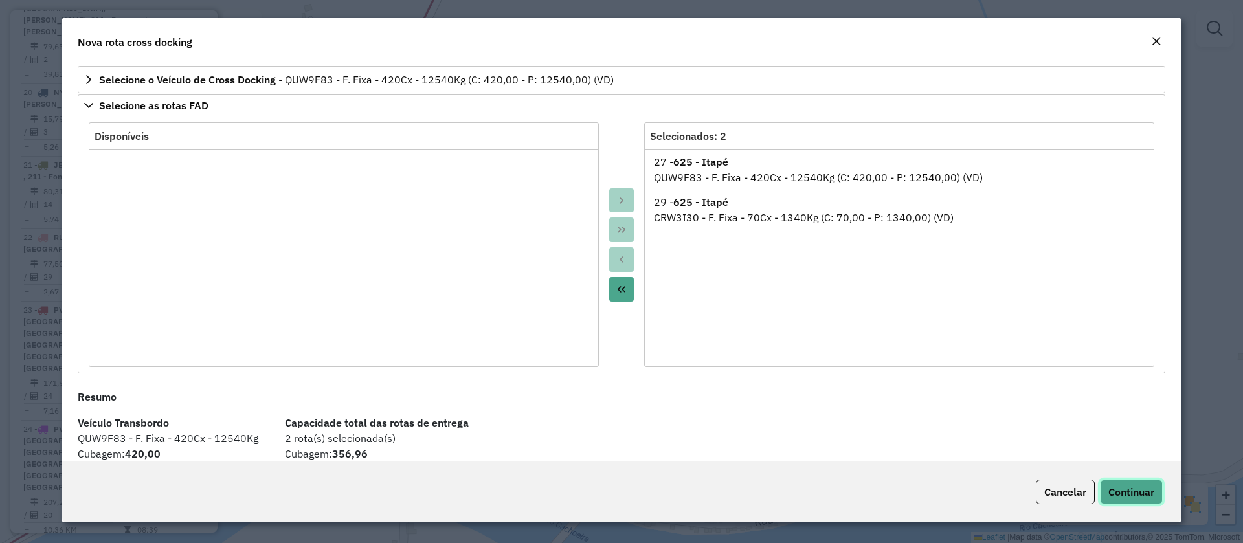
click at [1126, 493] on span "Continuar" at bounding box center [1131, 491] width 46 height 13
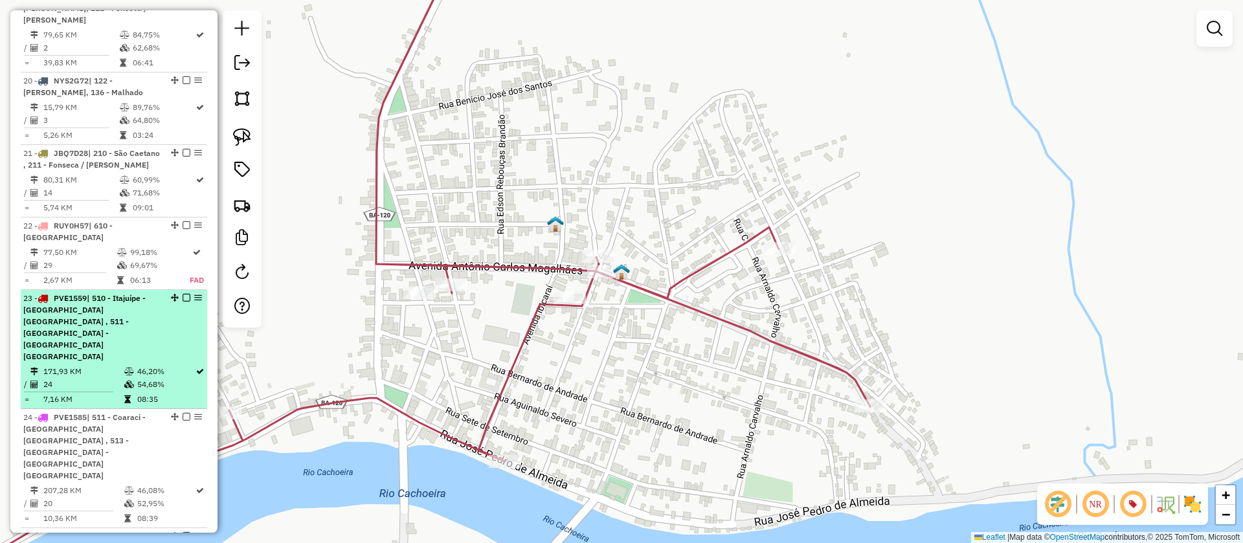
scroll to position [2475, 0]
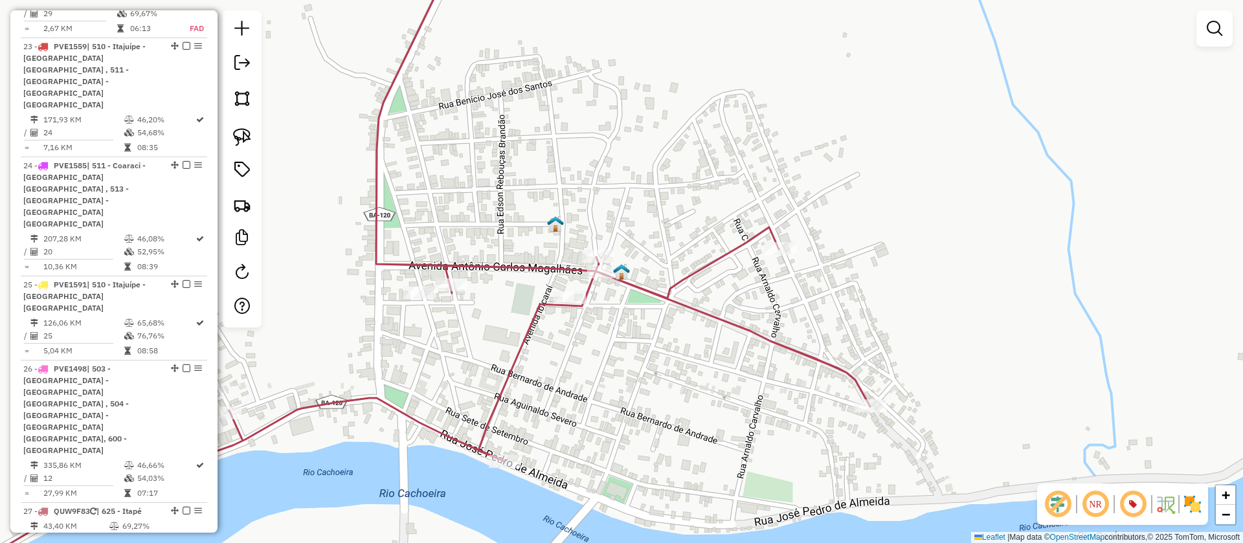
click at [445, 265] on icon at bounding box center [385, 272] width 970 height 652
select select "**********"
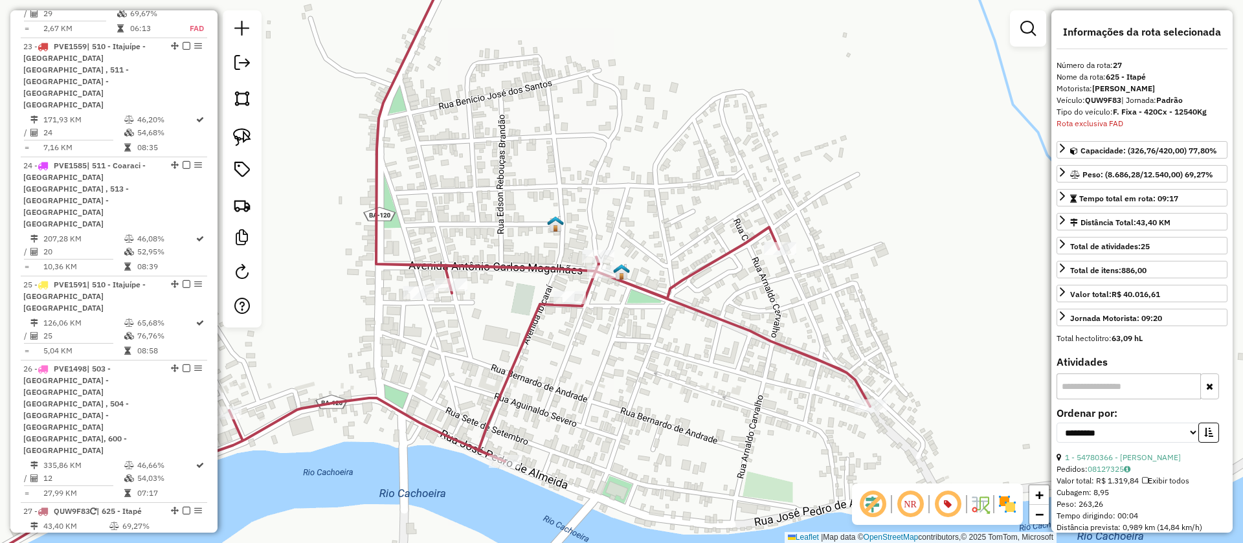
click at [381, 163] on icon at bounding box center [385, 272] width 970 height 652
drag, startPoint x: 172, startPoint y: 243, endPoint x: 155, endPoint y: 357, distance: 114.5
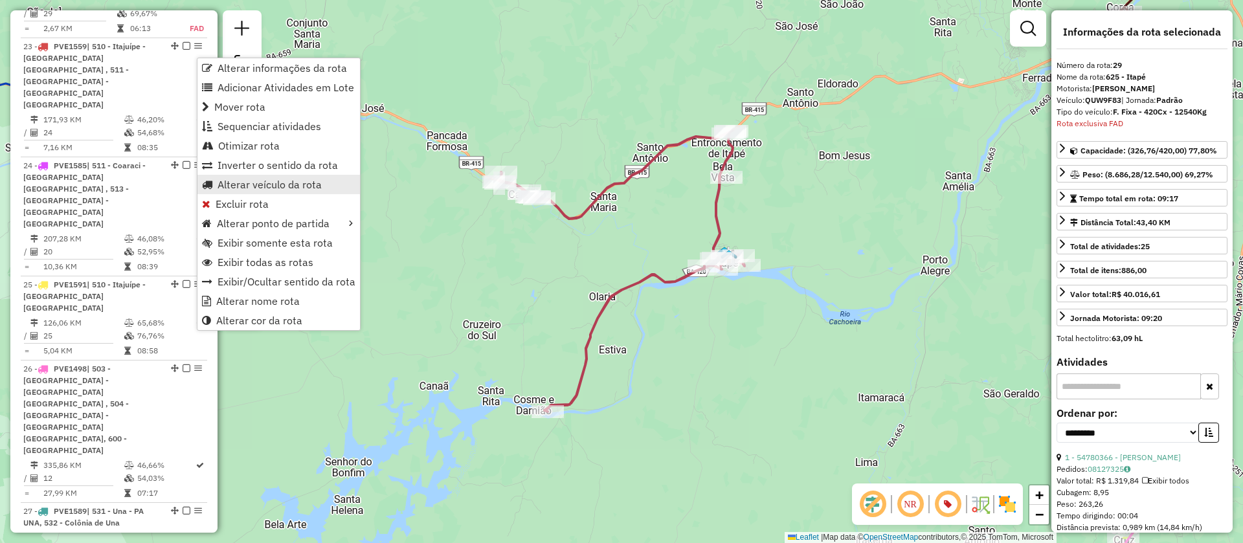
click at [261, 185] on span "Alterar veículo da rota" at bounding box center [269, 184] width 104 height 10
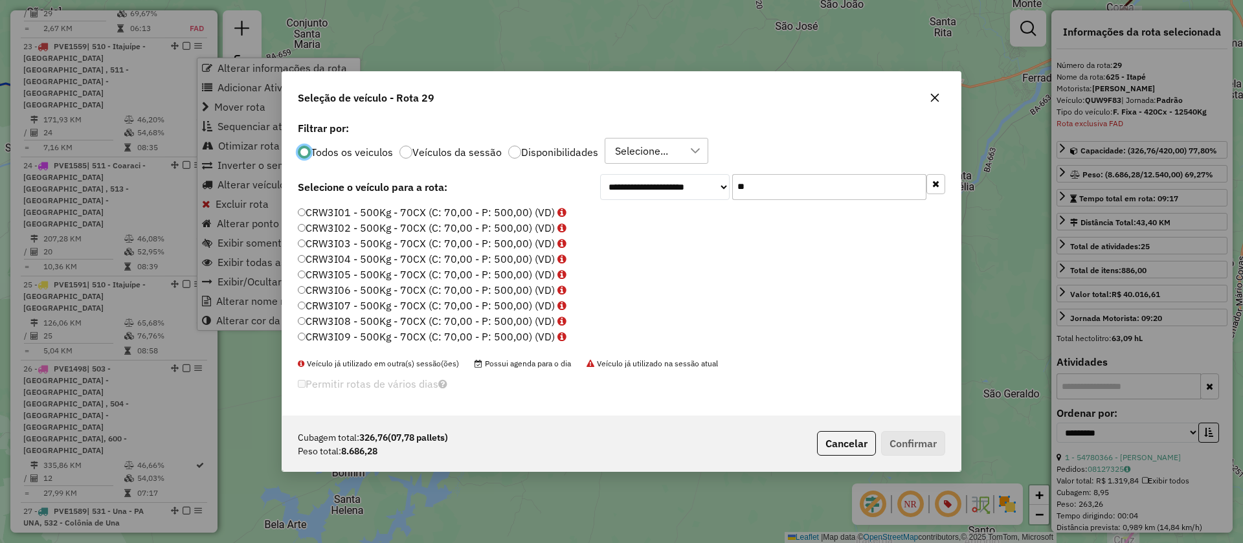
scroll to position [7, 4]
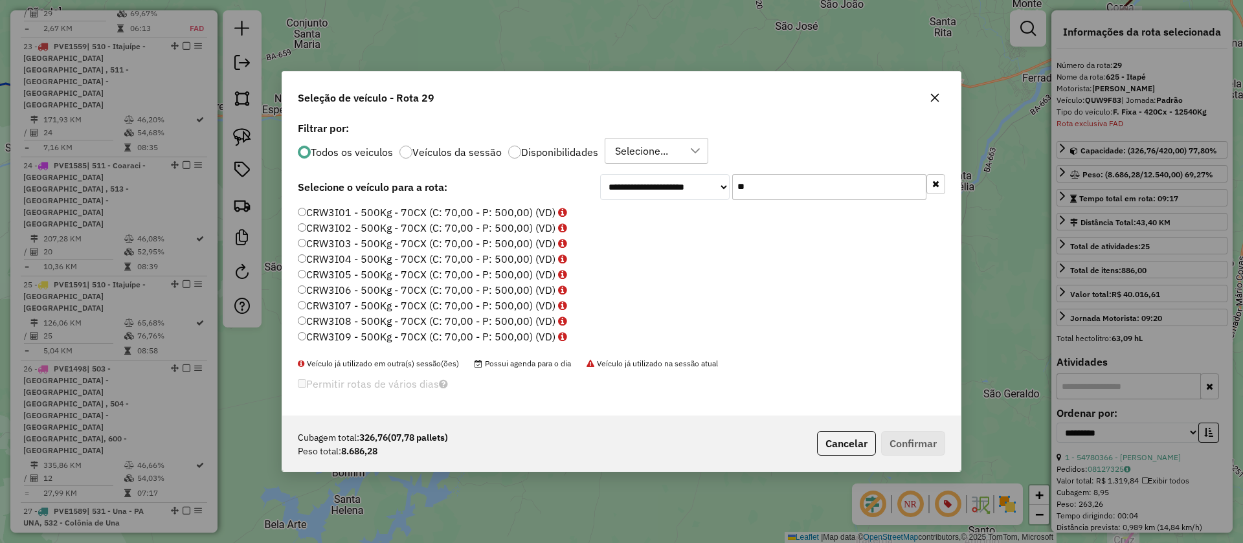
drag, startPoint x: 772, startPoint y: 186, endPoint x: 636, endPoint y: 187, distance: 136.6
click at [636, 187] on div "**********" at bounding box center [772, 187] width 345 height 26
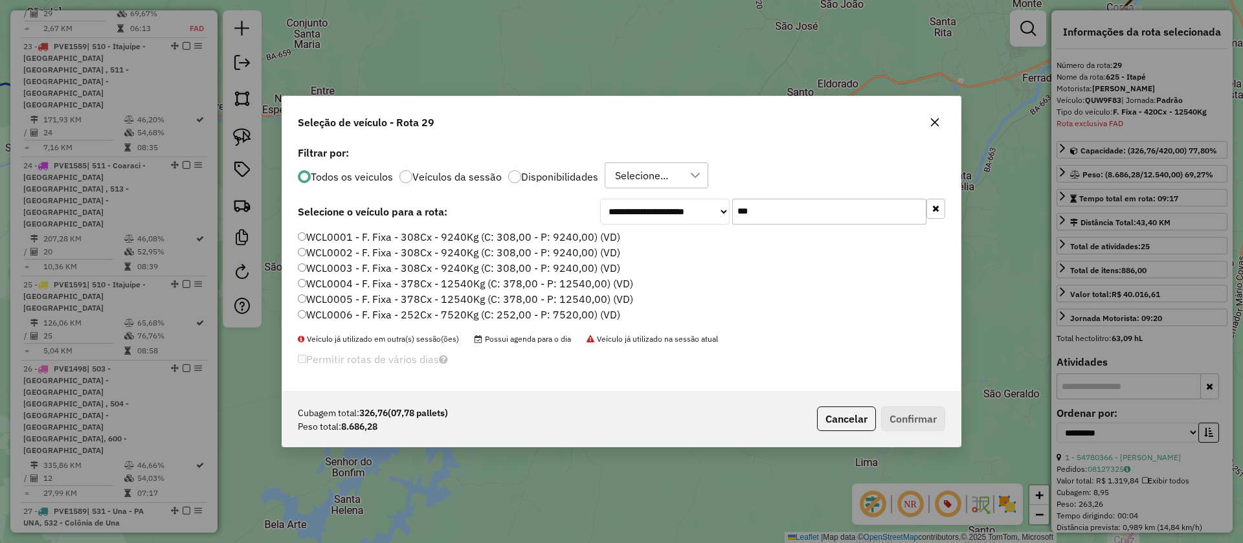
type input "***"
click at [416, 282] on label "WCL0004 - F. Fixa - 378Cx - 12540Kg (C: 378,00 - P: 12540,00) (VD)" at bounding box center [465, 284] width 335 height 16
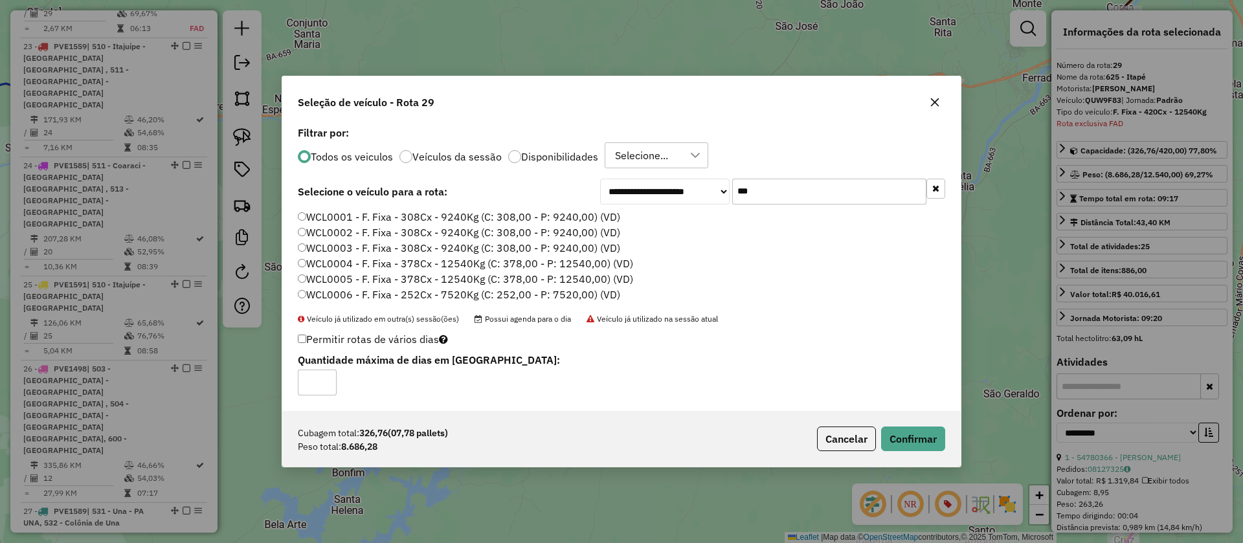
click at [420, 276] on label "WCL0005 - F. Fixa - 378Cx - 12540Kg (C: 378,00 - P: 12540,00) (VD)" at bounding box center [465, 279] width 335 height 16
click at [919, 443] on button "Confirmar" at bounding box center [913, 439] width 64 height 25
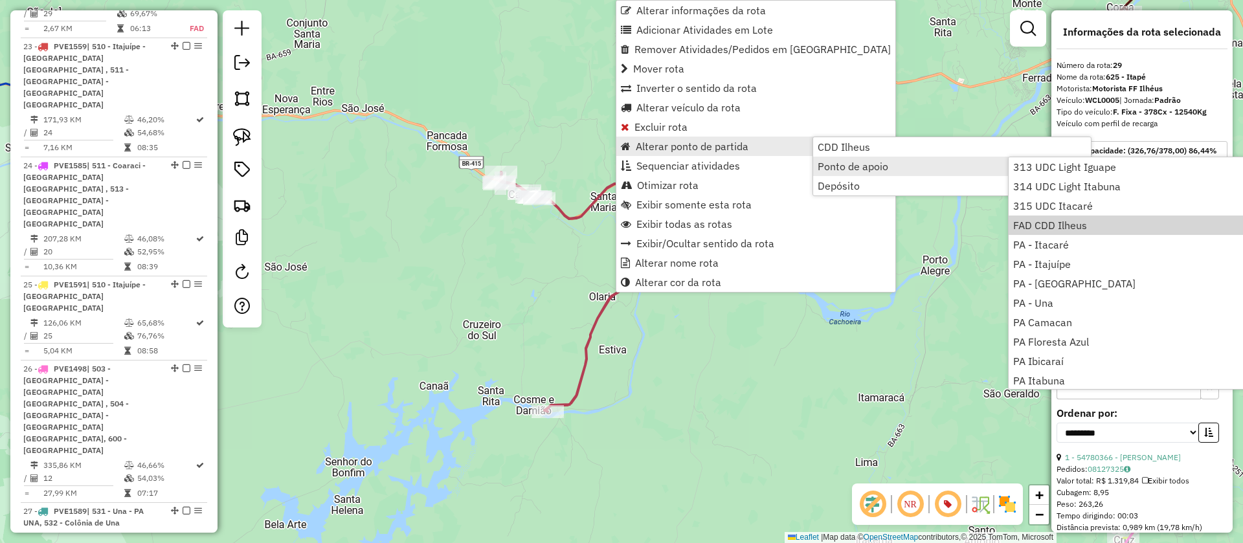
scroll to position [157, 0]
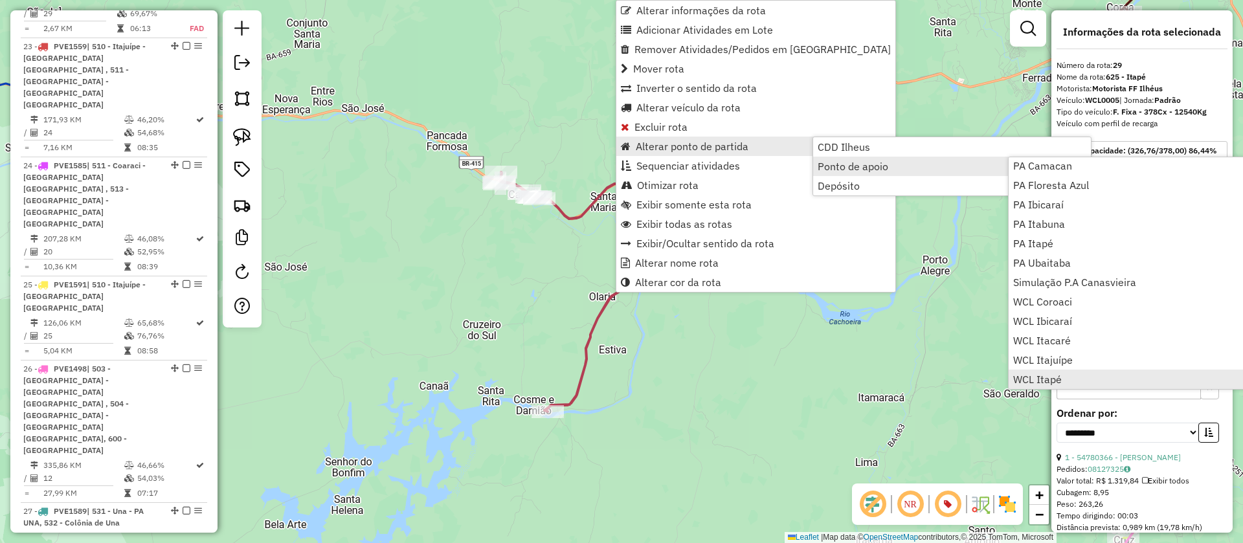
click at [1051, 379] on span "WCL Itapé" at bounding box center [1037, 379] width 49 height 10
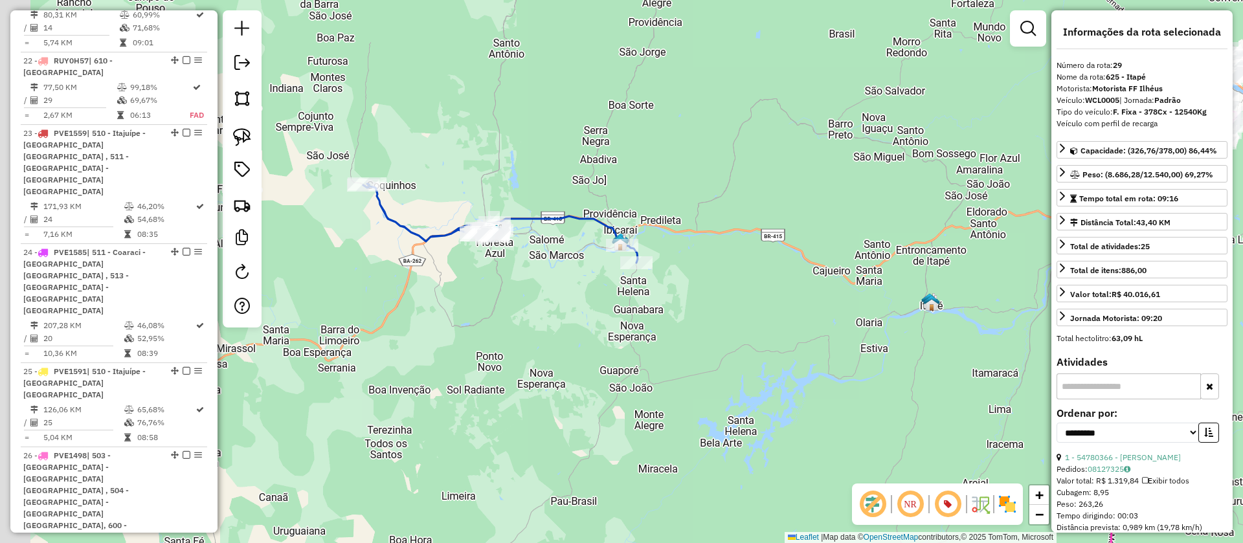
drag, startPoint x: 436, startPoint y: 278, endPoint x: 587, endPoint y: 336, distance: 162.0
click at [586, 335] on div "Janela de atendimento Grade de atendimento Capacidade Transportadoras Veículos …" at bounding box center [621, 271] width 1243 height 543
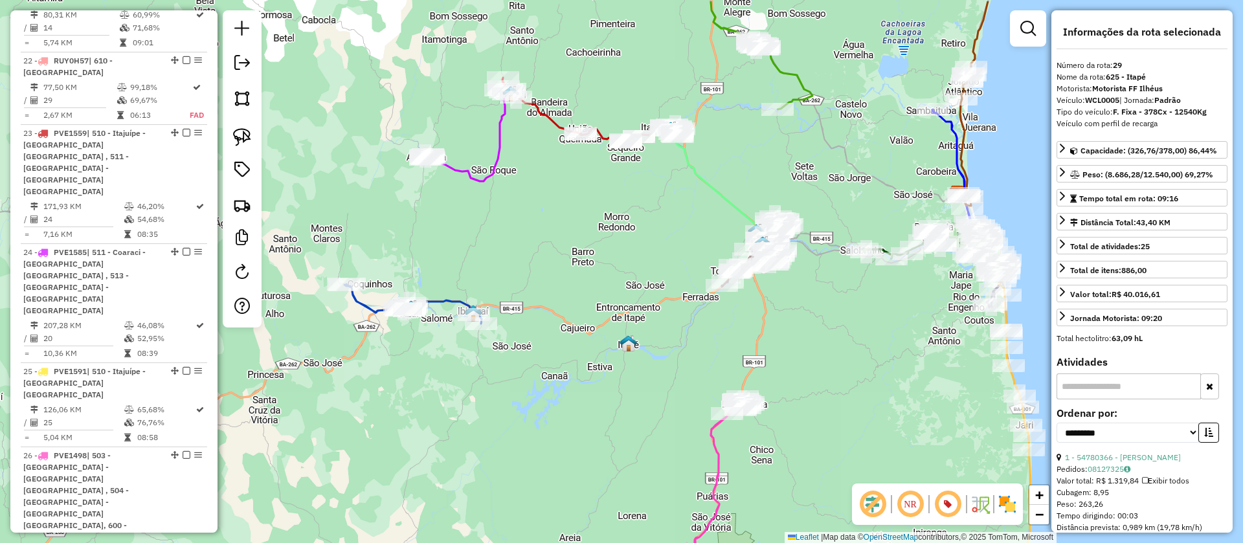
drag, startPoint x: 681, startPoint y: 128, endPoint x: 556, endPoint y: 331, distance: 238.6
click at [558, 329] on div "Janela de atendimento Grade de atendimento Capacidade Transportadoras Veículos …" at bounding box center [621, 271] width 1243 height 543
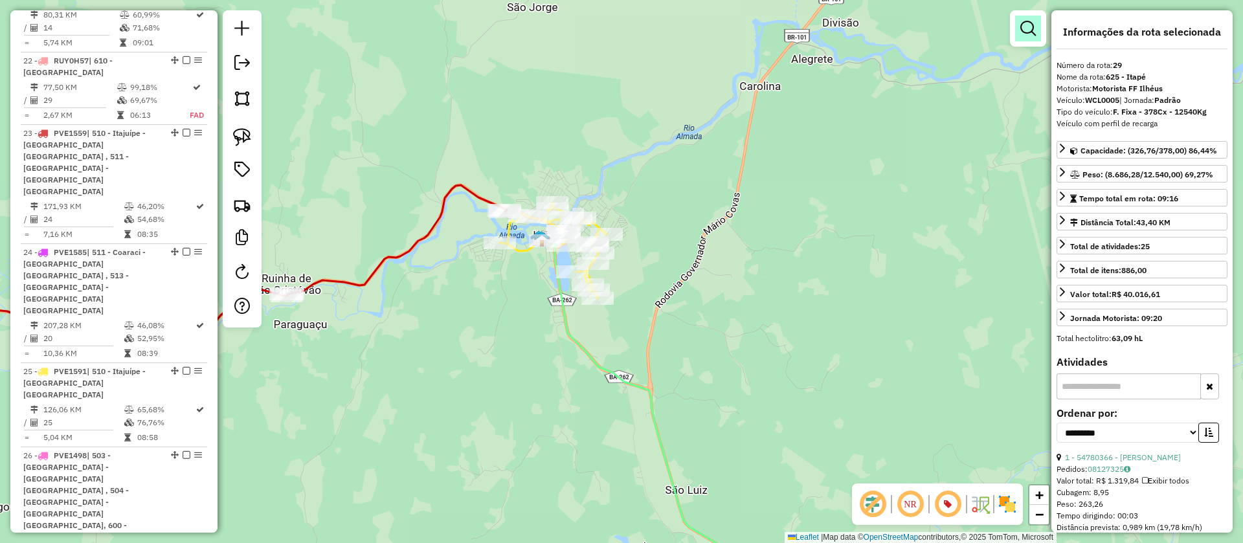
click at [1032, 27] on em at bounding box center [1028, 29] width 16 height 16
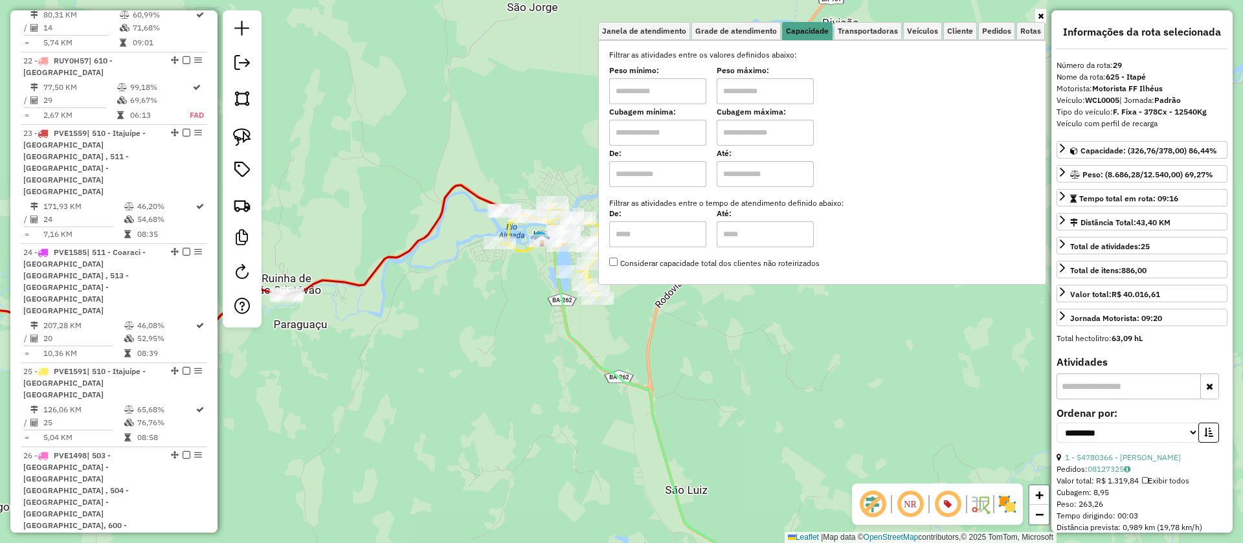
click at [680, 131] on input "text" at bounding box center [657, 133] width 97 height 26
type input "****"
click at [759, 129] on input "text" at bounding box center [765, 133] width 97 height 26
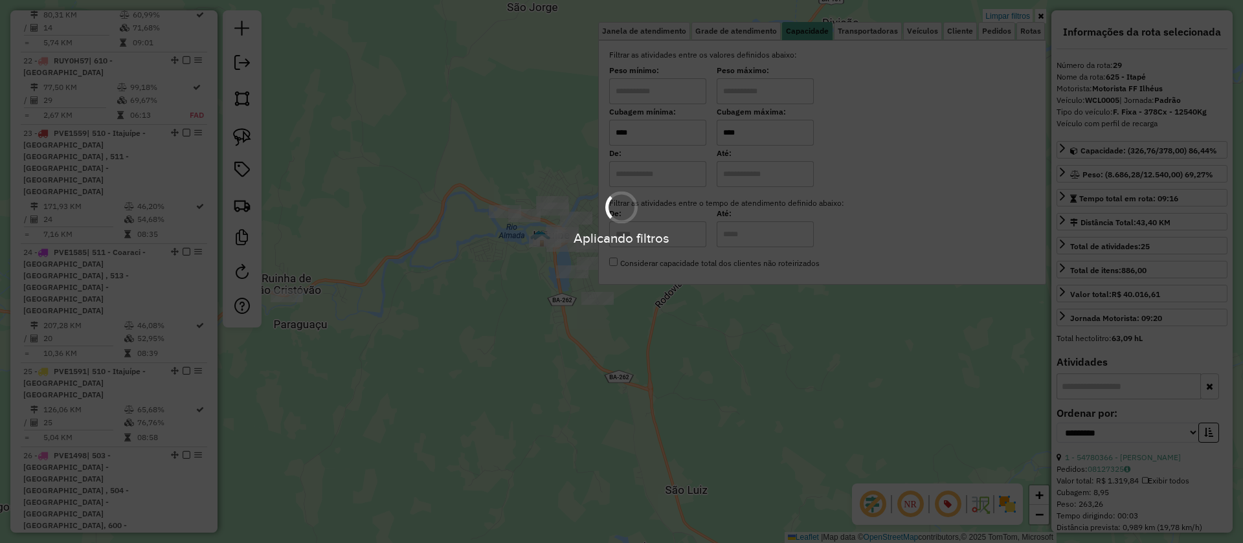
type input "****"
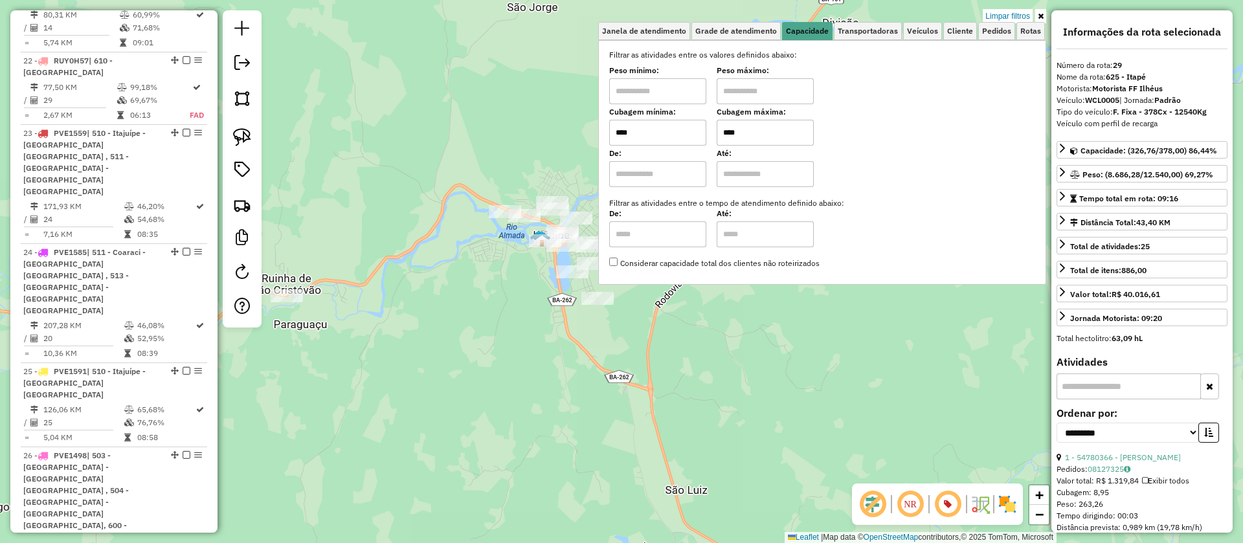
click at [514, 320] on div "Limpar filtros Janela de atendimento Grade de atendimento Capacidade Transporta…" at bounding box center [621, 271] width 1243 height 543
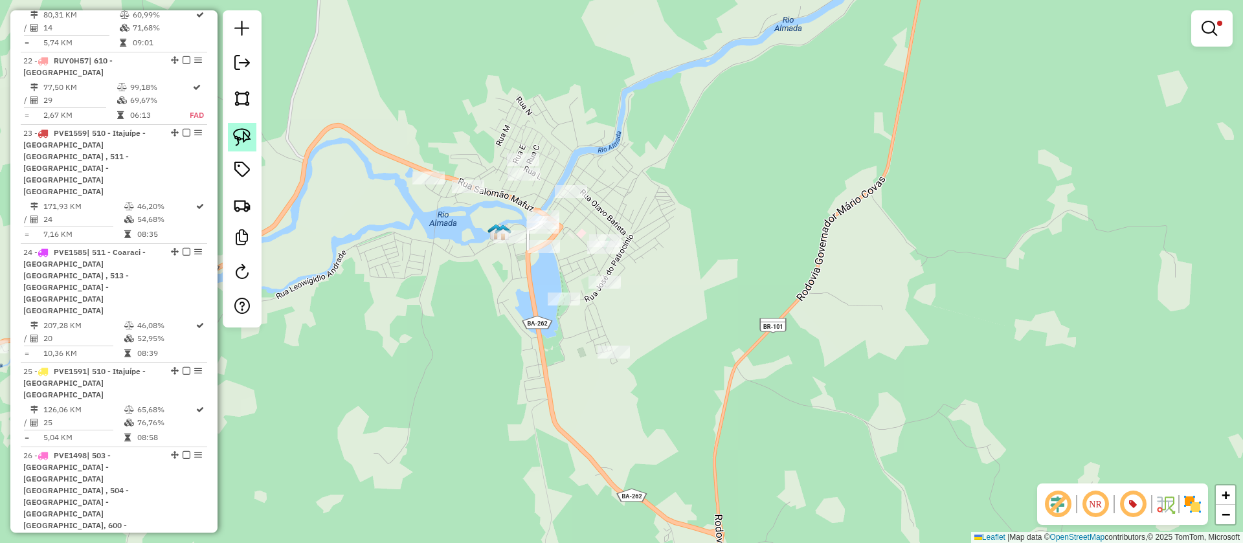
click at [241, 138] on img at bounding box center [242, 137] width 18 height 18
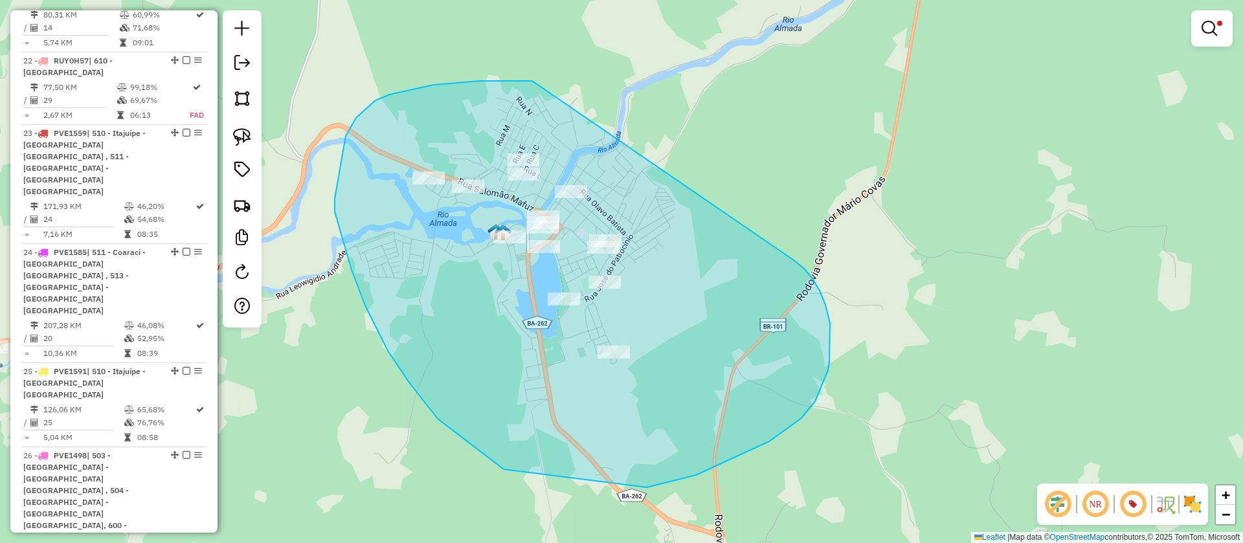
drag, startPoint x: 390, startPoint y: 94, endPoint x: 790, endPoint y: 258, distance: 432.6
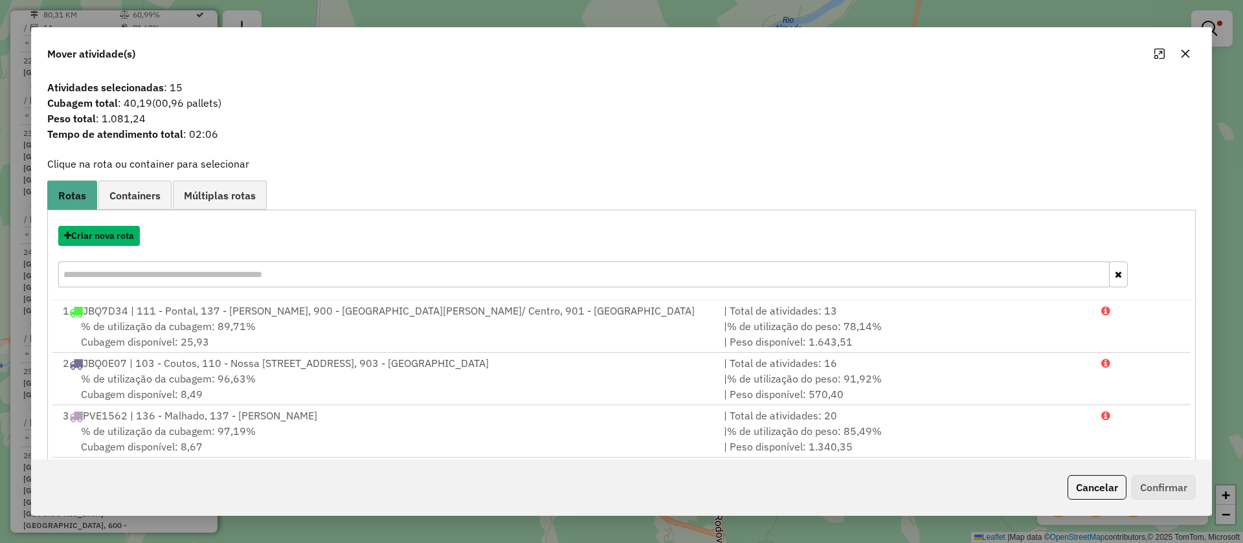
click at [105, 231] on button "Criar nova rota" at bounding box center [99, 236] width 82 height 20
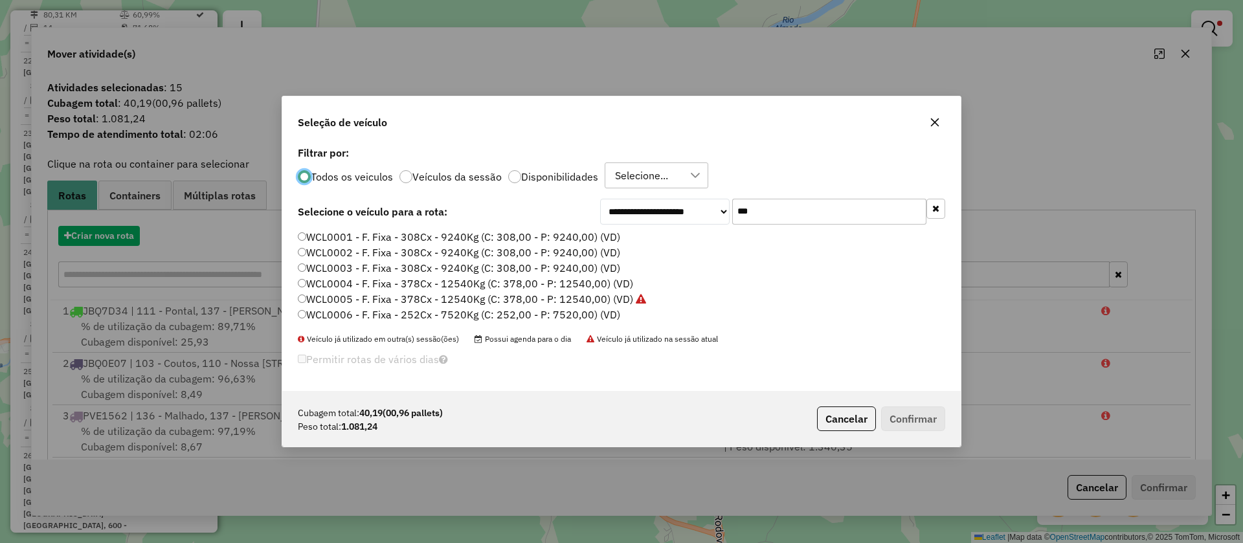
scroll to position [7, 4]
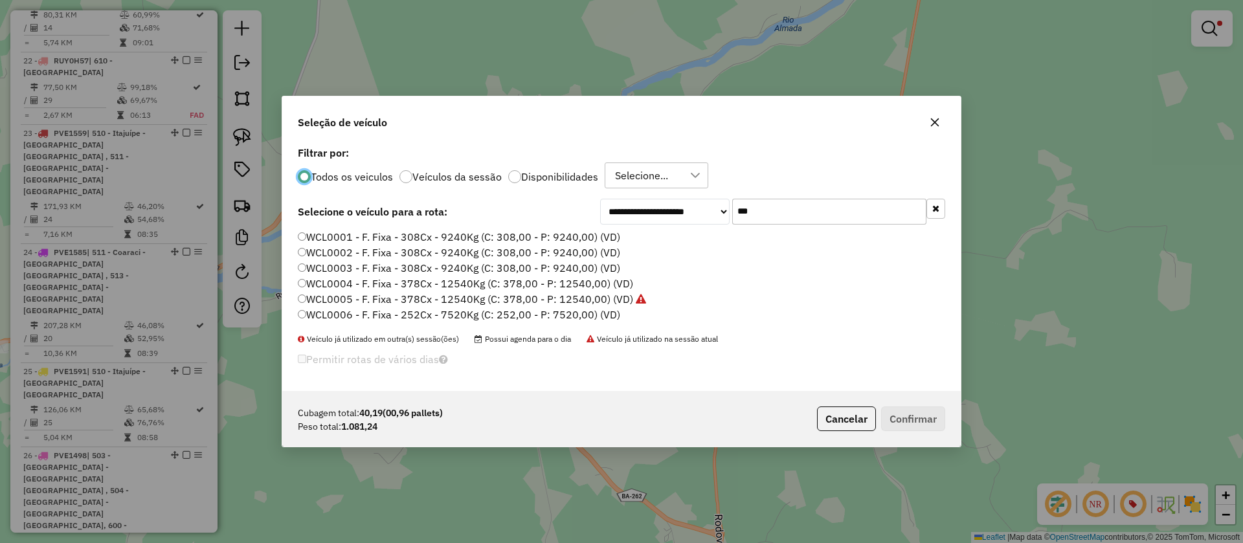
drag, startPoint x: 561, startPoint y: 208, endPoint x: 546, endPoint y: 208, distance: 15.5
click at [546, 208] on div "**********" at bounding box center [621, 212] width 647 height 26
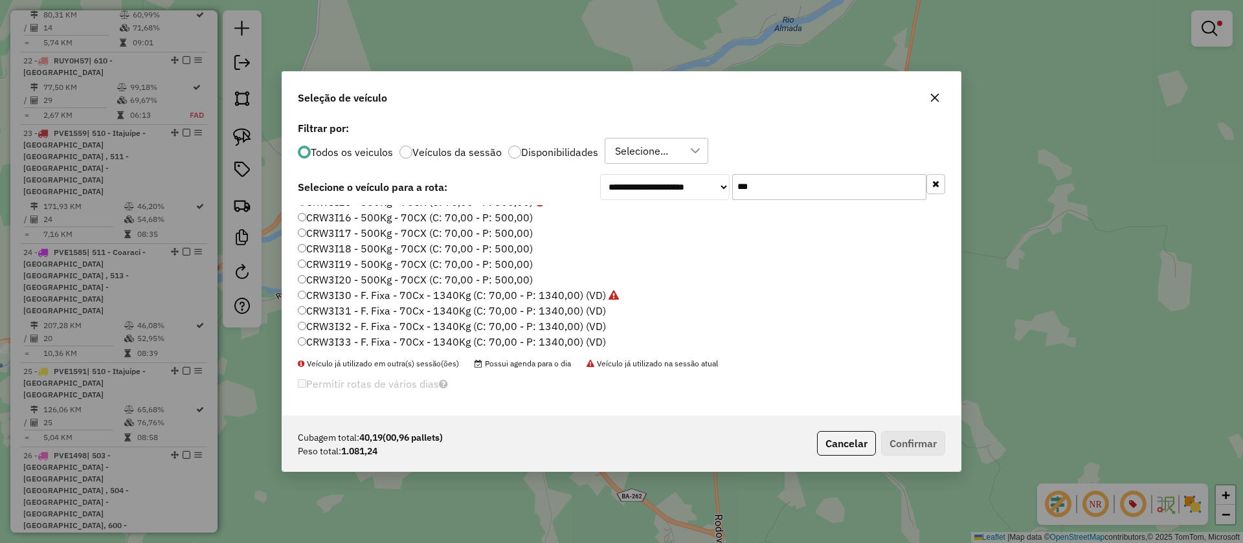
scroll to position [261, 0]
type input "***"
click at [549, 274] on label "CRW3I31 - F. Fixa - 70Cx - 1340Kg (C: 70,00 - P: 1340,00) (VD)" at bounding box center [452, 277] width 308 height 16
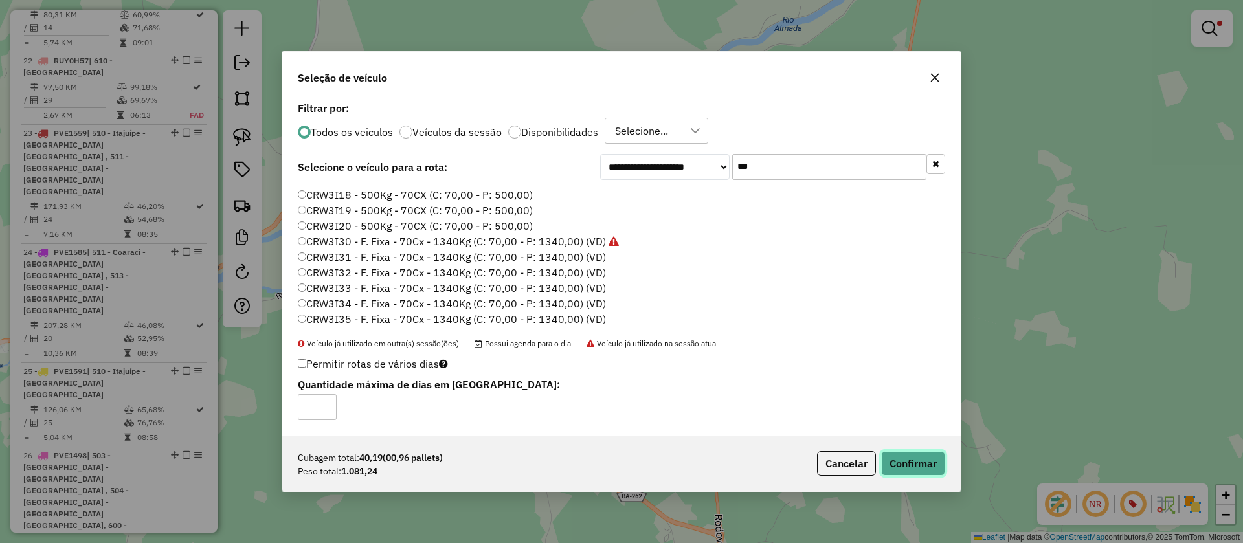
click at [924, 459] on button "Confirmar" at bounding box center [913, 463] width 64 height 25
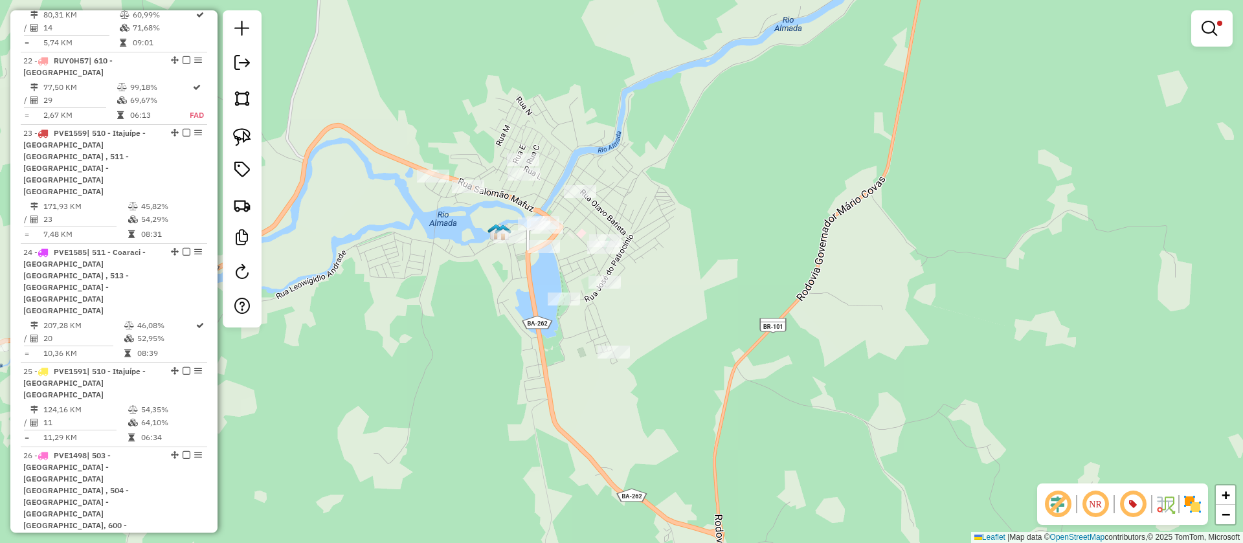
scroll to position [2461, 0]
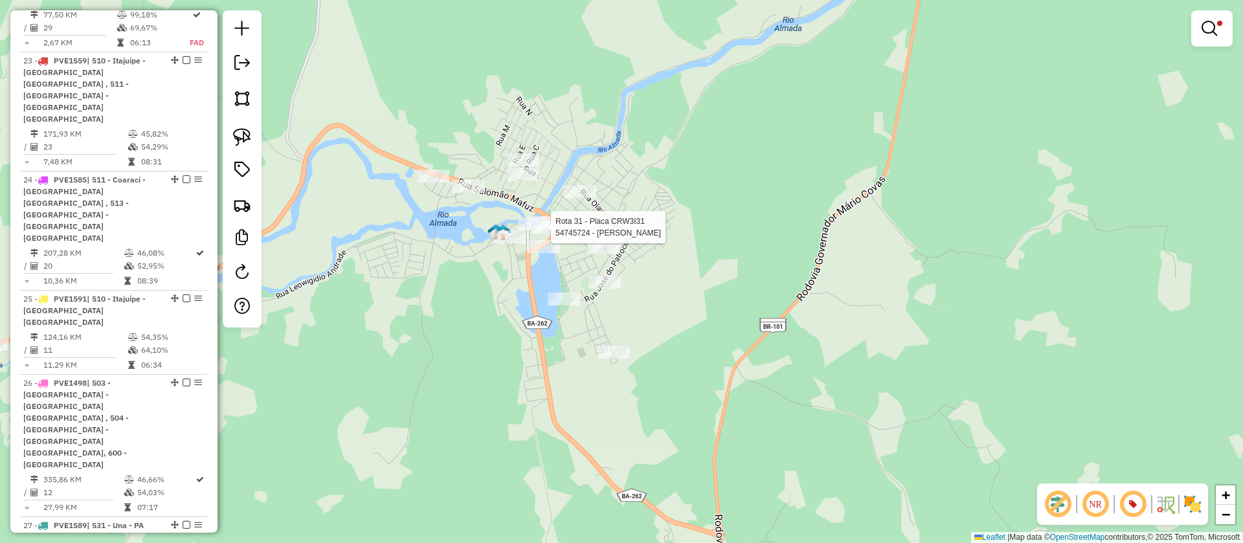
select select "**********"
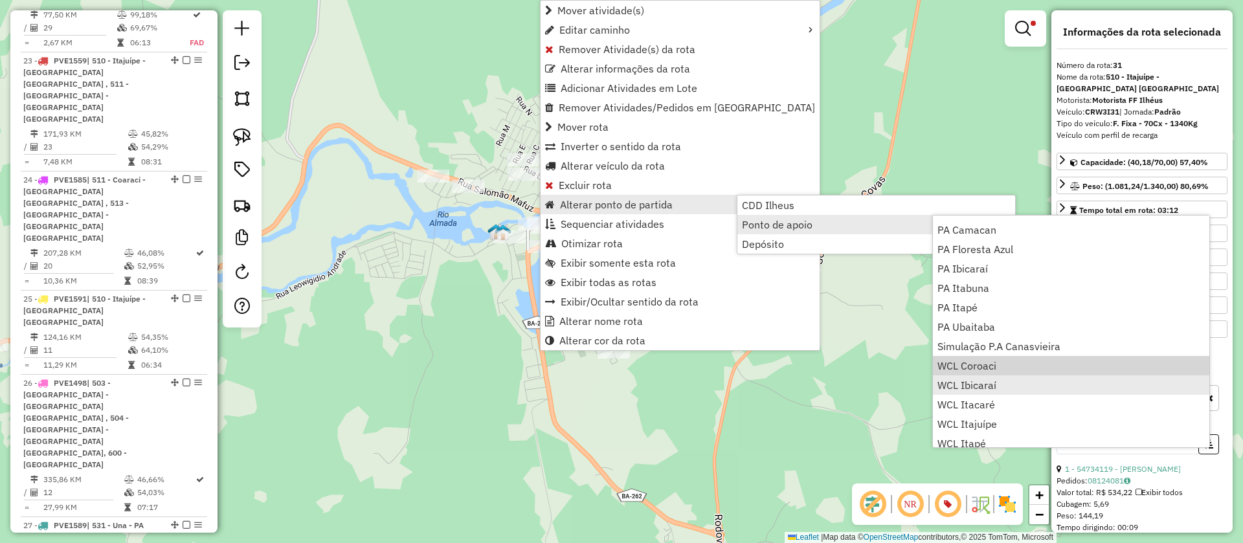
scroll to position [157, 0]
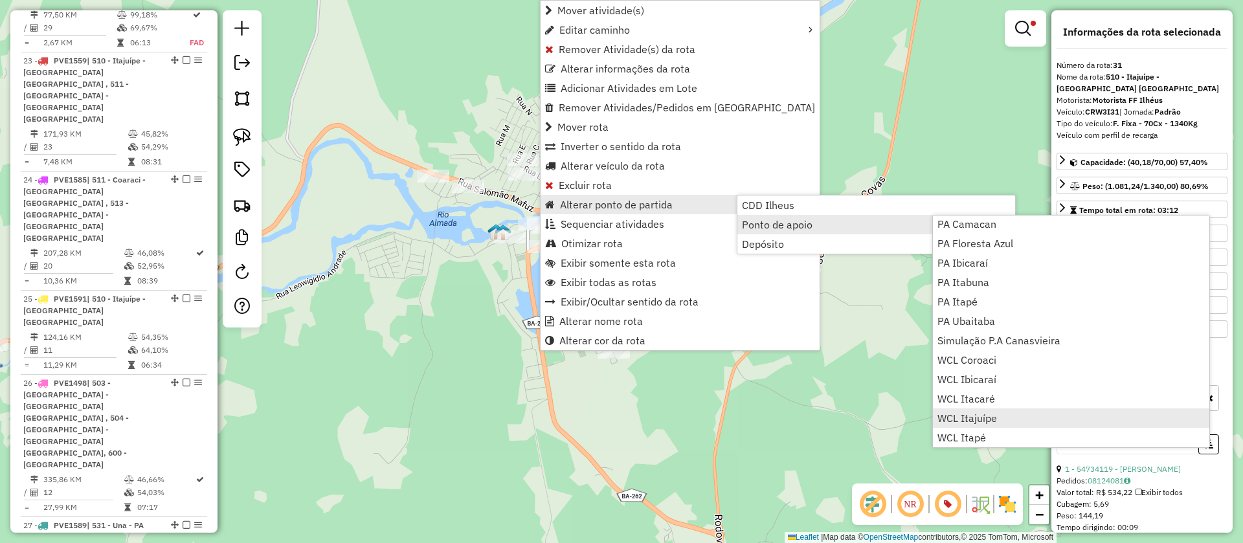
click at [981, 419] on span "WCL Itajuípe" at bounding box center [967, 418] width 60 height 10
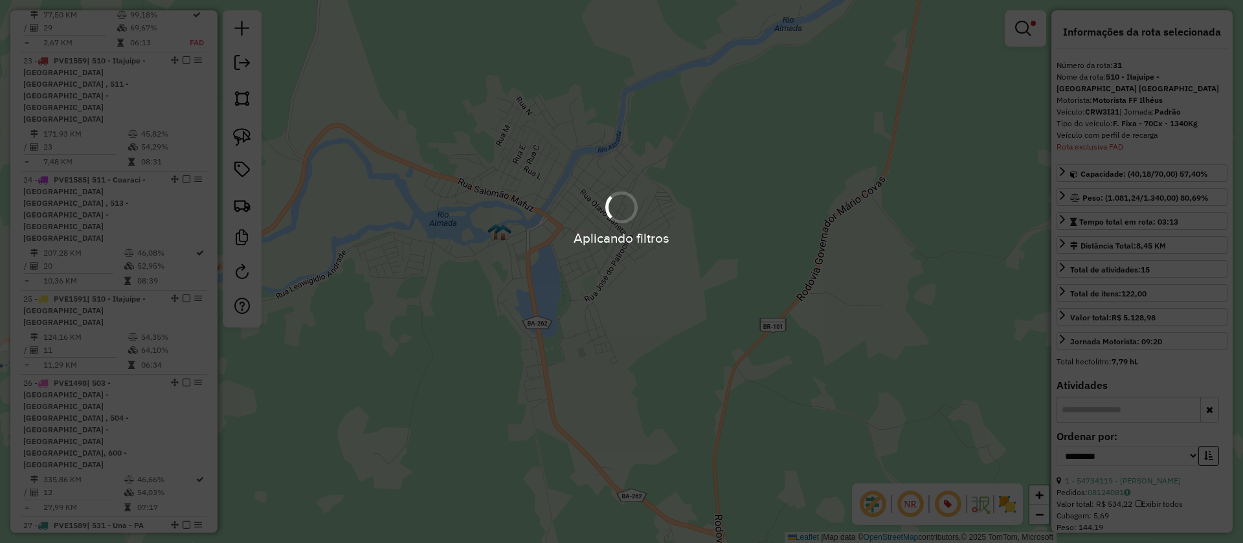
scroll to position [2406, 0]
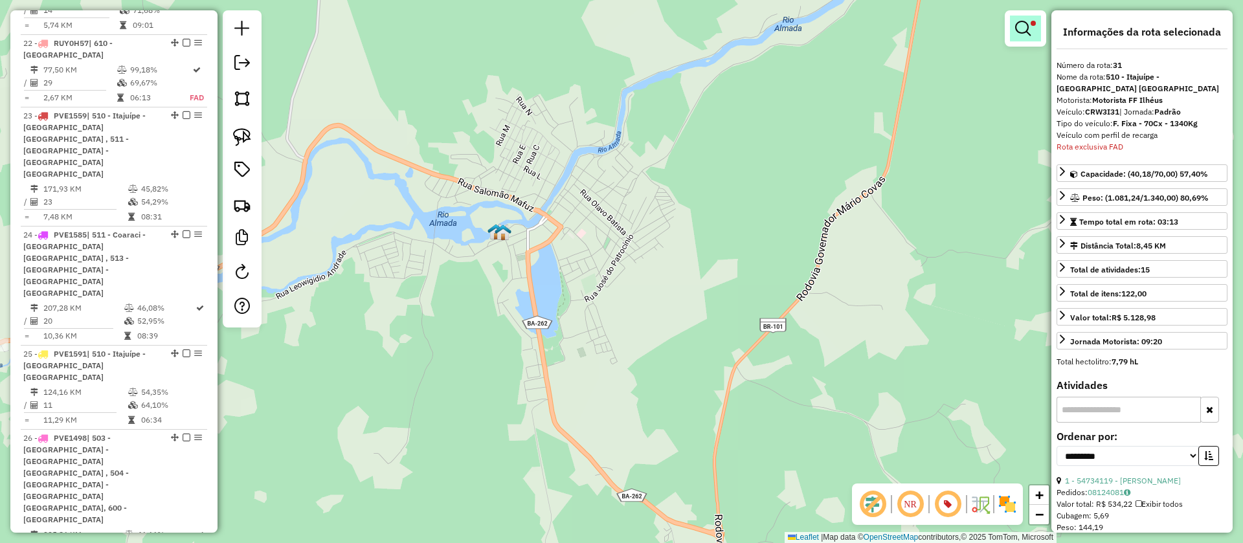
click at [1022, 21] on em at bounding box center [1023, 29] width 16 height 16
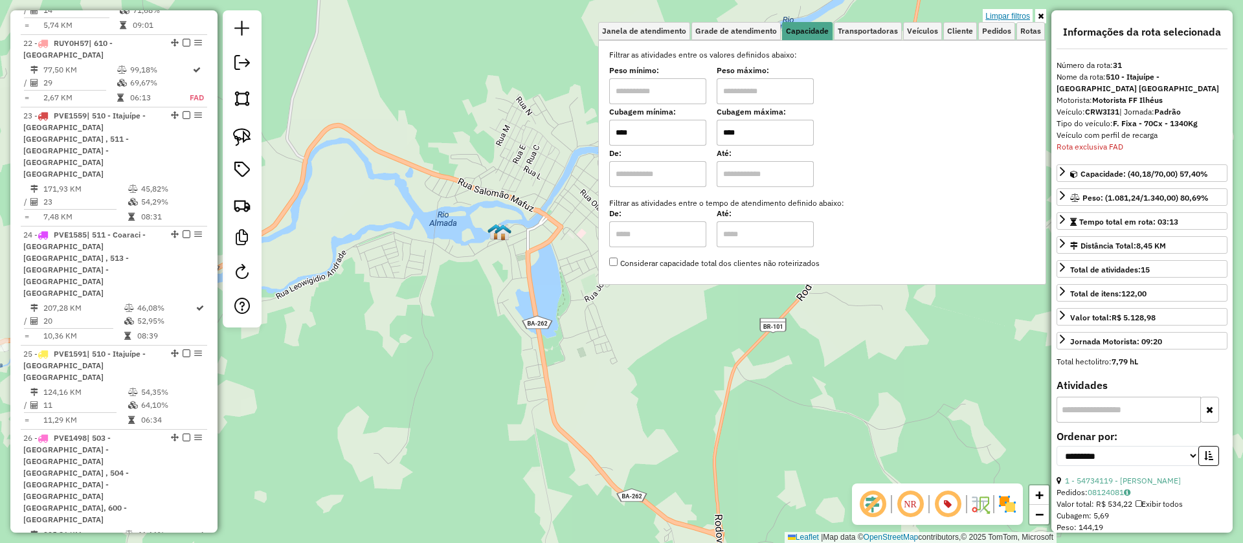
click at [1022, 12] on link "Limpar filtros" at bounding box center [1008, 16] width 50 height 14
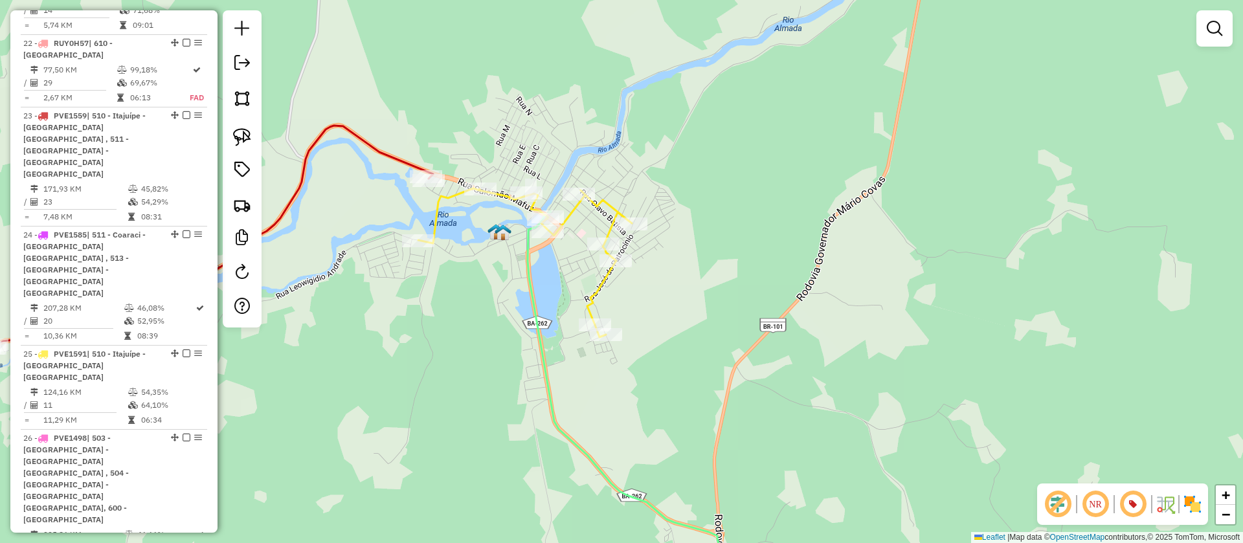
click at [403, 156] on icon at bounding box center [154, 250] width 557 height 248
select select "**********"
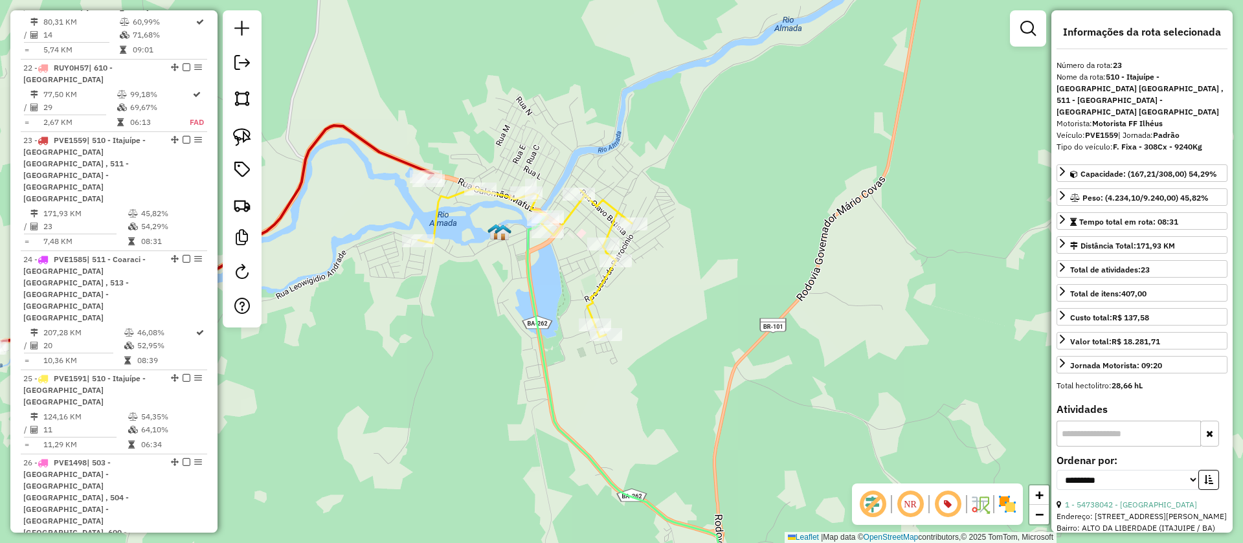
scroll to position [2375, 0]
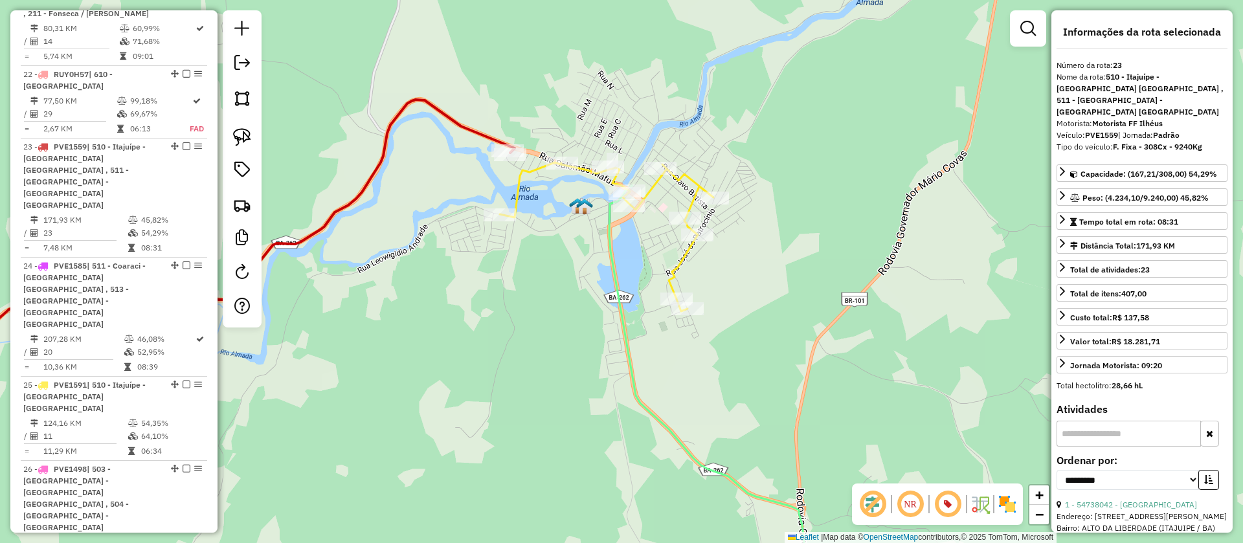
click at [515, 184] on icon at bounding box center [607, 236] width 214 height 149
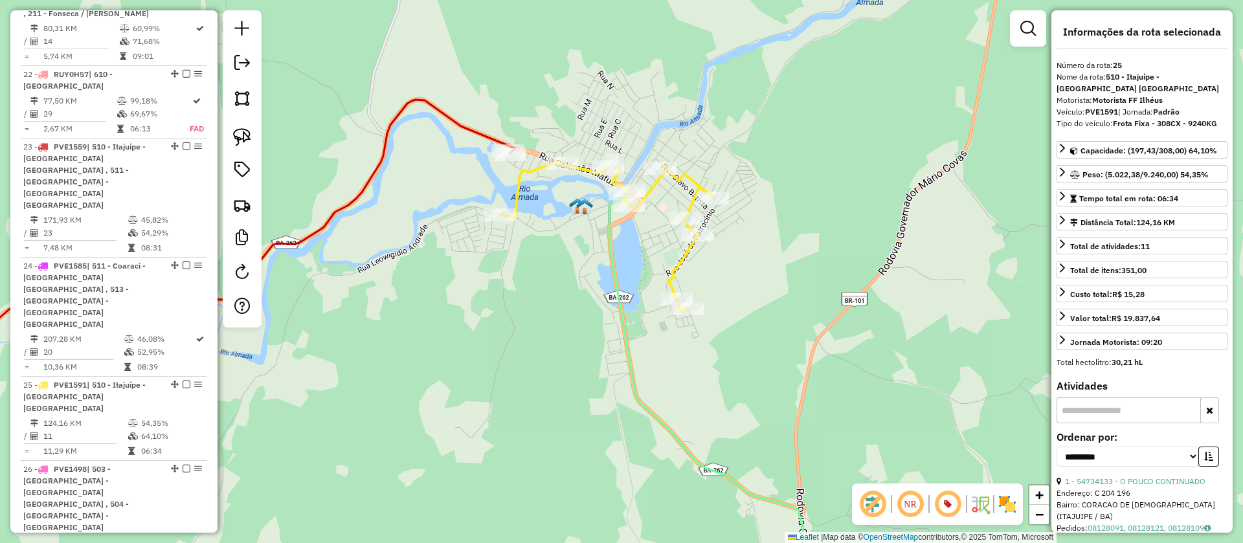
scroll to position [2406, 0]
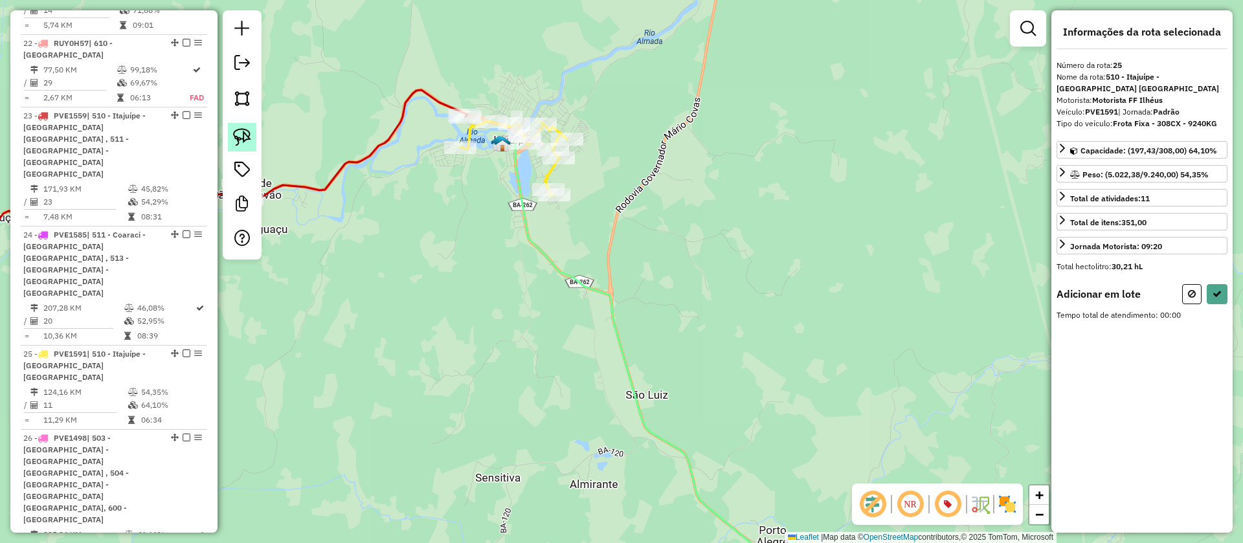
click at [241, 129] on img at bounding box center [242, 137] width 18 height 18
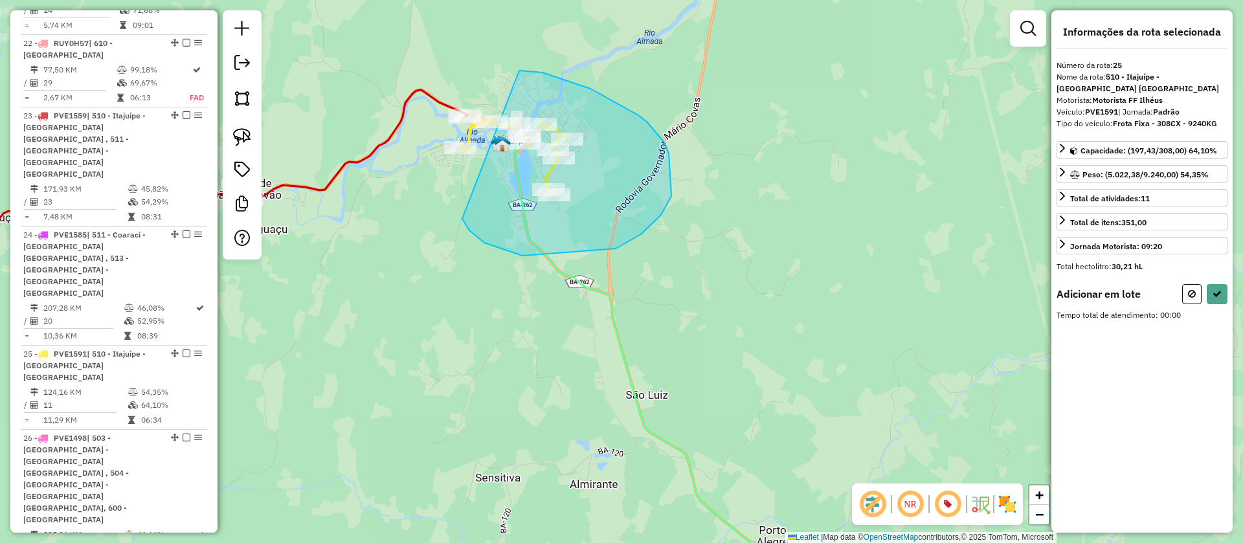
drag, startPoint x: 484, startPoint y: 243, endPoint x: 519, endPoint y: 71, distance: 175.7
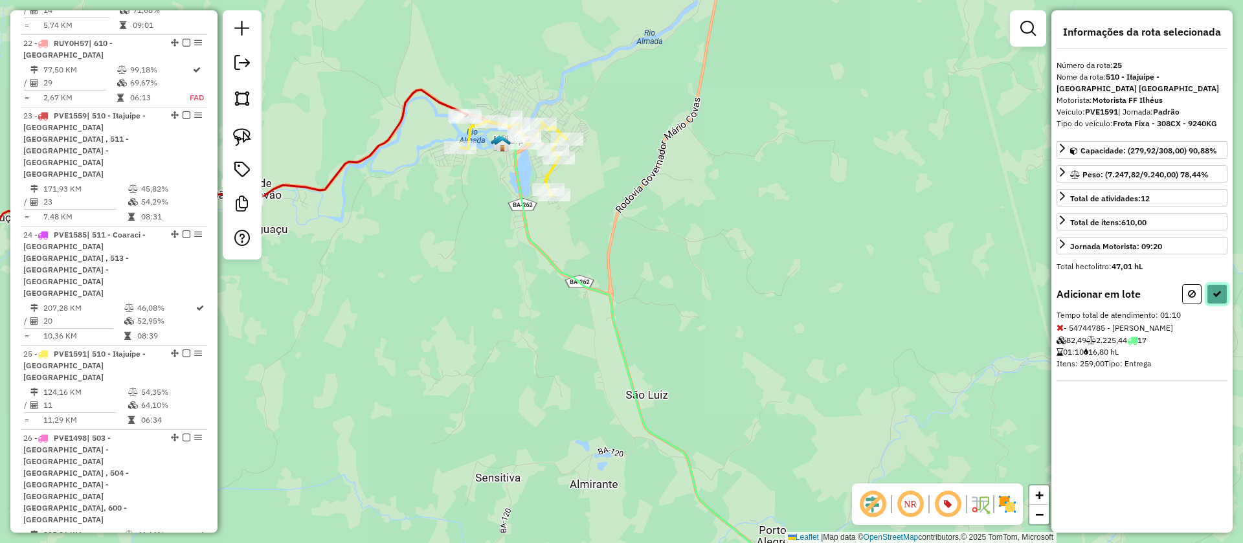
click at [1217, 289] on icon at bounding box center [1216, 293] width 9 height 9
select select "**********"
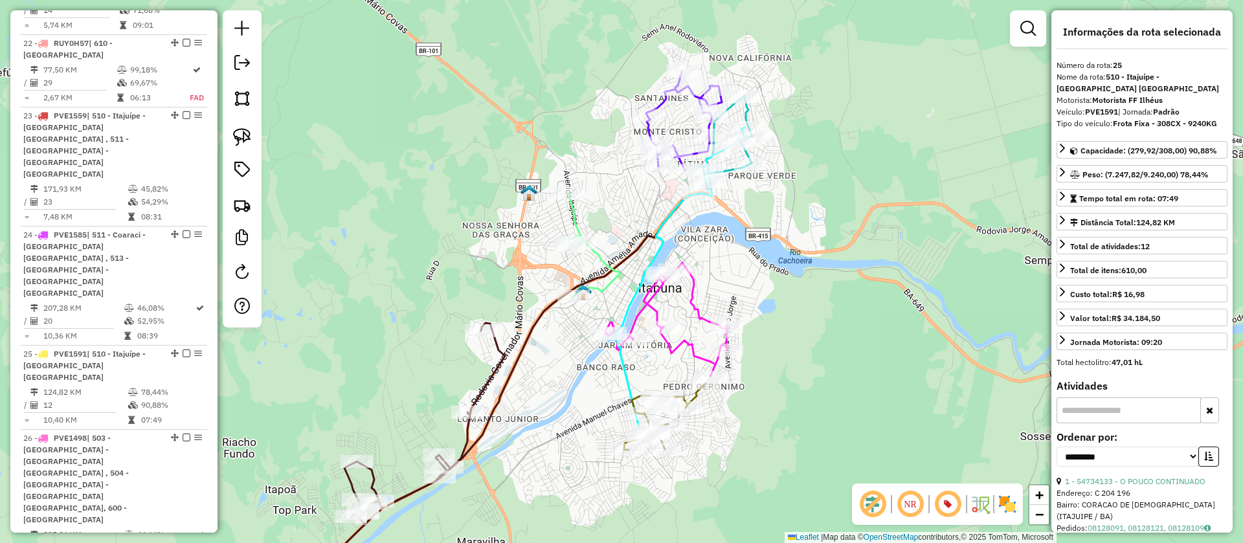
click at [573, 219] on icon at bounding box center [593, 245] width 51 height 103
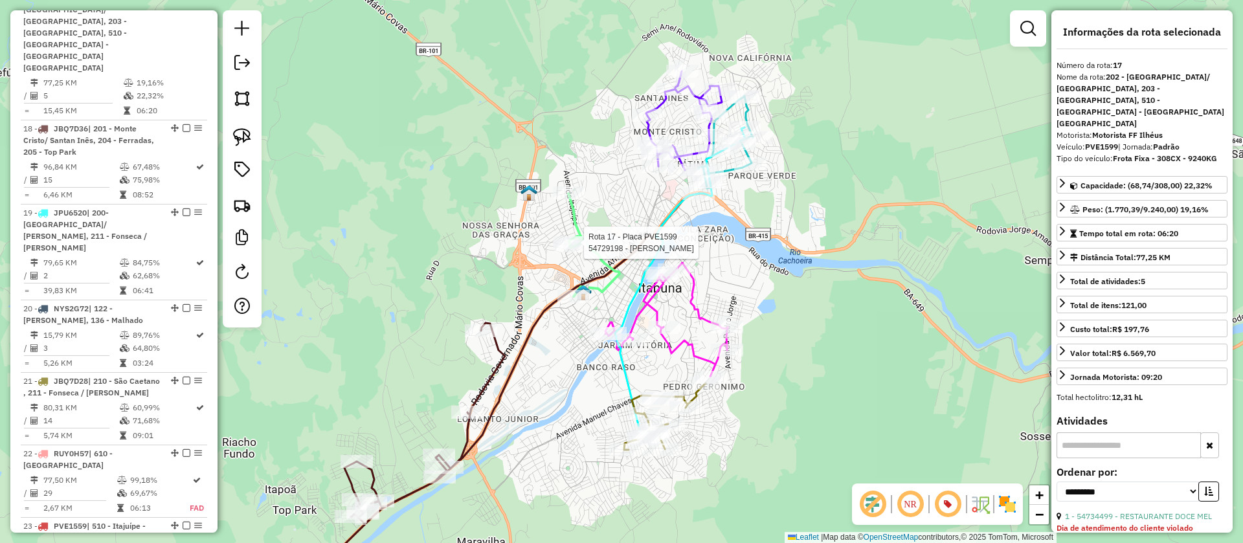
scroll to position [1893, 0]
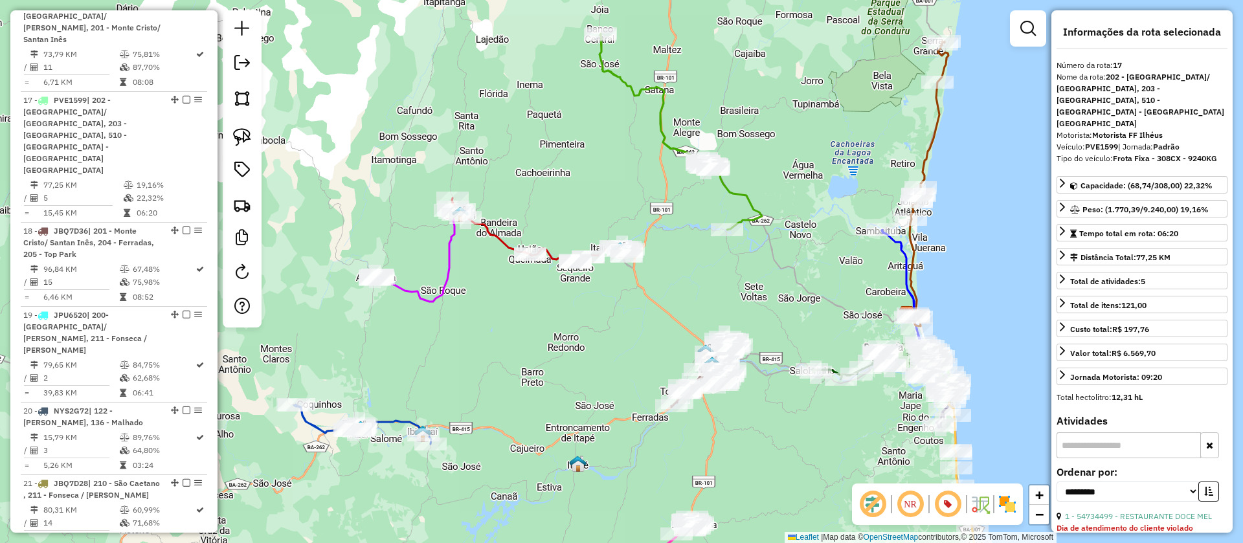
click at [503, 246] on icon at bounding box center [534, 230] width 164 height 65
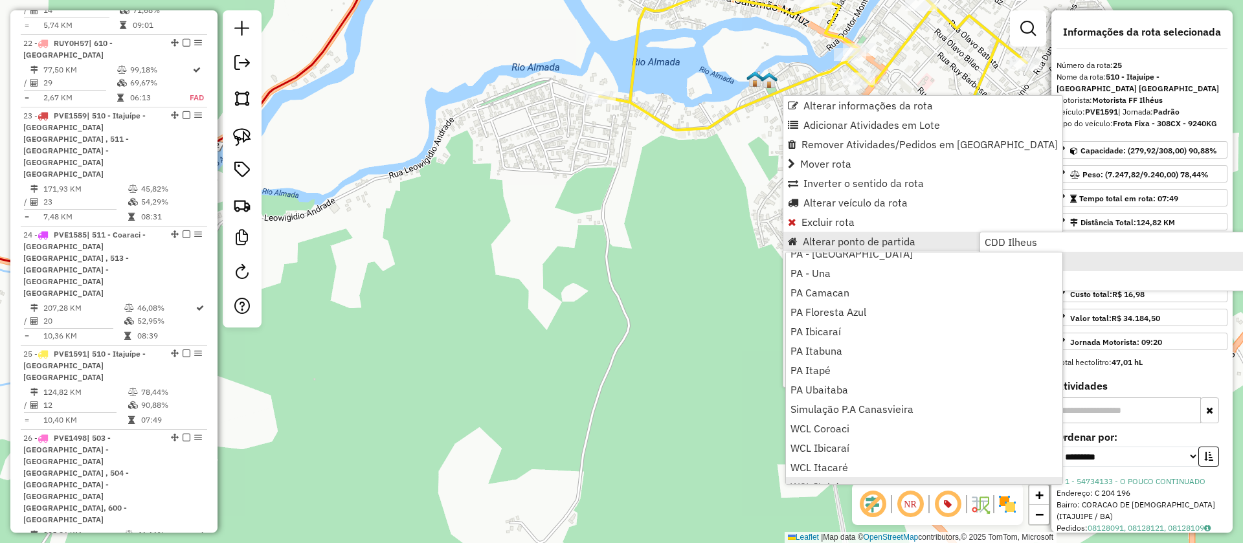
scroll to position [157, 0]
click at [842, 454] on span "WCL Itajuípe" at bounding box center [820, 455] width 60 height 10
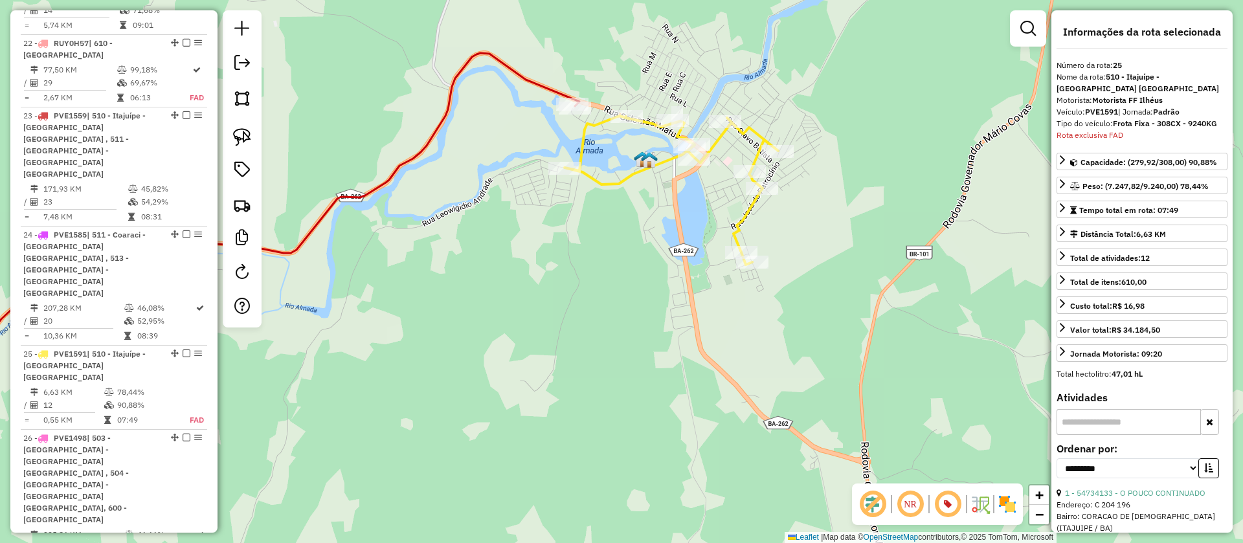
click at [621, 175] on icon at bounding box center [671, 190] width 214 height 149
drag, startPoint x: 1117, startPoint y: 98, endPoint x: 1111, endPoint y: 106, distance: 9.2
click at [1072, 106] on div "Veículo: PVE1591 | Jornada: Padrão" at bounding box center [1141, 112] width 171 height 12
drag, startPoint x: 1118, startPoint y: 101, endPoint x: 1087, endPoint y: 101, distance: 31.1
click at [1087, 107] on strong "PVE1591" at bounding box center [1101, 112] width 33 height 10
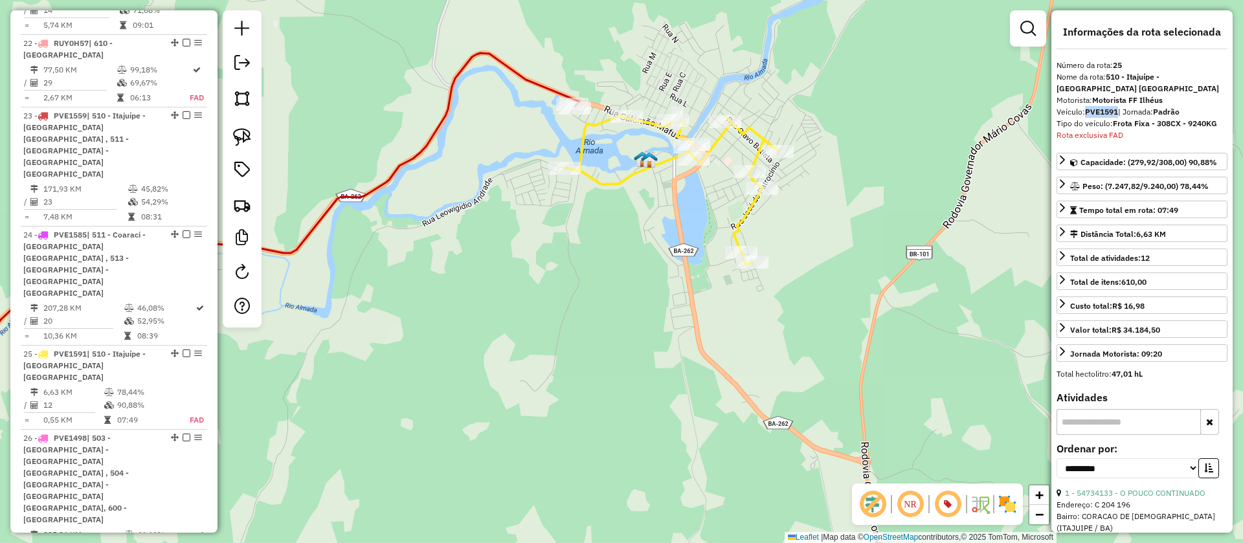
copy strong "PVE1591"
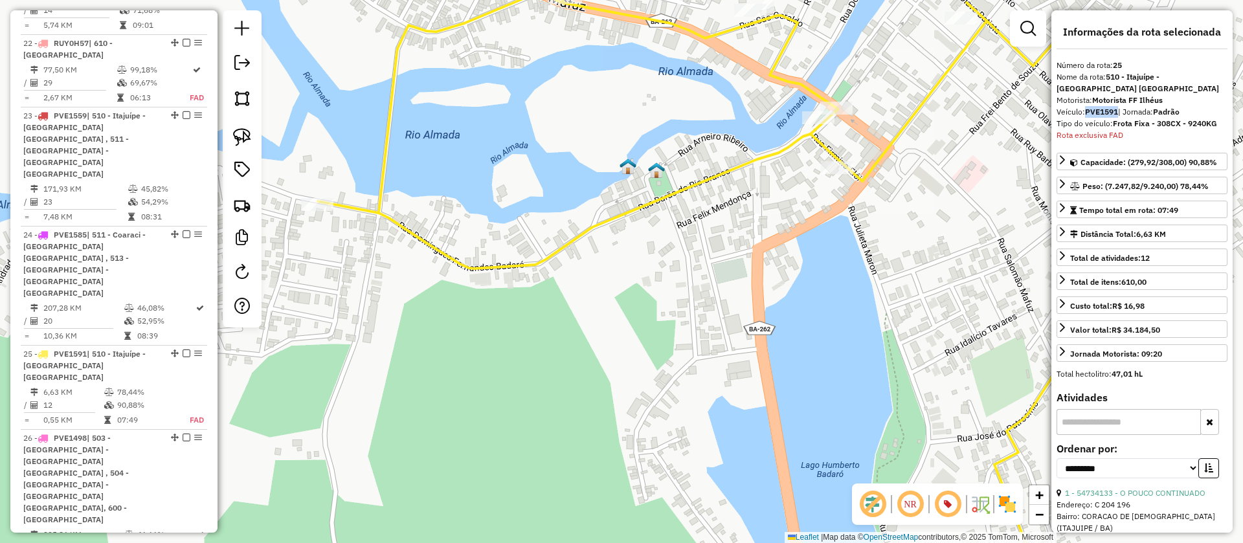
click at [627, 171] on img at bounding box center [627, 166] width 17 height 17
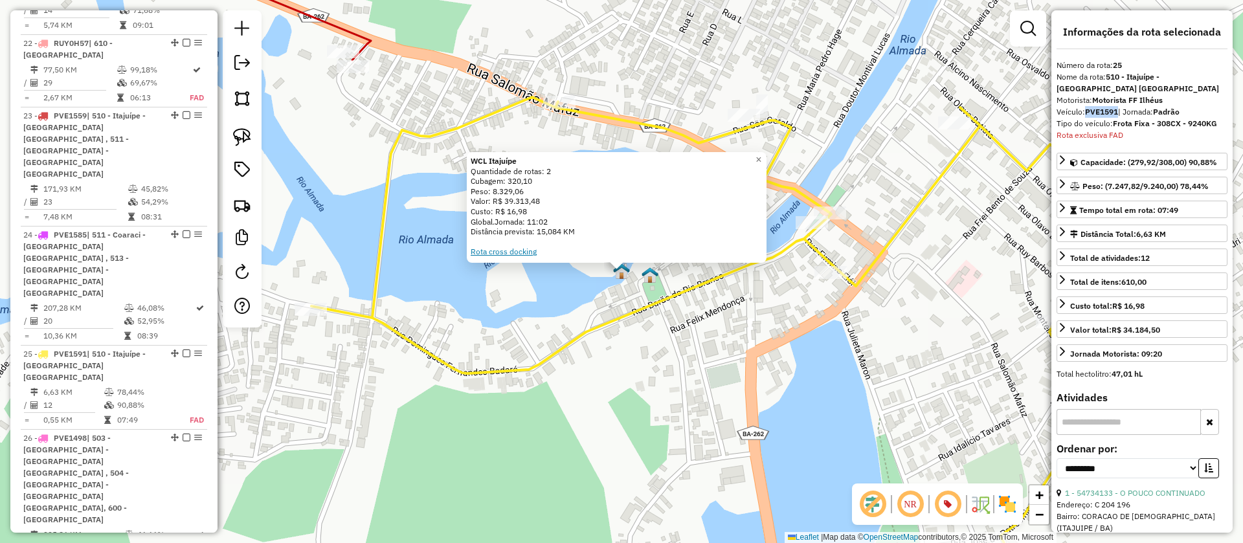
click at [485, 249] on link "Rota cross docking" at bounding box center [504, 252] width 66 height 10
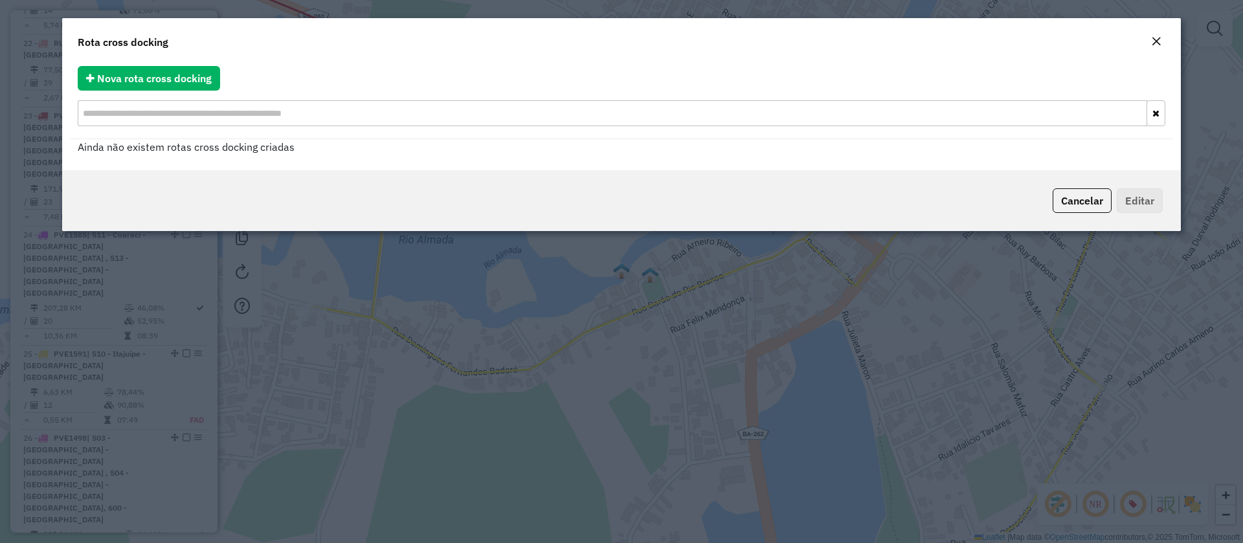
click at [139, 64] on div "Nova rota cross docking Ainda não existem rotas cross docking criadas" at bounding box center [621, 115] width 1118 height 109
click at [139, 72] on span "Nova rota cross docking" at bounding box center [154, 78] width 115 height 13
select select "*"
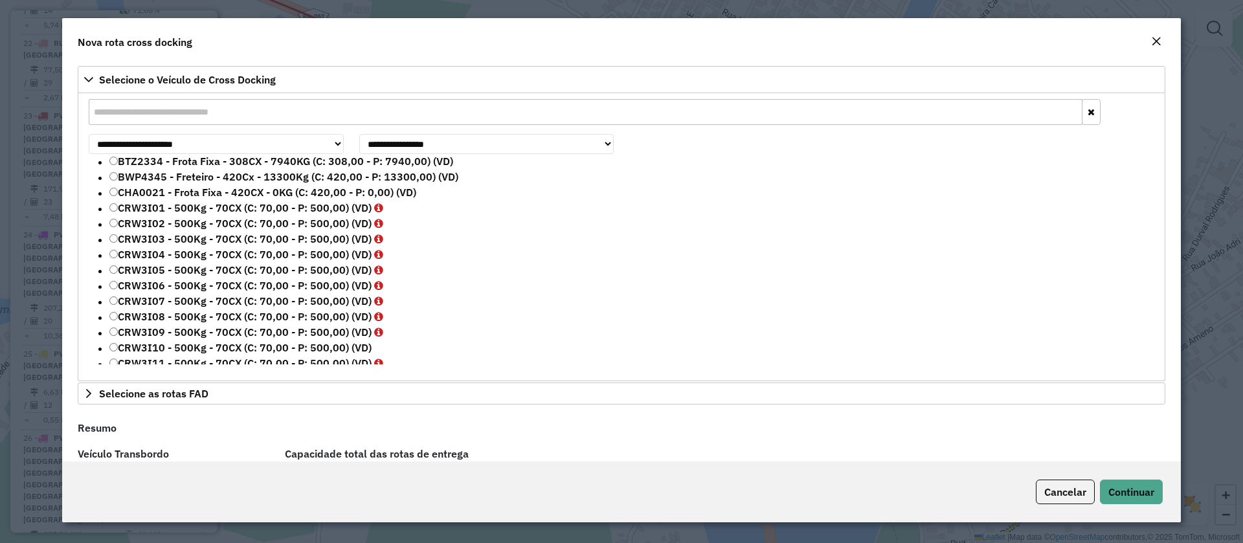
click at [194, 116] on input "text" at bounding box center [586, 112] width 994 height 26
paste input "*******"
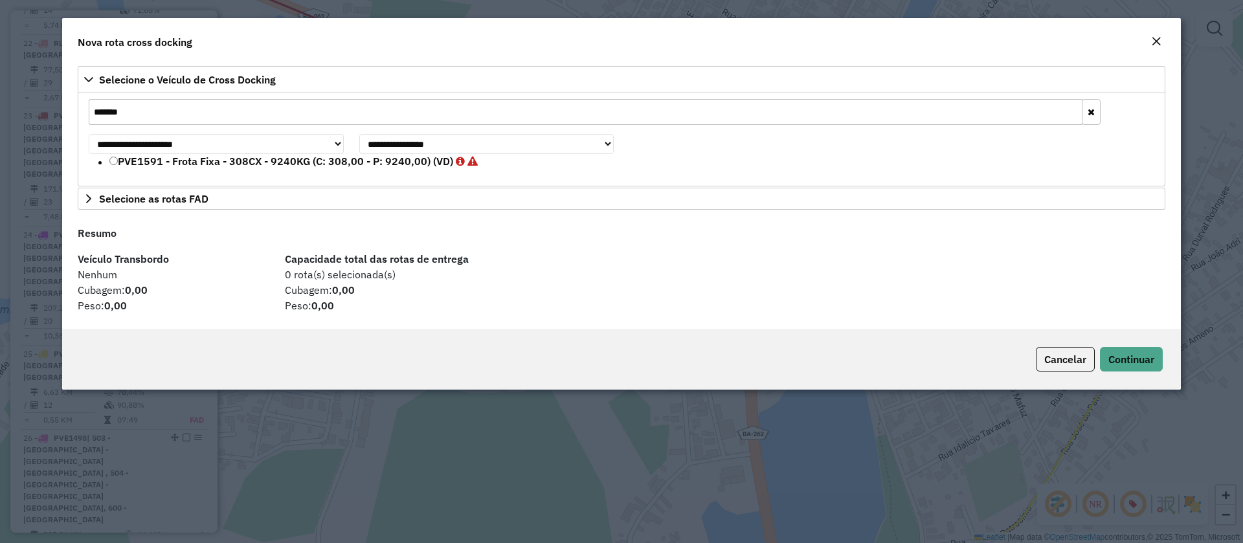
type input "*******"
click at [168, 166] on label "PVE1591 - Frota Fixa - 308CX - 9240KG (C: 308,00 - P: 9240,00) (VD)" at bounding box center [293, 161] width 368 height 16
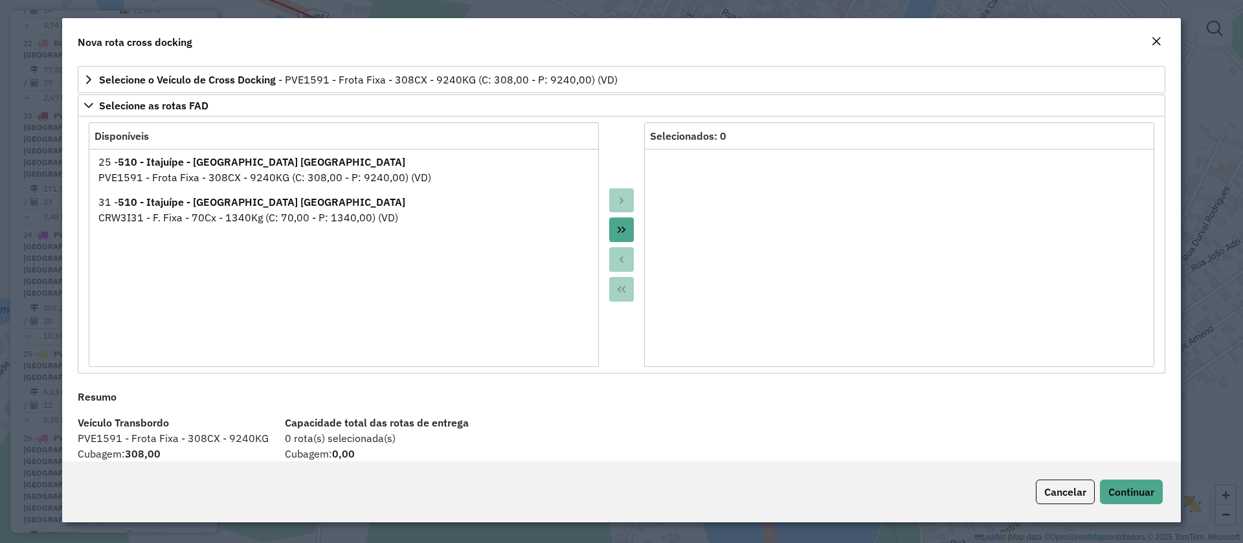
click at [619, 223] on button "Move All to Target" at bounding box center [621, 229] width 25 height 25
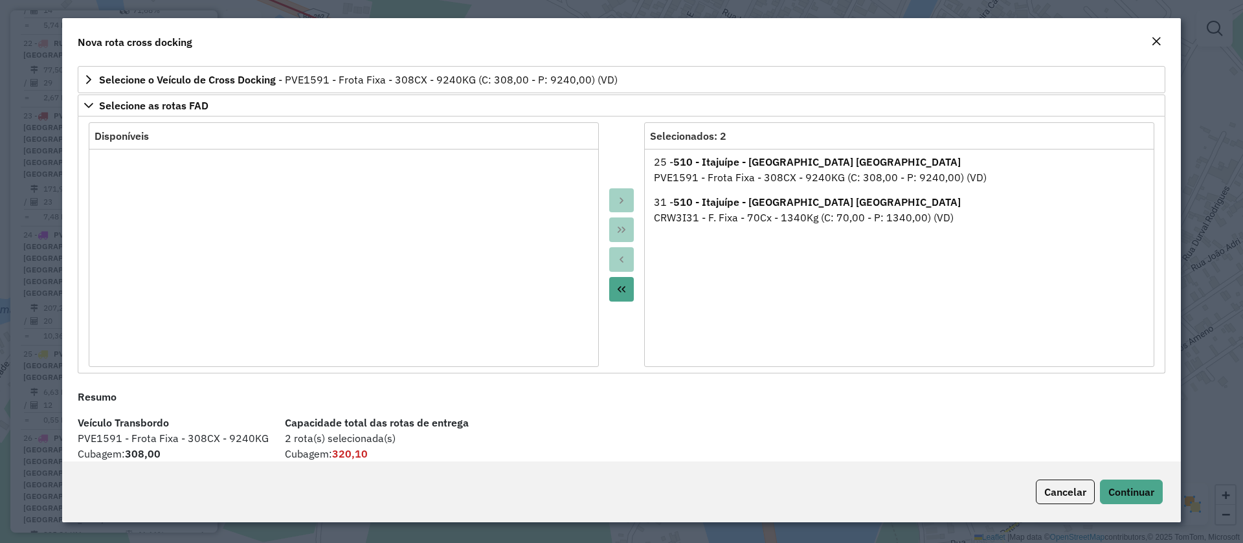
scroll to position [31, 0]
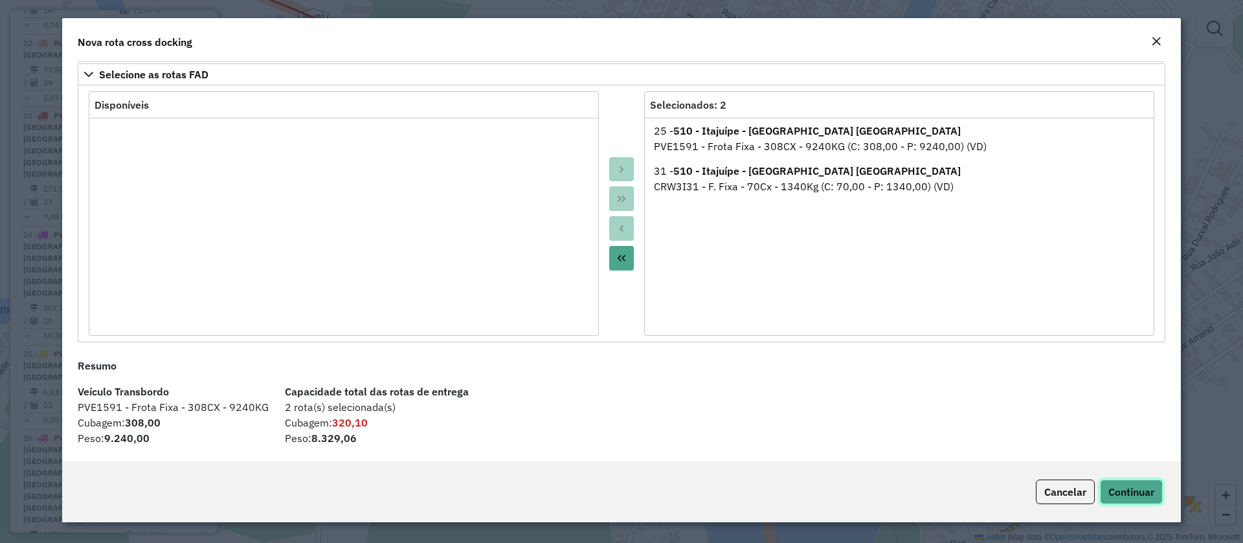
click at [1134, 491] on span "Continuar" at bounding box center [1131, 491] width 46 height 13
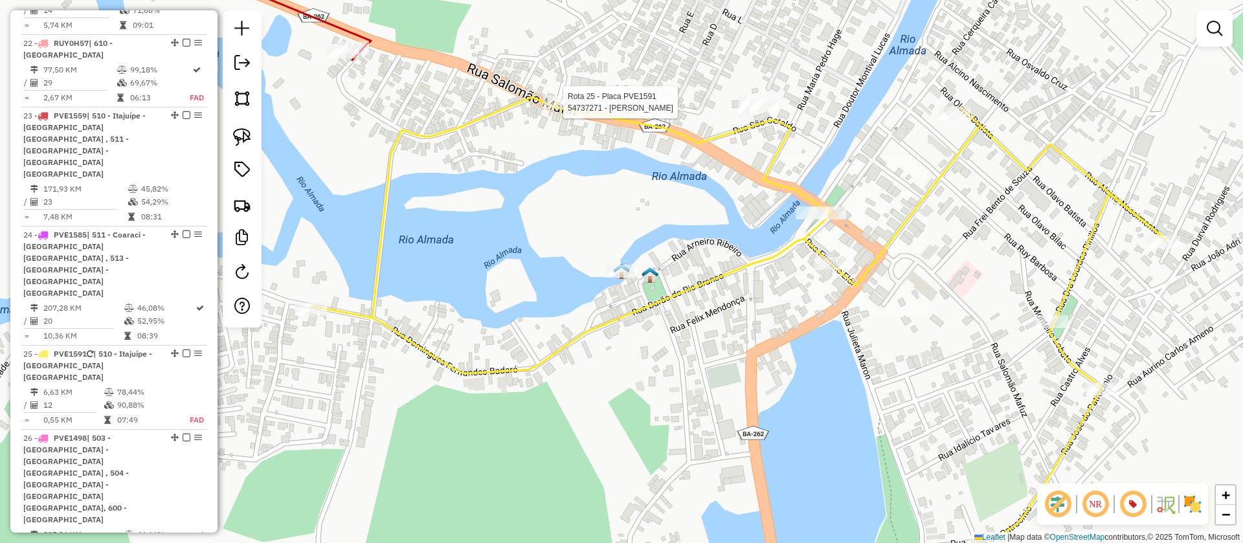
select select "**********"
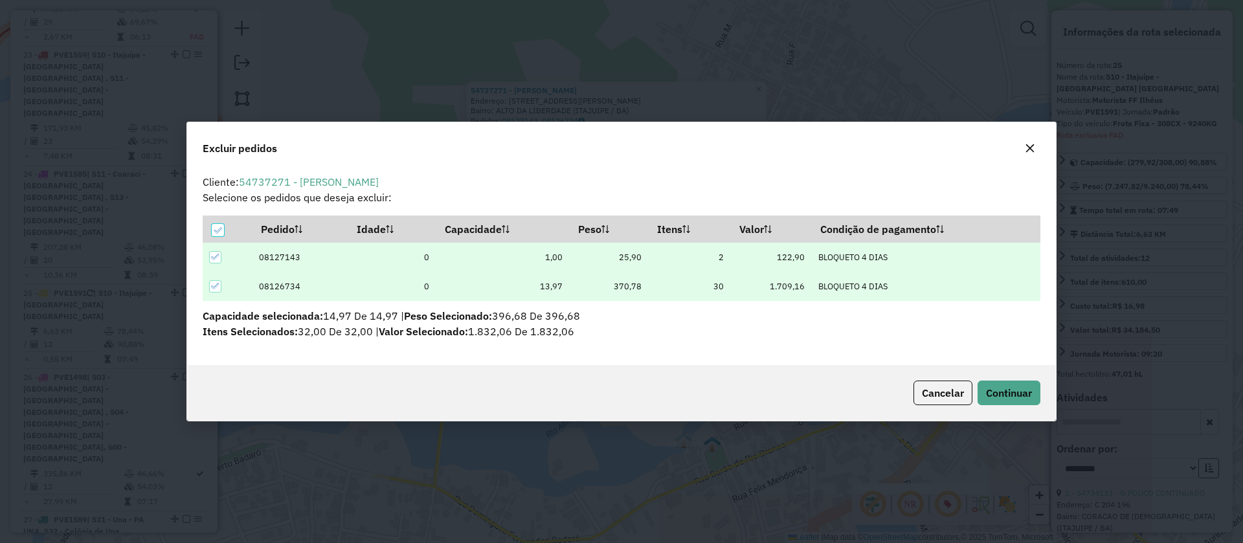
scroll to position [0, 0]
click at [1020, 388] on span "Continuar" at bounding box center [1009, 392] width 46 height 13
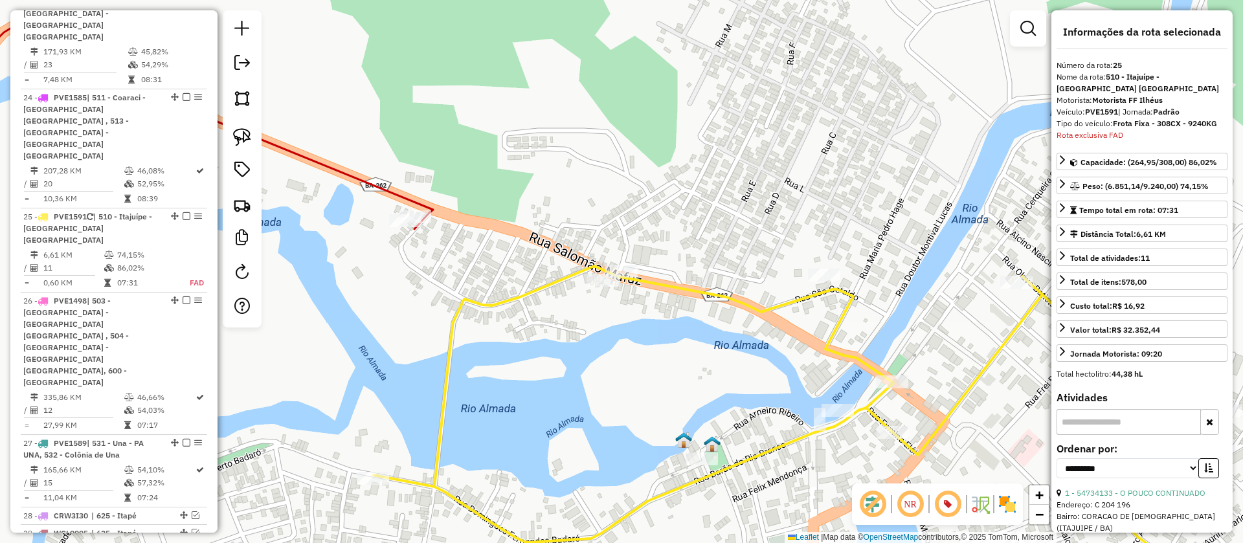
scroll to position [2543, 0]
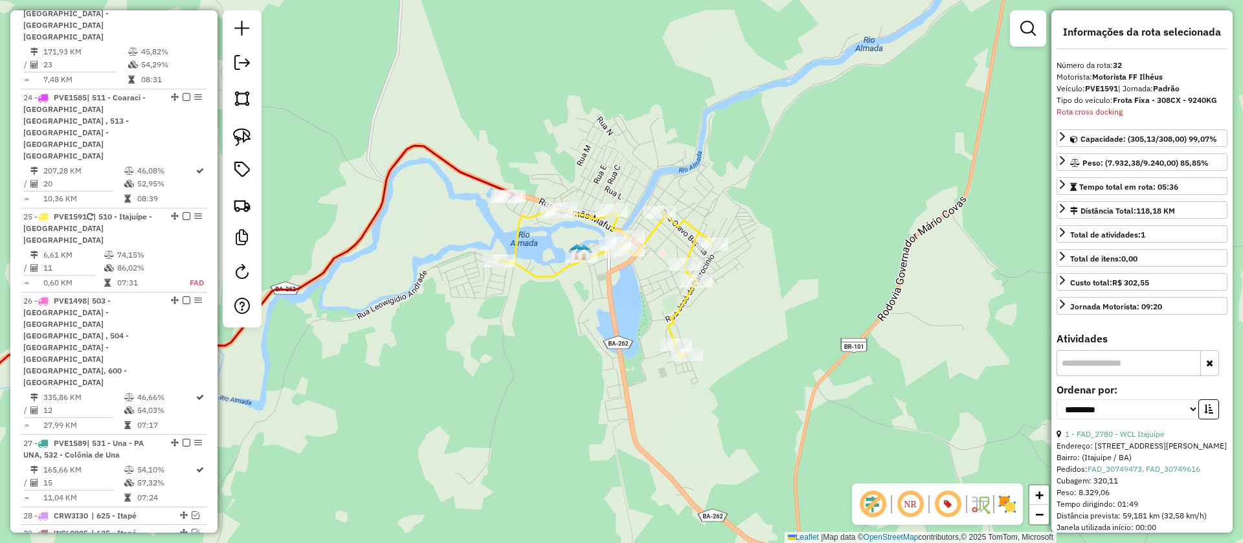
click at [531, 272] on icon at bounding box center [606, 282] width 214 height 149
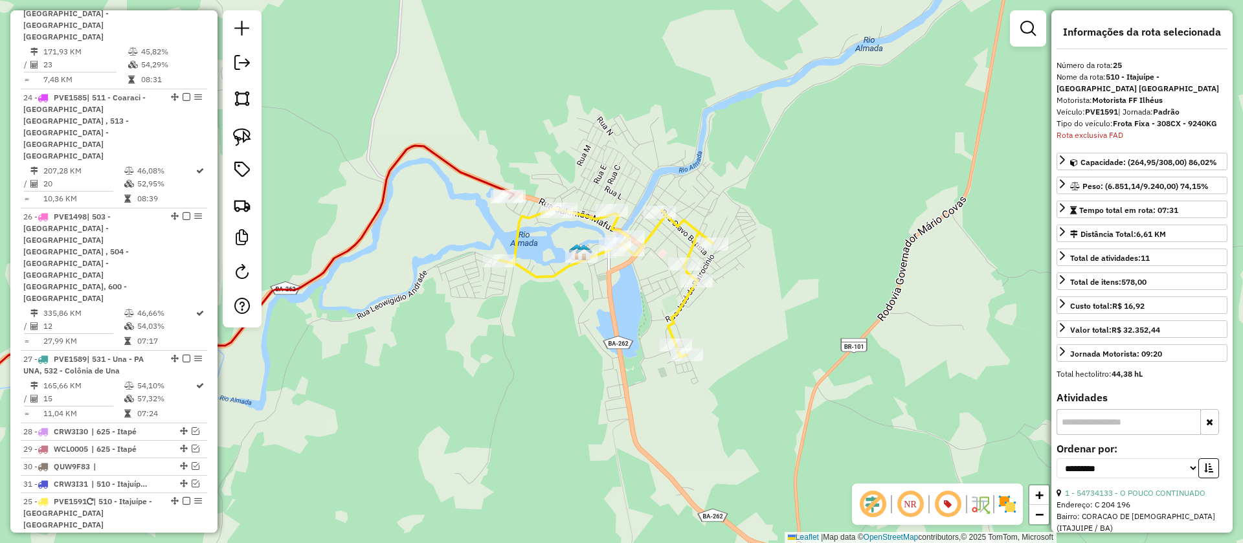
drag, startPoint x: 172, startPoint y: 17, endPoint x: 148, endPoint y: 304, distance: 287.7
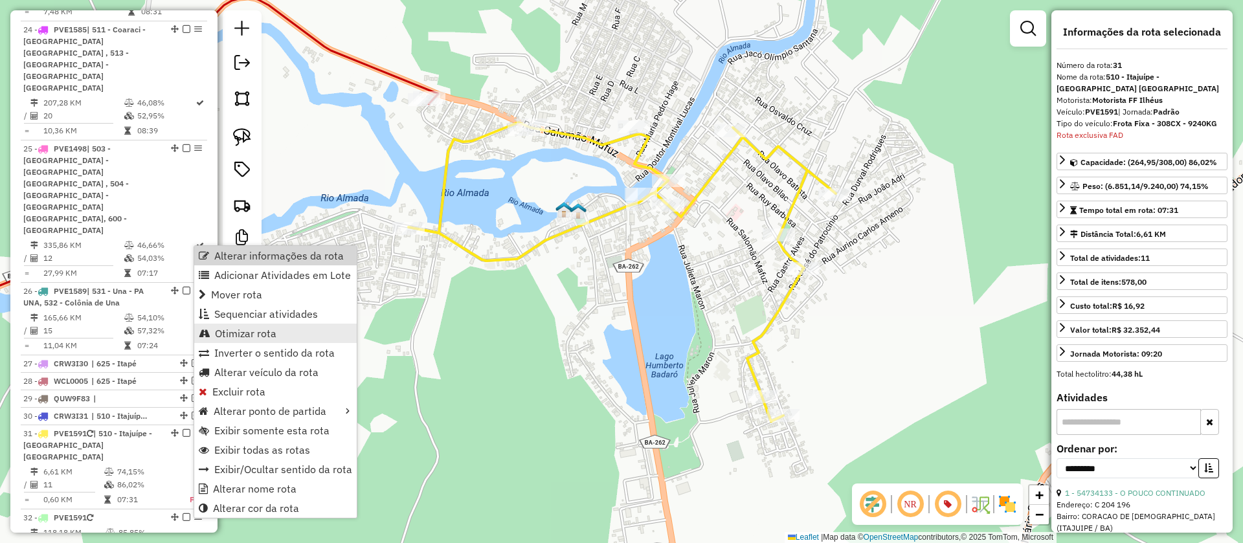
scroll to position [2671, 0]
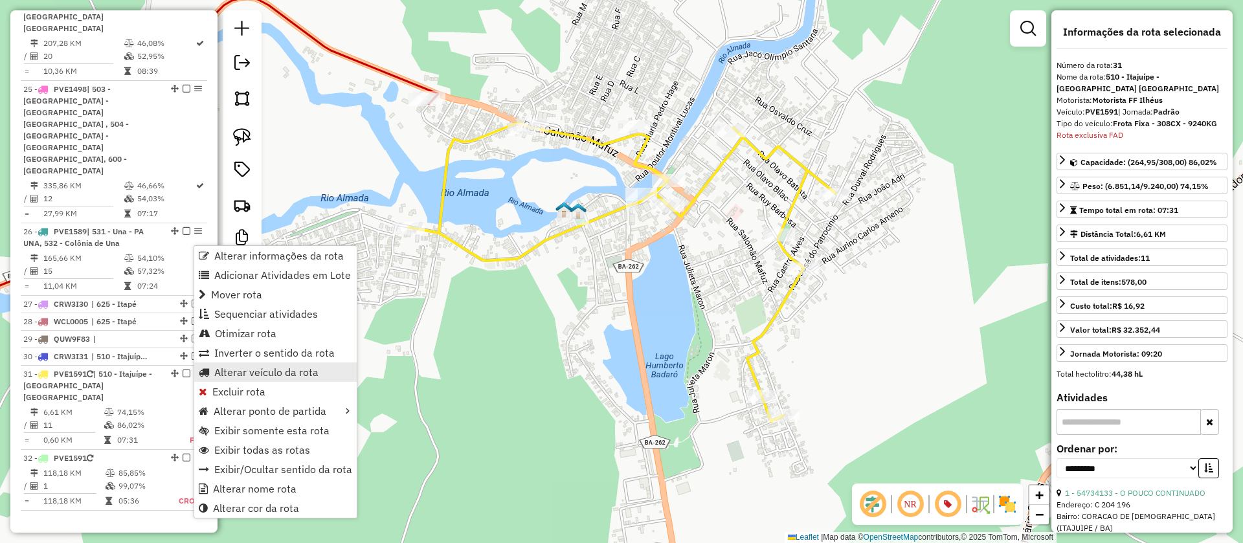
click at [261, 377] on span "Alterar veículo da rota" at bounding box center [266, 372] width 104 height 10
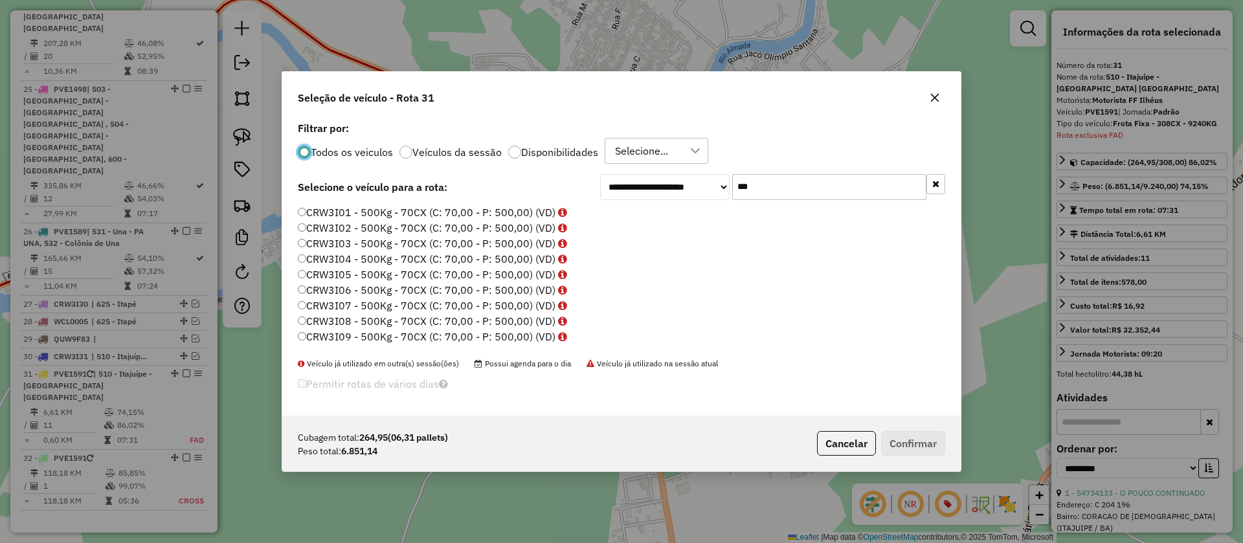
scroll to position [7, 4]
drag, startPoint x: 807, startPoint y: 182, endPoint x: 579, endPoint y: 186, distance: 228.5
click at [579, 186] on div "**********" at bounding box center [621, 187] width 647 height 26
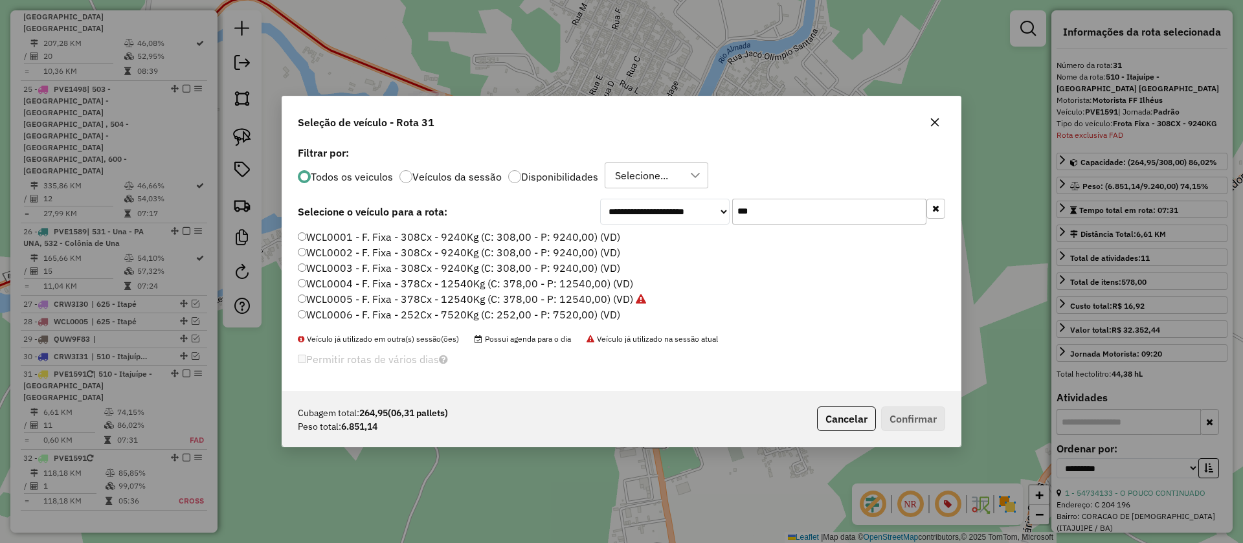
type input "***"
click at [437, 266] on label "WCL0003 - F. Fixa - 308Cx - 9240Kg (C: 308,00 - P: 9240,00) (VD)" at bounding box center [459, 268] width 322 height 16
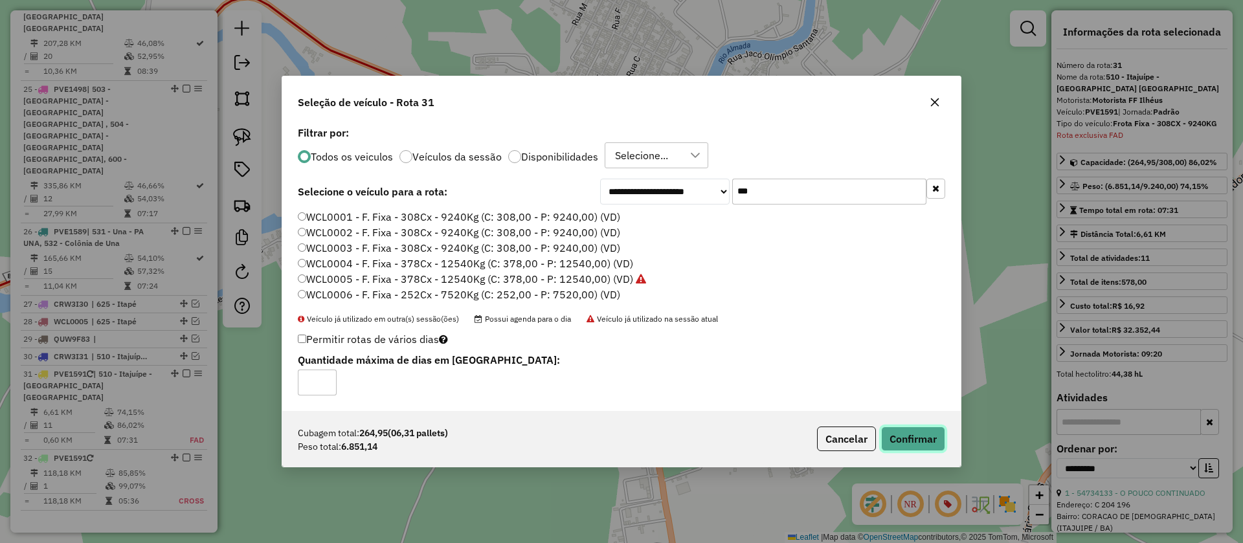
click at [914, 436] on button "Confirmar" at bounding box center [913, 439] width 64 height 25
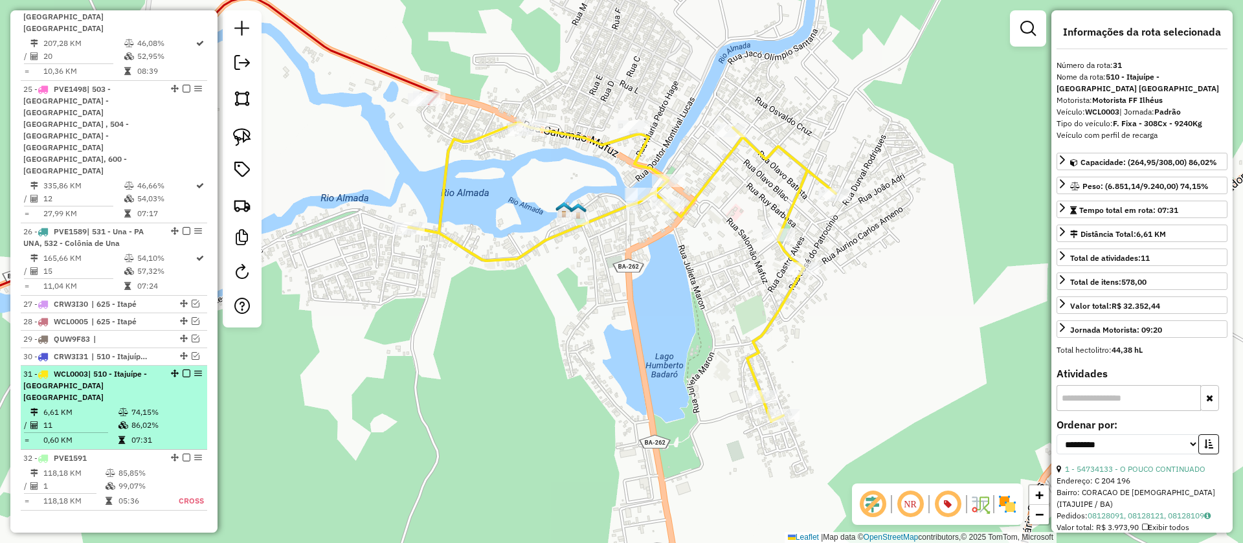
click at [183, 370] on em at bounding box center [187, 374] width 8 height 8
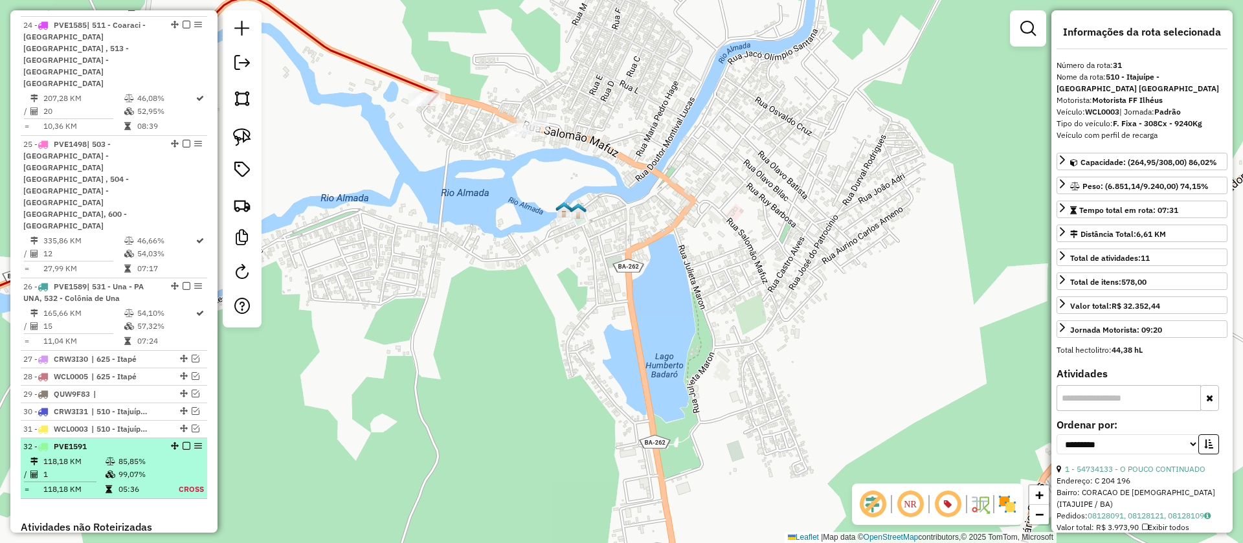
click at [183, 442] on em at bounding box center [187, 446] width 8 height 8
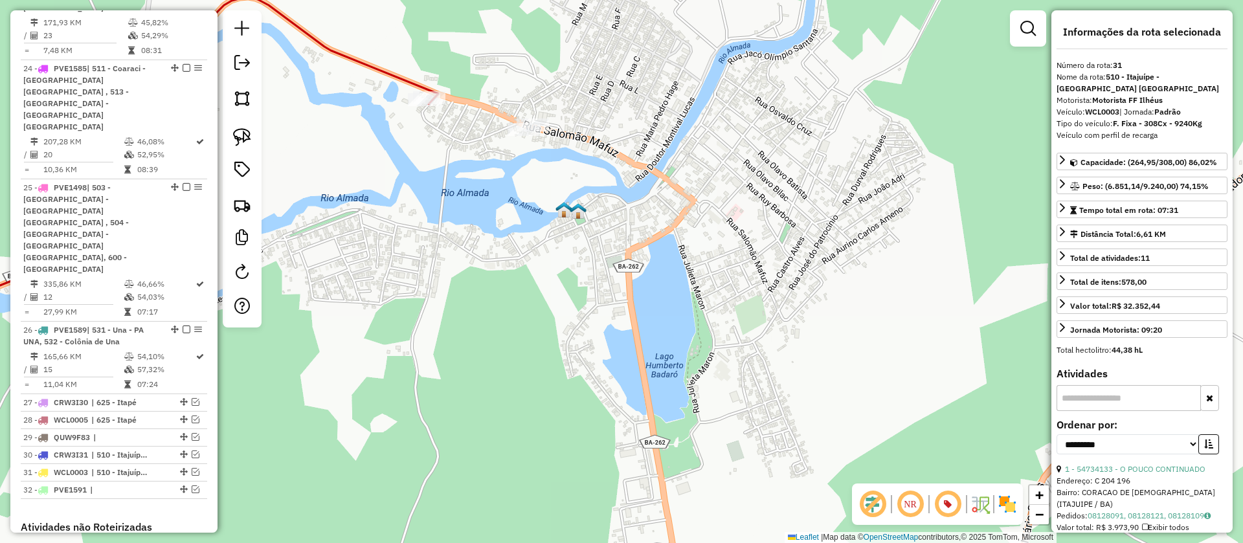
click at [411, 75] on icon at bounding box center [157, 191] width 562 height 389
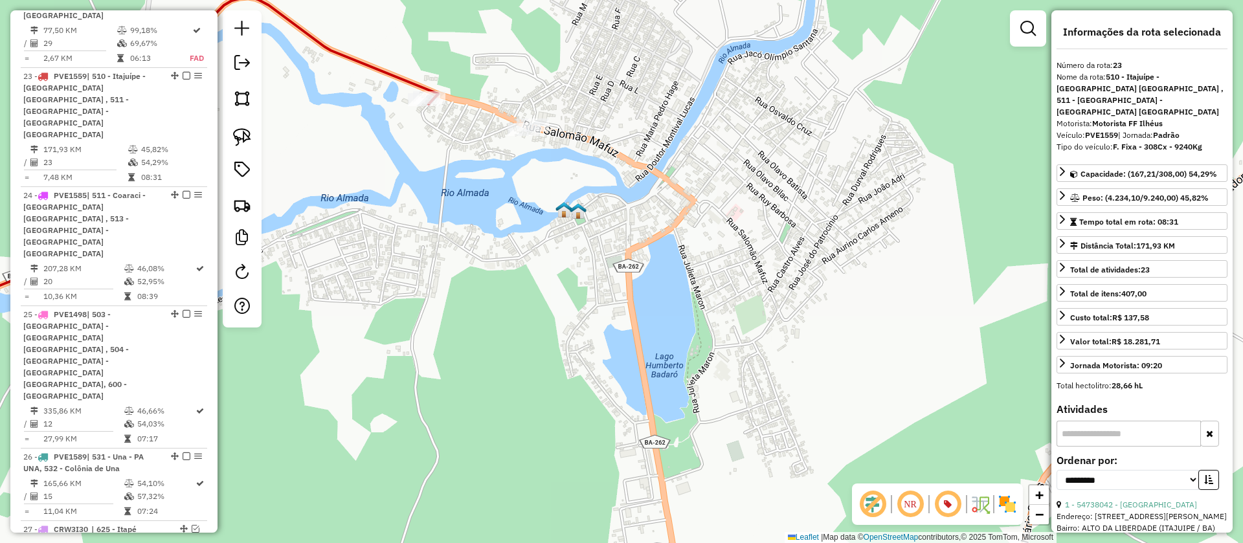
scroll to position [2375, 0]
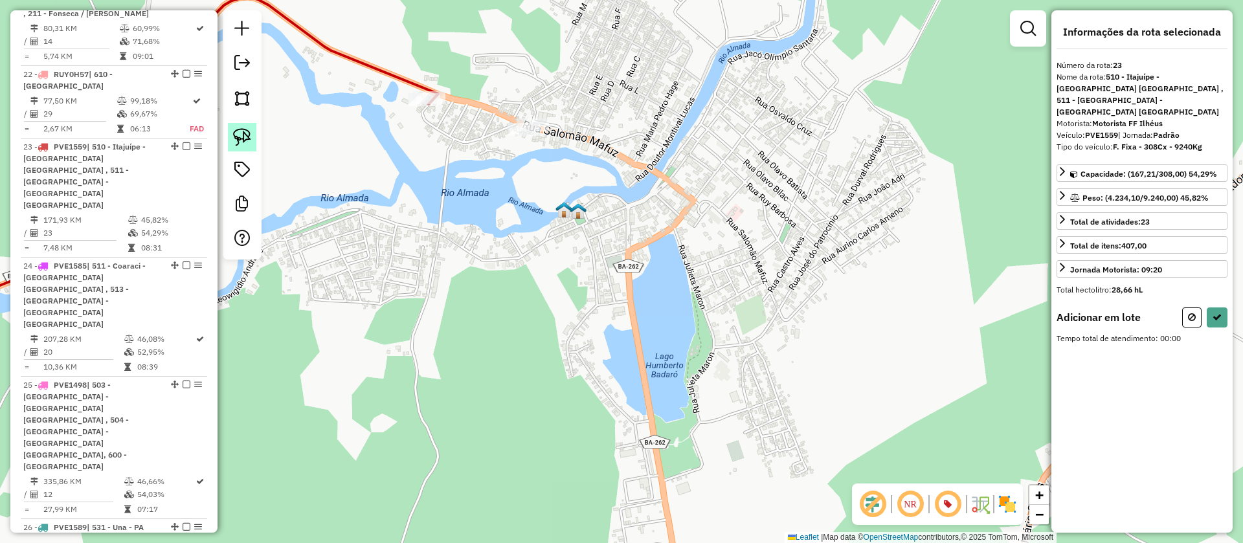
click at [245, 135] on img at bounding box center [242, 137] width 18 height 18
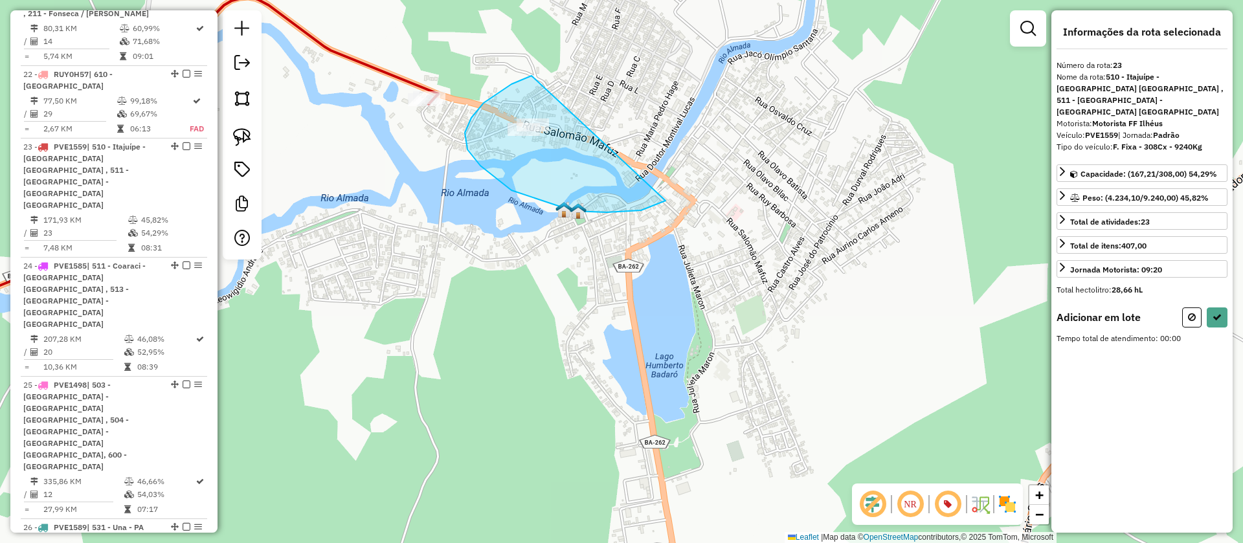
drag, startPoint x: 492, startPoint y: 97, endPoint x: 693, endPoint y: 160, distance: 210.2
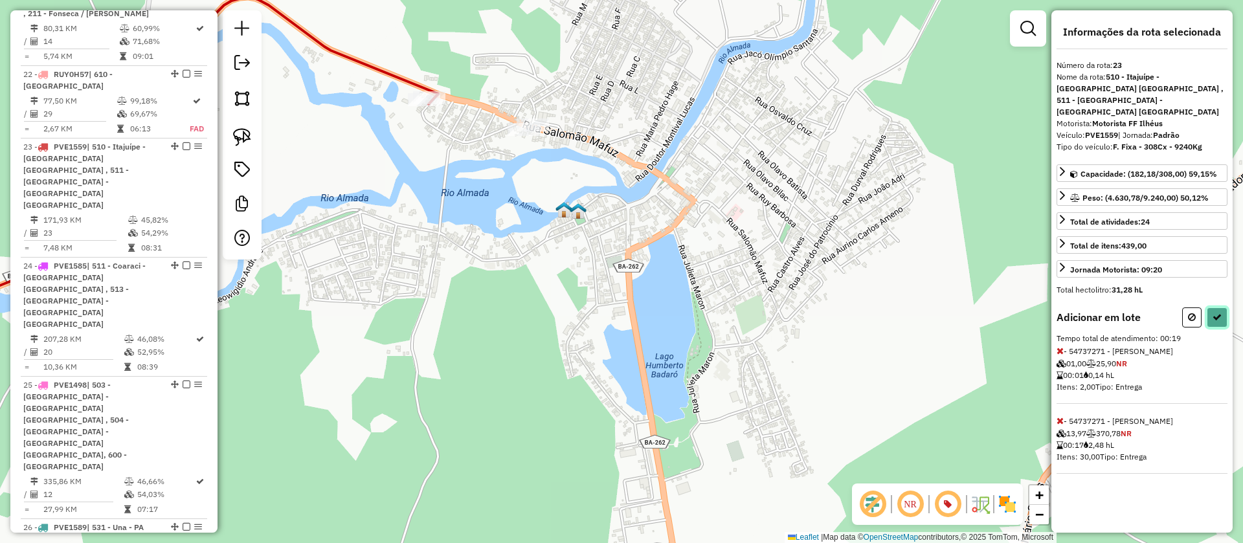
click at [1217, 313] on icon at bounding box center [1216, 317] width 9 height 9
select select "**********"
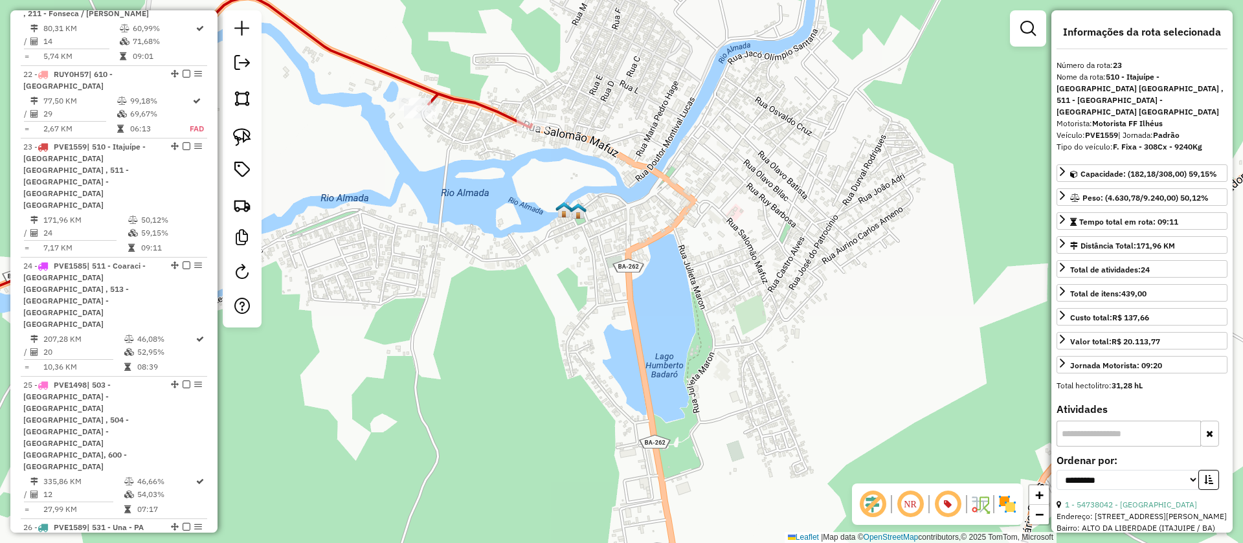
scroll to position [2368, 0]
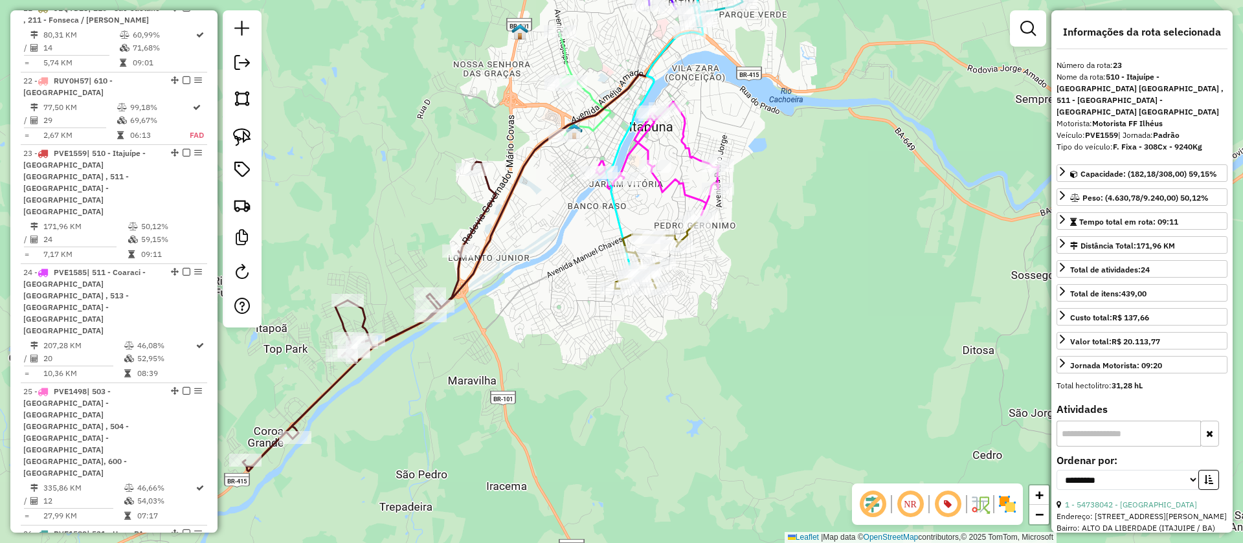
click at [526, 164] on icon at bounding box center [466, 251] width 447 height 439
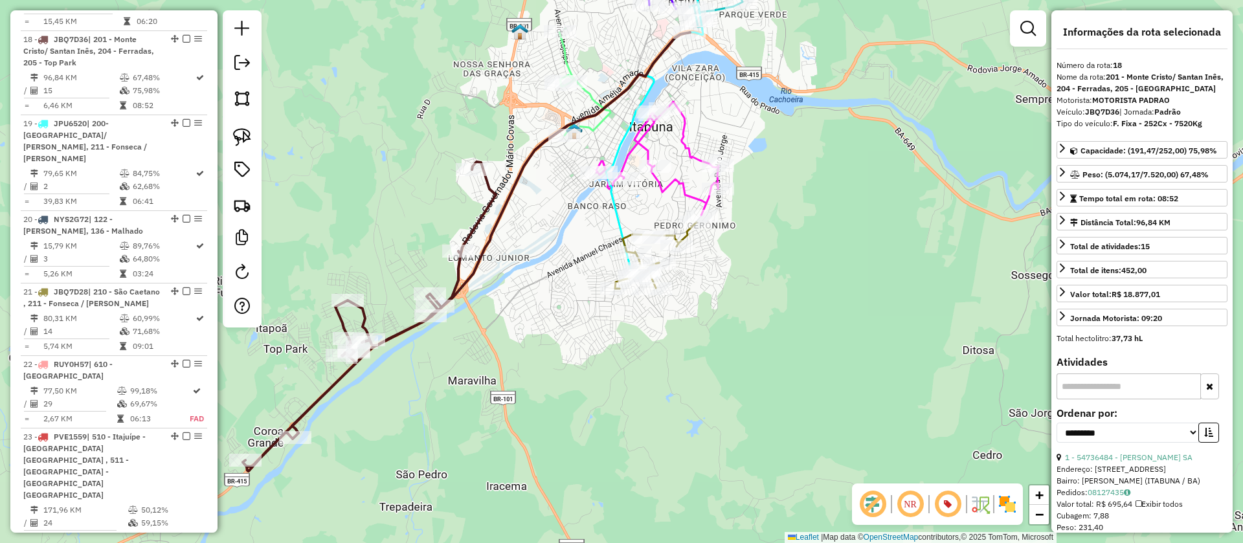
scroll to position [1989, 0]
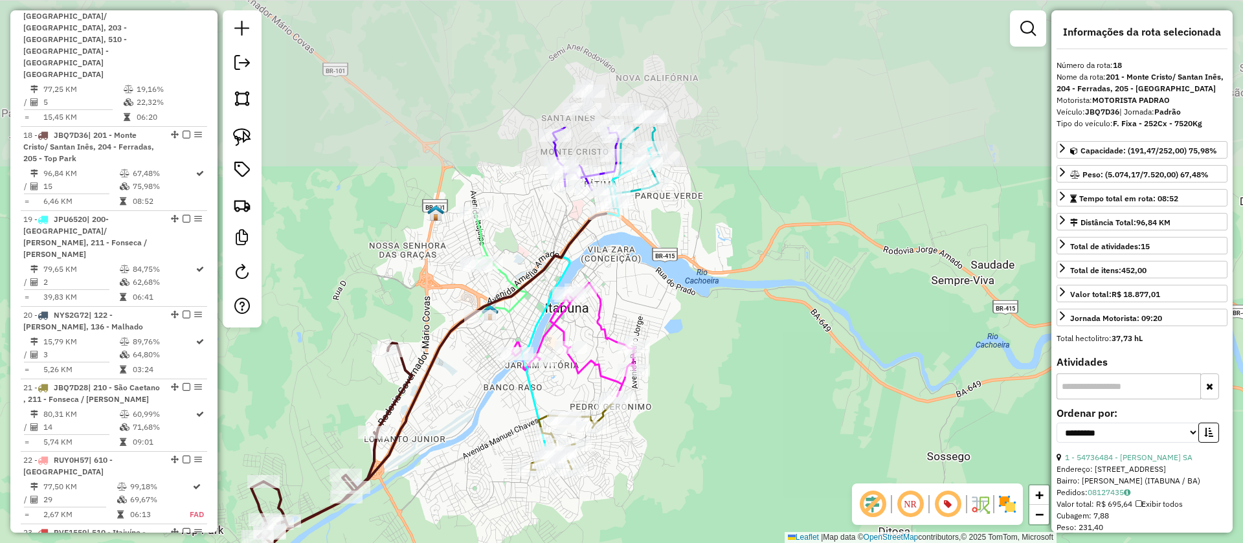
drag, startPoint x: 553, startPoint y: 222, endPoint x: 479, endPoint y: 383, distance: 176.9
click at [479, 383] on div "Janela de atendimento Grade de atendimento Capacidade Transportadoras Veículos …" at bounding box center [621, 271] width 1243 height 543
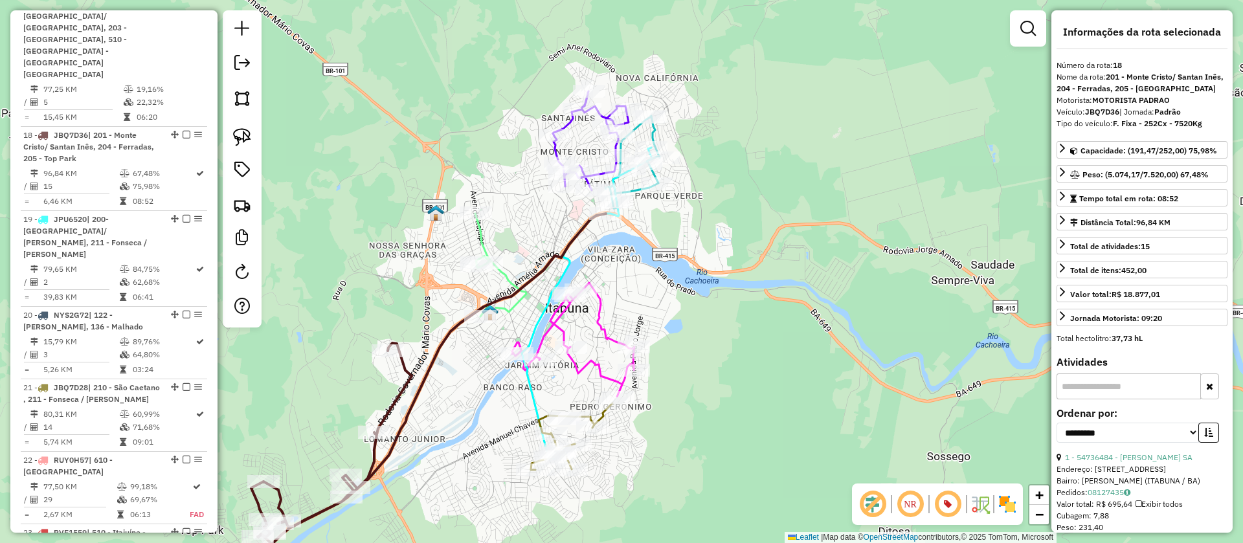
click at [559, 322] on icon at bounding box center [573, 340] width 122 height 114
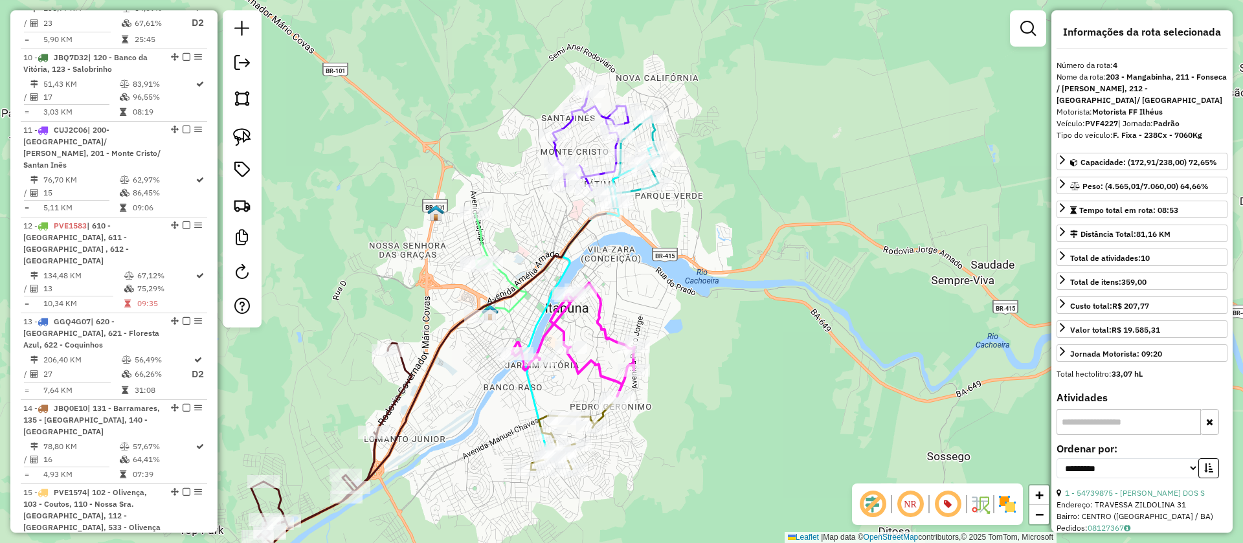
scroll to position [838, 0]
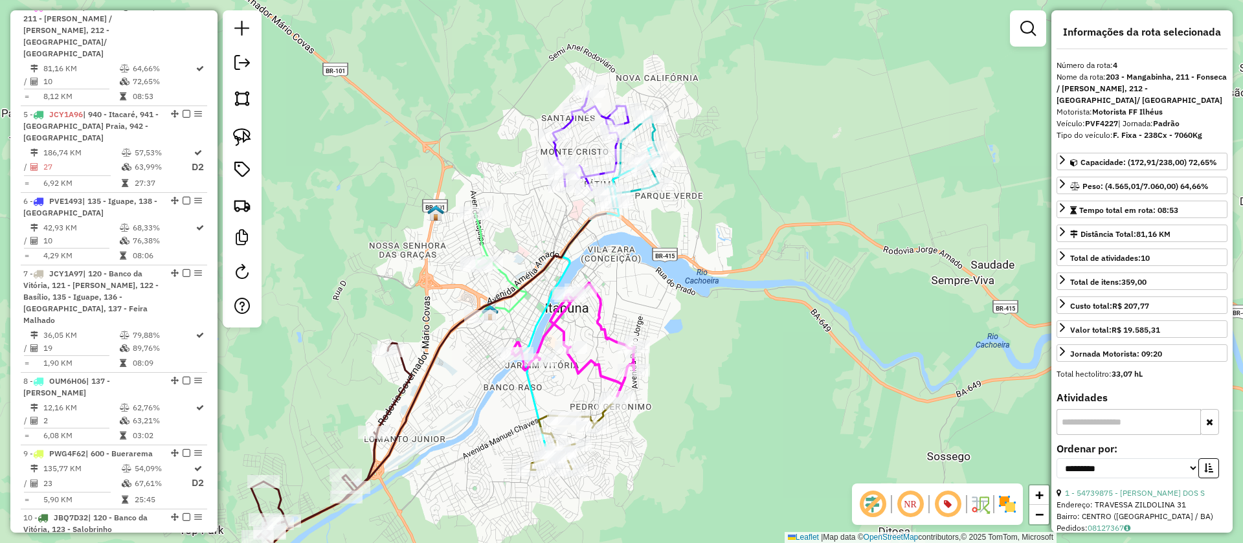
click at [568, 124] on icon at bounding box center [591, 140] width 76 height 99
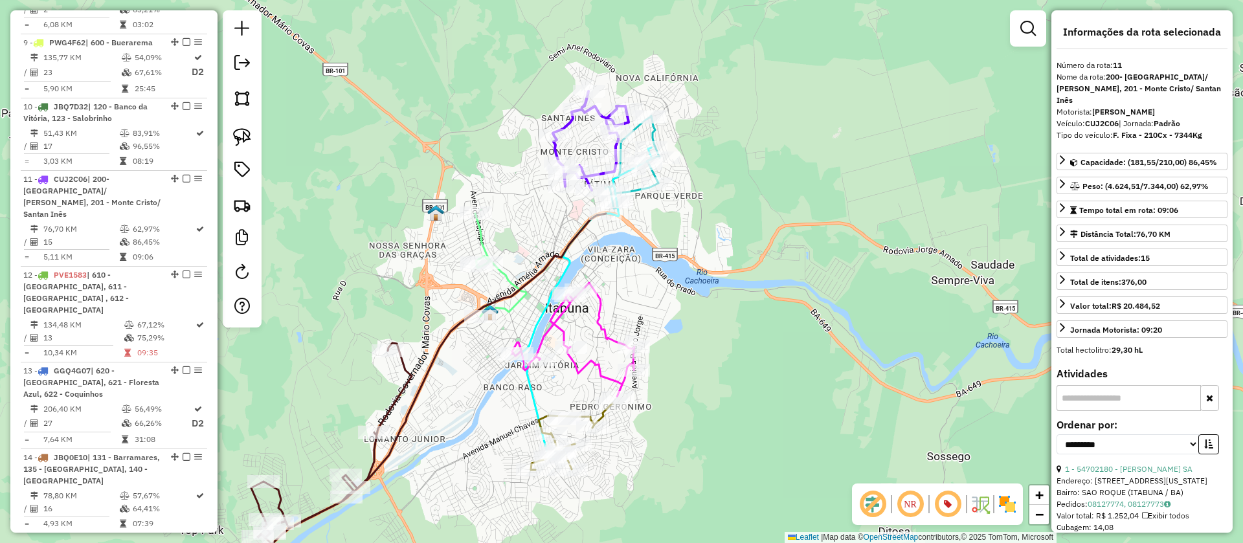
scroll to position [1386, 0]
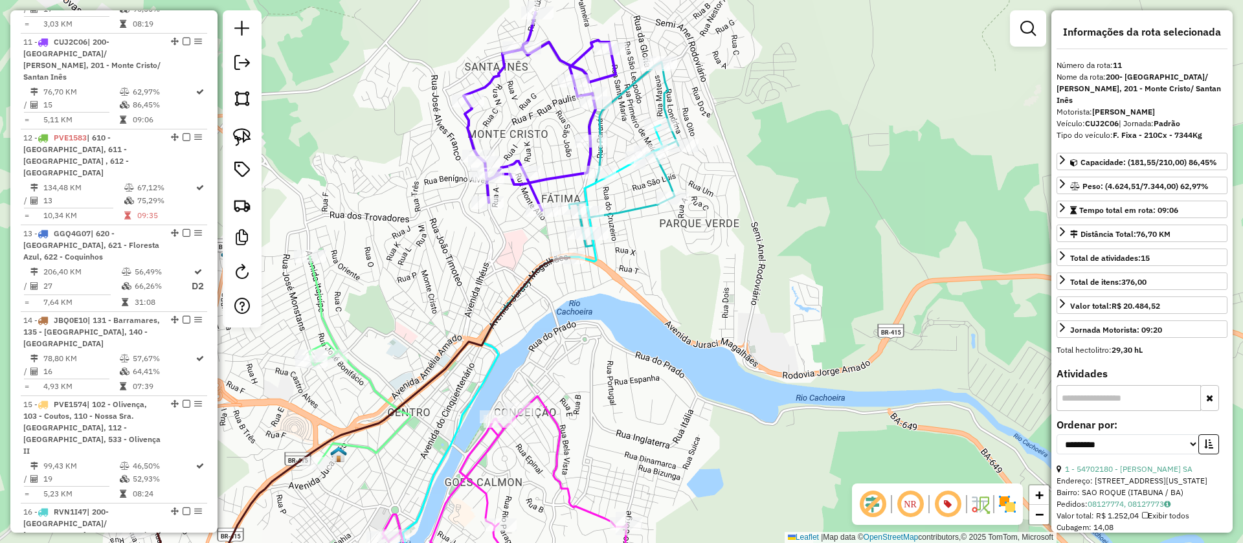
click at [623, 211] on icon at bounding box center [623, 154] width 109 height 184
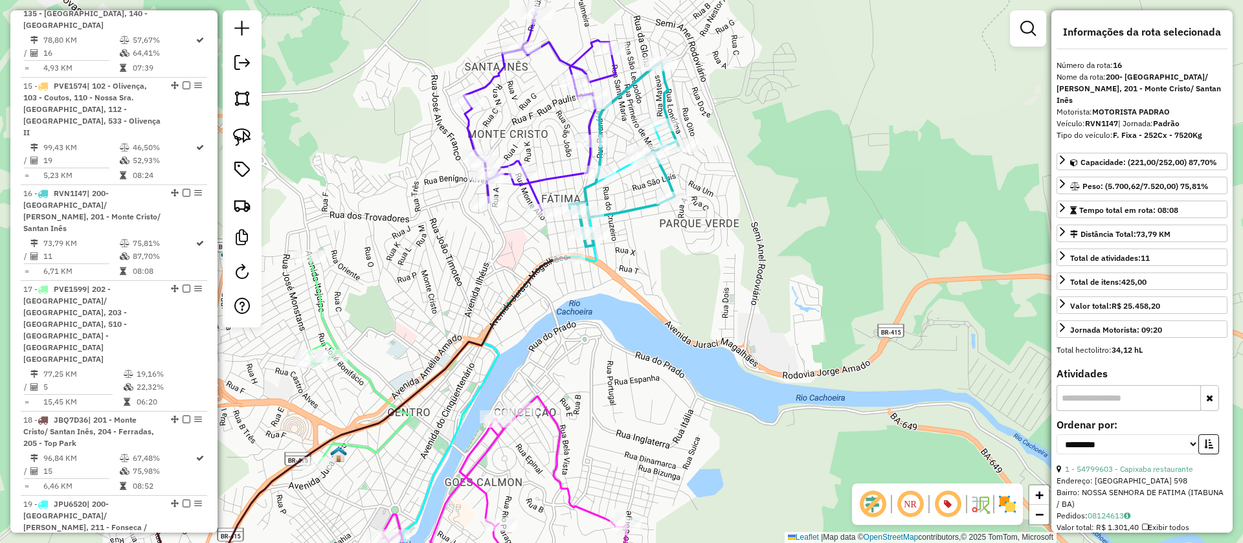
scroll to position [1809, 0]
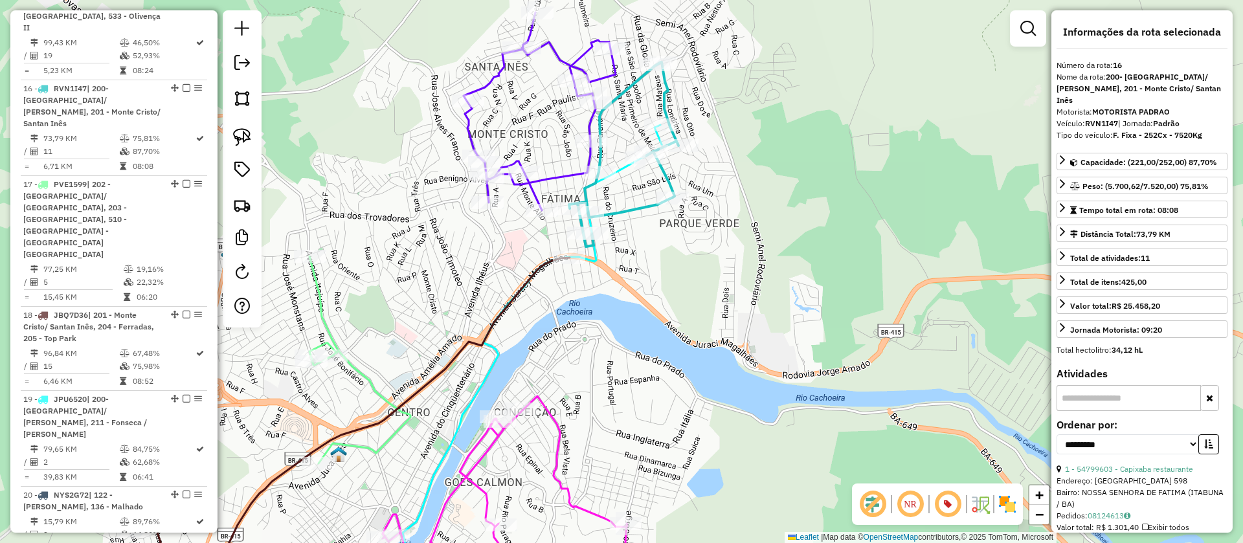
click at [671, 94] on icon at bounding box center [623, 154] width 109 height 184
click at [674, 99] on div "Janela de atendimento Grade de atendimento Capacidade Transportadoras Veículos …" at bounding box center [621, 271] width 1243 height 543
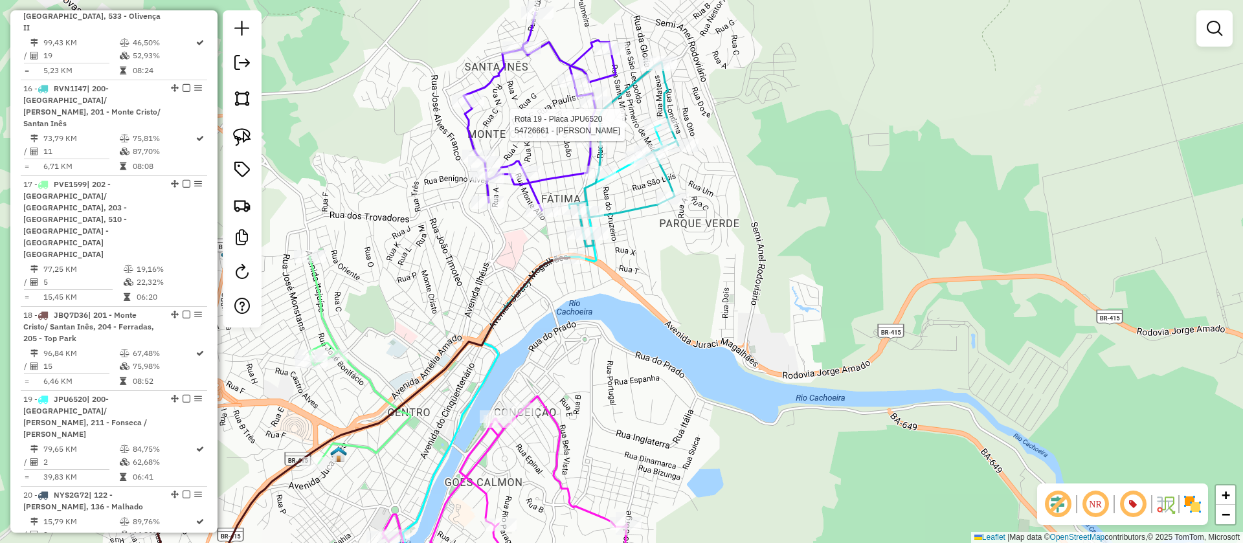
select select "**********"
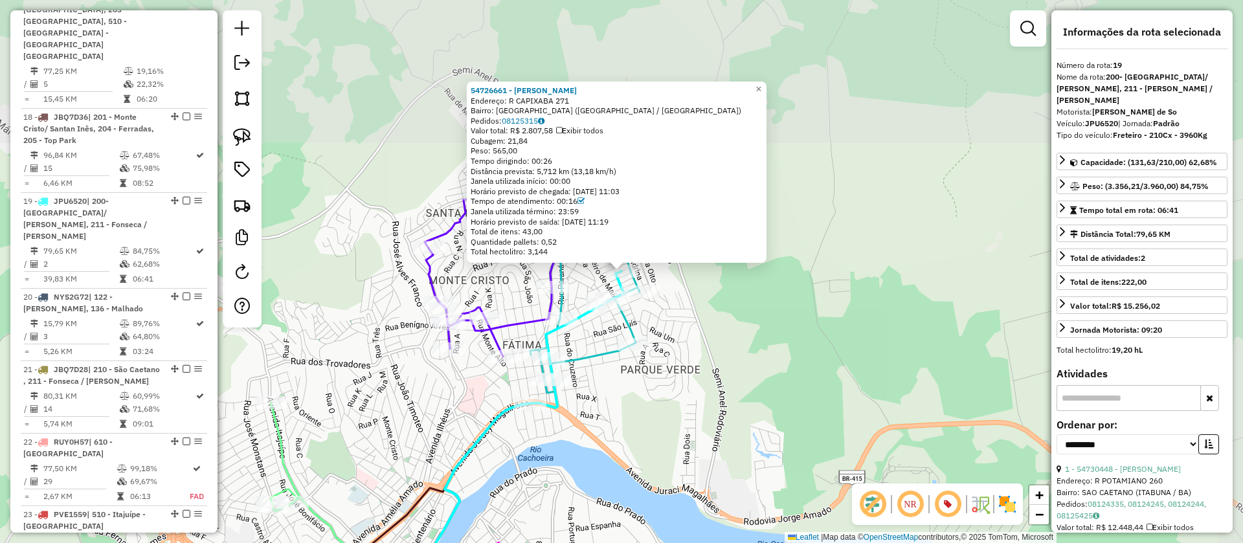
scroll to position [2073, 0]
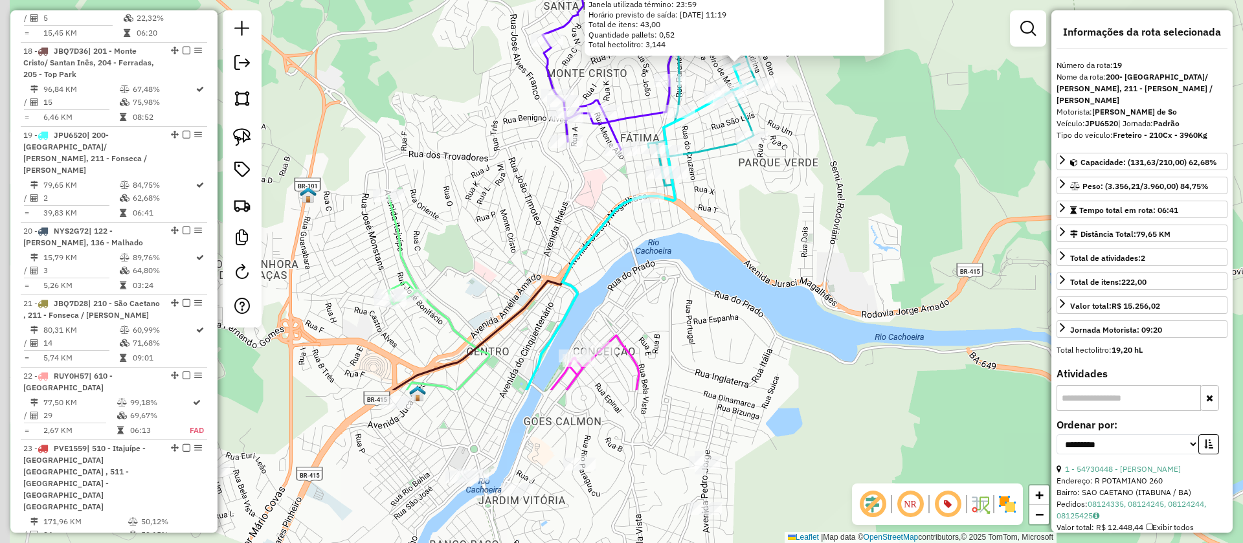
drag, startPoint x: 676, startPoint y: 385, endPoint x: 800, endPoint y: 170, distance: 248.2
click at [797, 173] on div "54726661 - JOSE DOMIRES MATOS G Endereço: R CAPIXABA 271 Bairro: PARQUE BOA VIS…" at bounding box center [621, 271] width 1243 height 543
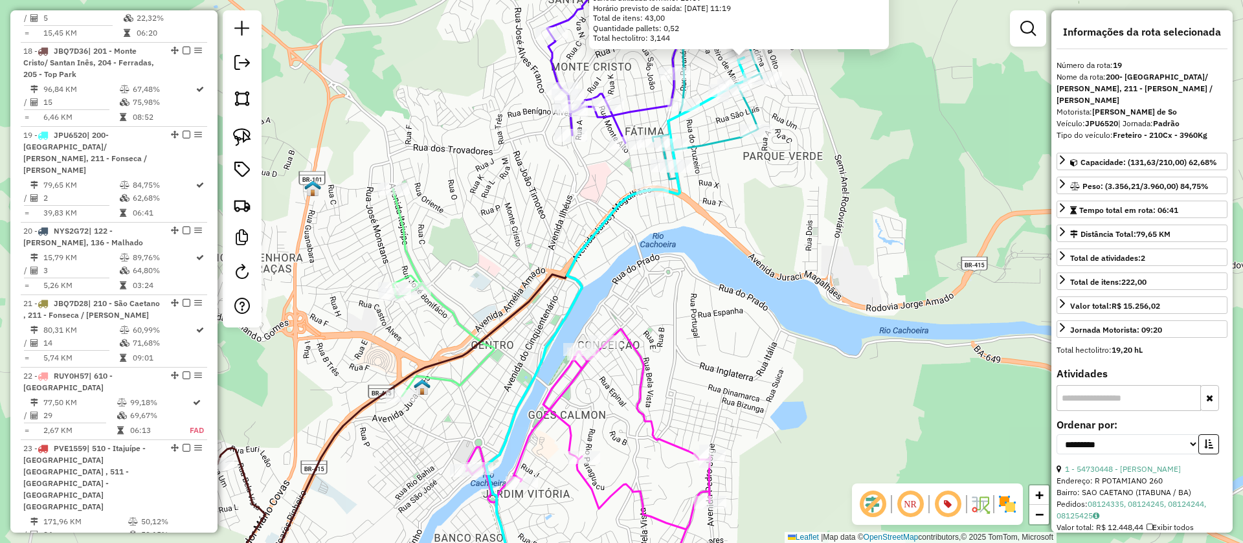
click at [399, 228] on icon at bounding box center [443, 292] width 101 height 207
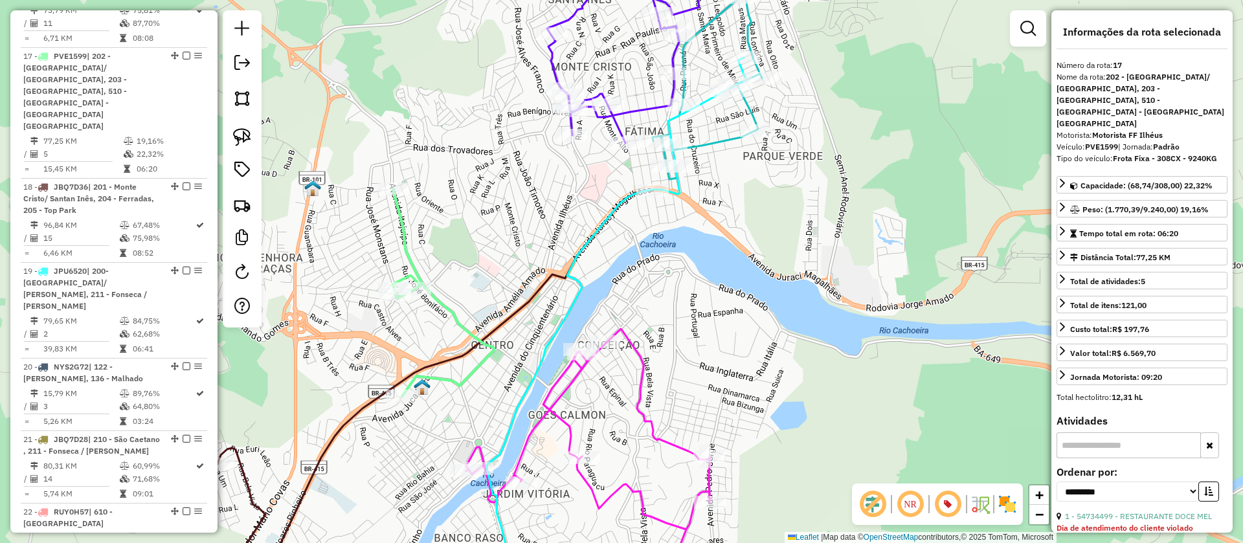
scroll to position [1893, 0]
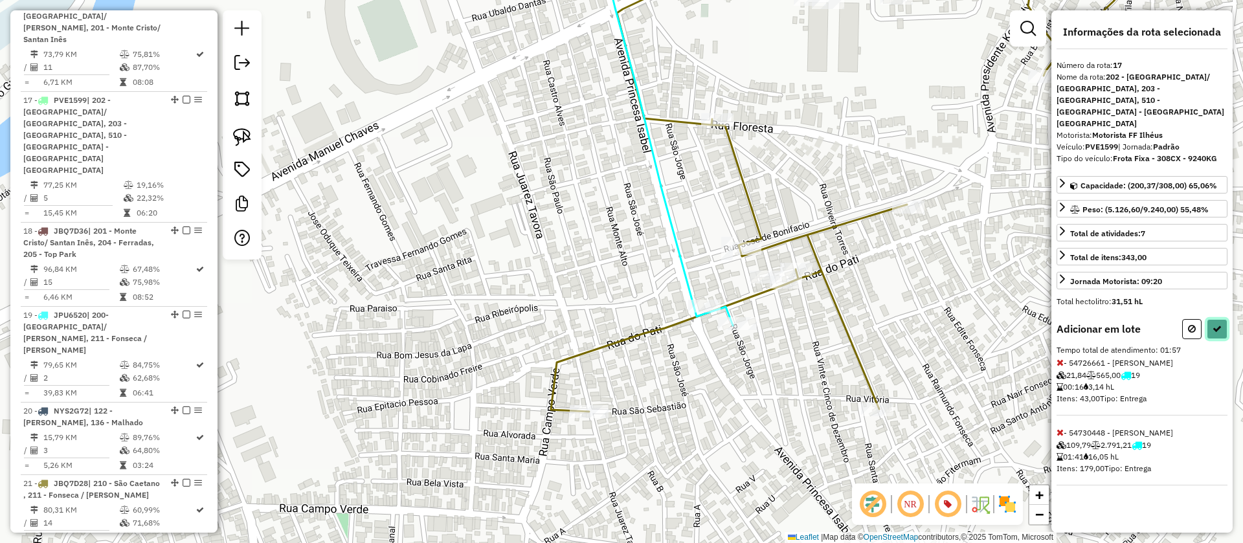
click at [1219, 324] on icon at bounding box center [1216, 328] width 9 height 9
select select "**********"
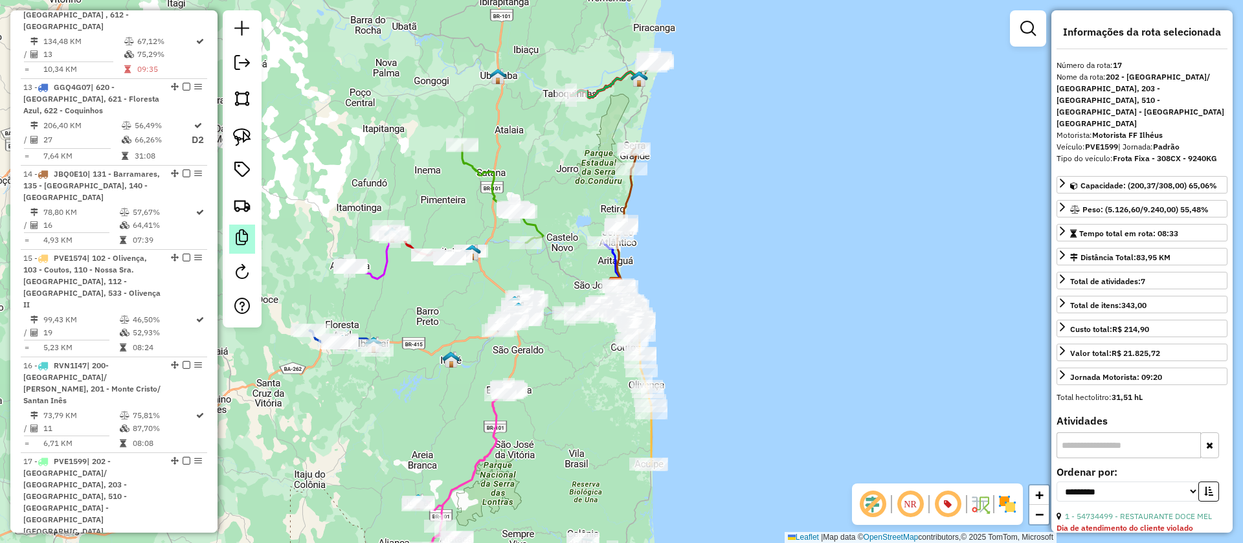
scroll to position [1505, 0]
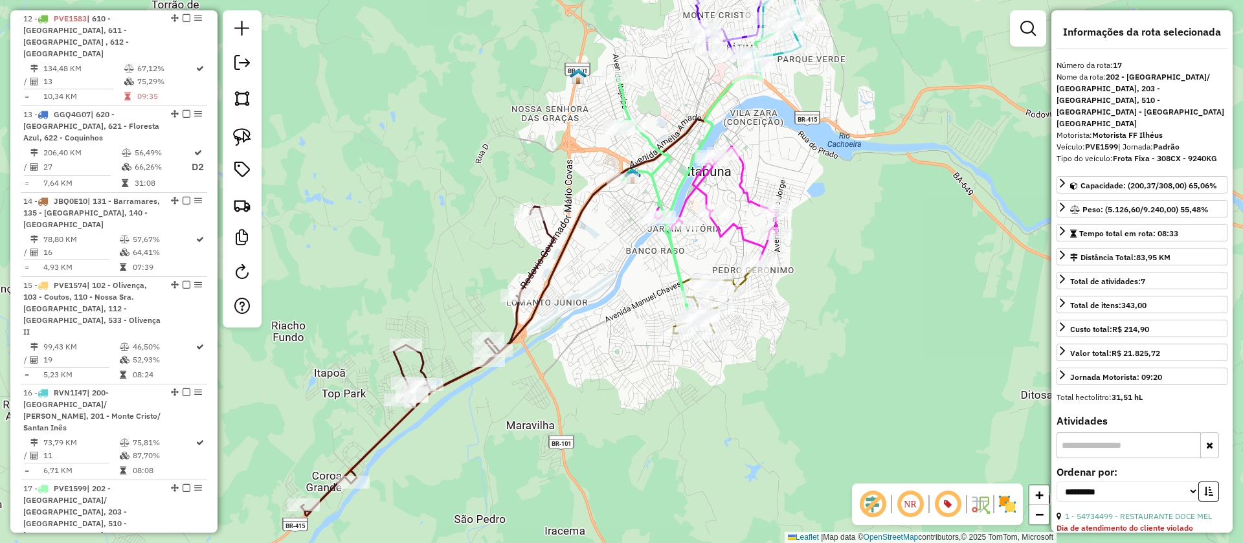
click at [623, 96] on icon at bounding box center [705, 166] width 177 height 311
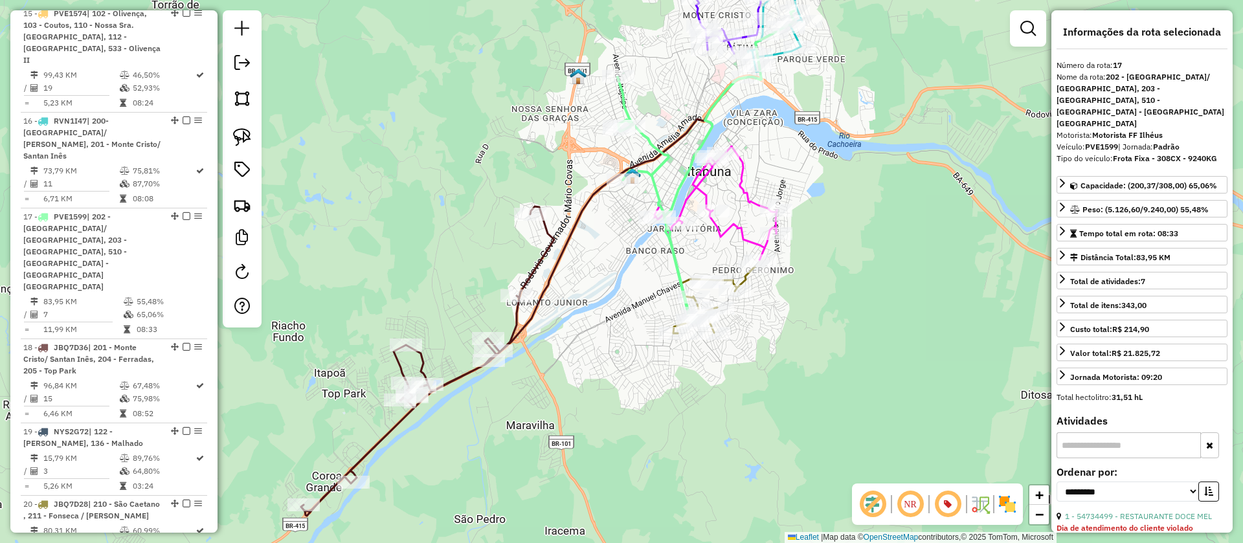
scroll to position [1893, 0]
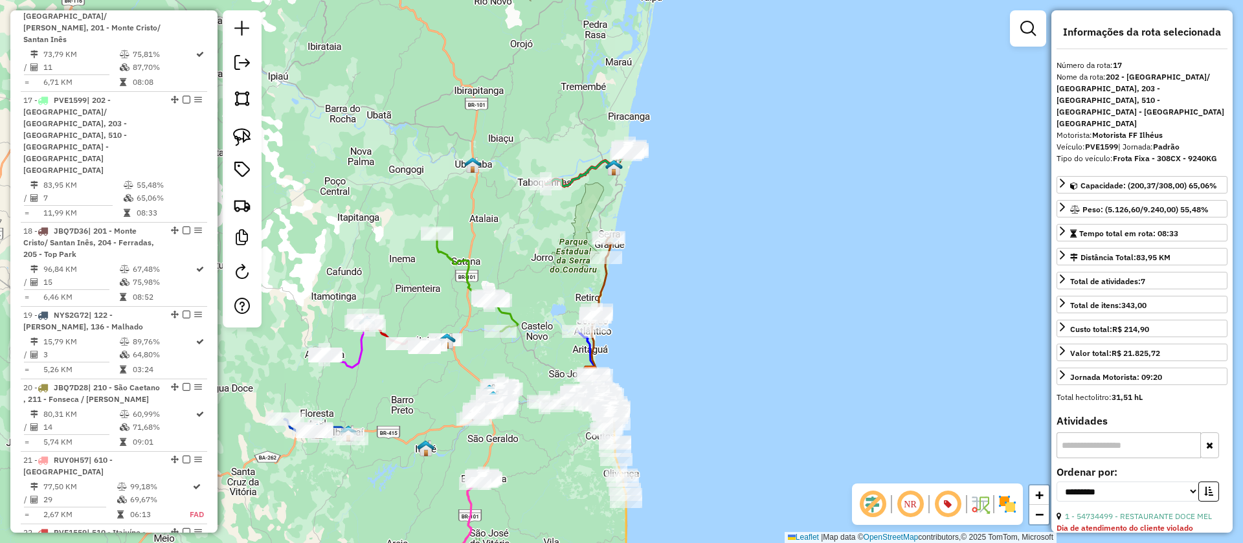
drag, startPoint x: 684, startPoint y: 207, endPoint x: 454, endPoint y: 324, distance: 258.5
click at [660, 260] on div "Janela de atendimento Grade de atendimento Capacidade Transportadoras Veículos …" at bounding box center [621, 271] width 1243 height 543
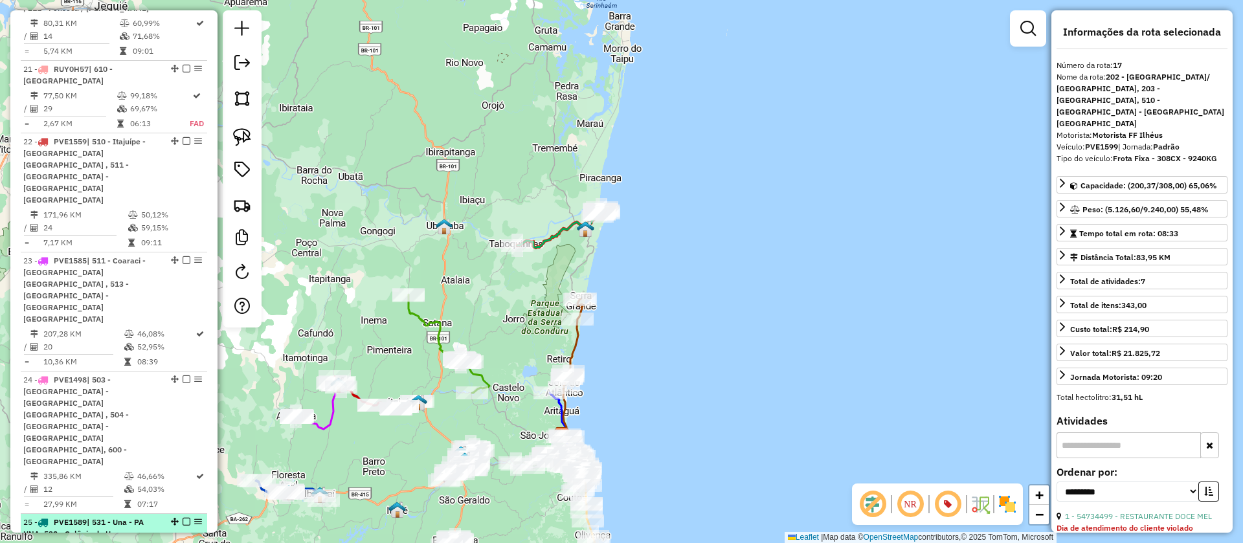
scroll to position [2090, 0]
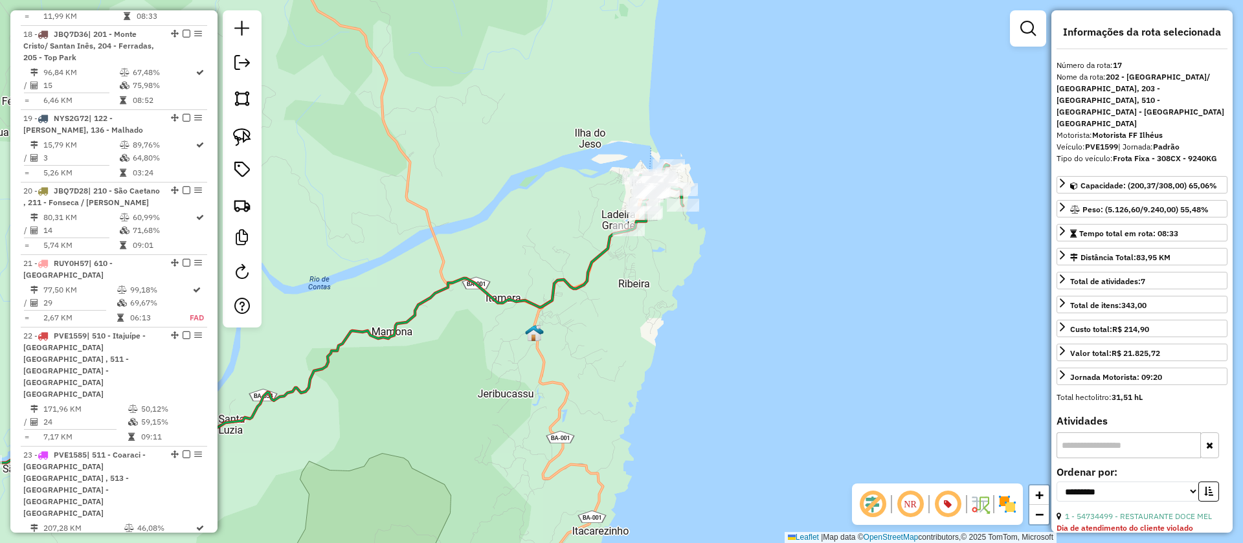
click at [1029, 28] on em at bounding box center [1028, 29] width 16 height 16
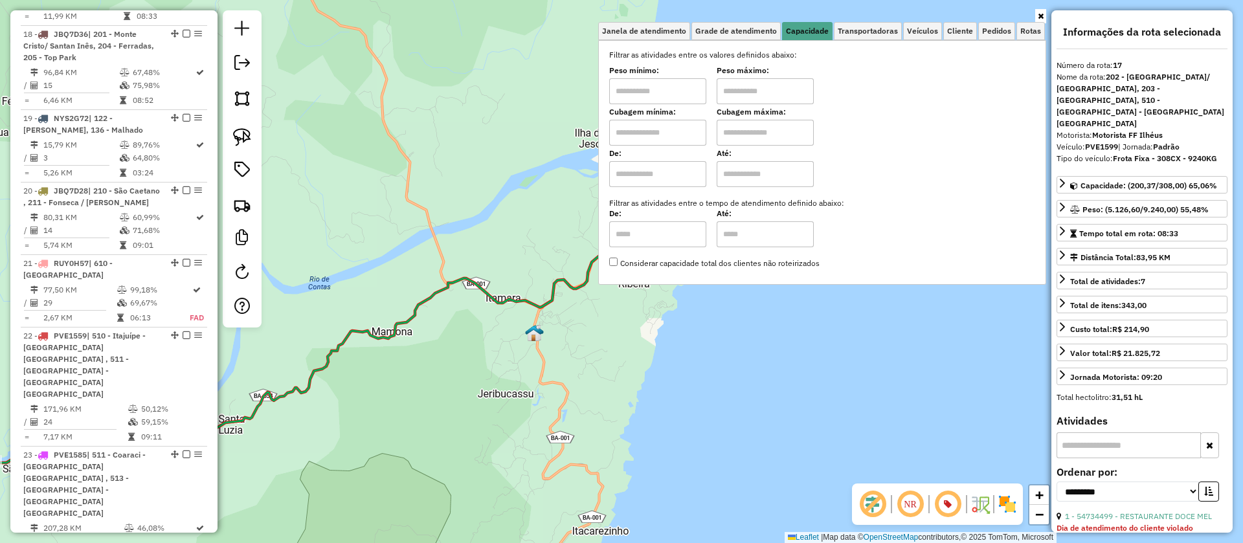
click at [671, 132] on input "text" at bounding box center [657, 133] width 97 height 26
type input "****"
click at [781, 128] on input "text" at bounding box center [765, 133] width 97 height 26
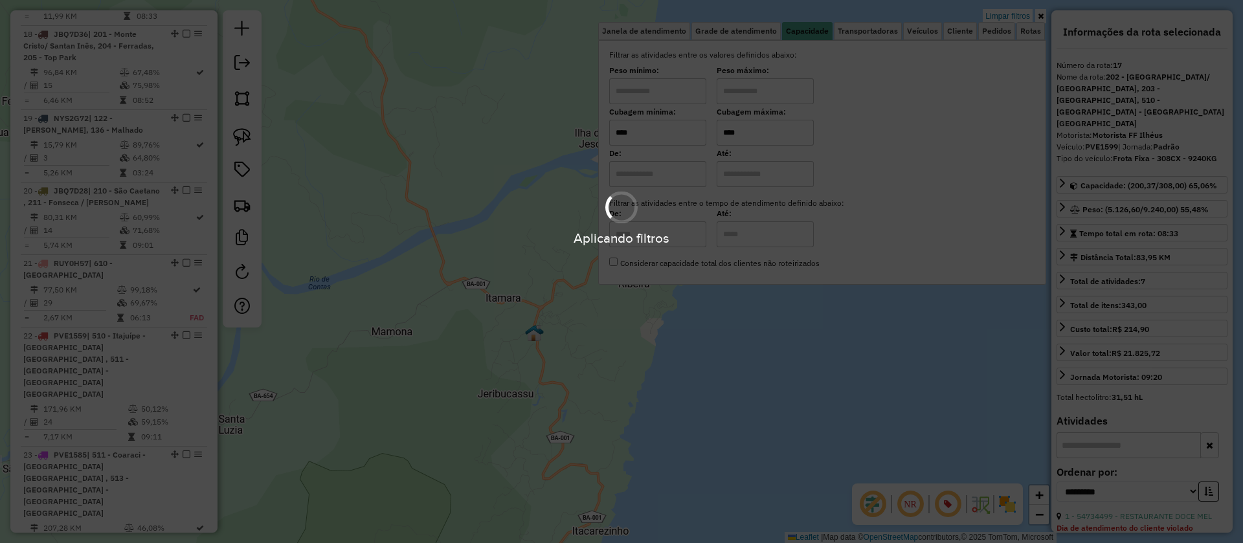
type input "****"
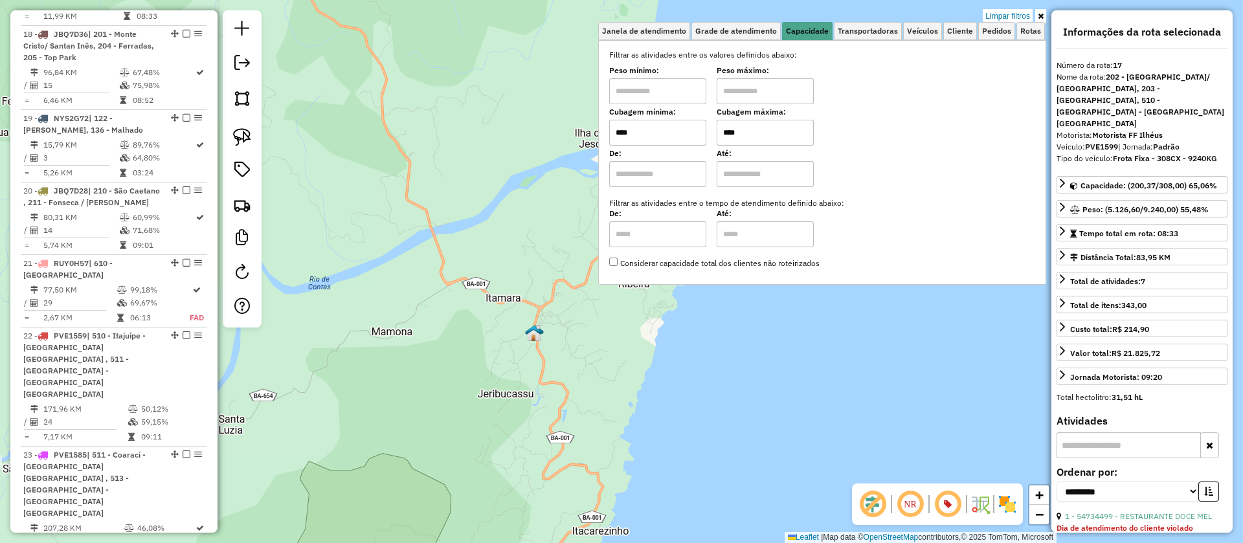
click at [424, 211] on div "Limpar filtros Janela de atendimento Grade de atendimento Capacidade Transporta…" at bounding box center [621, 271] width 1243 height 543
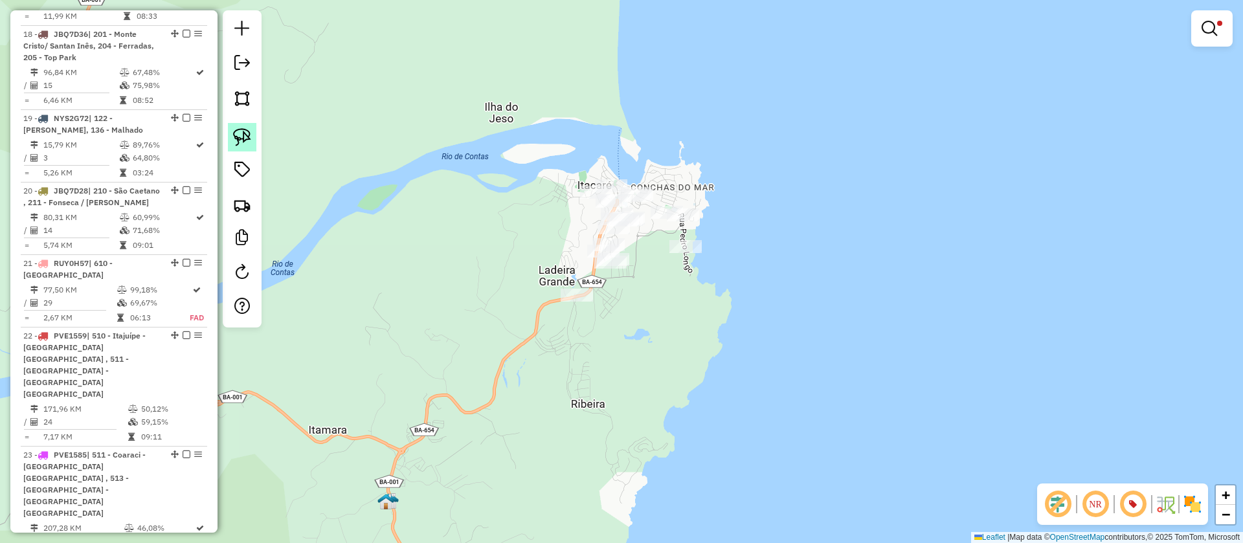
click at [241, 135] on img at bounding box center [242, 137] width 18 height 18
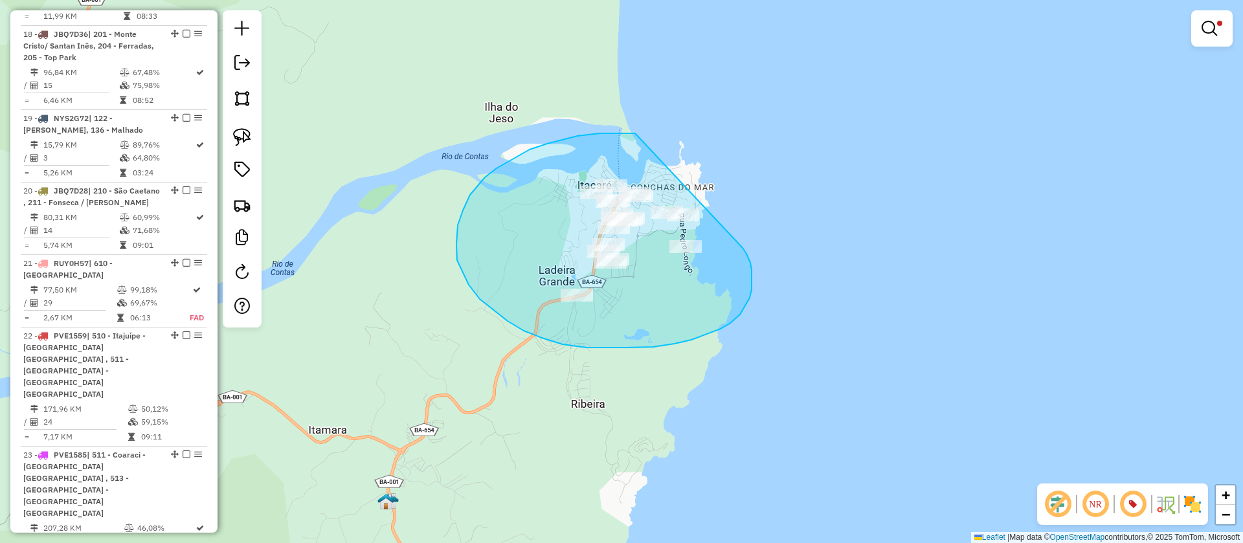
drag, startPoint x: 529, startPoint y: 150, endPoint x: 742, endPoint y: 248, distance: 234.6
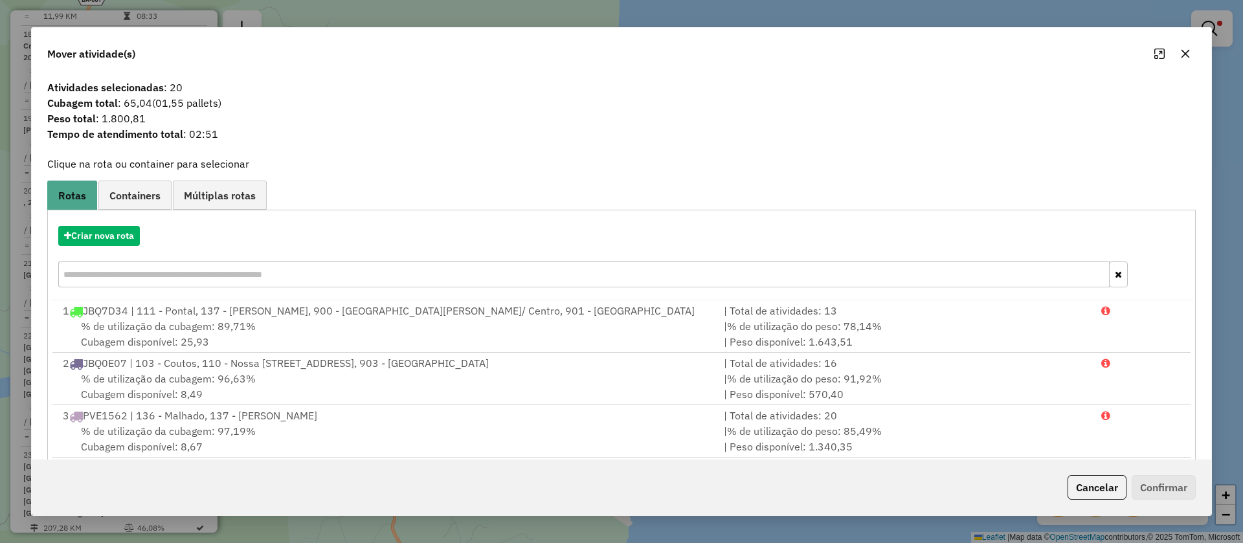
click at [1184, 49] on icon "button" at bounding box center [1185, 54] width 10 height 10
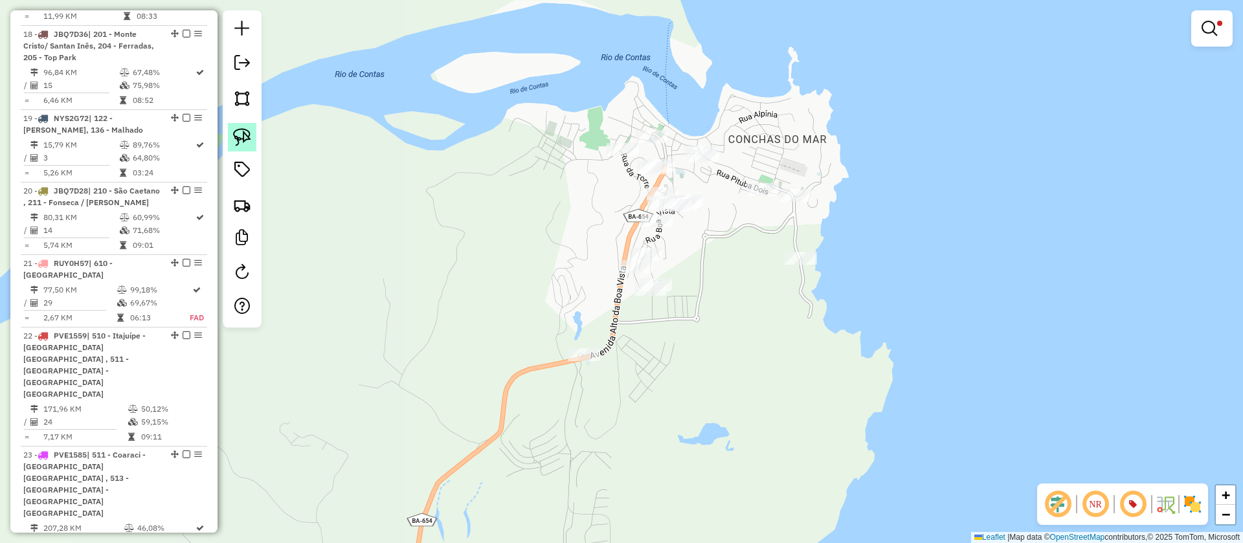
click at [242, 129] on img at bounding box center [242, 137] width 18 height 18
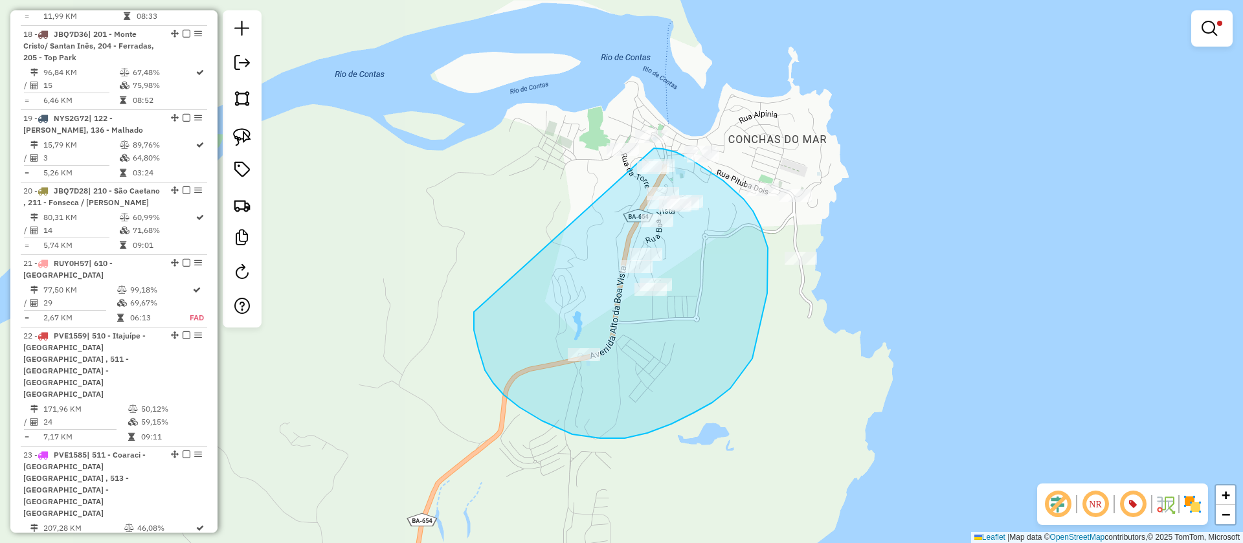
drag, startPoint x: 485, startPoint y: 370, endPoint x: 654, endPoint y: 148, distance: 279.0
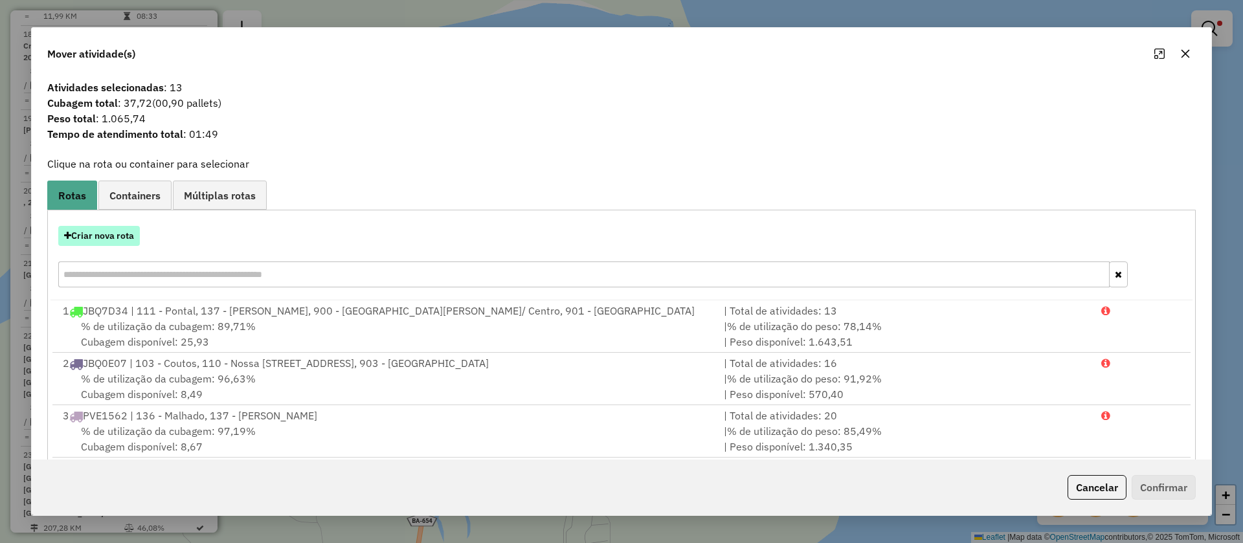
click at [105, 228] on button "Criar nova rota" at bounding box center [99, 236] width 82 height 20
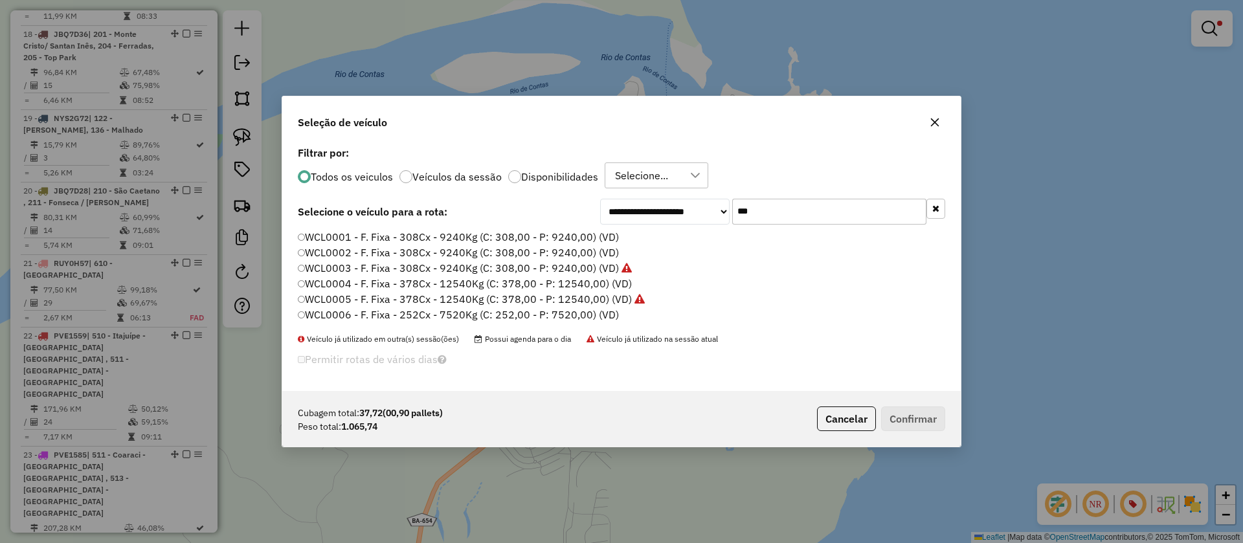
scroll to position [7, 4]
drag, startPoint x: 829, startPoint y: 213, endPoint x: 570, endPoint y: 206, distance: 259.6
click at [570, 206] on div "**********" at bounding box center [621, 212] width 647 height 26
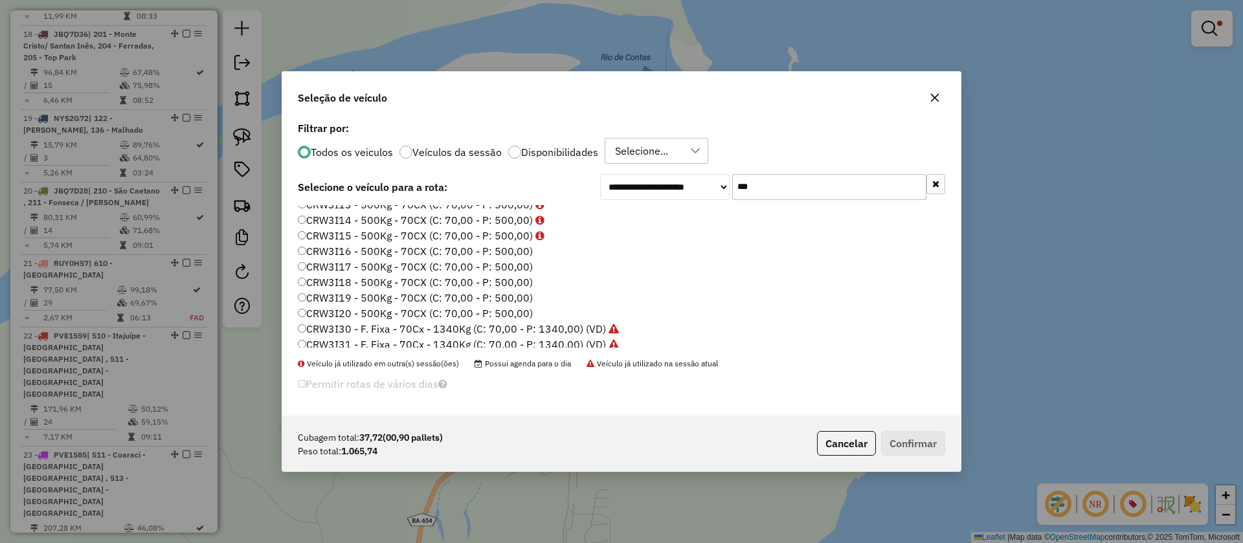
scroll to position [261, 0]
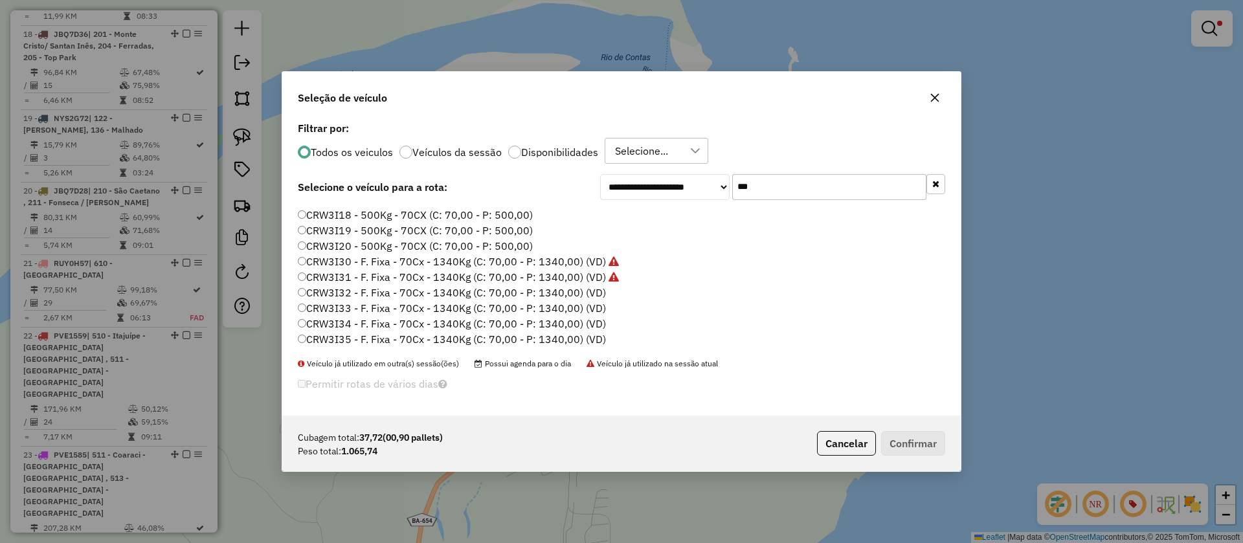
type input "***"
drag, startPoint x: 549, startPoint y: 293, endPoint x: 566, endPoint y: 300, distance: 18.9
click at [549, 293] on label "CRW3I32 - F. Fixa - 70Cx - 1340Kg (C: 70,00 - P: 1340,00) (VD)" at bounding box center [452, 293] width 308 height 16
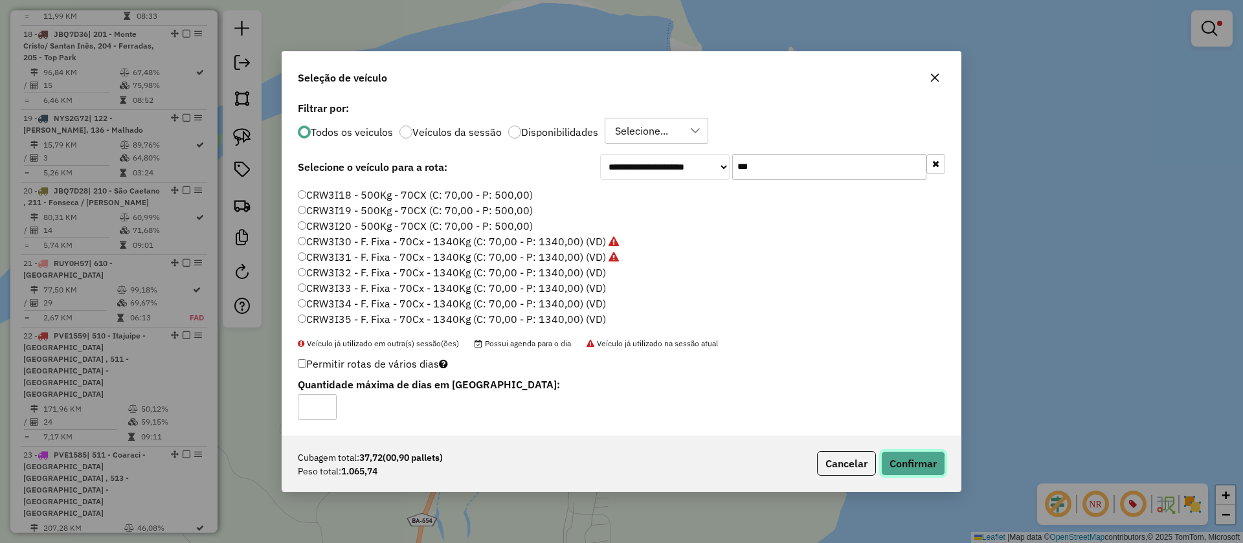
click at [916, 468] on button "Confirmar" at bounding box center [913, 463] width 64 height 25
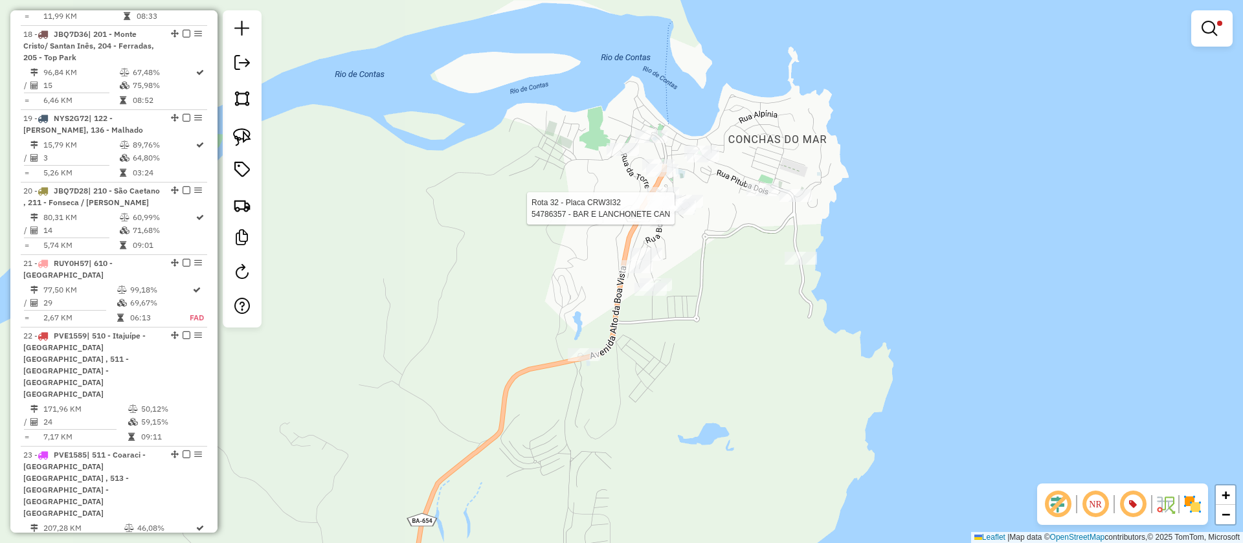
select select "**********"
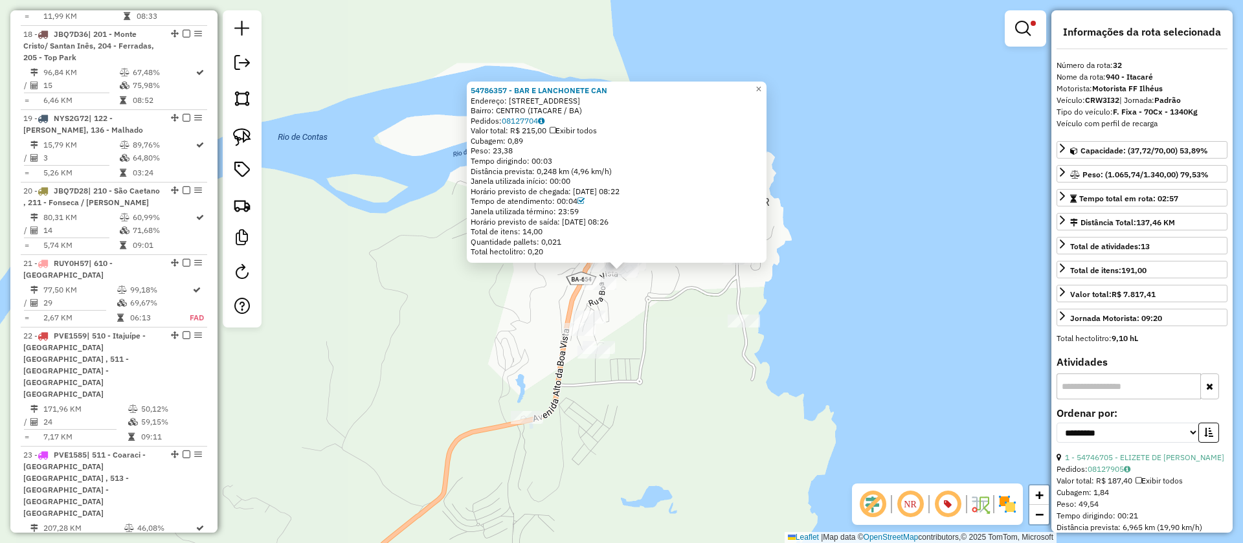
scroll to position [2345, 0]
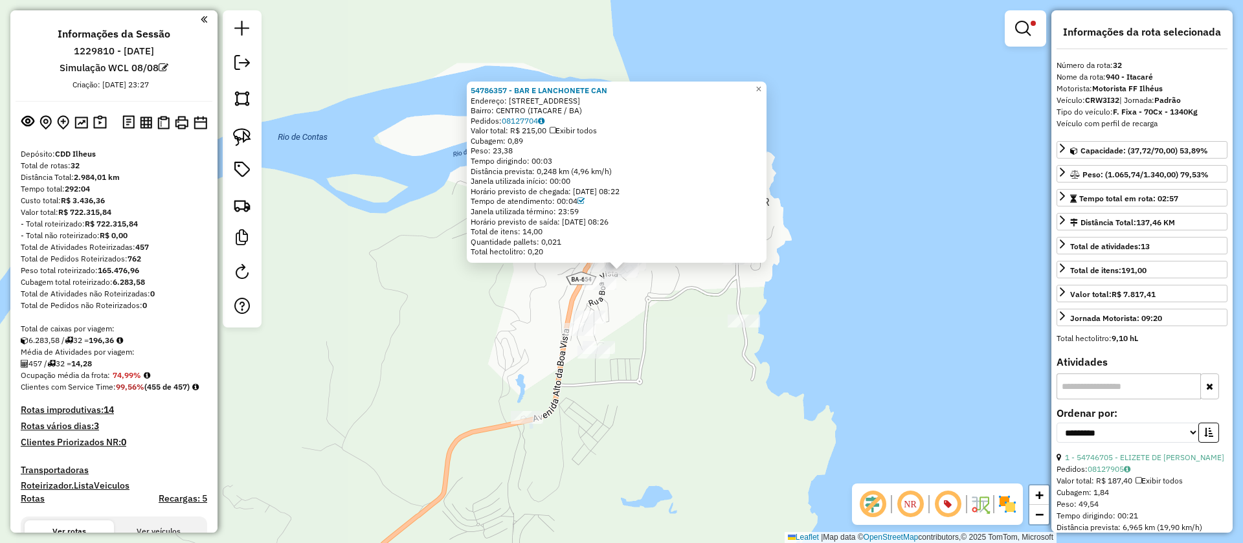
select select "**********"
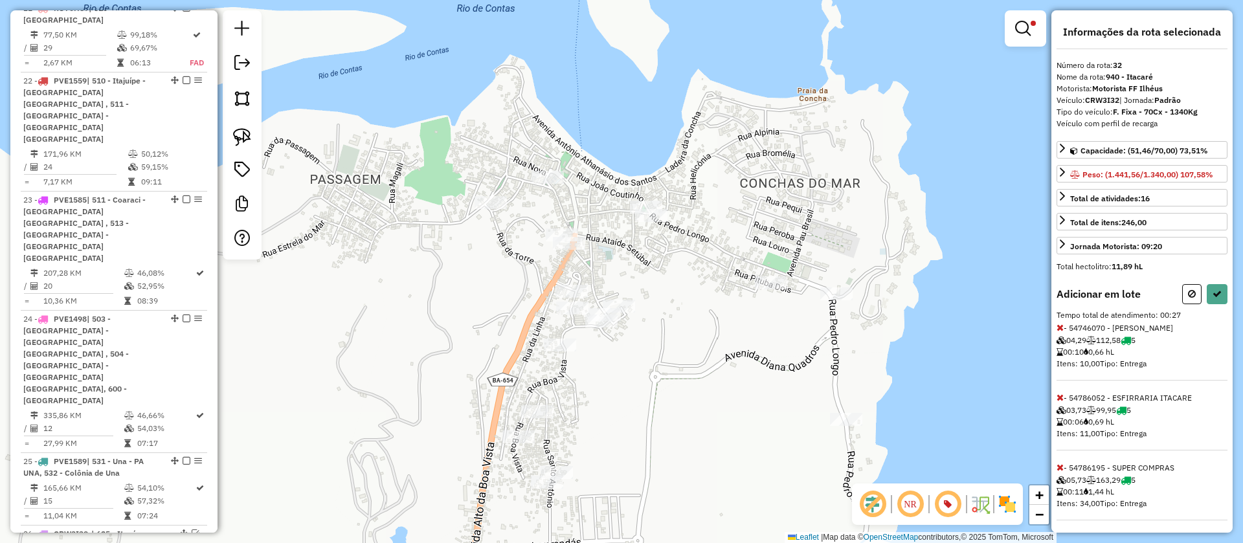
scroll to position [3, 0]
click at [1062, 394] on icon at bounding box center [1059, 394] width 7 height 9
drag, startPoint x: 1191, startPoint y: 294, endPoint x: 895, endPoint y: 280, distance: 296.1
click at [1188, 294] on icon at bounding box center [1192, 293] width 8 height 9
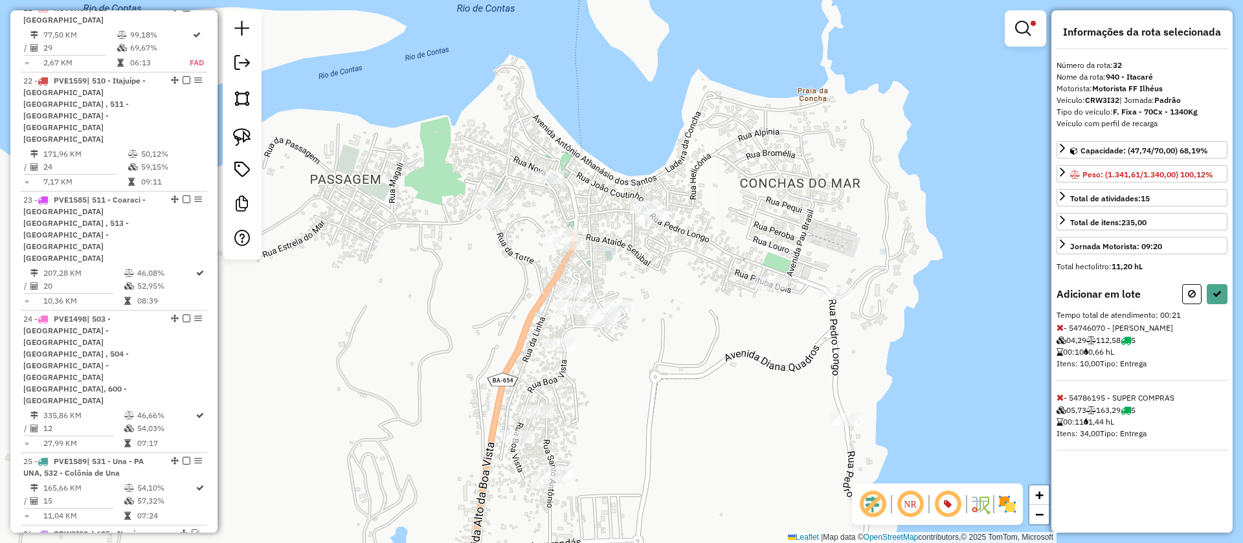
select select "**********"
click at [1218, 297] on icon at bounding box center [1216, 293] width 9 height 9
select select "**********"
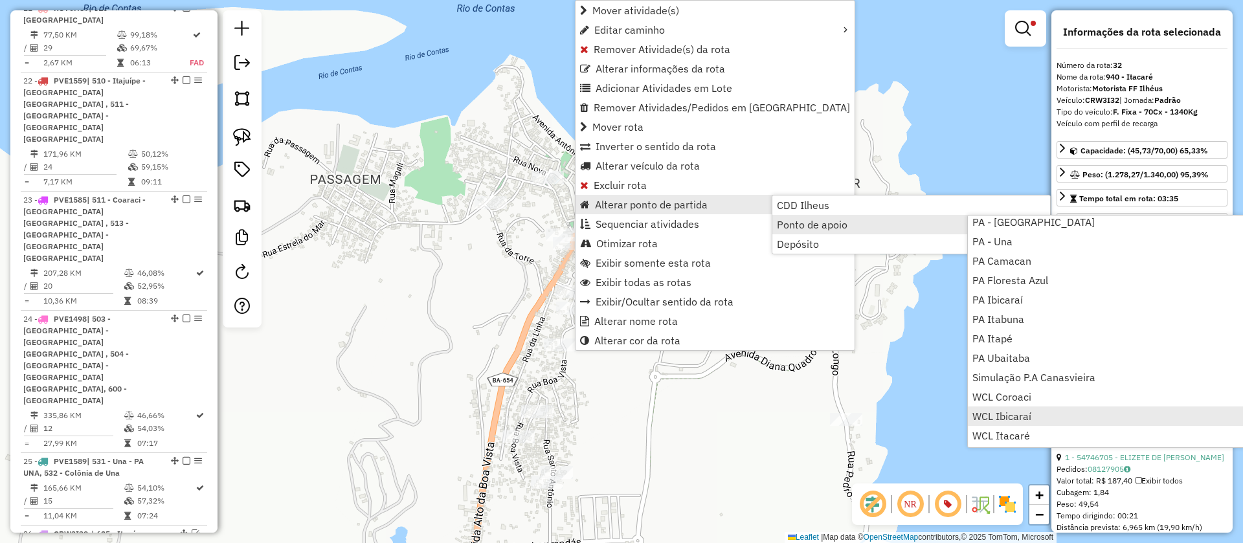
scroll to position [157, 0]
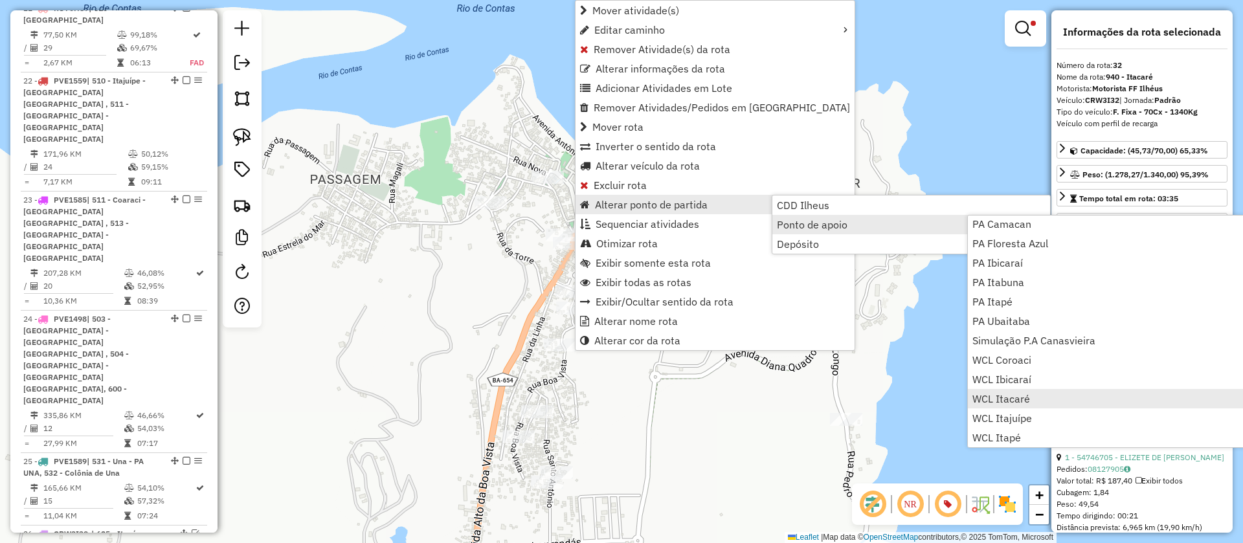
click at [1008, 395] on span "WCL Itacaré" at bounding box center [1001, 399] width 58 height 10
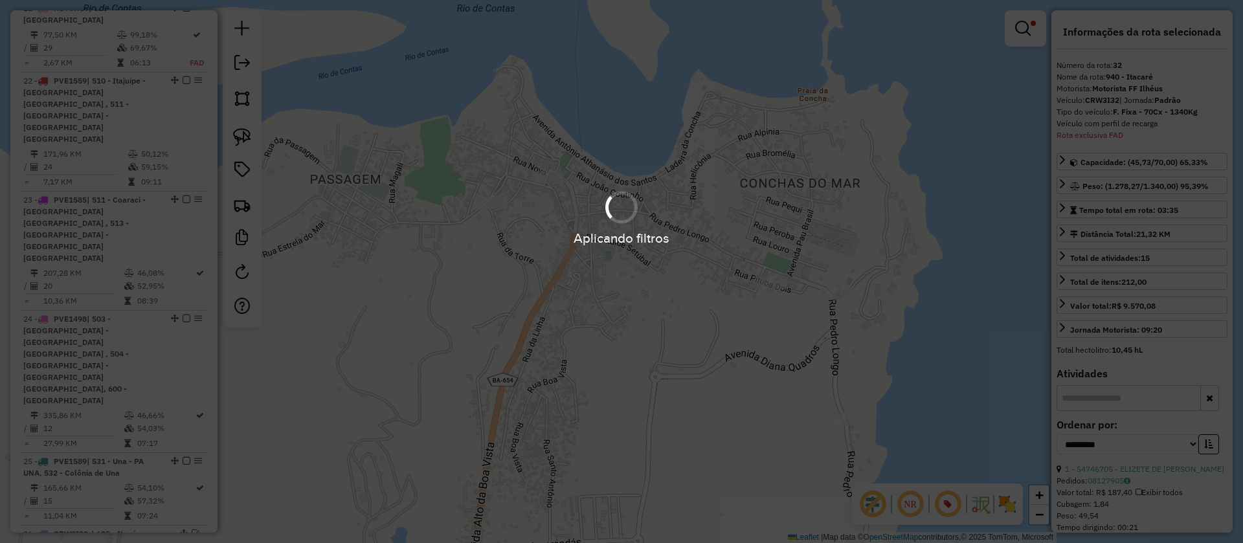
scroll to position [2302, 0]
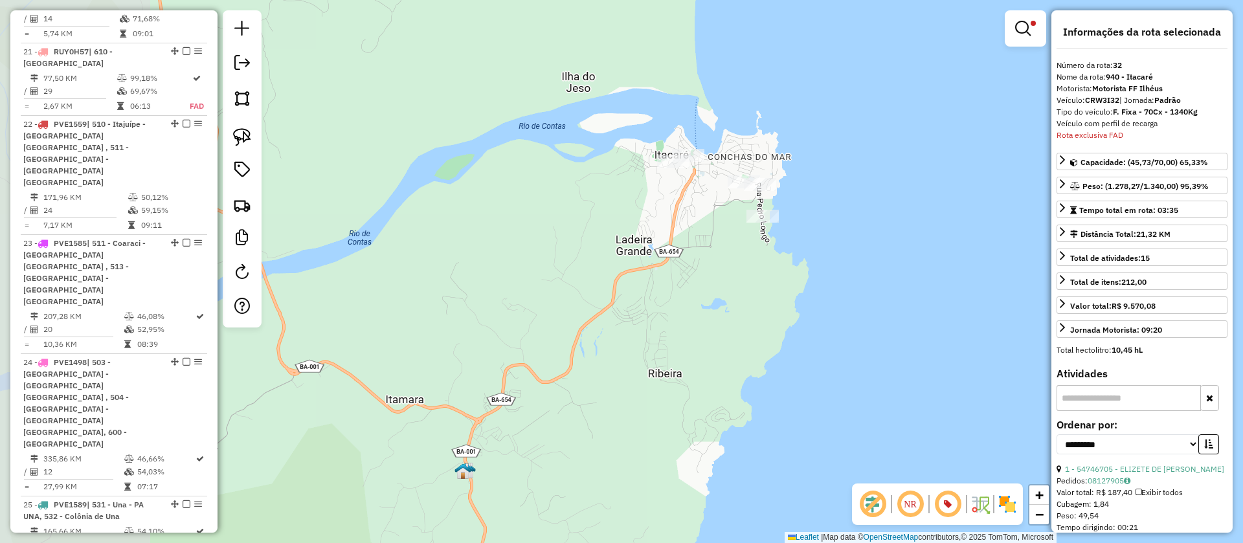
drag, startPoint x: 521, startPoint y: 313, endPoint x: 634, endPoint y: 230, distance: 139.8
click at [686, 213] on div "Limpar filtros Janela de atendimento Grade de atendimento Capacidade Transporta…" at bounding box center [621, 271] width 1243 height 543
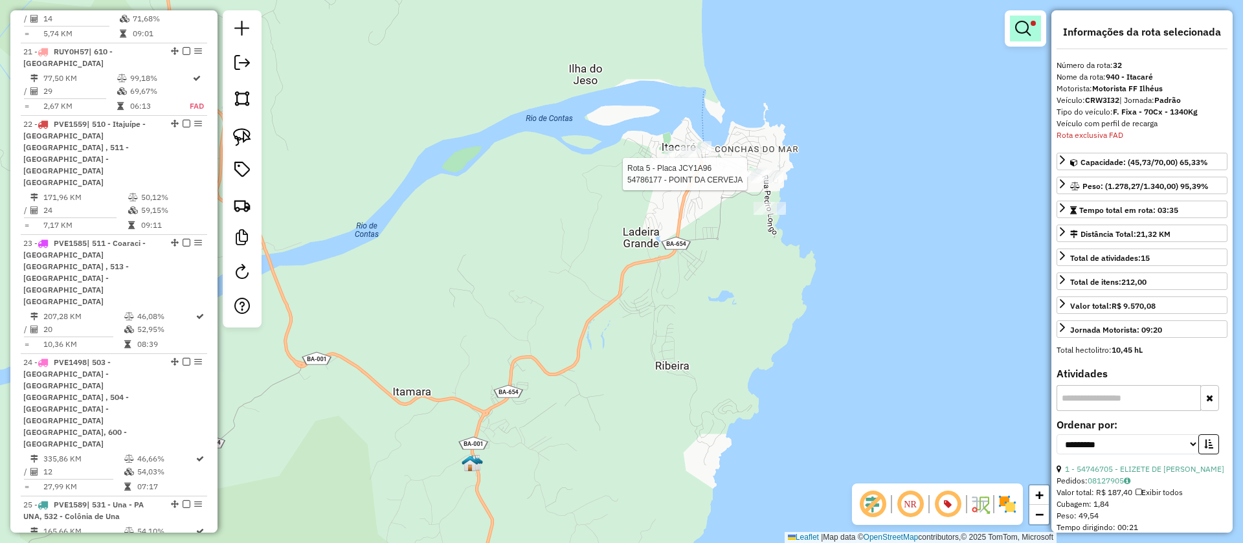
click at [1033, 25] on span at bounding box center [1032, 23] width 5 height 5
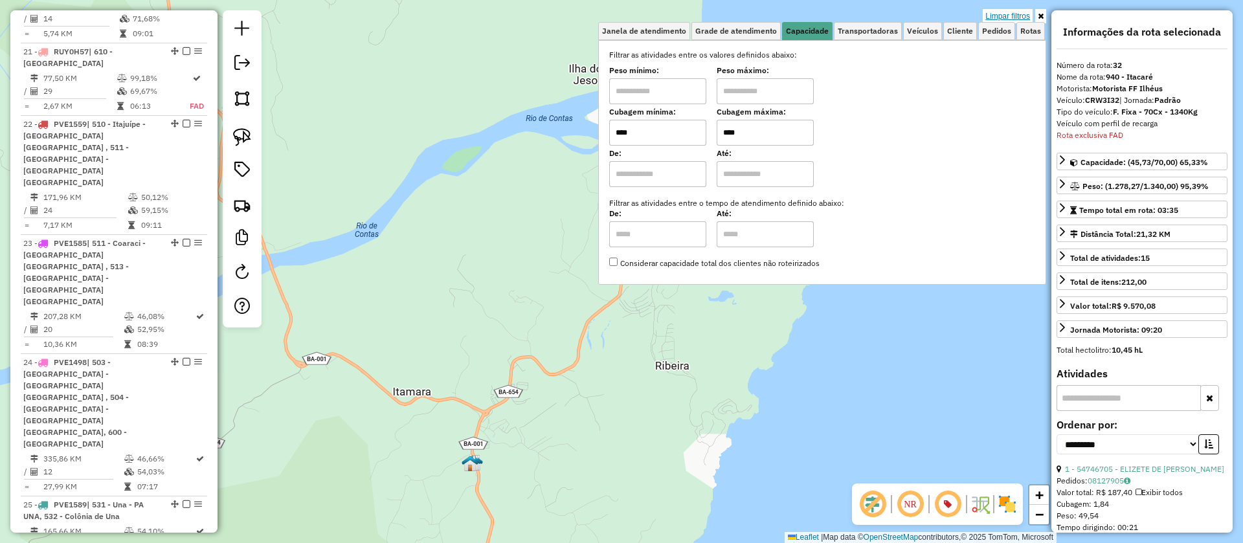
click at [1013, 15] on link "Limpar filtros" at bounding box center [1008, 16] width 50 height 14
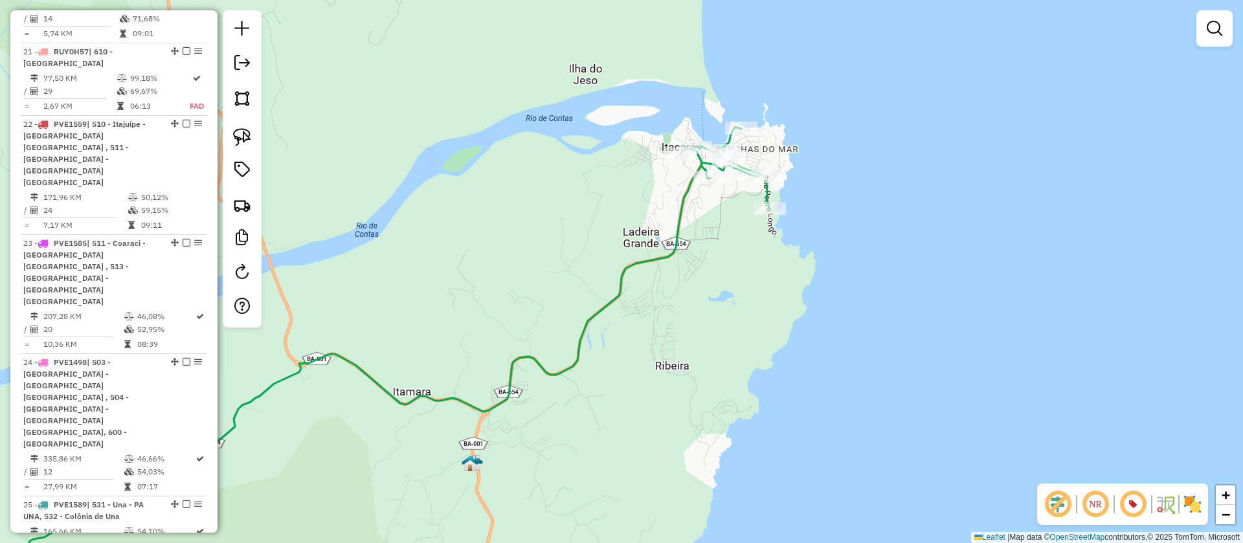
select select "**********"
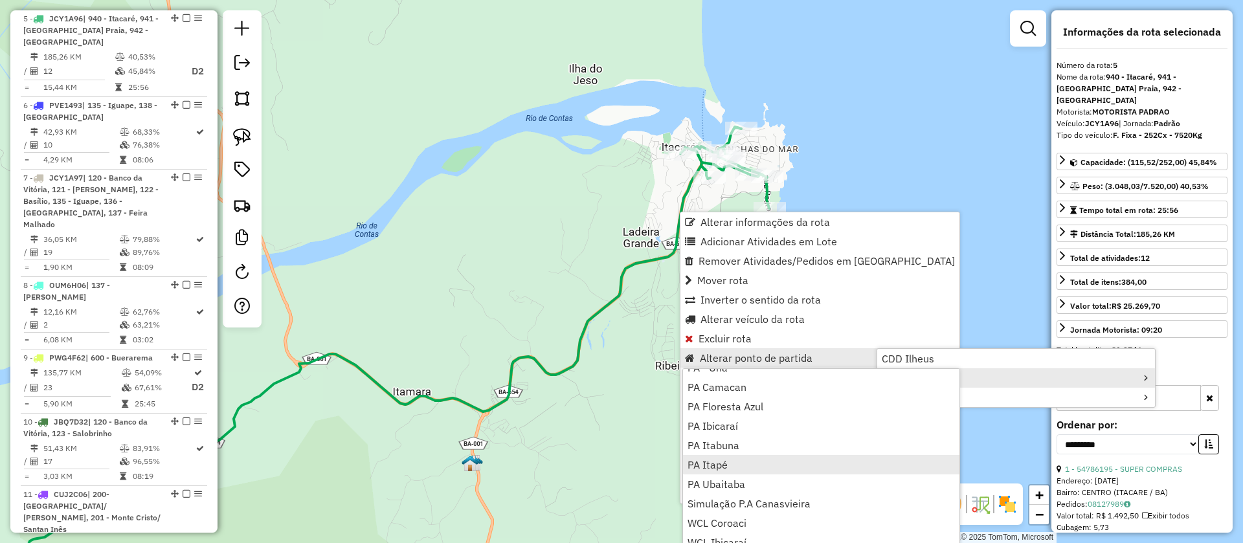
scroll to position [157, 0]
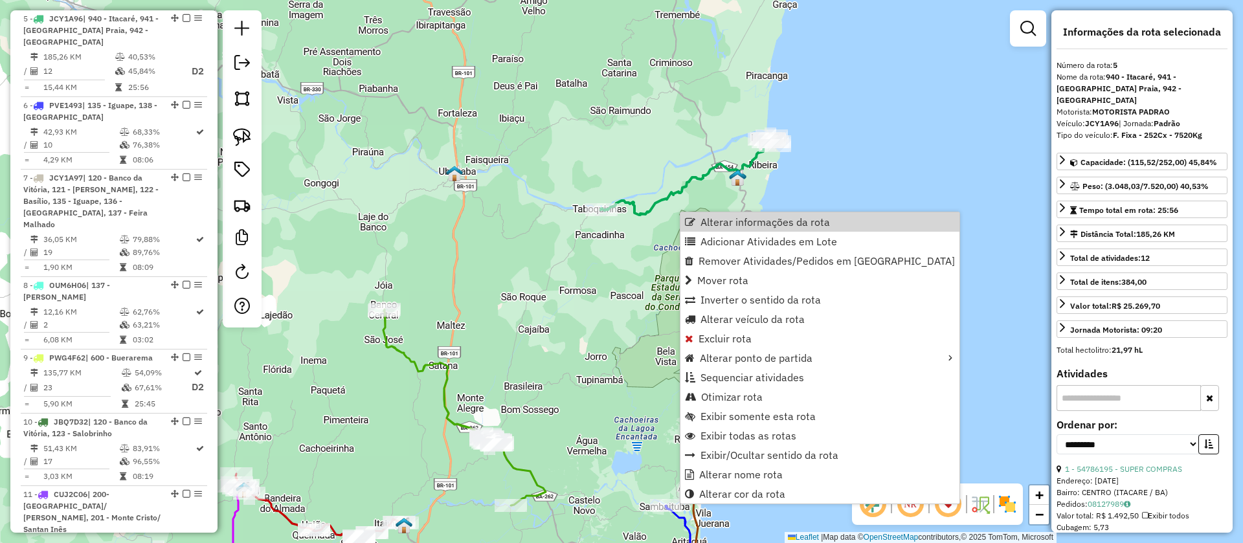
drag, startPoint x: 715, startPoint y: 169, endPoint x: 710, endPoint y: 164, distance: 6.9
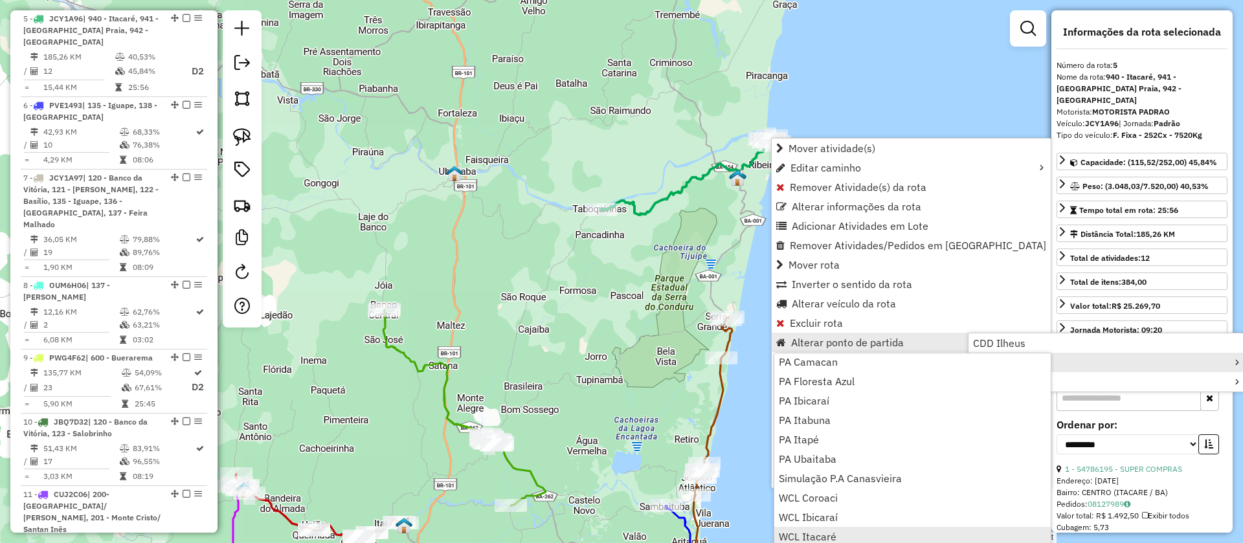
click at [825, 537] on span "WCL Itacaré" at bounding box center [808, 536] width 58 height 10
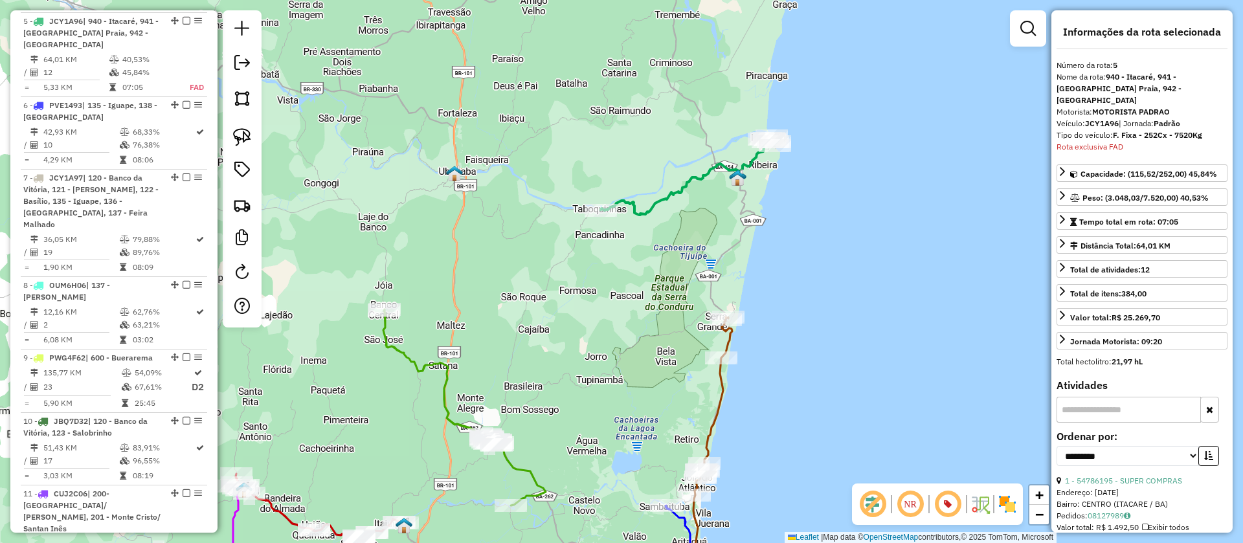
scroll to position [933, 0]
drag, startPoint x: 1121, startPoint y: 110, endPoint x: 1087, endPoint y: 109, distance: 33.7
click at [1087, 118] on div "Veículo: JCY1A96 | Jornada: Padrão" at bounding box center [1141, 124] width 171 height 12
copy div "JCY1A96"
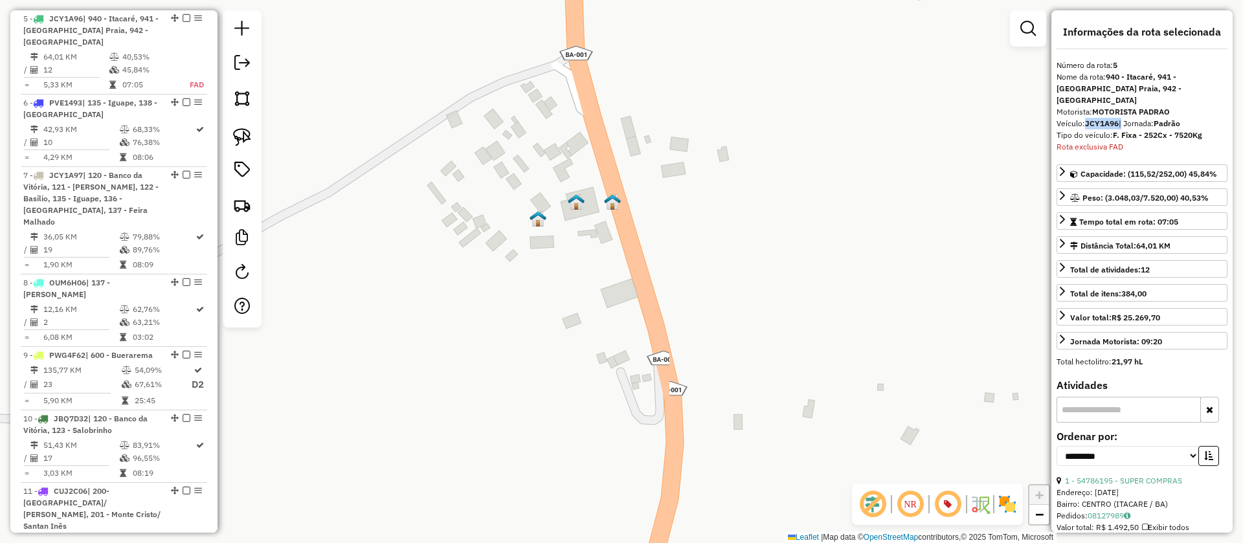
click at [578, 206] on img at bounding box center [576, 202] width 17 height 17
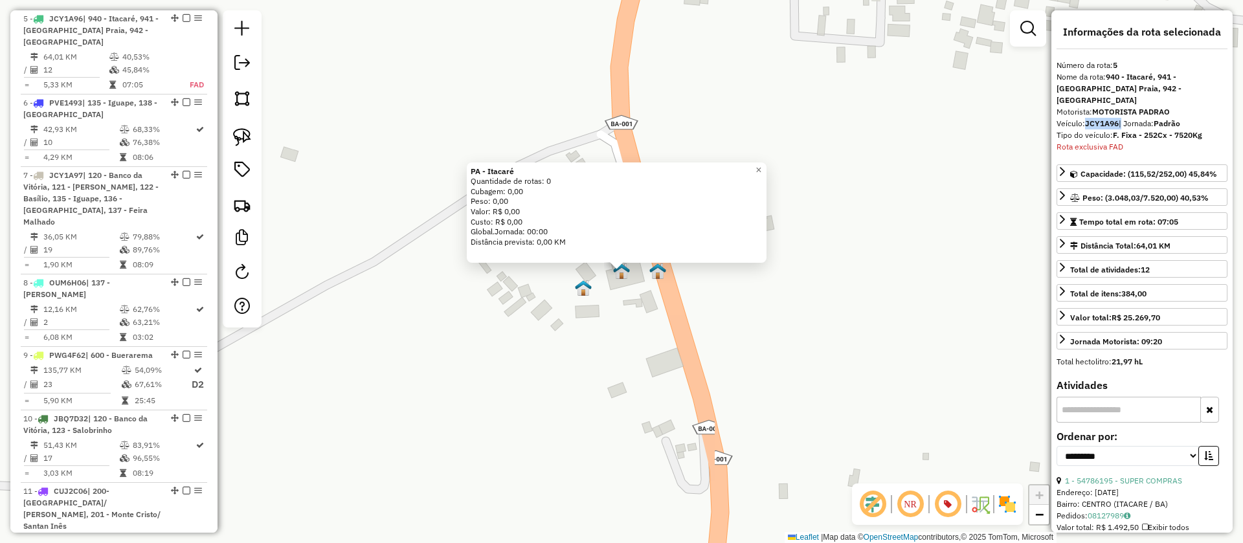
click at [585, 287] on img at bounding box center [583, 288] width 17 height 17
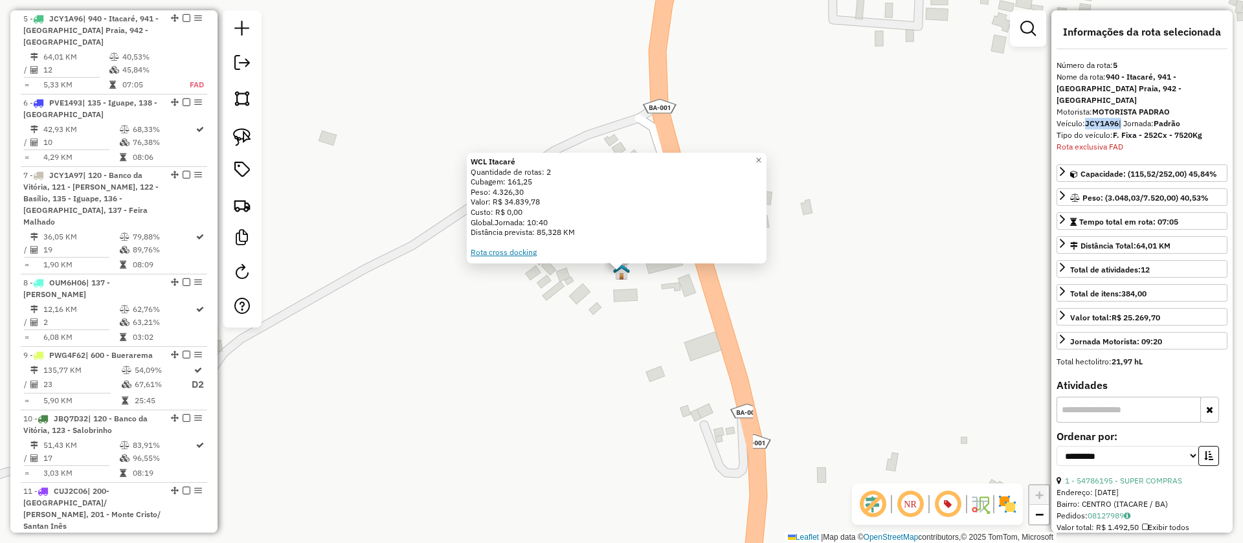
click at [516, 248] on link "Rota cross docking" at bounding box center [504, 252] width 66 height 10
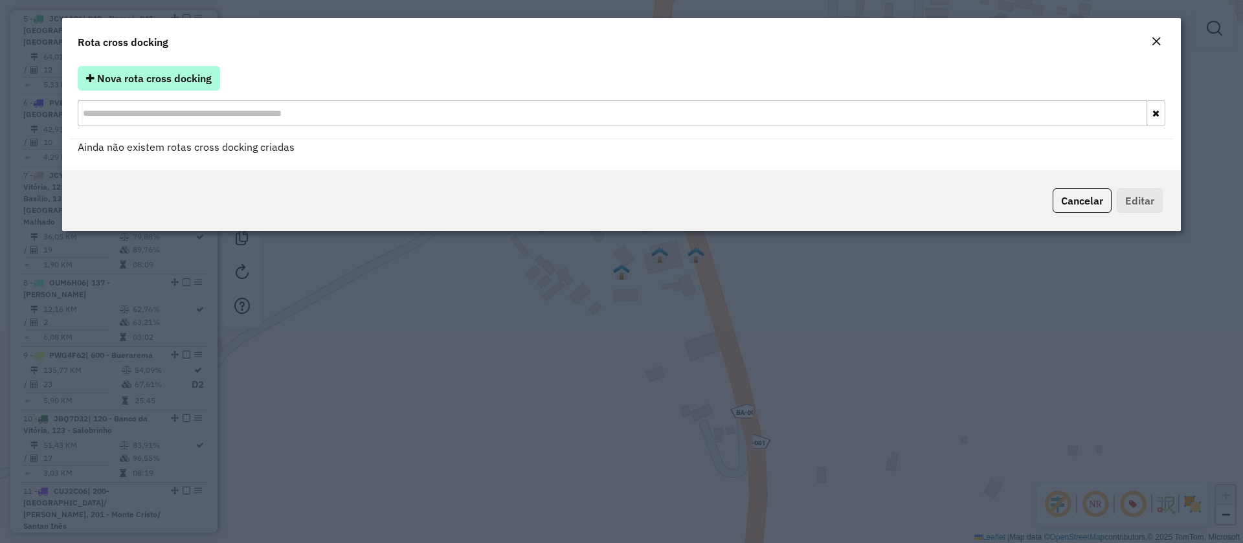
click at [150, 70] on button "Nova rota cross docking" at bounding box center [149, 78] width 142 height 25
select select "*"
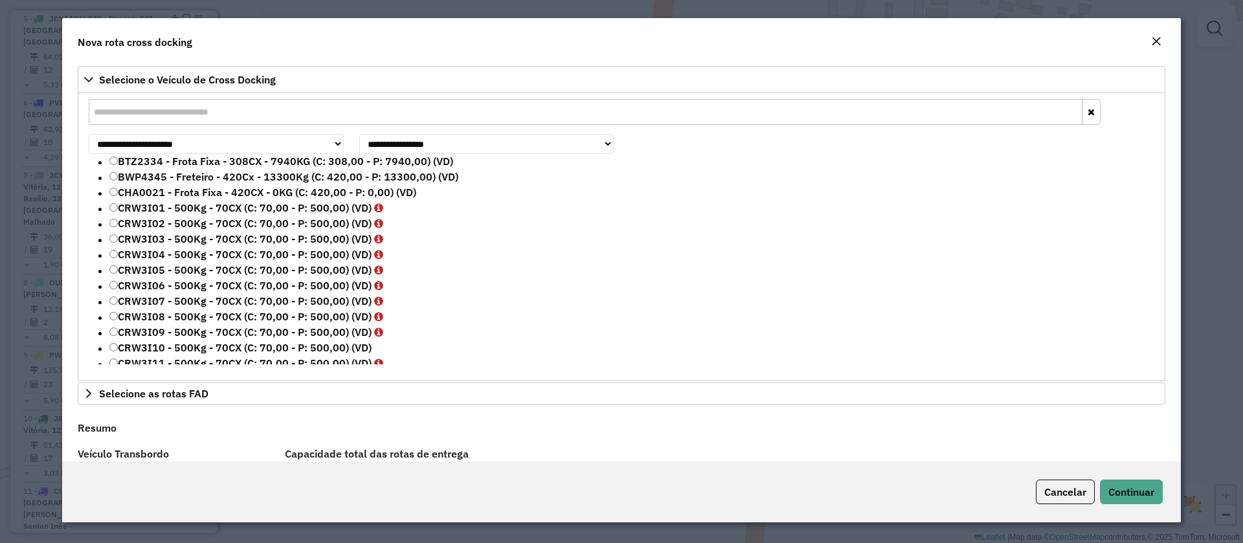
click at [166, 109] on input "text" at bounding box center [586, 112] width 994 height 26
paste input "*******"
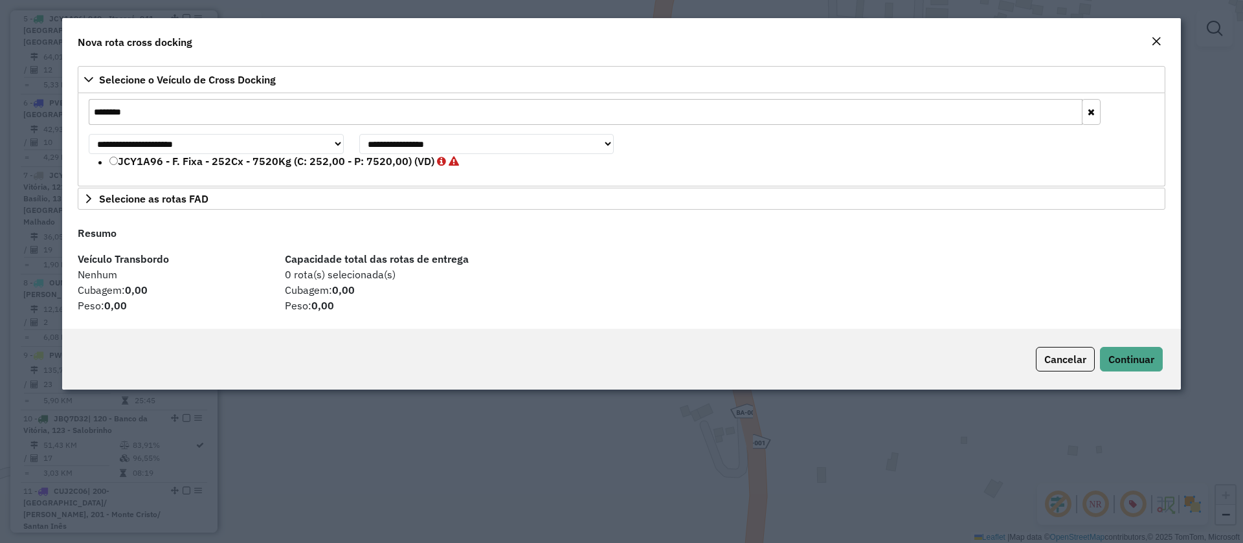
type input "*******"
click at [155, 164] on label "JCY1A96 - F. Fixa - 252Cx - 7520Kg (C: 252,00 - P: 7520,00) (VD)" at bounding box center [284, 161] width 350 height 16
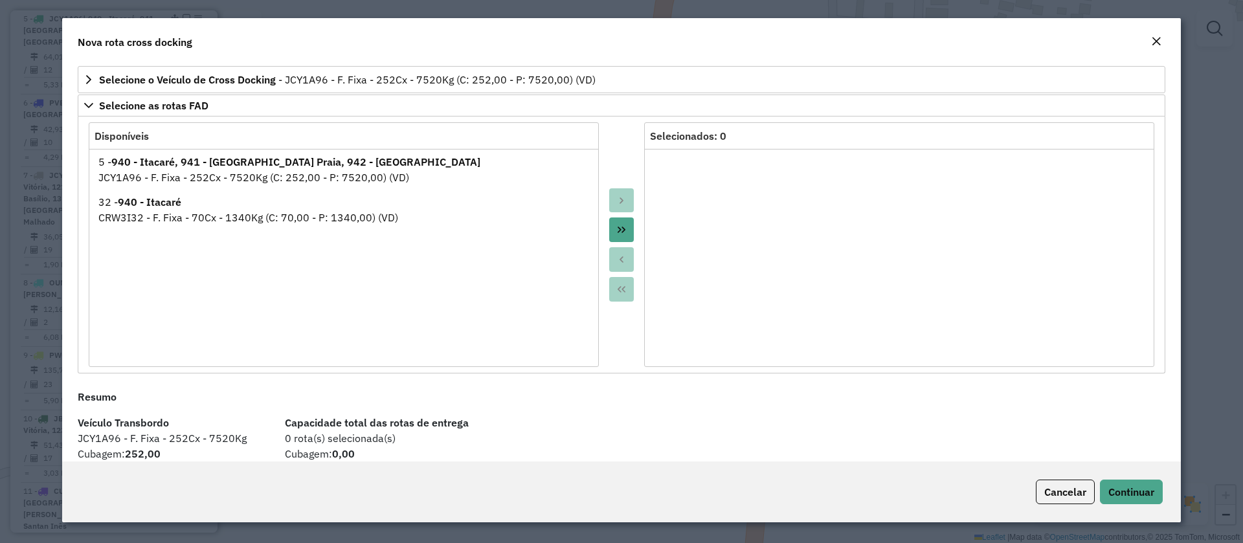
click at [619, 225] on icon "Move All to Target" at bounding box center [621, 230] width 10 height 10
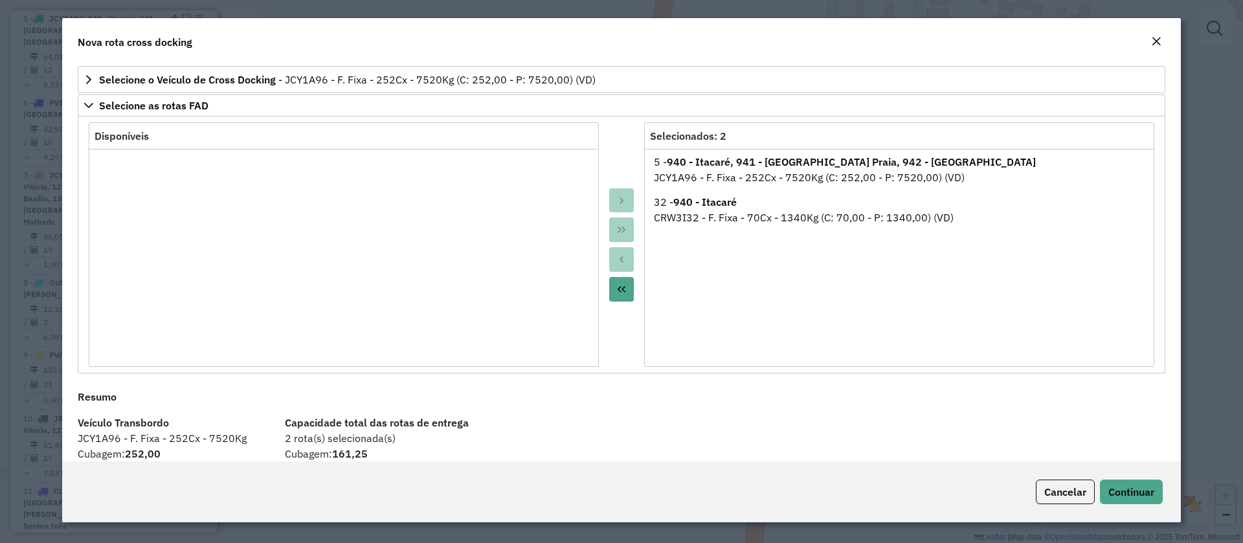
scroll to position [31, 0]
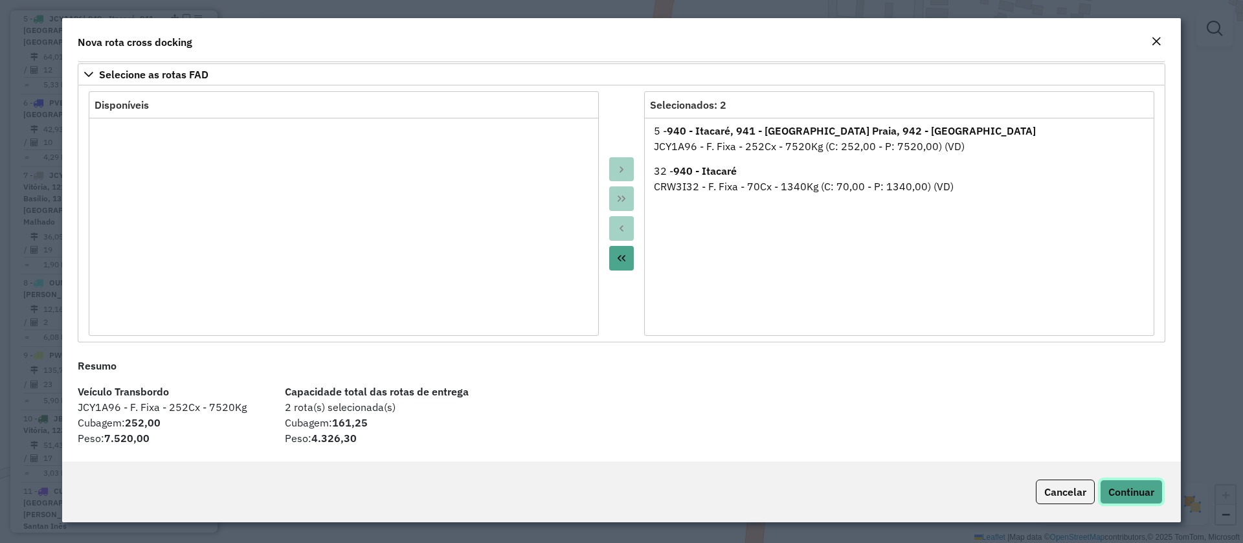
click at [1131, 493] on span "Continuar" at bounding box center [1131, 491] width 46 height 13
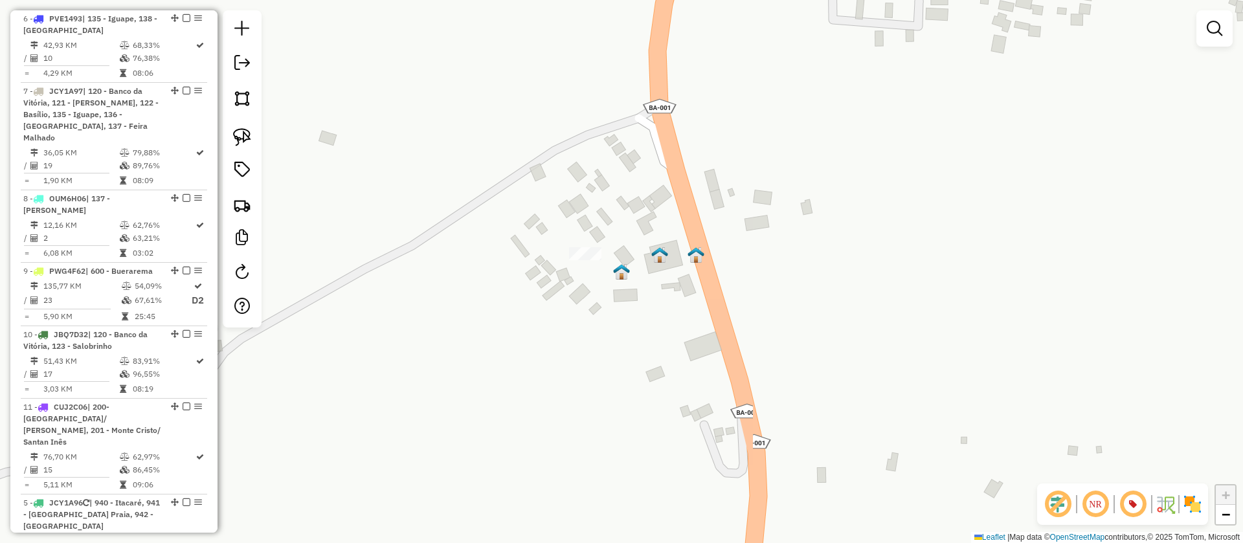
drag, startPoint x: 170, startPoint y: 17, endPoint x: 126, endPoint y: 542, distance: 526.8
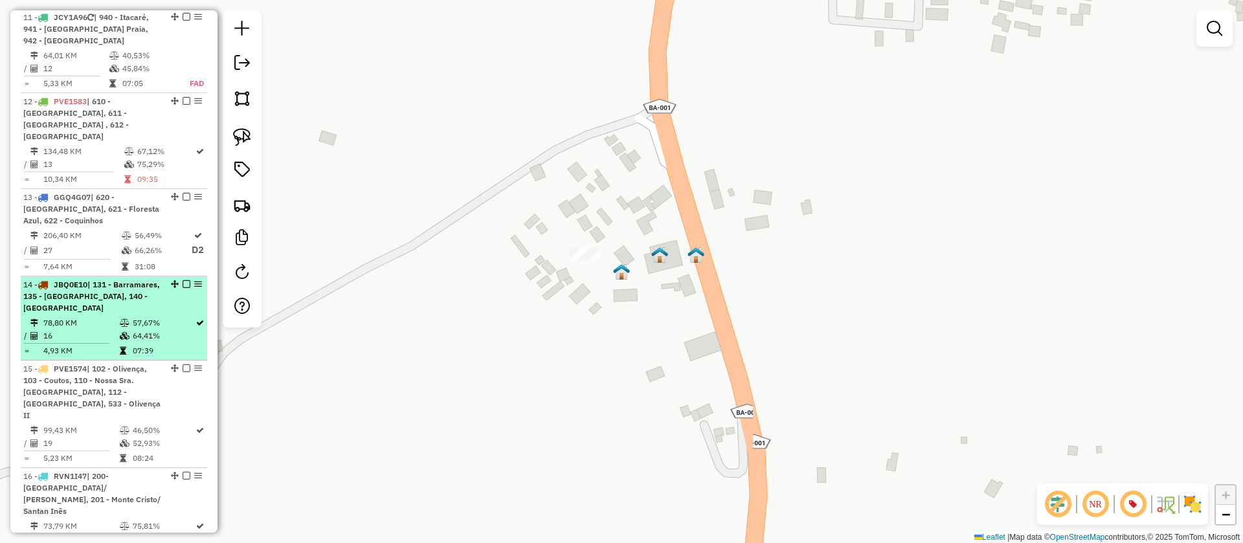
scroll to position [1322, 0]
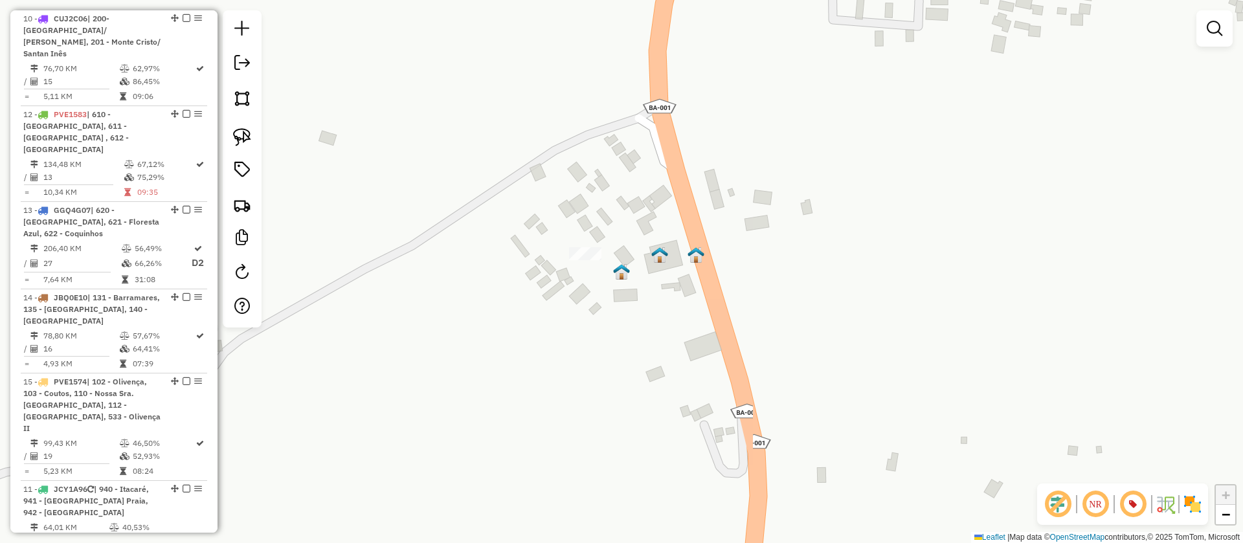
drag, startPoint x: 171, startPoint y: 91, endPoint x: 133, endPoint y: 555, distance: 465.6
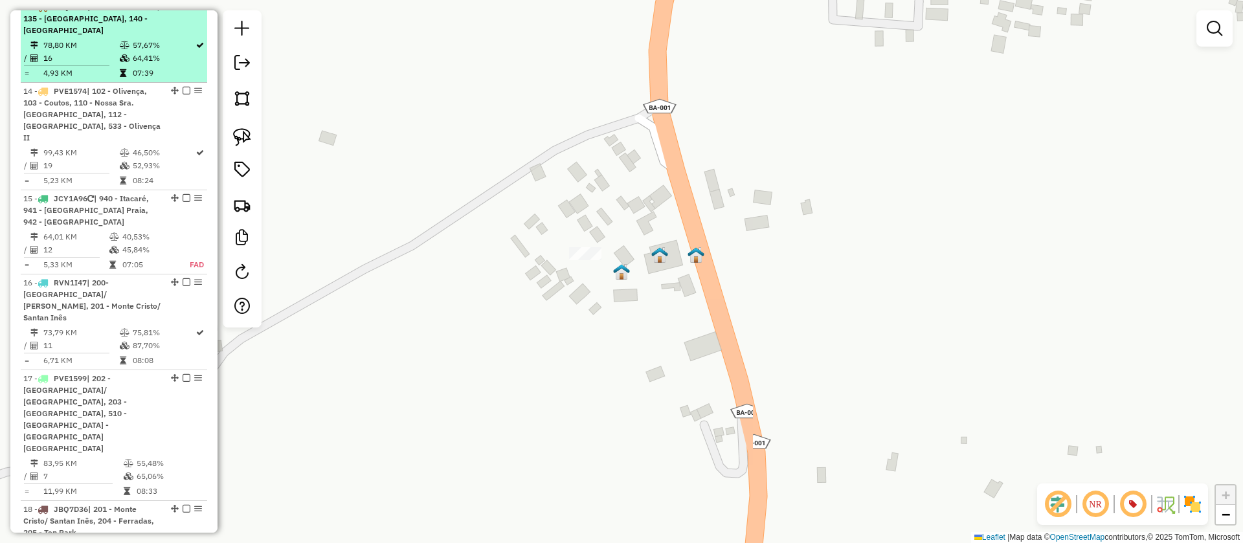
scroll to position [1613, 0]
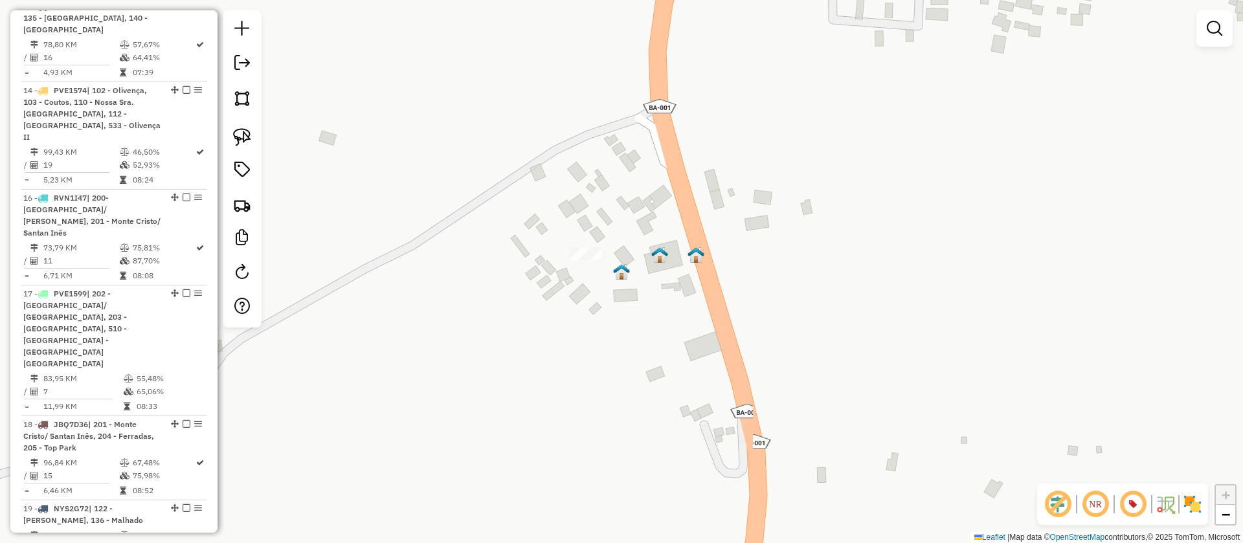
drag, startPoint x: 172, startPoint y: 140, endPoint x: 139, endPoint y: 533, distance: 394.3
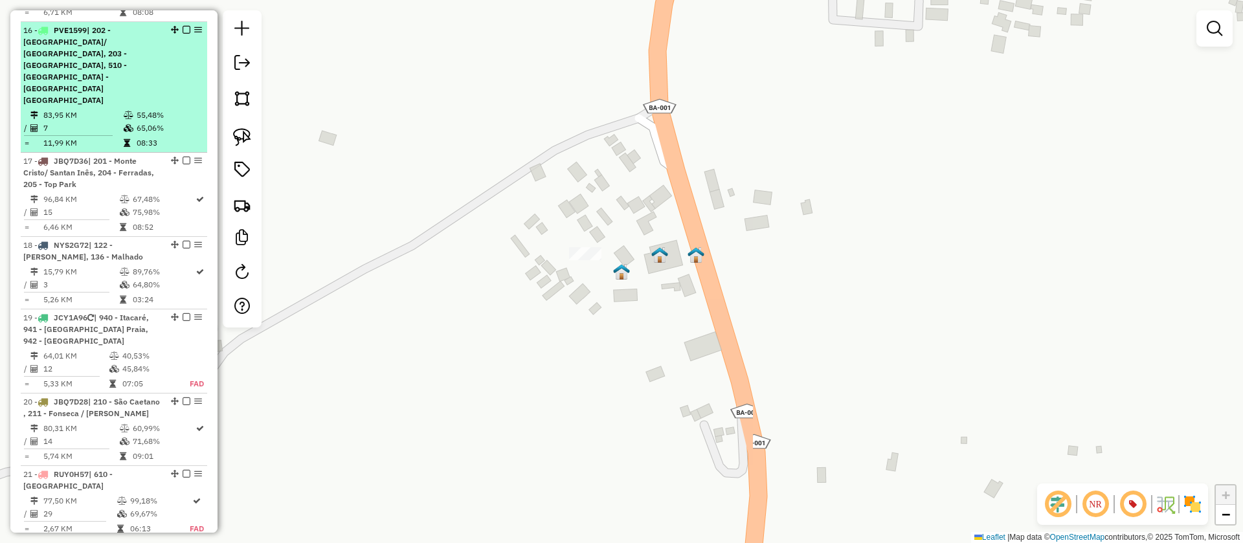
scroll to position [1904, 0]
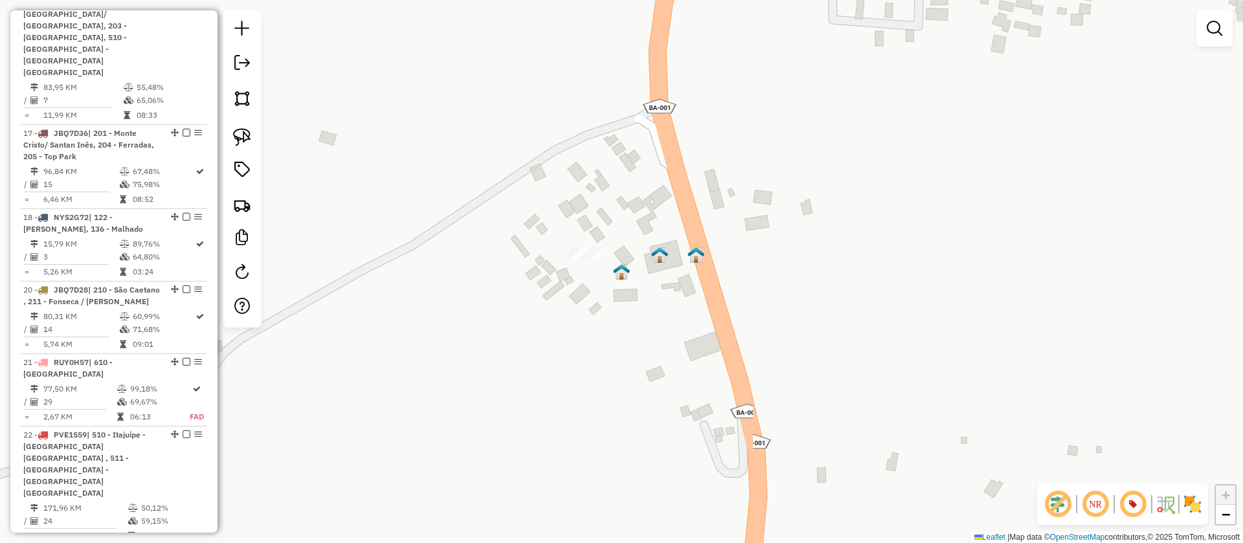
drag, startPoint x: 170, startPoint y: 182, endPoint x: 162, endPoint y: 566, distance: 384.5
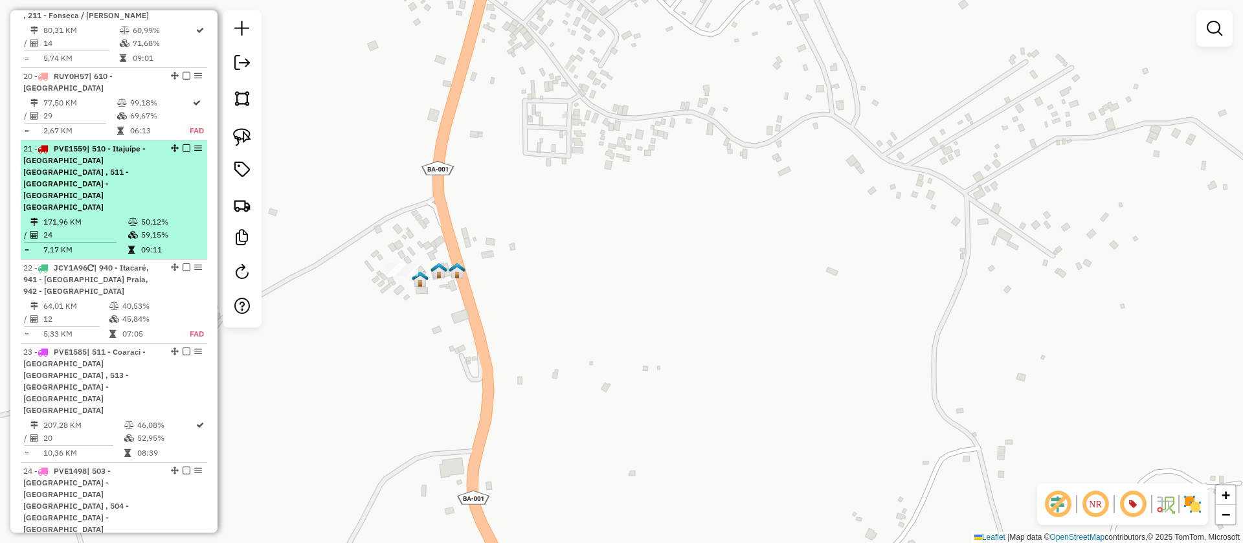
scroll to position [2195, 0]
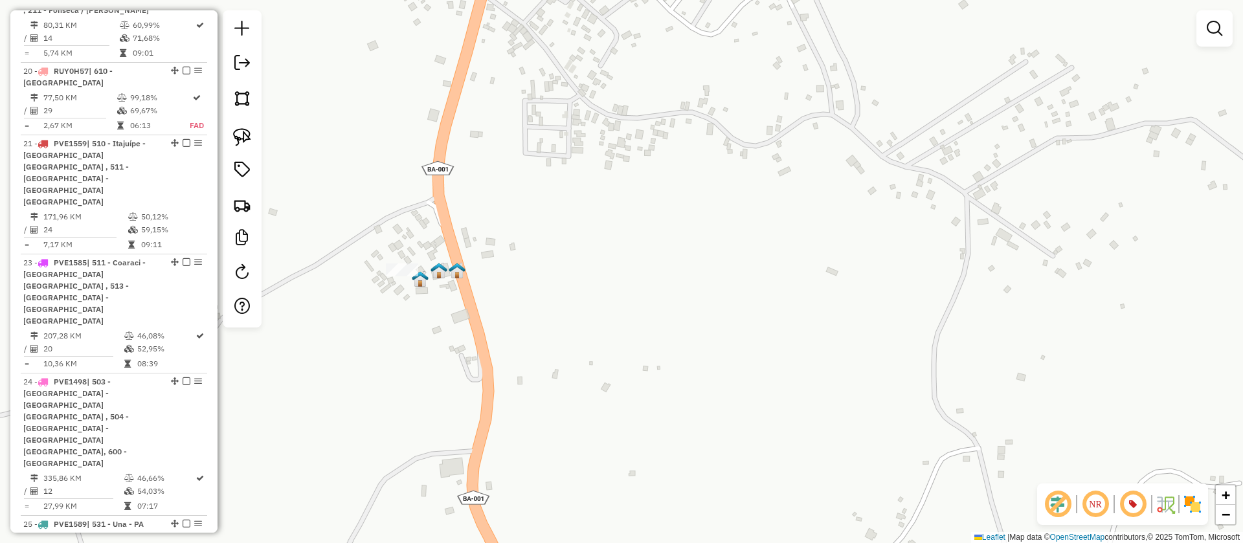
drag, startPoint x: 168, startPoint y: 122, endPoint x: 157, endPoint y: 416, distance: 294.1
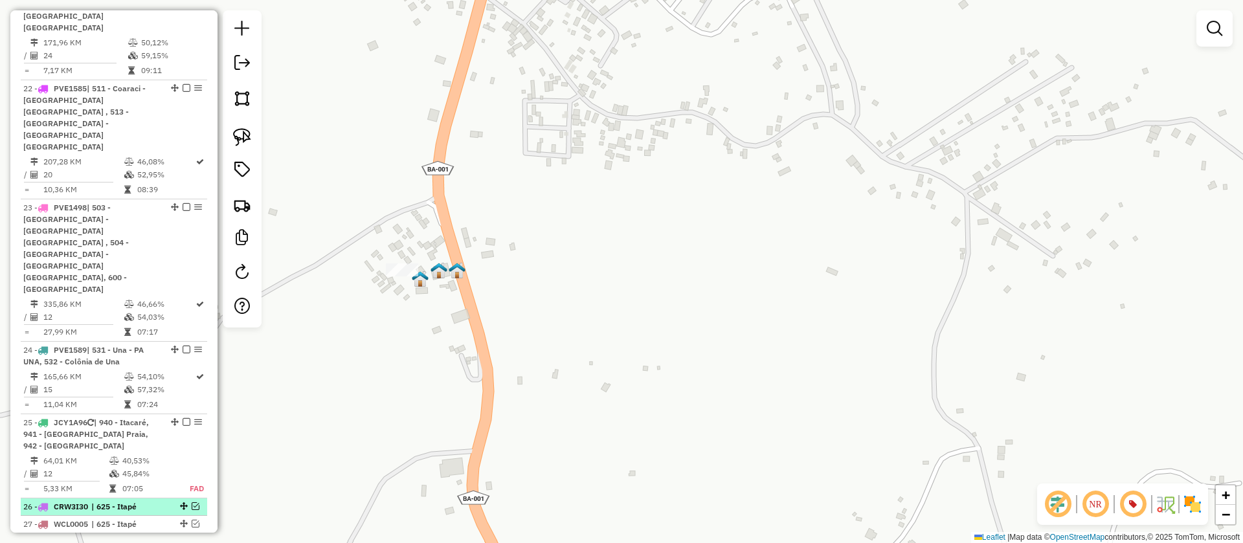
scroll to position [2372, 0]
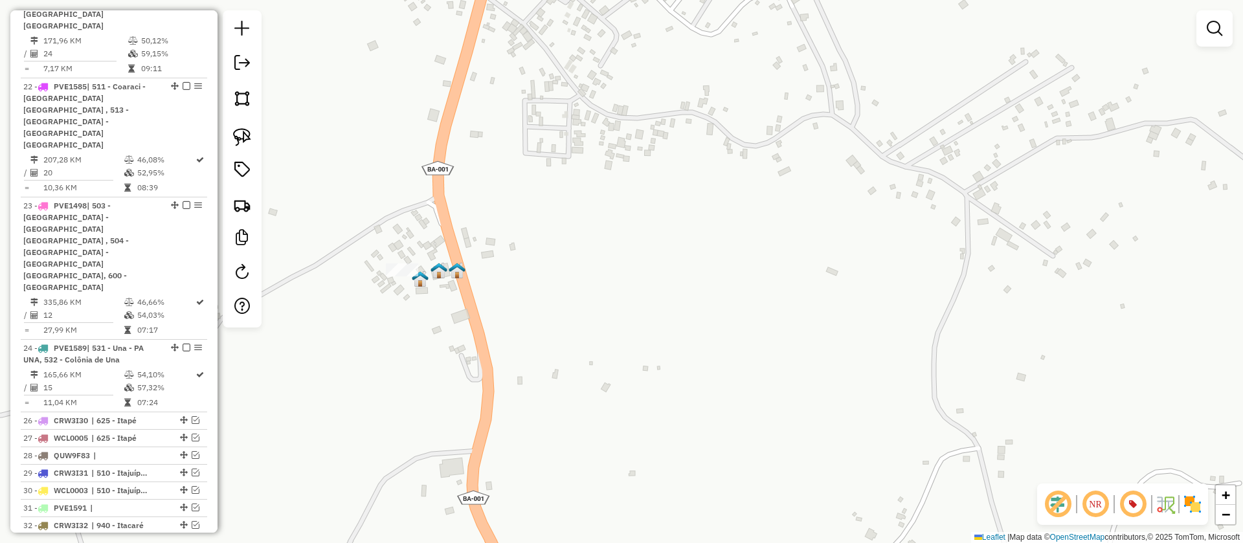
drag, startPoint x: 170, startPoint y: 185, endPoint x: 166, endPoint y: 456, distance: 271.2
drag, startPoint x: 171, startPoint y: 327, endPoint x: 158, endPoint y: 423, distance: 97.3
select select "**********"
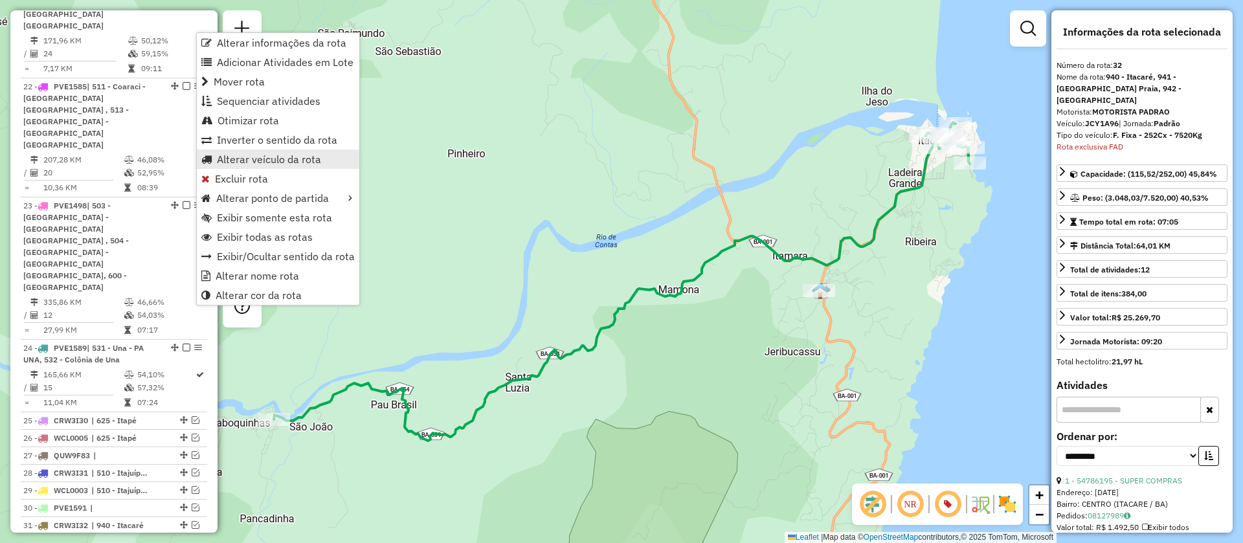
click at [272, 159] on span "Alterar veículo da rota" at bounding box center [269, 159] width 104 height 10
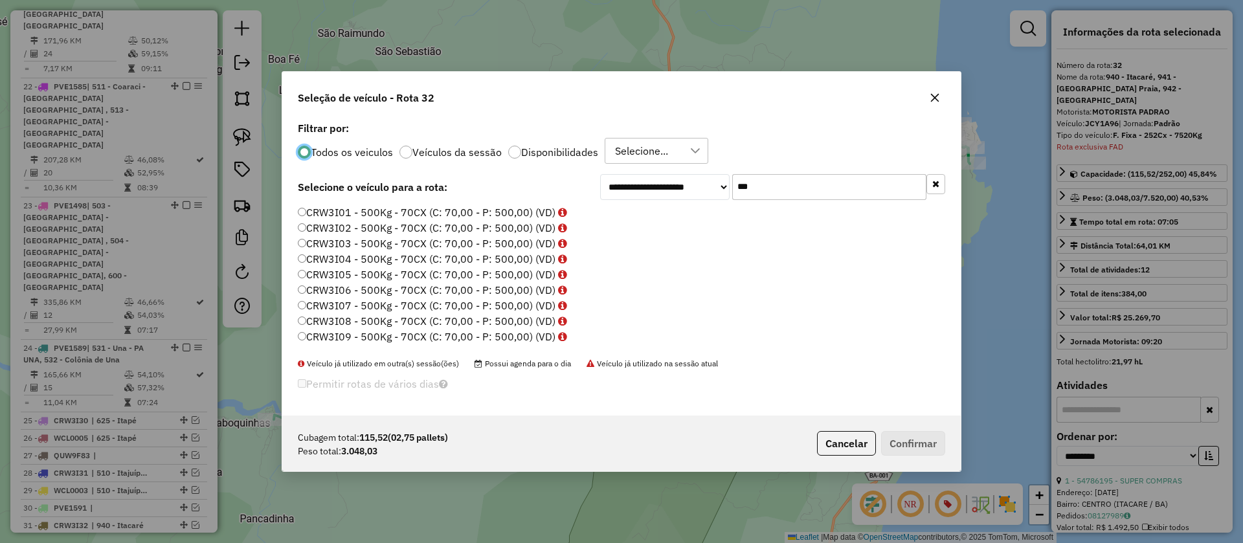
scroll to position [7, 4]
drag, startPoint x: 802, startPoint y: 188, endPoint x: 627, endPoint y: 190, distance: 174.8
click at [628, 194] on div "**********" at bounding box center [772, 187] width 345 height 26
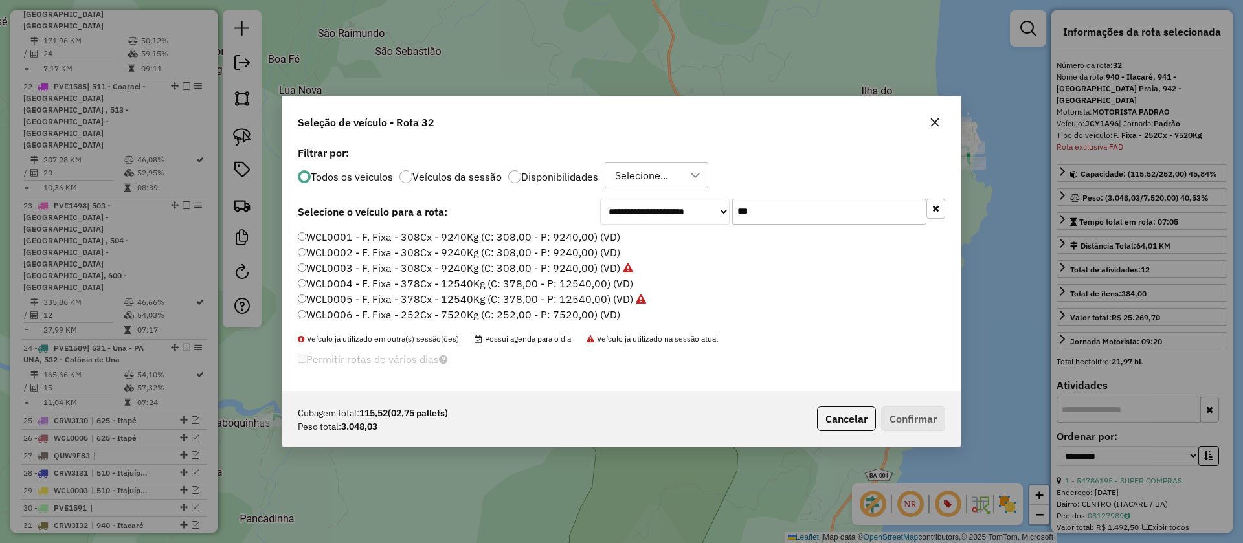
type input "***"
click at [460, 320] on label "WCL0006 - F. Fixa - 252Cx - 7520Kg (C: 252,00 - P: 7520,00) (VD)" at bounding box center [459, 315] width 322 height 16
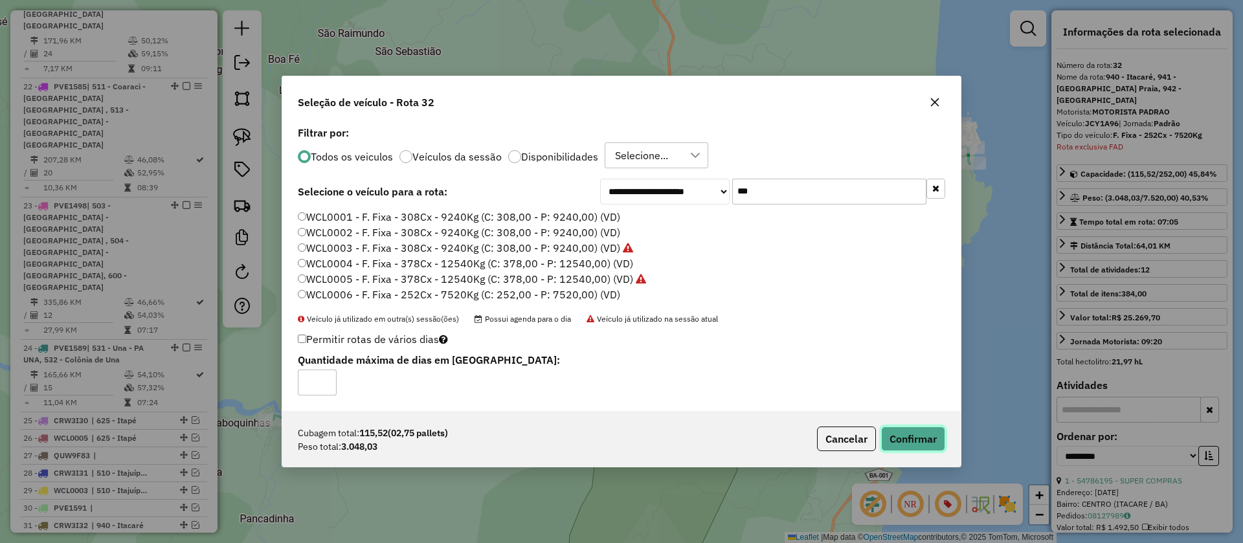
click at [906, 440] on button "Confirmar" at bounding box center [913, 439] width 64 height 25
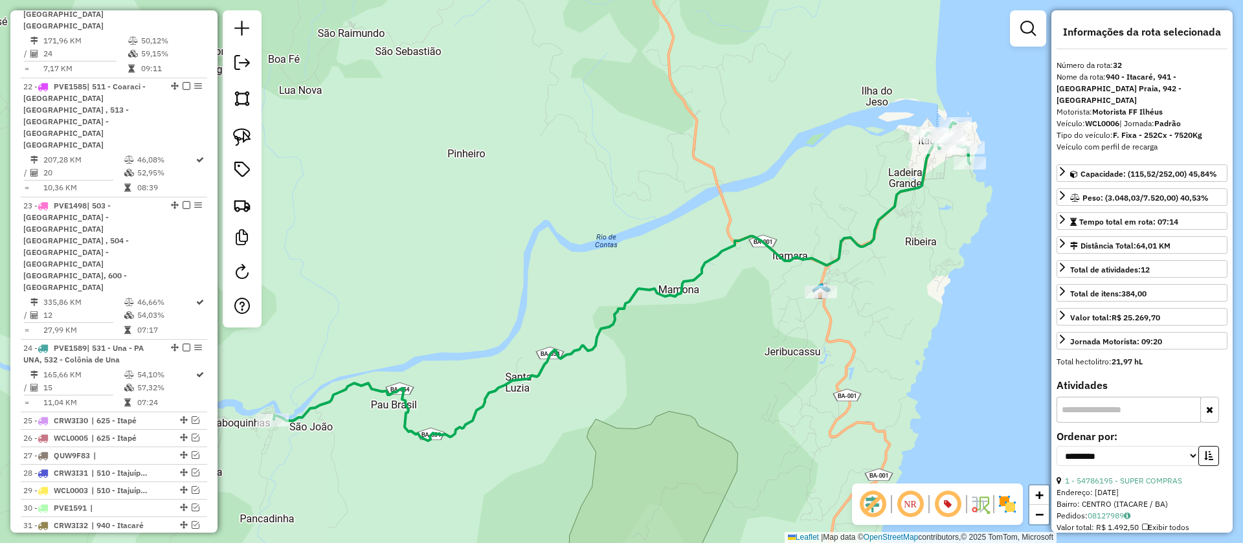
click at [183, 539] on em at bounding box center [187, 543] width 8 height 8
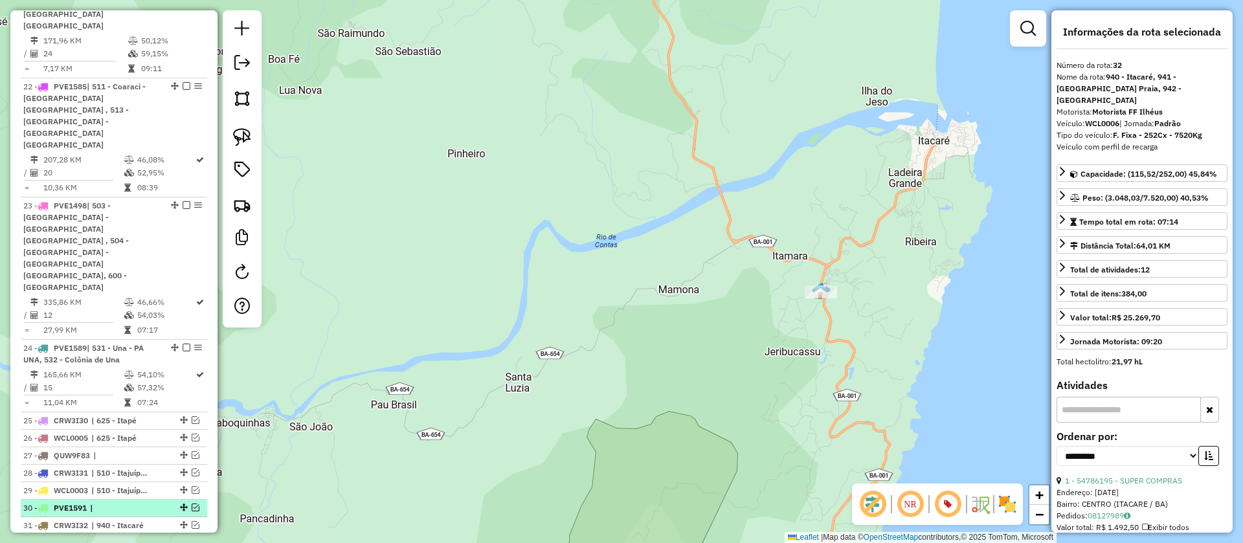
scroll to position [2305, 0]
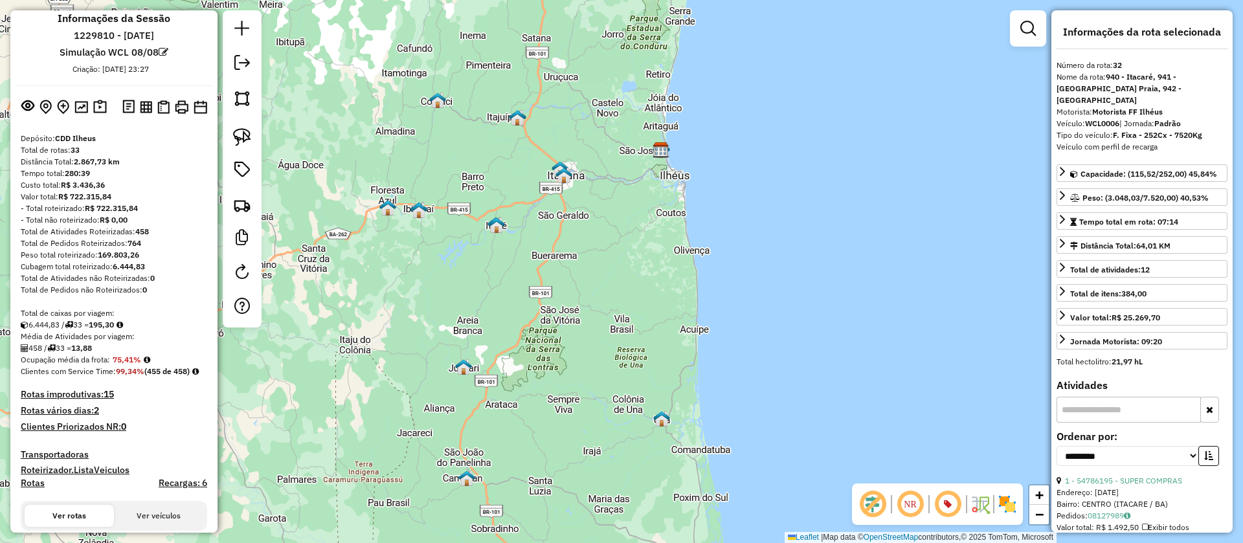
scroll to position [0, 0]
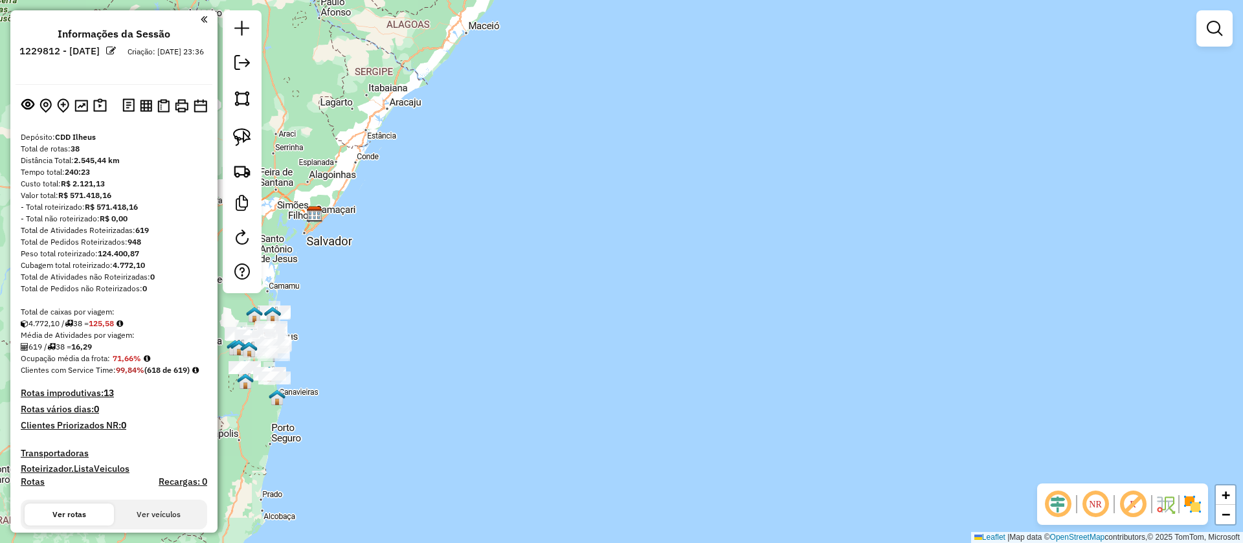
click at [116, 53] on em at bounding box center [111, 51] width 10 height 10
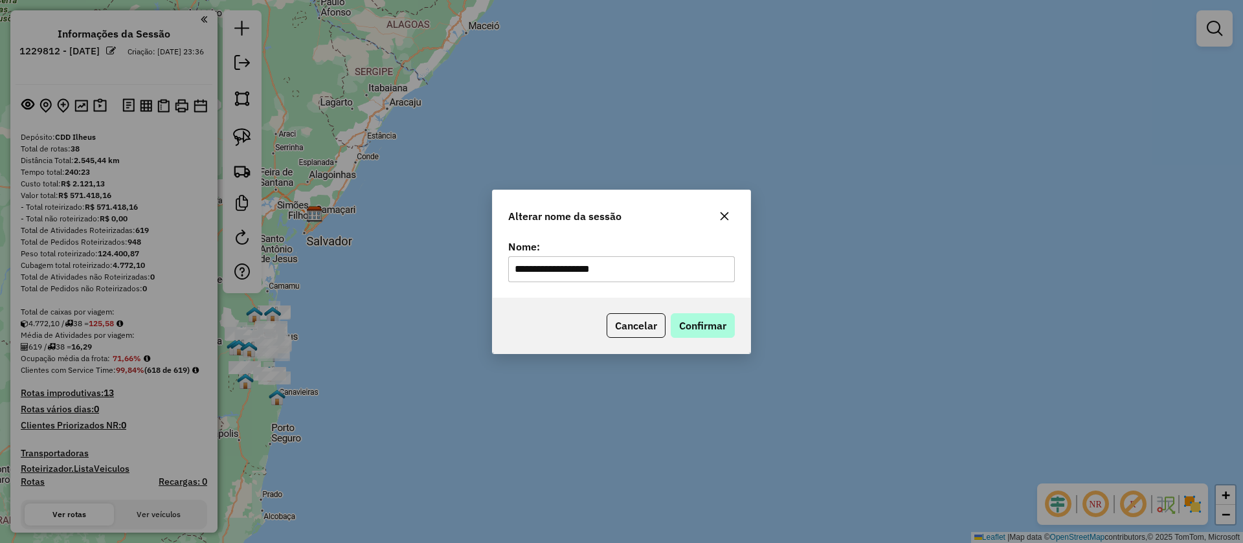
type input "**********"
click at [691, 323] on button "Confirmar" at bounding box center [703, 325] width 64 height 25
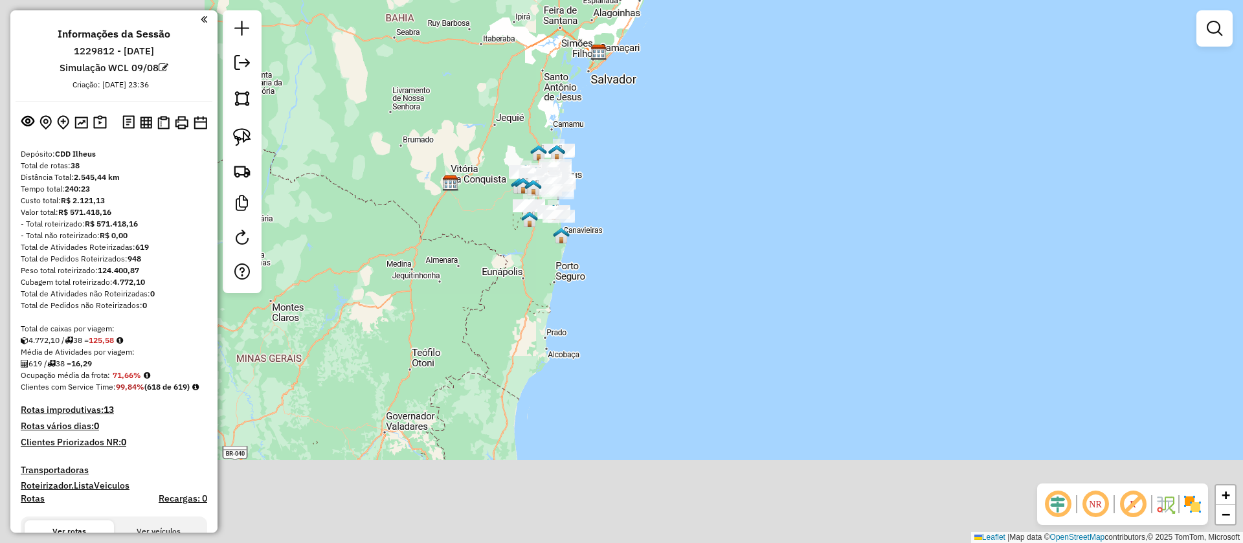
drag, startPoint x: 396, startPoint y: 263, endPoint x: 655, endPoint y: 107, distance: 302.3
click at [655, 107] on div "Janela de atendimento Grade de atendimento Capacidade Transportadoras Veículos …" at bounding box center [621, 271] width 1243 height 543
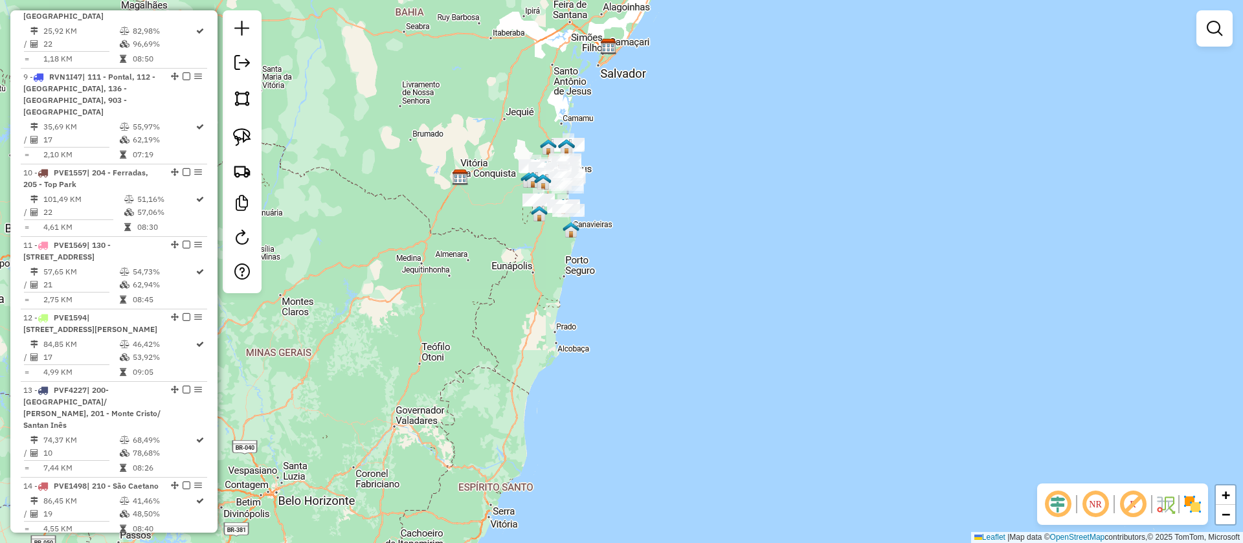
scroll to position [1748, 0]
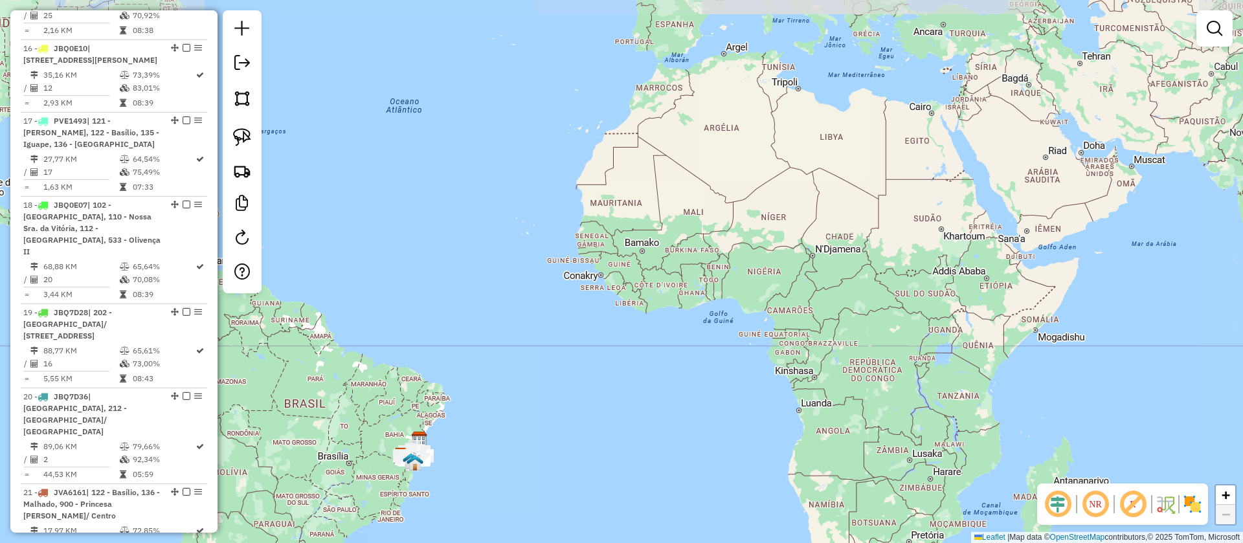
click at [1137, 503] on em at bounding box center [1132, 504] width 31 height 31
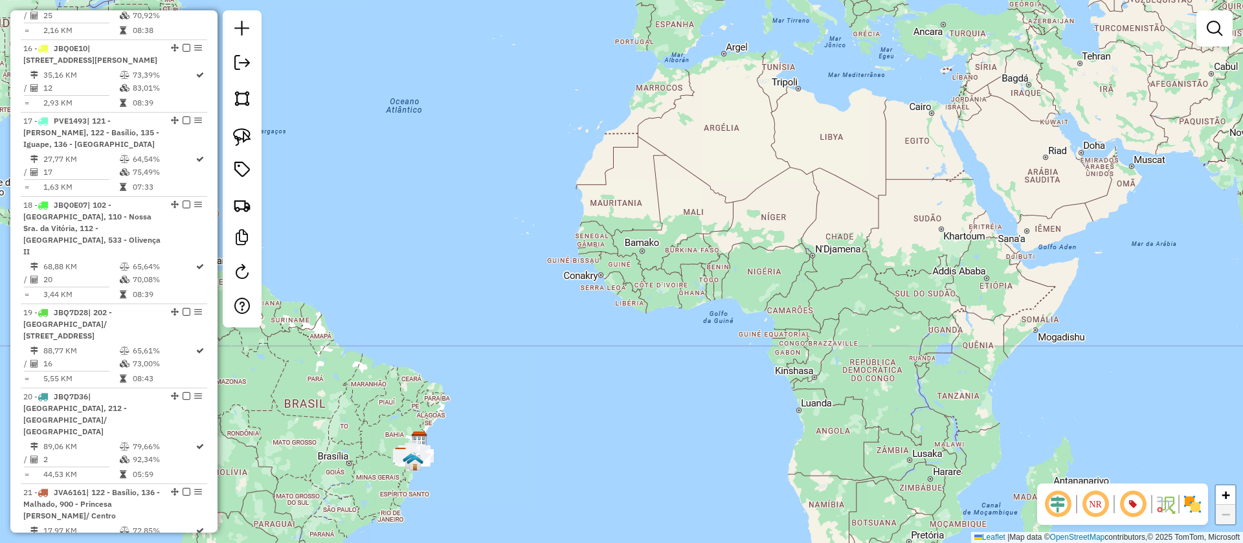
click at [1056, 498] on em at bounding box center [1057, 504] width 31 height 31
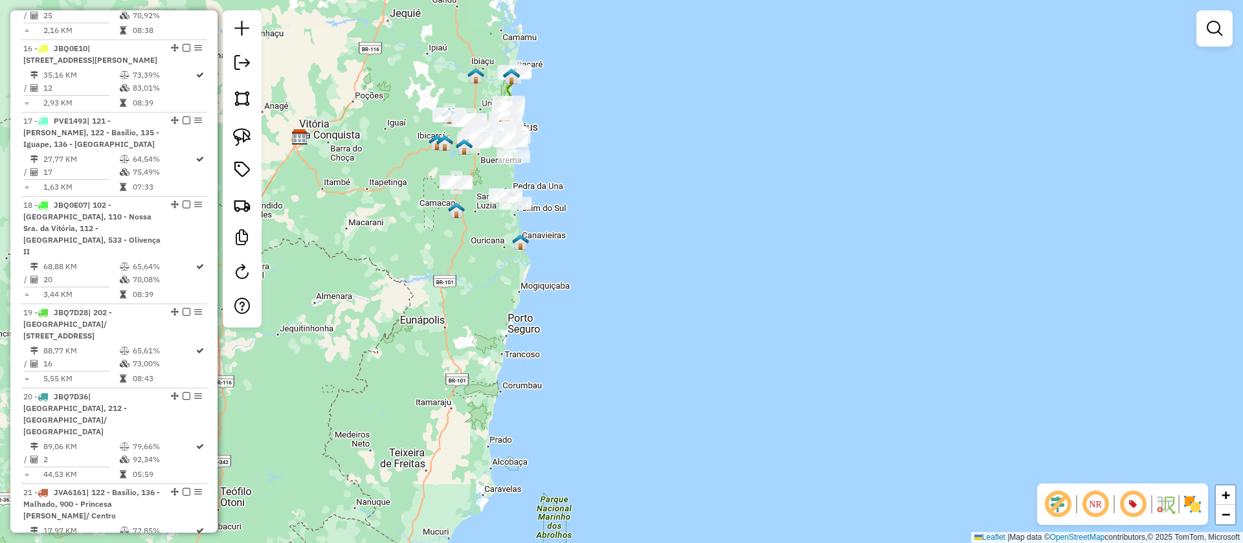
drag, startPoint x: 631, startPoint y: 166, endPoint x: 630, endPoint y: 173, distance: 6.6
click at [633, 172] on div "Rota 7 - Placa JCY1A95 54746224 - SELECT DISTRIBUIDORA DE LUBRIFICANTES E Janel…" at bounding box center [621, 271] width 1243 height 543
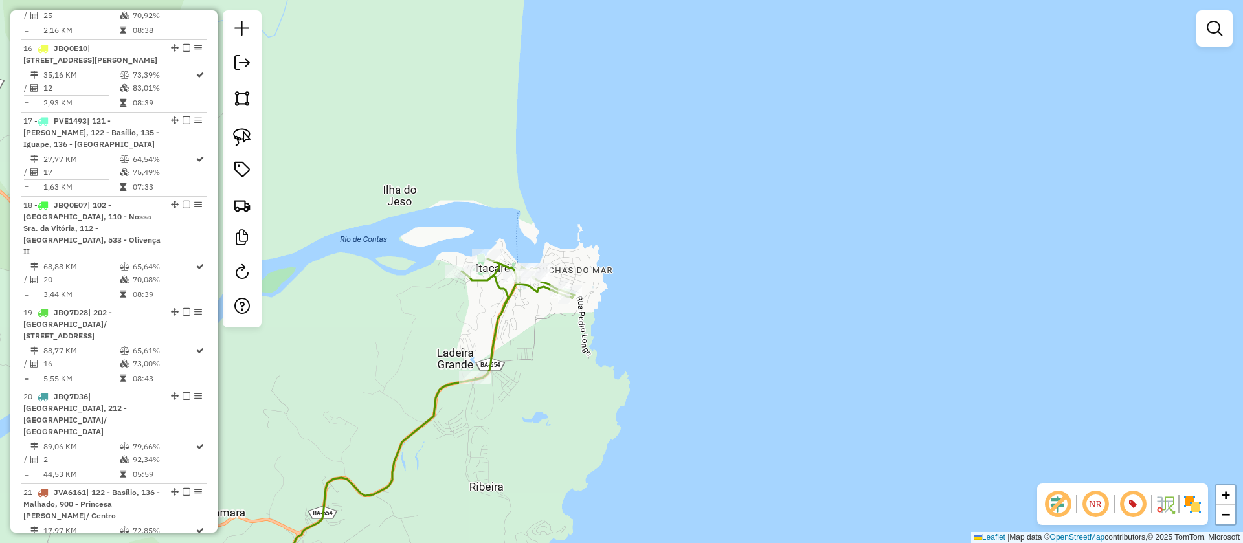
drag, startPoint x: 597, startPoint y: 243, endPoint x: 621, endPoint y: 198, distance: 50.4
click at [608, 218] on div "Janela de atendimento Grade de atendimento Capacidade Transportadoras Veículos …" at bounding box center [621, 271] width 1243 height 543
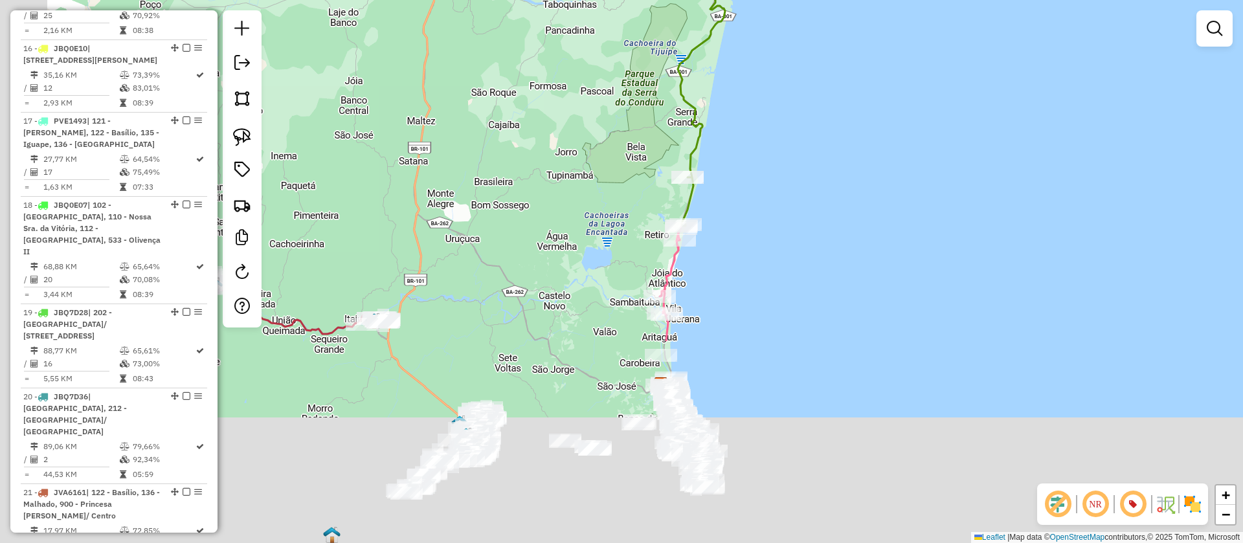
drag, startPoint x: 645, startPoint y: 333, endPoint x: 782, endPoint y: 54, distance: 310.3
click at [782, 54] on div "Janela de atendimento Grade de atendimento Capacidade Transportadoras Veículos …" at bounding box center [621, 271] width 1243 height 543
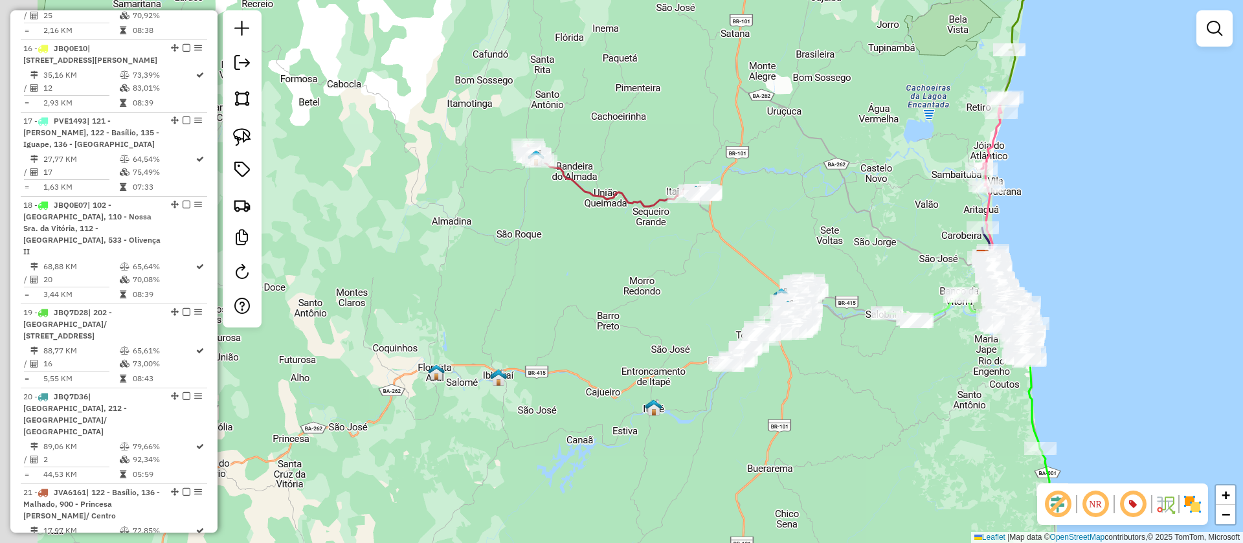
drag, startPoint x: 550, startPoint y: 280, endPoint x: 863, endPoint y: 175, distance: 330.6
click at [863, 175] on div "Janela de atendimento Grade de atendimento Capacidade Transportadoras Veículos …" at bounding box center [621, 271] width 1243 height 543
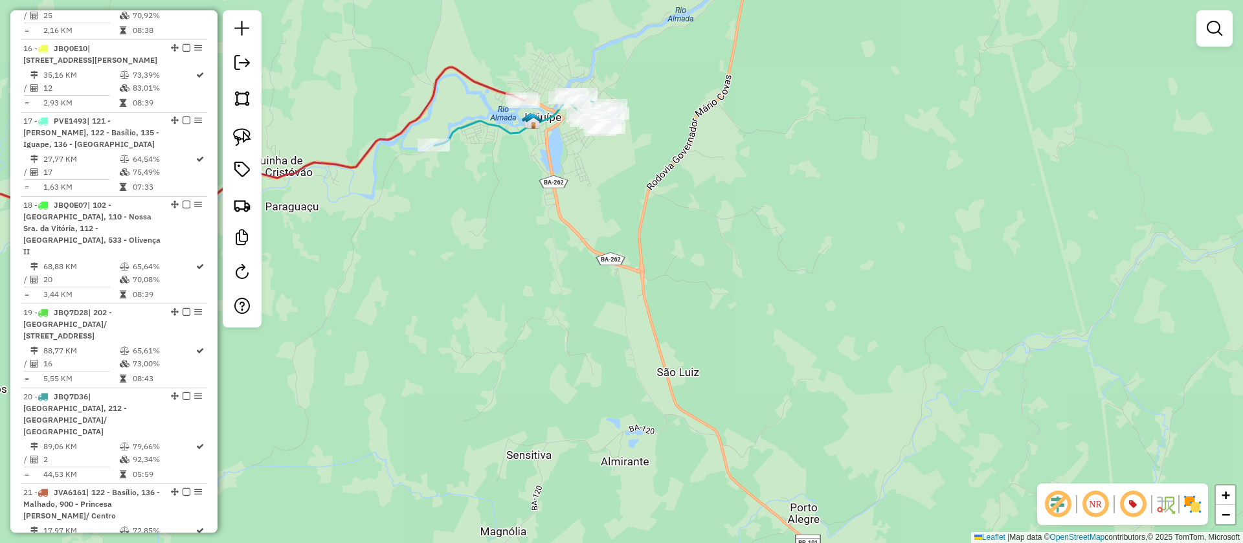
drag, startPoint x: 684, startPoint y: 254, endPoint x: 754, endPoint y: 408, distance: 168.6
click at [737, 408] on div "Janela de atendimento Grade de atendimento Capacidade Transportadoras Veículos …" at bounding box center [621, 271] width 1243 height 543
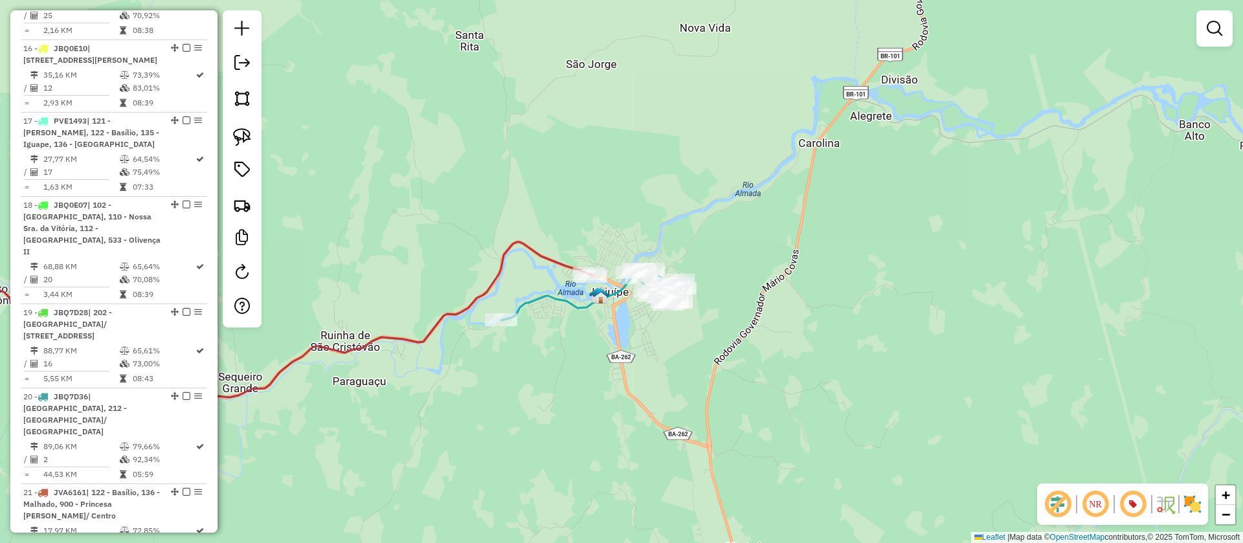
click at [1221, 19] on link at bounding box center [1214, 29] width 26 height 26
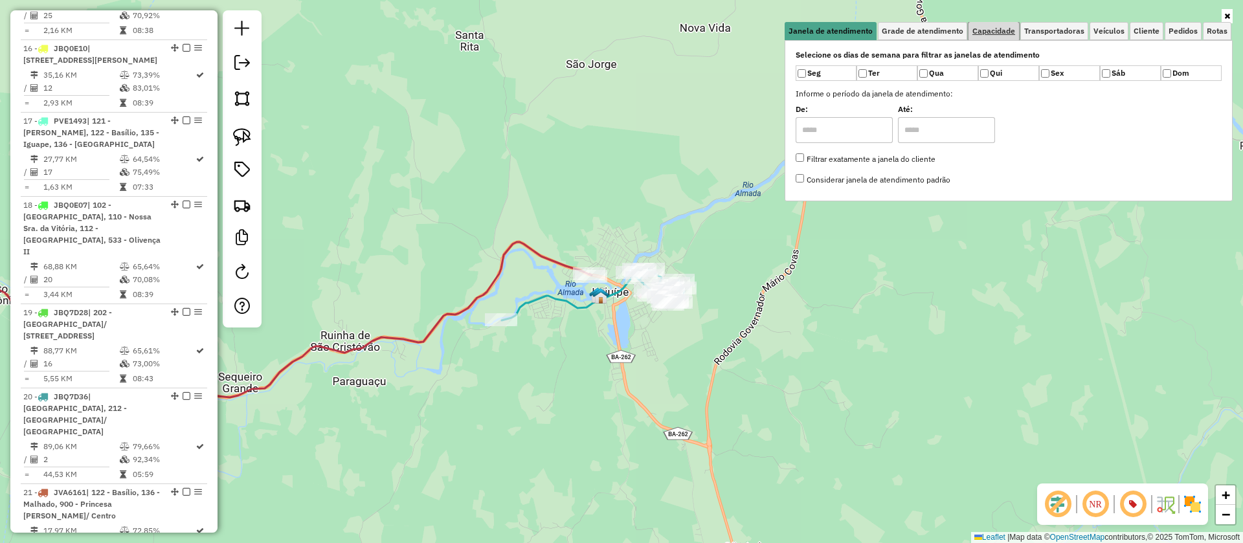
click at [992, 25] on link "Capacidade" at bounding box center [993, 31] width 50 height 18
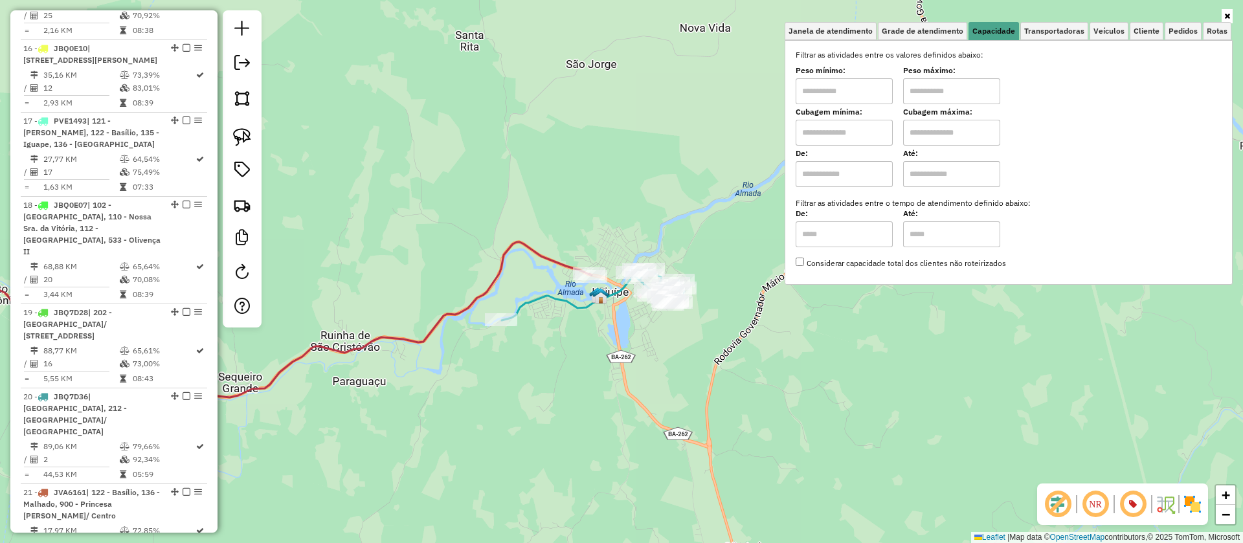
click at [849, 128] on input "text" at bounding box center [843, 133] width 97 height 26
type input "****"
click at [944, 144] on input "text" at bounding box center [951, 133] width 97 height 26
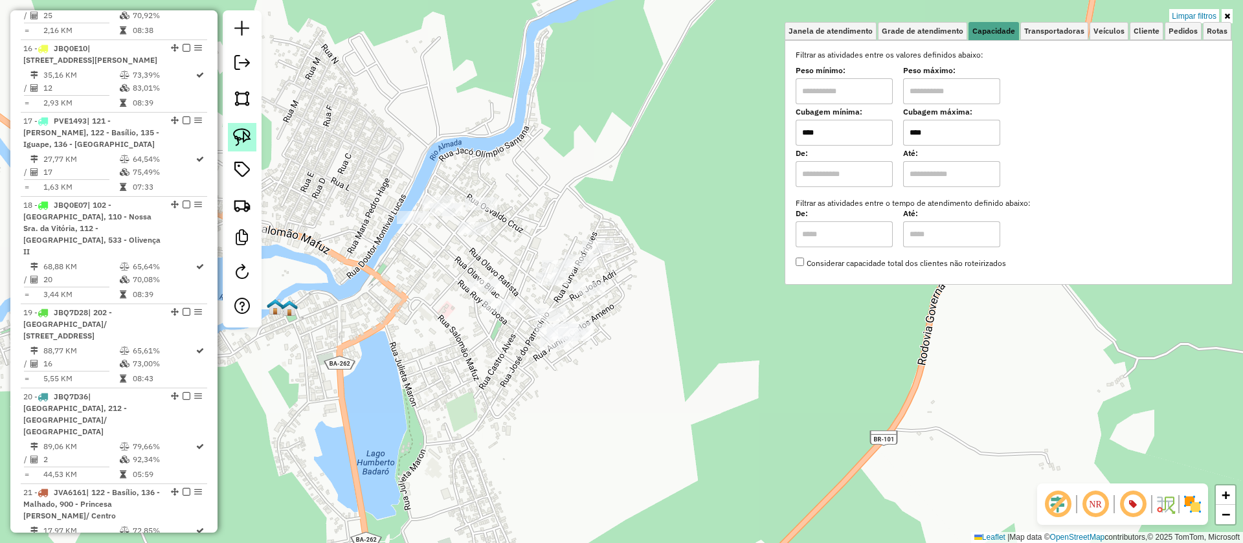
type input "****"
click at [231, 125] on link at bounding box center [242, 137] width 28 height 28
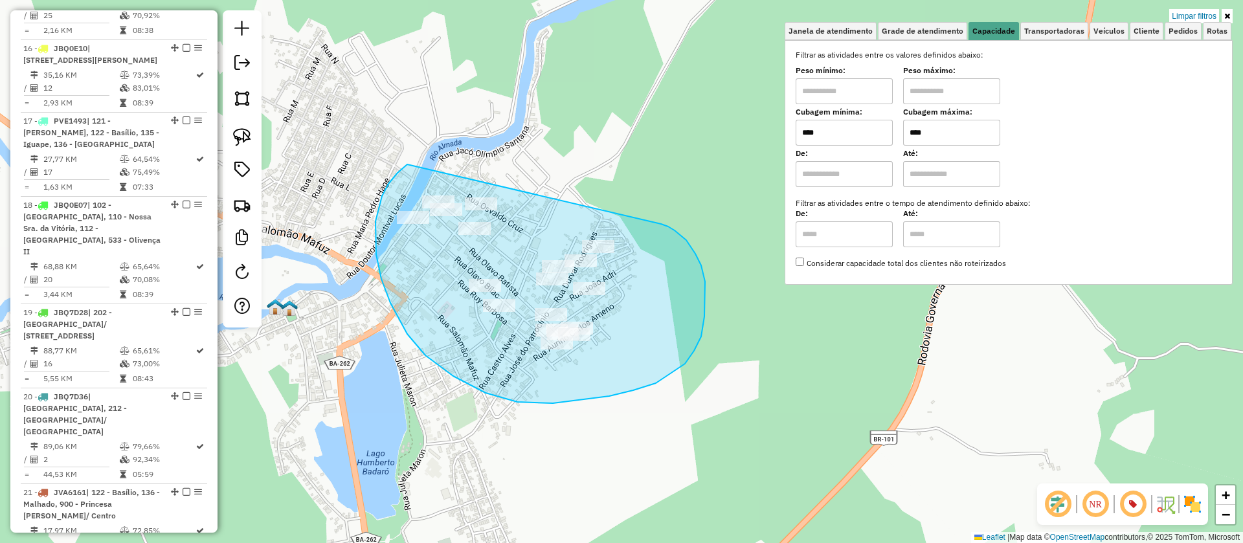
drag, startPoint x: 404, startPoint y: 168, endPoint x: 658, endPoint y: 224, distance: 259.9
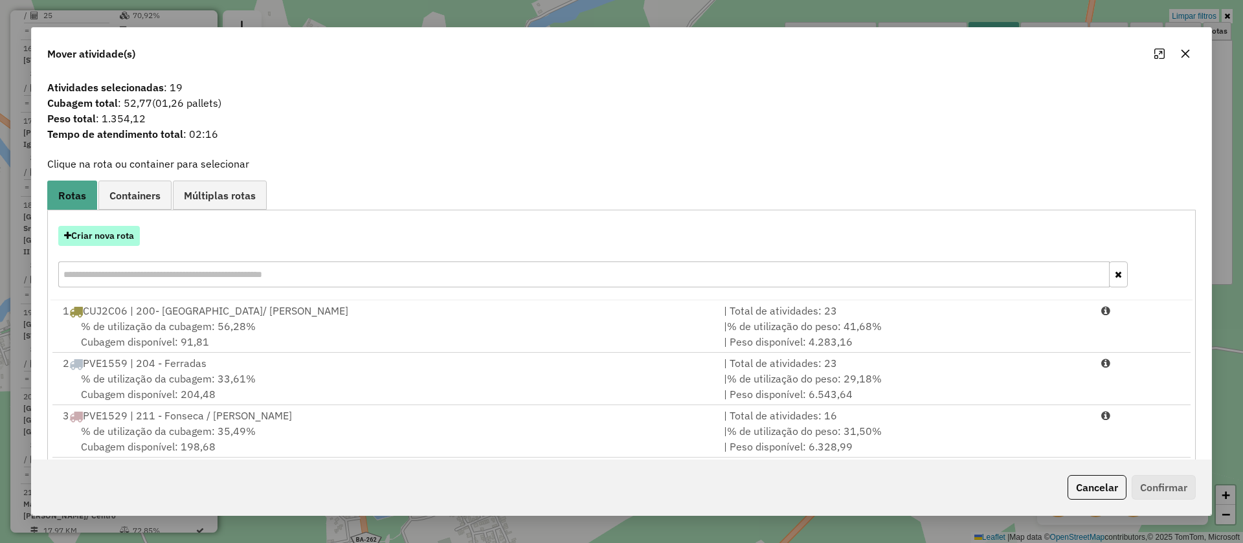
click at [120, 231] on button "Criar nova rota" at bounding box center [99, 236] width 82 height 20
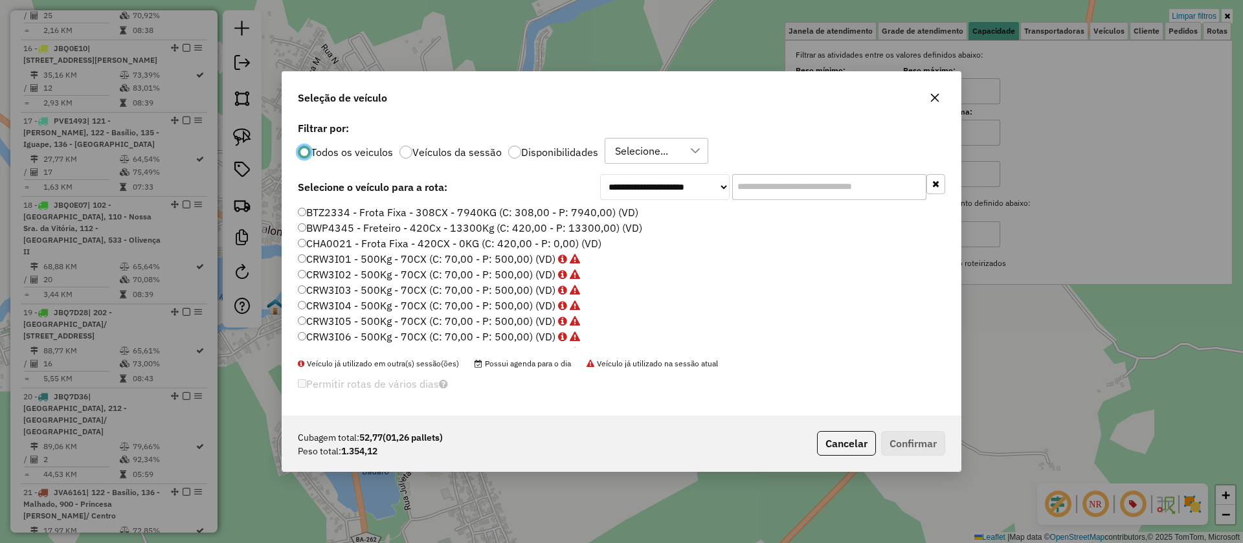
scroll to position [7, 4]
click at [780, 188] on input "text" at bounding box center [829, 187] width 194 height 26
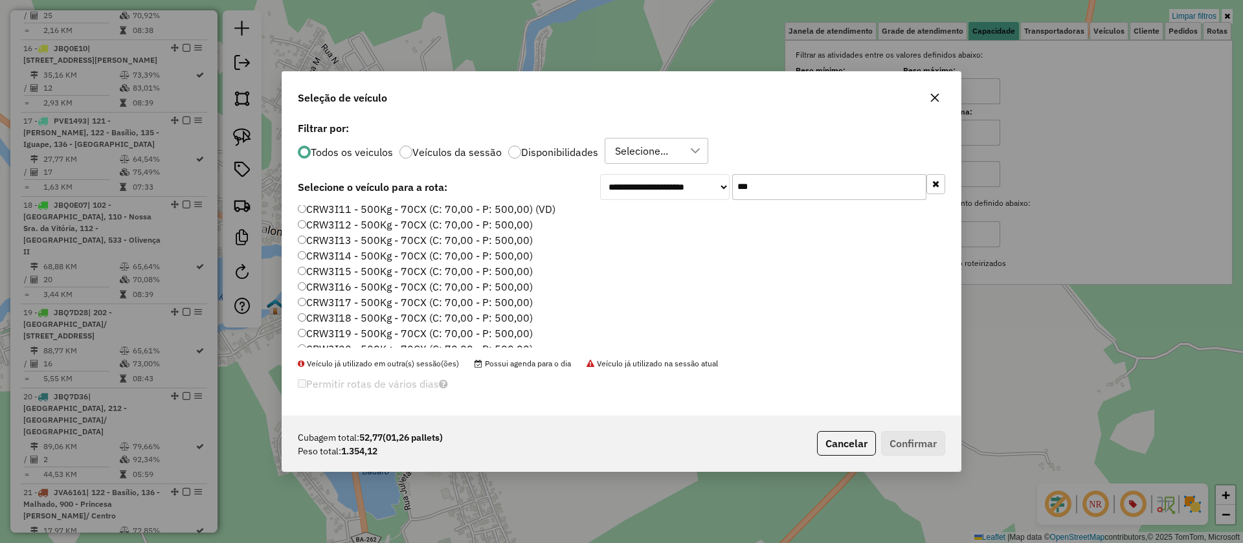
scroll to position [261, 0]
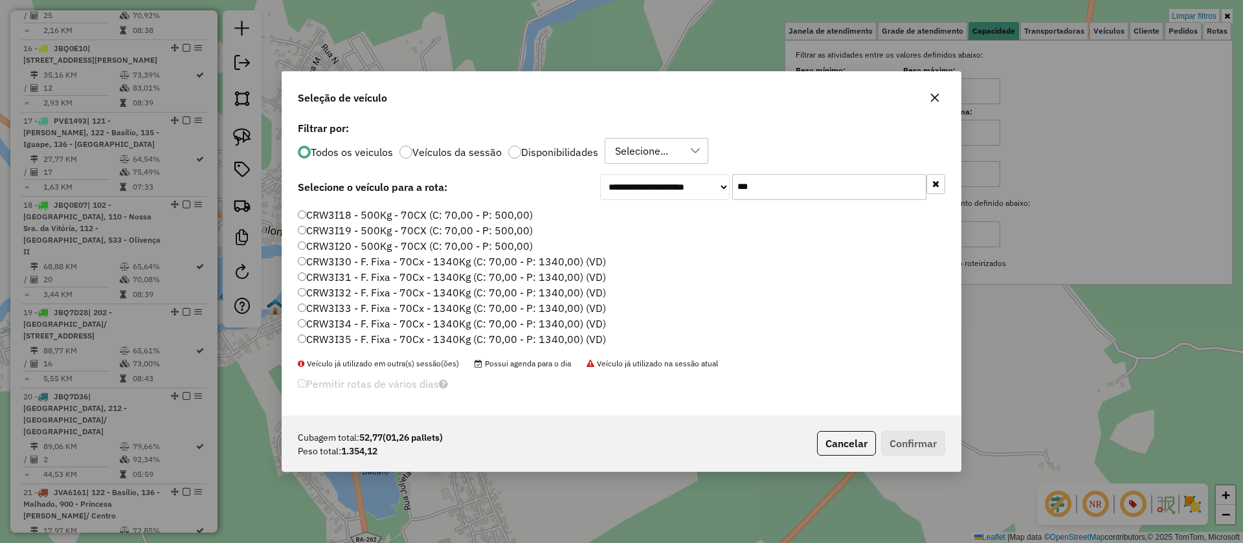
type input "***"
click at [465, 263] on label "CRW3I30 - F. Fixa - 70Cx - 1340Kg (C: 70,00 - P: 1340,00) (VD)" at bounding box center [452, 262] width 308 height 16
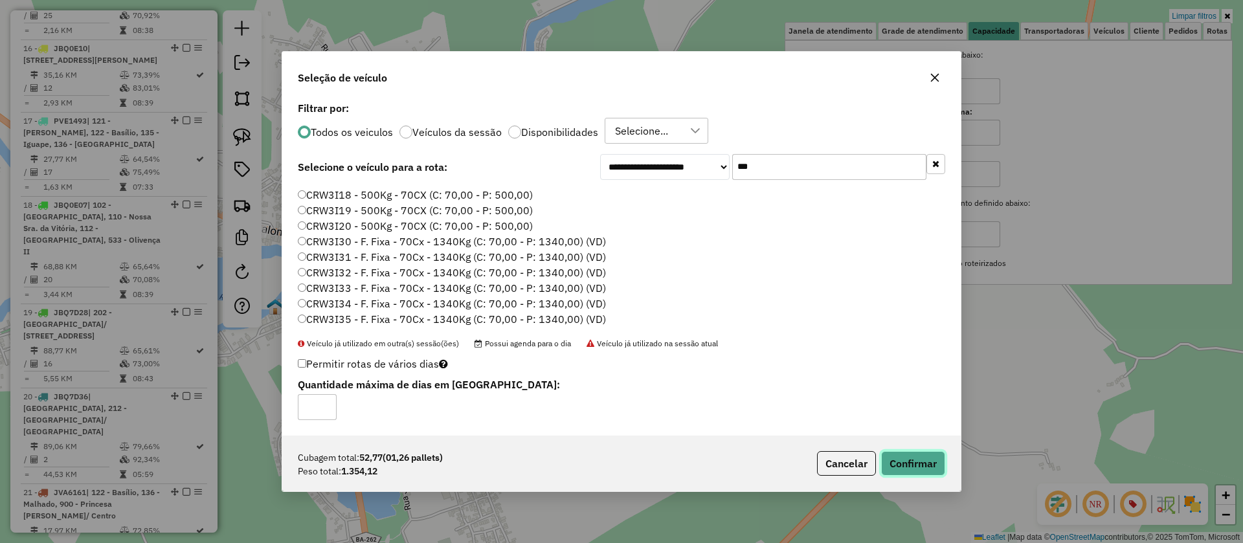
click at [916, 463] on button "Confirmar" at bounding box center [913, 463] width 64 height 25
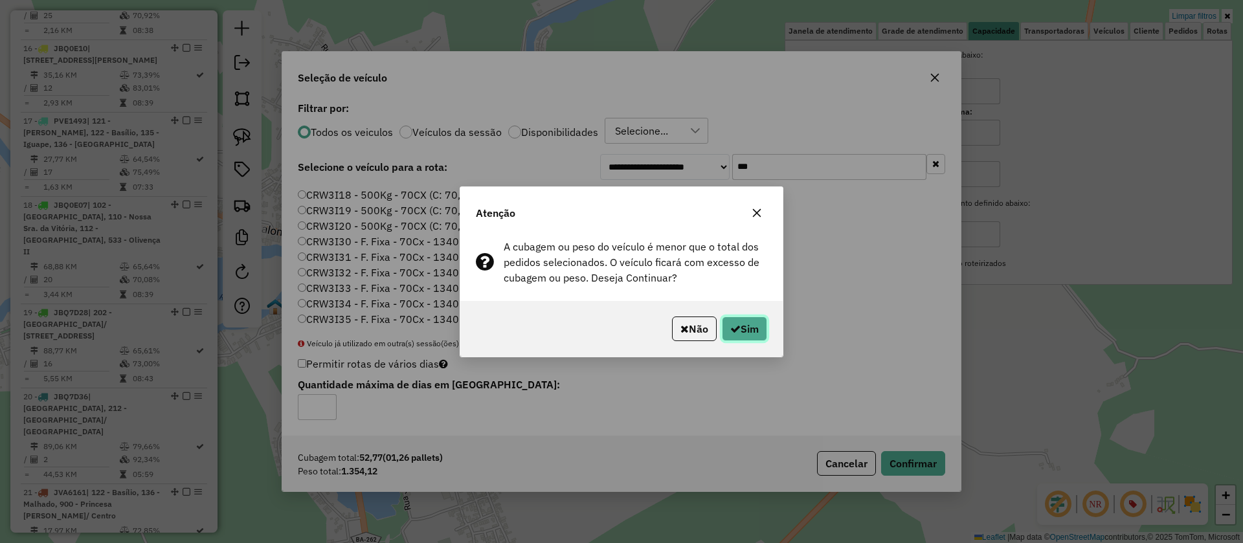
click at [746, 329] on button "Sim" at bounding box center [744, 329] width 45 height 25
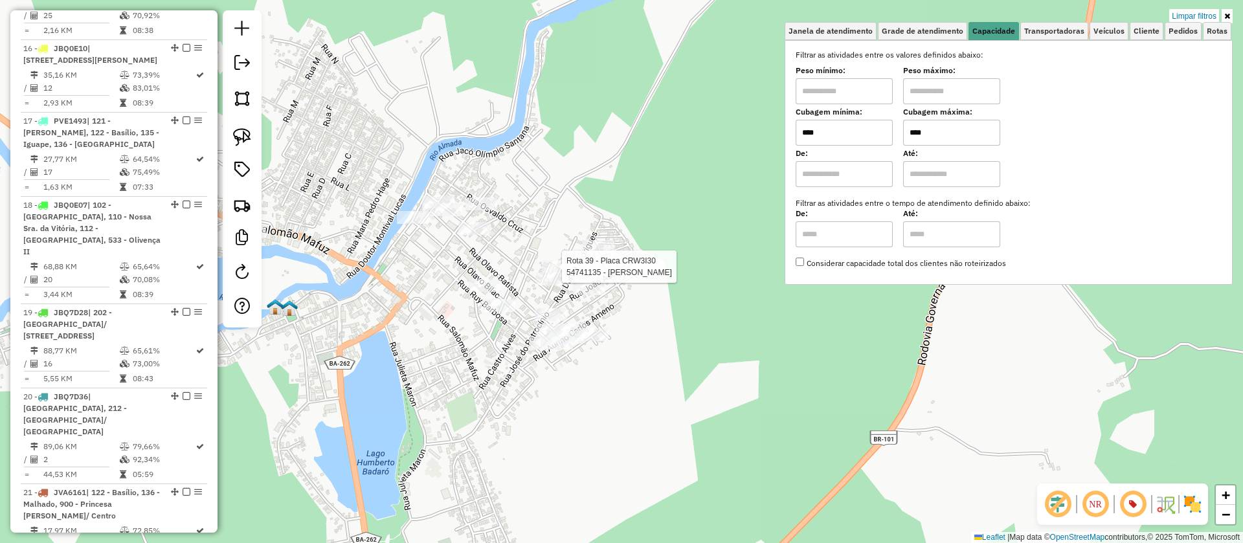
select select "**********"
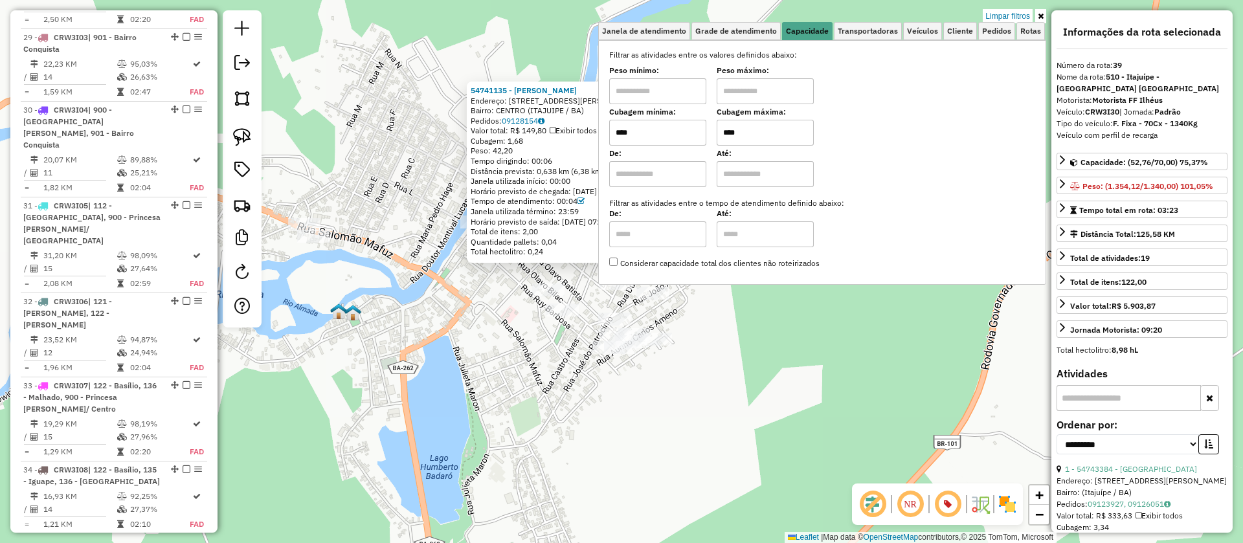
scroll to position [3174, 0]
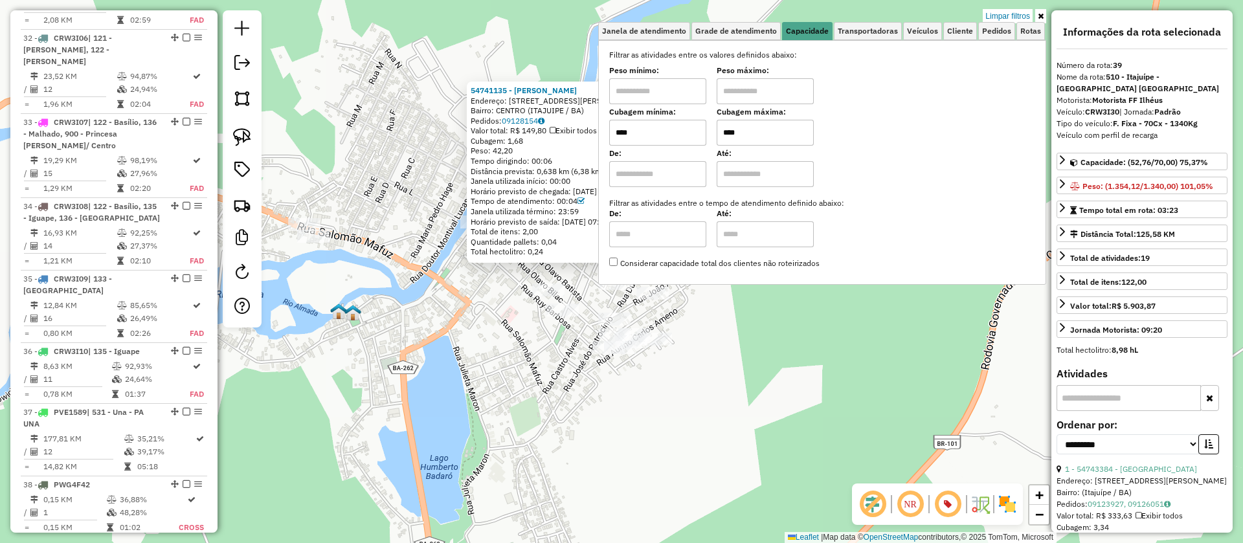
click at [427, 273] on div "54741135 - IANA LEITE Endereço: RUA JOAQUIM CUNHA FILHO 151 Bairro: CENTRO (ITA…" at bounding box center [621, 271] width 1243 height 543
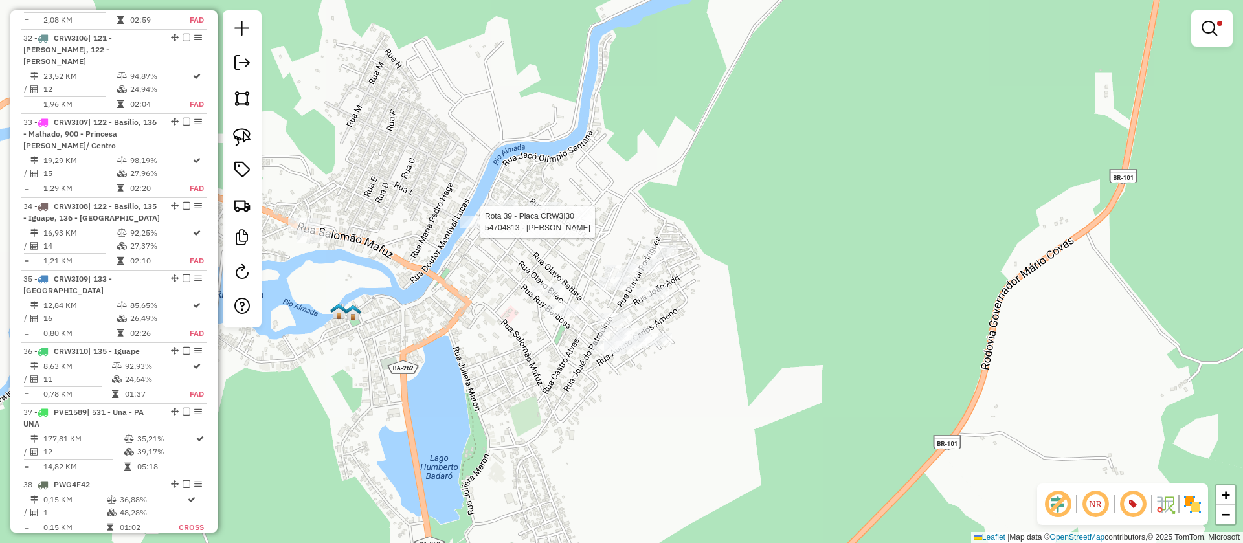
select select "**********"
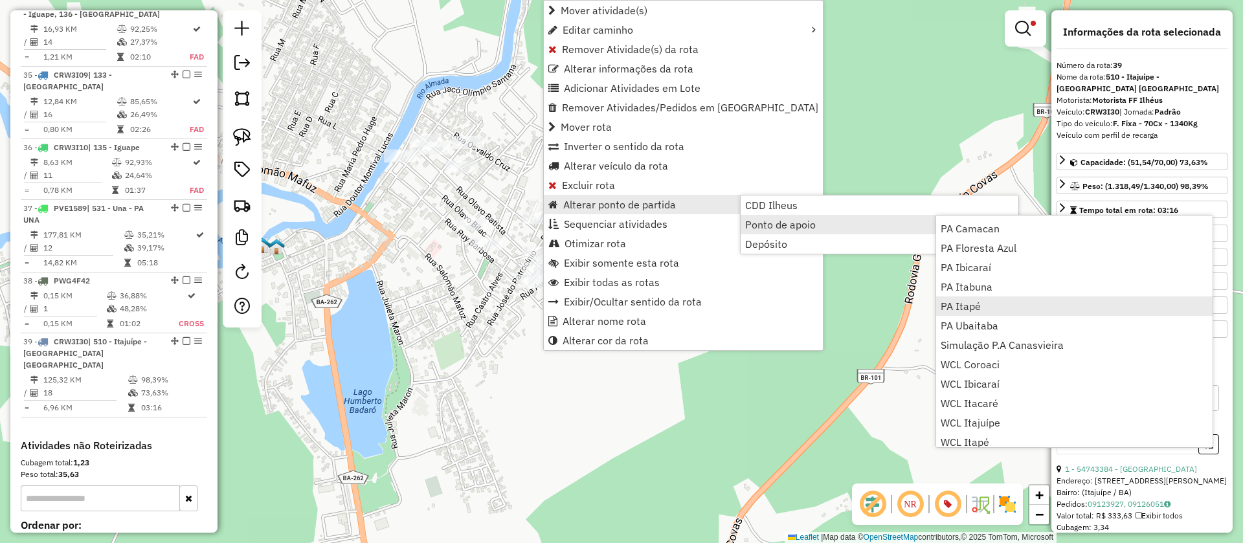
scroll to position [157, 0]
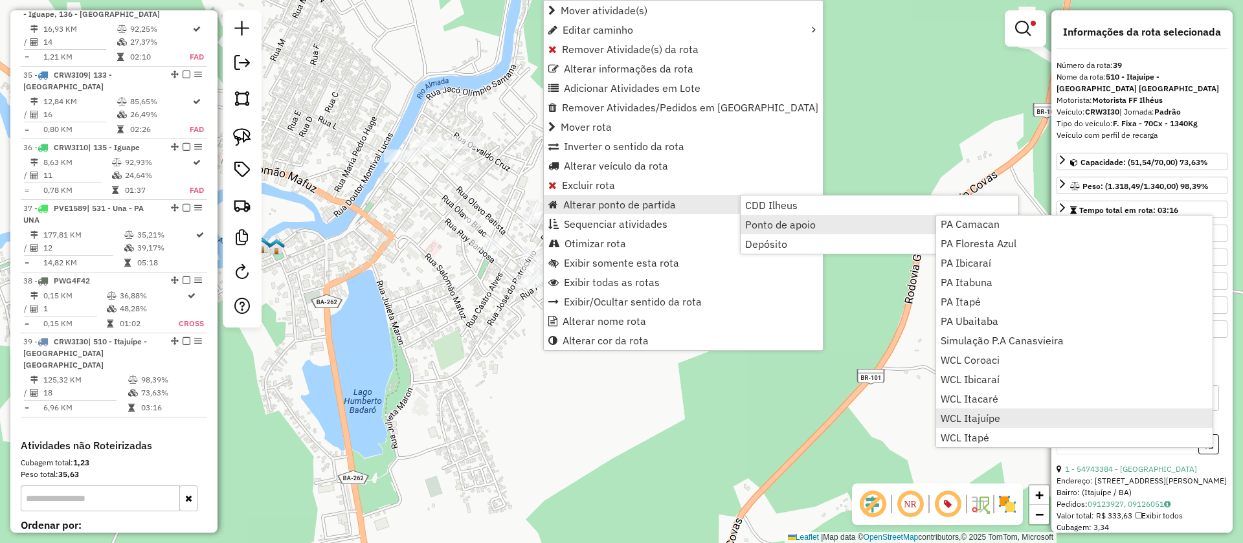
click at [987, 416] on span "WCL Itajuípe" at bounding box center [970, 418] width 60 height 10
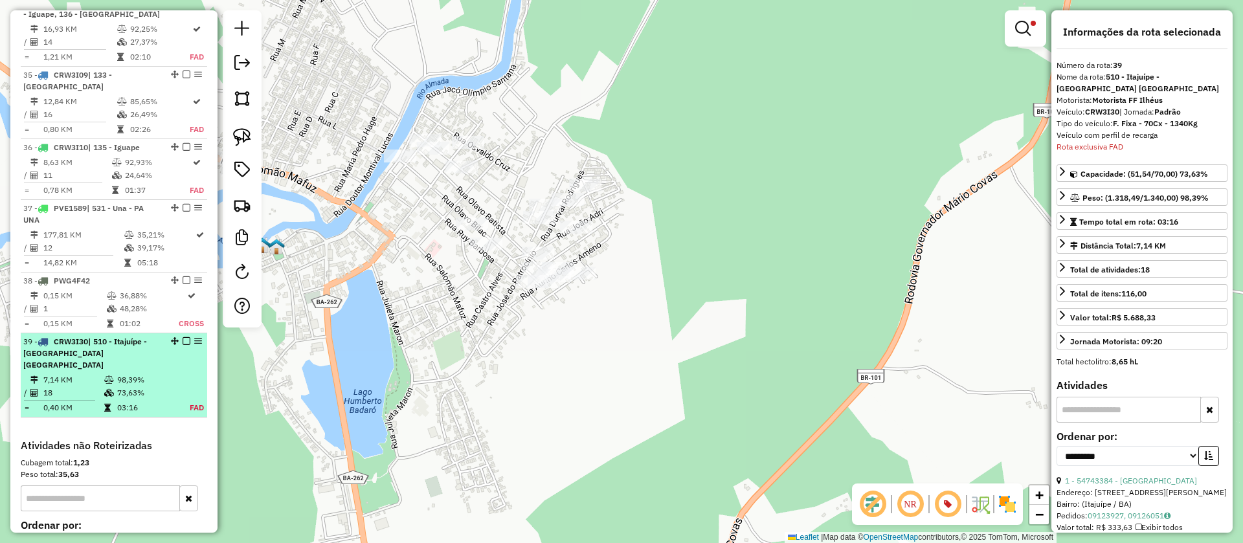
click at [183, 337] on em at bounding box center [187, 341] width 8 height 8
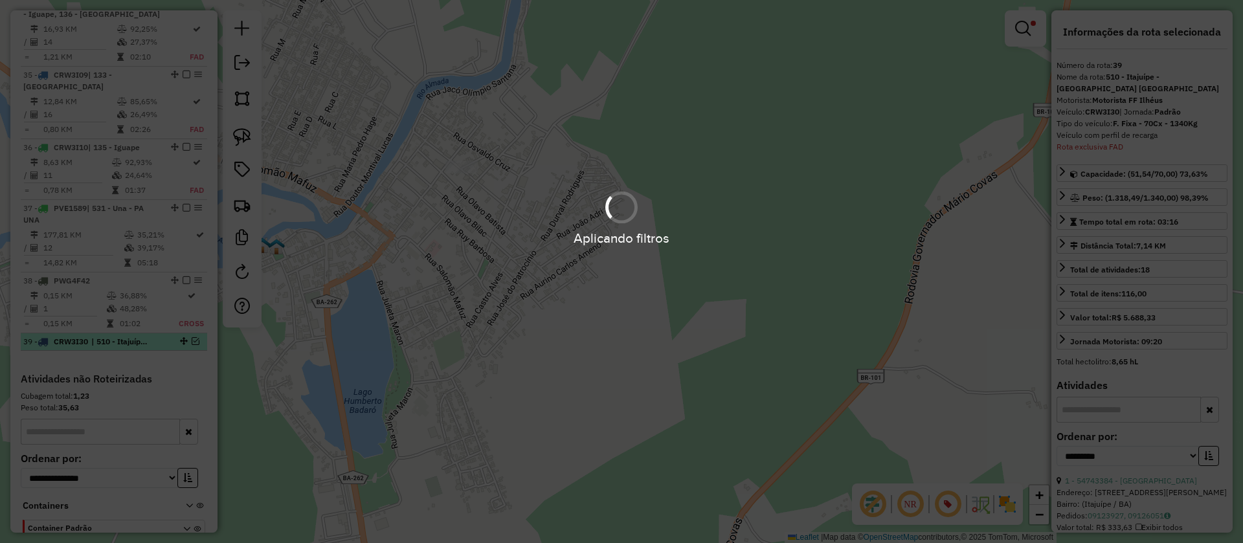
scroll to position [3323, 0]
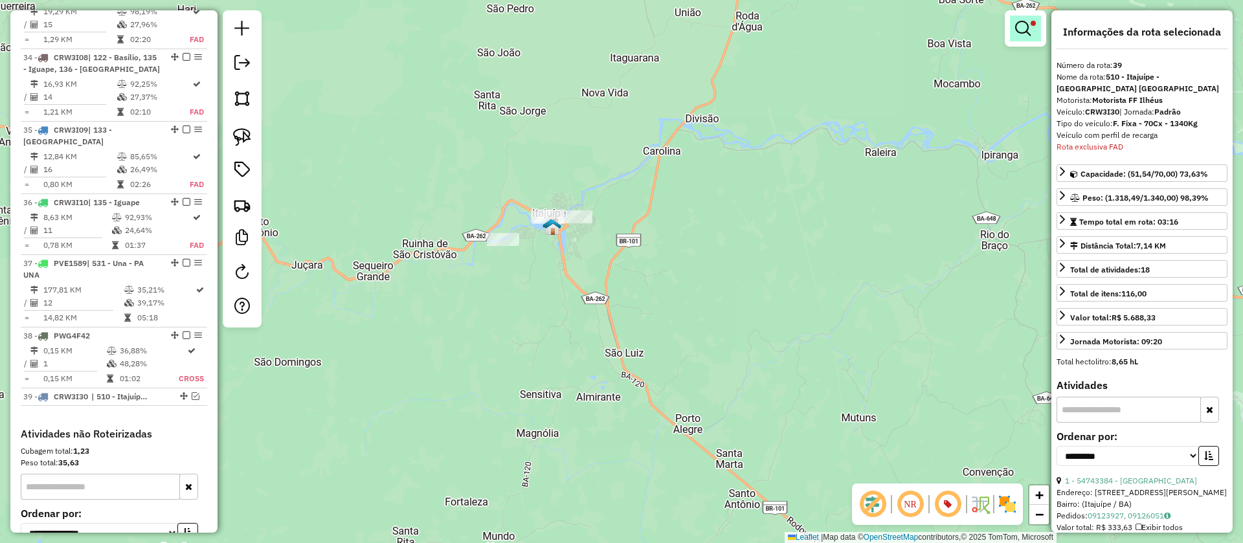
click at [1025, 26] on em at bounding box center [1023, 29] width 16 height 16
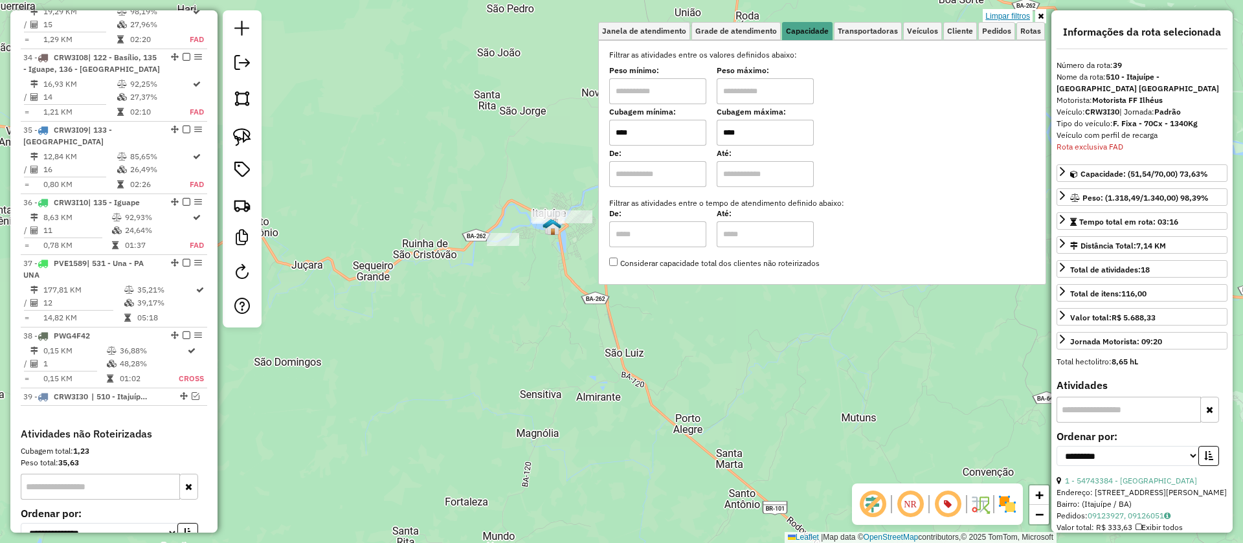
click at [1009, 17] on link "Limpar filtros" at bounding box center [1008, 16] width 50 height 14
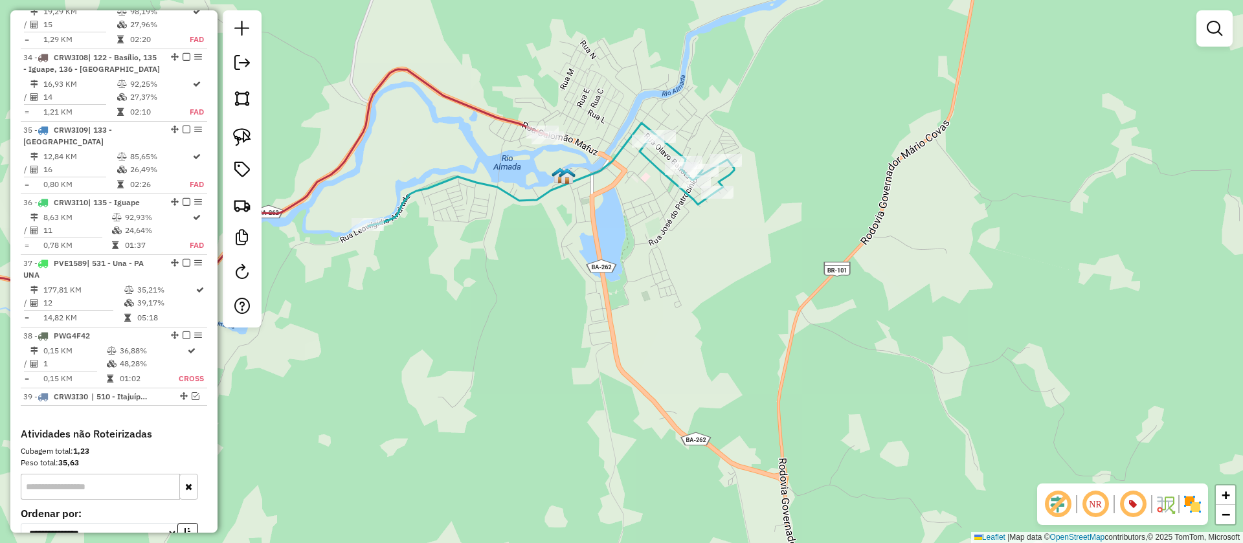
click at [539, 193] on icon at bounding box center [551, 175] width 366 height 104
select select "**********"
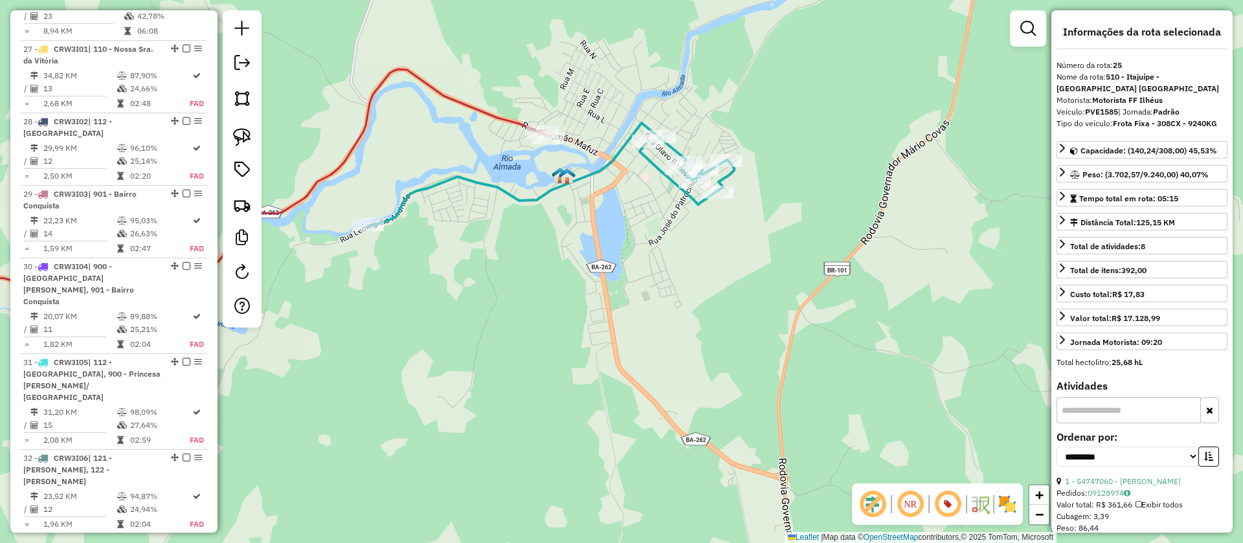
scroll to position [2511, 0]
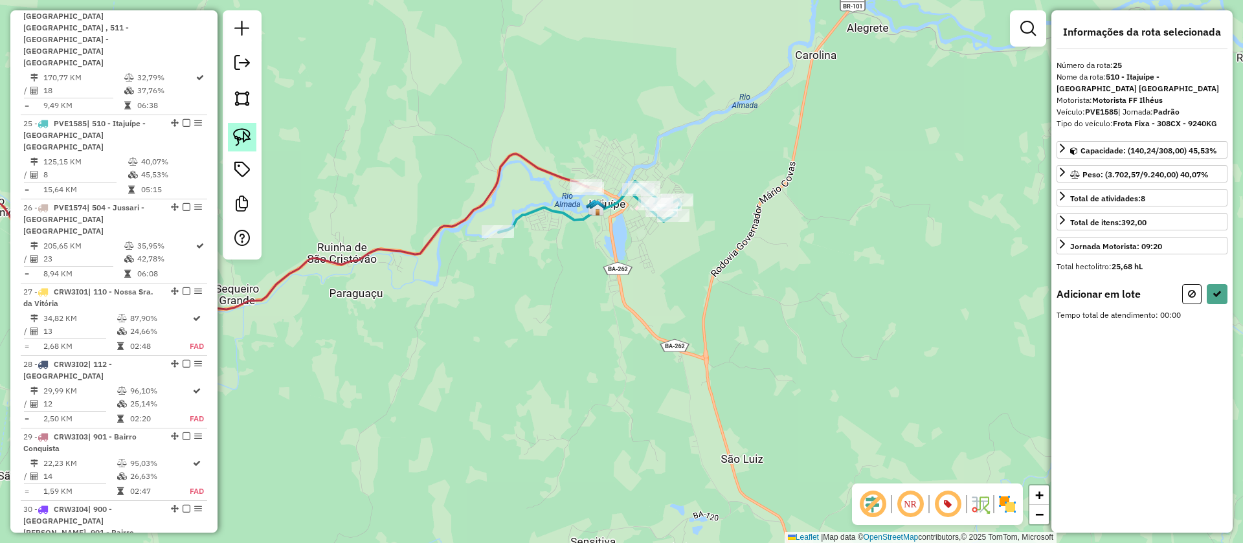
click at [243, 134] on img at bounding box center [242, 137] width 18 height 18
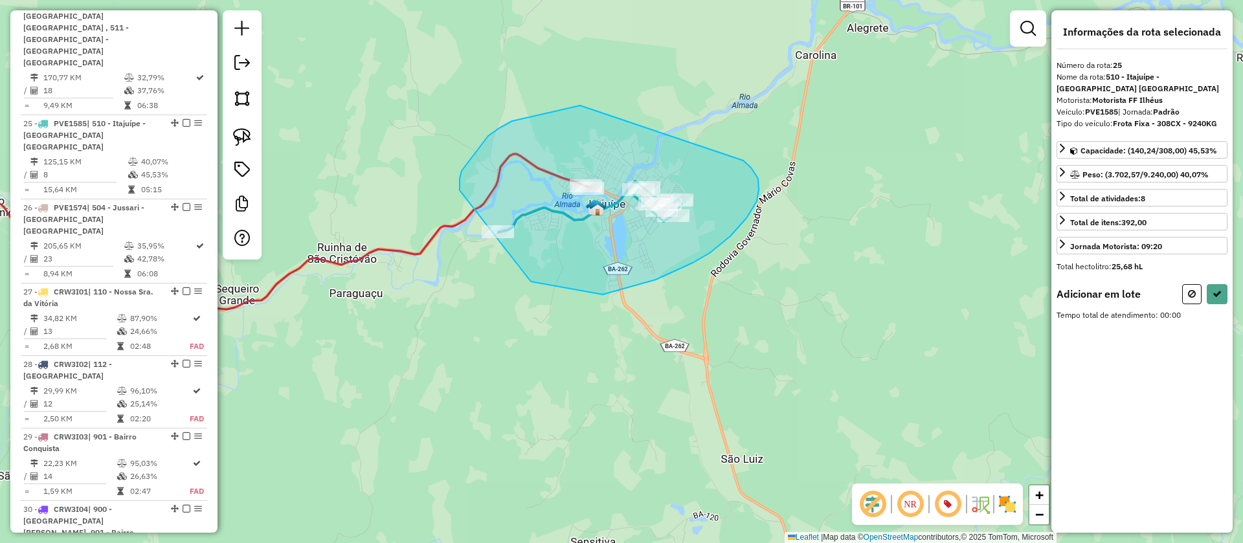
drag, startPoint x: 499, startPoint y: 128, endPoint x: 816, endPoint y: 214, distance: 328.6
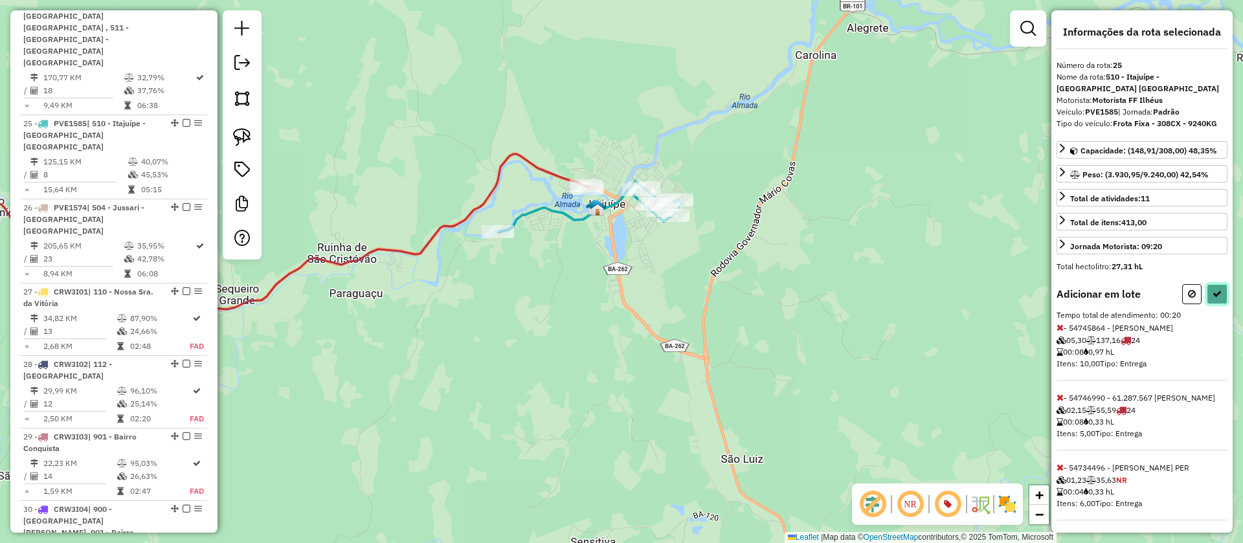
click at [1212, 289] on icon at bounding box center [1216, 293] width 9 height 9
select select "**********"
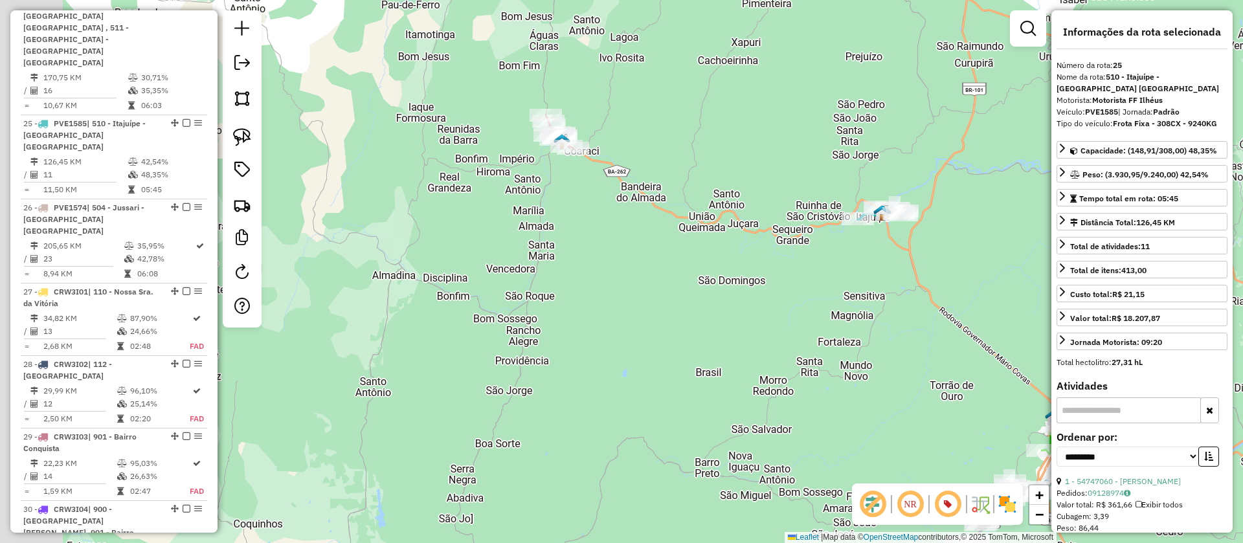
drag, startPoint x: 652, startPoint y: 201, endPoint x: 765, endPoint y: 210, distance: 113.7
click at [765, 210] on div "Janela de atendimento Grade de atendimento Capacidade Transportadoras Veículos …" at bounding box center [621, 271] width 1243 height 543
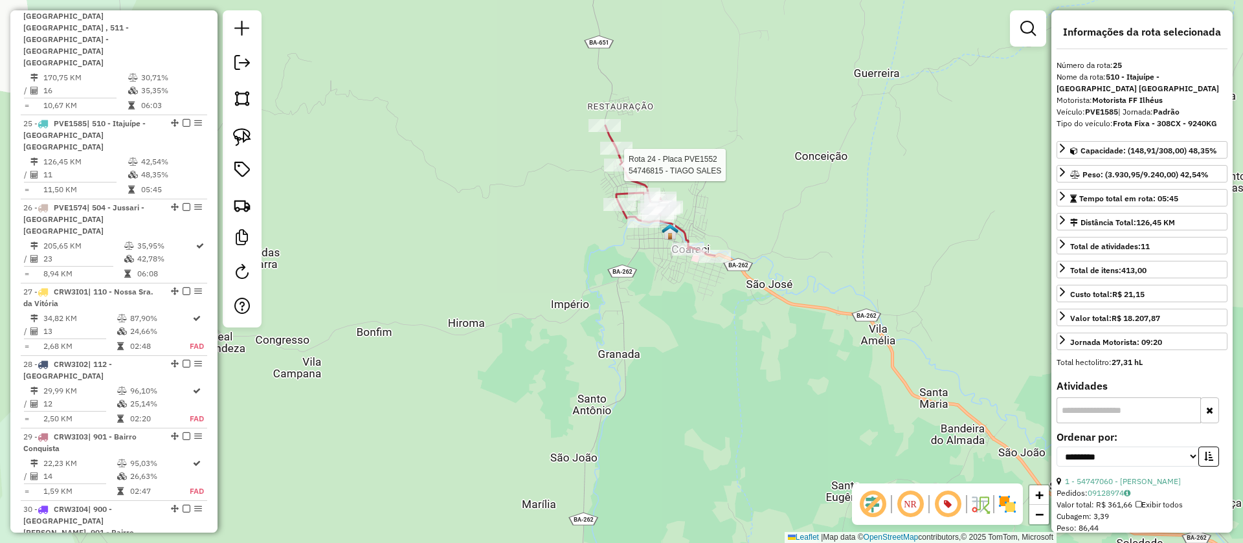
click at [628, 175] on icon at bounding box center [659, 191] width 109 height 130
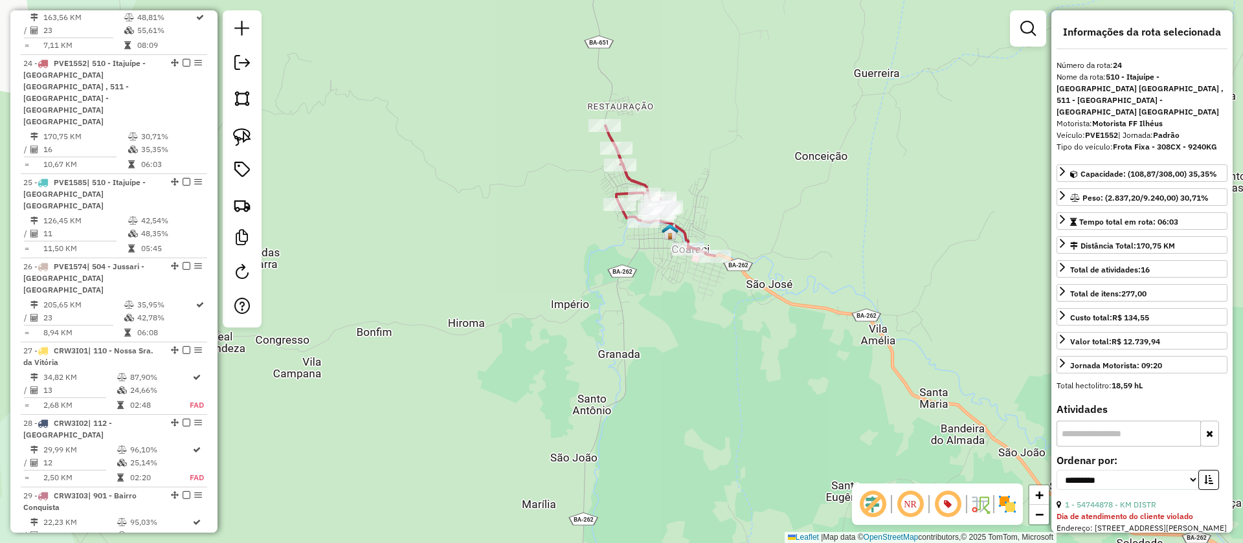
scroll to position [2427, 0]
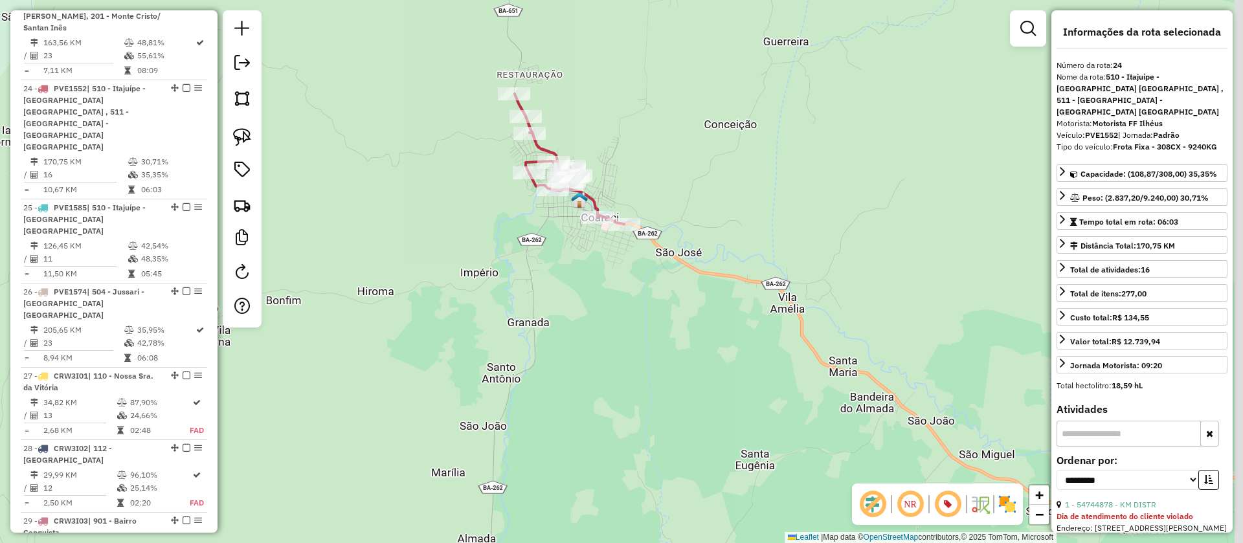
drag, startPoint x: 768, startPoint y: 301, endPoint x: 318, endPoint y: 117, distance: 485.9
click at [323, 121] on div "Rota 24 - Placa PVE1552 54744878 - KM DISTR Janela de atendimento Grade de aten…" at bounding box center [621, 271] width 1243 height 543
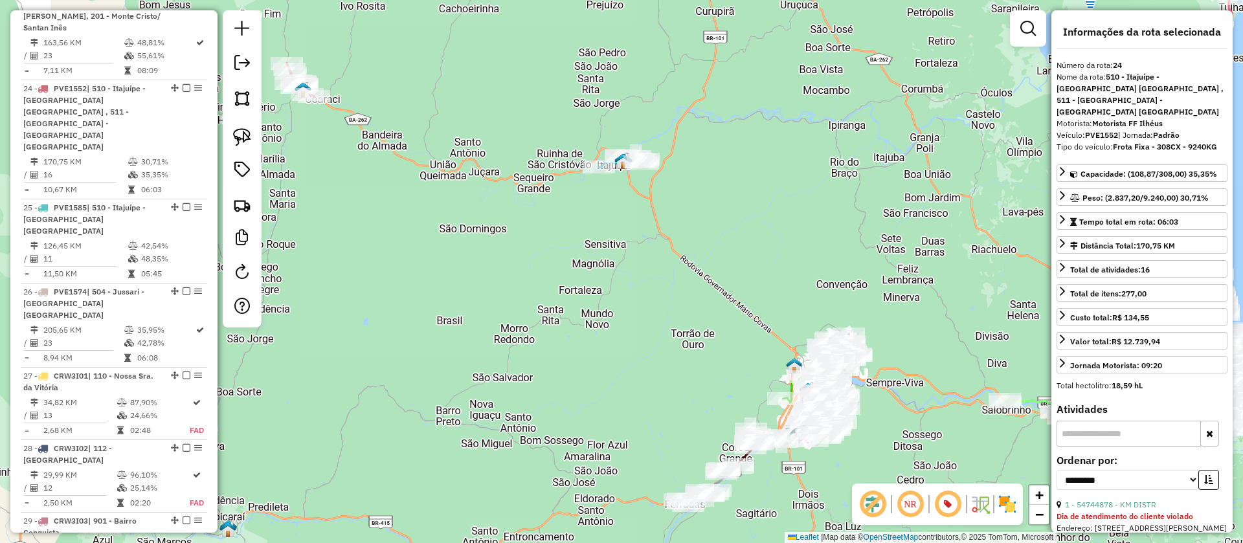
drag, startPoint x: 665, startPoint y: 311, endPoint x: 723, endPoint y: 344, distance: 66.7
click at [723, 344] on div "Janela de atendimento Grade de atendimento Capacidade Transportadoras Veículos …" at bounding box center [621, 271] width 1243 height 543
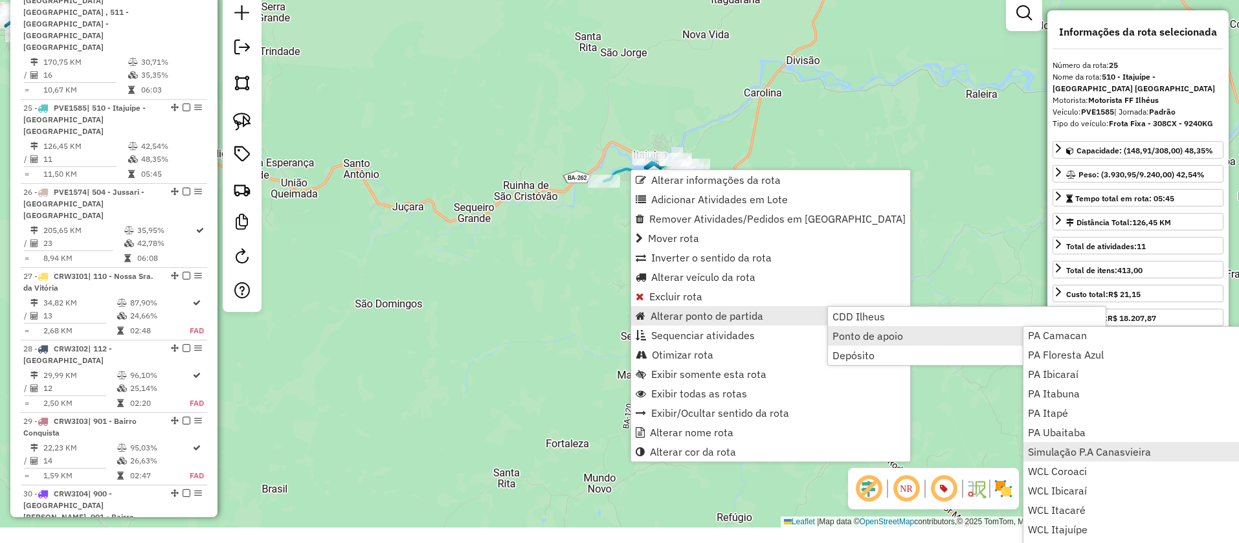
scroll to position [32, 0]
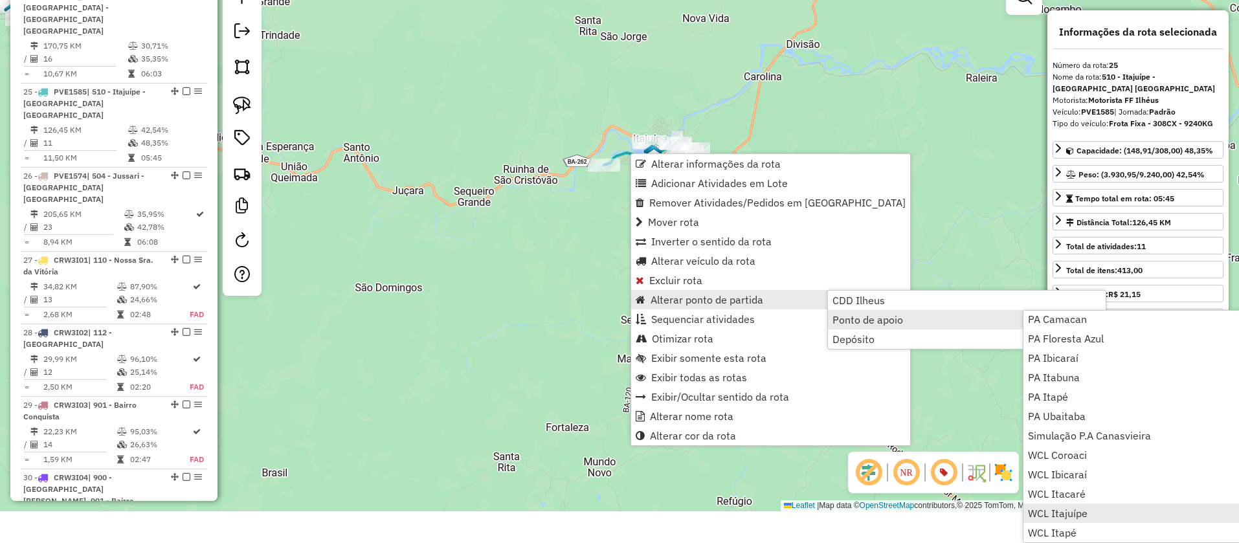
click at [1074, 509] on span "WCL Itajuípe" at bounding box center [1058, 513] width 60 height 10
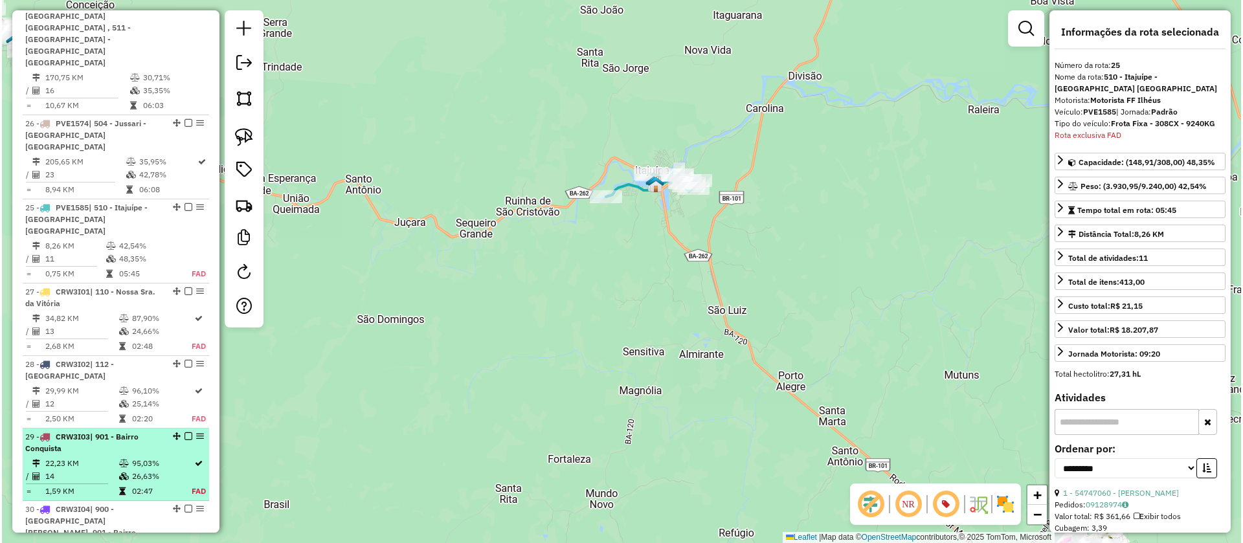
scroll to position [2439, 0]
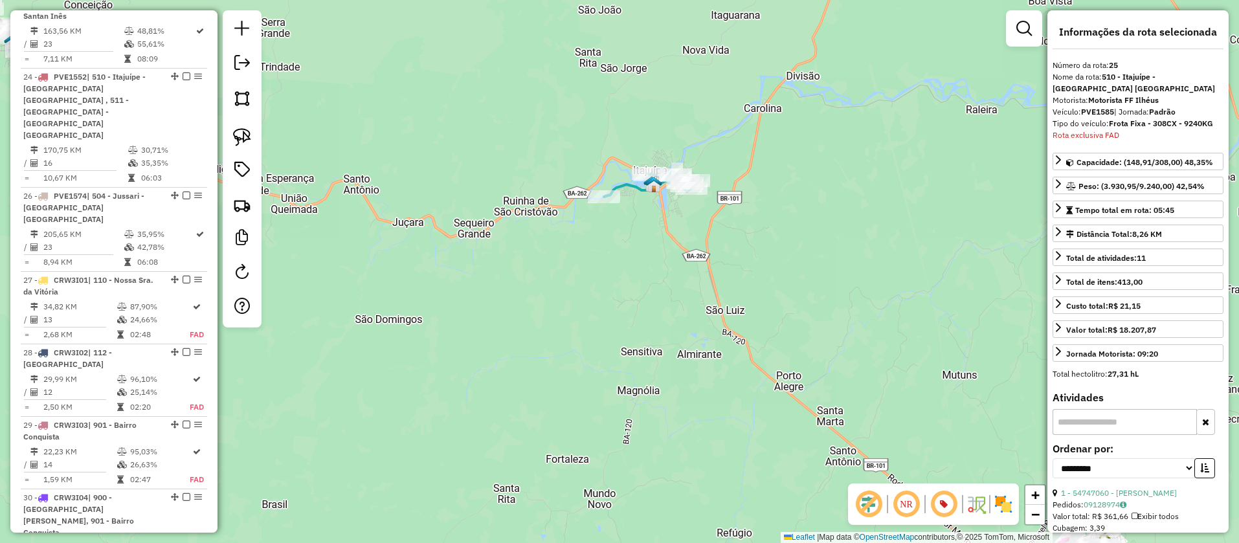
drag, startPoint x: 170, startPoint y: 17, endPoint x: 124, endPoint y: 523, distance: 508.2
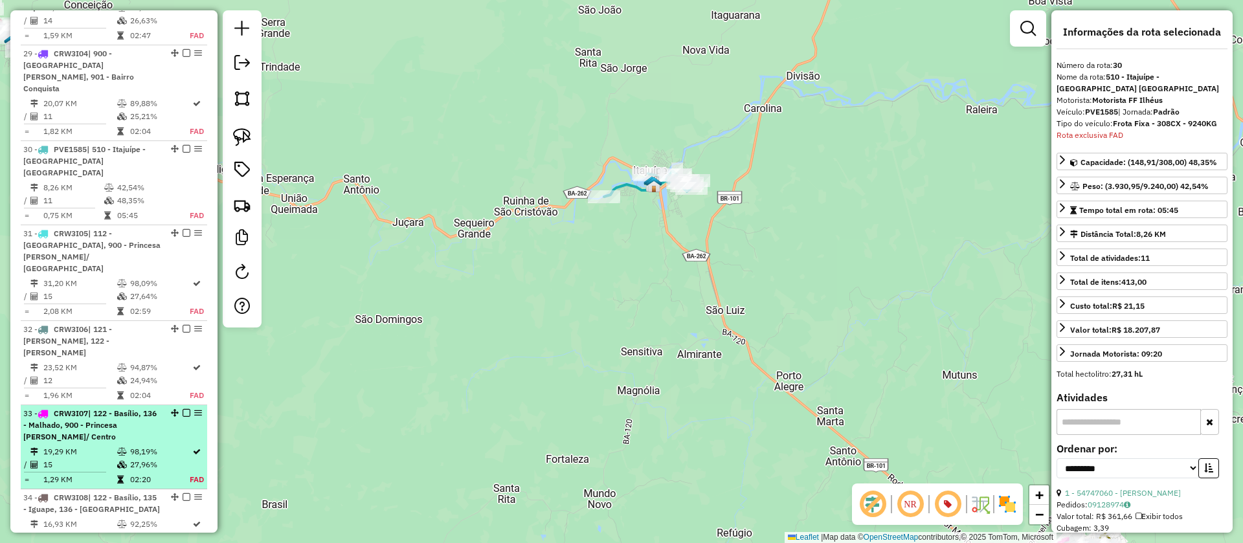
scroll to position [2924, 0]
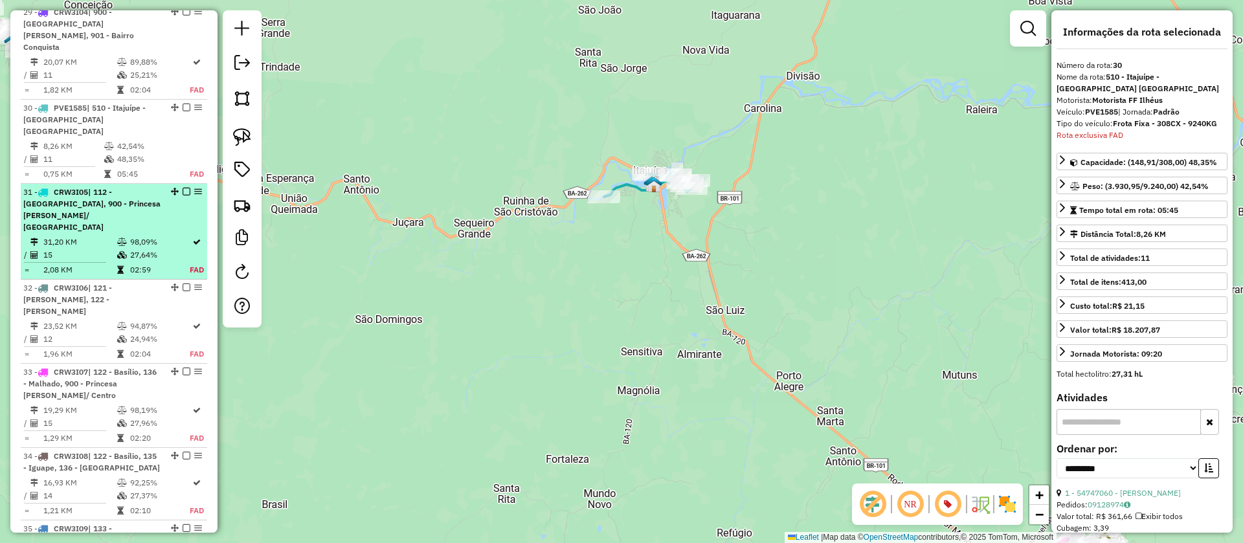
click at [171, 188] on em at bounding box center [175, 192] width 8 height 8
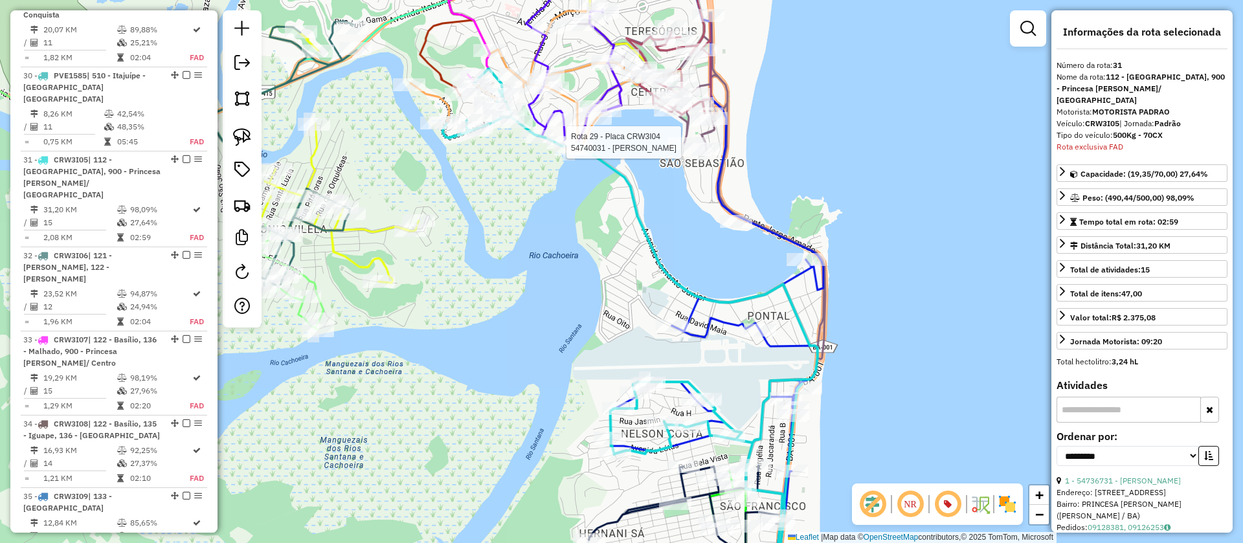
scroll to position [2958, 0]
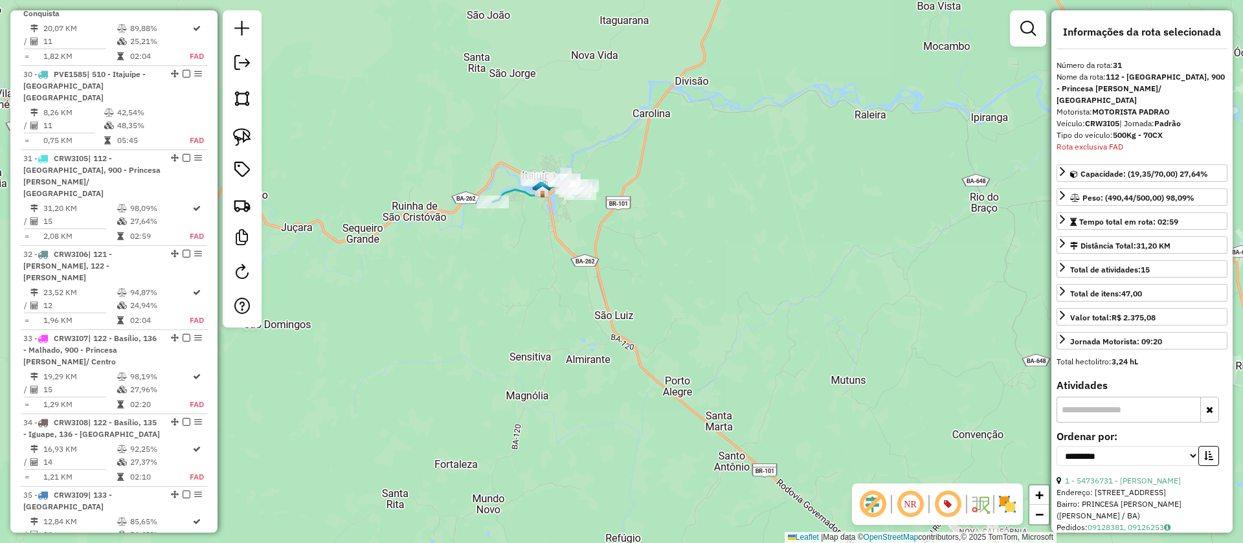
click at [516, 187] on icon at bounding box center [539, 189] width 92 height 26
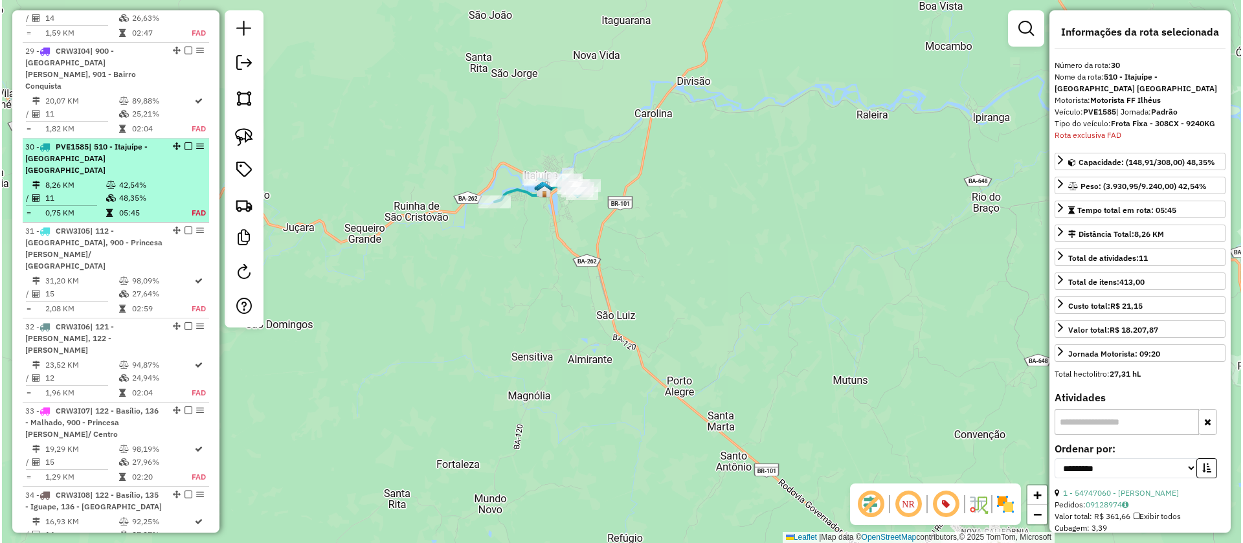
scroll to position [2813, 0]
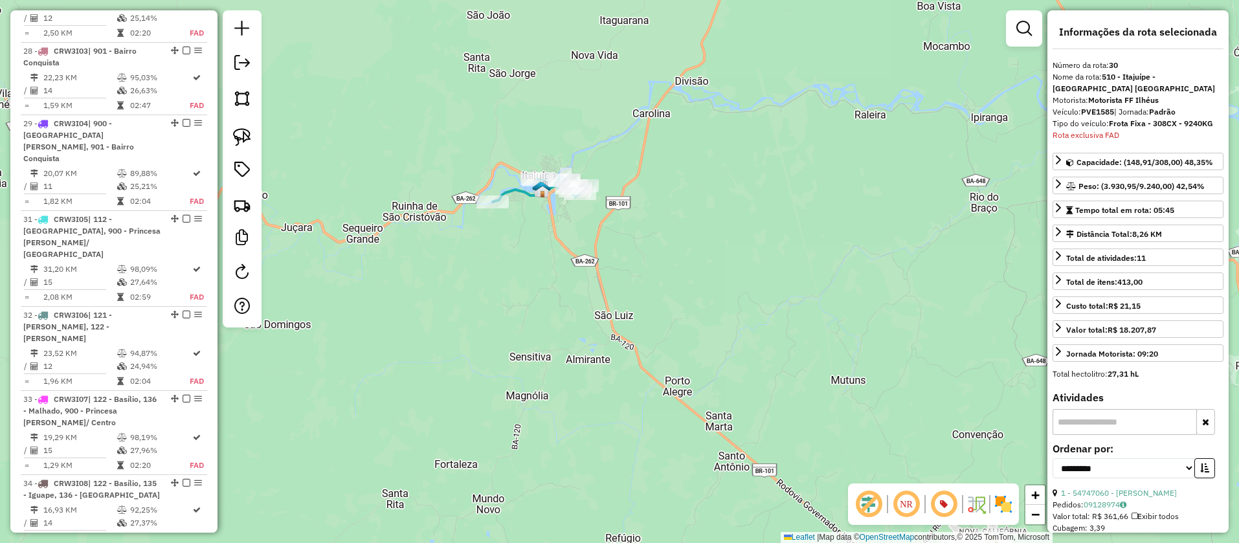
drag, startPoint x: 170, startPoint y: 17, endPoint x: 157, endPoint y: 515, distance: 497.9
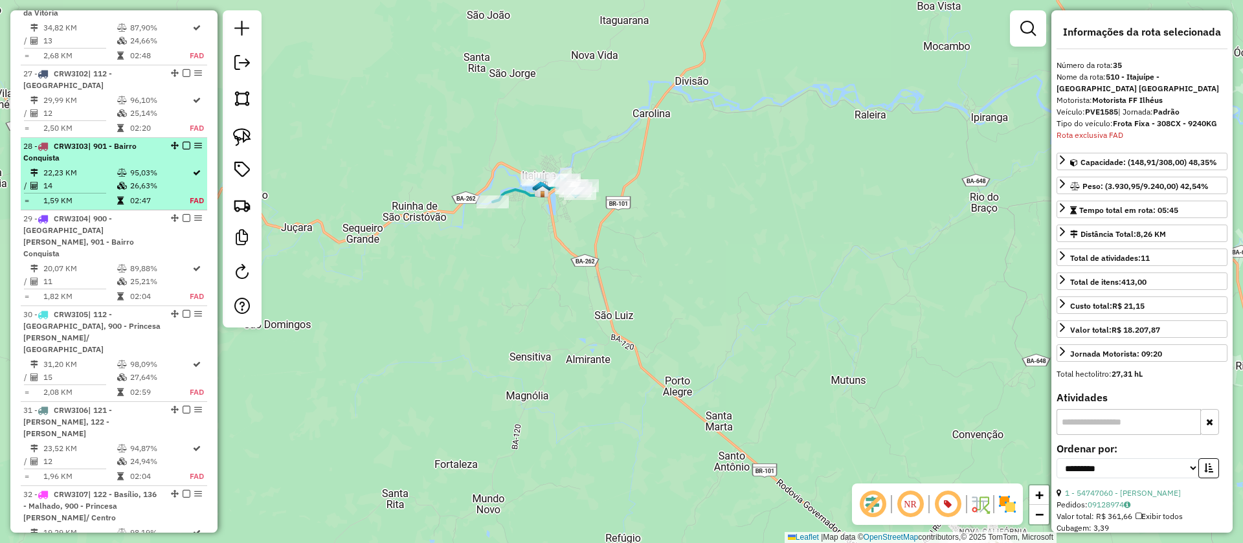
scroll to position [2716, 0]
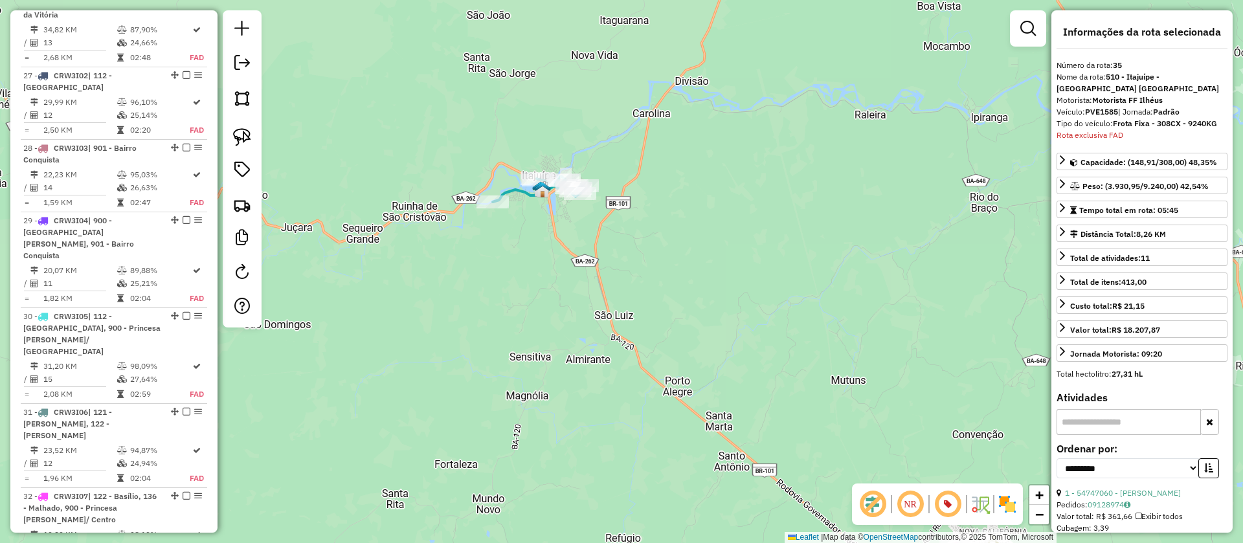
click at [509, 187] on icon at bounding box center [539, 189] width 92 height 26
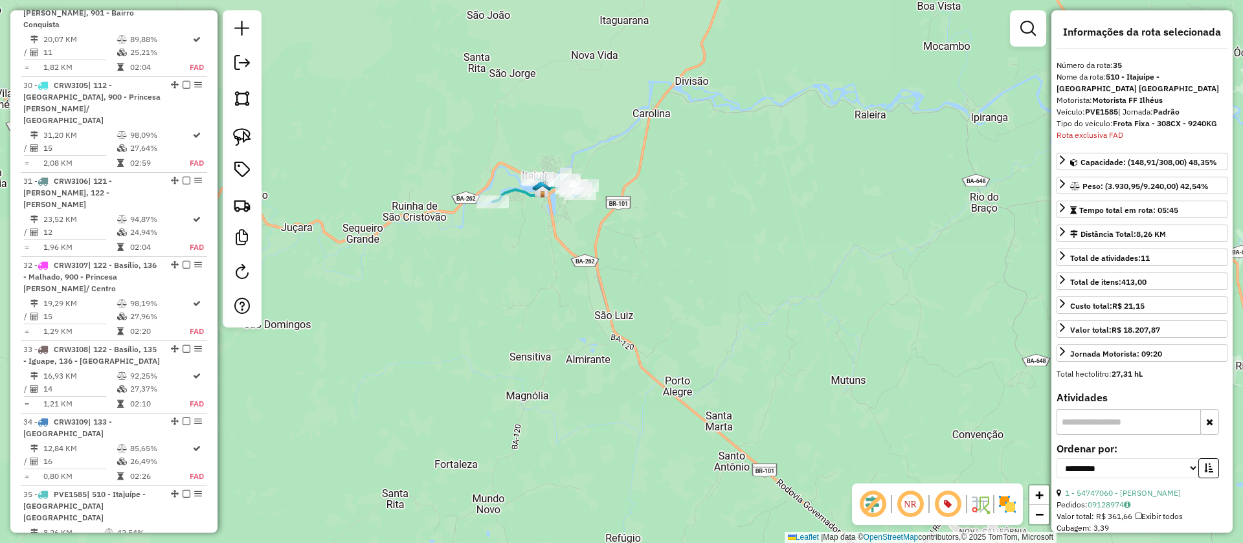
scroll to position [3119, 0]
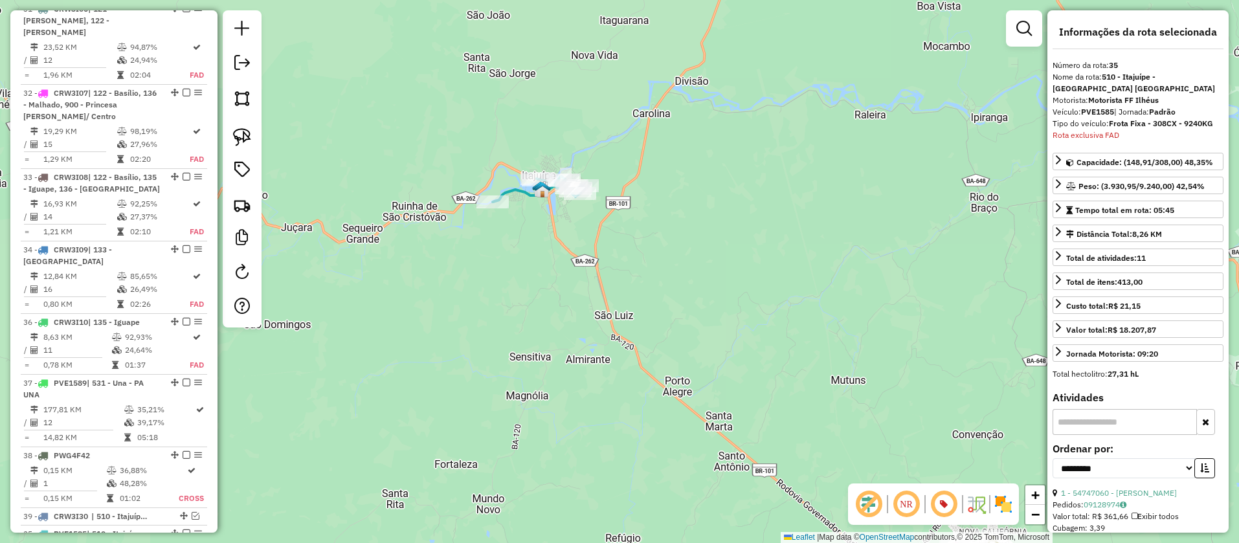
drag, startPoint x: 170, startPoint y: 171, endPoint x: 142, endPoint y: 439, distance: 269.4
drag, startPoint x: 1118, startPoint y: 100, endPoint x: 1087, endPoint y: 103, distance: 31.9
click at [1087, 107] on strong "PVE1585" at bounding box center [1101, 112] width 33 height 10
copy strong "PVE1585"
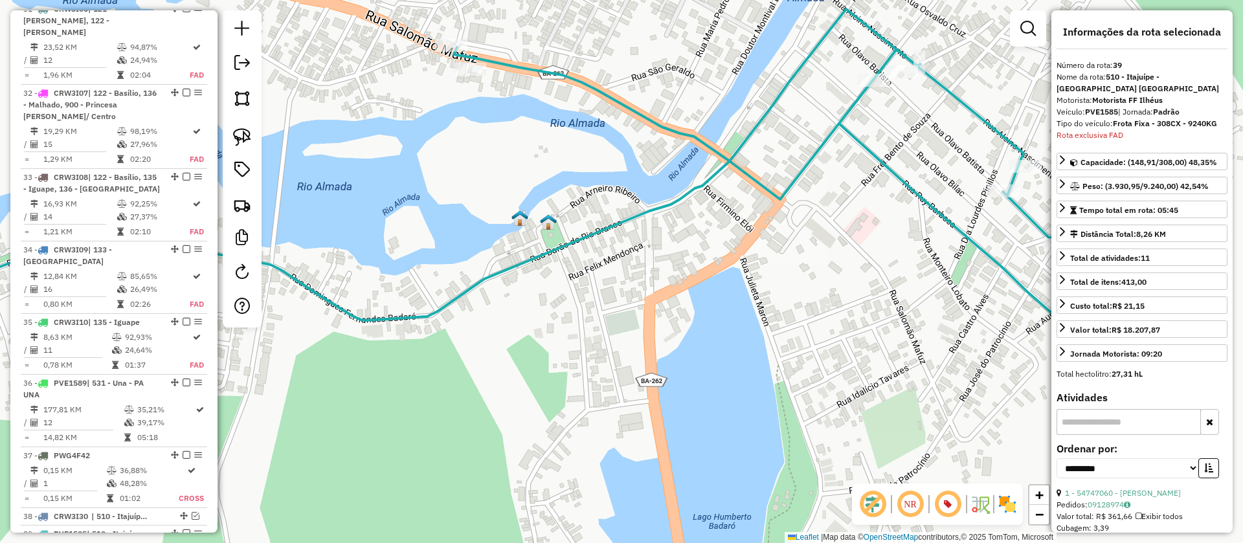
click at [526, 217] on img at bounding box center [519, 218] width 17 height 17
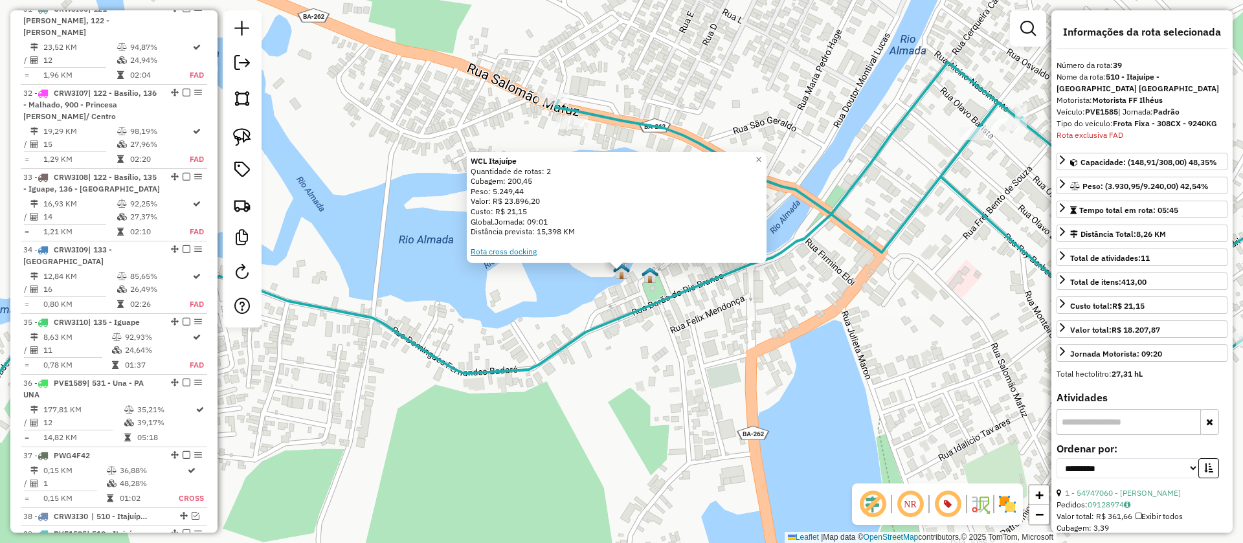
click at [515, 251] on link "Rota cross docking" at bounding box center [504, 252] width 66 height 10
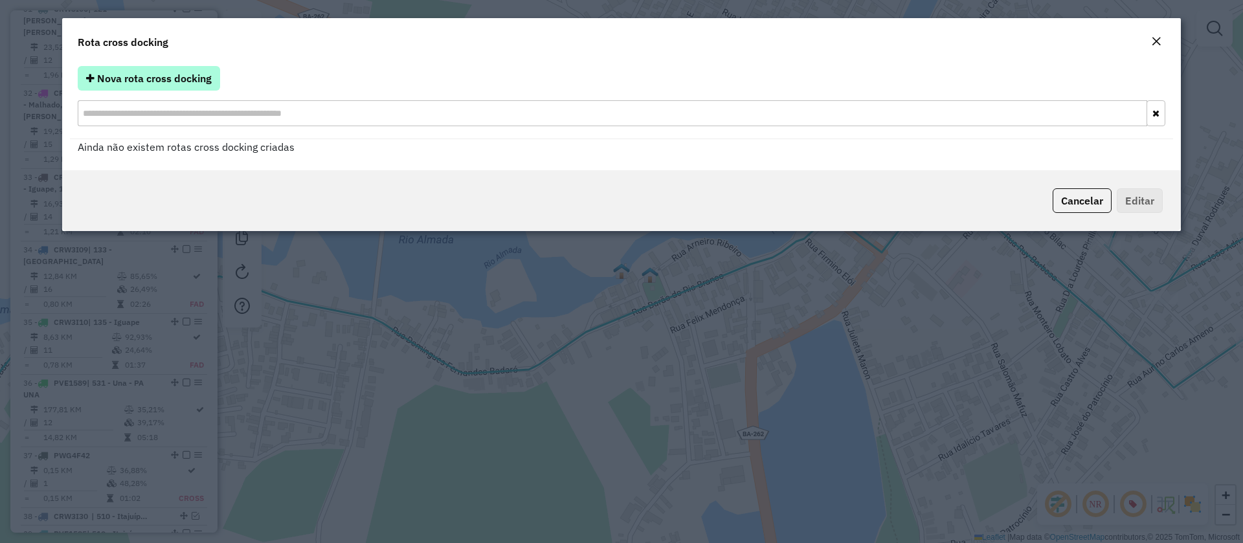
click at [174, 72] on span "Nova rota cross docking" at bounding box center [154, 78] width 115 height 13
select select "*"
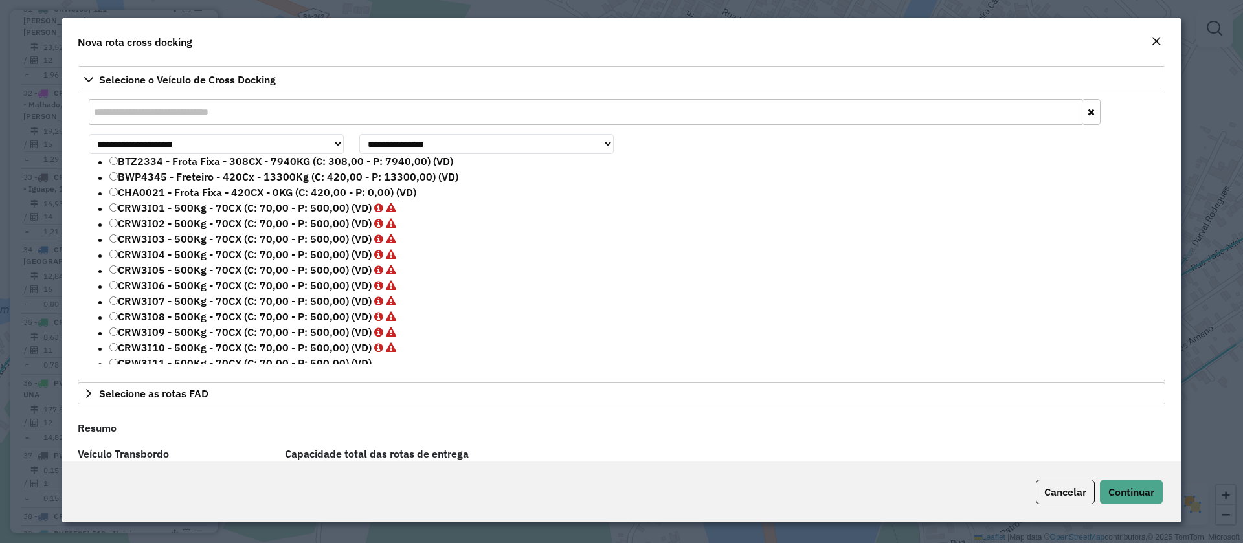
click at [175, 113] on input "text" at bounding box center [586, 112] width 994 height 26
paste input "*******"
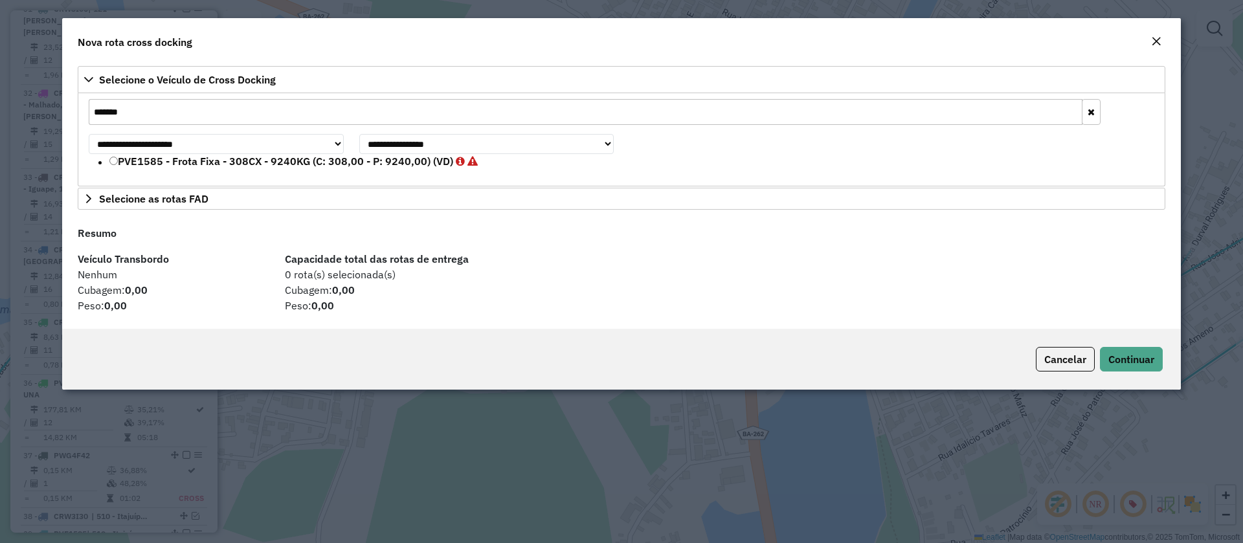
type input "*******"
click at [130, 166] on label "PVE1585 - Frota Fixa - 308CX - 9240KG (C: 308,00 - P: 9240,00) (VD)" at bounding box center [293, 161] width 368 height 16
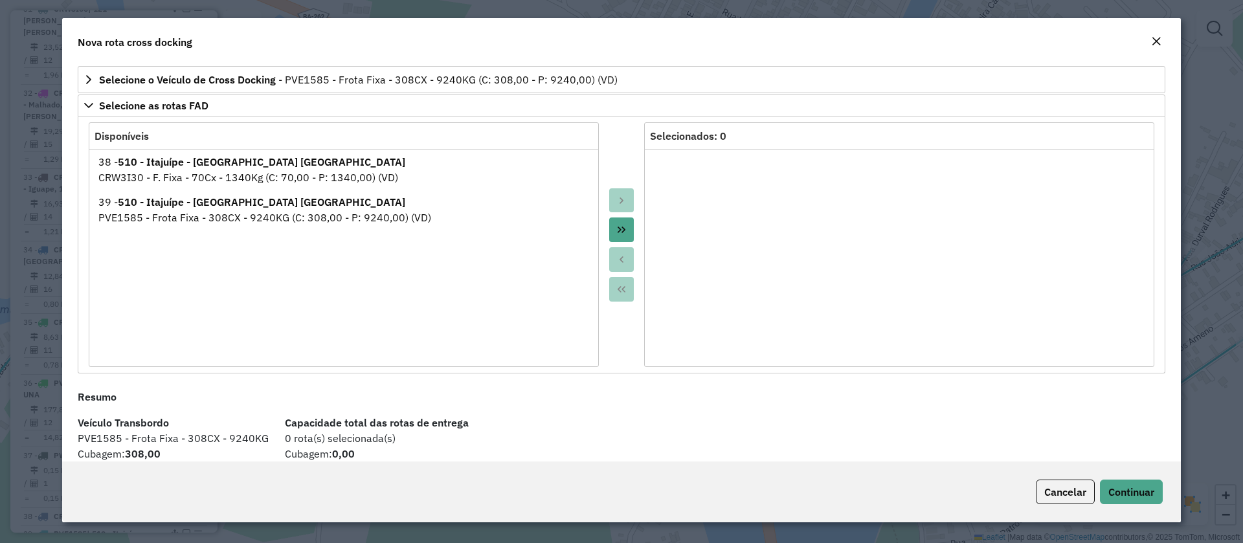
click at [619, 225] on icon "Move All to Target" at bounding box center [621, 230] width 10 height 10
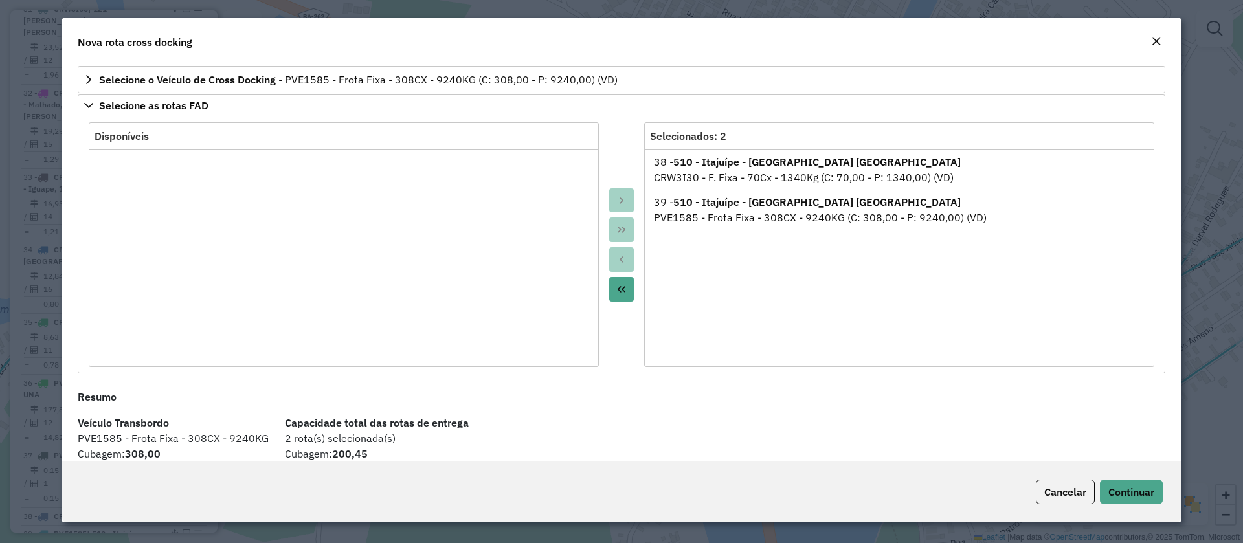
scroll to position [31, 0]
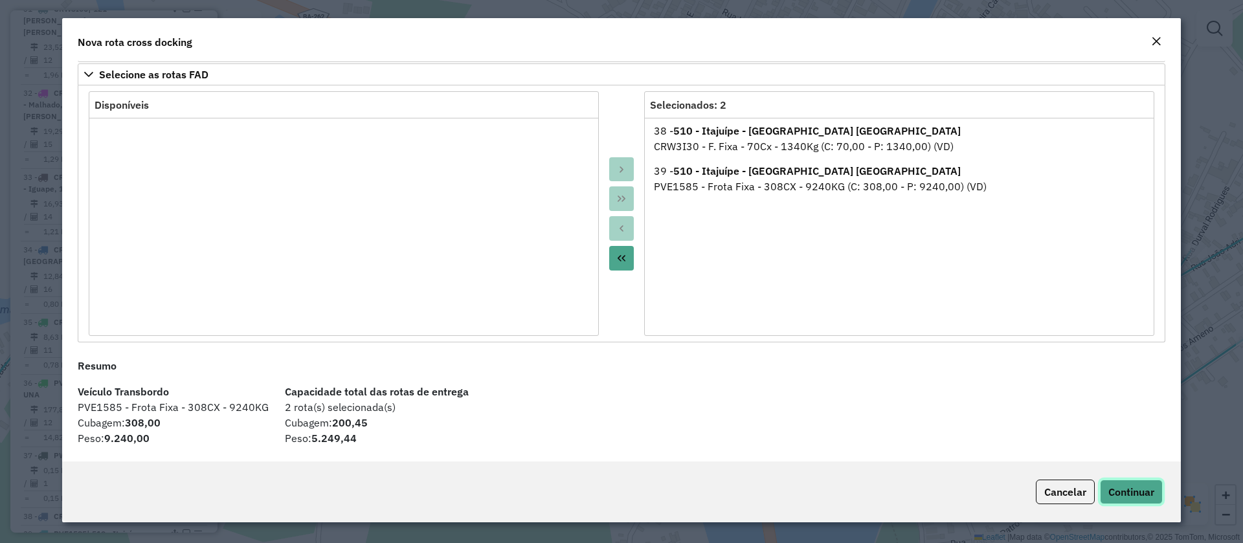
click at [1130, 494] on span "Continuar" at bounding box center [1131, 491] width 46 height 13
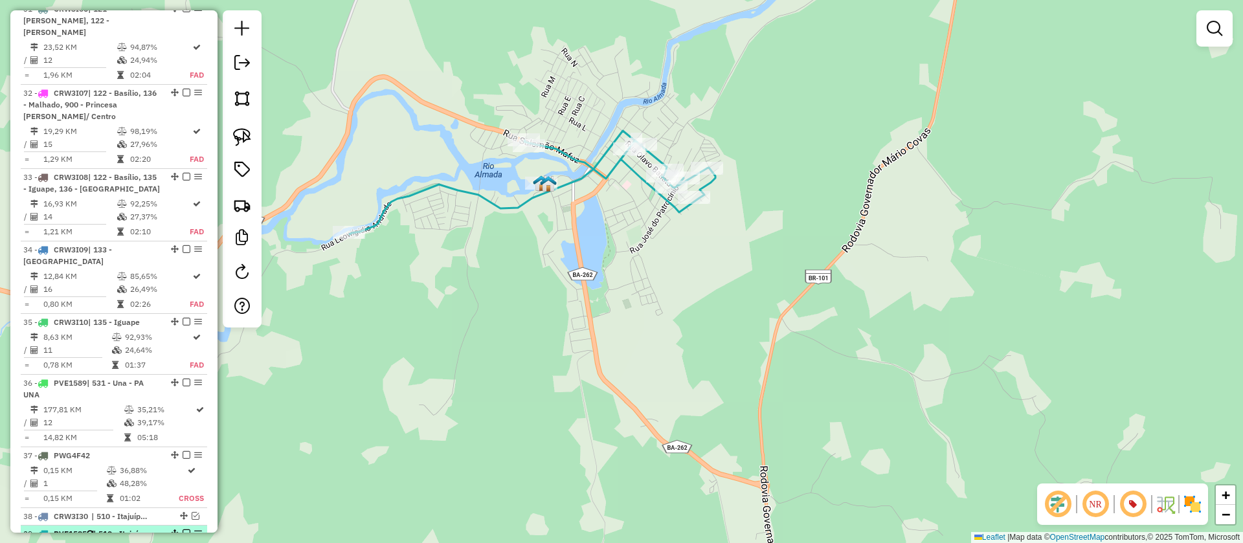
select select "**********"
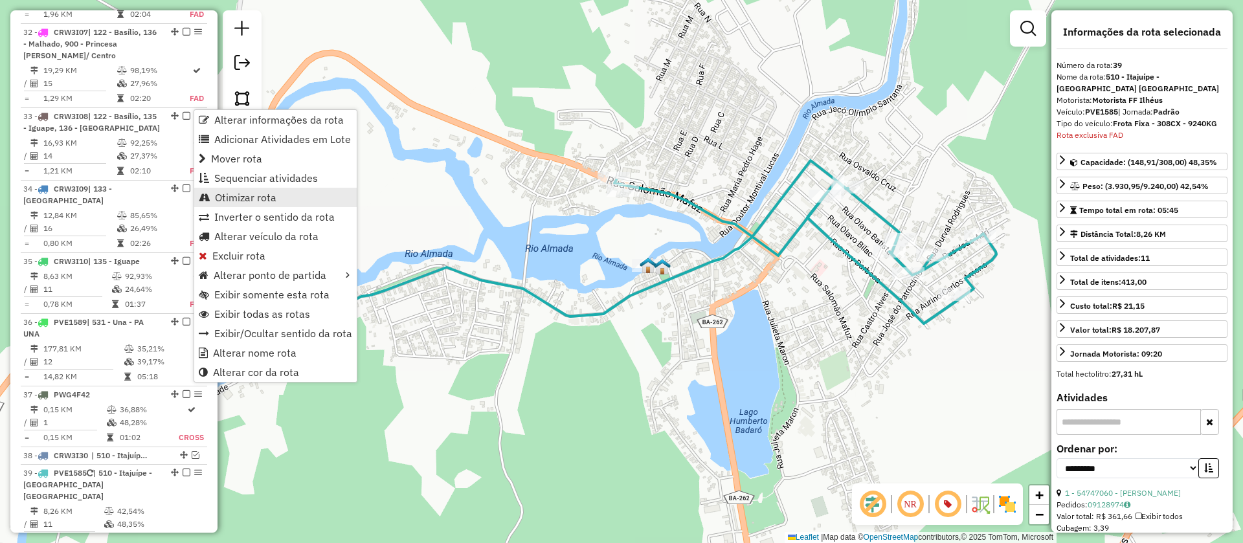
scroll to position [3180, 0]
click at [265, 236] on span "Alterar veículo da rota" at bounding box center [266, 236] width 104 height 10
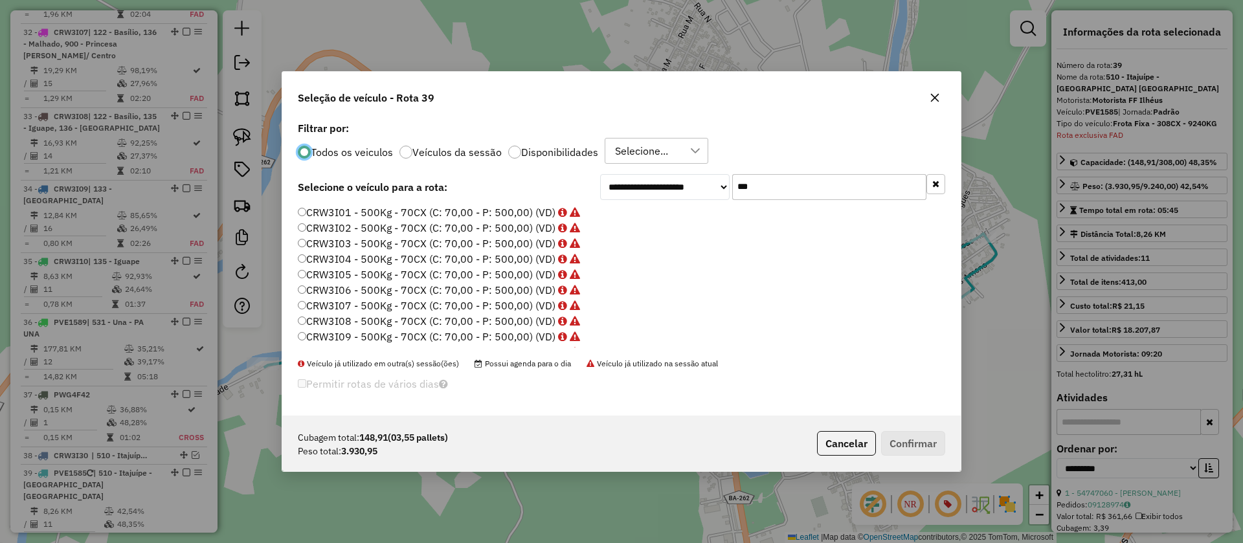
scroll to position [7, 4]
drag, startPoint x: 759, startPoint y: 190, endPoint x: 552, endPoint y: 189, distance: 206.5
click at [552, 189] on div "**********" at bounding box center [621, 187] width 647 height 26
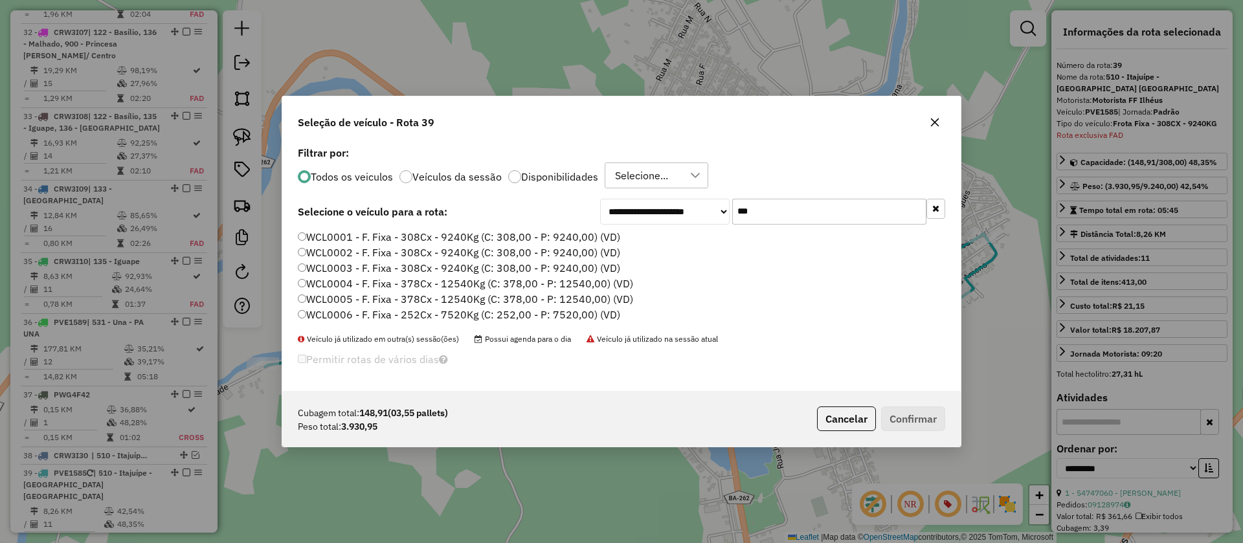
type input "***"
click at [398, 267] on label "WCL0003 - F. Fixa - 308Cx - 9240Kg (C: 308,00 - P: 9240,00) (VD)" at bounding box center [459, 268] width 322 height 16
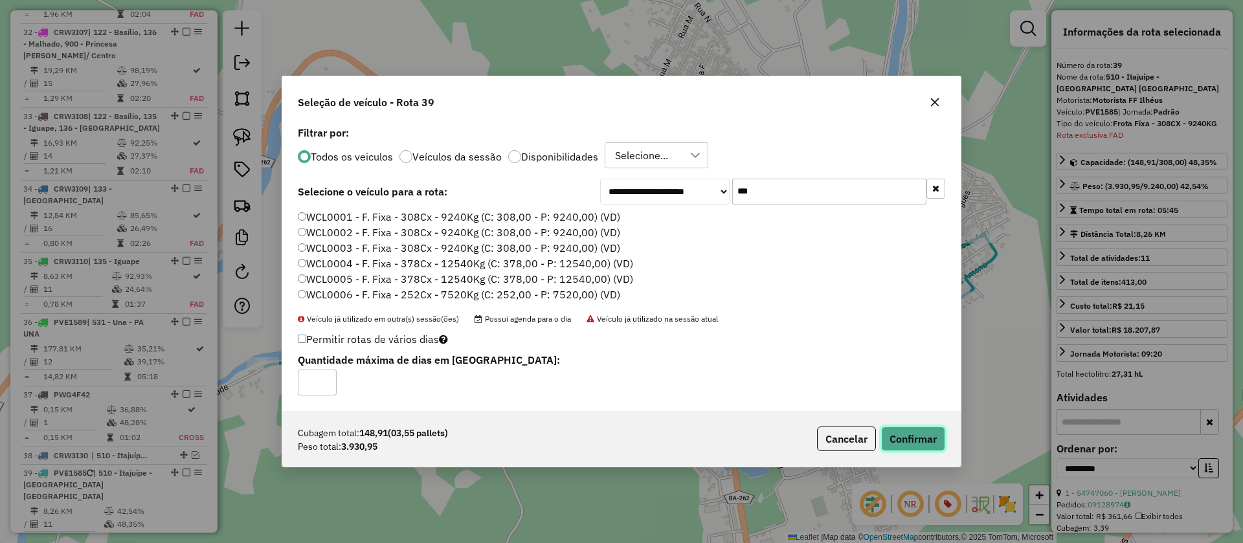
click at [918, 439] on button "Confirmar" at bounding box center [913, 439] width 64 height 25
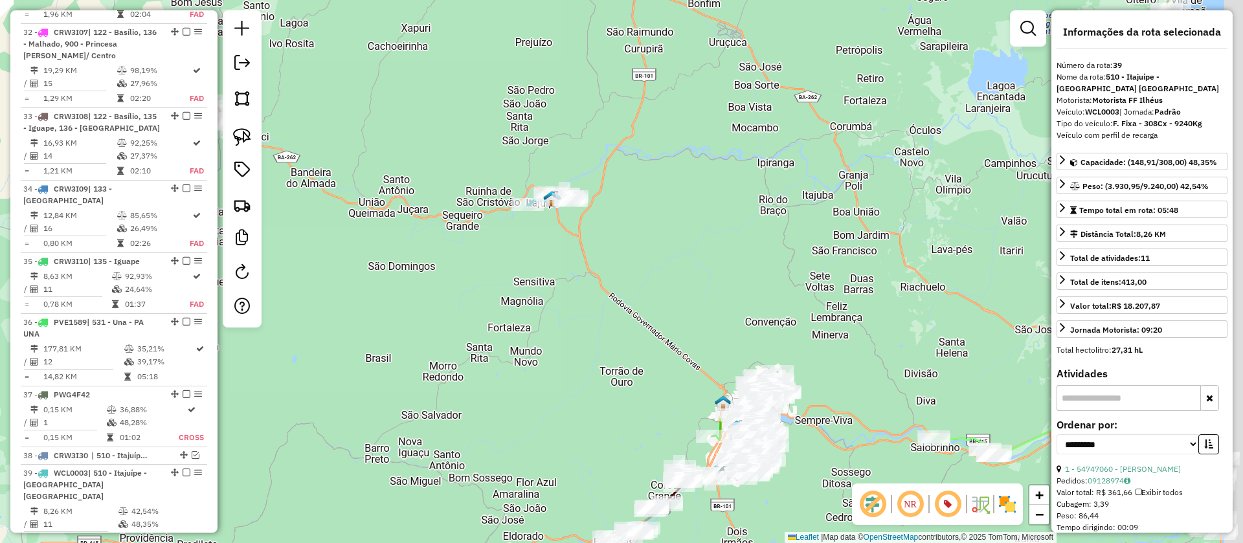
drag, startPoint x: 571, startPoint y: 268, endPoint x: 402, endPoint y: 52, distance: 274.4
click at [402, 52] on div "Janela de atendimento Grade de atendimento Capacidade Transportadoras Veículos …" at bounding box center [621, 271] width 1243 height 543
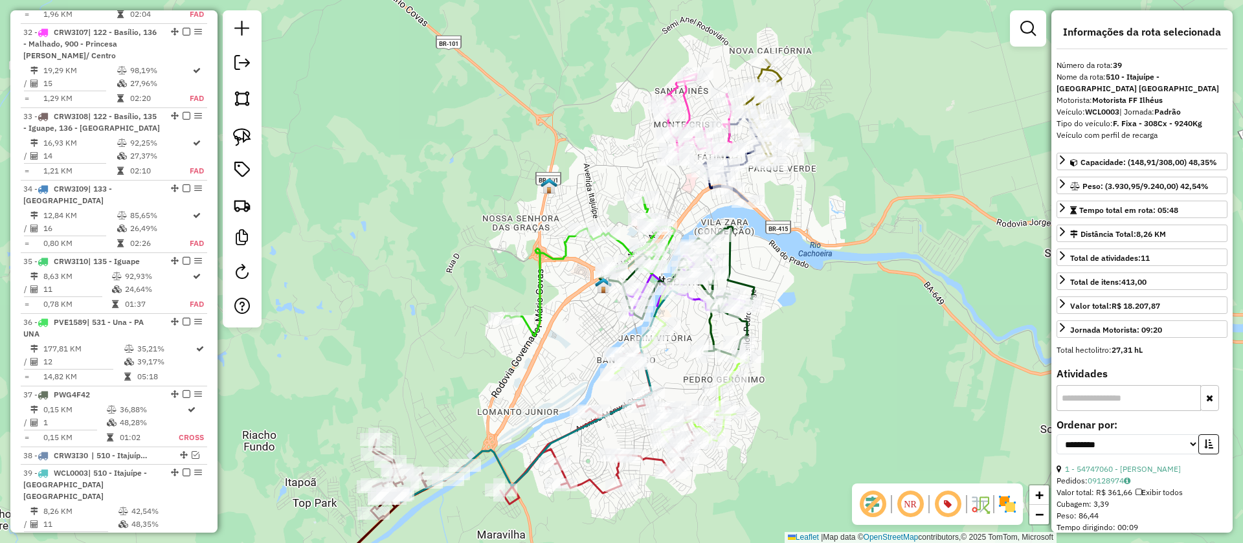
click at [548, 252] on icon at bounding box center [589, 266] width 171 height 139
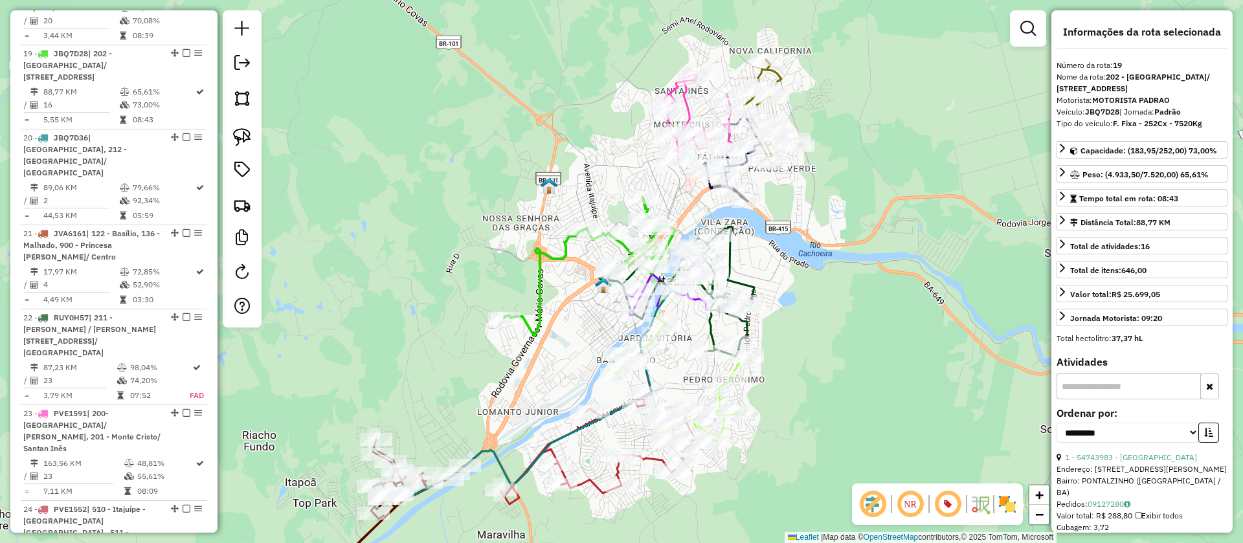
click at [784, 77] on icon at bounding box center [773, 112] width 58 height 104
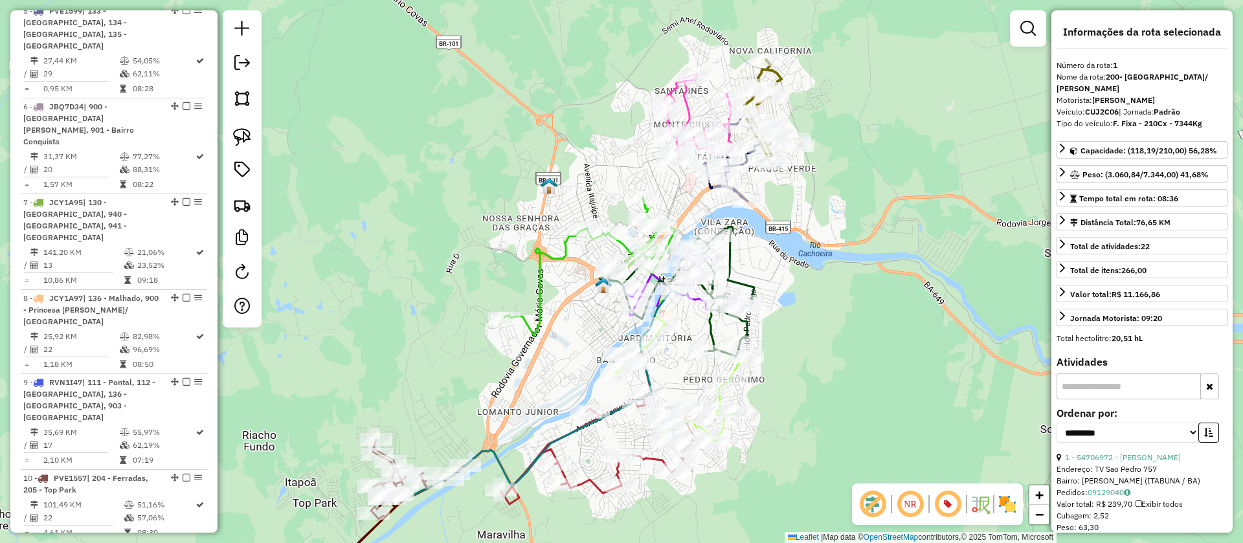
scroll to position [573, 0]
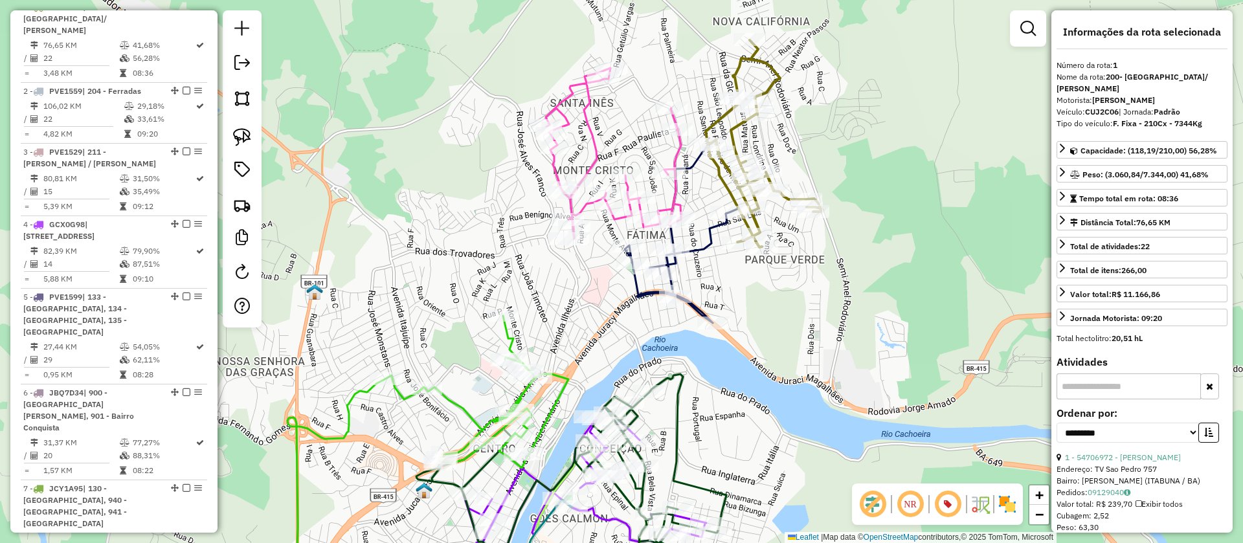
click at [585, 136] on icon at bounding box center [613, 153] width 135 height 171
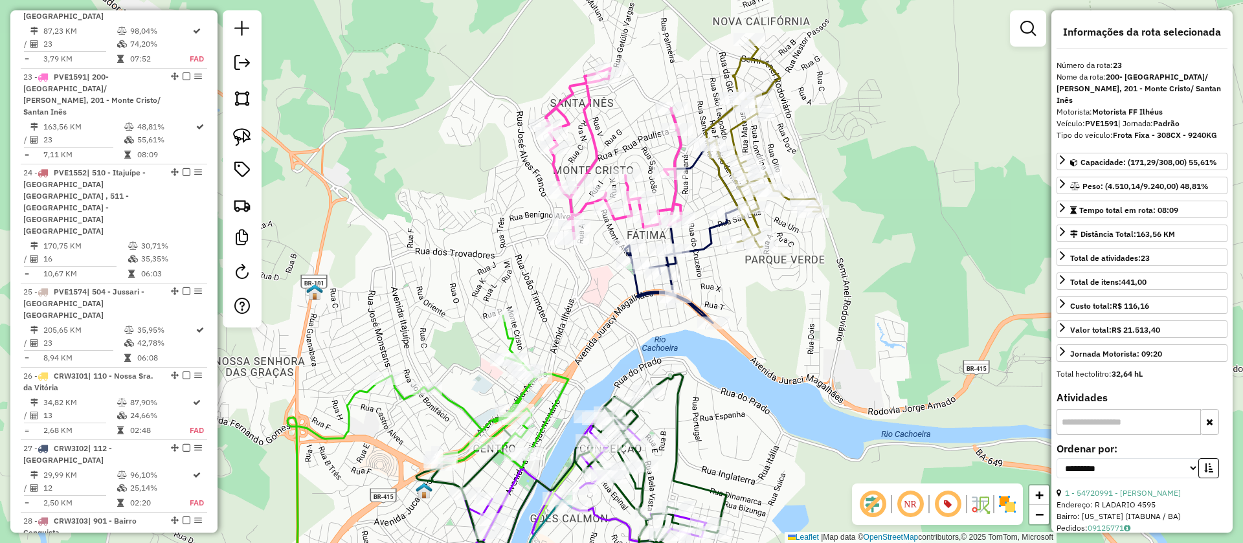
click at [693, 248] on icon at bounding box center [682, 233] width 114 height 180
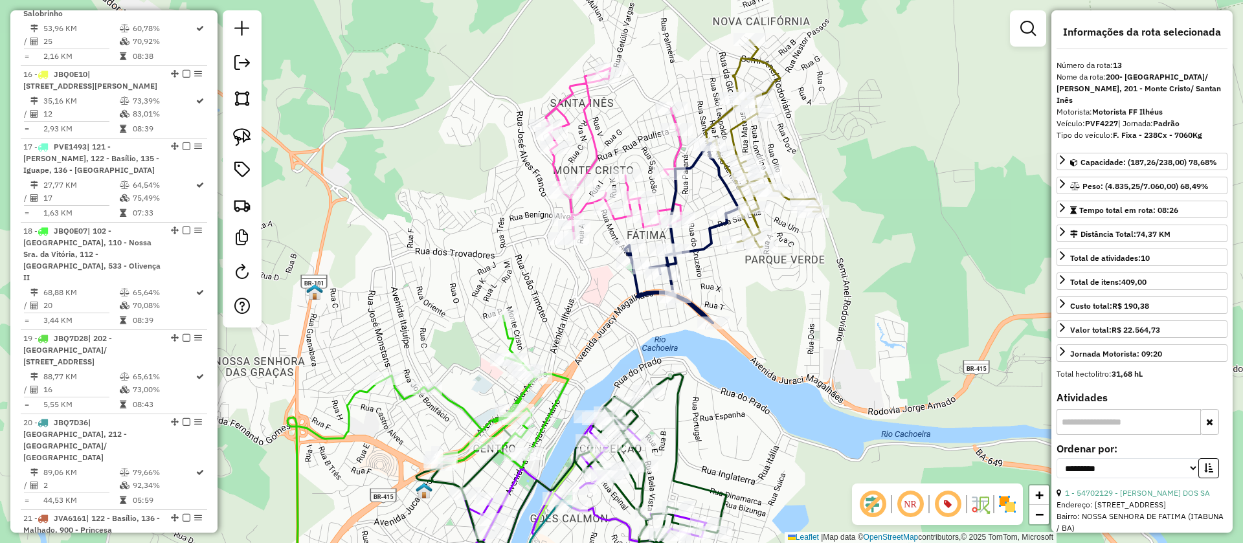
scroll to position [1513, 0]
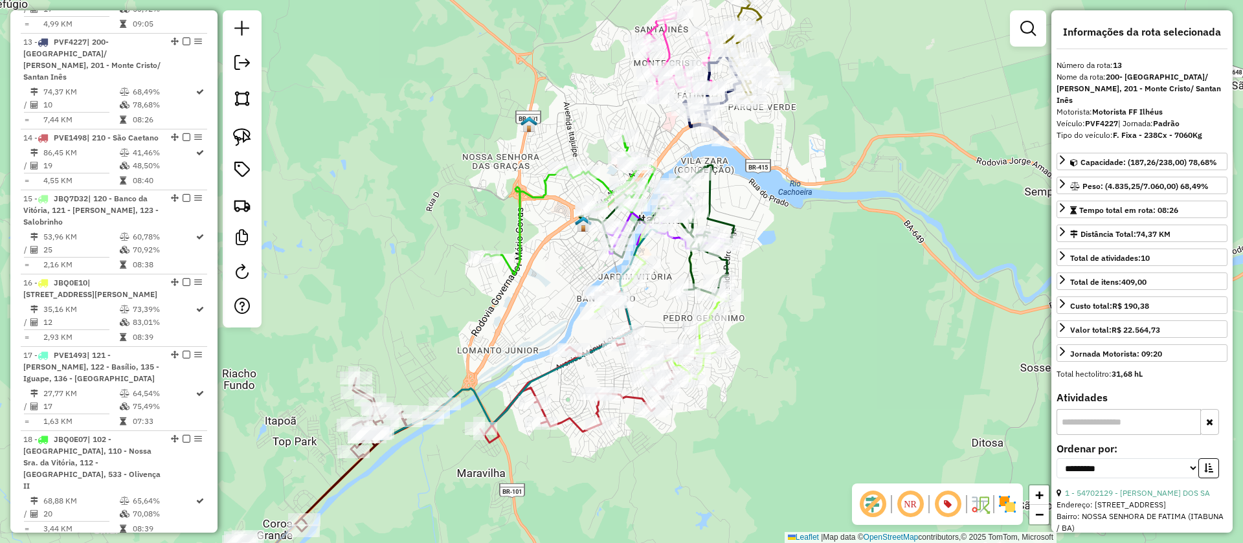
click at [708, 194] on icon at bounding box center [656, 230] width 155 height 130
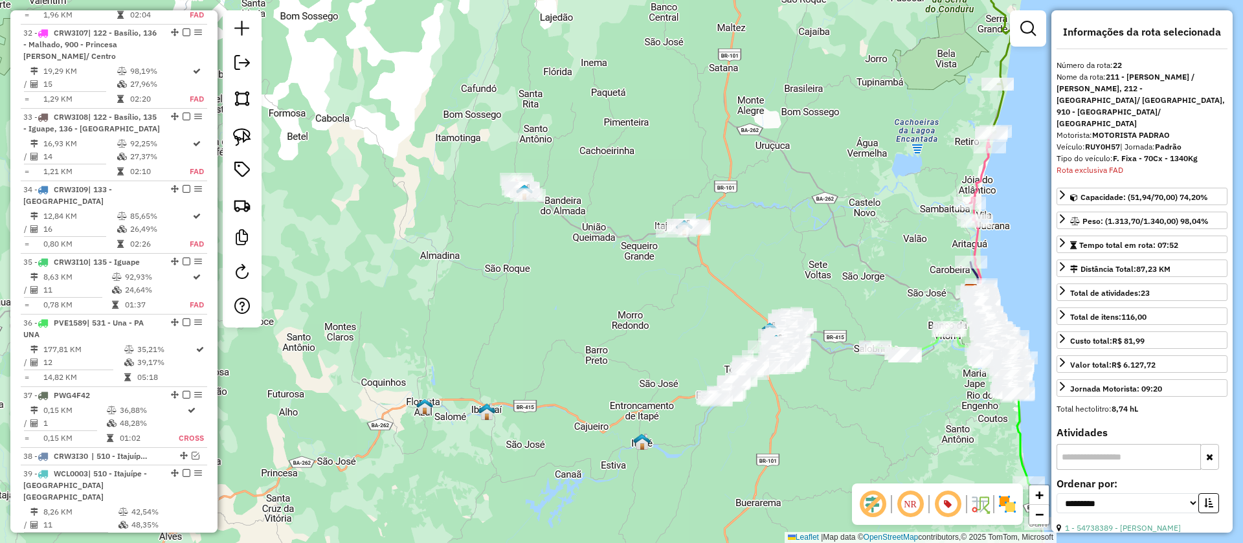
scroll to position [3180, 0]
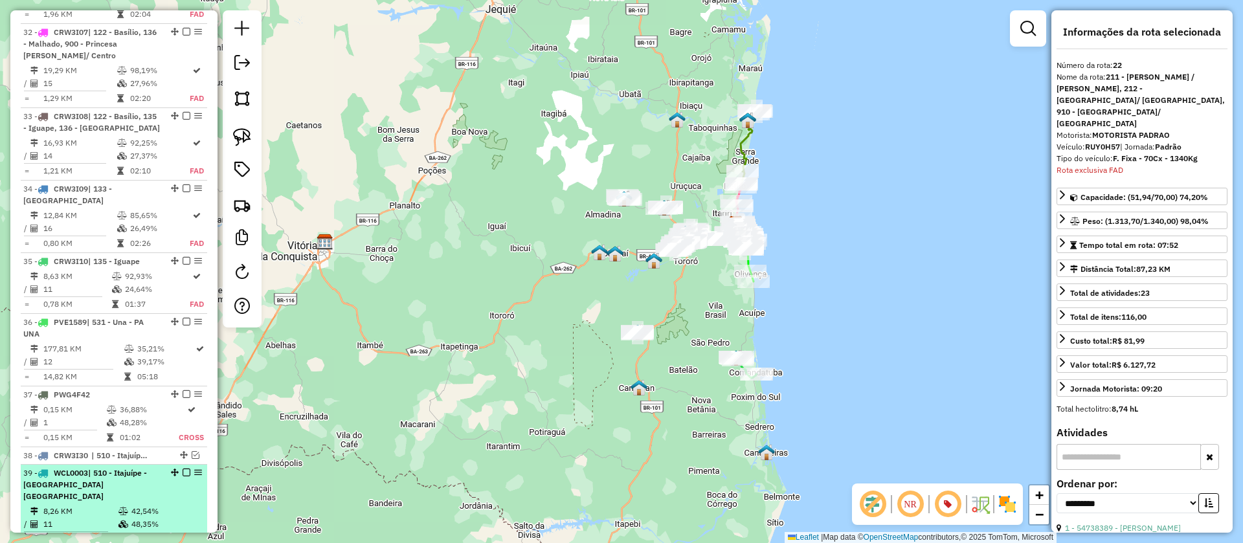
click at [183, 469] on em at bounding box center [187, 473] width 8 height 8
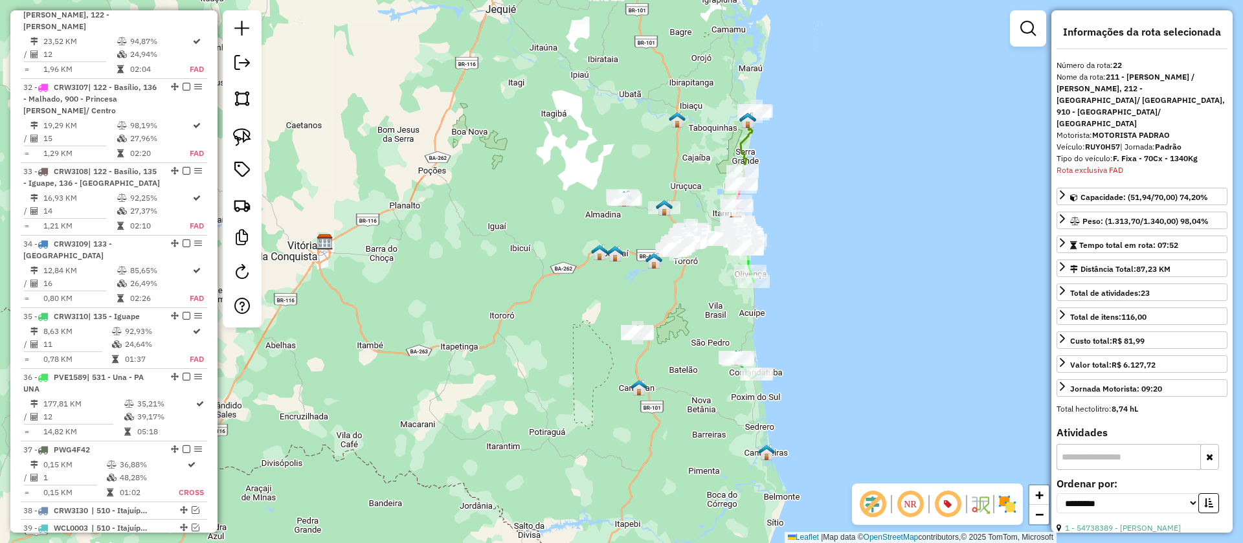
click at [183, 541] on em at bounding box center [187, 545] width 8 height 8
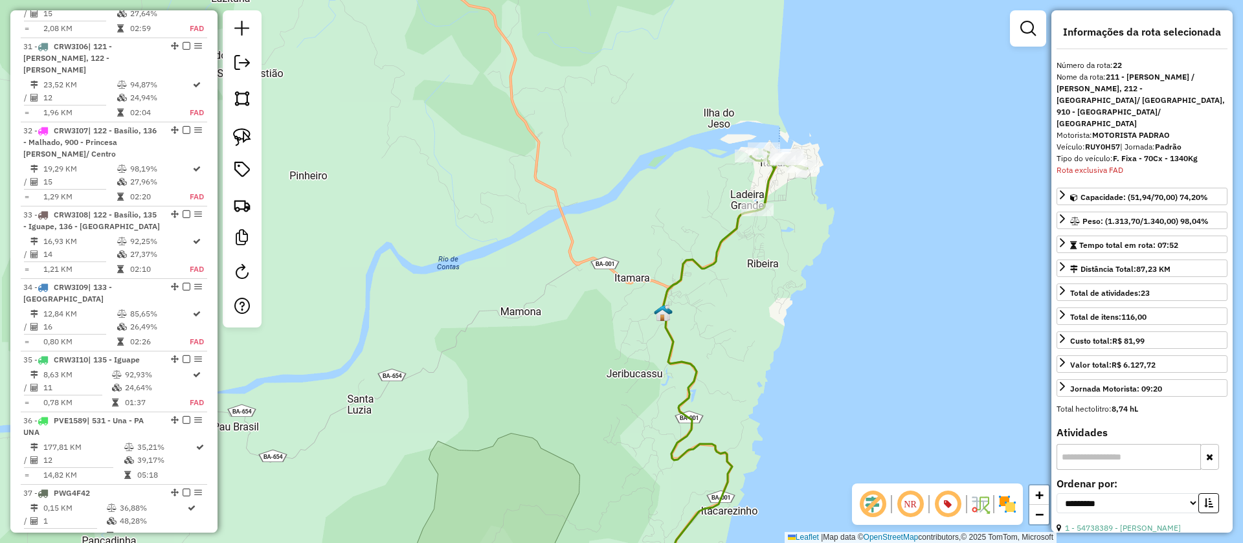
drag, startPoint x: 1035, startPoint y: 27, endPoint x: 994, endPoint y: 38, distance: 42.2
click at [1034, 27] on link at bounding box center [1028, 29] width 26 height 26
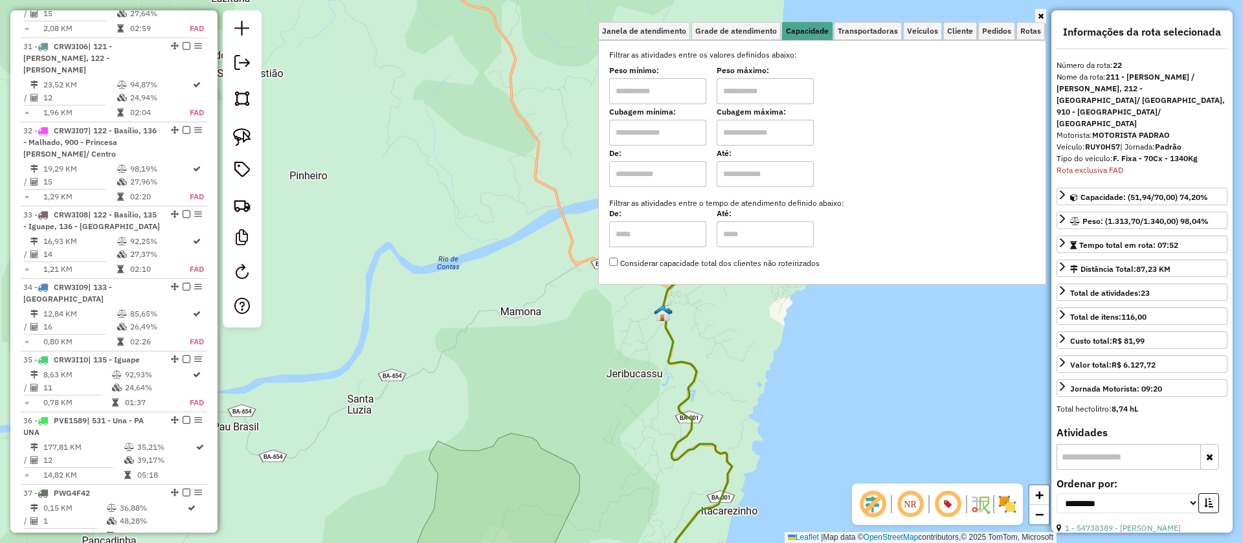
click at [693, 126] on input "text" at bounding box center [657, 133] width 97 height 26
type input "****"
click at [750, 134] on input "text" at bounding box center [765, 133] width 97 height 26
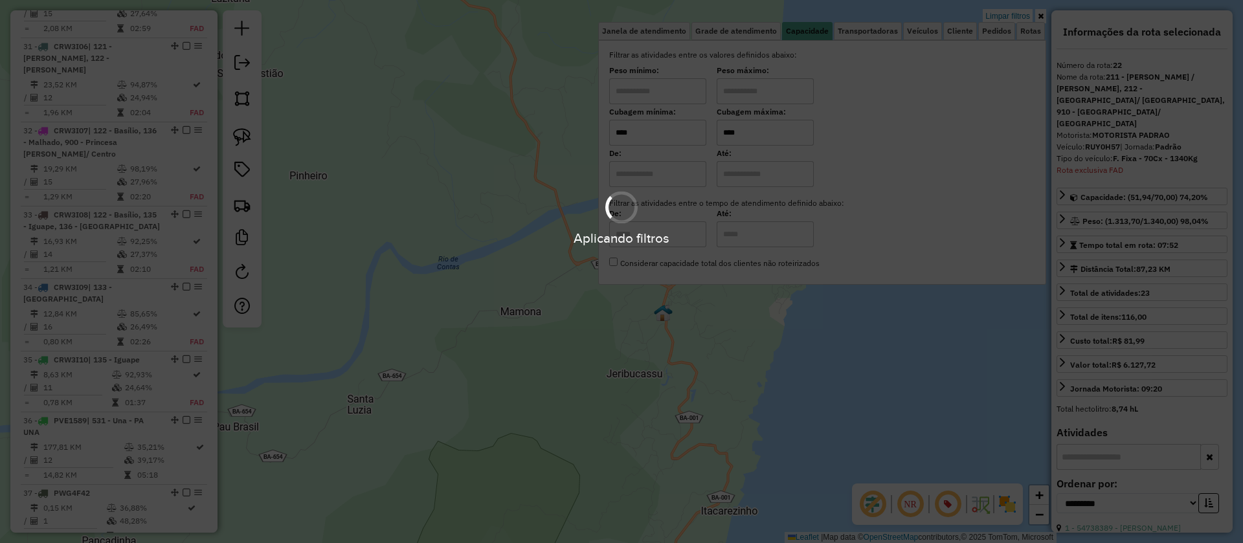
type input "****"
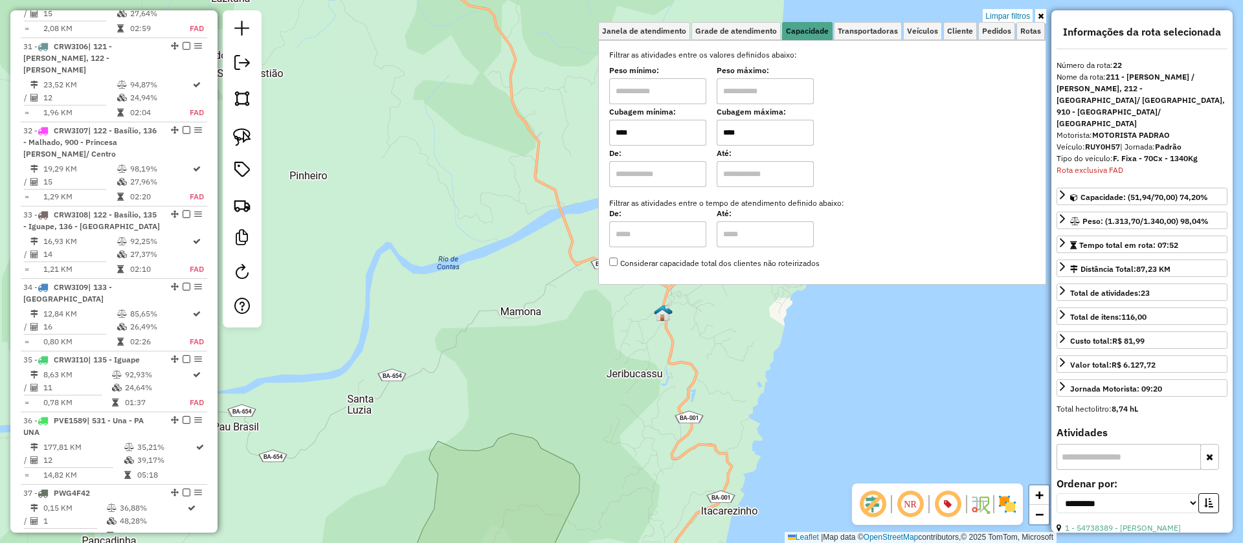
click at [482, 304] on div "Limpar filtros Janela de atendimento Grade de atendimento Capacidade Transporta…" at bounding box center [621, 271] width 1243 height 543
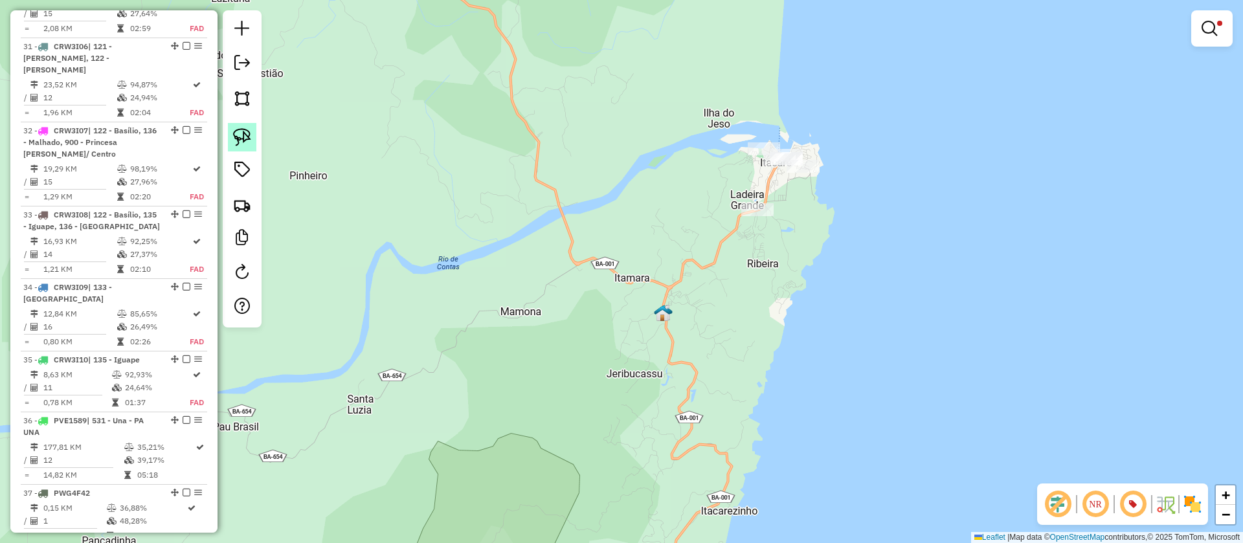
click at [240, 139] on img at bounding box center [242, 137] width 18 height 18
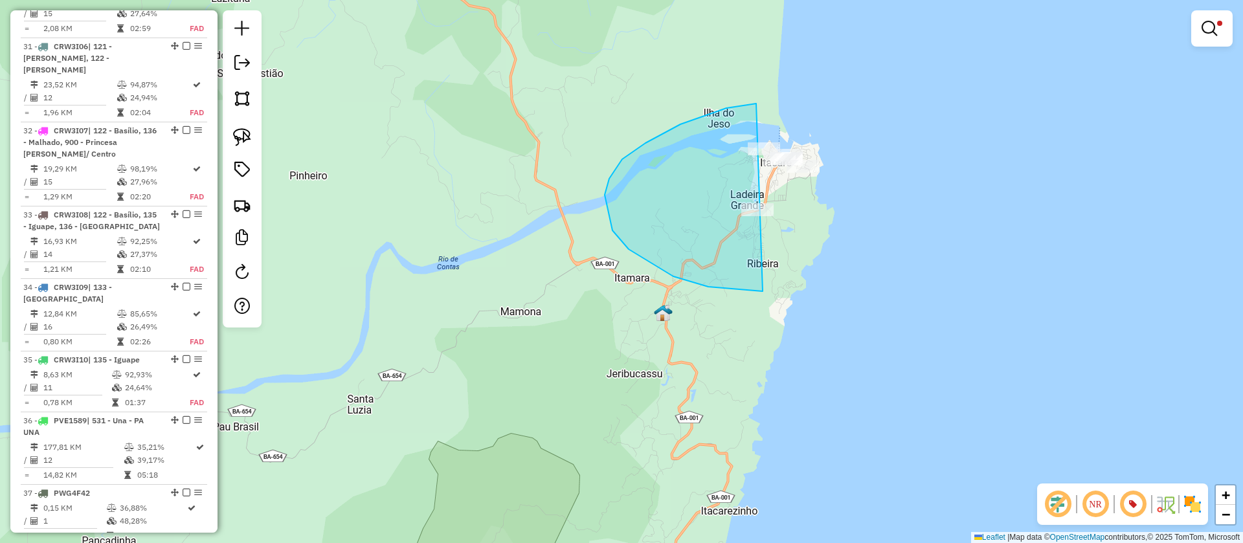
drag, startPoint x: 609, startPoint y: 179, endPoint x: 840, endPoint y: 133, distance: 235.6
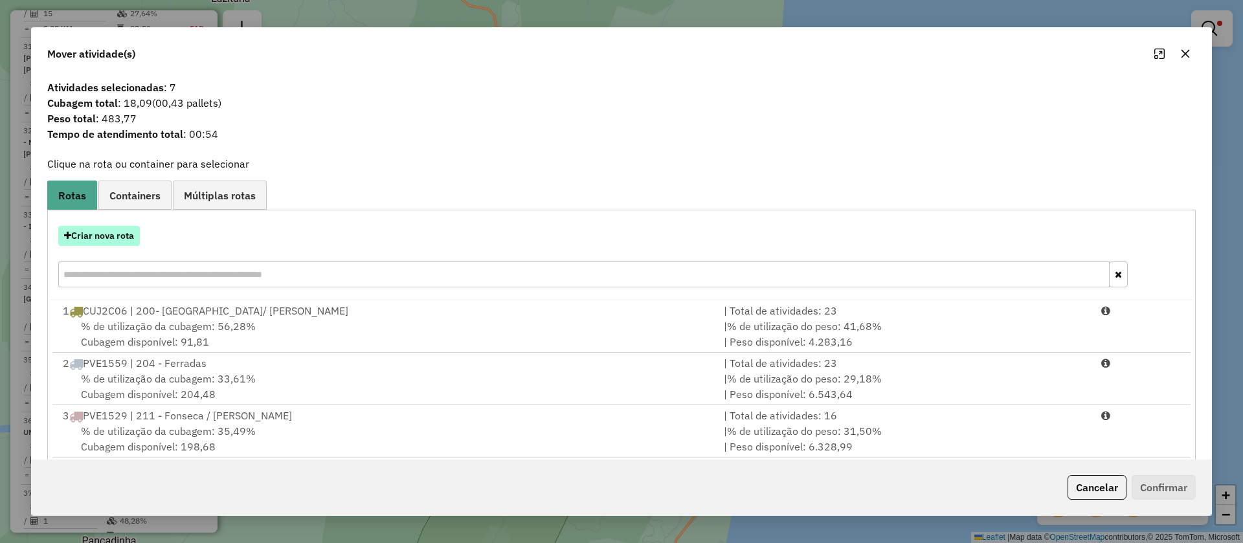
click at [111, 232] on button "Criar nova rota" at bounding box center [99, 236] width 82 height 20
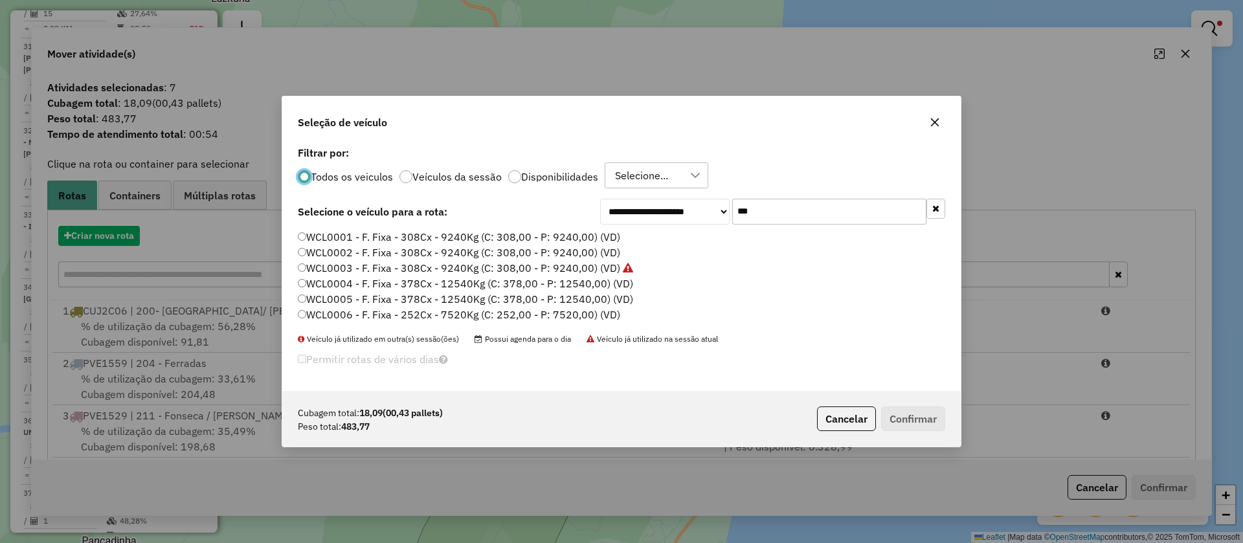
scroll to position [7, 4]
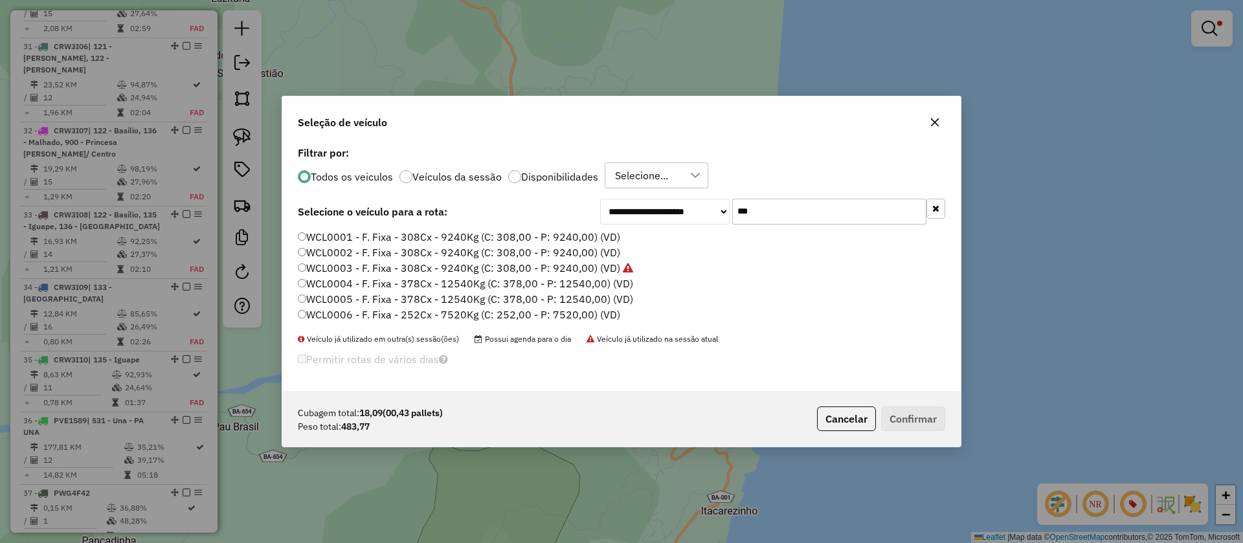
drag, startPoint x: 790, startPoint y: 213, endPoint x: 569, endPoint y: 208, distance: 220.8
click at [569, 208] on div "**********" at bounding box center [621, 212] width 647 height 26
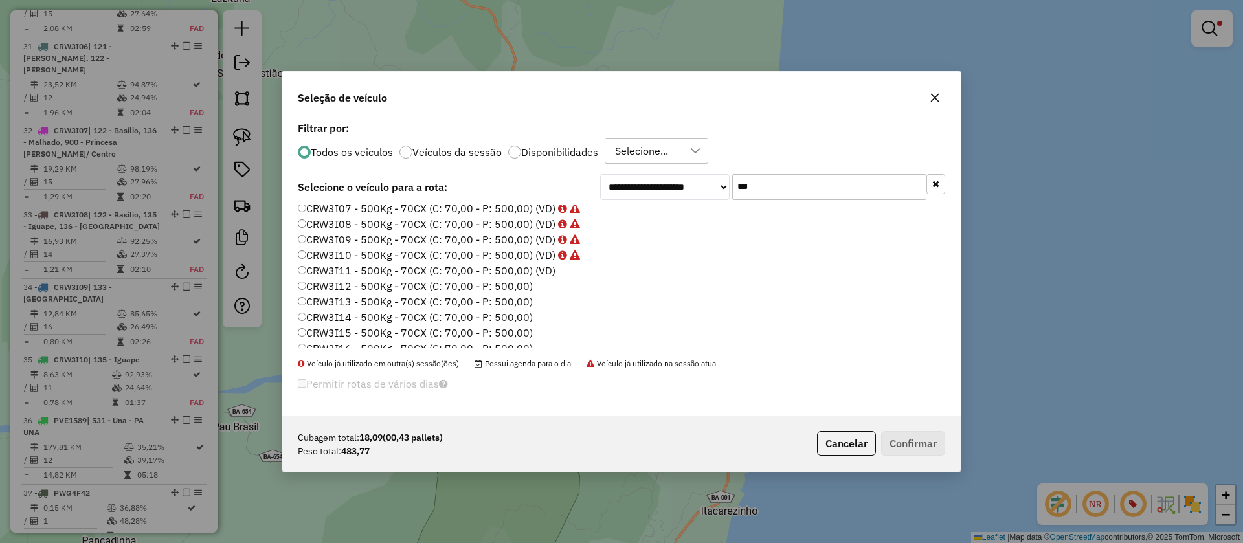
scroll to position [261, 0]
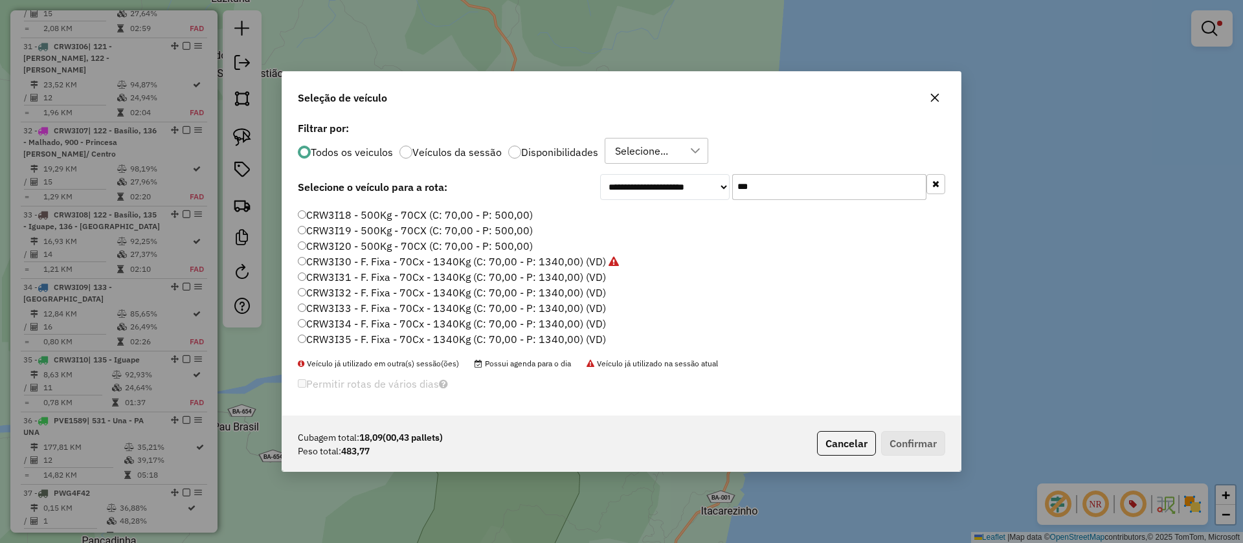
type input "***"
click at [544, 280] on label "CRW3I31 - F. Fixa - 70Cx - 1340Kg (C: 70,00 - P: 1340,00) (VD)" at bounding box center [452, 277] width 308 height 16
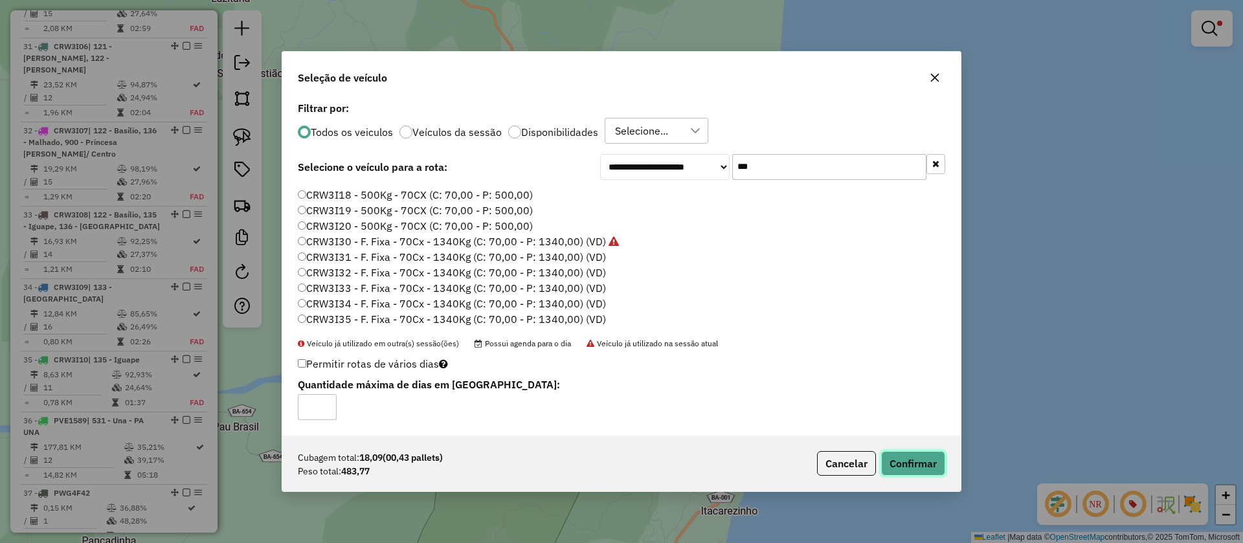
click at [913, 458] on button "Confirmar" at bounding box center [913, 463] width 64 height 25
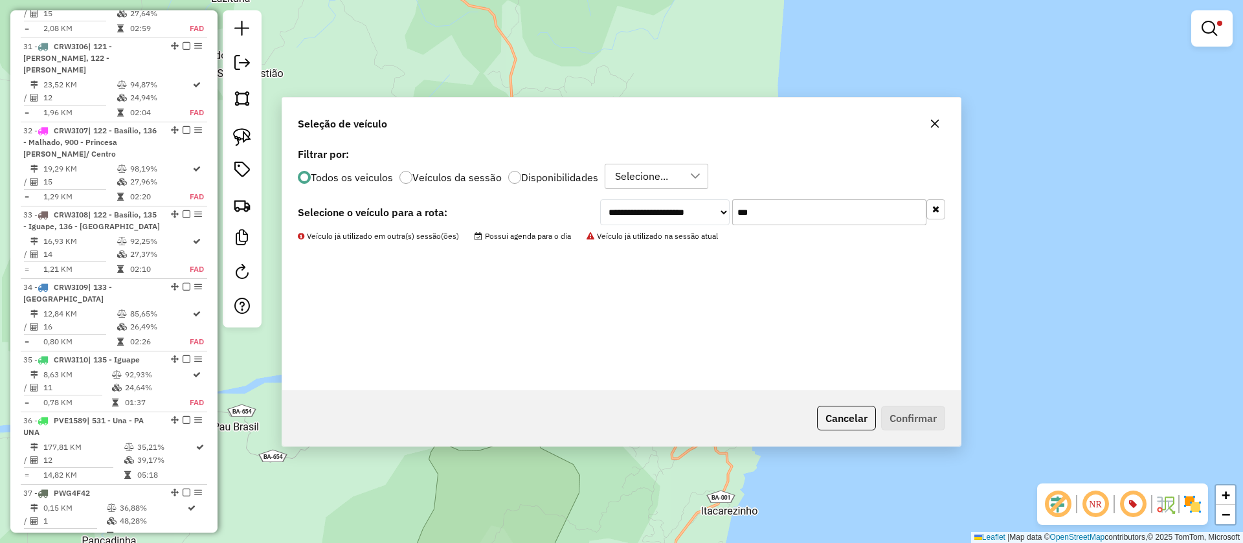
scroll to position [3154, 0]
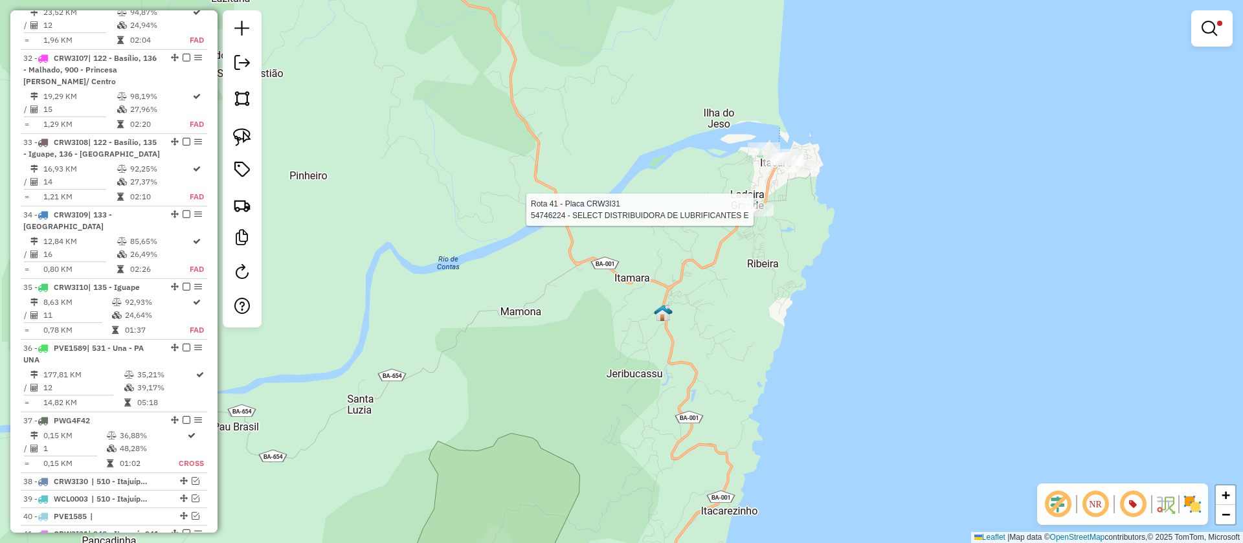
select select "**********"
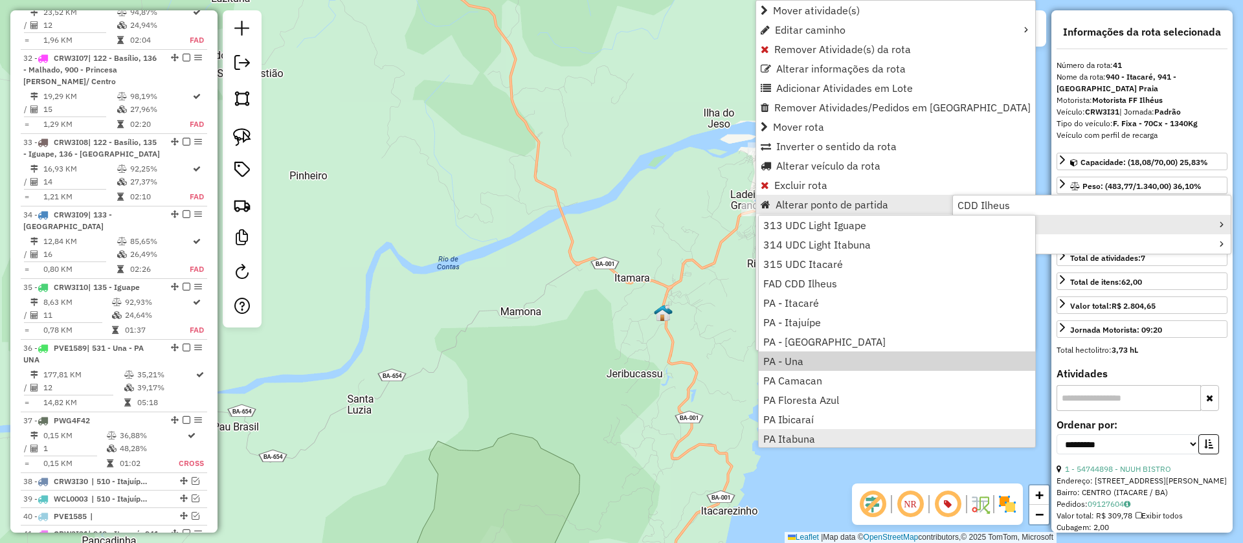
scroll to position [157, 0]
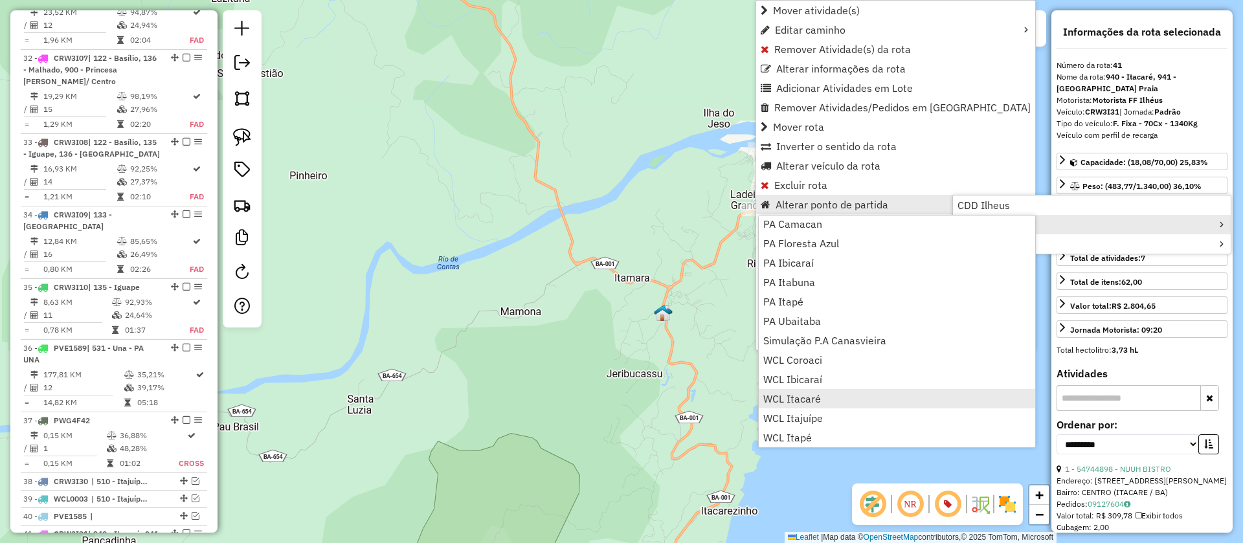
click at [794, 395] on span "WCL Itacaré" at bounding box center [792, 399] width 58 height 10
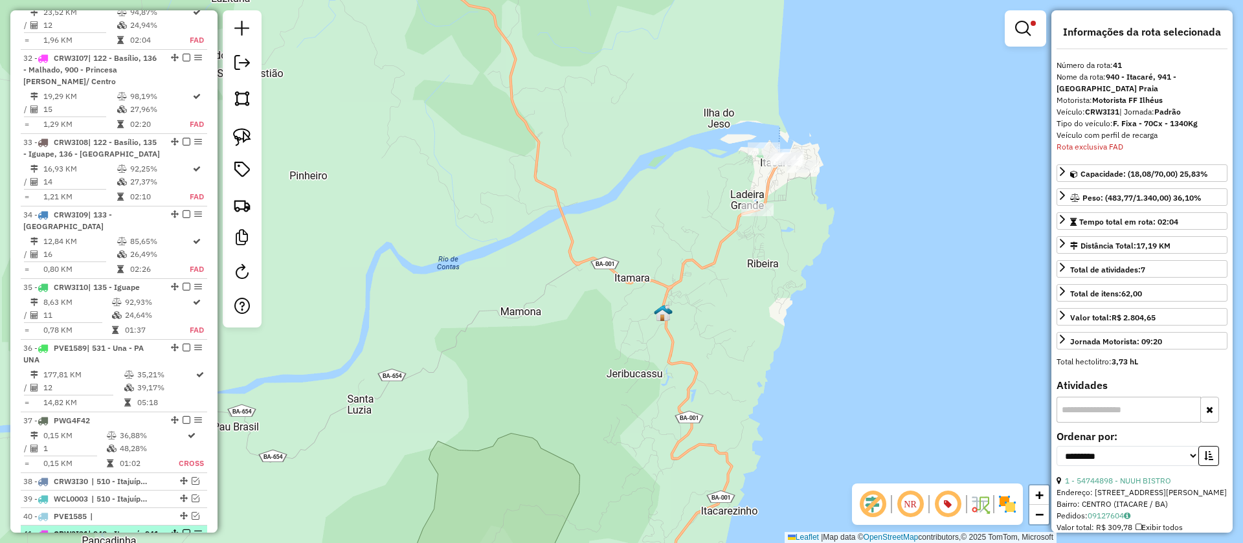
click at [183, 529] on em at bounding box center [187, 533] width 8 height 8
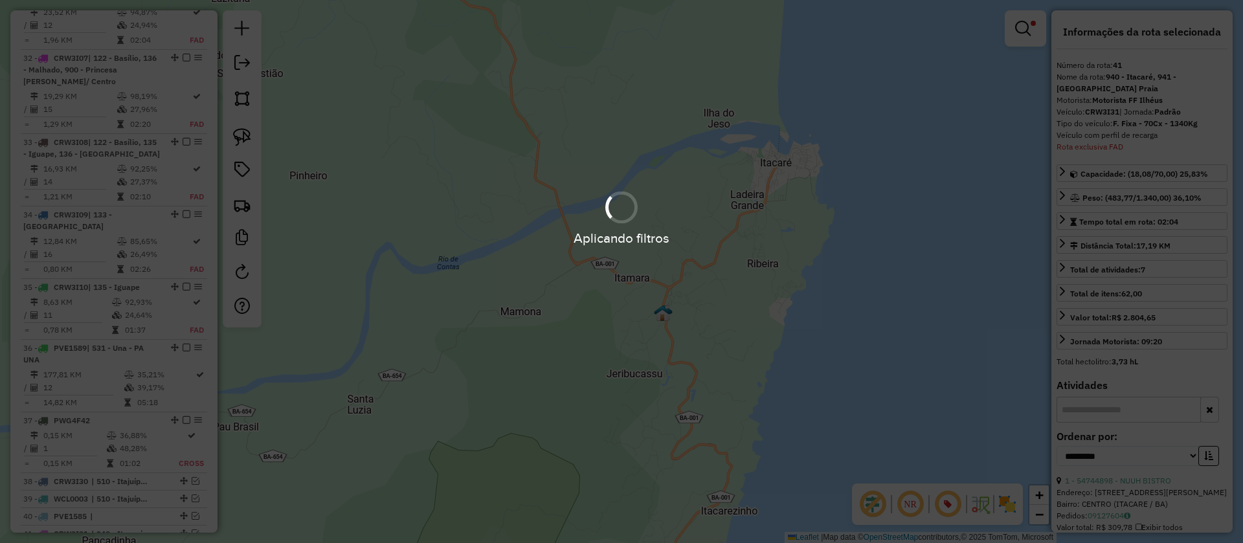
scroll to position [3099, 0]
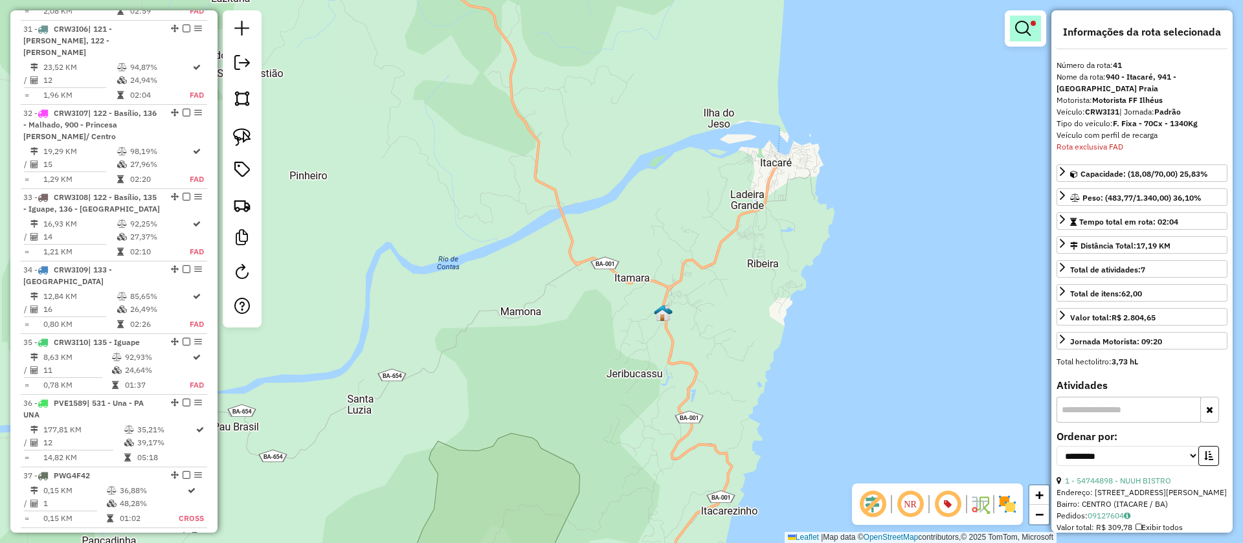
click at [1022, 25] on em at bounding box center [1023, 29] width 16 height 16
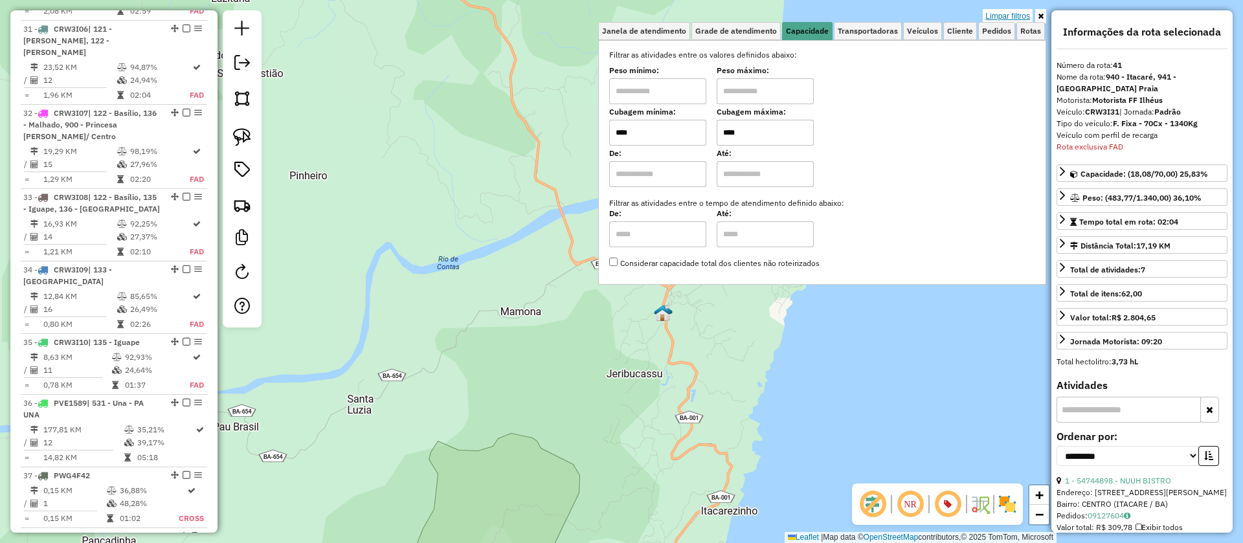
click at [1018, 12] on link "Limpar filtros" at bounding box center [1008, 16] width 50 height 14
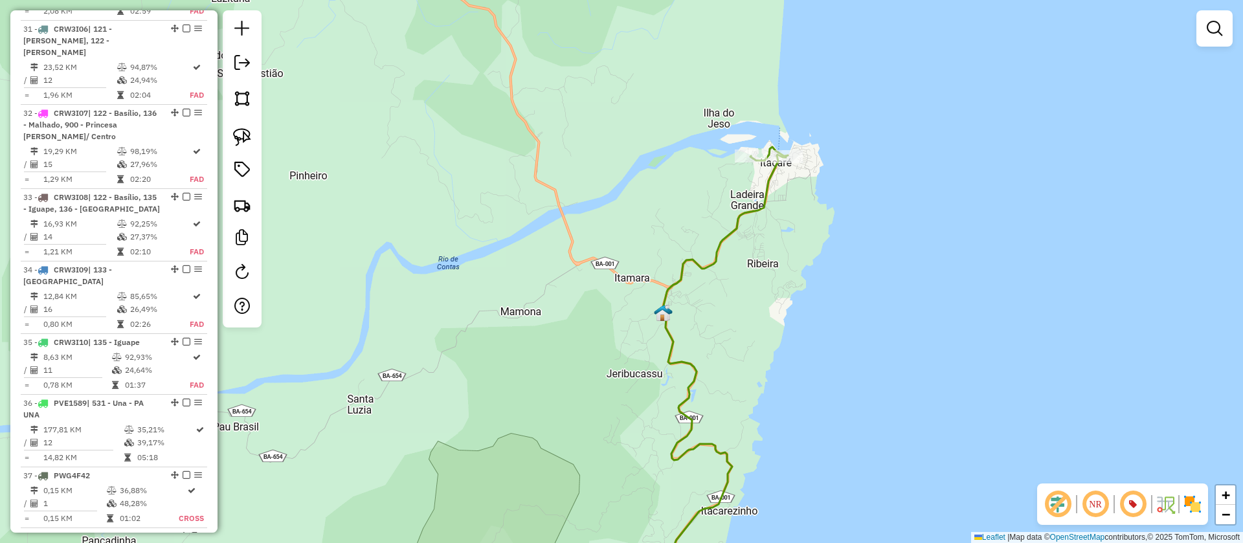
select select "**********"
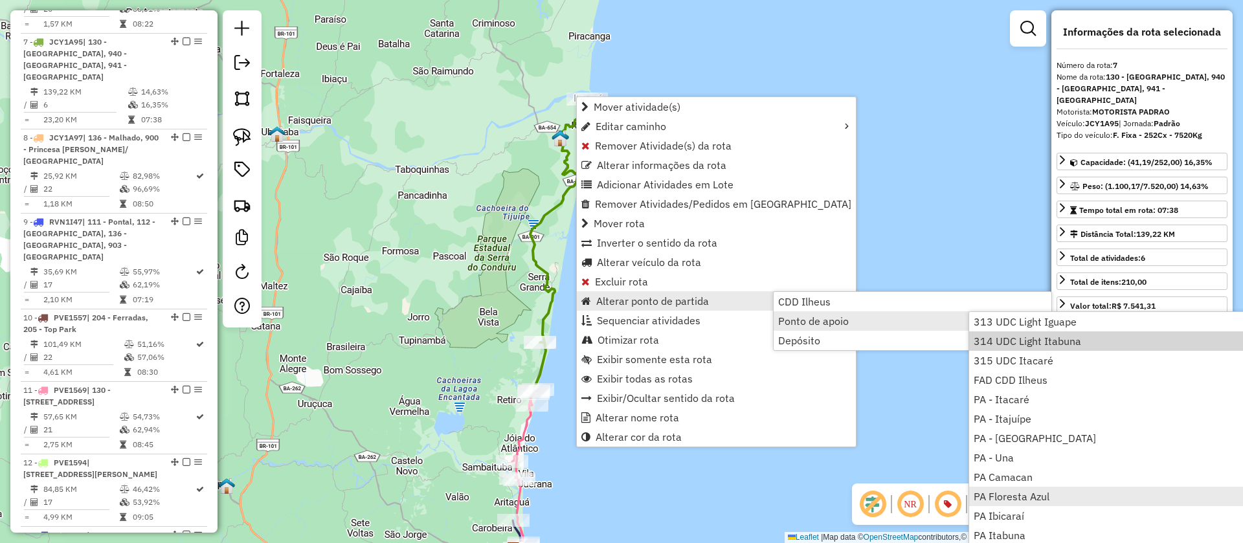
scroll to position [157, 0]
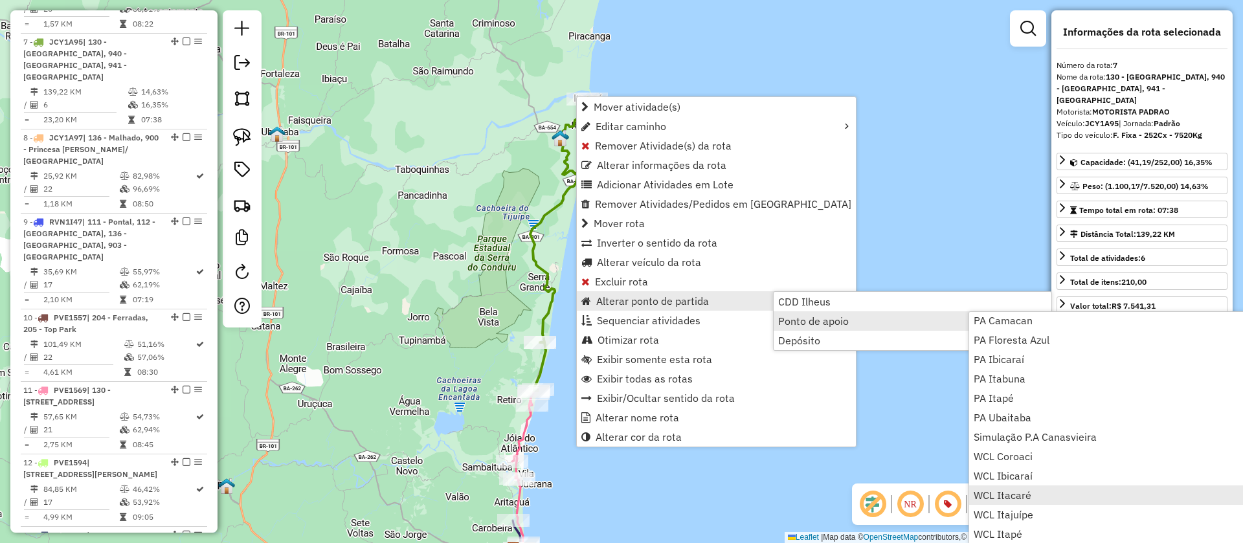
click at [1016, 491] on span "WCL Itacaré" at bounding box center [1002, 495] width 58 height 10
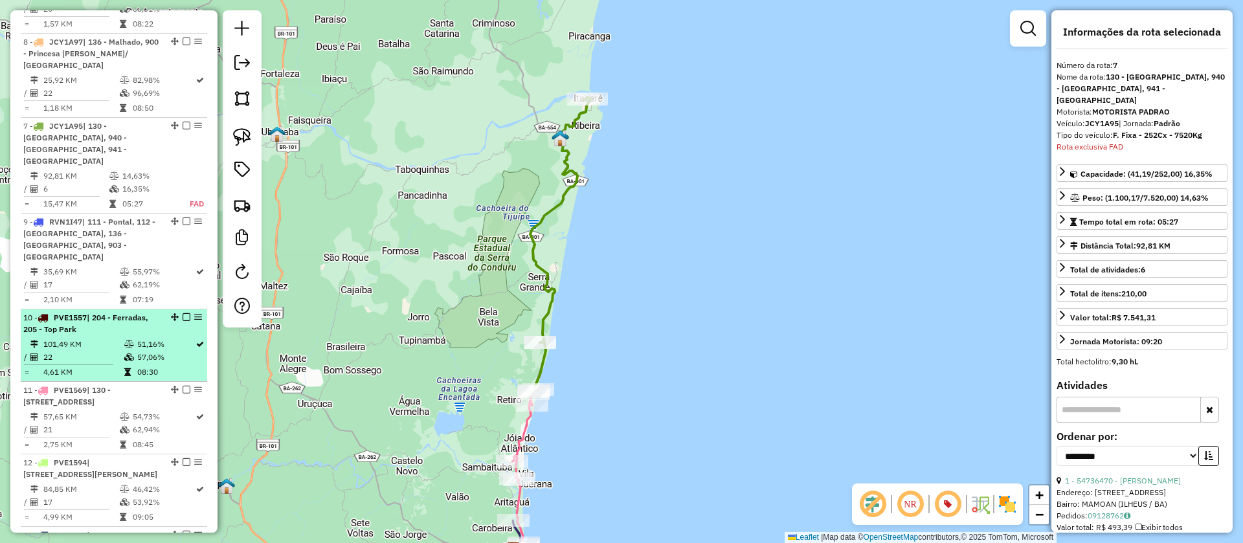
scroll to position [936, 0]
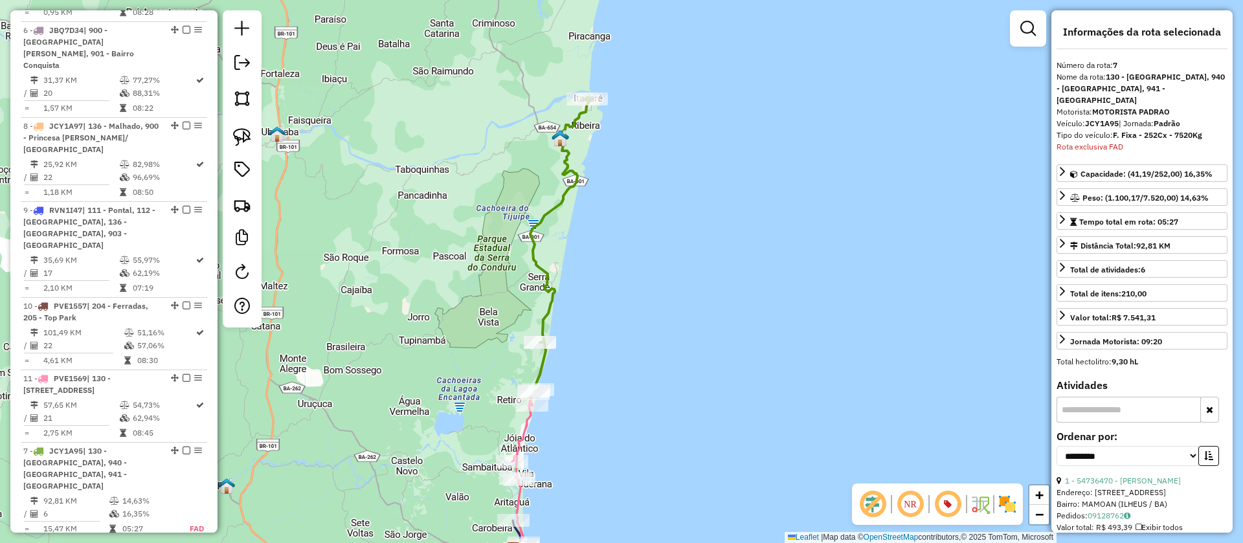
drag, startPoint x: 170, startPoint y: 16, endPoint x: 148, endPoint y: 528, distance: 513.1
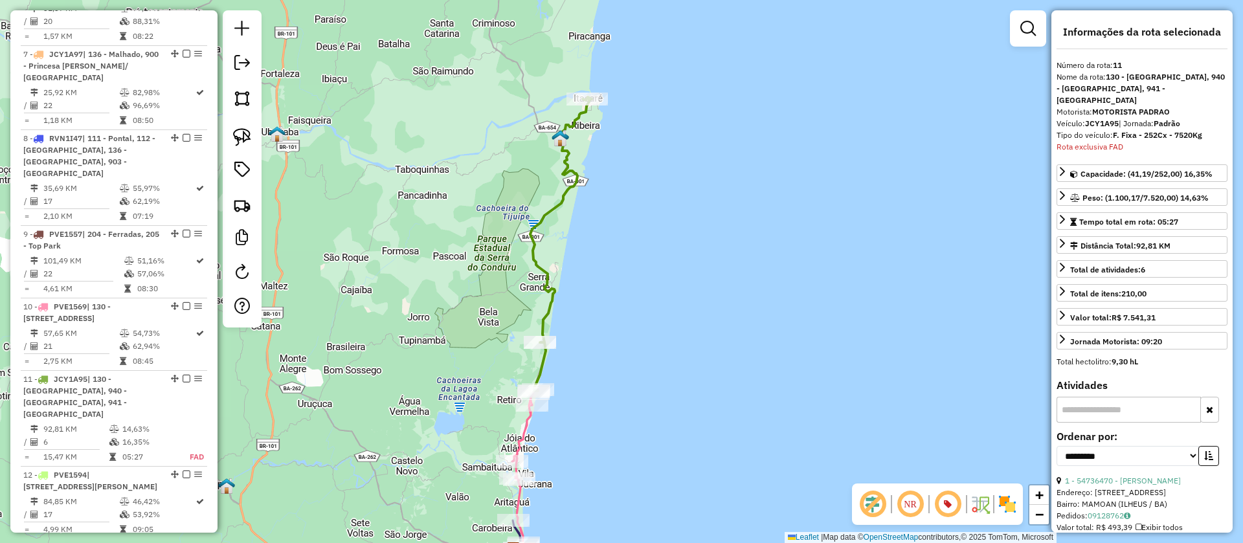
scroll to position [1033, 0]
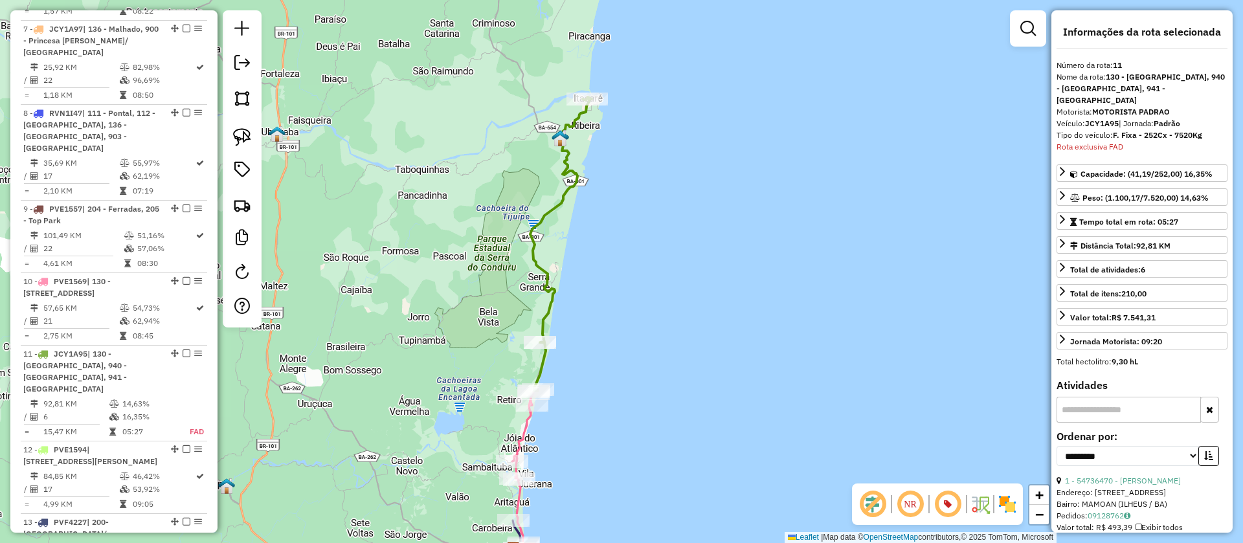
click at [551, 210] on icon at bounding box center [560, 244] width 61 height 294
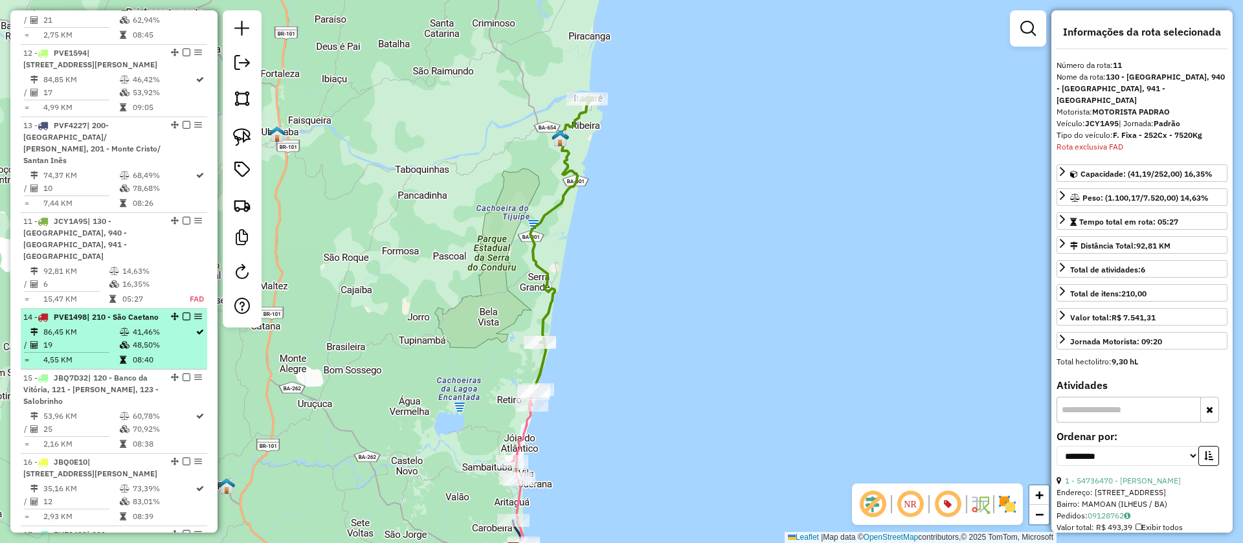
scroll to position [1250, 0]
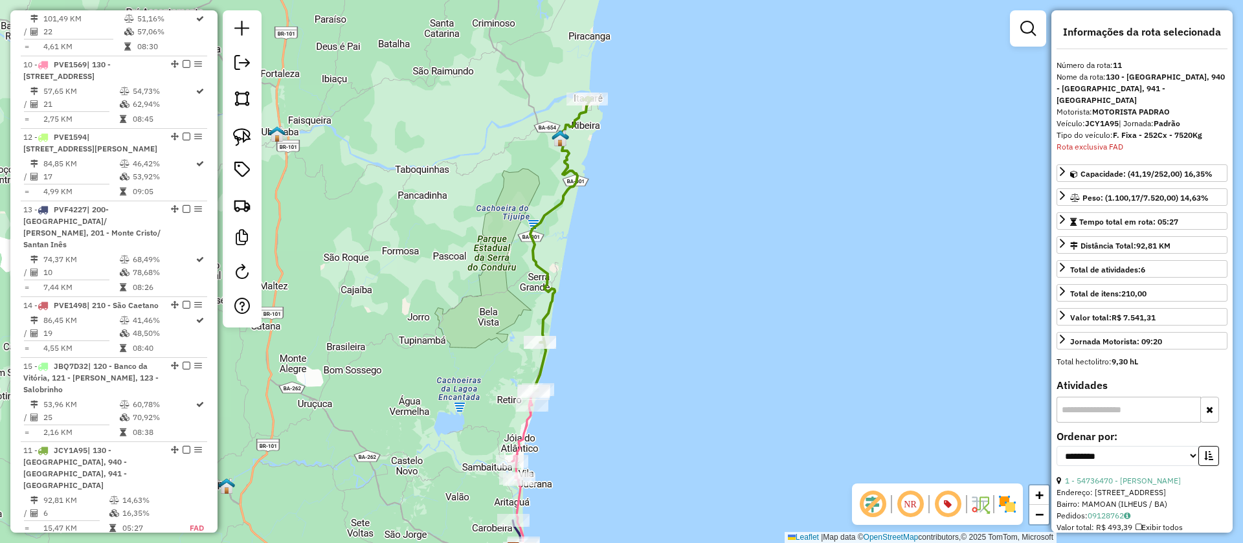
drag, startPoint x: 172, startPoint y: 15, endPoint x: 170, endPoint y: 545, distance: 530.1
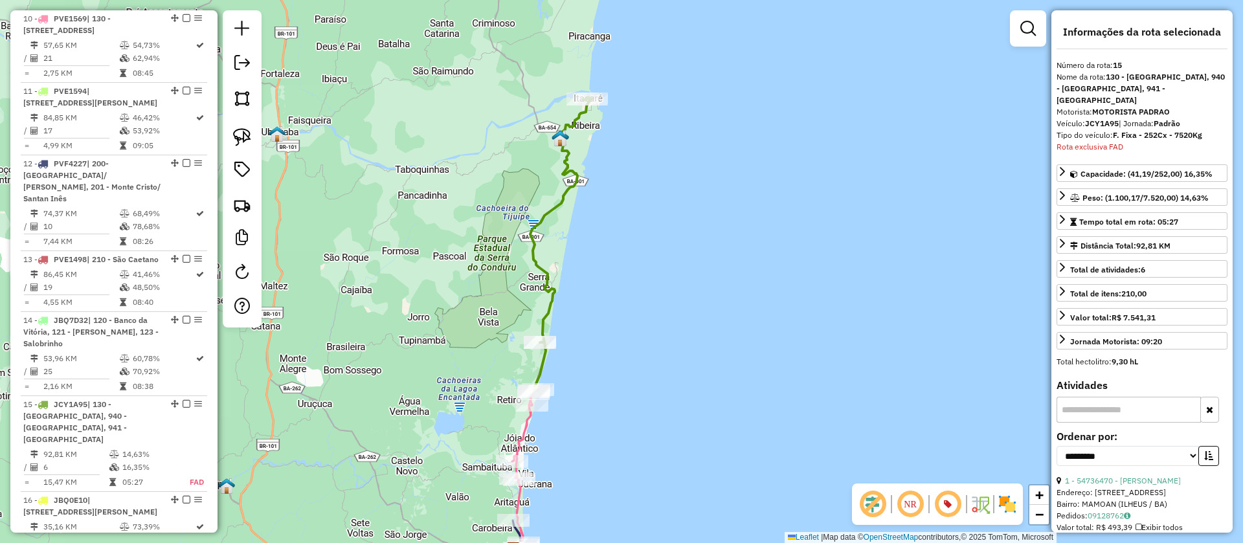
scroll to position [1735, 0]
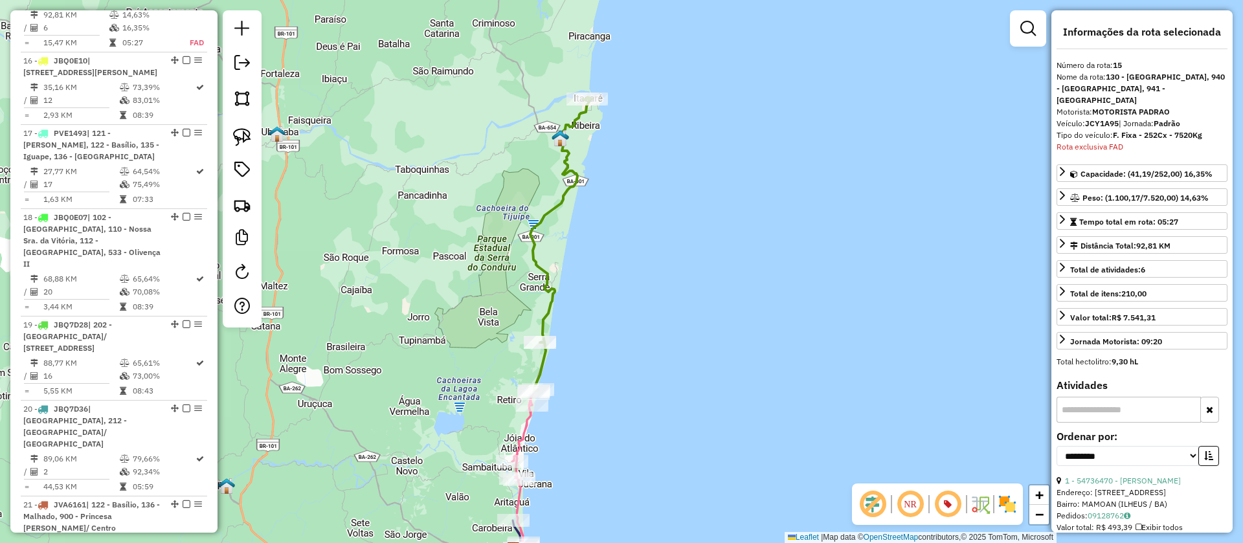
click at [564, 191] on icon at bounding box center [560, 244] width 61 height 294
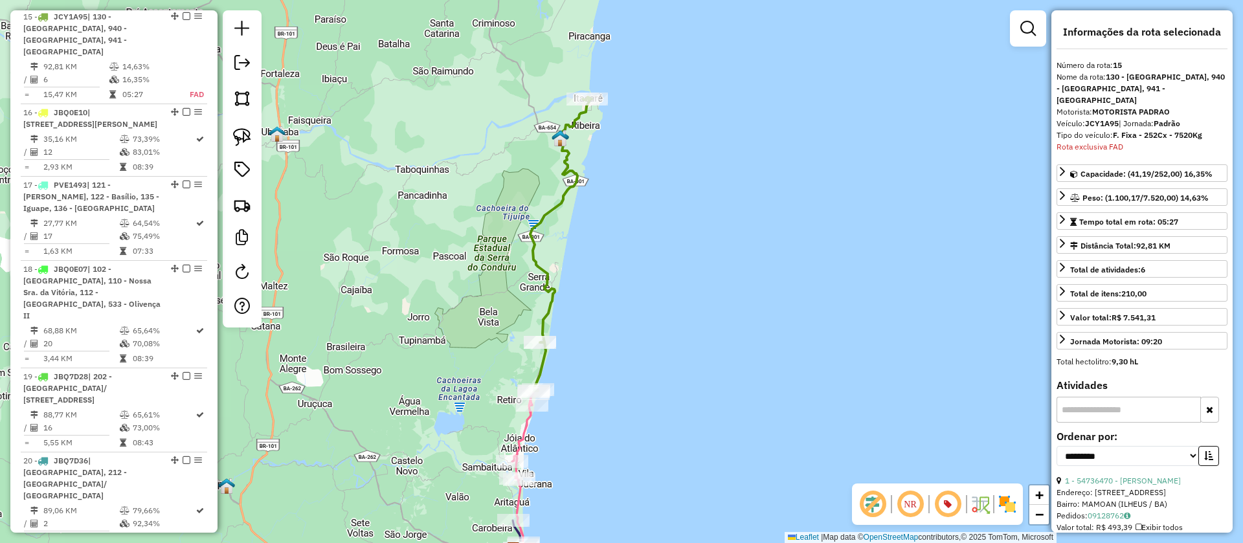
scroll to position [1670, 0]
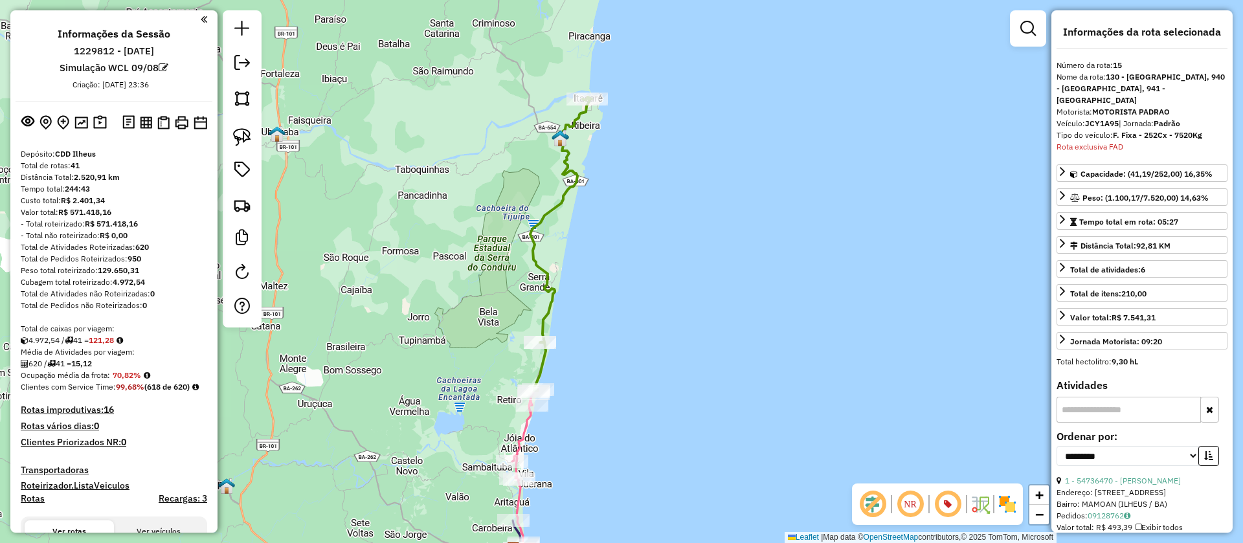
select select "**********"
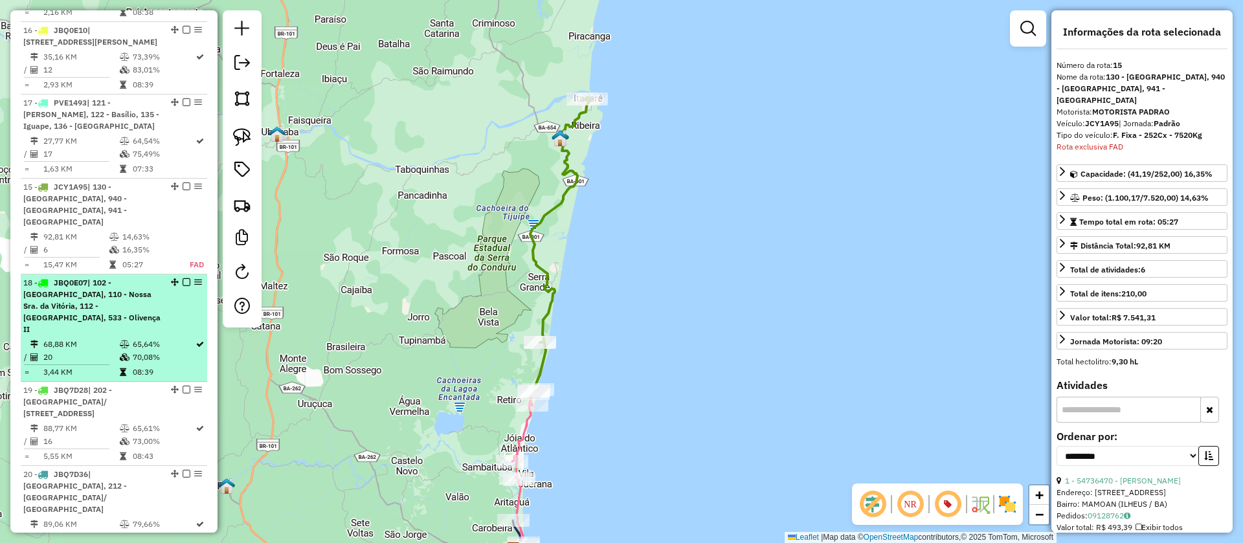
scroll to position [1586, 0]
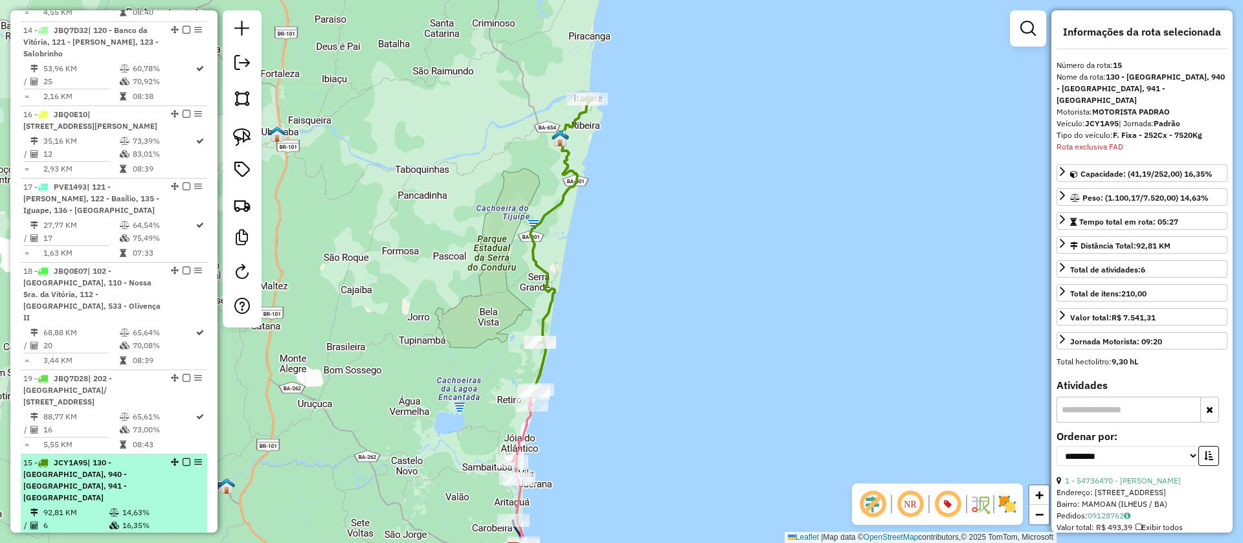
drag, startPoint x: 172, startPoint y: 18, endPoint x: 138, endPoint y: 514, distance: 496.9
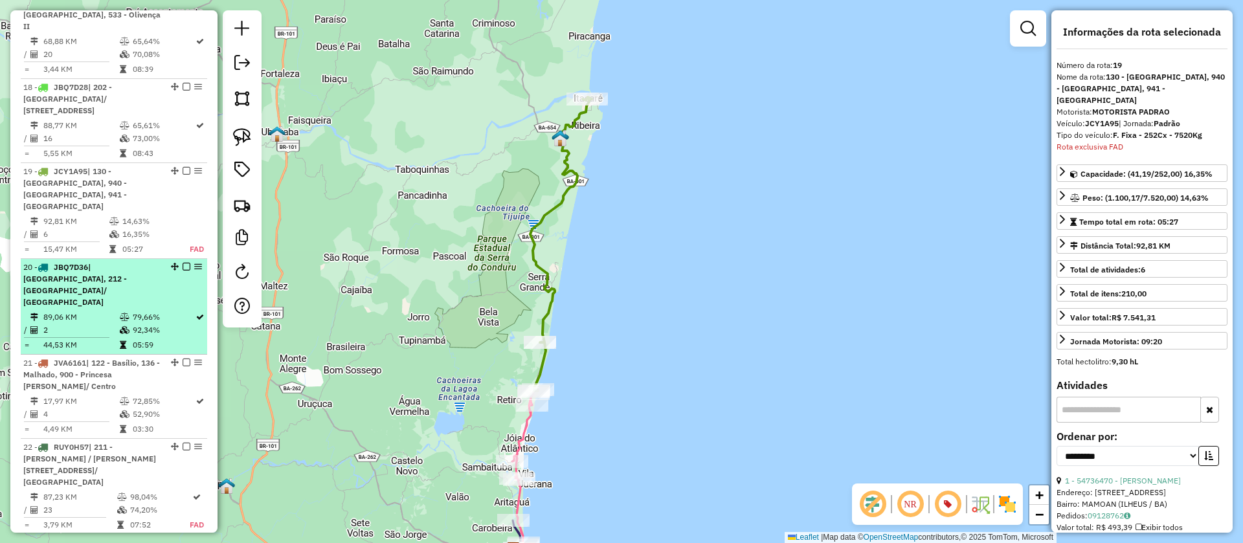
scroll to position [1974, 0]
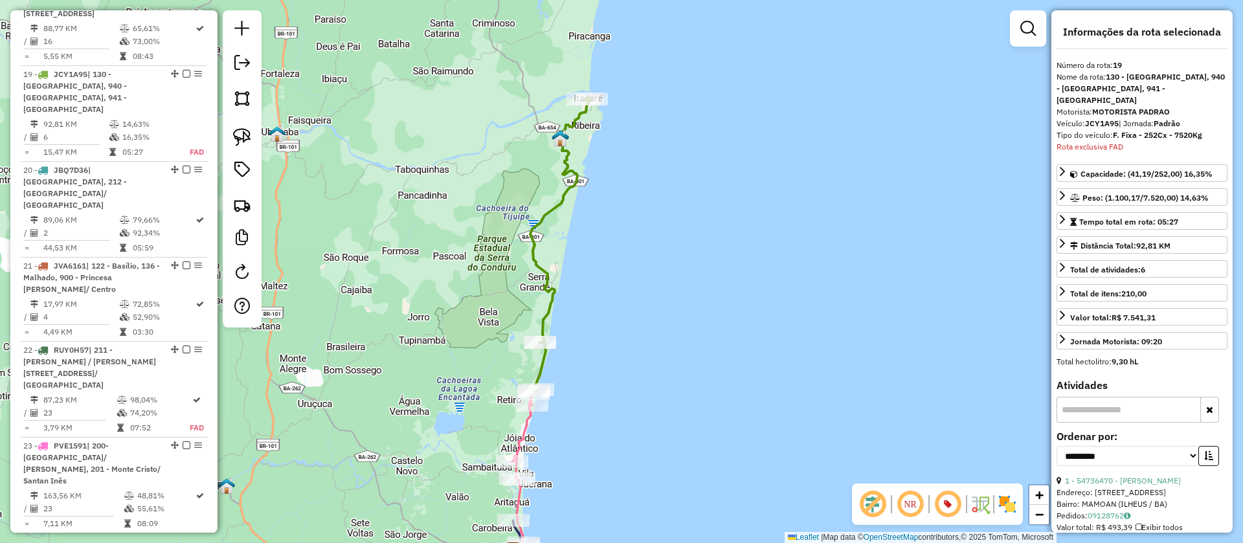
click at [563, 192] on icon at bounding box center [560, 244] width 61 height 294
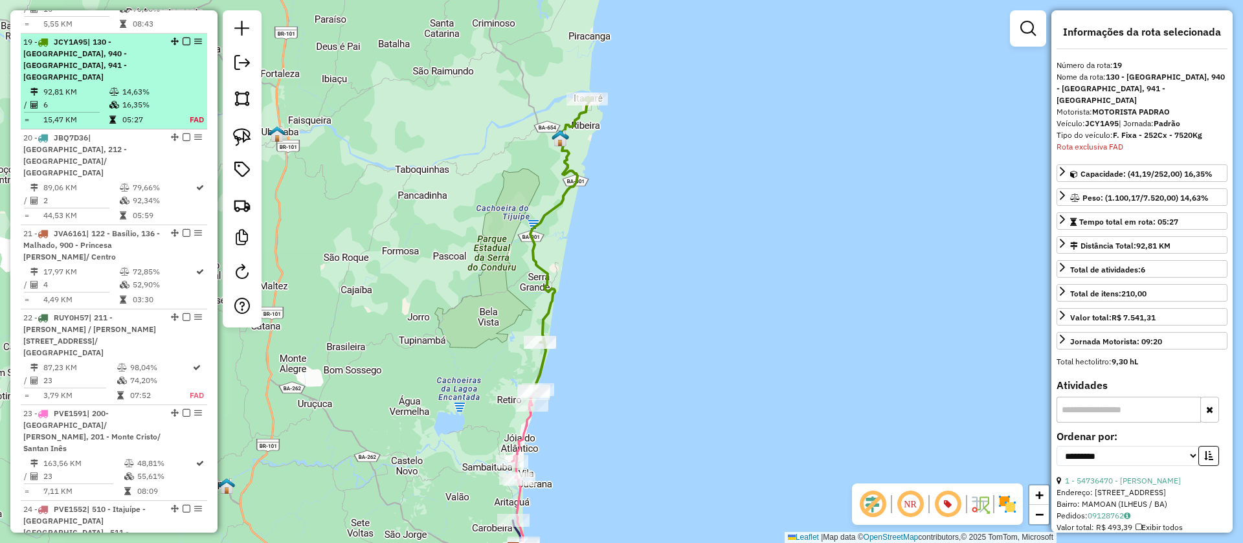
scroll to position [1922, 0]
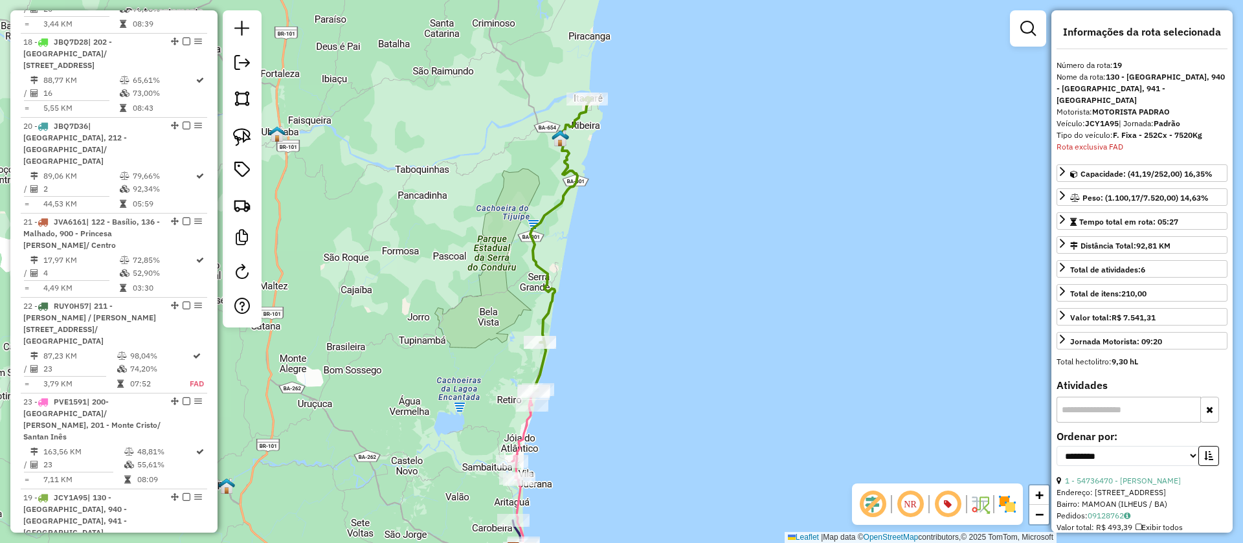
drag, startPoint x: 172, startPoint y: 17, endPoint x: 134, endPoint y: 521, distance: 505.0
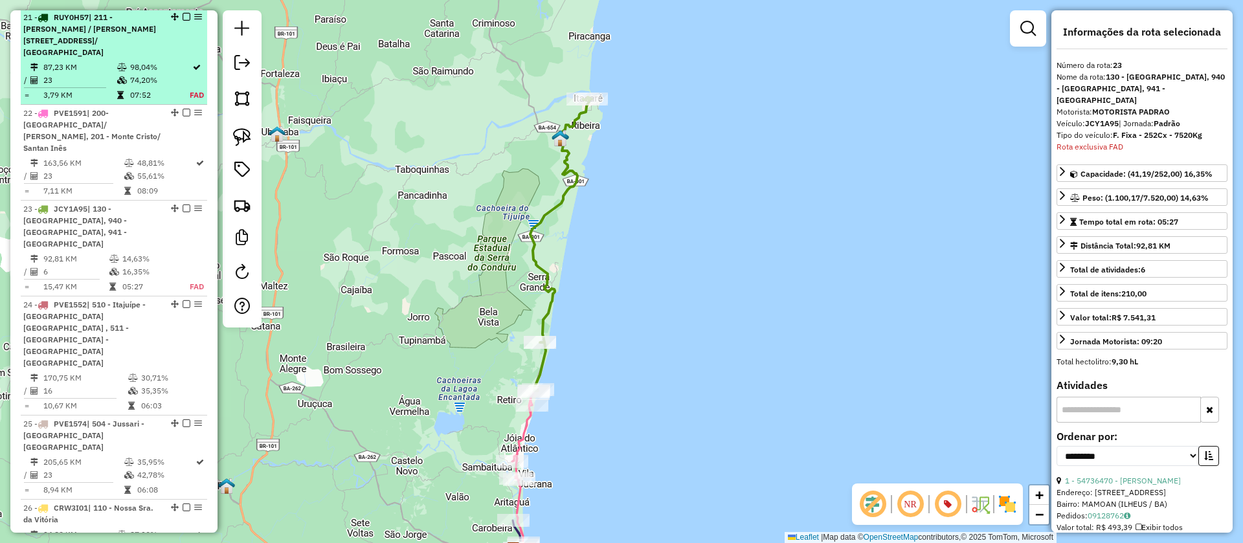
scroll to position [2214, 0]
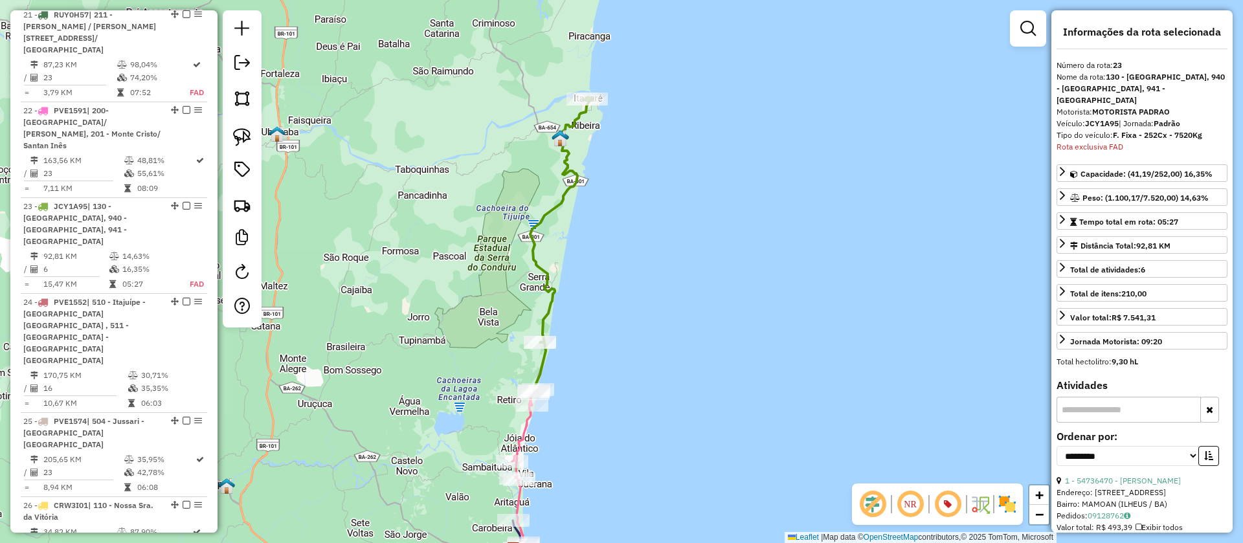
click at [550, 214] on icon at bounding box center [560, 244] width 61 height 294
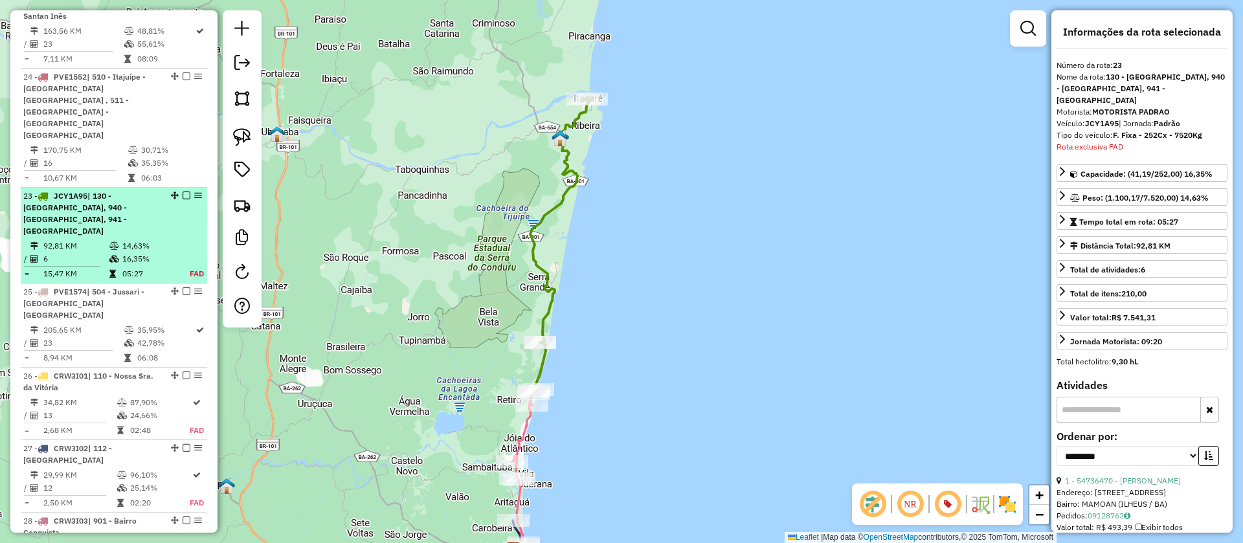
scroll to position [2259, 0]
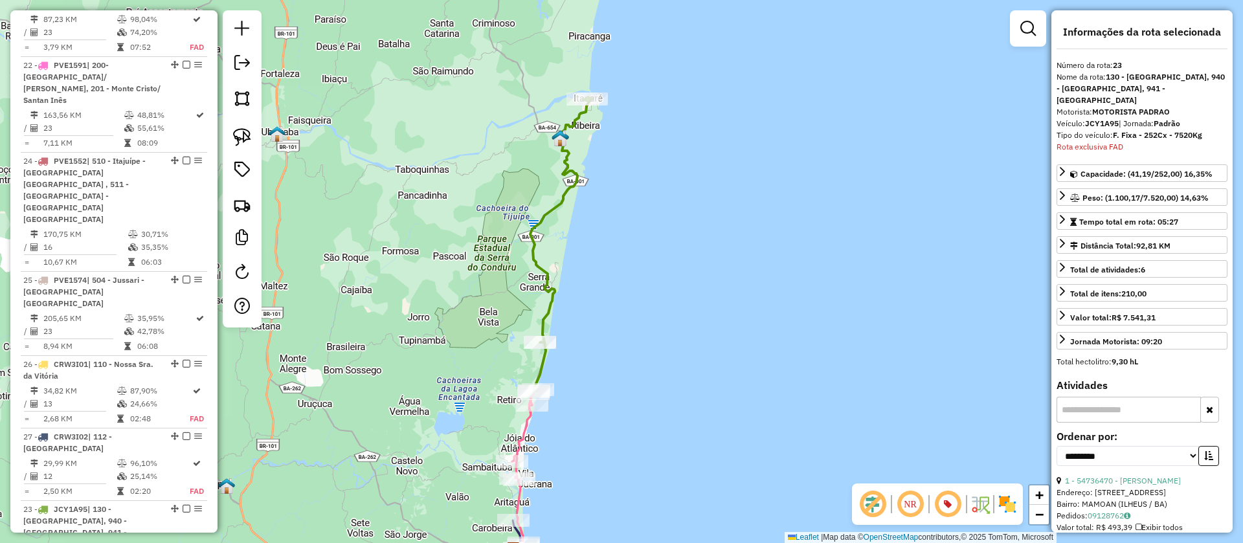
drag, startPoint x: 172, startPoint y: 20, endPoint x: 145, endPoint y: 515, distance: 495.2
click at [537, 248] on icon at bounding box center [560, 244] width 61 height 294
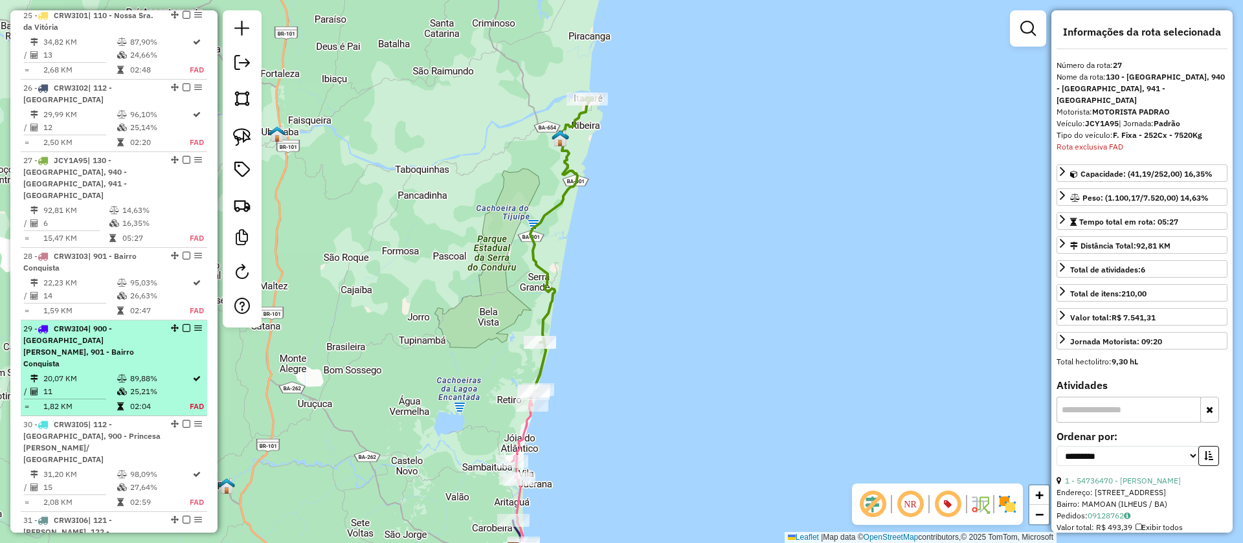
scroll to position [2645, 0]
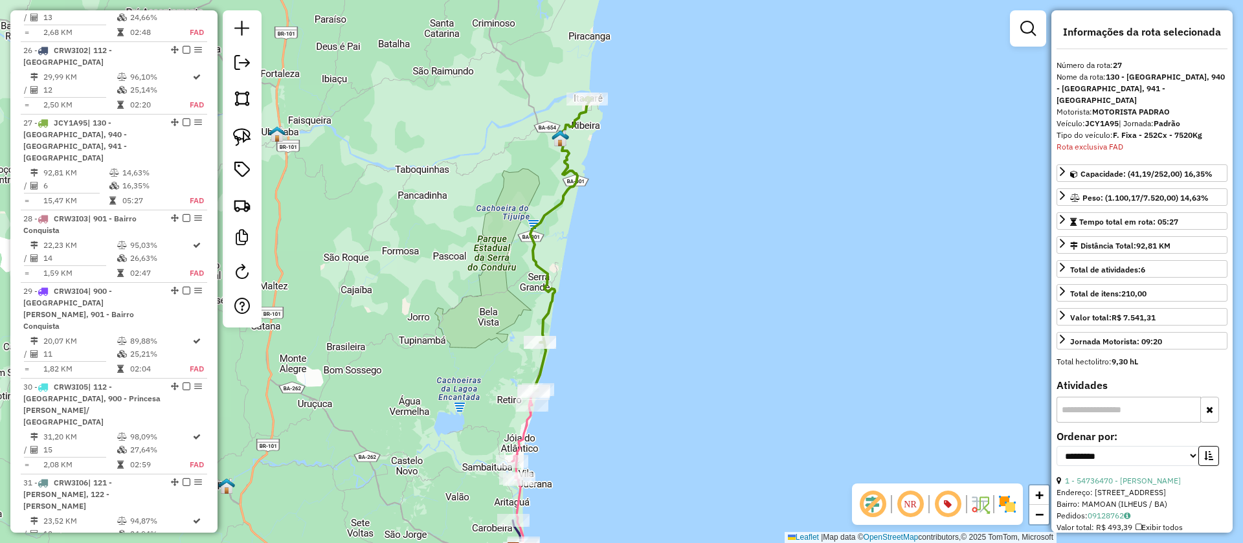
click at [538, 223] on icon at bounding box center [560, 244] width 61 height 294
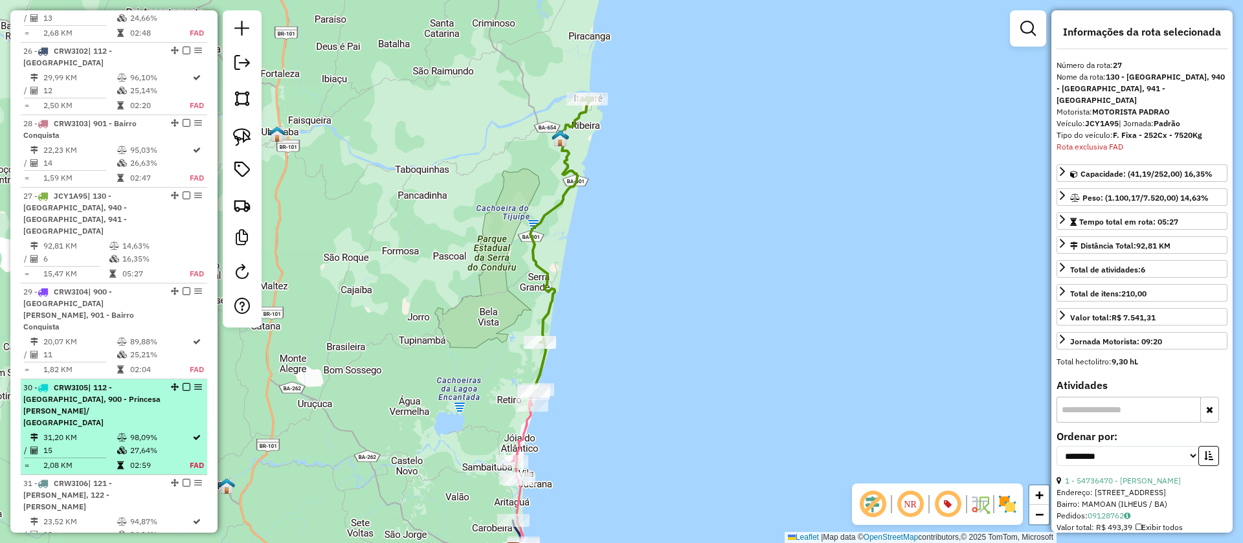
scroll to position [2561, 0]
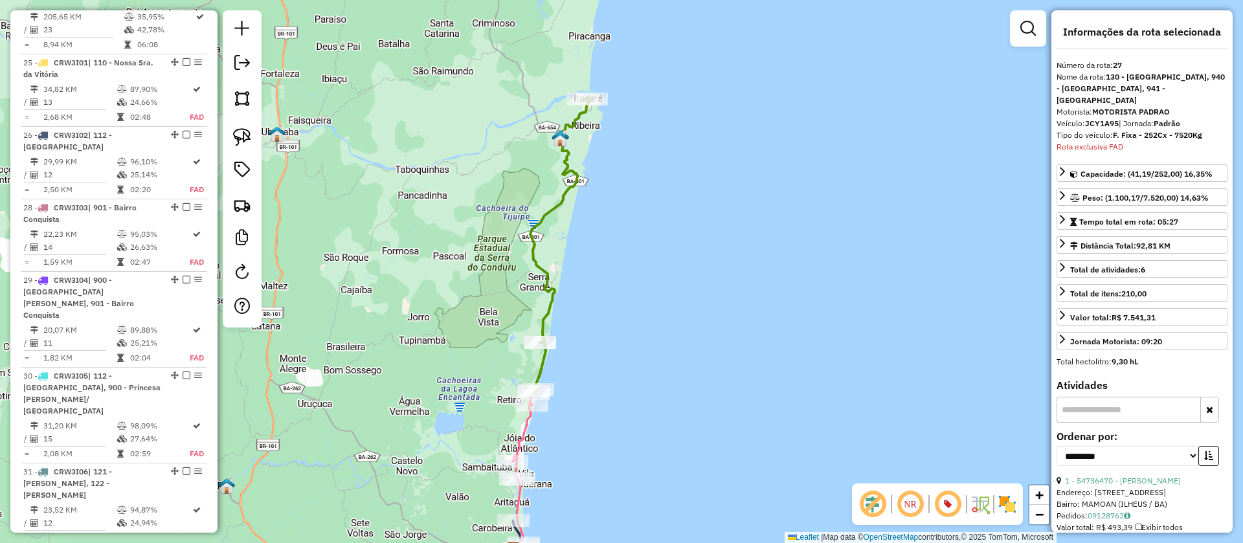
drag, startPoint x: 170, startPoint y: 17, endPoint x: 143, endPoint y: 501, distance: 484.9
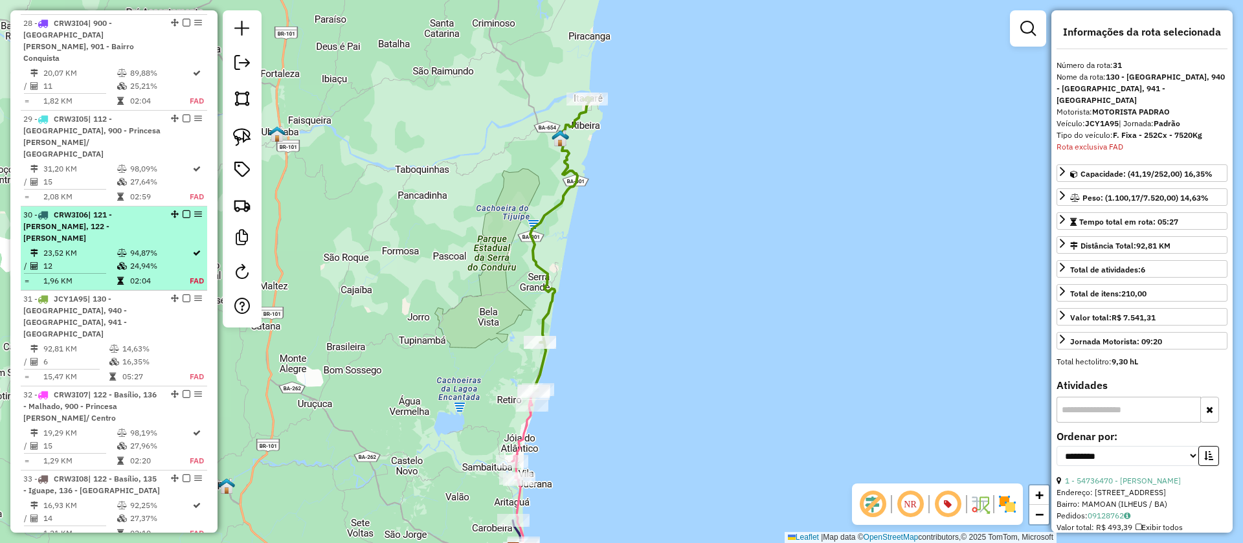
scroll to position [2949, 0]
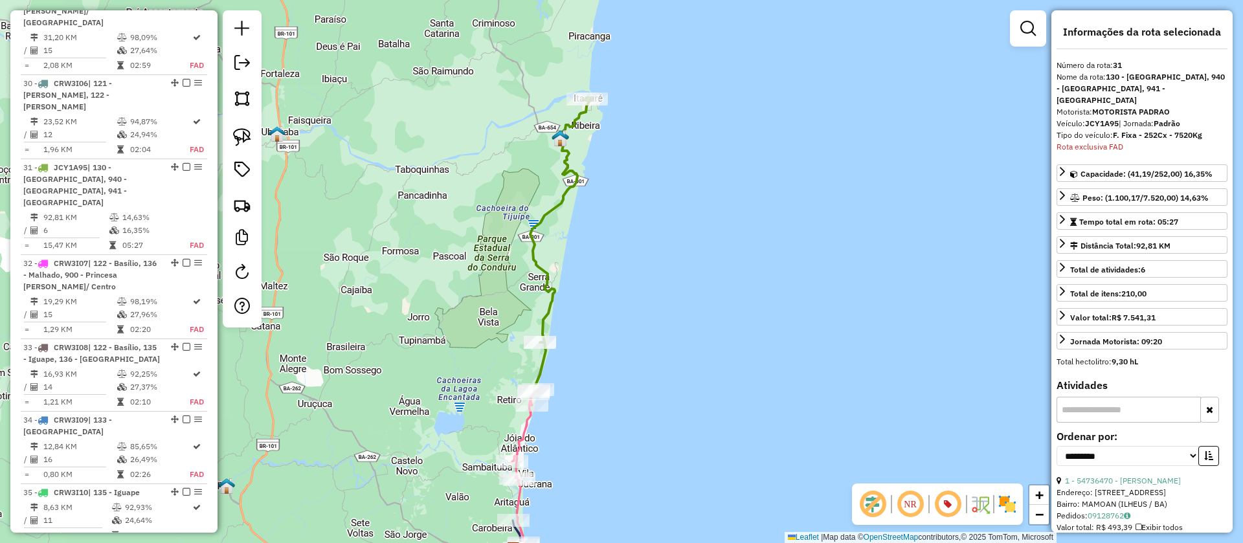
click at [533, 225] on icon at bounding box center [560, 244] width 61 height 294
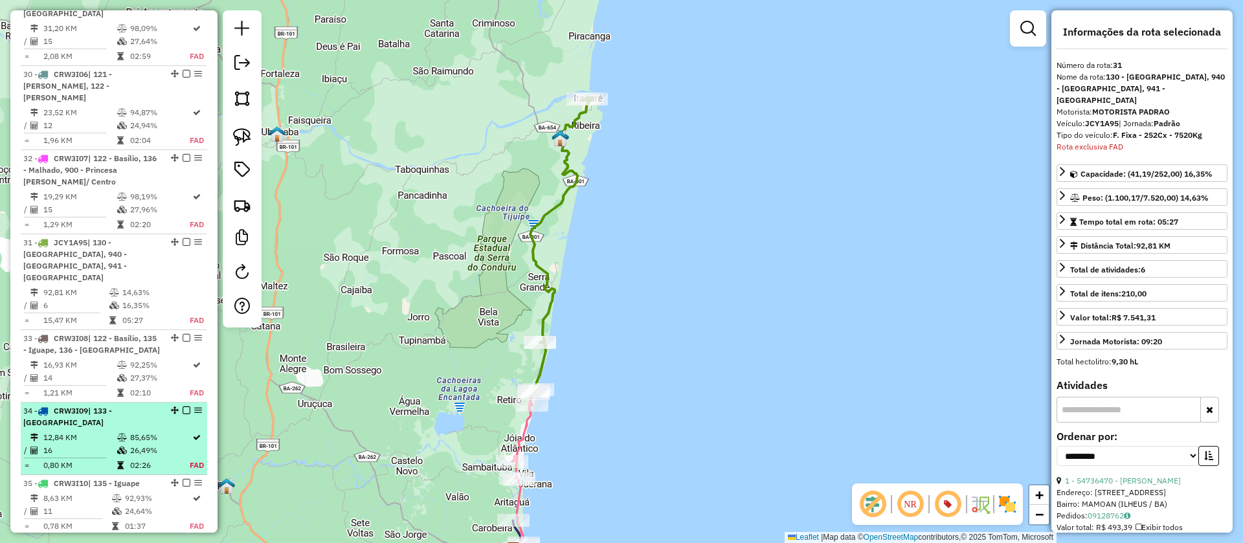
scroll to position [2874, 0]
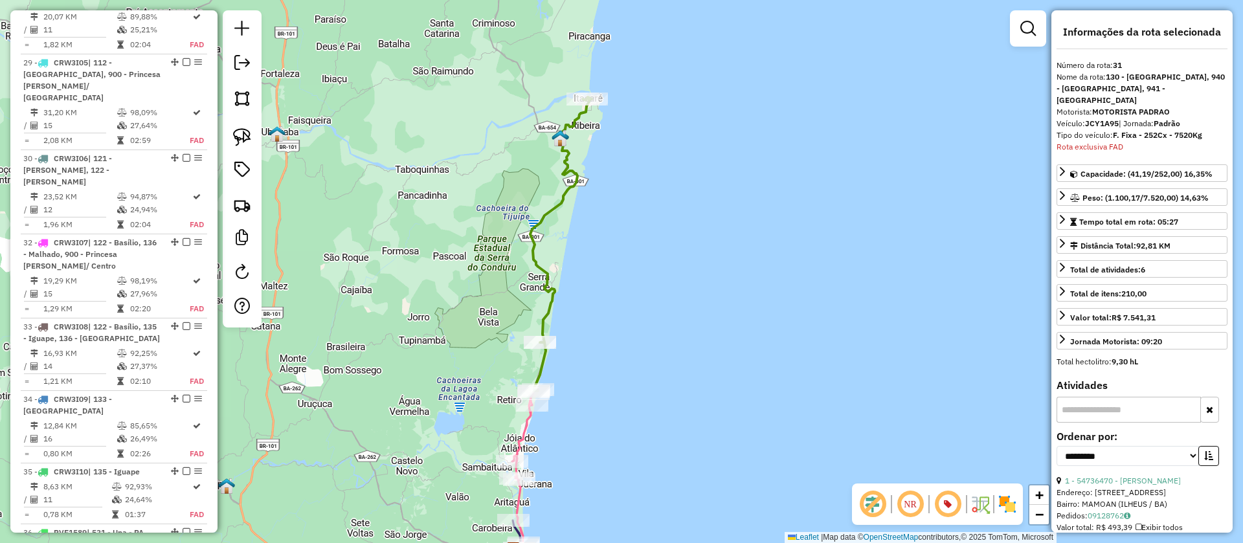
drag, startPoint x: 172, startPoint y: 17, endPoint x: 162, endPoint y: 506, distance: 488.1
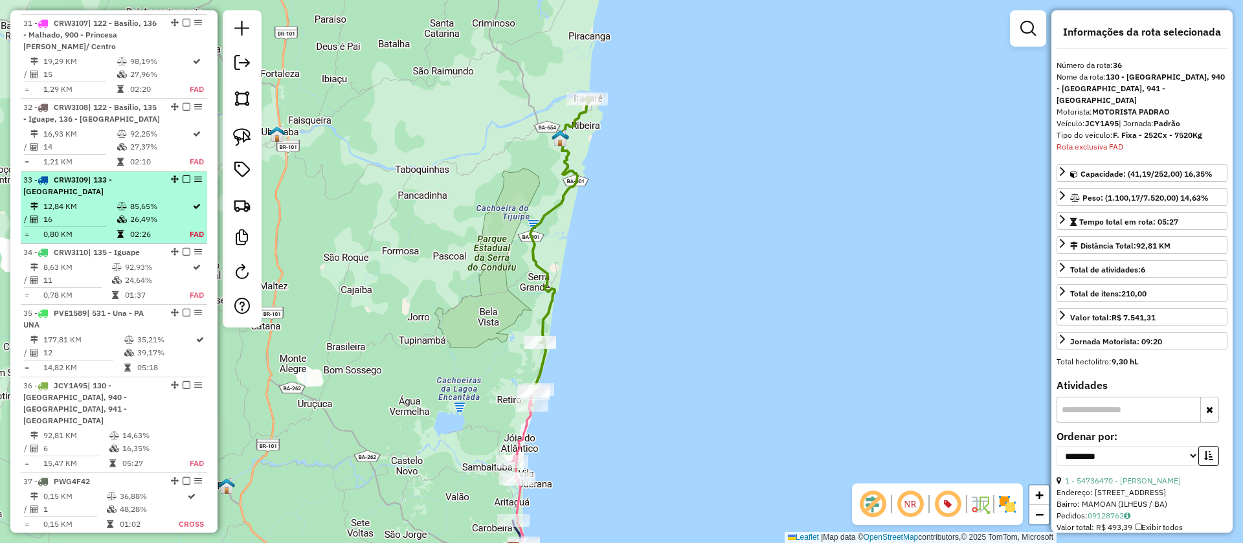
scroll to position [3099, 0]
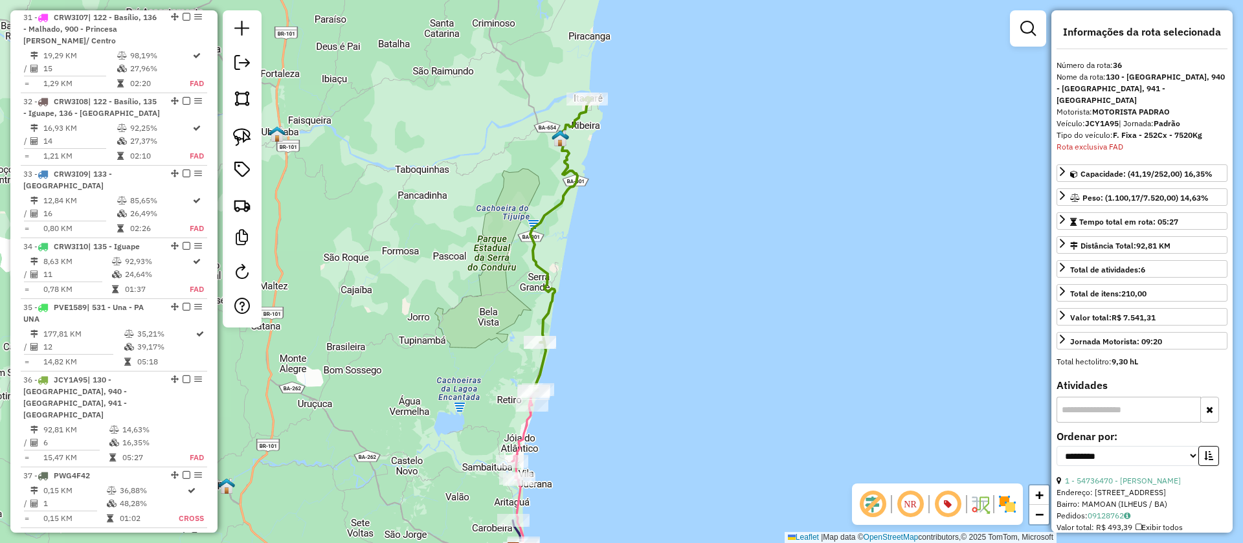
click at [544, 248] on div "Janela de atendimento Grade de atendimento Capacidade Transportadoras Veículos …" at bounding box center [621, 271] width 1243 height 543
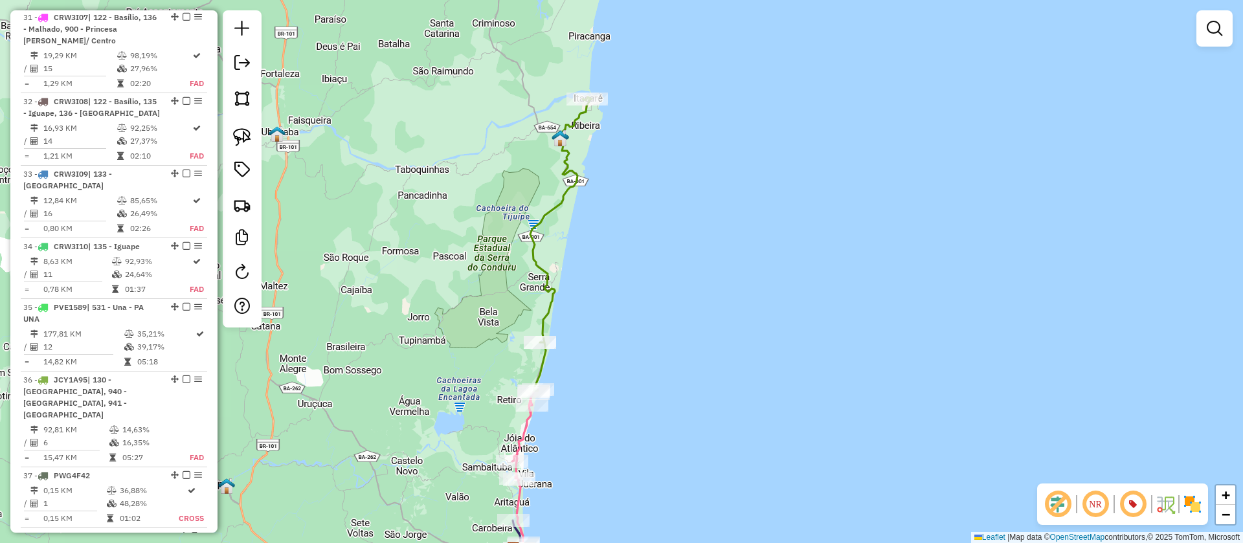
click at [532, 245] on icon at bounding box center [560, 244] width 61 height 294
select select "**********"
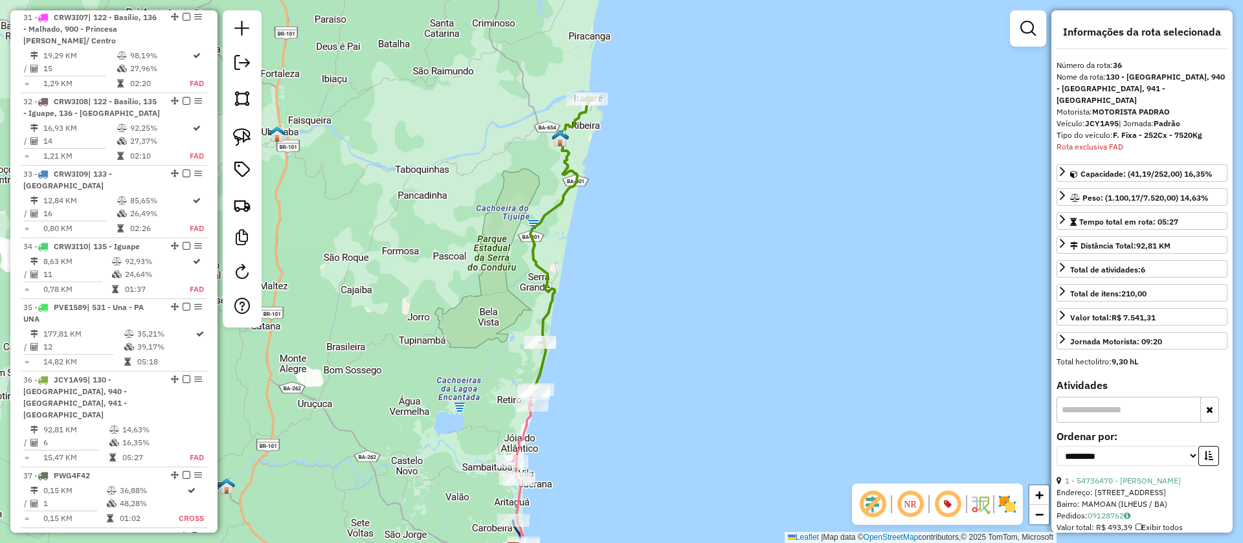
click at [559, 194] on icon at bounding box center [560, 244] width 61 height 294
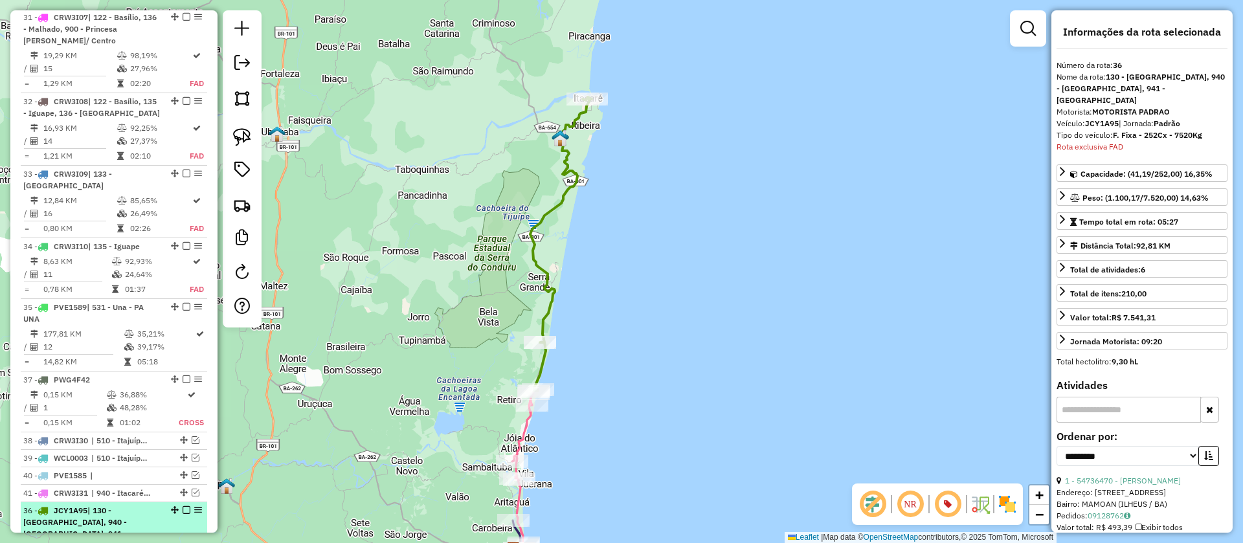
drag, startPoint x: 169, startPoint y: 238, endPoint x: 163, endPoint y: 437, distance: 199.4
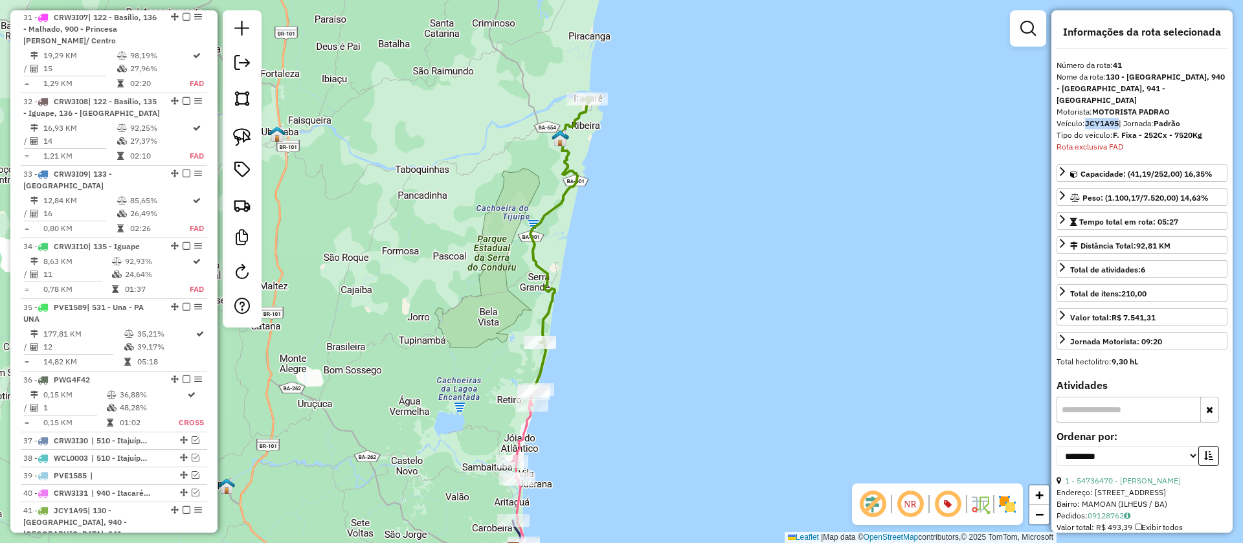
drag, startPoint x: 1119, startPoint y: 115, endPoint x: 1087, endPoint y: 113, distance: 32.4
click at [1087, 118] on div "Veículo: JCY1A95 | Jornada: Padrão" at bounding box center [1141, 124] width 171 height 12
copy strong "JCY1A95"
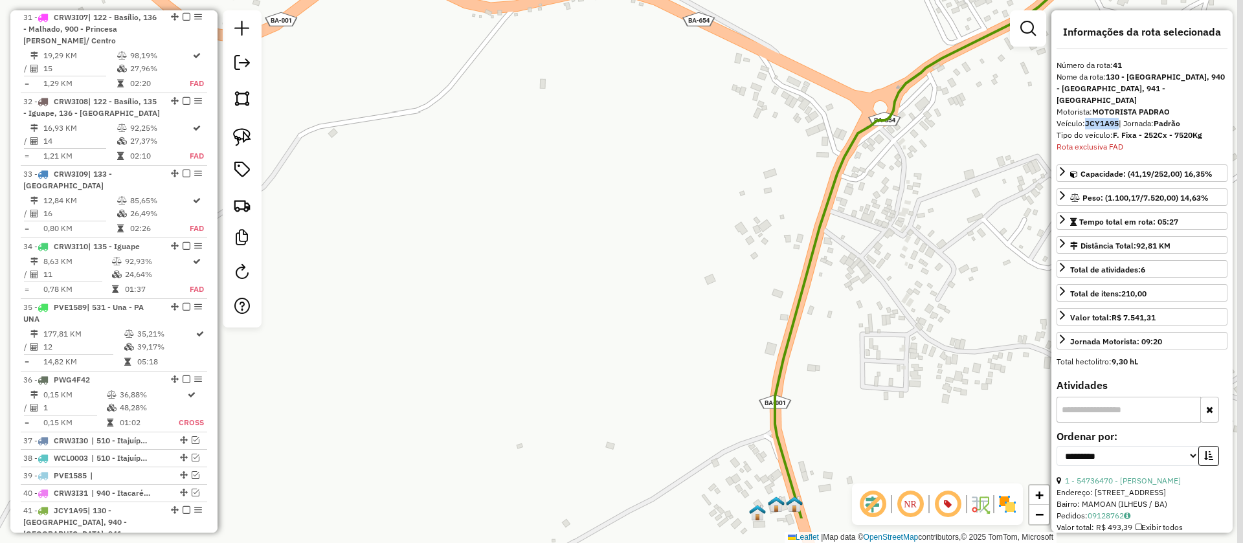
drag, startPoint x: 712, startPoint y: 339, endPoint x: 575, endPoint y: 86, distance: 287.6
click at [575, 87] on div "Janela de atendimento Grade de atendimento Capacidade Transportadoras Veículos …" at bounding box center [621, 271] width 1243 height 543
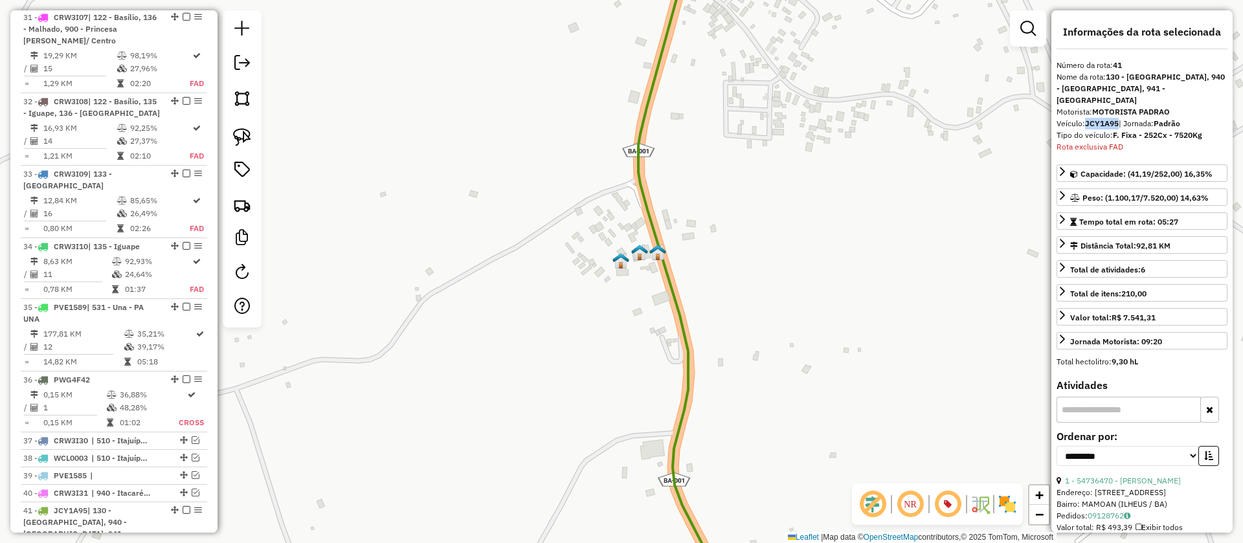
click at [620, 255] on img at bounding box center [620, 260] width 17 height 17
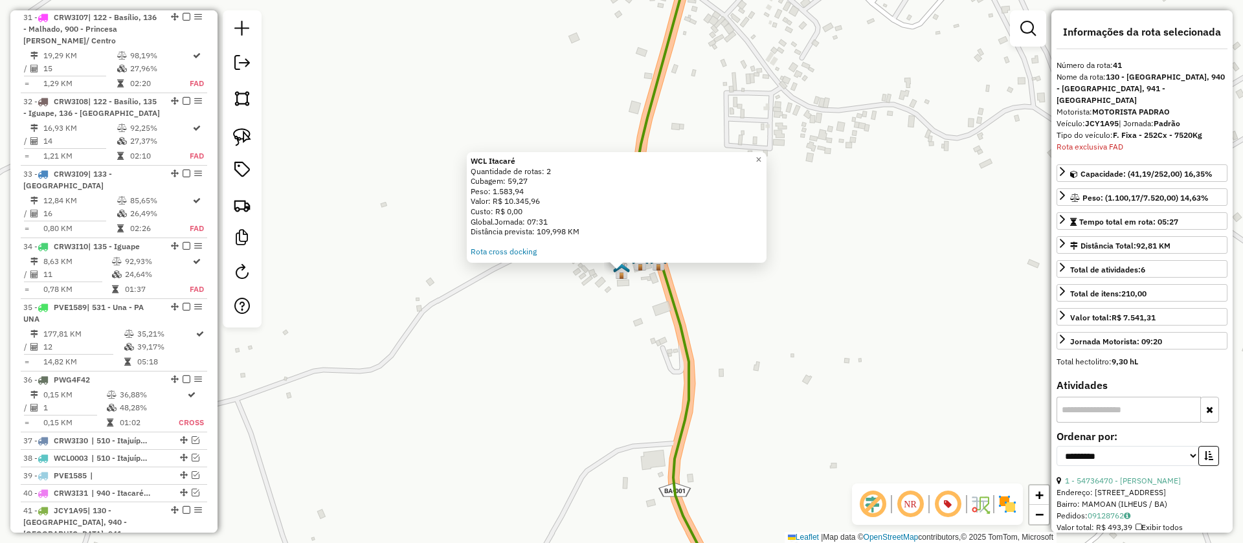
click at [509, 245] on div "WCL Itacaré Quantidade de rotas: 2 Cubagem: 59,27 Peso: 1.583,94 Valor: R$ 10.3…" at bounding box center [617, 206] width 292 height 101
click at [509, 252] on link "Rota cross docking" at bounding box center [504, 252] width 66 height 10
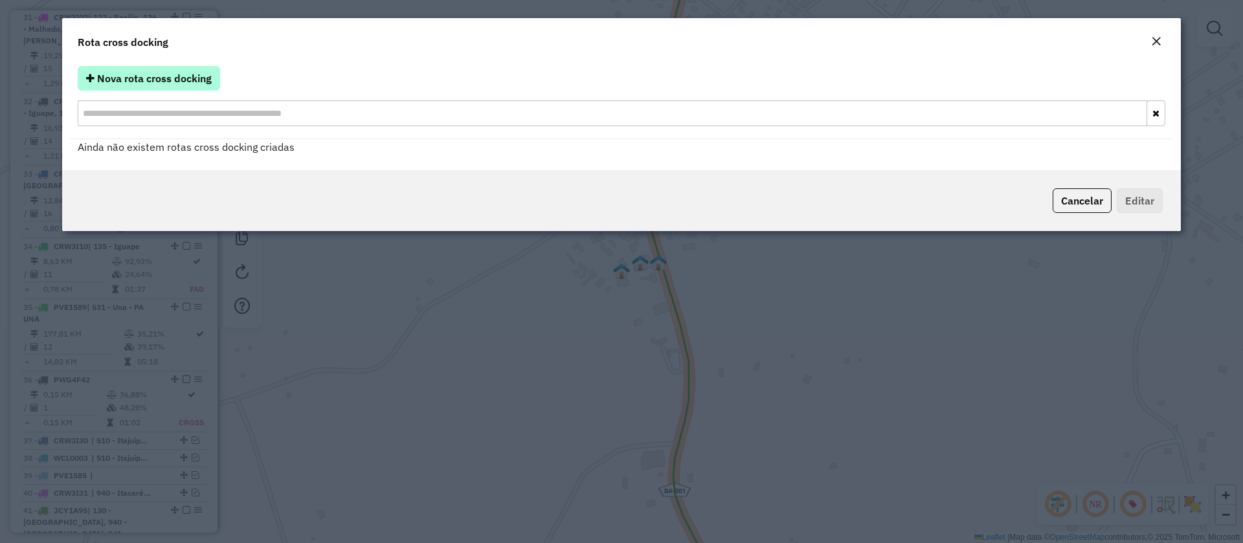
click at [177, 80] on span "Nova rota cross docking" at bounding box center [154, 78] width 115 height 13
select select "*"
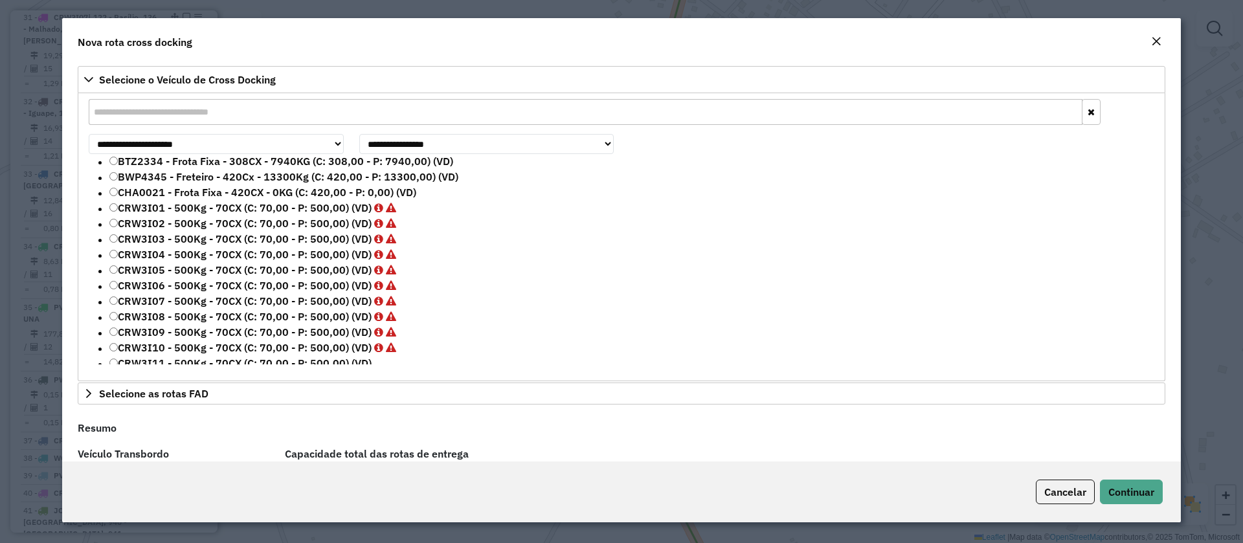
click at [183, 111] on input "text" at bounding box center [586, 112] width 994 height 26
paste input "*******"
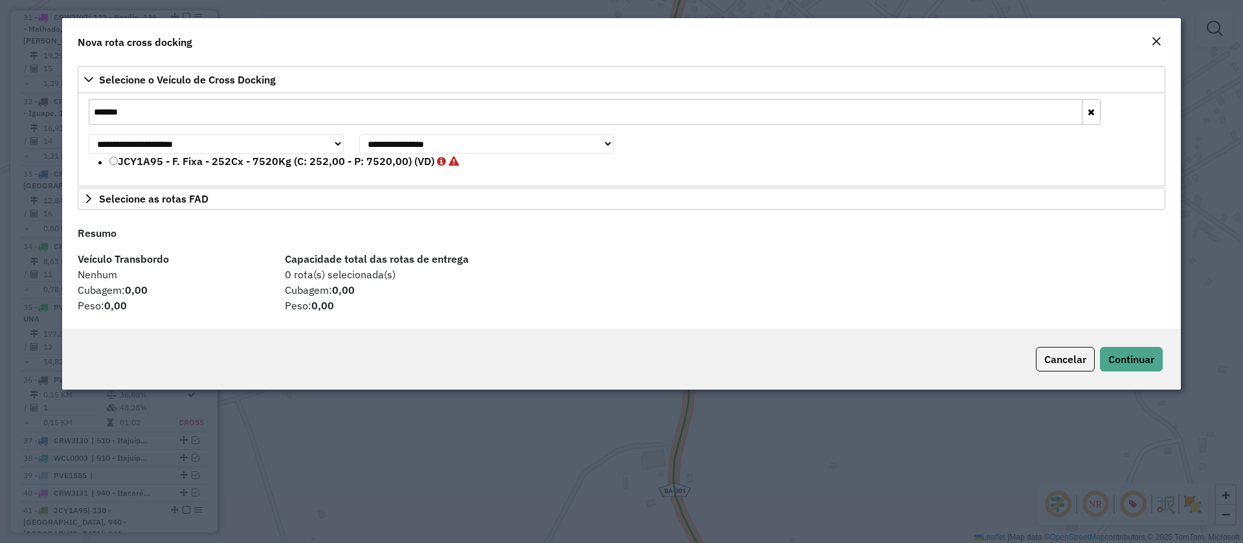
type input "*******"
click at [161, 154] on label "JCY1A95 - F. Fixa - 252Cx - 7520Kg (C: 252,00 - P: 7520,00) (VD)" at bounding box center [284, 161] width 350 height 16
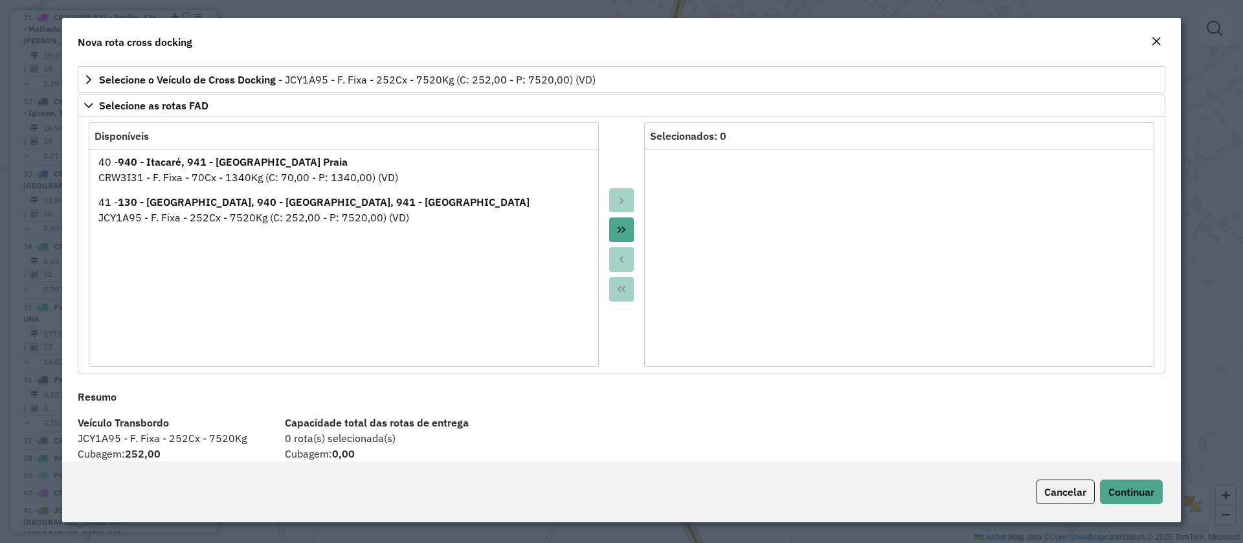
drag, startPoint x: 617, startPoint y: 223, endPoint x: 620, endPoint y: 230, distance: 7.0
click at [619, 223] on button "Move All to Target" at bounding box center [621, 229] width 25 height 25
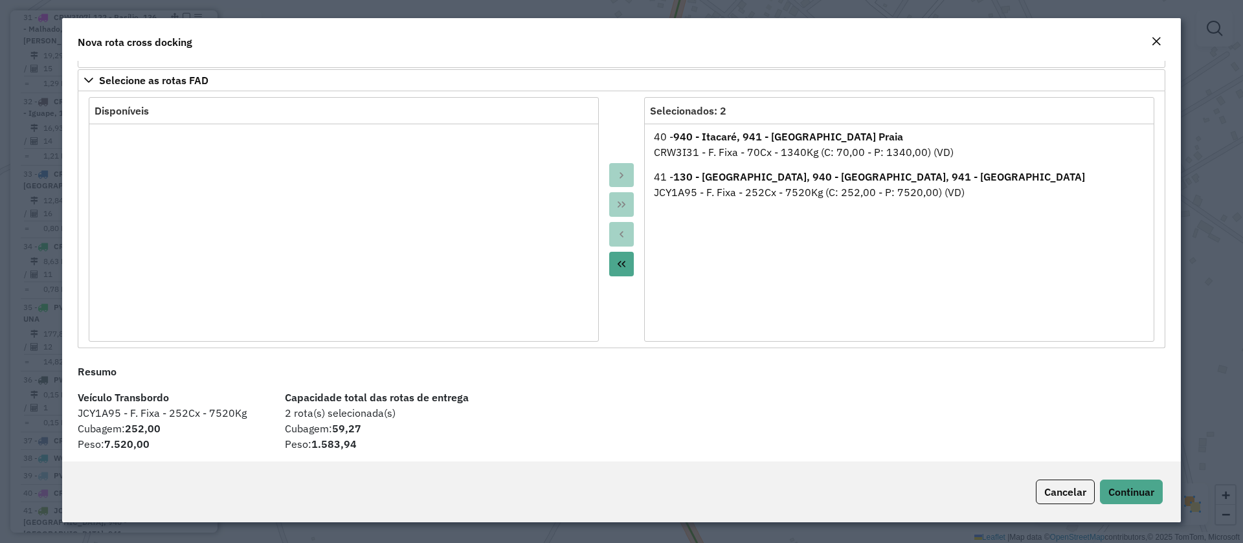
scroll to position [31, 0]
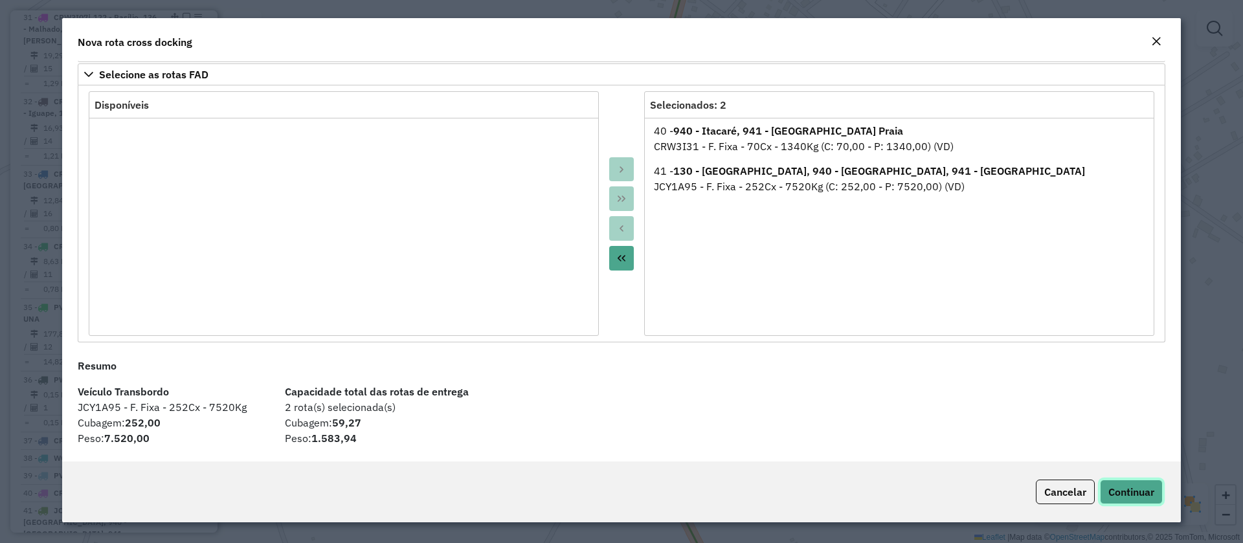
click at [1131, 491] on span "Continuar" at bounding box center [1131, 491] width 46 height 13
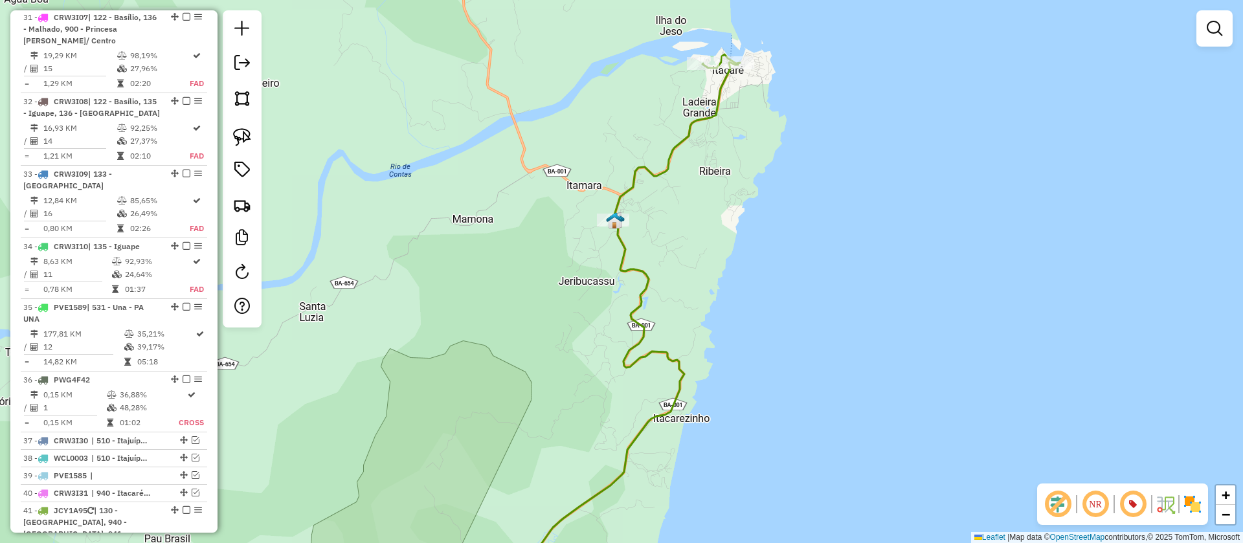
click at [639, 296] on icon at bounding box center [617, 325] width 243 height 543
select select "**********"
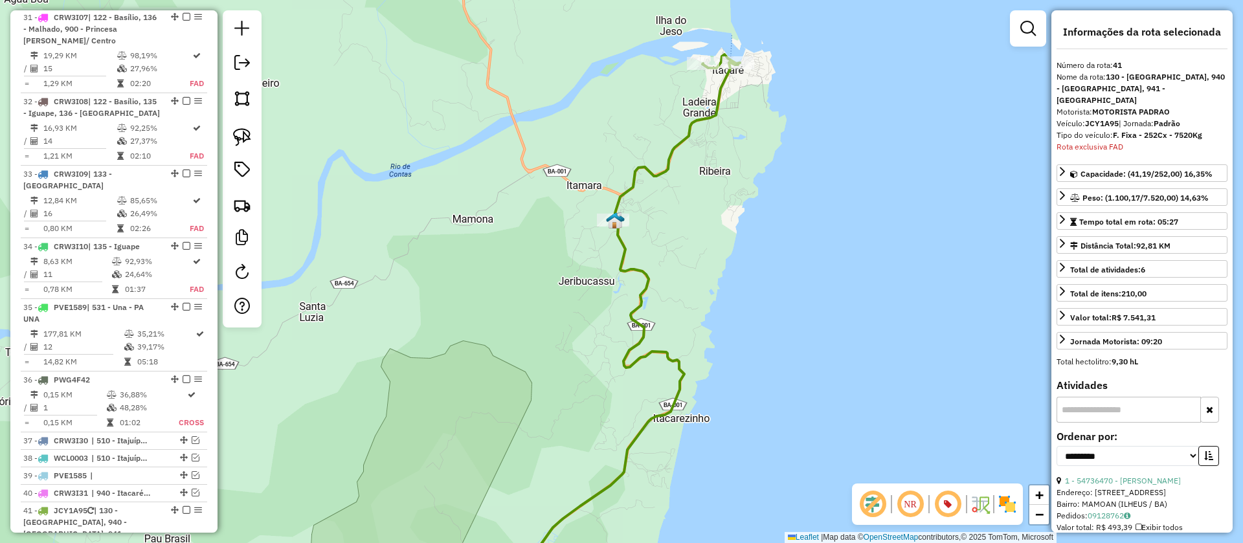
scroll to position [3160, 0]
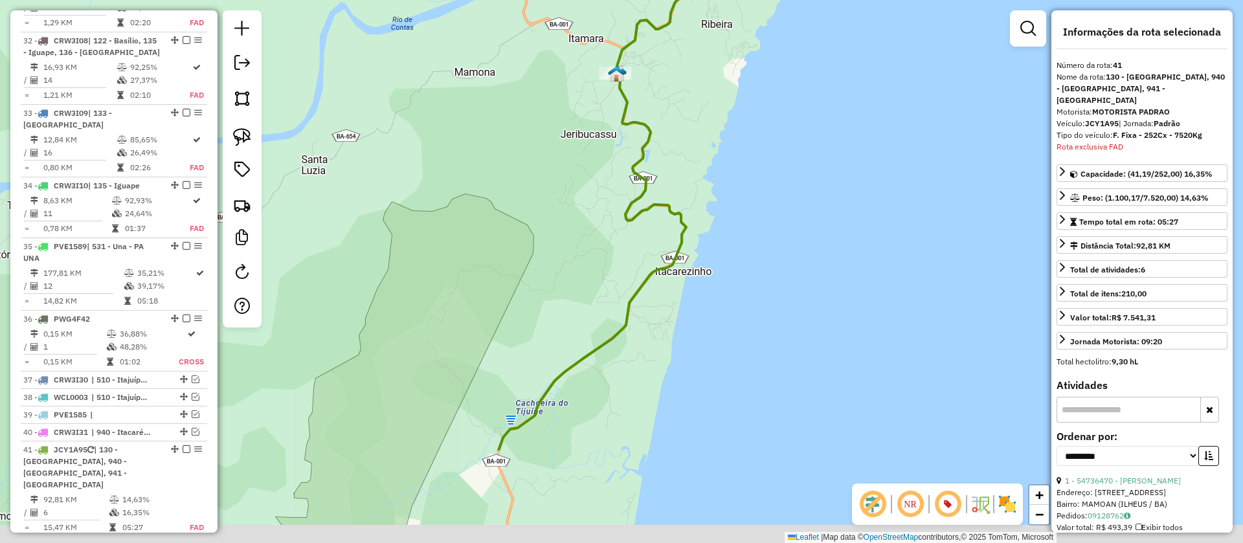
drag, startPoint x: 773, startPoint y: 402, endPoint x: 810, endPoint y: -100, distance: 503.6
click at [810, 0] on html "Aguarde... Pop-up bloqueado! Seu navegador bloqueou automáticamente a abertura …" at bounding box center [621, 271] width 1243 height 543
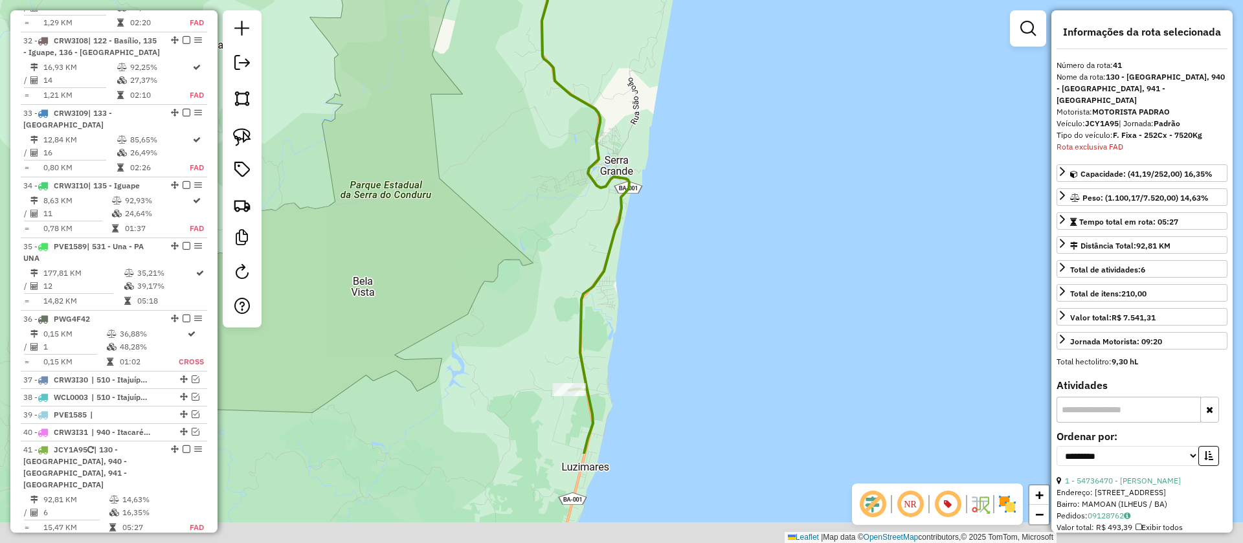
drag, startPoint x: 692, startPoint y: 309, endPoint x: 692, endPoint y: -118, distance: 426.5
click at [692, 0] on html "Aguarde... Pop-up bloqueado! Seu navegador bloqueou automáticamente a abertura …" at bounding box center [621, 271] width 1243 height 543
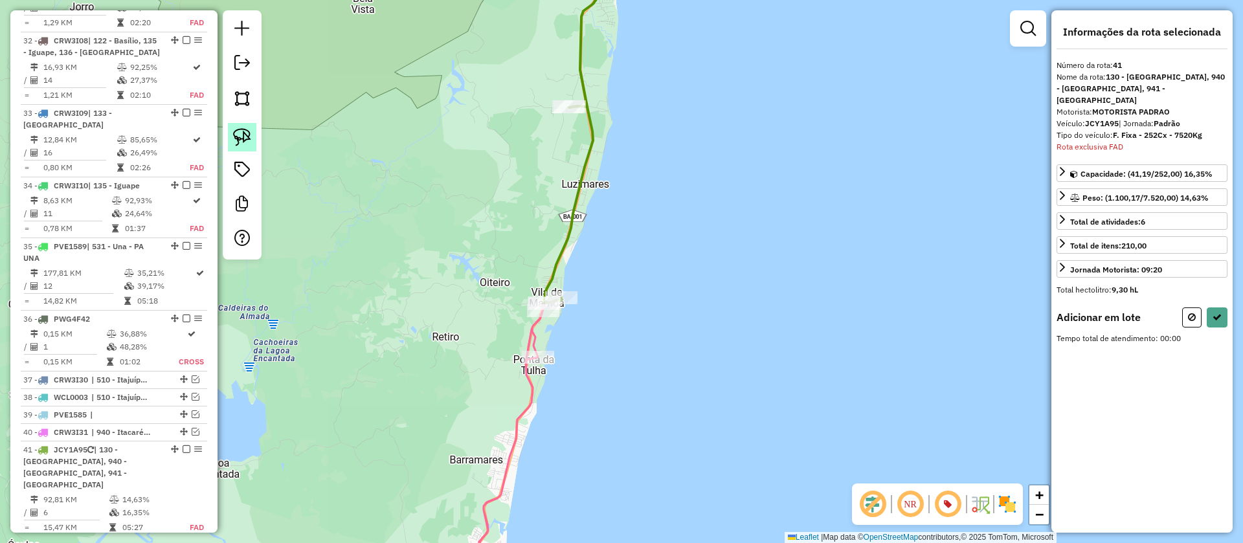
click at [245, 133] on img at bounding box center [242, 137] width 18 height 18
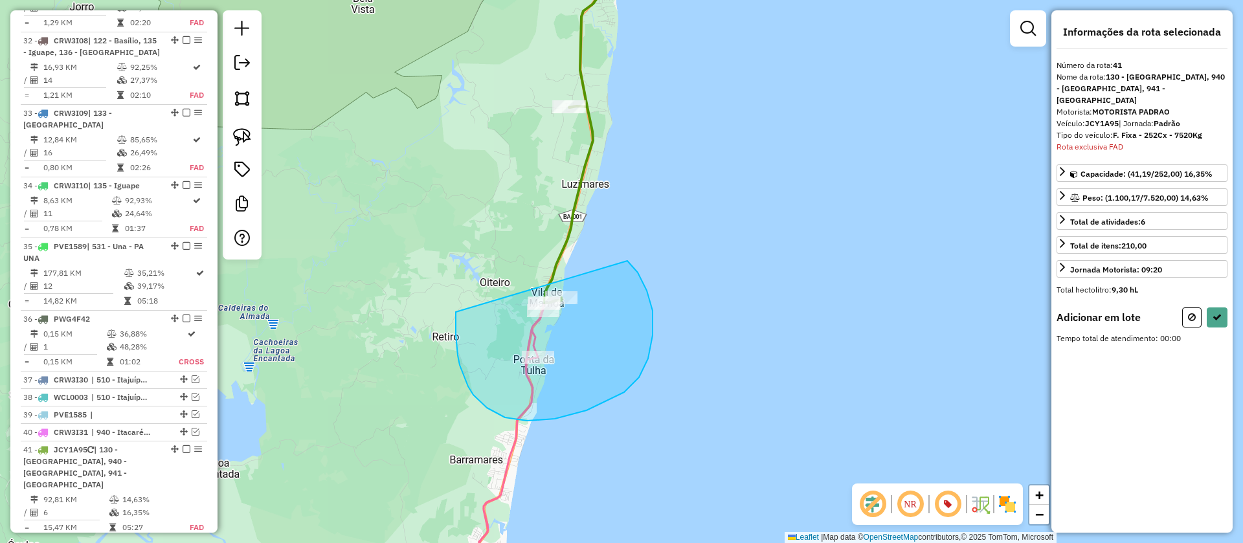
drag, startPoint x: 460, startPoint y: 365, endPoint x: 575, endPoint y: 250, distance: 162.5
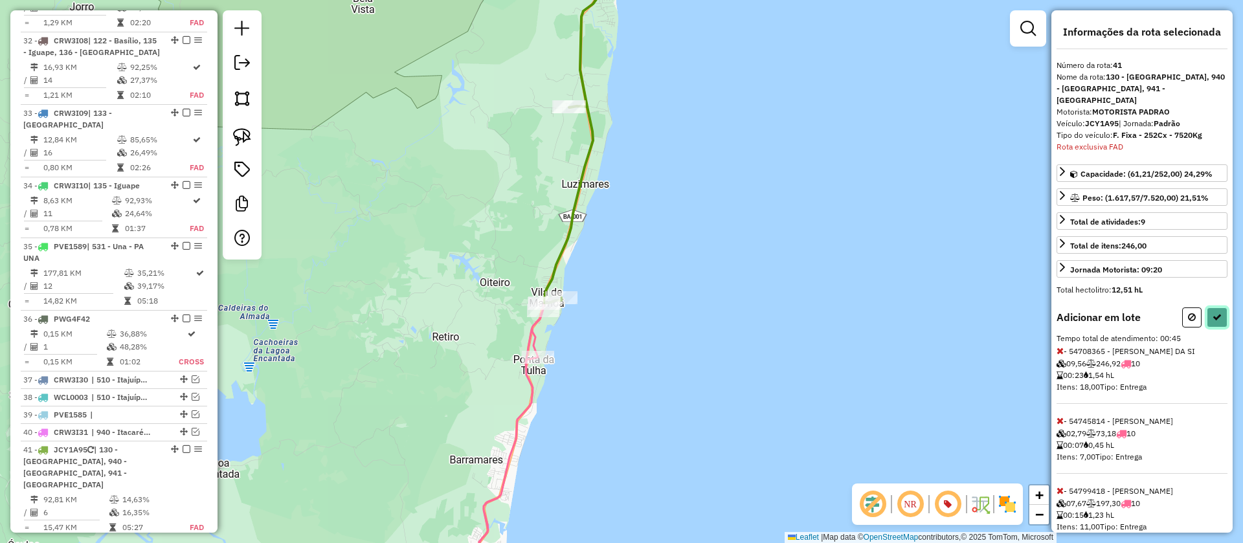
click at [1215, 313] on icon at bounding box center [1216, 317] width 9 height 9
select select "**********"
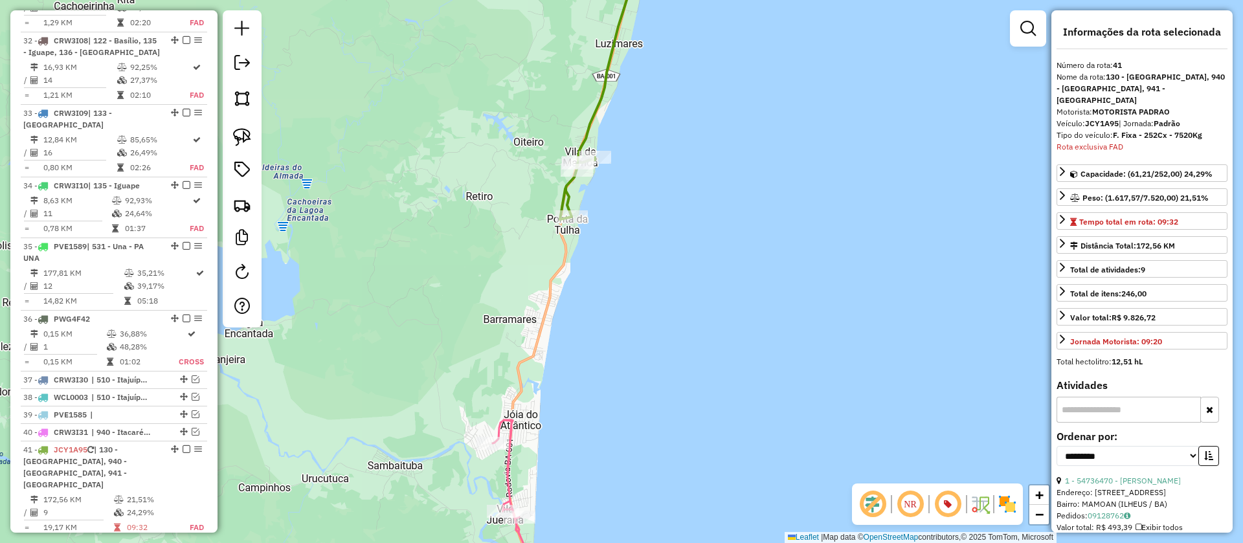
click at [511, 449] on icon at bounding box center [508, 508] width 31 height 177
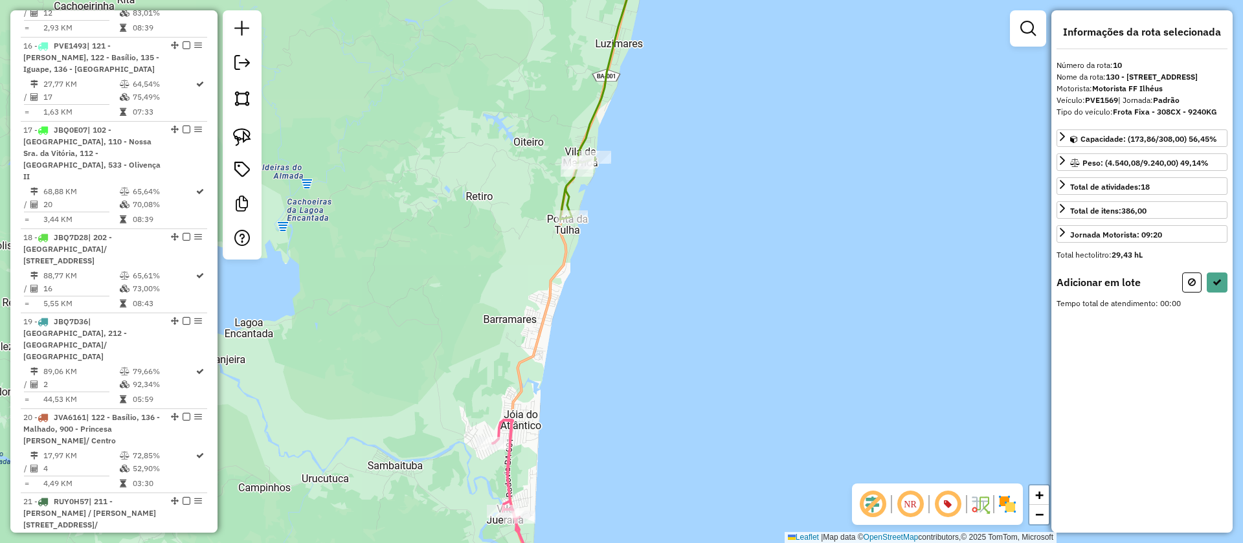
scroll to position [1249, 0]
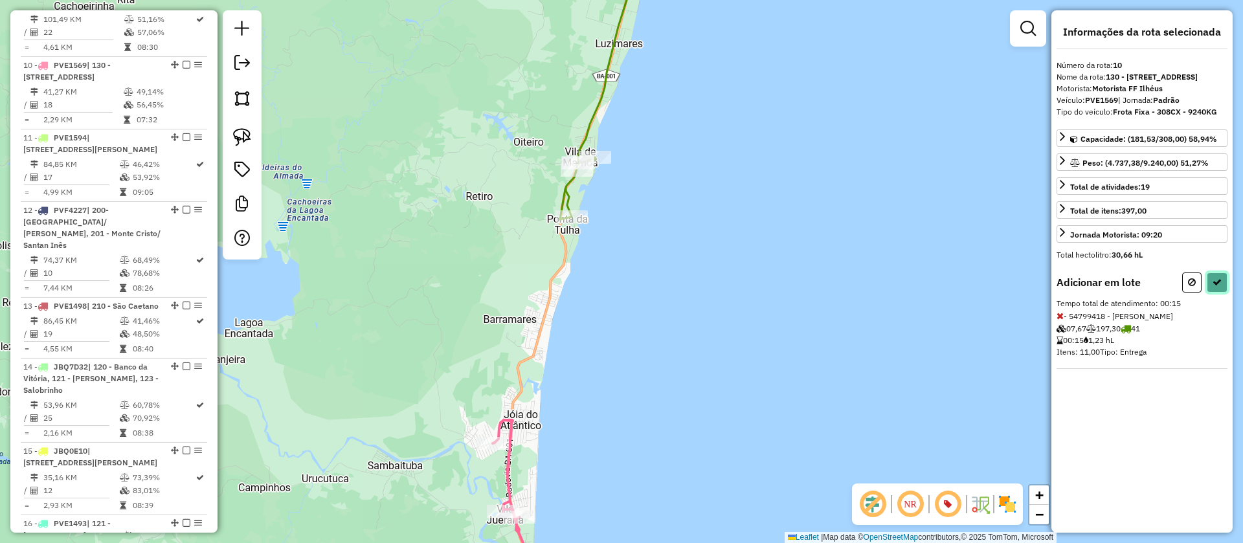
click at [1221, 288] on button at bounding box center [1216, 282] width 21 height 20
select select "**********"
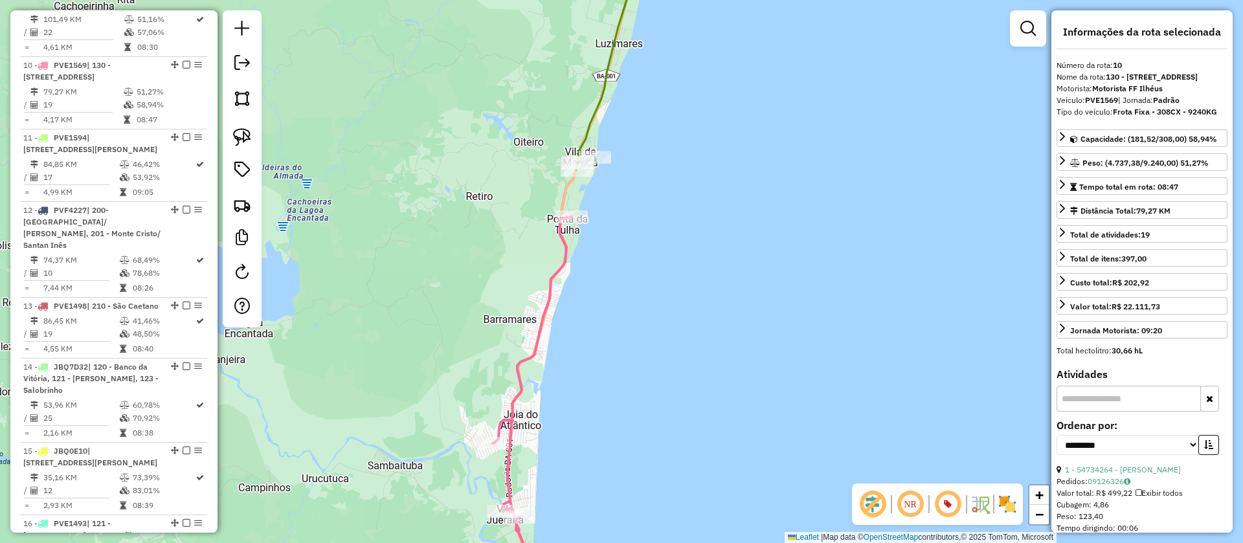
click at [594, 112] on icon at bounding box center [601, 58] width 50 height 225
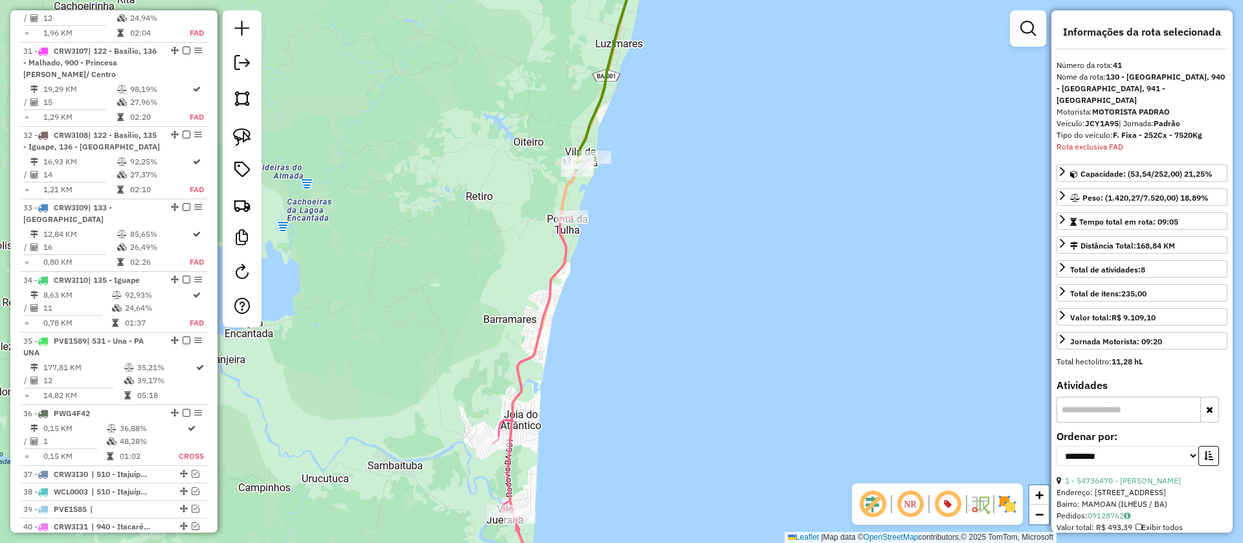
scroll to position [3160, 0]
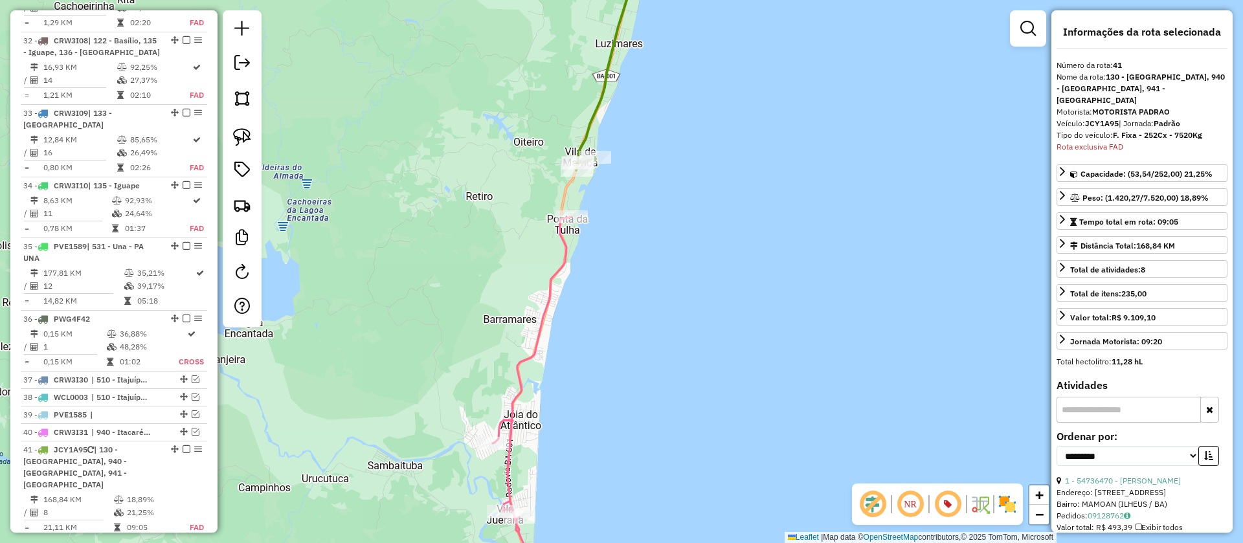
click at [565, 249] on icon at bounding box center [532, 407] width 79 height 381
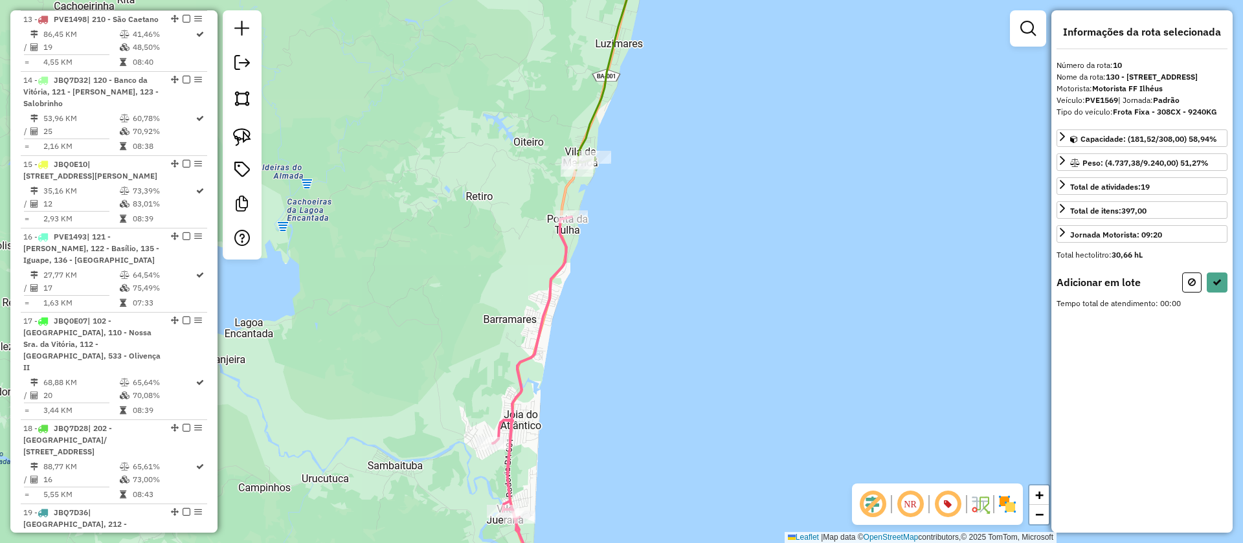
scroll to position [1249, 0]
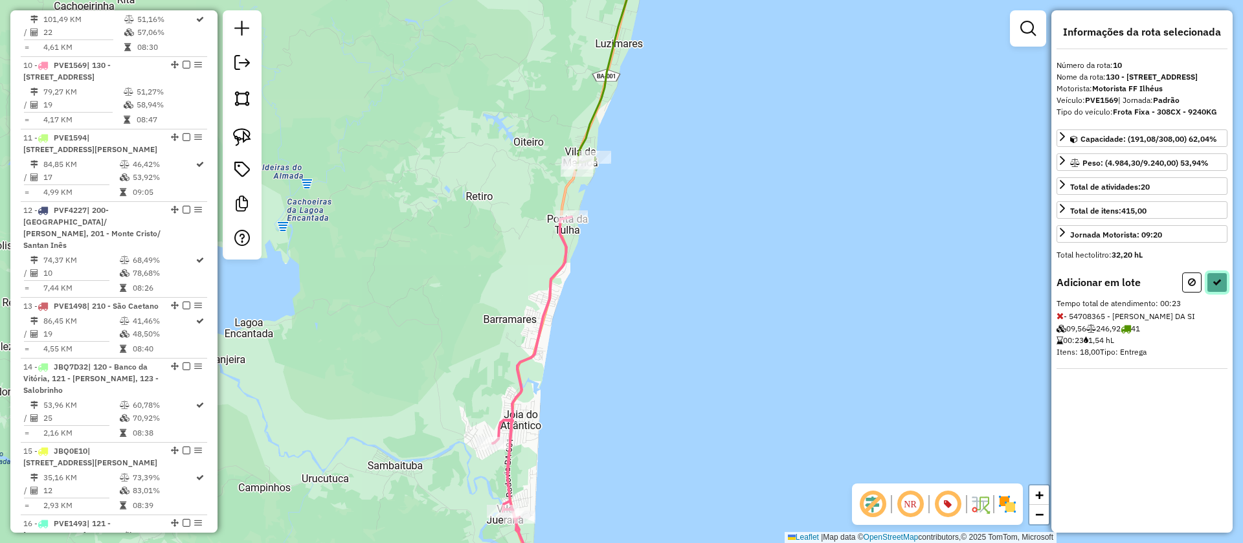
click at [1217, 287] on icon at bounding box center [1216, 282] width 9 height 9
select select "**********"
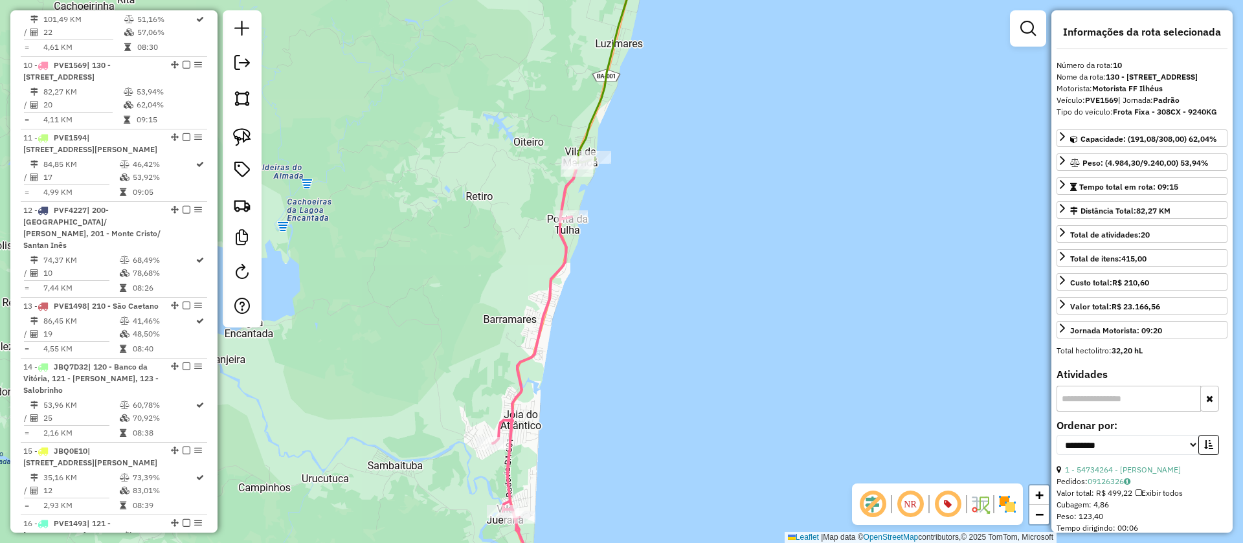
click at [588, 126] on icon at bounding box center [601, 54] width 49 height 217
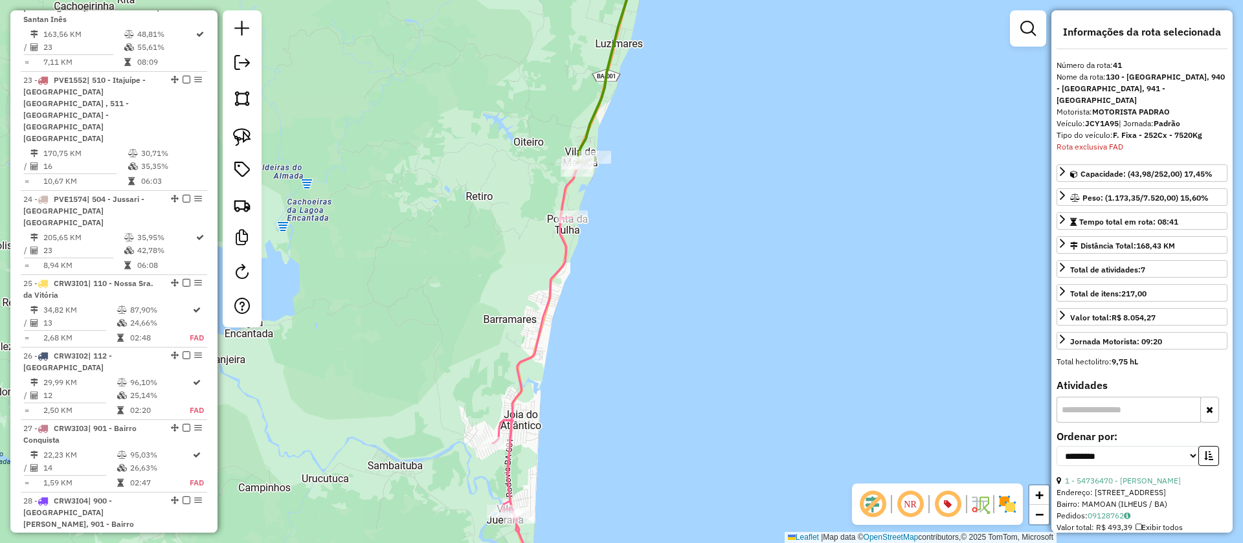
scroll to position [3160, 0]
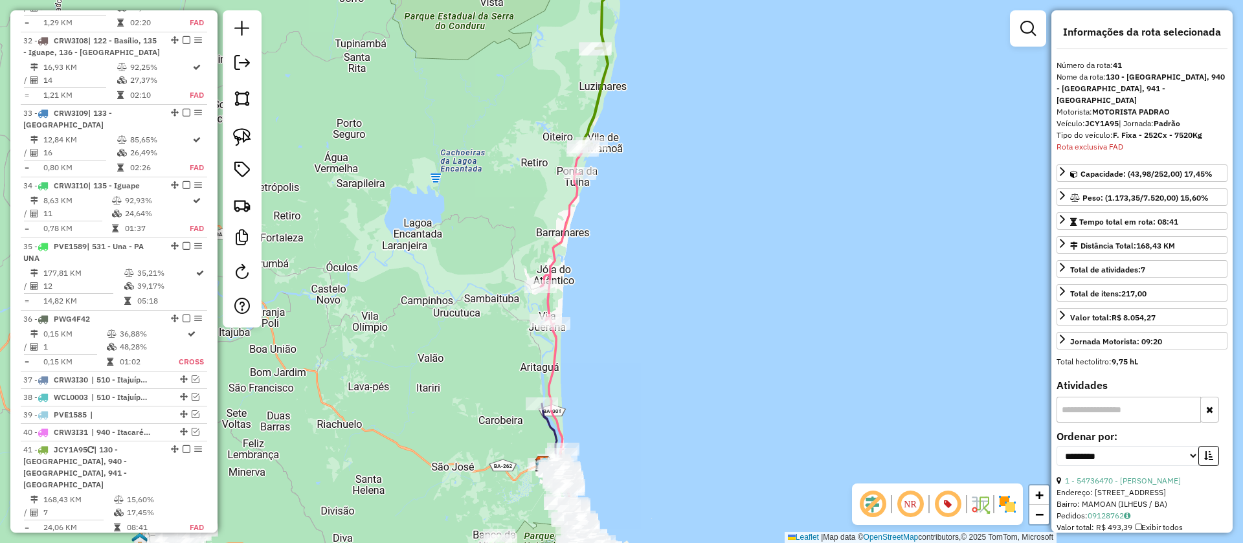
click at [590, 117] on icon at bounding box center [604, 46] width 43 height 201
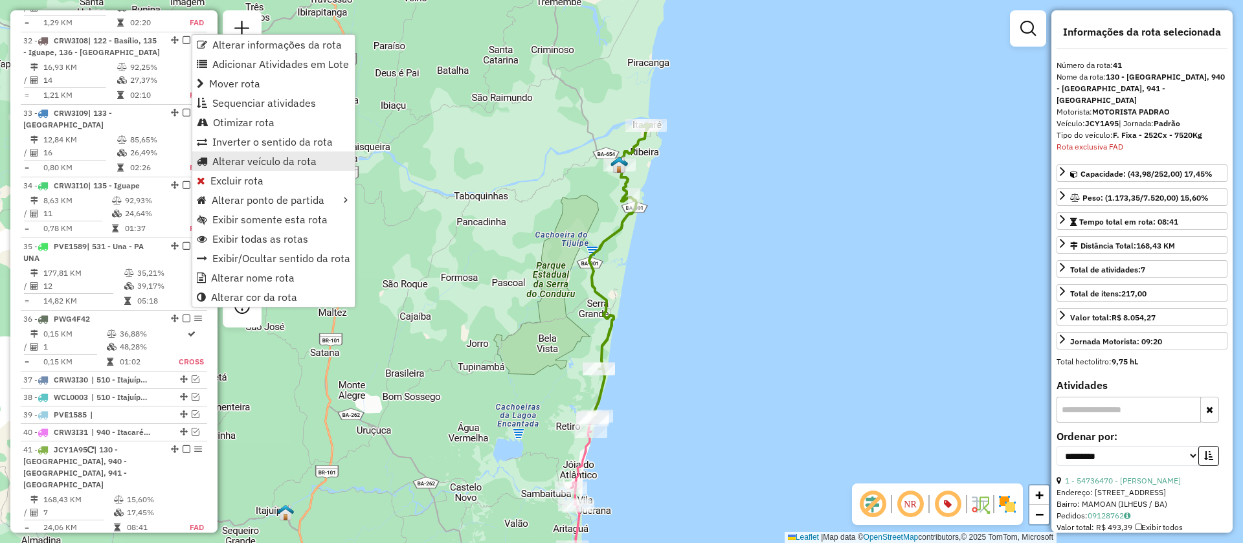
click at [283, 157] on span "Alterar veículo da rota" at bounding box center [264, 161] width 104 height 10
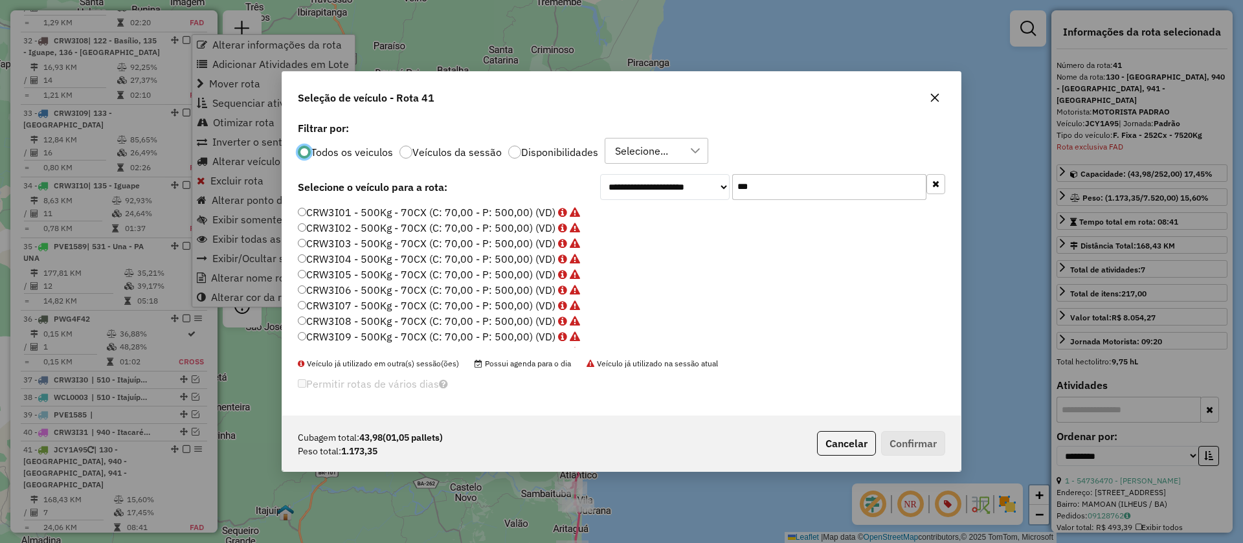
scroll to position [7, 4]
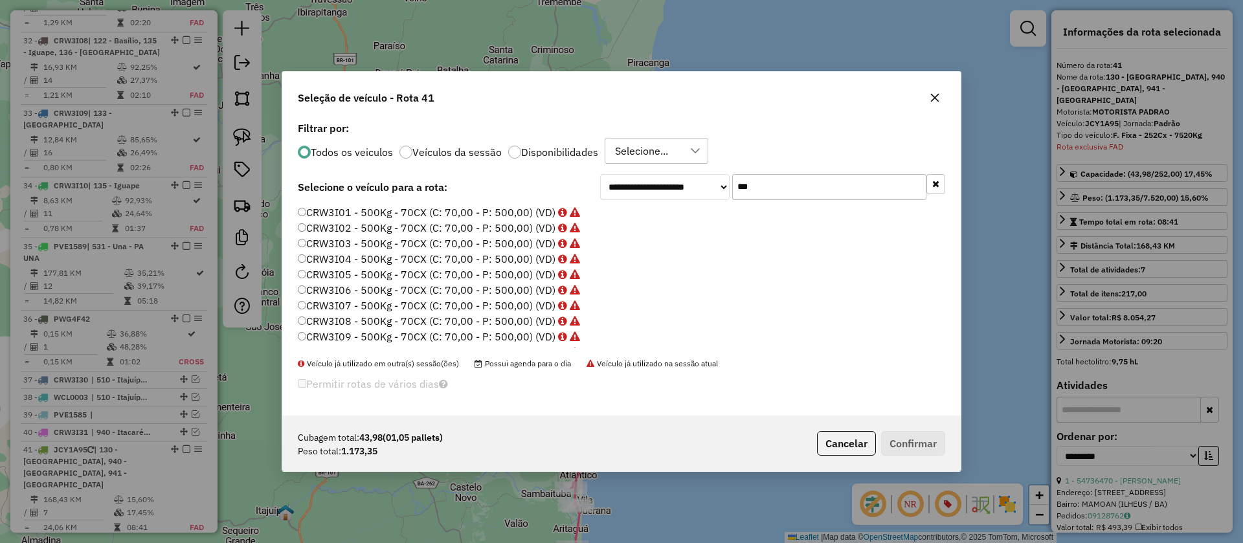
drag, startPoint x: 782, startPoint y: 189, endPoint x: 601, endPoint y: 184, distance: 181.3
click at [601, 184] on div "**********" at bounding box center [772, 187] width 345 height 26
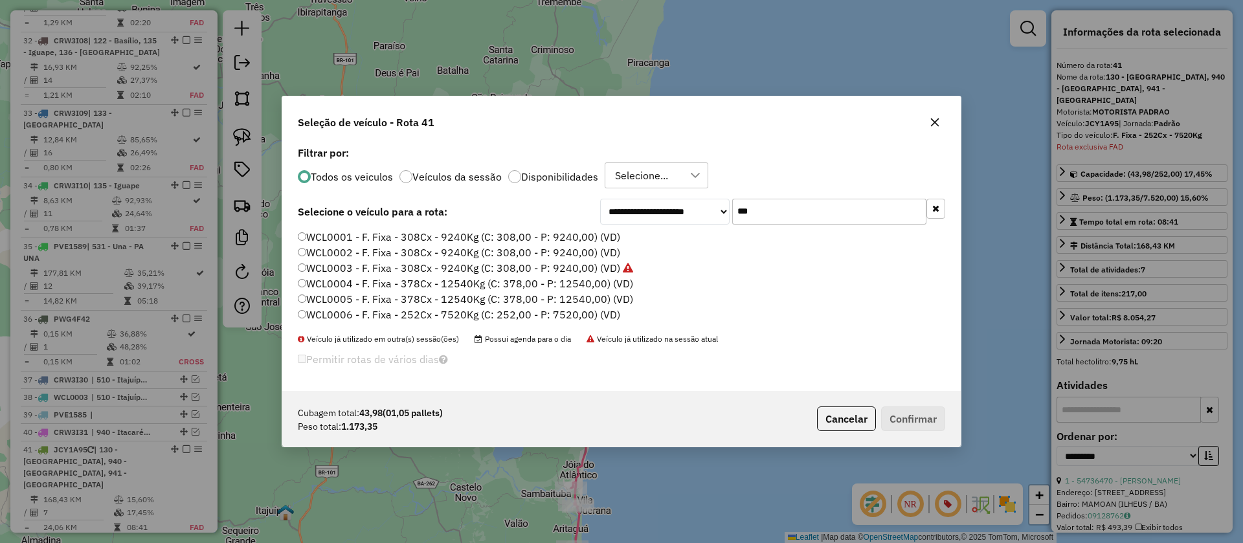
type input "***"
click at [435, 311] on label "WCL0006 - F. Fixa - 252Cx - 7520Kg (C: 252,00 - P: 7520,00) (VD)" at bounding box center [459, 315] width 322 height 16
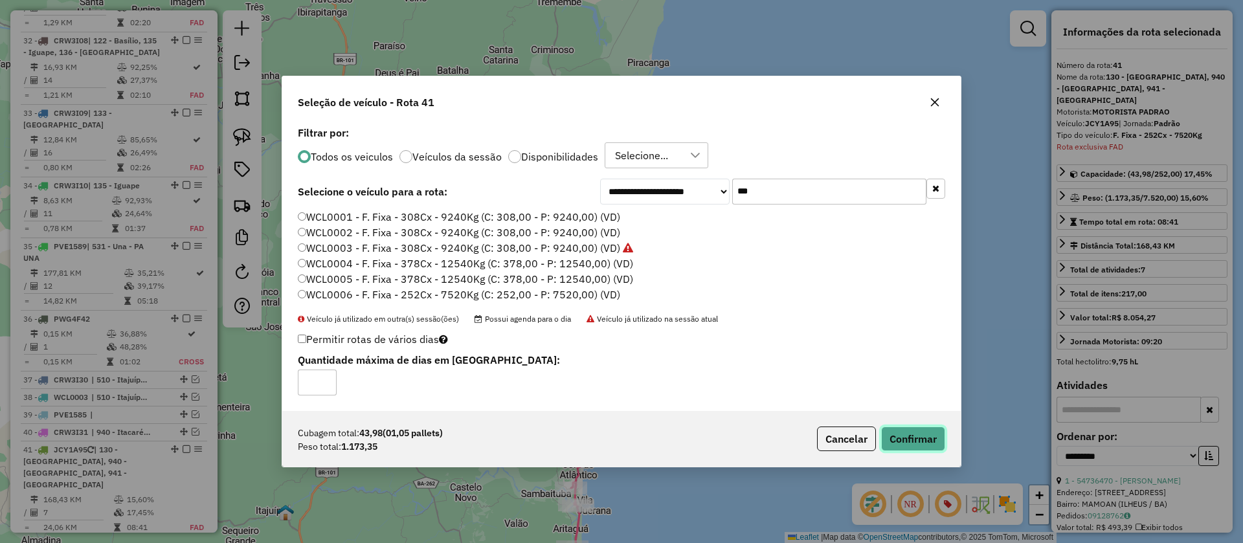
click at [922, 434] on button "Confirmar" at bounding box center [913, 439] width 64 height 25
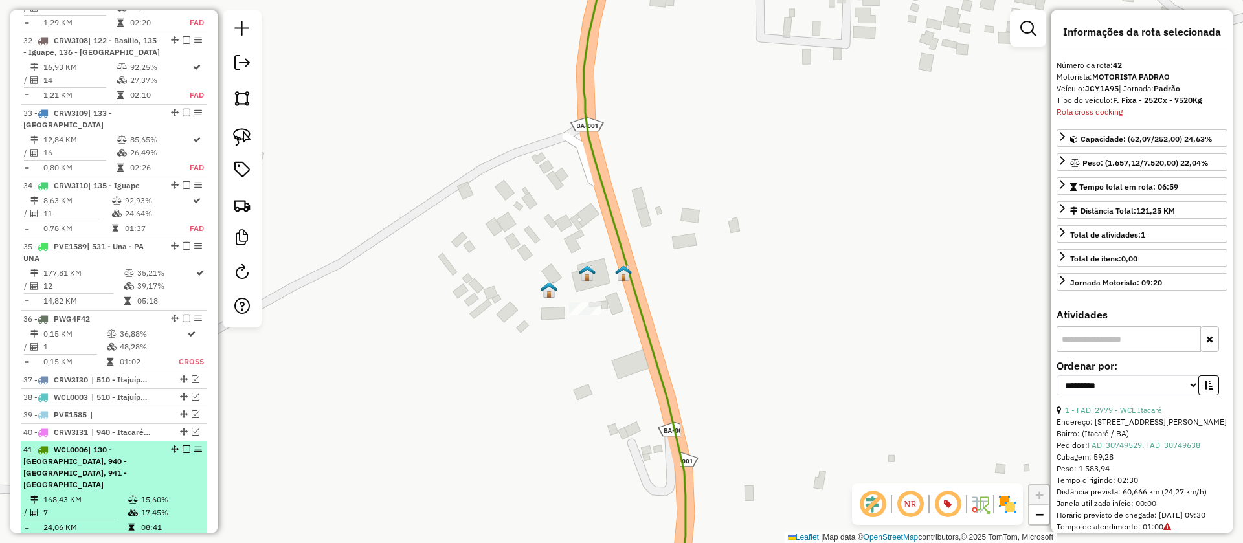
click at [183, 445] on em at bounding box center [187, 449] width 8 height 8
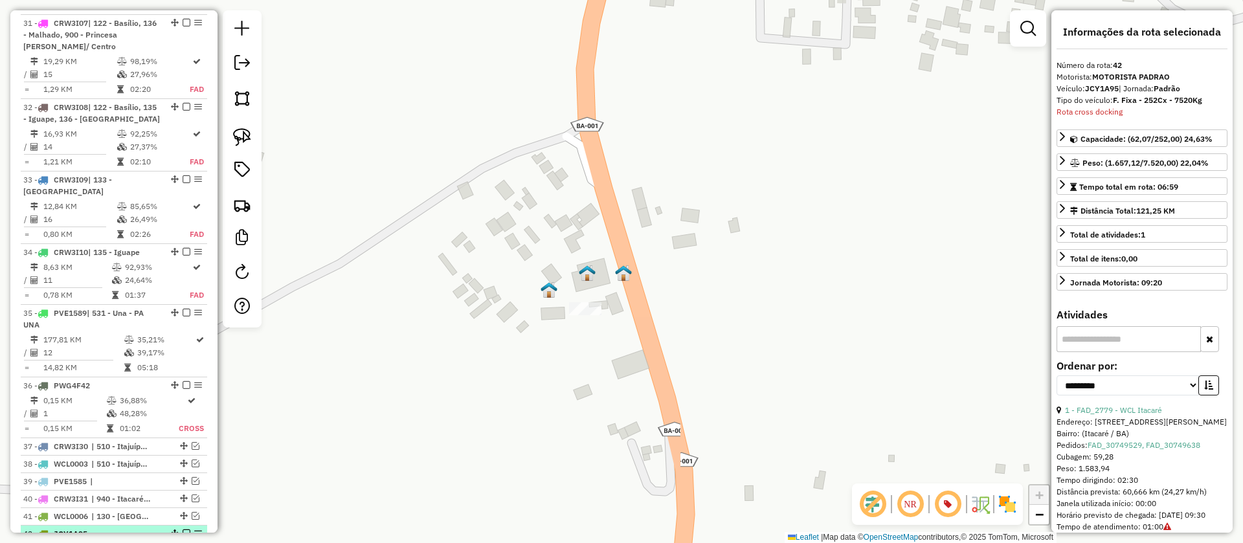
click at [183, 529] on em at bounding box center [187, 533] width 8 height 8
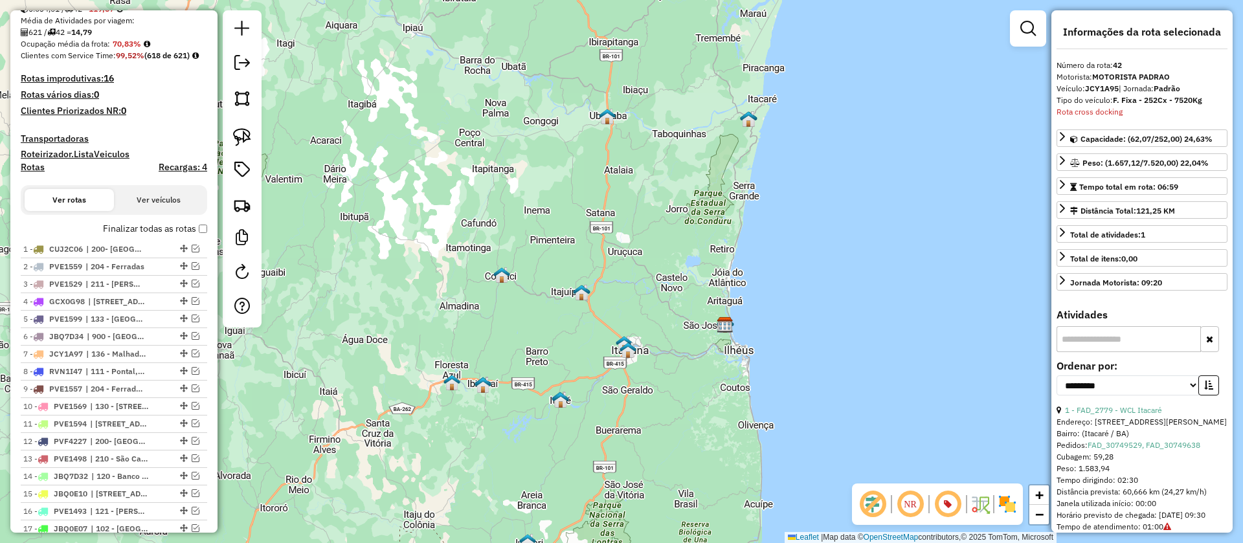
scroll to position [0, 0]
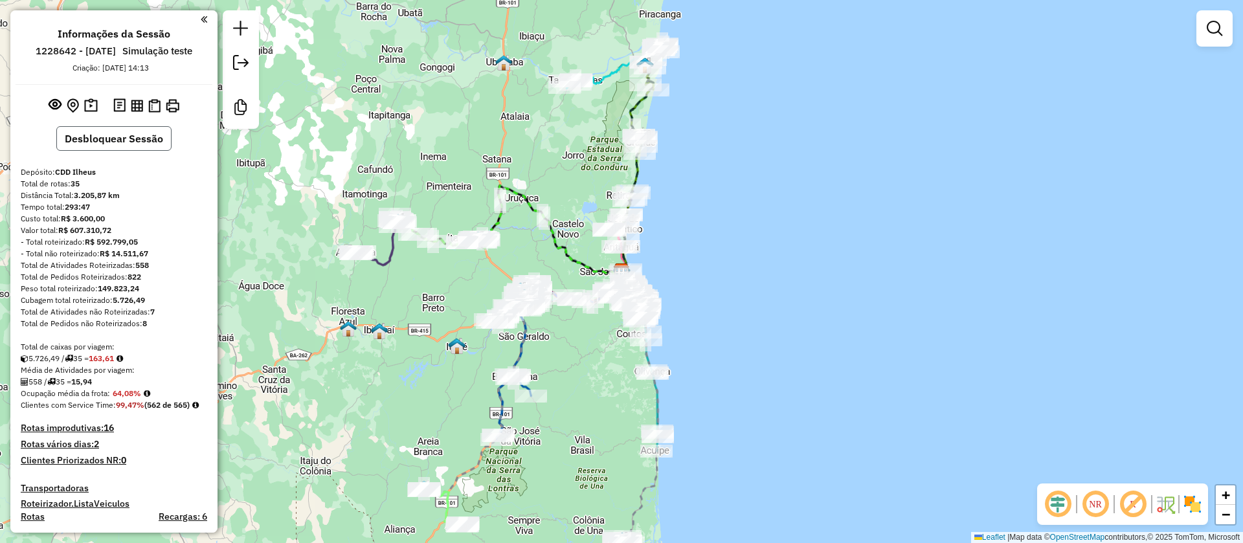
click at [122, 135] on button "Desbloquear Sessão" at bounding box center [113, 138] width 115 height 25
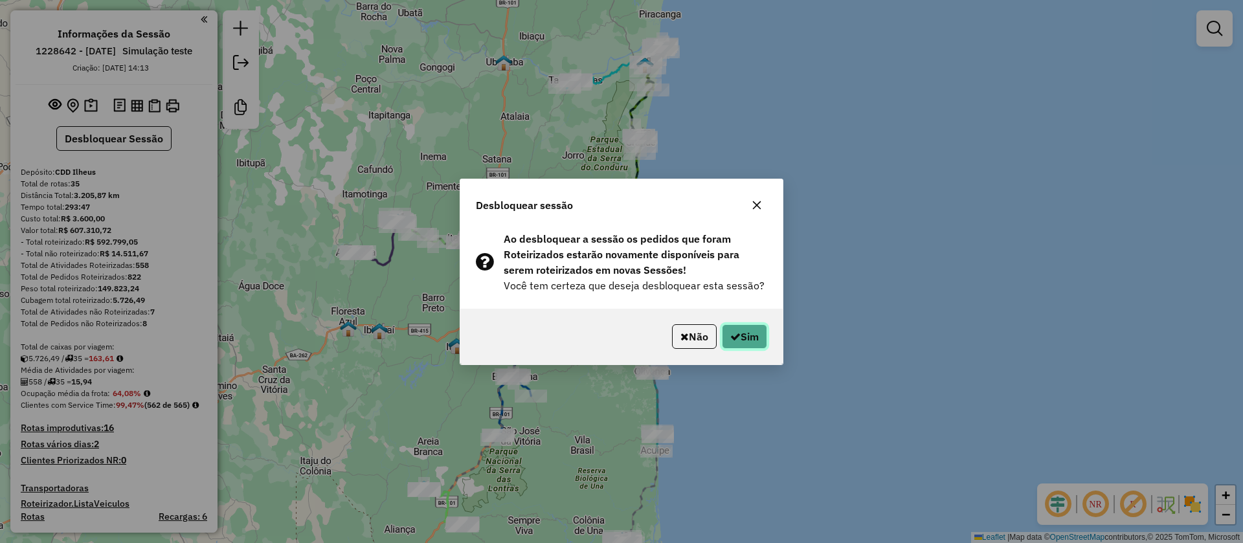
click at [754, 342] on button "Sim" at bounding box center [744, 336] width 45 height 25
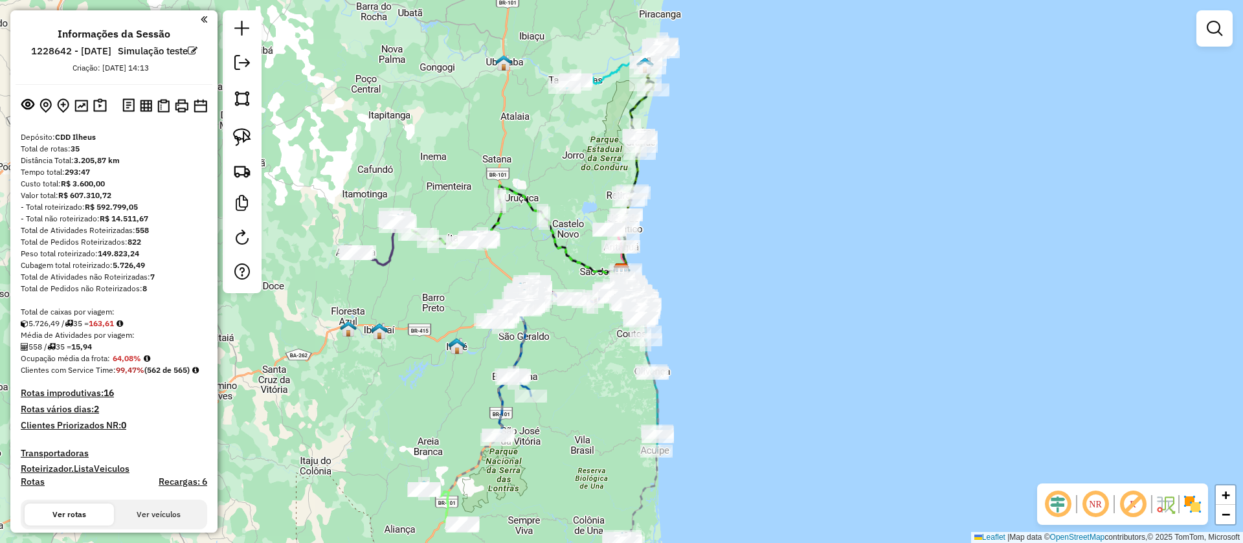
click at [188, 56] on em at bounding box center [193, 51] width 10 height 10
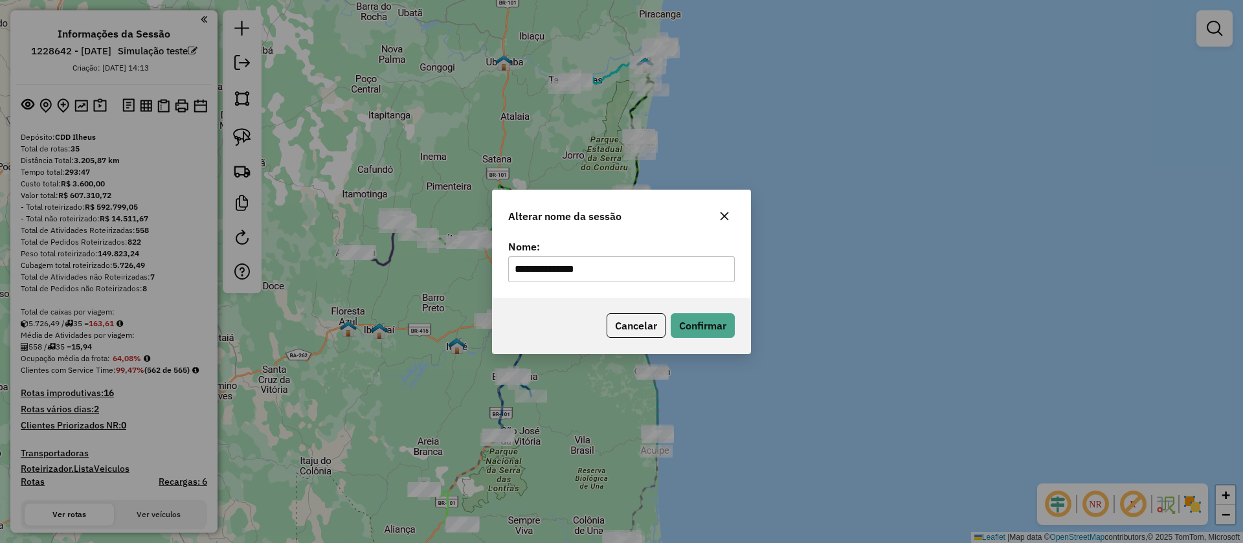
click at [608, 272] on input "**********" at bounding box center [621, 269] width 227 height 26
type input "**********"
click at [693, 322] on button "Confirmar" at bounding box center [703, 325] width 64 height 25
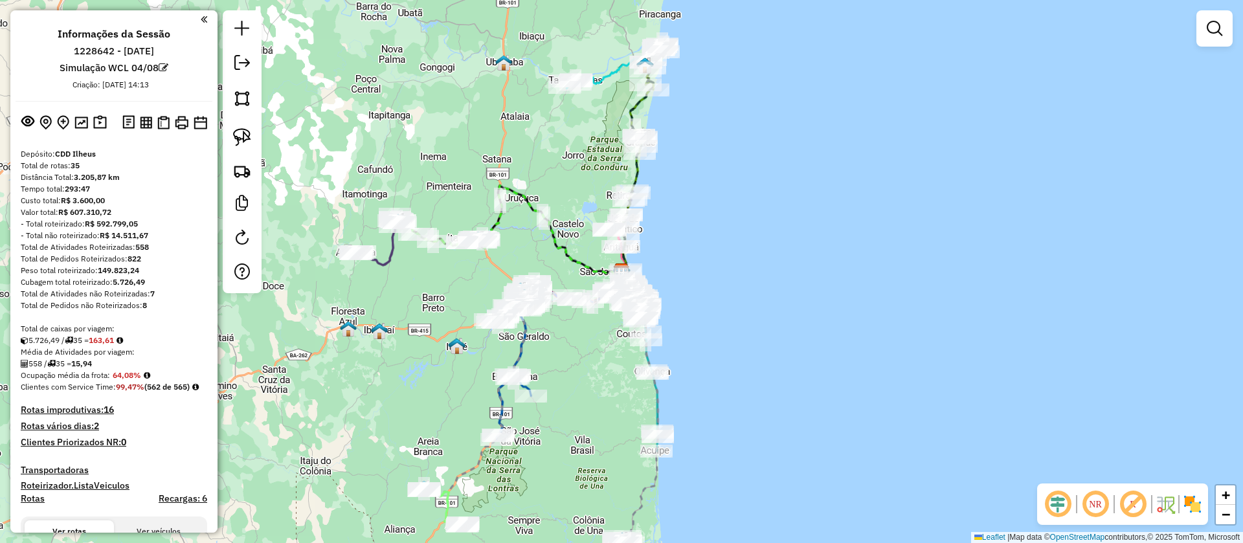
click at [1135, 495] on em at bounding box center [1132, 504] width 31 height 31
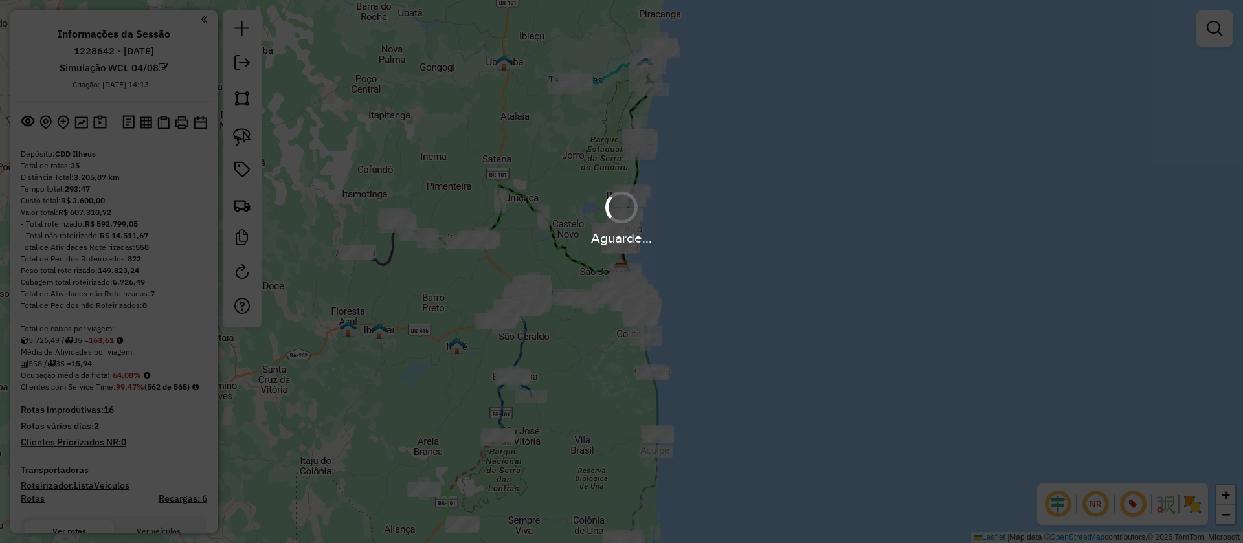
click at [1055, 503] on em at bounding box center [1057, 504] width 31 height 31
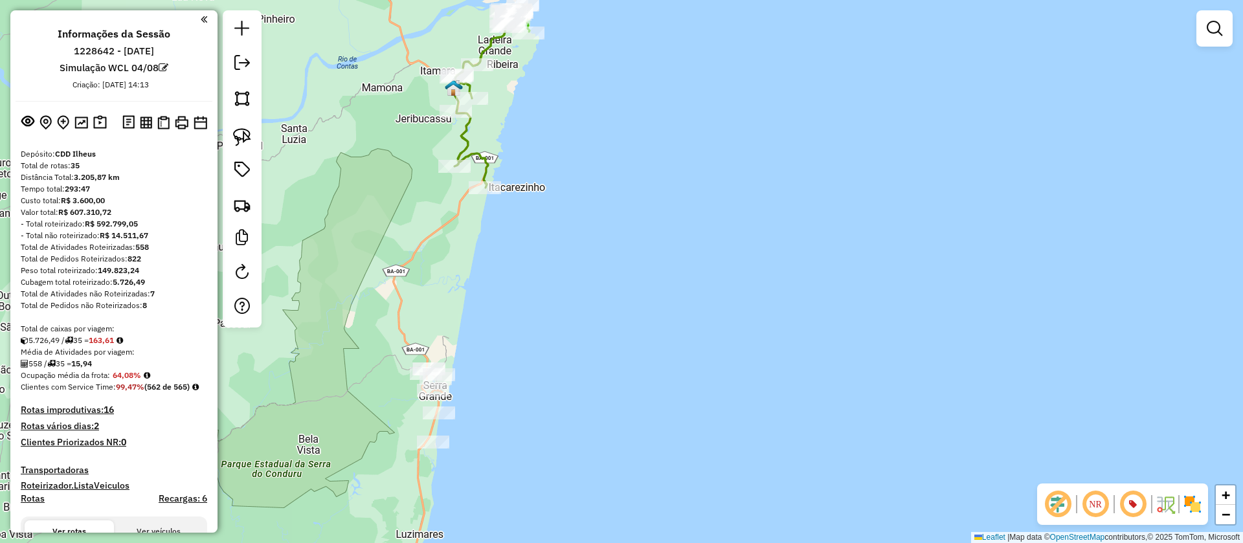
click at [488, 49] on icon at bounding box center [488, 96] width 69 height 184
select select "**********"
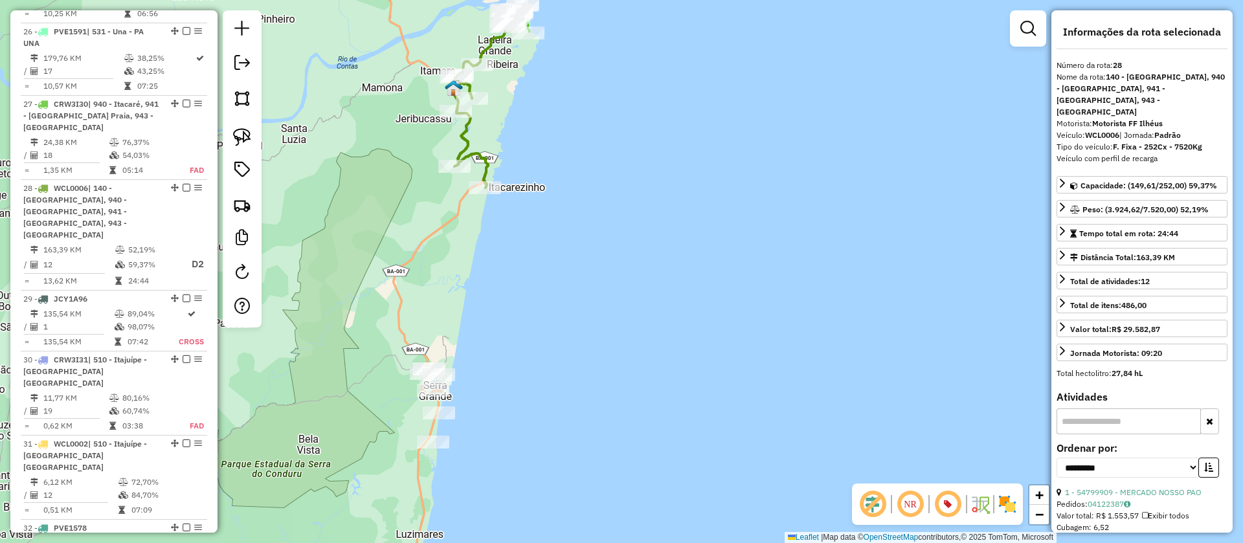
scroll to position [2884, 0]
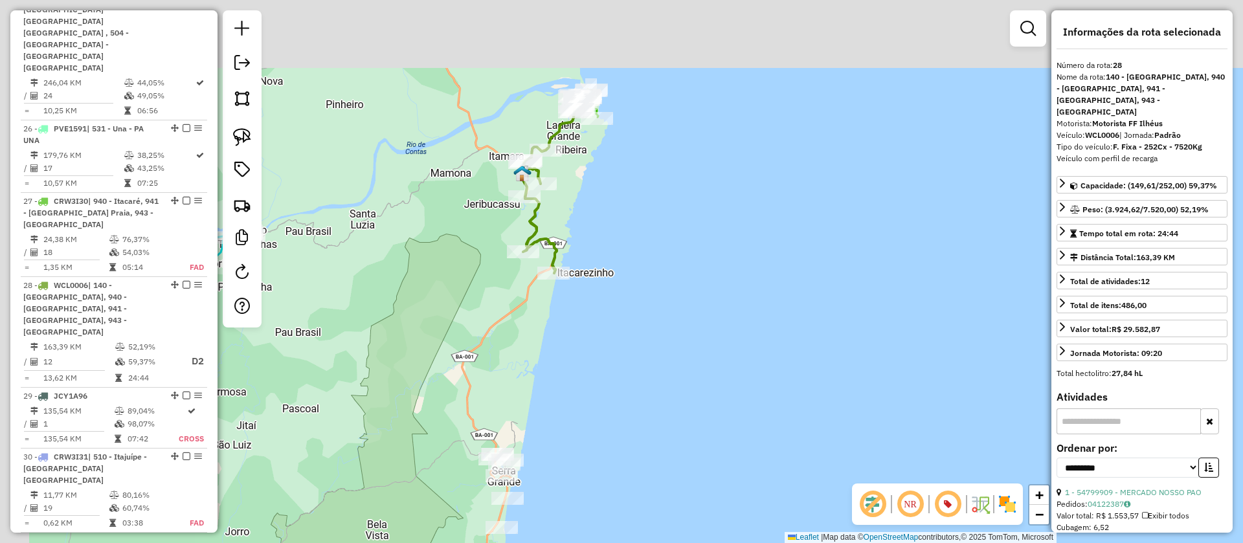
drag, startPoint x: 362, startPoint y: 173, endPoint x: 438, endPoint y: 254, distance: 110.8
click at [432, 255] on div "Janela de atendimento Grade de atendimento Capacidade Transportadoras Veículos …" at bounding box center [621, 271] width 1243 height 543
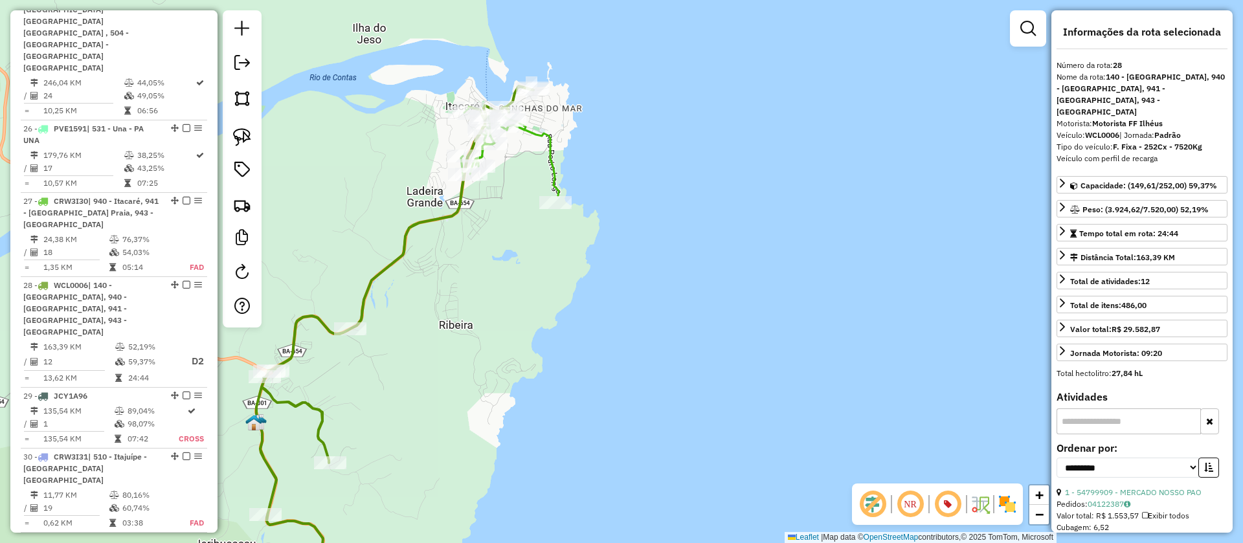
click at [533, 131] on icon at bounding box center [415, 239] width 285 height 265
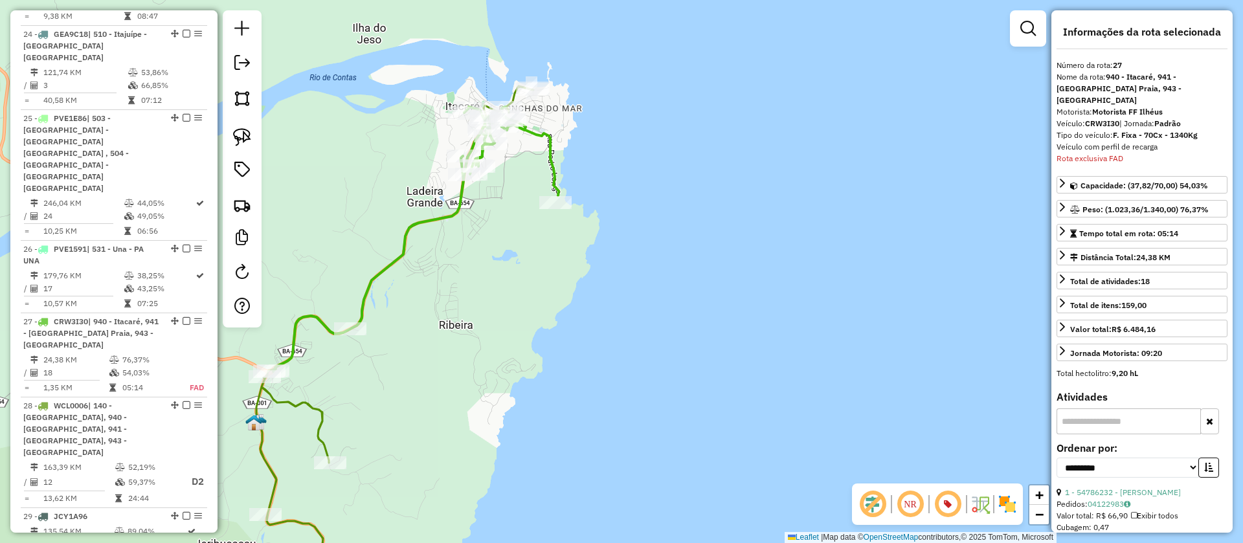
scroll to position [2473, 0]
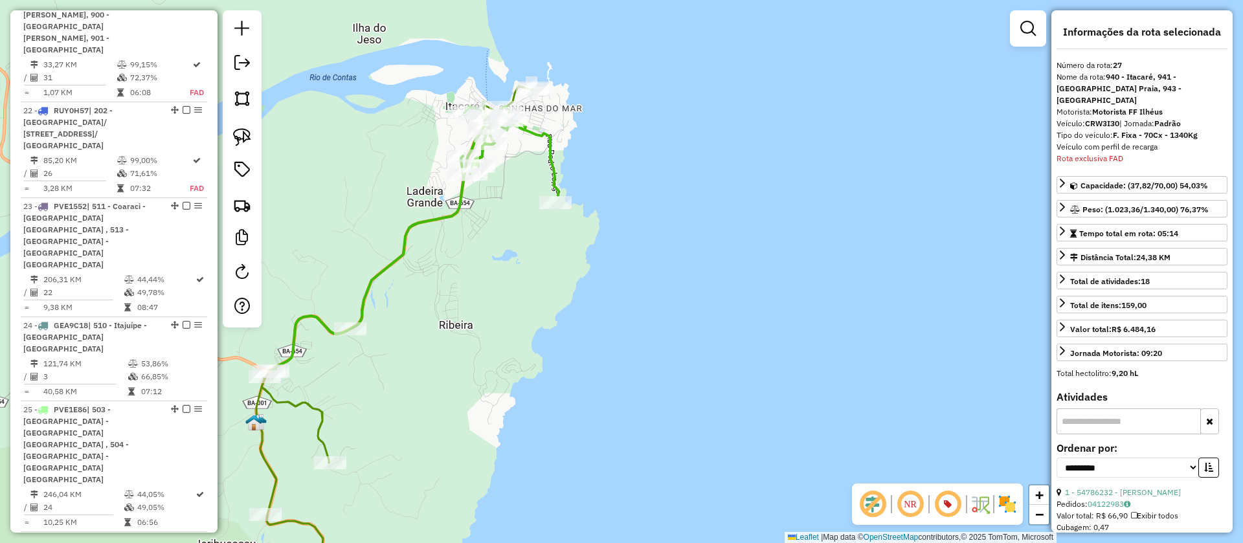
click at [539, 136] on icon at bounding box center [415, 239] width 285 height 265
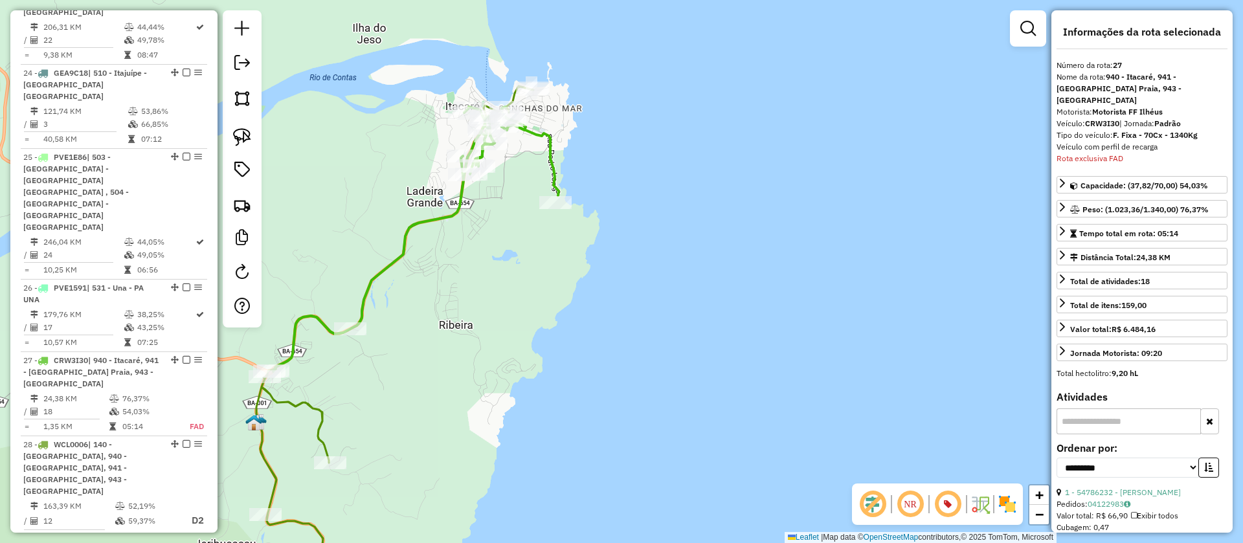
scroll to position [2764, 0]
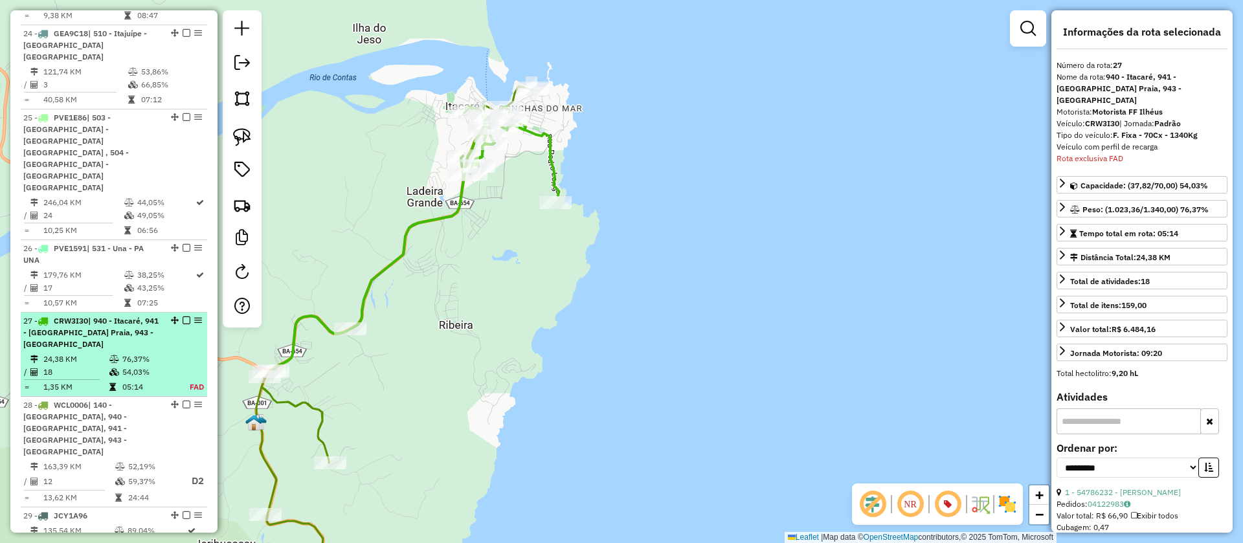
click at [184, 317] on em at bounding box center [187, 321] width 8 height 8
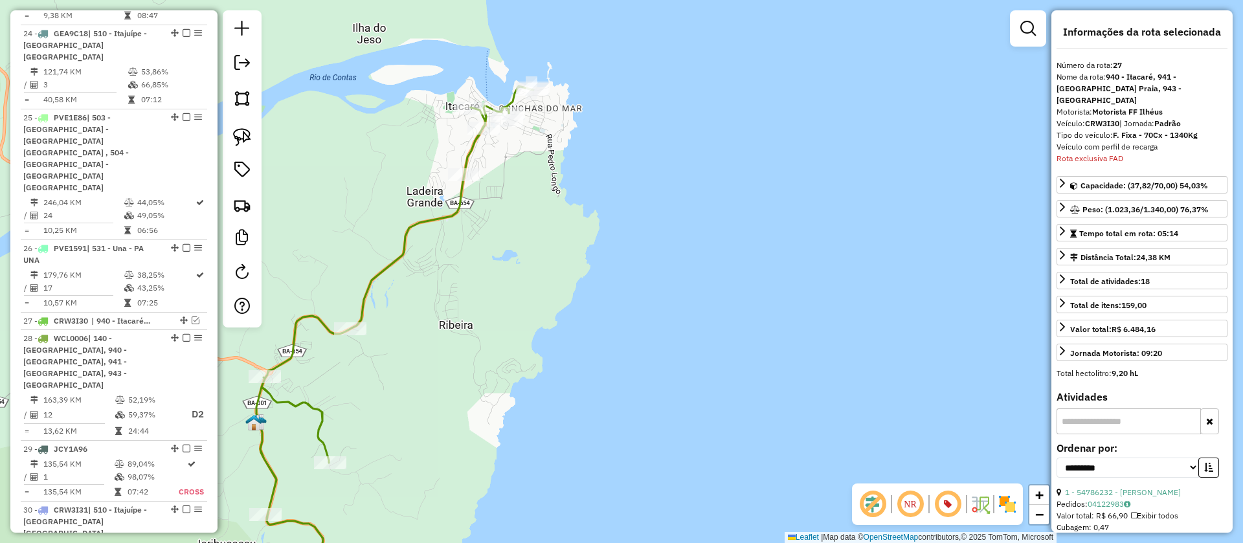
click at [467, 150] on icon at bounding box center [394, 341] width 277 height 511
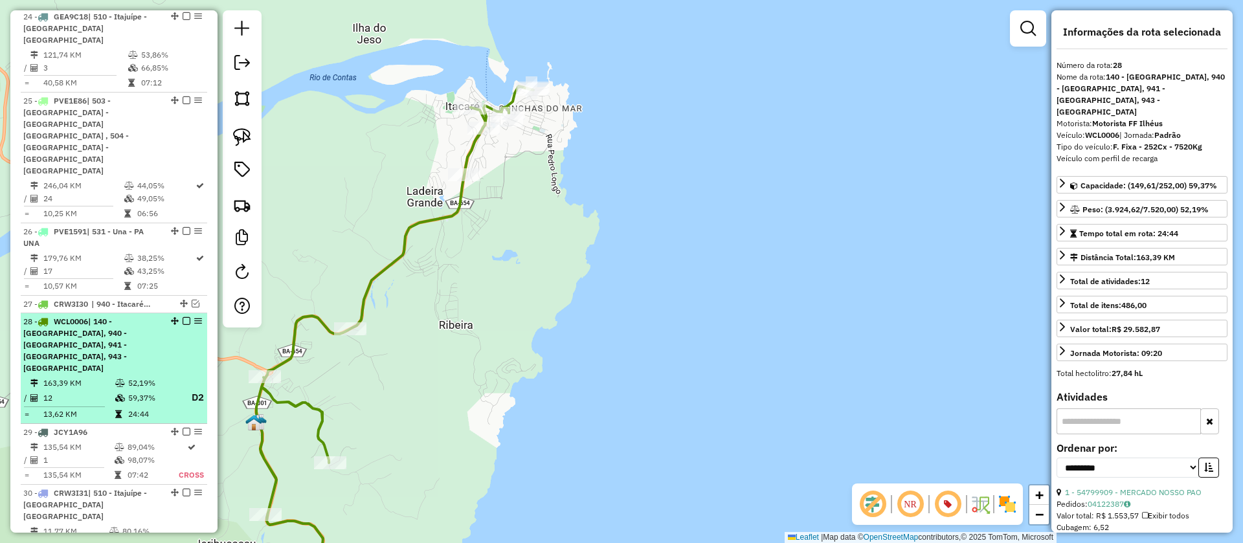
click at [184, 317] on em at bounding box center [187, 321] width 8 height 8
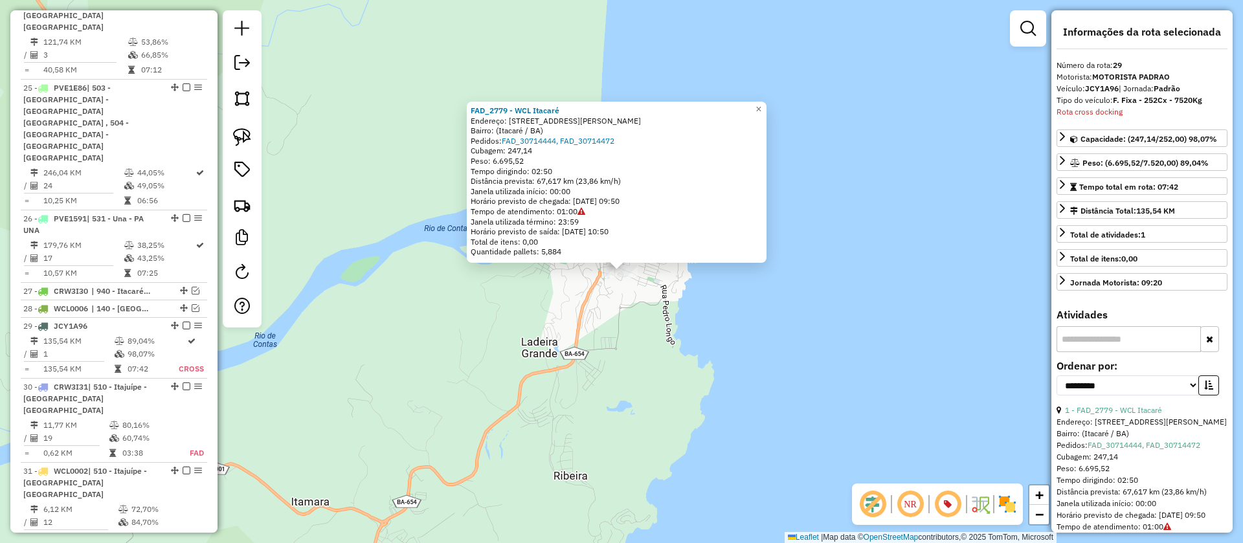
scroll to position [2799, 0]
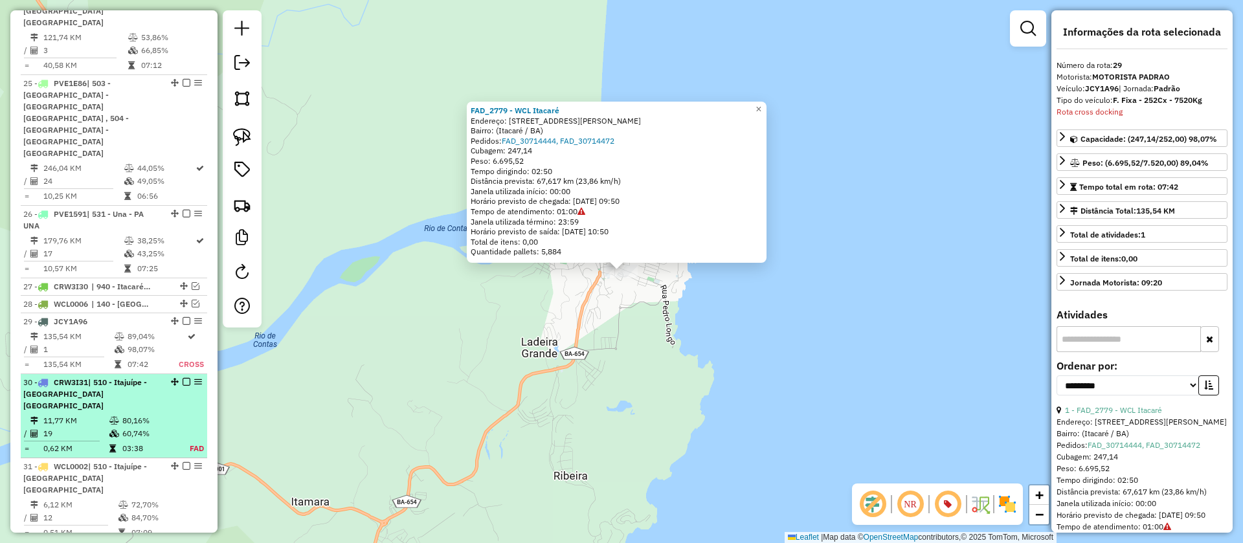
click at [184, 317] on em at bounding box center [187, 321] width 8 height 8
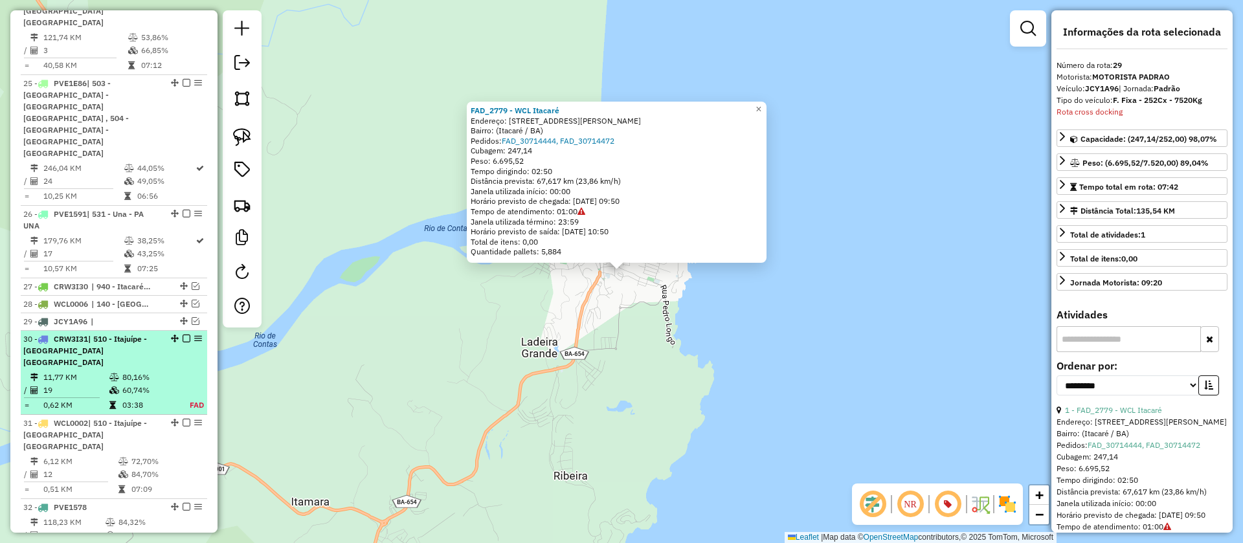
click at [151, 371] on td "80,16%" at bounding box center [149, 377] width 54 height 13
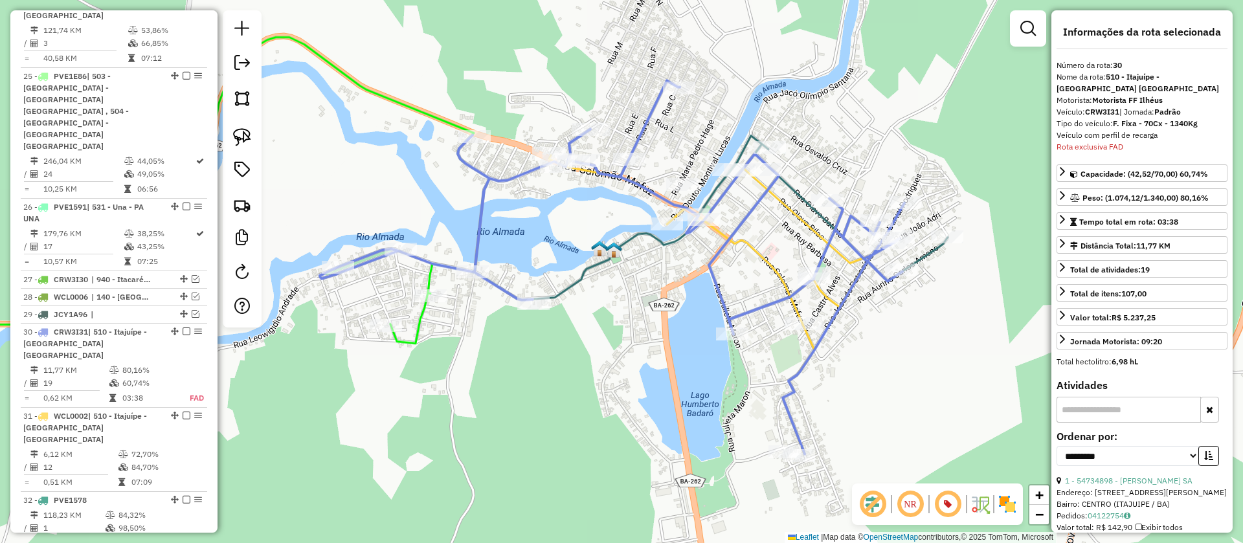
scroll to position [2816, 0]
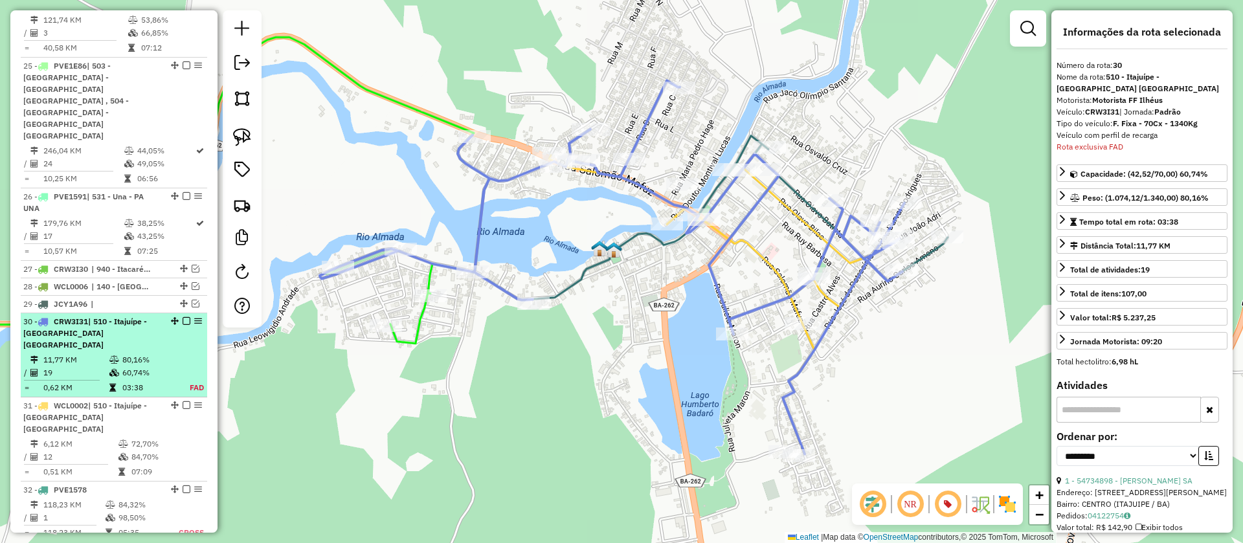
click at [183, 317] on em at bounding box center [187, 321] width 8 height 8
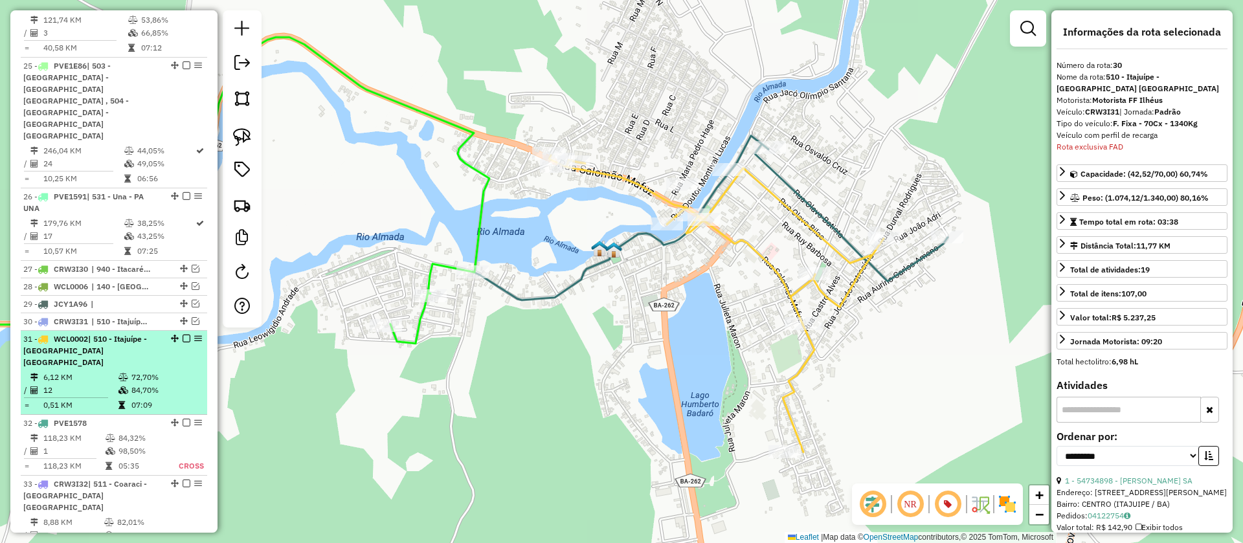
click at [142, 371] on td "72,70%" at bounding box center [166, 377] width 71 height 13
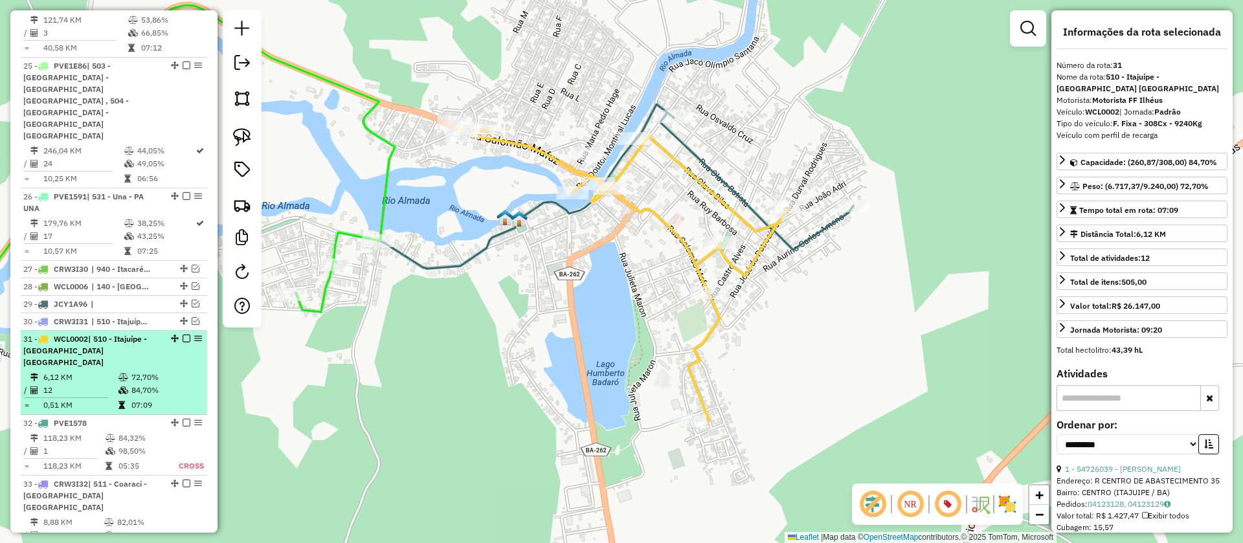
click at [183, 335] on em at bounding box center [187, 339] width 8 height 8
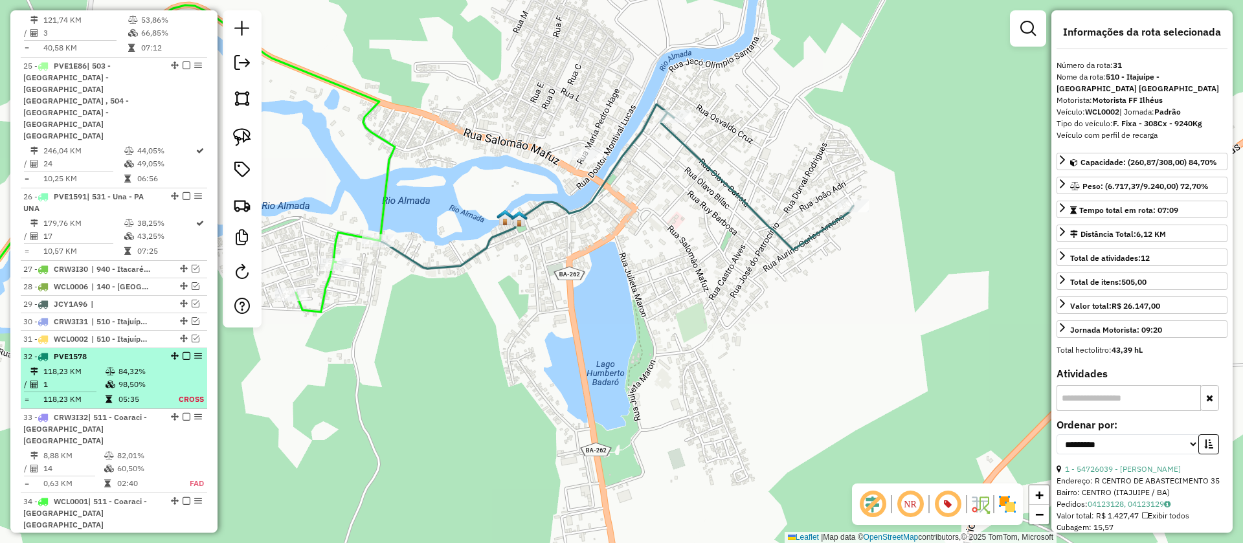
click at [153, 378] on td "98,50%" at bounding box center [140, 384] width 45 height 13
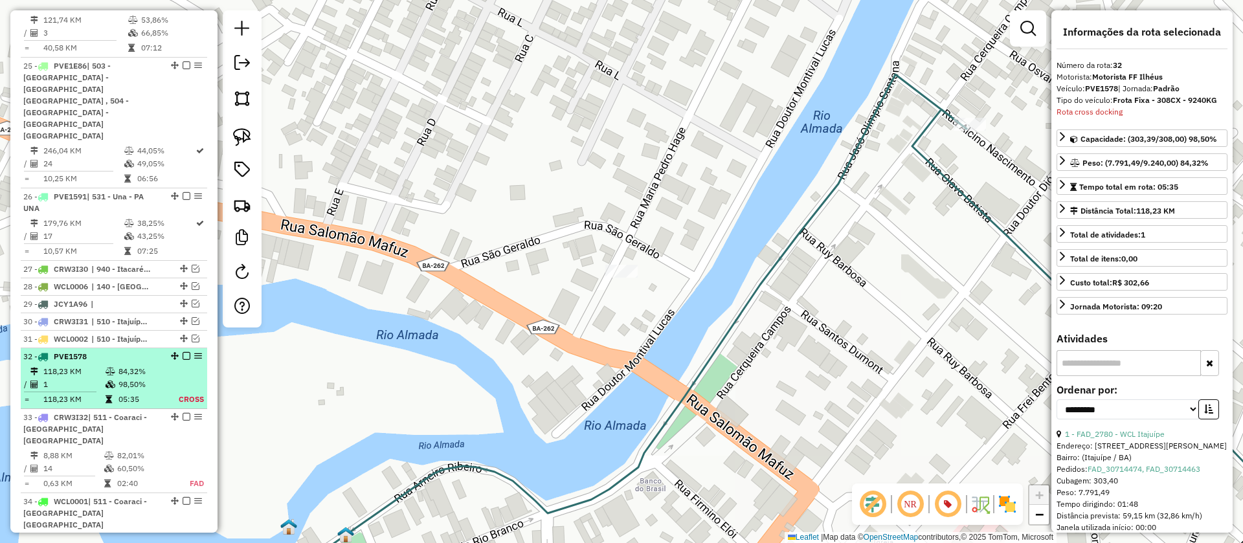
click at [183, 352] on em at bounding box center [187, 356] width 8 height 8
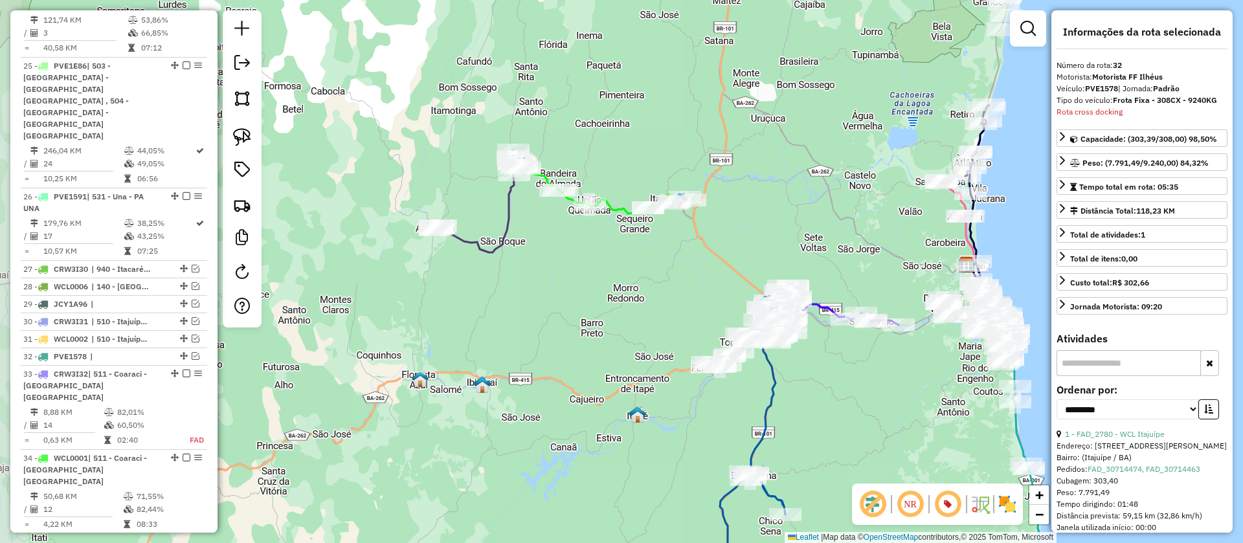
drag, startPoint x: 517, startPoint y: 271, endPoint x: 572, endPoint y: 281, distance: 55.2
click at [572, 281] on div "Janela de atendimento Grade de atendimento Capacidade Transportadoras Veículos …" at bounding box center [621, 271] width 1243 height 543
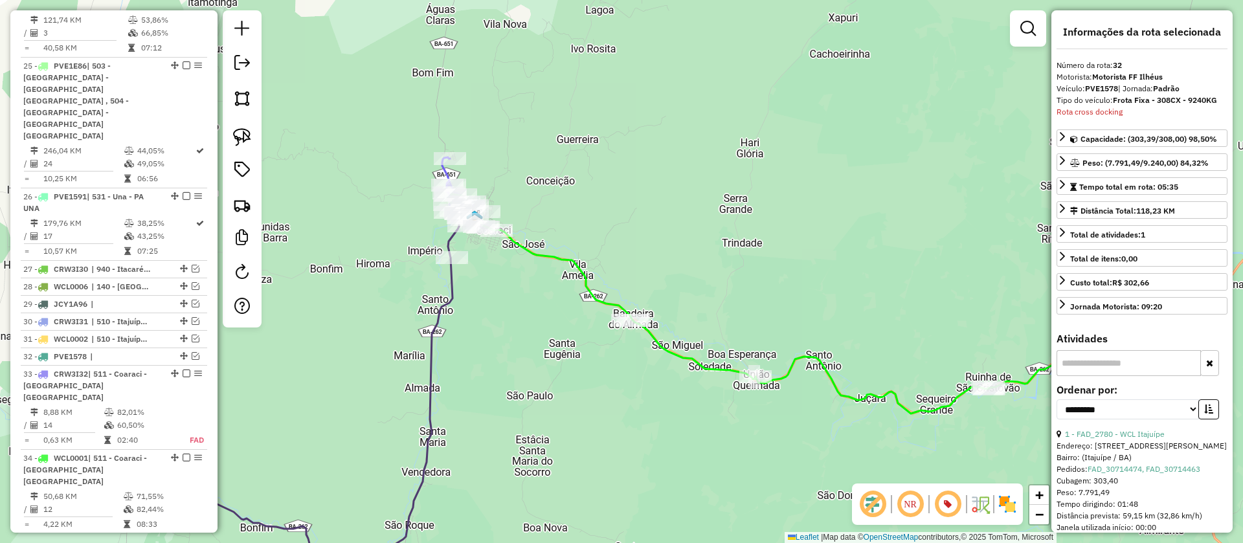
drag, startPoint x: 506, startPoint y: 321, endPoint x: 535, endPoint y: 320, distance: 29.2
click at [548, 333] on div "Janela de atendimento Grade de atendimento Capacidade Transportadoras Veículos …" at bounding box center [621, 271] width 1243 height 543
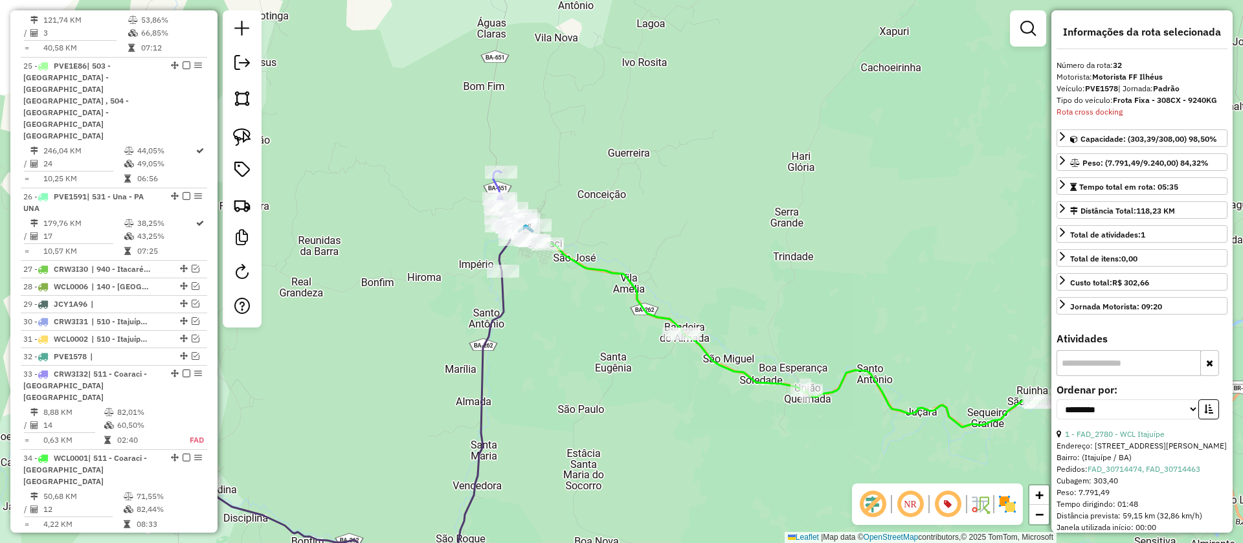
click at [503, 294] on icon at bounding box center [365, 404] width 363 height 355
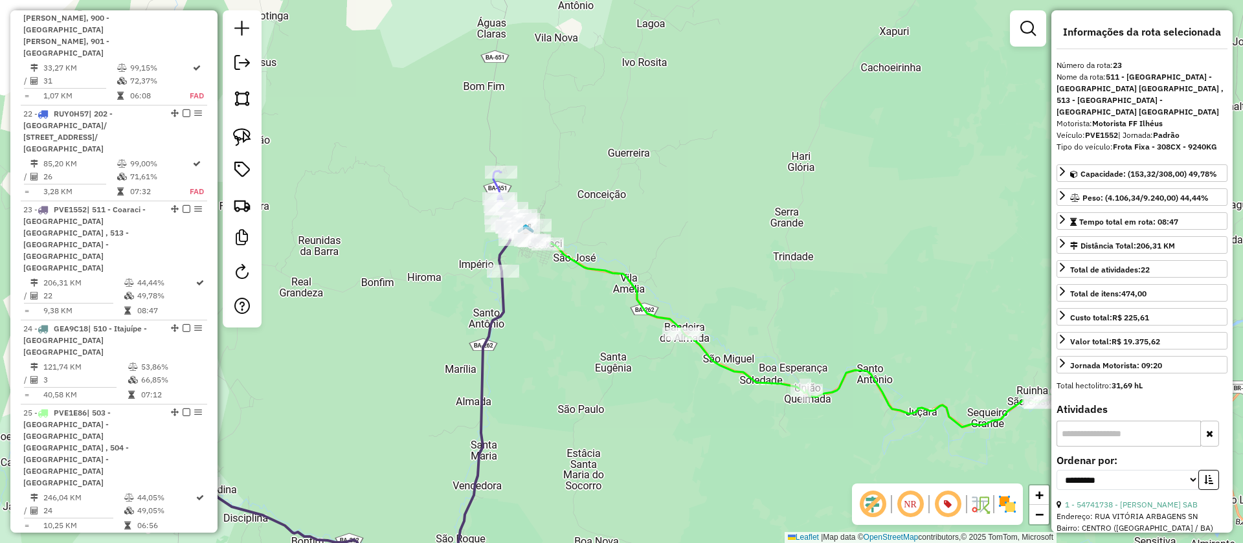
scroll to position [2450, 0]
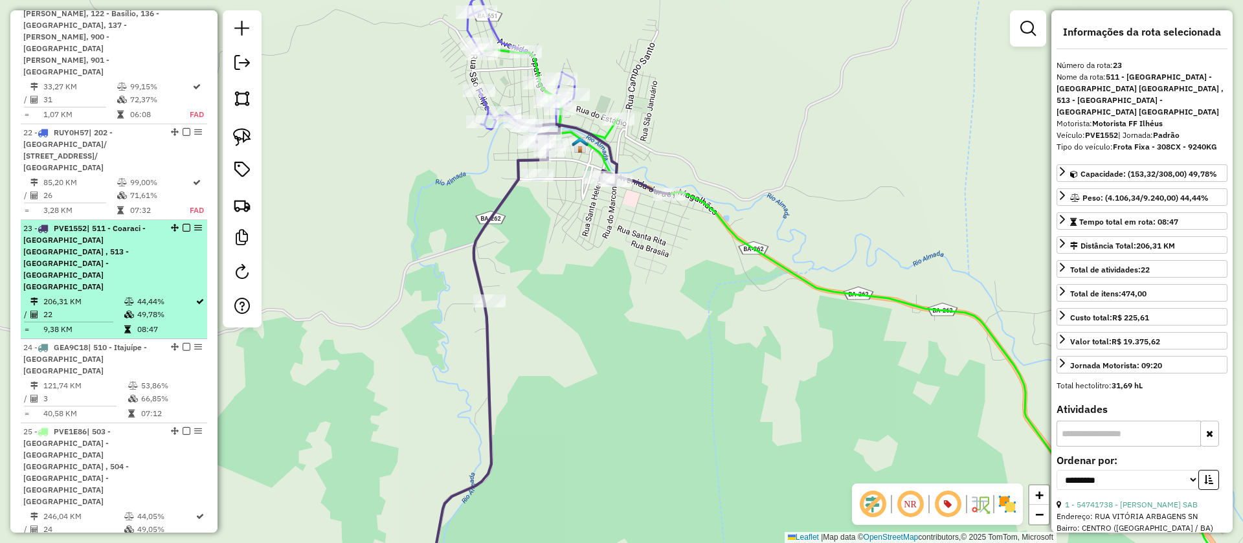
click at [183, 224] on em at bounding box center [187, 228] width 8 height 8
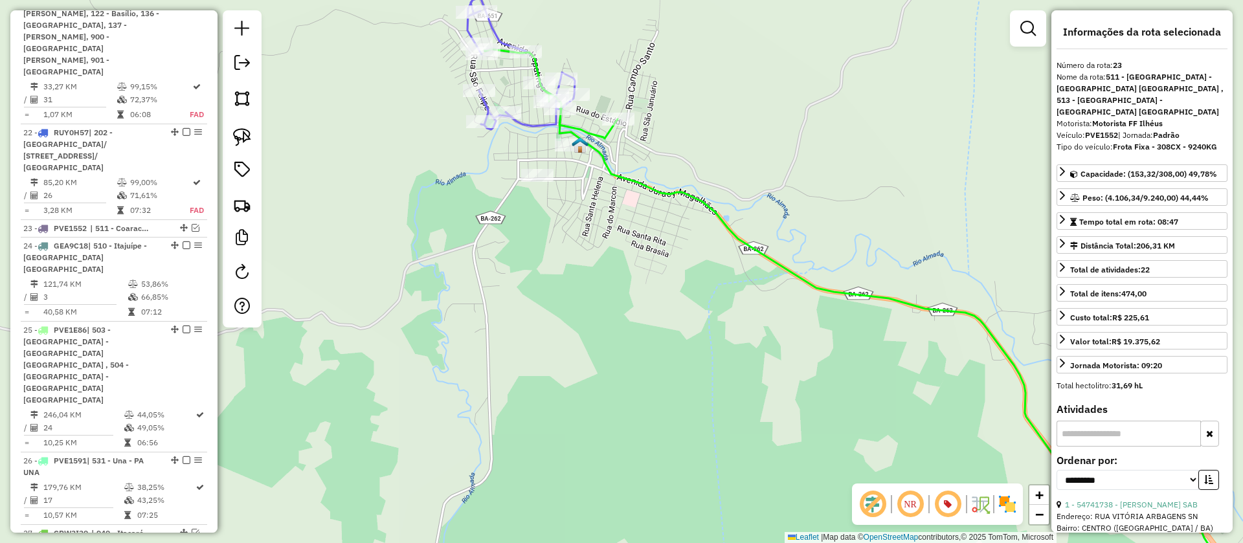
click at [537, 124] on icon at bounding box center [515, 38] width 120 height 184
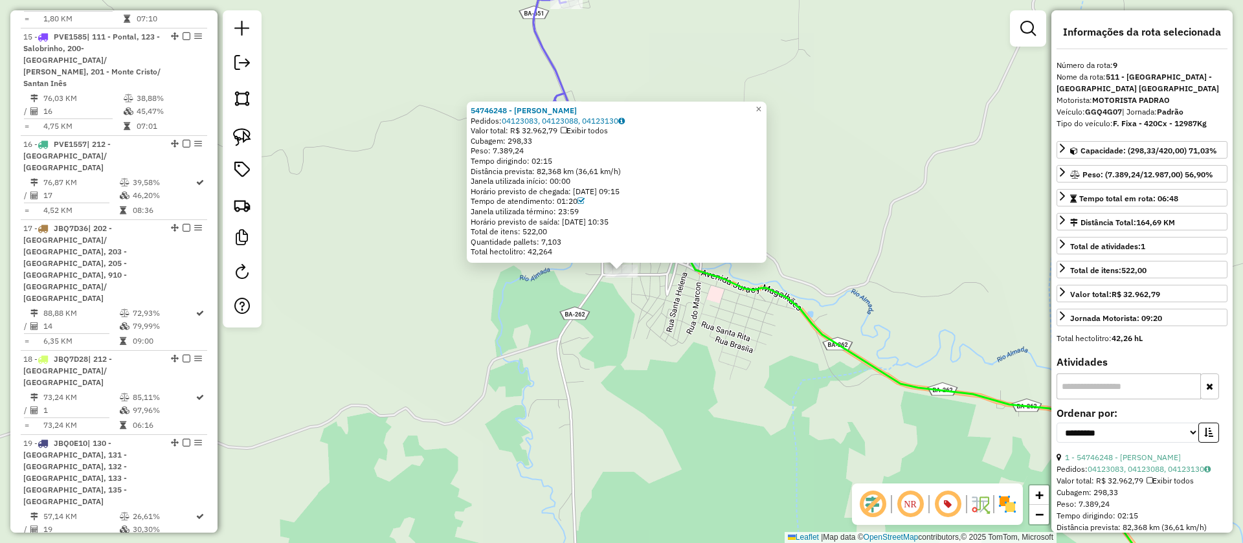
scroll to position [1249, 0]
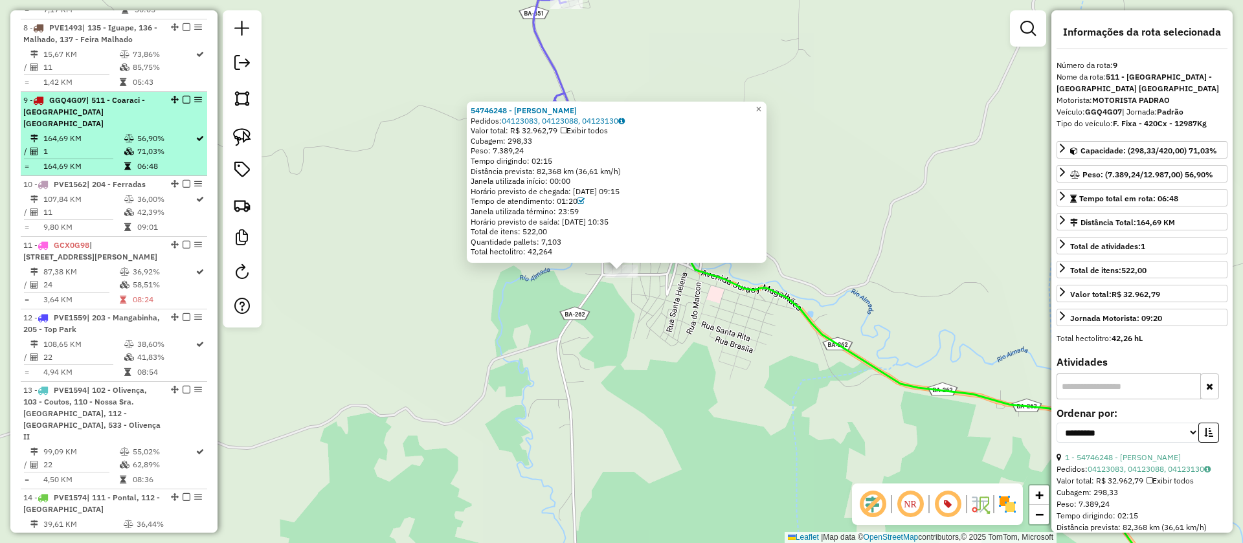
click at [185, 96] on em at bounding box center [187, 100] width 8 height 8
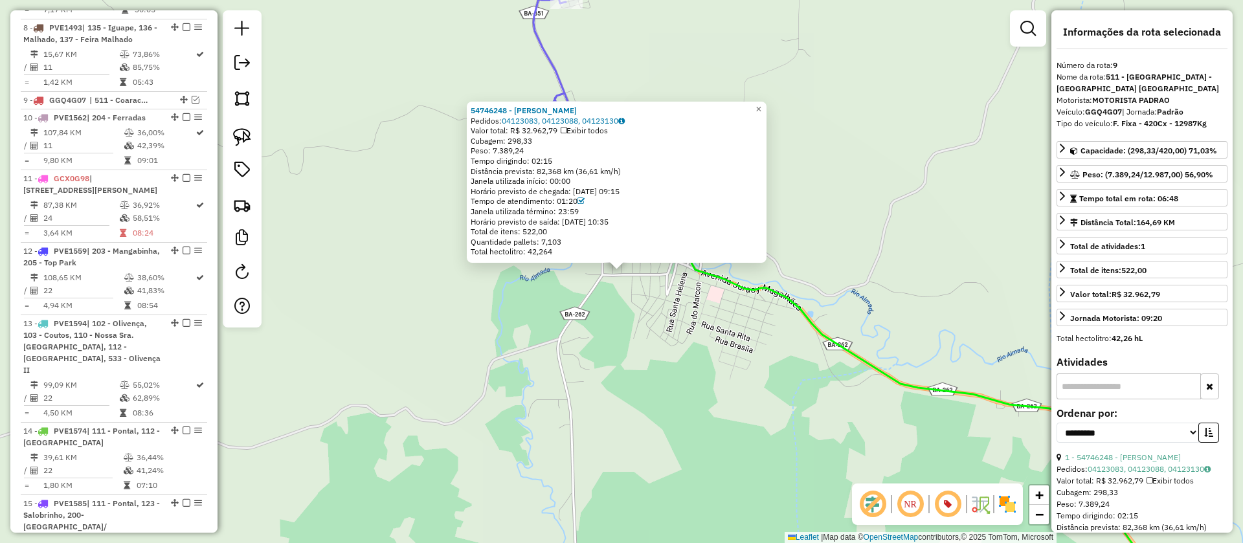
click at [539, 323] on div "54746248 - DANILLO MESSIAS Pedidos: 04123083, 04123088, 04123130 Valor total: R…" at bounding box center [621, 271] width 1243 height 543
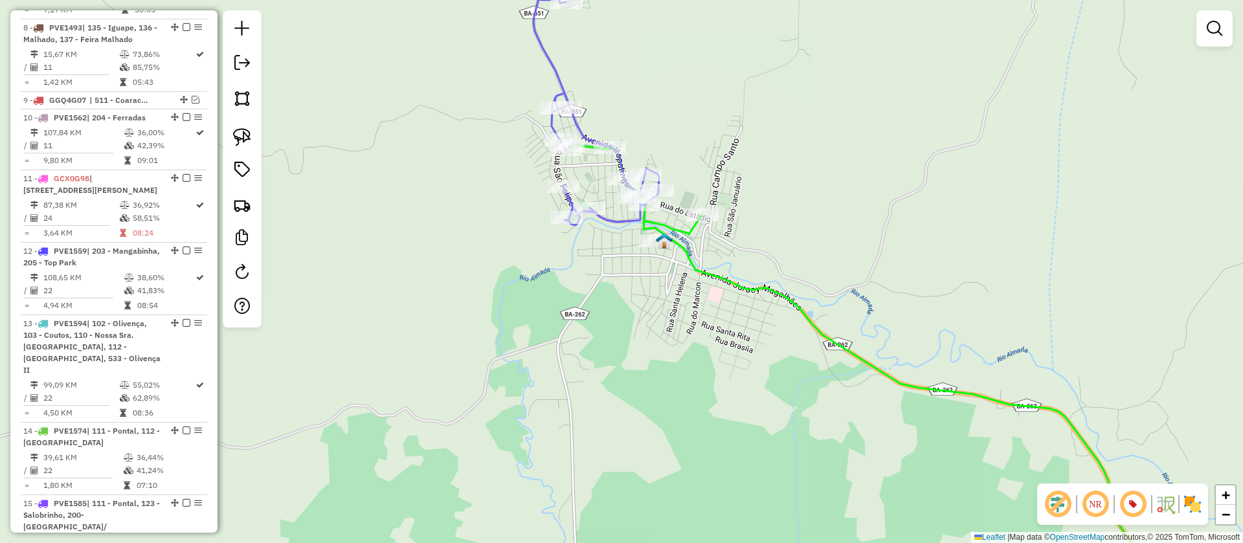
click at [679, 229] on icon at bounding box center [908, 371] width 681 height 452
select select "**********"
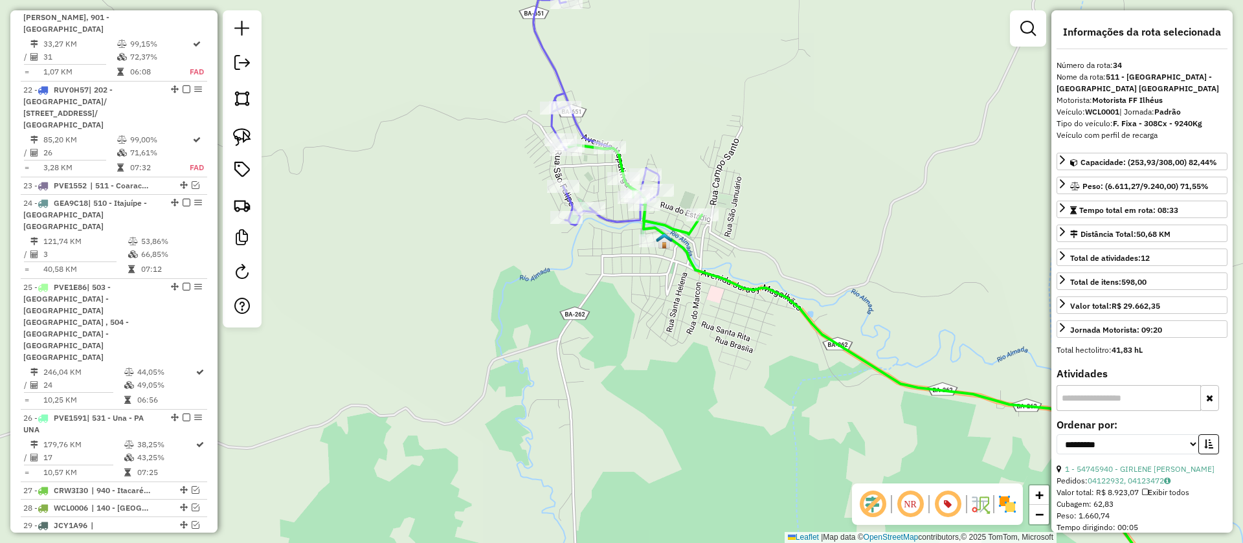
scroll to position [2720, 0]
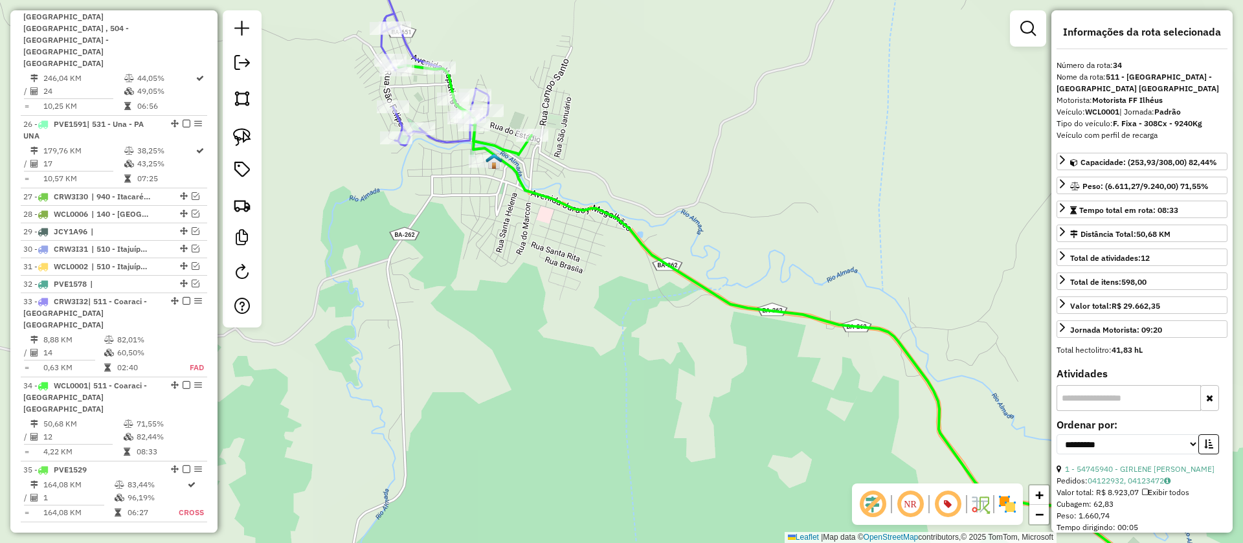
click at [412, 45] on icon at bounding box center [426, 46] width 125 height 200
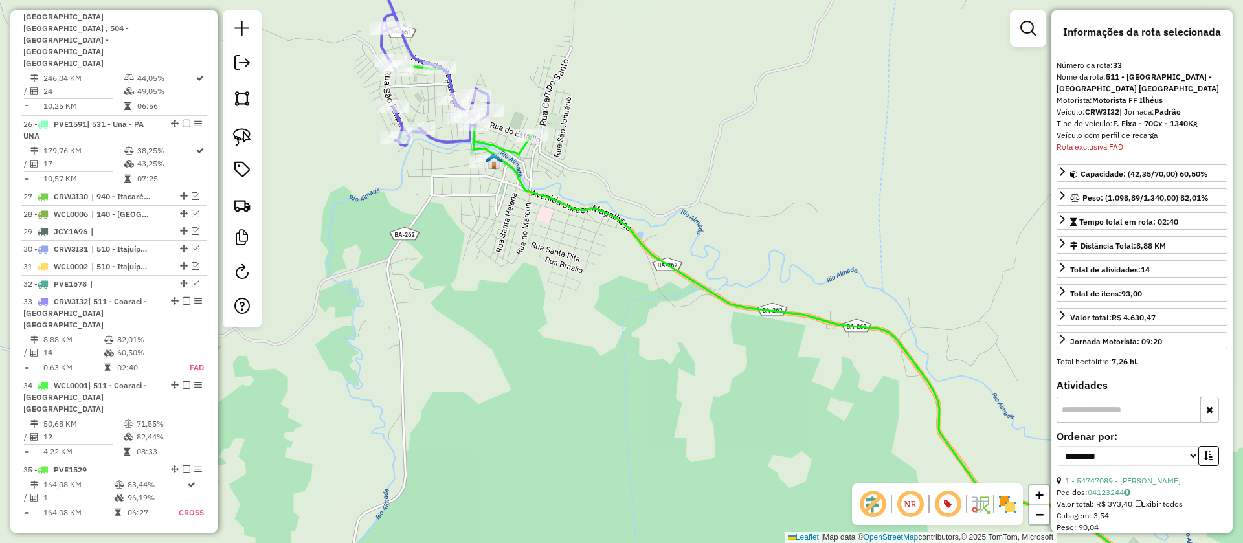
click at [508, 148] on icon at bounding box center [784, 331] width 773 height 532
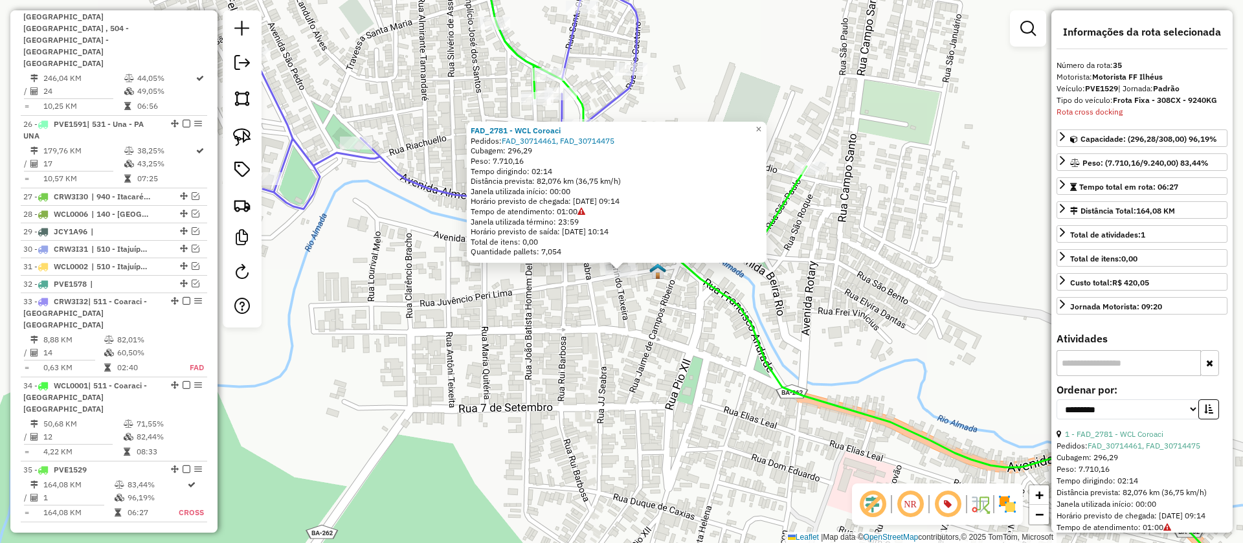
click at [732, 301] on icon at bounding box center [862, 272] width 764 height 652
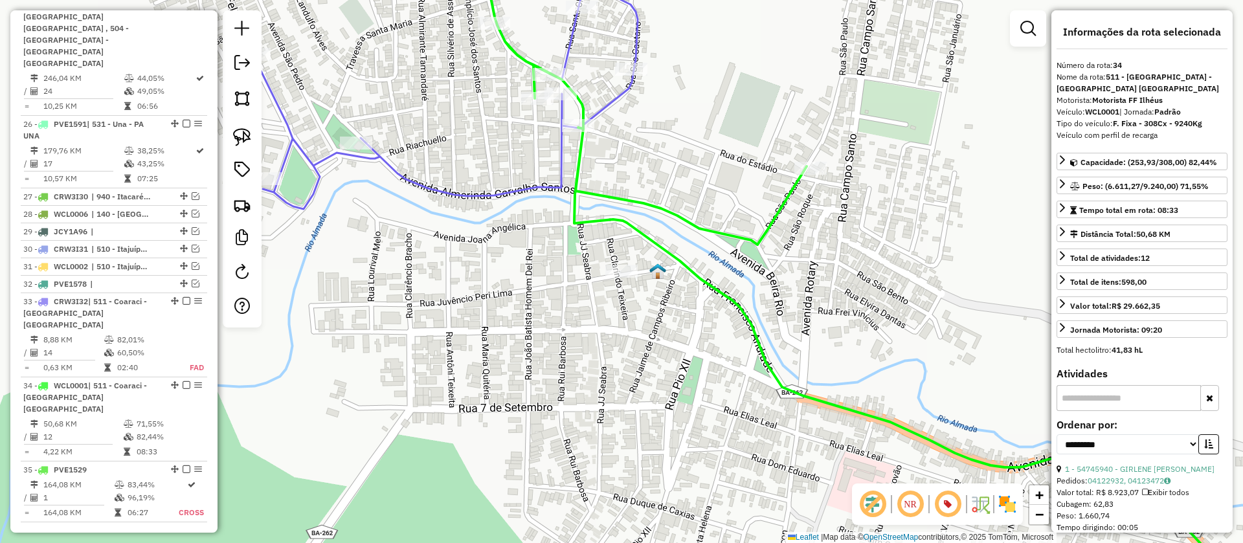
click at [614, 106] on icon at bounding box center [445, 77] width 384 height 263
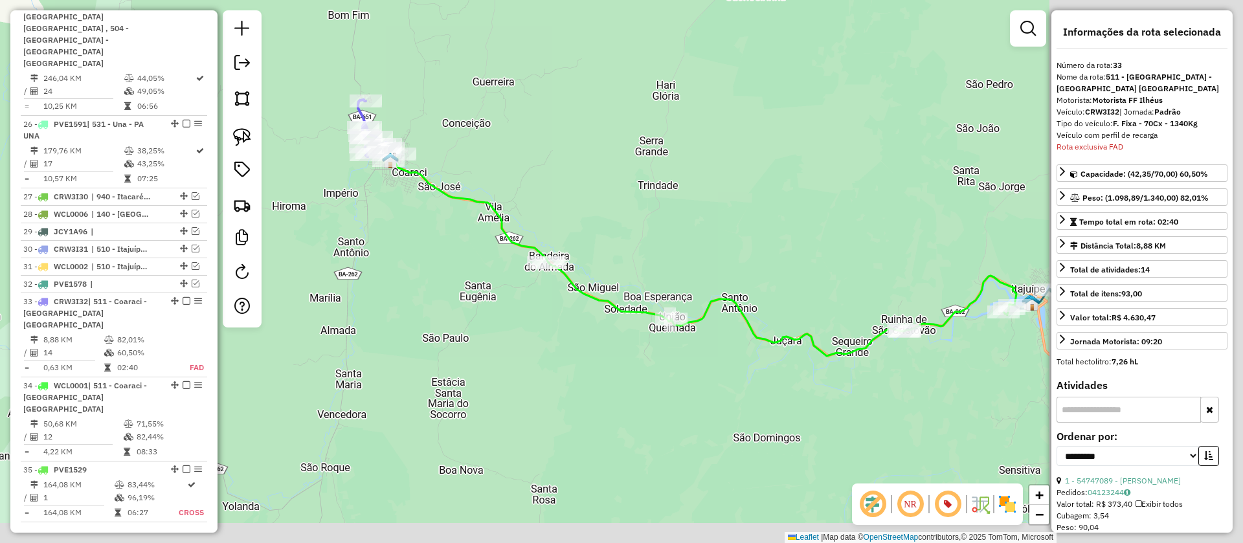
drag, startPoint x: 728, startPoint y: 223, endPoint x: 388, endPoint y: 147, distance: 348.1
click at [388, 147] on div "Janela de atendimento Grade de atendimento Capacidade Transportadoras Veículos …" at bounding box center [621, 271] width 1243 height 543
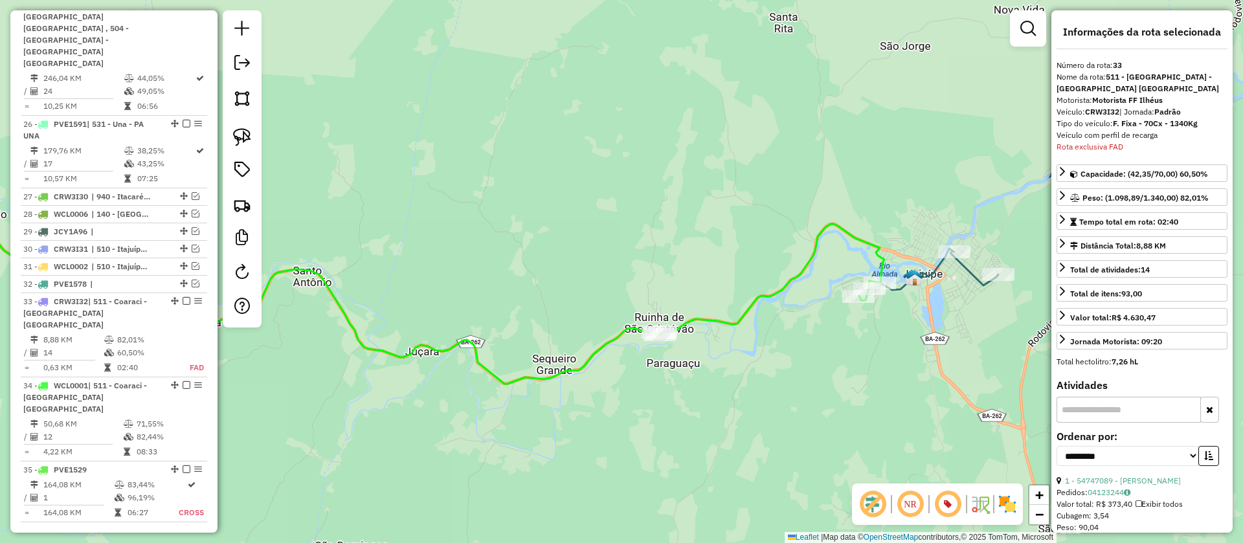
click at [931, 263] on icon at bounding box center [939, 269] width 118 height 41
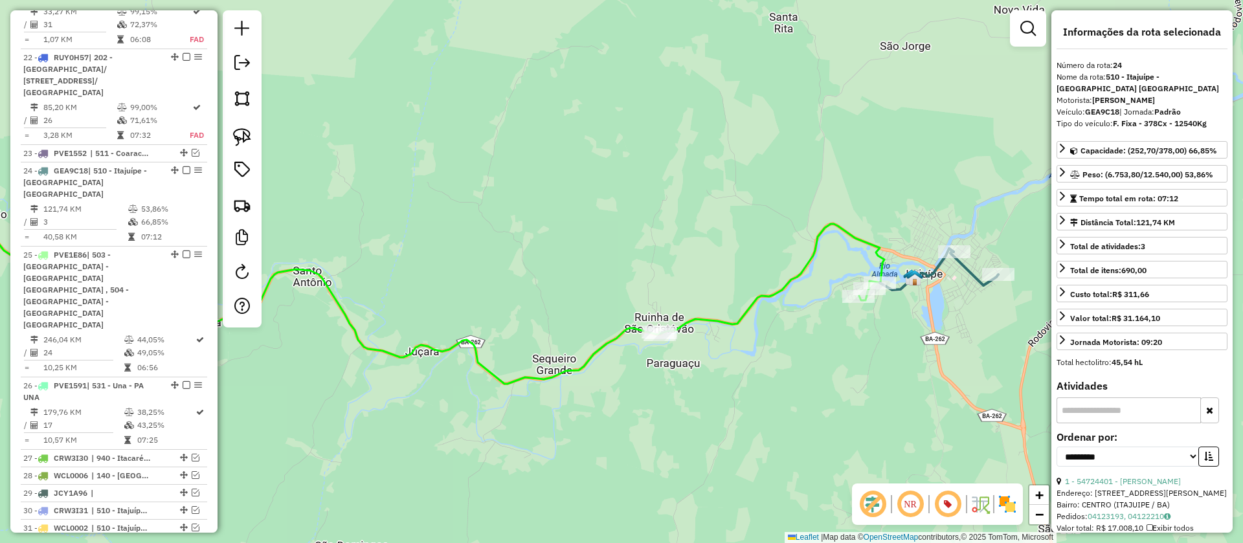
scroll to position [2413, 0]
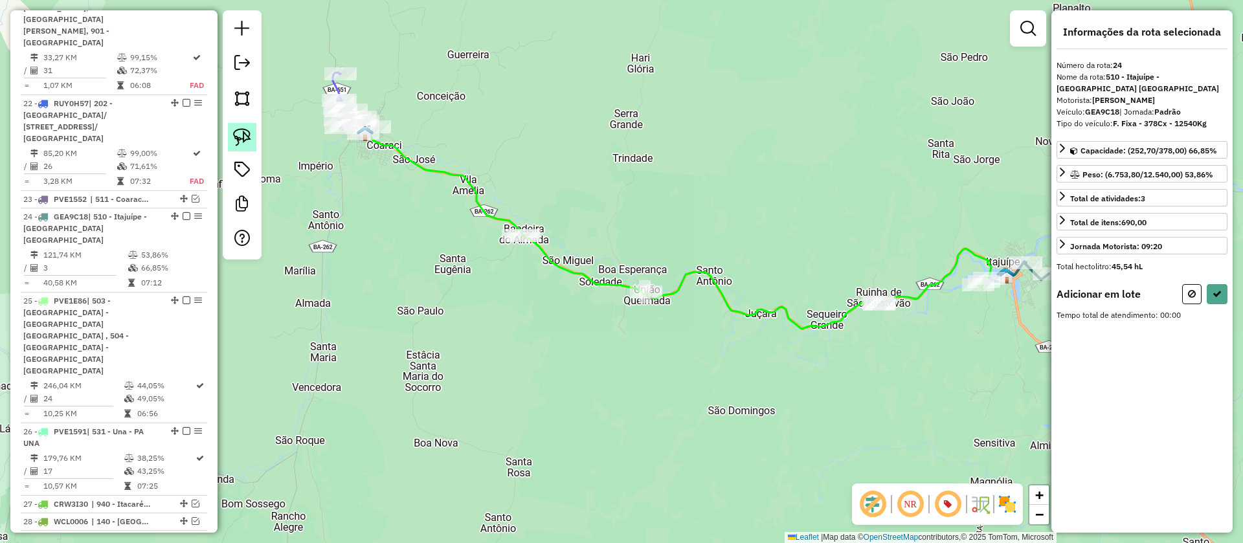
click at [243, 135] on img at bounding box center [242, 137] width 18 height 18
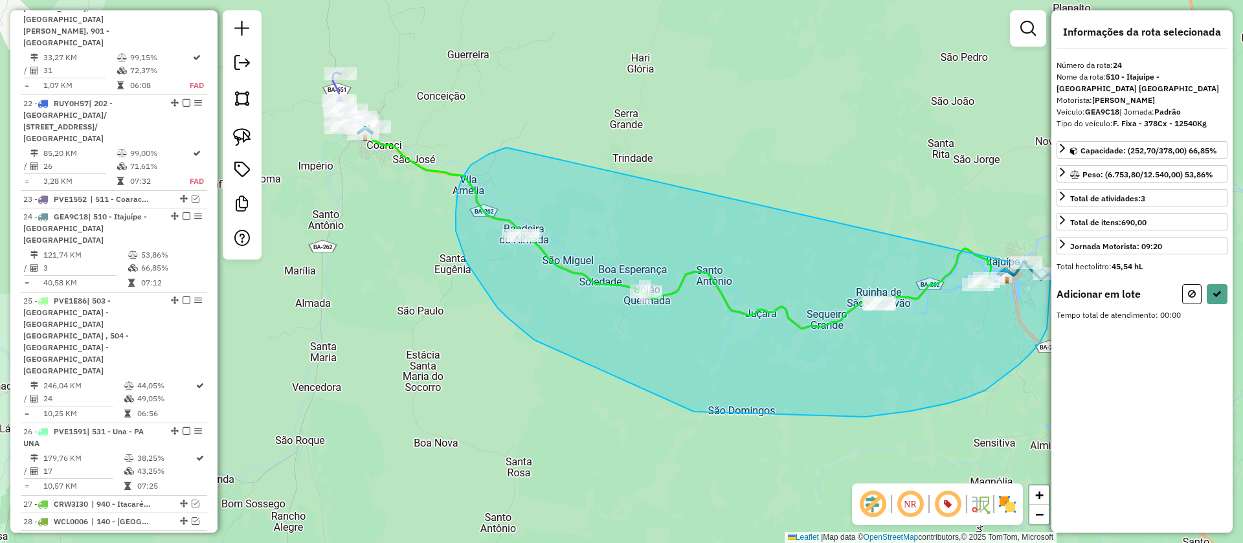
drag, startPoint x: 489, startPoint y: 154, endPoint x: 995, endPoint y: 259, distance: 517.5
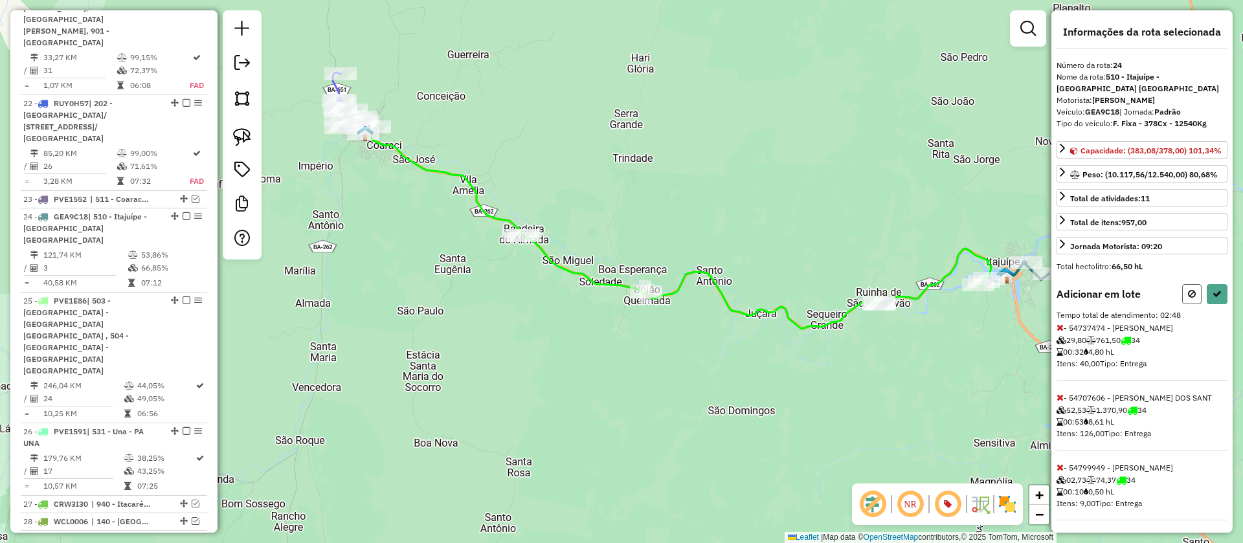
click at [1190, 296] on icon at bounding box center [1192, 293] width 8 height 9
select select "**********"
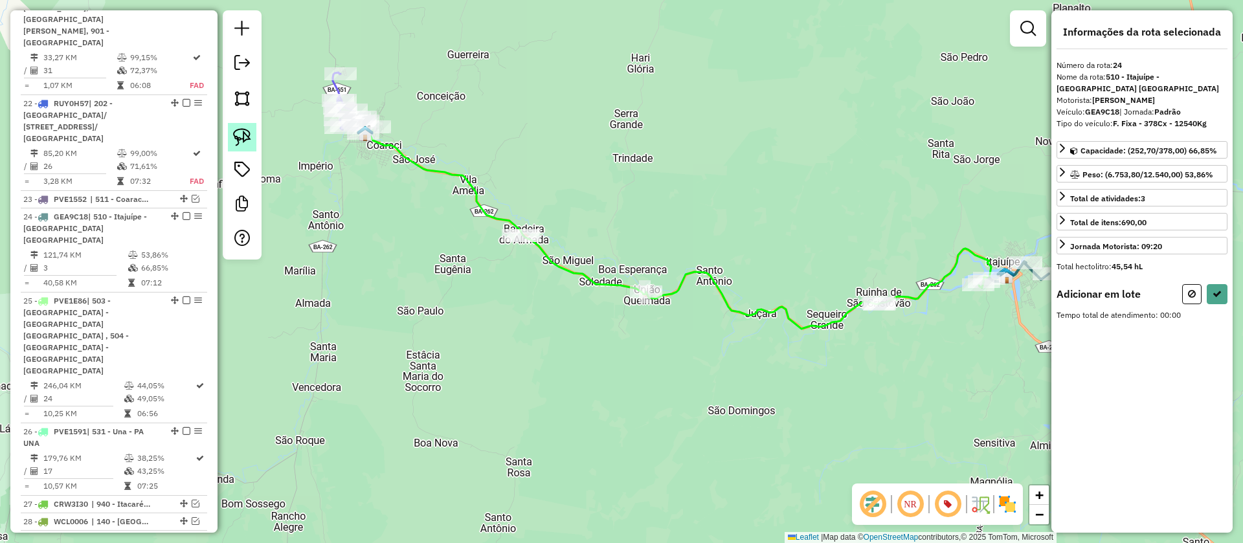
click at [252, 133] on link at bounding box center [242, 137] width 28 height 28
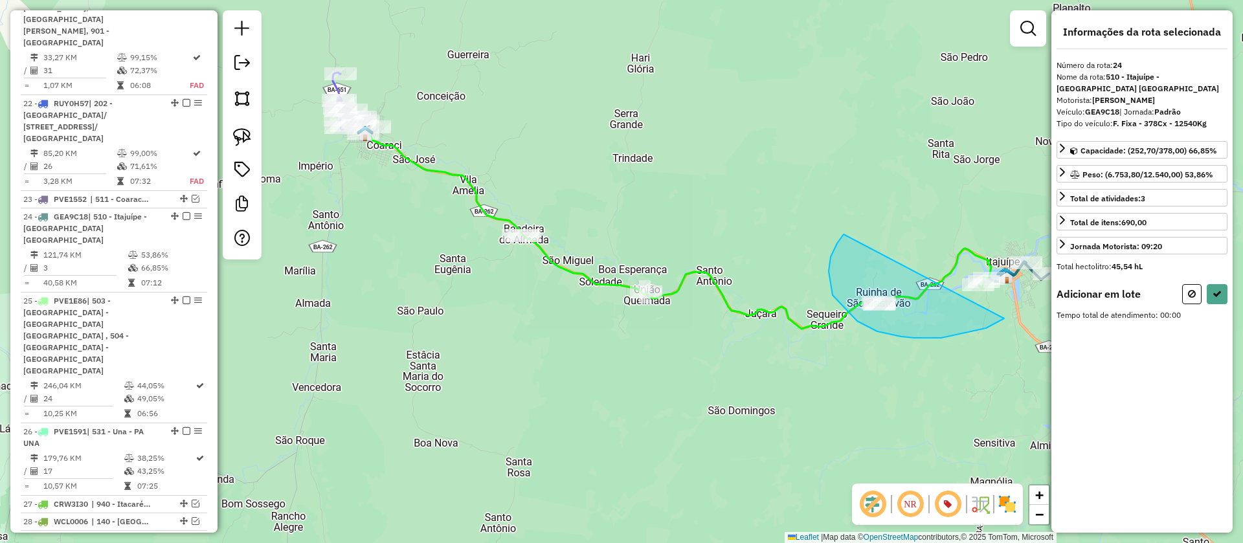
drag, startPoint x: 857, startPoint y: 321, endPoint x: 969, endPoint y: 246, distance: 134.8
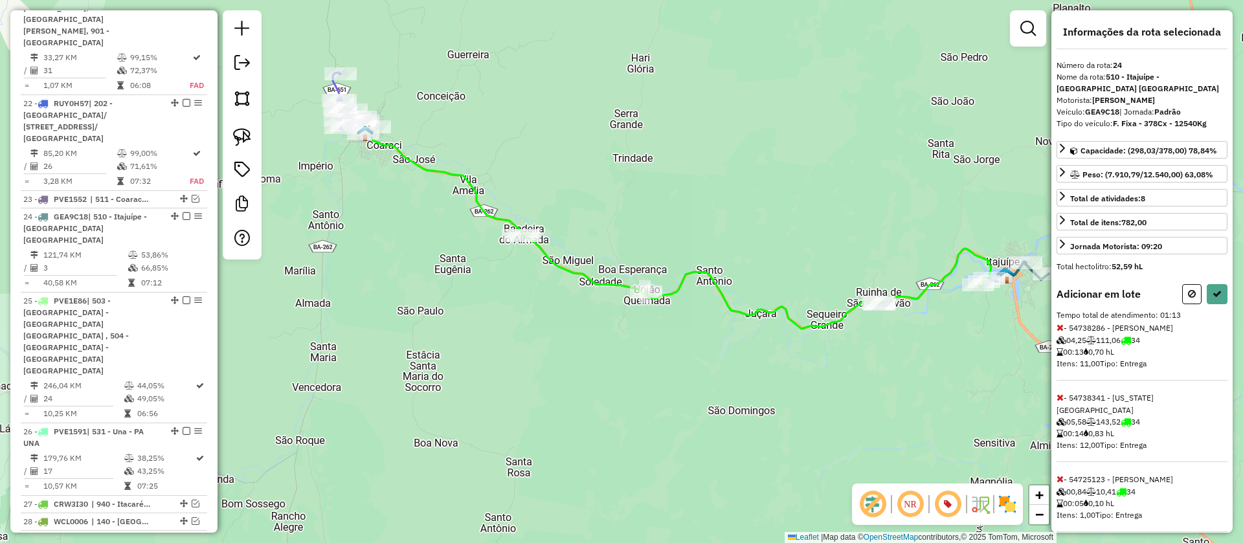
click at [1201, 284] on div at bounding box center [1204, 294] width 45 height 20
click at [1212, 284] on button at bounding box center [1216, 294] width 21 height 20
select select "**********"
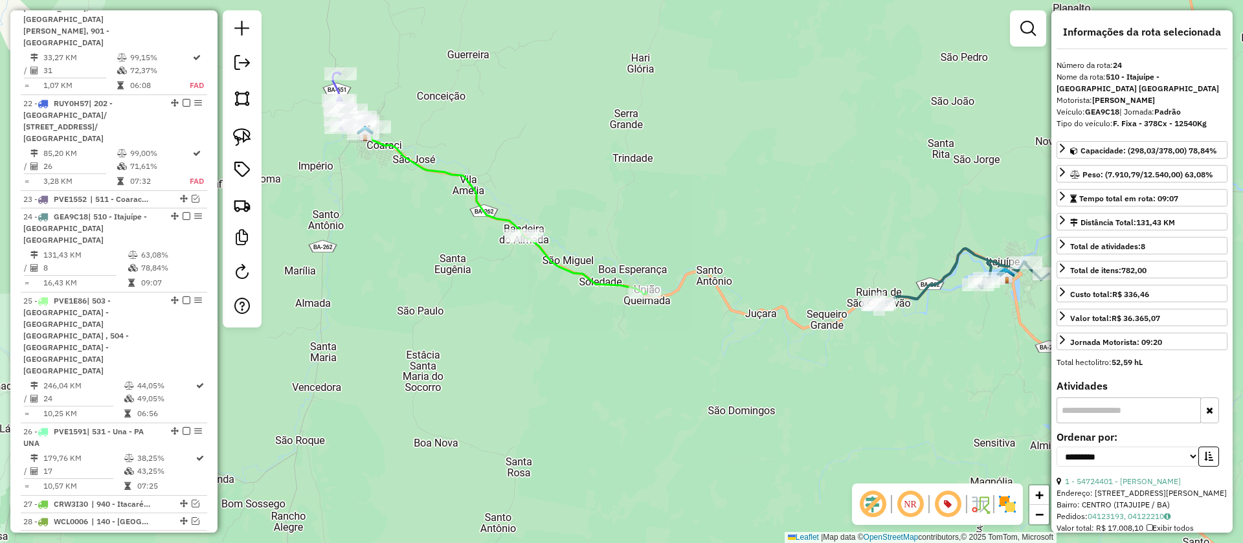
click at [972, 252] on icon at bounding box center [964, 277] width 170 height 56
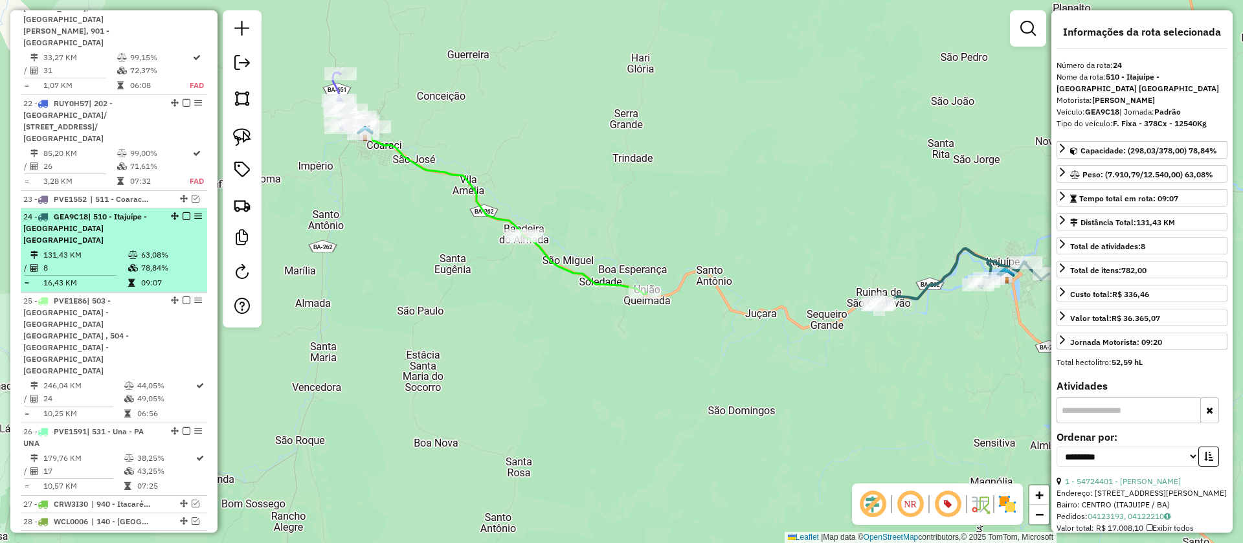
click at [183, 212] on em at bounding box center [187, 216] width 8 height 8
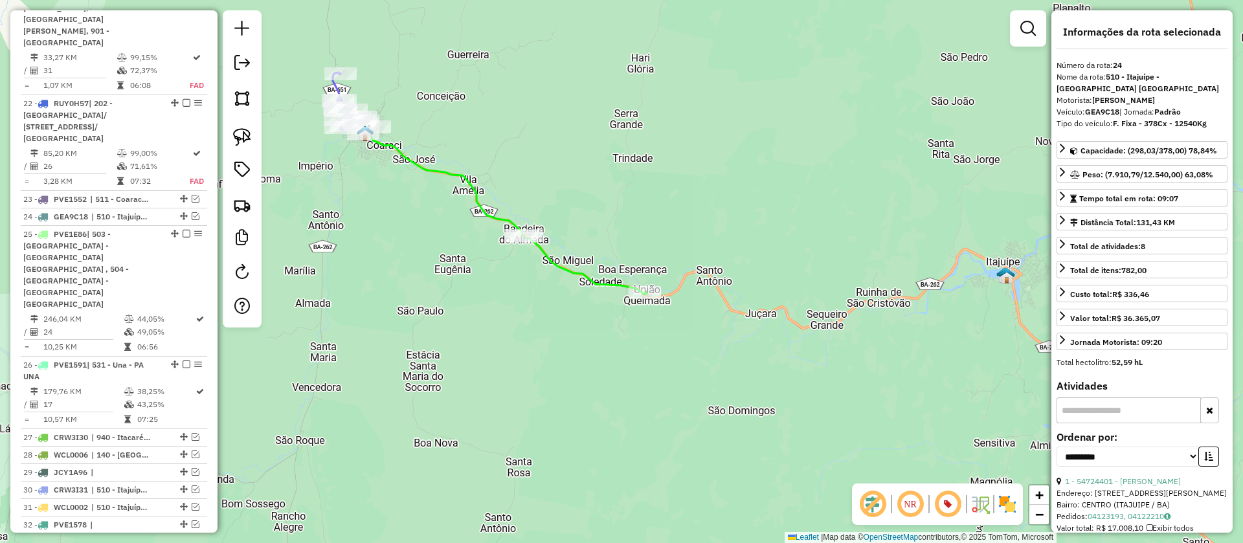
click at [482, 197] on icon at bounding box center [494, 201] width 306 height 185
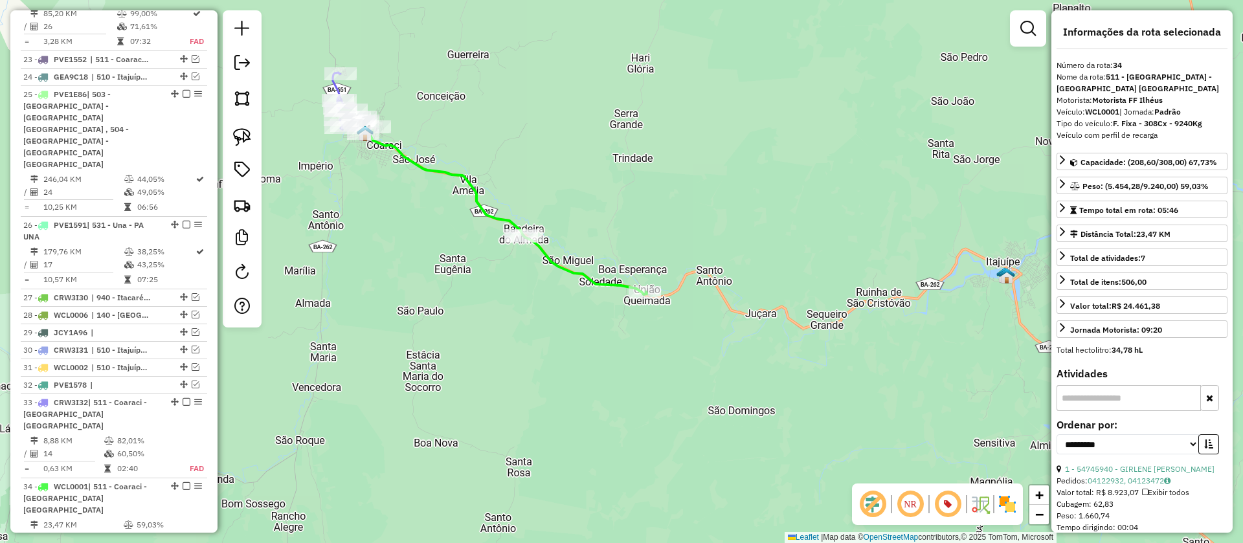
scroll to position [2665, 0]
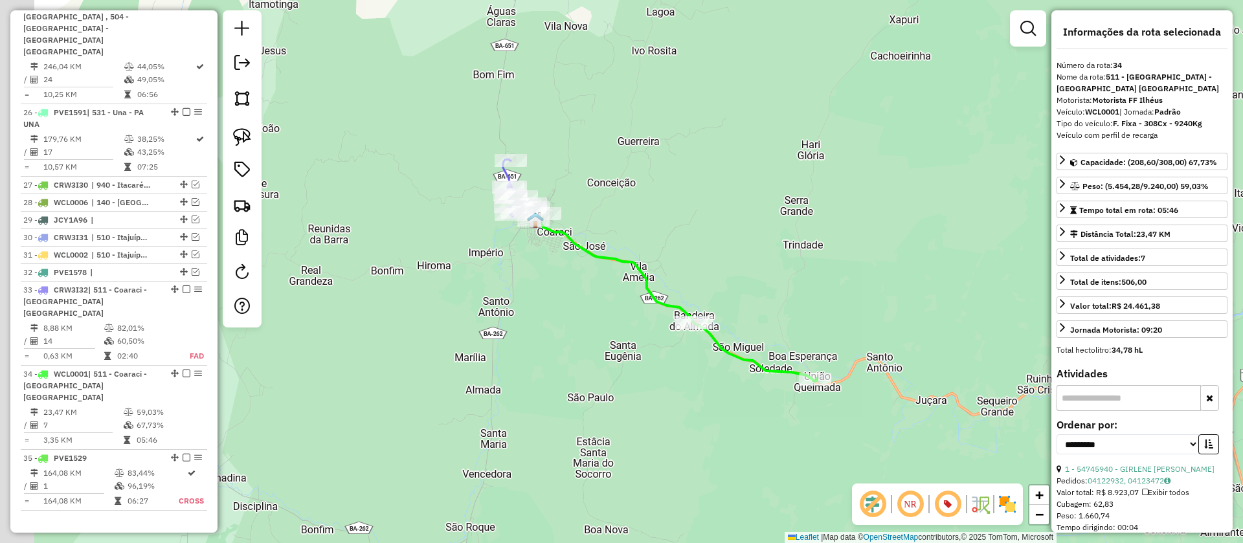
drag, startPoint x: 430, startPoint y: 210, endPoint x: 585, endPoint y: 283, distance: 171.1
click at [585, 283] on div "Janela de atendimento Grade de atendimento Capacidade Transportadoras Veículos …" at bounding box center [621, 271] width 1243 height 543
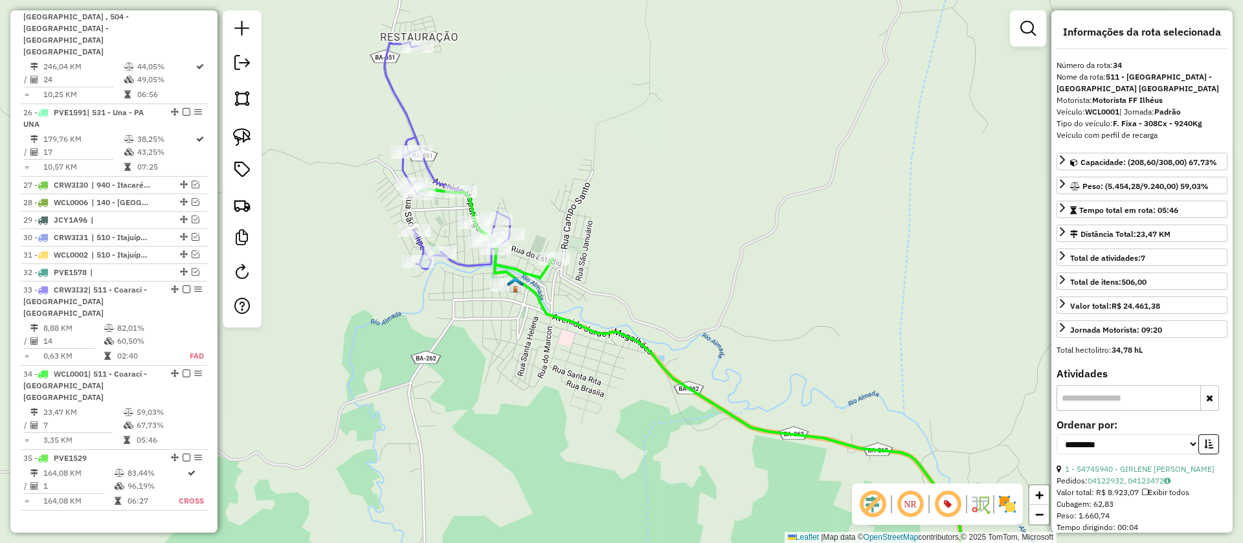
click at [431, 172] on icon at bounding box center [447, 155] width 126 height 227
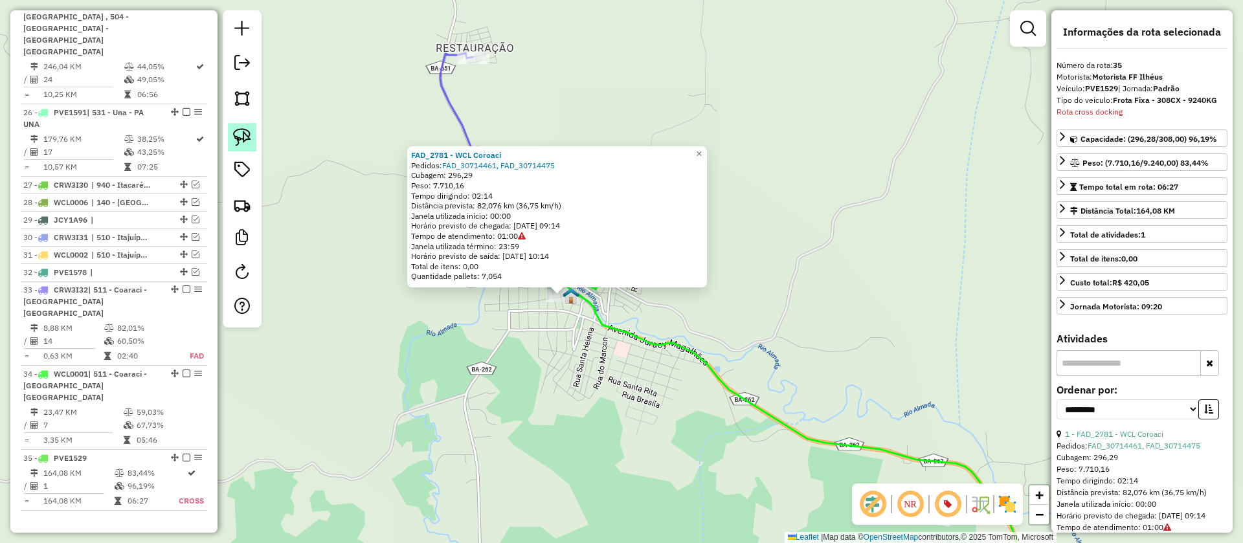
click at [240, 136] on img at bounding box center [242, 137] width 18 height 18
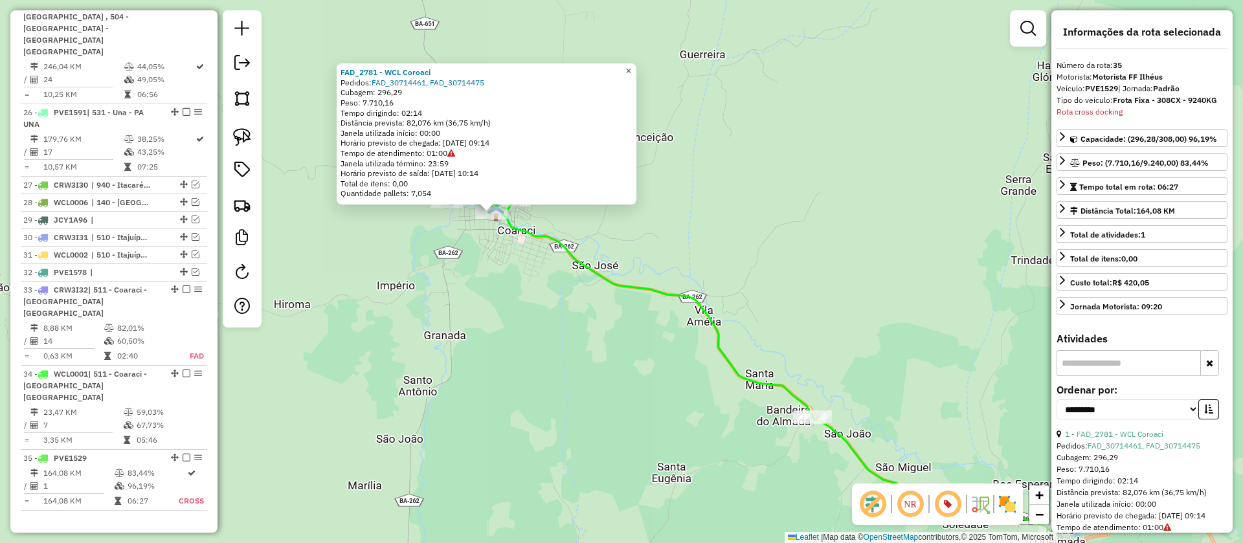
click at [631, 65] on span "×" at bounding box center [628, 70] width 6 height 11
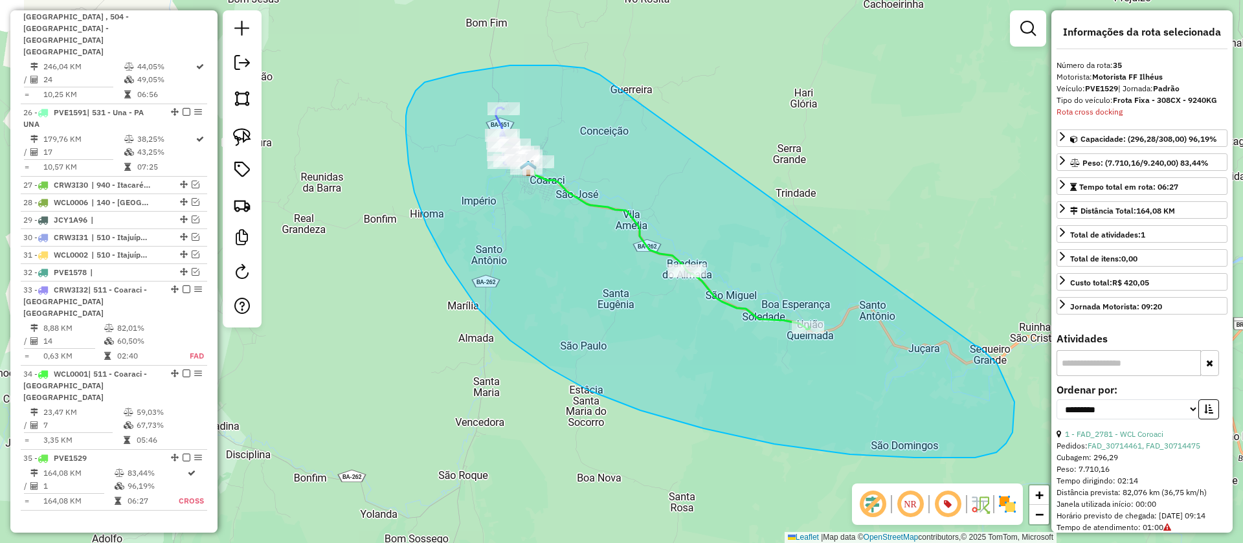
drag, startPoint x: 584, startPoint y: 68, endPoint x: 975, endPoint y: 346, distance: 480.0
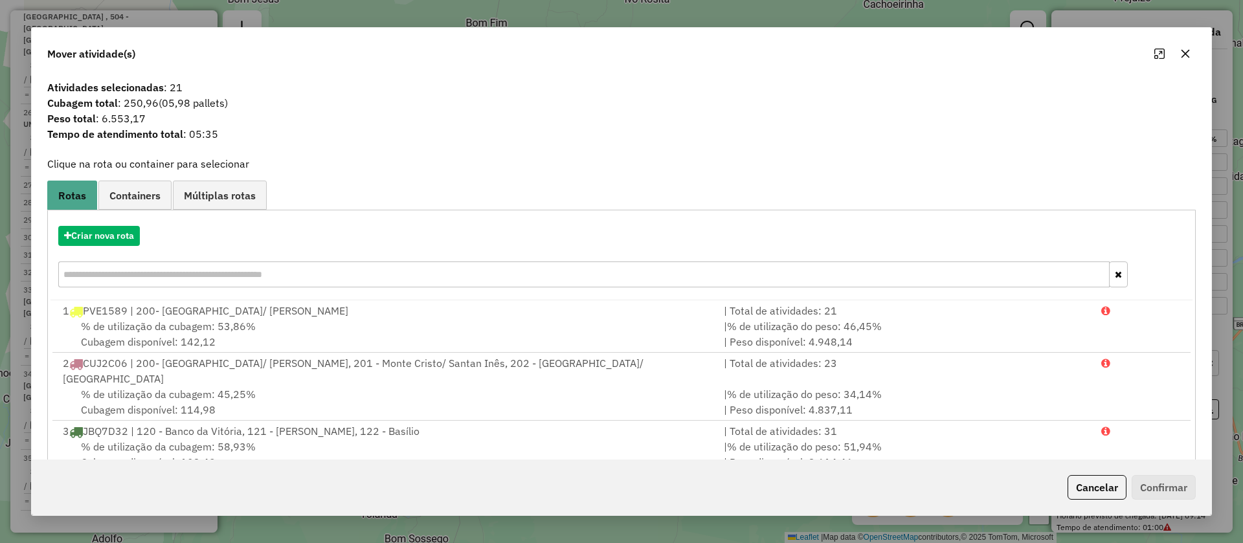
click at [1186, 55] on icon "button" at bounding box center [1185, 54] width 8 height 8
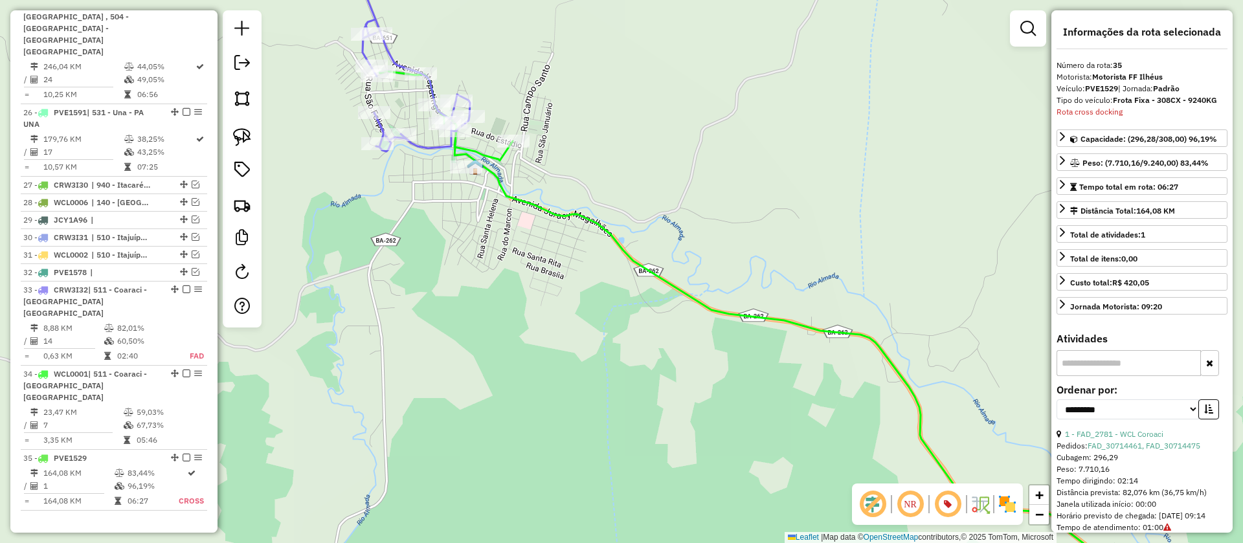
drag, startPoint x: 1119, startPoint y: 89, endPoint x: 1086, endPoint y: 89, distance: 33.0
click at [1086, 89] on strong "PVE1529" at bounding box center [1101, 88] width 33 height 10
copy strong "PVE1529"
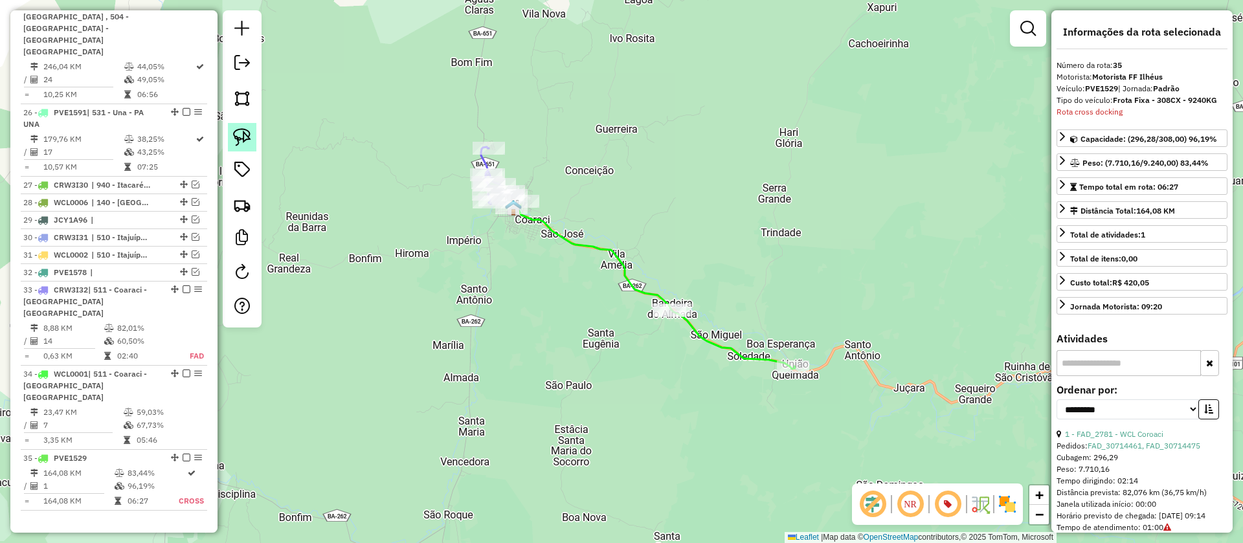
click at [250, 138] on img at bounding box center [242, 137] width 18 height 18
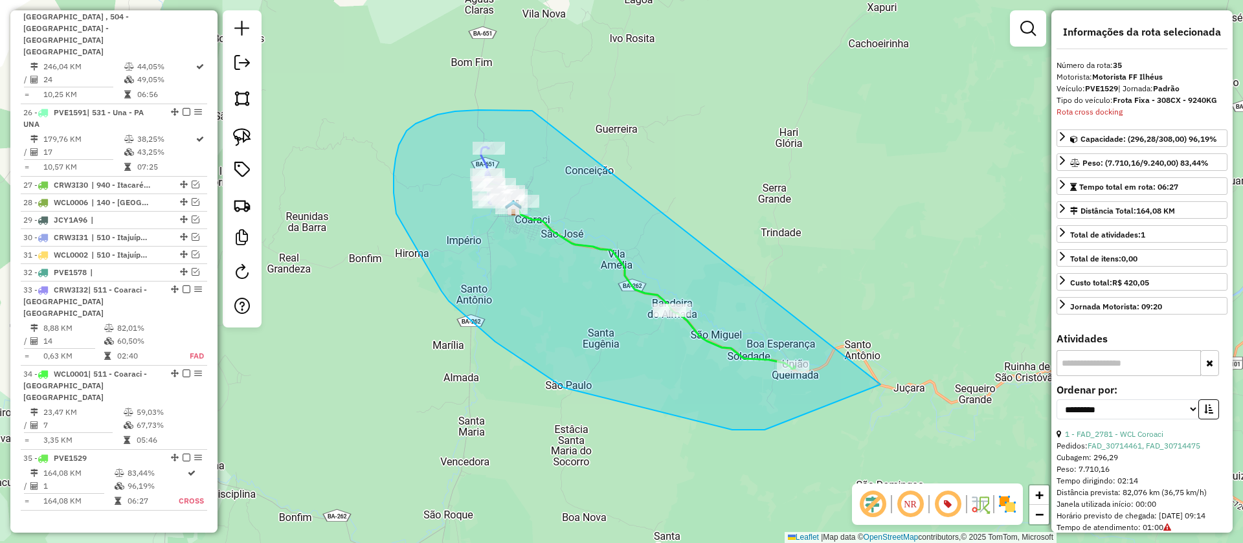
drag, startPoint x: 446, startPoint y: 113, endPoint x: 883, endPoint y: 344, distance: 494.8
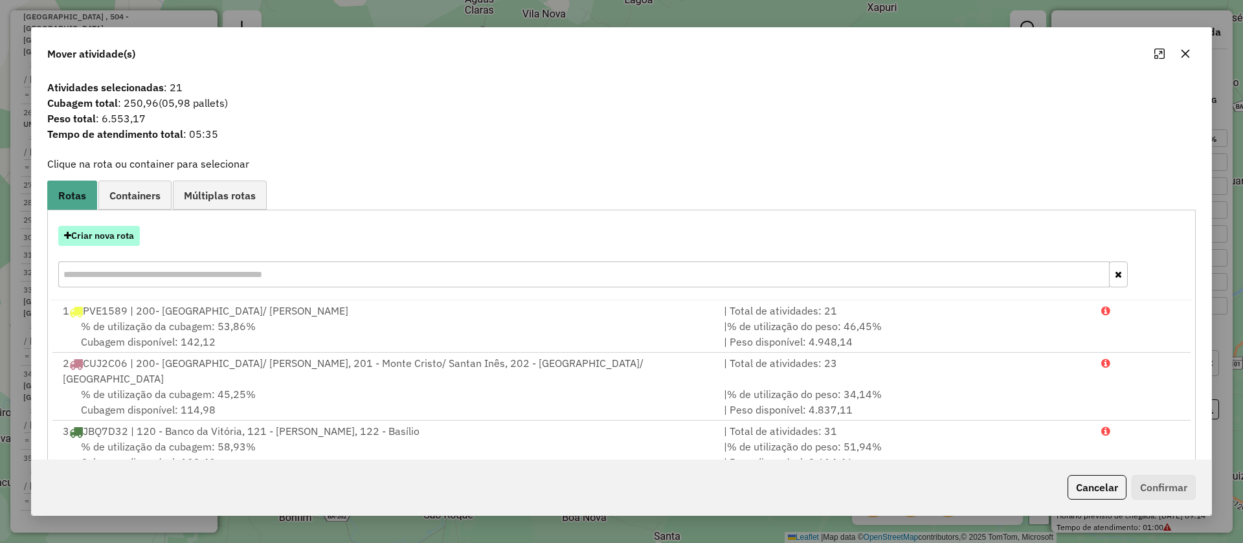
click at [105, 236] on button "Criar nova rota" at bounding box center [99, 236] width 82 height 20
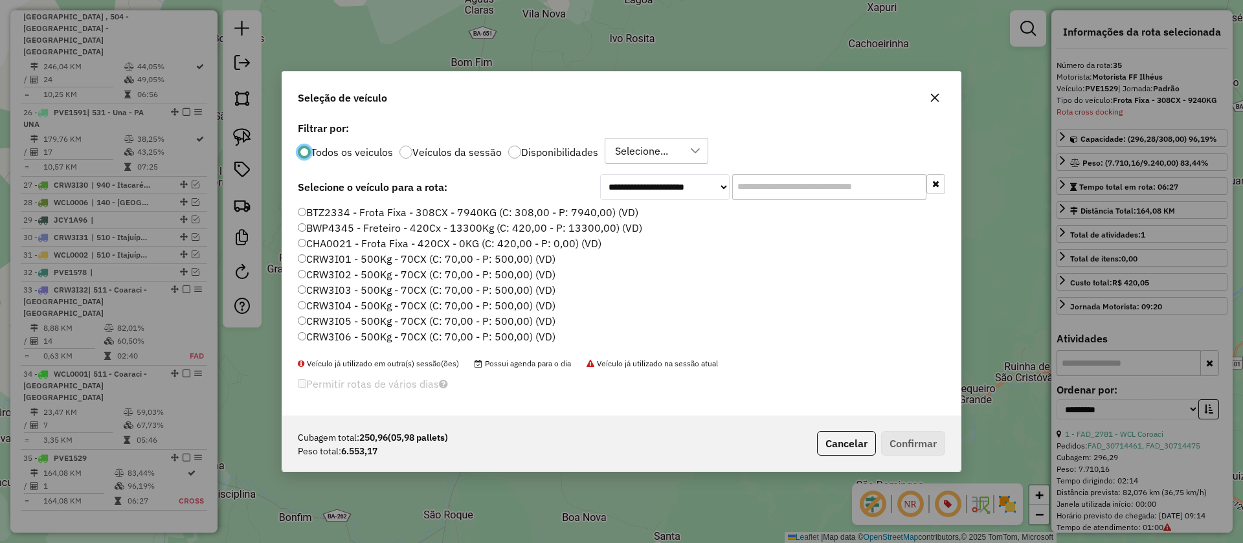
scroll to position [7, 4]
click at [781, 194] on input "text" at bounding box center [829, 187] width 194 height 26
paste input "*******"
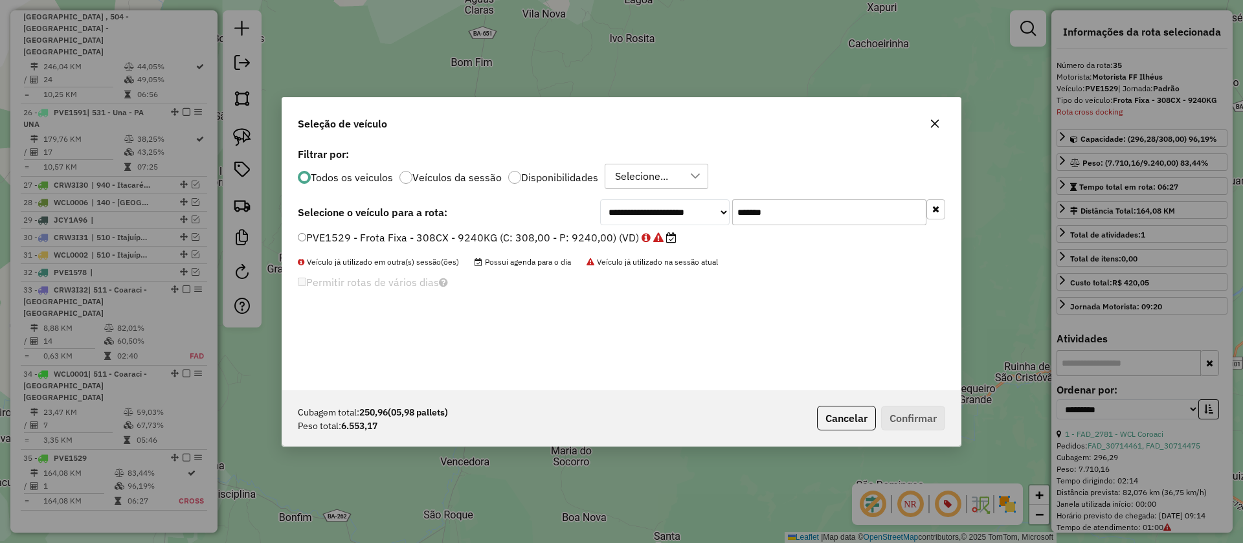
type input "*******"
click at [523, 236] on label "PVE1529 - Frota Fixa - 308CX - 9240KG (C: 308,00 - P: 9240,00) (VD)" at bounding box center [487, 238] width 379 height 16
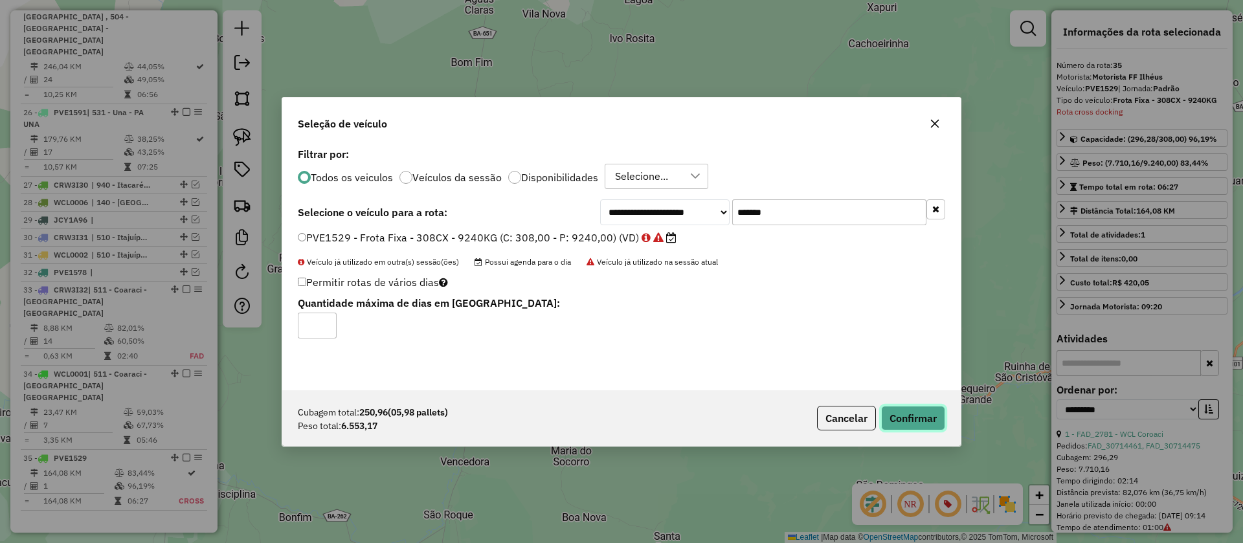
click at [914, 417] on button "Confirmar" at bounding box center [913, 418] width 64 height 25
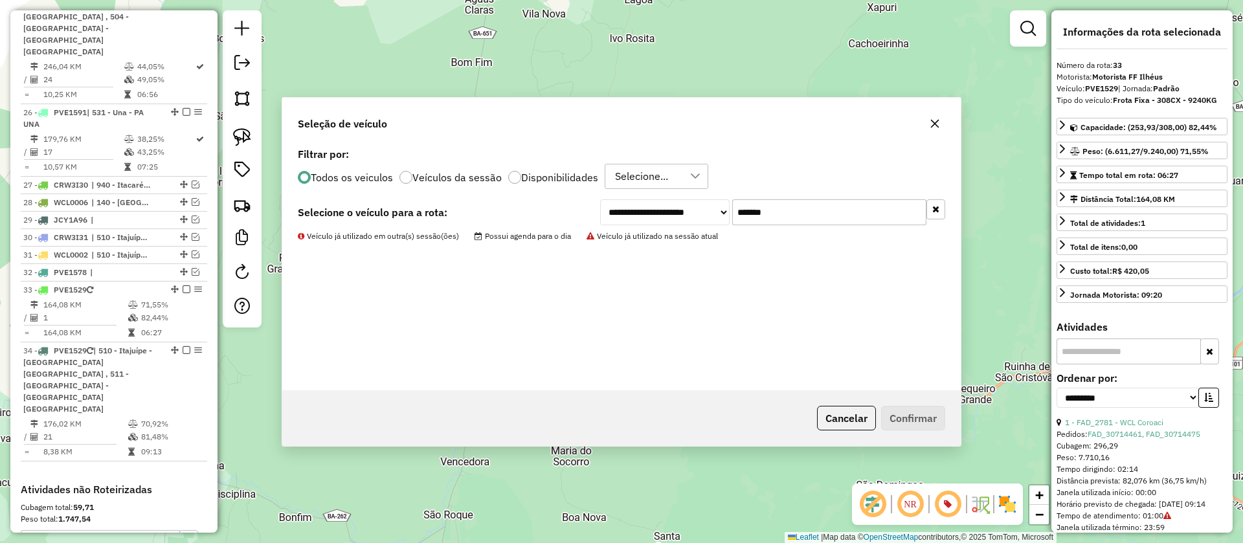
scroll to position [2605, 0]
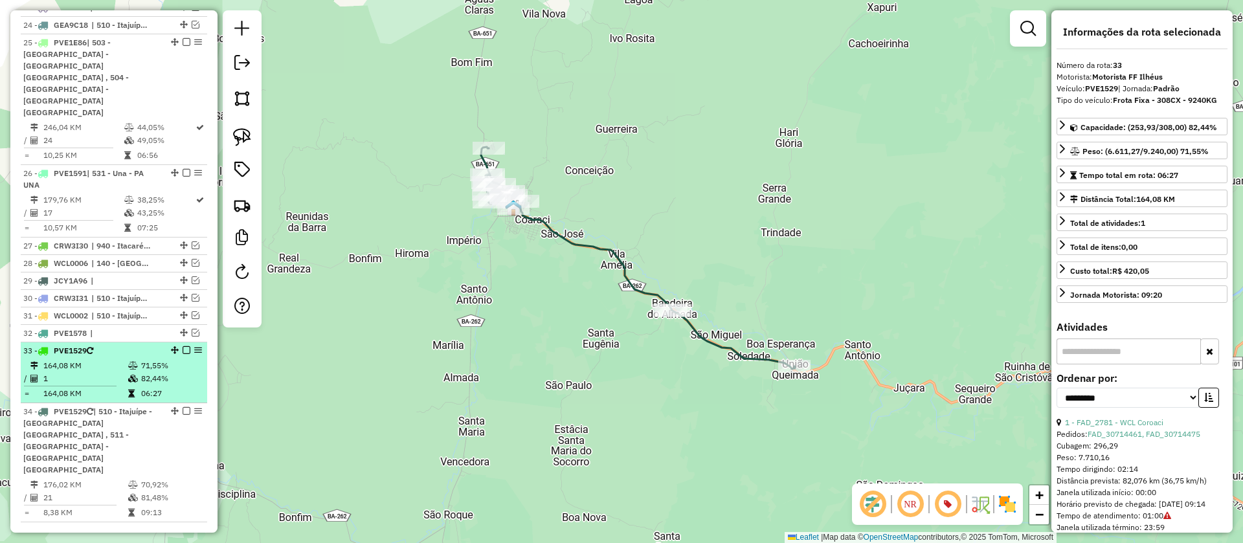
click at [124, 385] on td at bounding box center [75, 386] width 104 height 2
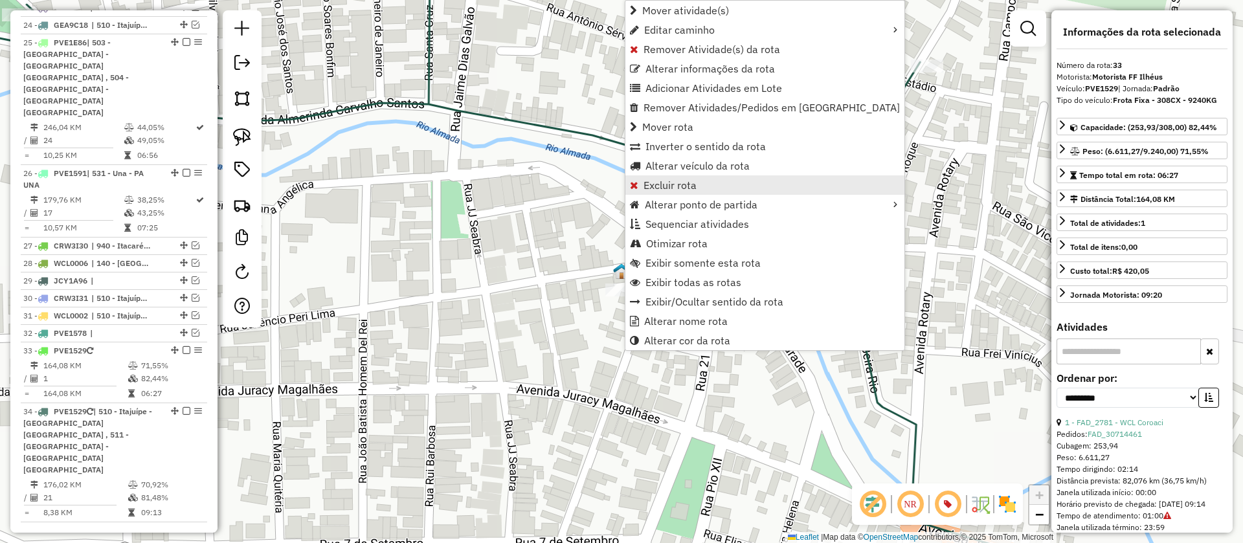
click at [679, 190] on span "Excluir rota" at bounding box center [669, 185] width 53 height 10
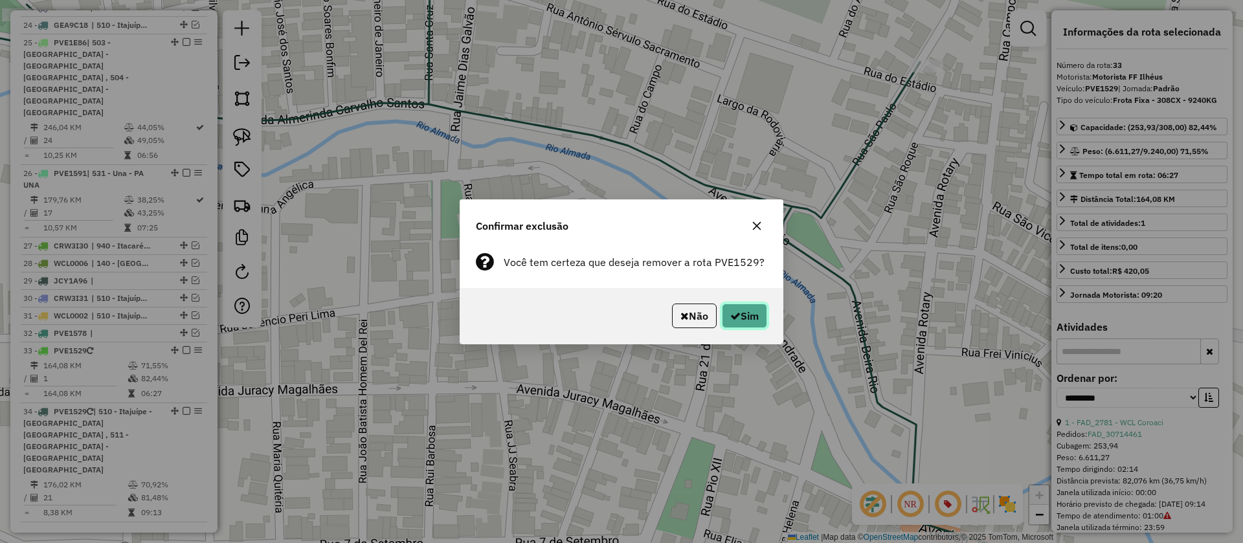
click at [735, 323] on button "Sim" at bounding box center [744, 316] width 45 height 25
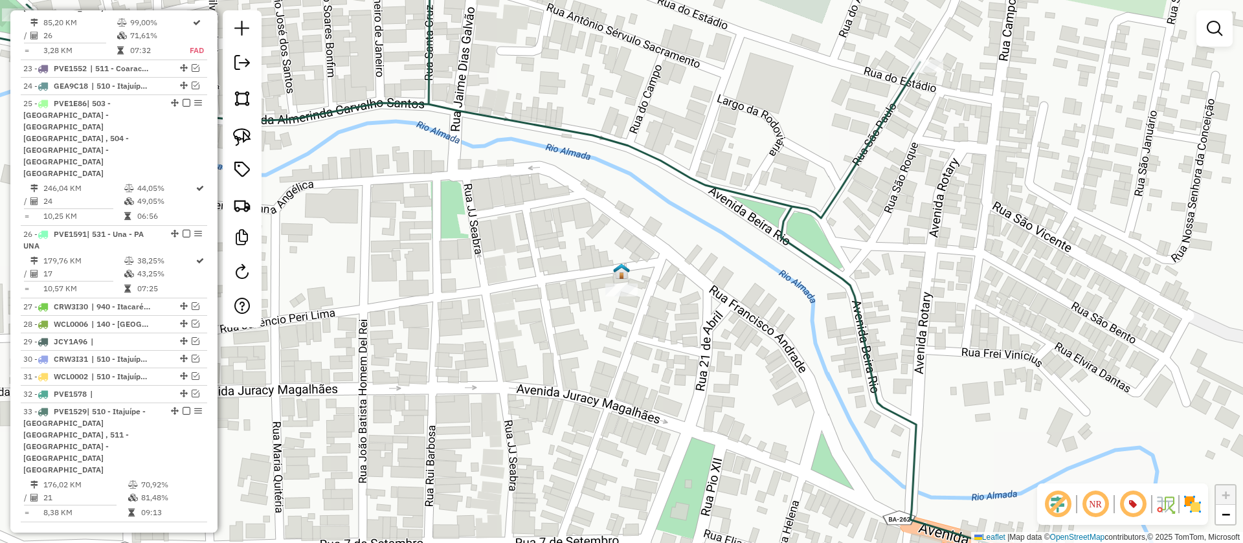
scroll to position [2350, 0]
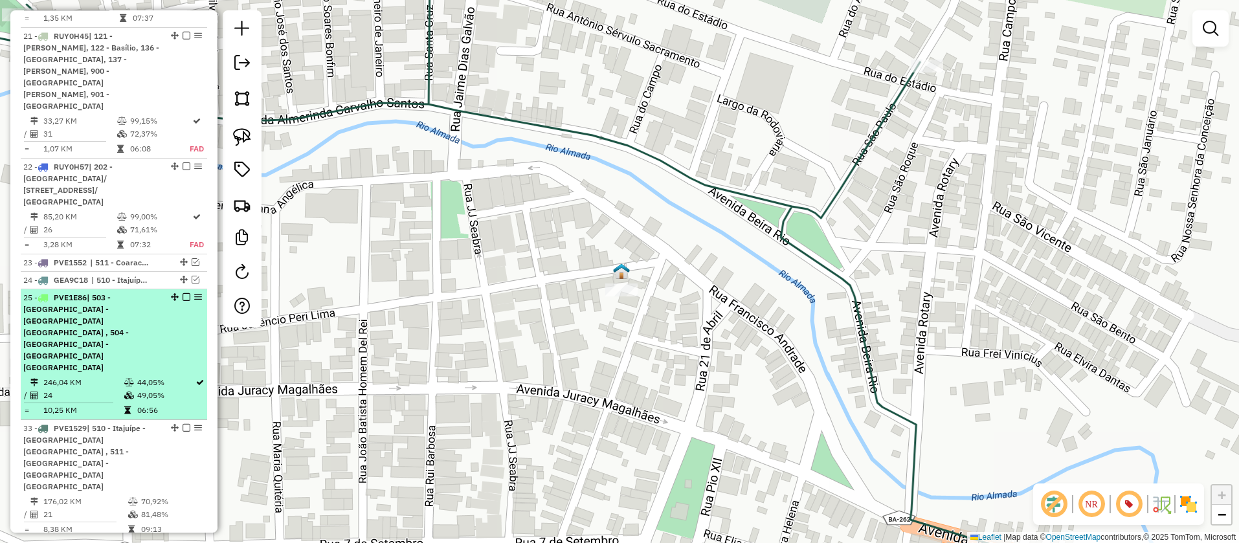
drag, startPoint x: 171, startPoint y: 359, endPoint x: 160, endPoint y: 158, distance: 201.6
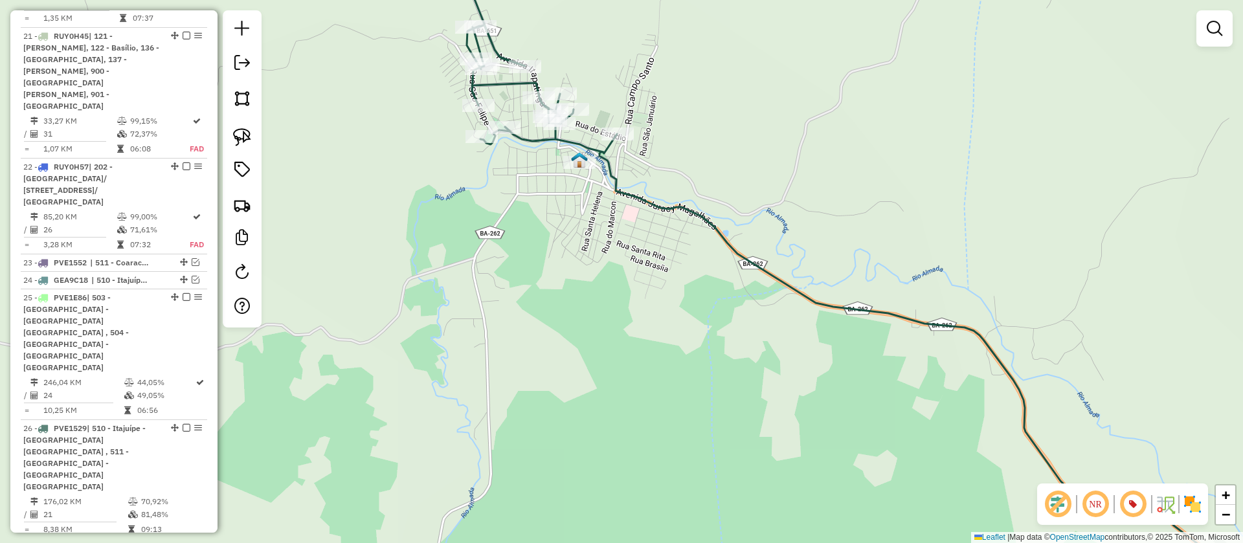
click at [614, 182] on icon at bounding box center [853, 272] width 808 height 652
select select "**********"
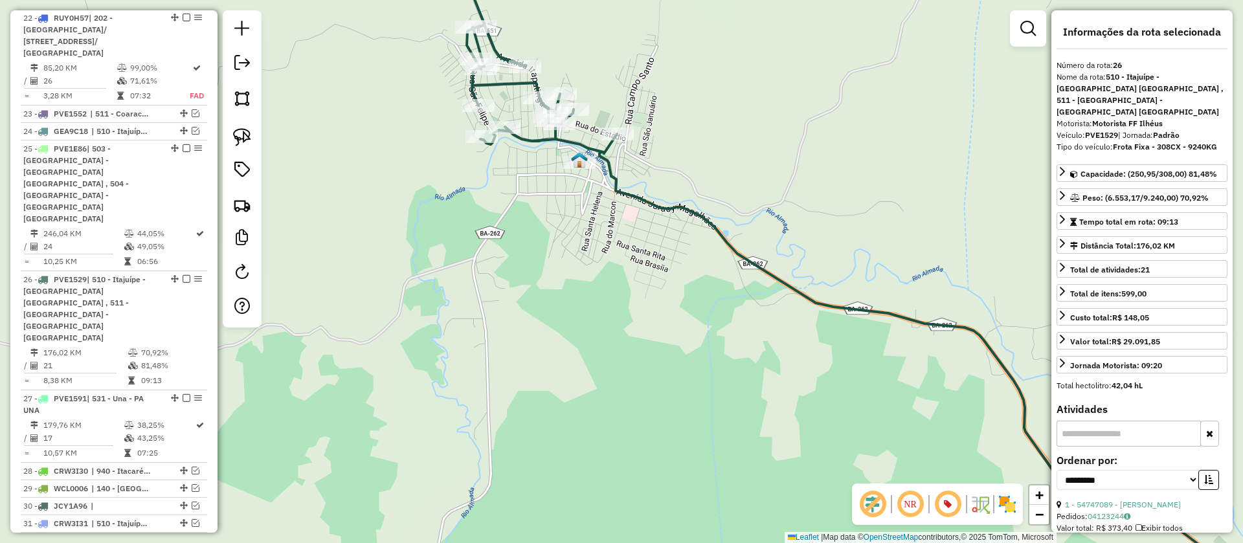
scroll to position [2515, 0]
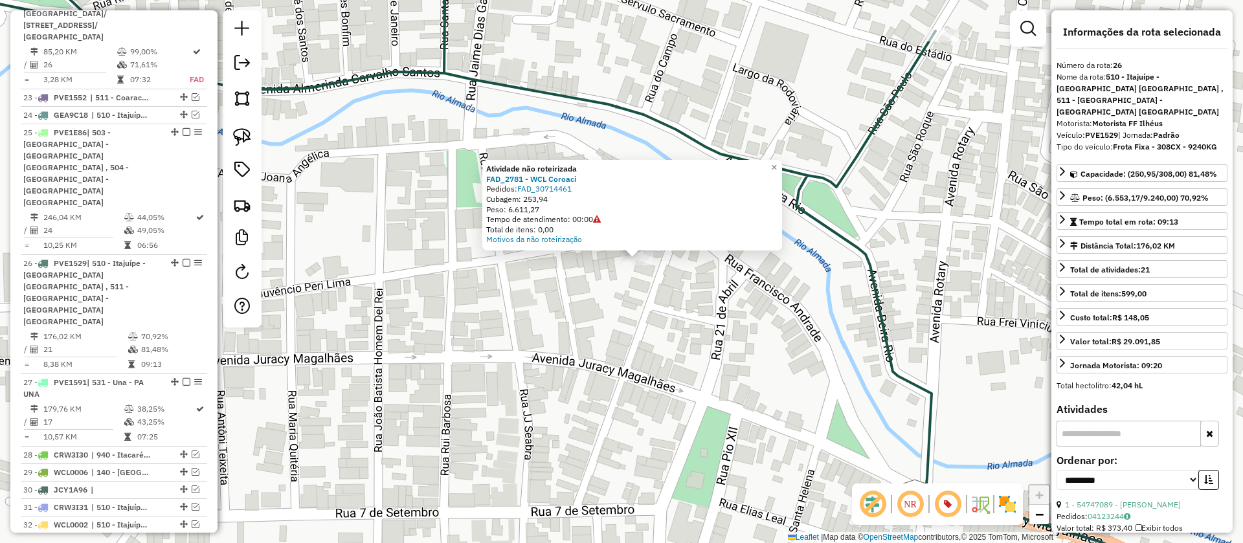
click at [874, 273] on icon at bounding box center [547, 272] width 1343 height 652
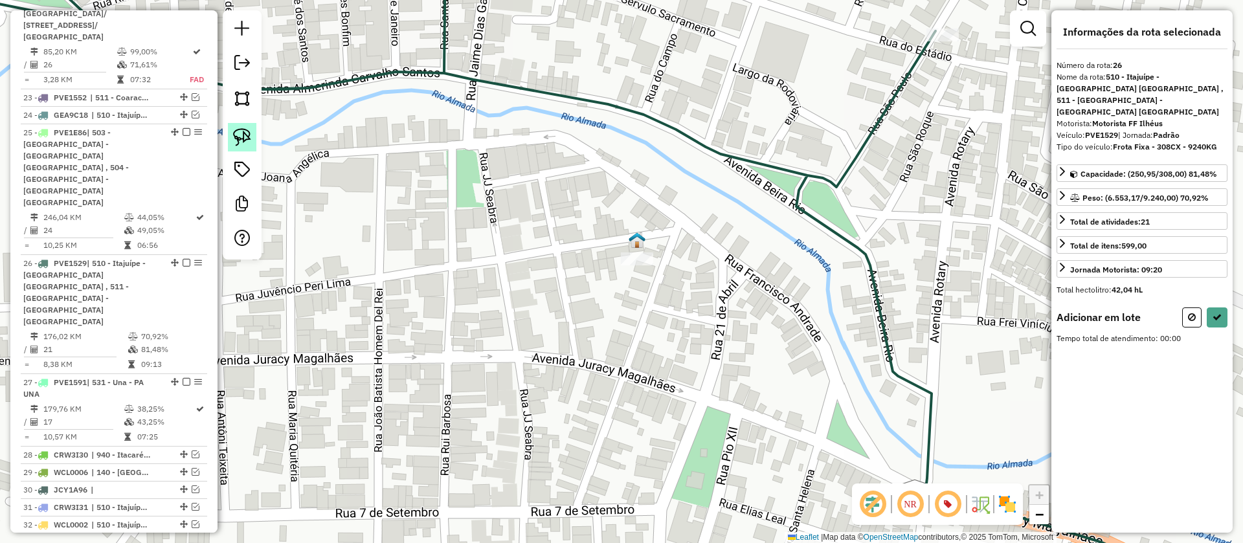
click at [243, 133] on img at bounding box center [242, 137] width 18 height 18
drag, startPoint x: 581, startPoint y: 214, endPoint x: 744, endPoint y: 275, distance: 173.7
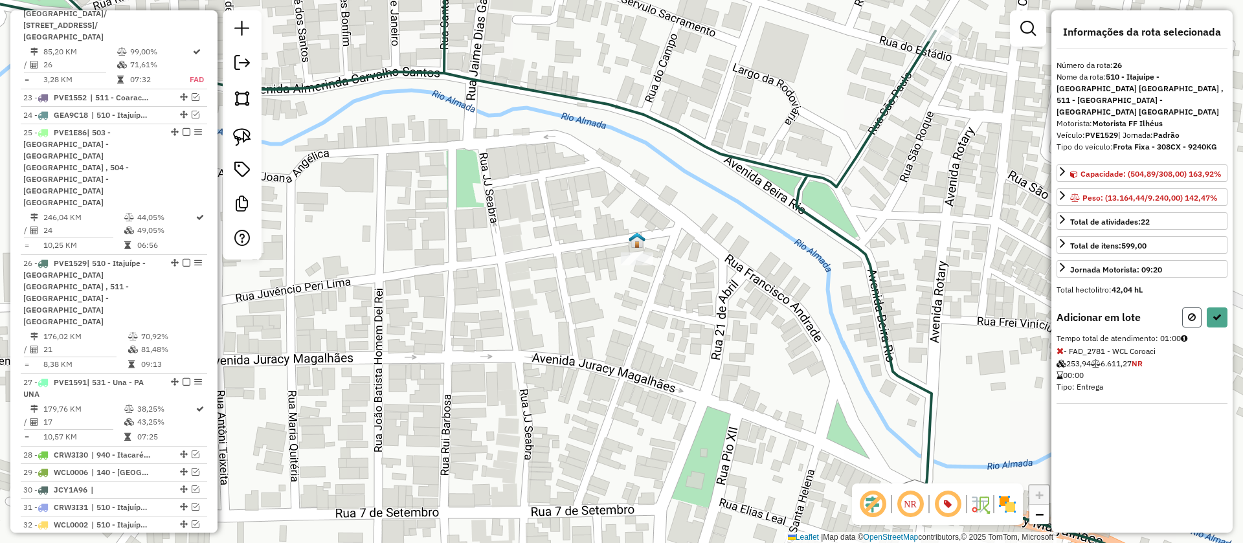
click at [1195, 307] on button at bounding box center [1191, 317] width 19 height 20
select select "**********"
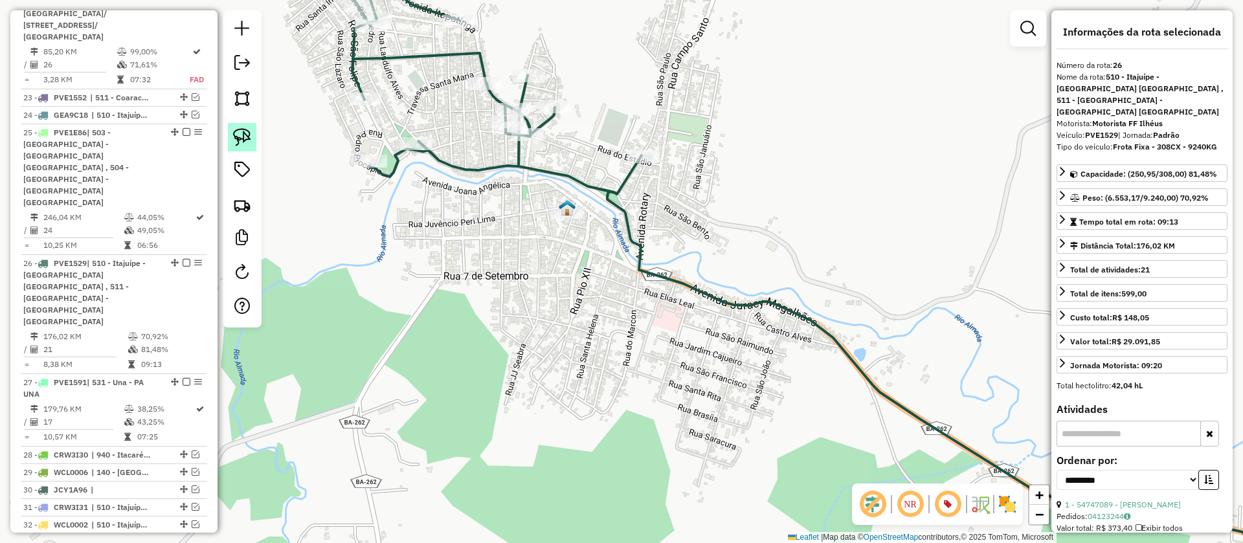
click at [230, 132] on link at bounding box center [242, 137] width 28 height 28
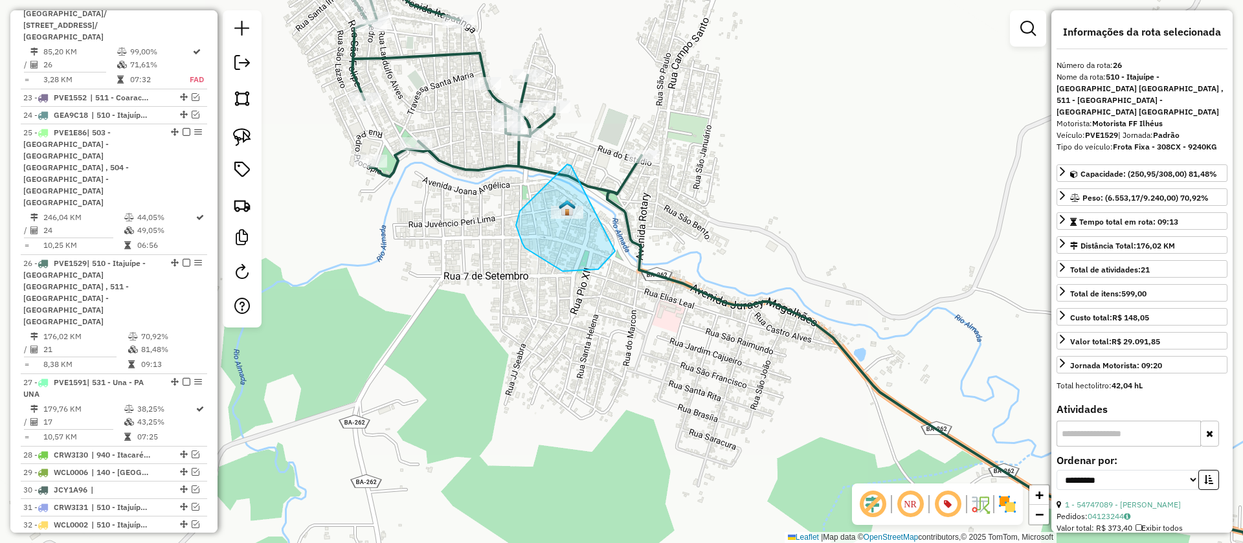
drag, startPoint x: 525, startPoint y: 248, endPoint x: 565, endPoint y: 164, distance: 92.6
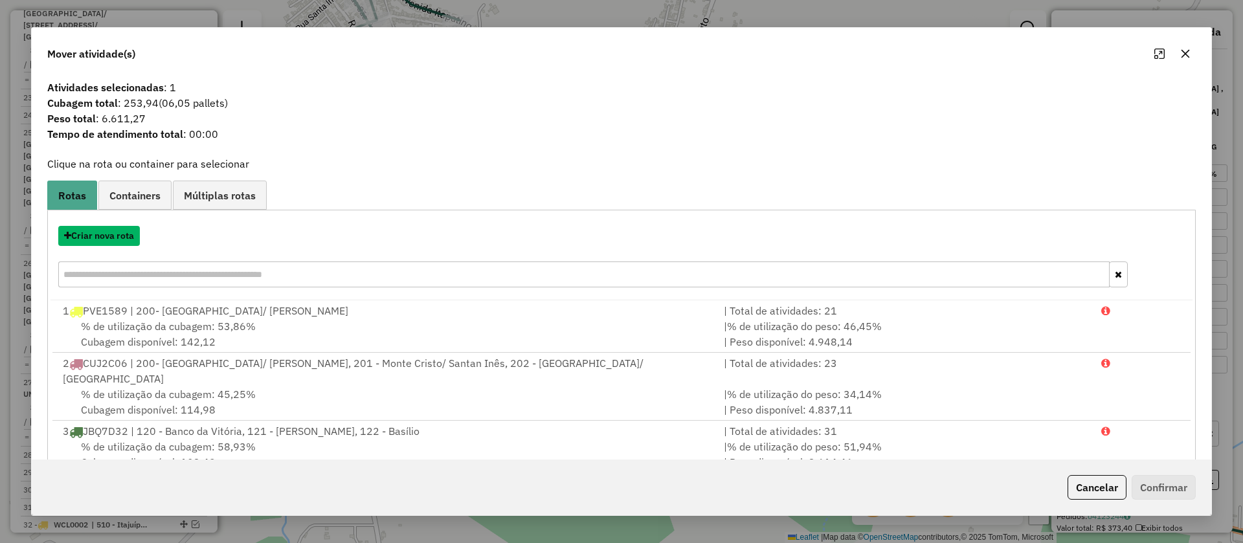
click at [102, 232] on button "Criar nova rota" at bounding box center [99, 236] width 82 height 20
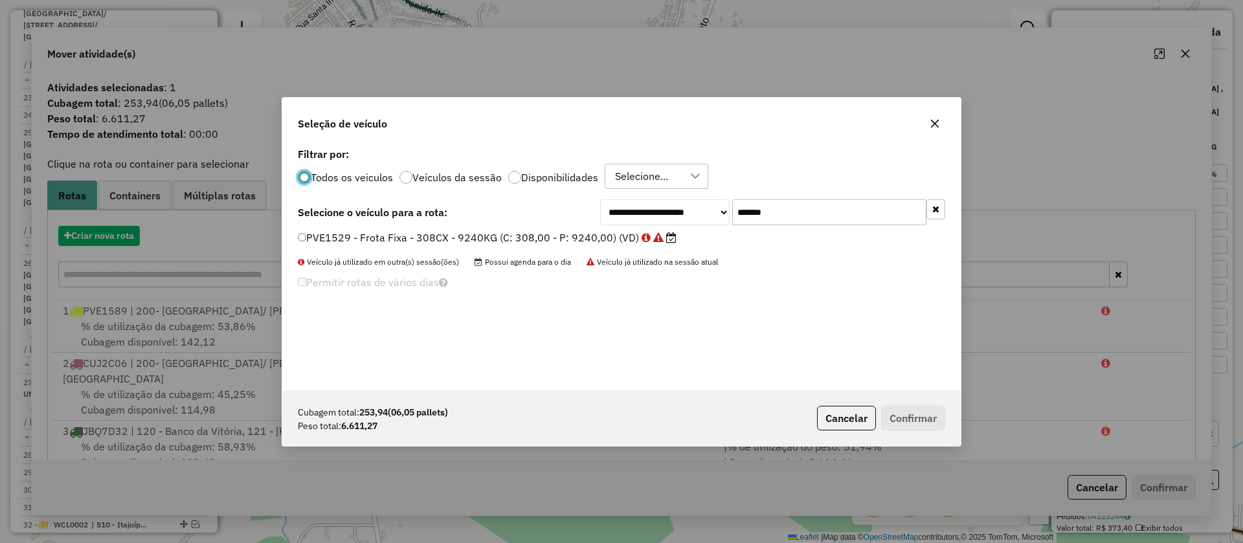
scroll to position [7, 4]
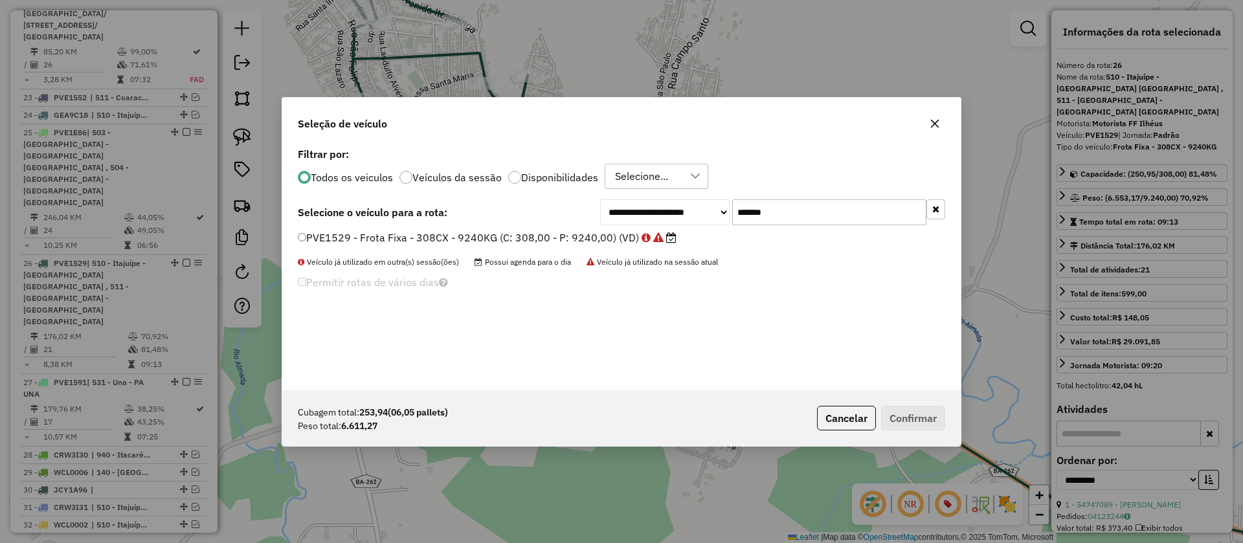
drag, startPoint x: 832, startPoint y: 215, endPoint x: 671, endPoint y: 208, distance: 160.7
click at [671, 208] on div "**********" at bounding box center [772, 212] width 345 height 26
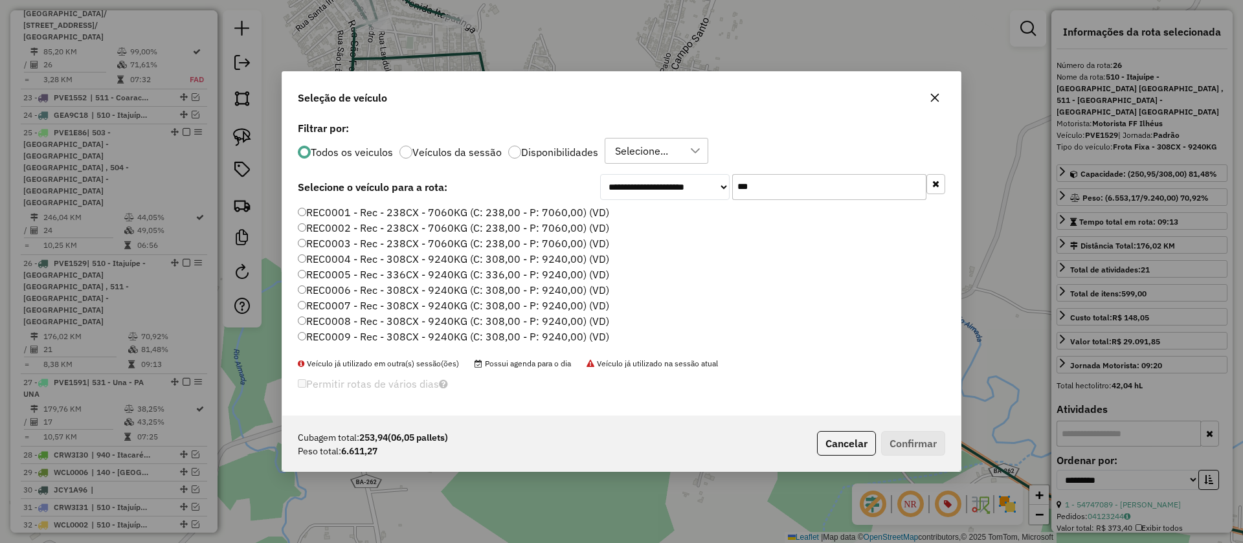
type input "***"
click at [397, 256] on label "REC0004 - Rec - 308CX - 9240KG (C: 308,00 - P: 9240,00) (VD)" at bounding box center [453, 259] width 311 height 16
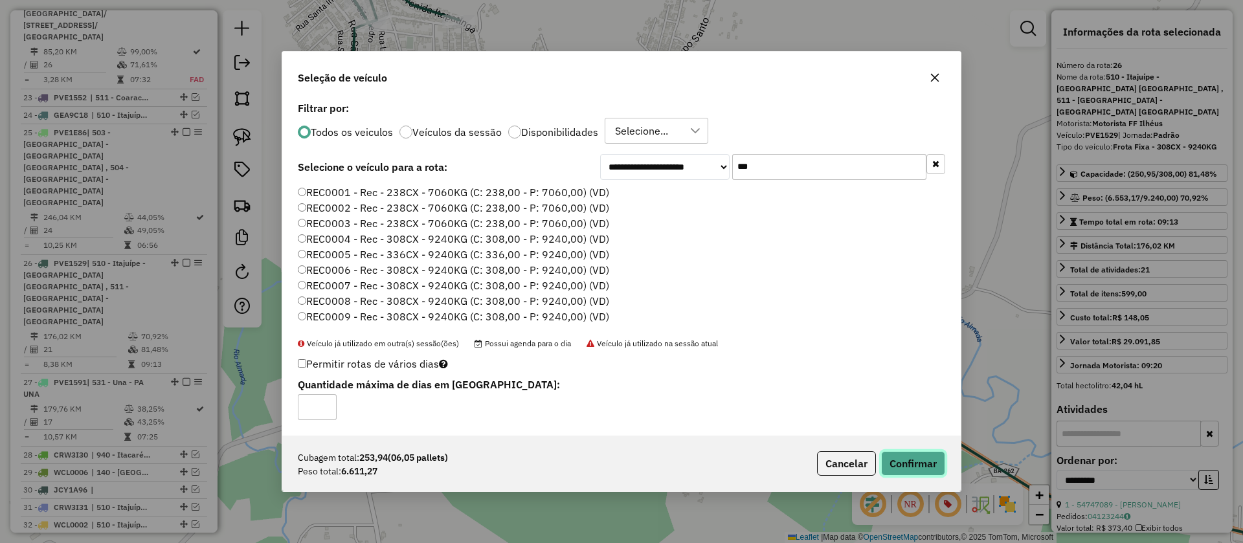
click at [911, 461] on button "Confirmar" at bounding box center [913, 463] width 64 height 25
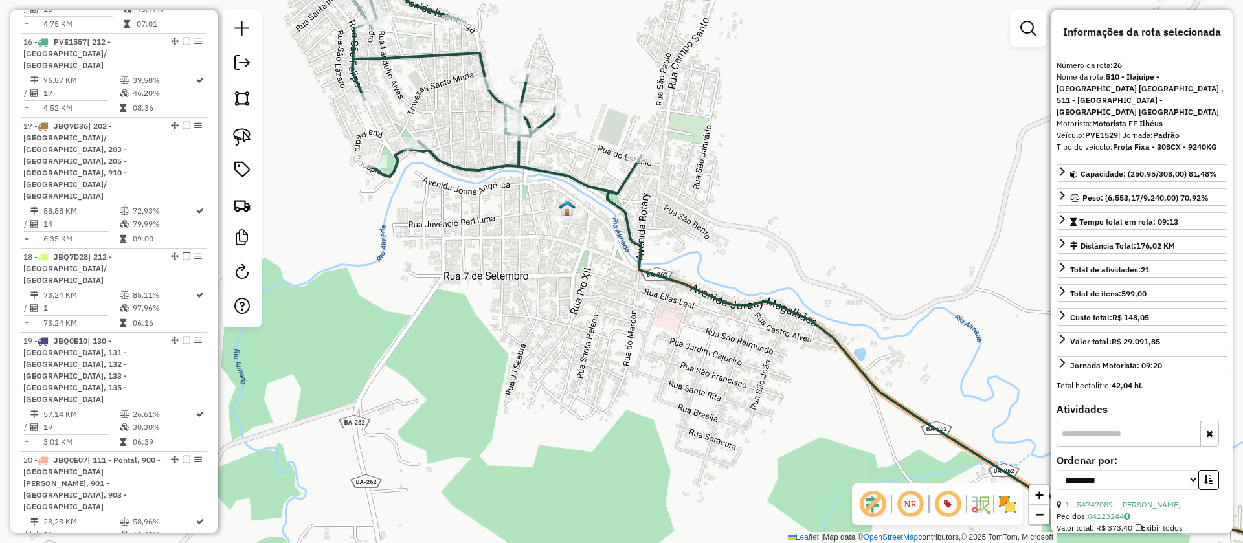
scroll to position [2515, 0]
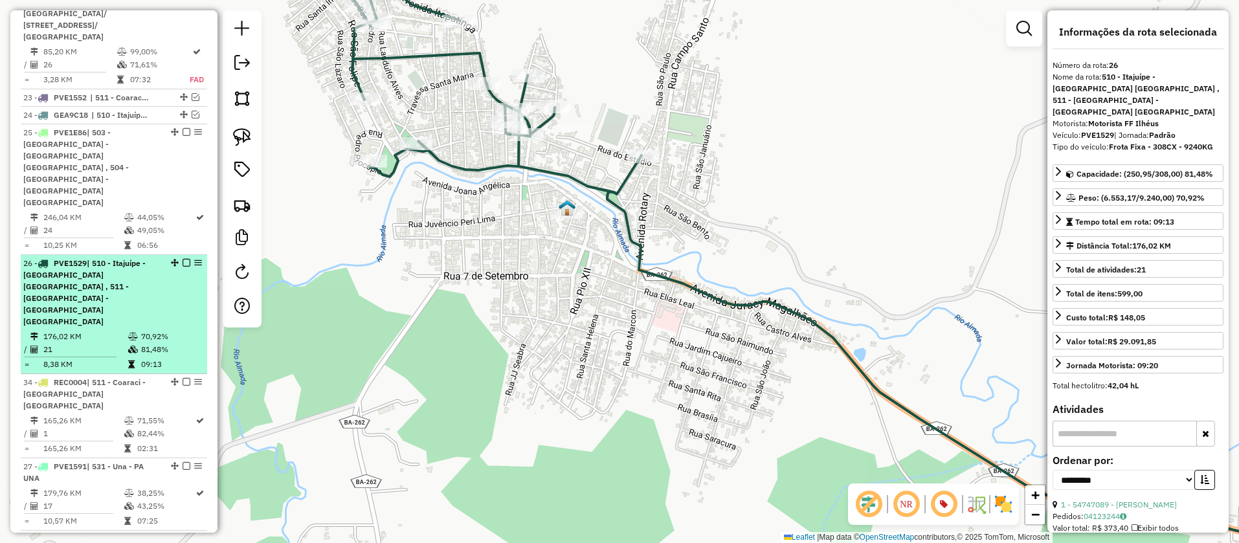
drag, startPoint x: 168, startPoint y: 278, endPoint x: 139, endPoint y: 65, distance: 215.7
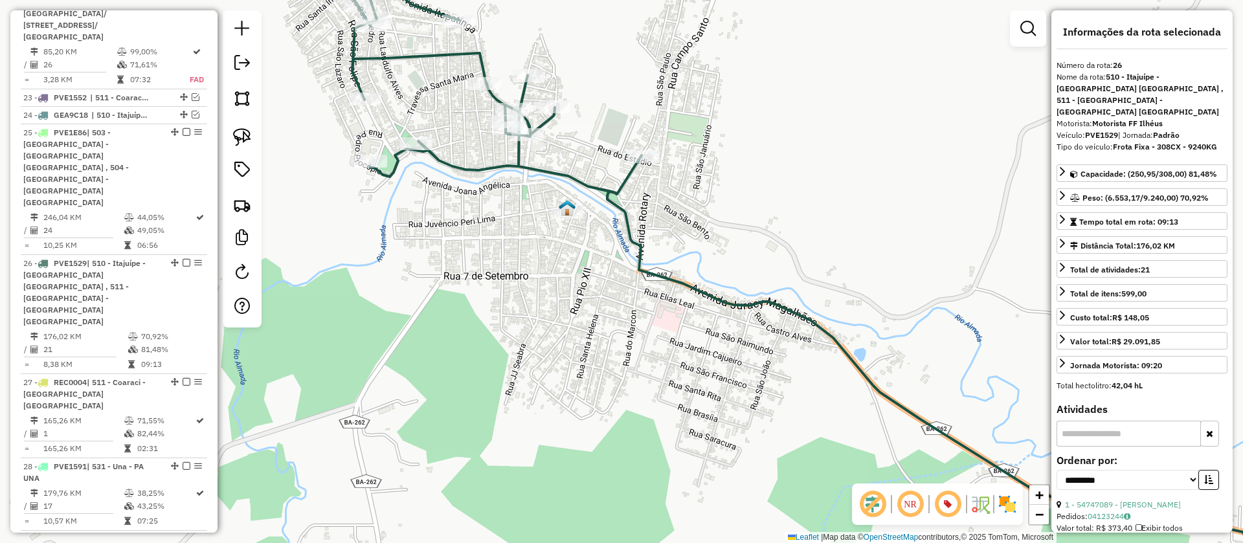
click at [610, 184] on icon at bounding box center [854, 253] width 1025 height 614
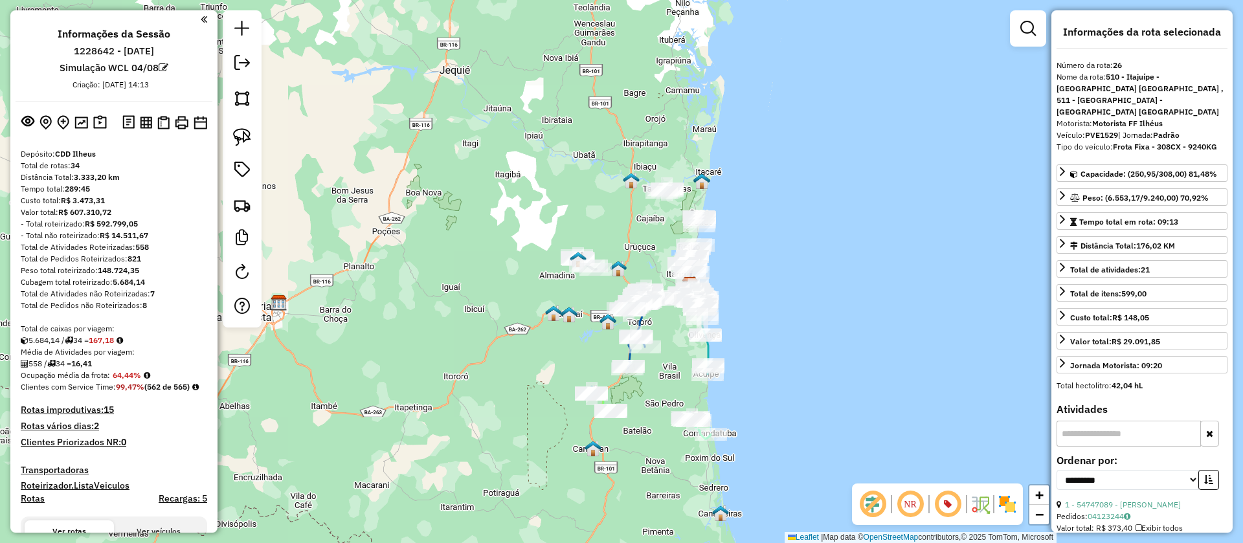
scroll to position [194, 0]
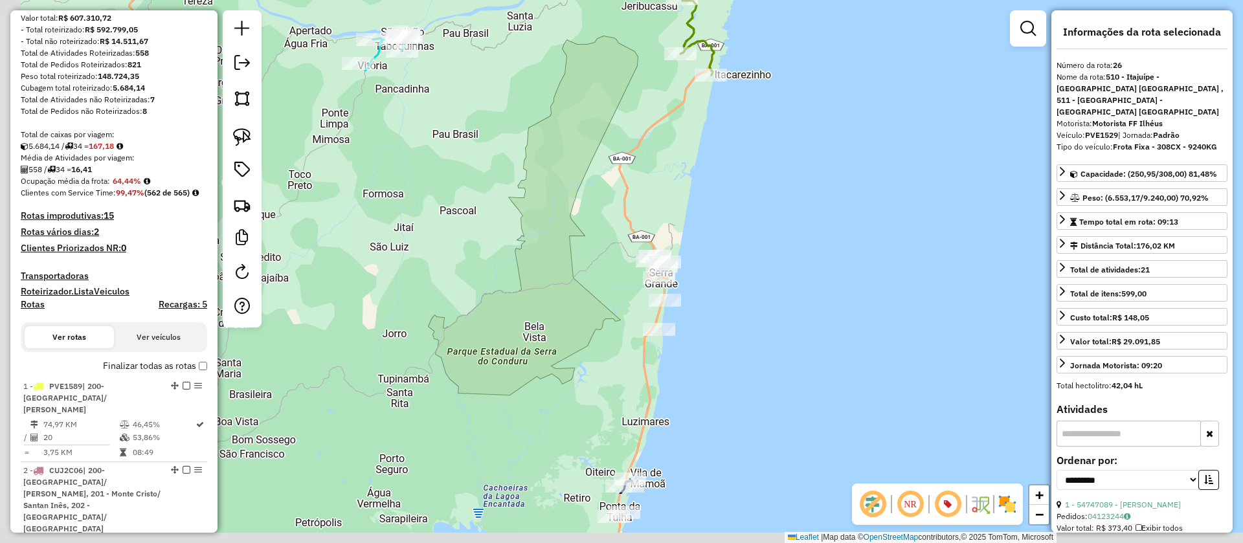
drag, startPoint x: 456, startPoint y: 172, endPoint x: 412, endPoint y: 87, distance: 95.5
click at [499, 107] on div "Janela de atendimento Grade de atendimento Capacidade Transportadoras Veículos …" at bounding box center [621, 271] width 1243 height 543
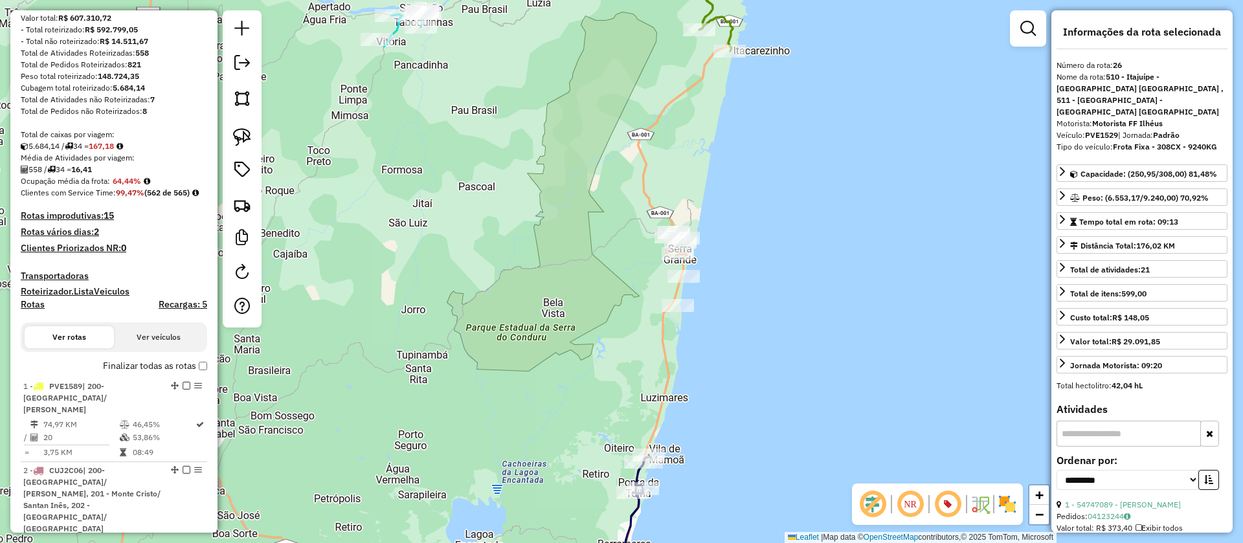
click at [396, 30] on icon at bounding box center [404, 28] width 41 height 37
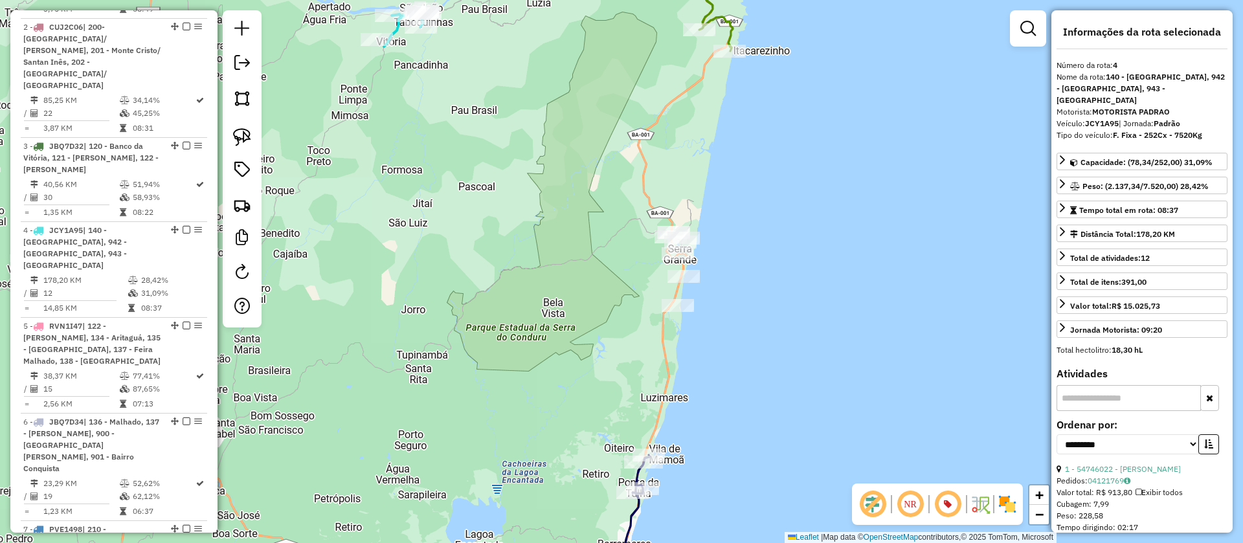
scroll to position [826, 0]
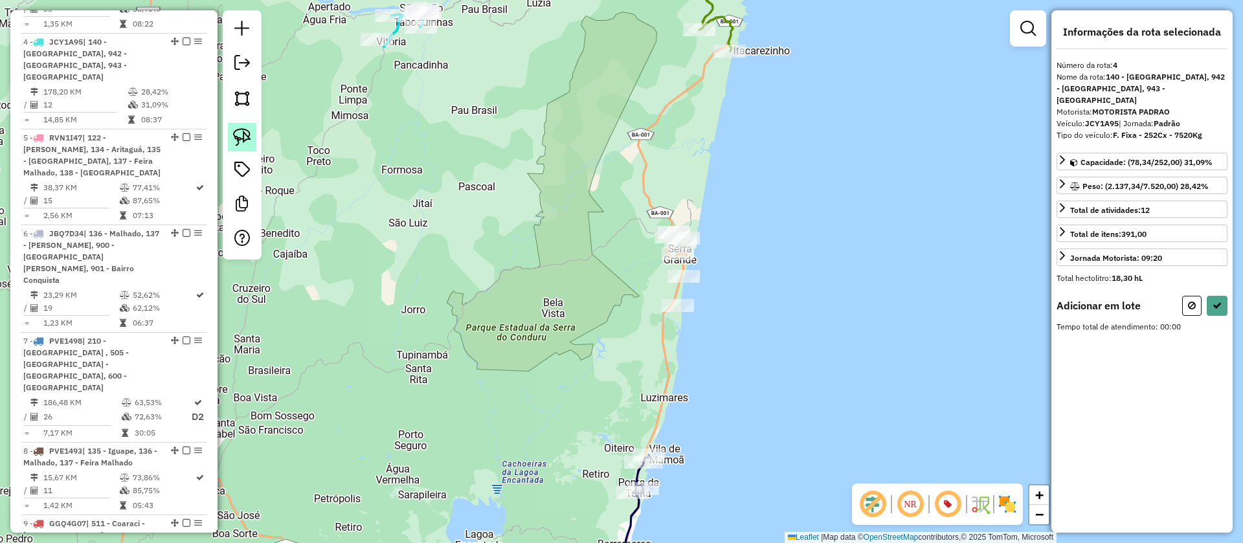
click at [253, 135] on link at bounding box center [242, 137] width 28 height 28
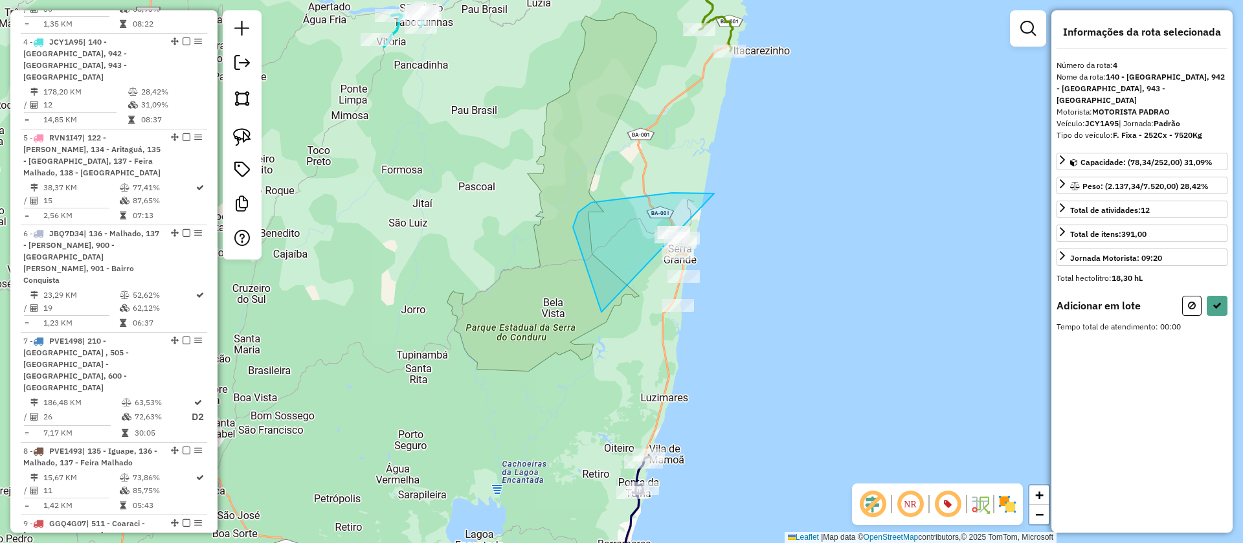
drag, startPoint x: 672, startPoint y: 193, endPoint x: 791, endPoint y: 293, distance: 155.7
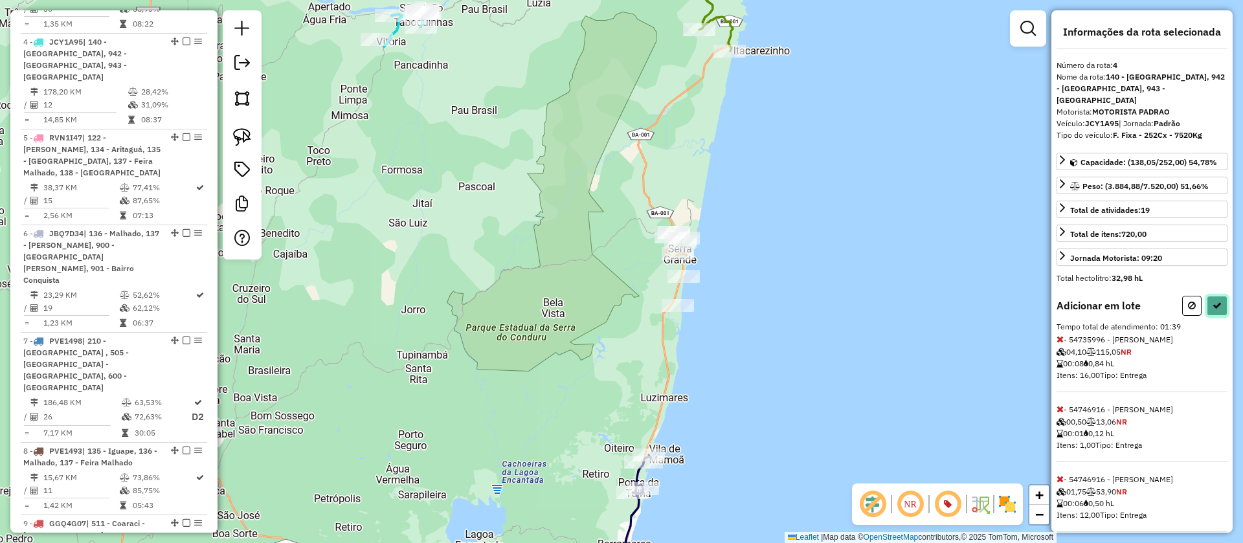
click at [1212, 301] on icon at bounding box center [1216, 305] width 9 height 9
select select "**********"
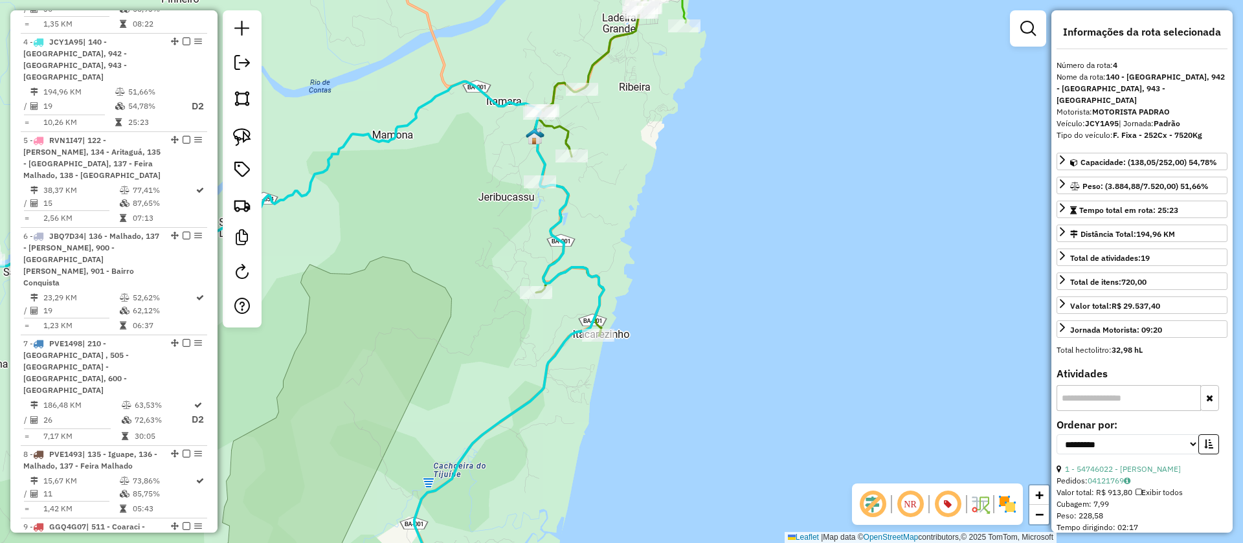
click at [601, 54] on icon at bounding box center [604, 152] width 139 height 368
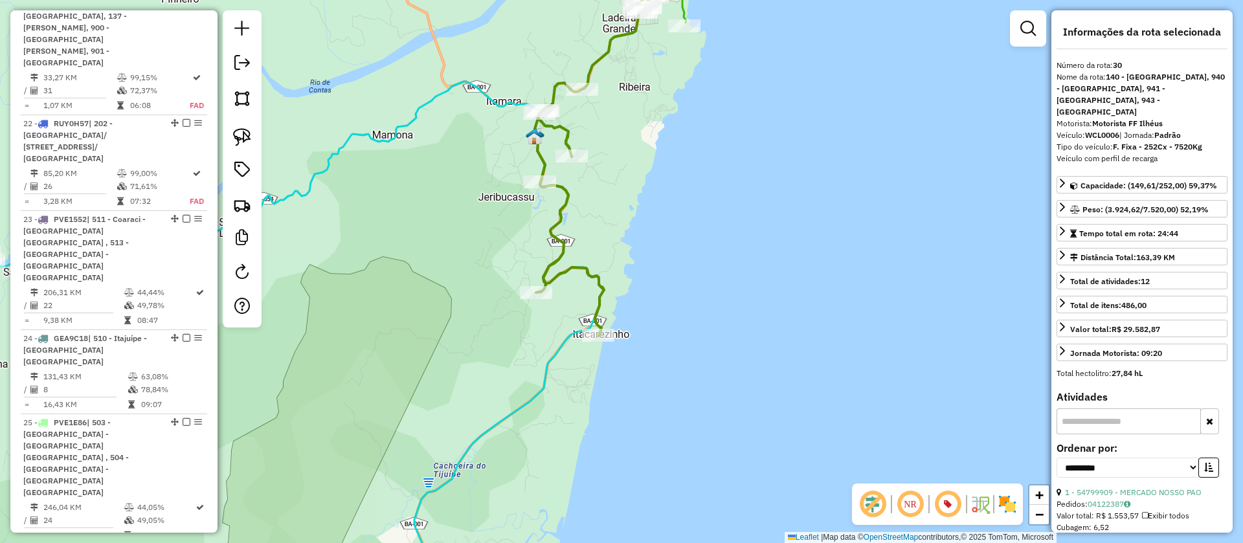
scroll to position [2925, 0]
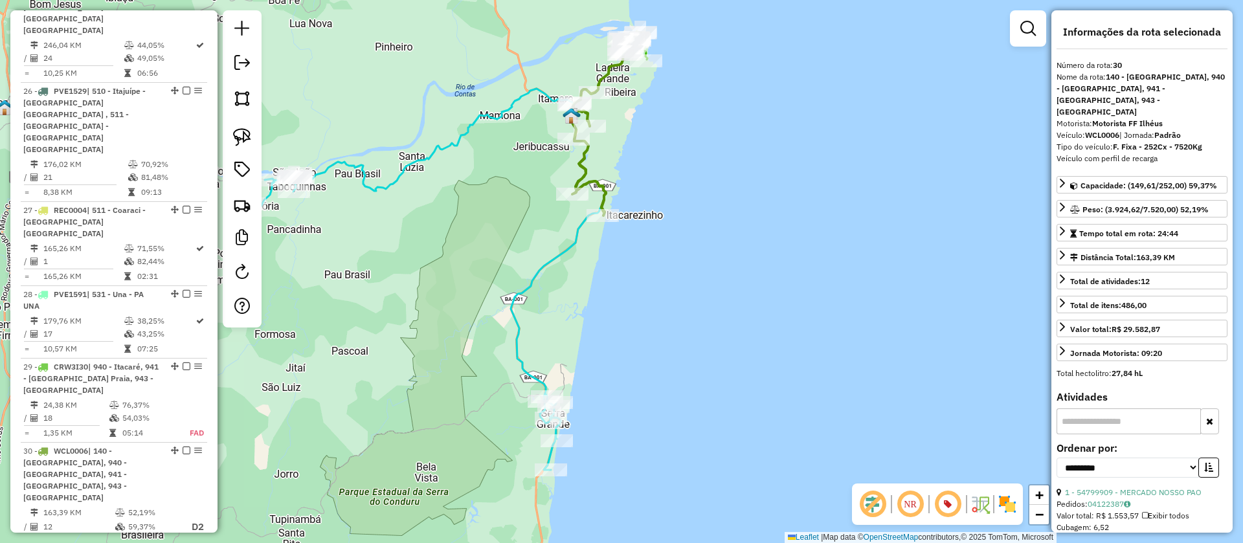
click at [557, 258] on icon at bounding box center [431, 279] width 349 height 381
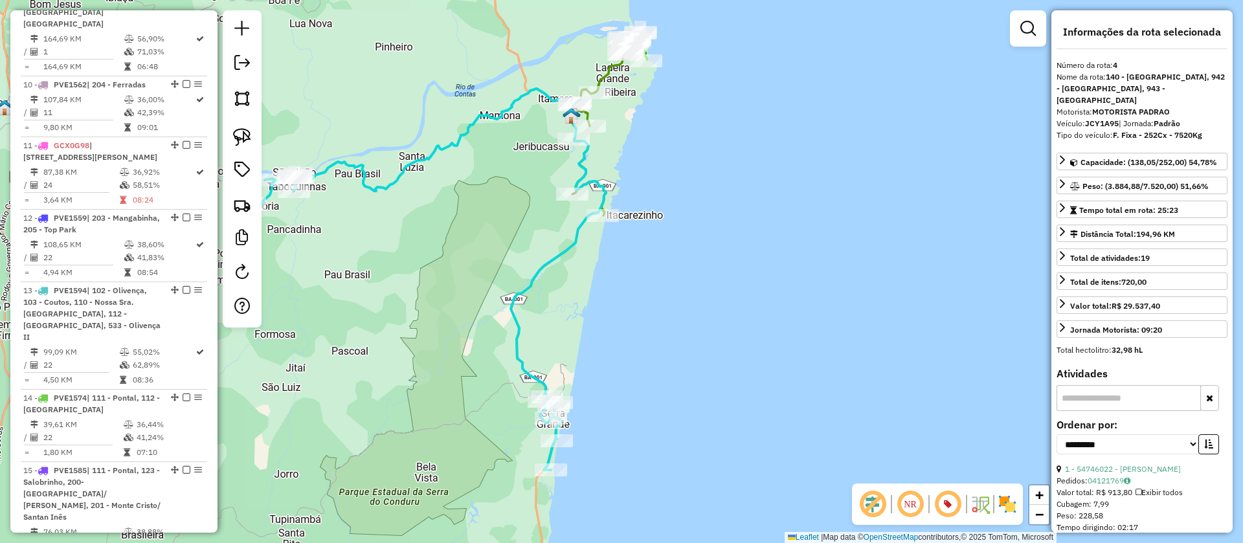
scroll to position [826, 0]
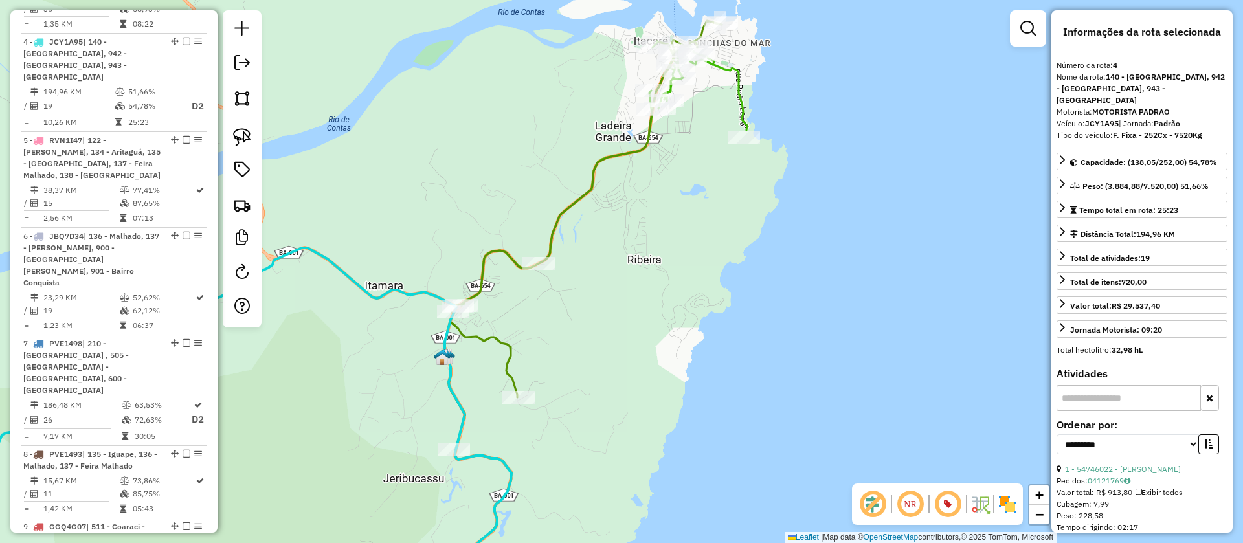
click at [610, 160] on icon at bounding box center [583, 309] width 277 height 577
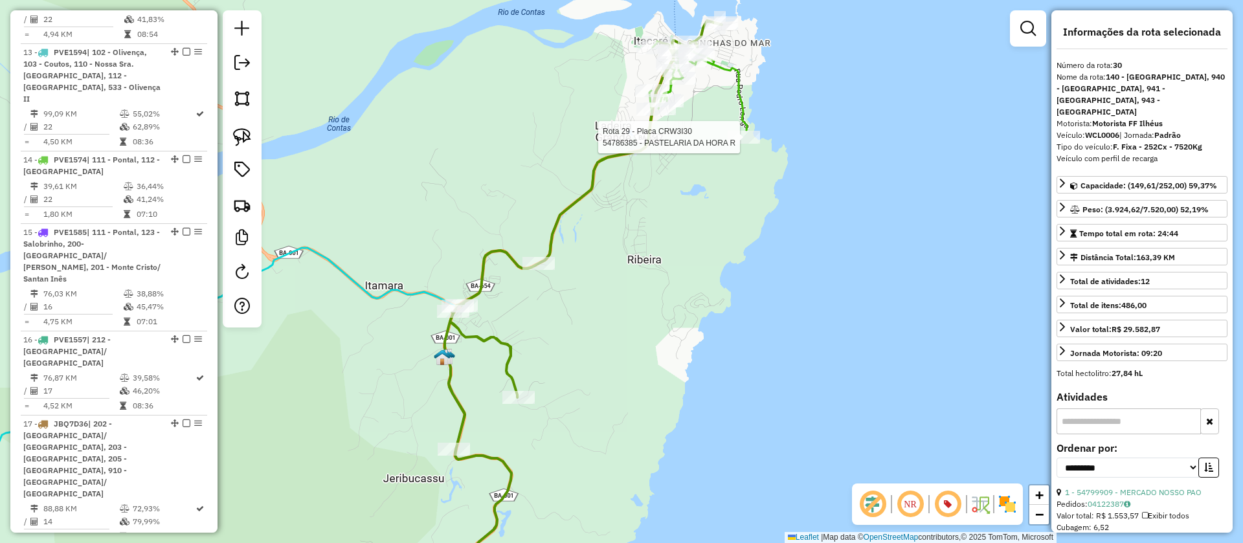
scroll to position [2925, 0]
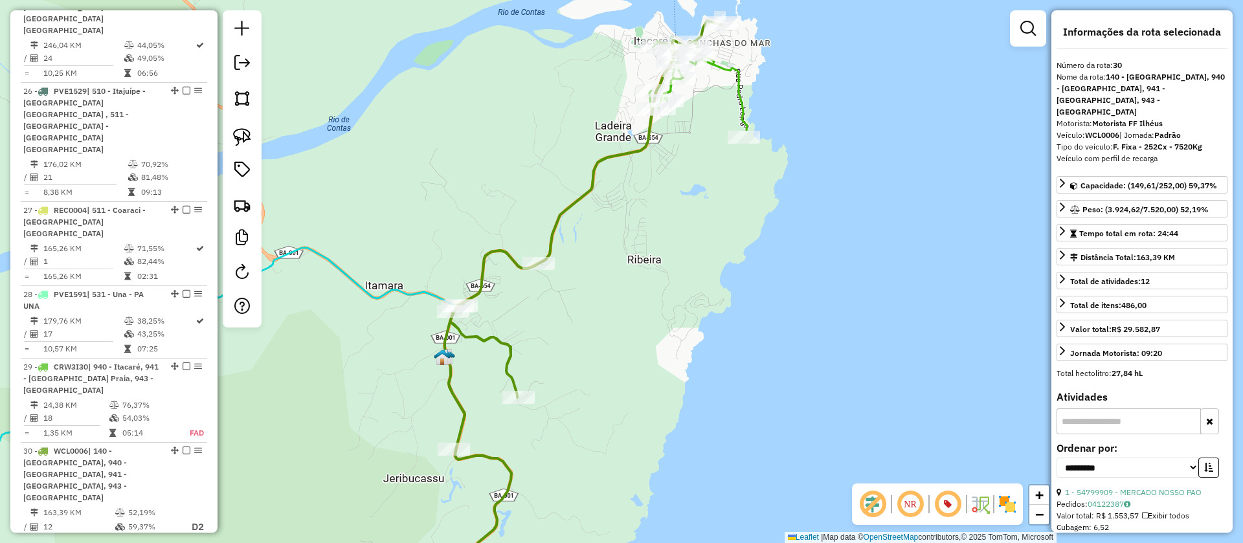
click at [743, 102] on icon at bounding box center [603, 173] width 285 height 265
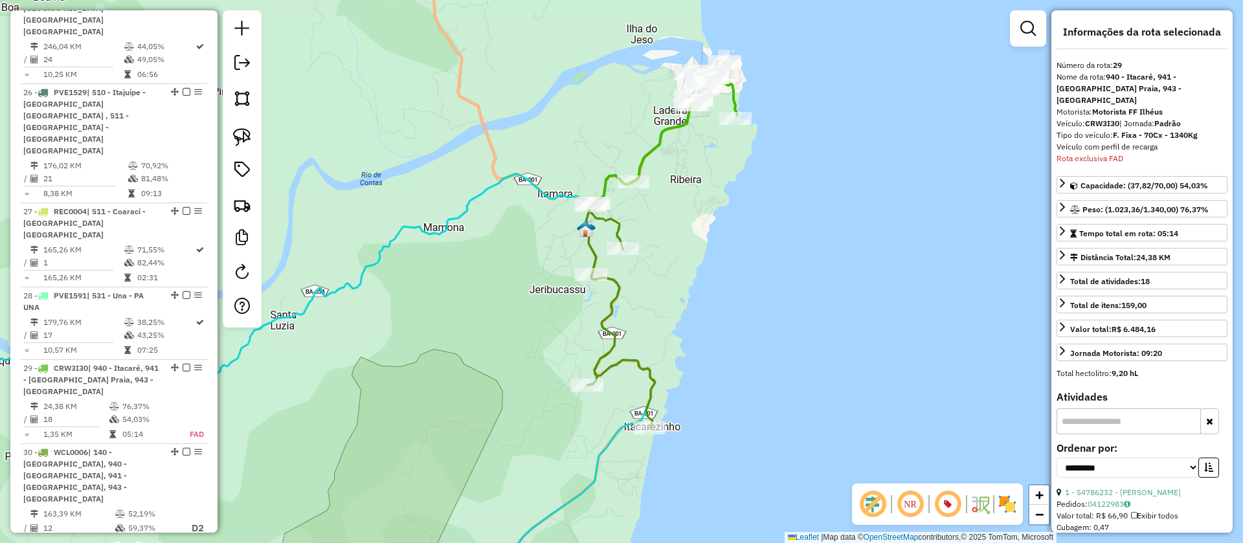
click at [605, 446] on icon at bounding box center [306, 385] width 698 height 423
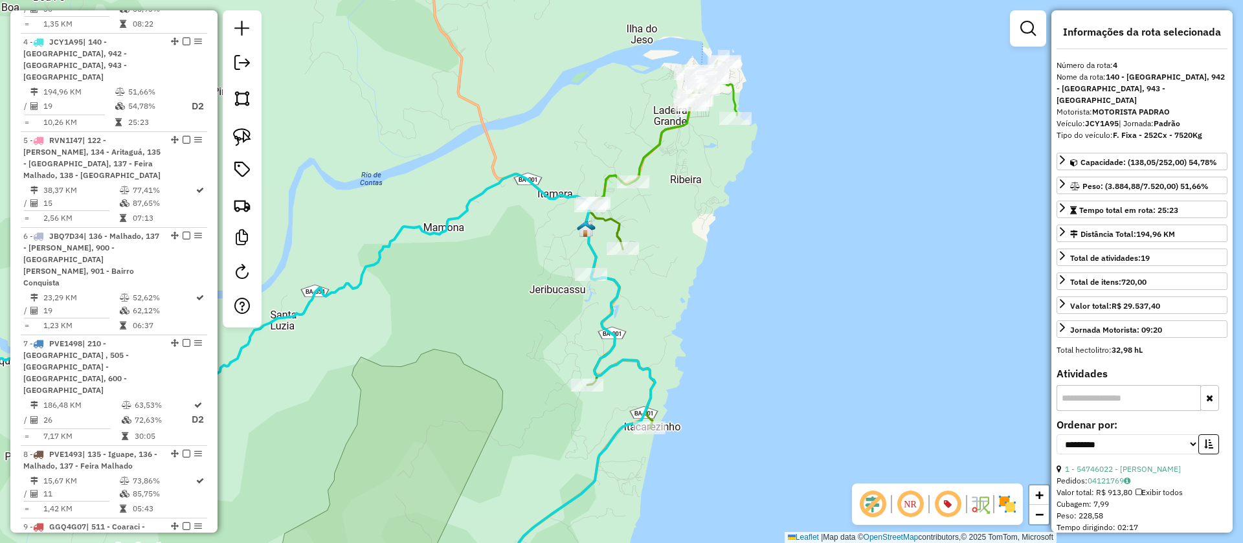
scroll to position [826, 0]
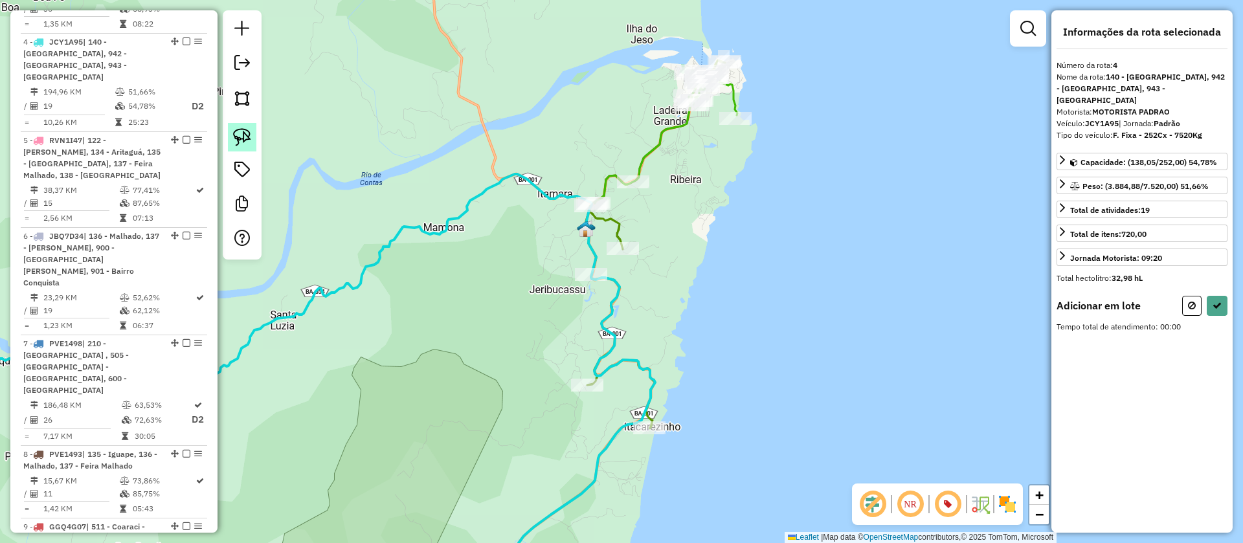
click at [245, 138] on img at bounding box center [242, 137] width 18 height 18
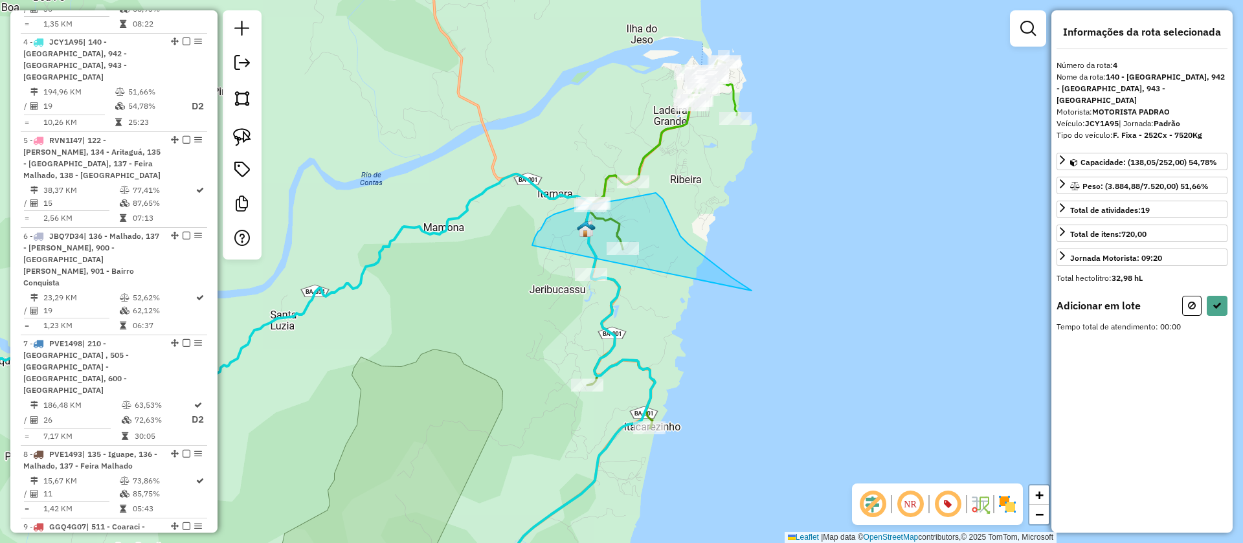
drag, startPoint x: 731, startPoint y: 277, endPoint x: 532, endPoint y: 245, distance: 201.2
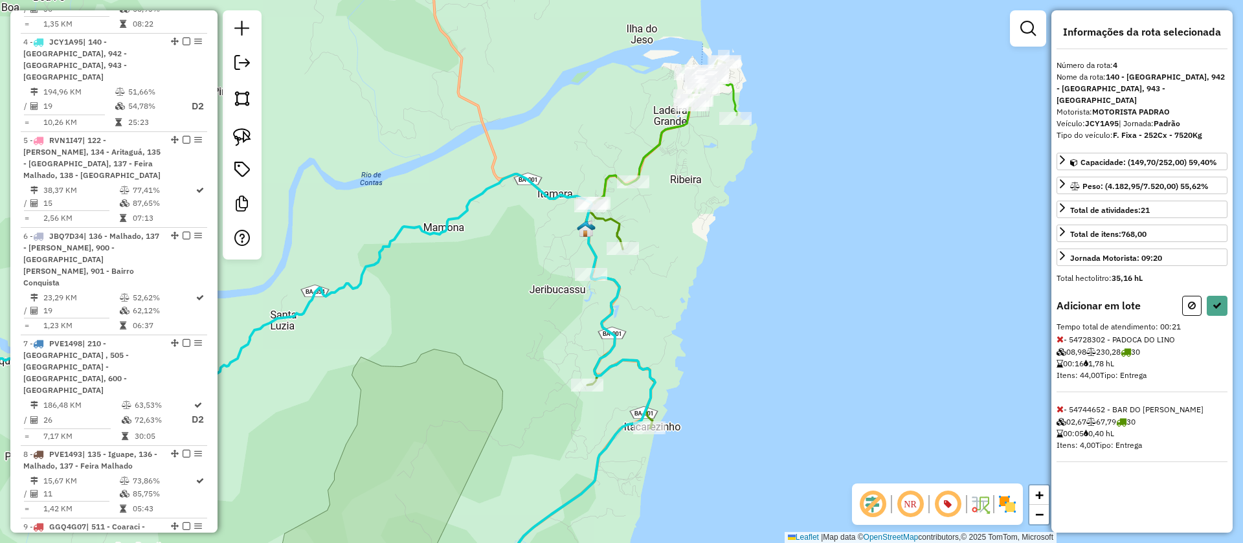
click at [1195, 296] on button at bounding box center [1191, 306] width 19 height 20
select select "**********"
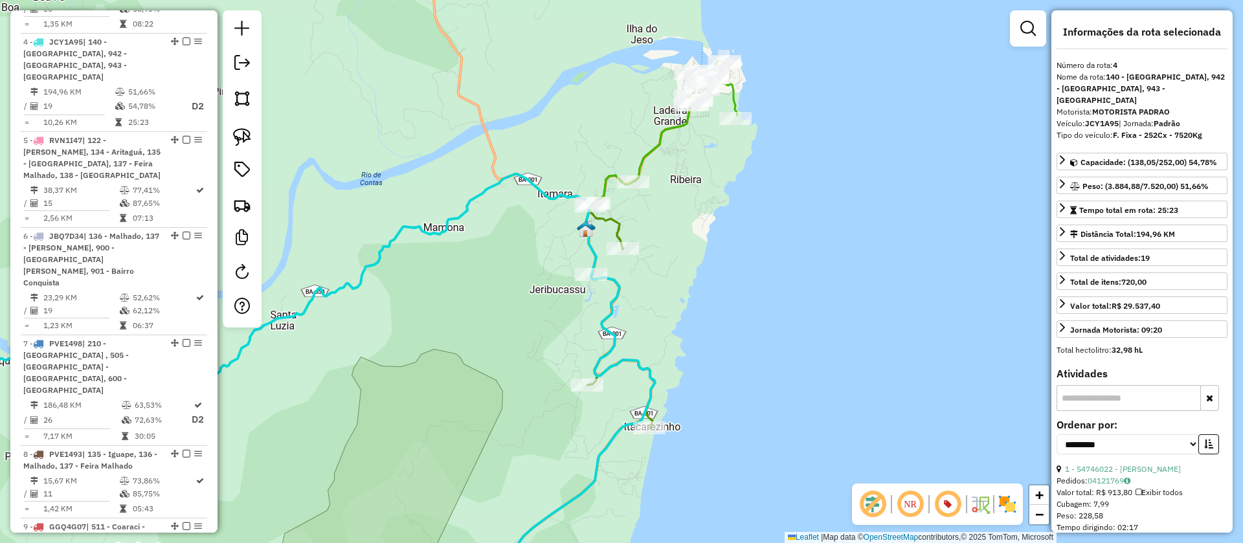
click at [504, 183] on icon at bounding box center [306, 385] width 698 height 423
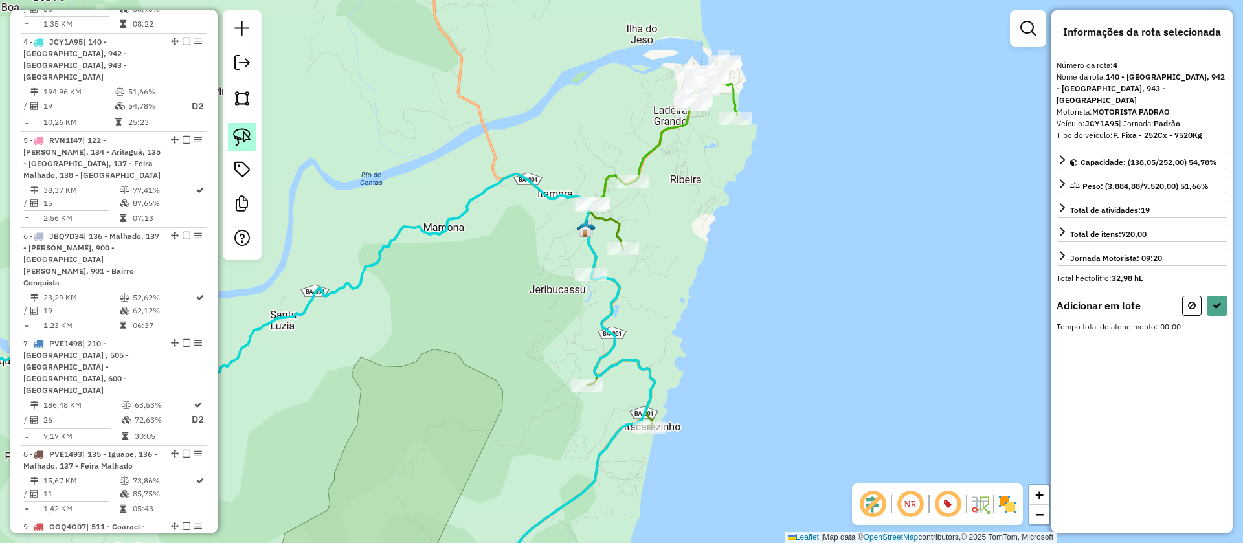
click at [236, 132] on img at bounding box center [242, 137] width 18 height 18
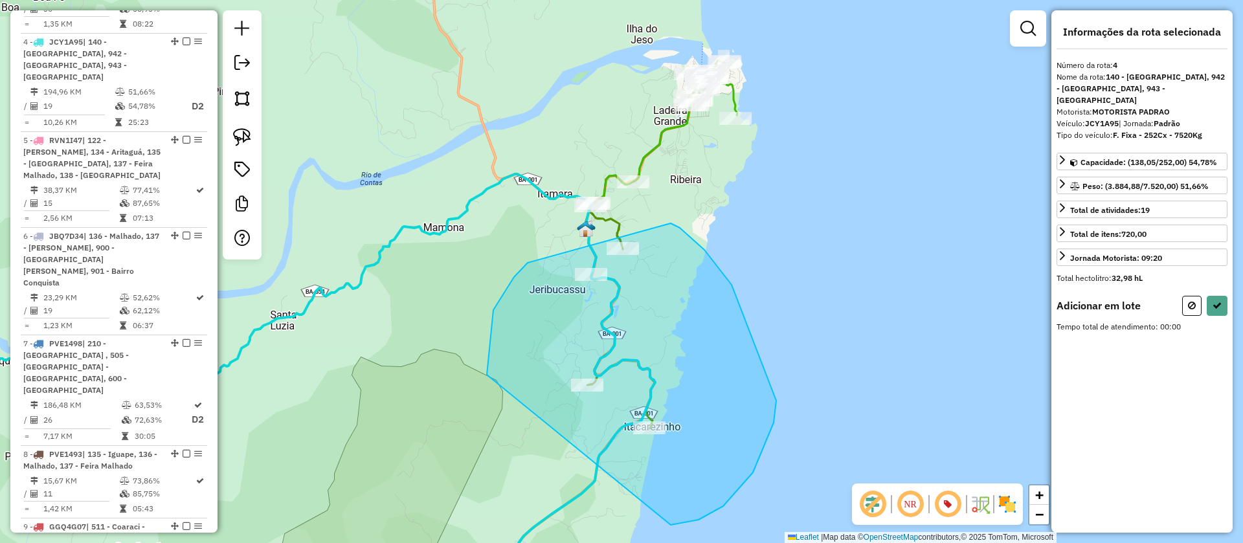
drag, startPoint x: 487, startPoint y: 375, endPoint x: 669, endPoint y: 228, distance: 233.8
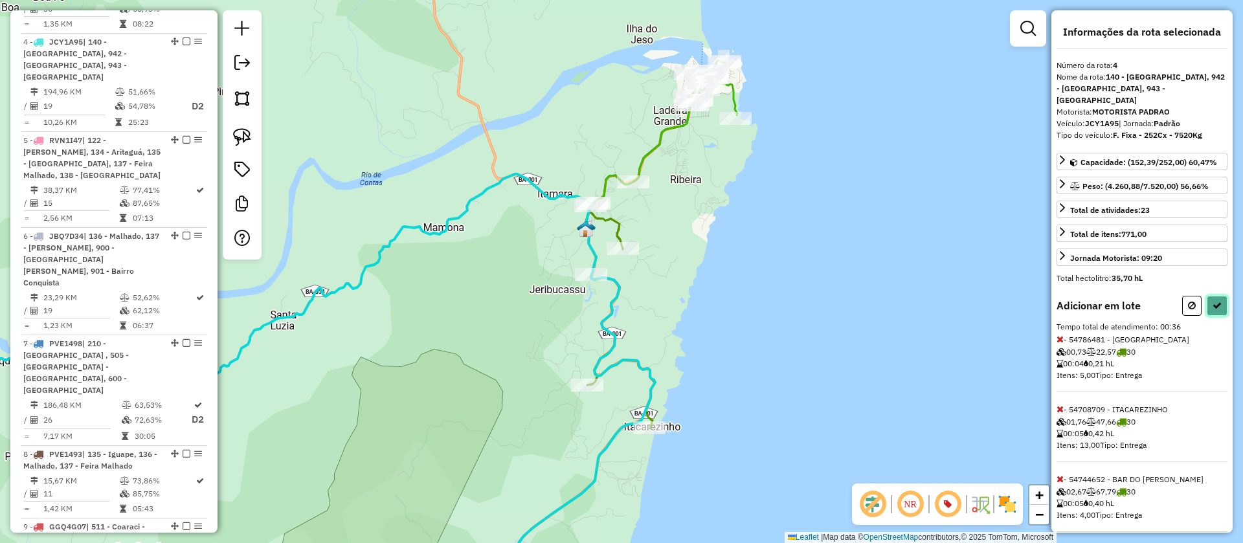
click at [1212, 301] on icon at bounding box center [1216, 305] width 9 height 9
select select "**********"
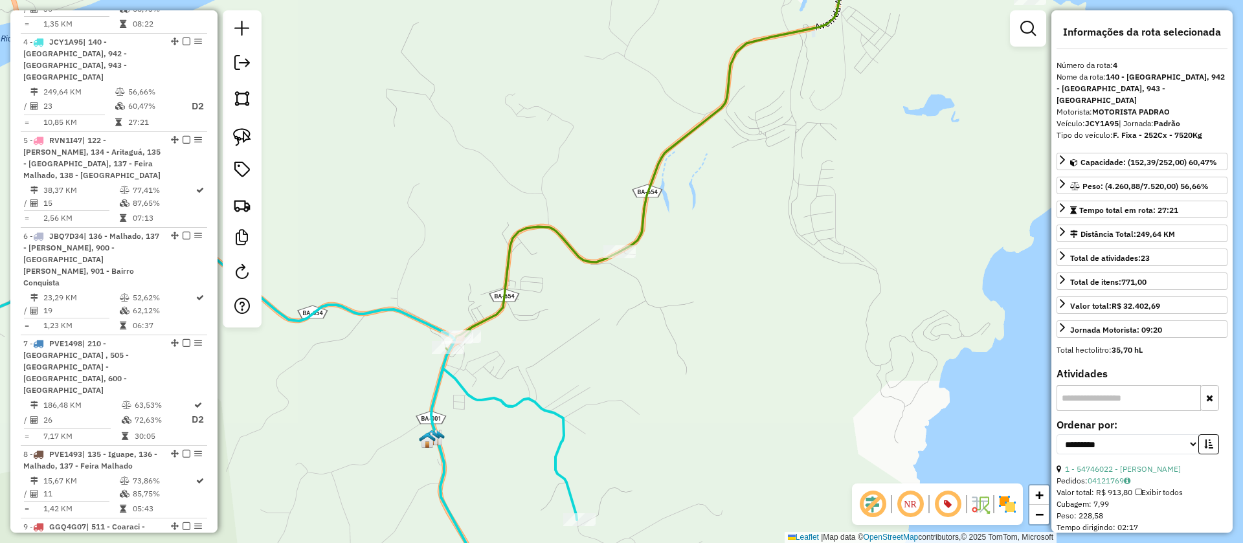
click at [667, 149] on icon at bounding box center [646, 149] width 401 height 406
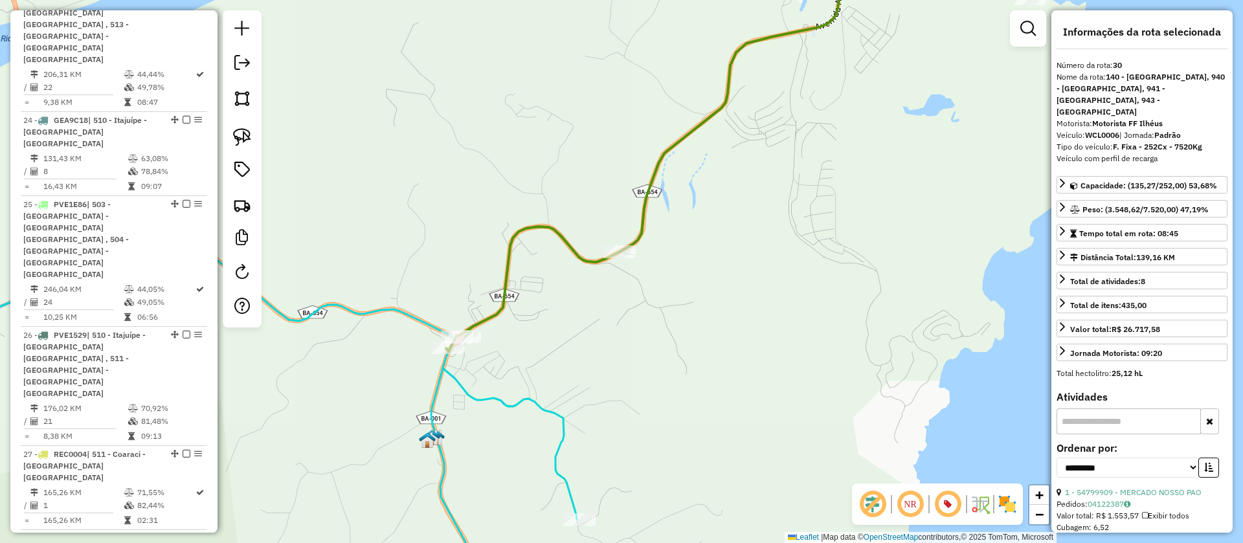
scroll to position [2922, 0]
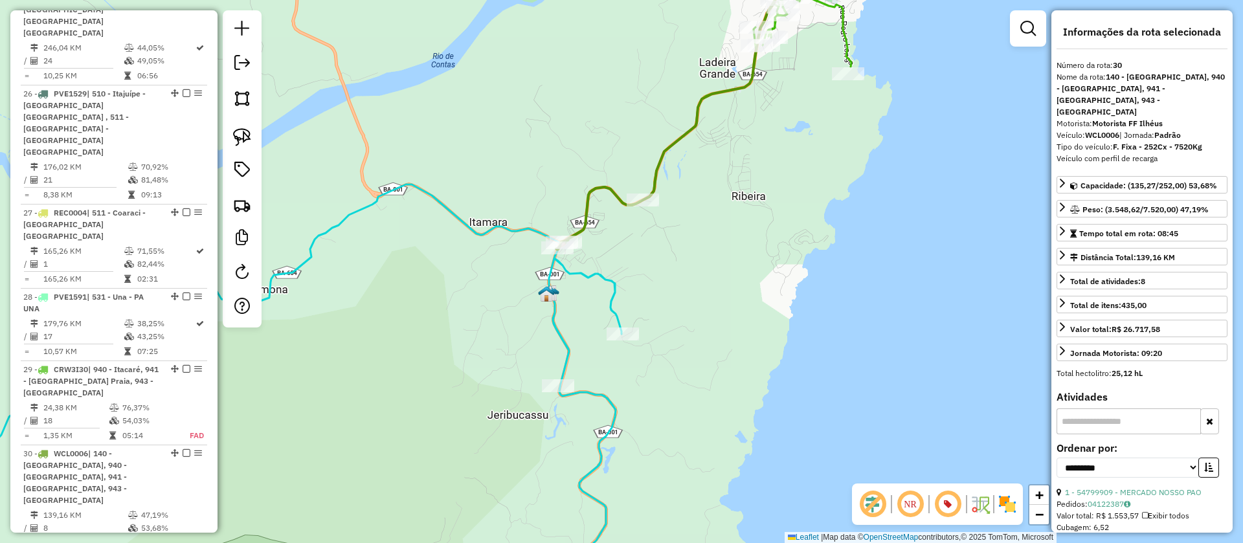
click at [616, 300] on icon at bounding box center [280, 390] width 809 height 413
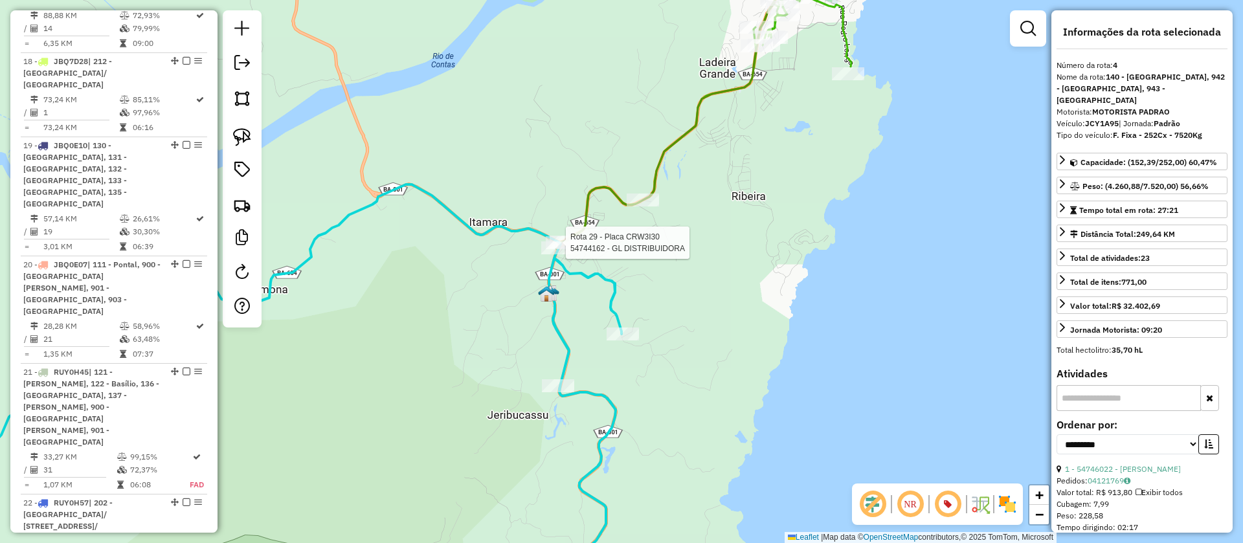
scroll to position [826, 0]
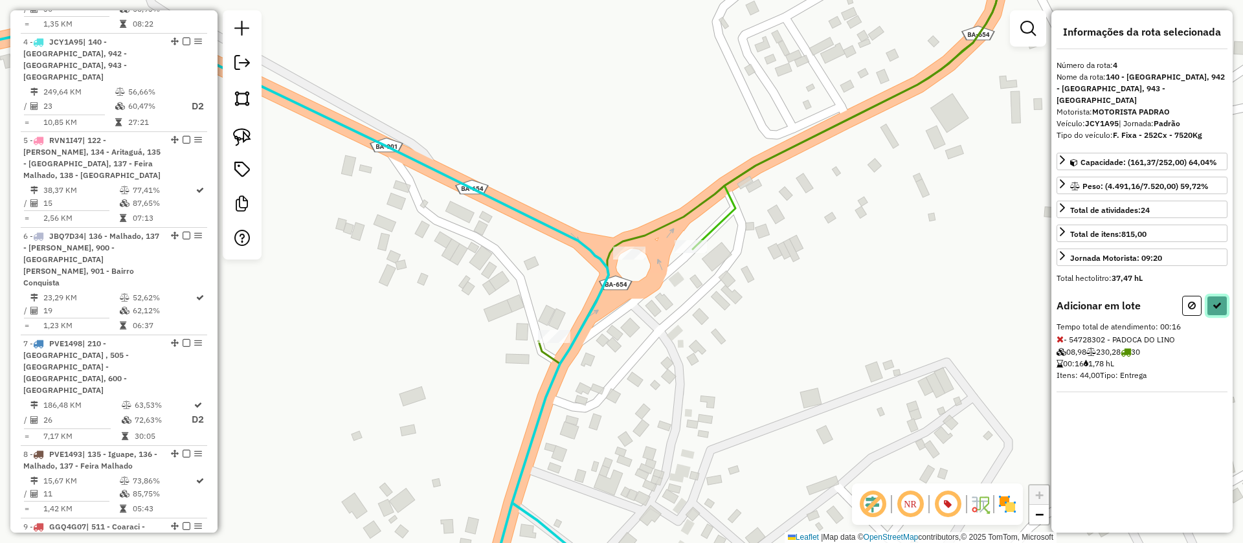
click at [1219, 301] on icon at bounding box center [1216, 305] width 9 height 9
select select "**********"
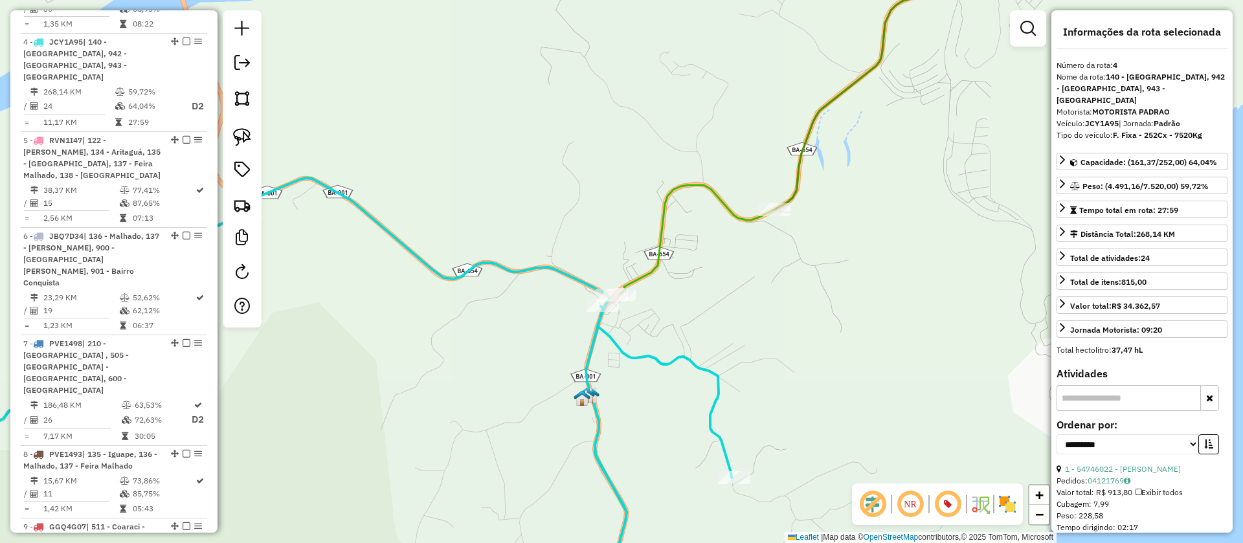
click at [812, 124] on icon at bounding box center [884, 78] width 221 height 264
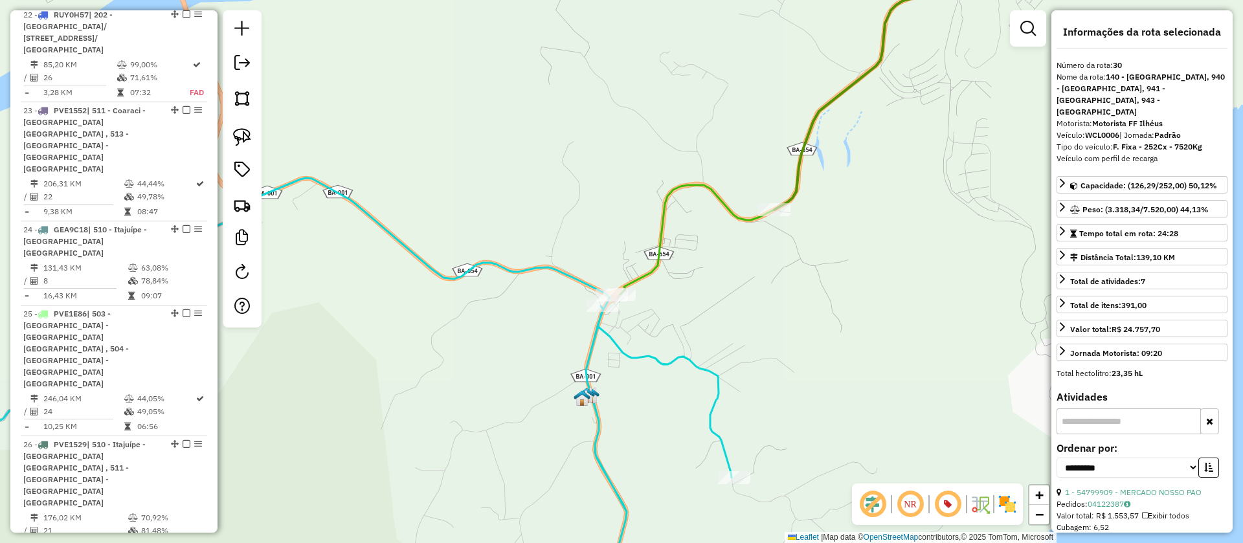
scroll to position [2925, 0]
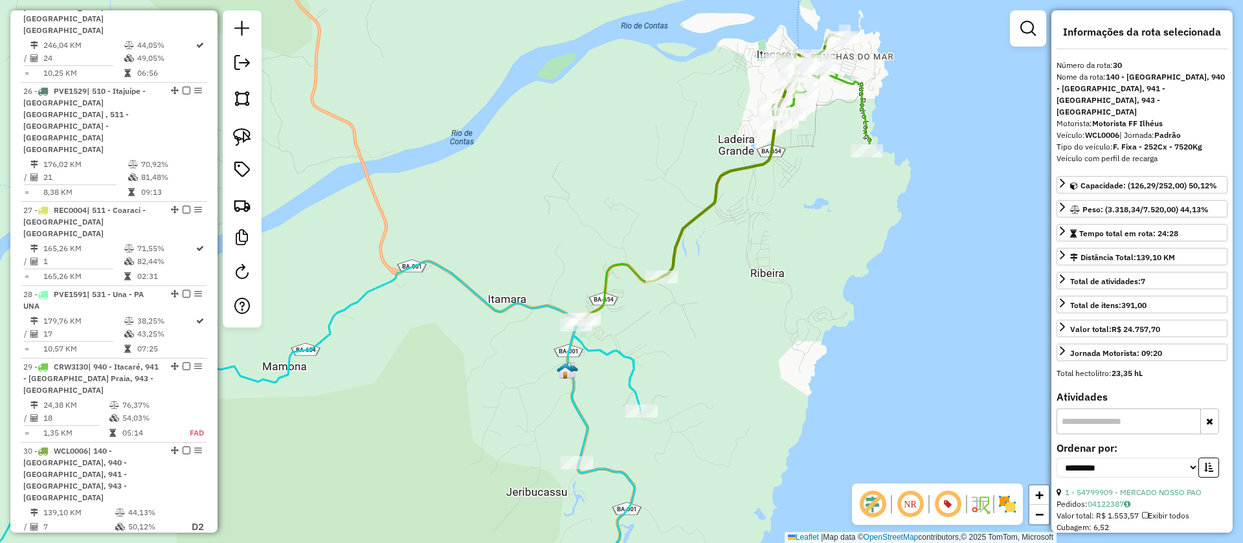
drag, startPoint x: 832, startPoint y: 201, endPoint x: 701, endPoint y: 306, distance: 167.7
click at [702, 307] on div "Janela de atendimento Grade de atendimento Capacidade Transportadoras Veículos …" at bounding box center [621, 271] width 1243 height 543
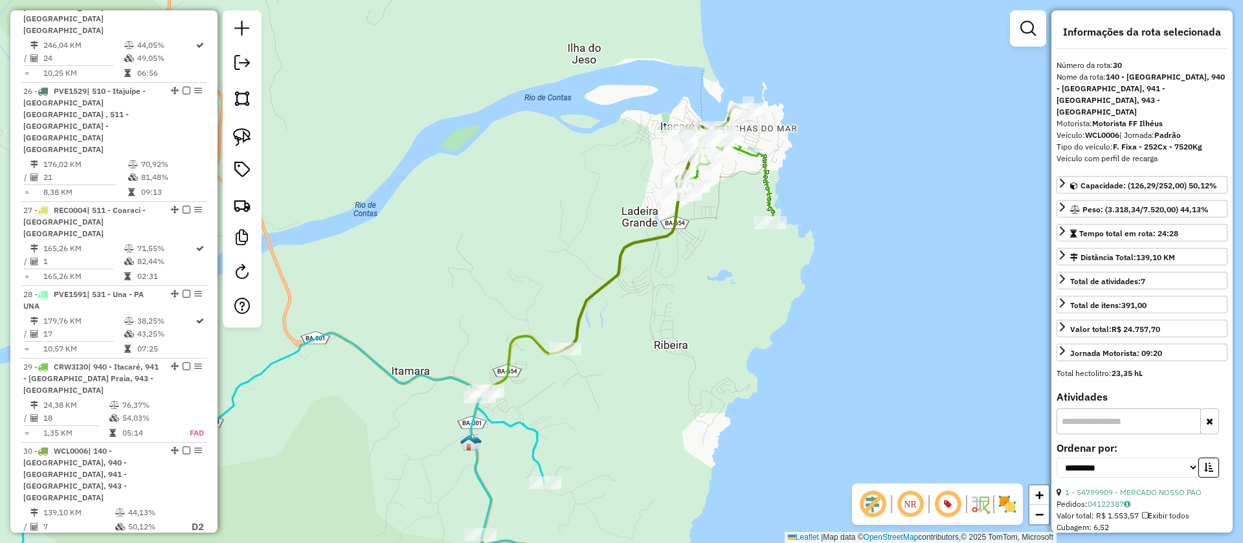
click at [757, 155] on icon at bounding box center [630, 259] width 285 height 265
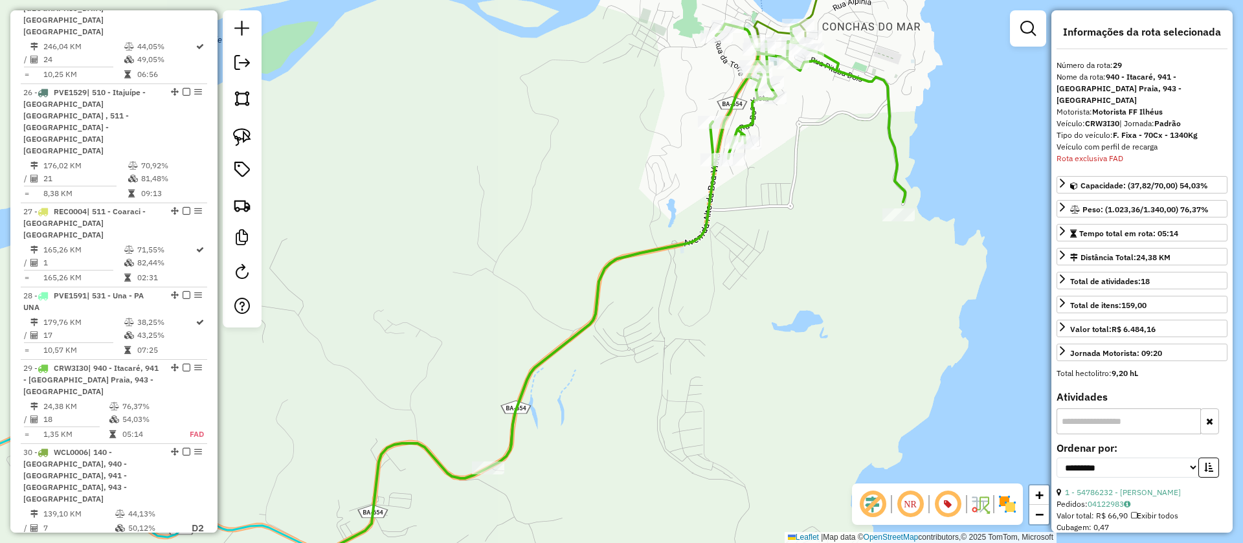
click at [750, 113] on icon at bounding box center [619, 288] width 571 height 529
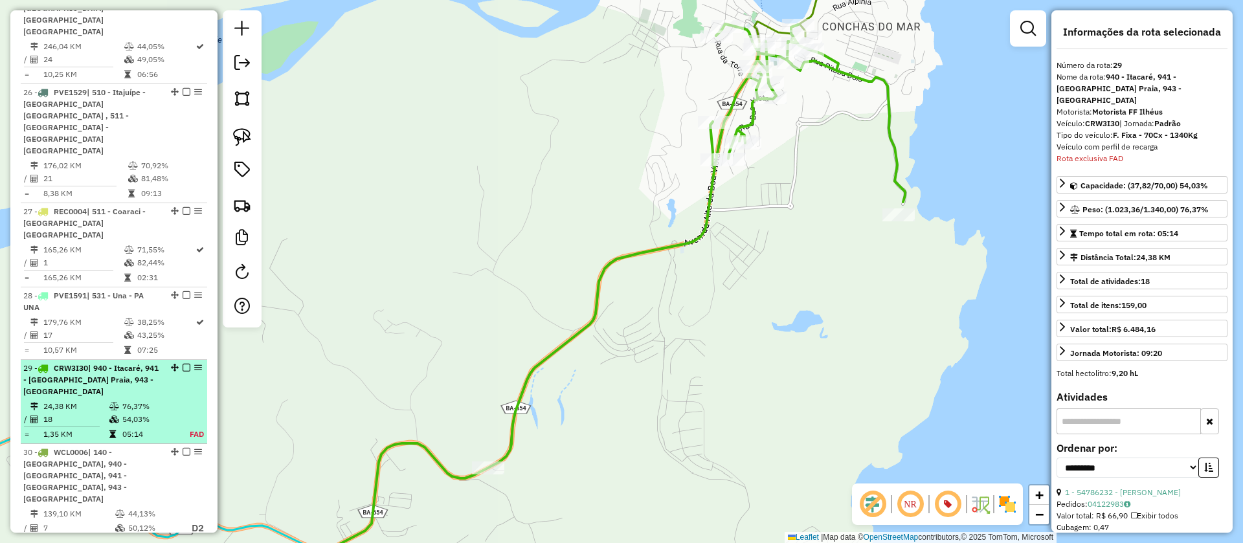
click at [183, 364] on em at bounding box center [187, 368] width 8 height 8
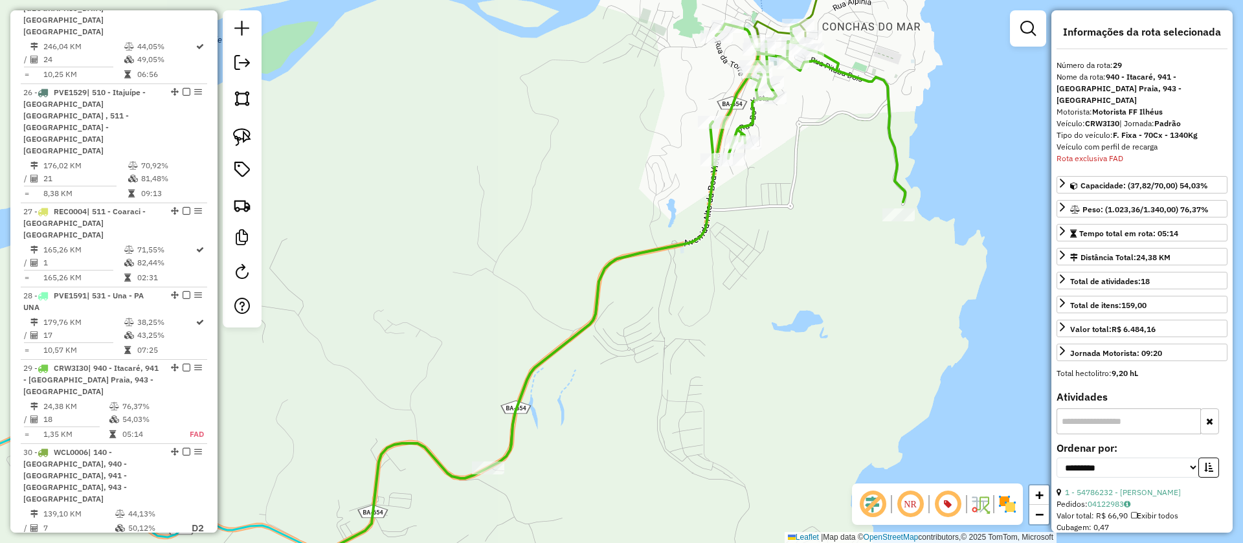
scroll to position [2858, 0]
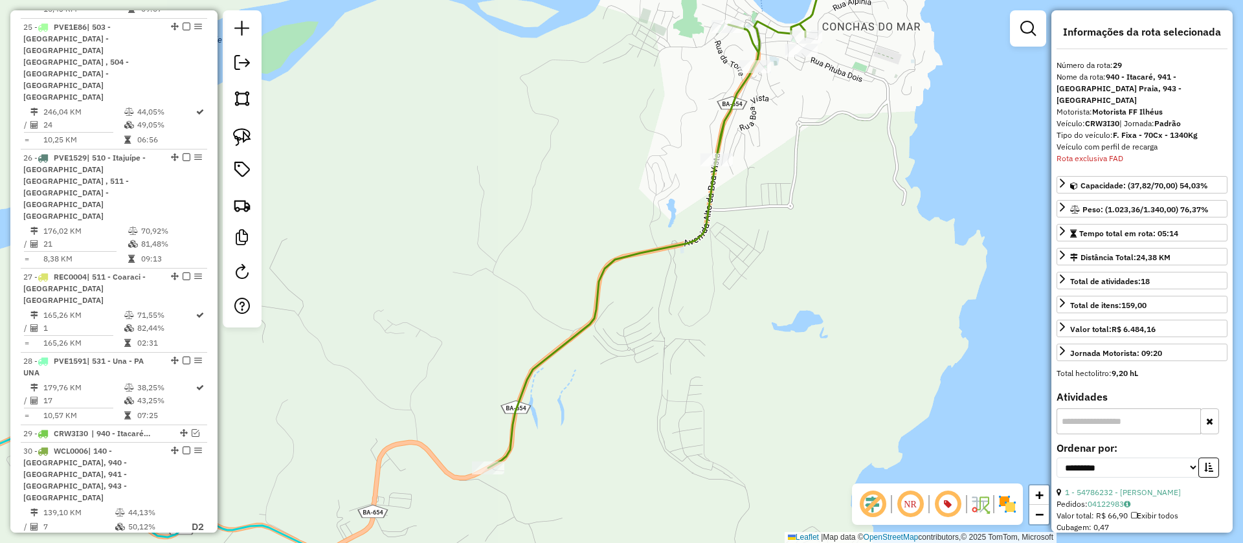
click at [736, 93] on icon at bounding box center [671, 225] width 366 height 486
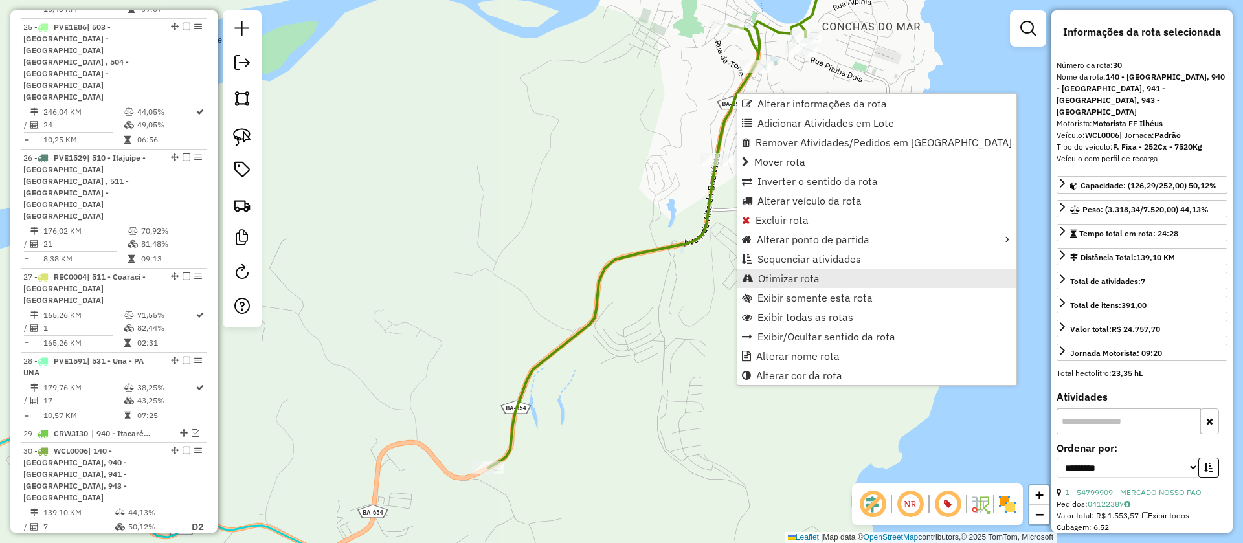
click at [784, 274] on span "Otimizar rota" at bounding box center [788, 278] width 61 height 10
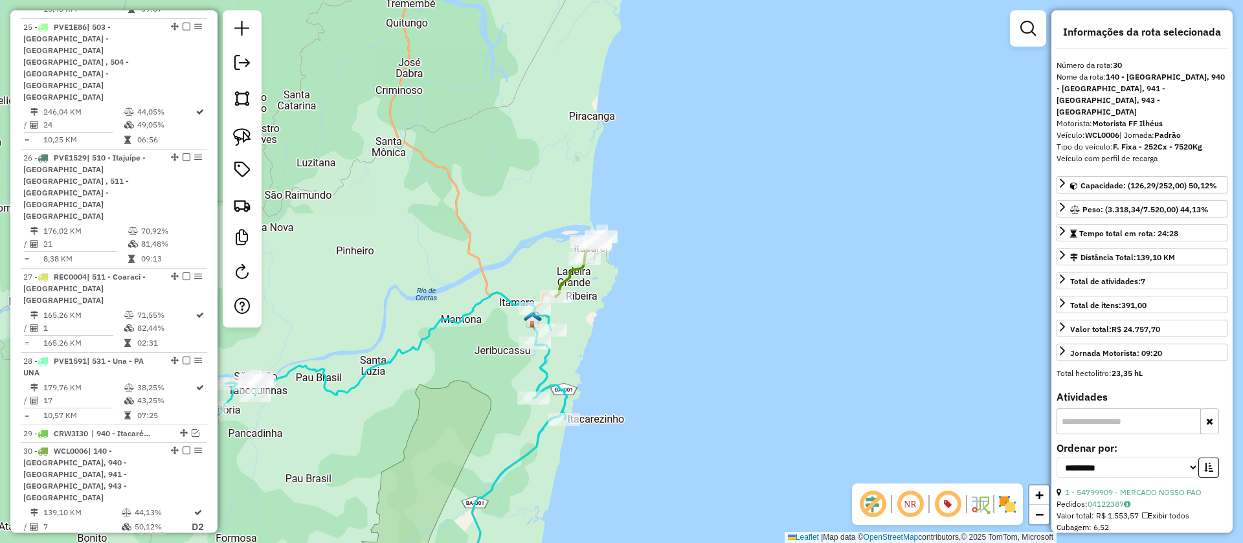
click at [544, 366] on icon at bounding box center [392, 445] width 349 height 305
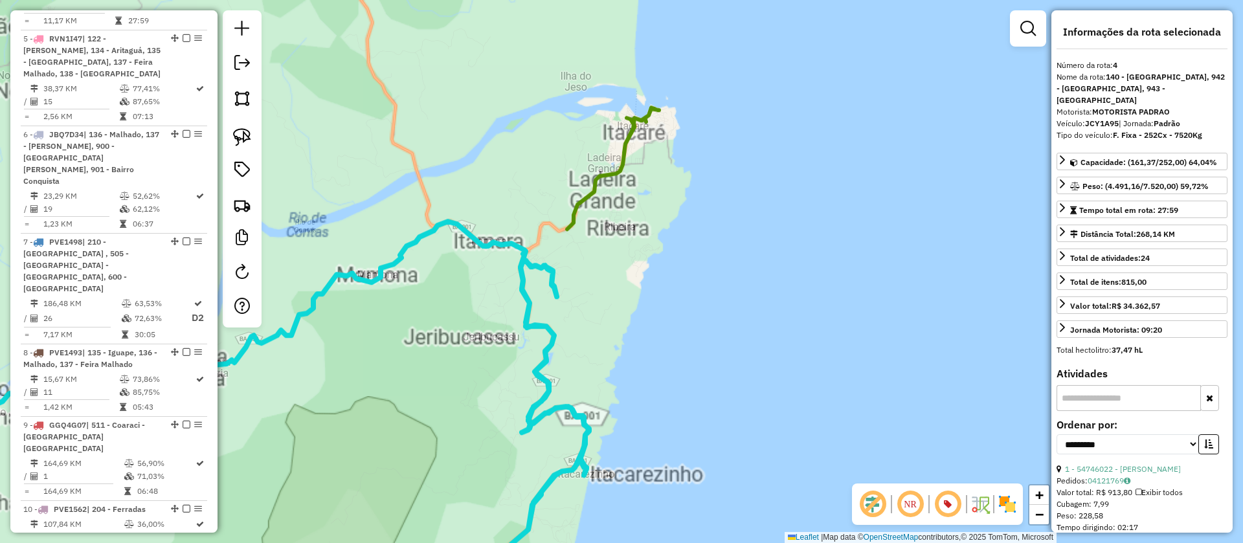
scroll to position [826, 0]
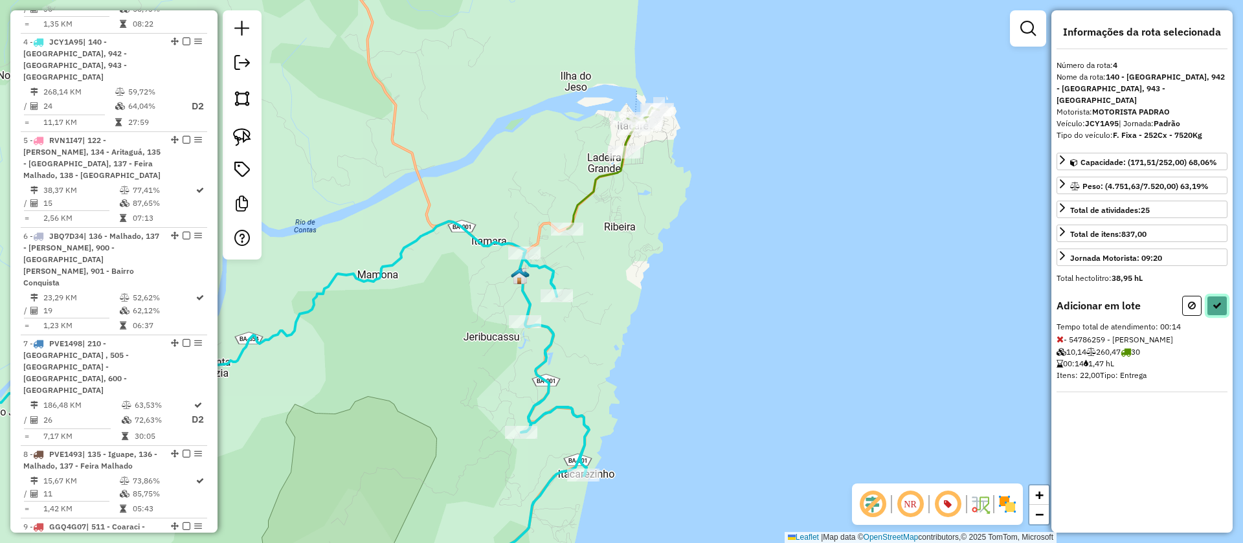
click at [1217, 301] on icon at bounding box center [1216, 305] width 9 height 9
select select "**********"
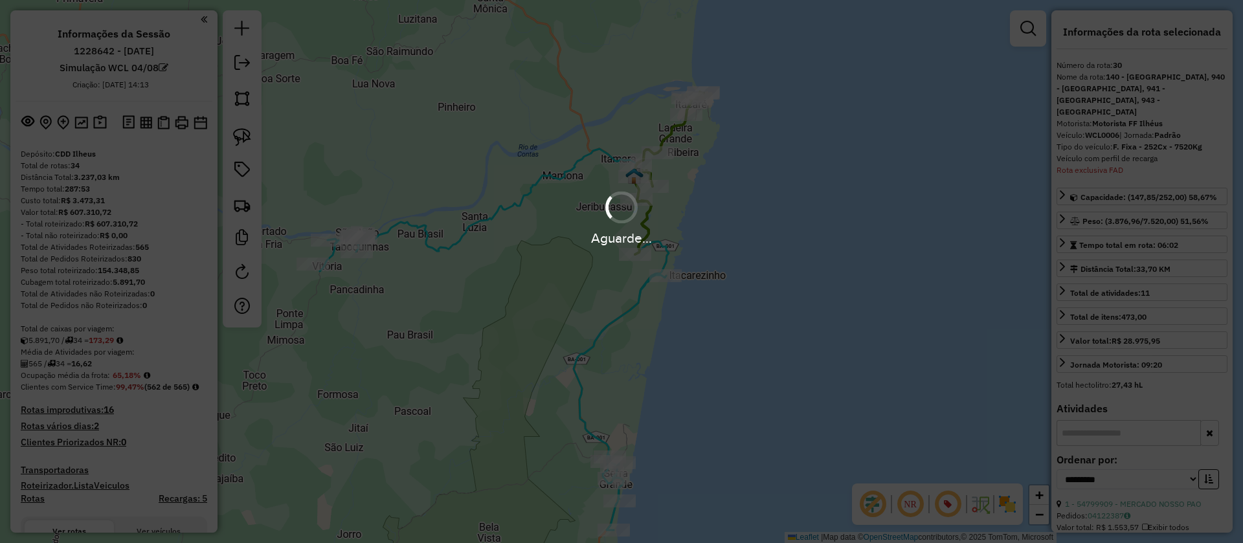
select select "**********"
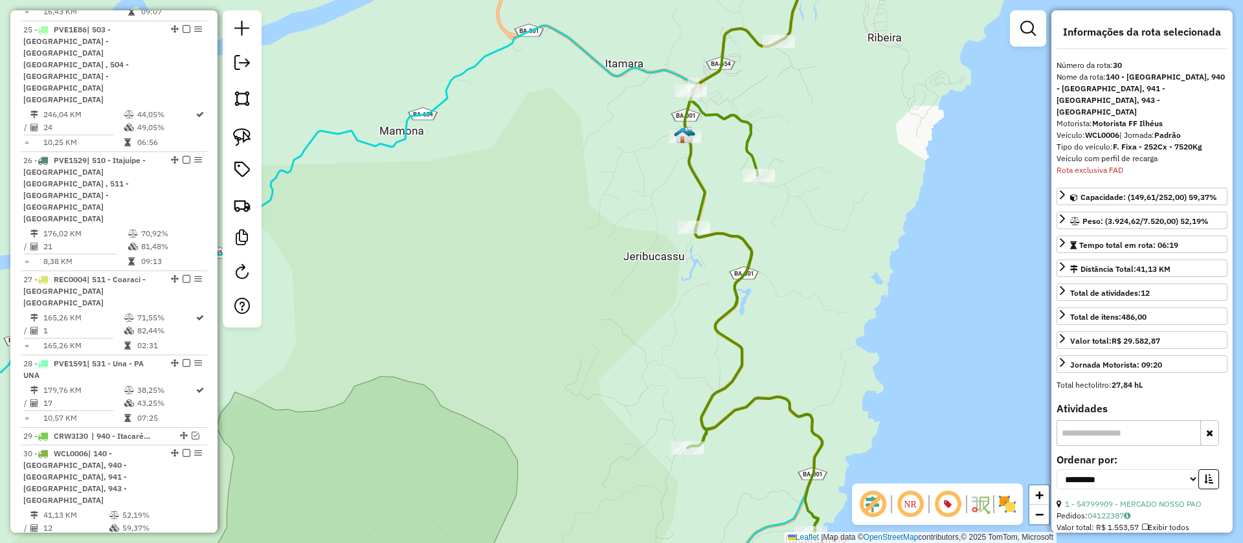
click at [668, 135] on div "Janela de atendimento Grade de atendimento Capacidade Transportadoras Veículos …" at bounding box center [621, 271] width 1243 height 543
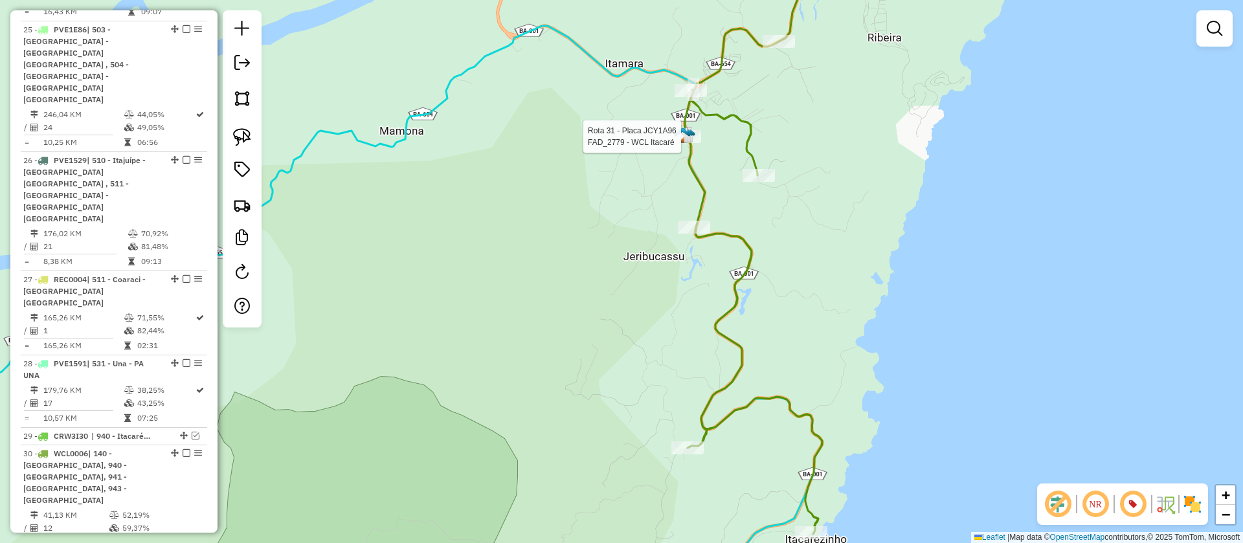
select select "**********"
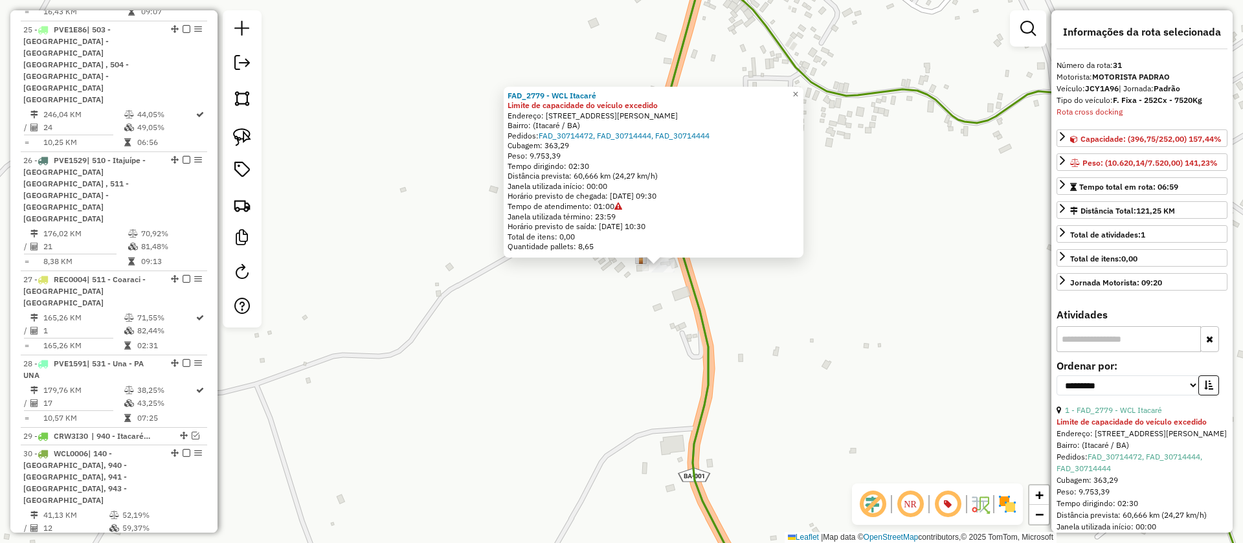
click at [612, 293] on div "FAD_2779 - WCL Itacaré Limite de capacidade do veículo excedido Endereço: [STRE…" at bounding box center [621, 271] width 1243 height 543
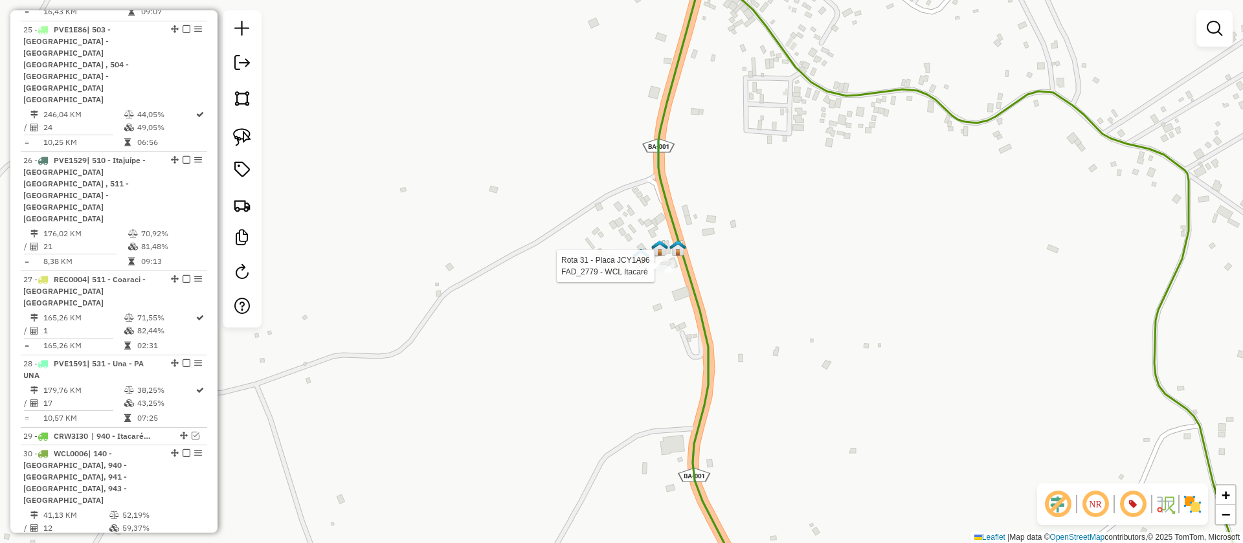
select select "**********"
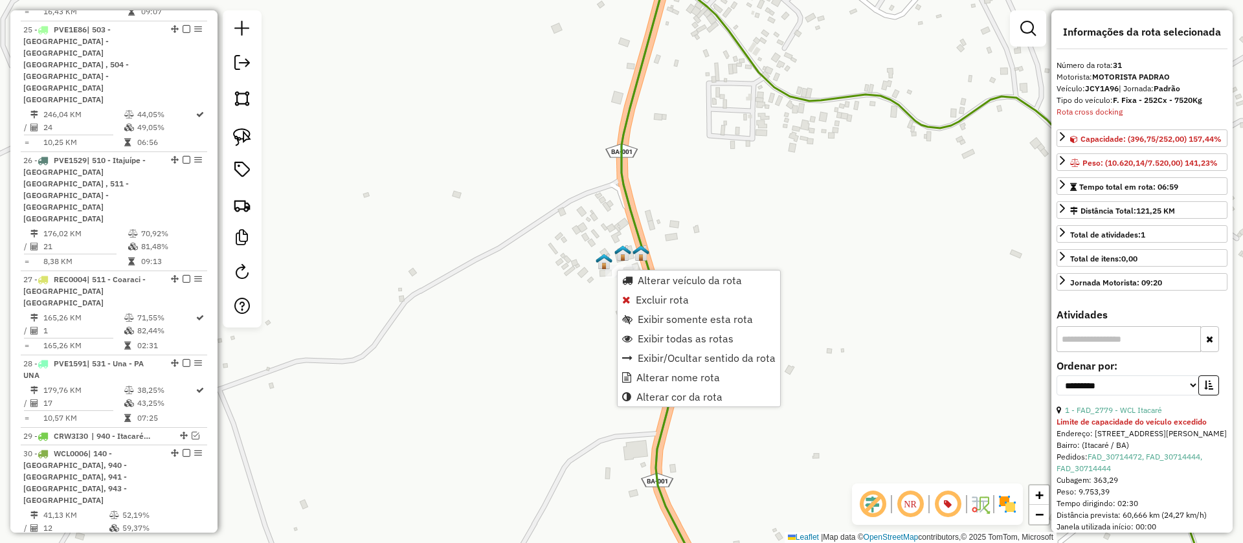
click at [630, 102] on icon at bounding box center [912, 272] width 582 height 652
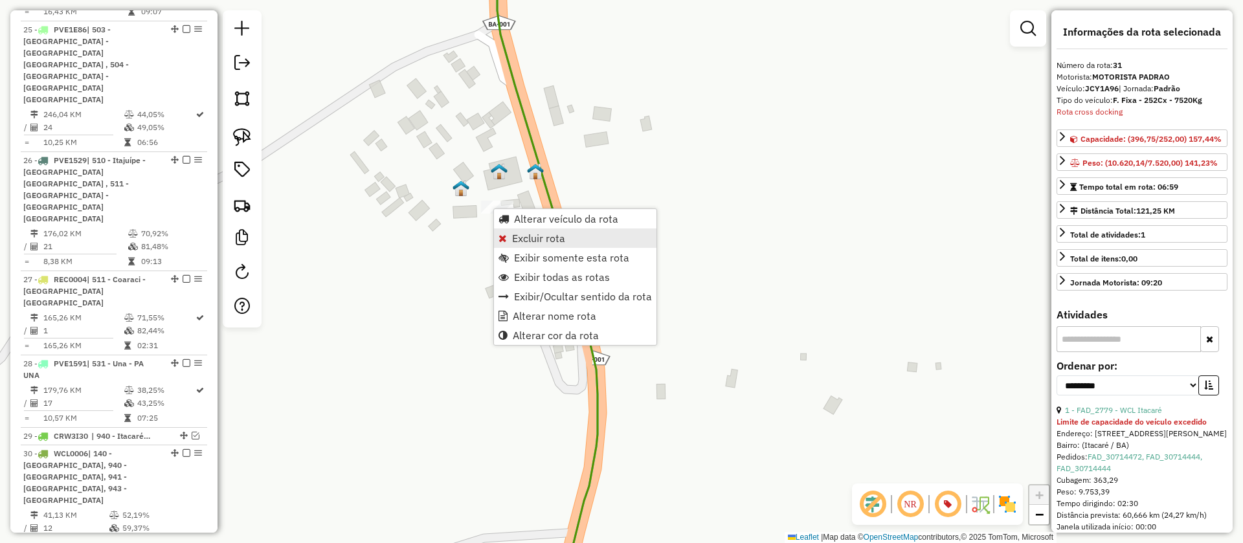
click at [540, 234] on span "Excluir rota" at bounding box center [538, 238] width 53 height 10
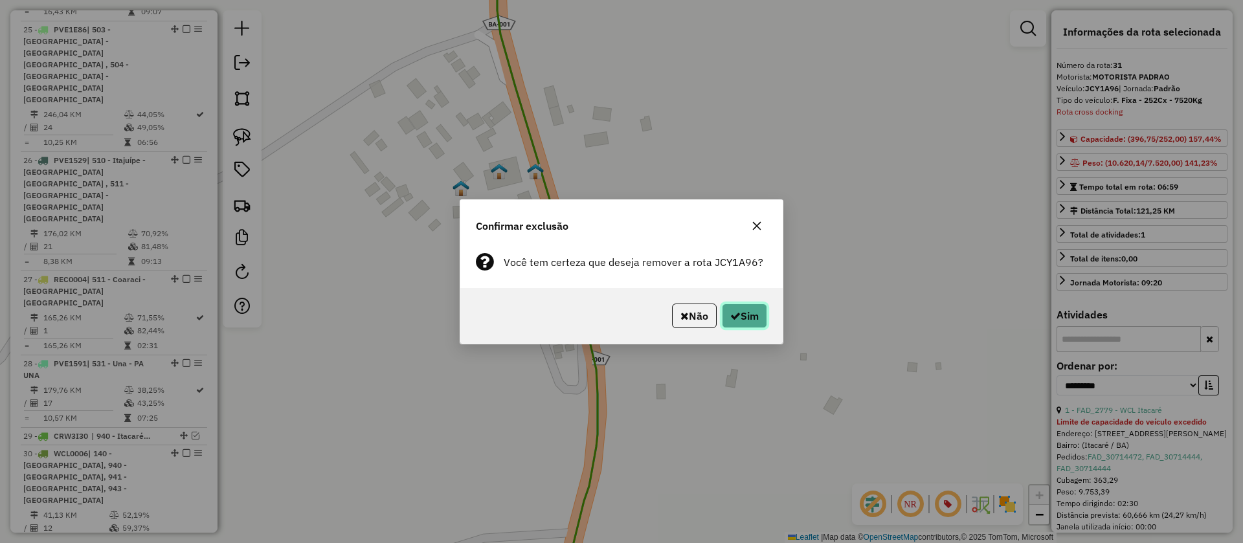
click at [757, 320] on button "Sim" at bounding box center [744, 316] width 45 height 25
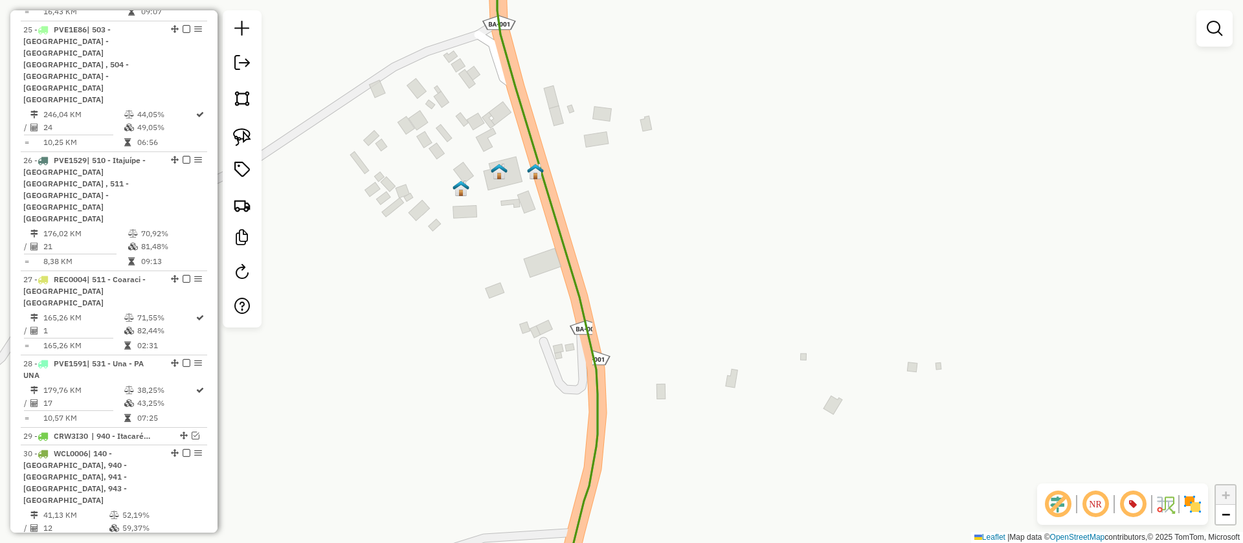
scroll to position [2795, 0]
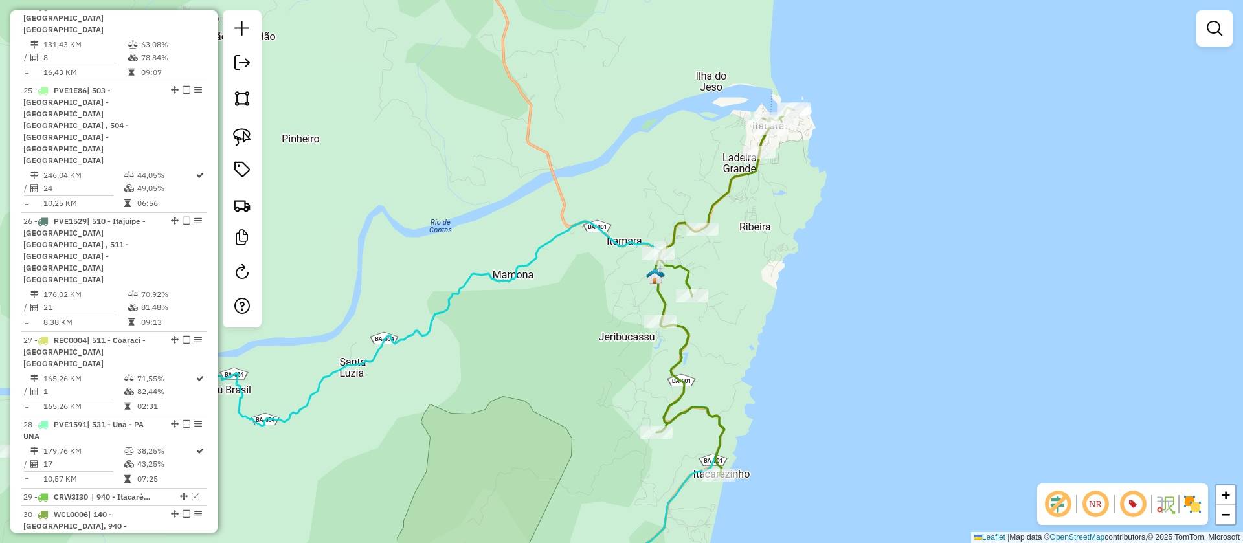
select select "**********"
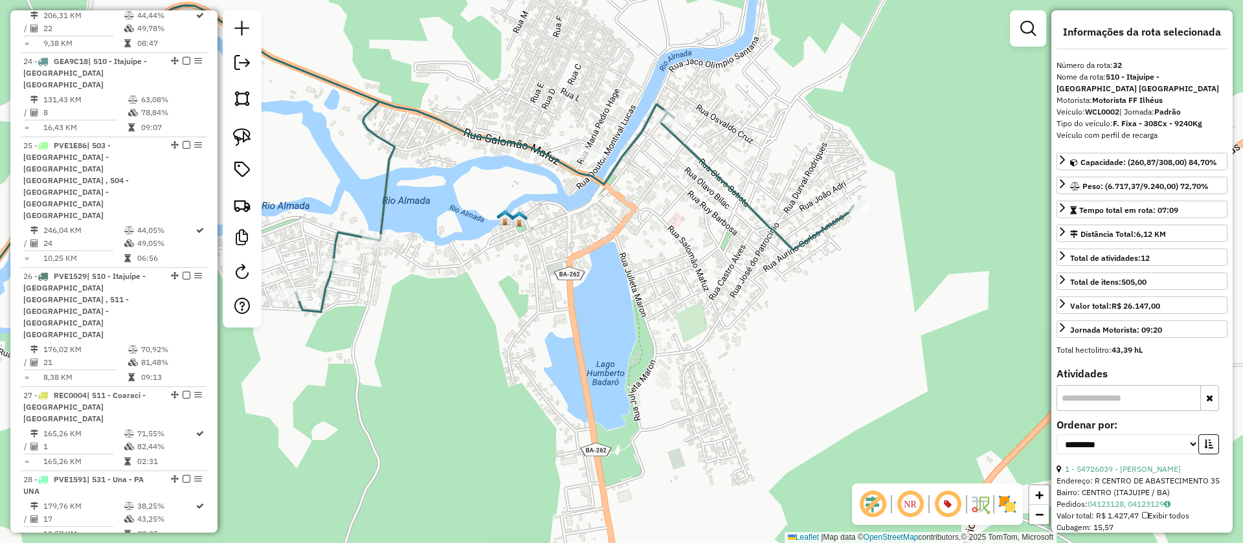
scroll to position [2685, 0]
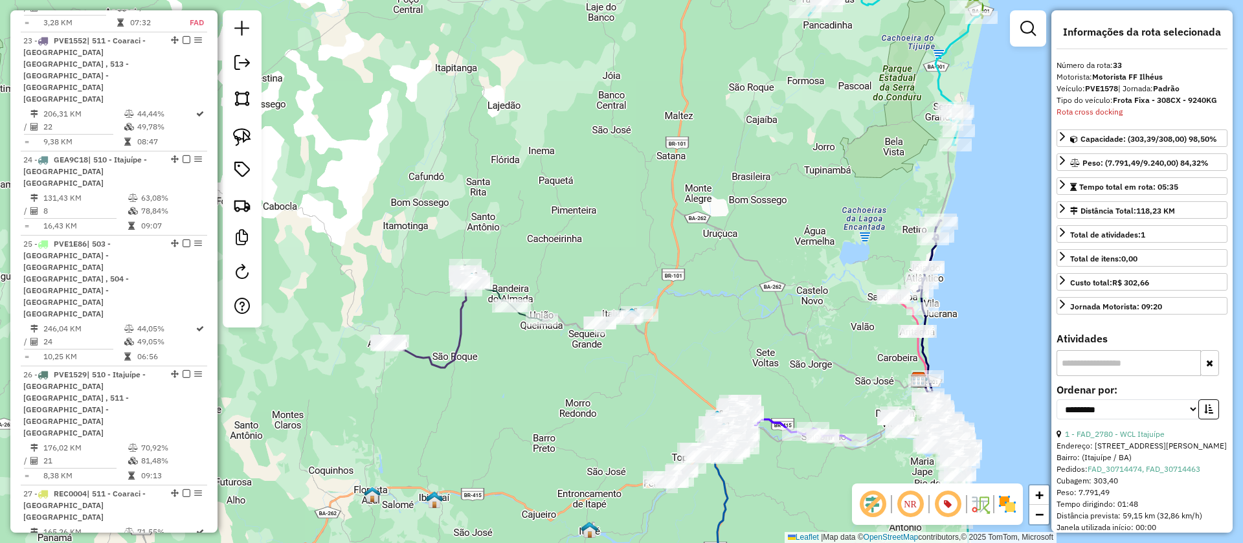
click at [458, 328] on icon at bounding box center [431, 323] width 91 height 89
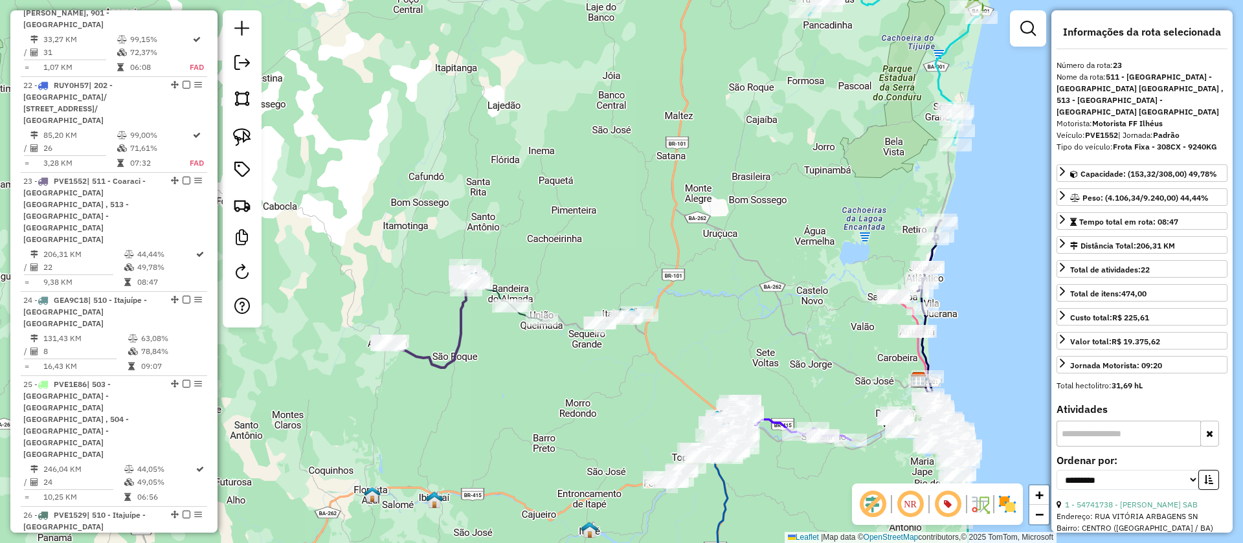
scroll to position [2454, 0]
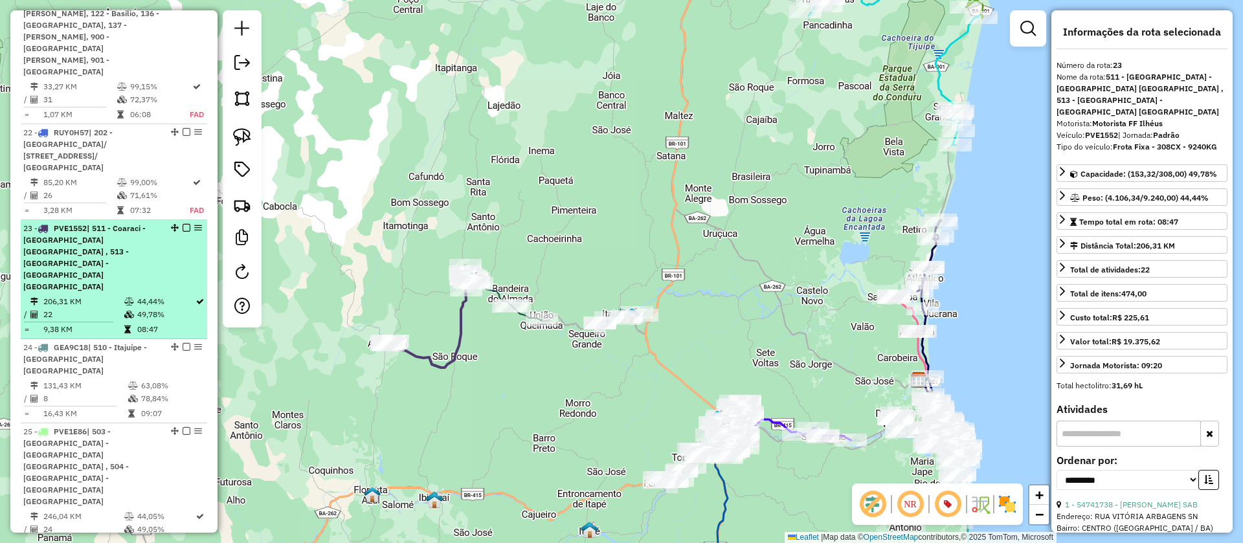
click at [183, 224] on em at bounding box center [187, 228] width 8 height 8
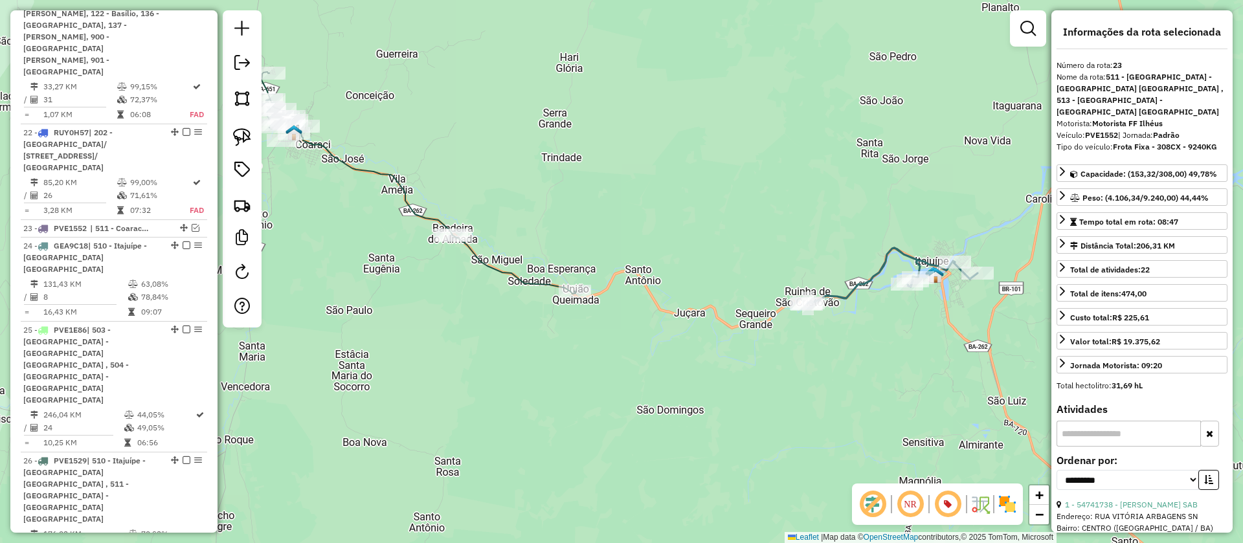
click at [407, 211] on icon at bounding box center [418, 183] width 314 height 222
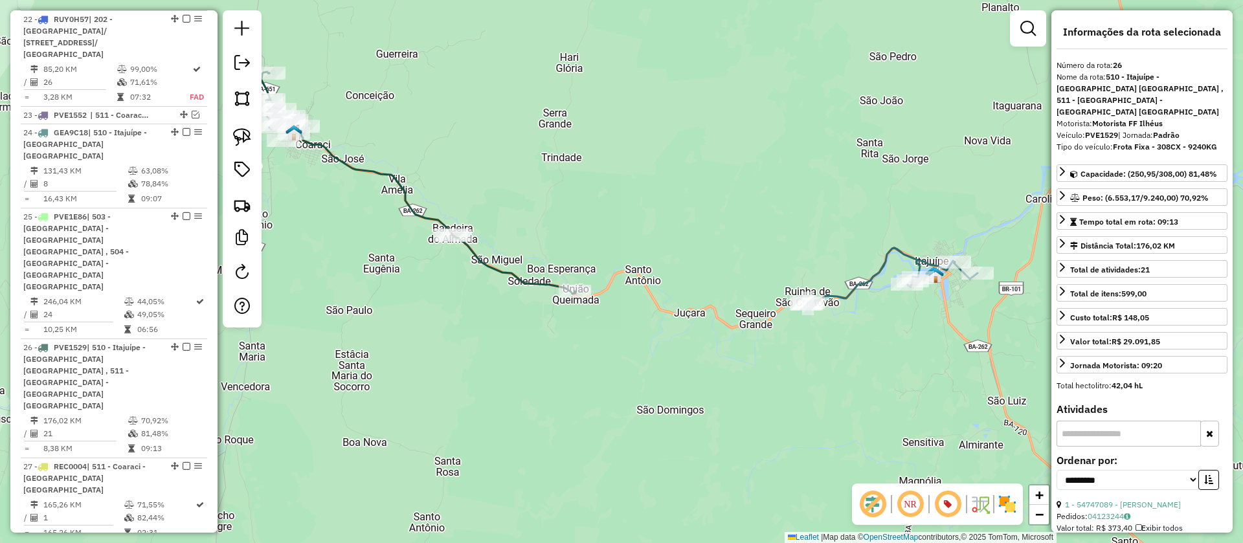
scroll to position [2575, 0]
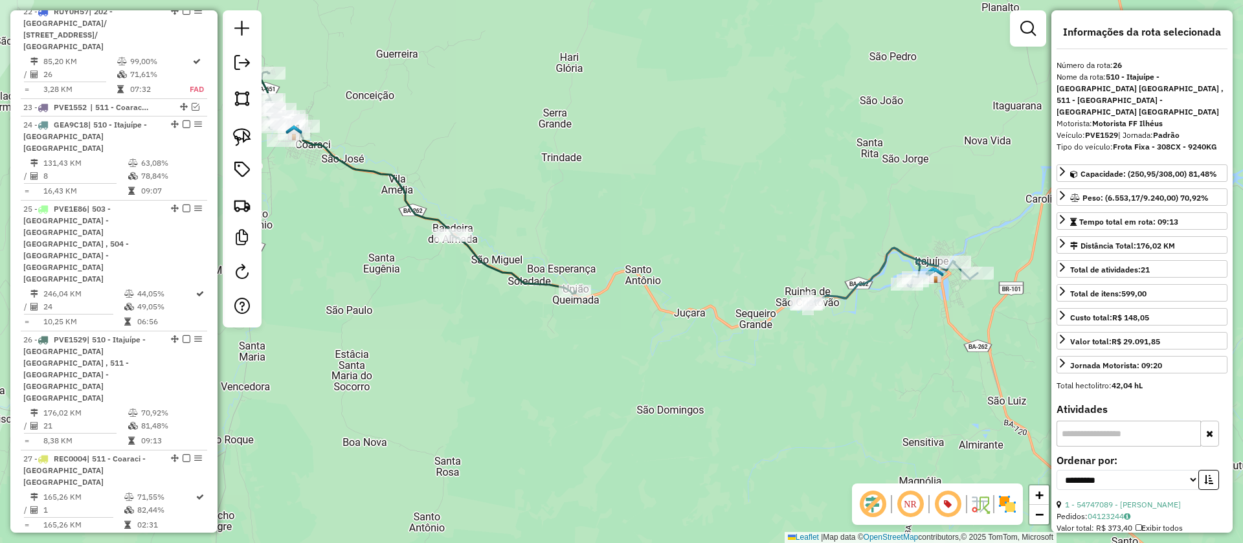
click at [862, 283] on icon at bounding box center [893, 276] width 170 height 56
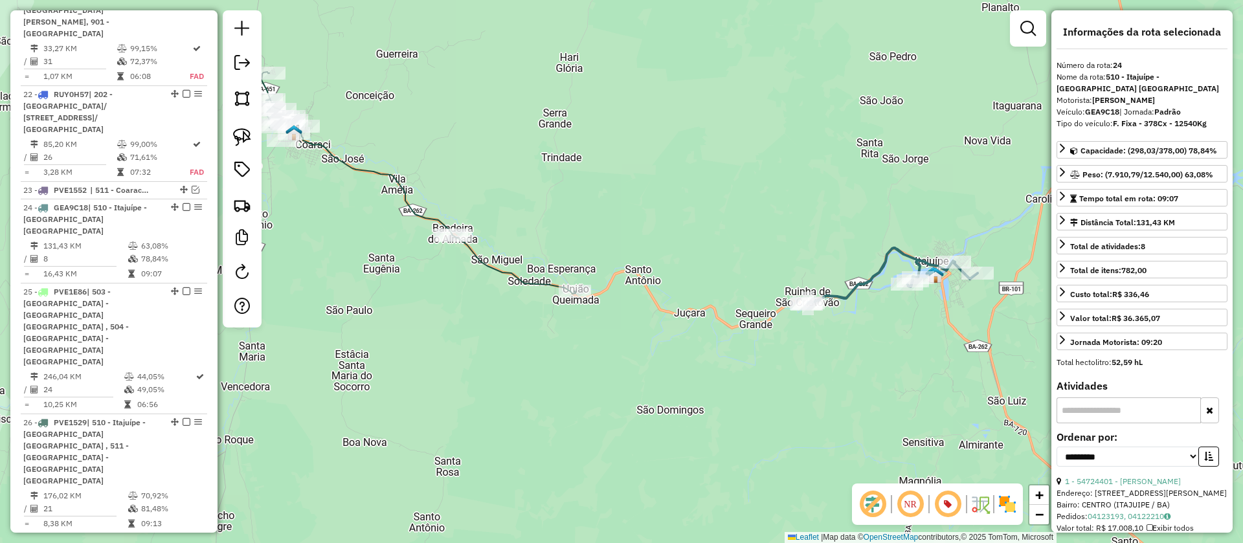
scroll to position [2471, 0]
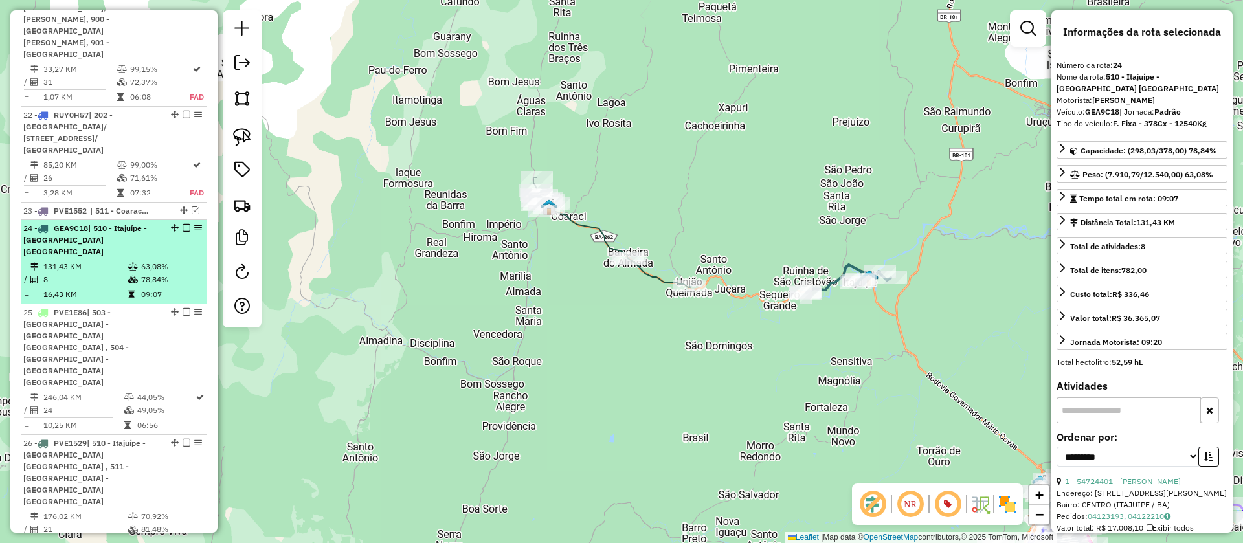
click at [184, 224] on em at bounding box center [187, 228] width 8 height 8
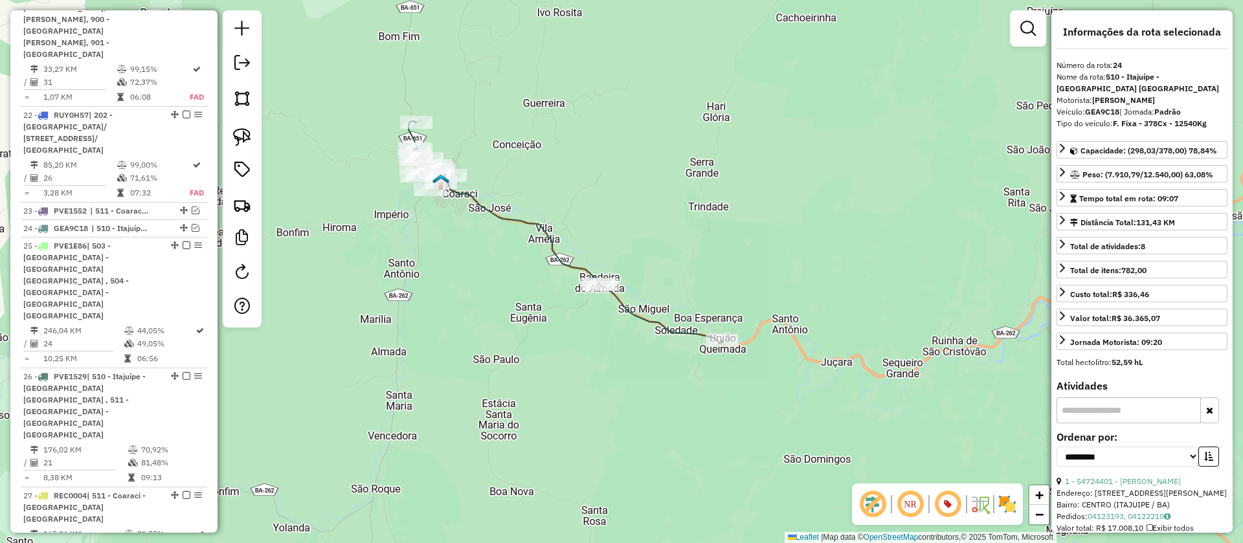
click at [547, 225] on icon at bounding box center [565, 232] width 314 height 222
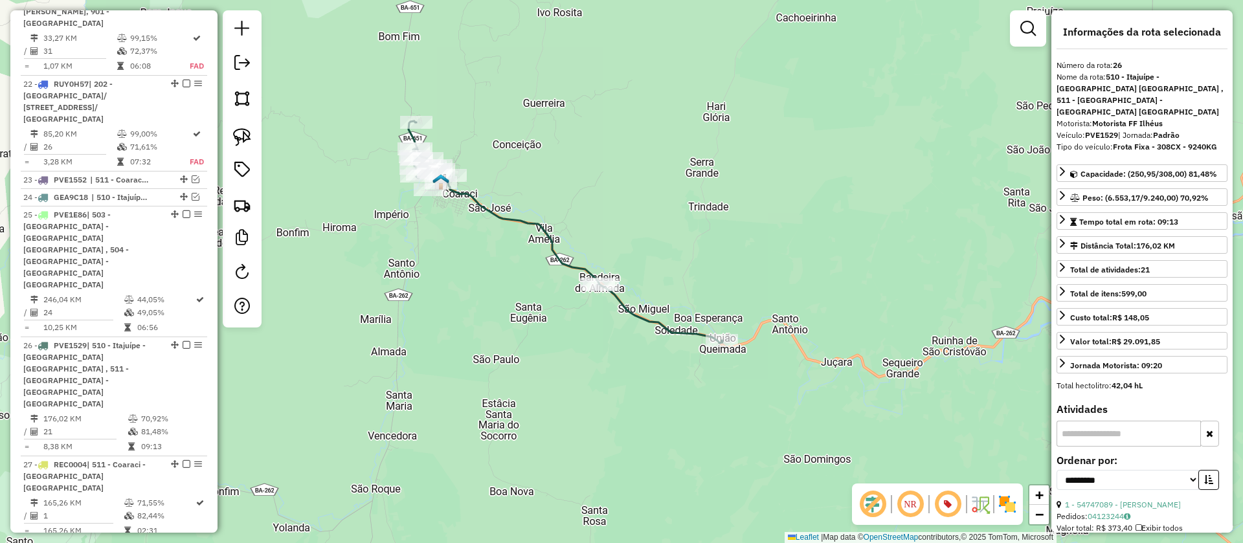
scroll to position [2520, 0]
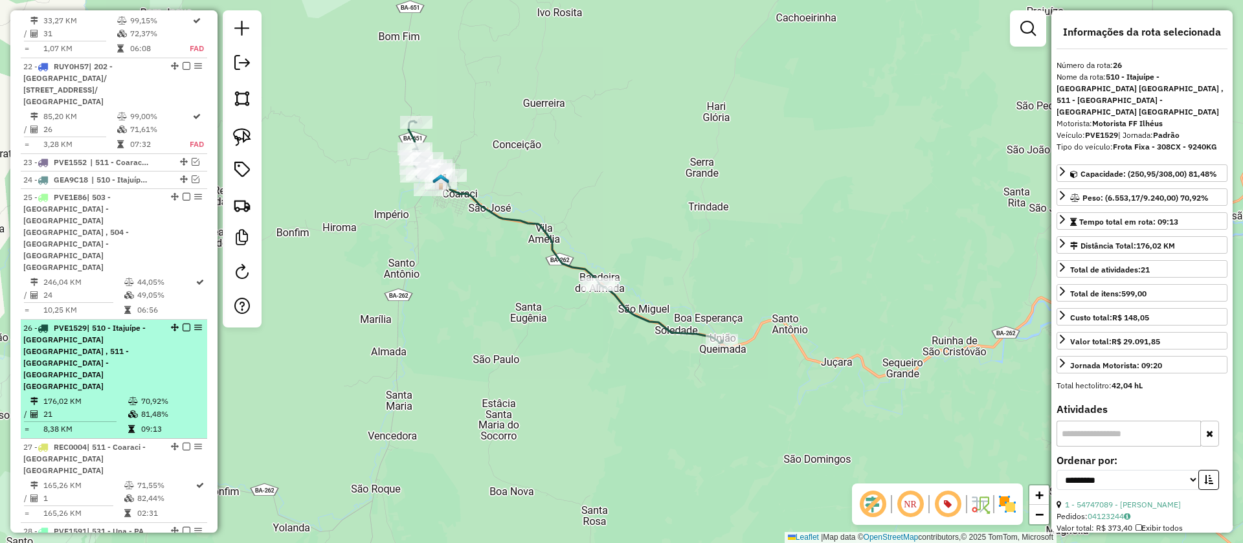
click at [183, 324] on em at bounding box center [187, 328] width 8 height 8
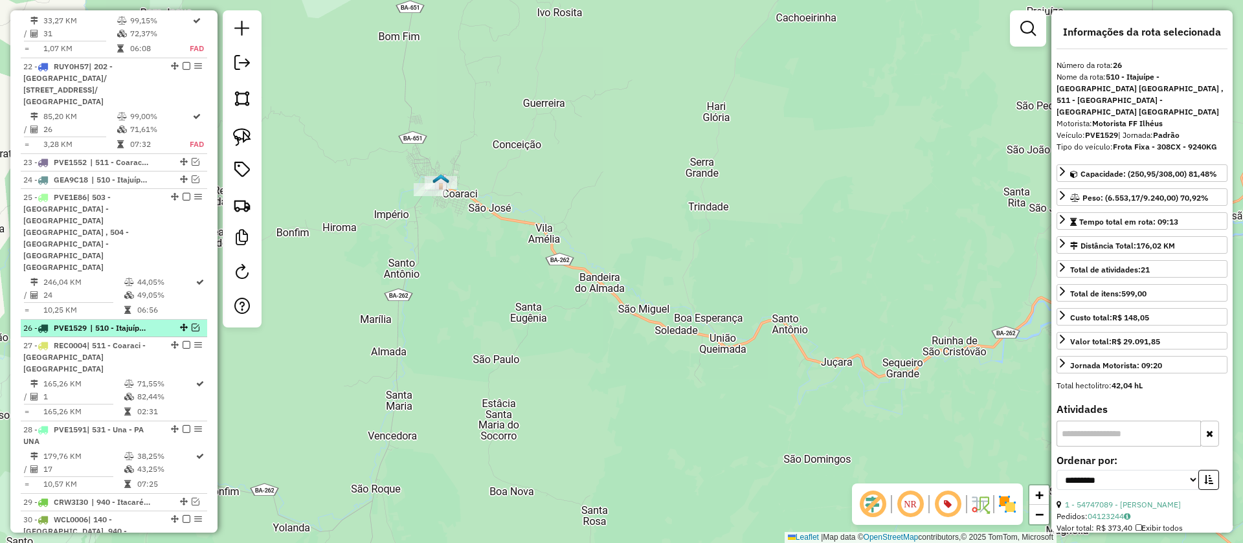
scroll to position [2453, 0]
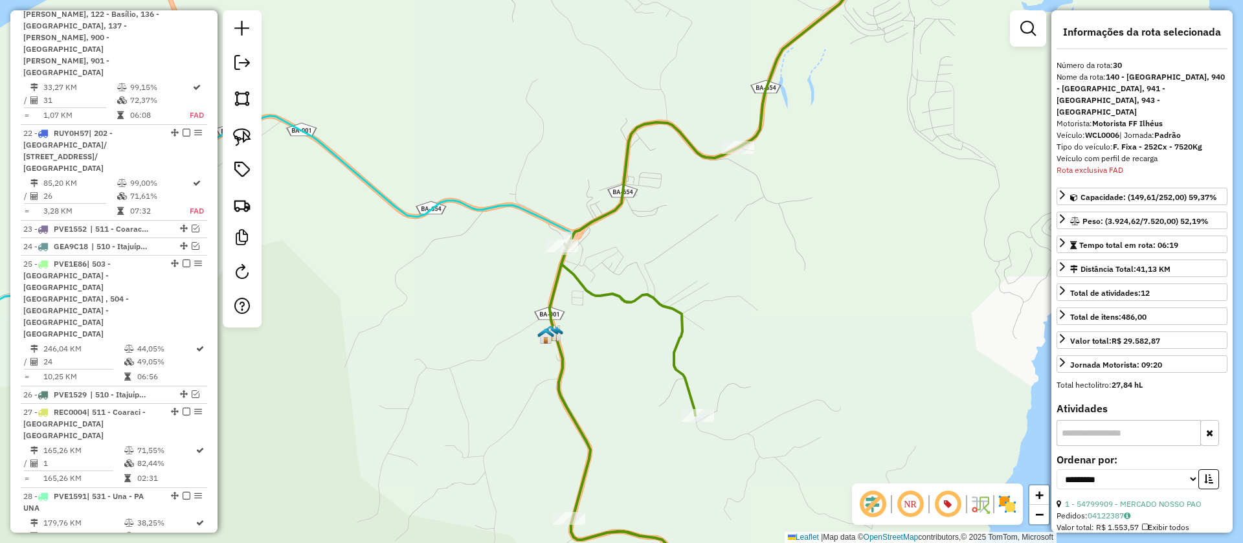
click at [486, 210] on icon at bounding box center [280, 357] width 808 height 482
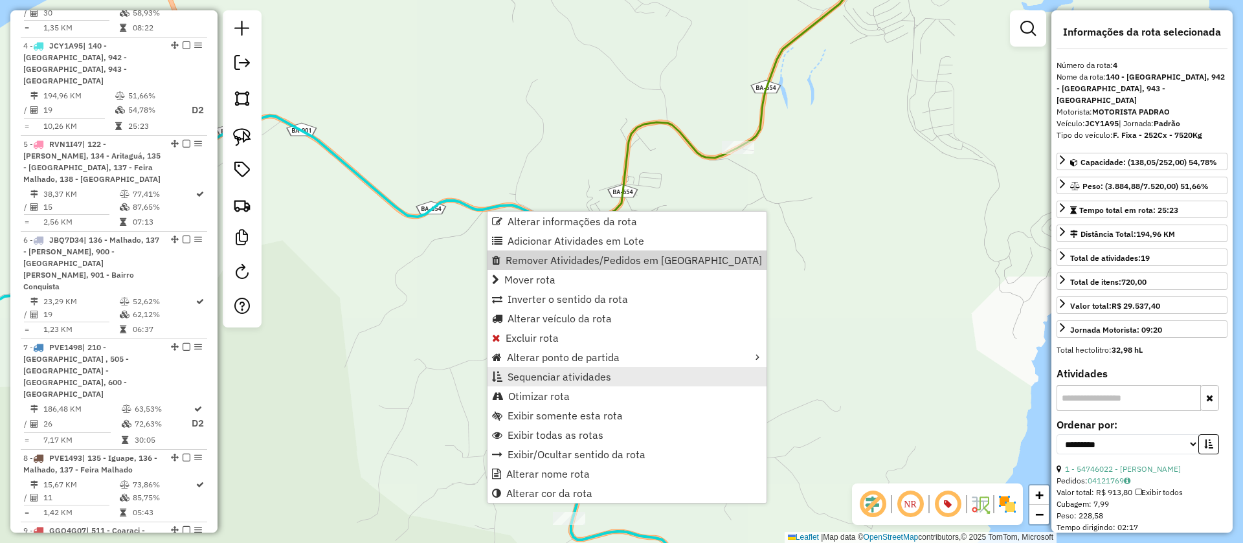
scroll to position [826, 0]
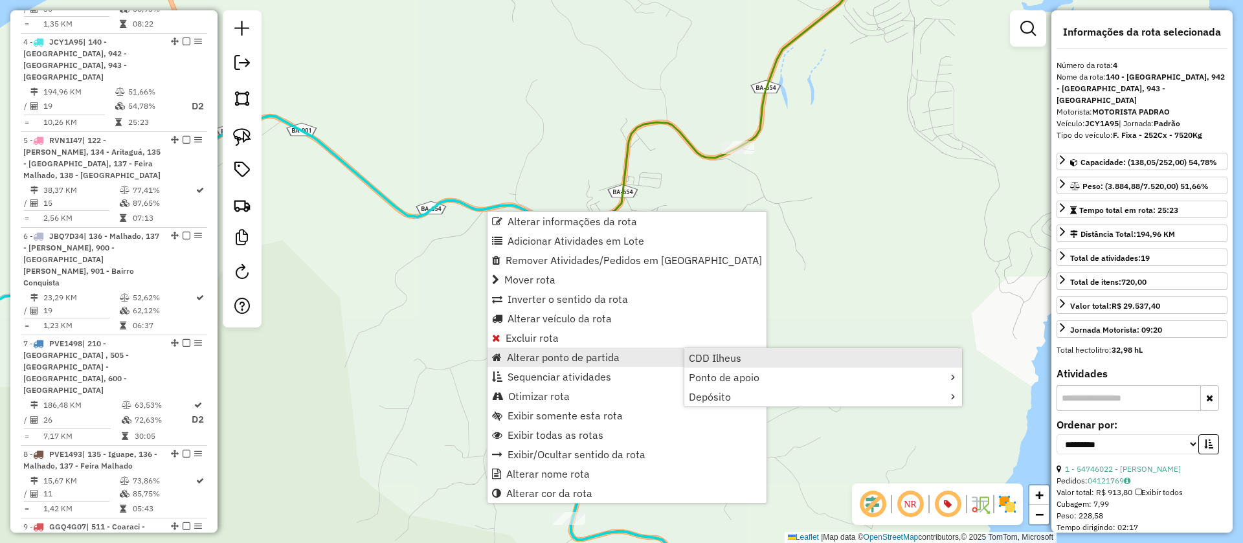
click at [726, 355] on span "CDD Ilheus" at bounding box center [715, 358] width 52 height 10
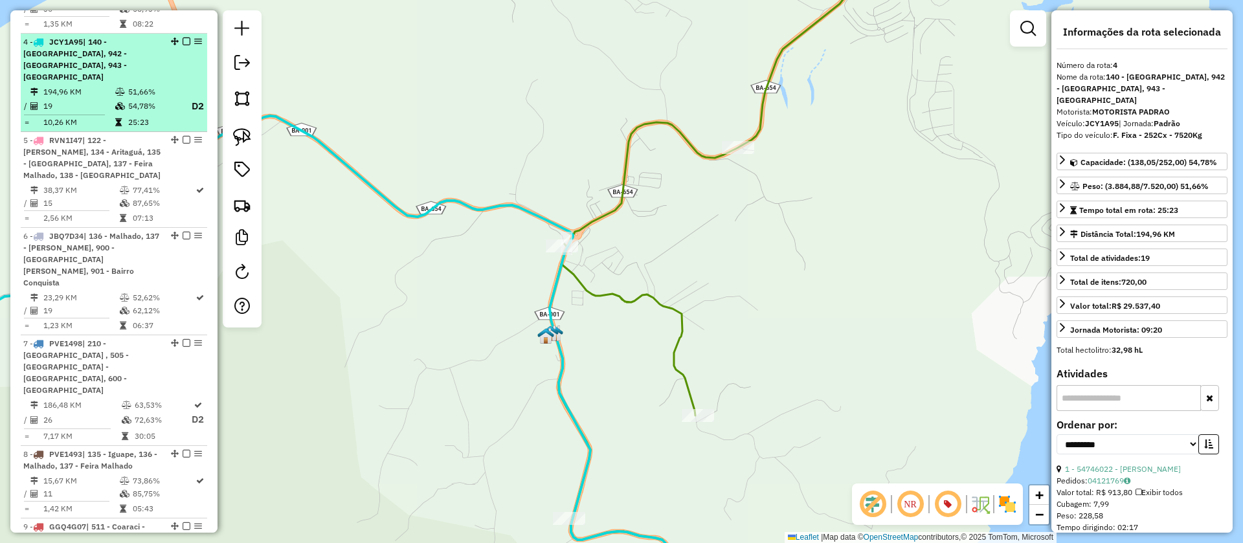
click at [183, 38] on em at bounding box center [187, 42] width 8 height 8
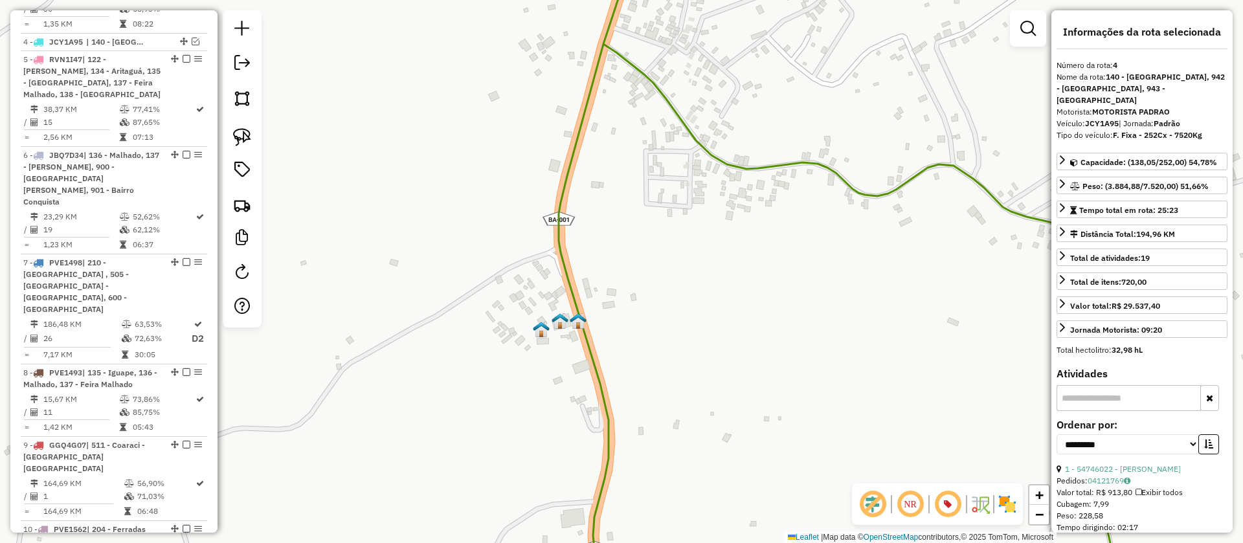
click at [540, 328] on img at bounding box center [541, 329] width 17 height 17
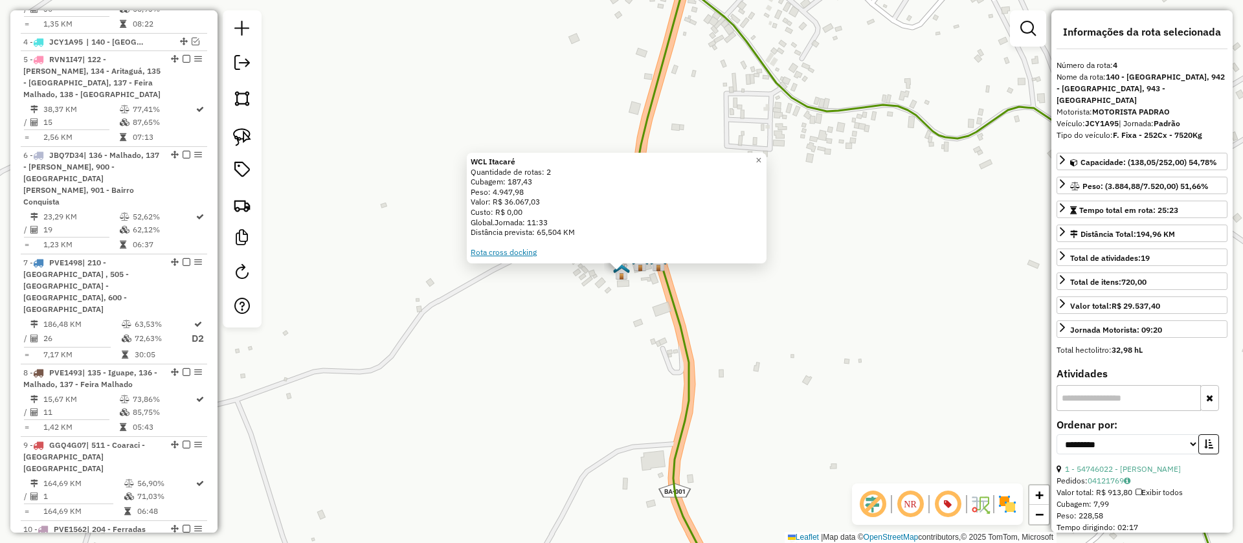
click at [516, 247] on link "Rota cross docking" at bounding box center [504, 252] width 66 height 10
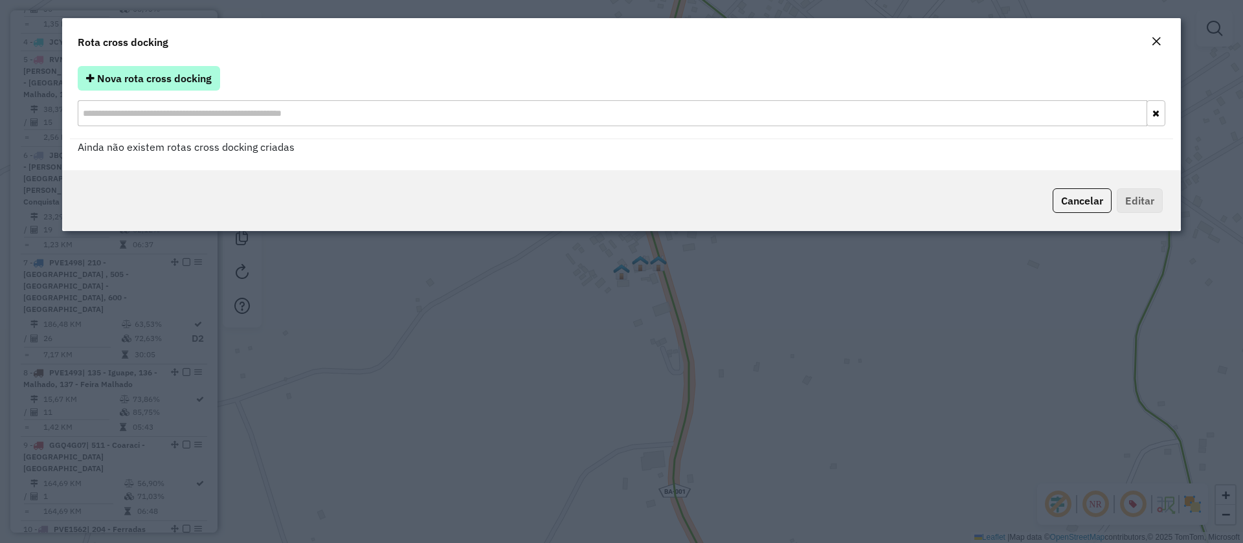
click at [154, 76] on span "Nova rota cross docking" at bounding box center [154, 78] width 115 height 13
select select "*"
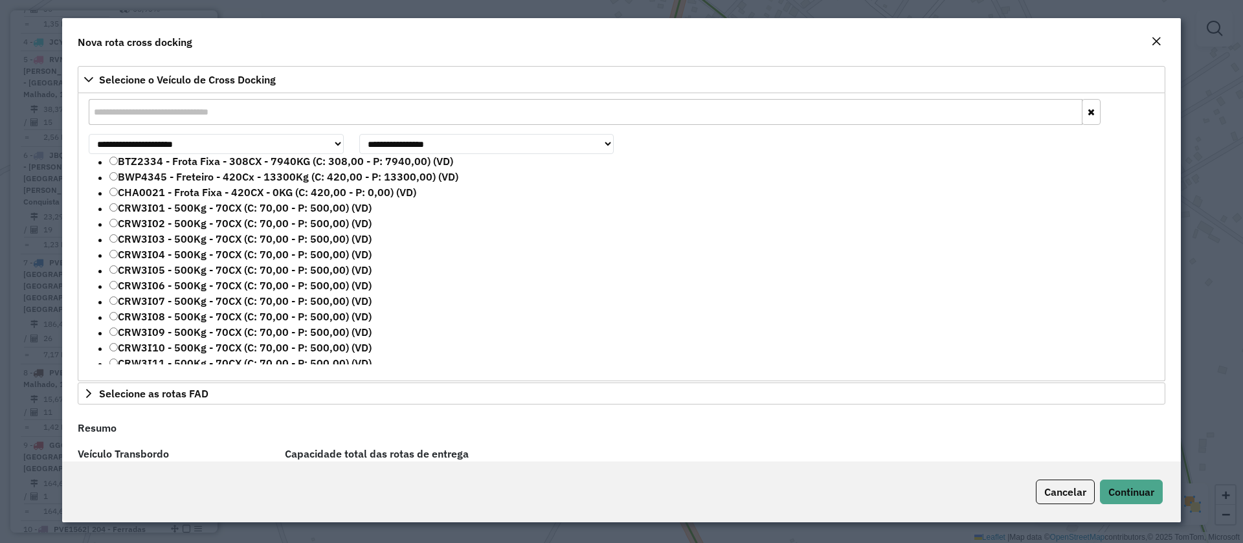
click at [192, 107] on input "text" at bounding box center [586, 112] width 994 height 26
paste input "*******"
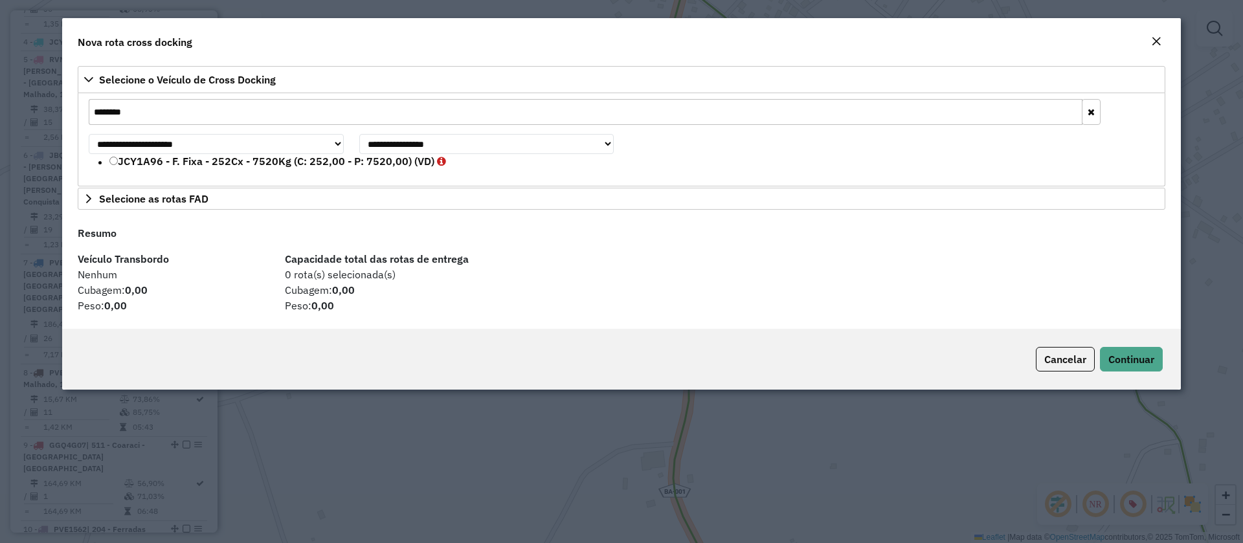
type input "*******"
click at [159, 161] on label "JCY1A96 - F. Fixa - 252Cx - 7520Kg (C: 252,00 - P: 7520,00) (VD)" at bounding box center [277, 161] width 337 height 16
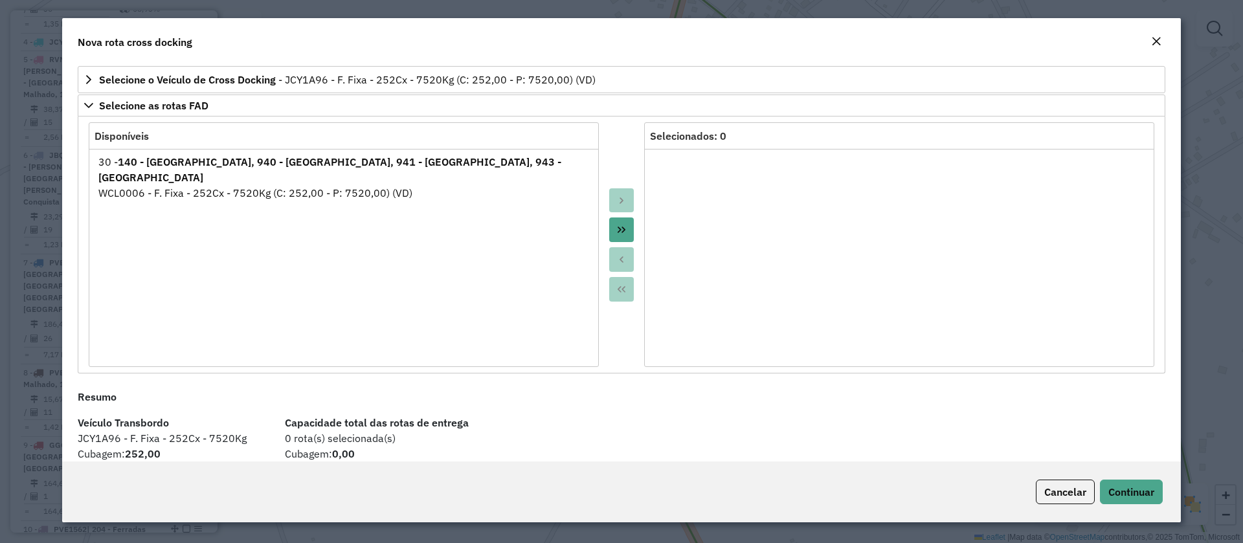
click at [1158, 38] on em "Close" at bounding box center [1156, 41] width 10 height 10
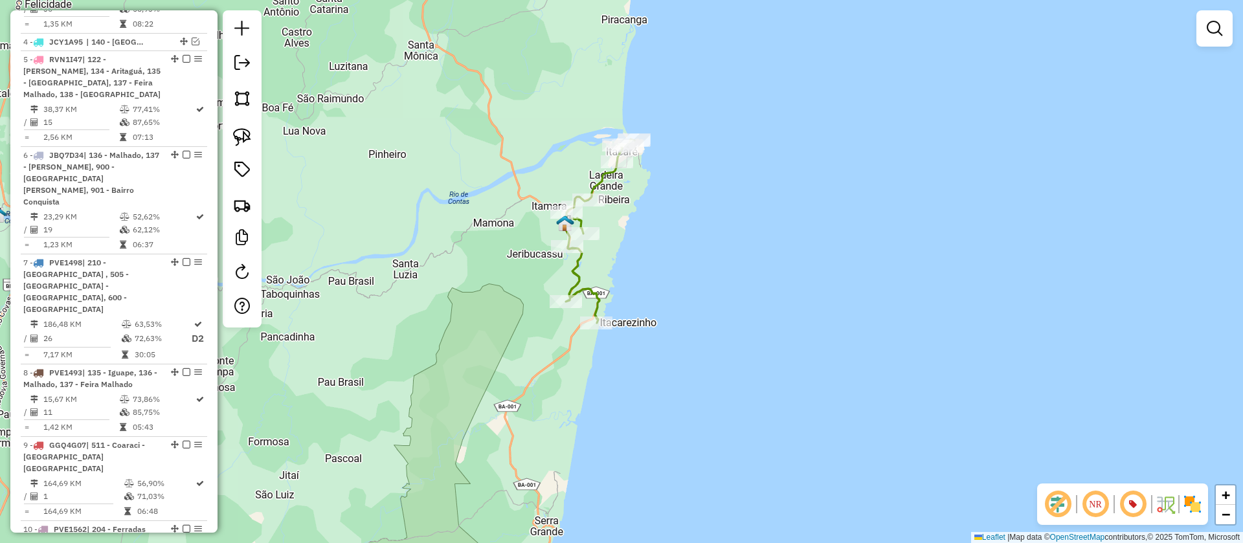
select select "**********"
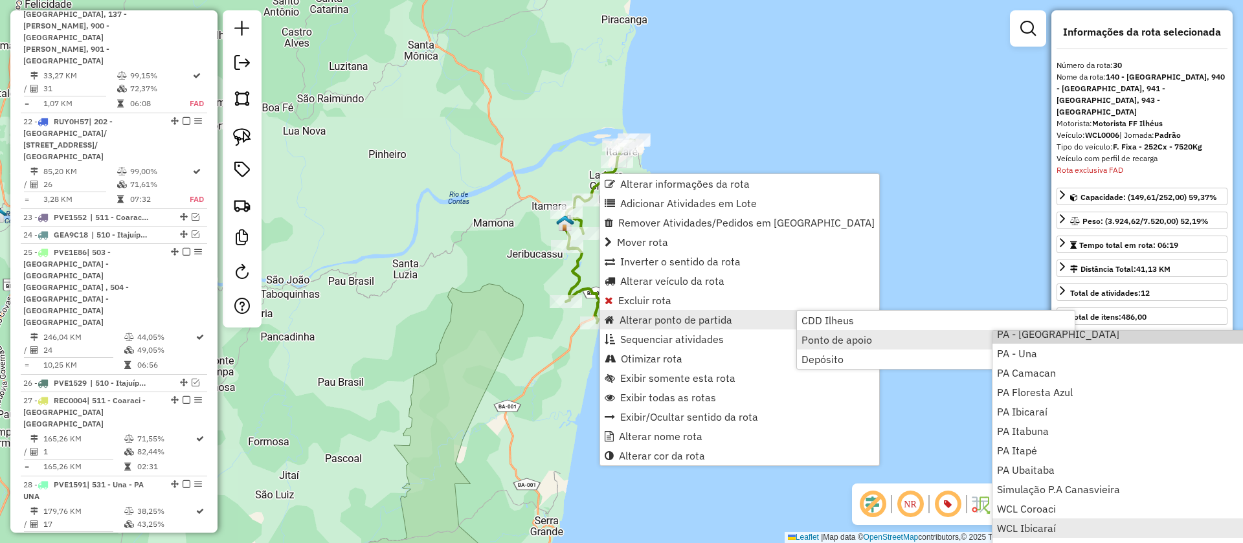
scroll to position [157, 0]
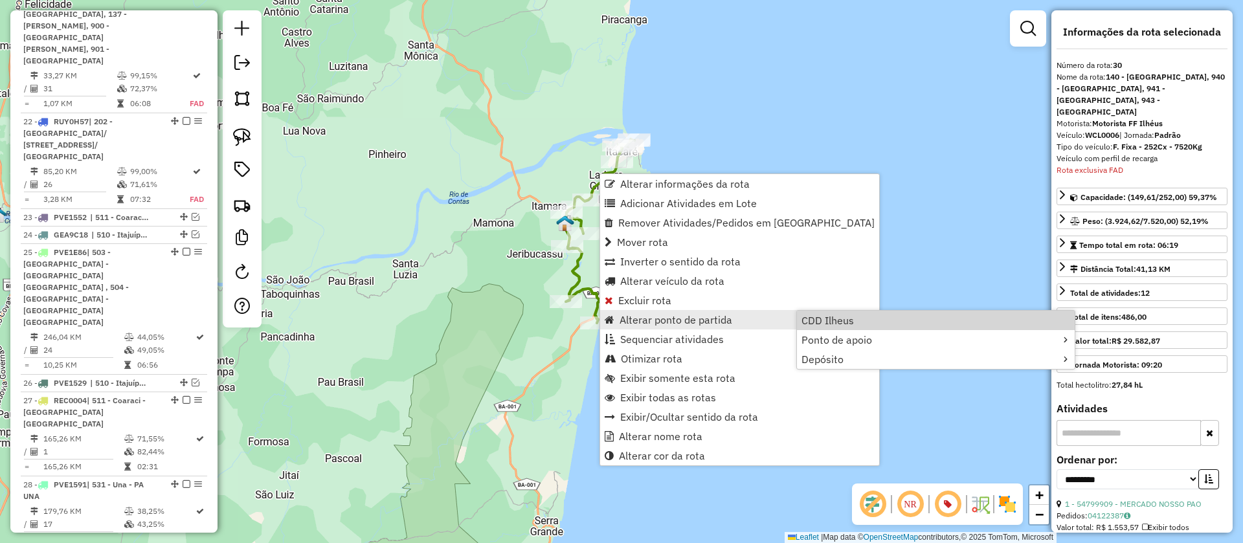
click at [828, 158] on div "Janela de atendimento Grade de atendimento Capacidade Transportadoras Veículos …" at bounding box center [621, 271] width 1243 height 543
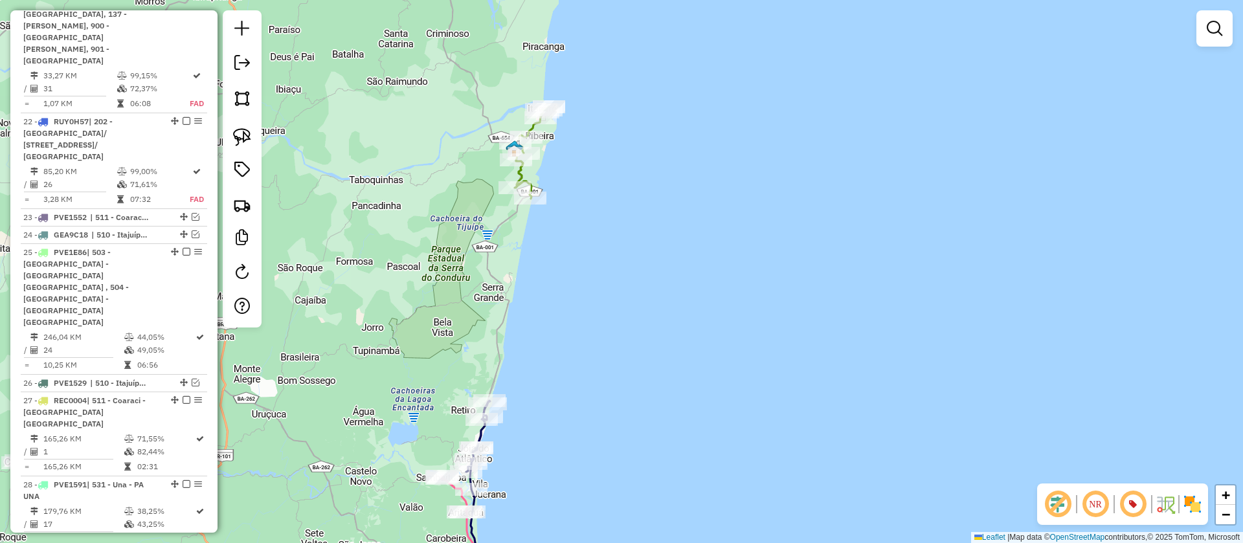
select select "**********"
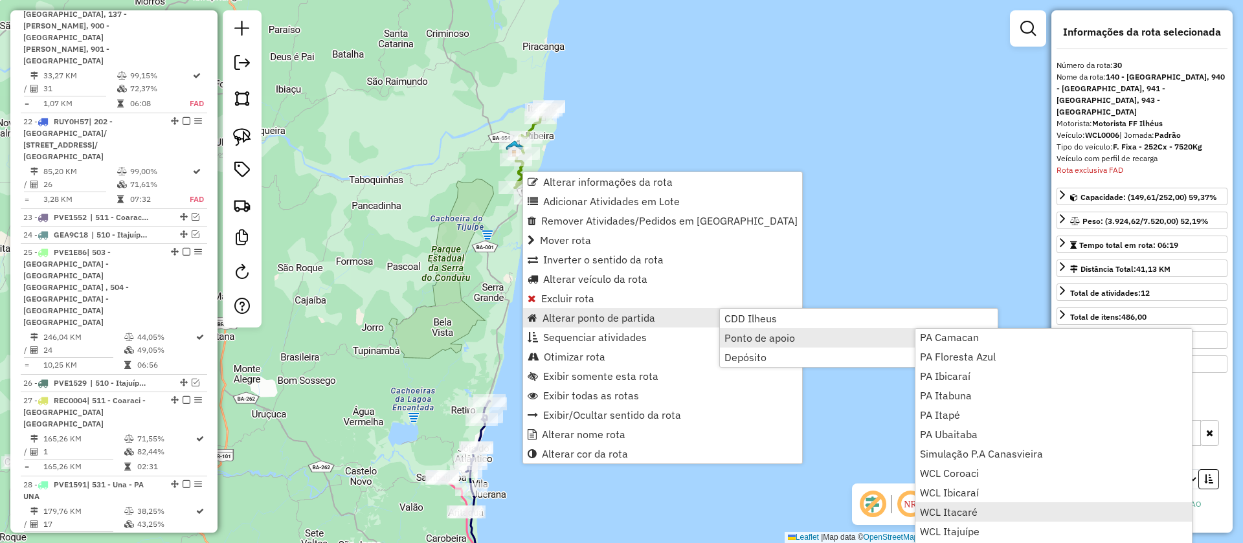
click at [966, 511] on span "WCL Itacaré" at bounding box center [949, 512] width 58 height 10
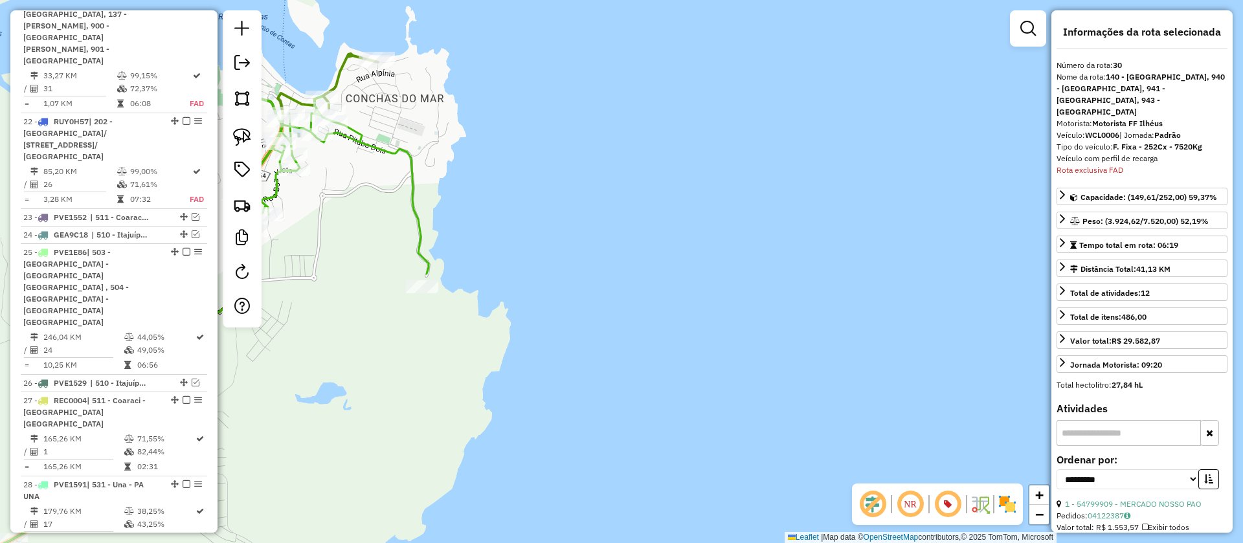
click at [386, 146] on icon at bounding box center [161, 347] width 535 height 502
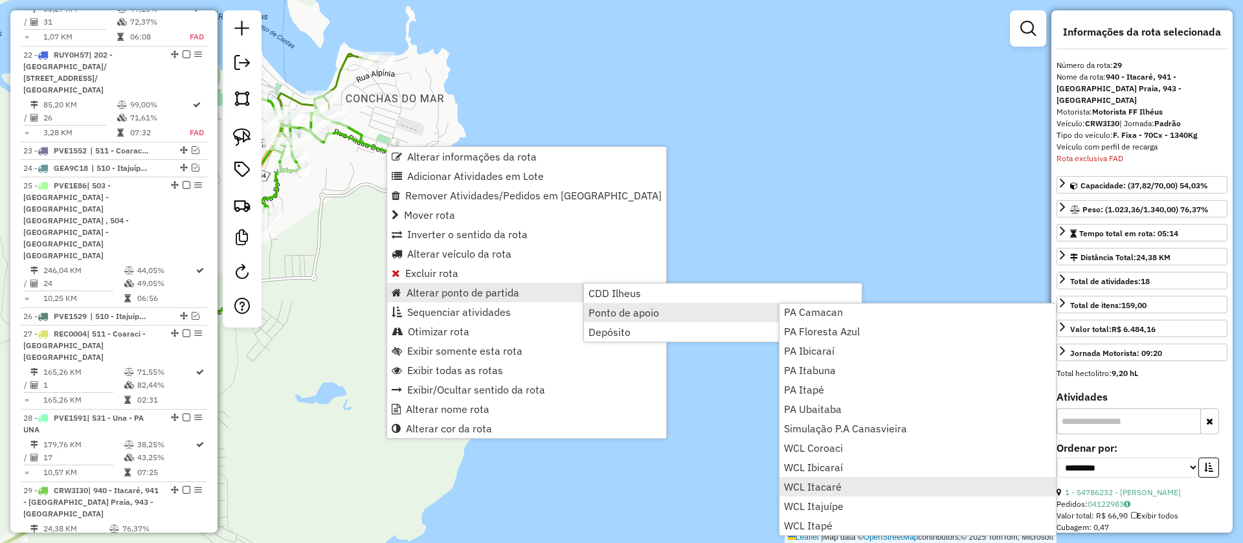
click at [812, 486] on span "WCL Itacaré" at bounding box center [813, 487] width 58 height 10
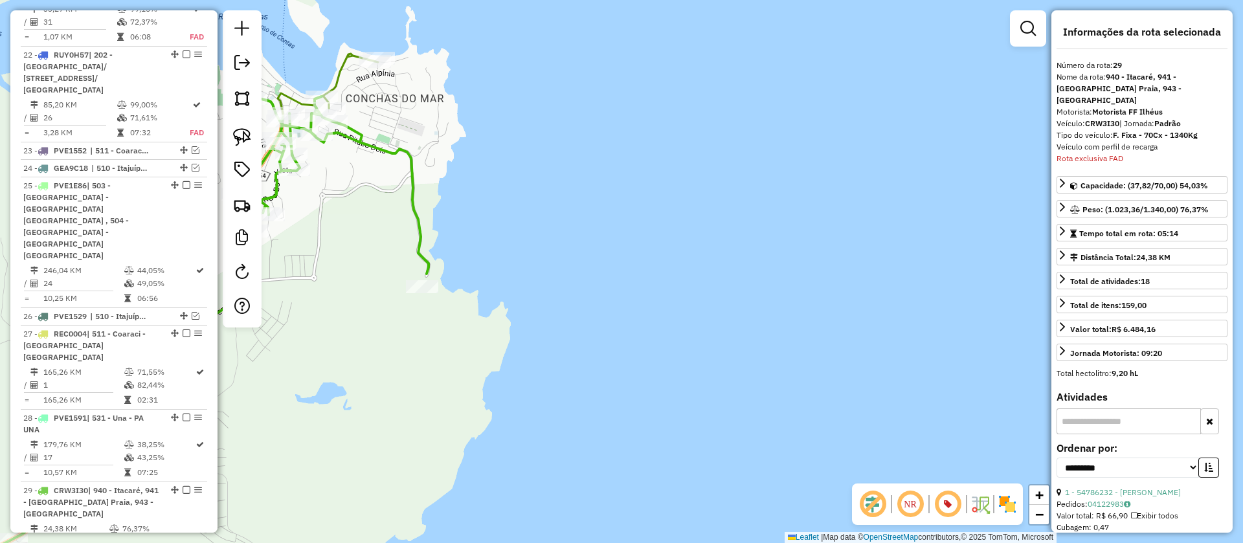
drag, startPoint x: 647, startPoint y: 190, endPoint x: 893, endPoint y: 189, distance: 246.6
click at [892, 190] on div "Janela de atendimento Grade de atendimento Capacidade Transportadoras Veículos …" at bounding box center [621, 271] width 1243 height 543
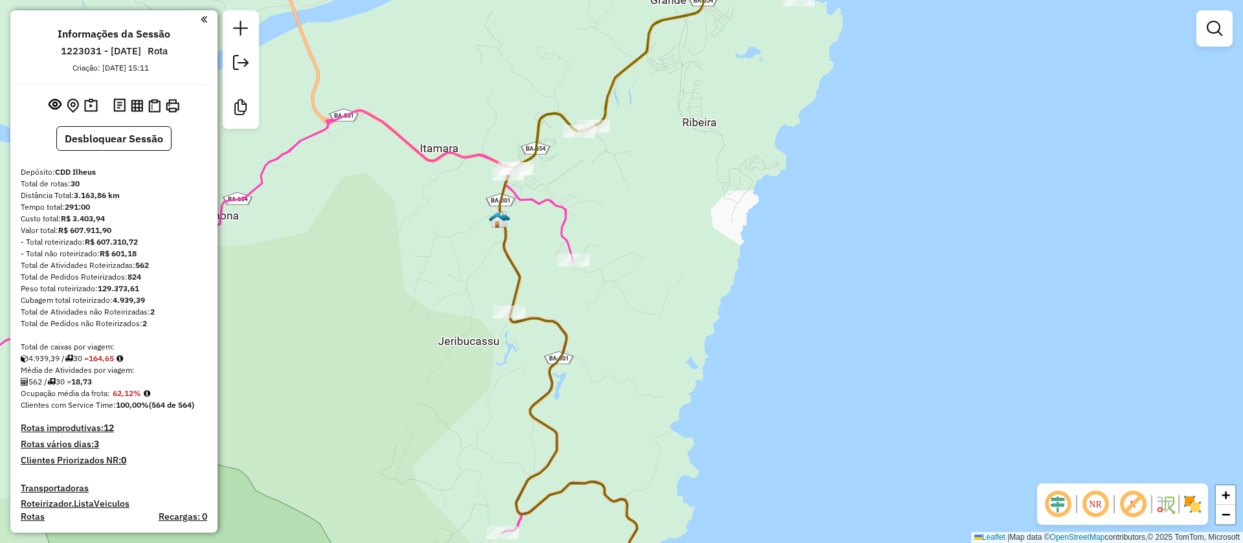
click at [637, 60] on icon at bounding box center [654, 61] width 295 height 230
select select "**********"
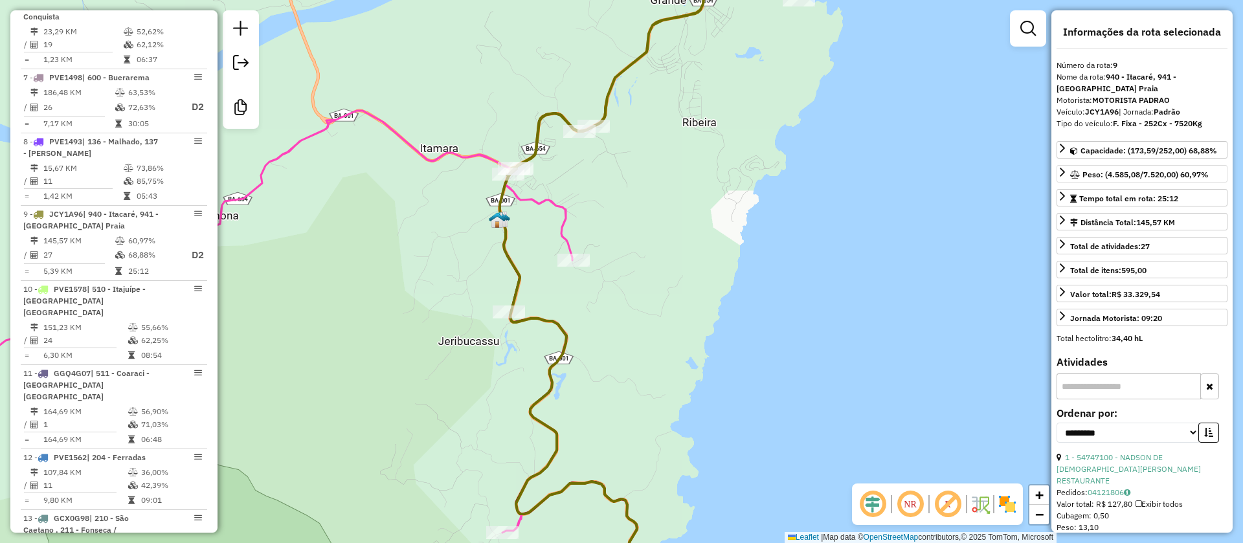
scroll to position [1151, 0]
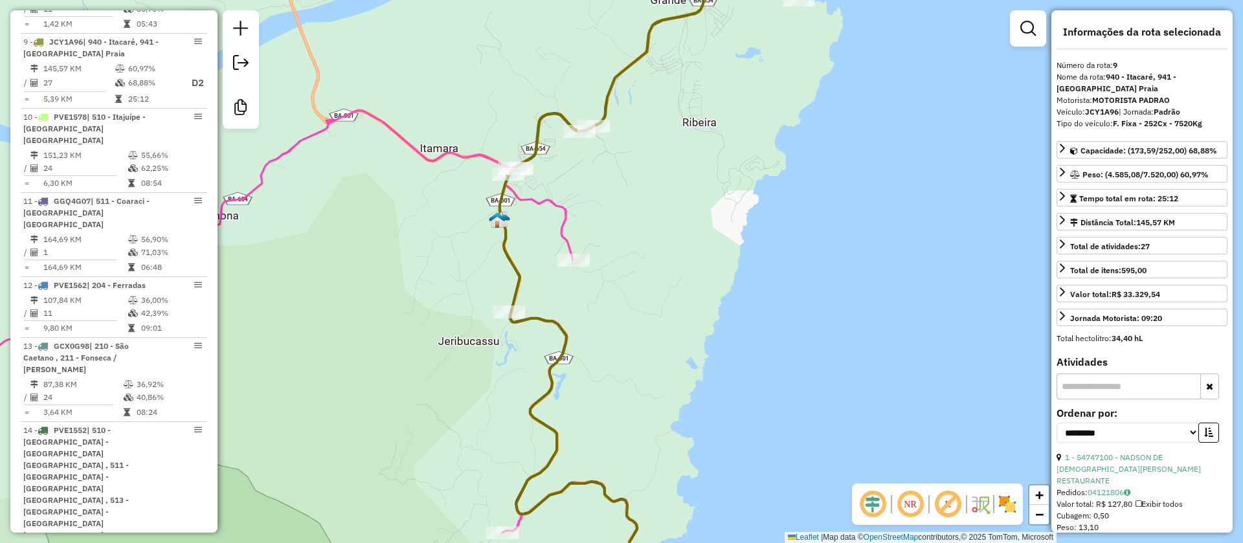
drag, startPoint x: 1118, startPoint y: 113, endPoint x: 1083, endPoint y: 108, distance: 35.3
click at [1083, 108] on div "Veículo: JCY1A96 | Jornada: Padrão" at bounding box center [1141, 112] width 171 height 12
copy div "JCY1A96"
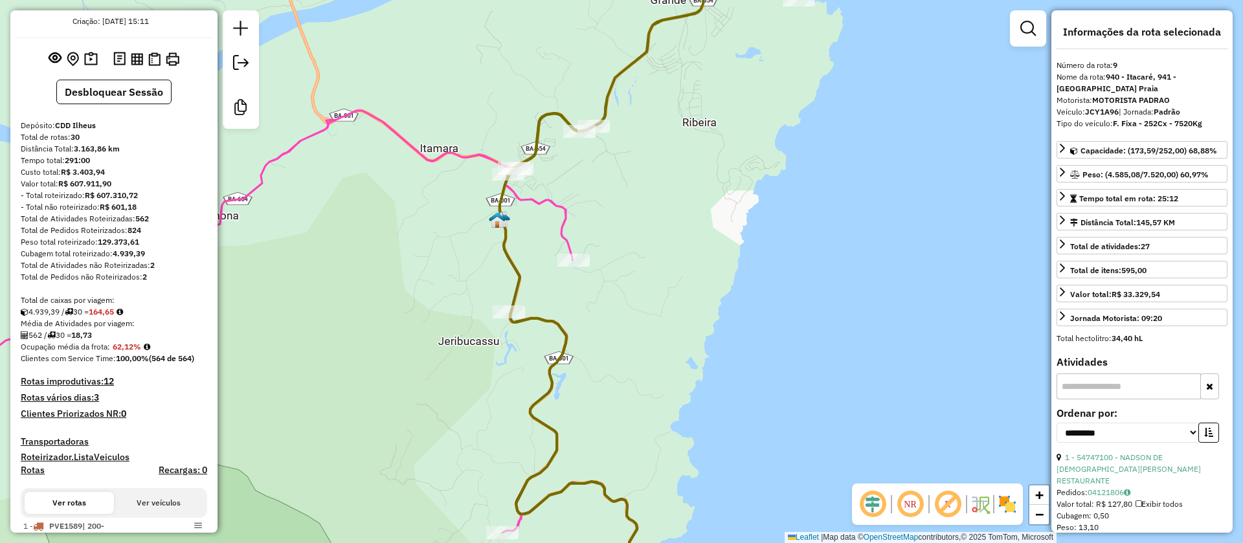
scroll to position [0, 0]
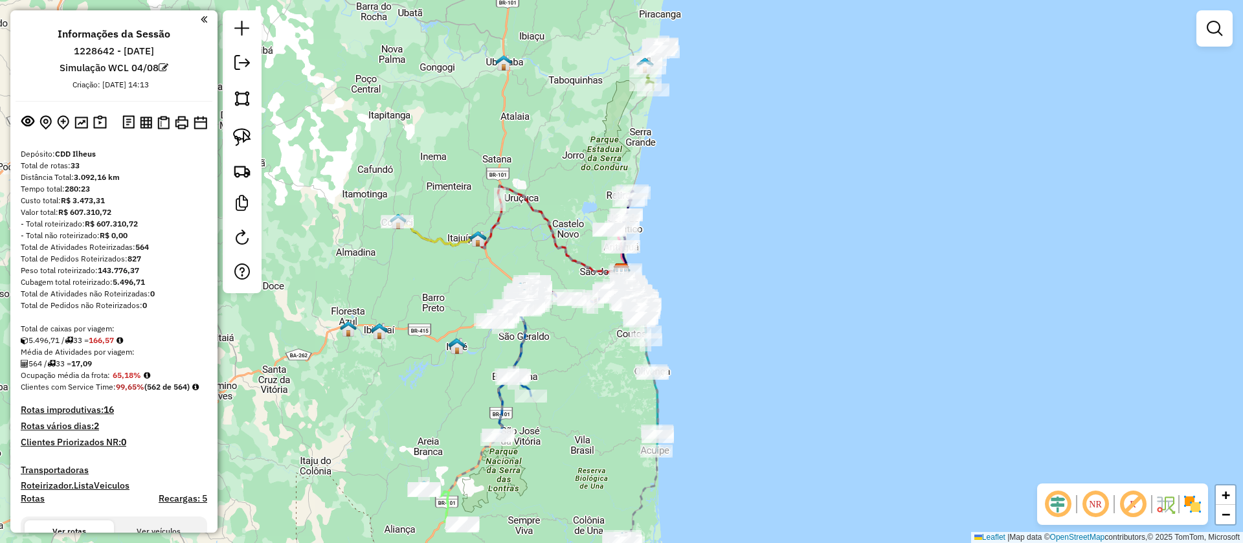
click at [1144, 507] on em at bounding box center [1132, 504] width 31 height 31
click at [1052, 507] on em at bounding box center [1057, 504] width 31 height 31
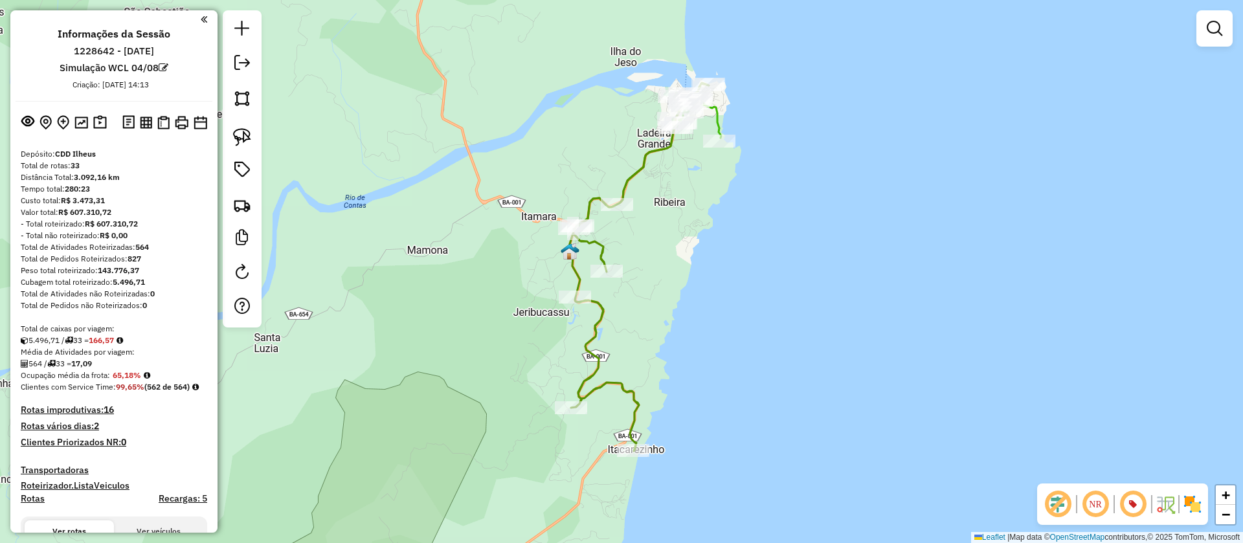
click at [564, 254] on img at bounding box center [569, 251] width 17 height 17
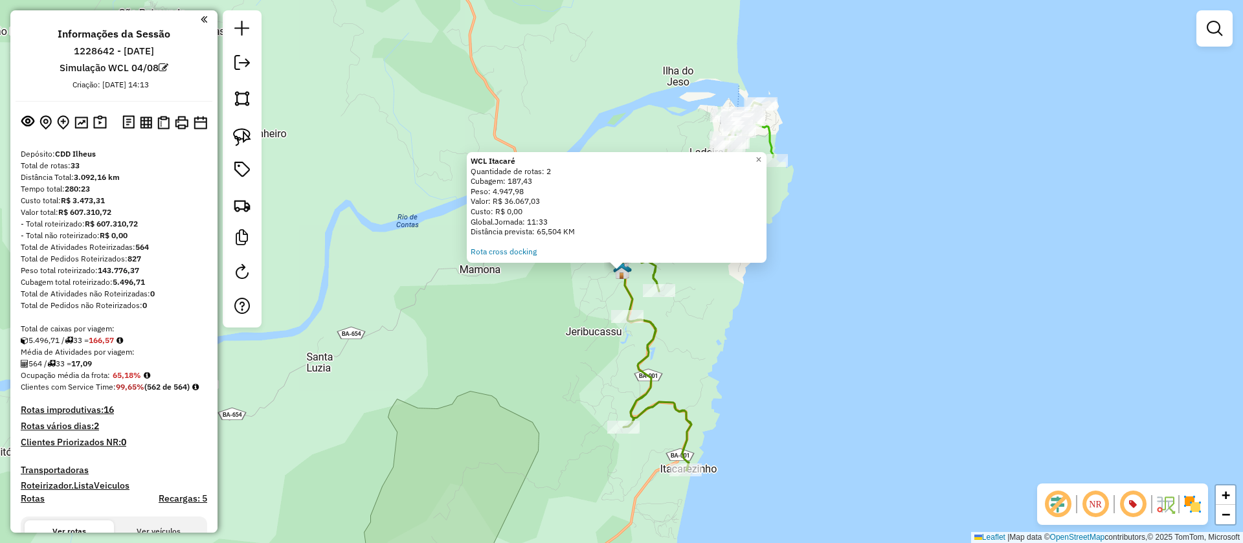
click at [511, 264] on div "WCL Itacaré Quantidade de rotas: 2 Cubagem: 187,43 Peso: 4.947,98 Valor: R$ 36.…" at bounding box center [621, 271] width 1243 height 543
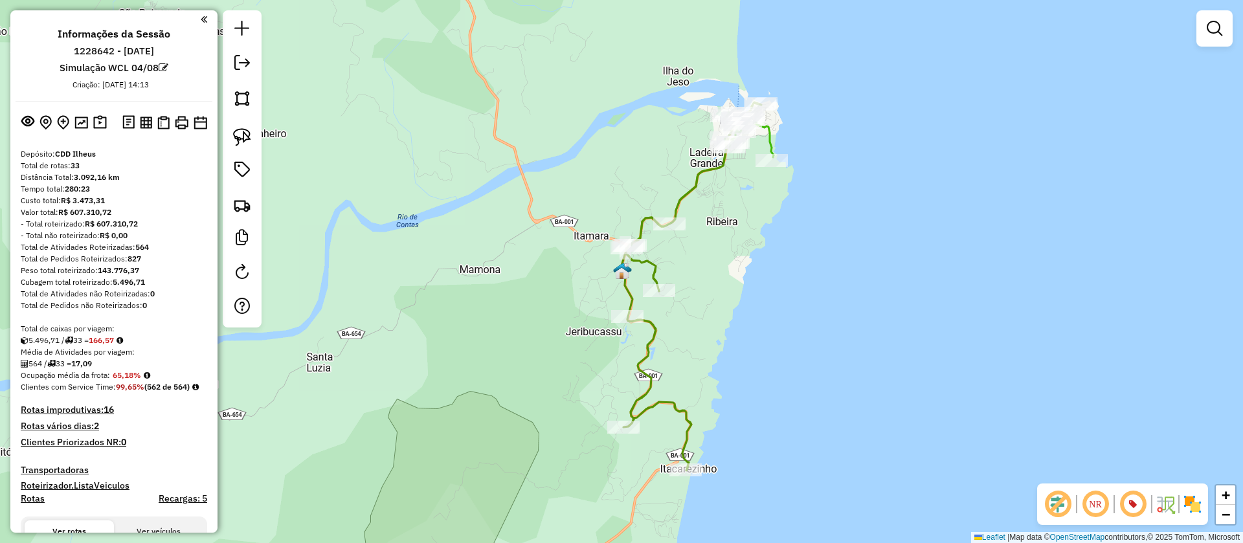
click at [513, 258] on div "Janela de atendimento Grade de atendimento Capacidade Transportadoras Veículos …" at bounding box center [621, 271] width 1243 height 543
click at [617, 273] on img at bounding box center [621, 271] width 17 height 17
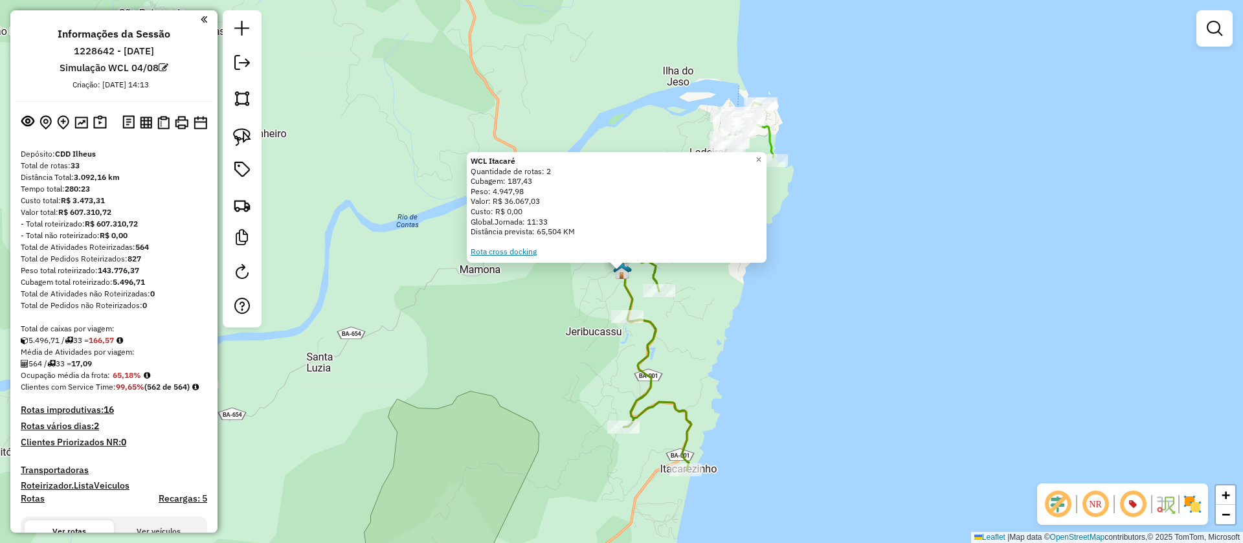
click at [520, 249] on link "Rota cross docking" at bounding box center [504, 252] width 66 height 10
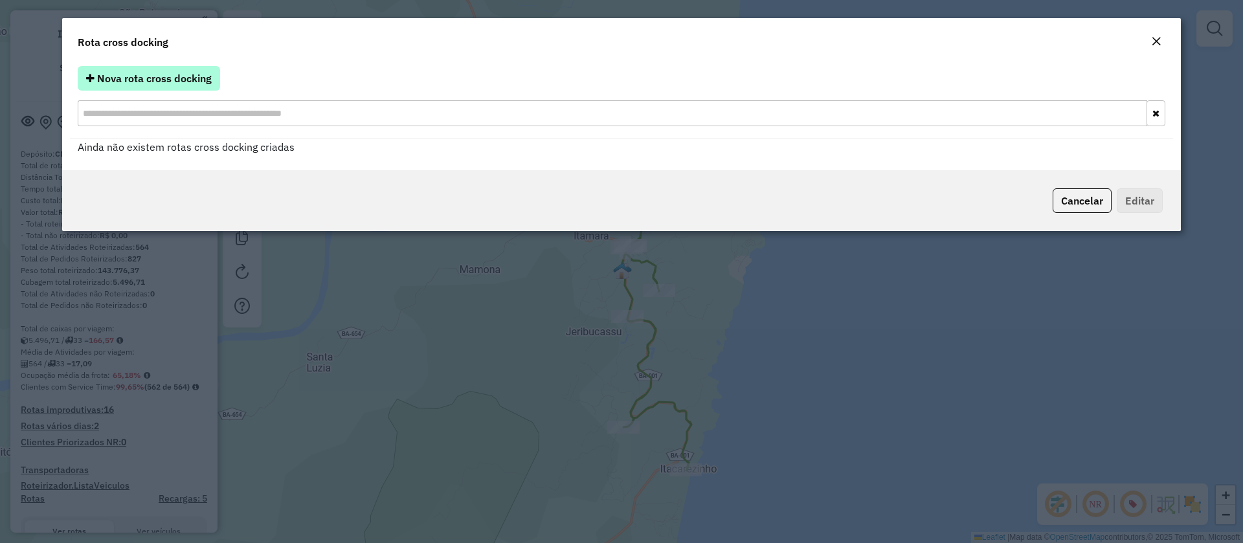
click at [166, 81] on span "Nova rota cross docking" at bounding box center [154, 78] width 115 height 13
select select "*"
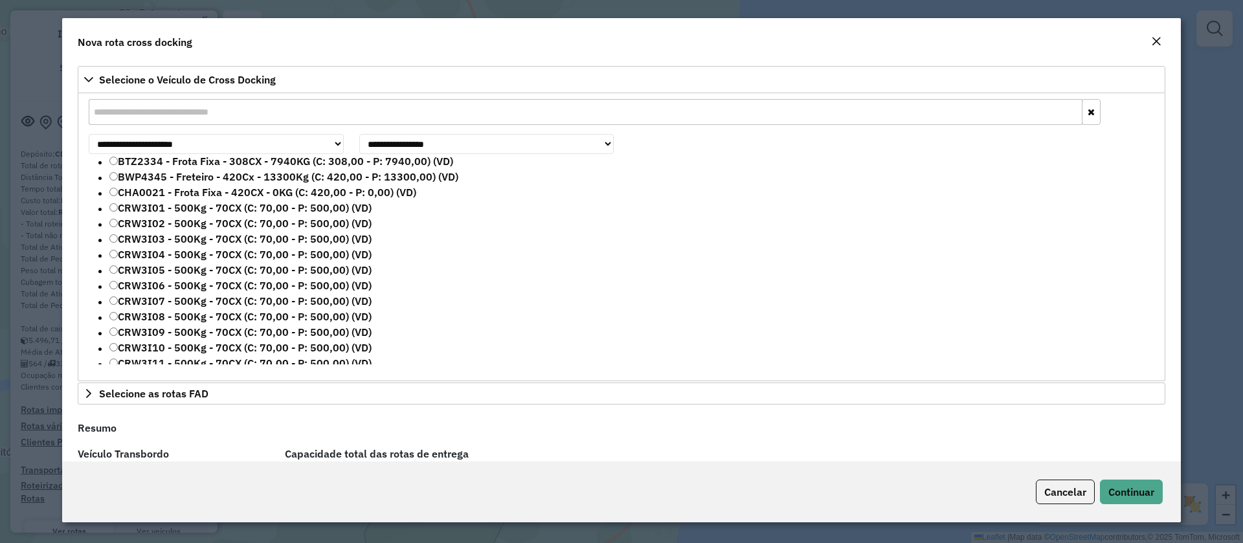
click at [174, 113] on input "text" at bounding box center [586, 112] width 994 height 26
paste input "*******"
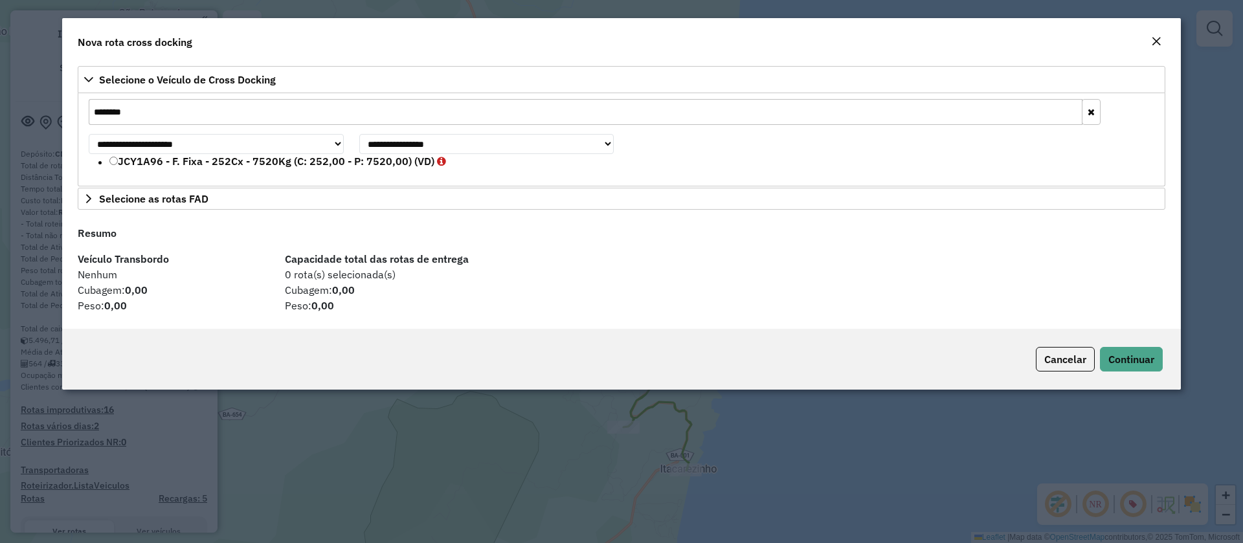
type input "*******"
drag, startPoint x: 140, startPoint y: 159, endPoint x: 190, endPoint y: 164, distance: 49.5
click at [141, 159] on label "JCY1A96 - F. Fixa - 252Cx - 7520Kg (C: 252,00 - P: 7520,00) (VD)" at bounding box center [277, 161] width 337 height 16
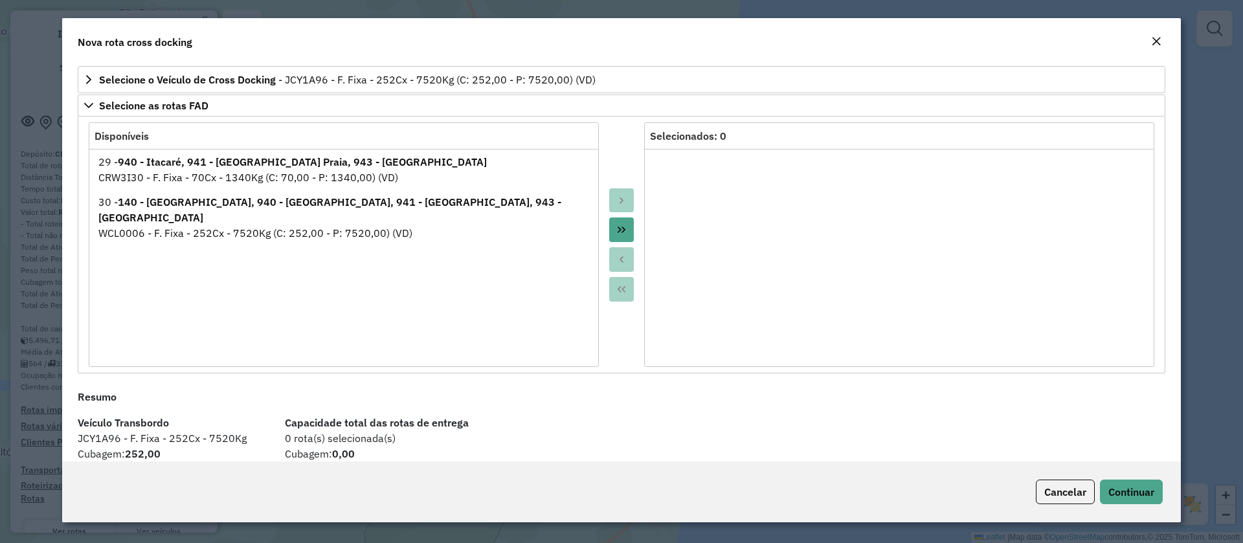
click at [619, 227] on icon "Move All to Target" at bounding box center [621, 230] width 10 height 10
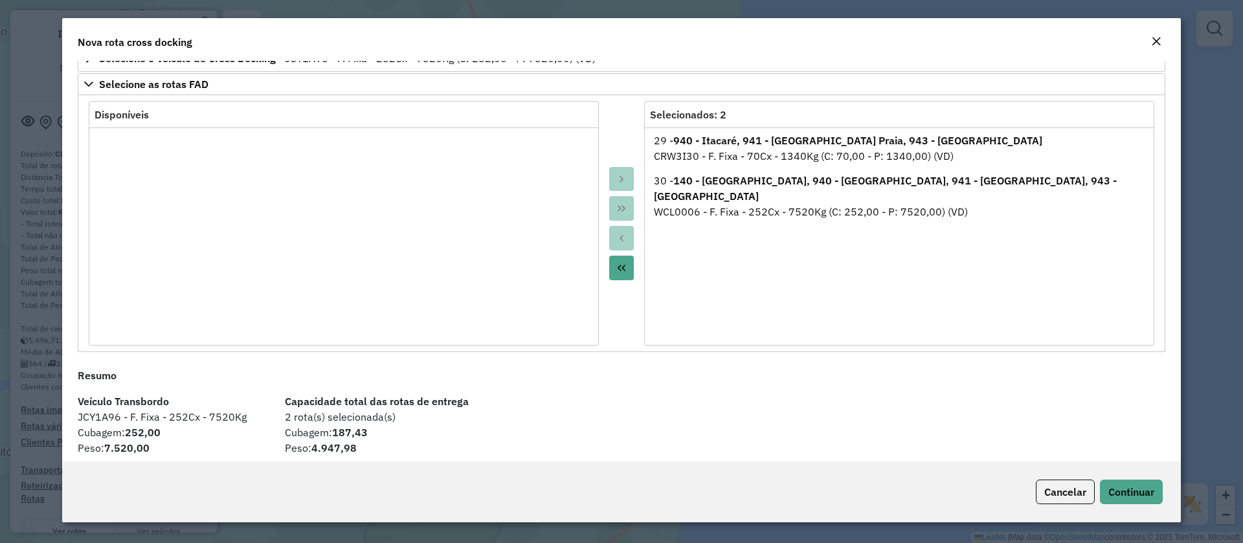
scroll to position [31, 0]
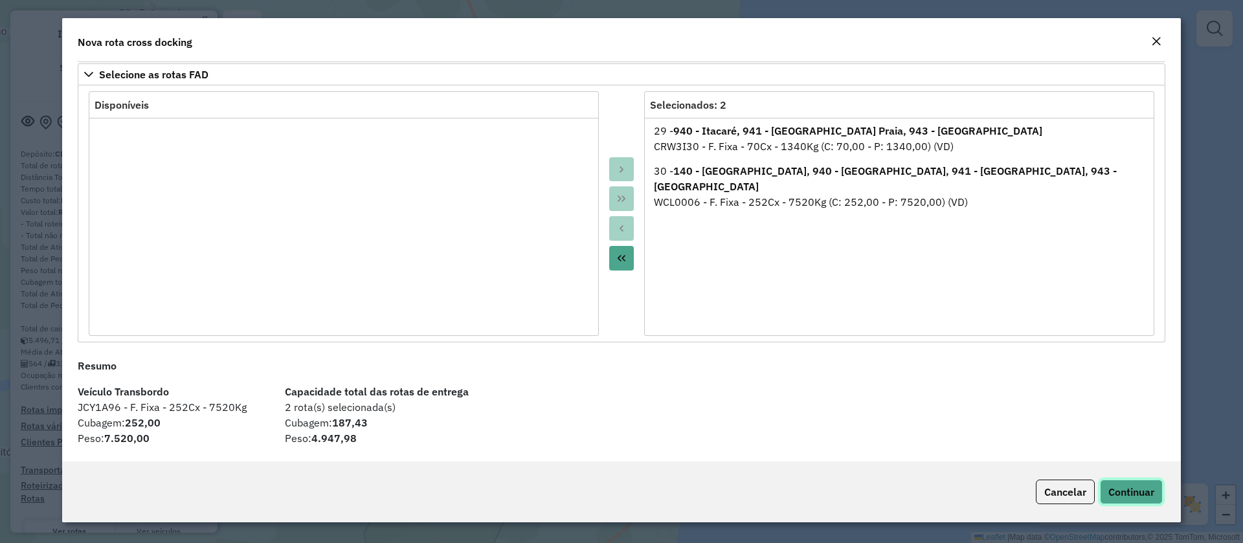
click at [1135, 488] on span "Continuar" at bounding box center [1131, 491] width 46 height 13
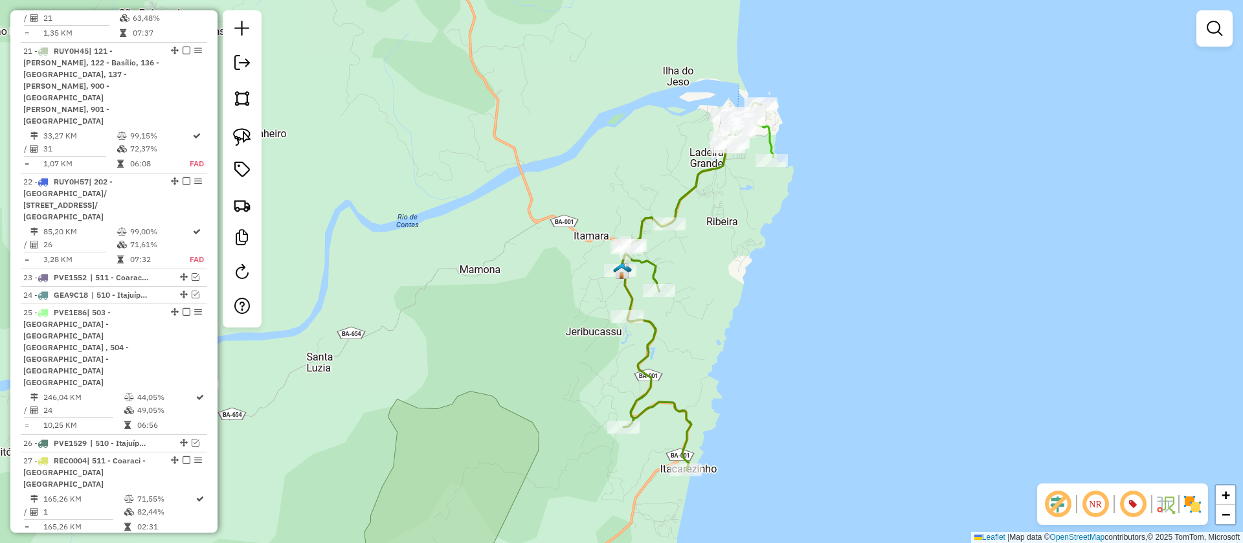
scroll to position [2511, 0]
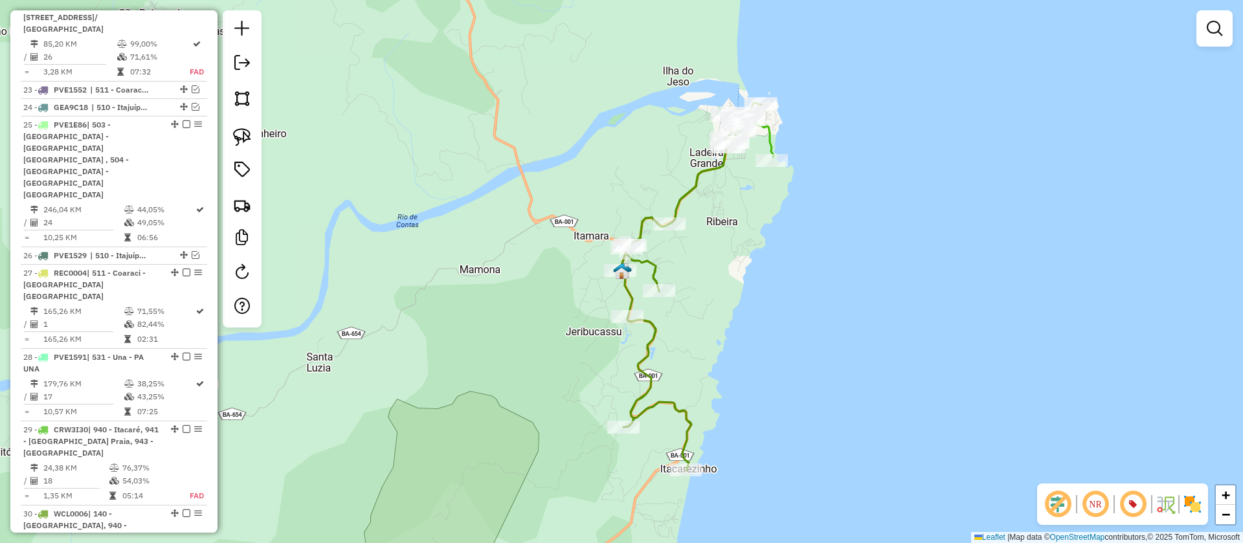
drag, startPoint x: 169, startPoint y: 394, endPoint x: 173, endPoint y: 335, distance: 59.0
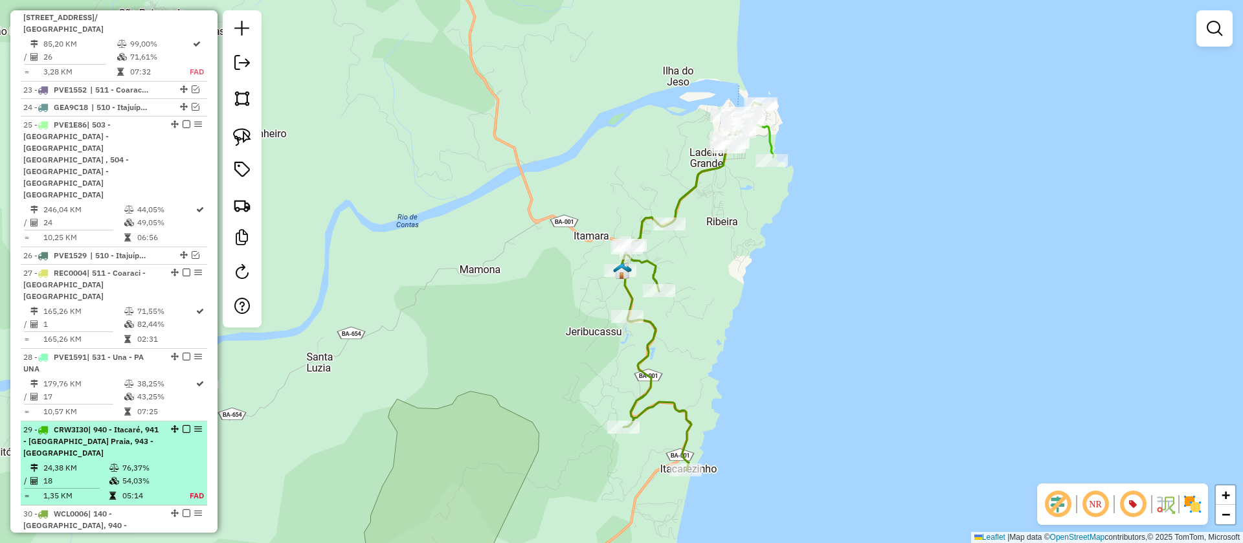
click at [183, 425] on em at bounding box center [187, 429] width 8 height 8
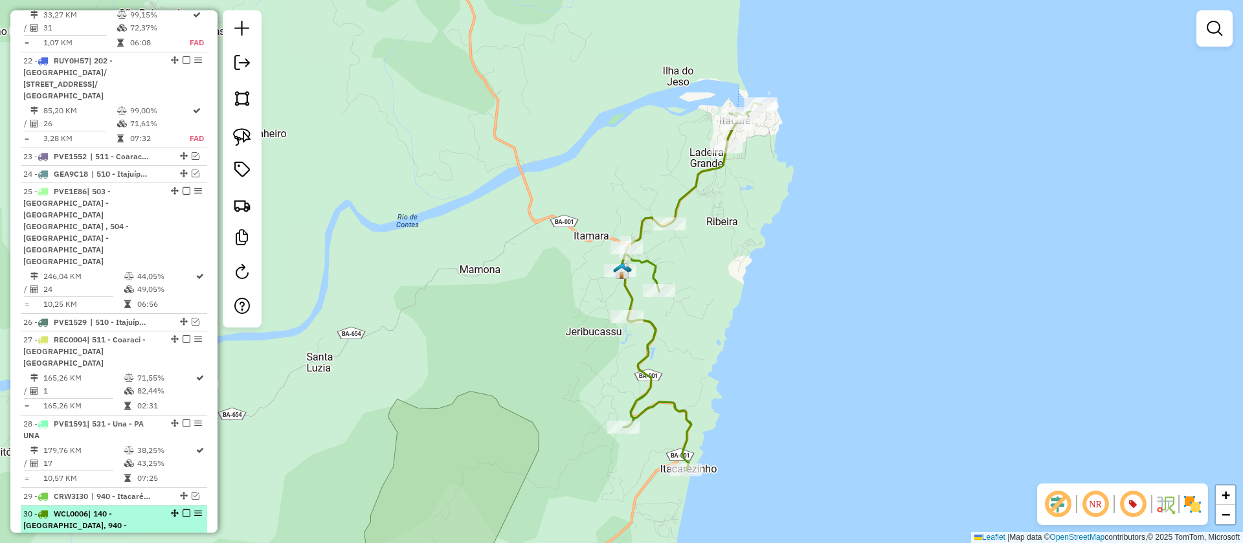
click at [183, 509] on em at bounding box center [187, 513] width 8 height 8
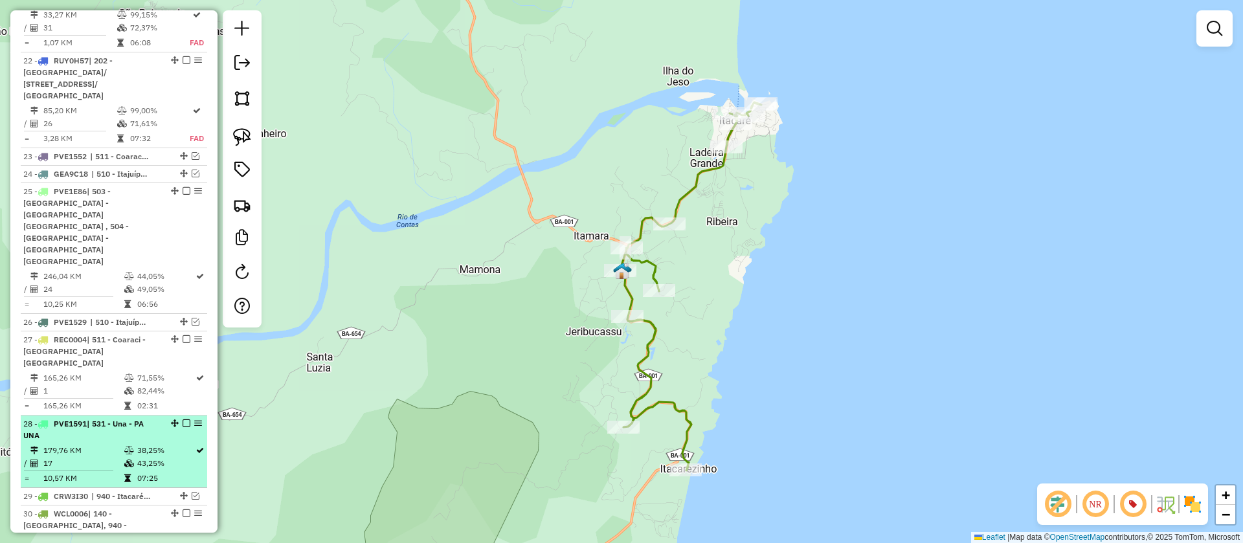
scroll to position [2377, 0]
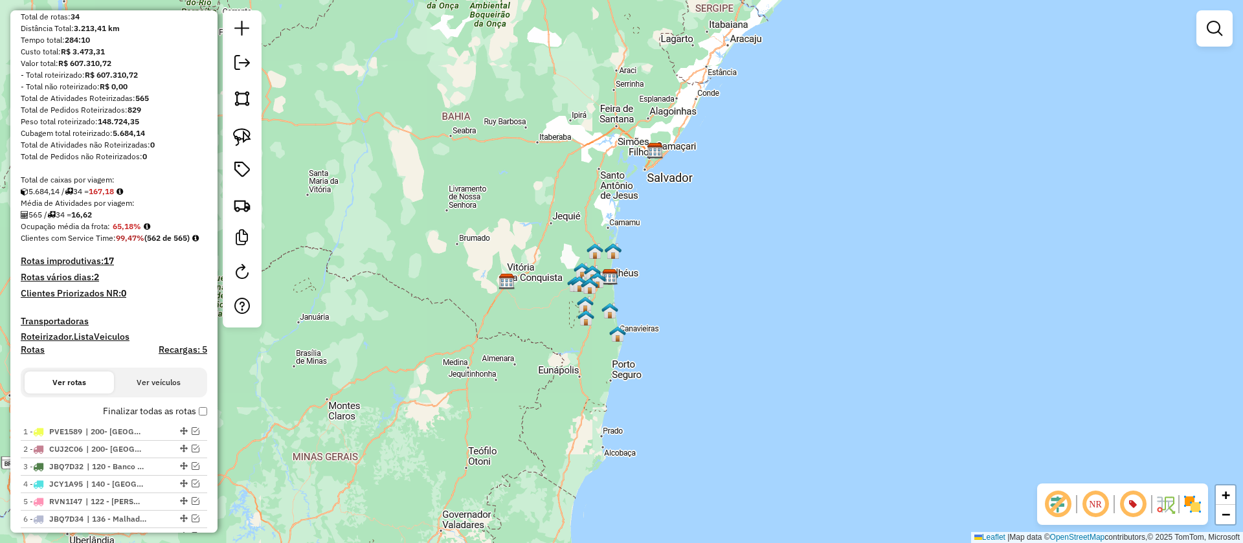
scroll to position [0, 0]
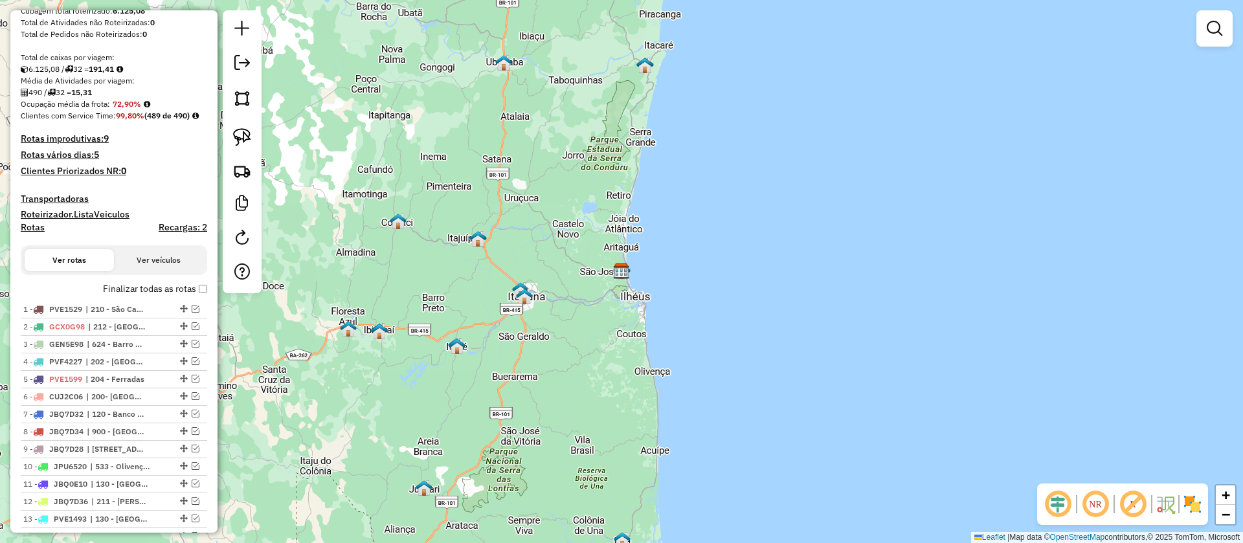
scroll to position [211, 0]
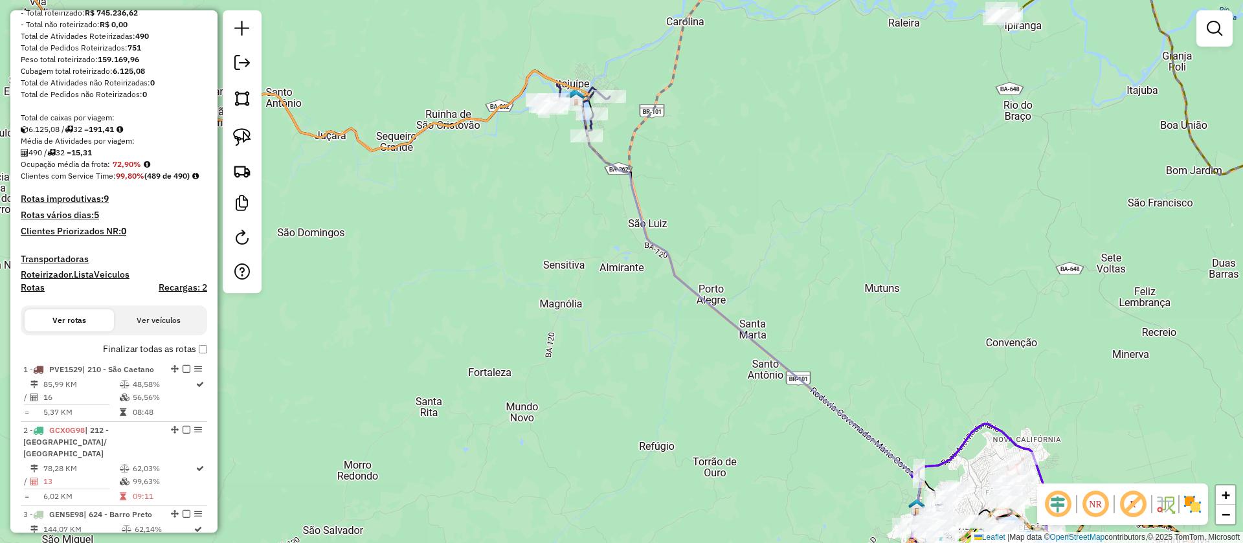
drag, startPoint x: 1145, startPoint y: 503, endPoint x: 1107, endPoint y: 500, distance: 37.6
click at [1144, 503] on em at bounding box center [1132, 504] width 31 height 31
click at [1051, 501] on em at bounding box center [1057, 504] width 31 height 31
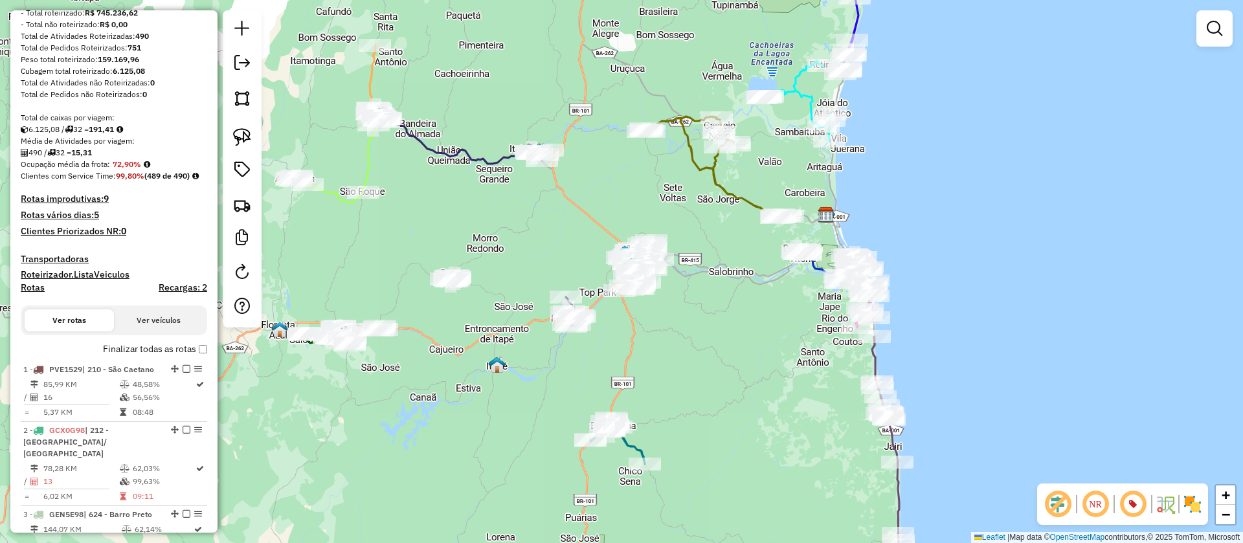
click at [447, 148] on icon at bounding box center [463, 140] width 170 height 48
select select "**********"
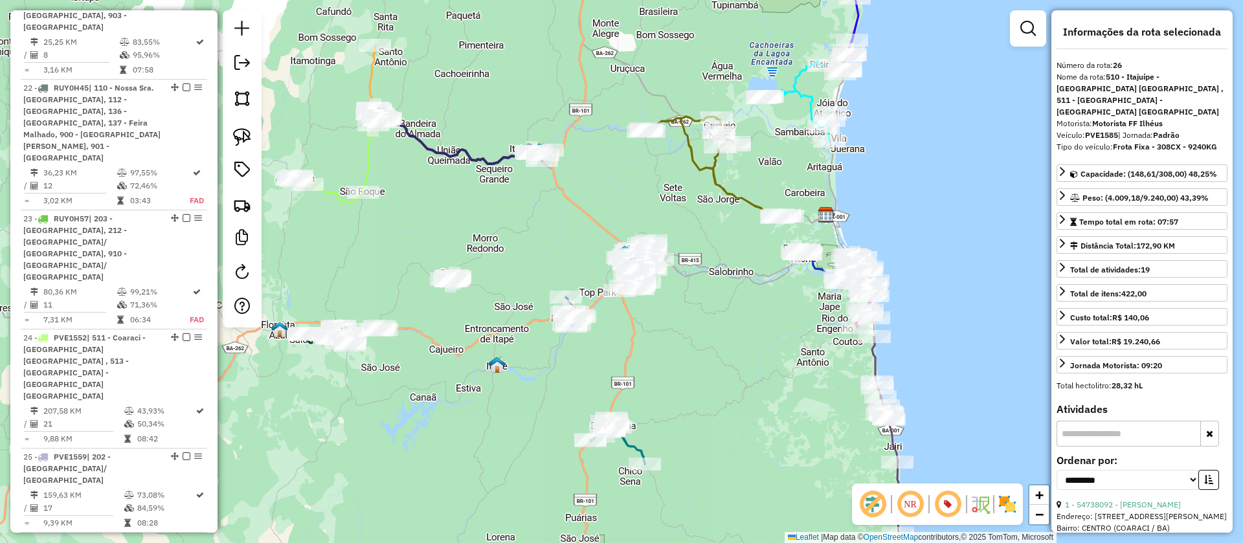
scroll to position [2528, 0]
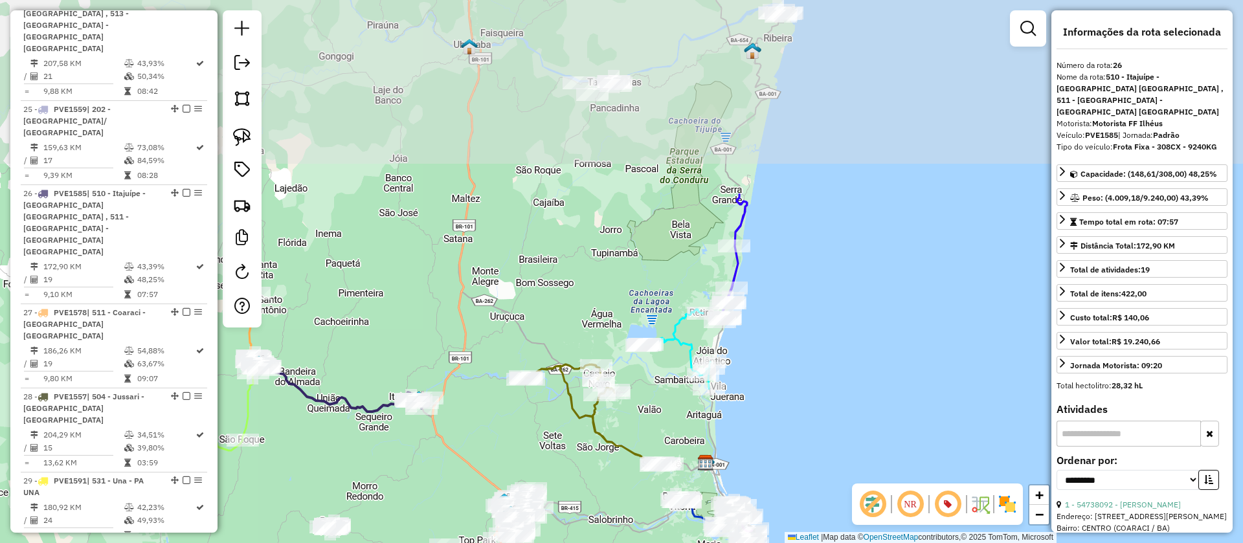
drag, startPoint x: 606, startPoint y: 192, endPoint x: 504, endPoint y: 397, distance: 229.3
click at [491, 420] on div "Janela de atendimento Grade de atendimento Capacidade Transportadoras Veículos …" at bounding box center [621, 271] width 1243 height 543
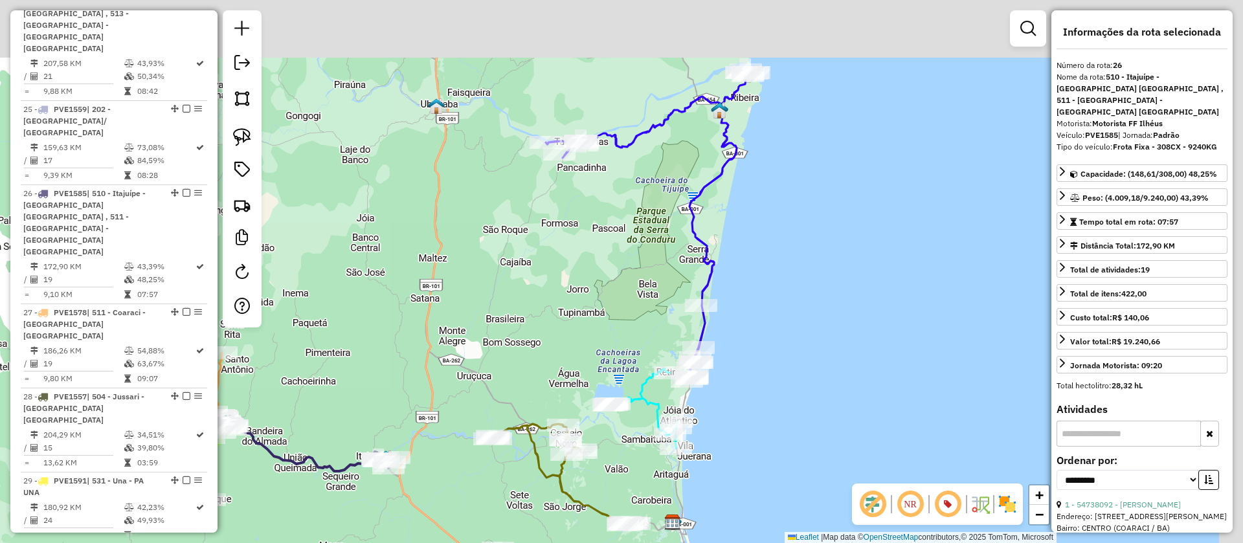
drag, startPoint x: 848, startPoint y: 164, endPoint x: 751, endPoint y: 283, distance: 153.2
click at [765, 298] on div "Janela de atendimento Grade de atendimento Capacidade Transportadoras Veículos …" at bounding box center [621, 271] width 1243 height 543
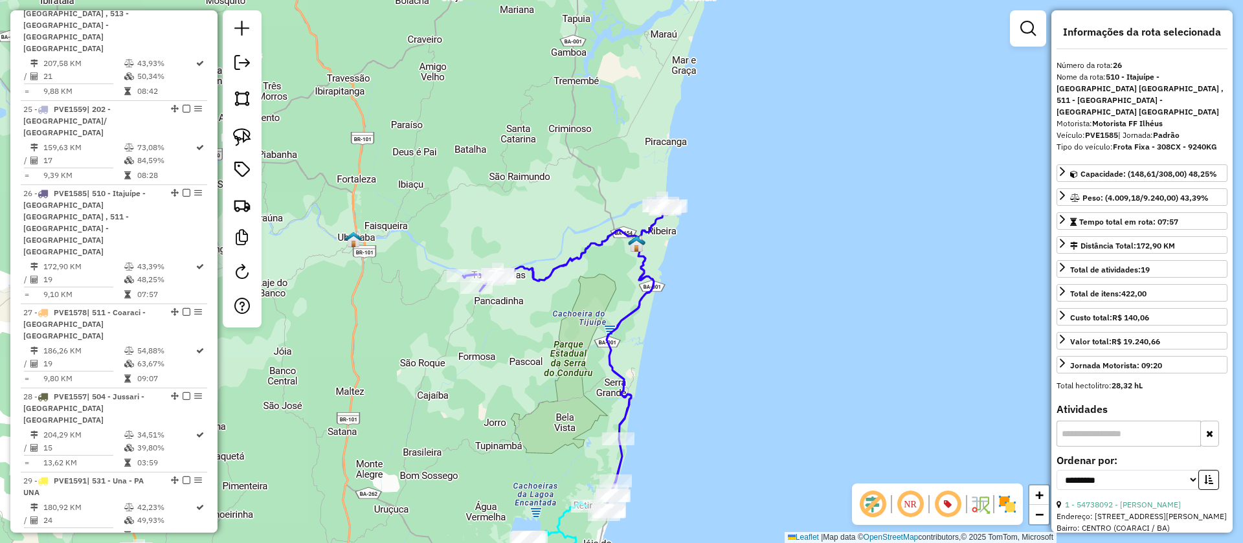
click at [652, 229] on icon at bounding box center [567, 358] width 208 height 311
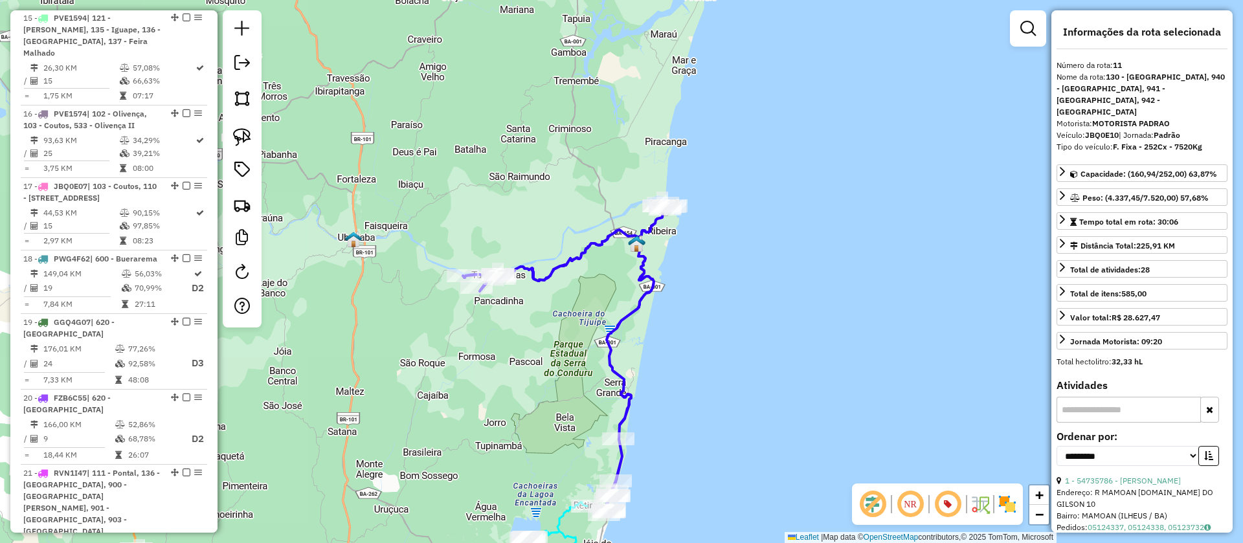
scroll to position [1313, 0]
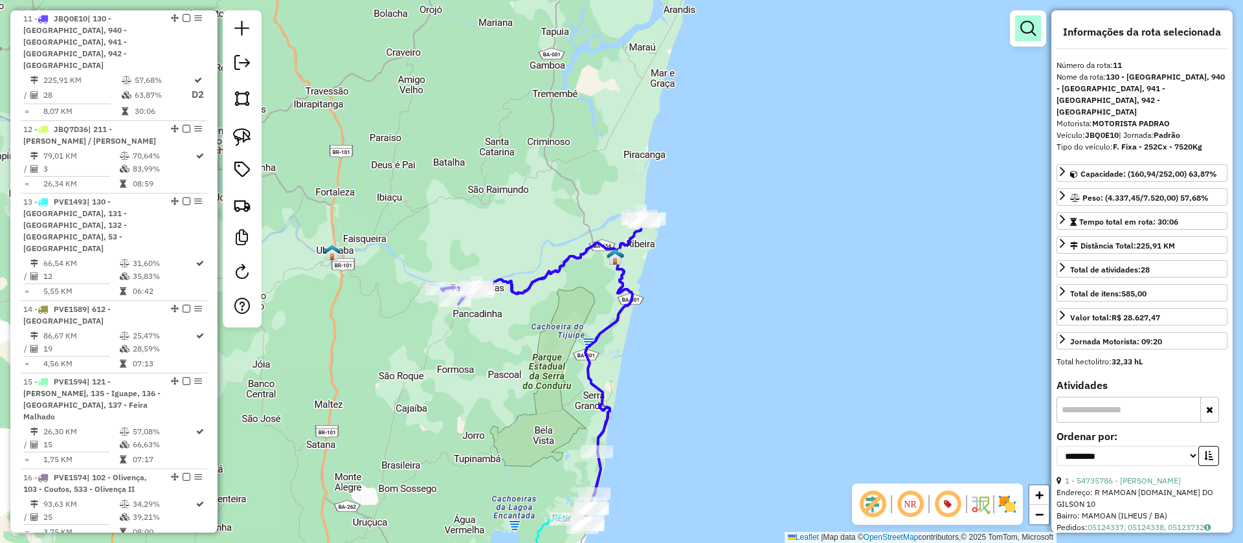
click at [1029, 21] on em at bounding box center [1028, 29] width 16 height 16
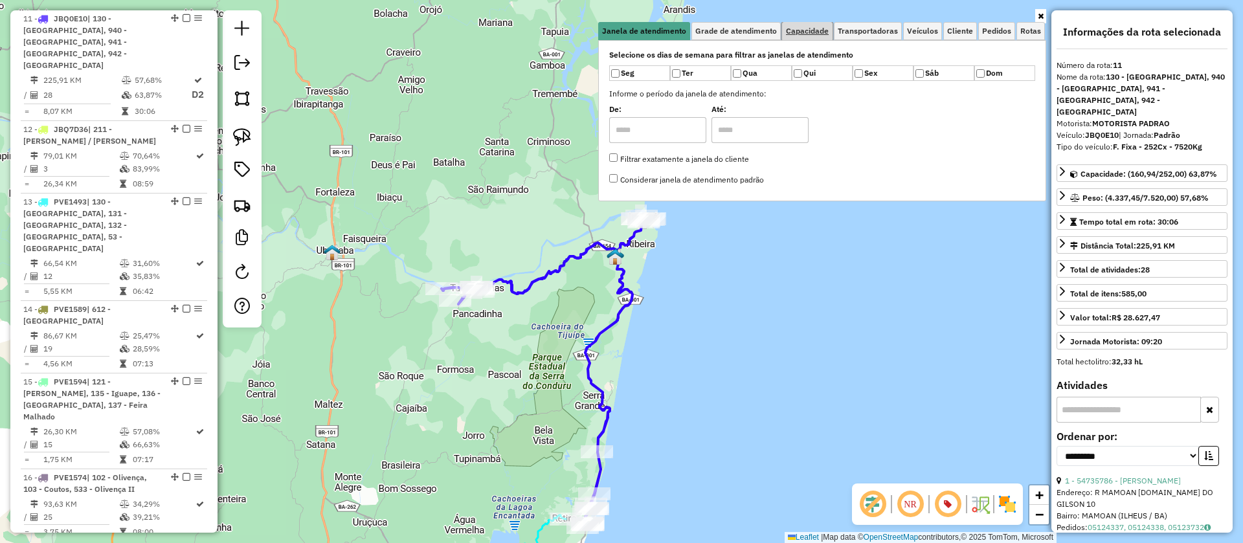
click at [816, 32] on span "Capacidade" at bounding box center [807, 31] width 43 height 8
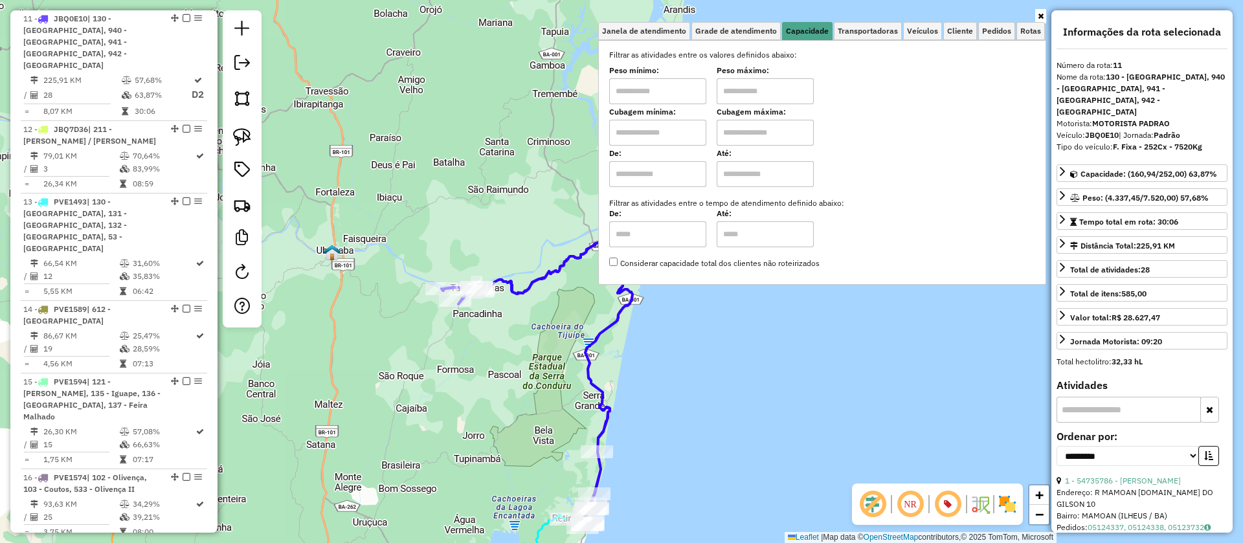
click at [669, 126] on input "text" at bounding box center [657, 133] width 97 height 26
type input "****"
click at [750, 138] on input "text" at bounding box center [765, 133] width 97 height 26
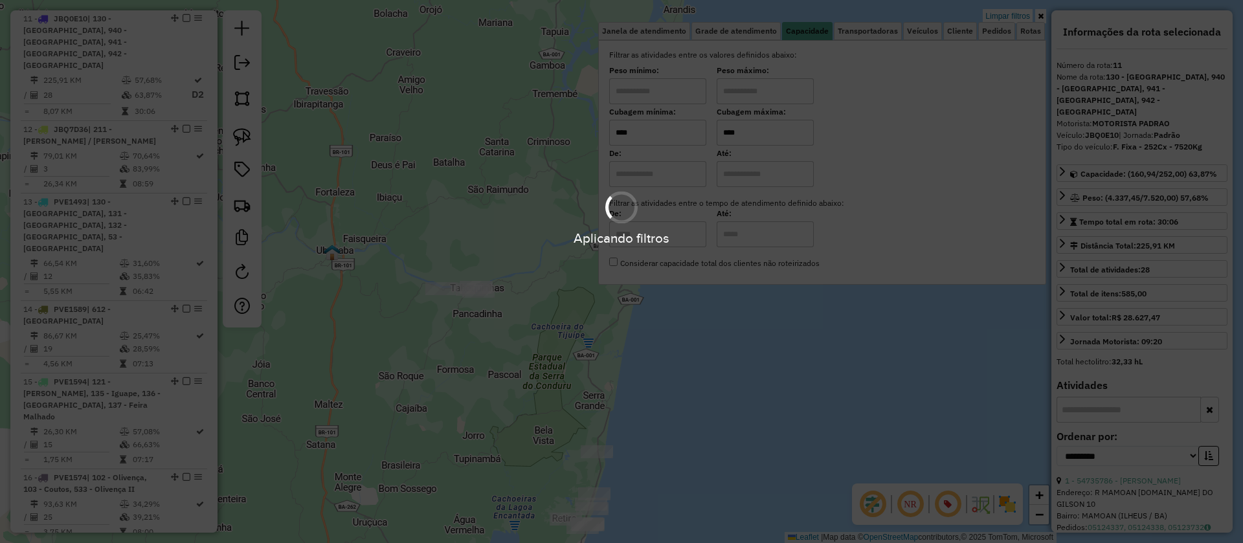
type input "****"
click at [494, 192] on div "Limpar filtros Janela de atendimento Grade de atendimento Capacidade Transporta…" at bounding box center [621, 271] width 1243 height 543
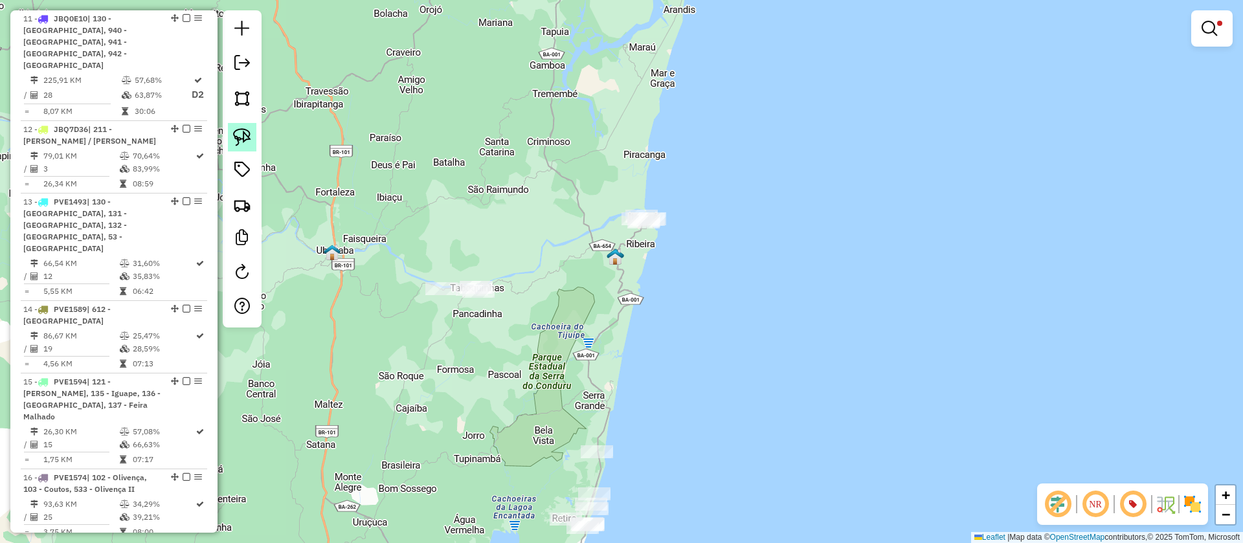
click at [228, 133] on link at bounding box center [242, 137] width 28 height 28
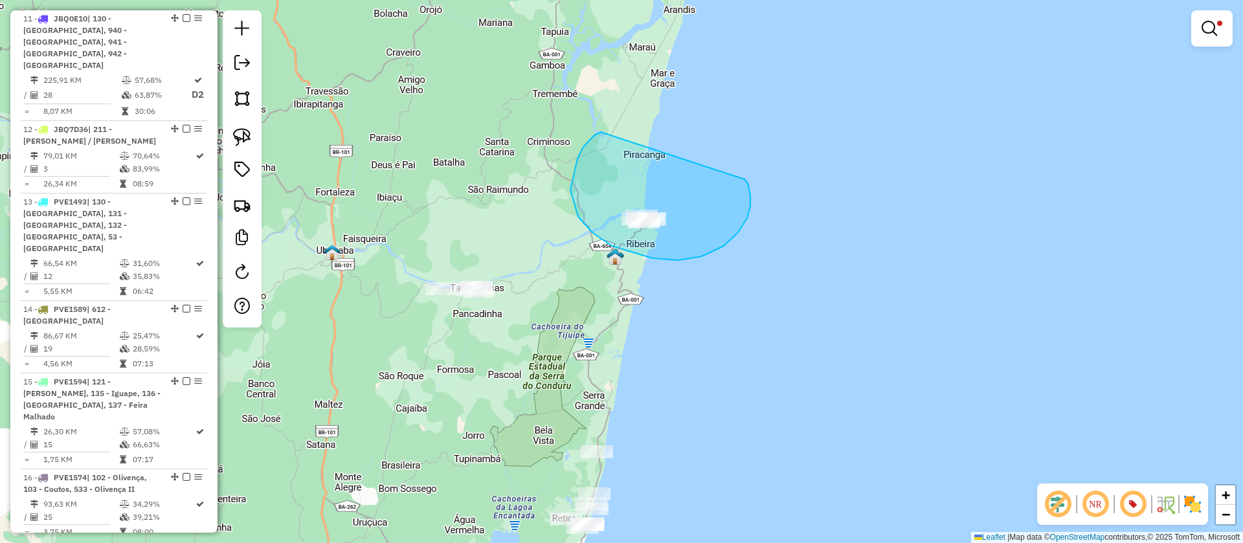
drag, startPoint x: 577, startPoint y: 159, endPoint x: 742, endPoint y: 177, distance: 166.0
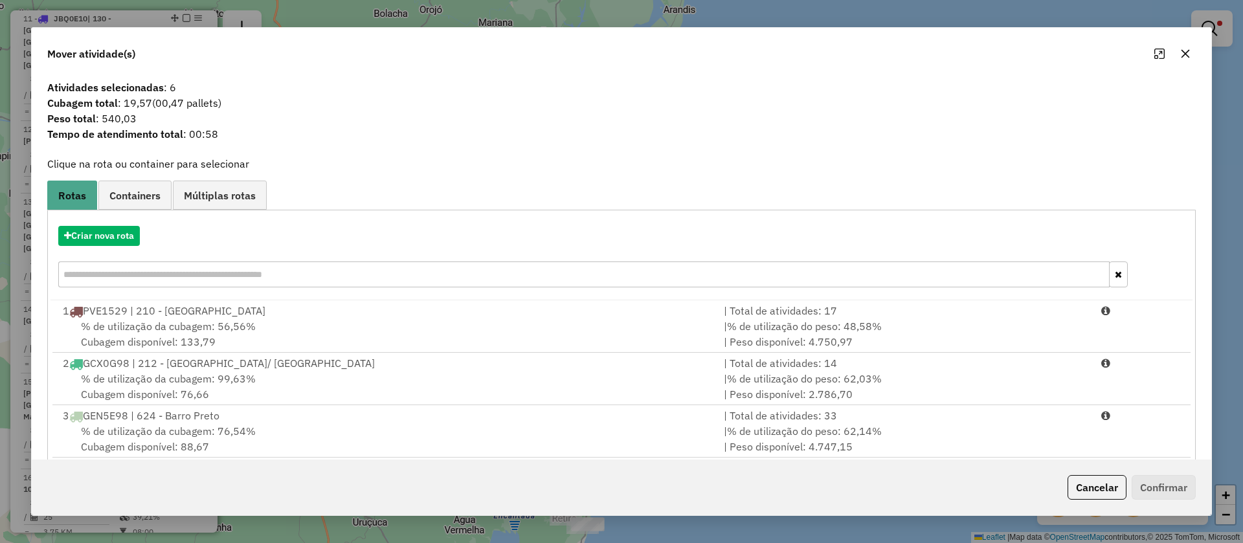
click at [1183, 49] on icon "button" at bounding box center [1185, 54] width 10 height 10
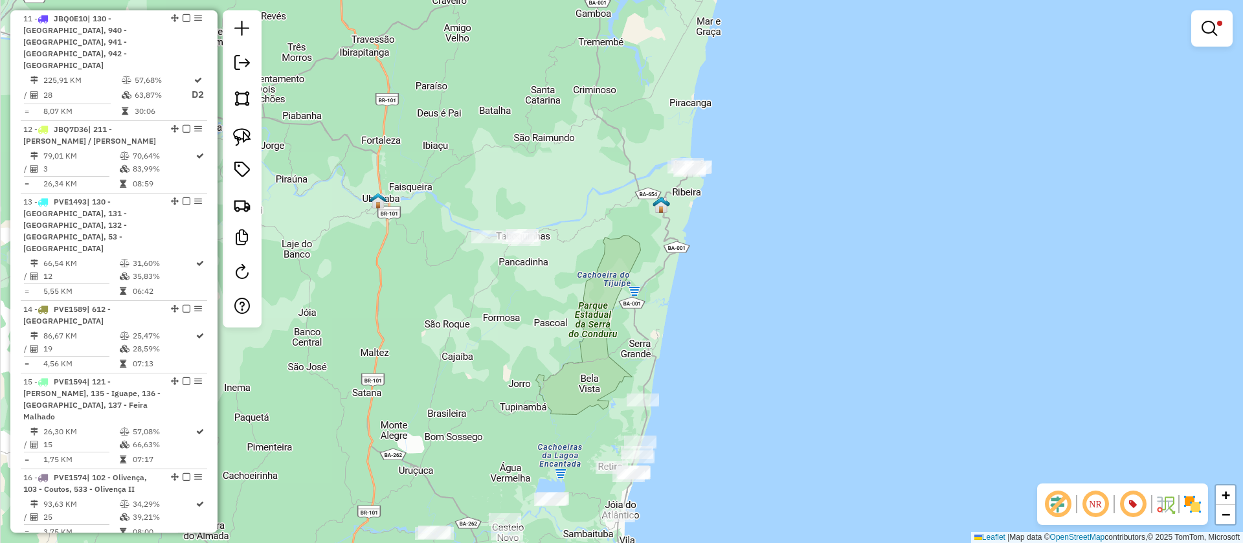
drag, startPoint x: 447, startPoint y: 373, endPoint x: 823, endPoint y: -48, distance: 564.3
click at [823, 0] on html "Aguarde... Pop-up bloqueado! Seu navegador bloqueou automáticamente a abertura …" at bounding box center [621, 271] width 1243 height 543
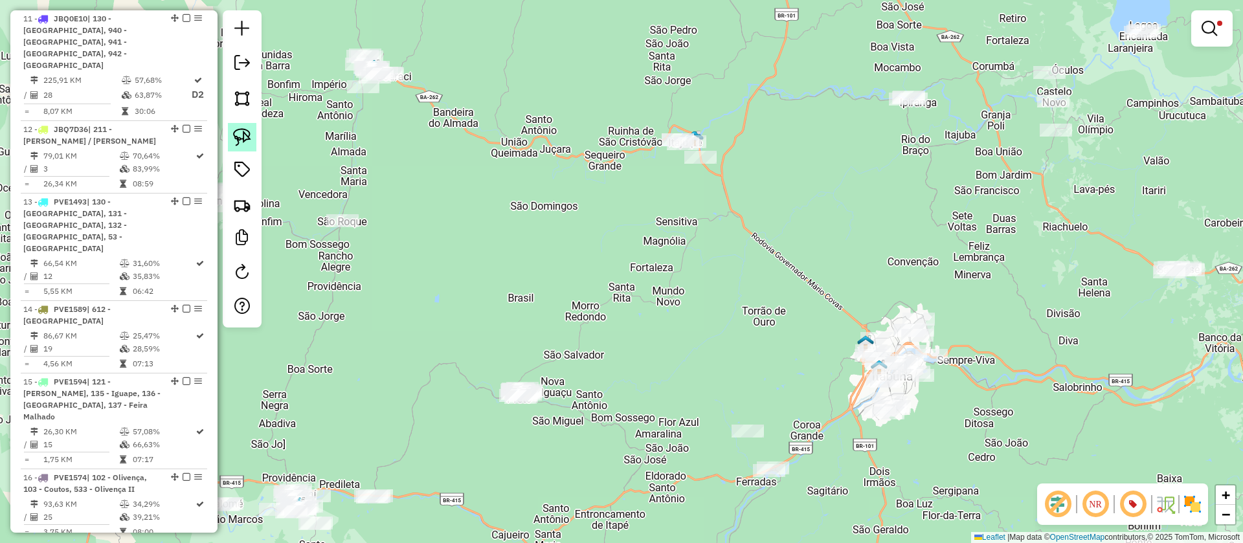
click at [239, 131] on img at bounding box center [242, 137] width 18 height 18
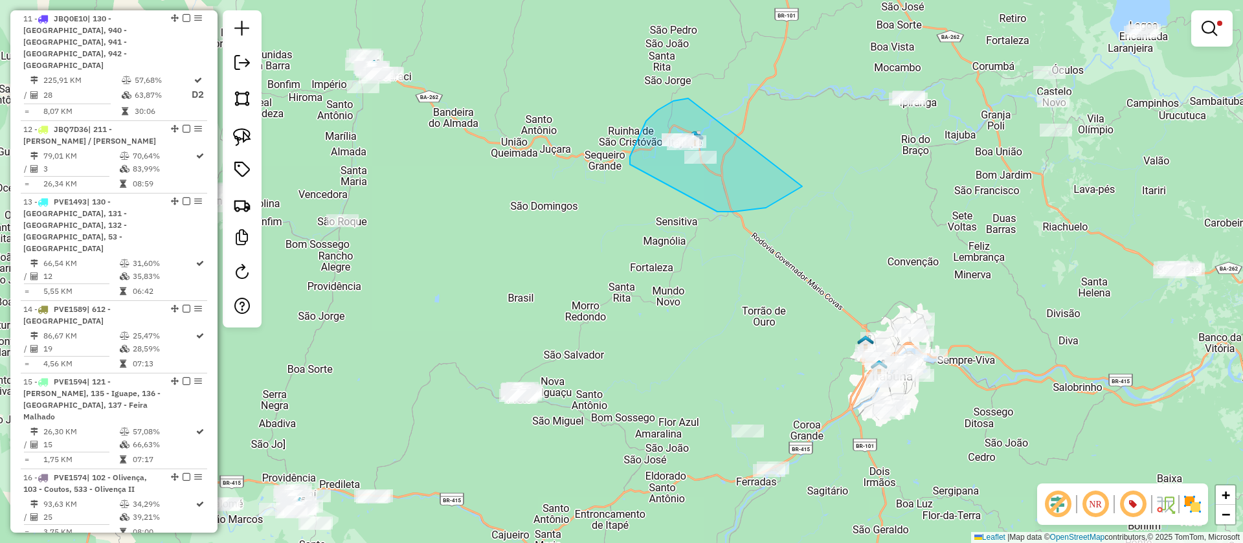
drag, startPoint x: 646, startPoint y: 121, endPoint x: 755, endPoint y: 89, distance: 113.3
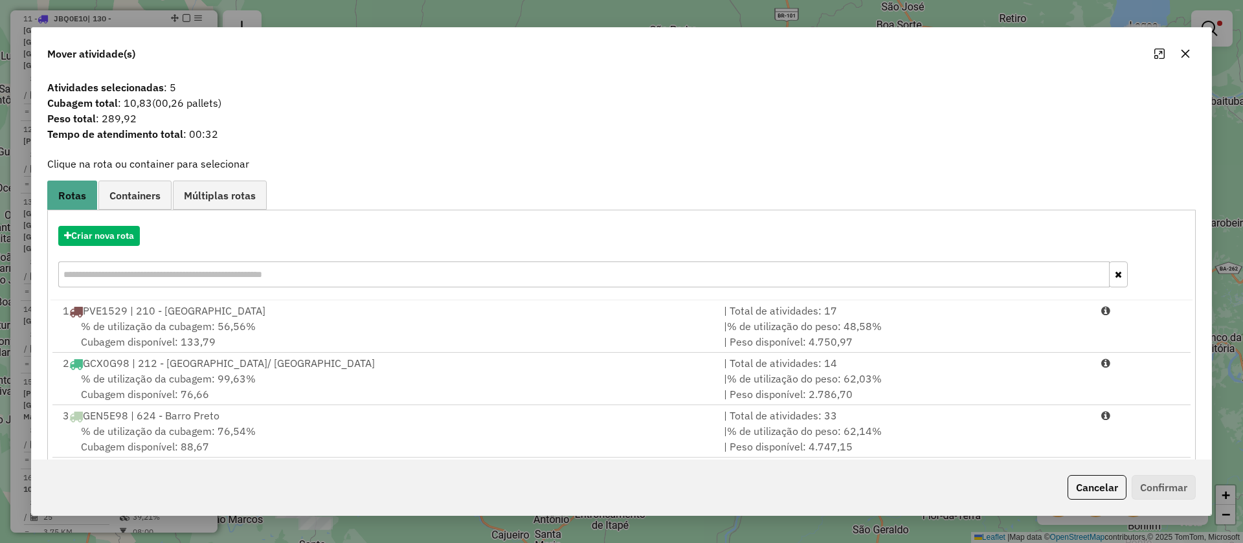
click at [1190, 47] on button "button" at bounding box center [1185, 53] width 21 height 21
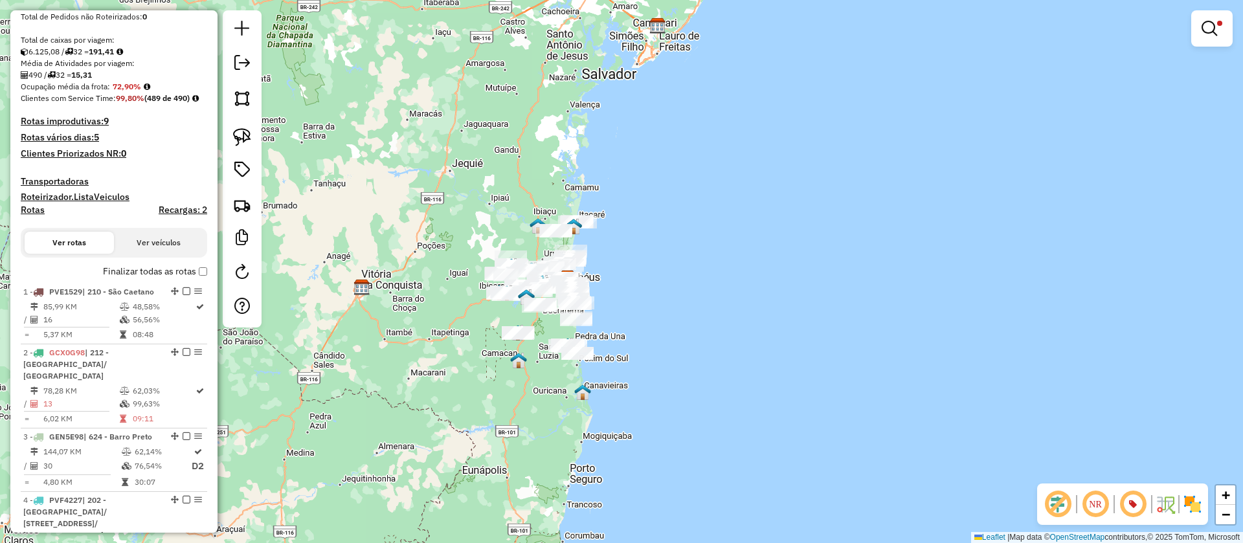
scroll to position [291, 0]
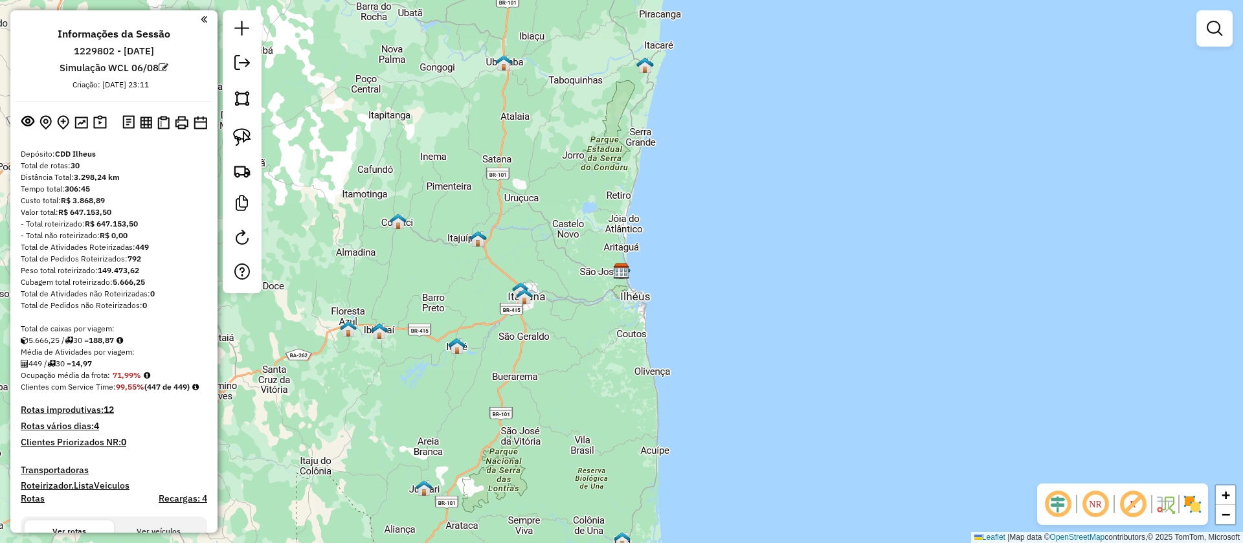
click at [1129, 502] on em at bounding box center [1132, 504] width 31 height 31
click at [1052, 502] on em at bounding box center [1057, 504] width 31 height 31
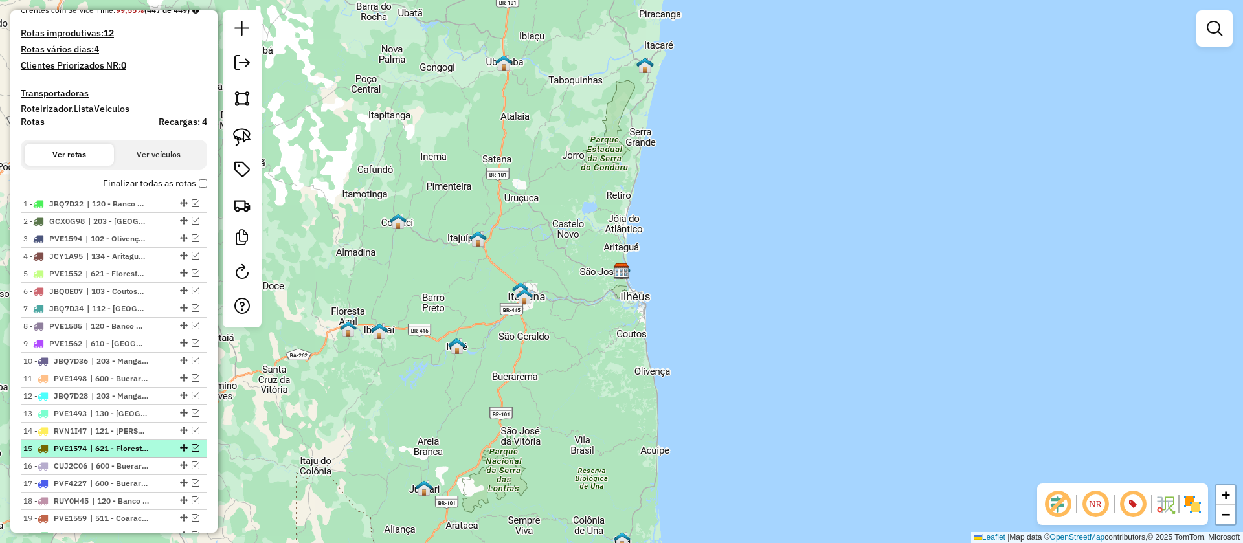
scroll to position [485, 0]
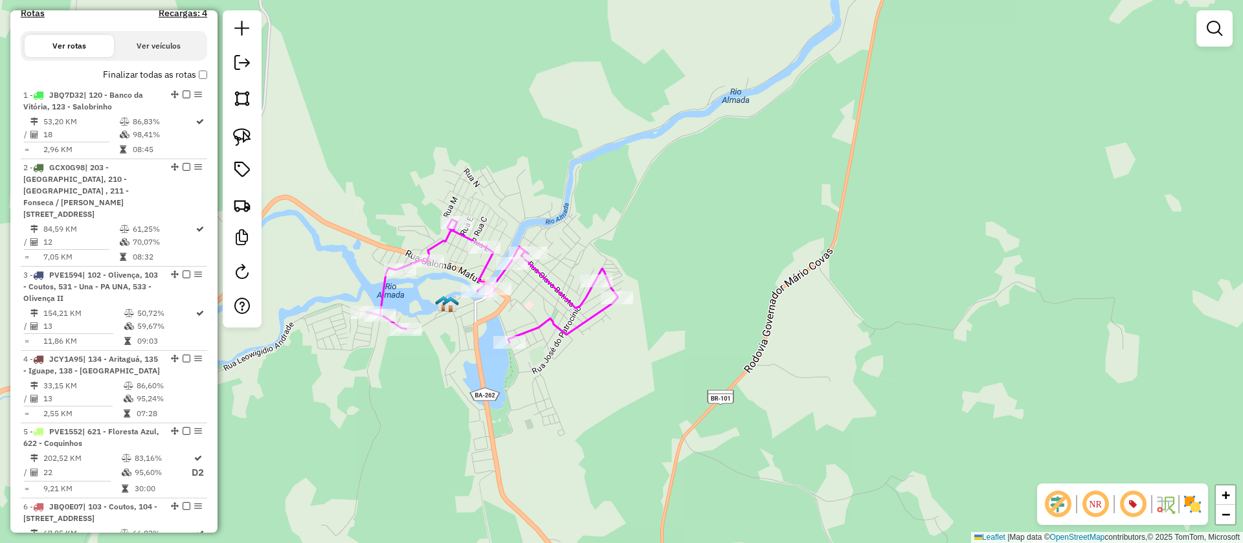
click at [478, 266] on icon at bounding box center [491, 280] width 251 height 123
select select "**********"
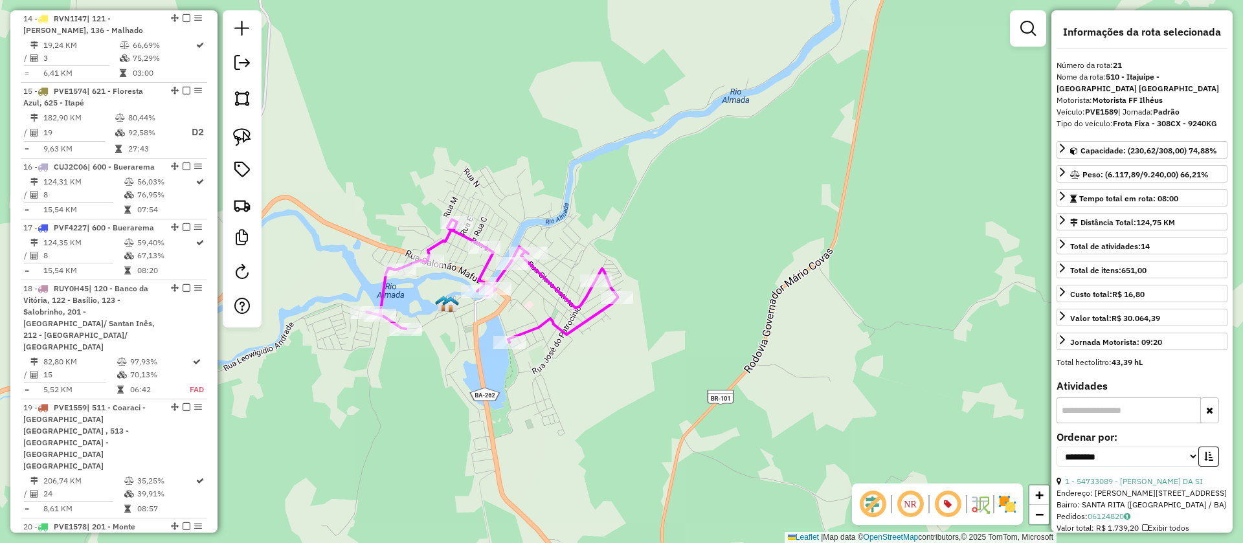
scroll to position [2151, 0]
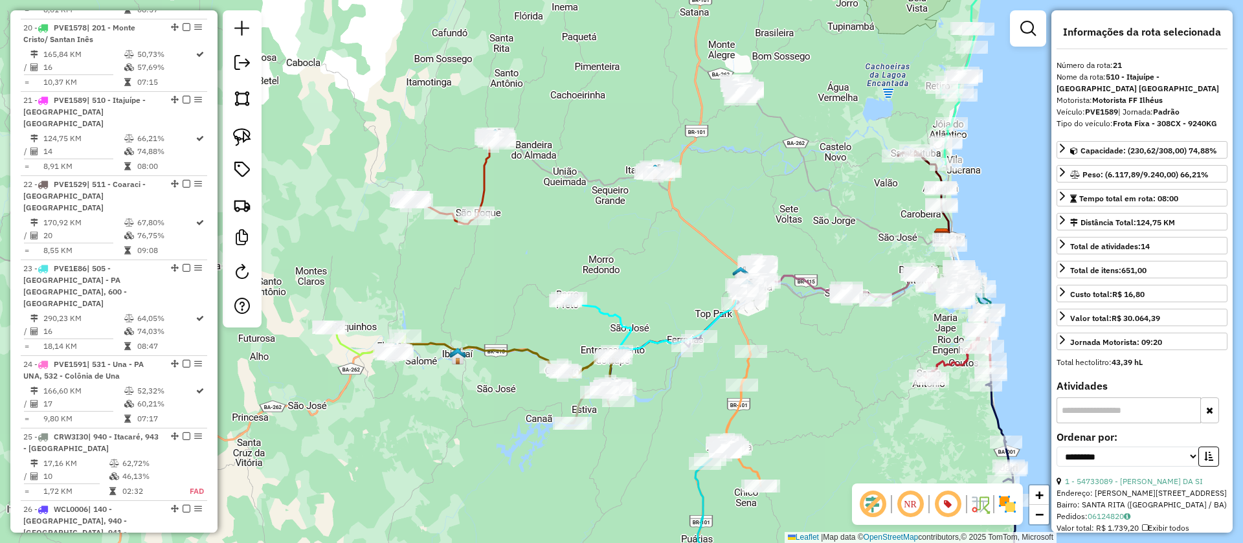
drag, startPoint x: 560, startPoint y: 284, endPoint x: 572, endPoint y: 223, distance: 61.9
click at [573, 223] on div "Janela de atendimento Grade de atendimento Capacidade Transportadoras Veículos …" at bounding box center [621, 271] width 1243 height 543
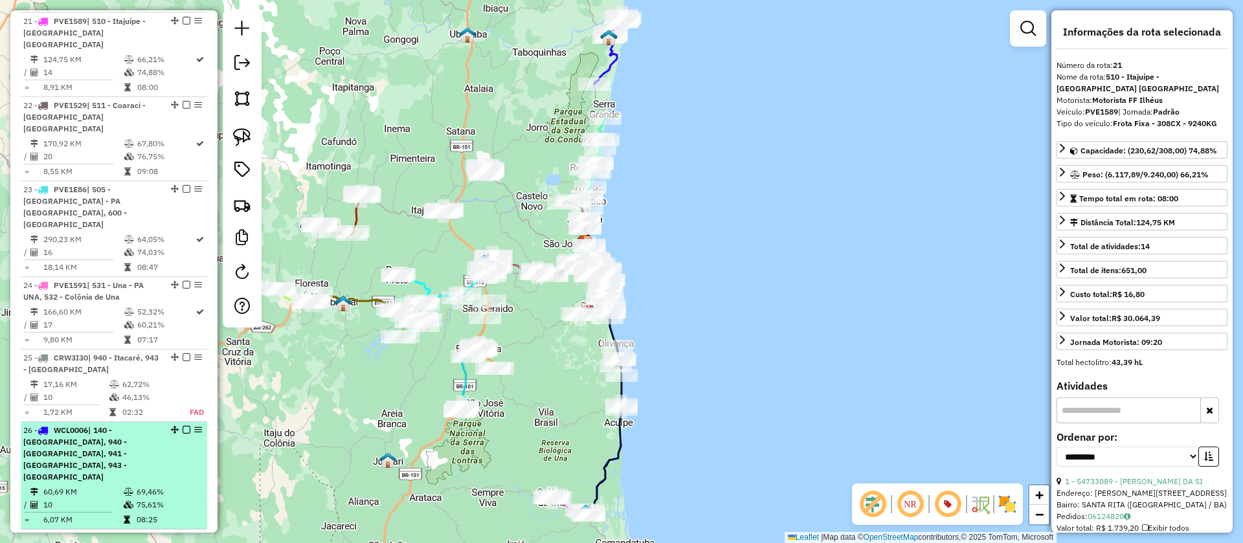
scroll to position [2223, 0]
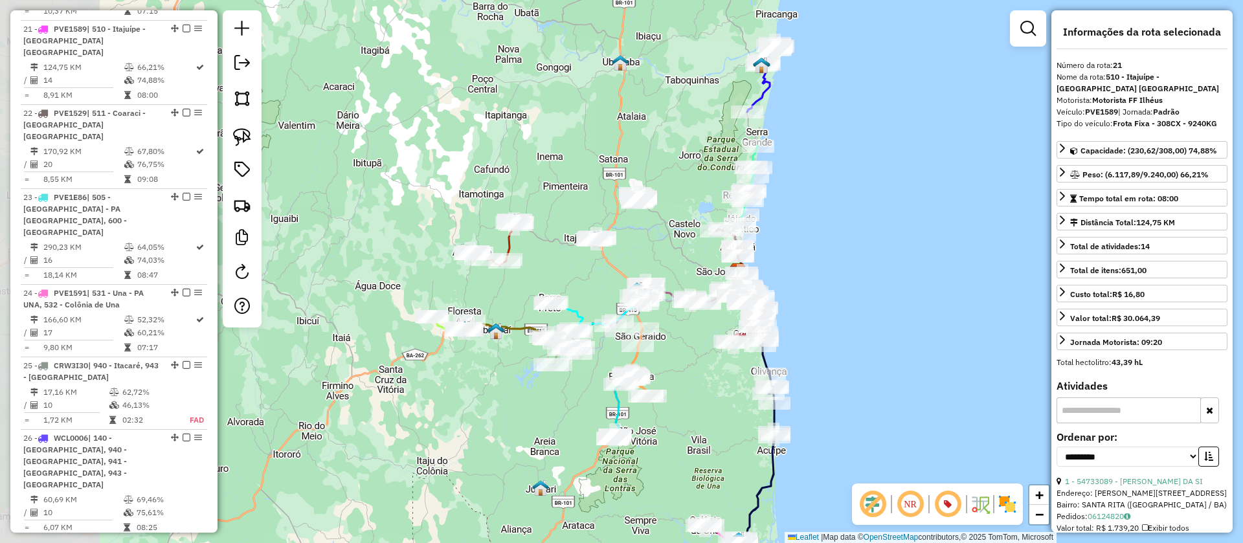
drag, startPoint x: 435, startPoint y: 82, endPoint x: 586, endPoint y: 109, distance: 153.4
click at [586, 109] on div "Janela de atendimento Grade de atendimento Capacidade Transportadoras Veículos …" at bounding box center [621, 271] width 1243 height 543
click at [1032, 16] on link at bounding box center [1028, 29] width 26 height 26
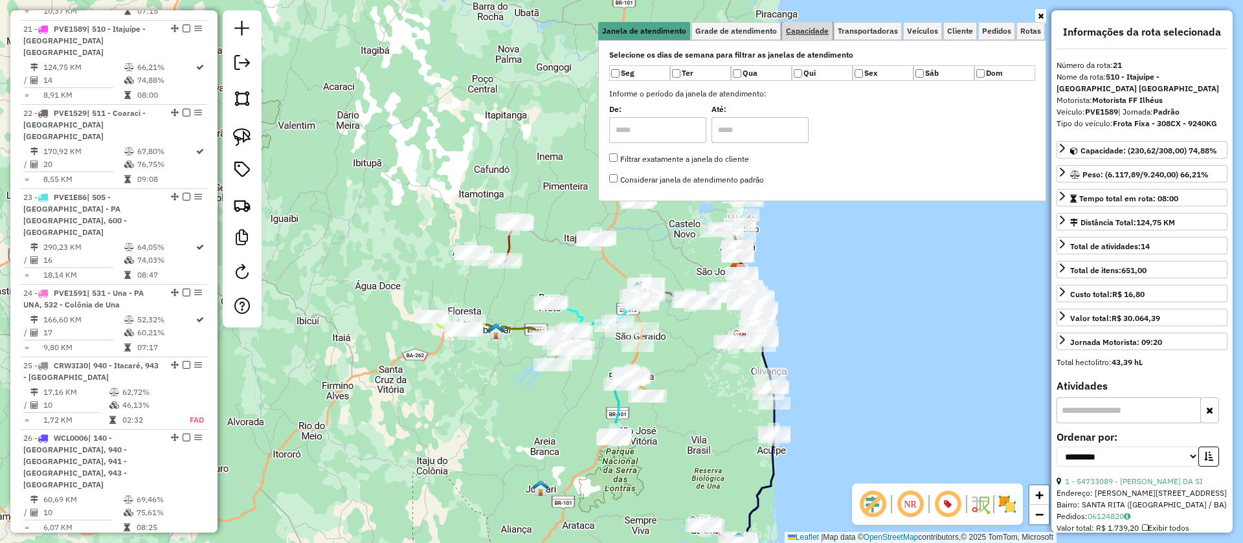
click at [810, 33] on span "Capacidade" at bounding box center [807, 31] width 43 height 8
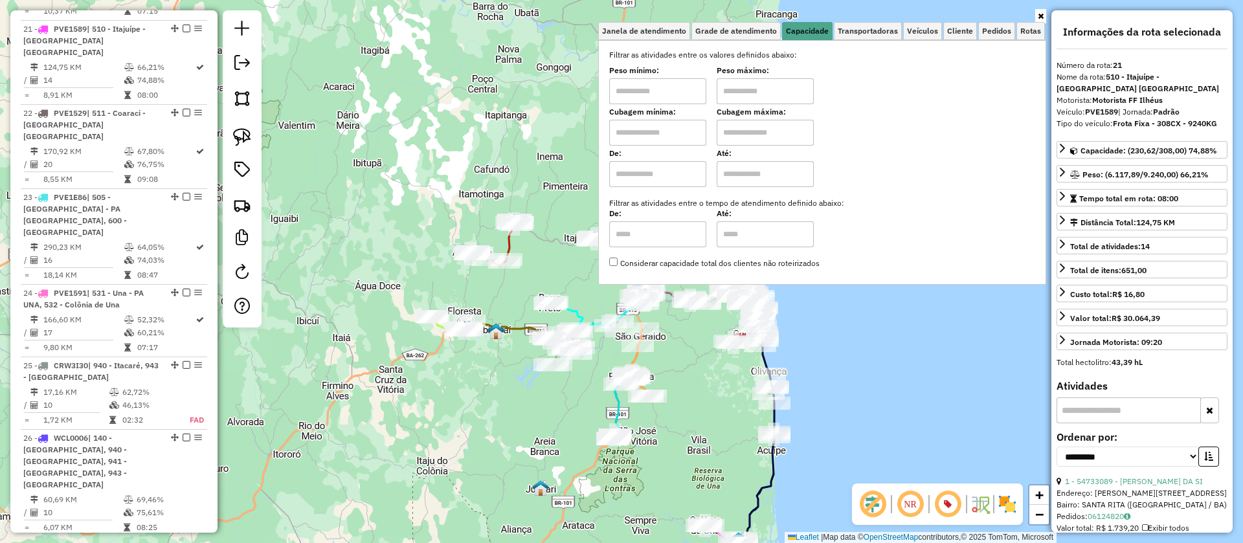
click at [670, 130] on input "text" at bounding box center [657, 133] width 97 height 26
type input "****"
drag, startPoint x: 746, startPoint y: 135, endPoint x: 747, endPoint y: 144, distance: 9.2
click at [746, 135] on input "text" at bounding box center [765, 133] width 97 height 26
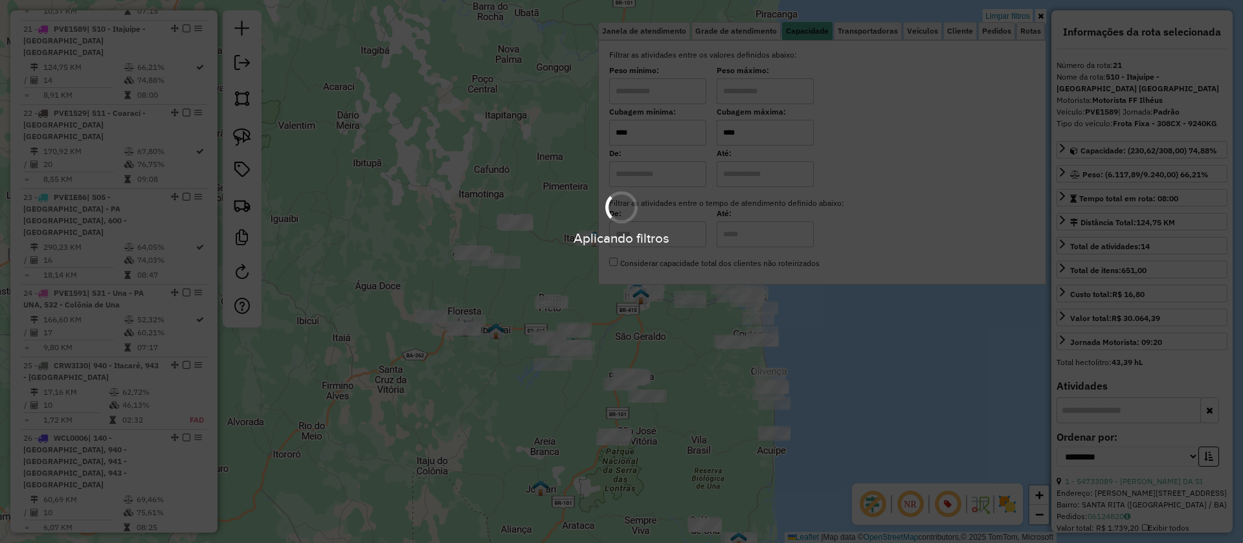
type input "****"
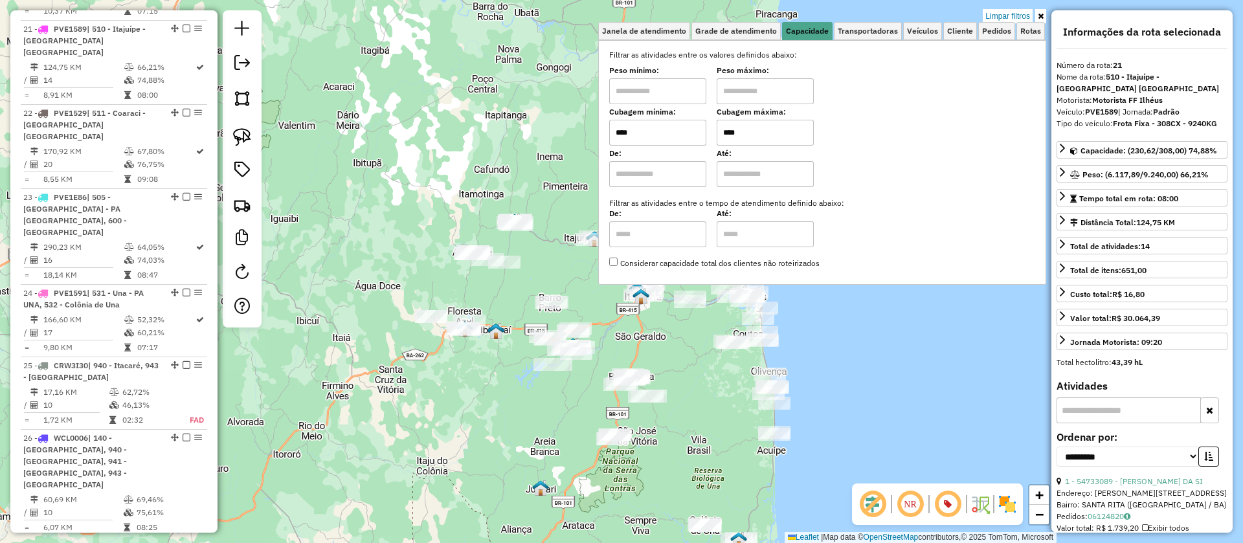
click at [562, 263] on div "Limpar filtros Janela de atendimento Grade de atendimento Capacidade Transporta…" at bounding box center [621, 271] width 1243 height 543
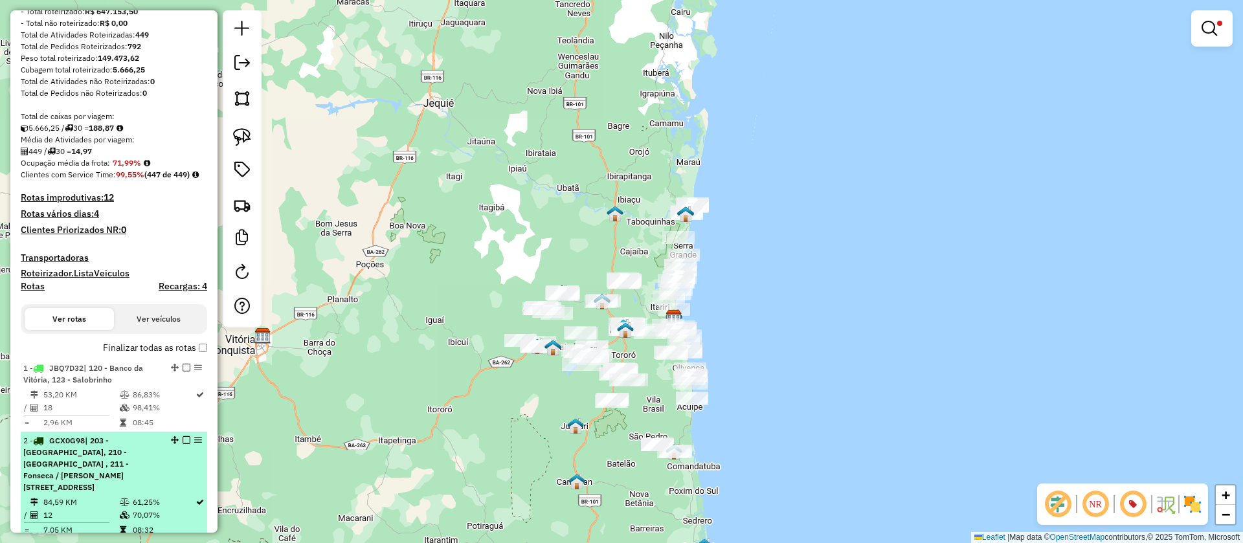
scroll to position [388, 0]
